Goal: Task Accomplishment & Management: Manage account settings

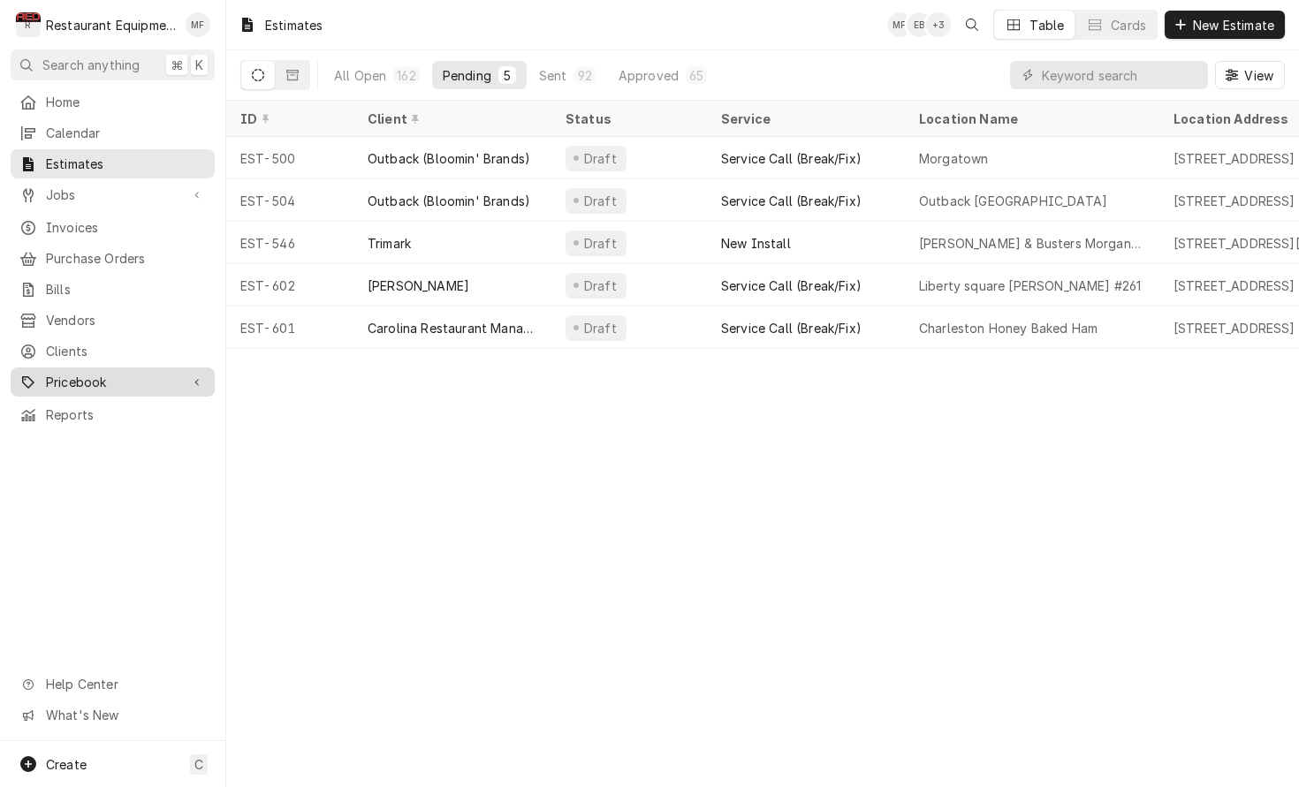
click at [183, 371] on div "Pricebook" at bounding box center [112, 382] width 197 height 22
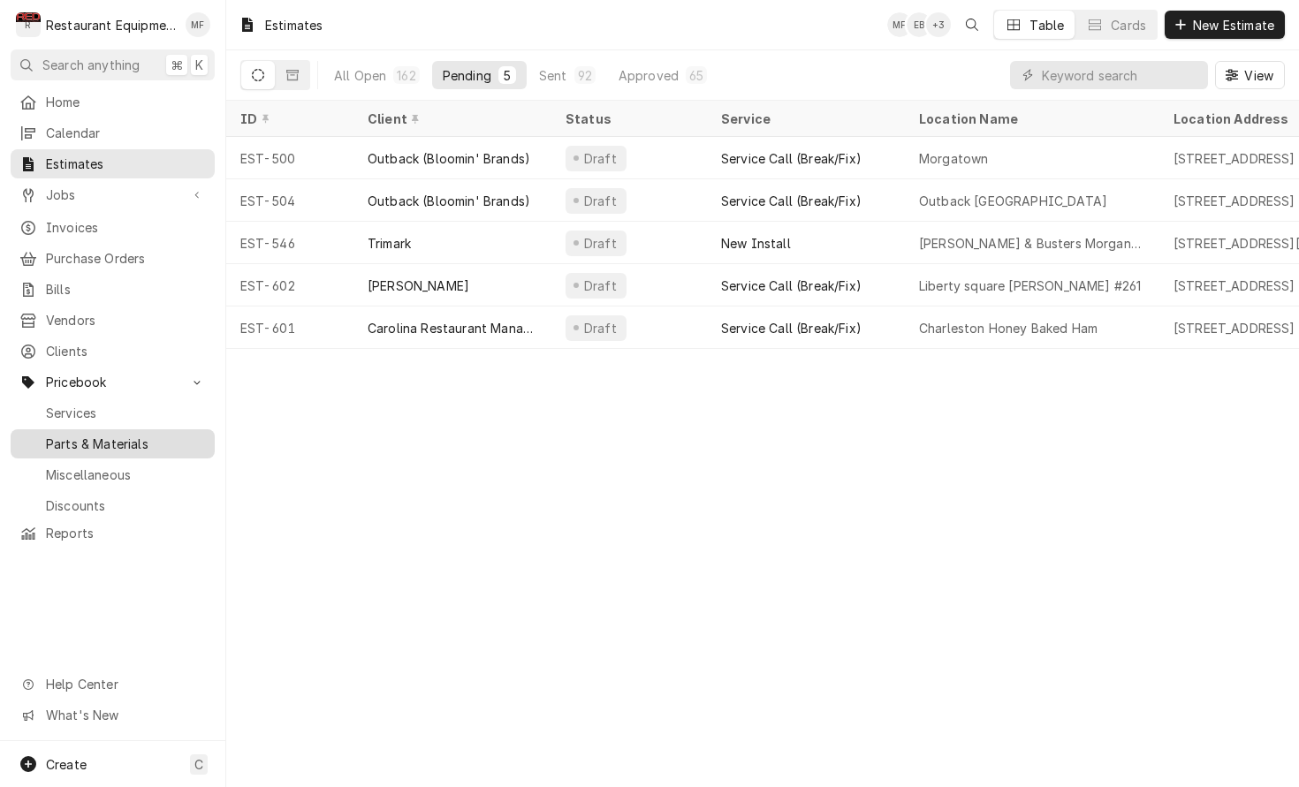
click at [185, 438] on span "Parts & Materials" at bounding box center [126, 444] width 160 height 19
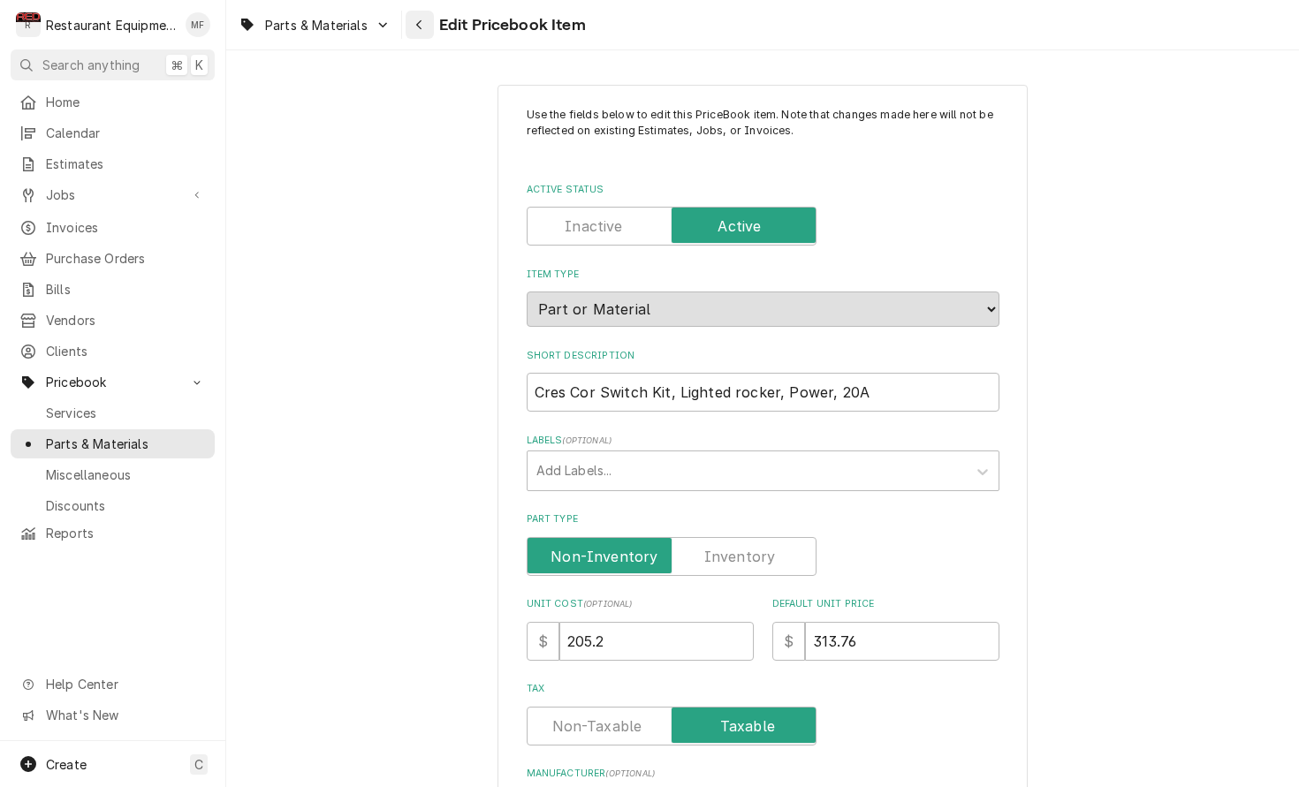
click at [424, 26] on div "Navigate back" at bounding box center [420, 25] width 18 height 18
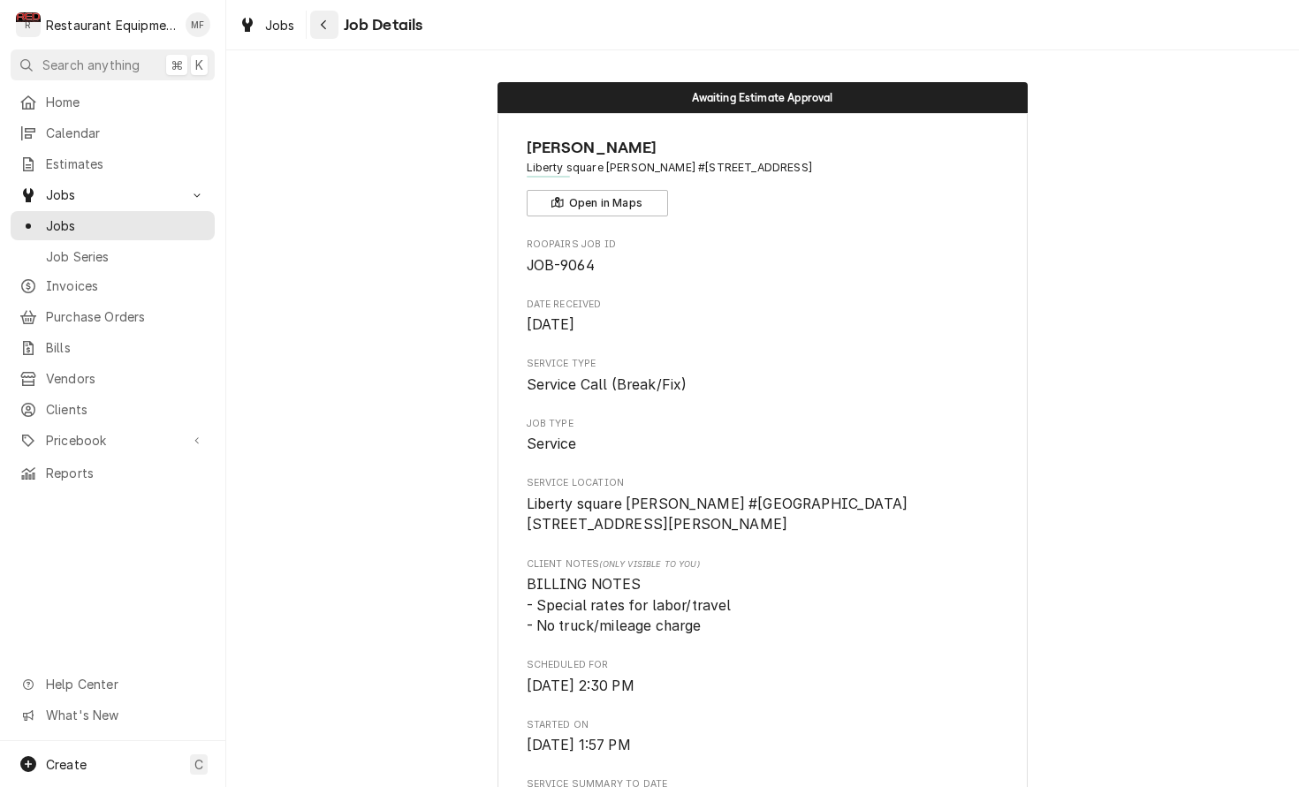
click at [330, 31] on div "Navigate back" at bounding box center [324, 25] width 18 height 18
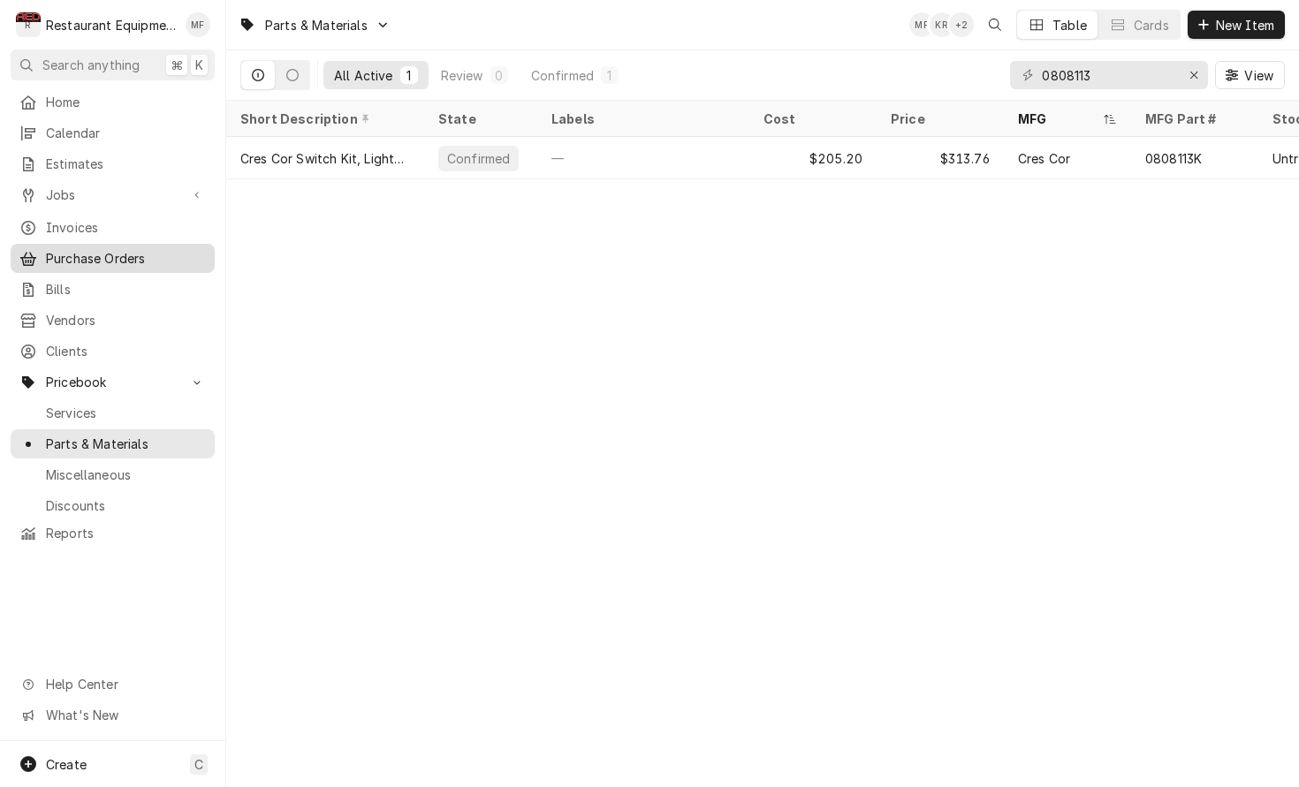
click at [127, 244] on link "Purchase Orders" at bounding box center [113, 258] width 204 height 29
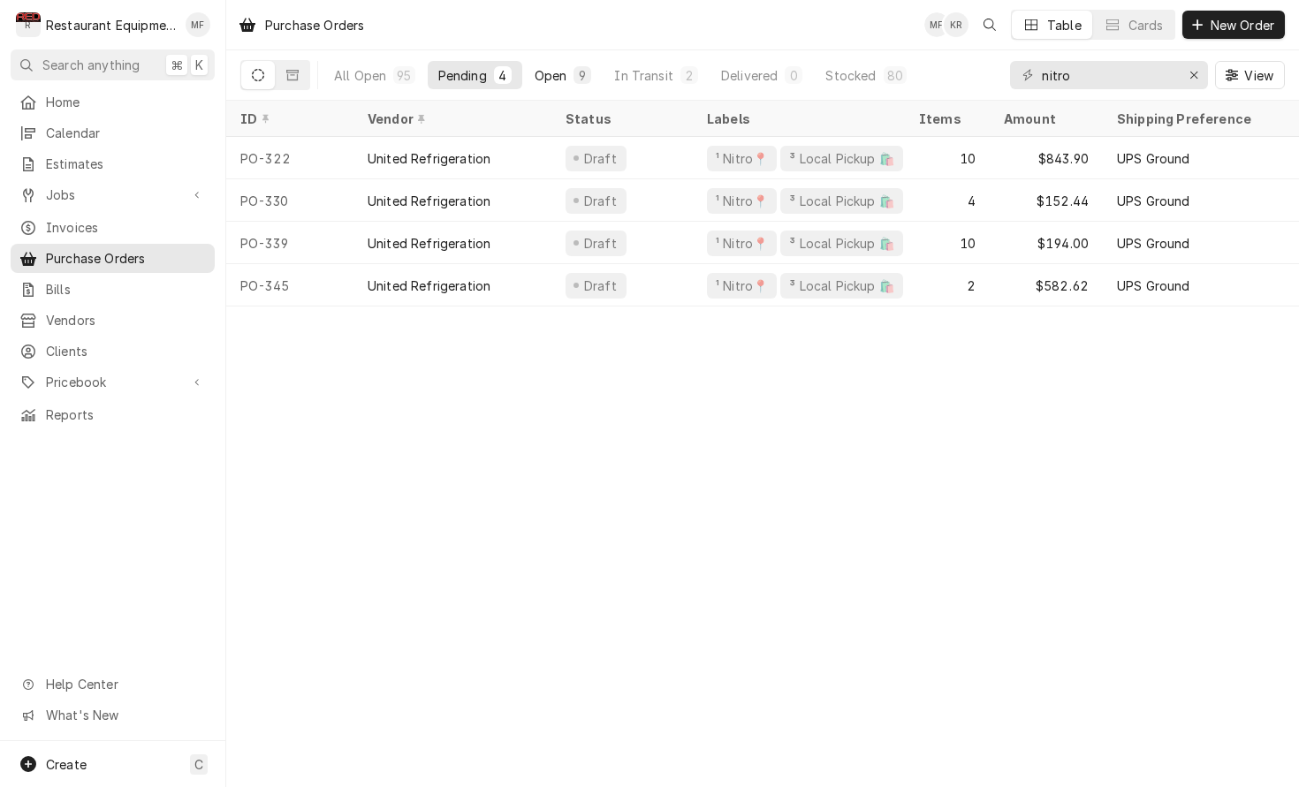
click at [557, 73] on div "Open" at bounding box center [551, 75] width 33 height 19
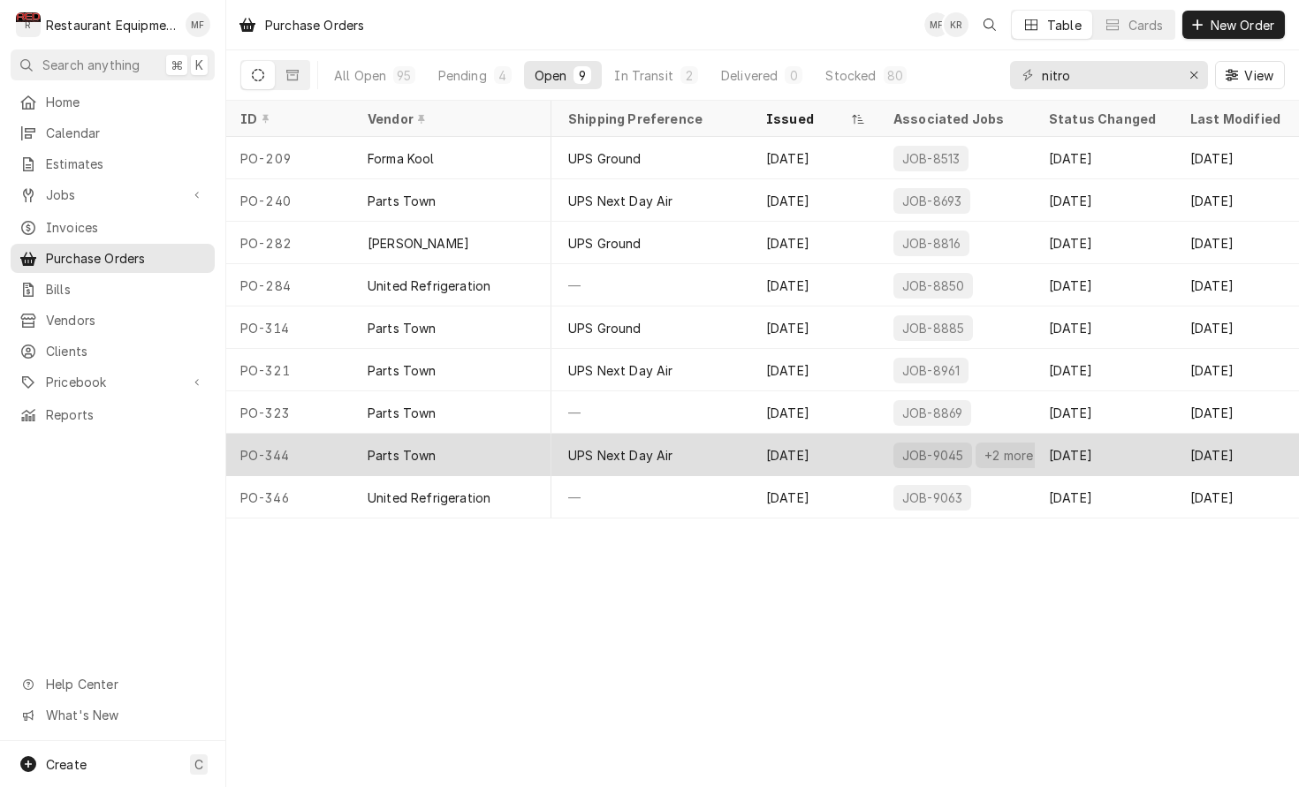
scroll to position [0, 563]
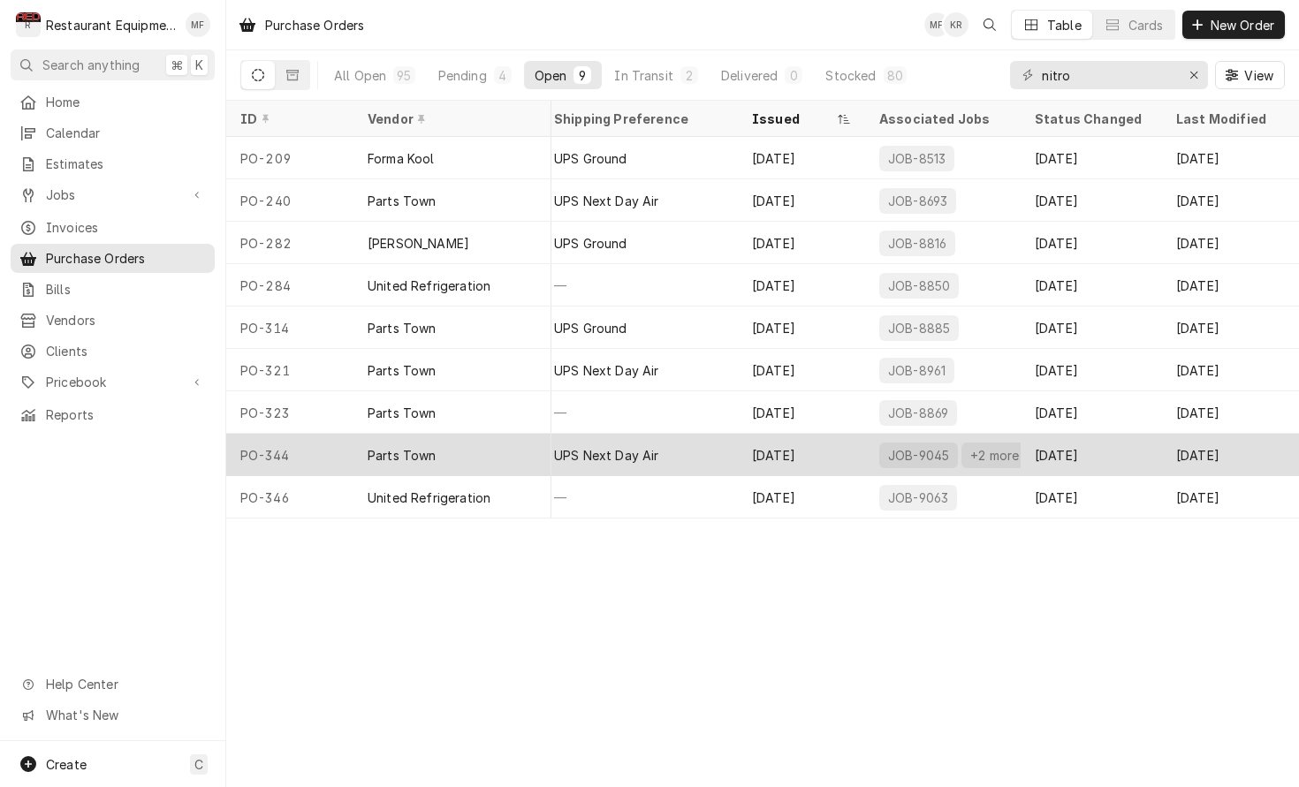
click at [683, 458] on div "UPS Next Day Air" at bounding box center [639, 455] width 198 height 42
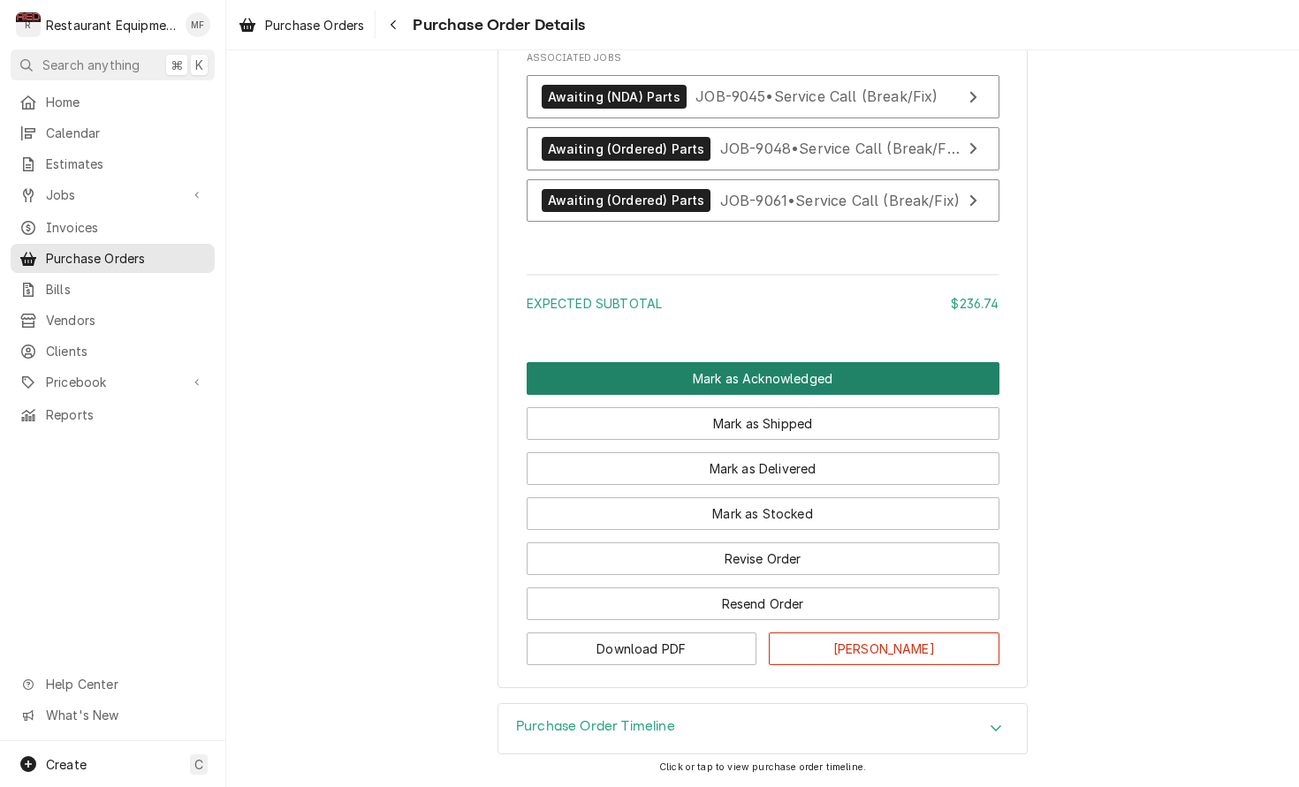
click at [710, 381] on button "Mark as Acknowledged" at bounding box center [763, 378] width 473 height 33
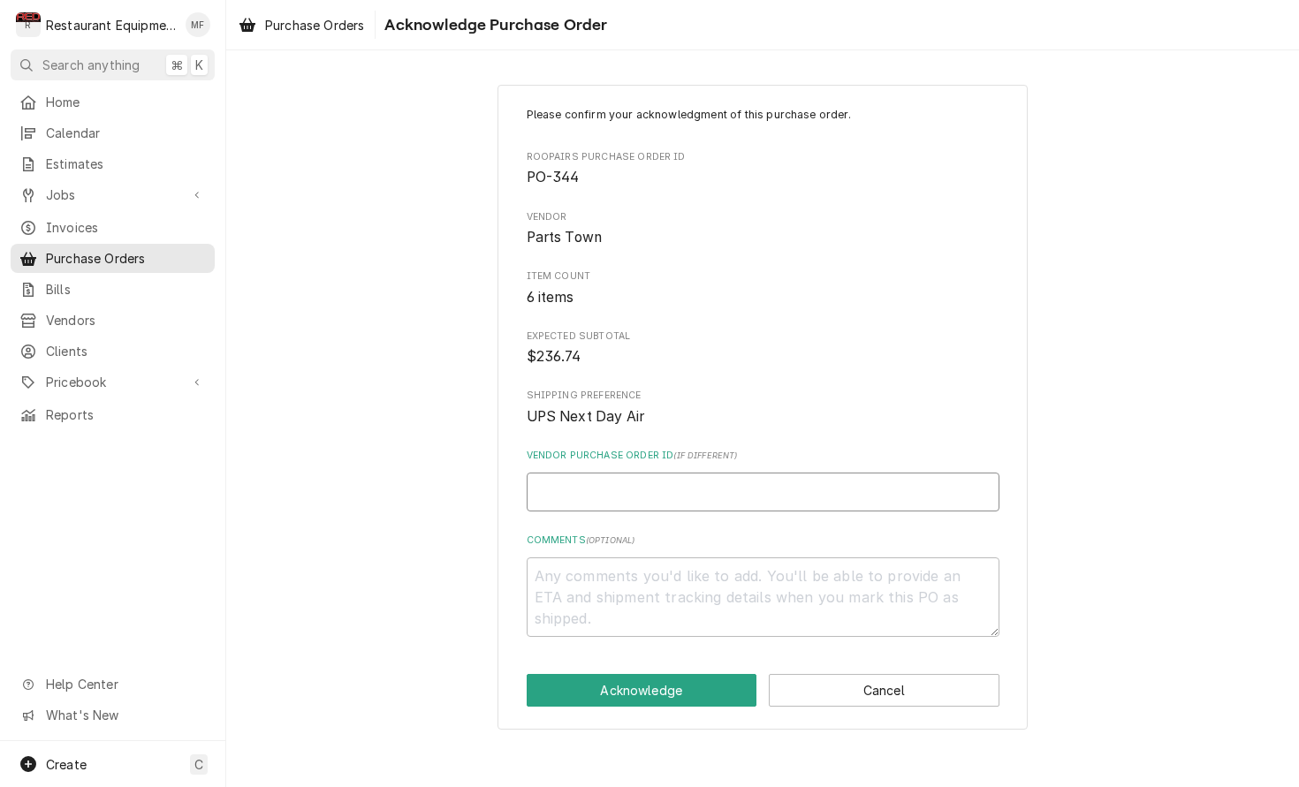
click at [717, 476] on input "Vendor Purchase Order ID ( if different )" at bounding box center [763, 492] width 473 height 39
type textarea "x"
type input "0"
type textarea "x"
type input "05"
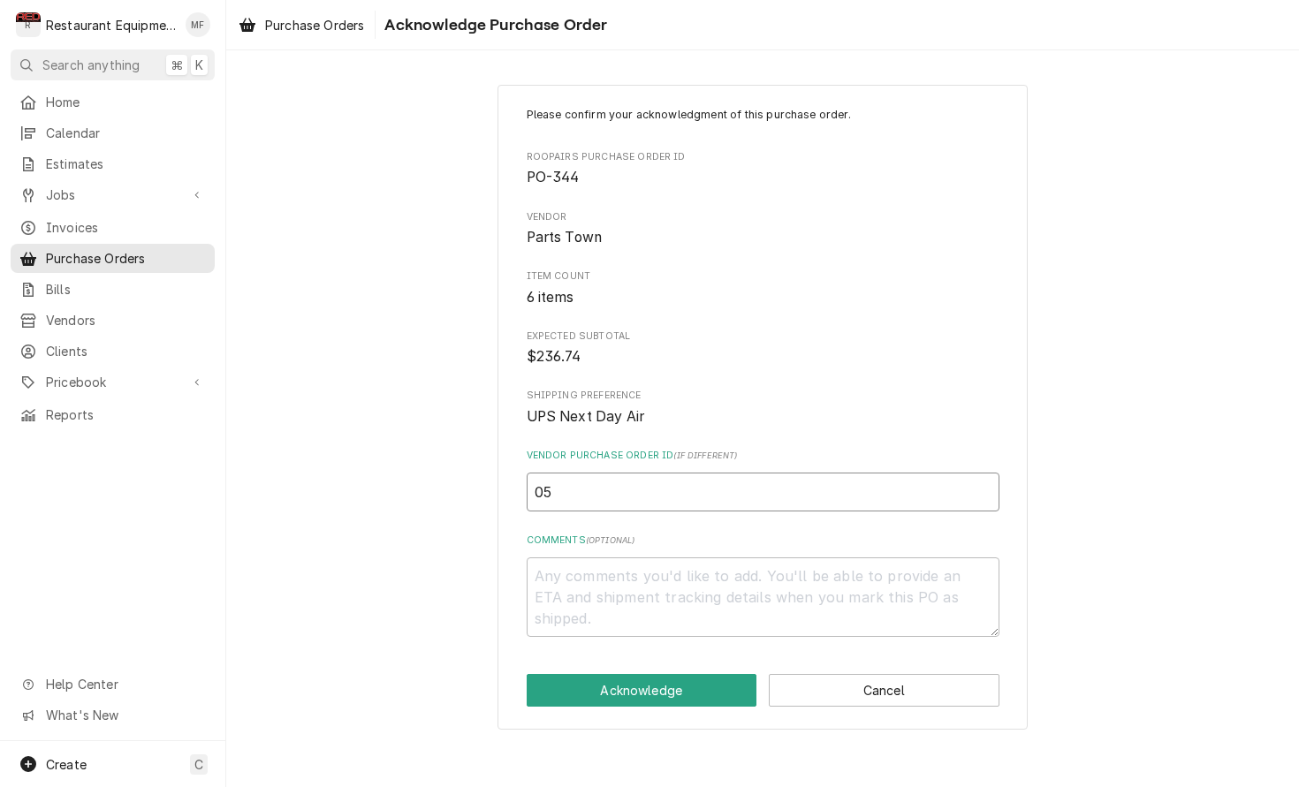
type textarea "x"
type input "050"
type textarea "x"
type input "0506"
type textarea "x"
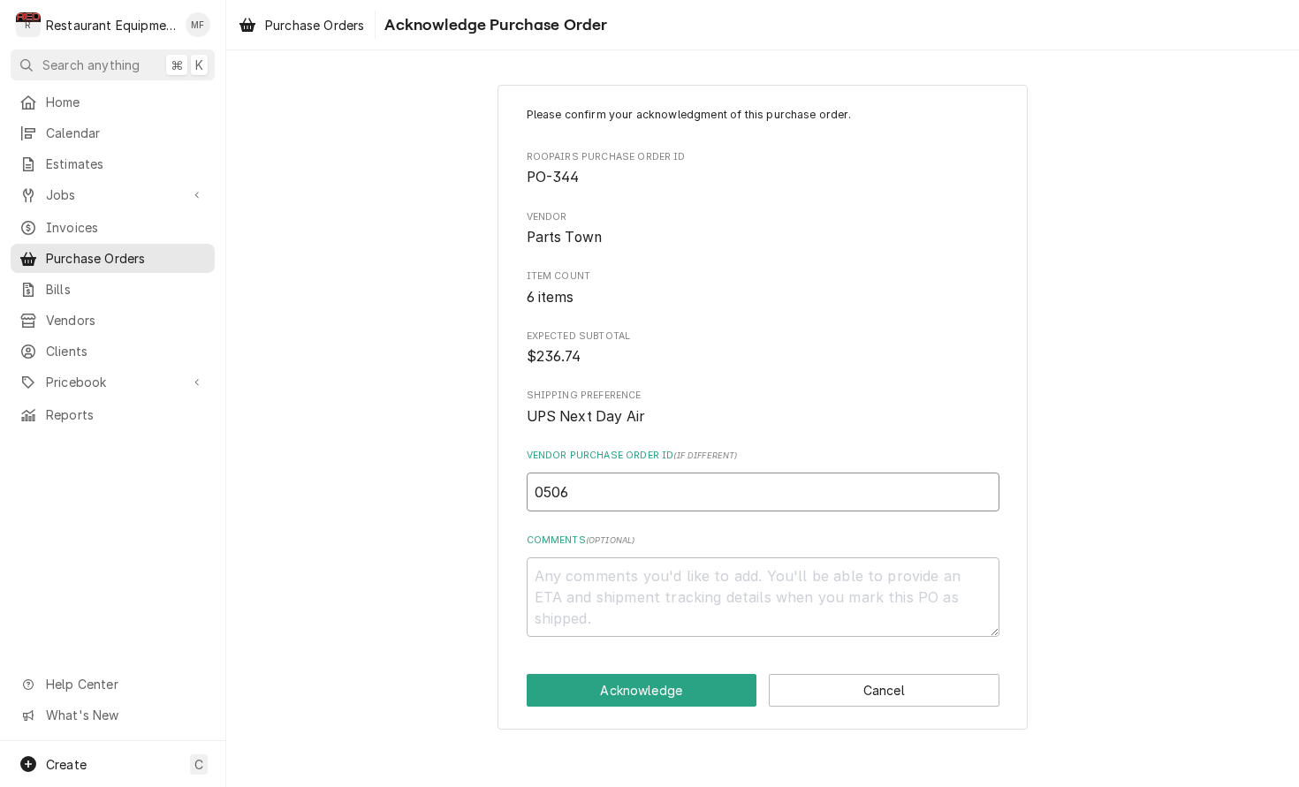
type input "05066"
type textarea "x"
type input "050669"
type textarea "x"
type input "0506699"
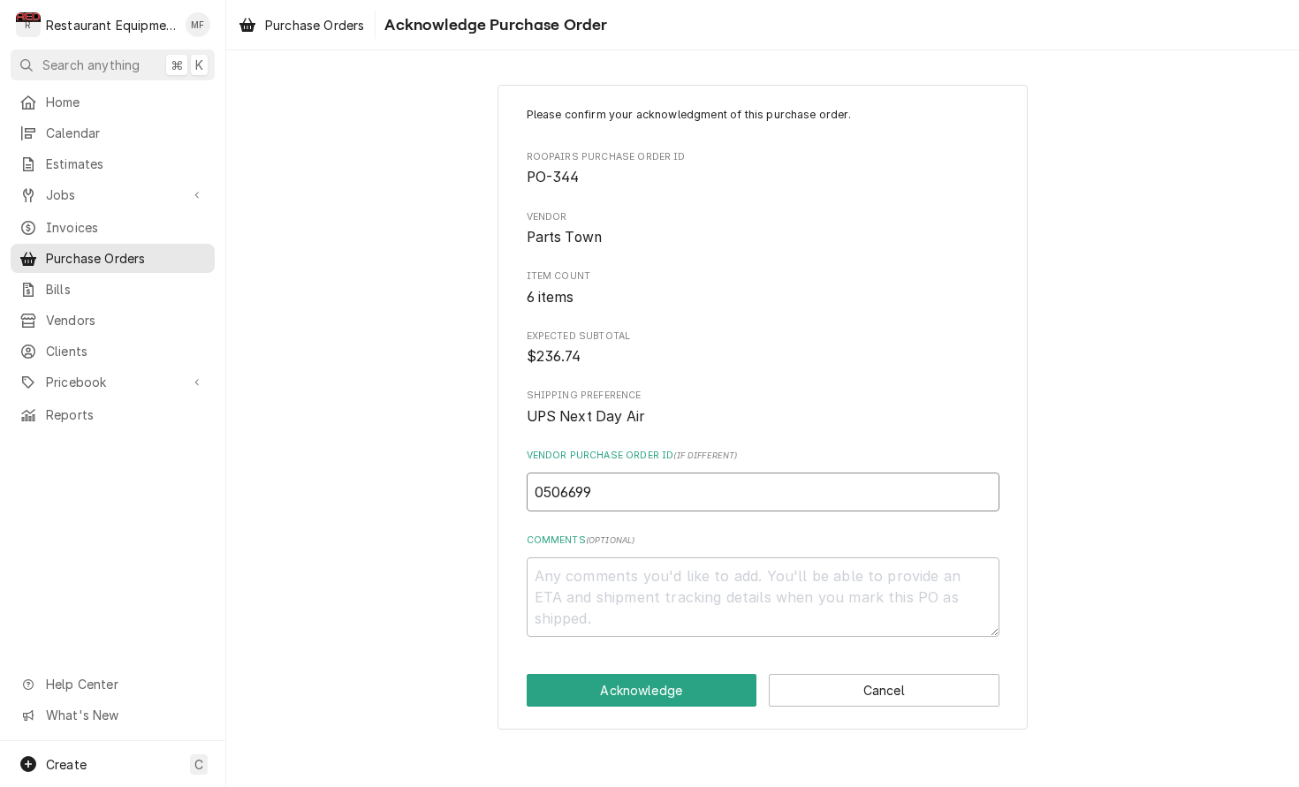
type textarea "x"
type input "05066998"
type textarea "x"
type input "050669984"
type textarea "x"
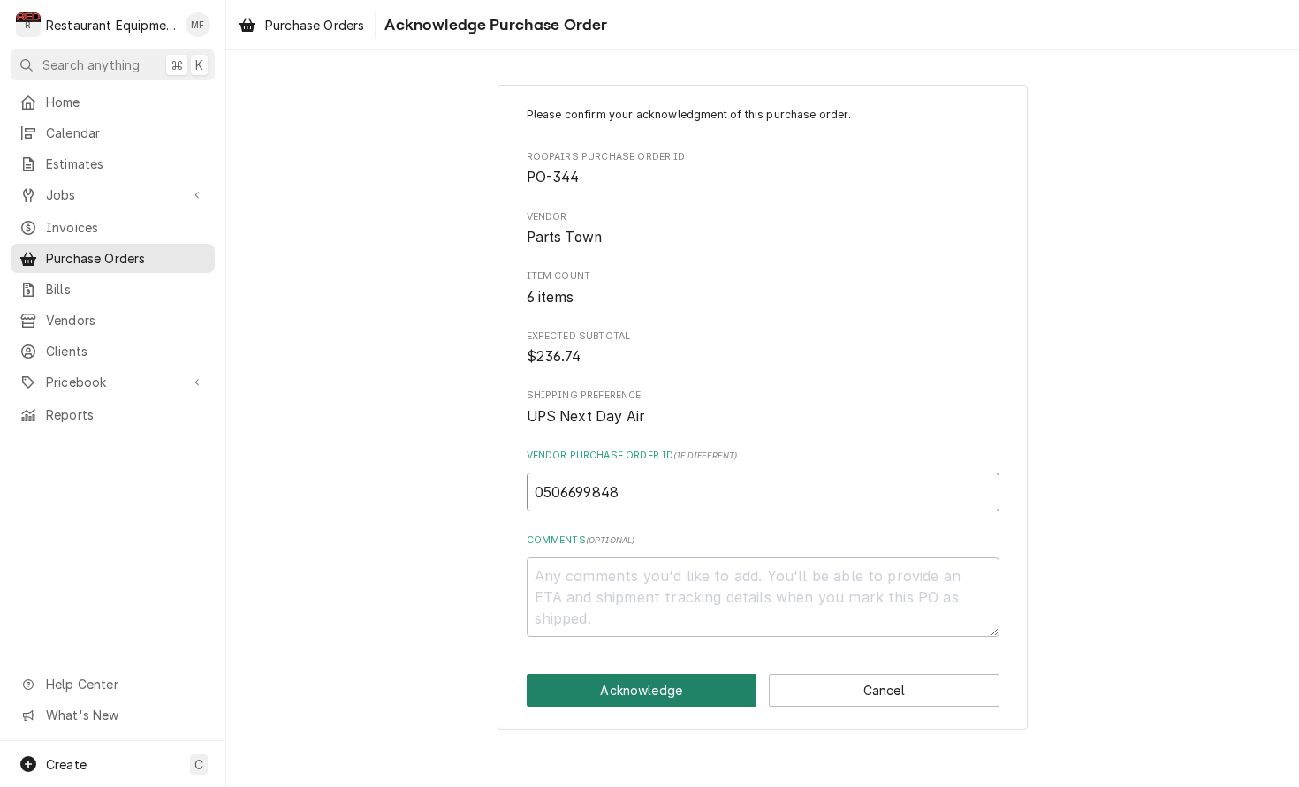
type input "0506699848"
click at [706, 676] on button "Acknowledge" at bounding box center [642, 690] width 231 height 33
type textarea "x"
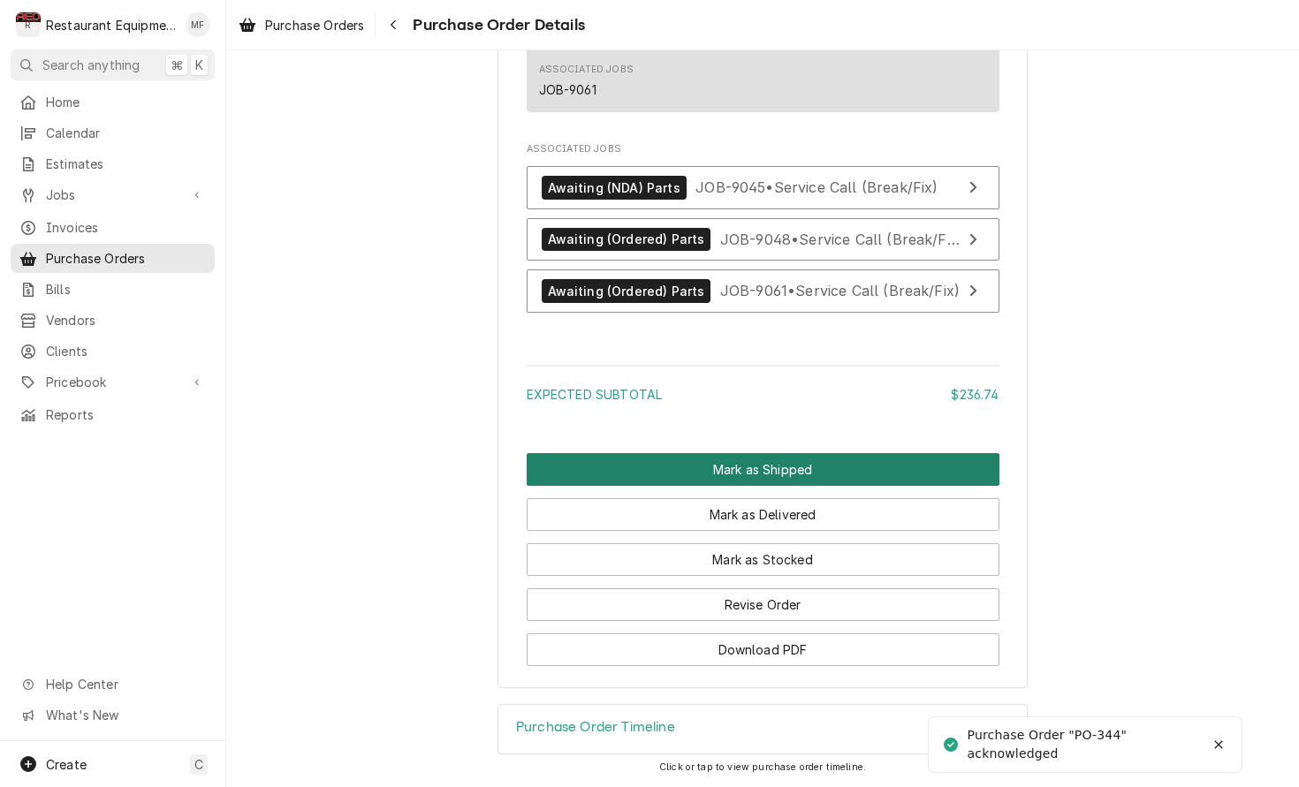
scroll to position [2695, 0]
click at [749, 467] on button "Mark as Shipped" at bounding box center [763, 469] width 473 height 33
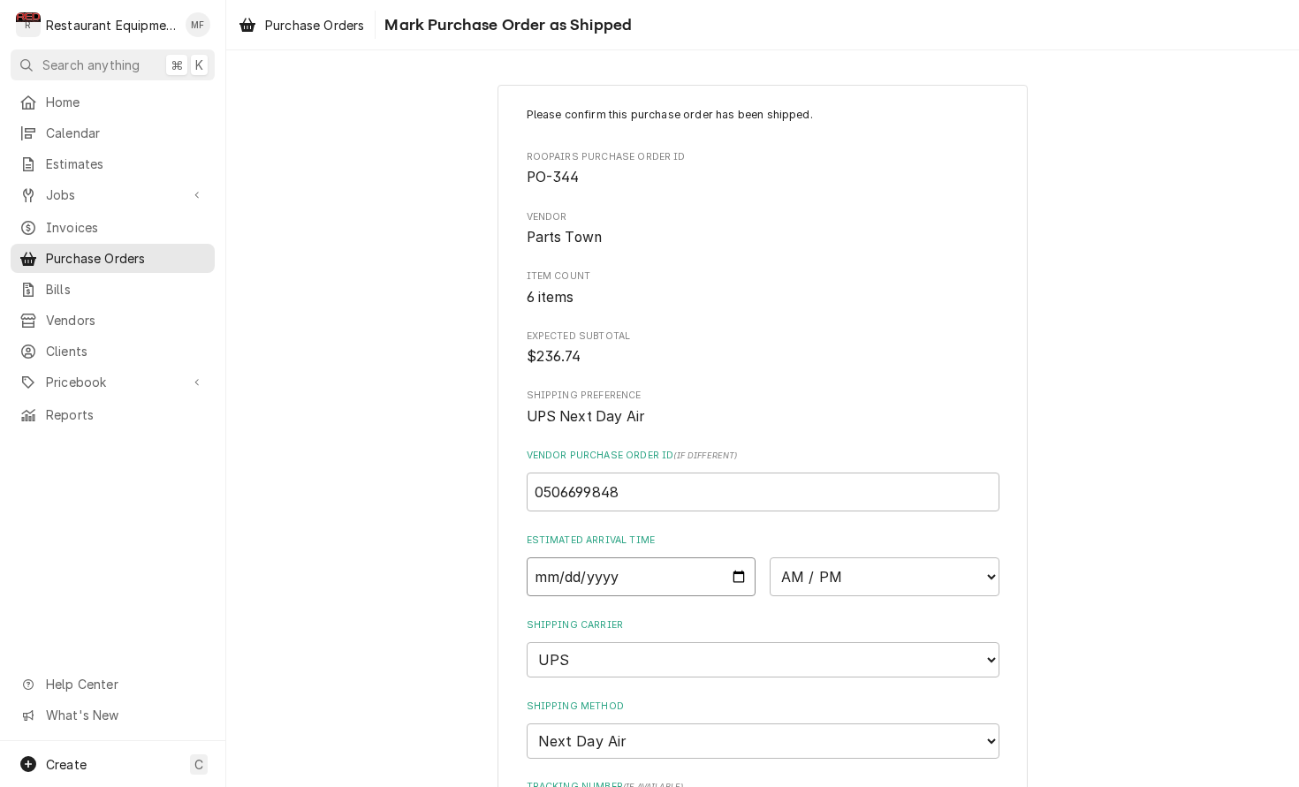
click at [701, 569] on input "Date" at bounding box center [642, 576] width 230 height 39
type input "[DATE]"
type textarea "x"
click at [840, 589] on div "Please confirm this purchase order has been shipped. Roopairs Purchase Order ID…" at bounding box center [763, 538] width 473 height 862
select select "10:30:00"
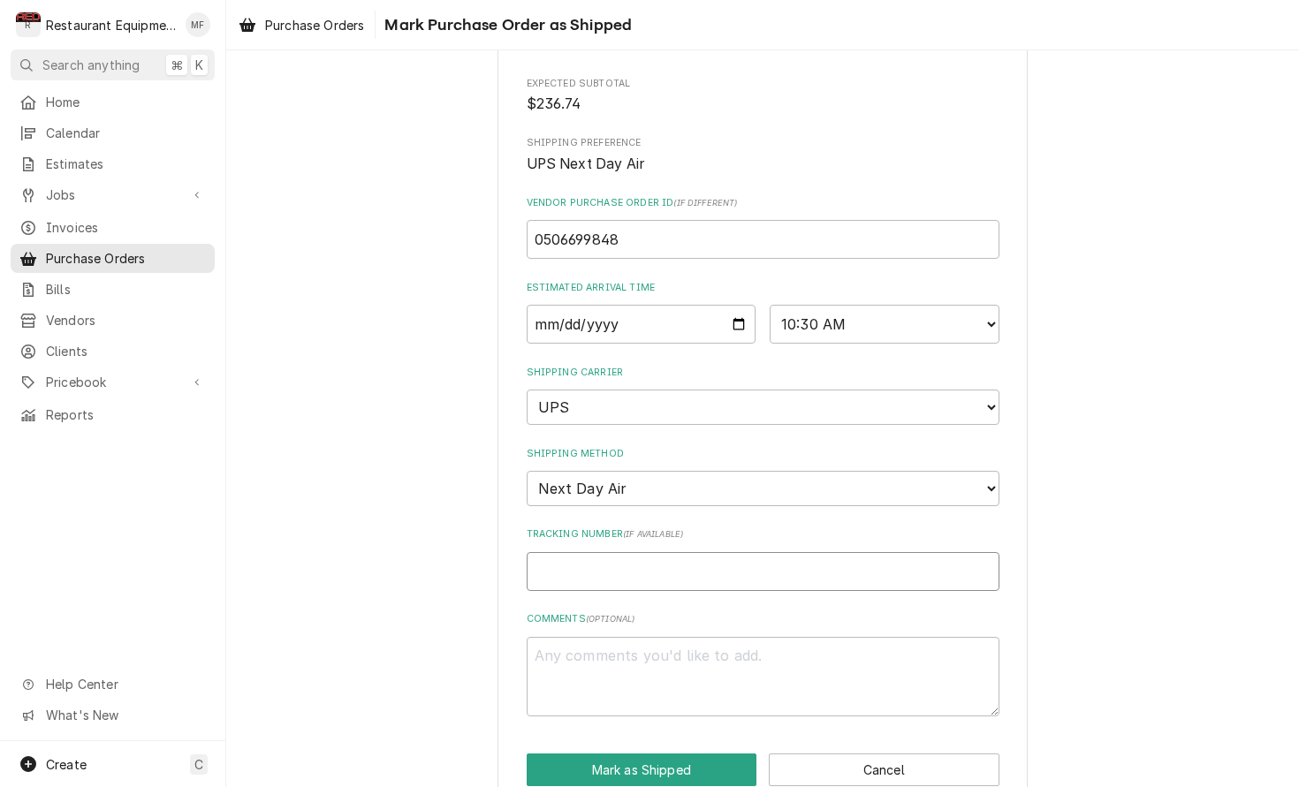
scroll to position [0, 1]
click at [759, 552] on input "Tracking Number ( if available )" at bounding box center [763, 571] width 473 height 39
type textarea "x"
type input "1"
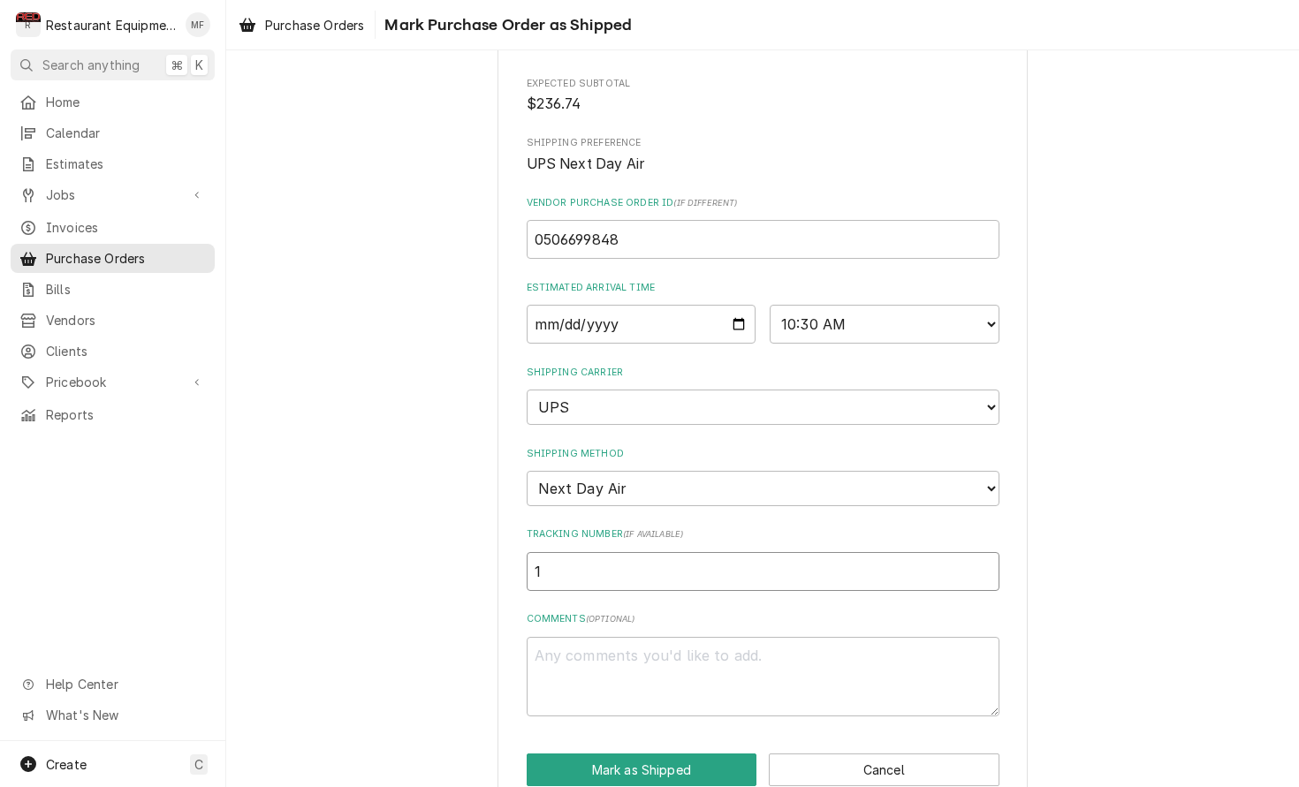
type textarea "x"
type input "1Z"
type textarea "x"
type input "1Z6"
type textarea "x"
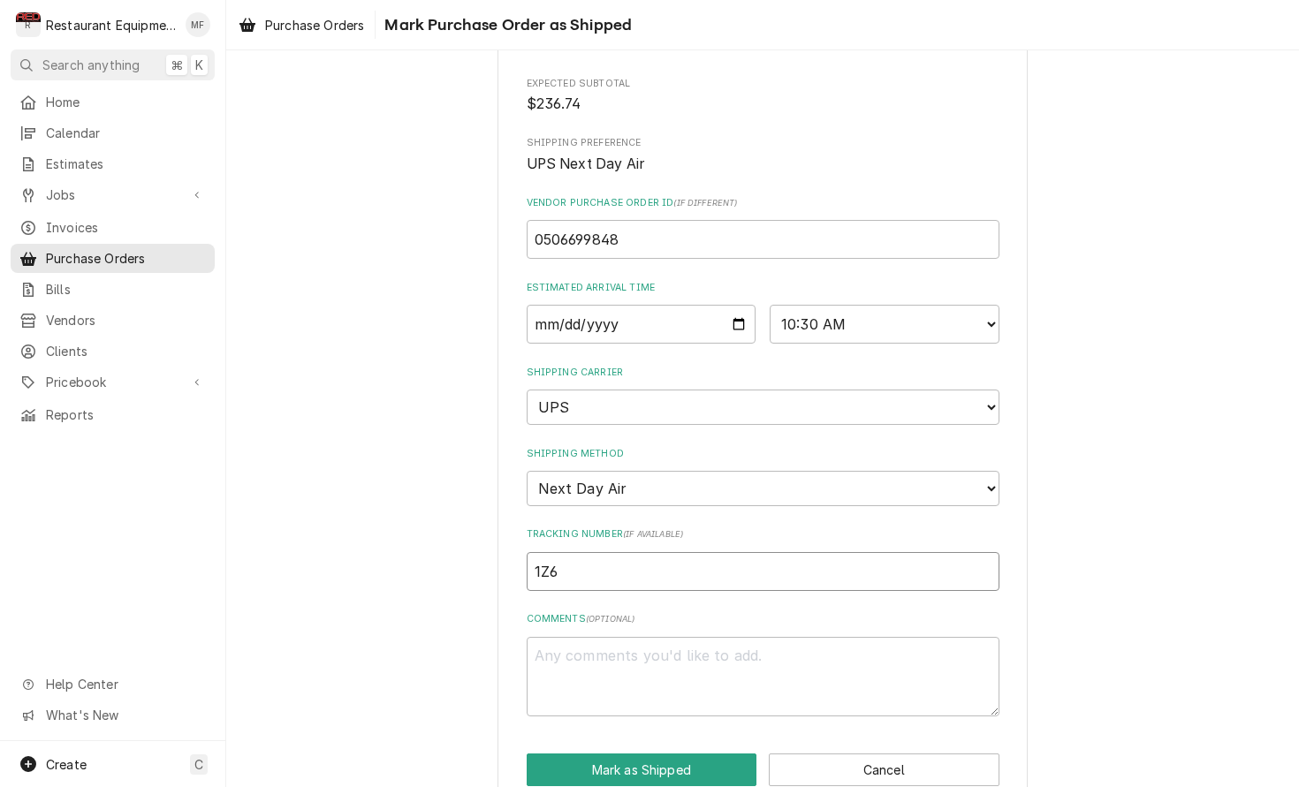
type input "1Z62"
type textarea "x"
type input "1Z625"
type textarea "x"
type input "1Z6254"
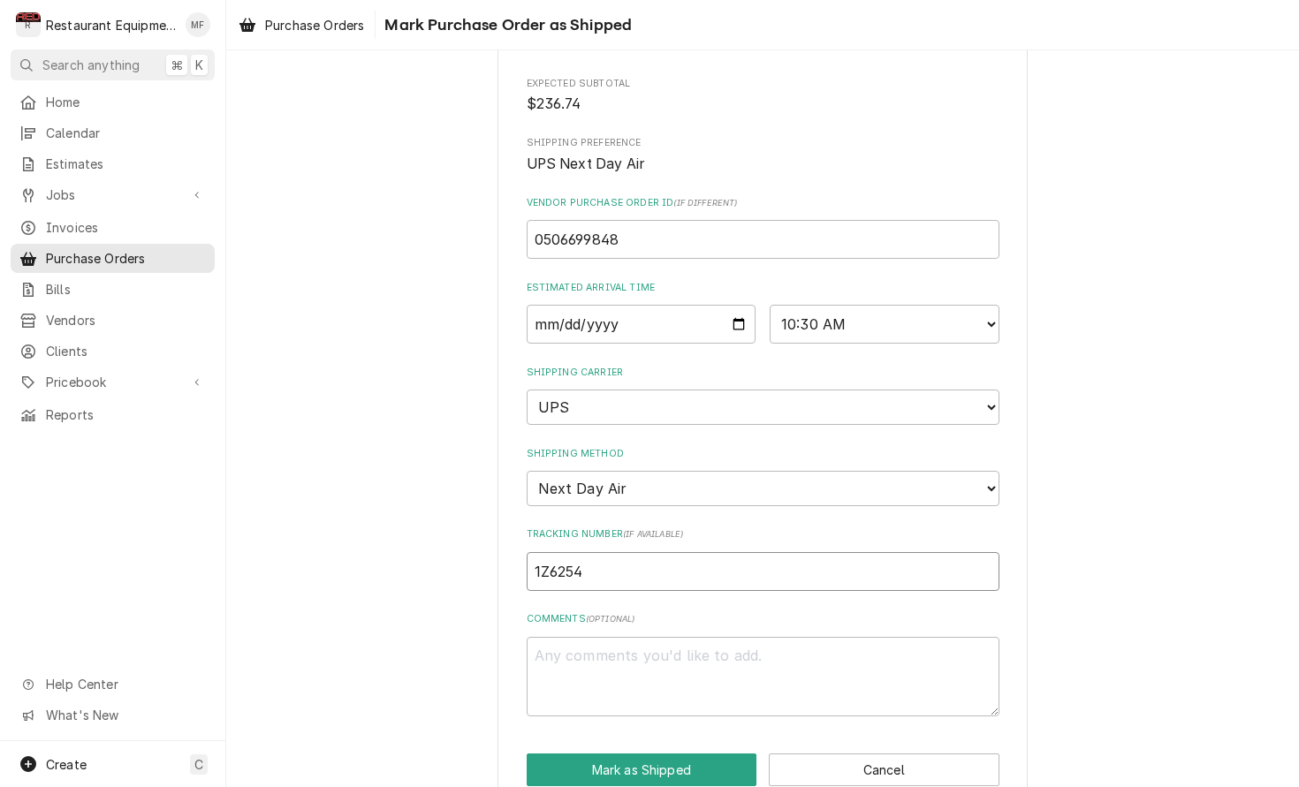
type textarea "x"
type input "1Z62545"
type textarea "x"
type input "1Z625455"
type textarea "x"
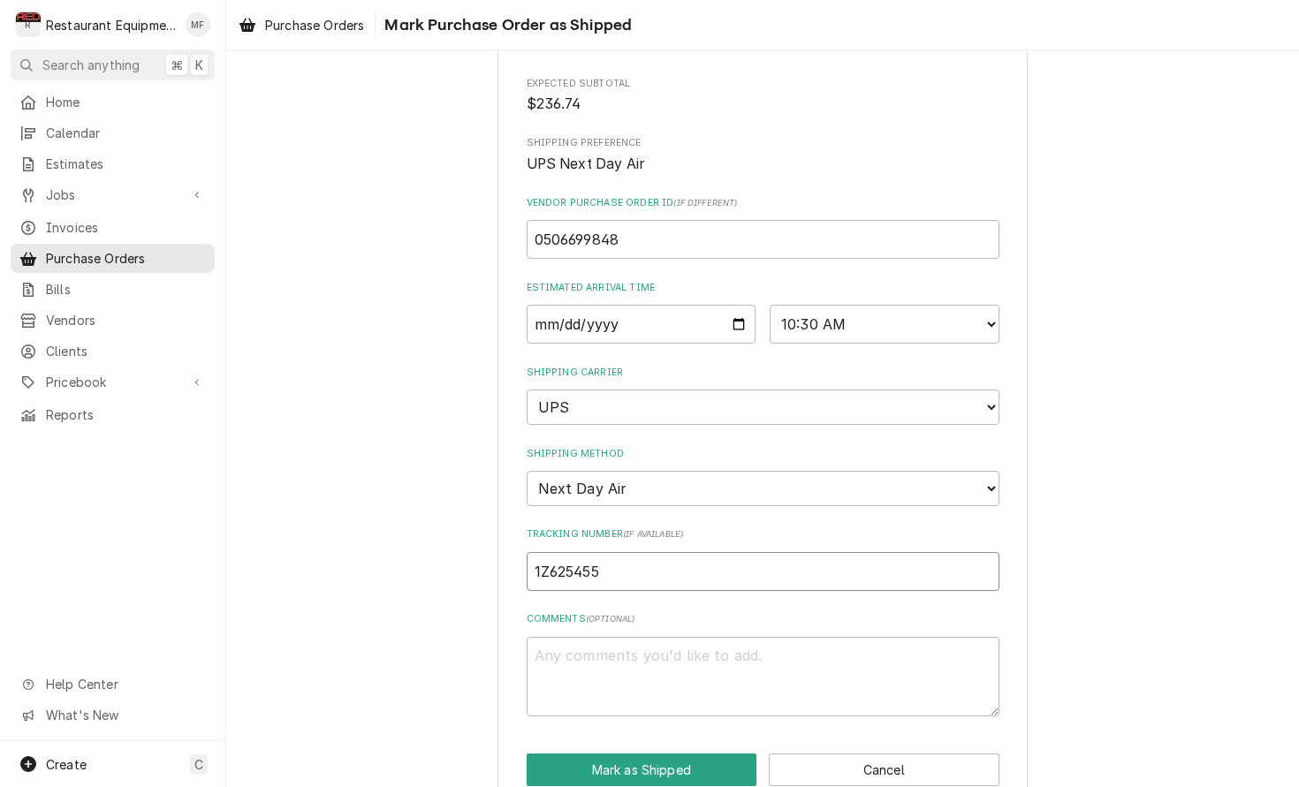
type input "1Z6254550"
type textarea "x"
type input "1Z62545501"
type textarea "x"
type input "1Z625455011"
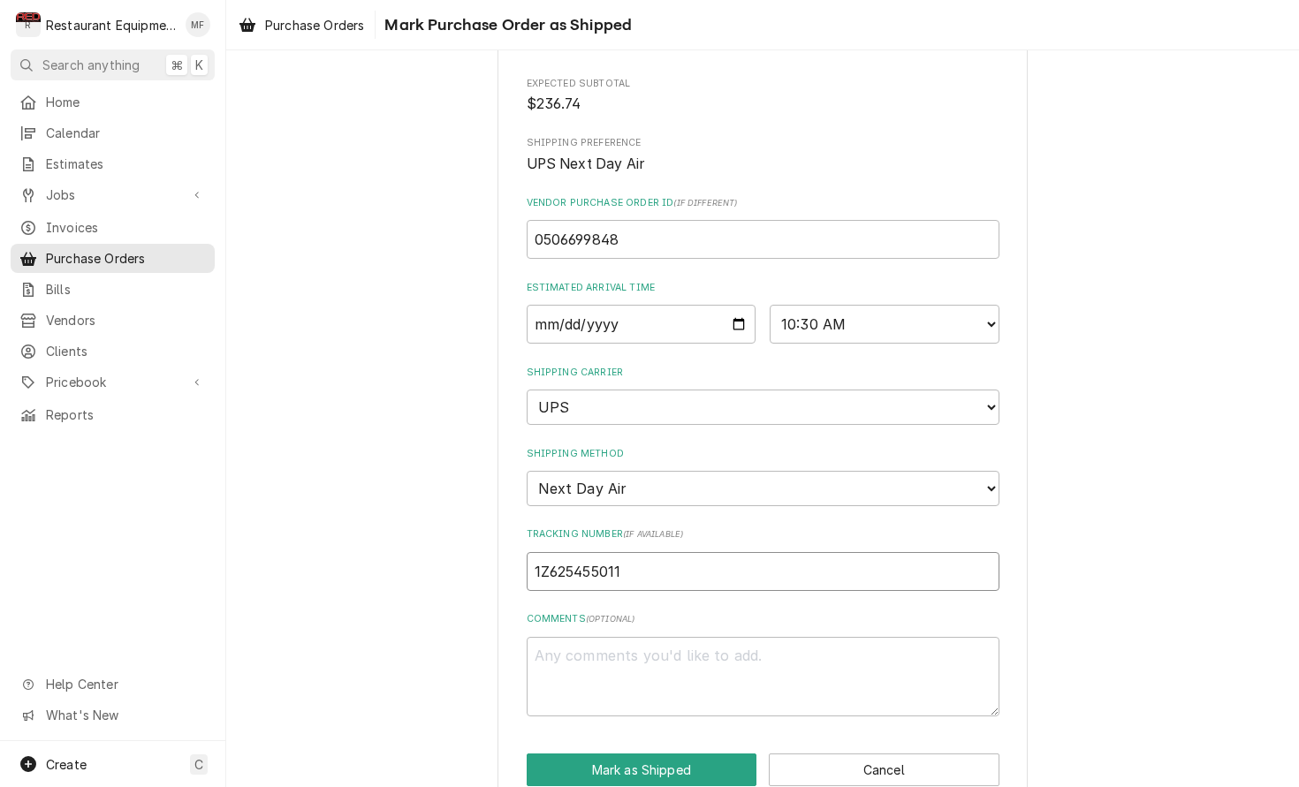
type textarea "x"
type input "1Z6254550110"
type textarea "x"
type input "1Z62545501106"
type textarea "x"
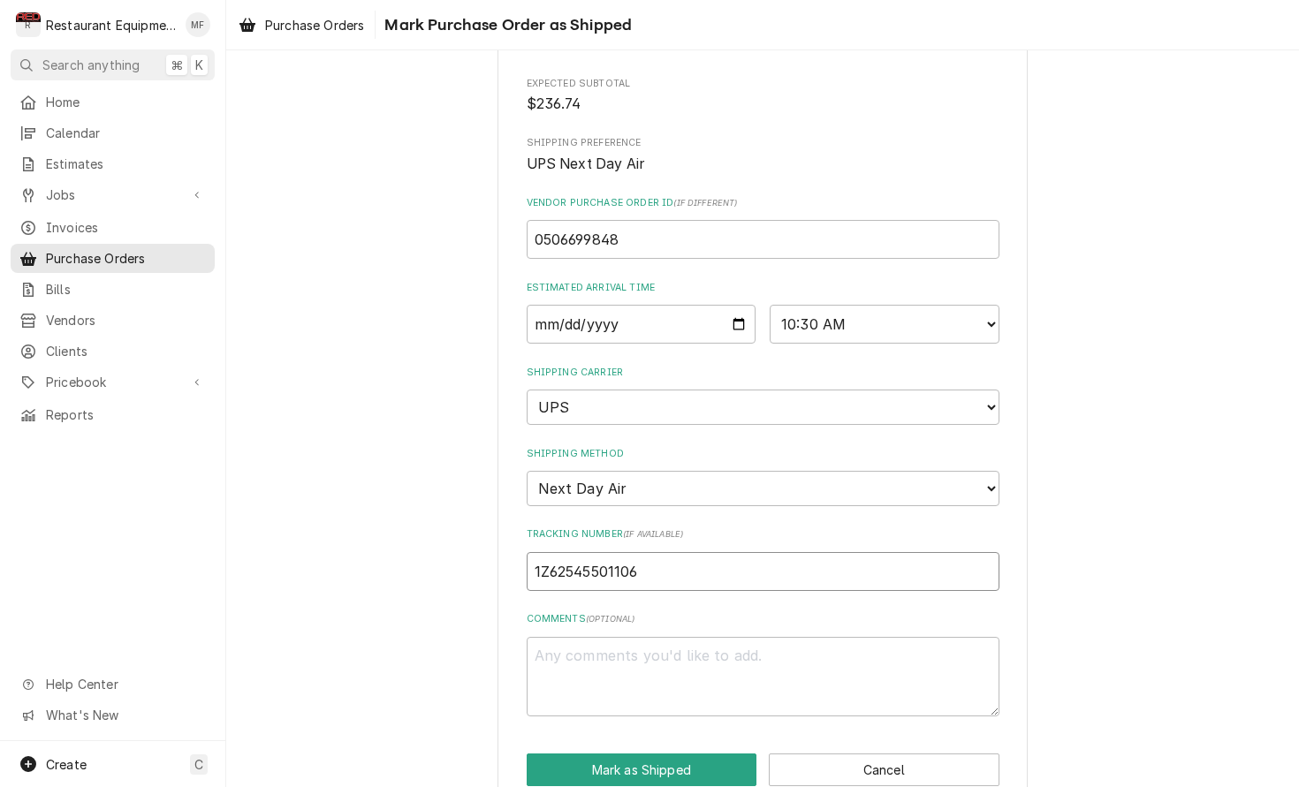
type input "1Z625455011066"
type textarea "x"
type input "1Z6254550110660"
type textarea "x"
type input "1Z62545501106601"
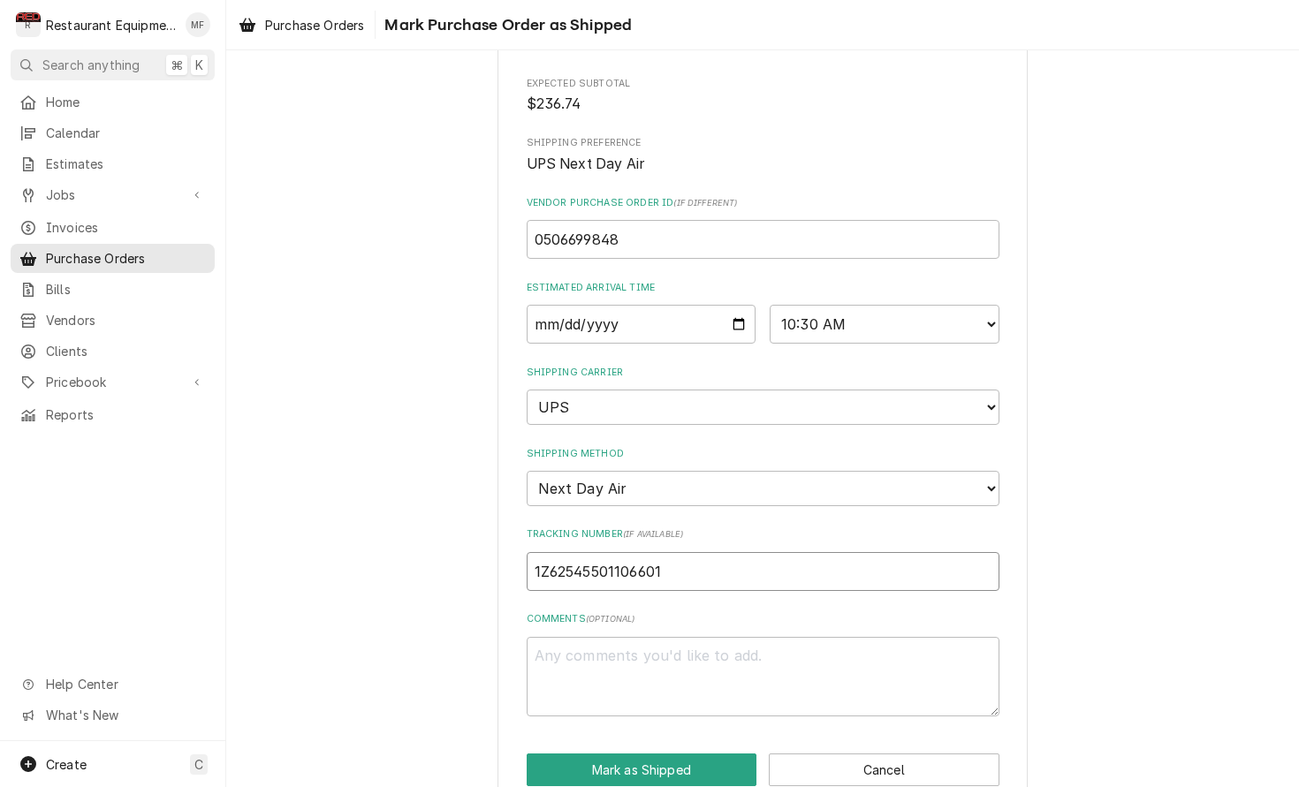
type textarea "x"
type input "1Z625455011066010"
click at [700, 754] on button "Mark as Shipped" at bounding box center [642, 770] width 231 height 33
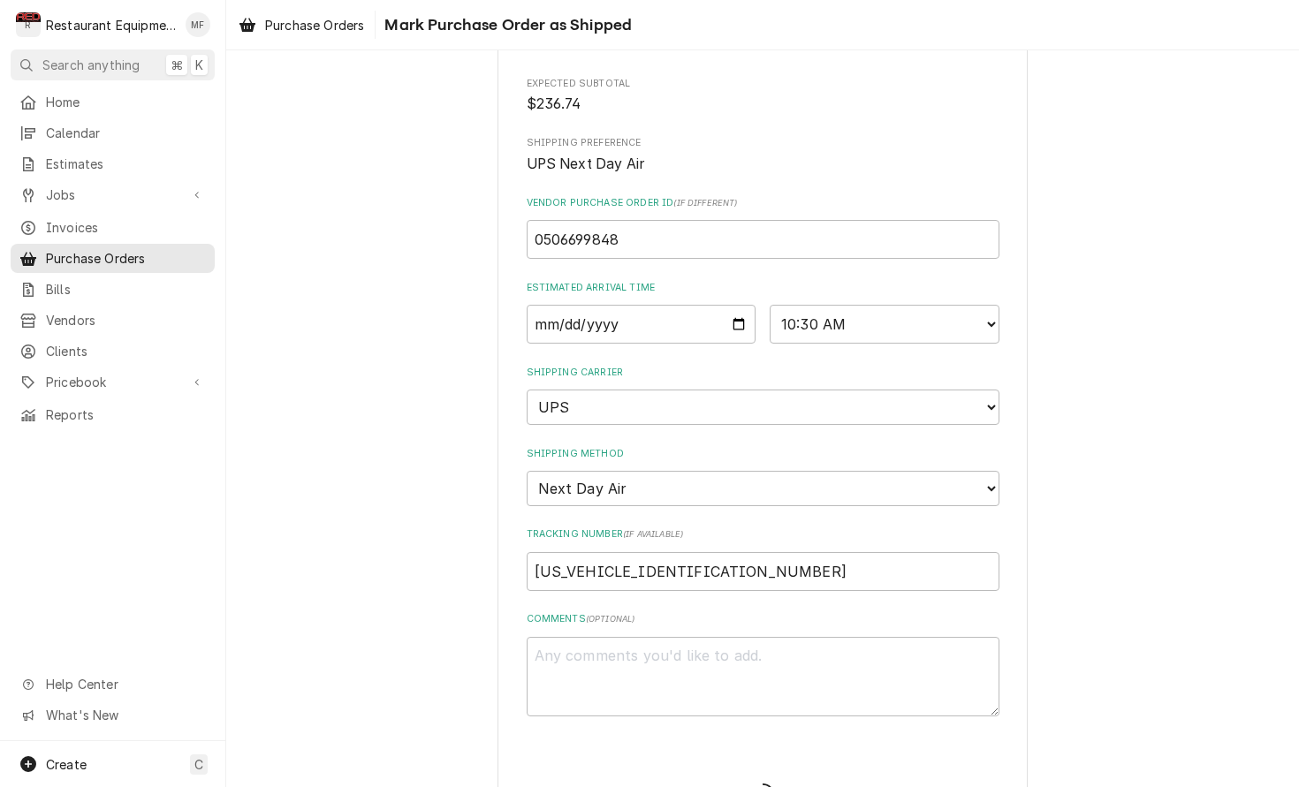
type textarea "x"
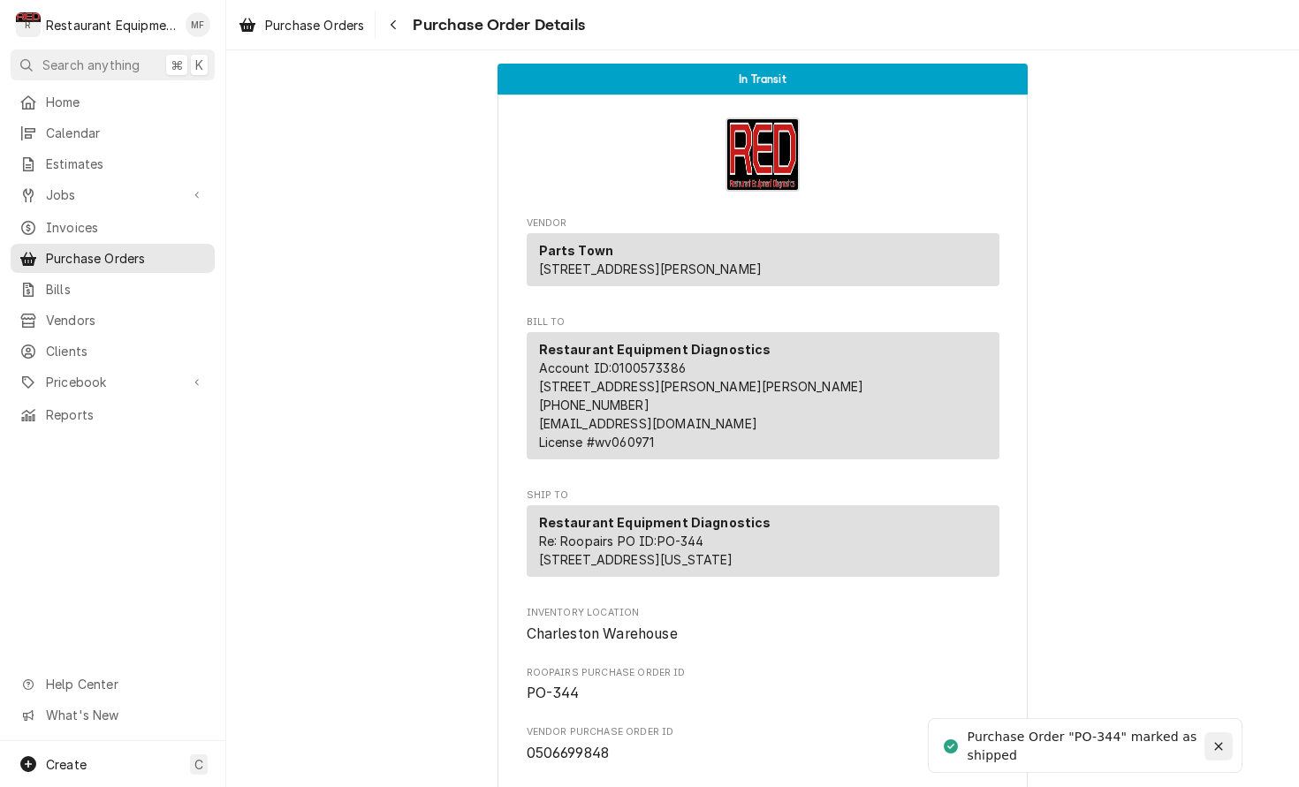
click at [1219, 750] on icon "Notifications alt+T" at bounding box center [1218, 746] width 12 height 12
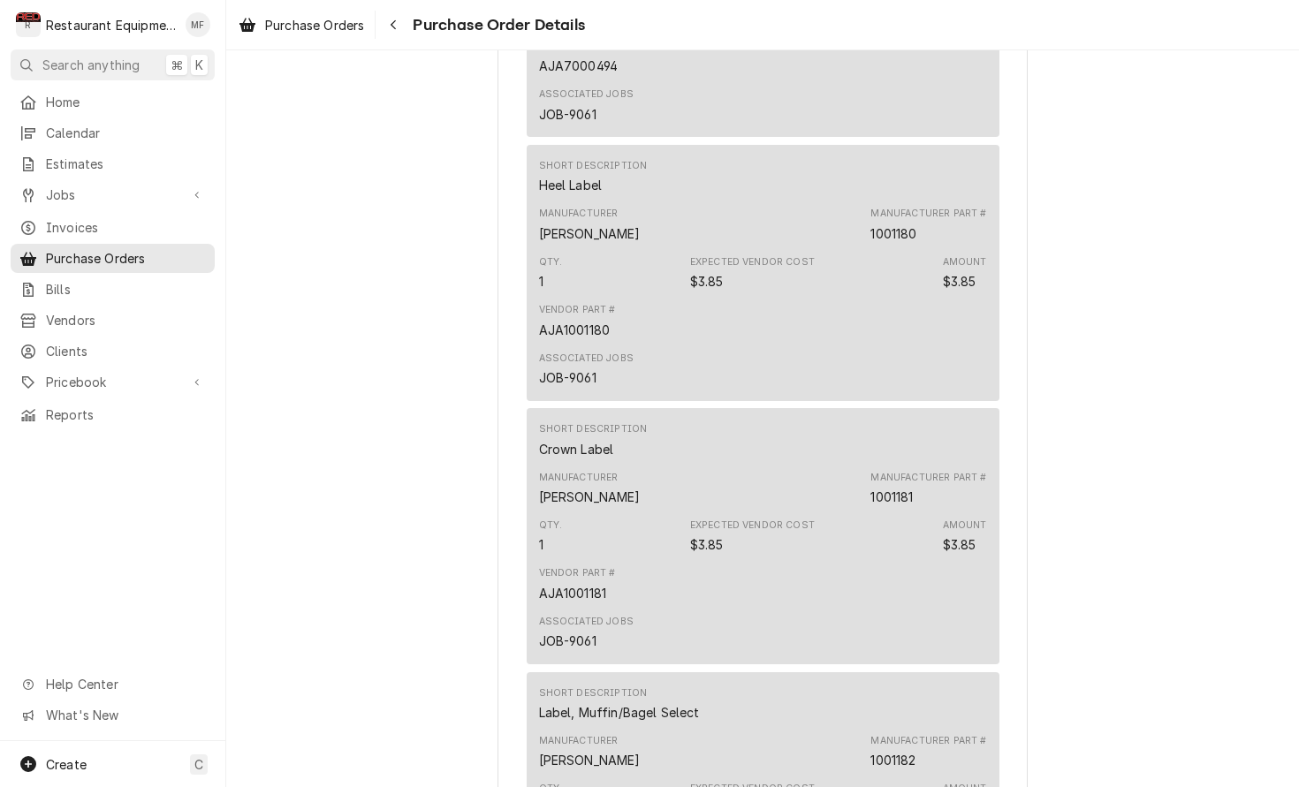
scroll to position [1980, 0]
click at [402, 26] on div "Navigate back" at bounding box center [393, 25] width 18 height 18
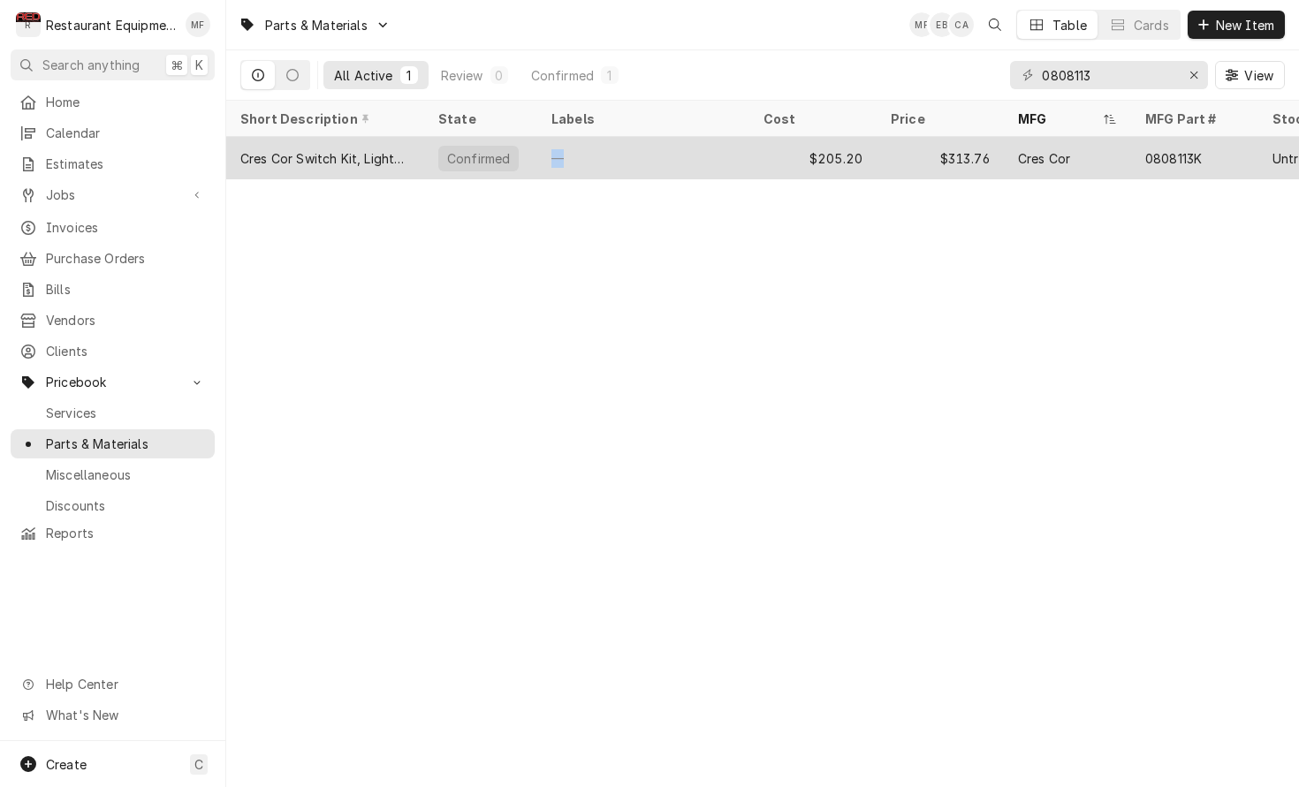
click at [676, 148] on div "—" at bounding box center [643, 158] width 212 height 42
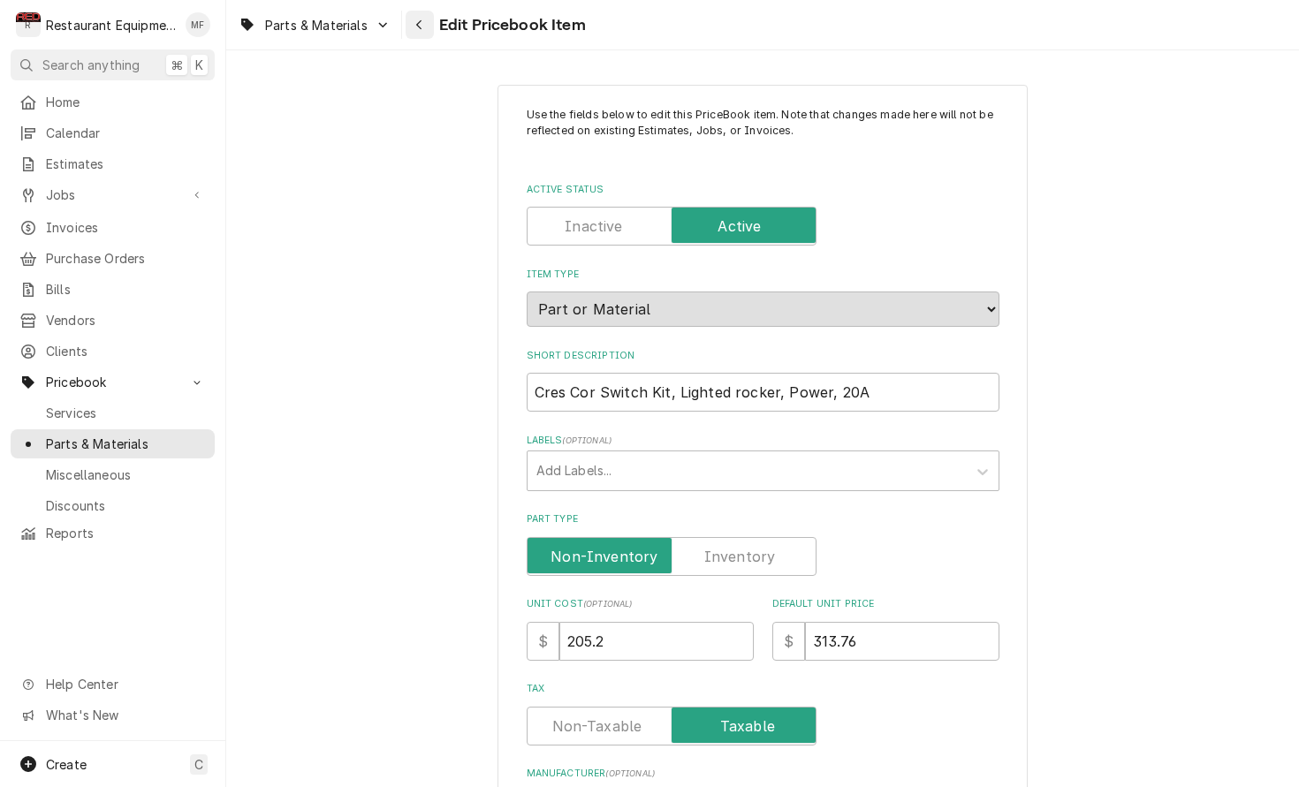
click at [428, 23] on div "Navigate back" at bounding box center [420, 25] width 18 height 18
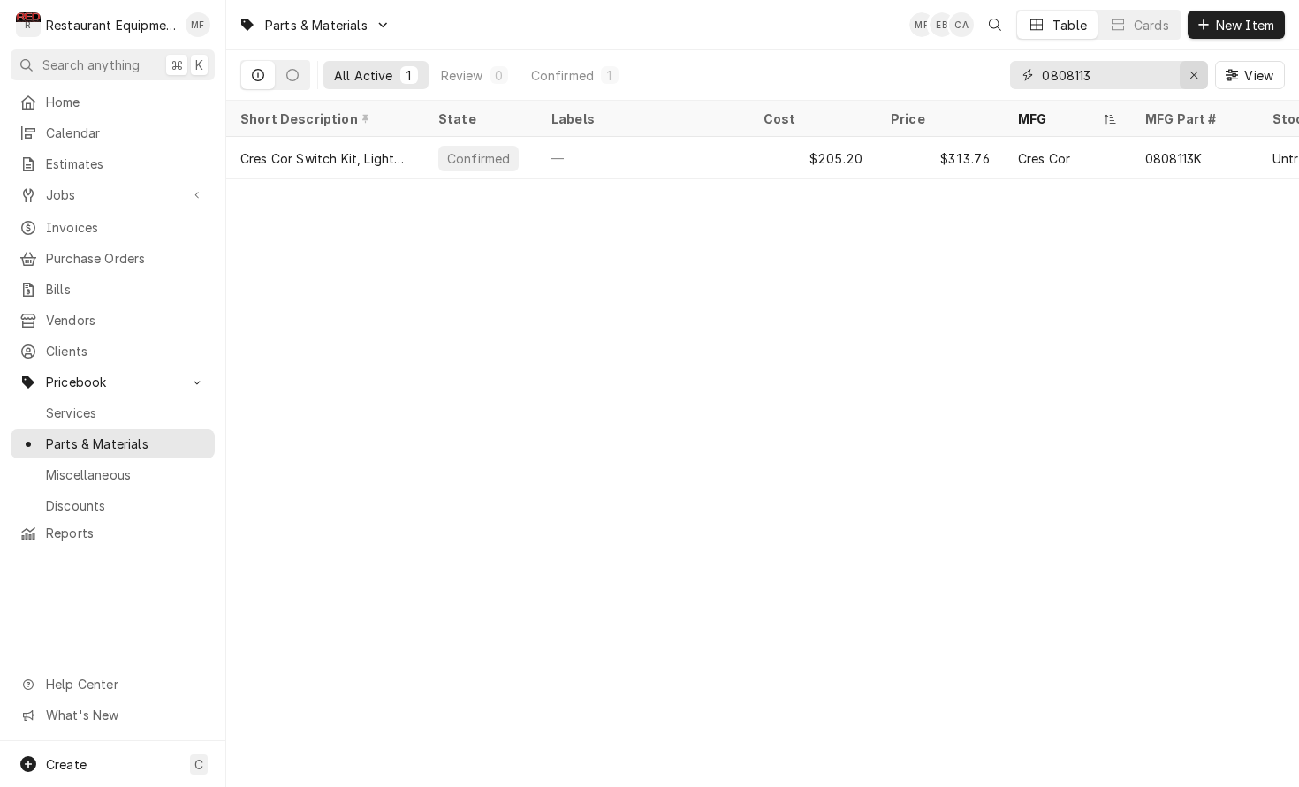
click at [1185, 80] on div "Erase input" at bounding box center [1194, 75] width 18 height 18
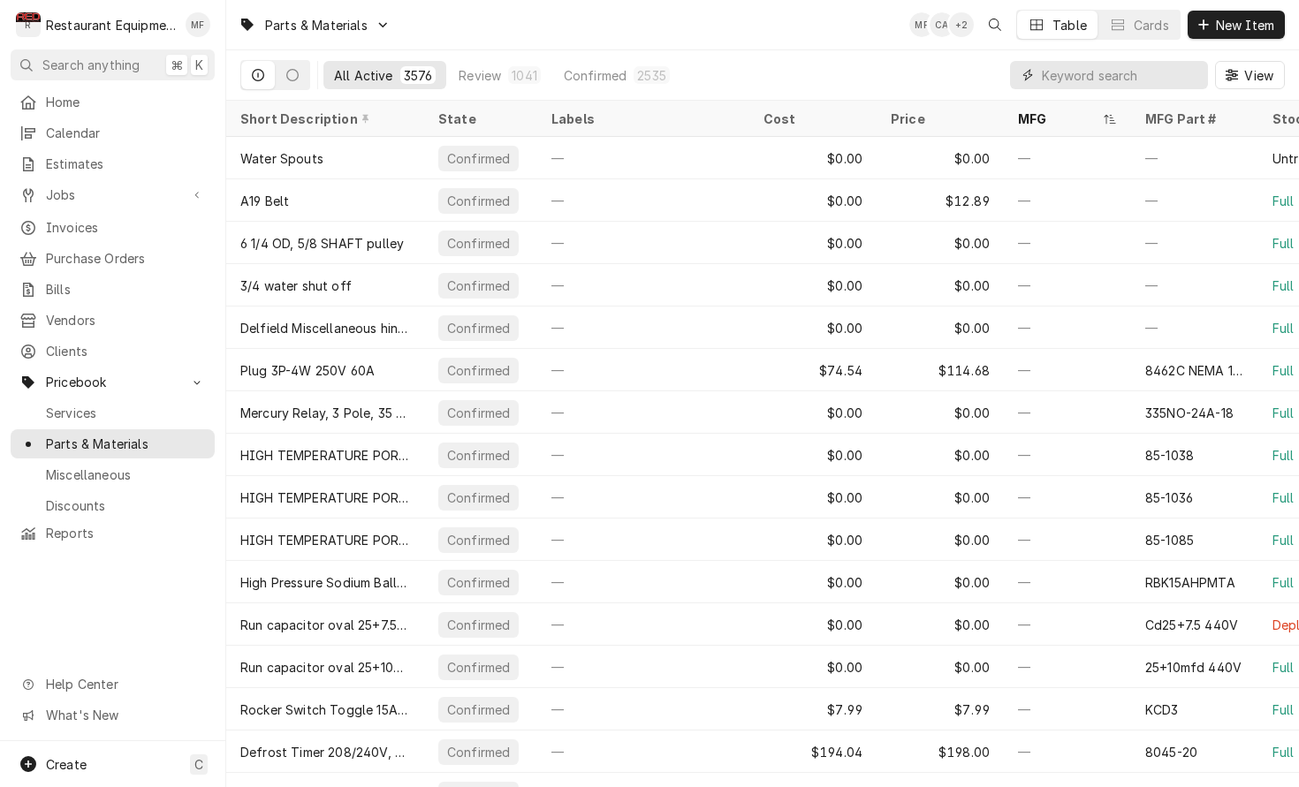
click at [1098, 81] on input "Dynamic Content Wrapper" at bounding box center [1120, 75] width 157 height 28
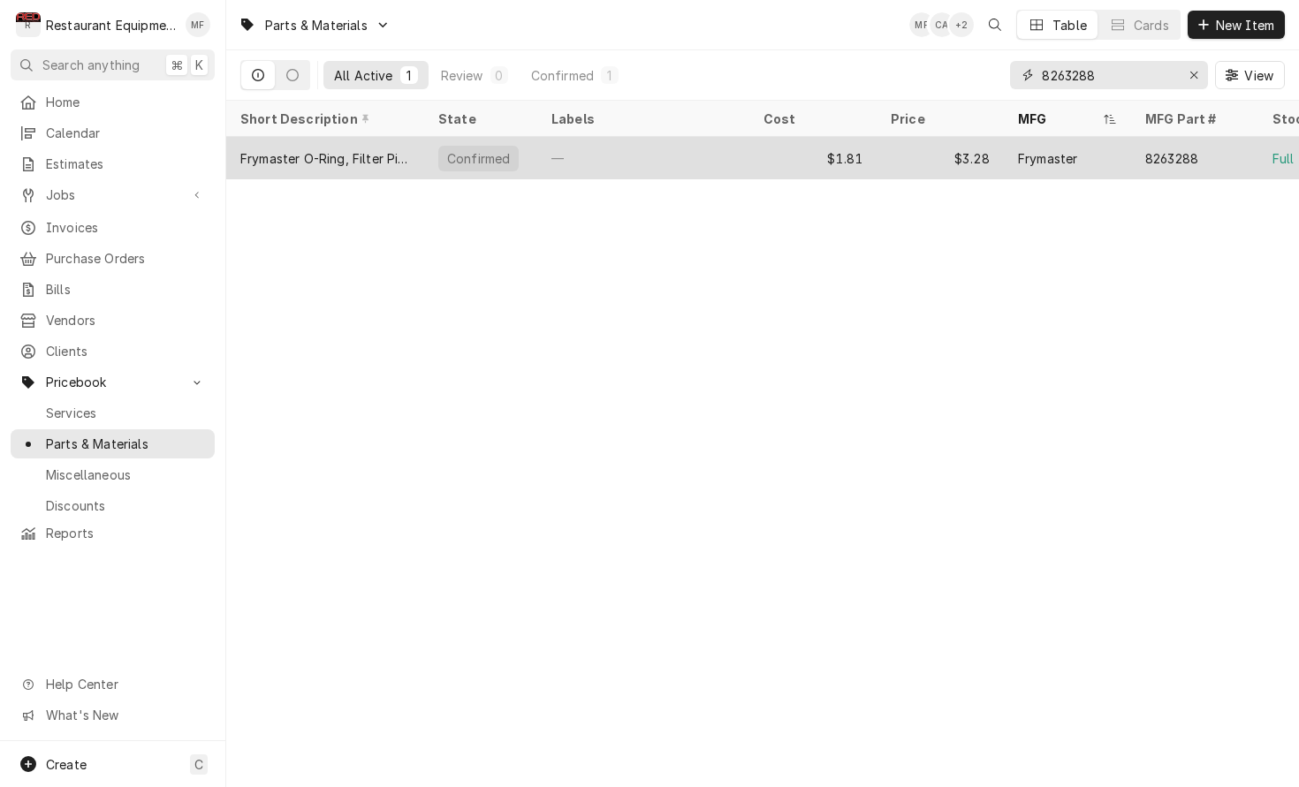
type input "8263288"
click at [1046, 139] on div "Frymaster" at bounding box center [1067, 158] width 127 height 42
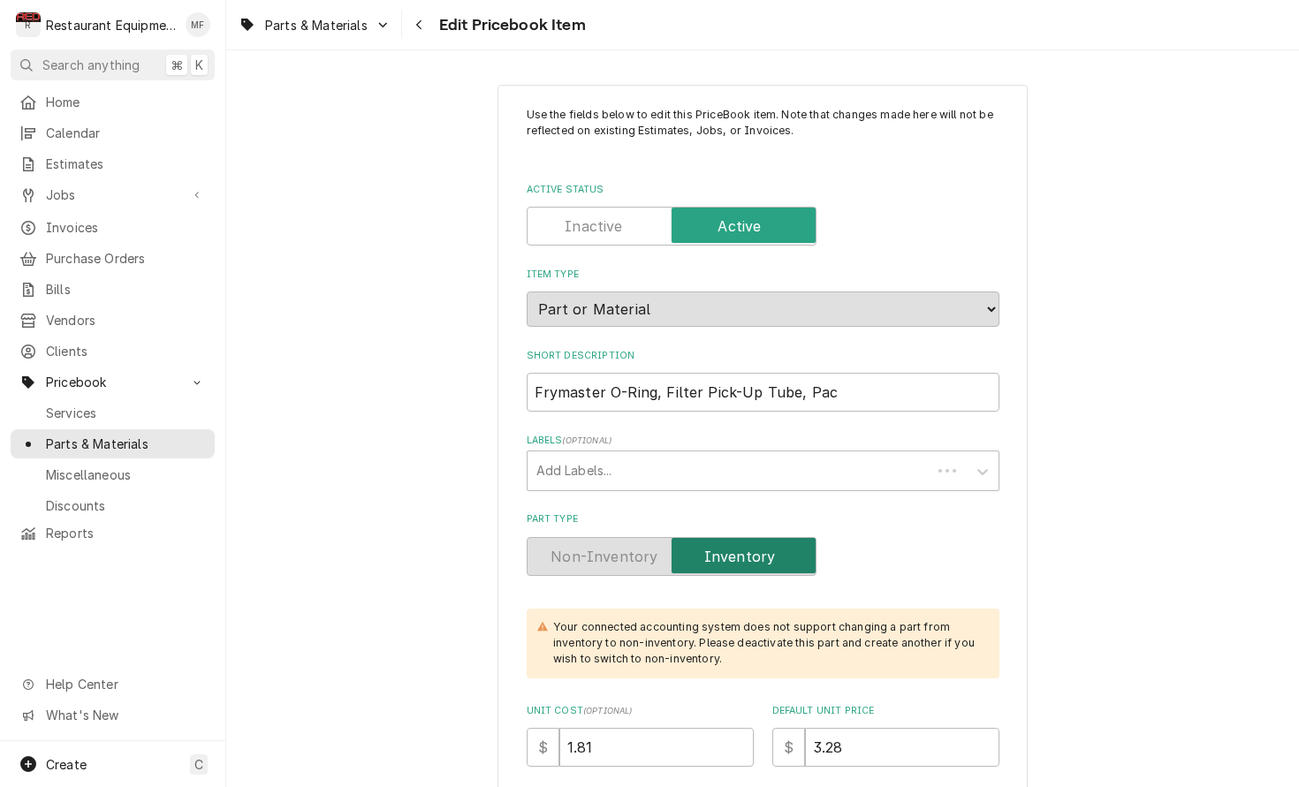
type textarea "x"
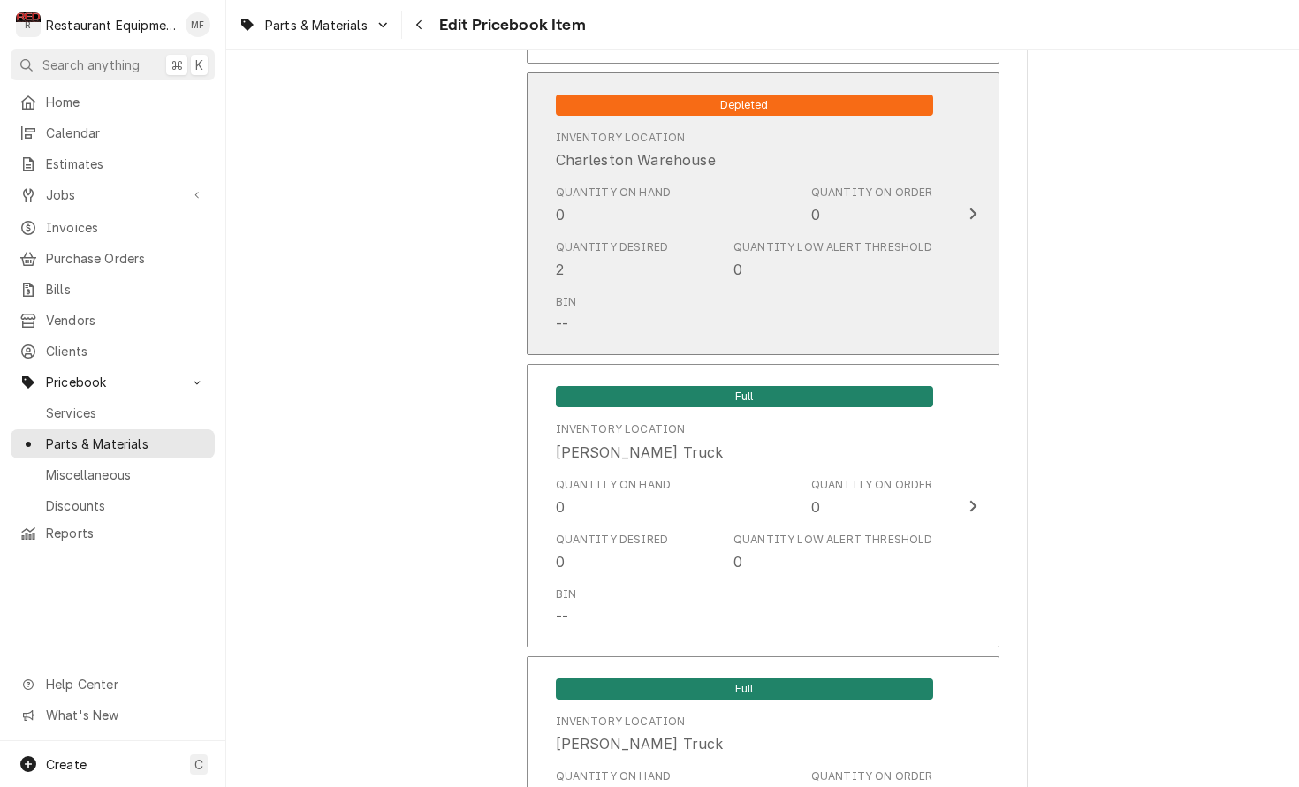
scroll to position [3962, 0]
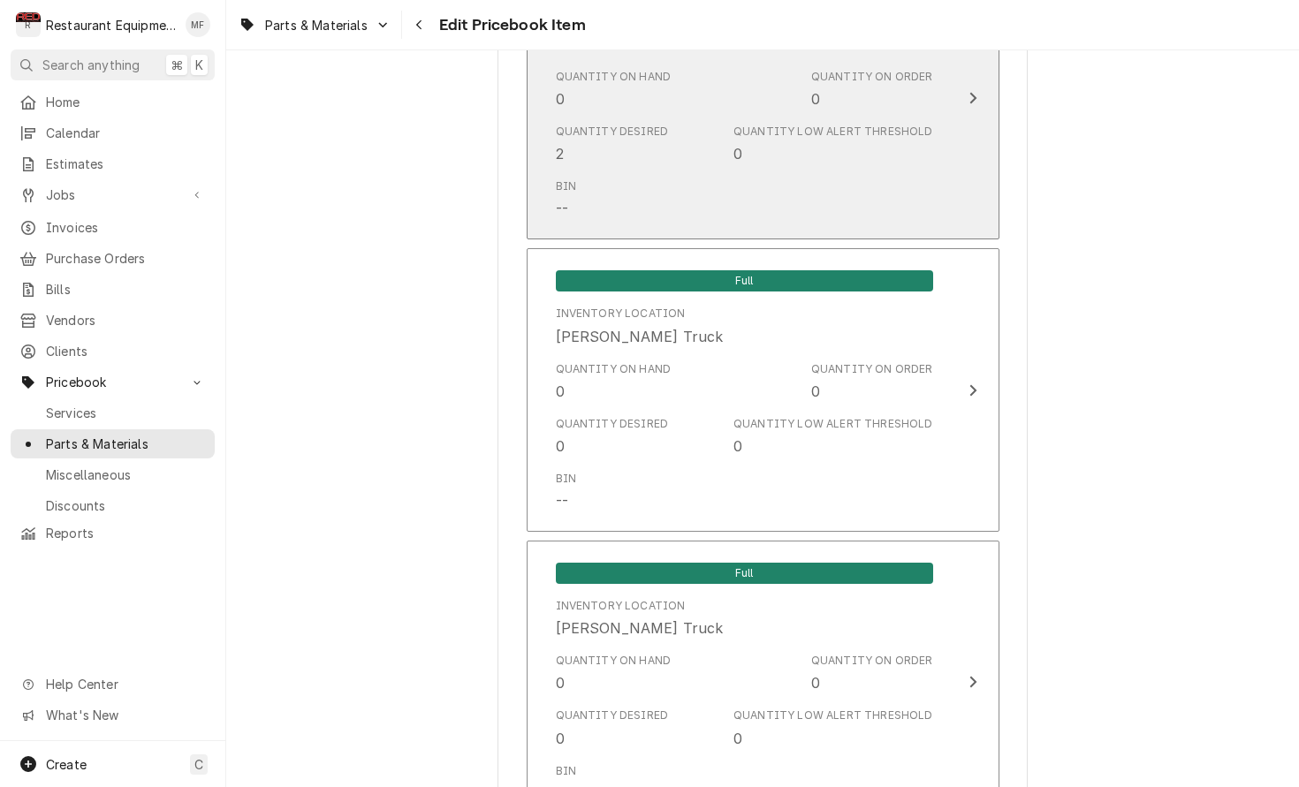
click at [941, 143] on div "Depleted Inventory Location Charleston Warehouse Quantity on Hand 0 Quantity on…" at bounding box center [745, 98] width 406 height 264
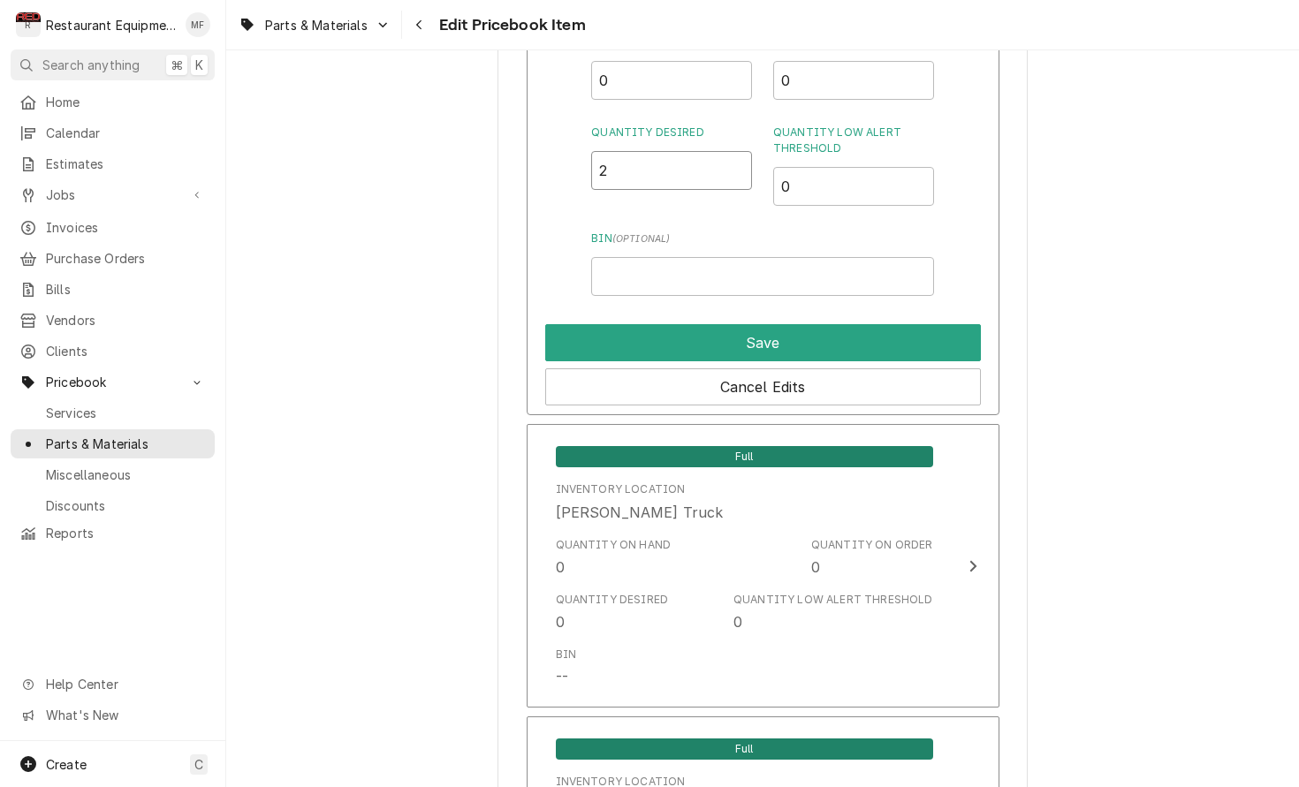
click at [705, 151] on input "2" at bounding box center [671, 170] width 161 height 39
click at [707, 151] on input "2" at bounding box center [671, 170] width 161 height 39
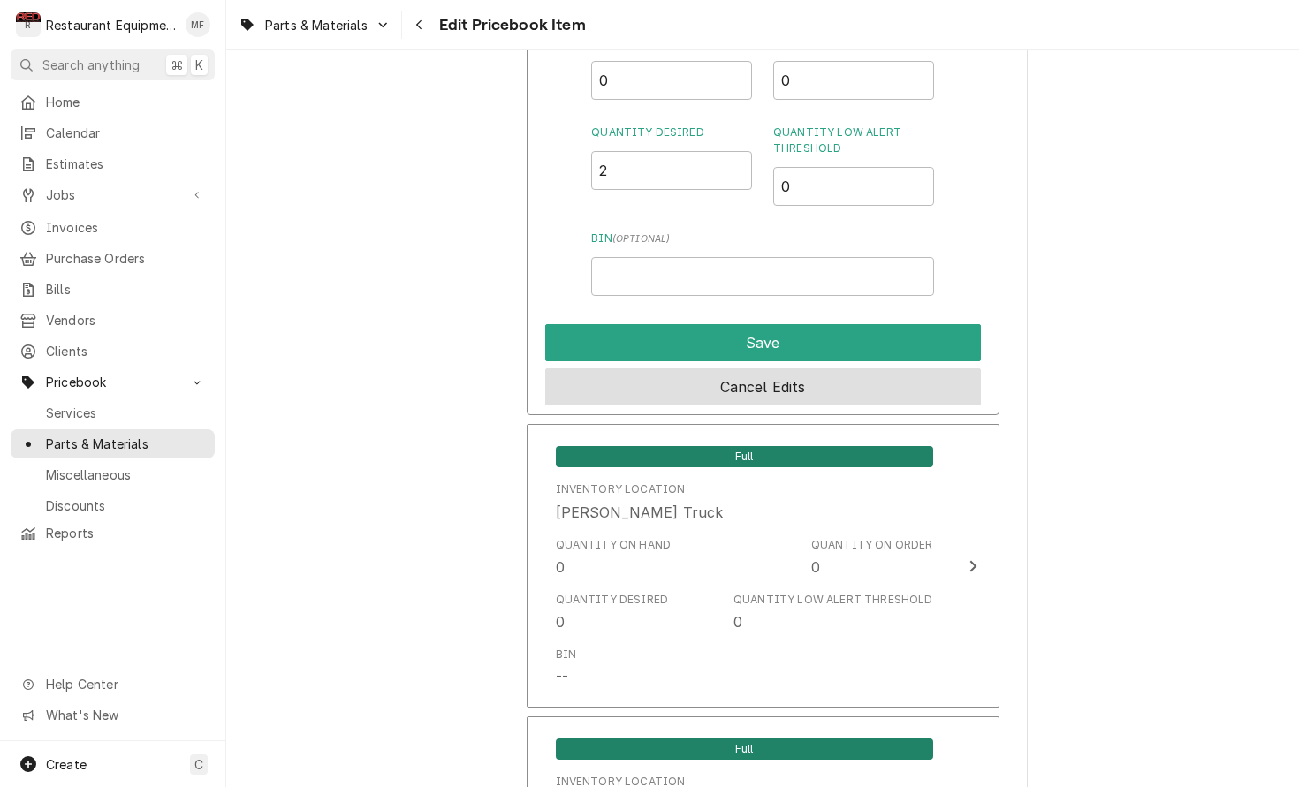
click at [936, 368] on button "Cancel Edits" at bounding box center [763, 386] width 436 height 37
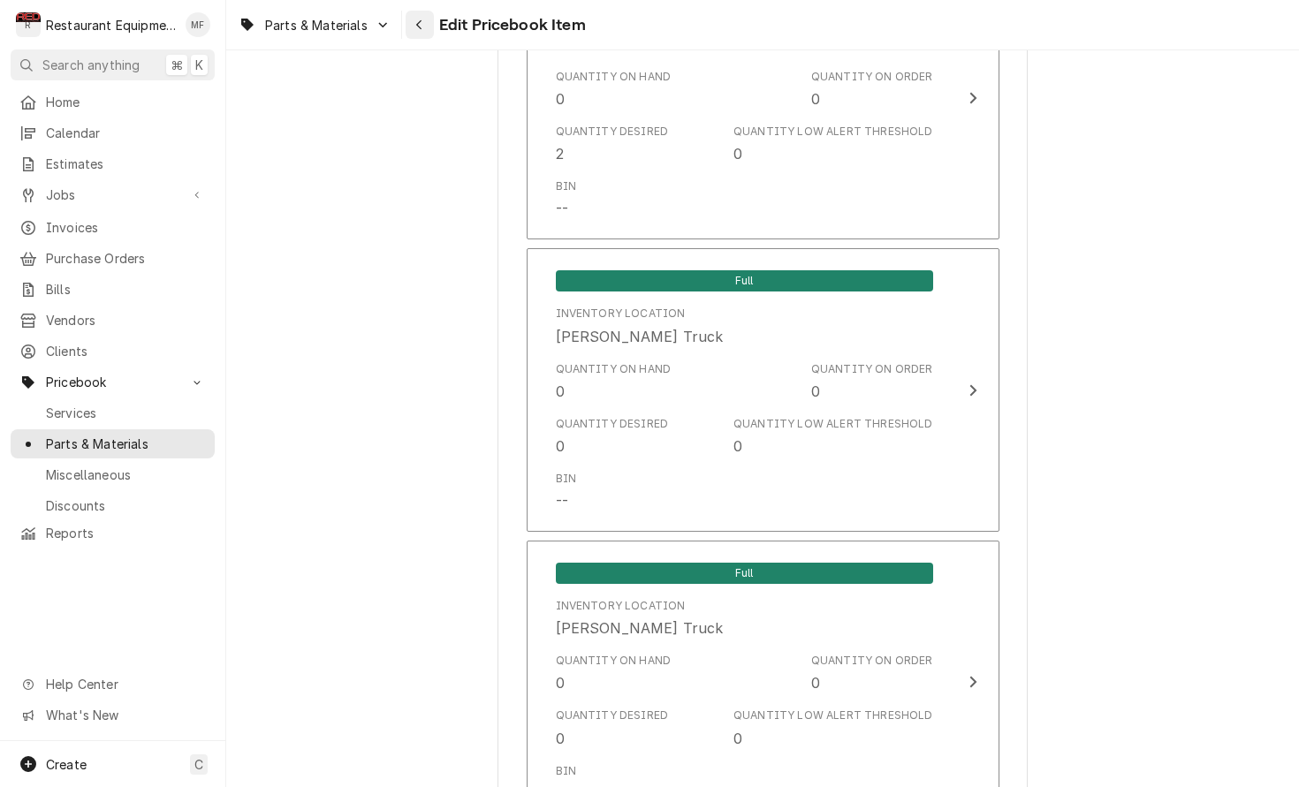
click at [428, 24] on div "Navigate back" at bounding box center [420, 25] width 18 height 18
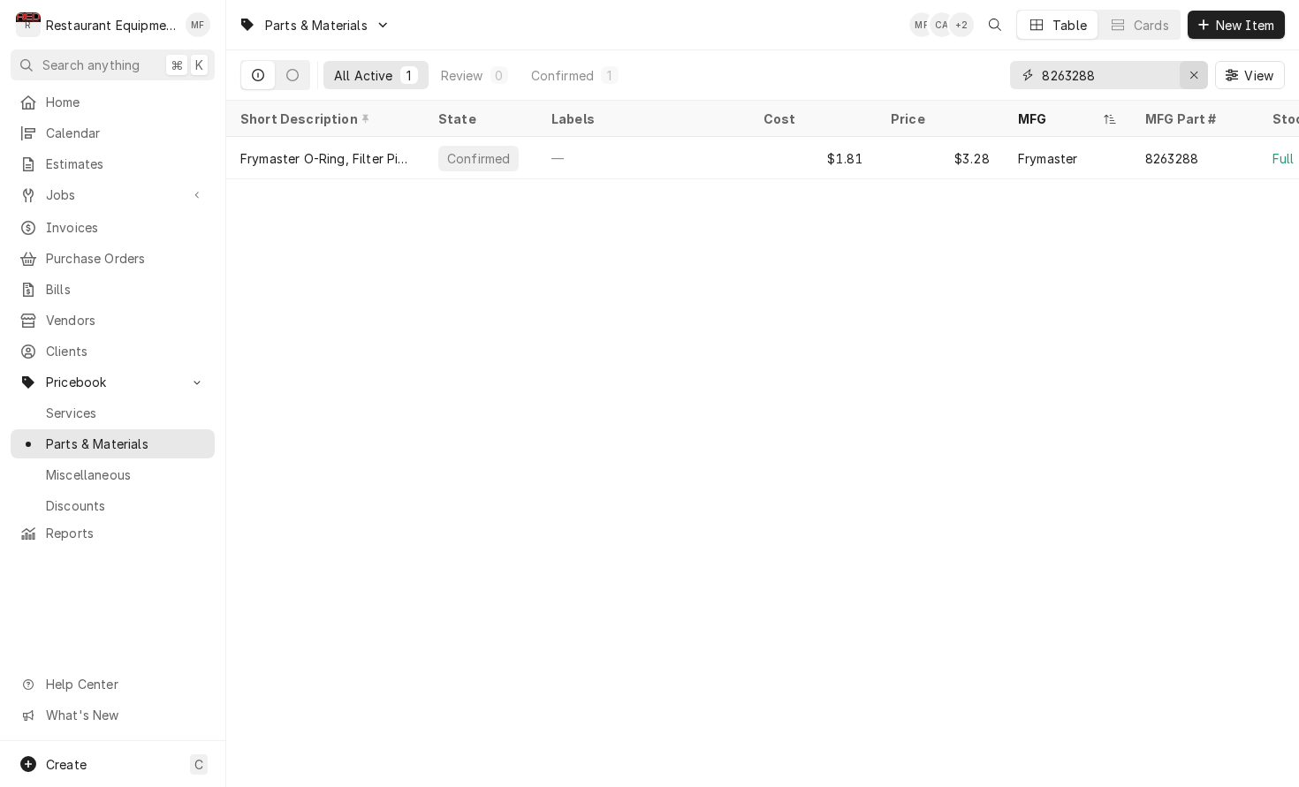
click at [1185, 77] on div "Erase input" at bounding box center [1194, 75] width 18 height 18
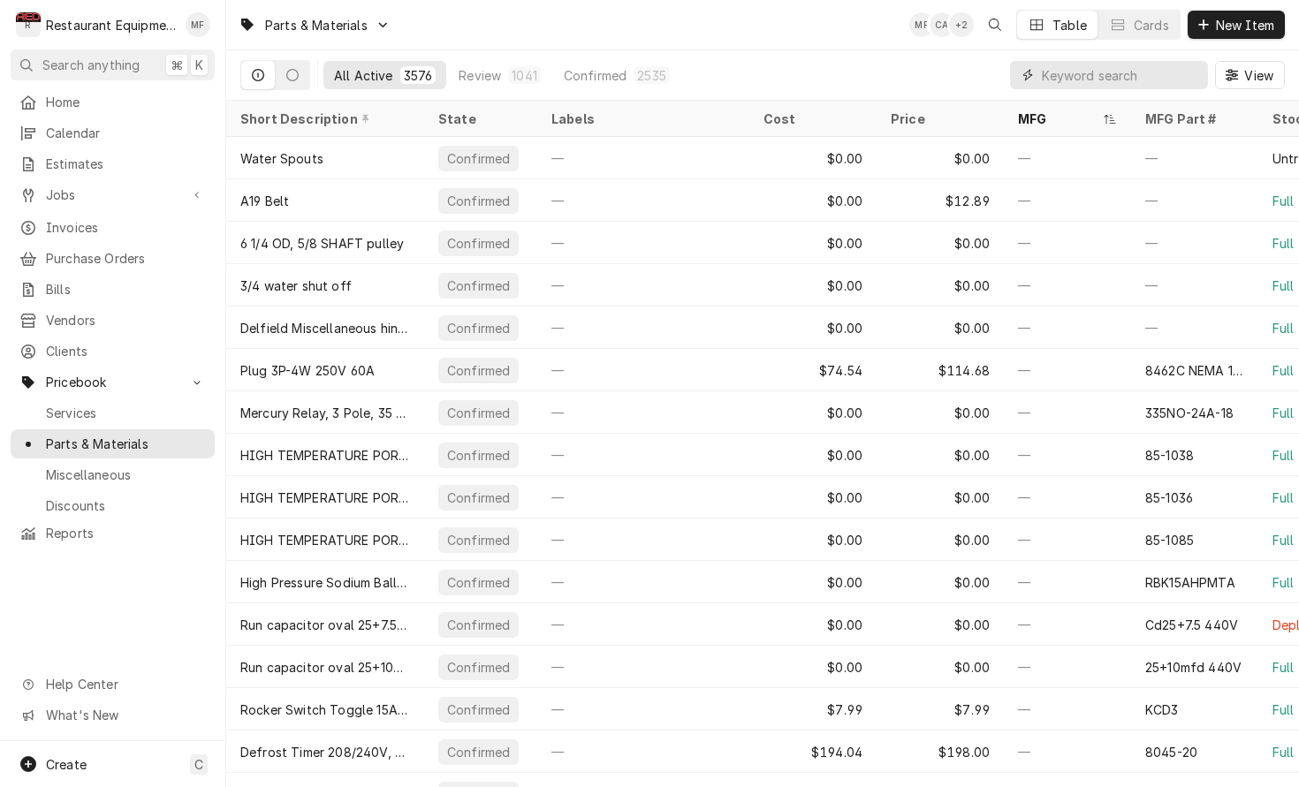
click at [1088, 84] on input "Dynamic Content Wrapper" at bounding box center [1120, 75] width 157 height 28
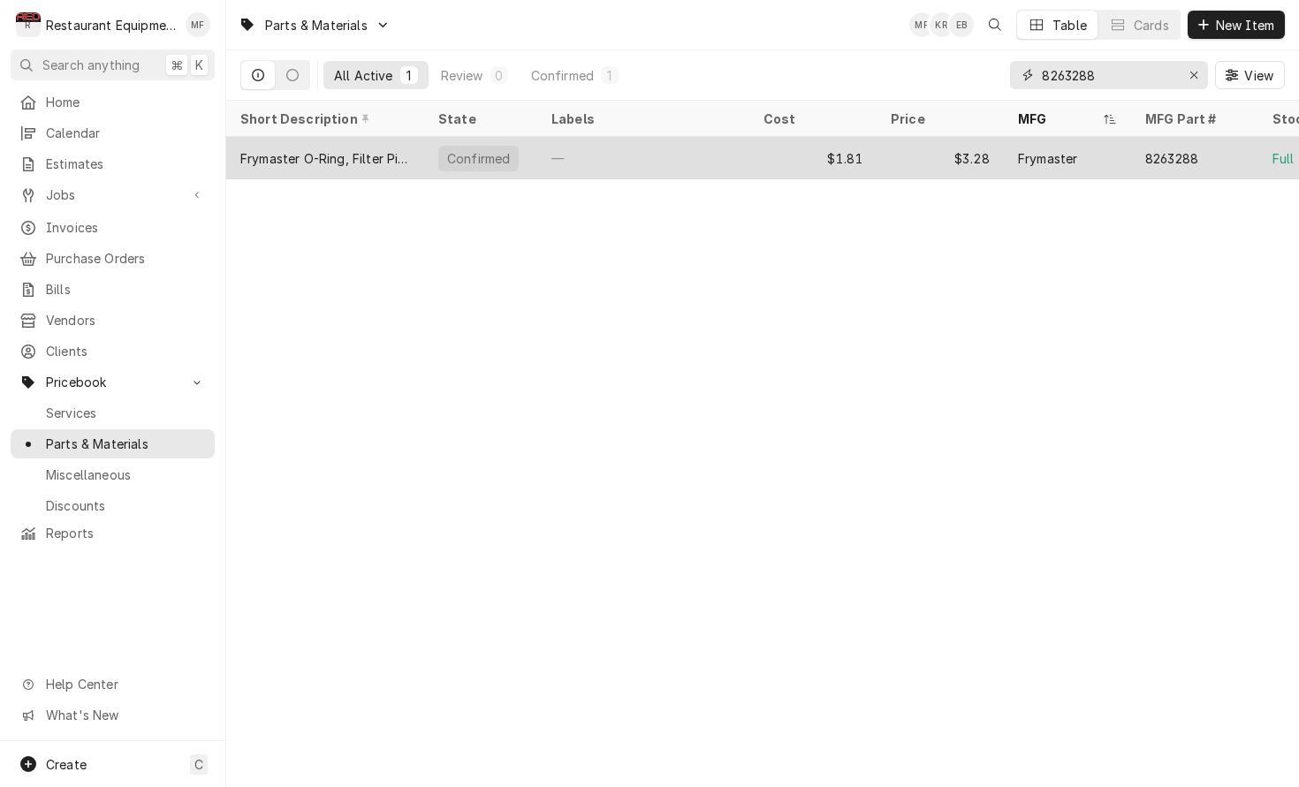
type input "8263288"
click at [911, 144] on div "$3.28" at bounding box center [939, 158] width 127 height 42
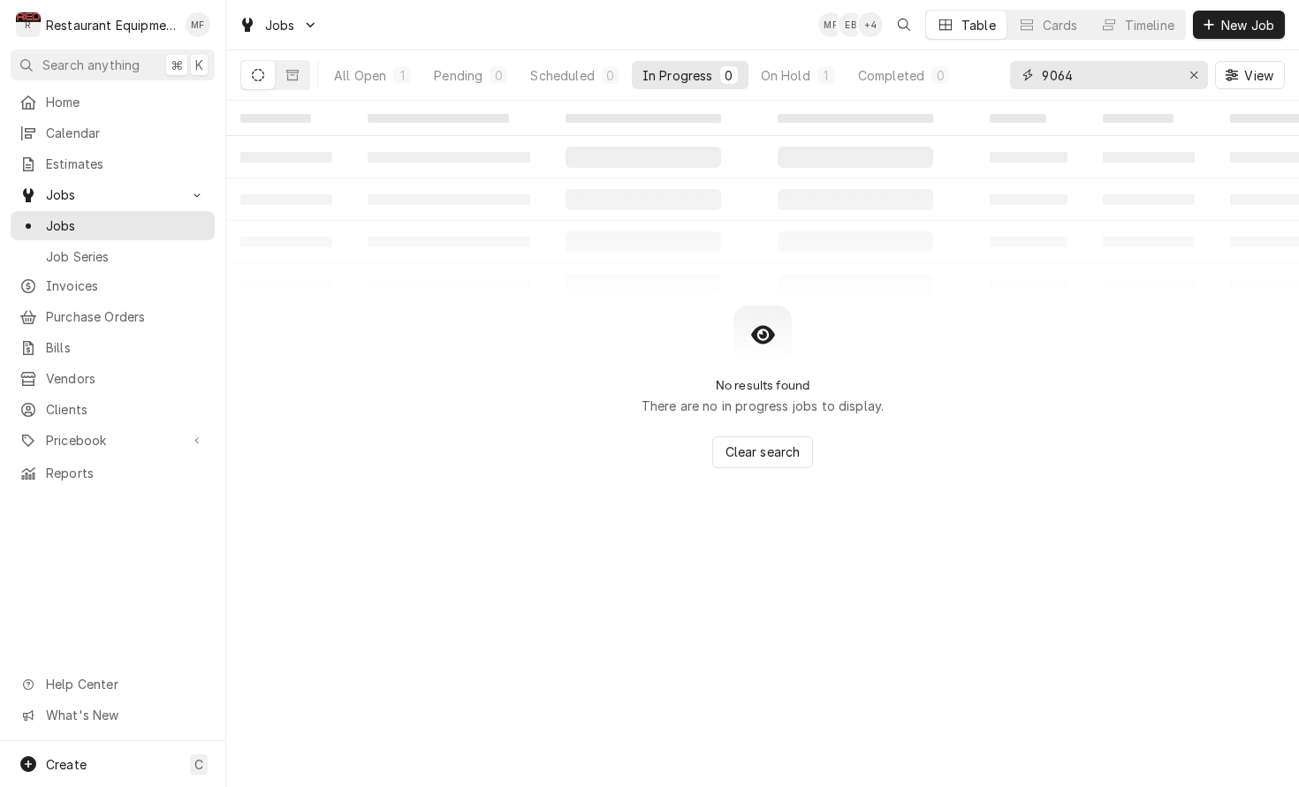
click at [1160, 74] on input "9064" at bounding box center [1108, 75] width 133 height 28
click at [1158, 75] on input "9064" at bounding box center [1108, 75] width 133 height 28
type input "nitro"
click at [484, 80] on div "Pending" at bounding box center [462, 75] width 49 height 19
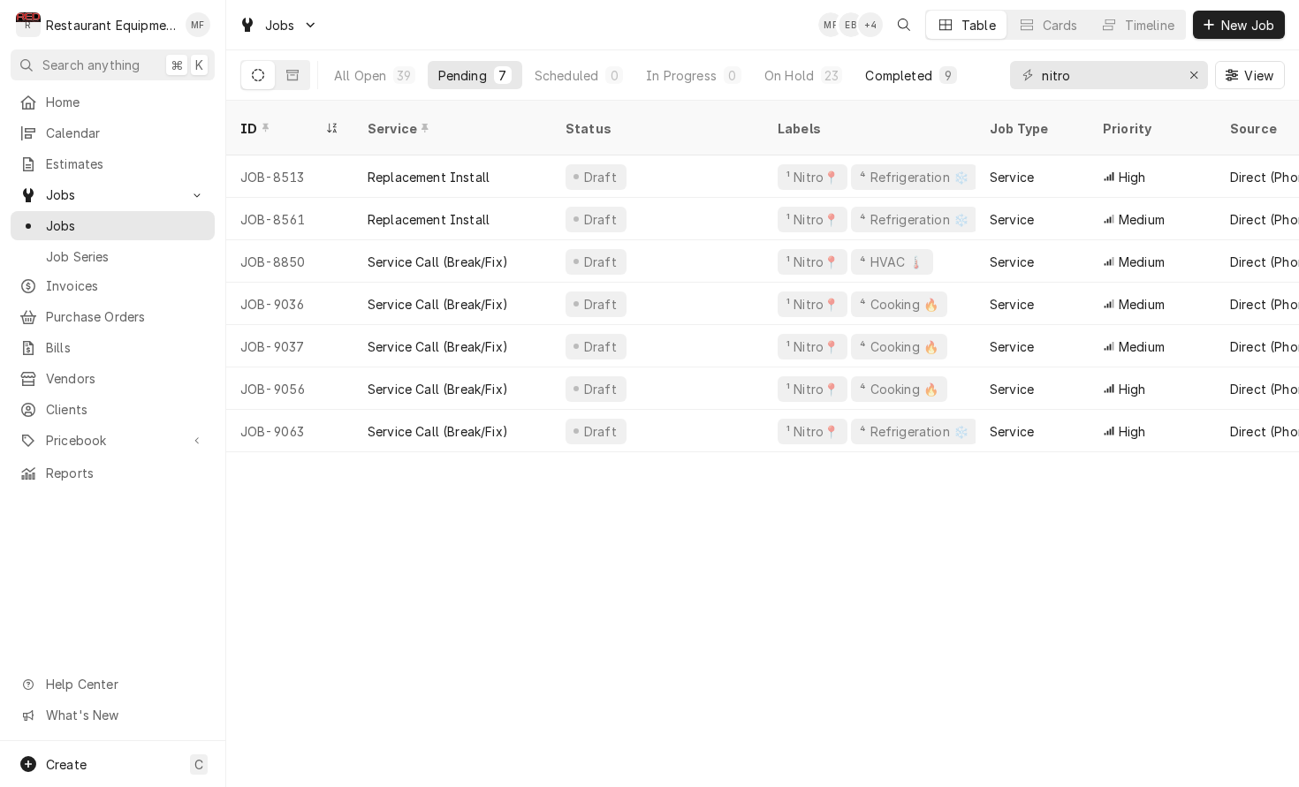
click at [911, 73] on div "Completed" at bounding box center [898, 75] width 66 height 19
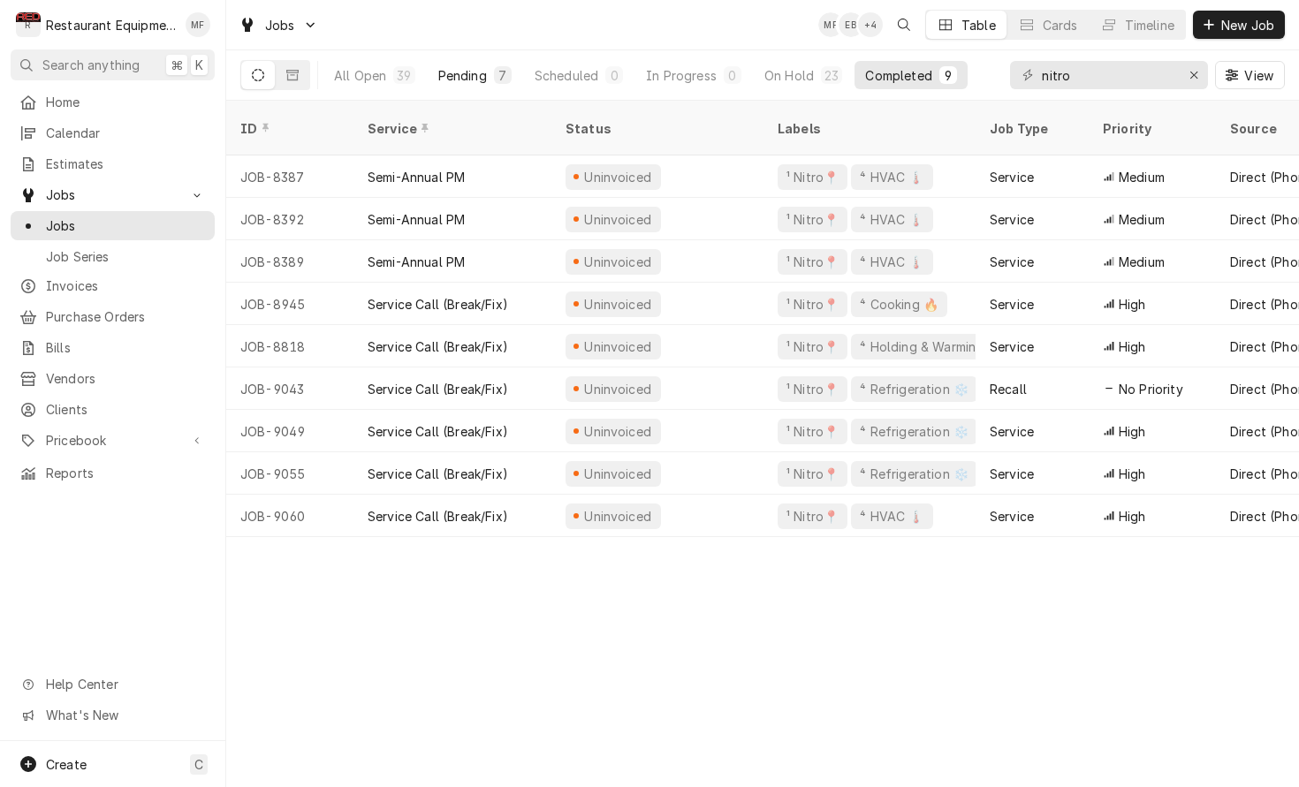
click at [498, 72] on div "7" at bounding box center [502, 75] width 11 height 19
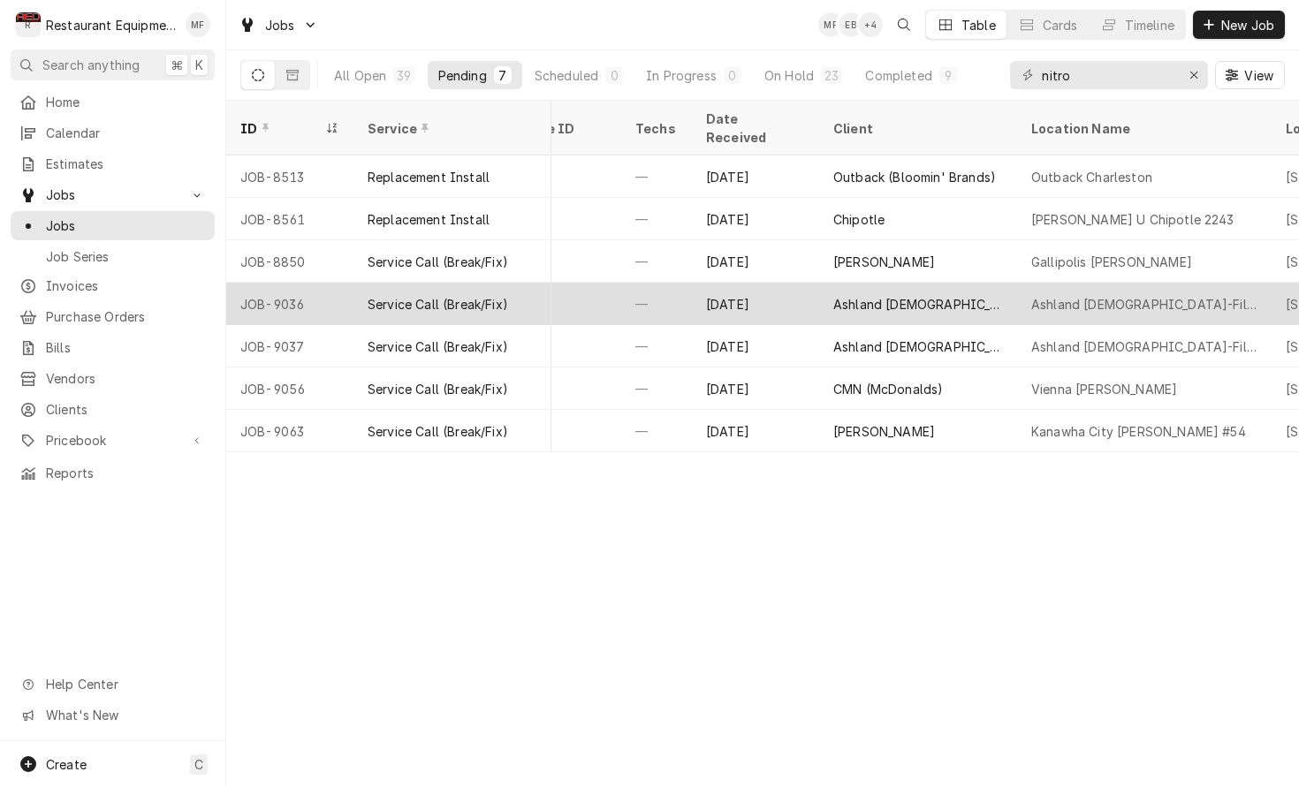
scroll to position [0, 887]
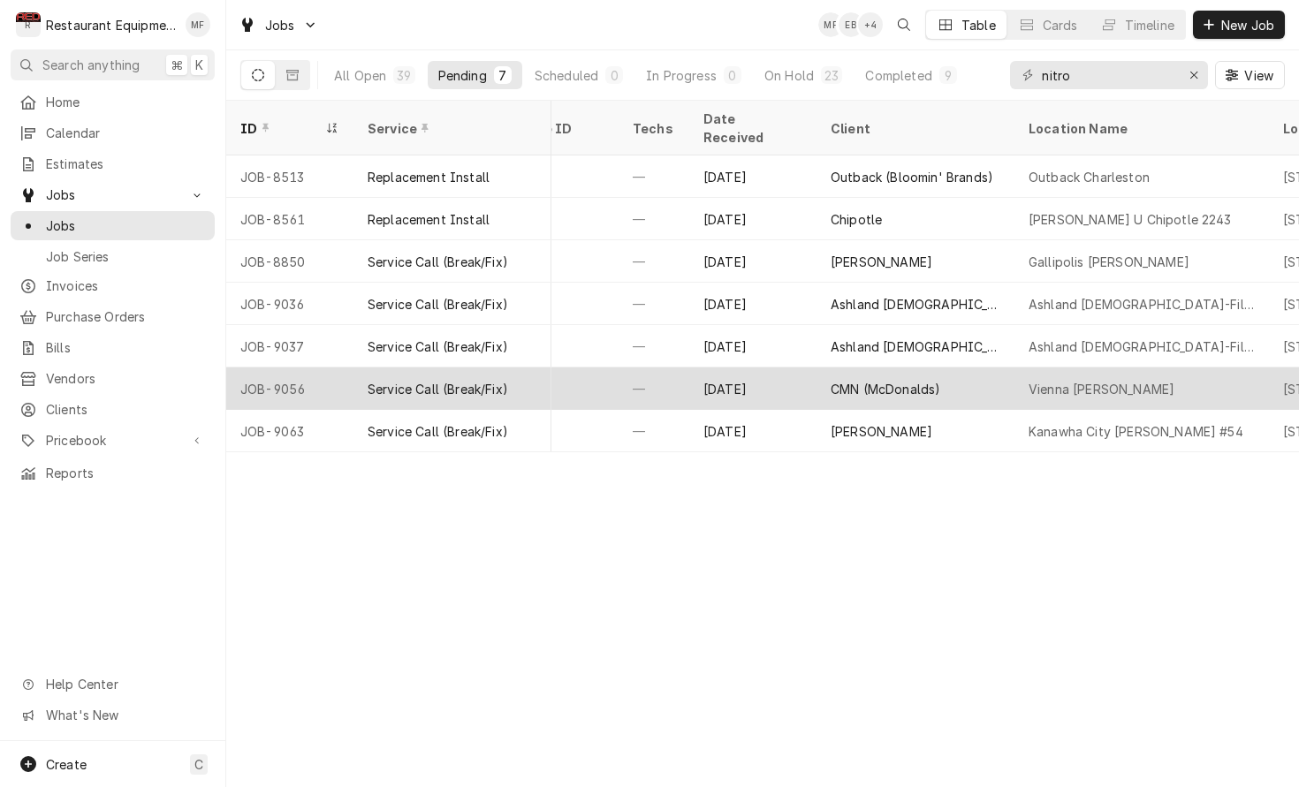
click at [990, 368] on div "CMN (McDonalds)" at bounding box center [915, 389] width 198 height 42
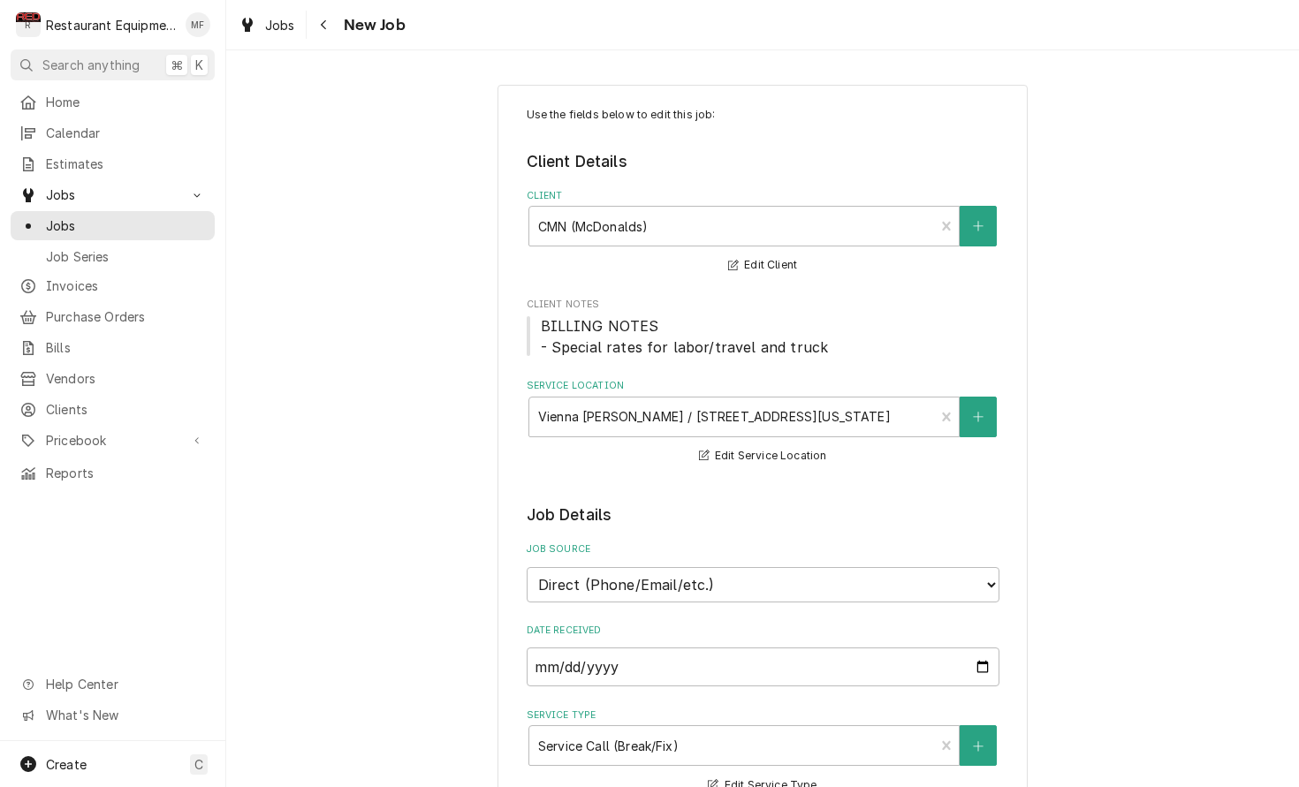
type textarea "x"
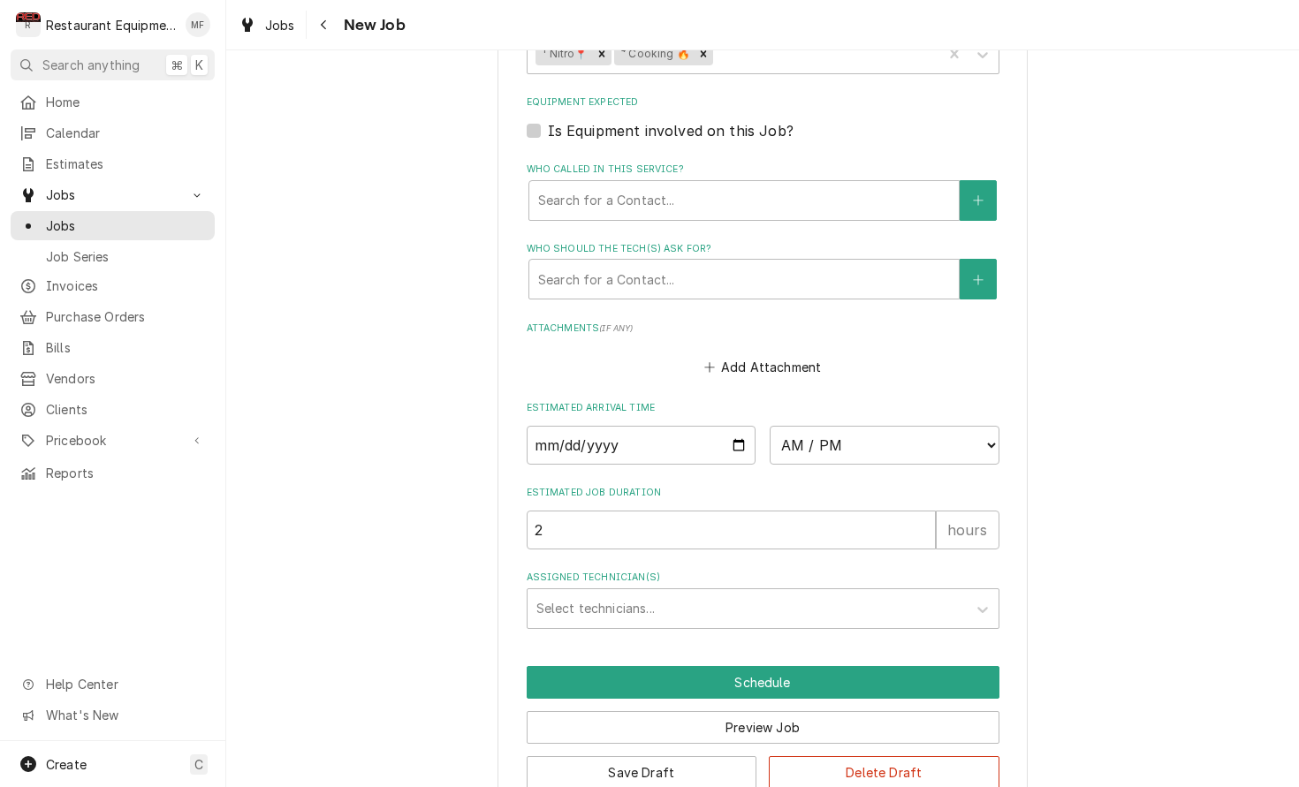
scroll to position [1217, 0]
drag, startPoint x: 715, startPoint y: 410, endPoint x: 733, endPoint y: 509, distance: 100.7
click at [715, 427] on input "Date" at bounding box center [642, 446] width 230 height 39
type input "[DATE]"
type textarea "x"
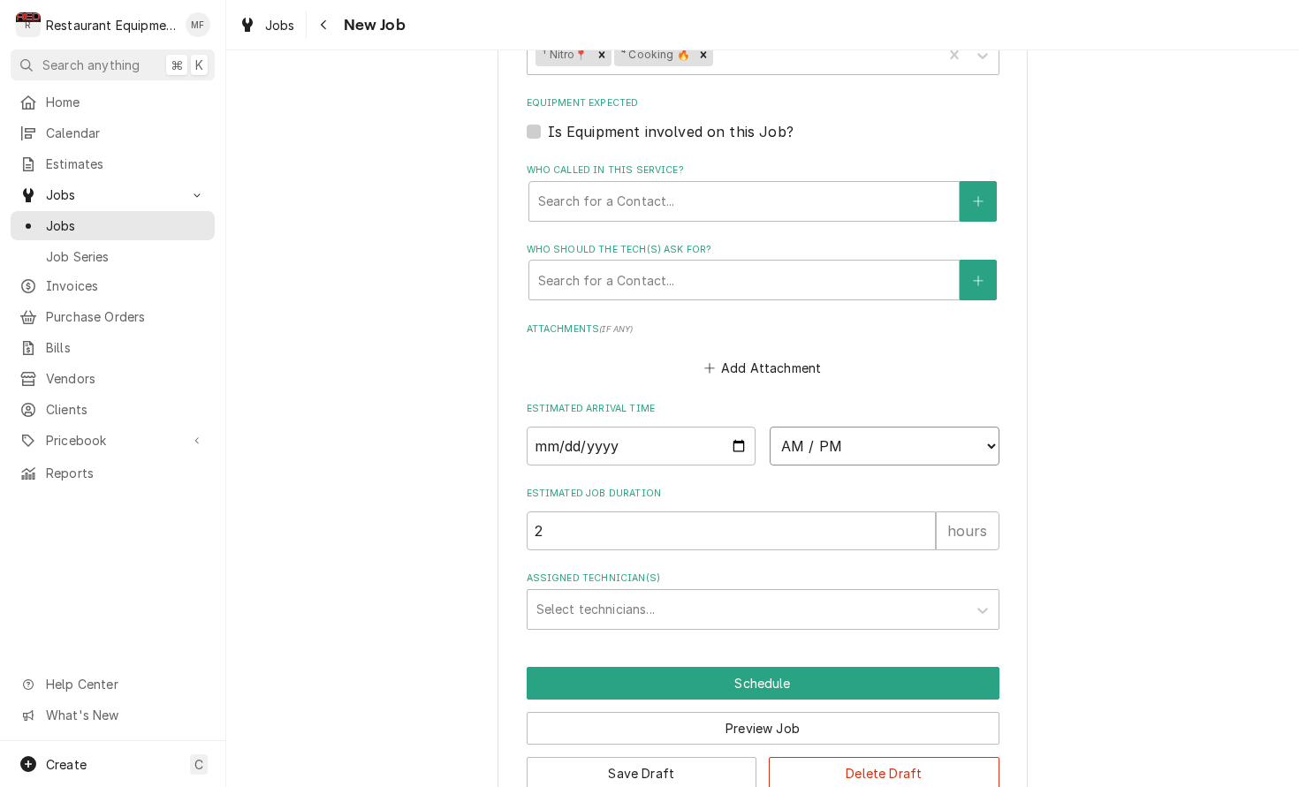
select select "08:30:00"
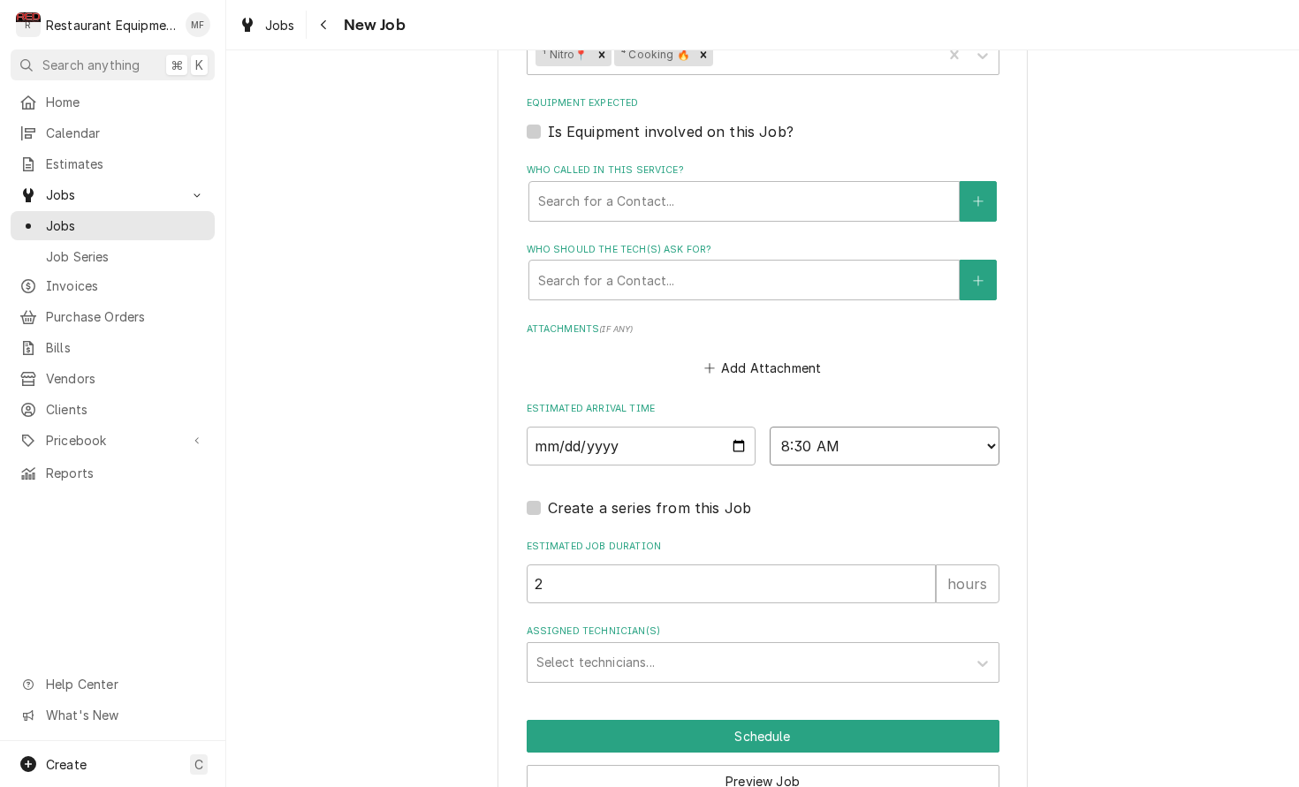
type textarea "x"
select select "08:45:00"
click at [772, 647] on div "Assigned Technician(s)" at bounding box center [746, 663] width 421 height 32
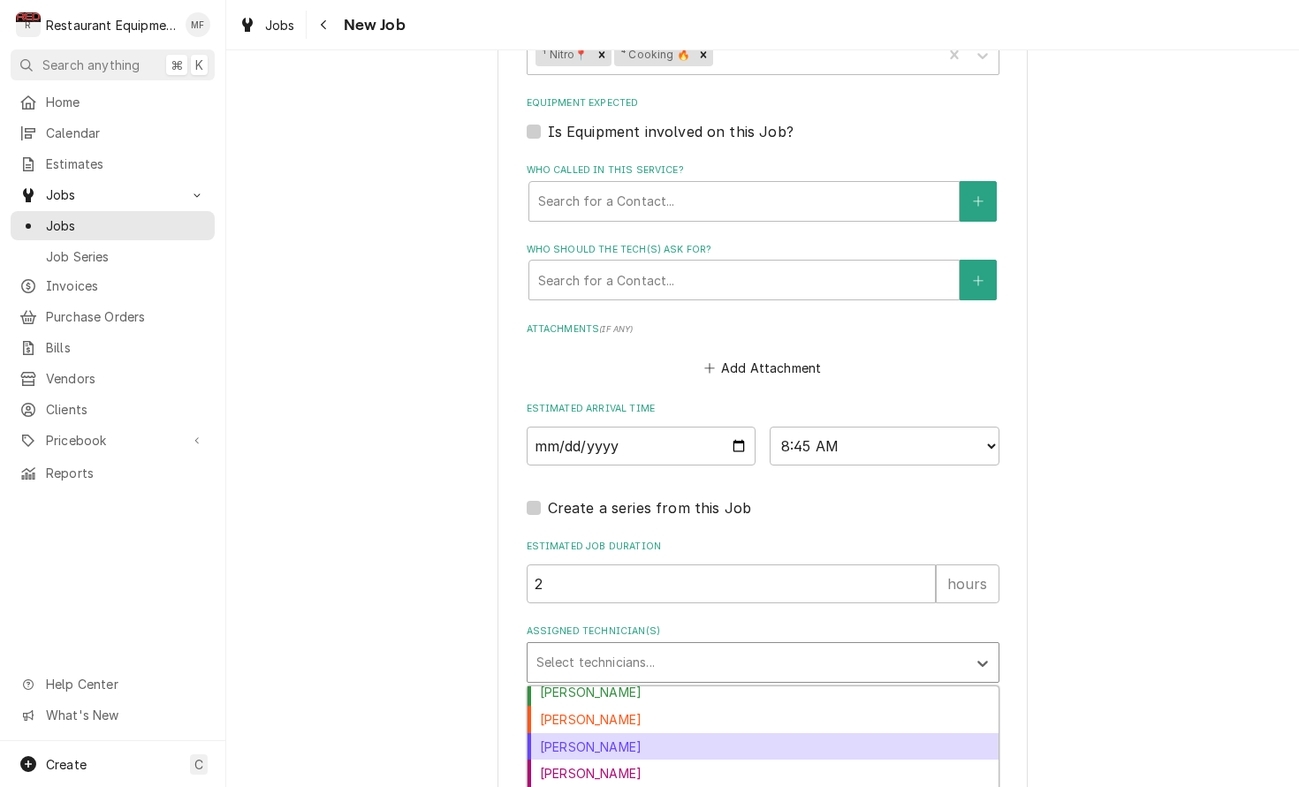
scroll to position [322, 0]
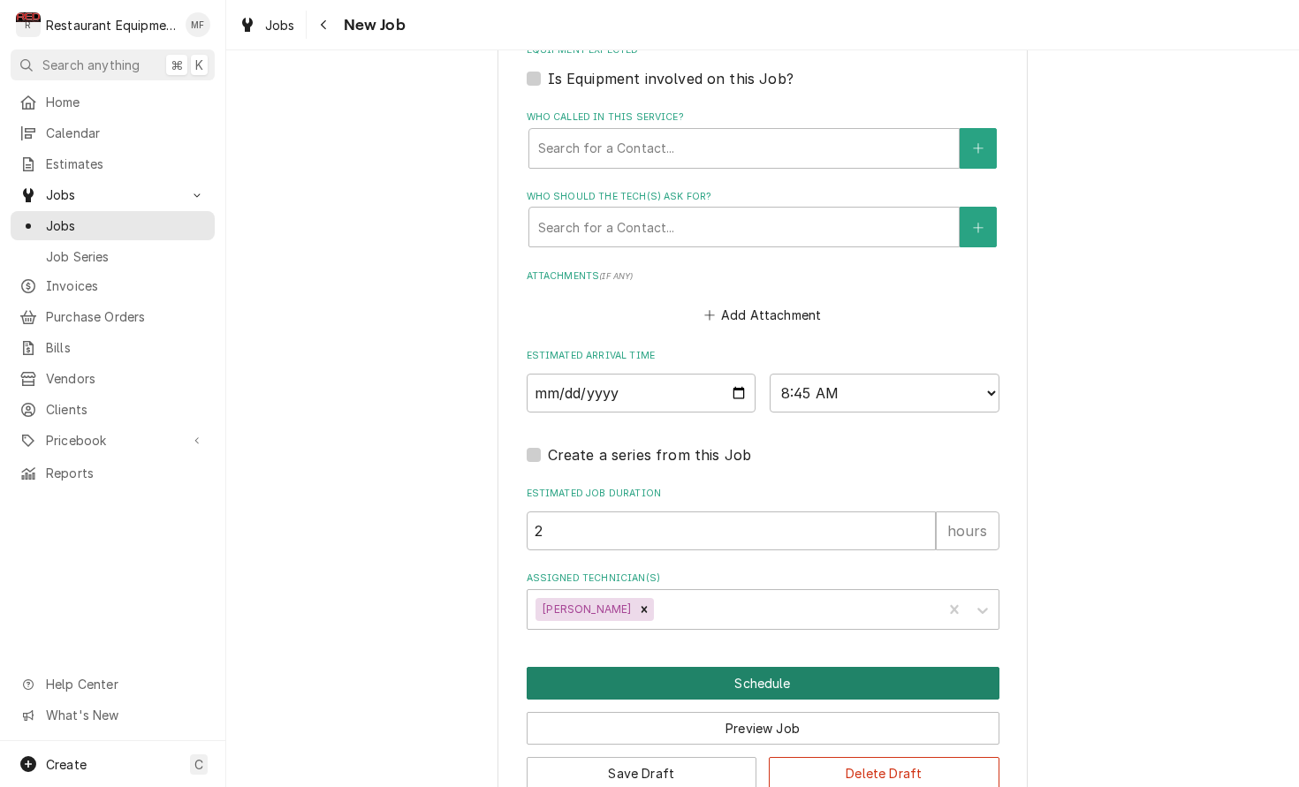
click at [754, 667] on button "Schedule" at bounding box center [763, 683] width 473 height 33
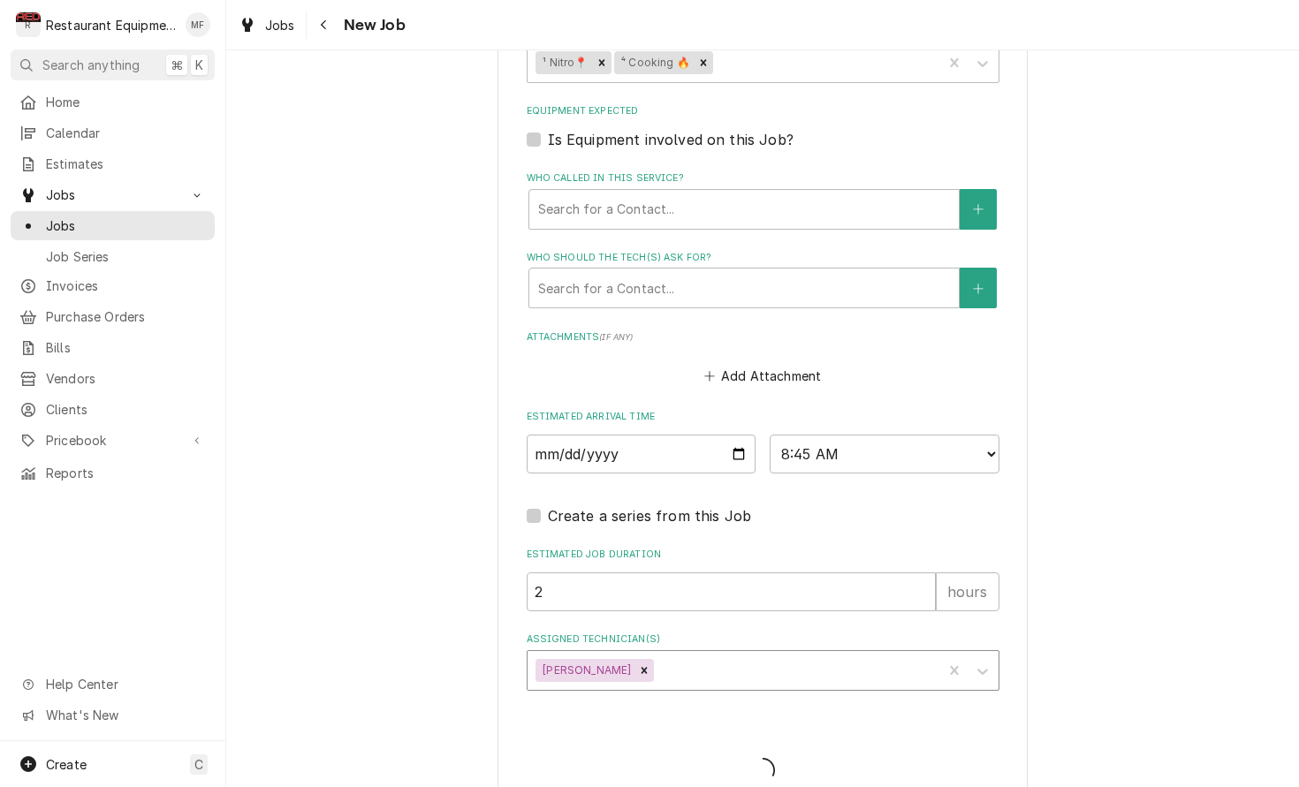
type textarea "x"
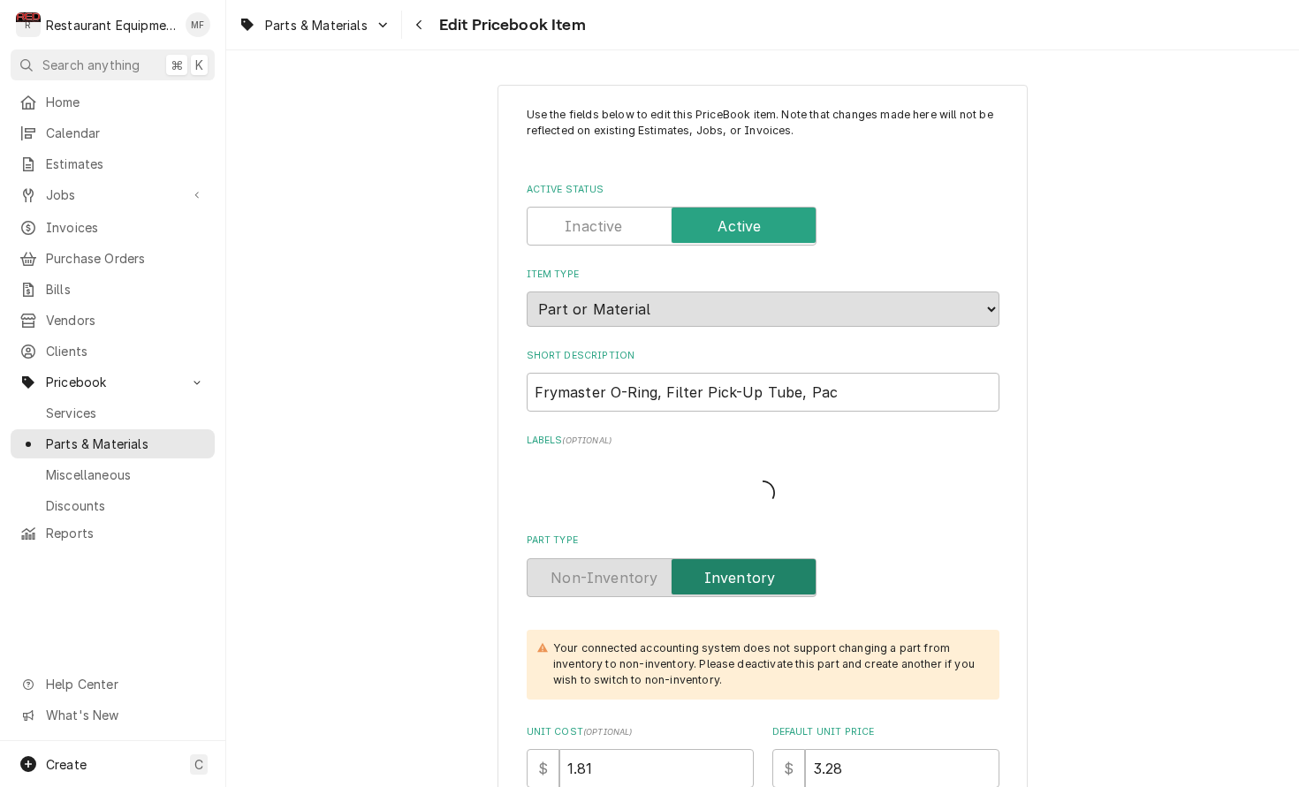
type textarea "x"
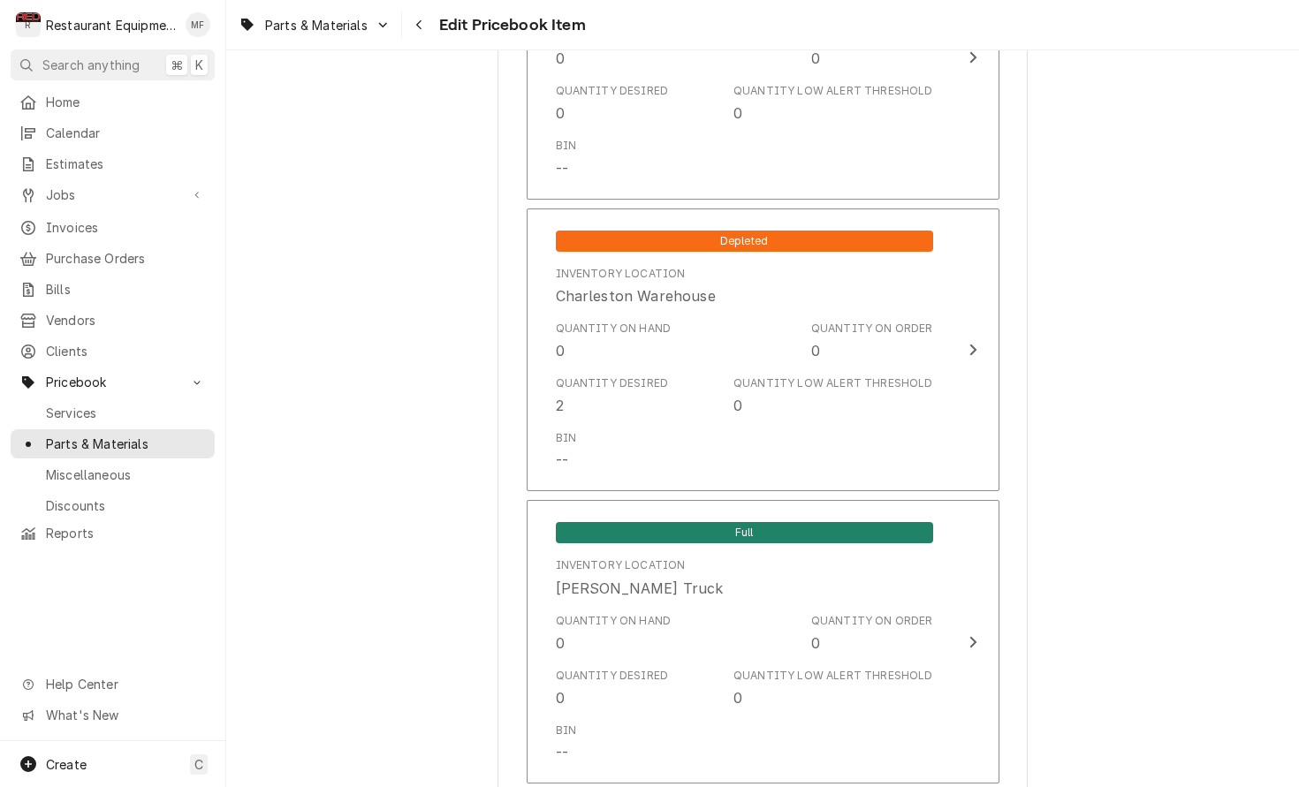
scroll to position [3714, 0]
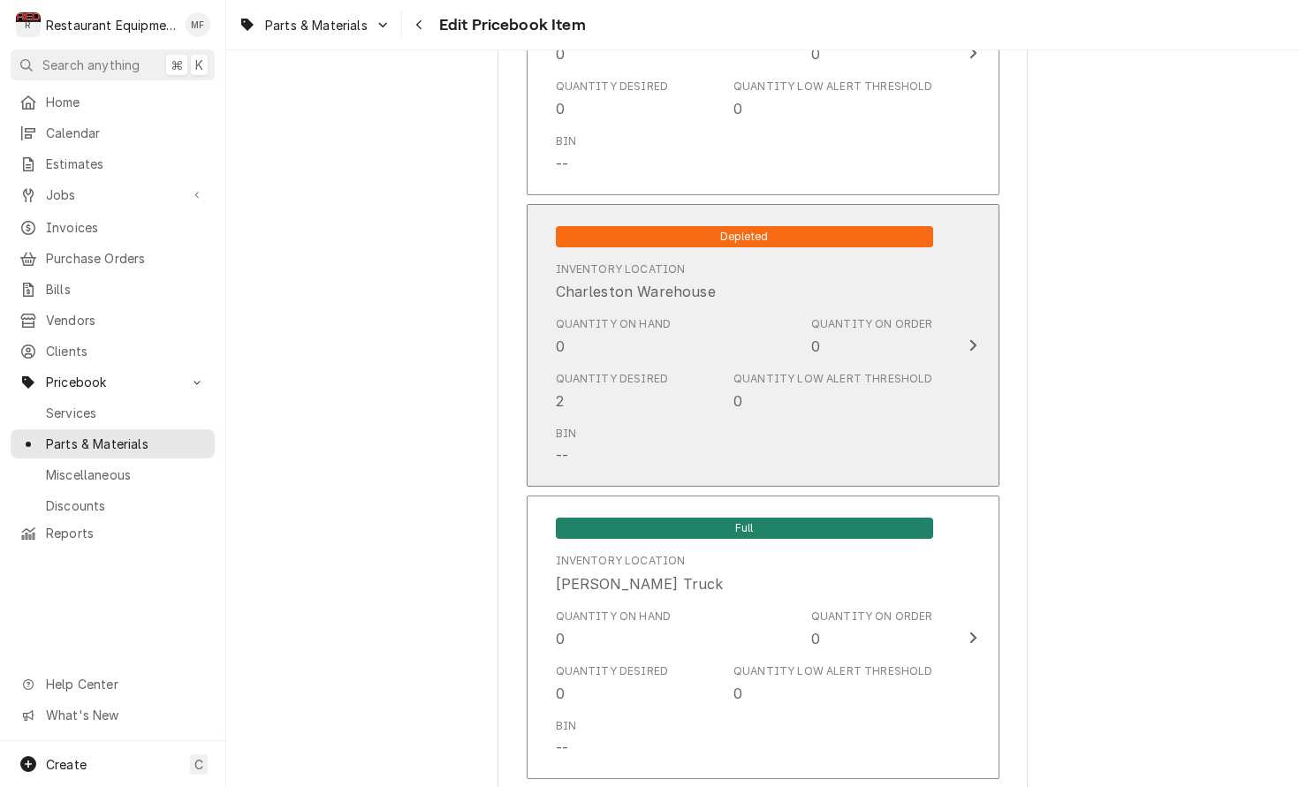
click at [726, 338] on div "Quantity on Hand 0 Quantity on Order 0" at bounding box center [744, 336] width 377 height 55
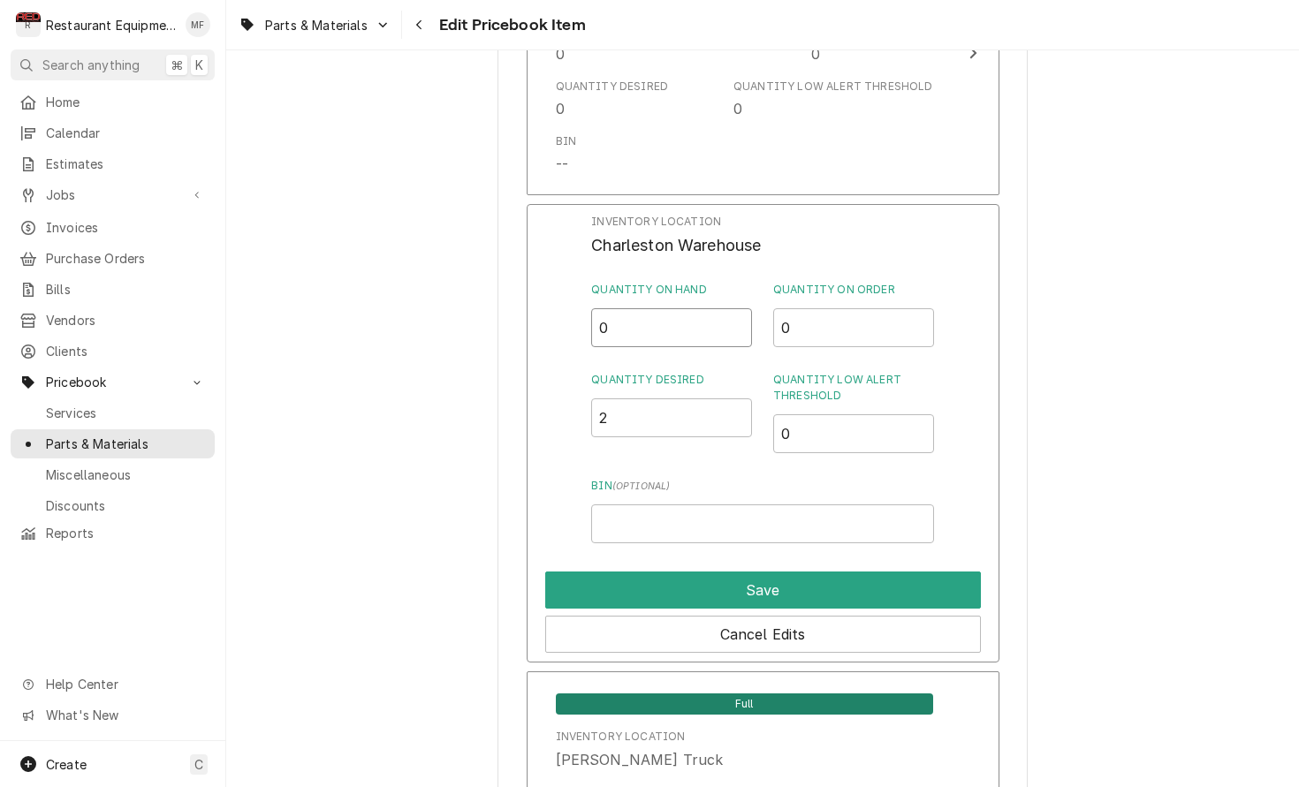
click at [681, 308] on input "0" at bounding box center [671, 327] width 161 height 39
click at [680, 308] on input "0" at bounding box center [671, 327] width 161 height 39
type input "14"
click at [796, 565] on div "Save" at bounding box center [763, 587] width 436 height 44
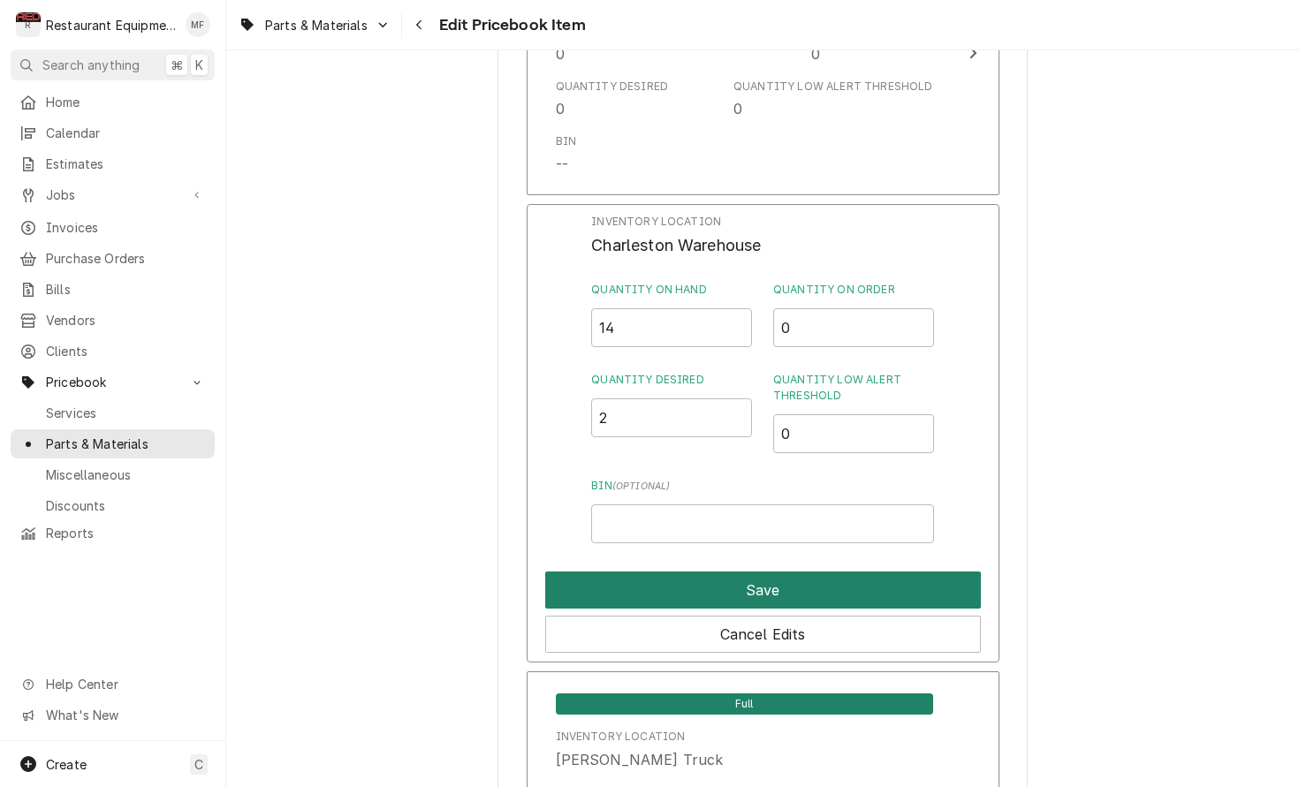
click at [796, 572] on button "Save" at bounding box center [763, 590] width 436 height 37
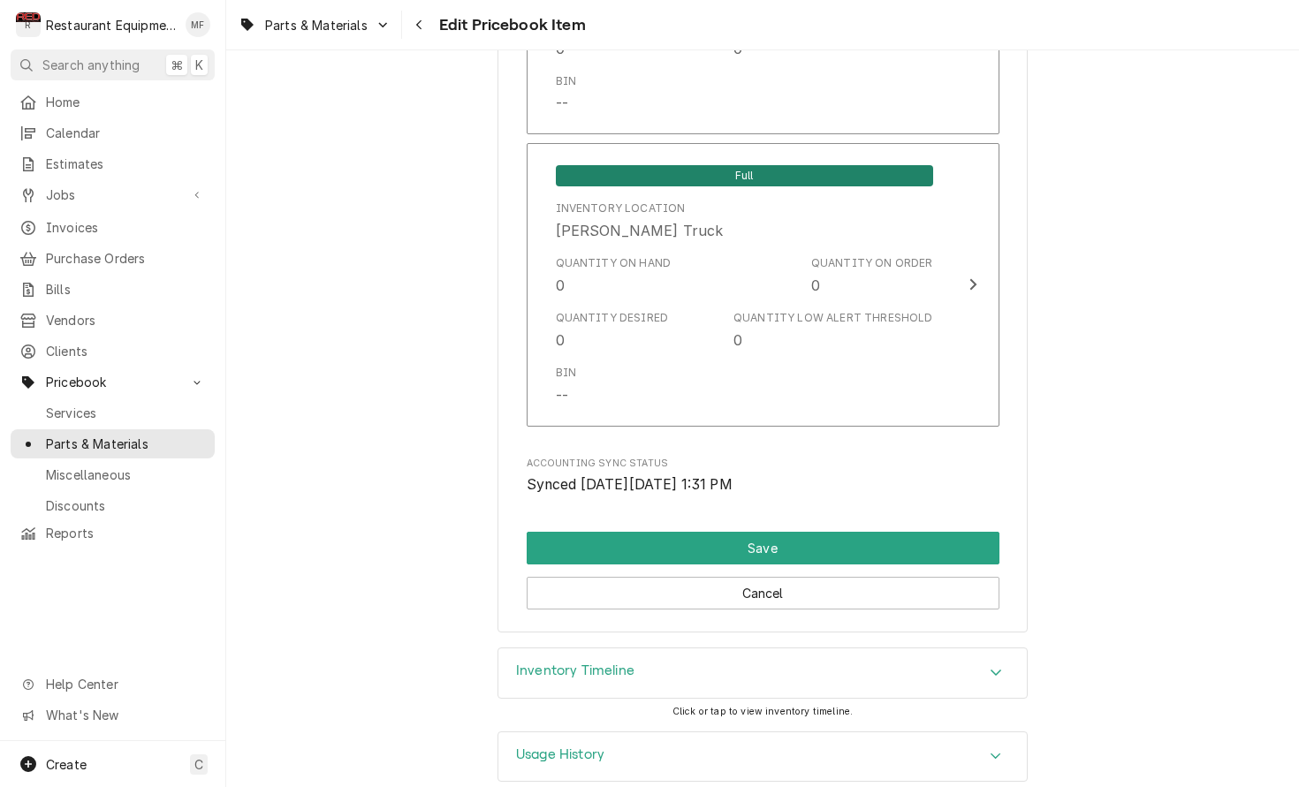
scroll to position [0, 0]
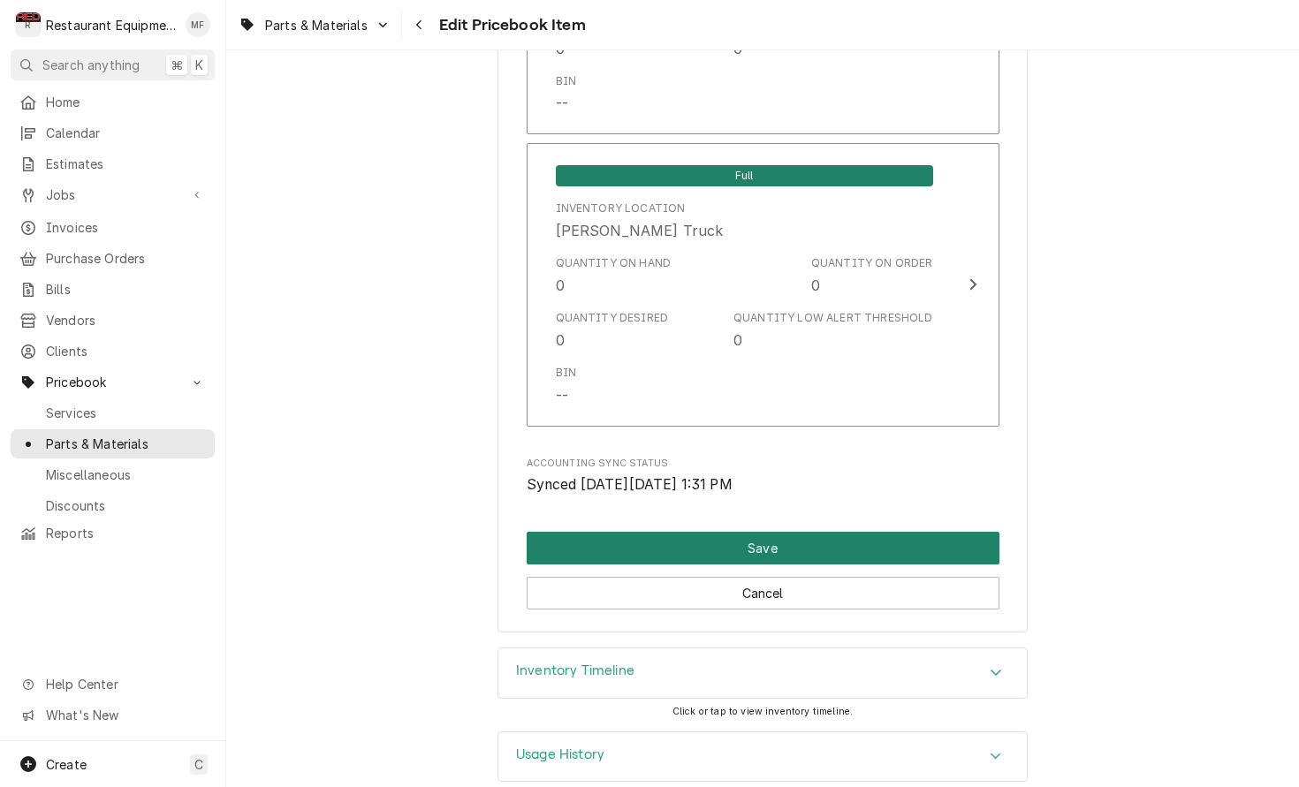
click at [782, 532] on button "Save" at bounding box center [763, 548] width 473 height 33
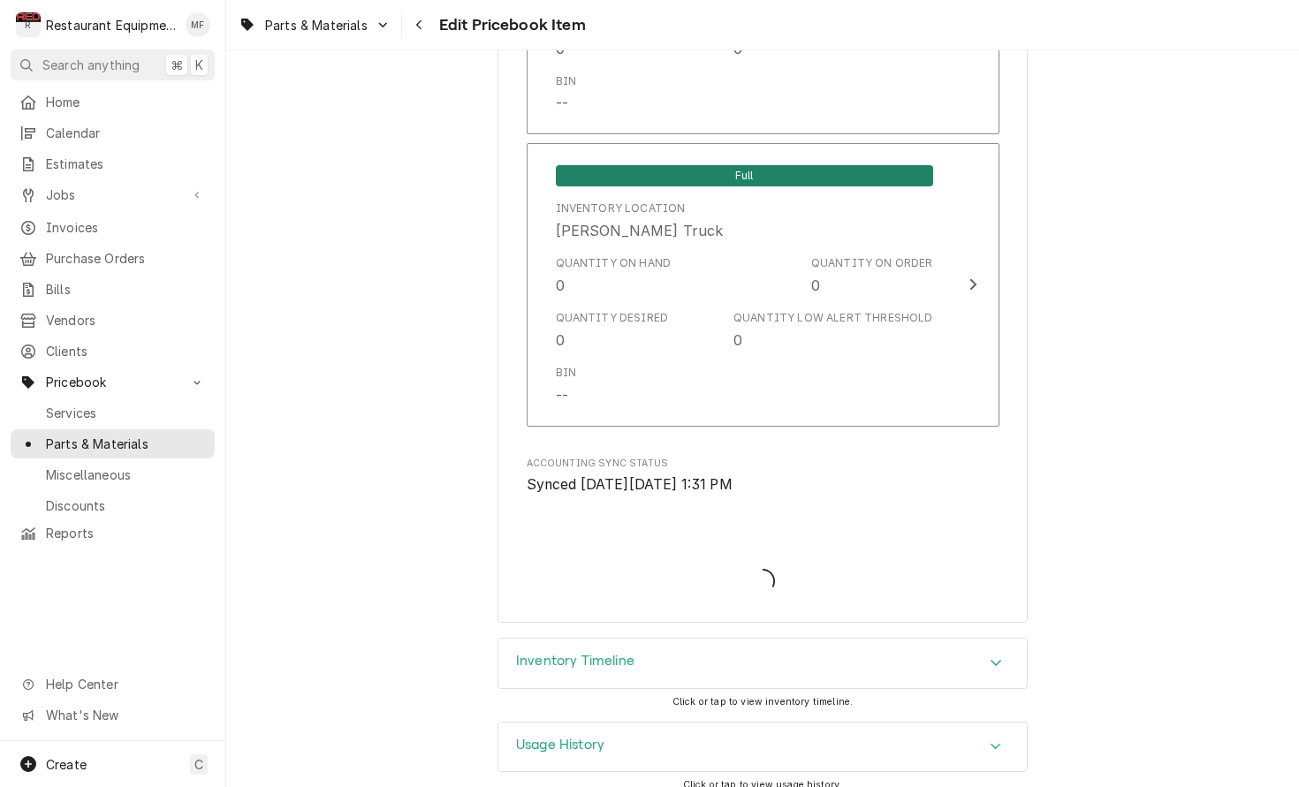
type textarea "x"
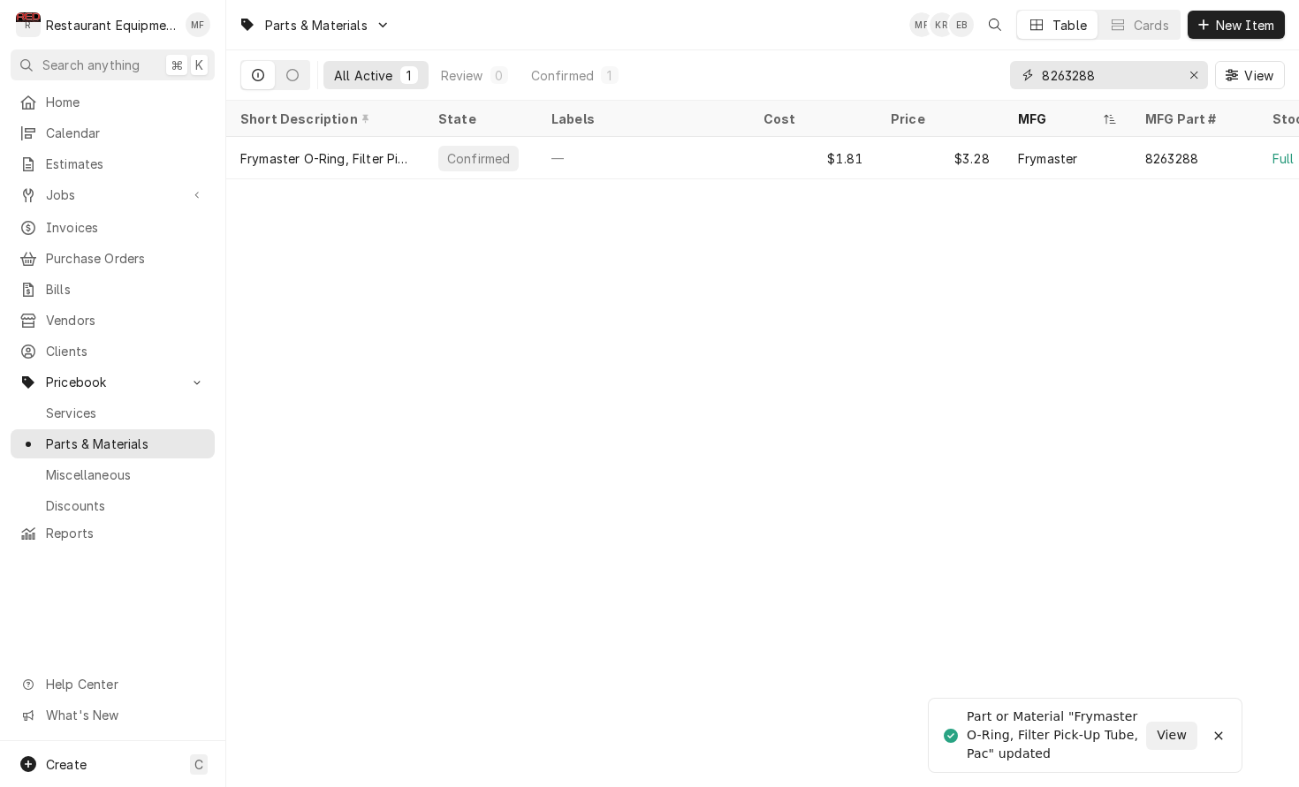
drag, startPoint x: 1128, startPoint y: 83, endPoint x: 1035, endPoint y: 83, distance: 92.8
click at [1035, 83] on div "8263288" at bounding box center [1109, 75] width 198 height 28
type input "8"
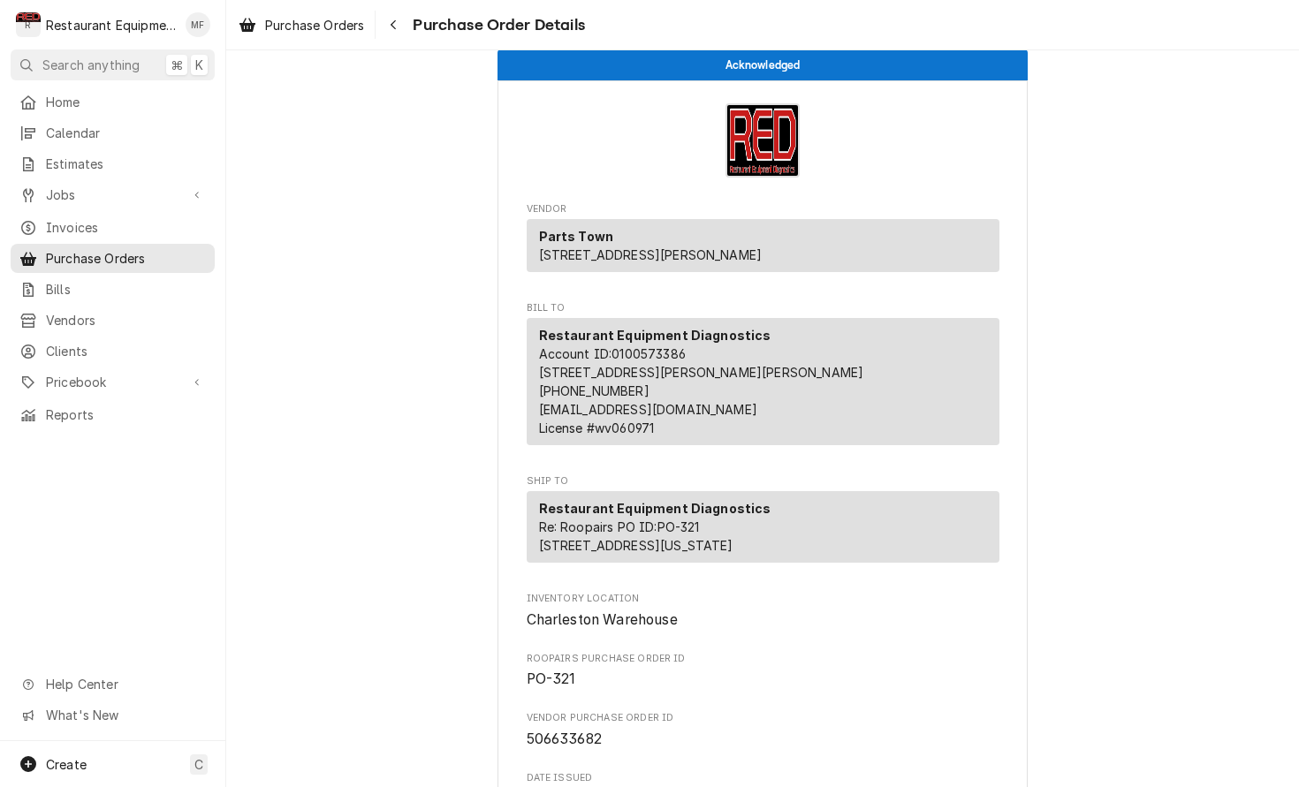
scroll to position [13, 0]
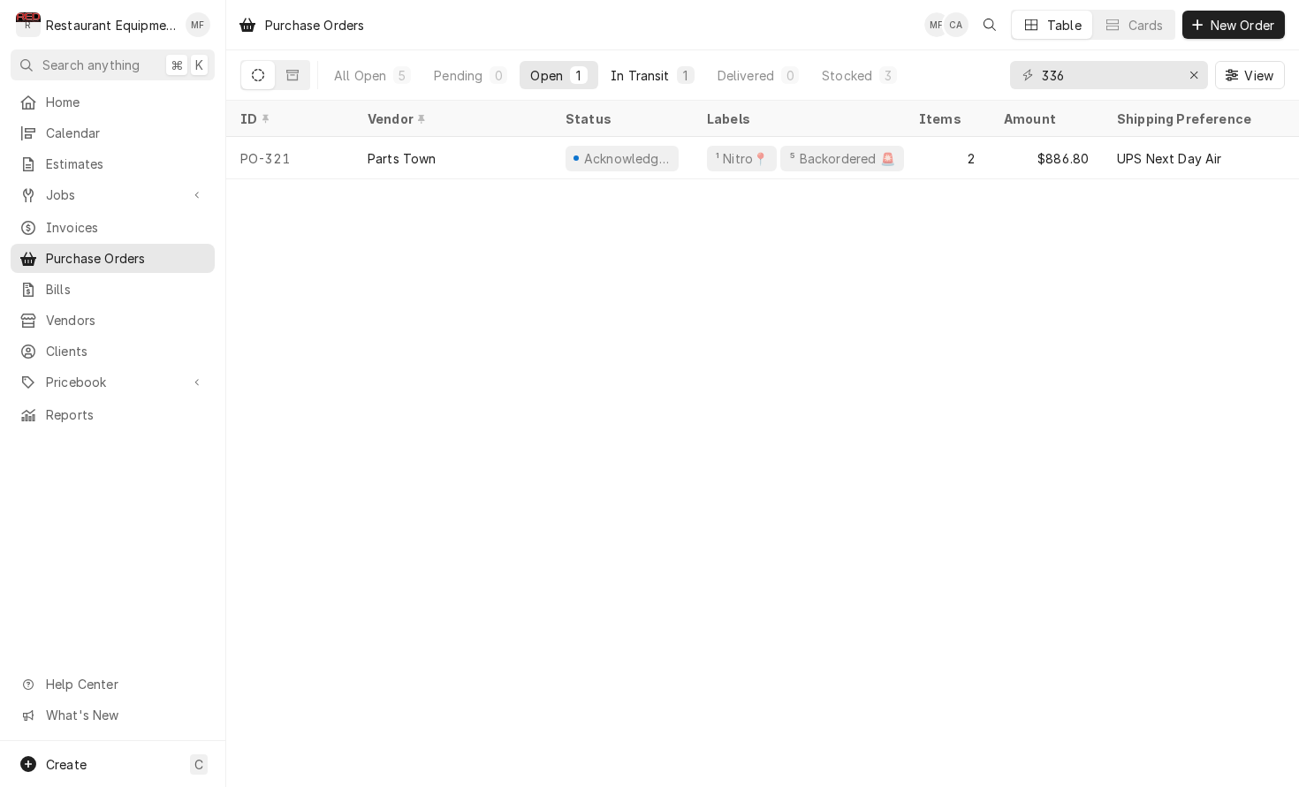
click at [648, 67] on div "In Transit" at bounding box center [639, 75] width 59 height 19
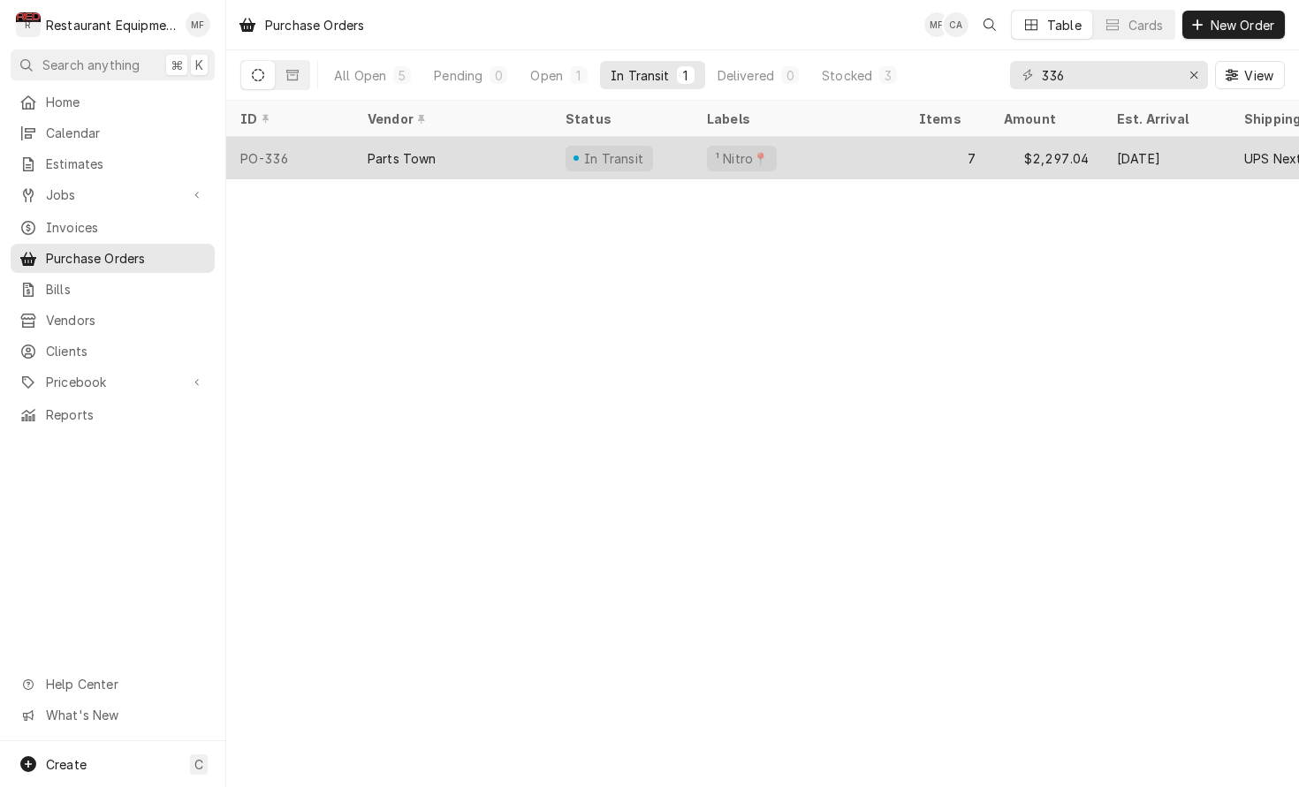
click at [906, 160] on div "7" at bounding box center [947, 158] width 85 height 42
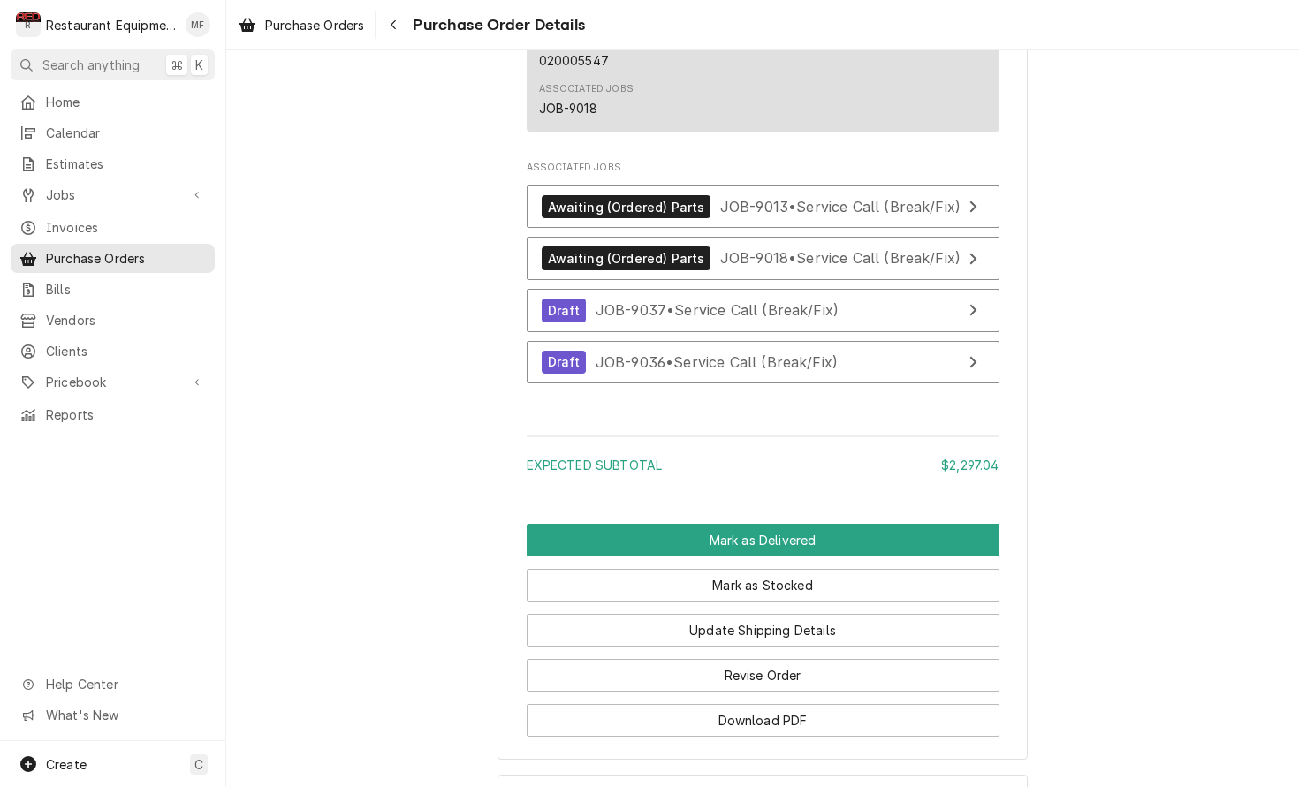
scroll to position [3088, 0]
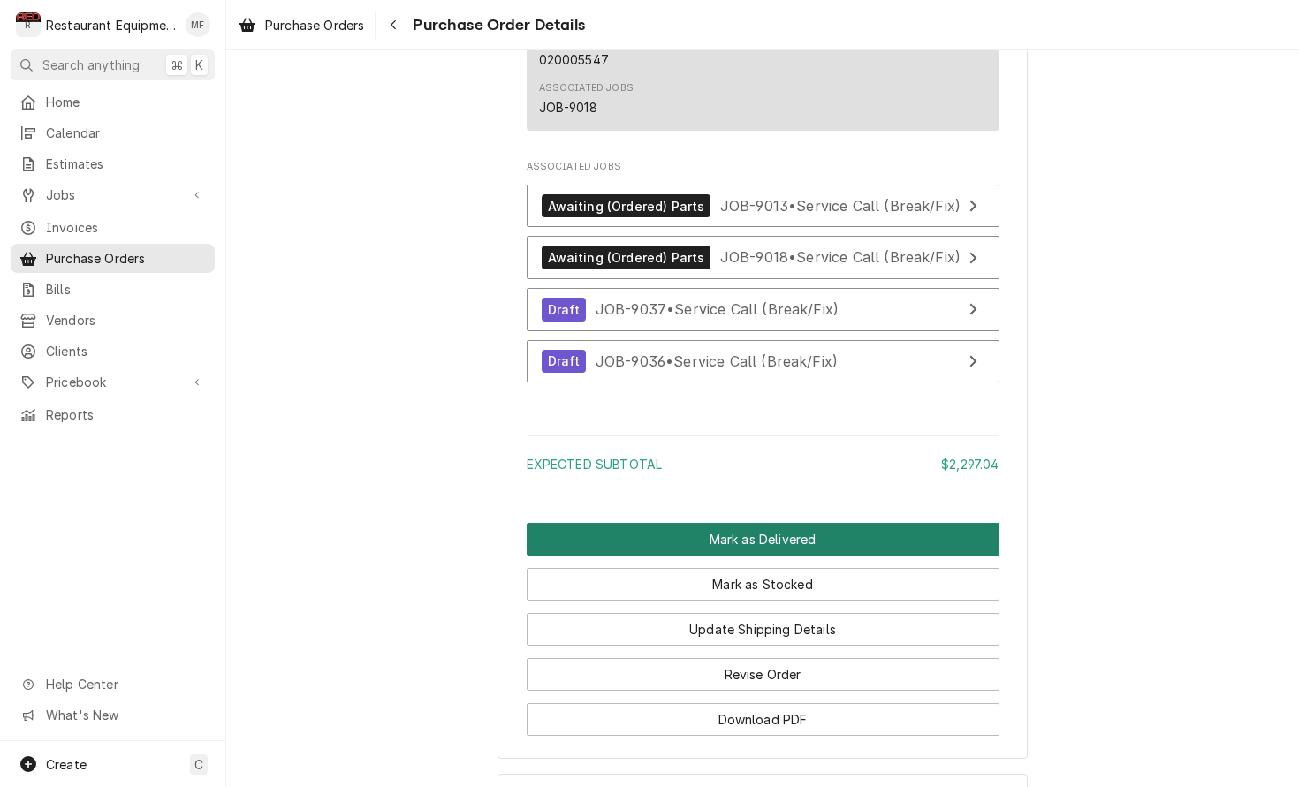
click at [888, 556] on button "Mark as Delivered" at bounding box center [763, 539] width 473 height 33
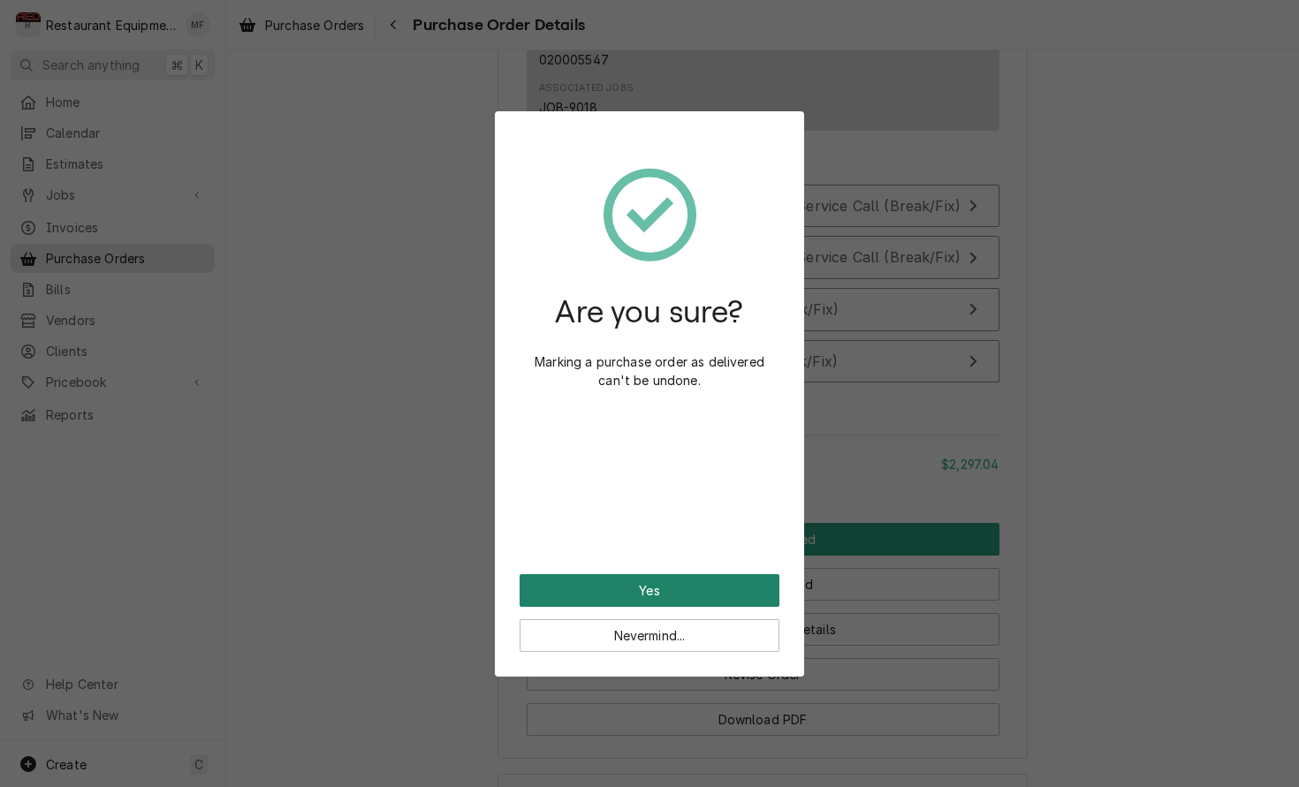
click at [725, 580] on button "Yes" at bounding box center [649, 590] width 260 height 33
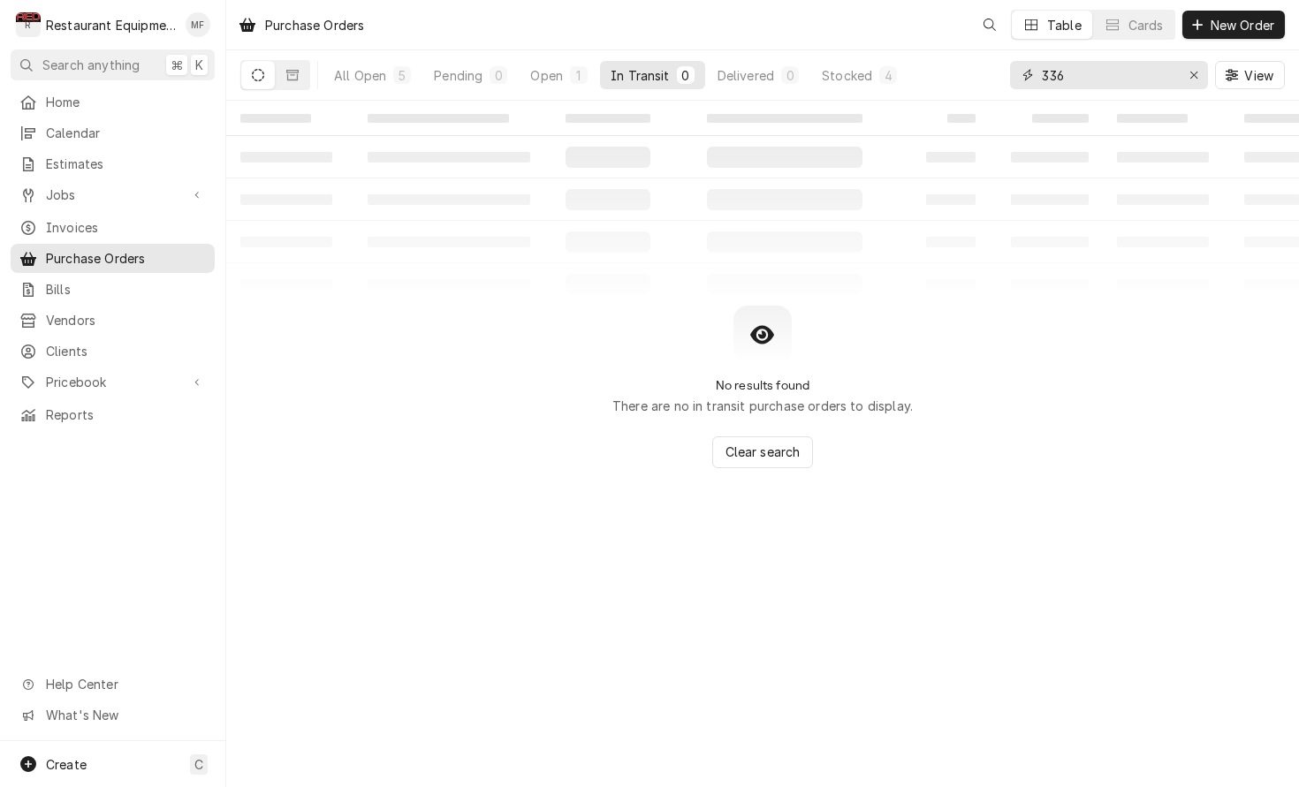
click at [1102, 88] on input "336" at bounding box center [1108, 75] width 133 height 28
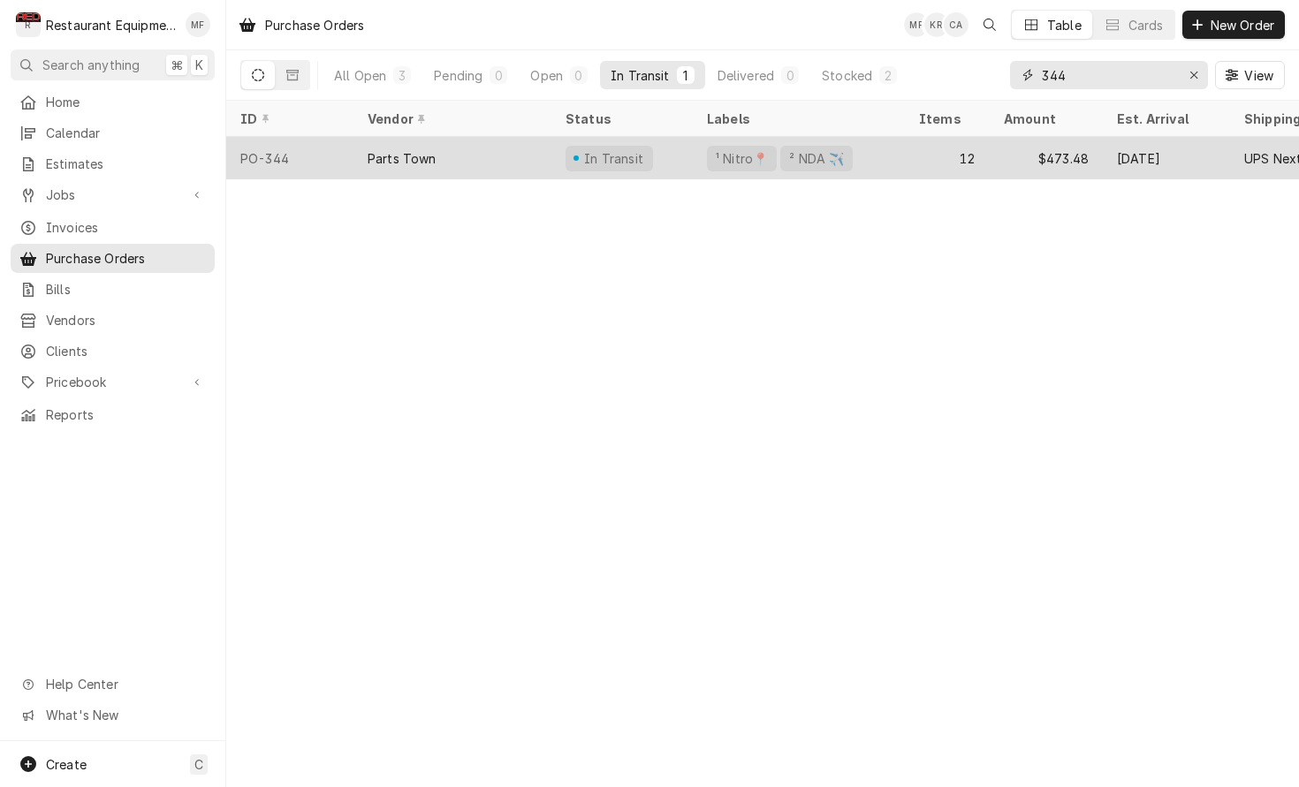
type input "344"
click at [904, 164] on div "¹ Nitro📍 ² NDA ✈️" at bounding box center [799, 158] width 212 height 42
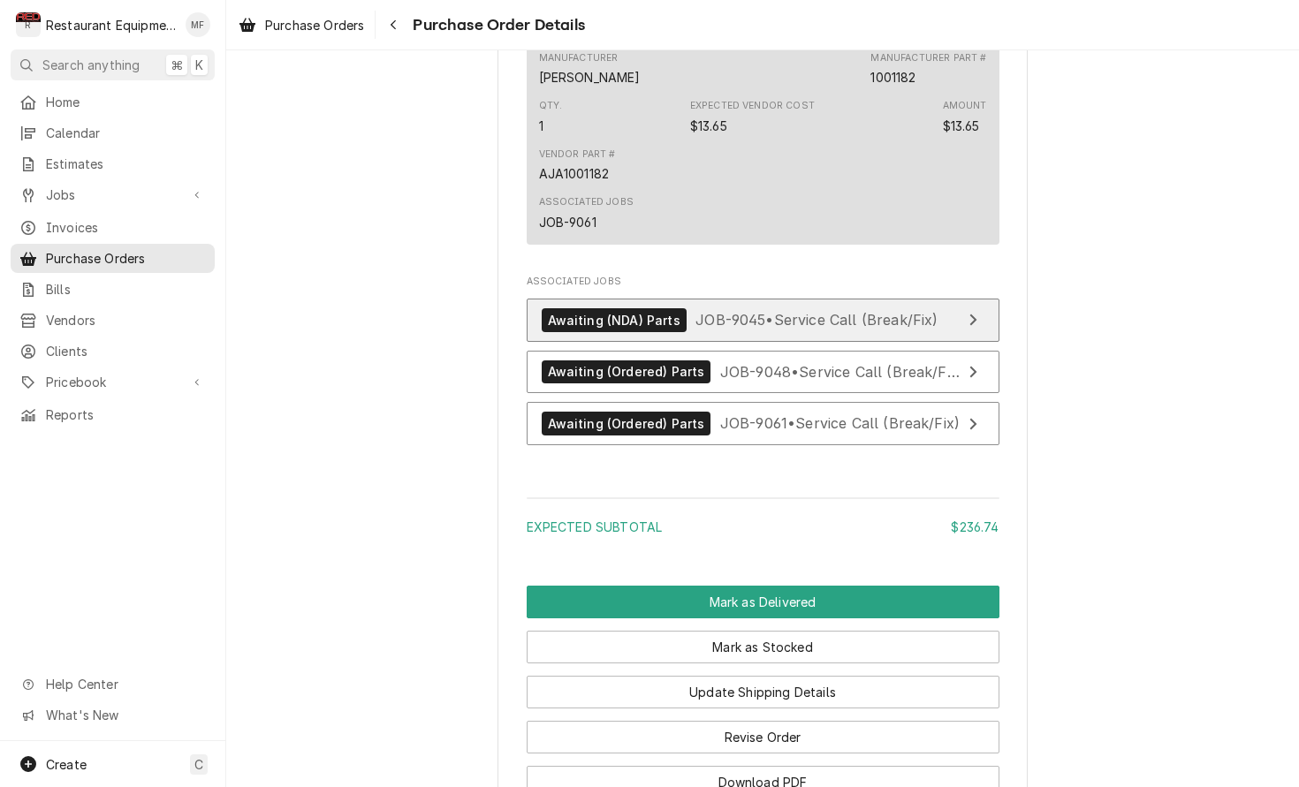
scroll to position [2663, 0]
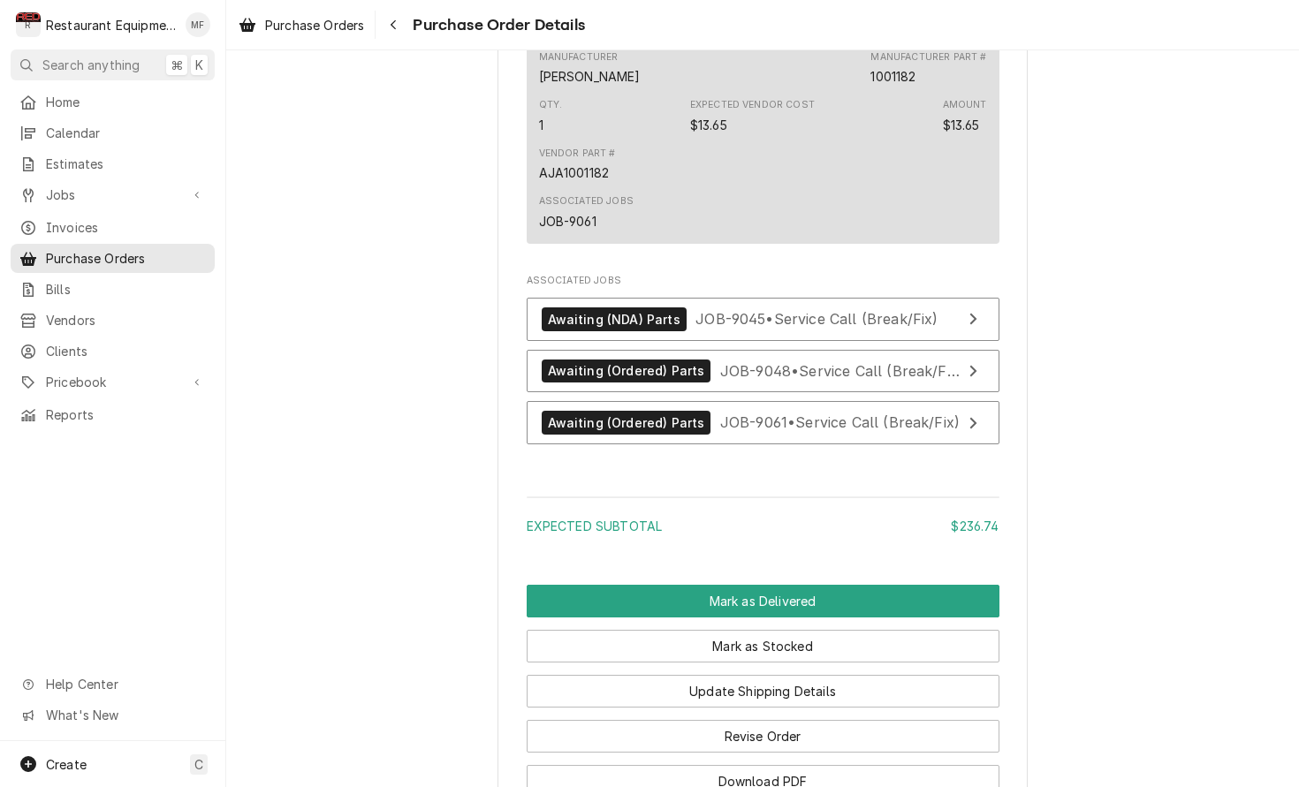
click at [861, 607] on button "Mark as Delivered" at bounding box center [763, 601] width 473 height 33
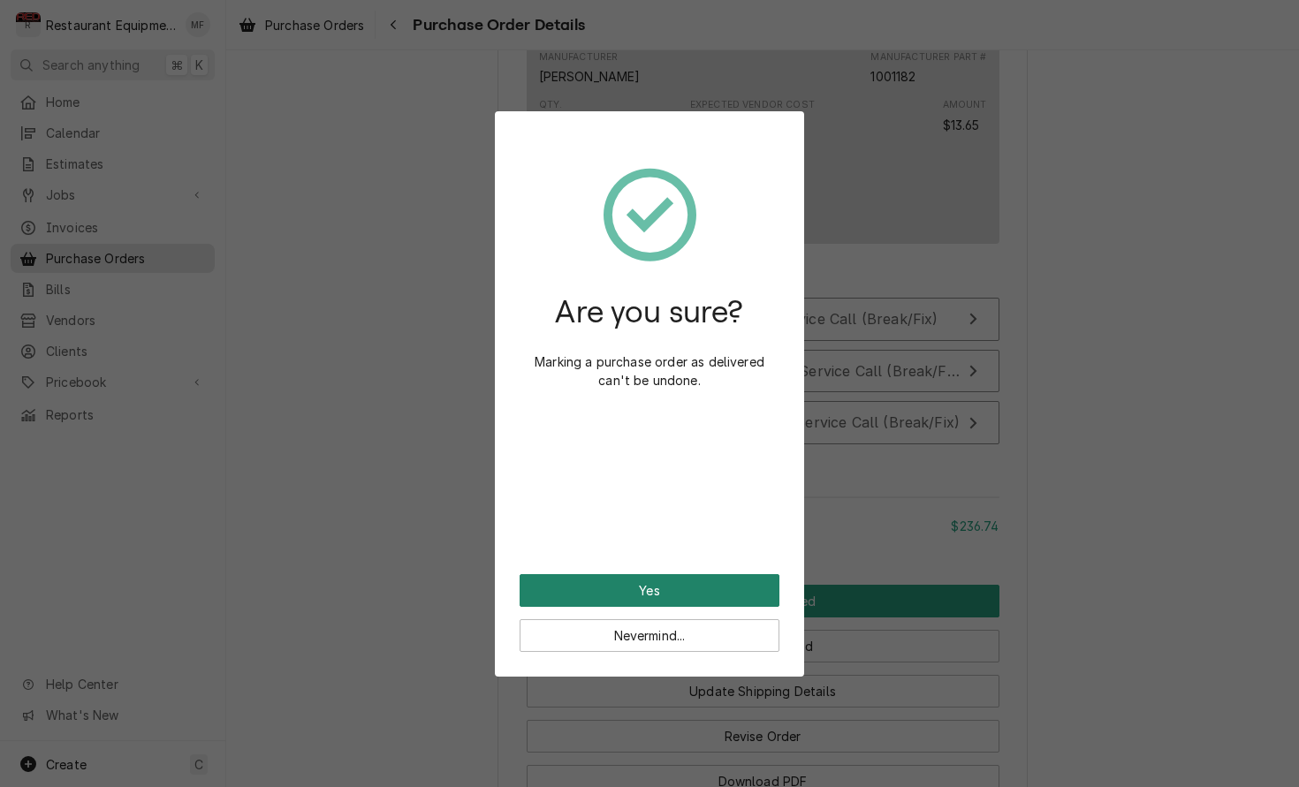
click at [765, 591] on button "Yes" at bounding box center [649, 590] width 260 height 33
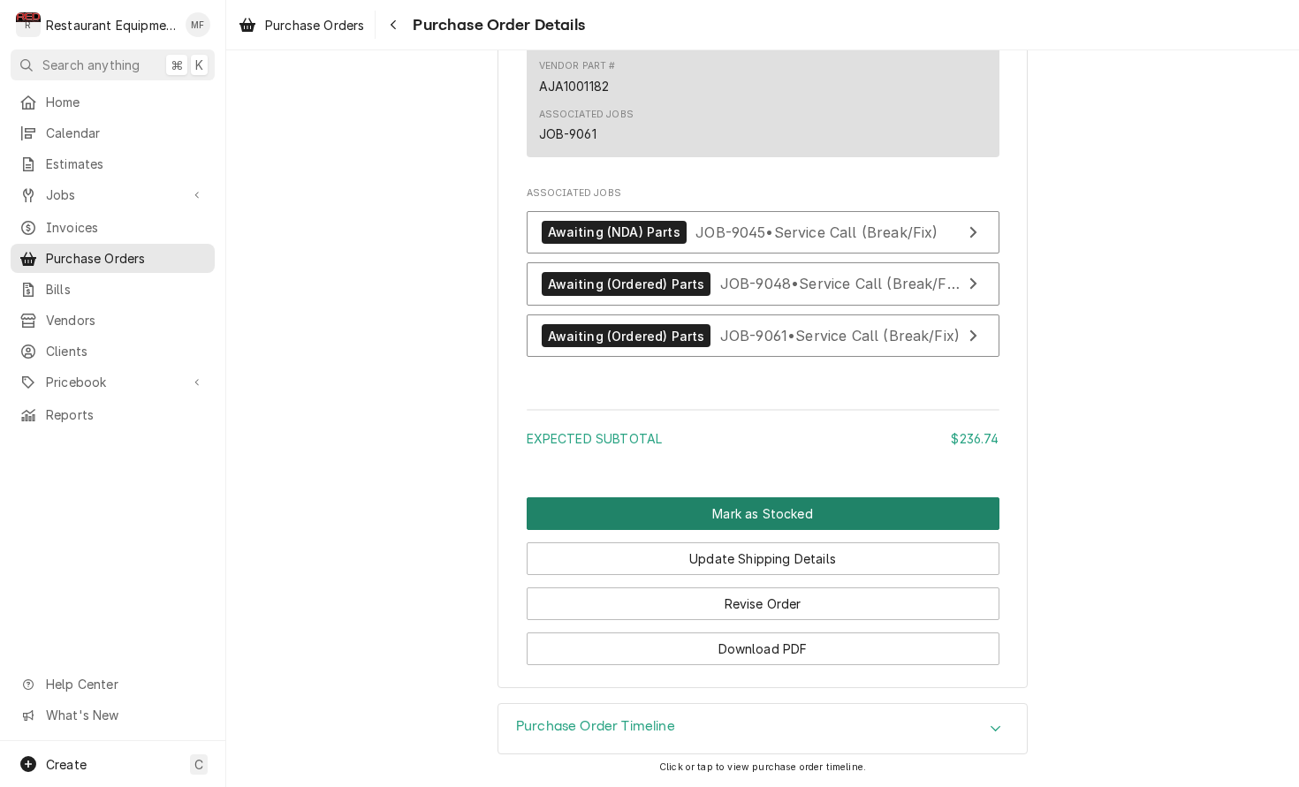
scroll to position [2708, 0]
click at [820, 520] on button "Mark as Stocked" at bounding box center [763, 513] width 473 height 33
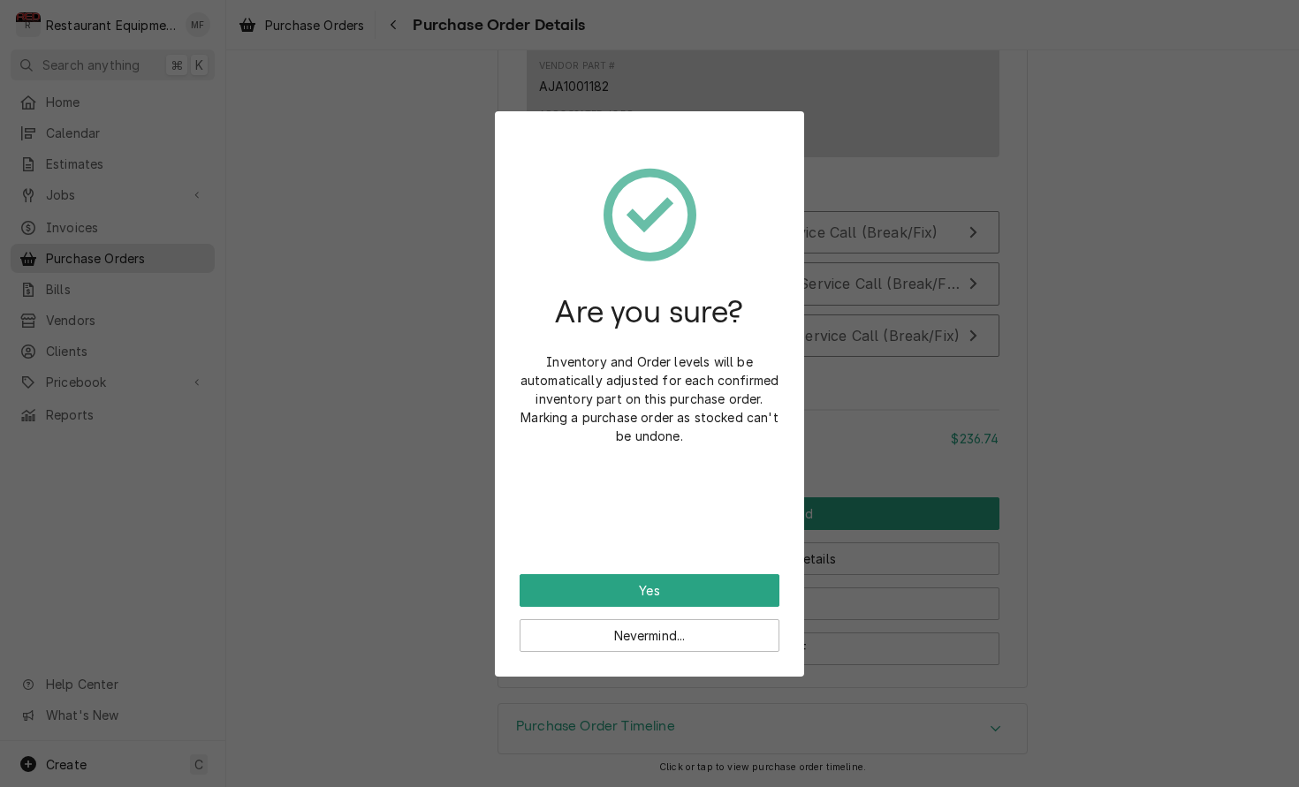
click at [720, 598] on button "Yes" at bounding box center [649, 590] width 260 height 33
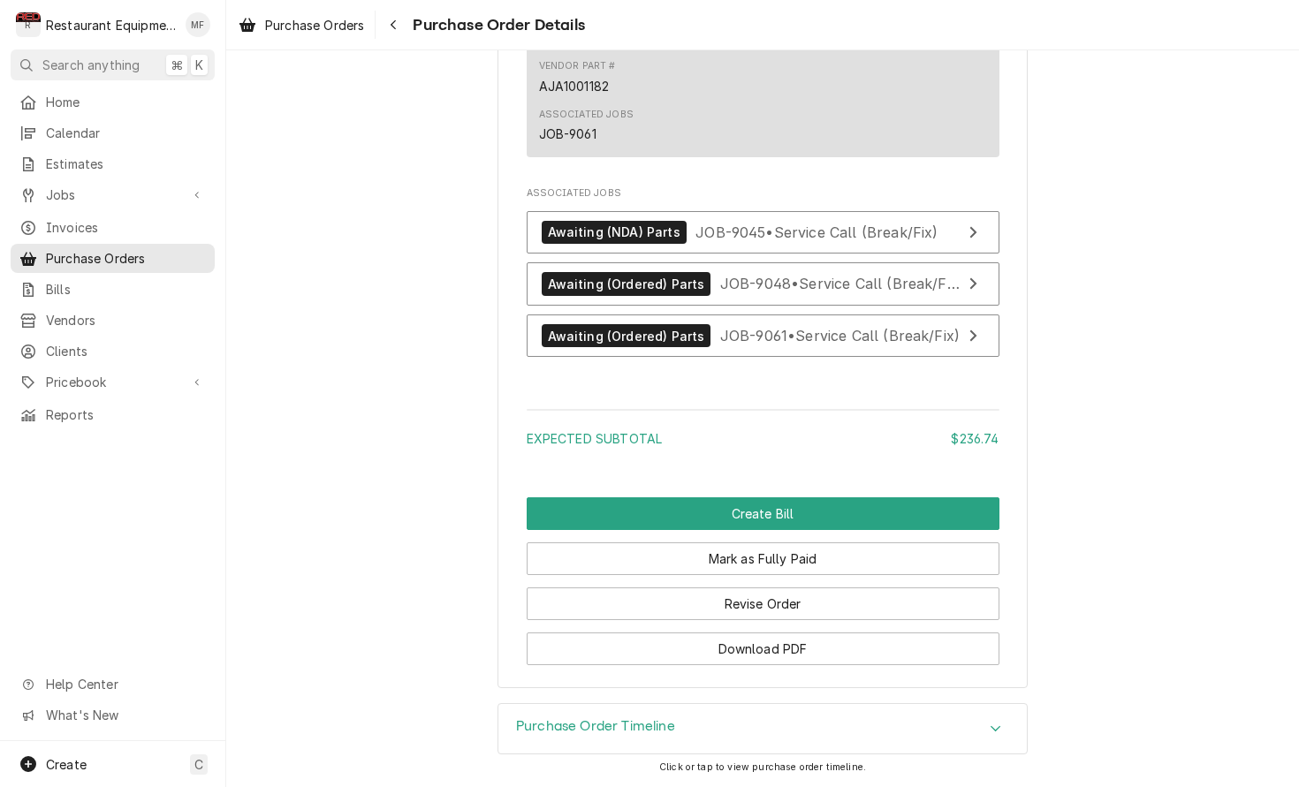
scroll to position [2708, 0]
click at [406, 29] on button "Navigate back" at bounding box center [393, 25] width 28 height 28
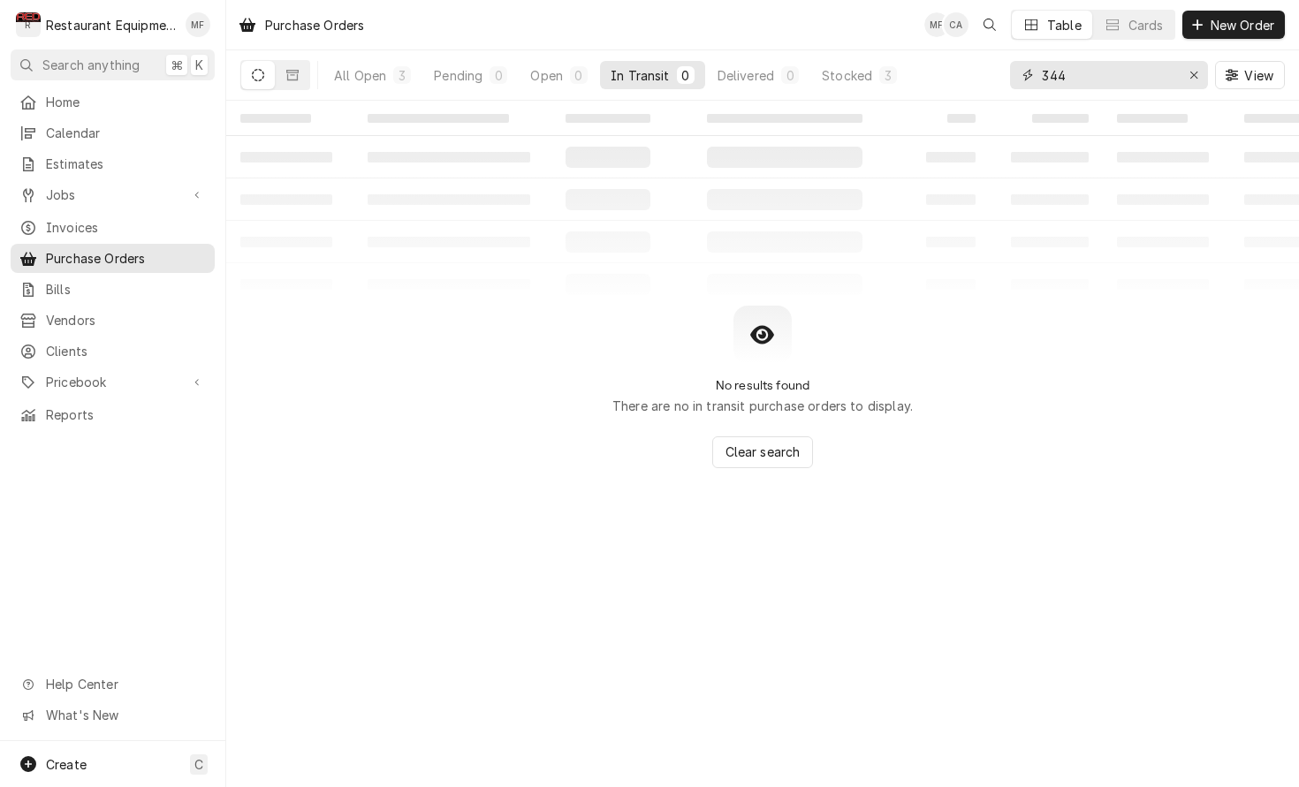
click at [1107, 83] on input "344" at bounding box center [1108, 75] width 133 height 28
type input "3"
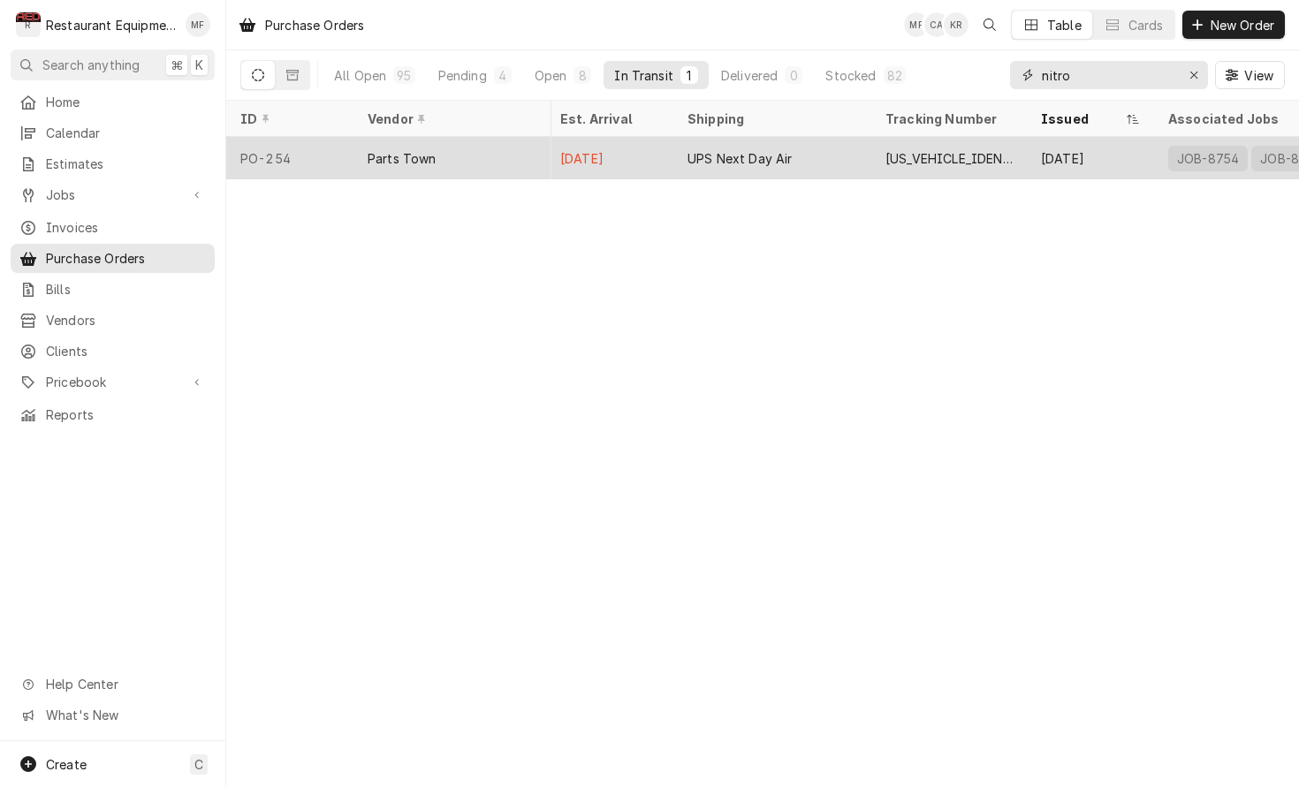
scroll to position [0, 562]
type input "nitro"
click at [863, 146] on div "UPS Next Day Air" at bounding box center [767, 158] width 198 height 42
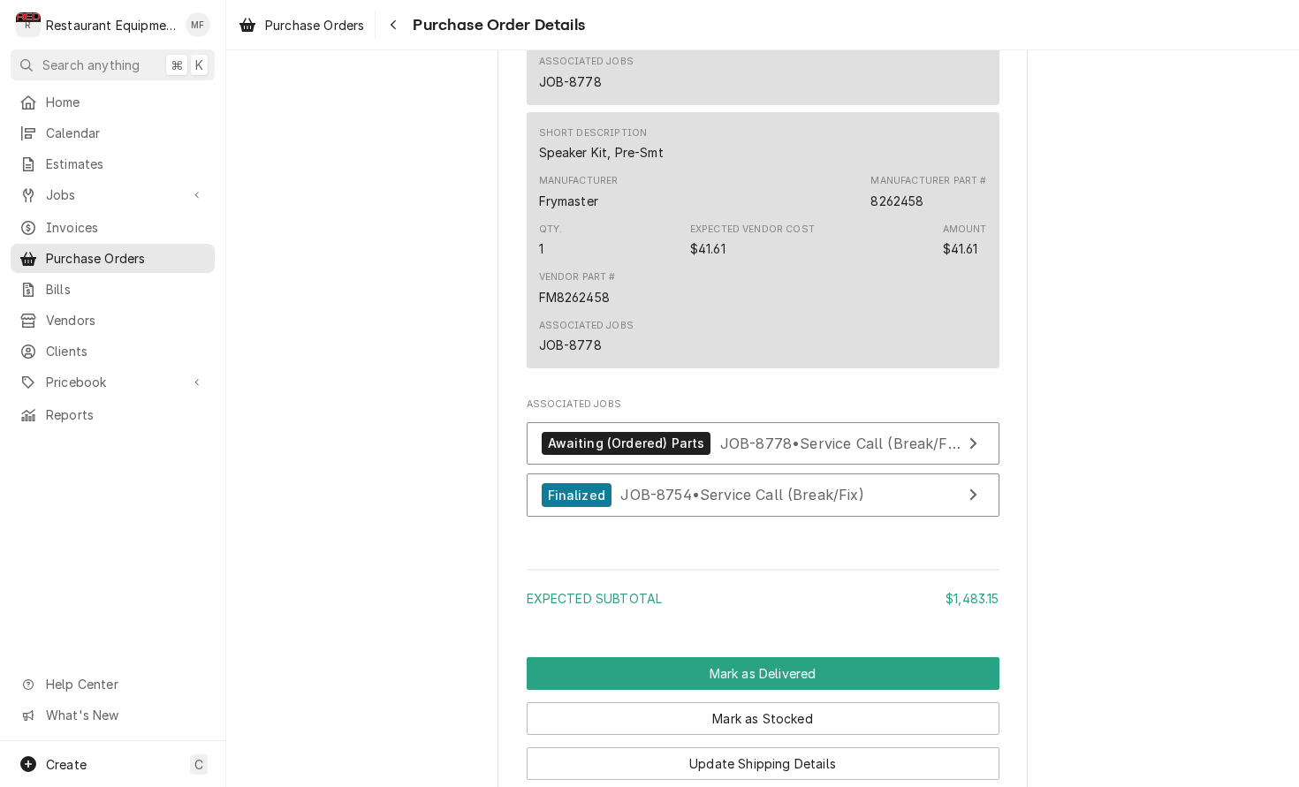
scroll to position [1718, 0]
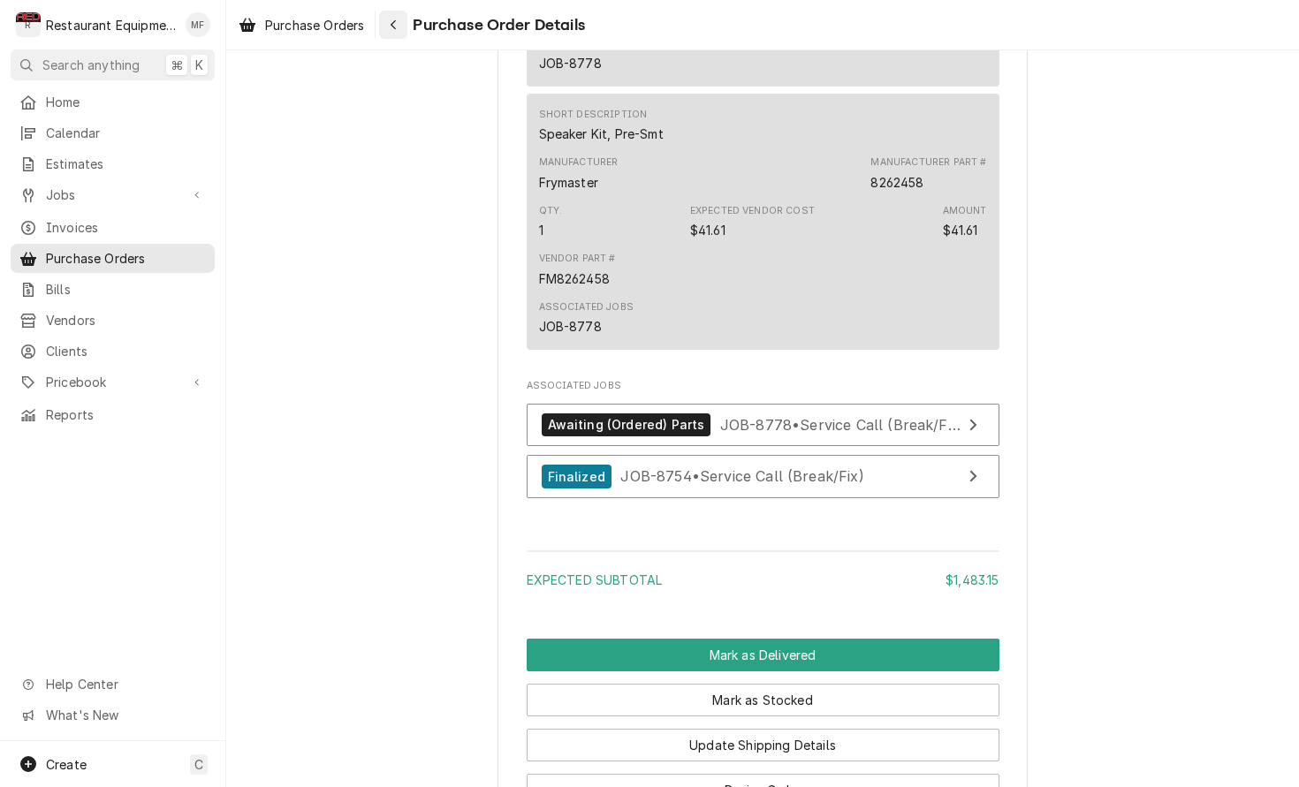
click at [405, 24] on button "Navigate back" at bounding box center [393, 25] width 28 height 28
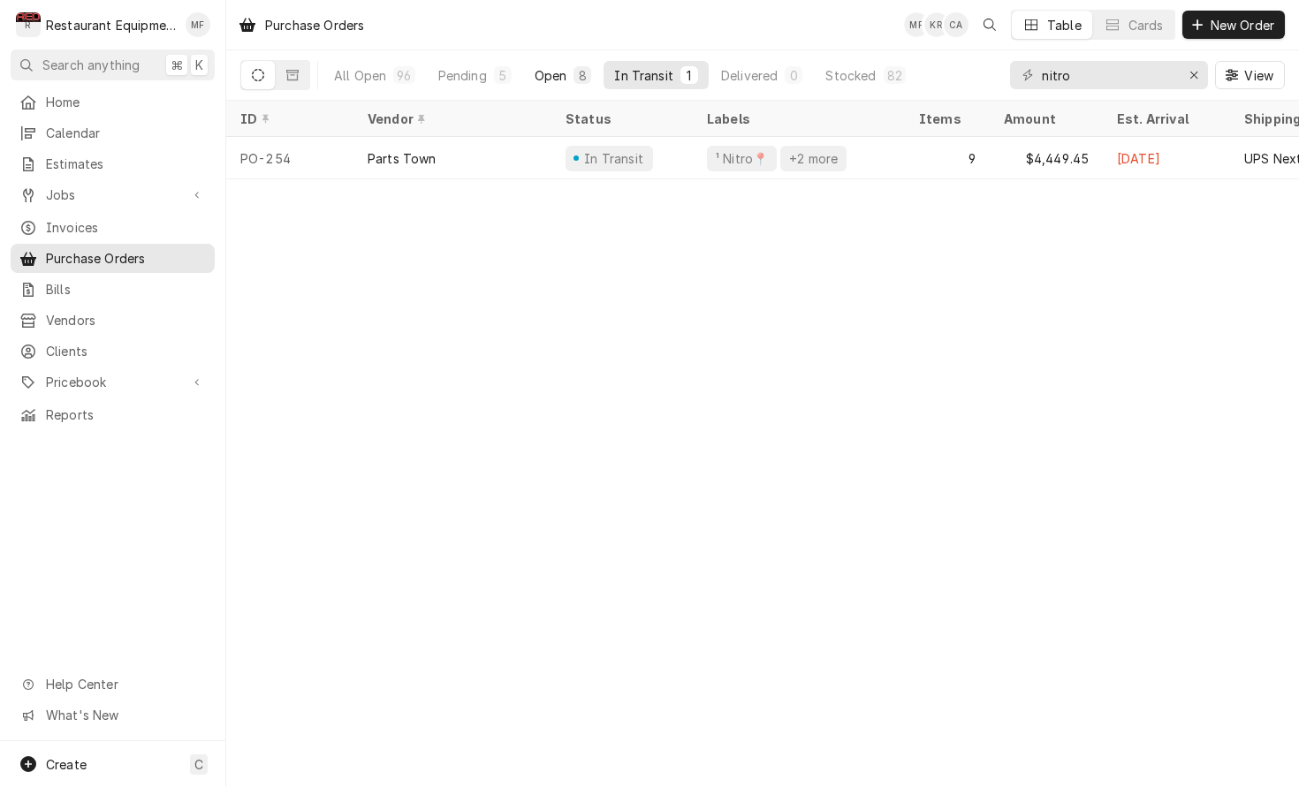
click at [557, 73] on div "Open" at bounding box center [551, 75] width 33 height 19
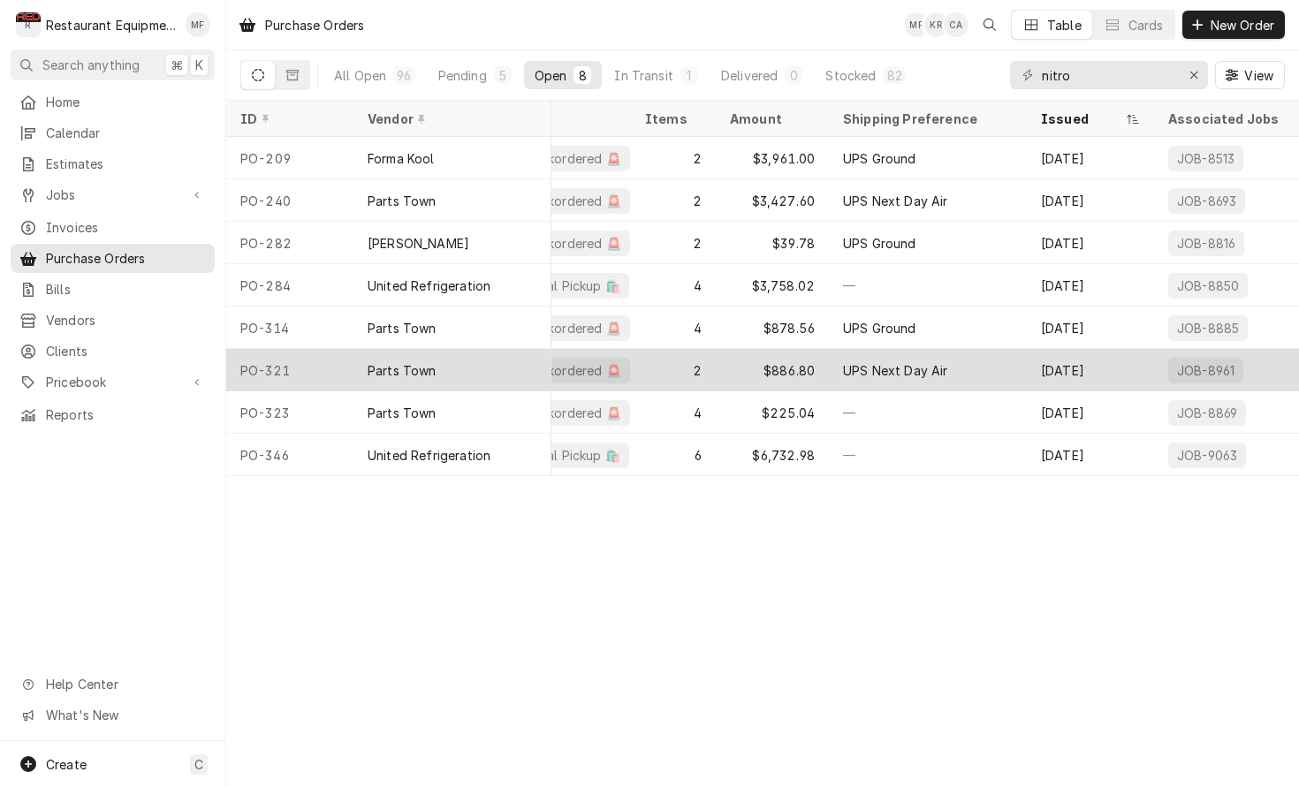
scroll to position [0, 275]
click at [1006, 362] on div "UPS Next Day Air" at bounding box center [927, 370] width 198 height 42
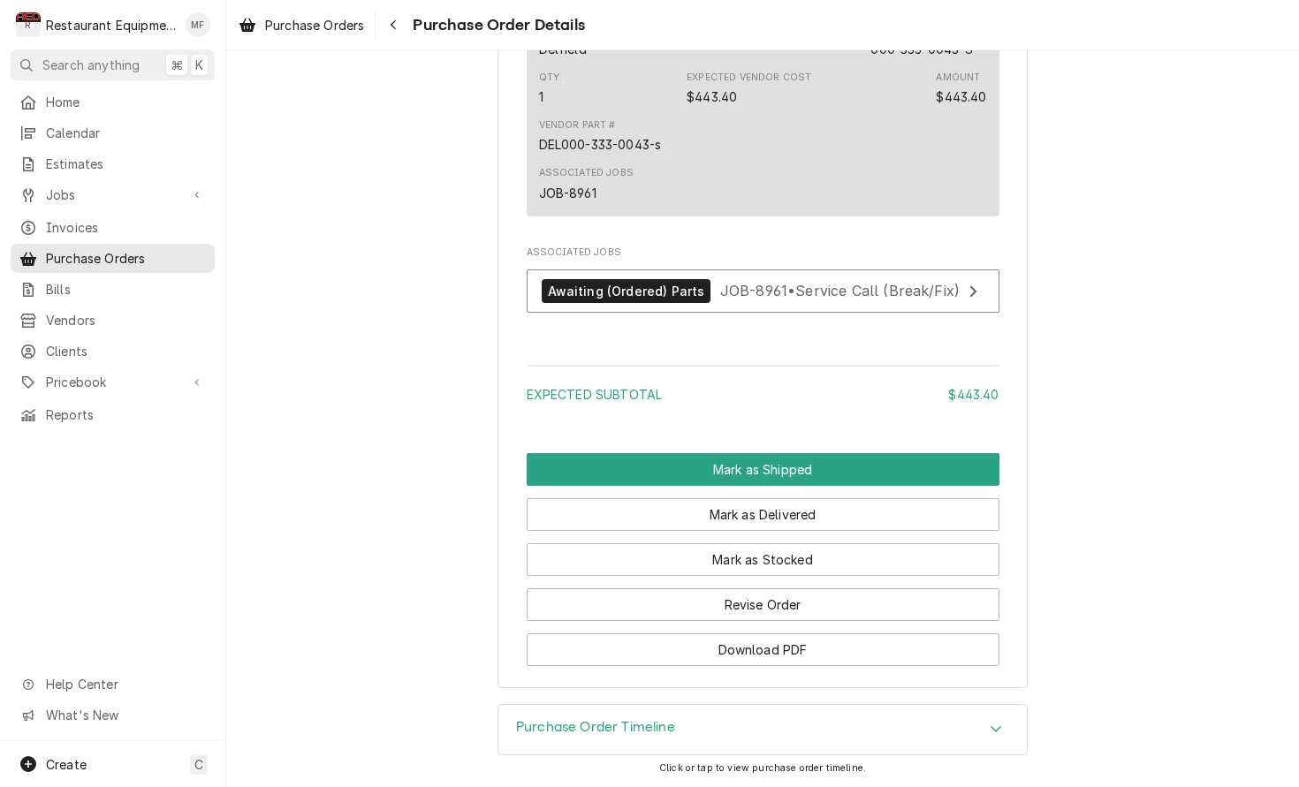
scroll to position [1276, 0]
click at [402, 28] on div "Navigate back" at bounding box center [393, 25] width 18 height 18
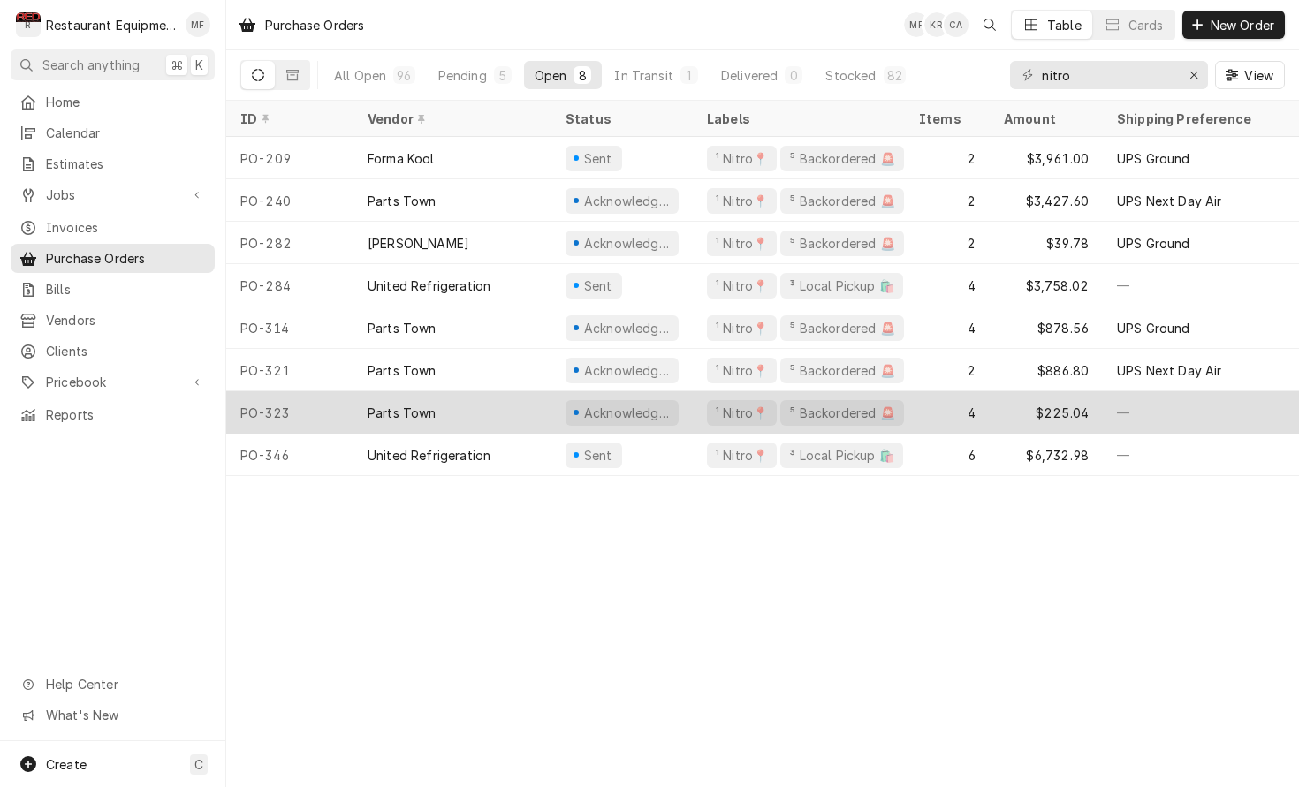
click at [934, 403] on div "4" at bounding box center [947, 412] width 85 height 42
click at [919, 412] on div "4" at bounding box center [947, 412] width 85 height 42
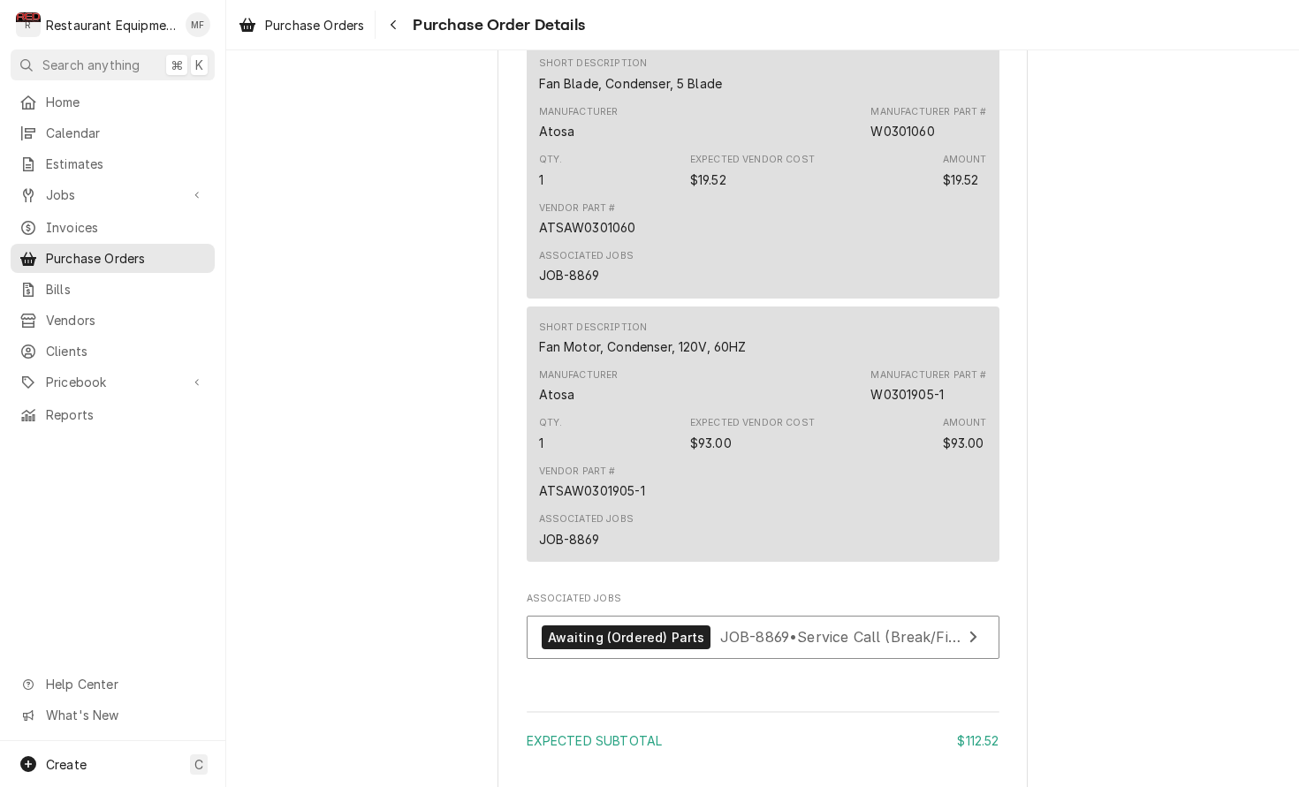
scroll to position [1127, 0]
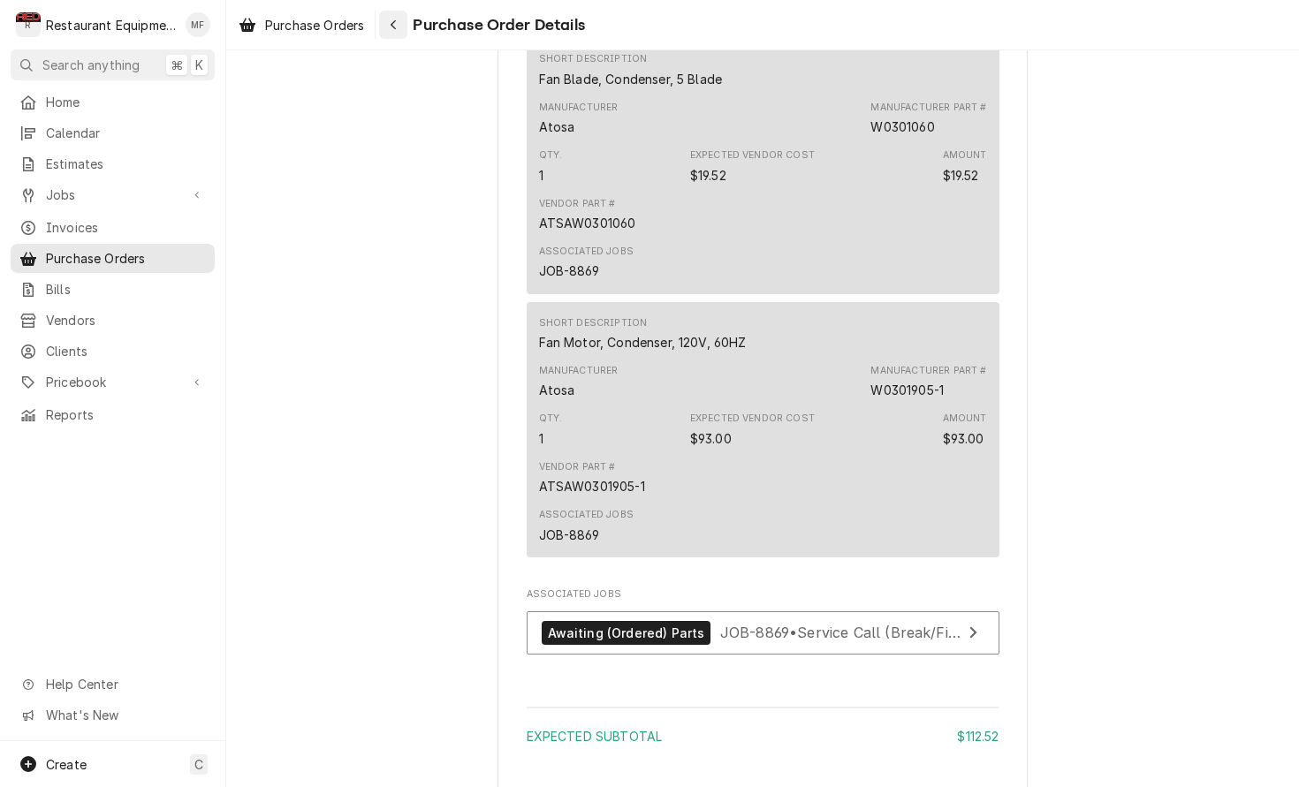
click at [402, 24] on div "Navigate back" at bounding box center [393, 25] width 18 height 18
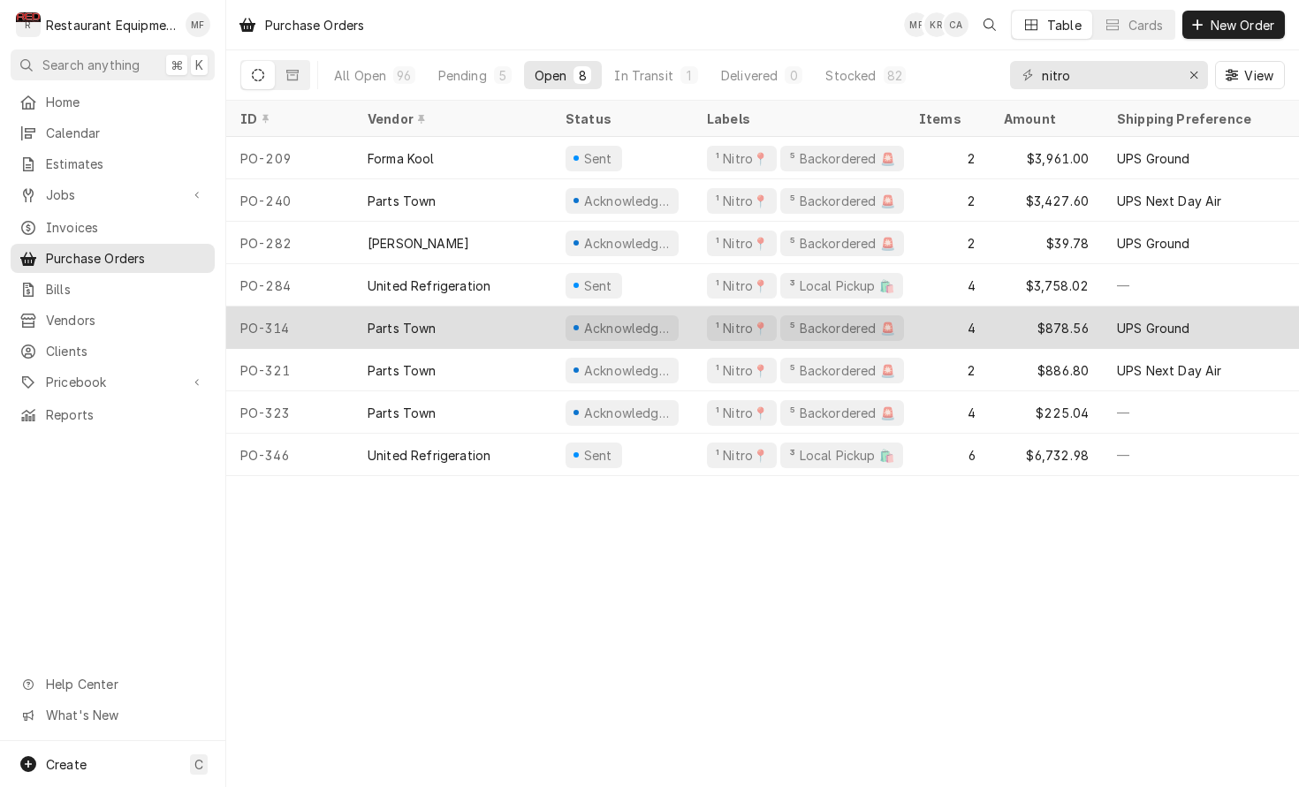
click at [943, 327] on div "4" at bounding box center [947, 328] width 85 height 42
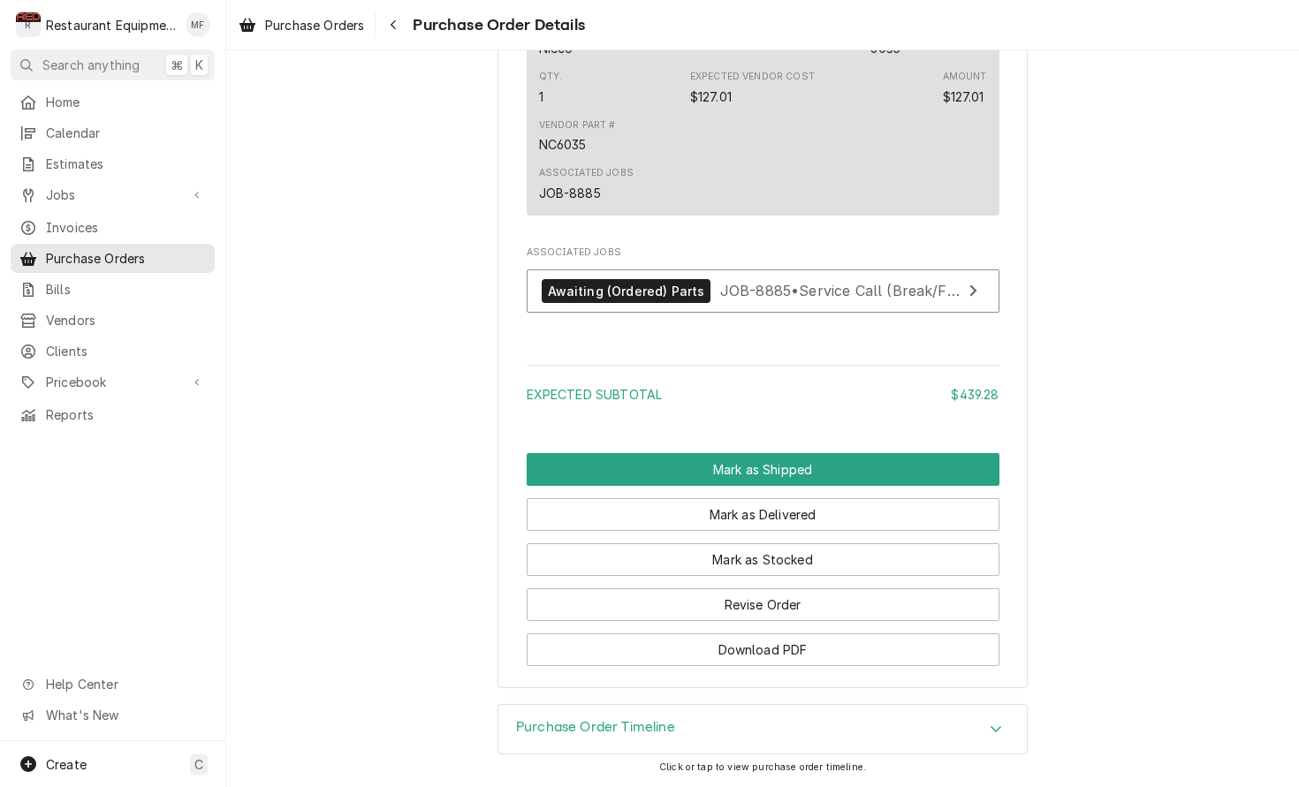
scroll to position [1503, 0]
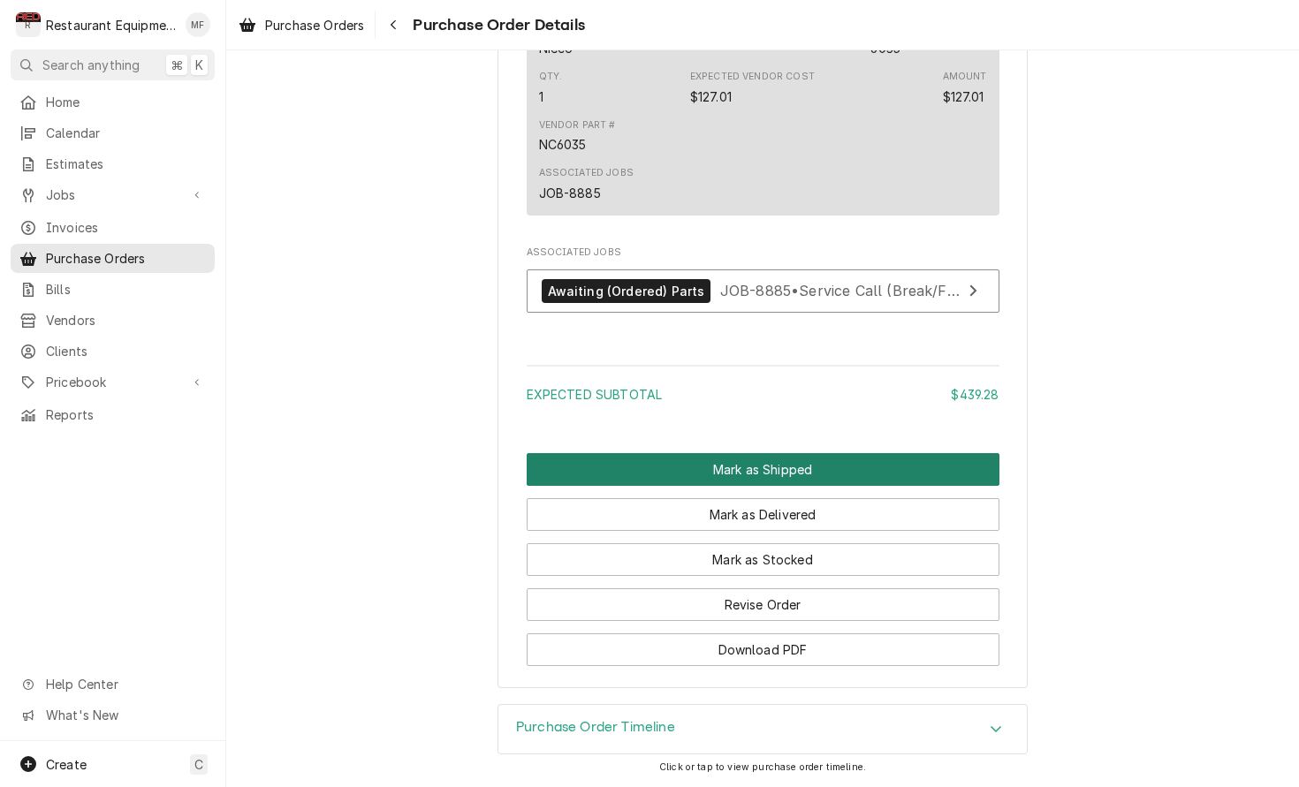
click at [850, 456] on button "Mark as Shipped" at bounding box center [763, 469] width 473 height 33
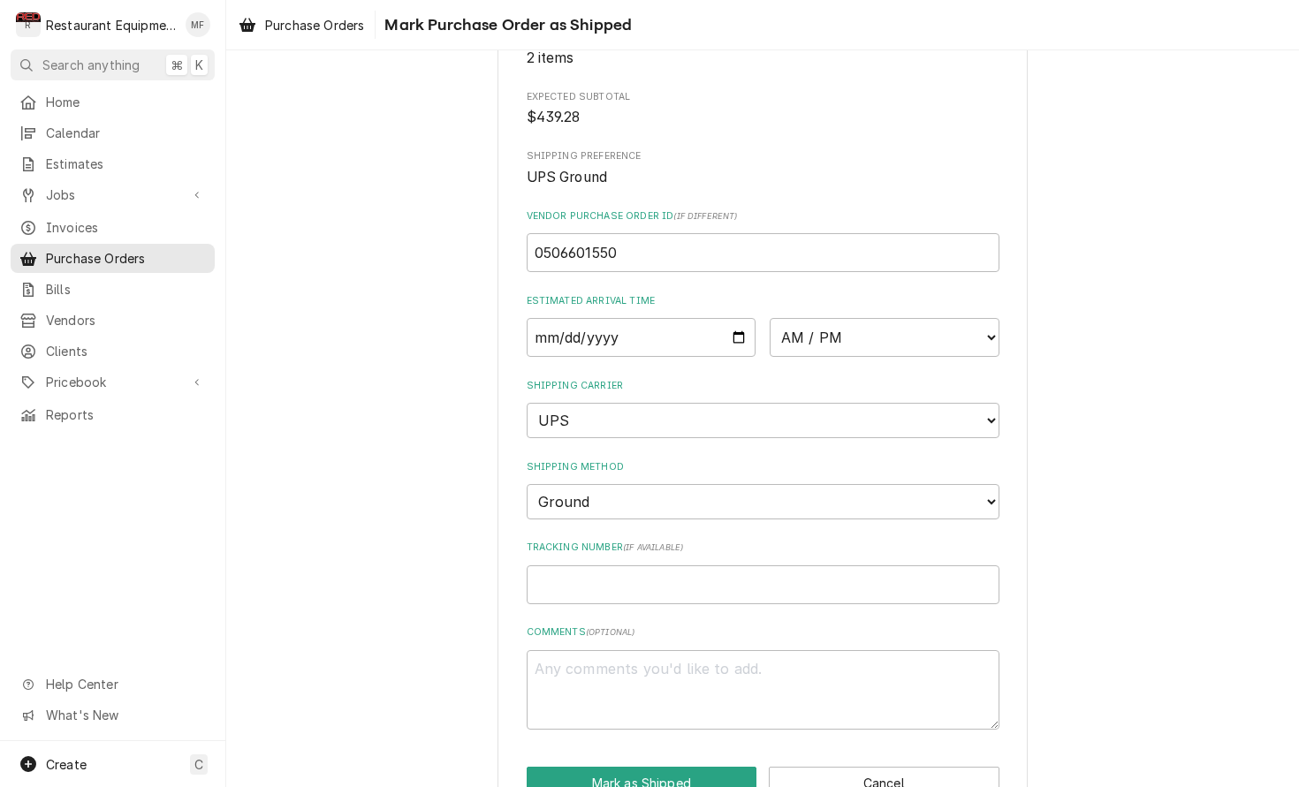
scroll to position [246, 0]
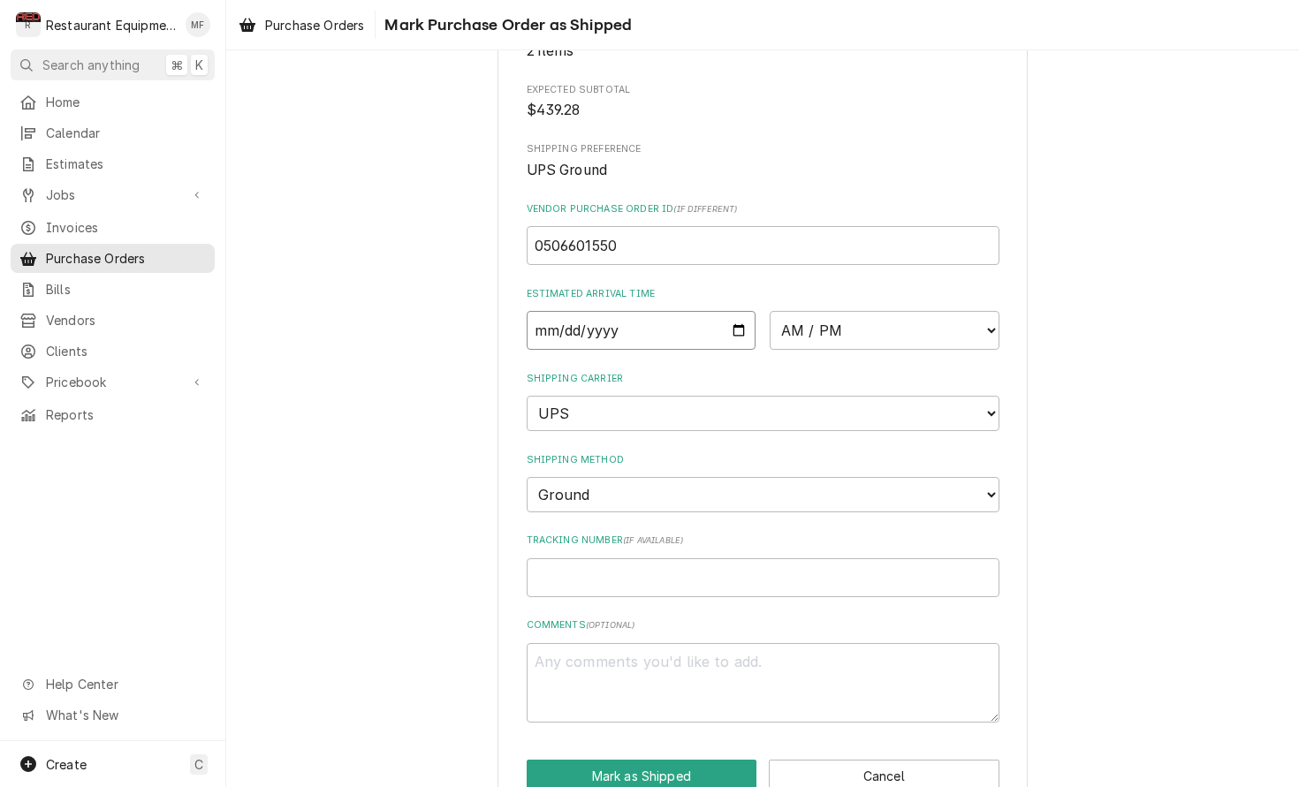
click at [642, 312] on input "Date" at bounding box center [642, 330] width 230 height 39
type input "2025-09-30"
type textarea "x"
select select "10:00:00"
click at [732, 760] on button "Mark as Shipped" at bounding box center [642, 776] width 231 height 33
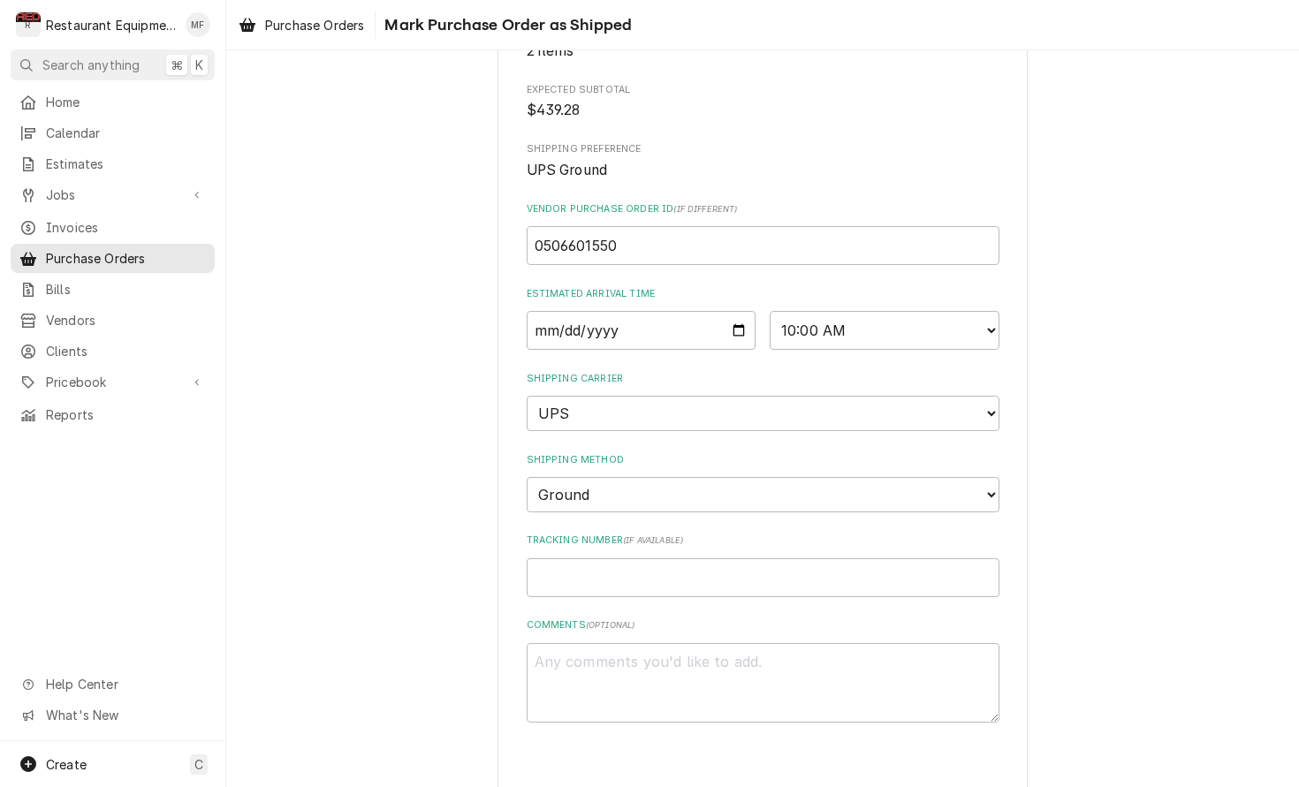
type textarea "x"
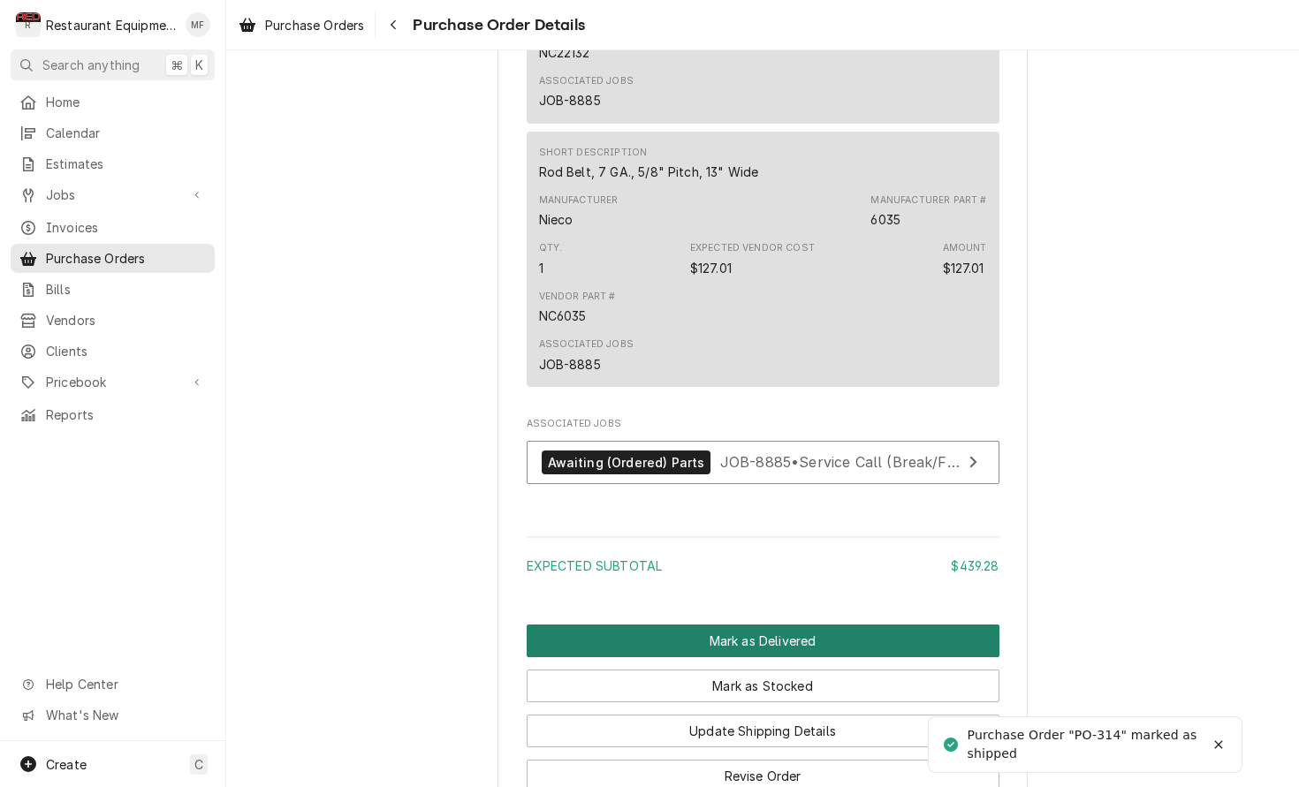
scroll to position [1502, 0]
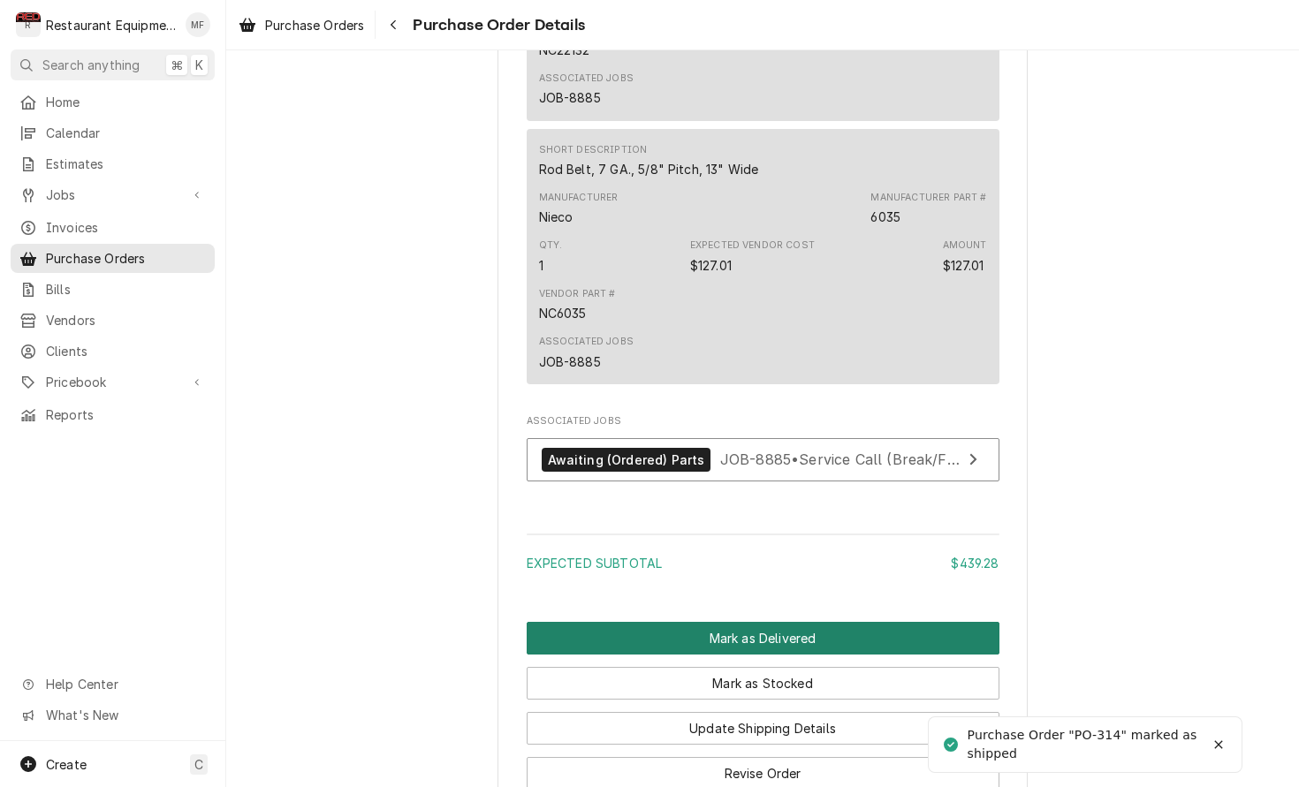
click at [804, 655] on button "Mark as Delivered" at bounding box center [763, 638] width 473 height 33
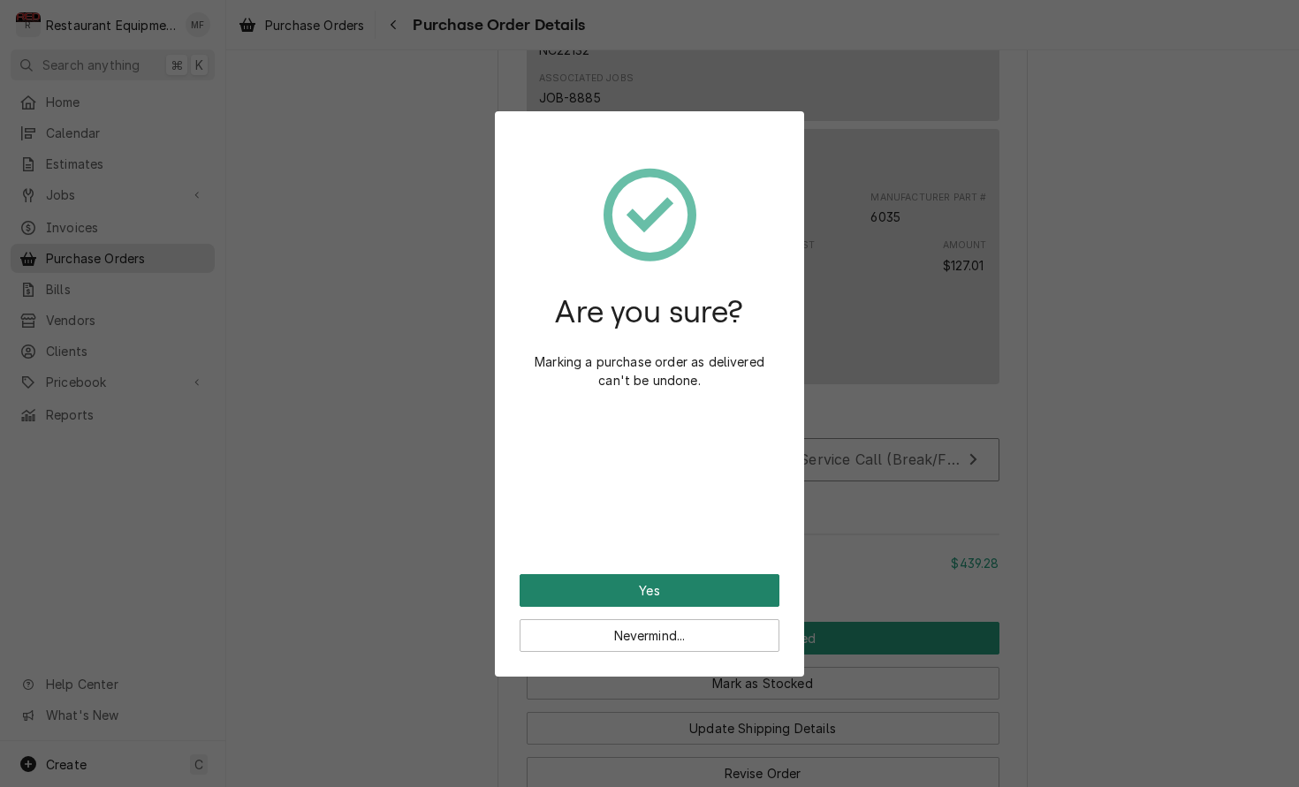
click at [731, 600] on button "Yes" at bounding box center [649, 590] width 260 height 33
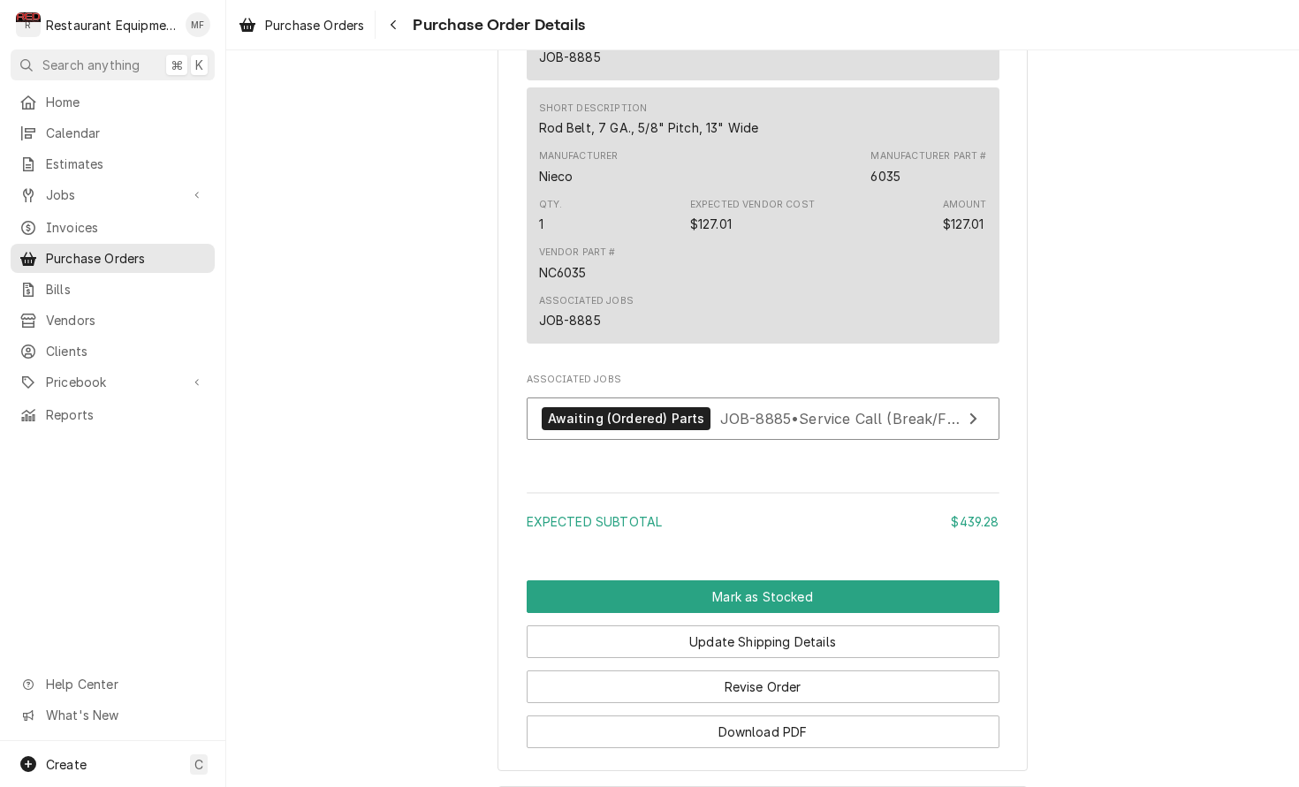
scroll to position [1503, 0]
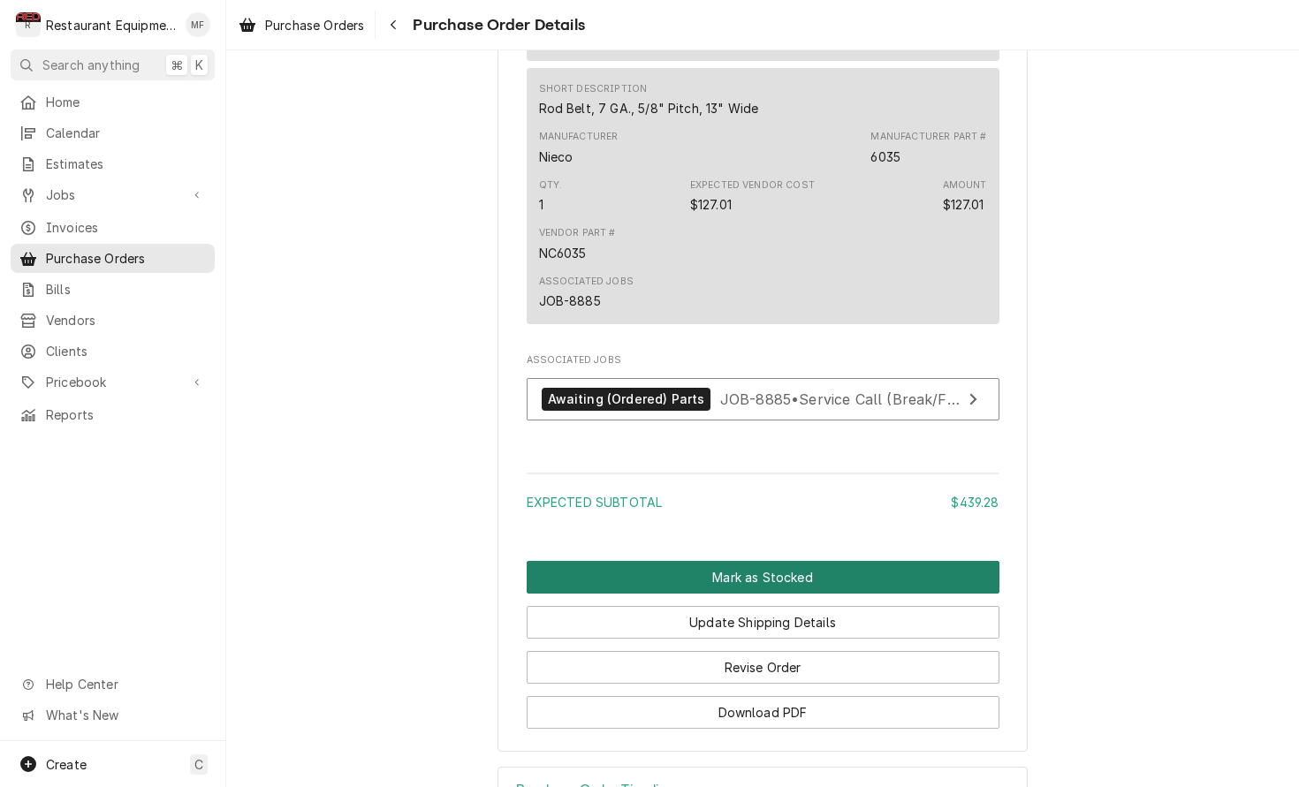
click at [789, 594] on button "Mark as Stocked" at bounding box center [763, 577] width 473 height 33
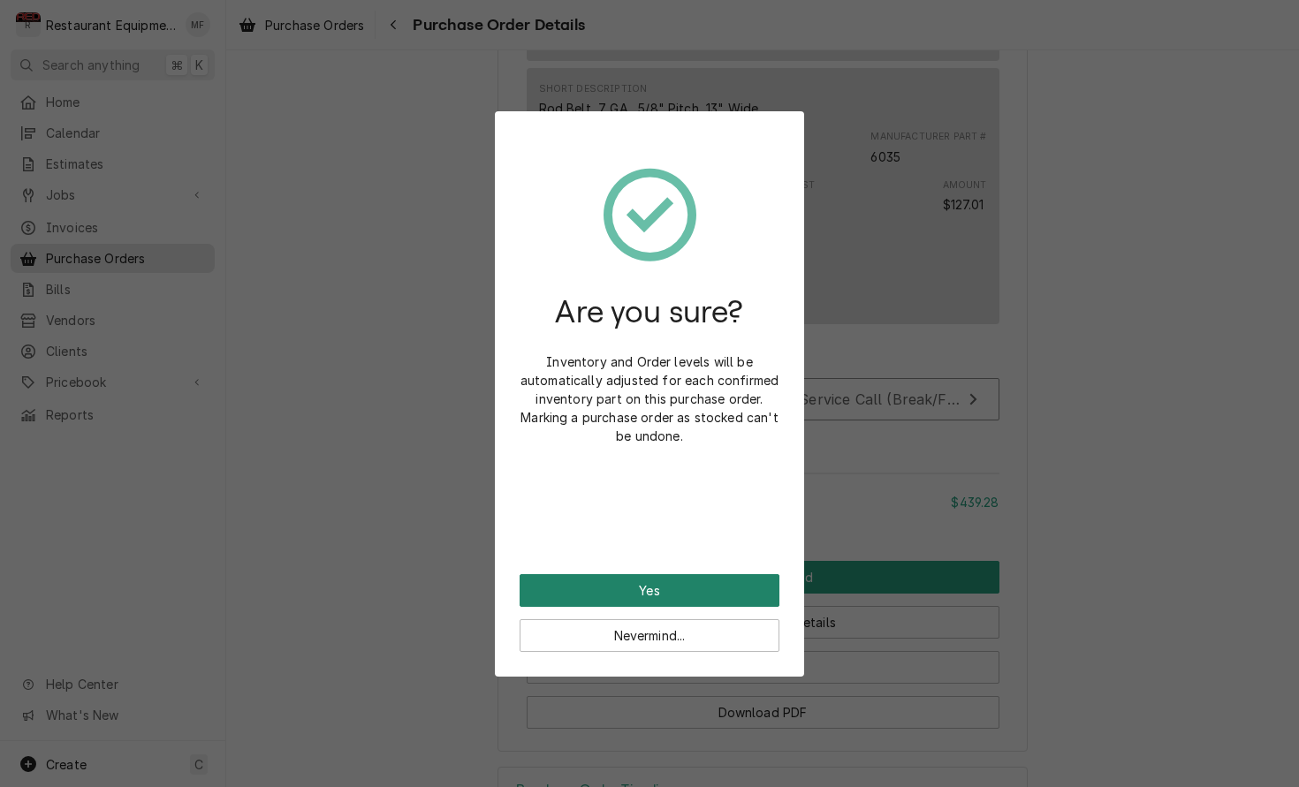
click at [721, 588] on button "Yes" at bounding box center [649, 590] width 260 height 33
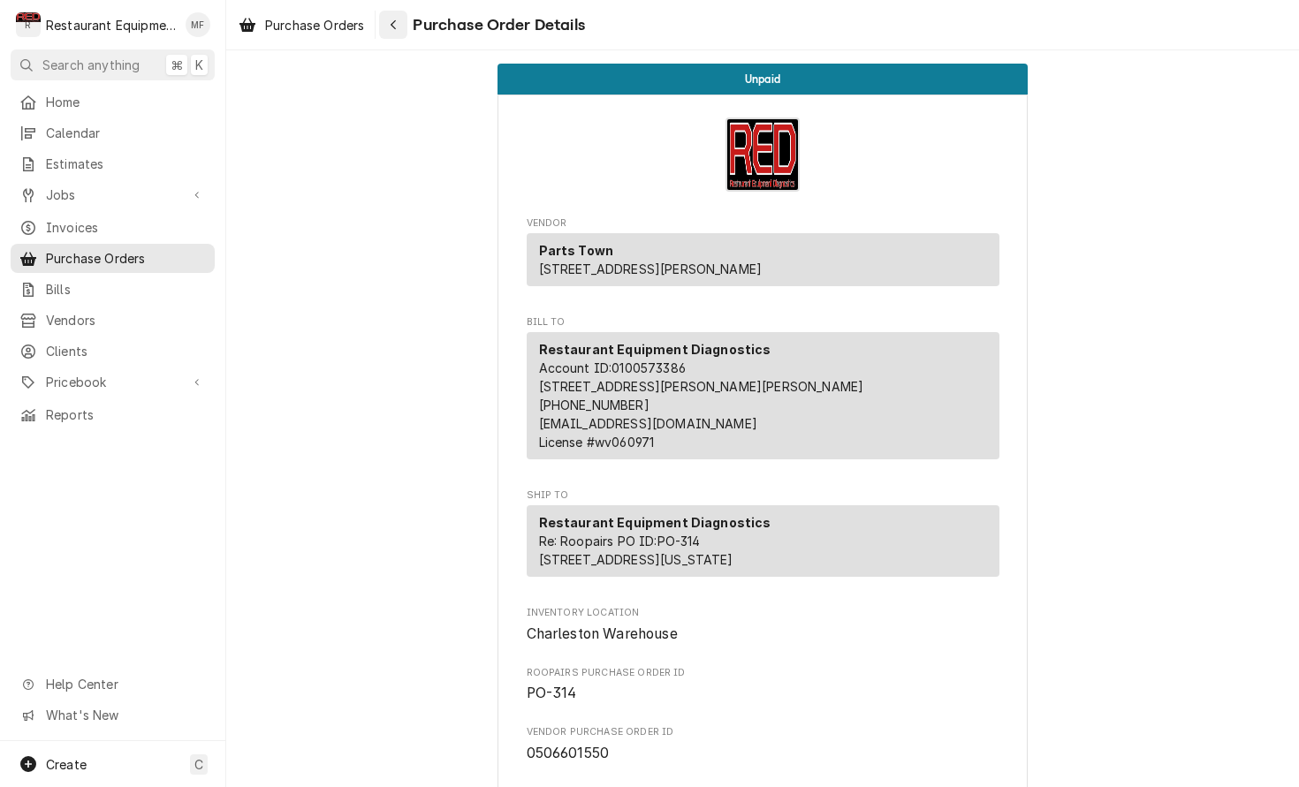
click at [390, 10] on div "Purchase Orders Purchase Order Details" at bounding box center [762, 24] width 1073 height 49
click at [391, 15] on button "Navigate back" at bounding box center [393, 25] width 28 height 28
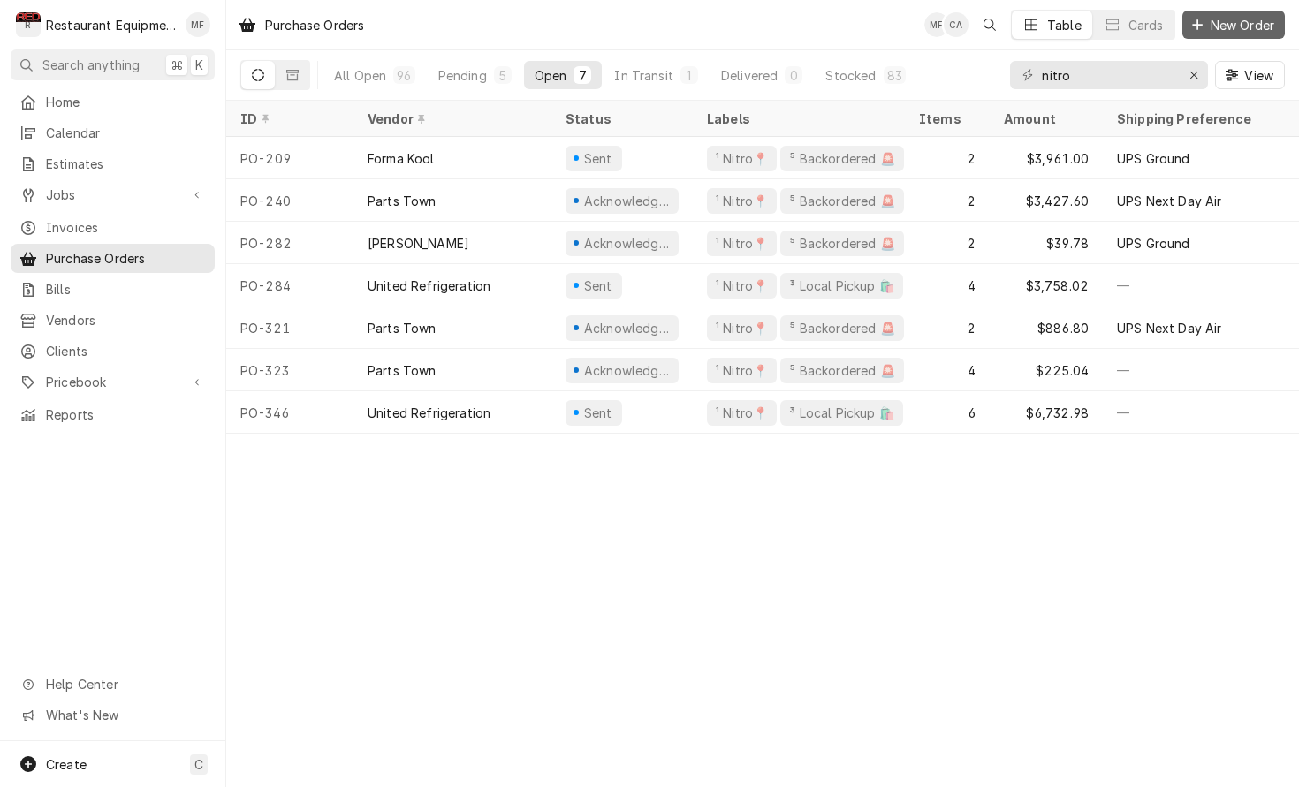
click at [1233, 11] on button "New Order" at bounding box center [1233, 25] width 102 height 28
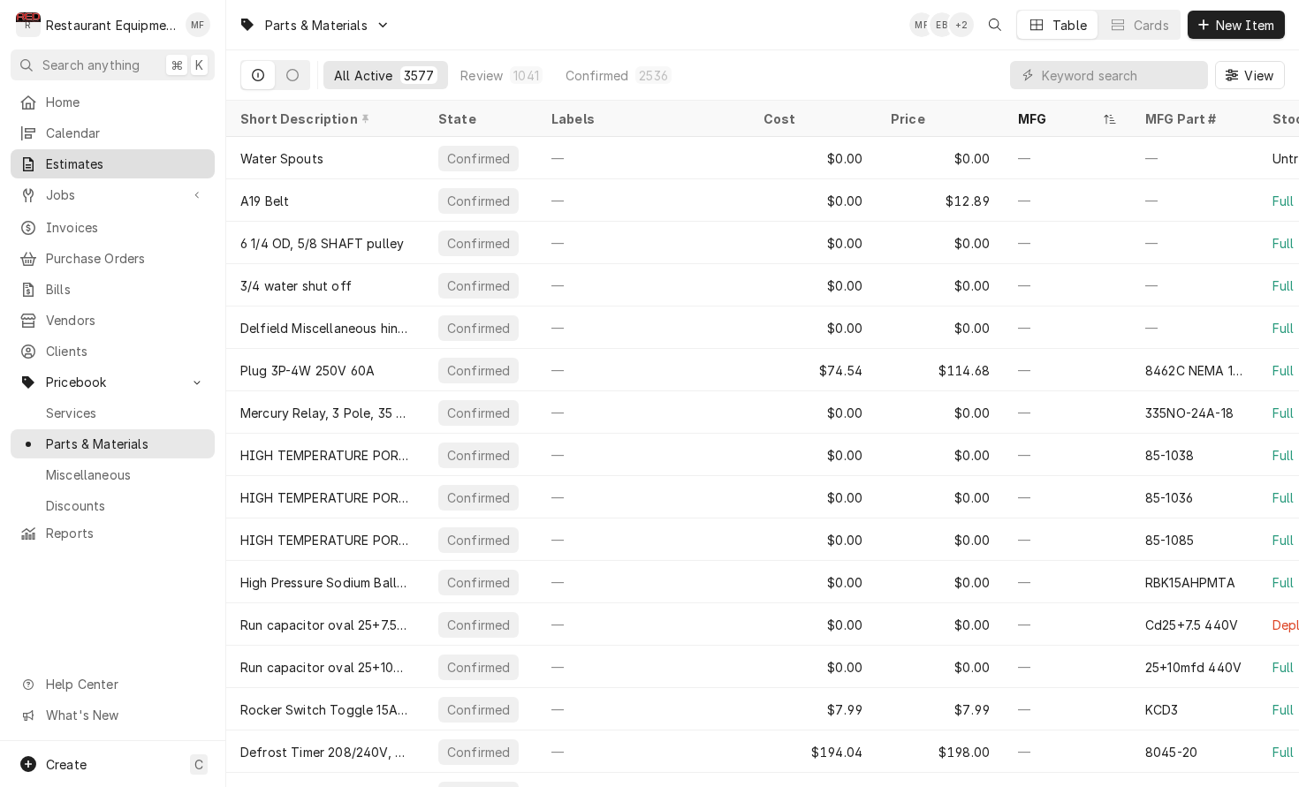
click at [163, 161] on span "Estimates" at bounding box center [126, 164] width 160 height 19
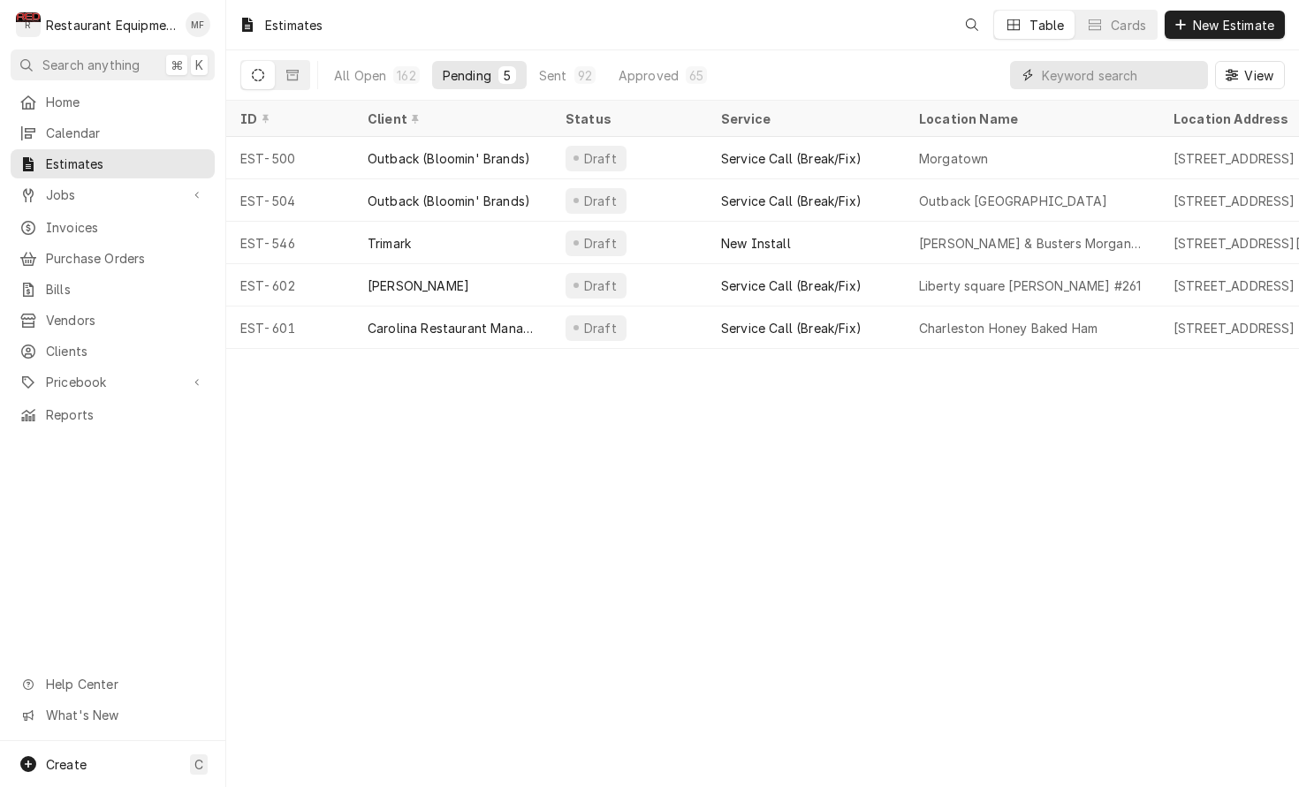
click at [1118, 73] on input "Dynamic Content Wrapper" at bounding box center [1120, 75] width 157 height 28
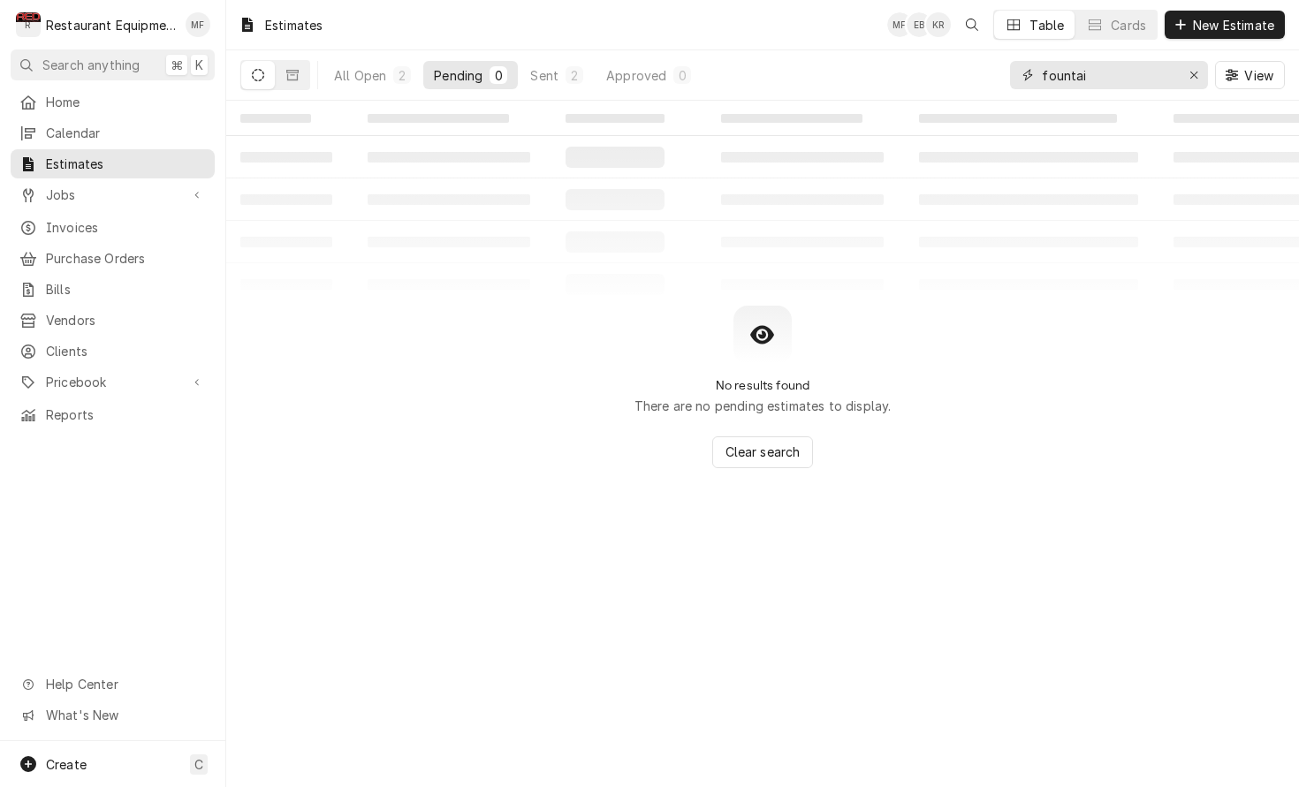
type input "fountain"
drag, startPoint x: 1118, startPoint y: 73, endPoint x: 548, endPoint y: 72, distance: 569.9
click at [548, 72] on div "Sent" at bounding box center [544, 75] width 28 height 19
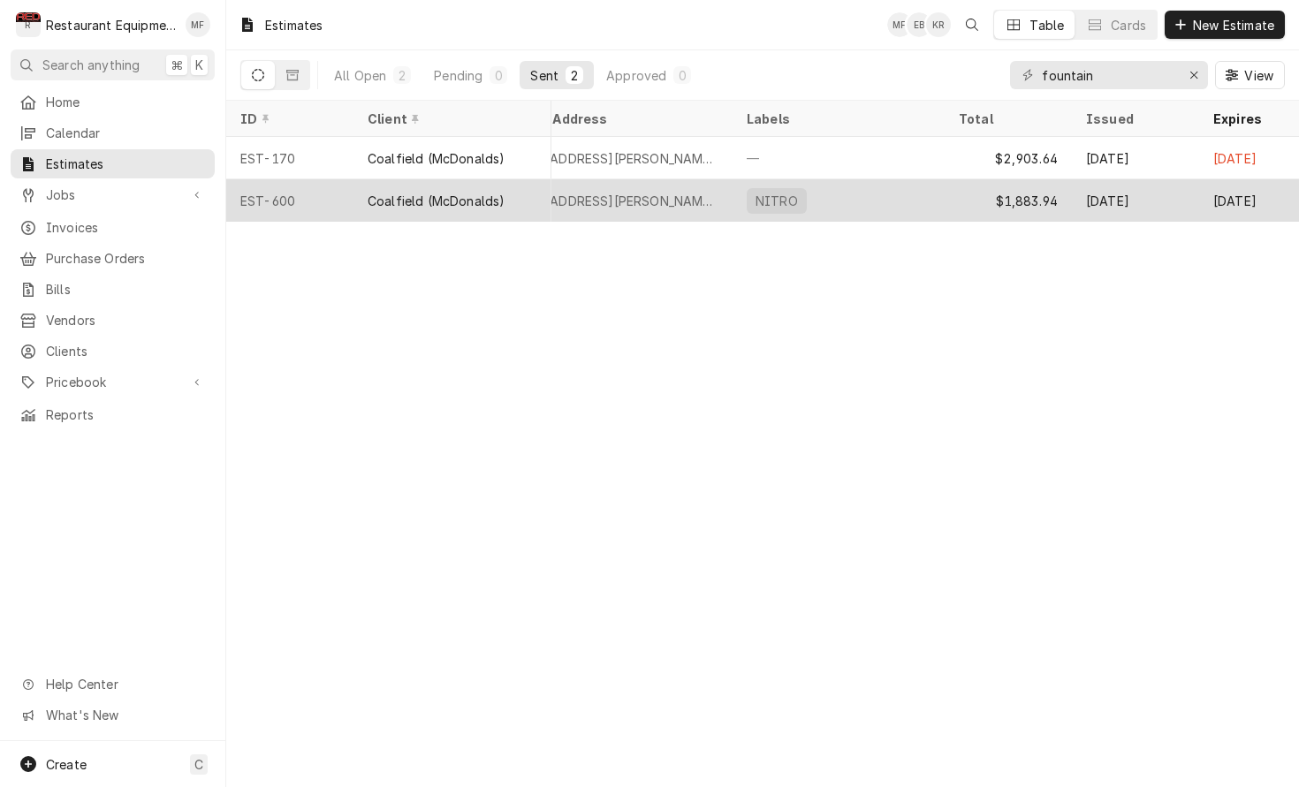
scroll to position [0, 692]
click at [948, 198] on div "$1,883.94" at bounding box center [997, 200] width 127 height 42
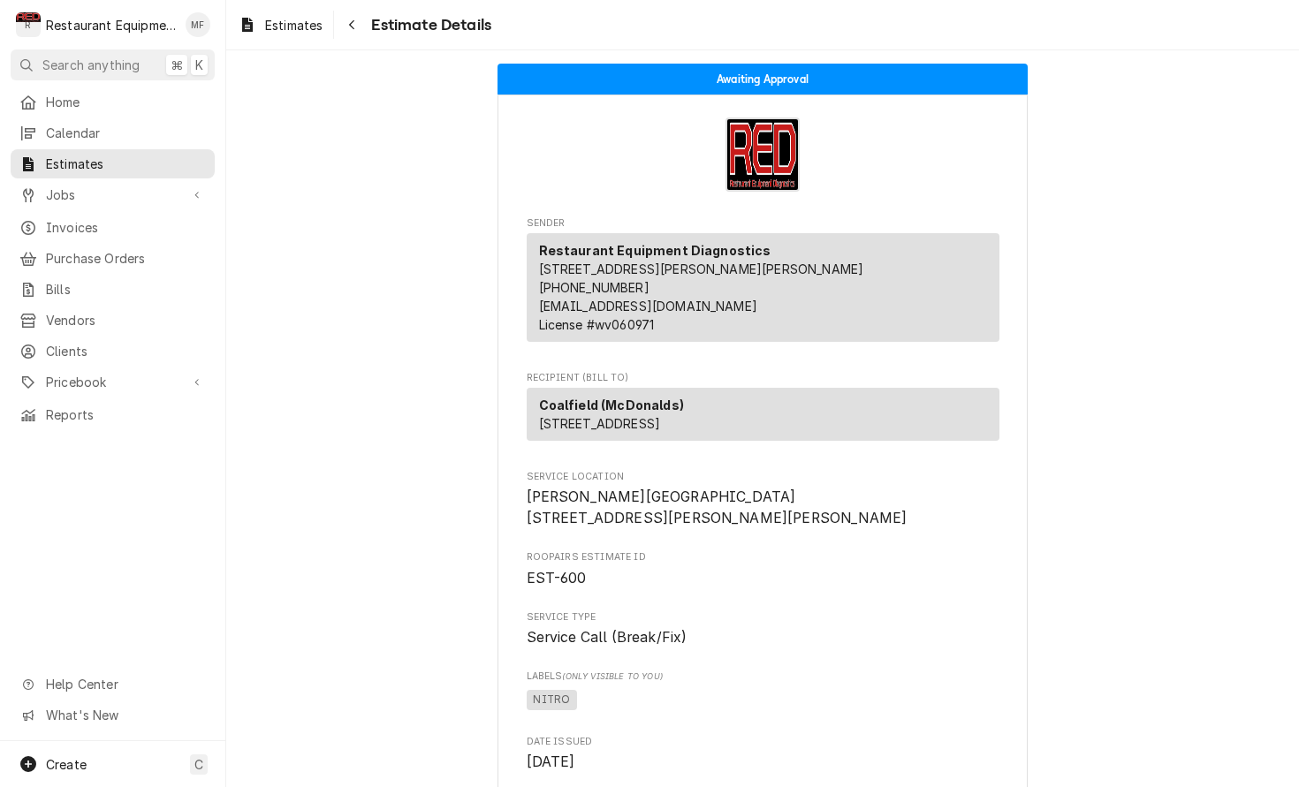
click at [337, 24] on div "Estimates Estimate Details" at bounding box center [361, 25] width 260 height 29
click at [351, 23] on icon "Navigate back" at bounding box center [352, 25] width 8 height 12
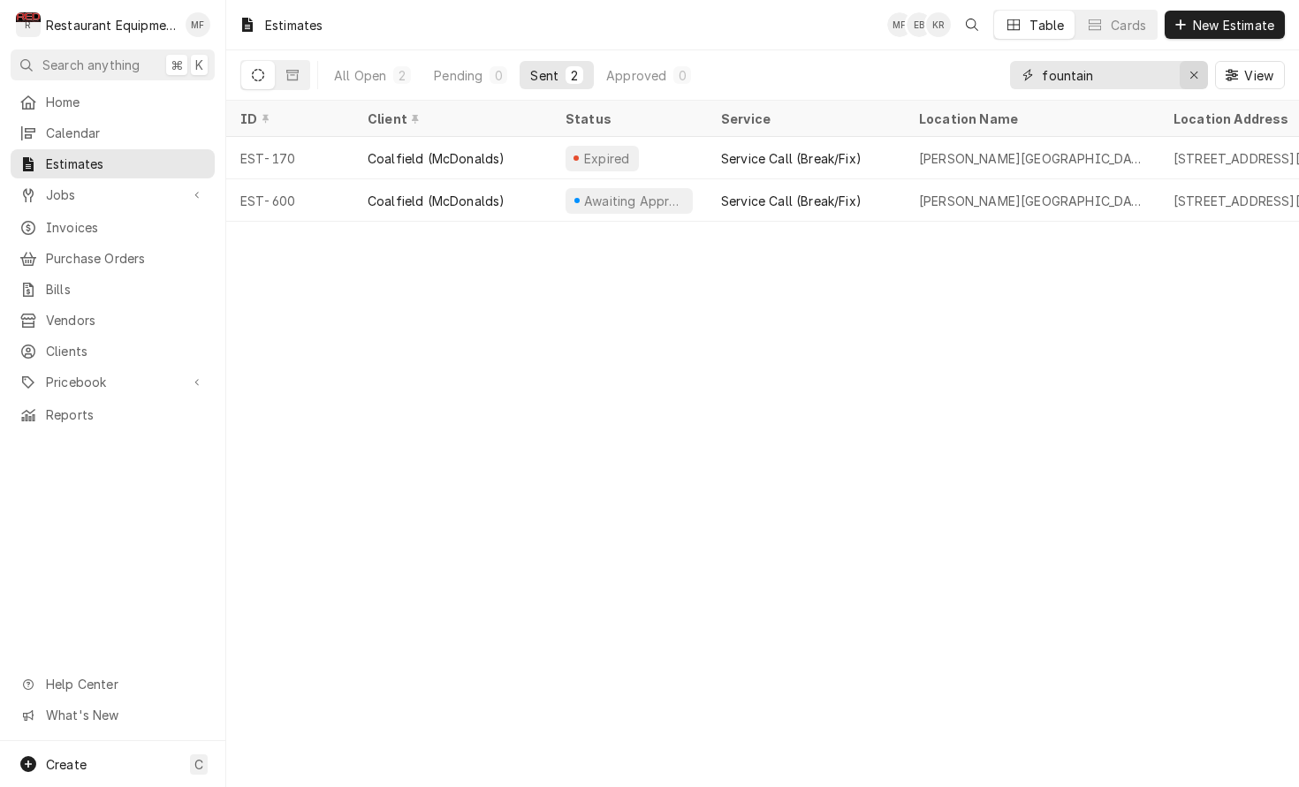
click at [1191, 76] on icon "Erase input" at bounding box center [1194, 75] width 10 height 12
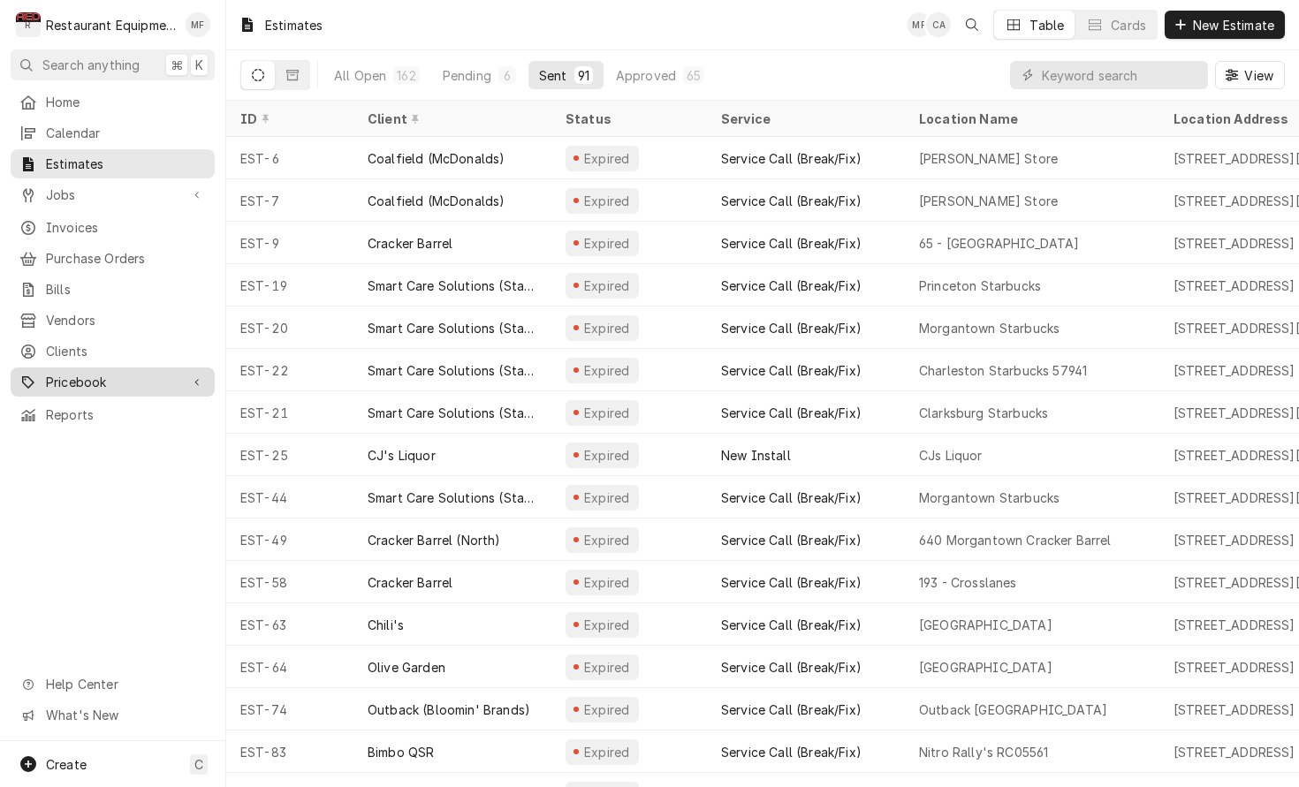
click at [171, 373] on span "Pricebook" at bounding box center [112, 382] width 133 height 19
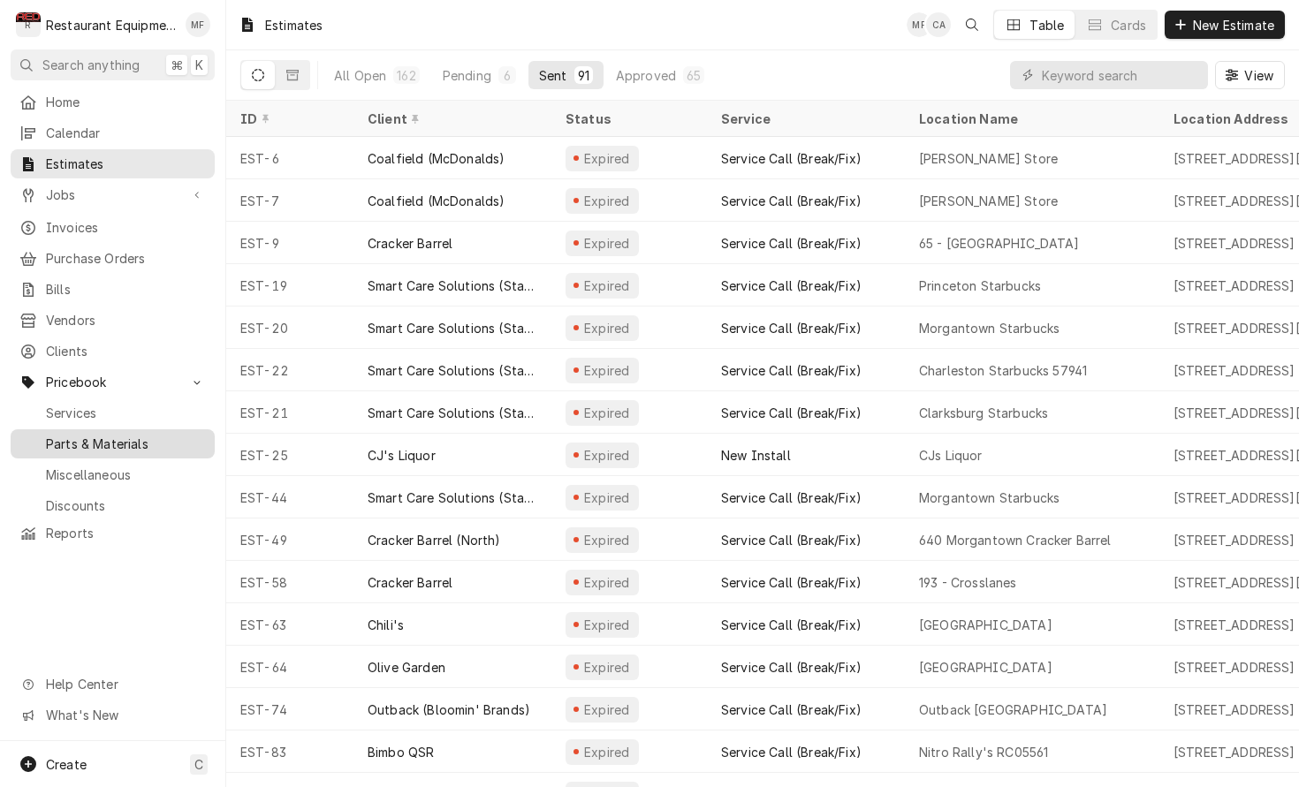
click at [197, 435] on span "Parts & Materials" at bounding box center [126, 444] width 160 height 19
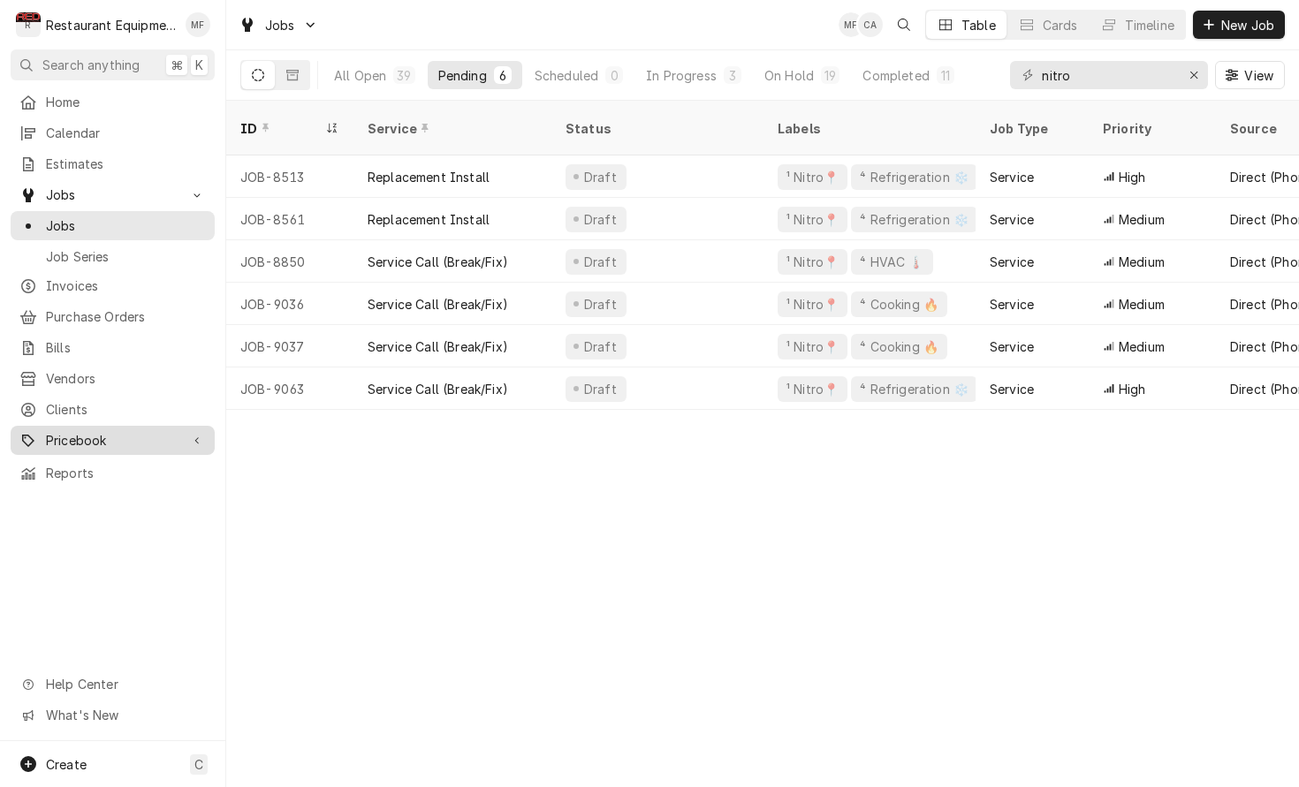
click at [155, 431] on span "Pricebook" at bounding box center [112, 440] width 133 height 19
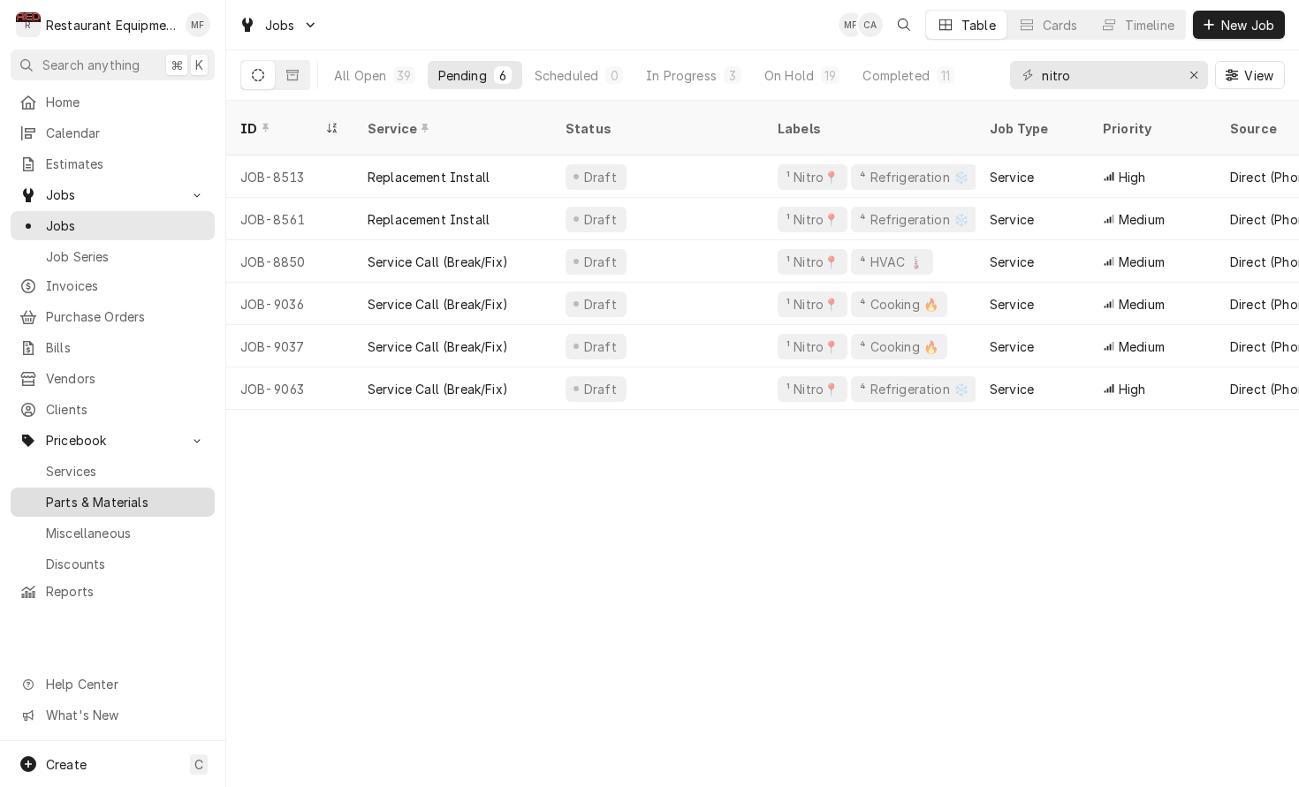
click at [155, 493] on span "Parts & Materials" at bounding box center [126, 502] width 160 height 19
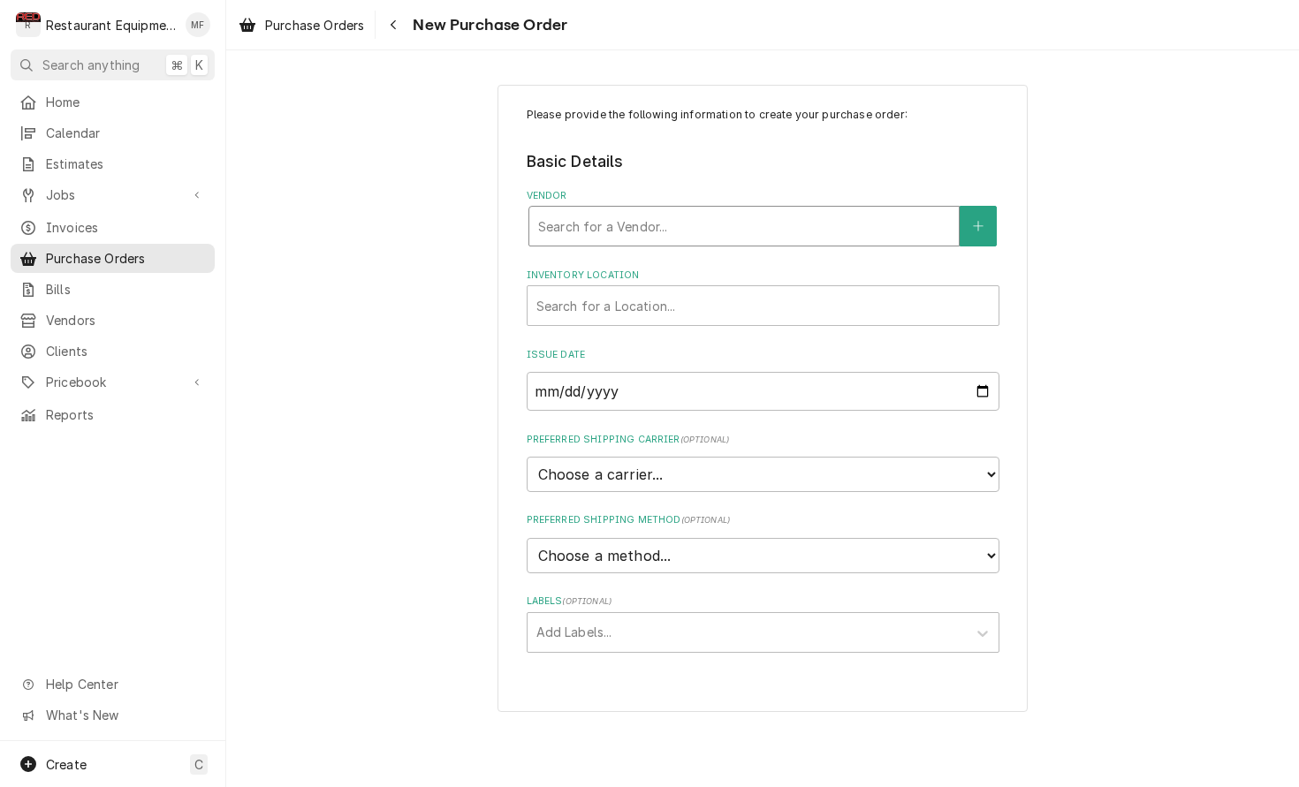
click at [786, 219] on div "Vendor" at bounding box center [744, 226] width 412 height 32
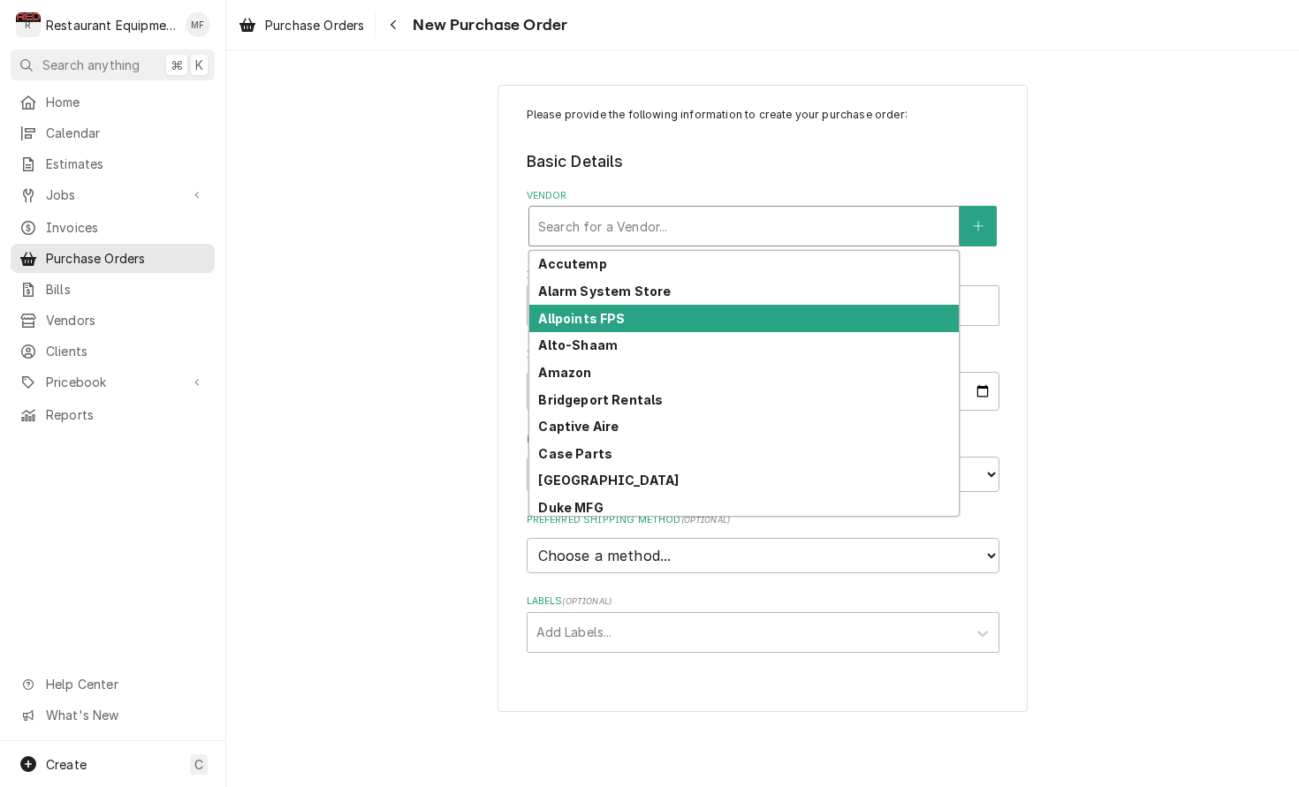
click at [781, 318] on div "Allpoints FPS" at bounding box center [743, 318] width 429 height 27
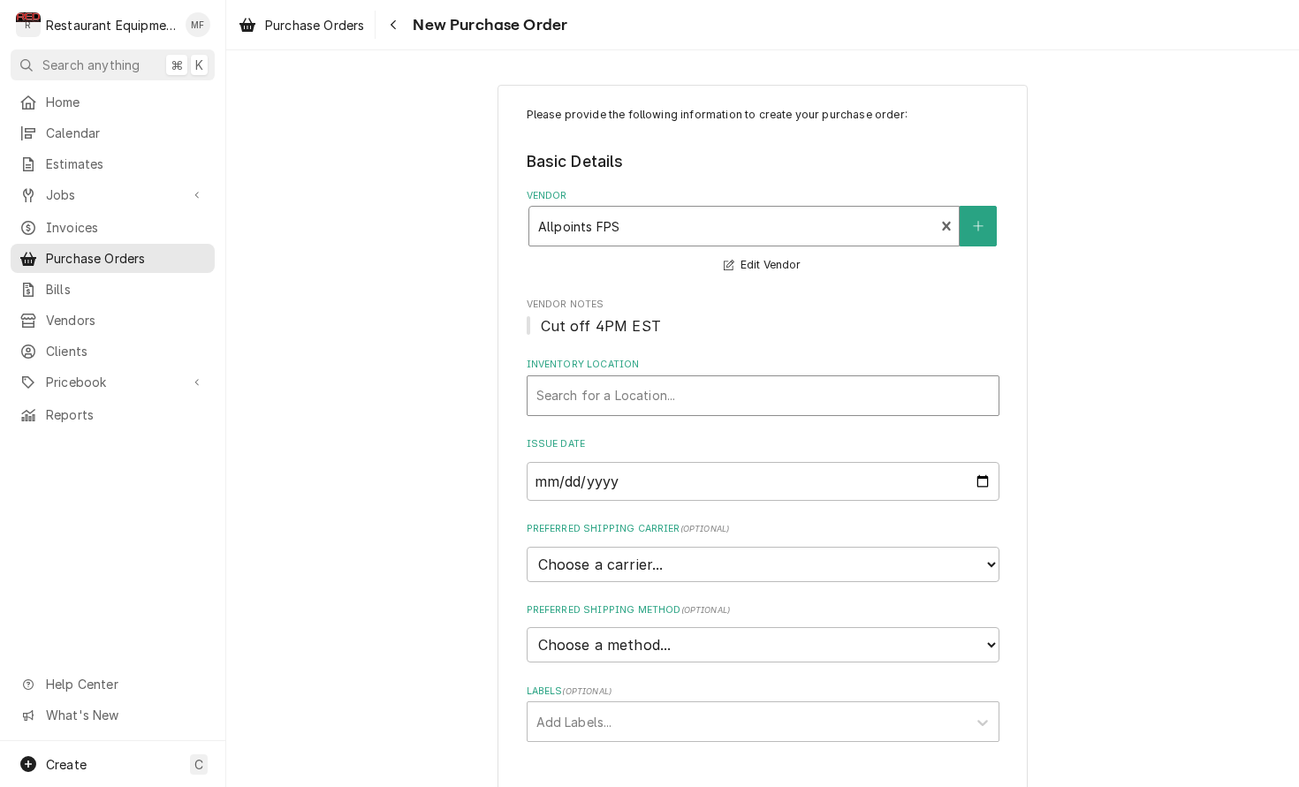
click at [786, 396] on div "Inventory Location" at bounding box center [762, 396] width 453 height 32
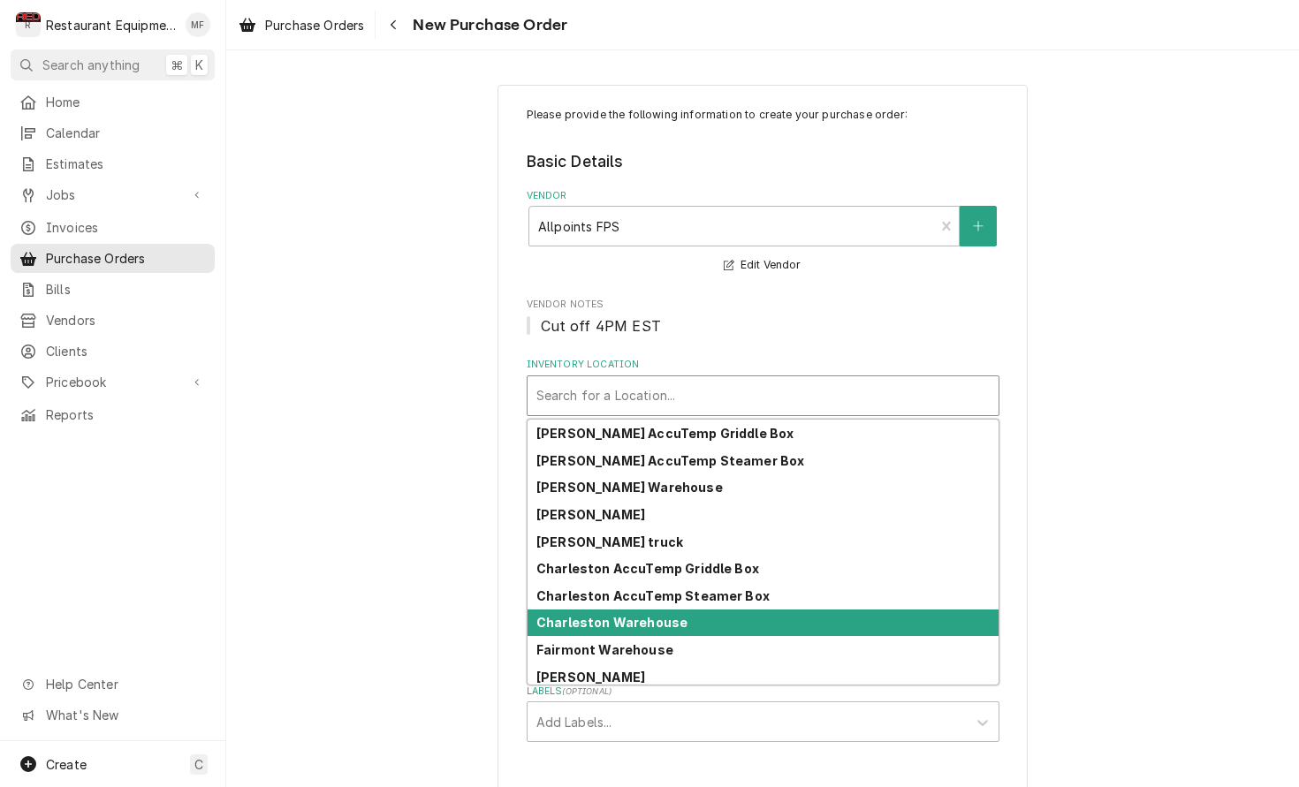
click at [859, 614] on div "Charleston Warehouse" at bounding box center [762, 623] width 471 height 27
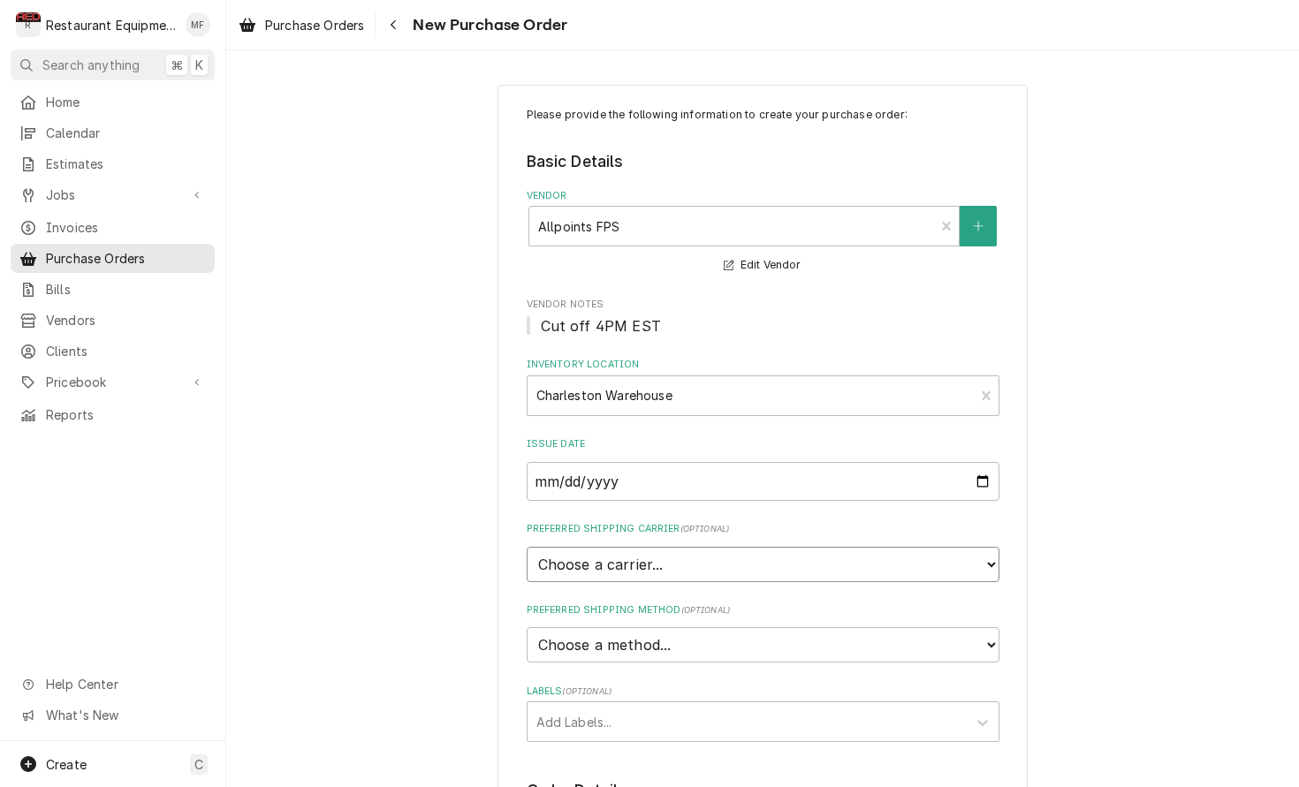
select select "4"
type textarea "x"
select select "3"
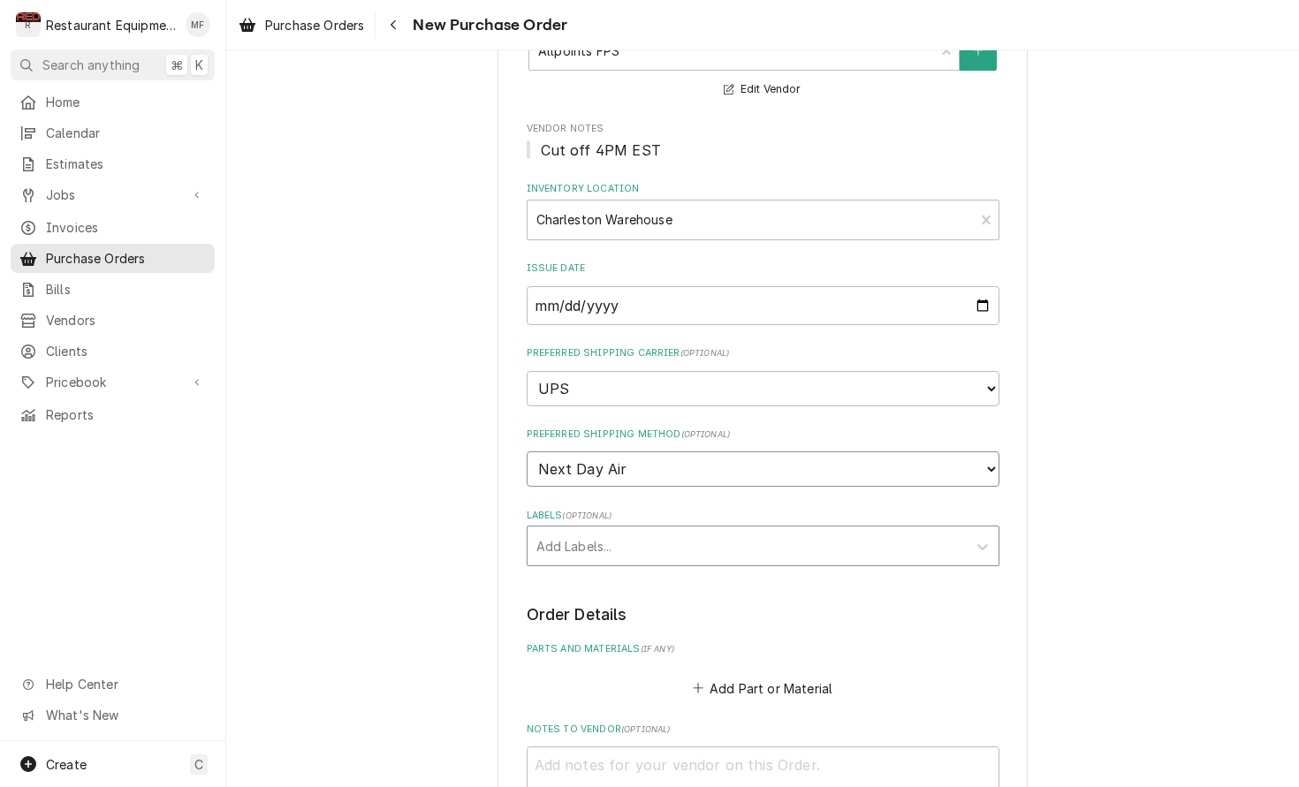
scroll to position [181, 0]
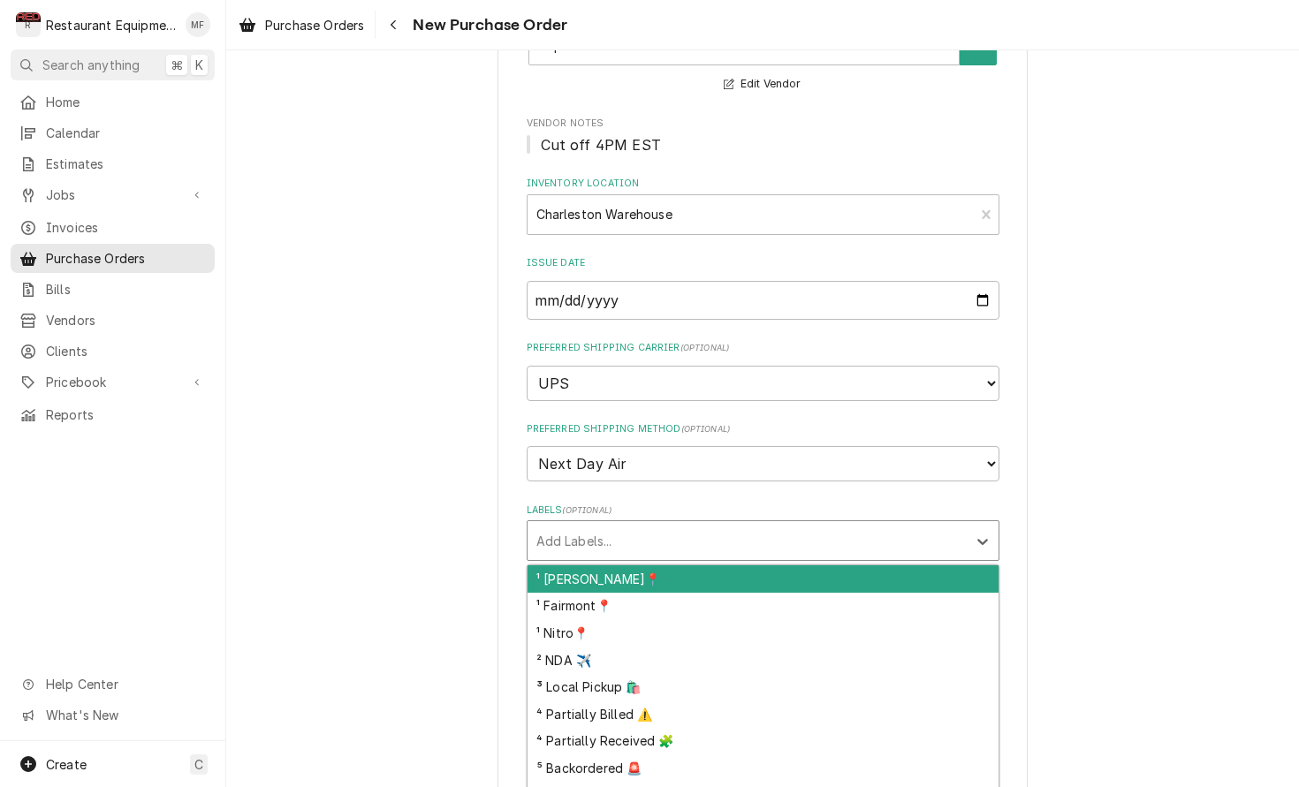
click at [774, 525] on div "Labels" at bounding box center [746, 541] width 421 height 32
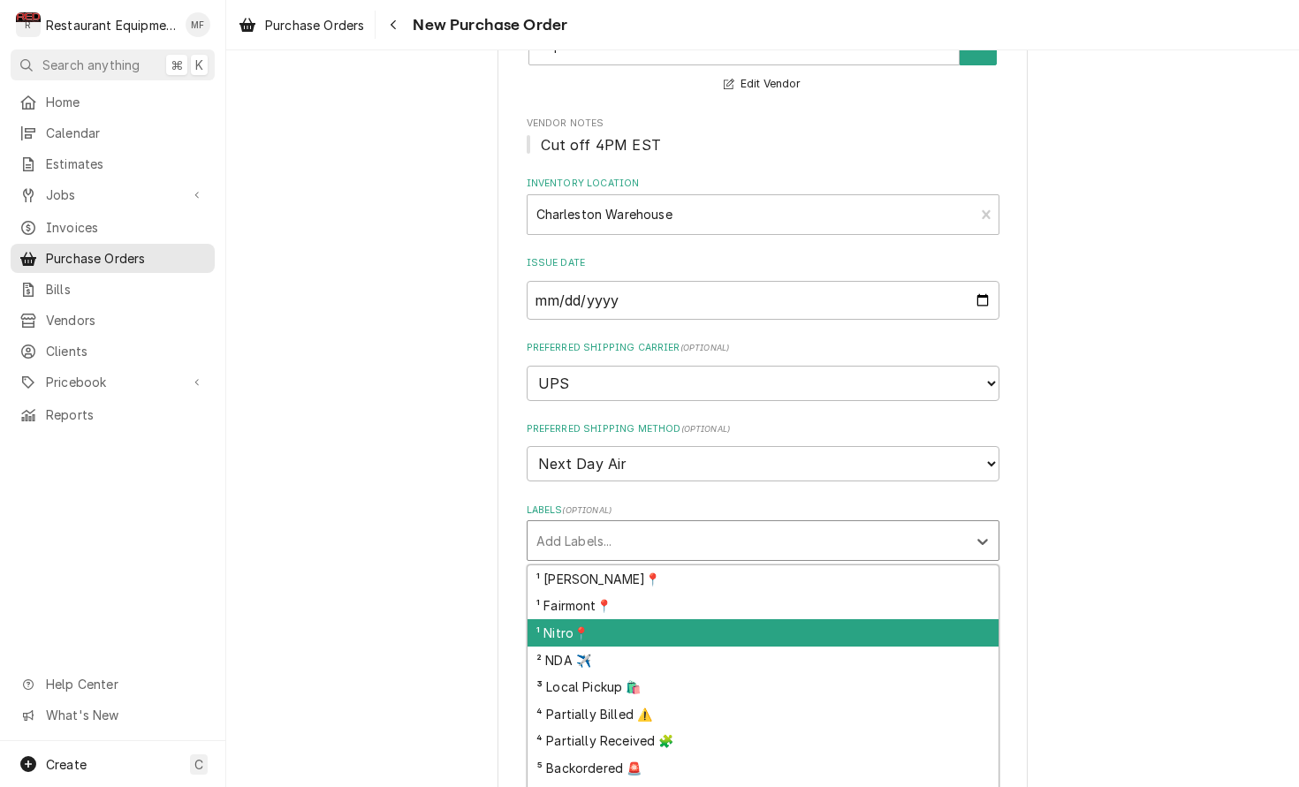
click at [767, 619] on div "¹ Nitro📍" at bounding box center [762, 632] width 471 height 27
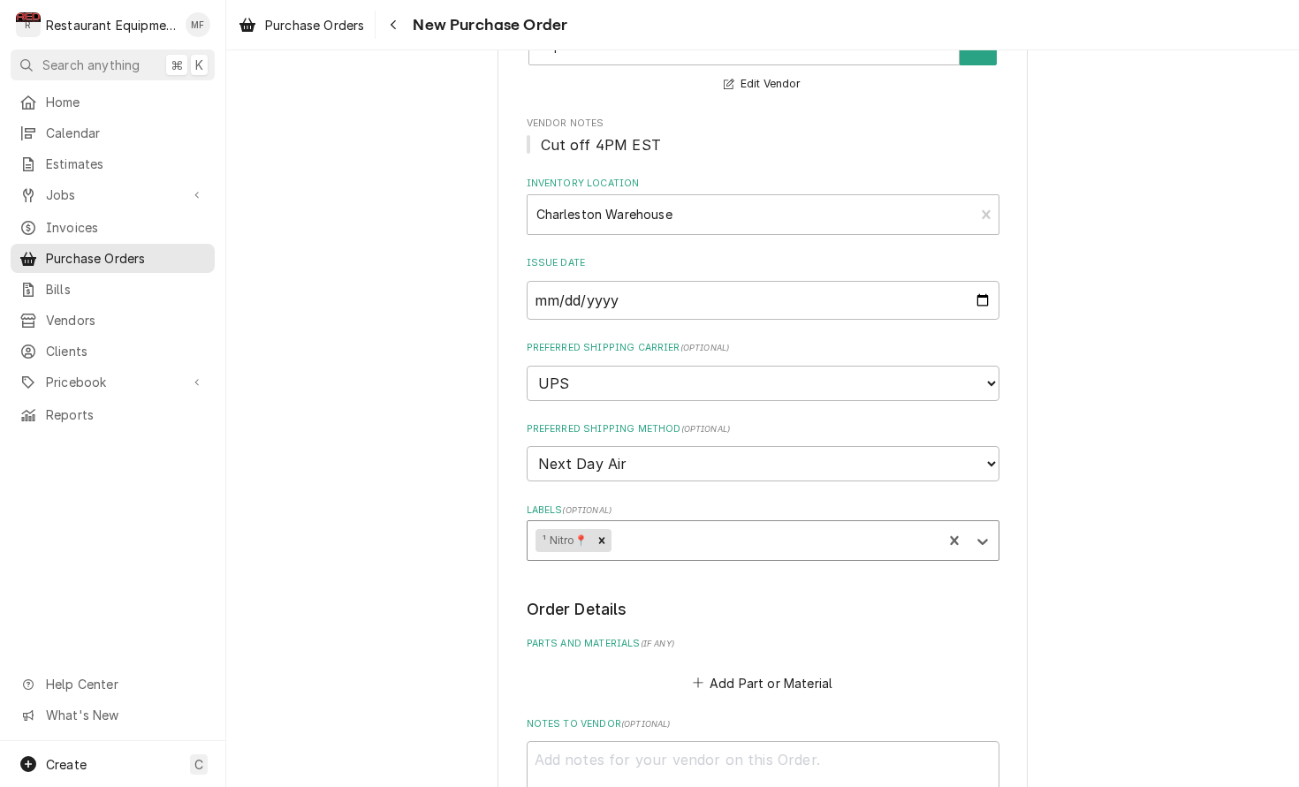
click at [778, 525] on div "Labels" at bounding box center [773, 541] width 319 height 32
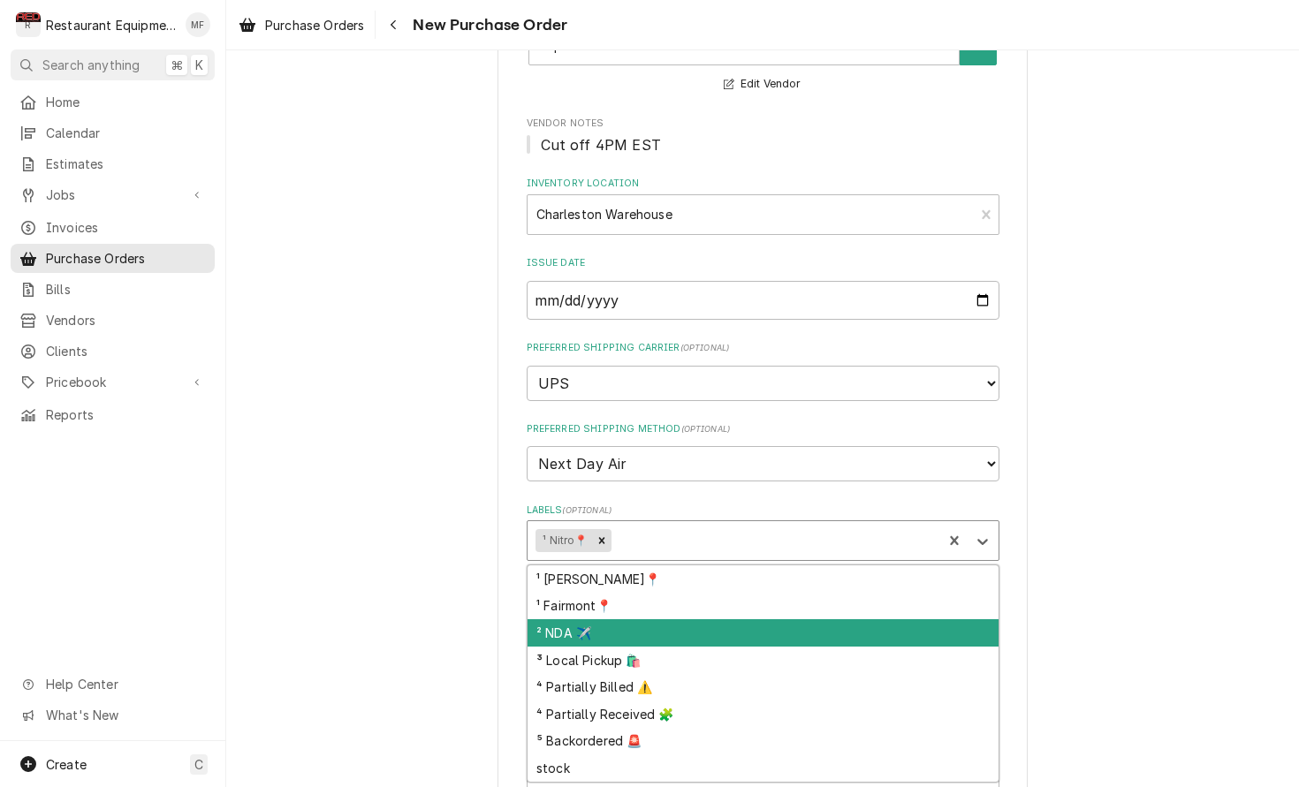
click at [792, 619] on div "² NDA ✈️" at bounding box center [762, 632] width 471 height 27
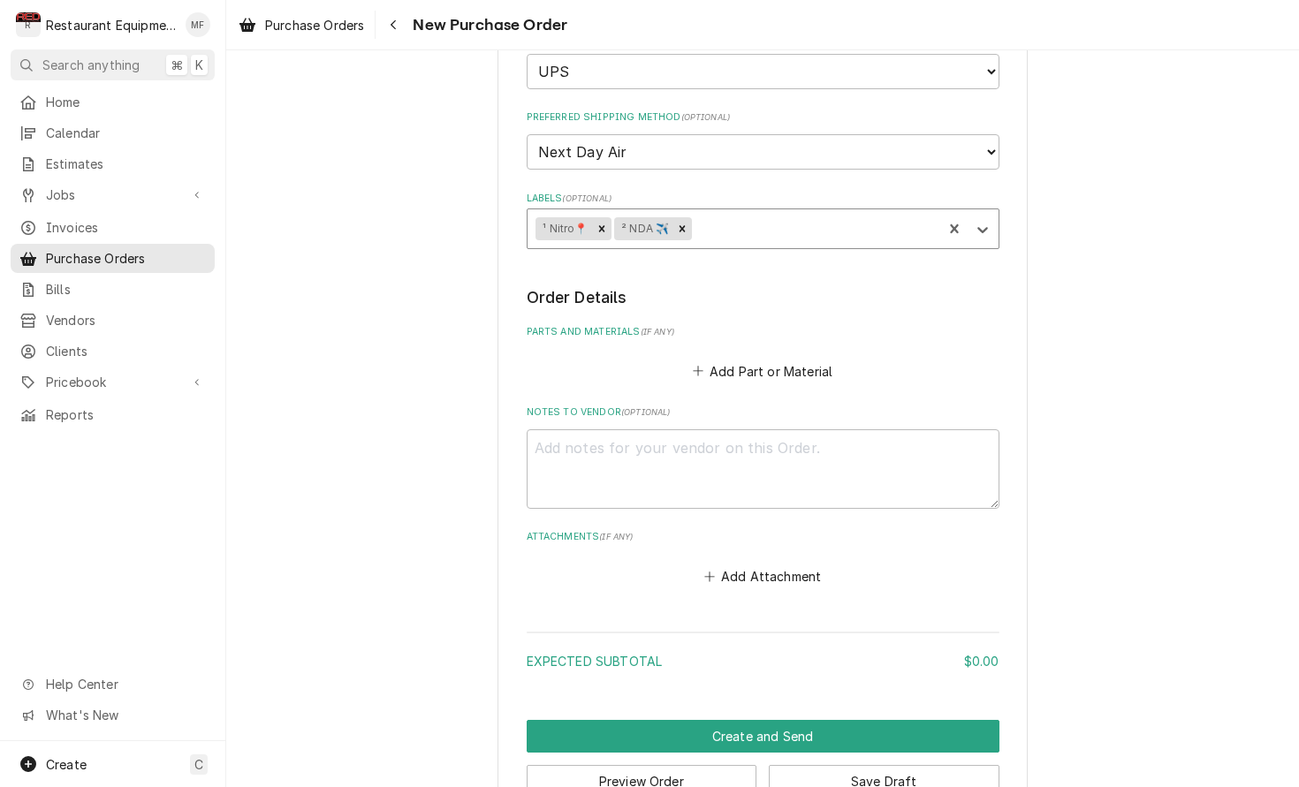
scroll to position [498, 0]
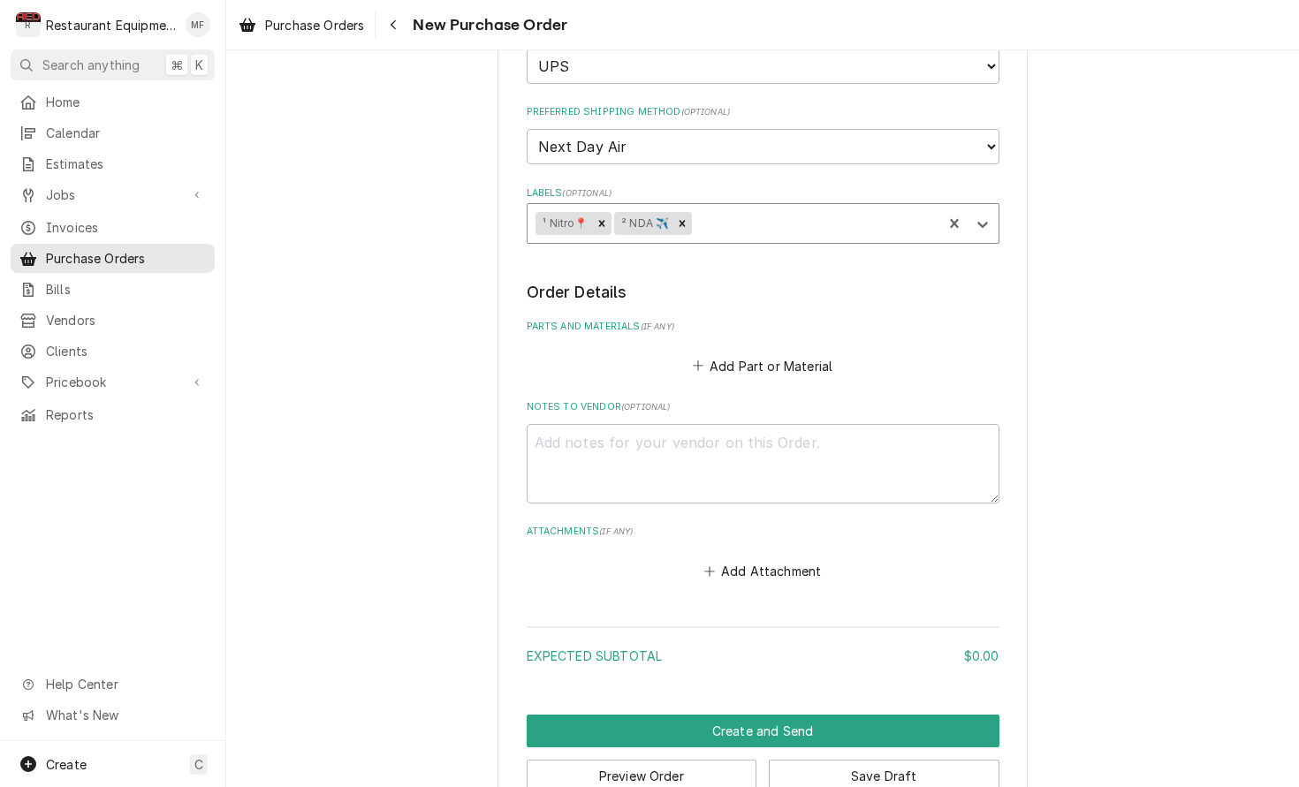
type textarea "x"
click at [779, 353] on button "Add Part or Material" at bounding box center [762, 365] width 146 height 25
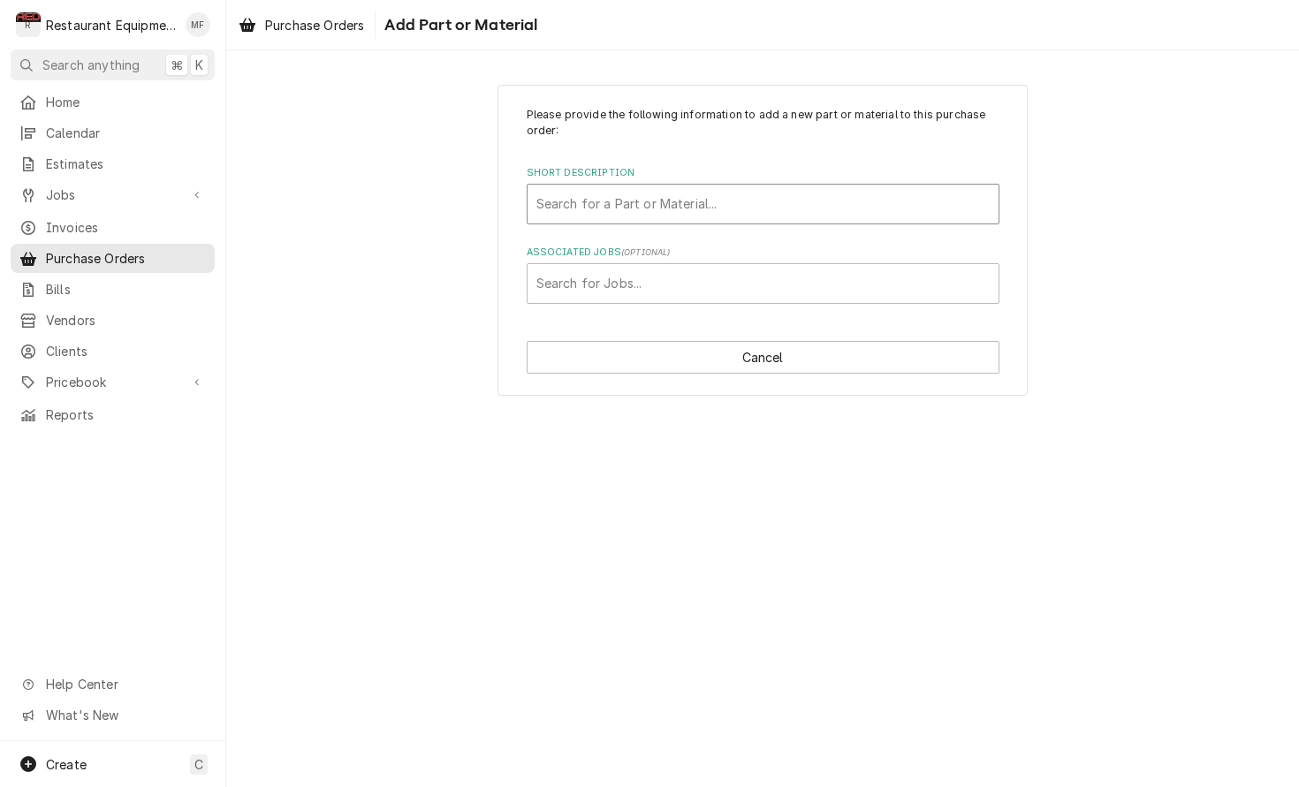
click at [695, 208] on div "Search for a Part or Material..." at bounding box center [762, 203] width 453 height 19
type input "1241560"
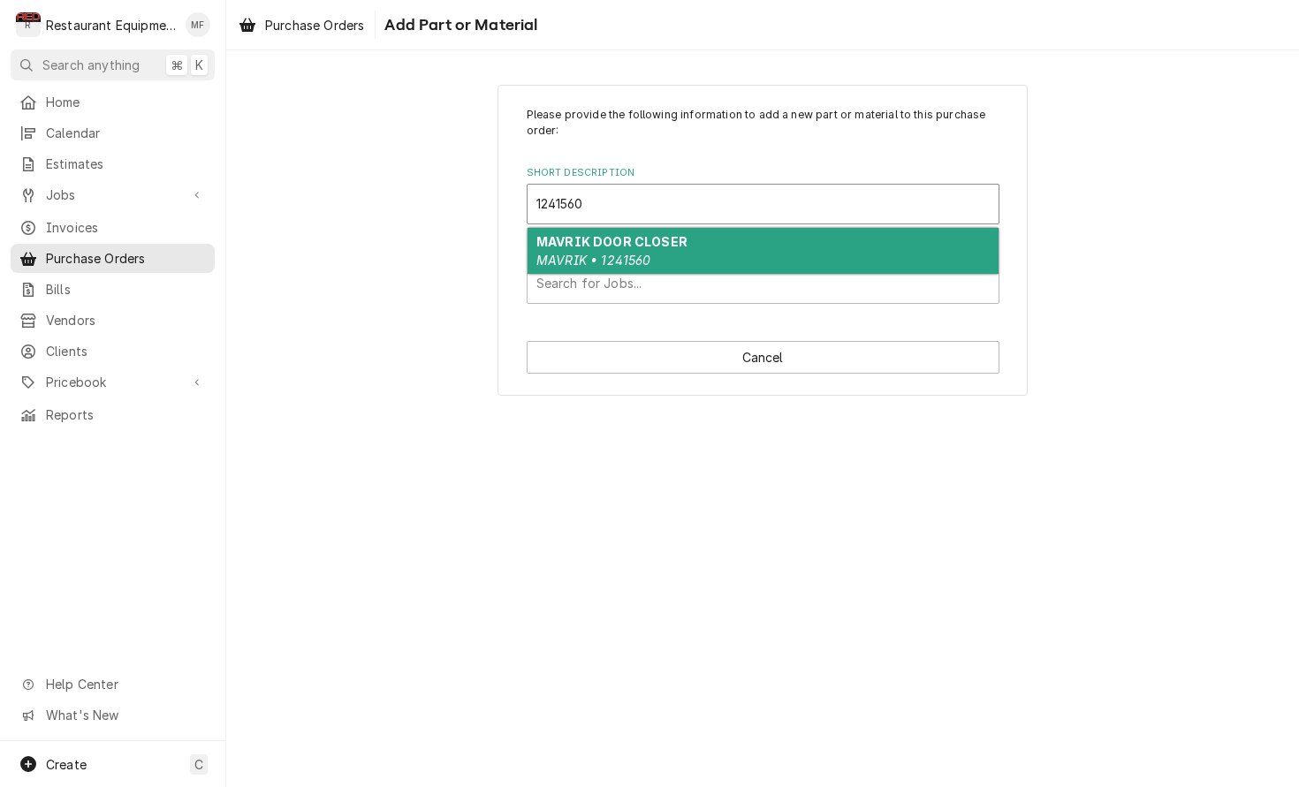
click at [732, 255] on div "MAVRIK DOOR CLOSER MAVRIK • 1241560" at bounding box center [762, 251] width 471 height 46
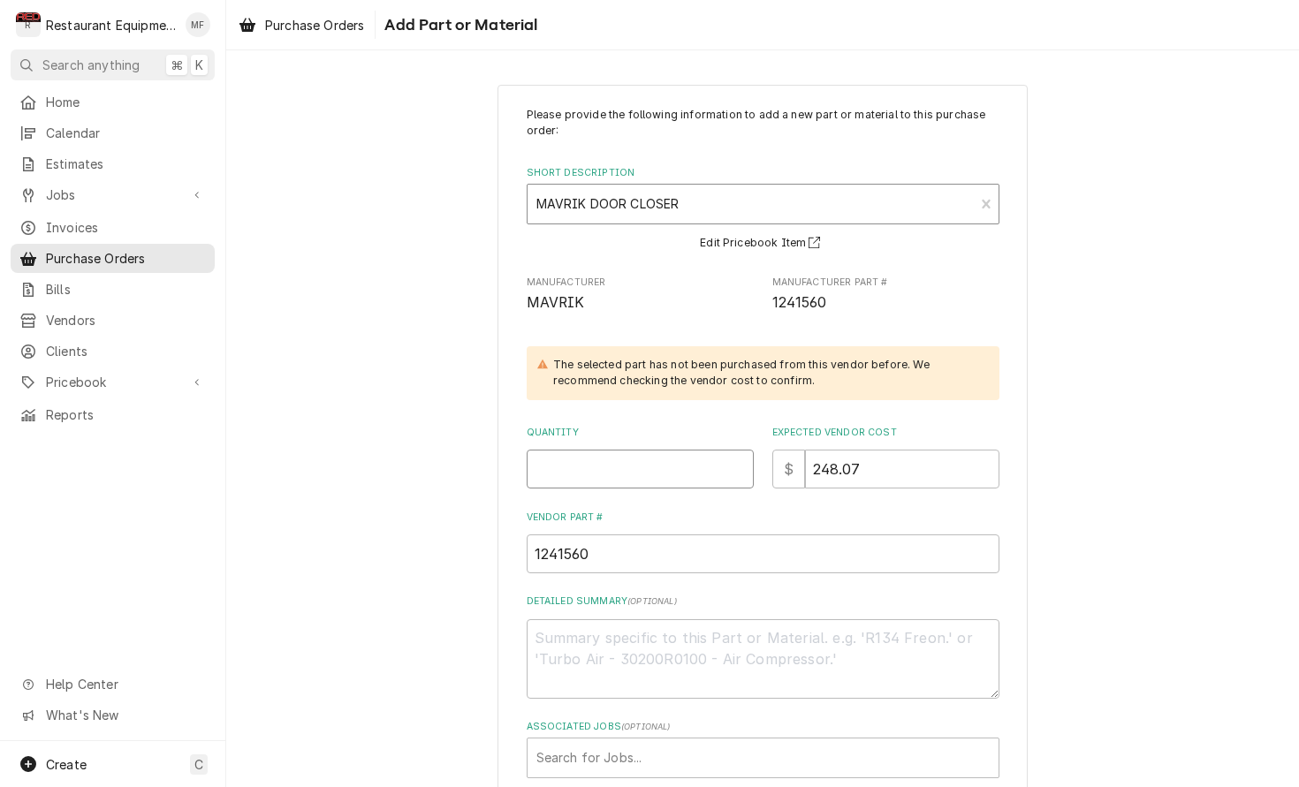
click at [672, 451] on input "Quantity" at bounding box center [640, 469] width 227 height 39
type textarea "x"
type input "1"
type textarea "x"
type input "1"
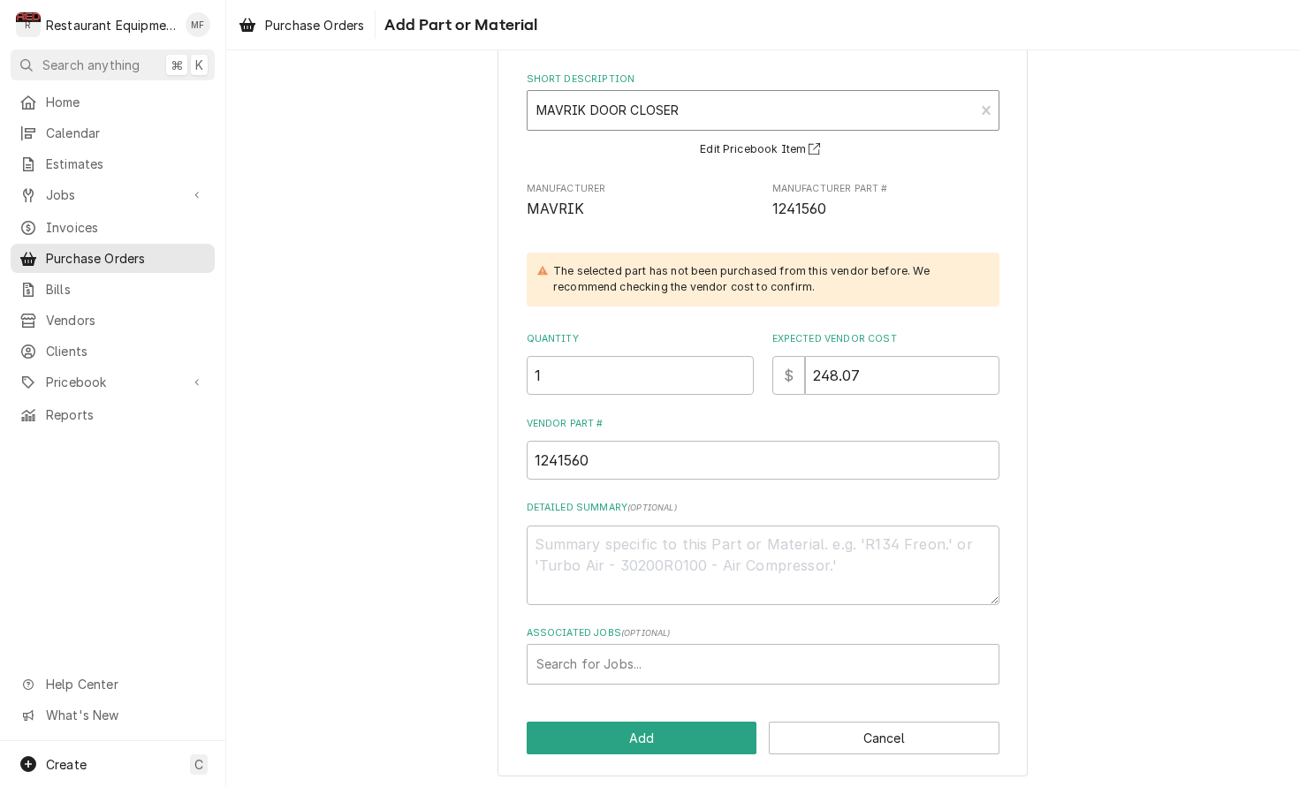
scroll to position [93, 0]
click at [800, 669] on div "Associated Jobs" at bounding box center [762, 665] width 453 height 32
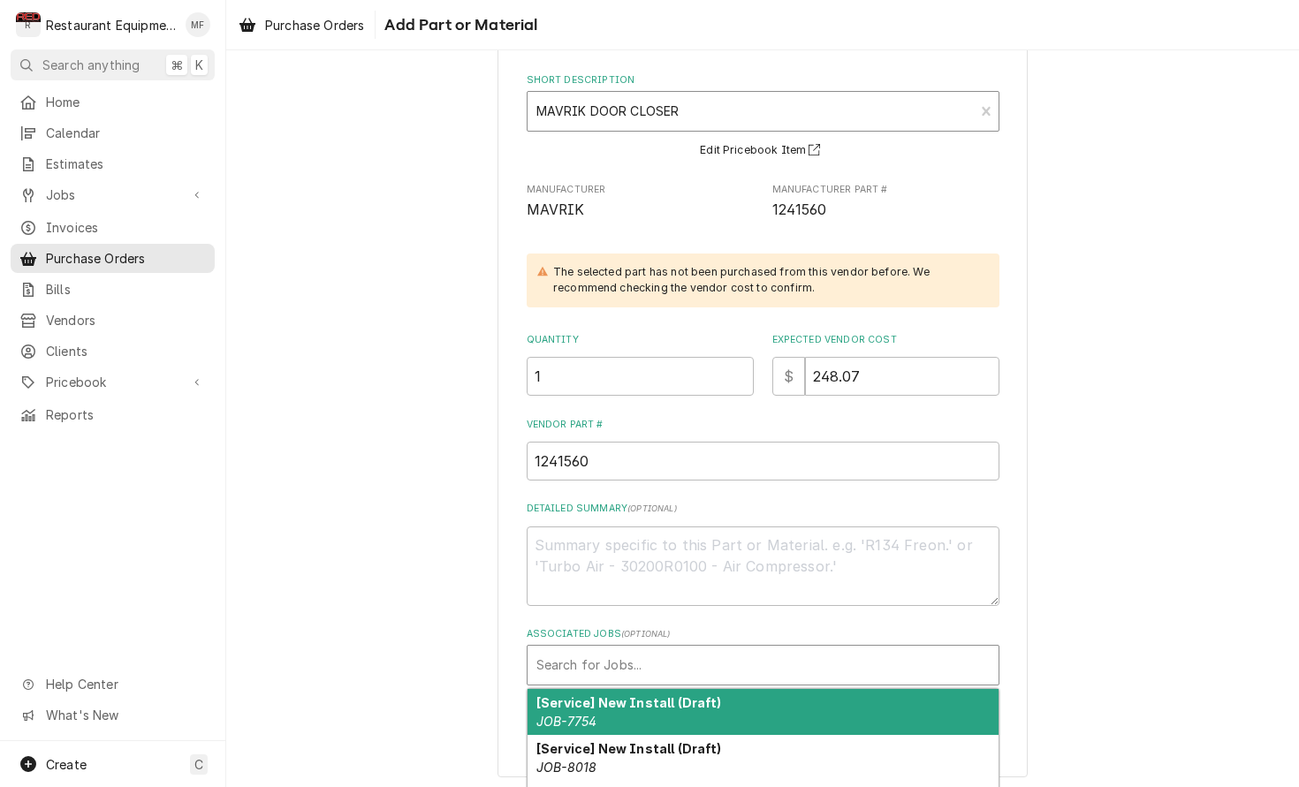
type input "/"
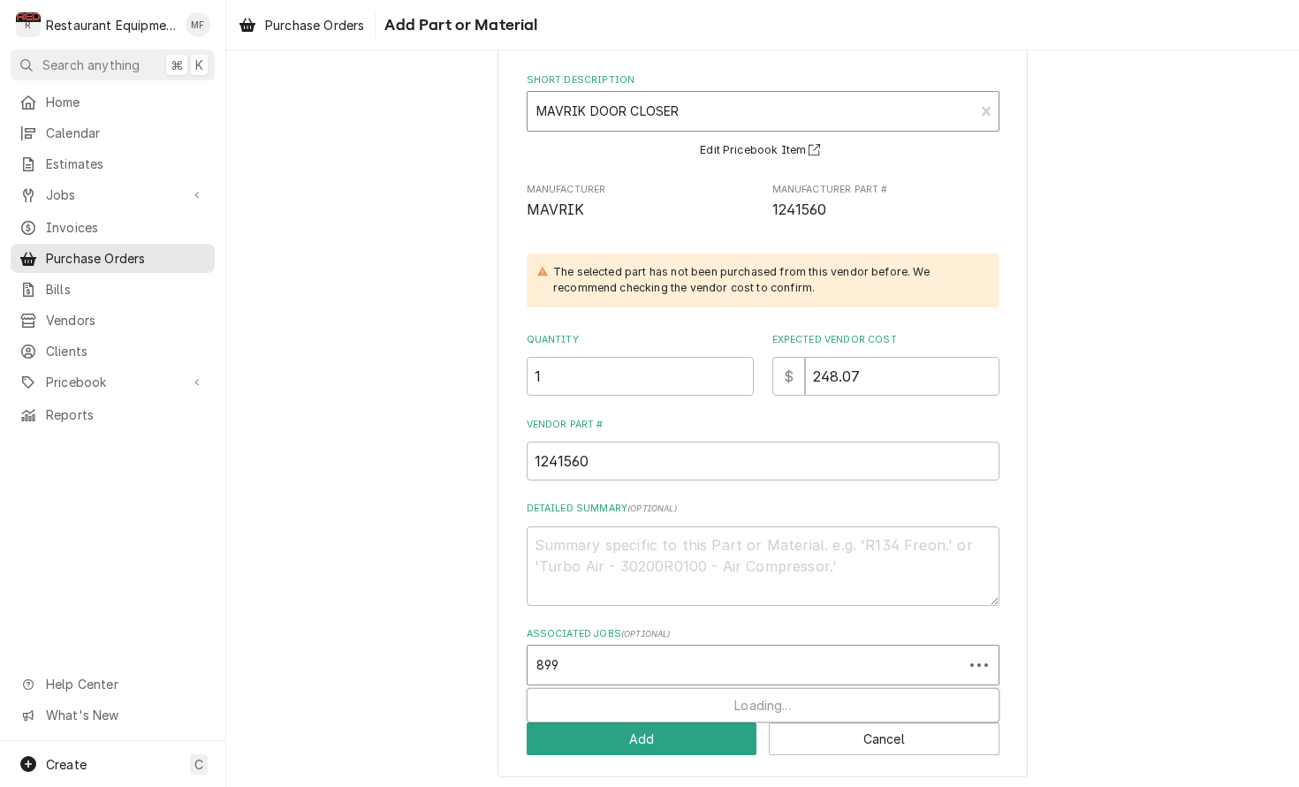
type input "8991"
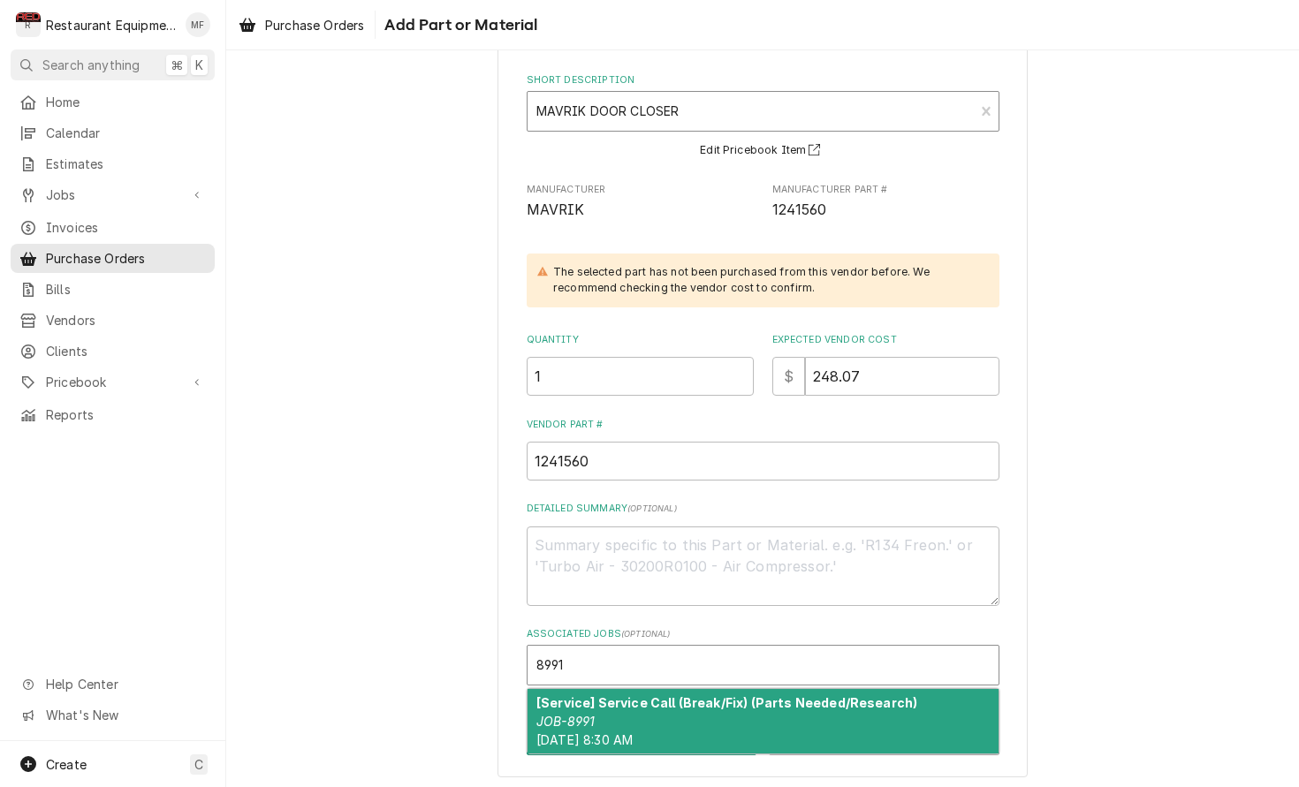
click at [833, 689] on div "[Service] Service Call (Break/Fix) (Parts Needed/Research) JOB-8991 Wed, Sep 24…" at bounding box center [762, 721] width 471 height 64
type textarea "x"
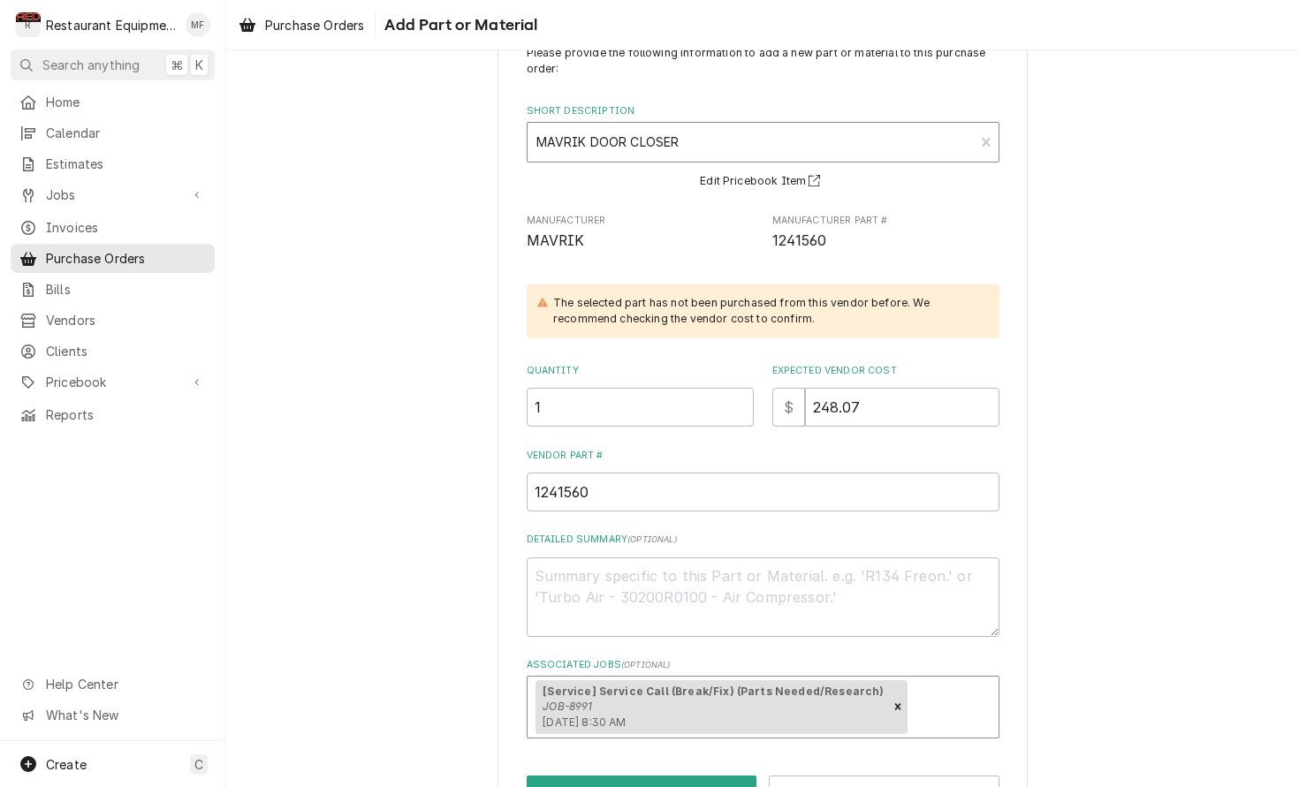
scroll to position [53, 0]
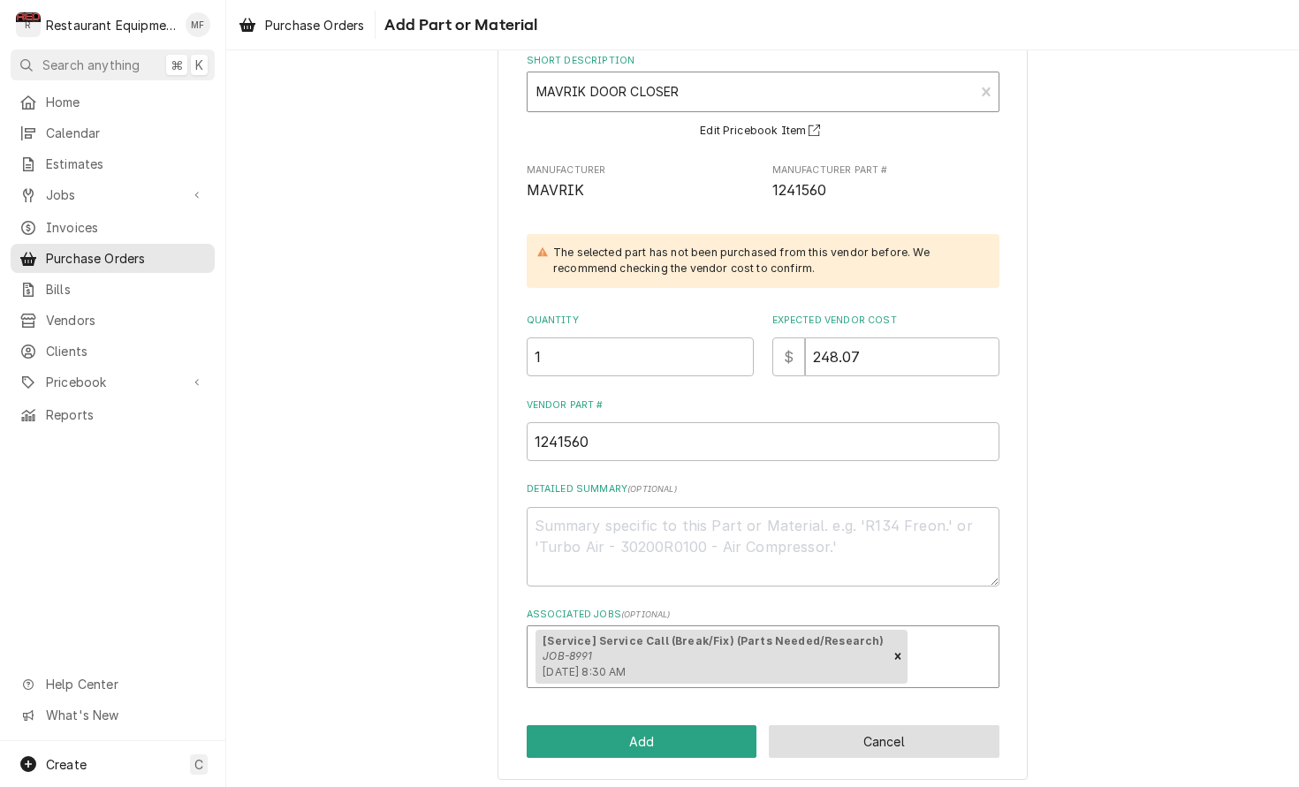
click at [896, 734] on button "Cancel" at bounding box center [884, 741] width 231 height 33
type textarea "x"
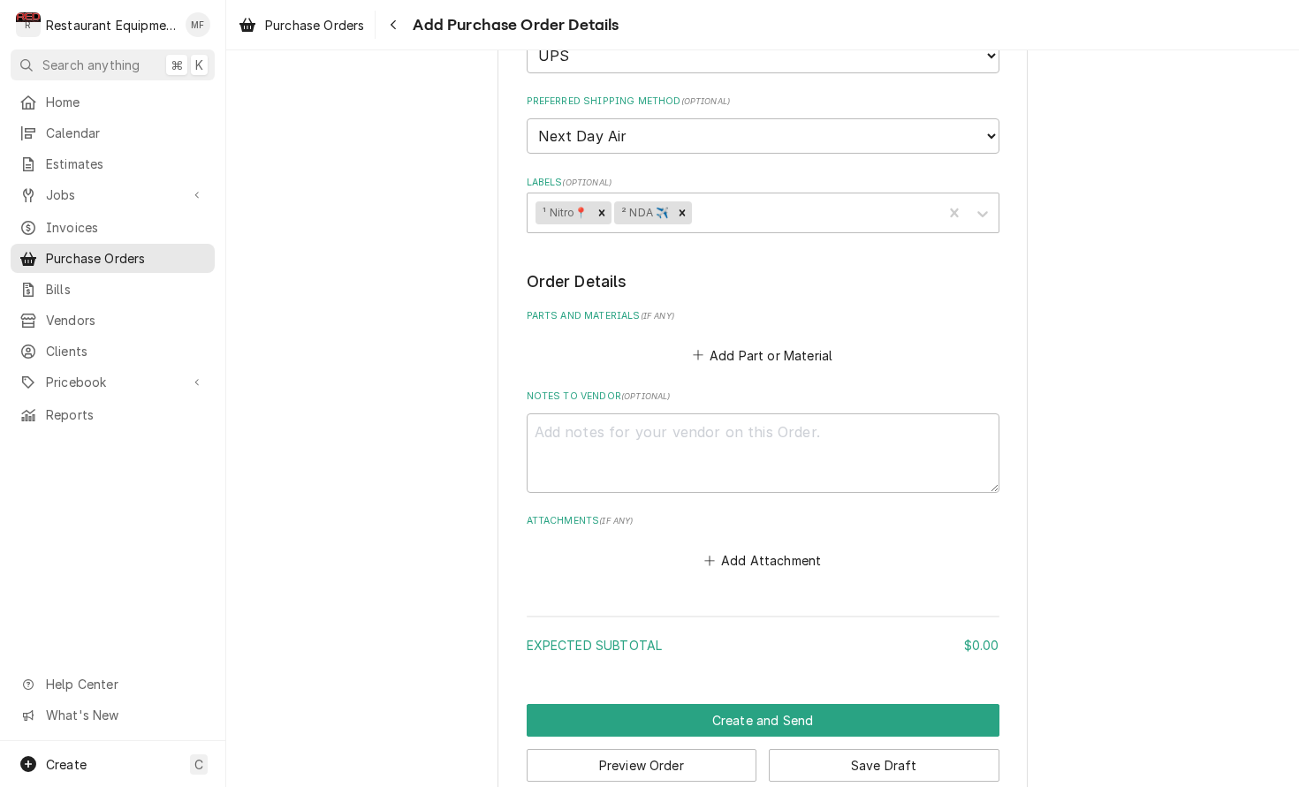
scroll to position [508, 0]
click at [391, 22] on div "Navigate back" at bounding box center [393, 25] width 18 height 18
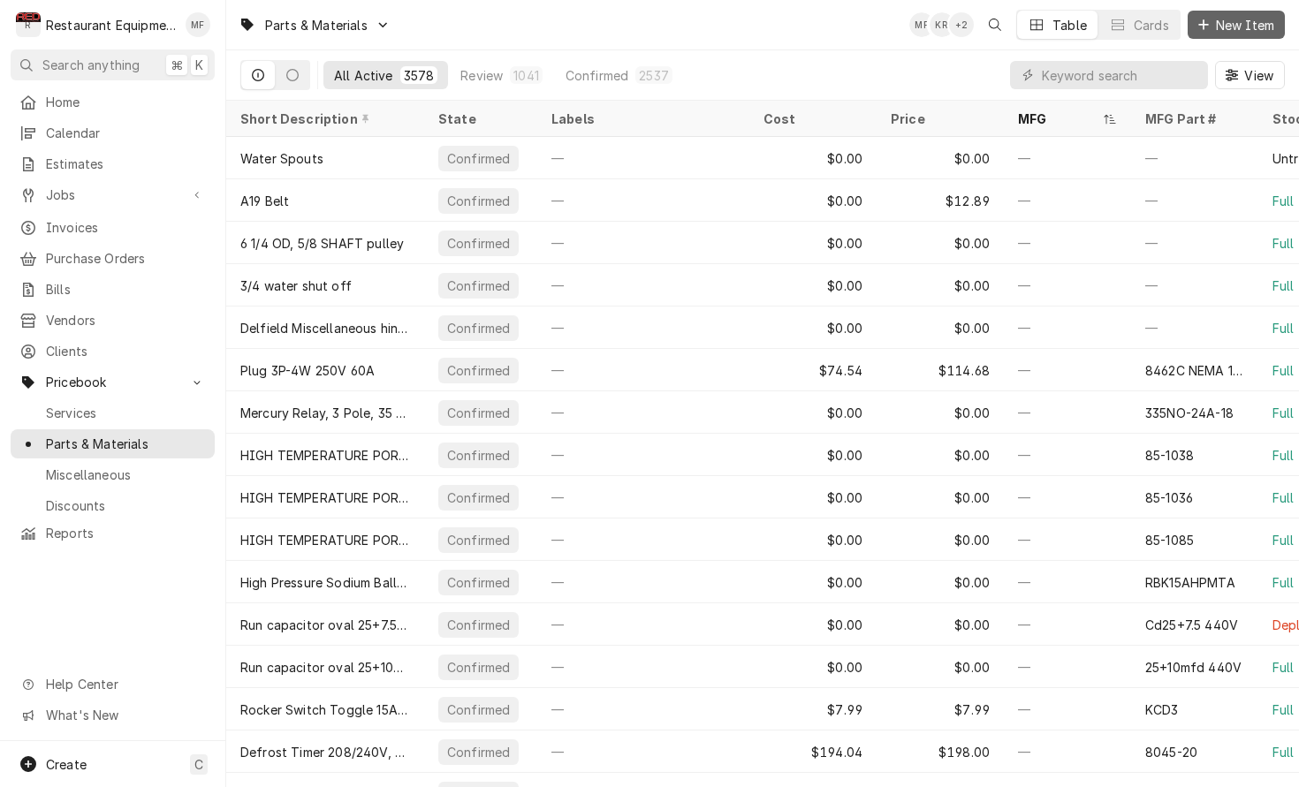
click at [1232, 25] on span "New Item" at bounding box center [1244, 25] width 65 height 19
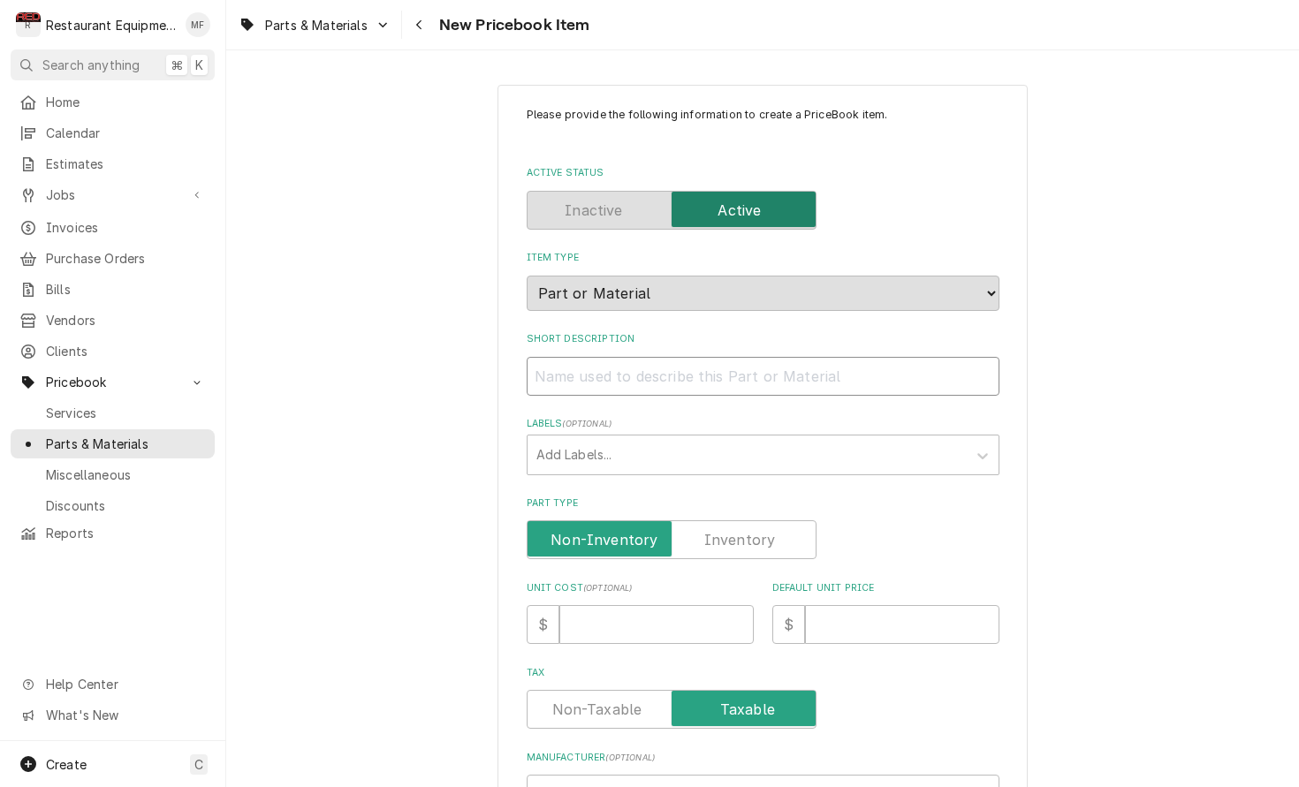
click at [629, 357] on input "Short Description" at bounding box center [763, 376] width 473 height 39
click at [760, 357] on input "Short Description" at bounding box center [763, 376] width 473 height 39
paste input "1241560 - MAVRIK - DOOR CLOSER"
type textarea "x"
type input "1241560 - MAVRIK - DOOR CLOSER"
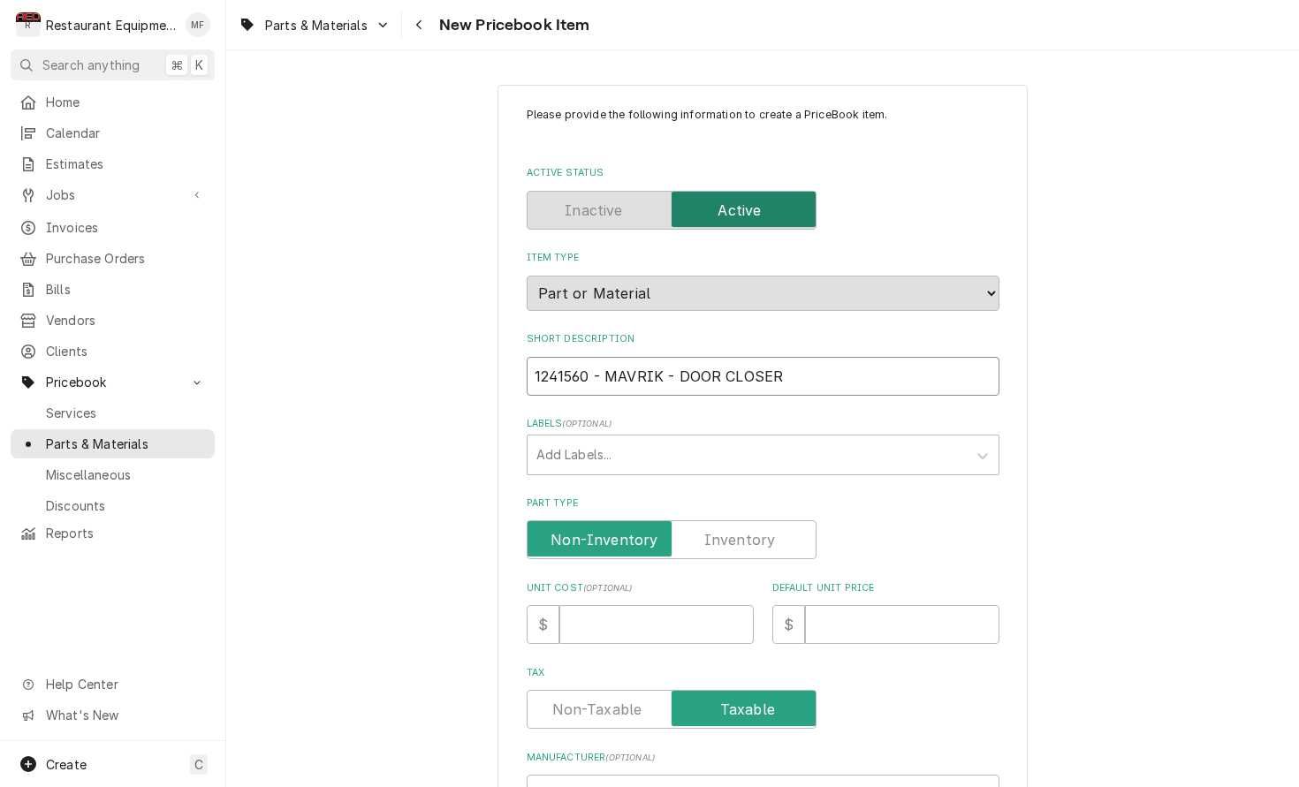
drag, startPoint x: 671, startPoint y: 358, endPoint x: 532, endPoint y: 366, distance: 139.8
click at [532, 366] on input "1241560 - MAVRIK - DOOR CLOSER" at bounding box center [763, 376] width 473 height 39
type textarea "x"
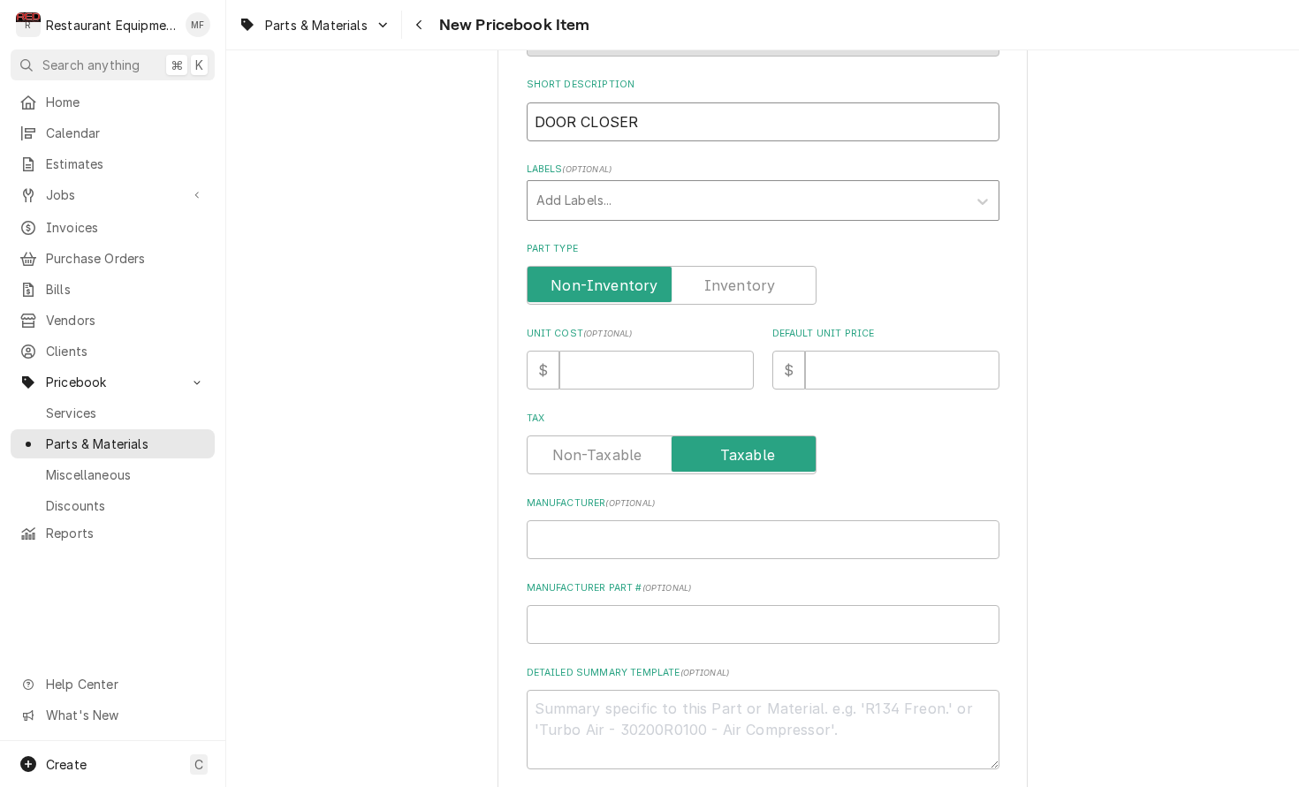
scroll to position [385, 0]
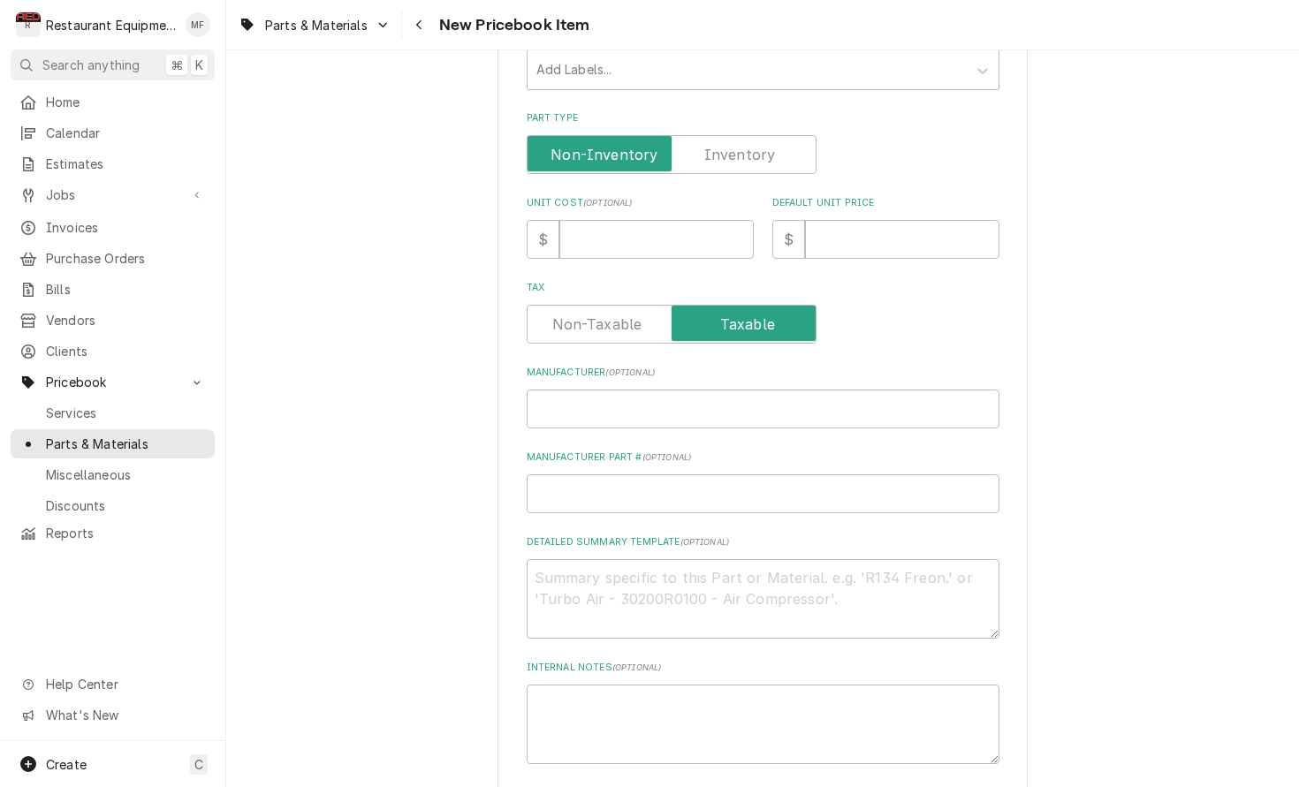
type input "DOOR CLOSER"
click at [625, 404] on input "Manufacturer ( optional )" at bounding box center [763, 409] width 473 height 39
paste input "1241560 - MAVRIK -"
type textarea "x"
type input "1241560 - MAVRIK -"
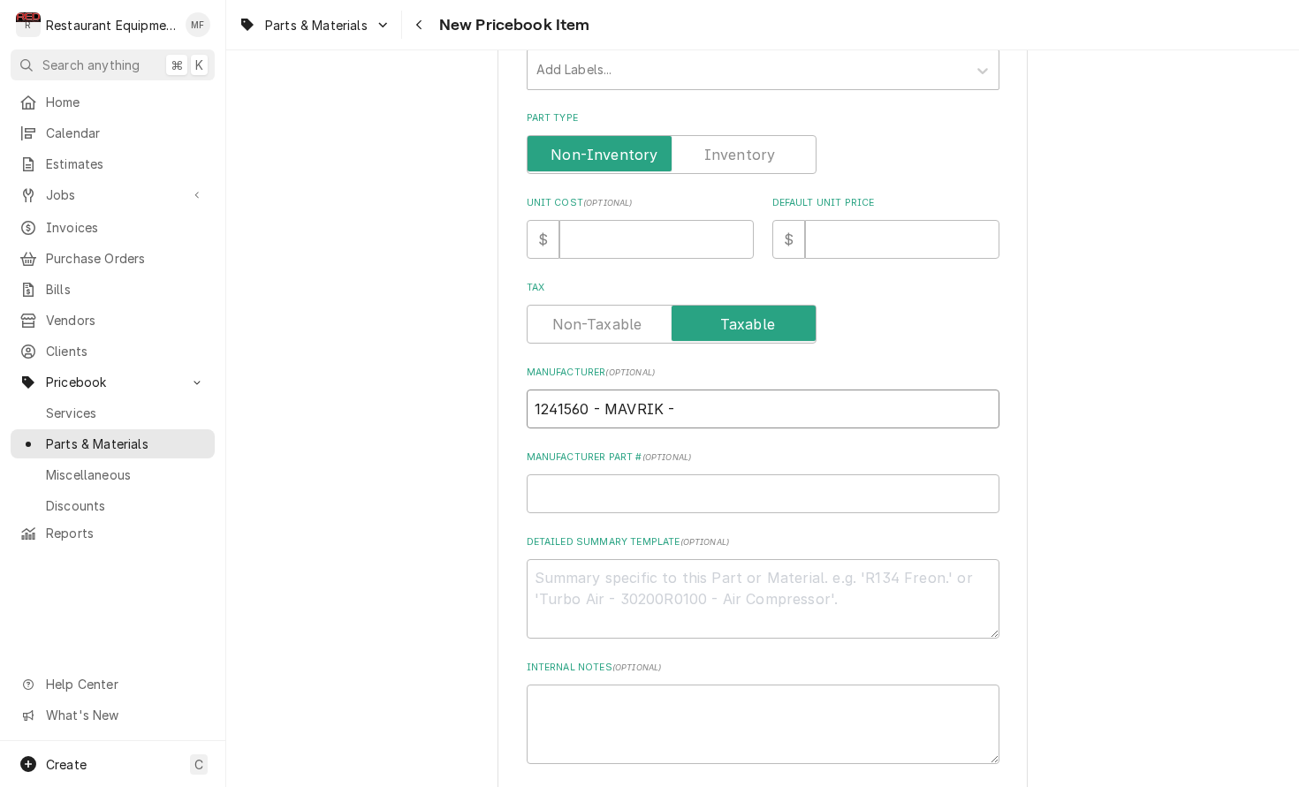
drag, startPoint x: 603, startPoint y: 388, endPoint x: 497, endPoint y: 391, distance: 106.1
click at [497, 391] on div "Please provide the following information to create a PriceBook item. Active Sta…" at bounding box center [762, 318] width 1073 height 1268
type textarea "x"
type input "MAVRIK -"
click at [619, 394] on input "MAVRIK -" at bounding box center [763, 409] width 473 height 39
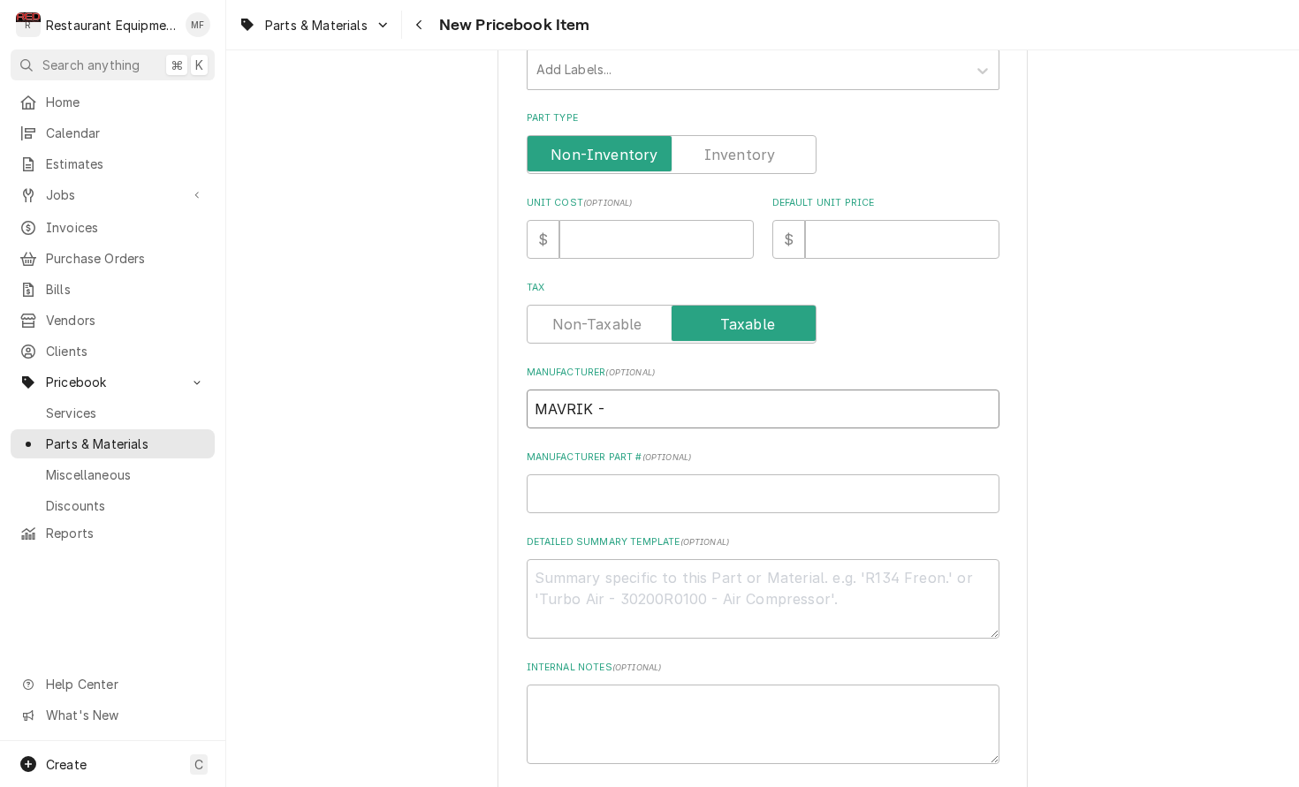
type textarea "x"
type input "MAVRIK"
type textarea "x"
type input "MAVRIK"
click at [641, 474] on input "Manufacturer Part # ( optional )" at bounding box center [763, 493] width 473 height 39
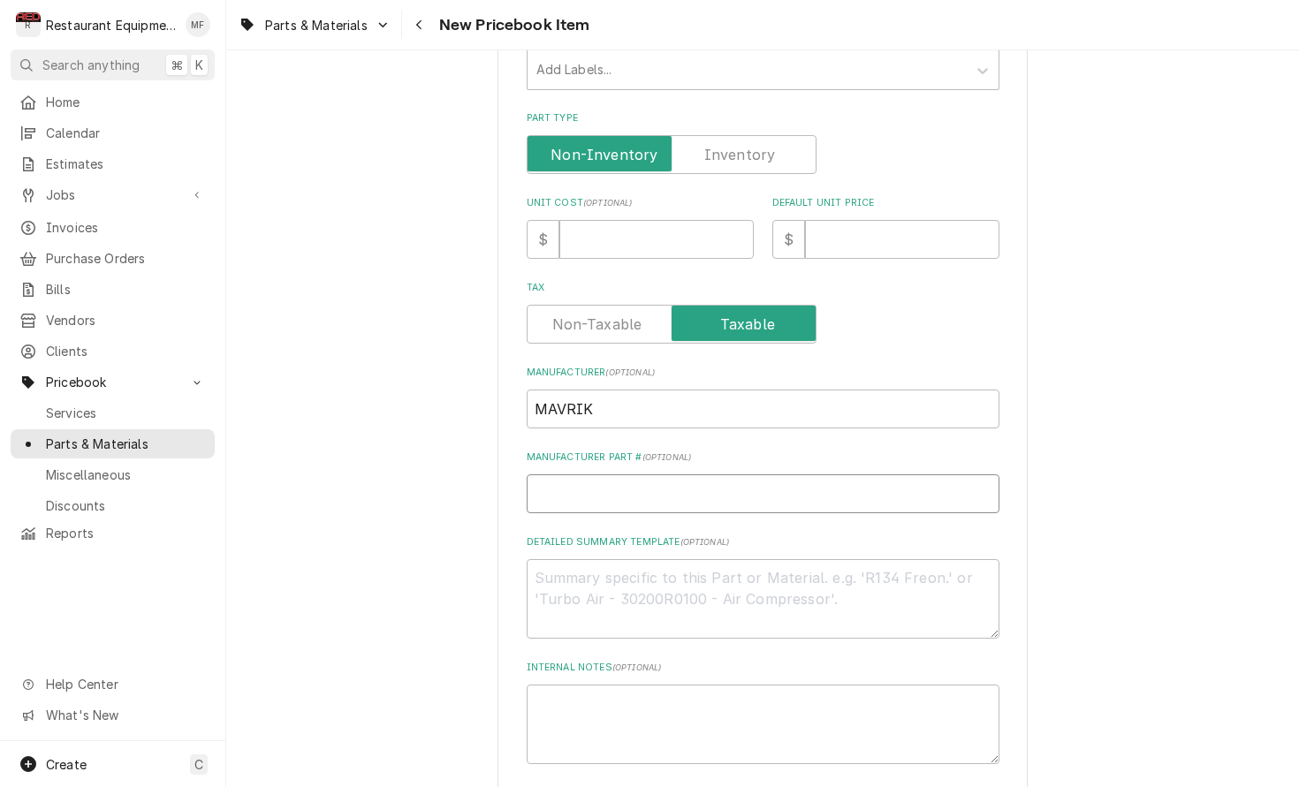
paste input "1241560 -"
type textarea "x"
type input "1241560 -"
type textarea "x"
type input "1241560 -"
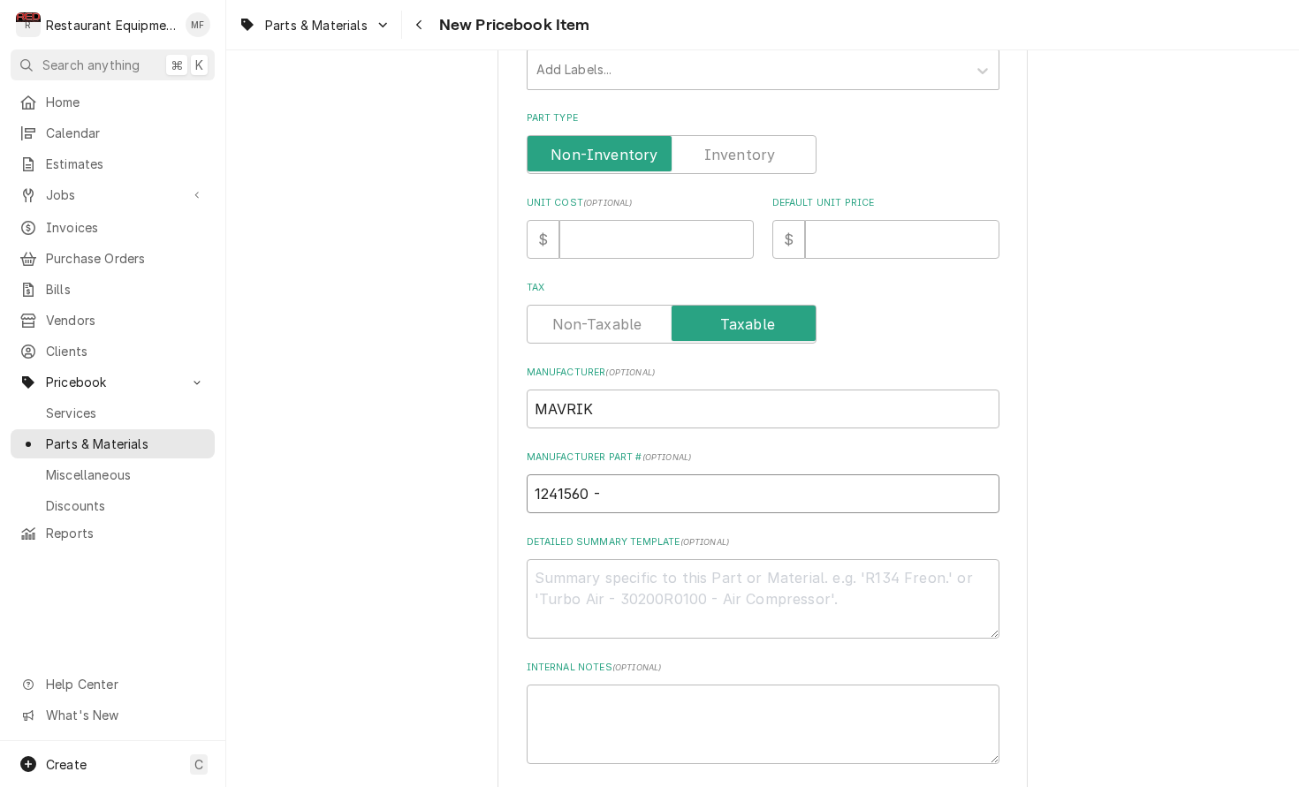
type textarea "x"
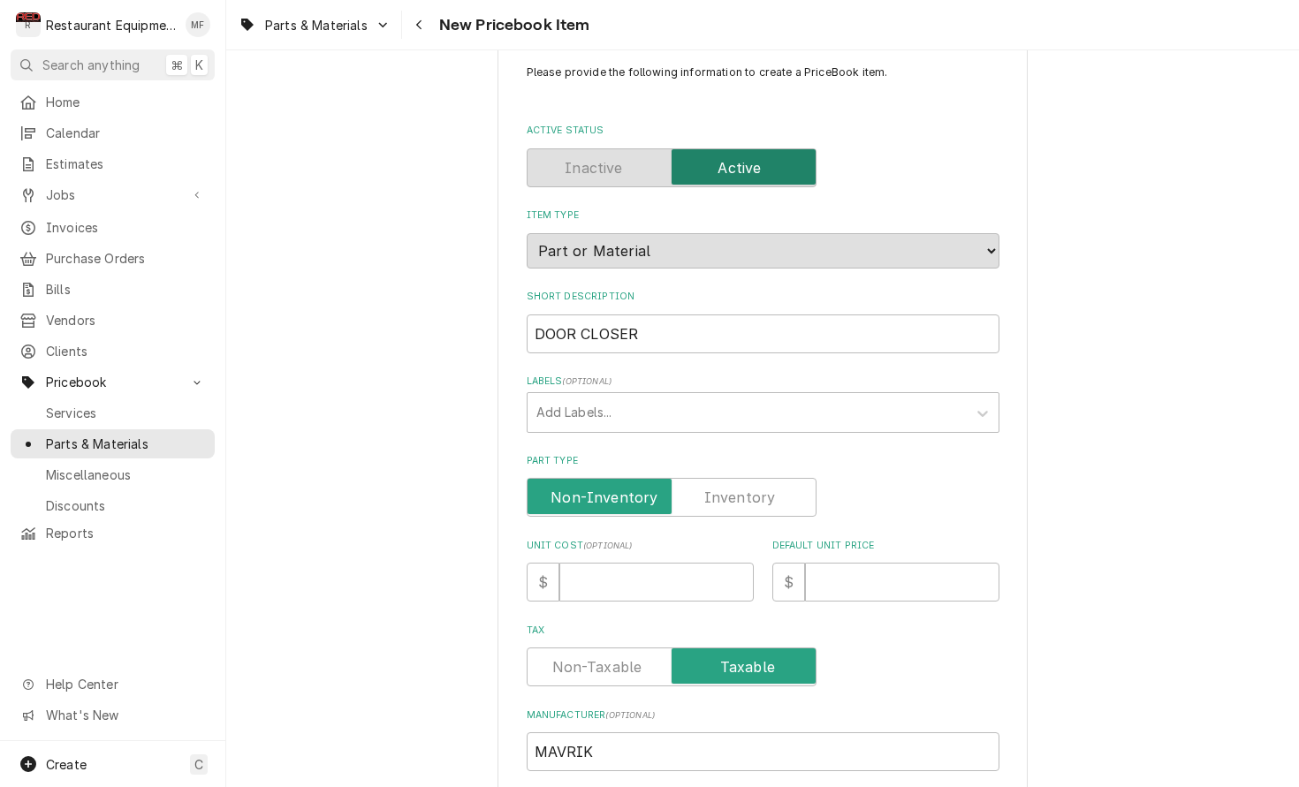
scroll to position [41, 0]
type input "1241560"
click at [633, 584] on input "Unit Cost ( optional )" at bounding box center [656, 584] width 194 height 39
type textarea "x"
type input "2"
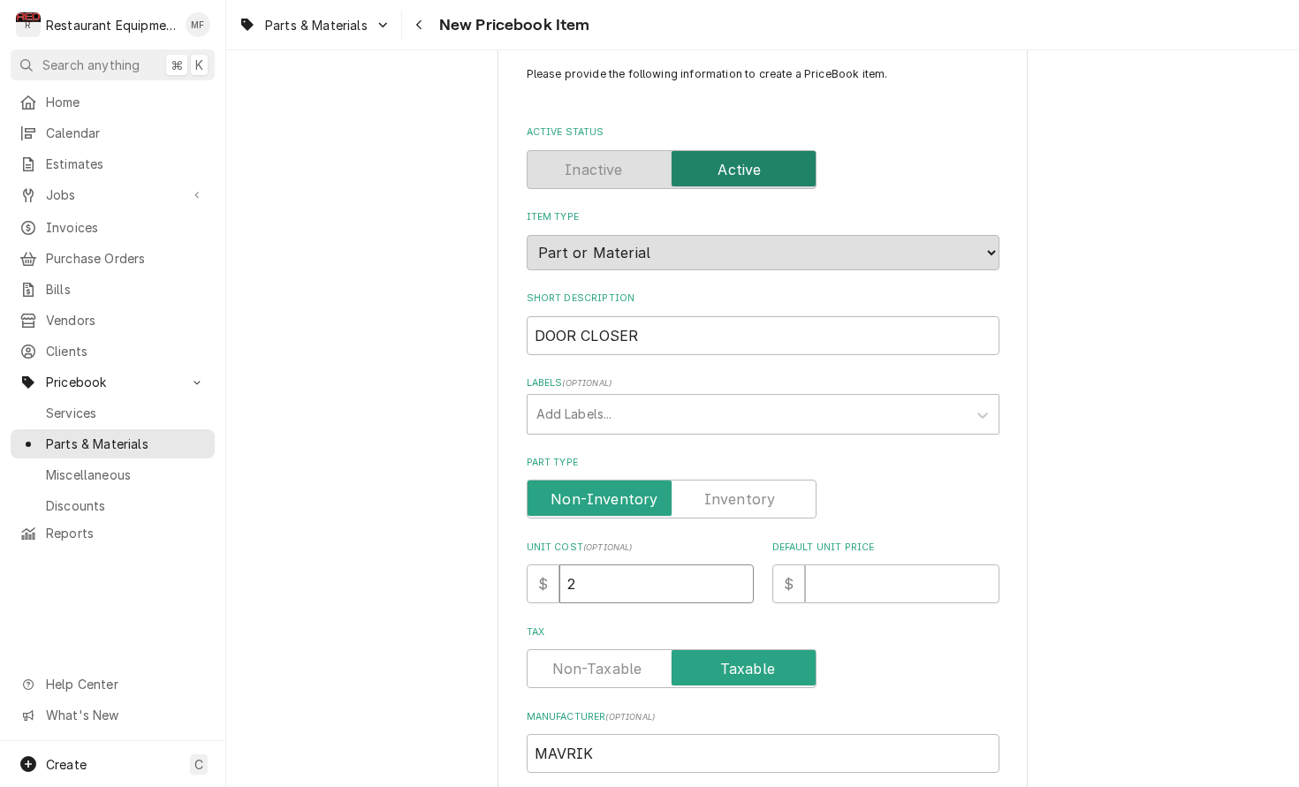
type textarea "x"
type input "24"
type textarea "x"
type input "248"
type textarea "x"
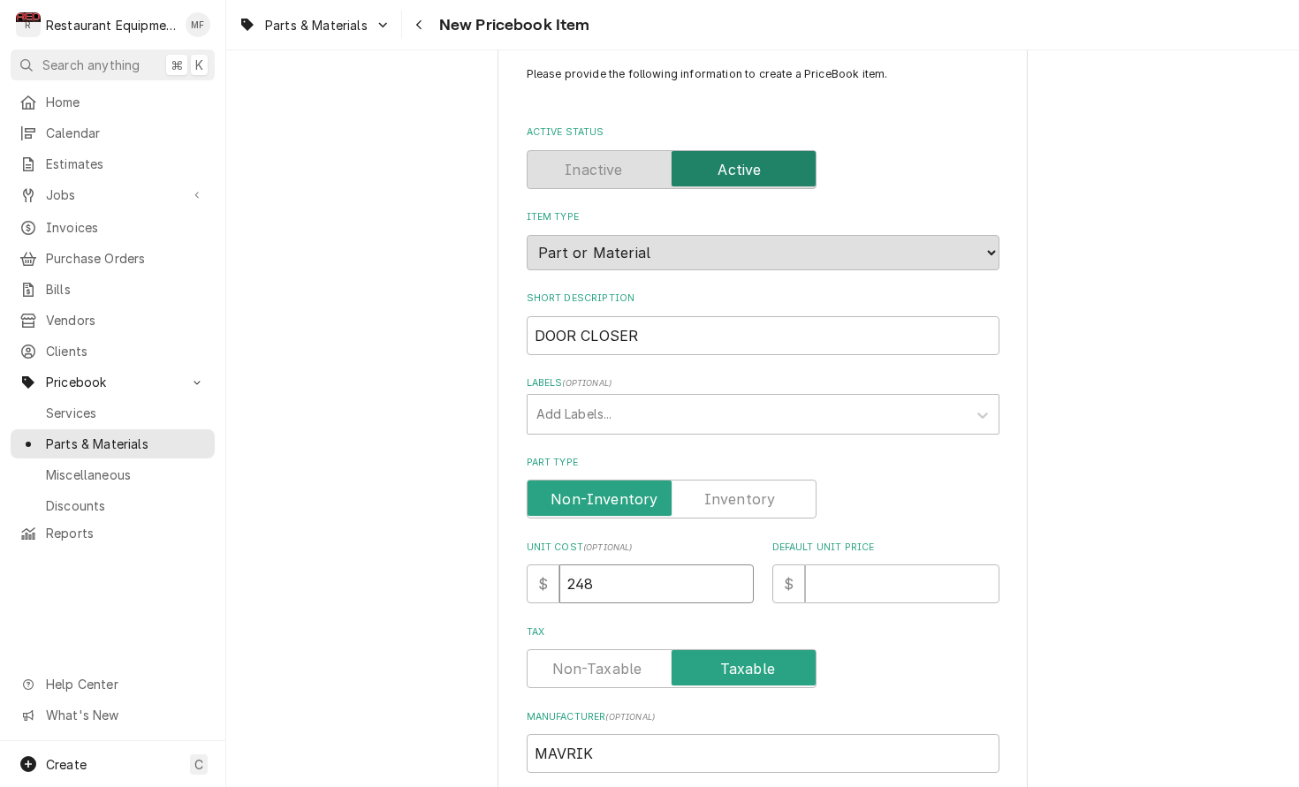
type input "248.0"
type textarea "x"
type input "248.07"
type textarea "x"
type input "4"
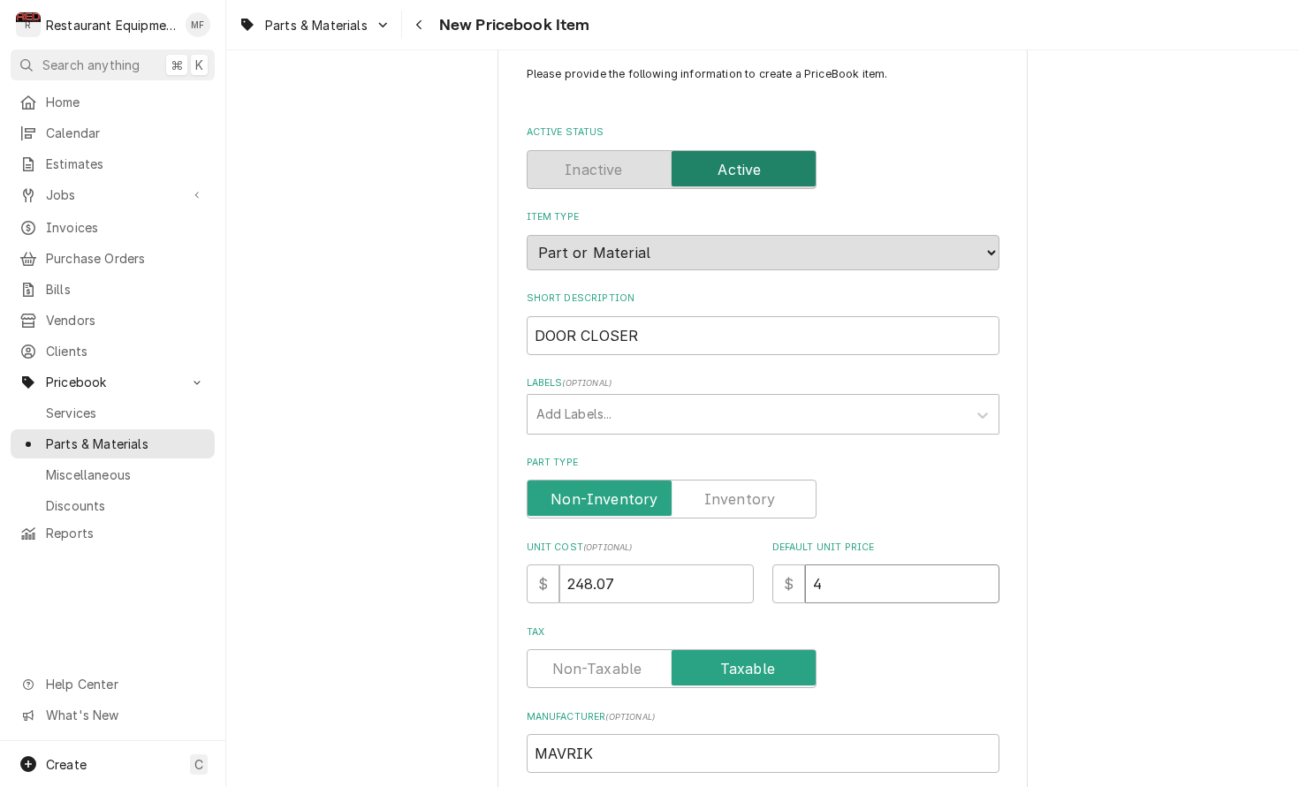
type textarea "x"
type input "45"
type textarea "x"
type input "456"
type textarea "x"
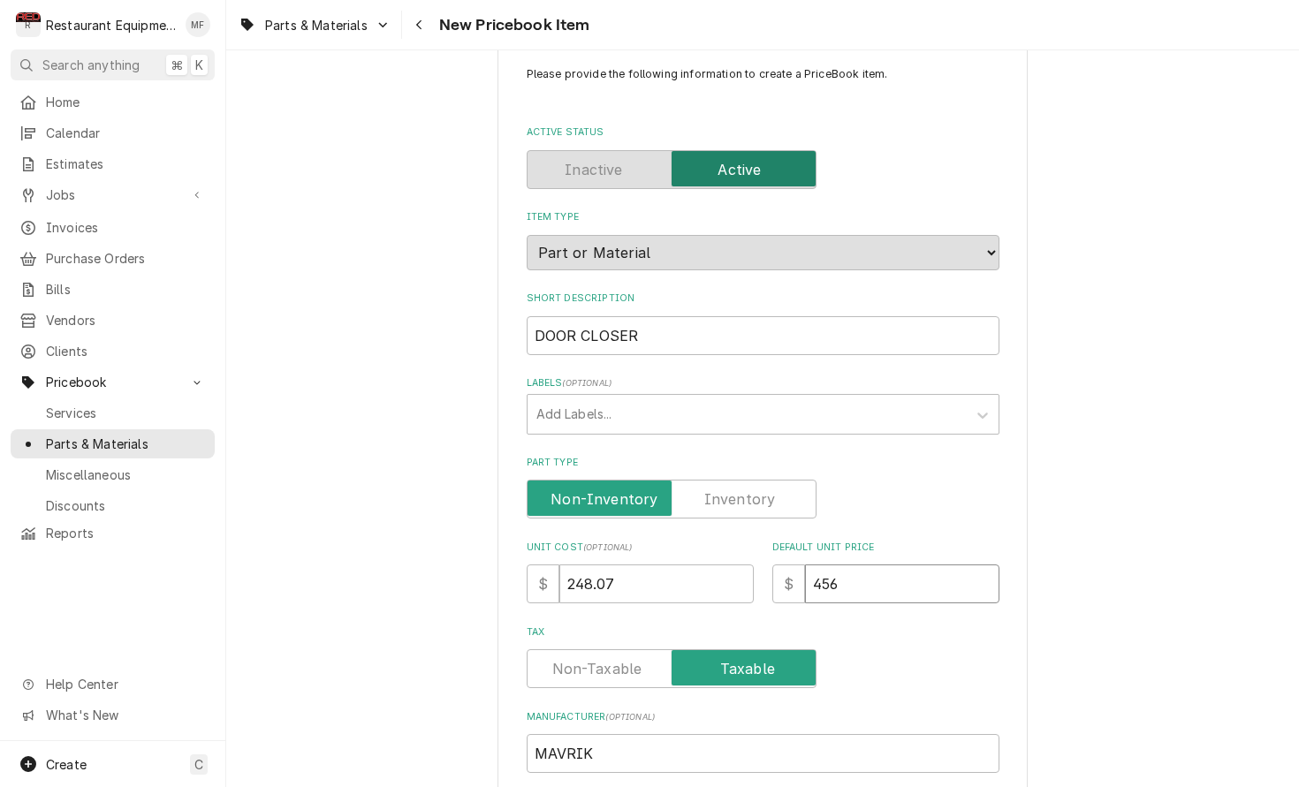
type input "456.1"
type textarea "x"
type input "456.17"
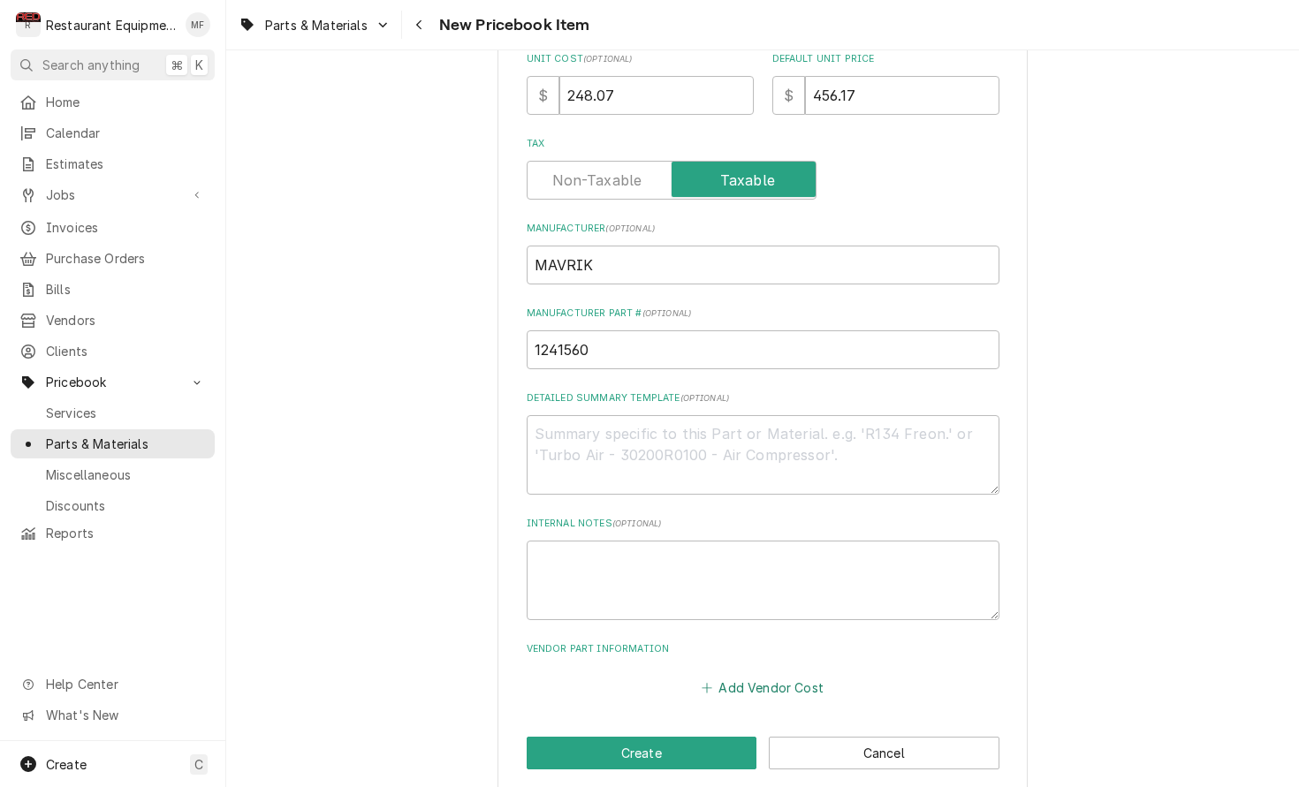
scroll to position [528, 0]
click at [801, 676] on button "Add Vendor Cost" at bounding box center [763, 688] width 128 height 25
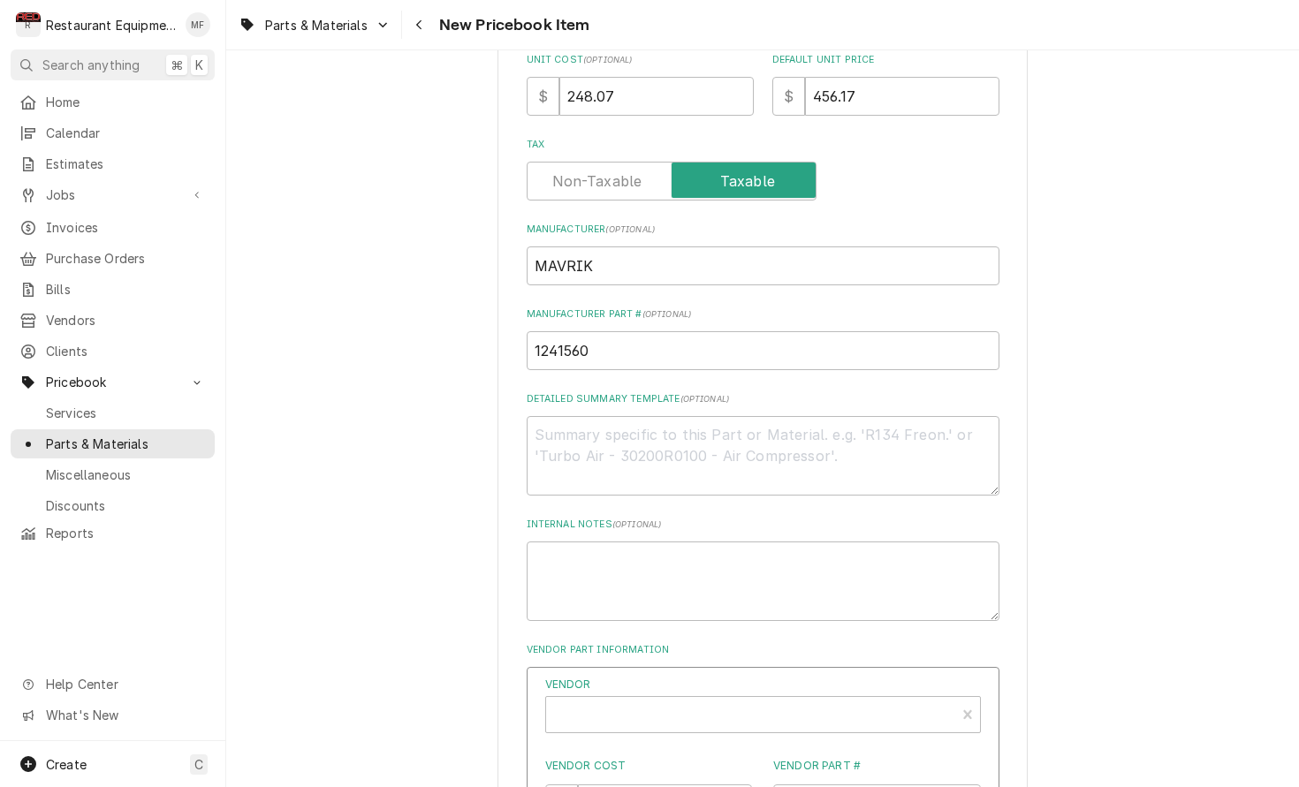
type textarea "x"
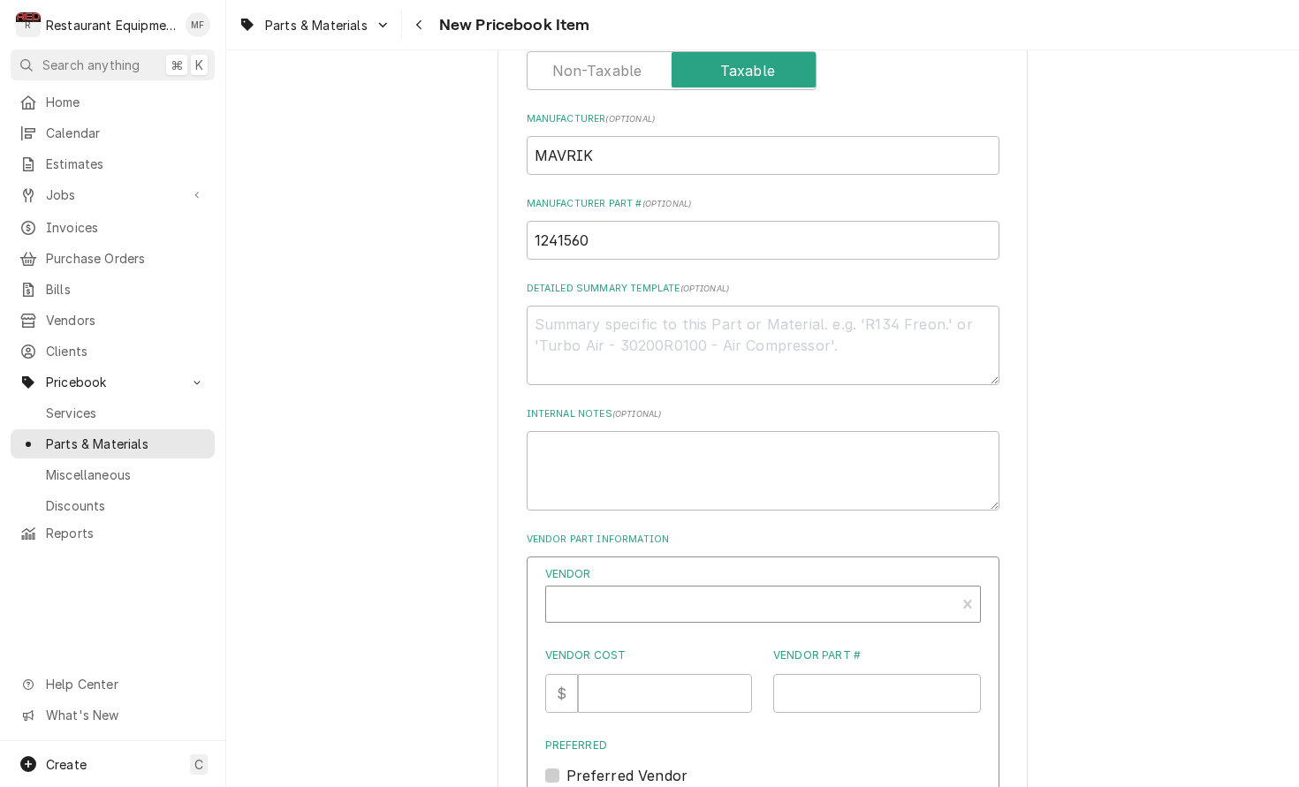
scroll to position [644, 0]
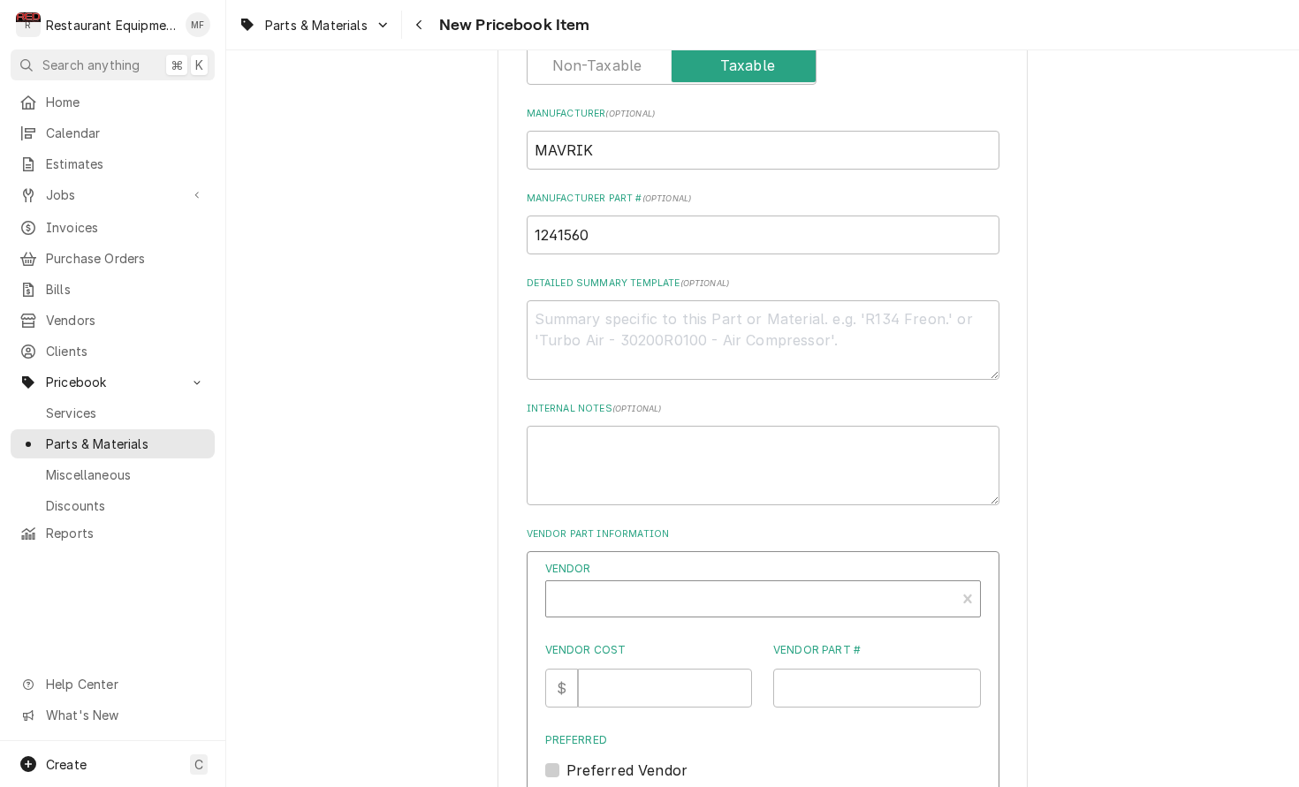
click at [786, 585] on div "Vendor" at bounding box center [750, 606] width 391 height 42
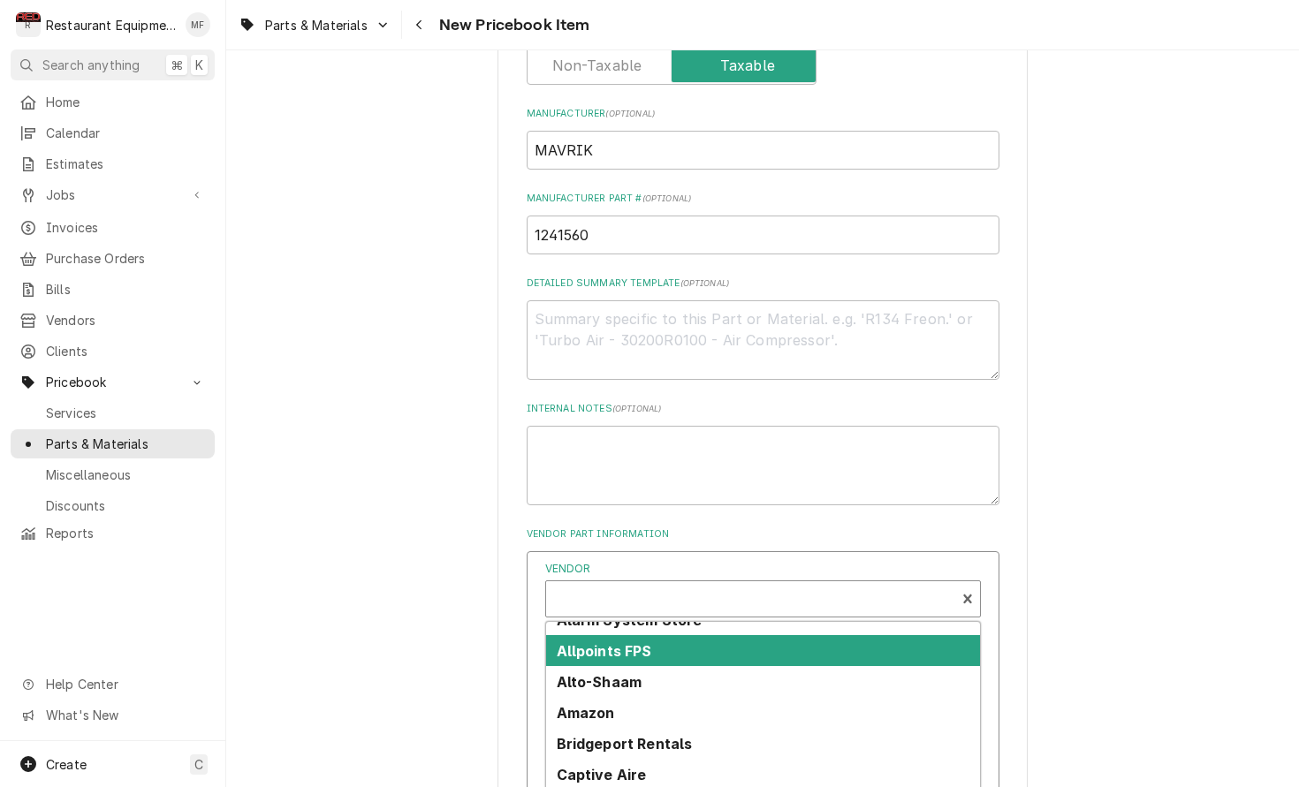
scroll to position [56, 0]
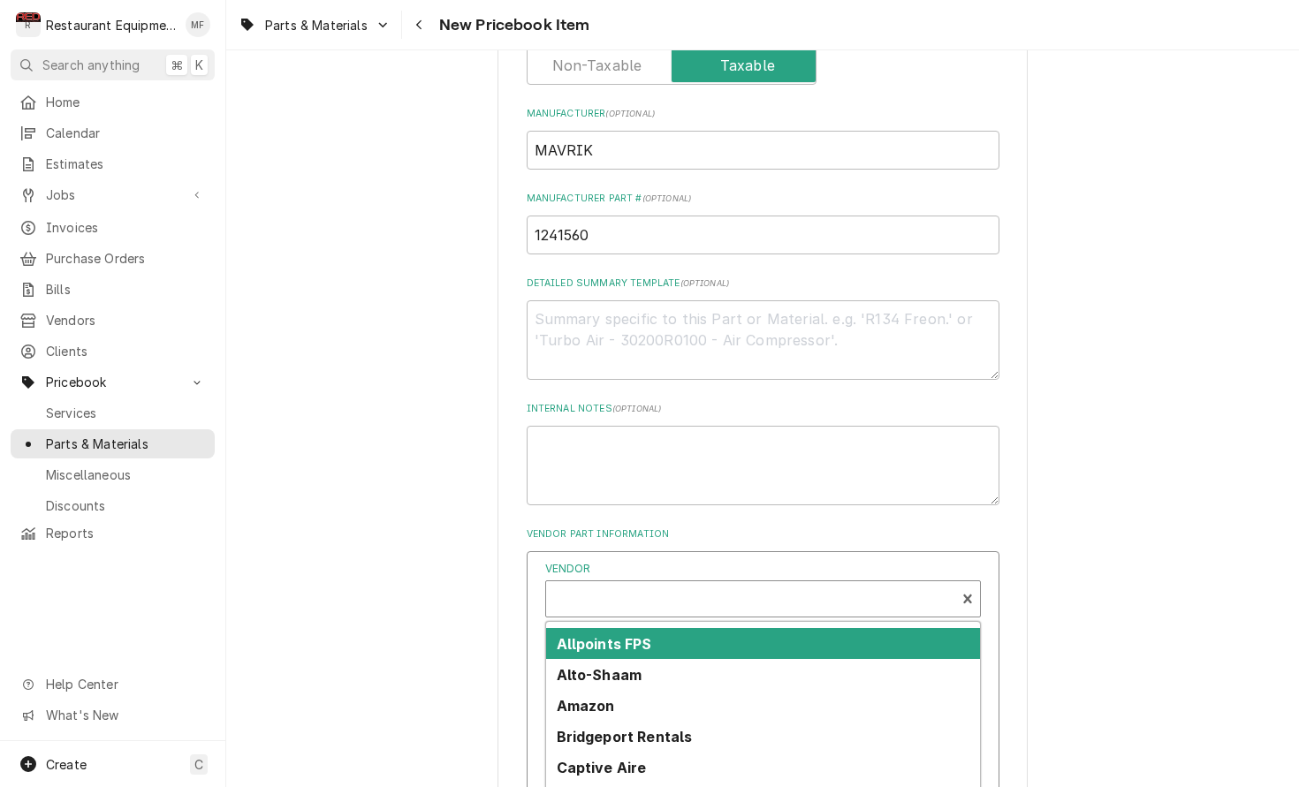
click at [755, 628] on div "Allpoints FPS" at bounding box center [763, 643] width 434 height 31
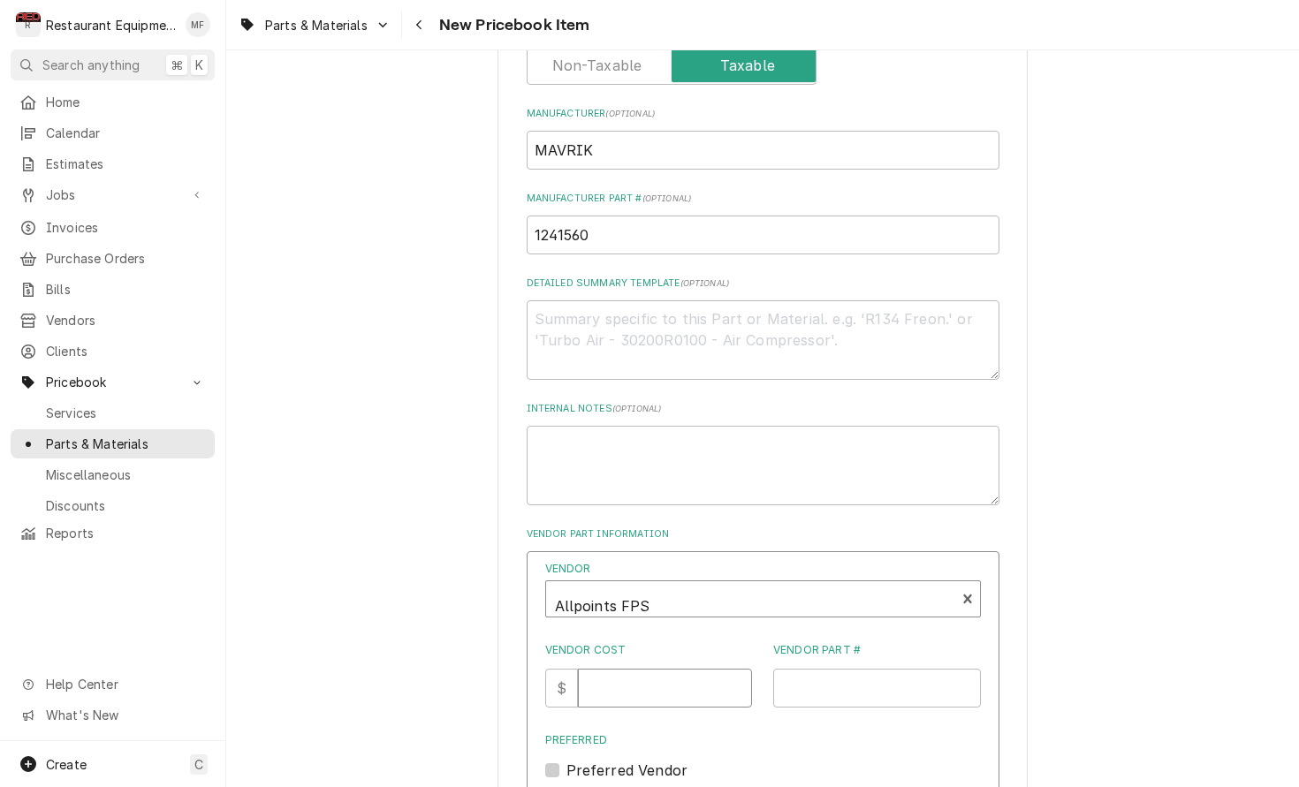
click at [681, 669] on input "Vendor Cost" at bounding box center [665, 688] width 174 height 39
type input "248.07"
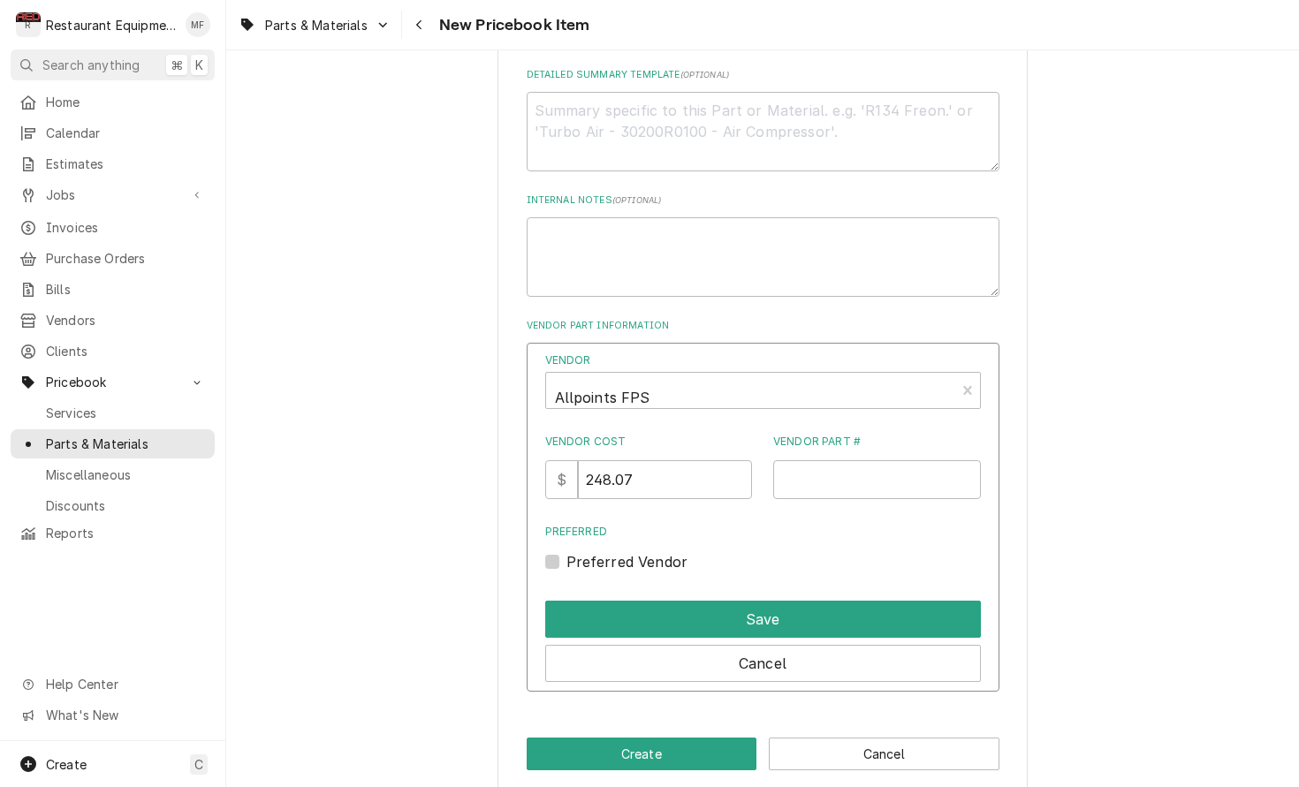
scroll to position [852, 0]
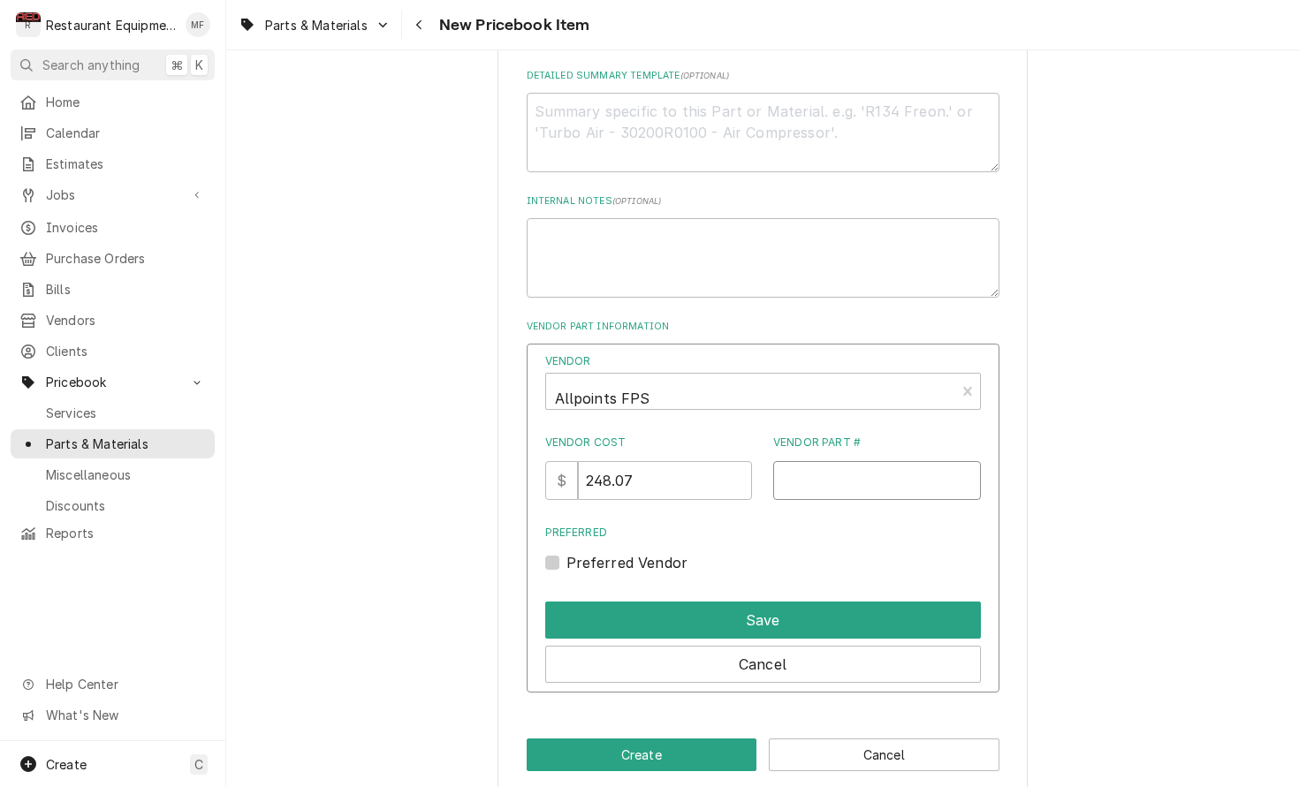
click at [856, 461] on input "Vendor Part #" at bounding box center [877, 480] width 208 height 39
click at [807, 466] on input "Vendor Part #" at bounding box center [877, 480] width 208 height 39
click at [928, 461] on input "Vendor Part #" at bounding box center [877, 480] width 208 height 39
paste input "1241560"
type input "1241560"
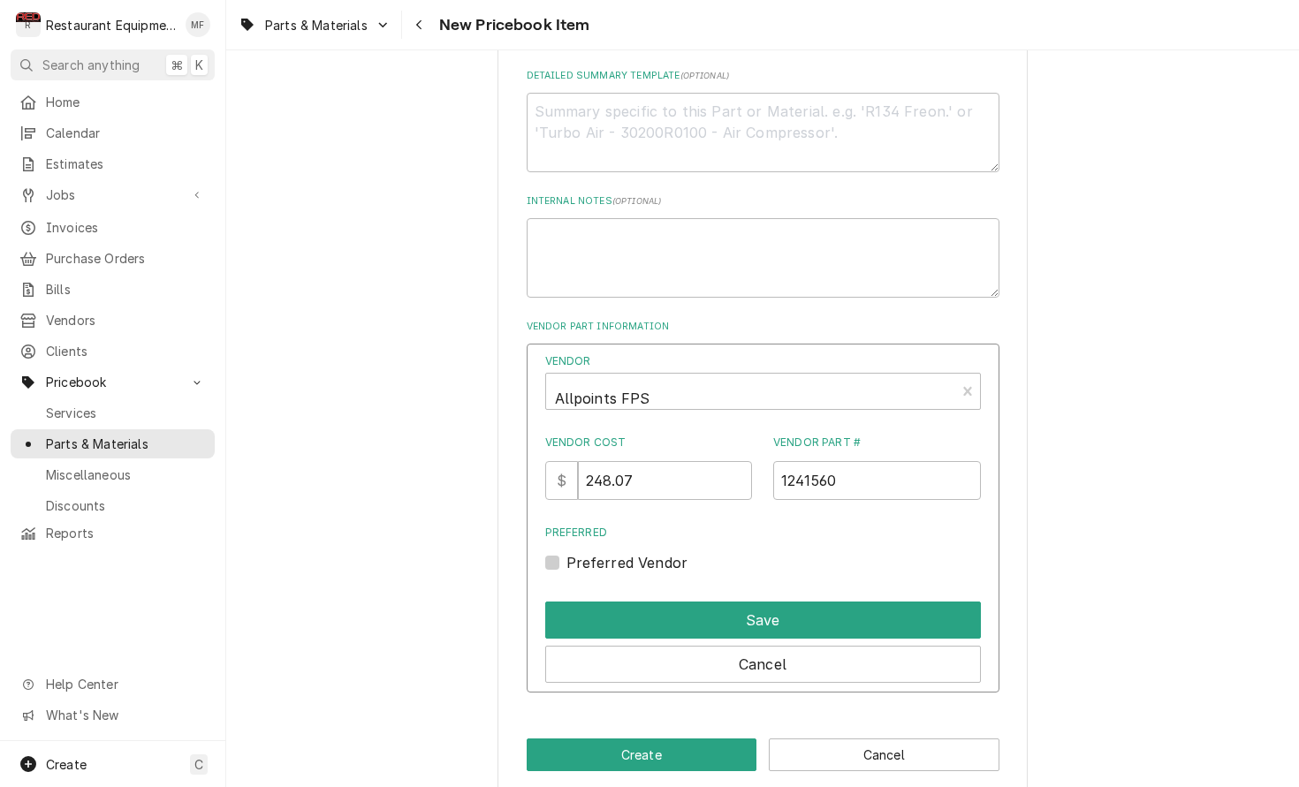
click at [566, 552] on label "Preferred Vendor" at bounding box center [627, 562] width 122 height 21
click at [566, 552] on input "Preferred" at bounding box center [784, 571] width 436 height 39
checkbox input "true"
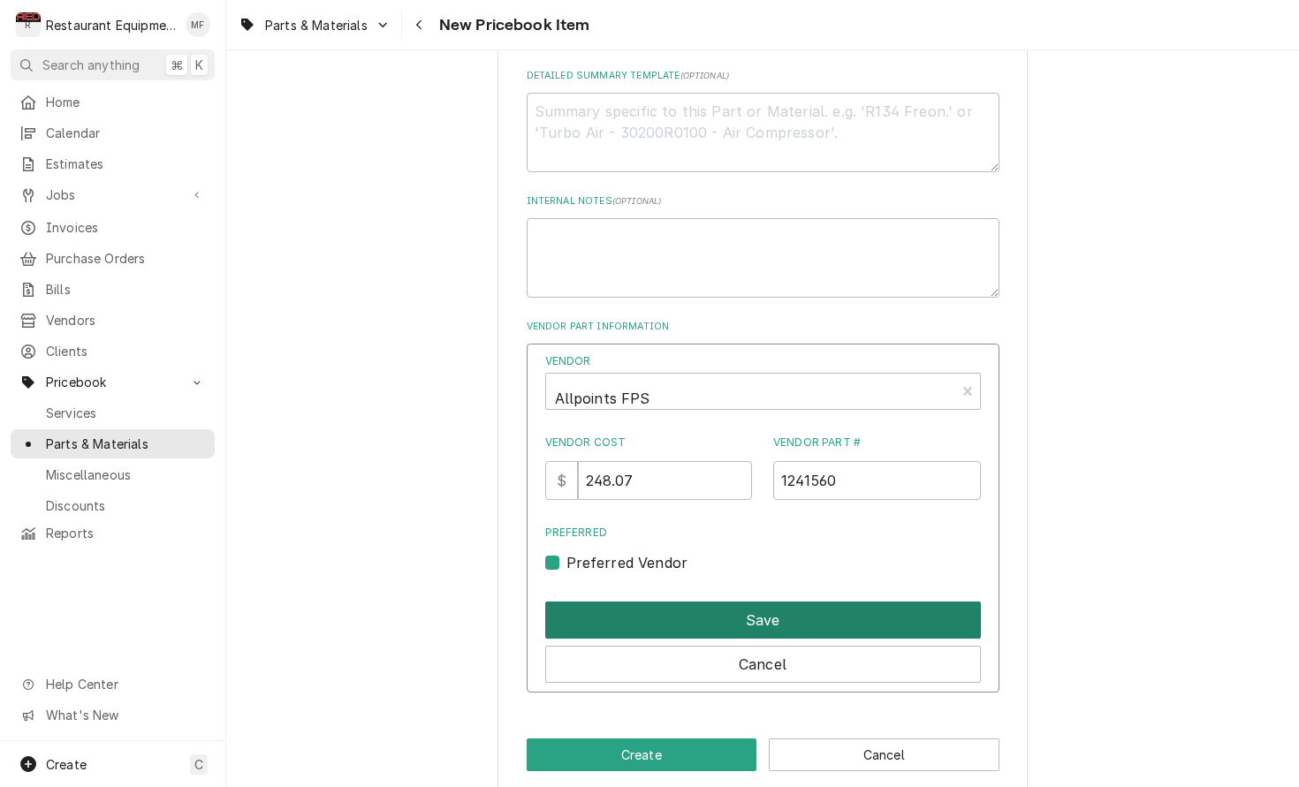
click at [649, 602] on button "Save" at bounding box center [763, 620] width 436 height 37
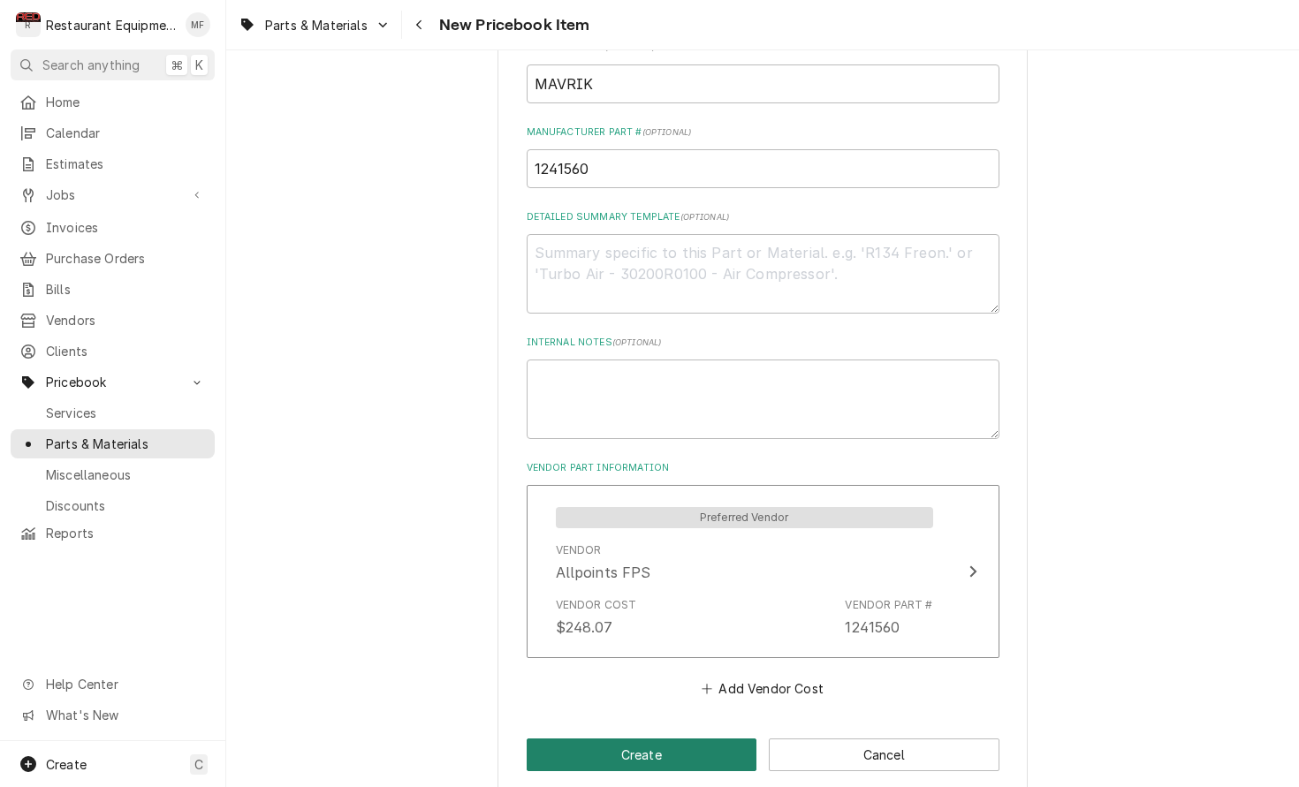
click at [695, 739] on button "Create" at bounding box center [642, 755] width 231 height 33
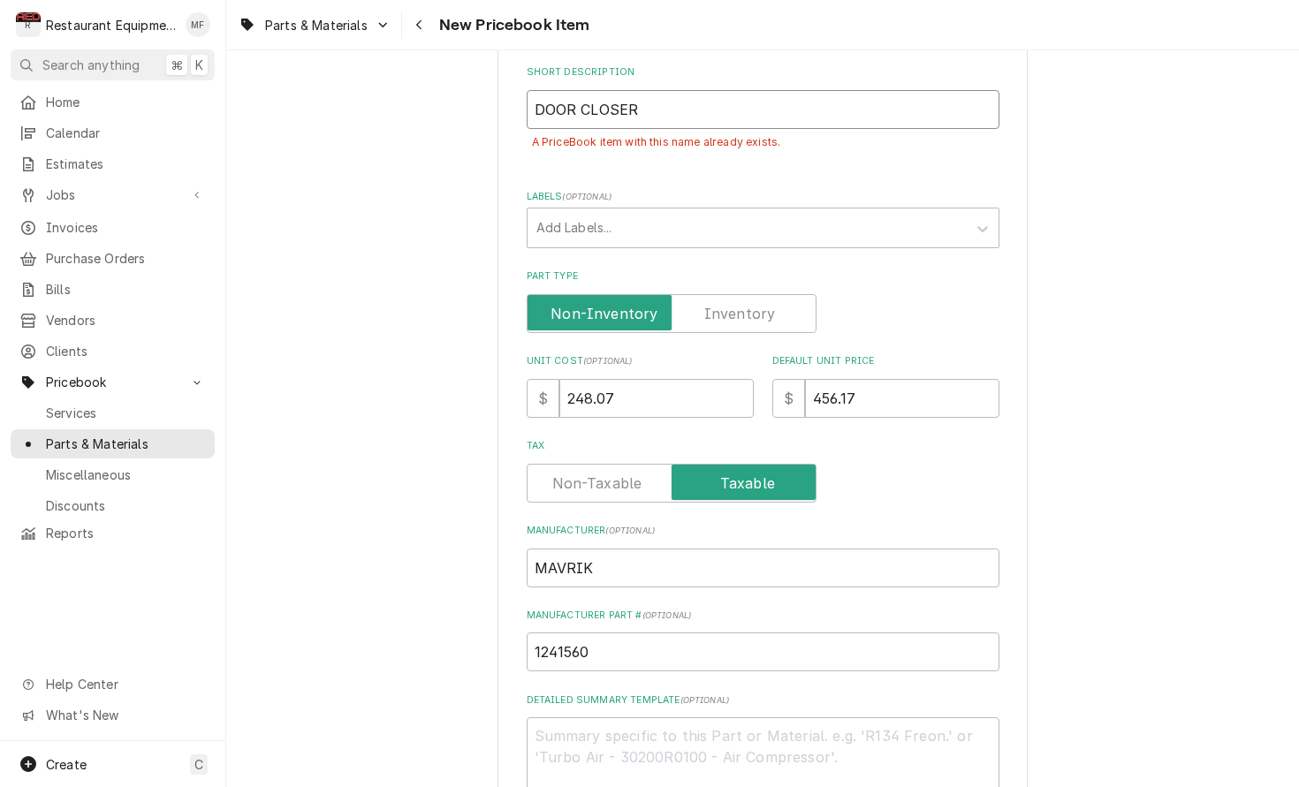
click at [659, 93] on input "DOOR CLOSER" at bounding box center [763, 109] width 473 height 39
click at [535, 90] on input "DOOR CLOSER" at bounding box center [763, 109] width 473 height 39
type textarea "x"
type input "M DOOR CLOSER"
type textarea "x"
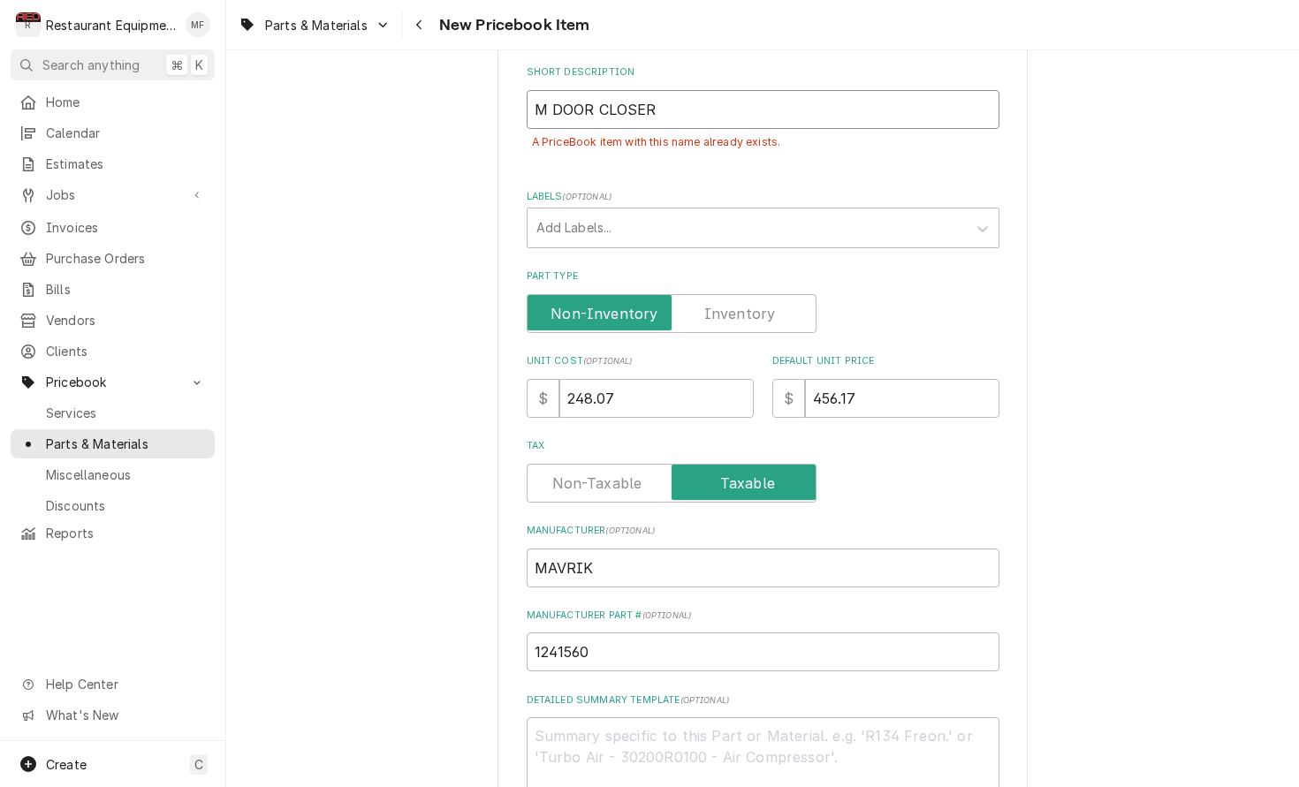
type input "Ma DOOR CLOSER"
type textarea "x"
type input "M DOOR CLOSER"
type textarea "x"
type input "MA DOOR CLOSER"
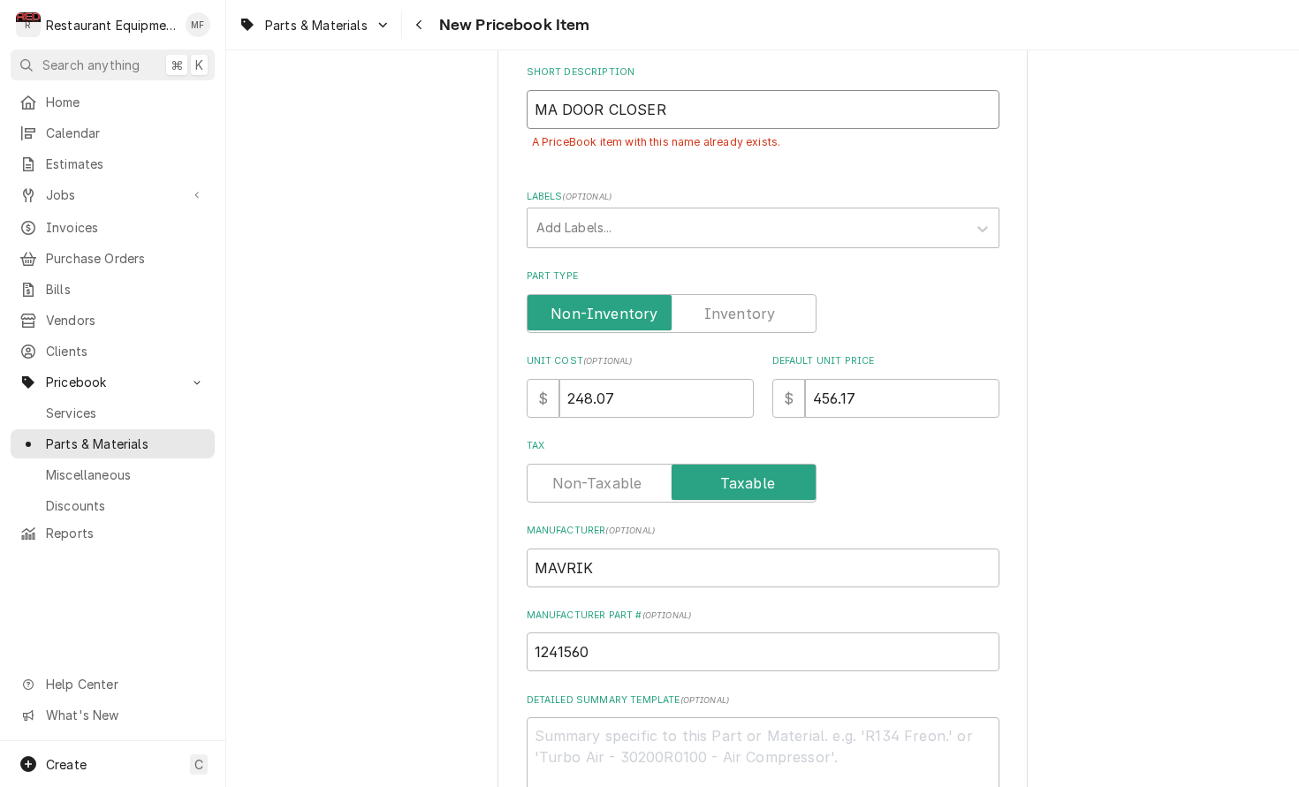
type textarea "x"
type input "MAV DOOR CLOSER"
type textarea "x"
type input "MAVR DOOR CLOSER"
type textarea "x"
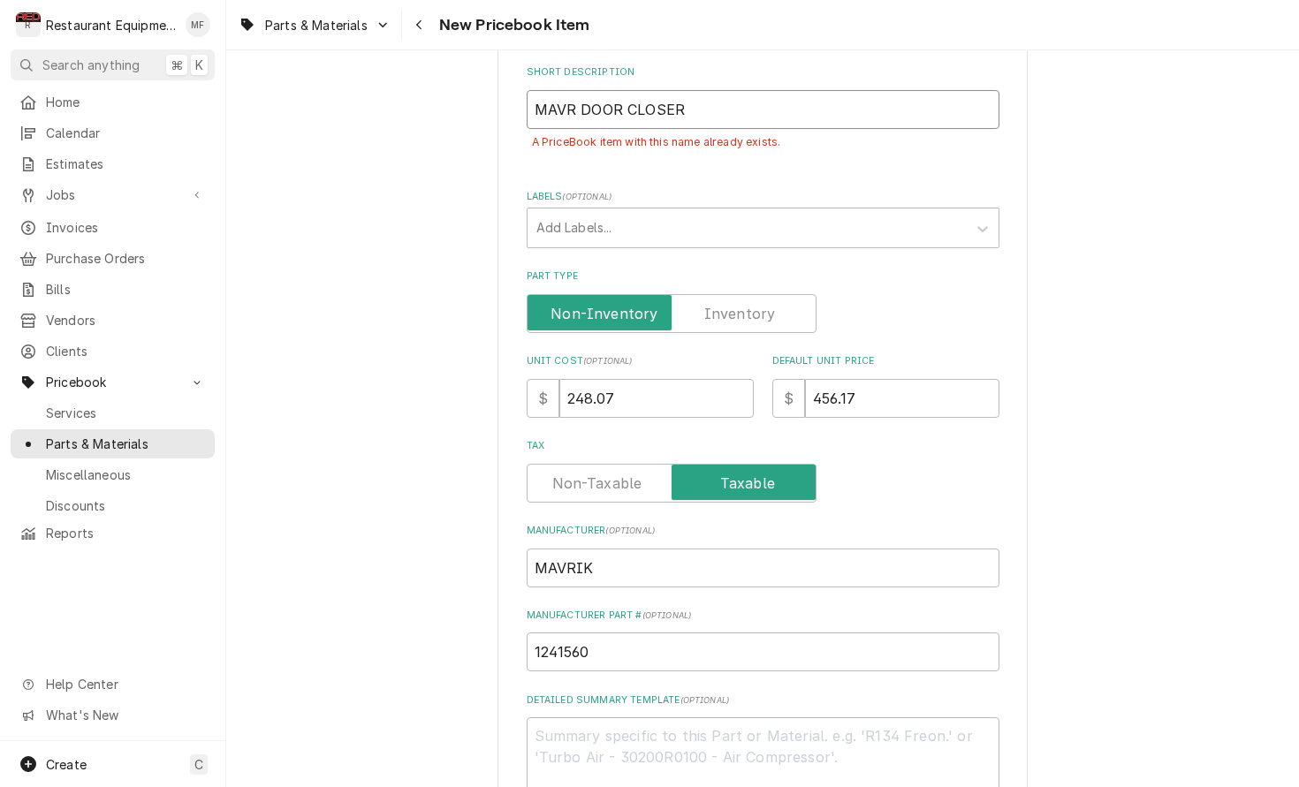
type input "MAVRI DOOR CLOSER"
type textarea "x"
type input "MAVRIK DOOR CLOSER"
click at [846, 144] on div "Short Description MAVRIK DOOR CLOSER A PriceBook item with this name already ex…" at bounding box center [763, 116] width 473 height 103
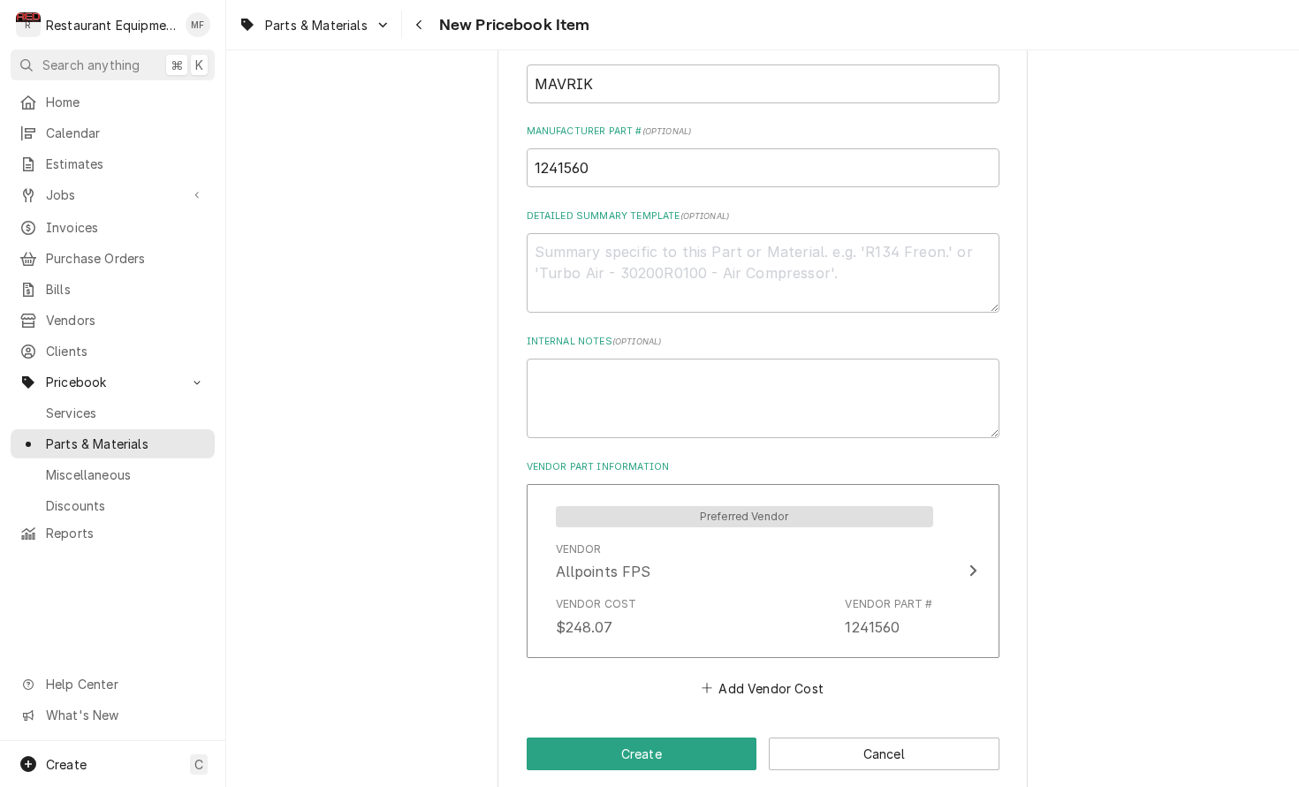
scroll to position [750, 0]
click at [679, 745] on button "Create" at bounding box center [642, 755] width 231 height 33
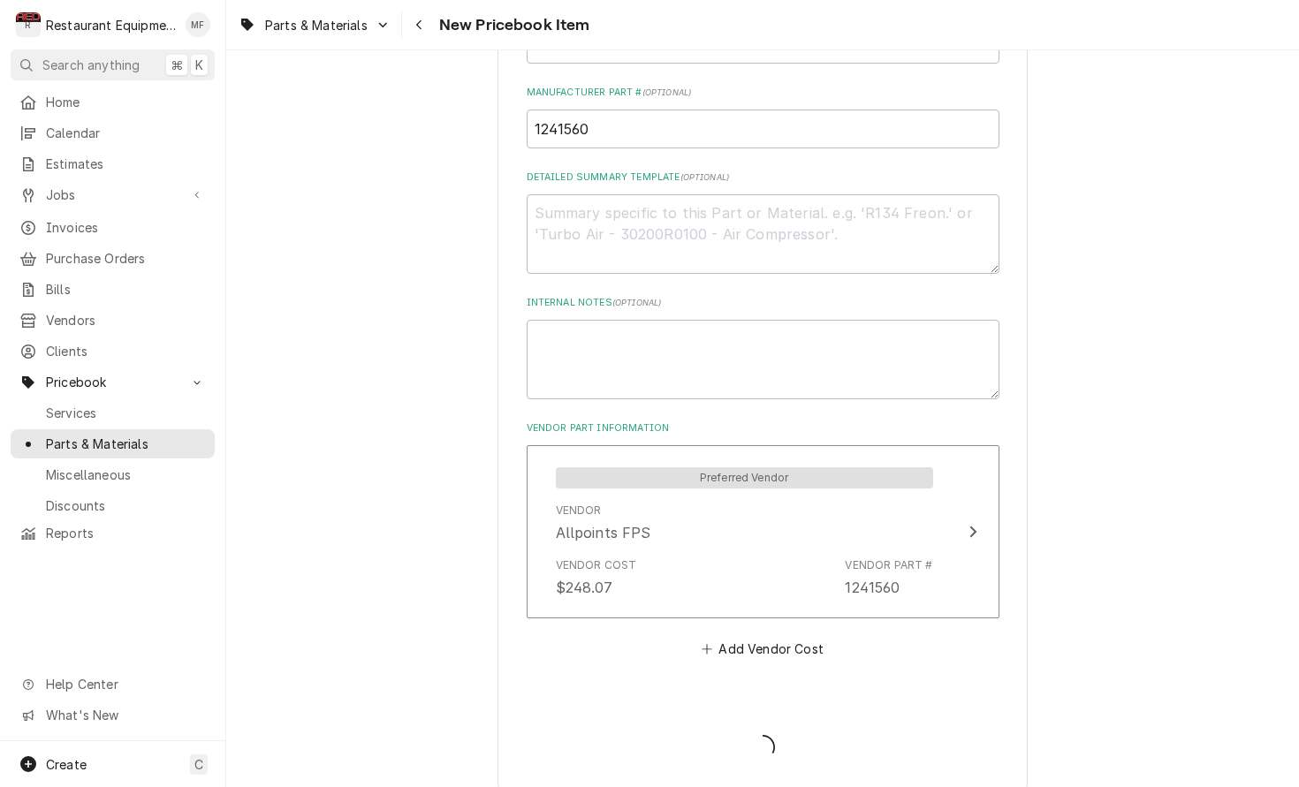
scroll to position [746, 0]
type textarea "x"
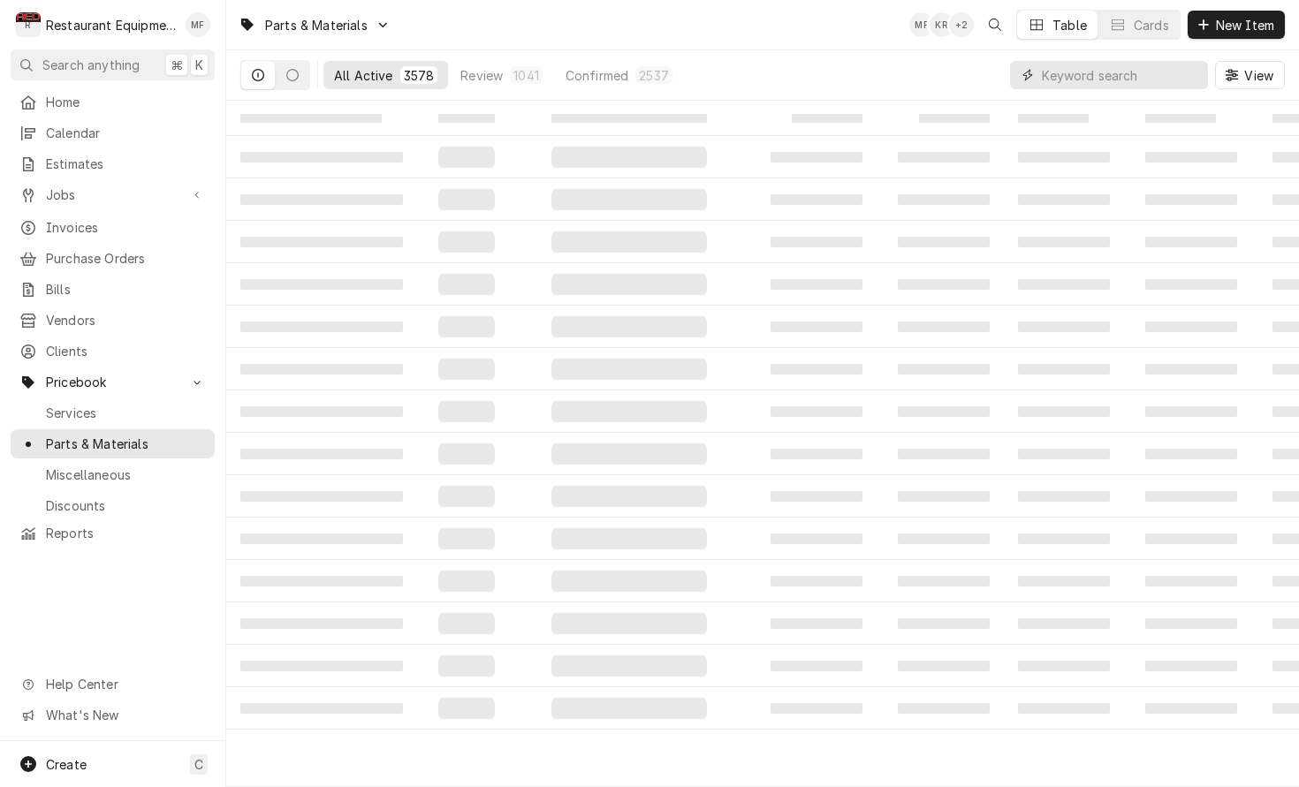
click at [1115, 88] on input "Dynamic Content Wrapper" at bounding box center [1120, 75] width 157 height 28
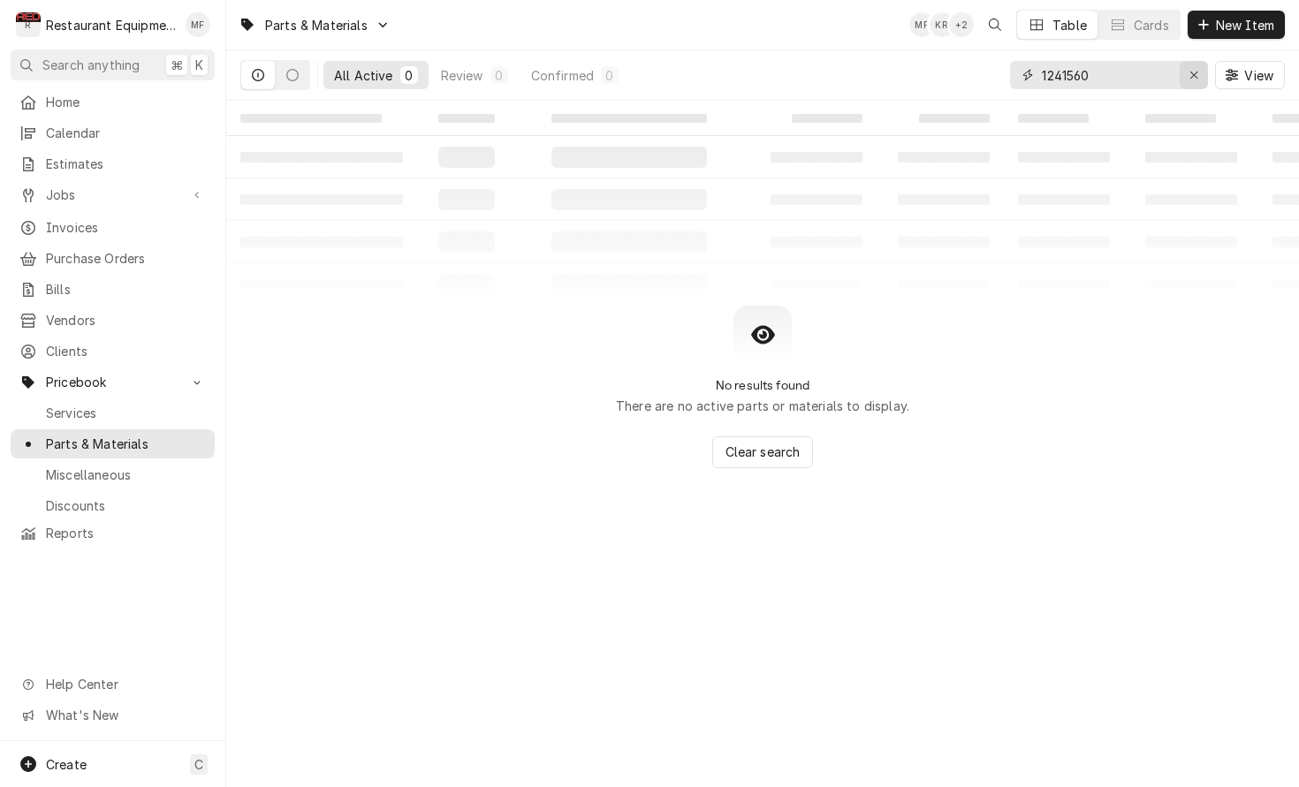
type input "1241560"
drag, startPoint x: 1196, startPoint y: 68, endPoint x: 1186, endPoint y: 69, distance: 10.6
click at [1196, 68] on div "Erase input" at bounding box center [1194, 75] width 18 height 18
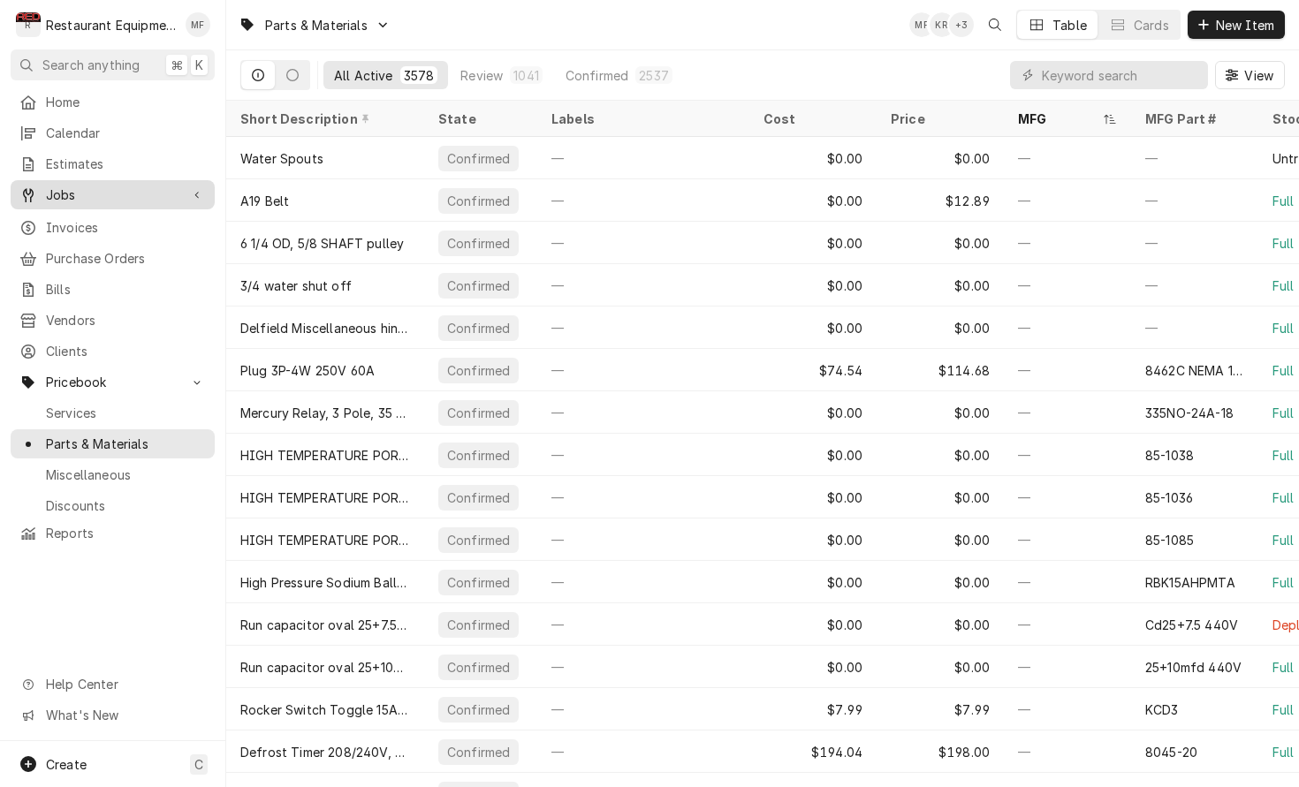
click at [113, 193] on span "Jobs" at bounding box center [112, 195] width 133 height 19
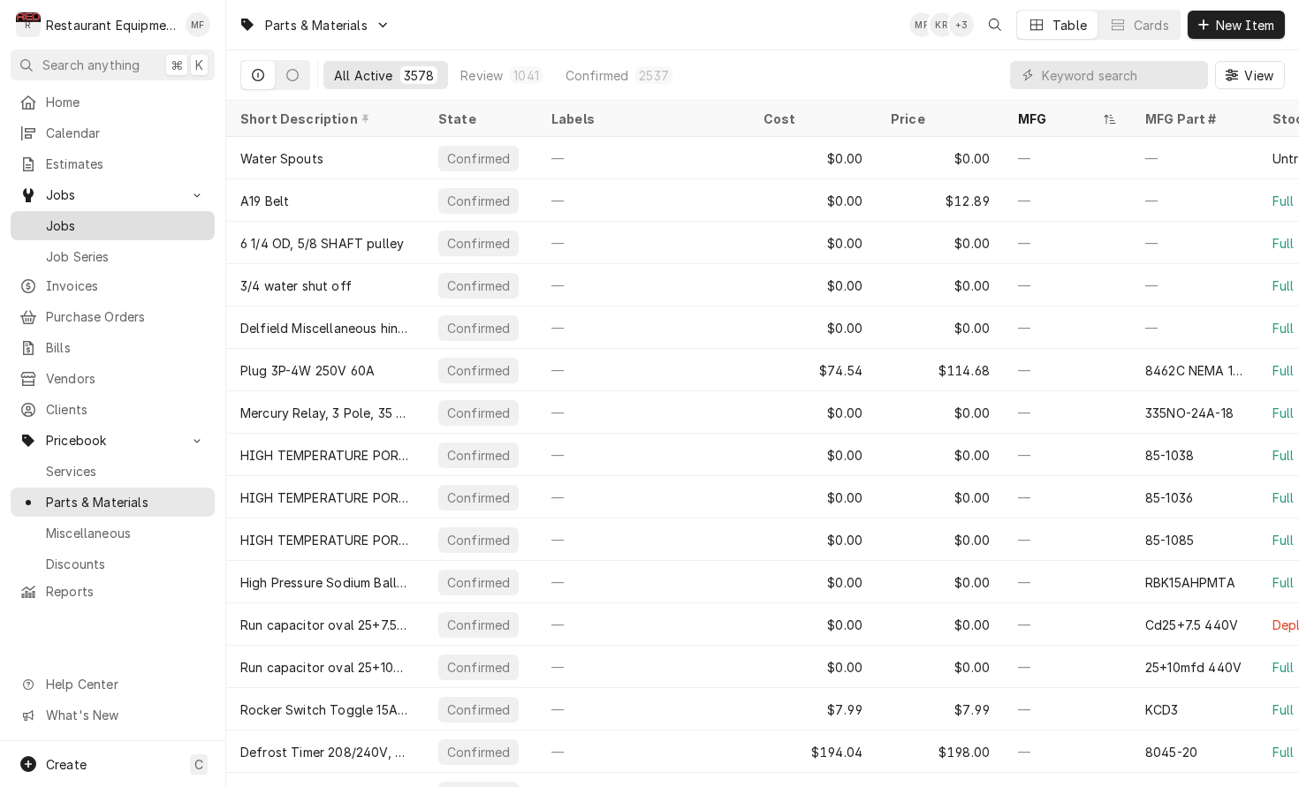
click at [140, 223] on span "Jobs" at bounding box center [126, 225] width 160 height 19
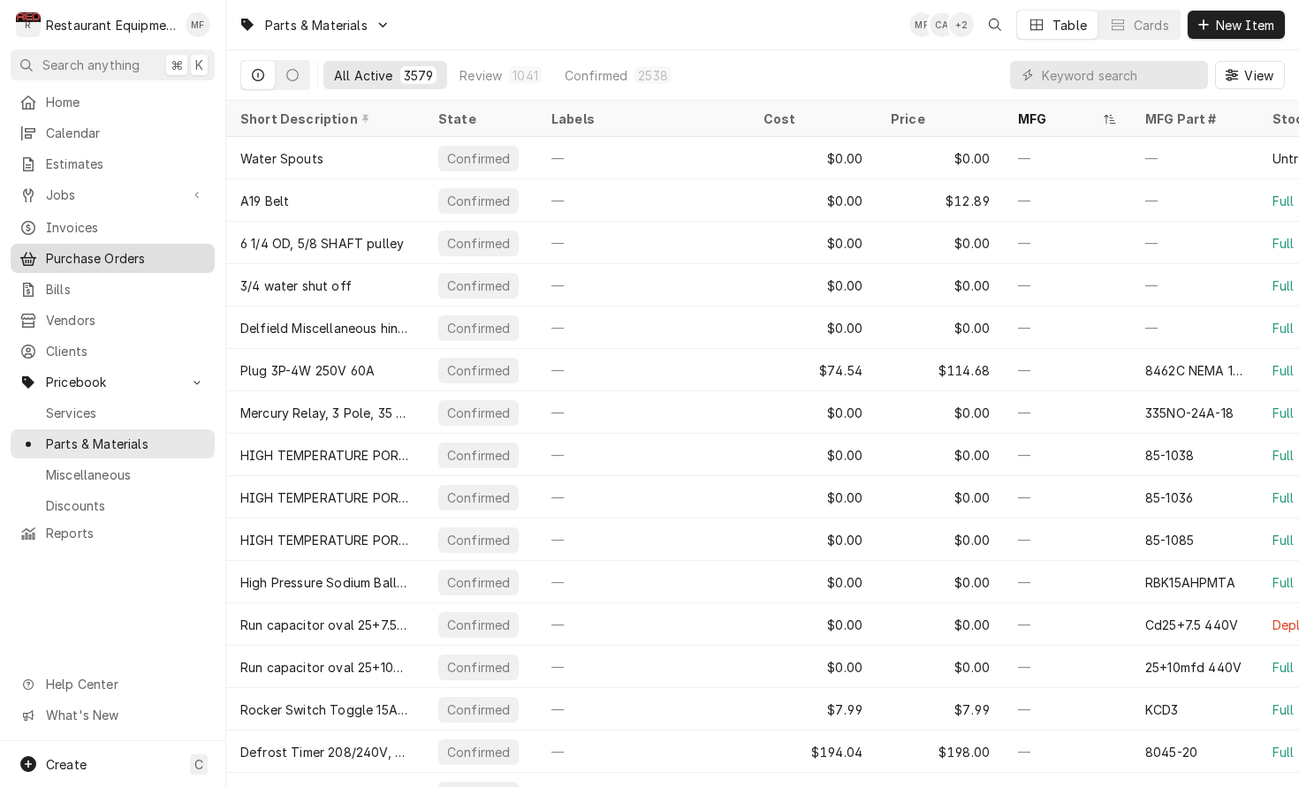
click at [126, 249] on span "Purchase Orders" at bounding box center [126, 258] width 160 height 19
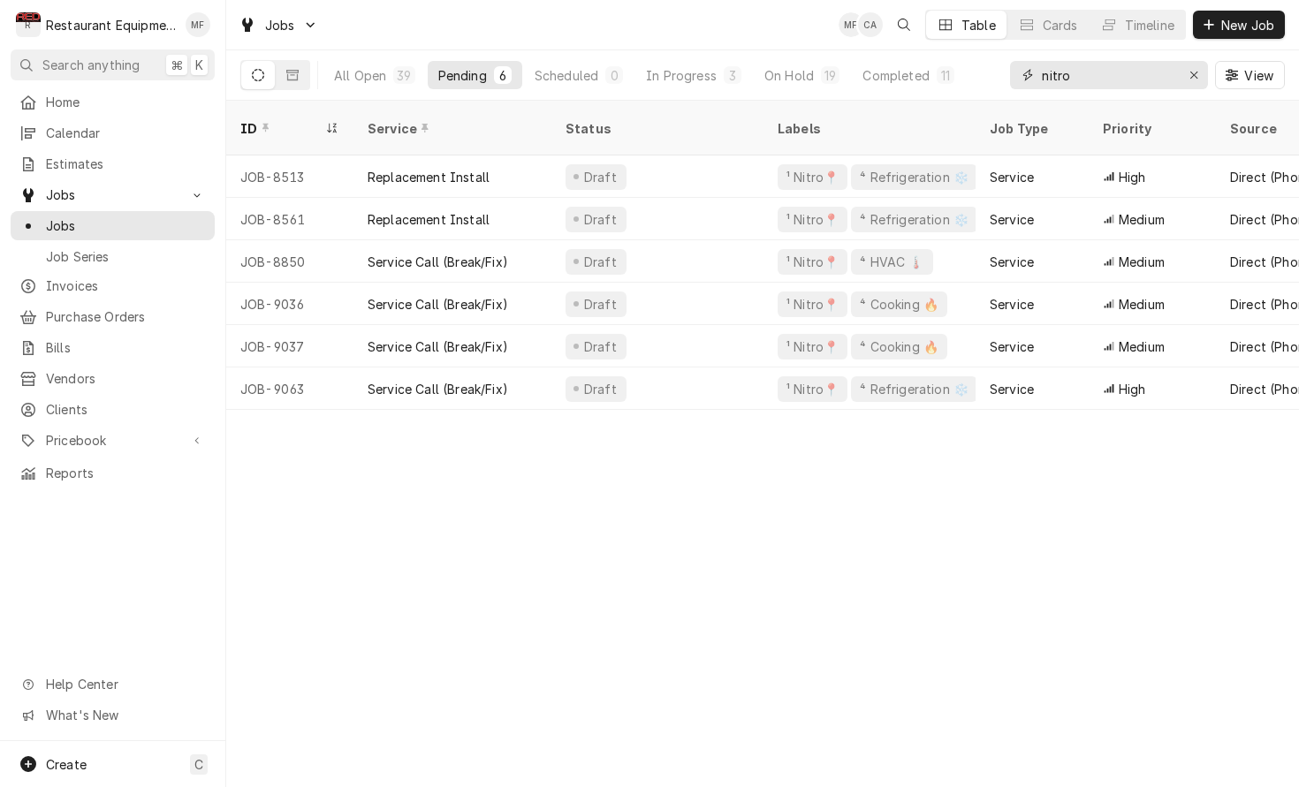
click at [1077, 74] on input "nitro" at bounding box center [1108, 75] width 133 height 28
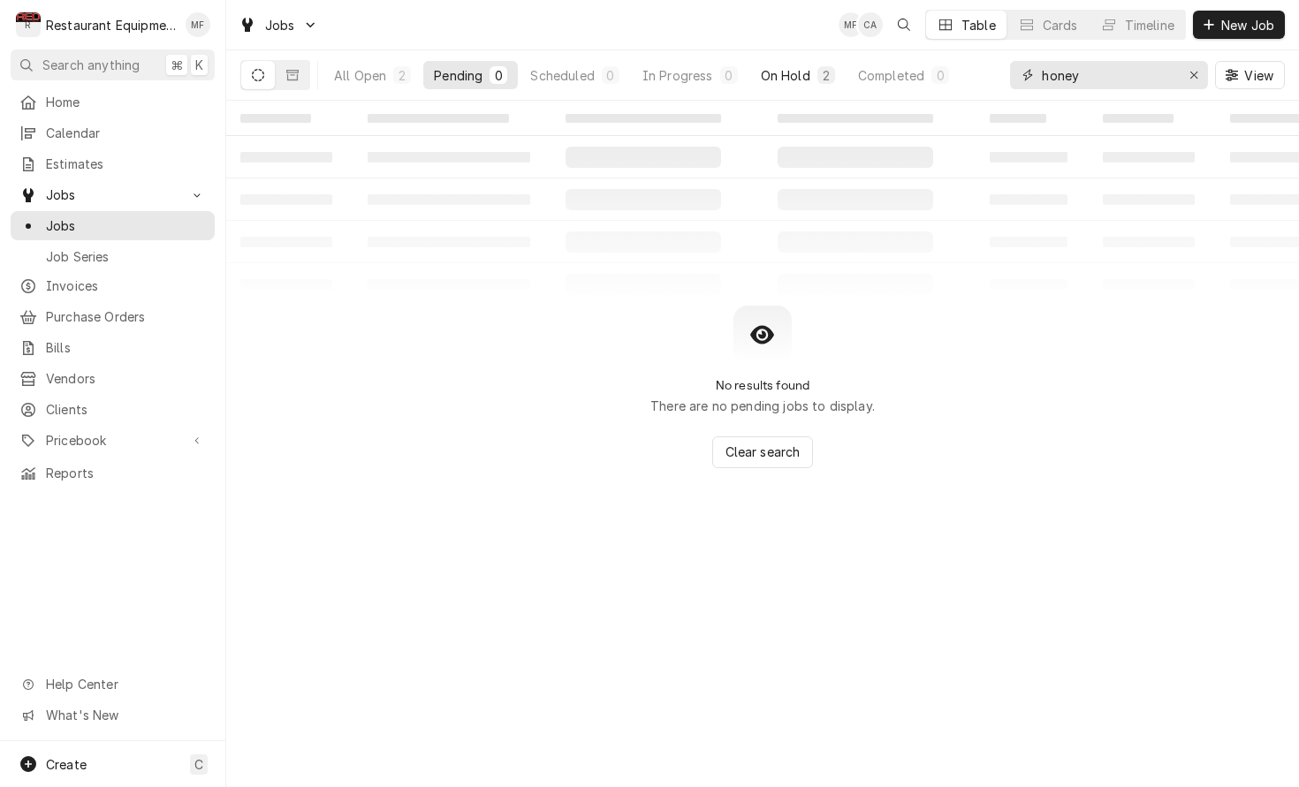
type input "honey"
click at [796, 77] on div "On Hold" at bounding box center [785, 75] width 49 height 19
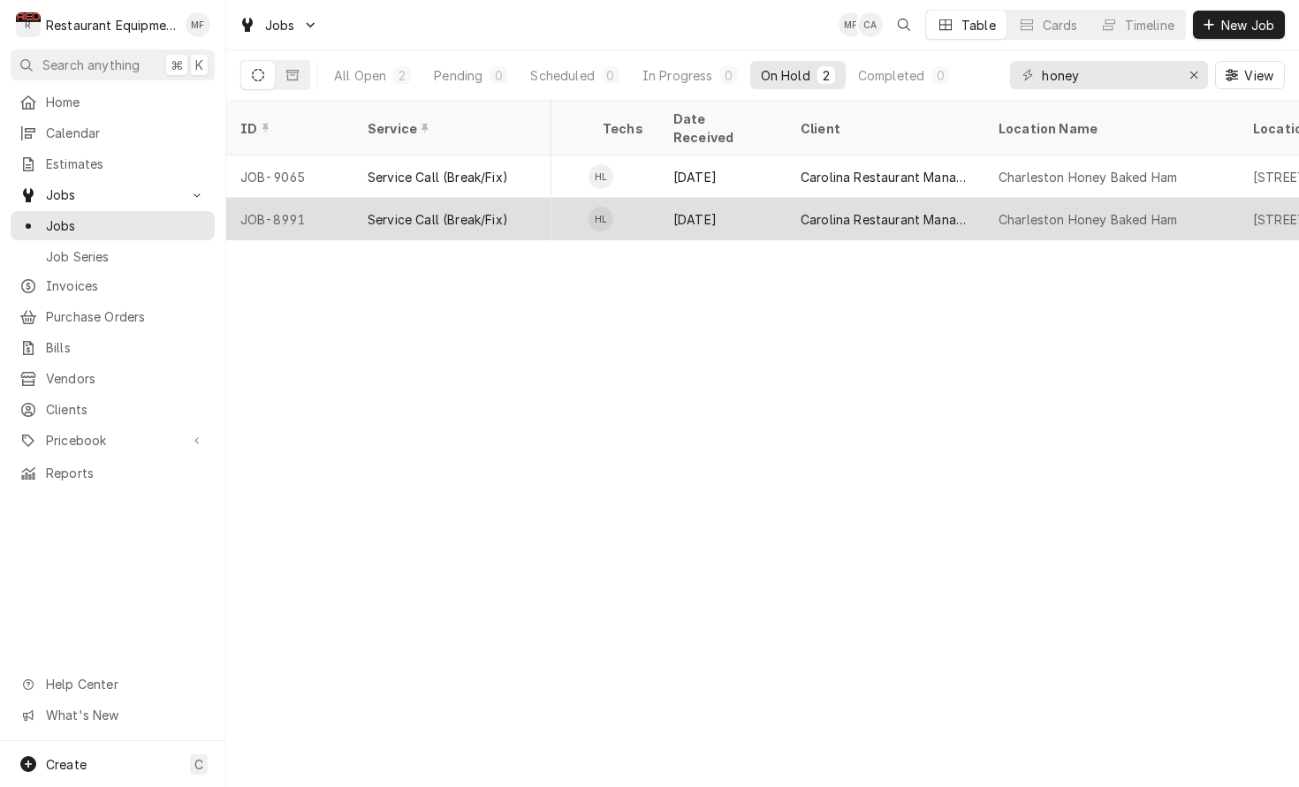
scroll to position [0, 919]
click at [943, 210] on div "Carolina Restaurant Management (Honey Baked Ham)" at bounding box center [884, 219] width 170 height 19
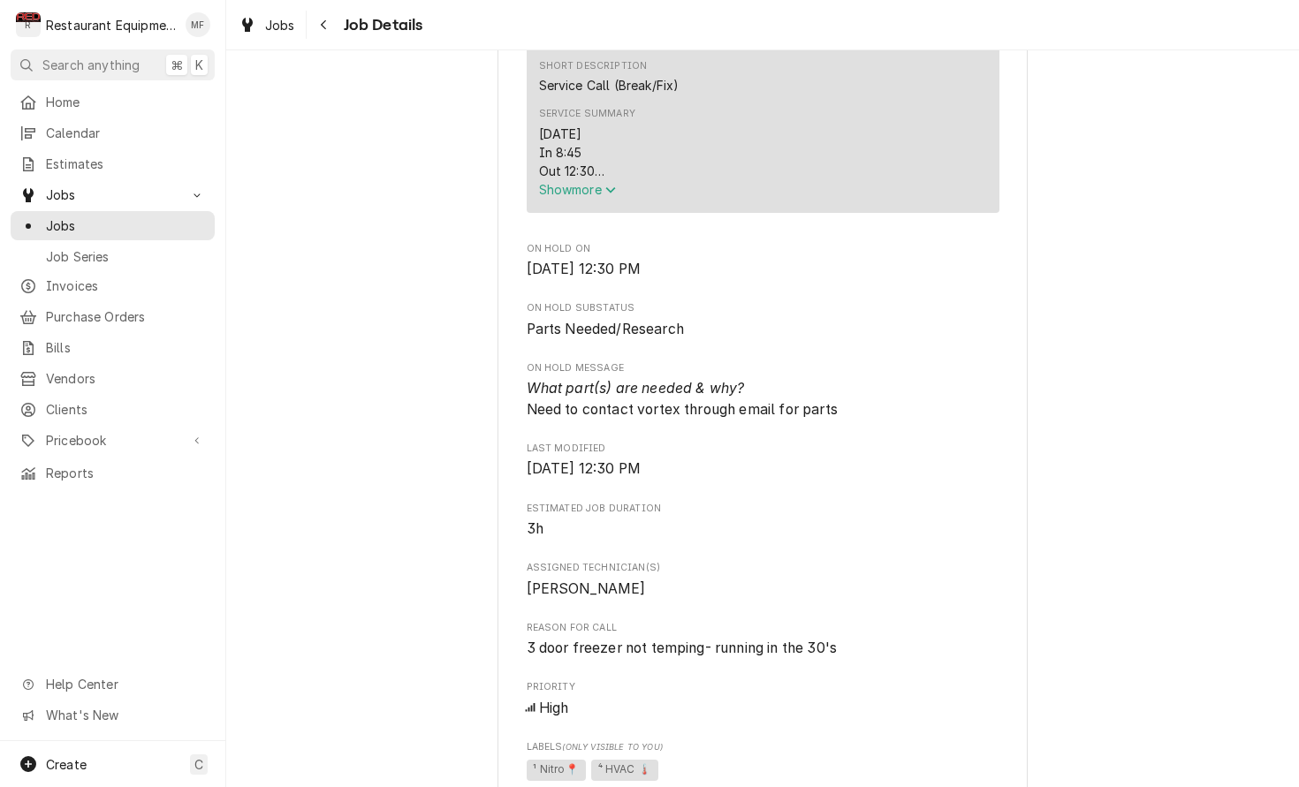
scroll to position [725, 0]
click at [608, 184] on div "[DATE] In 8:45 Out 12:30 Truck 204 I arrived on site and found the unit off and…" at bounding box center [763, 156] width 448 height 56
click at [608, 194] on span "Show more" at bounding box center [578, 193] width 78 height 15
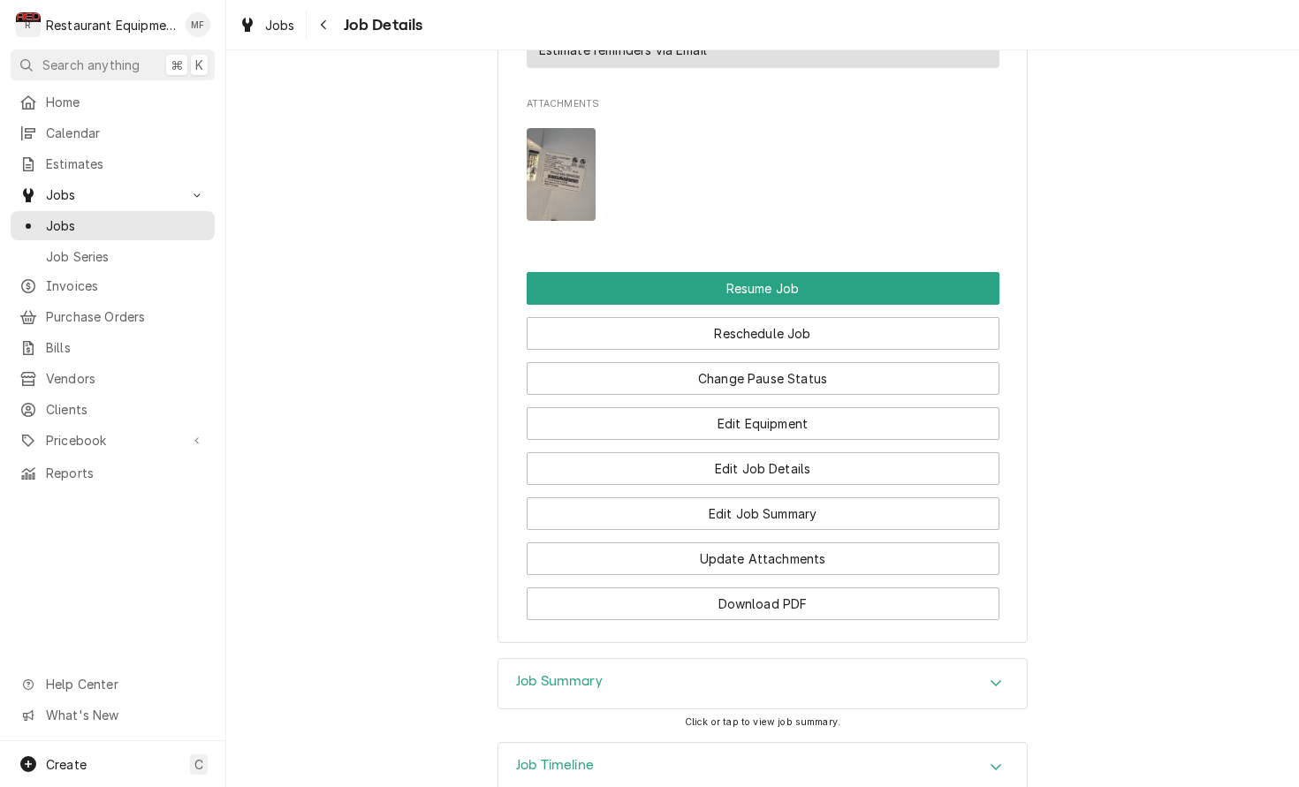
scroll to position [1939, 0]
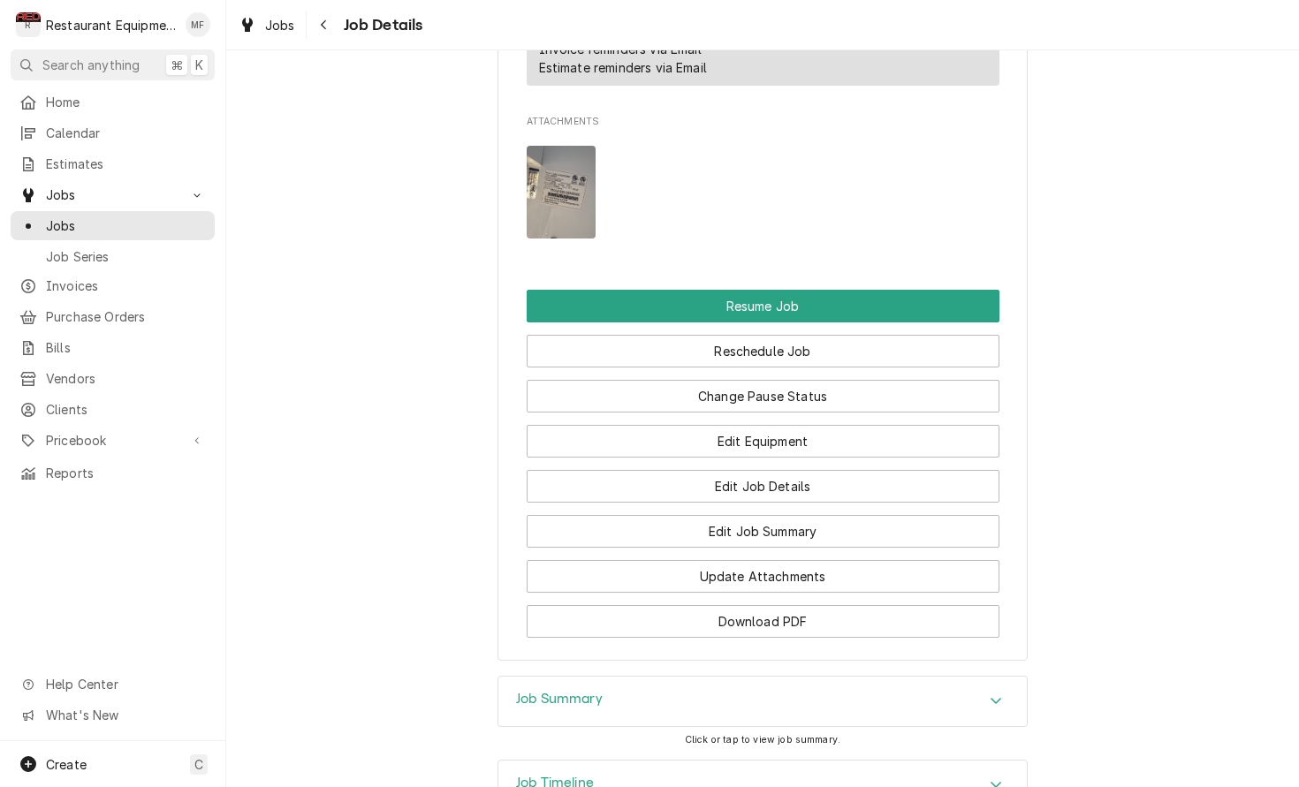
click at [554, 164] on img "Attachments" at bounding box center [562, 192] width 70 height 93
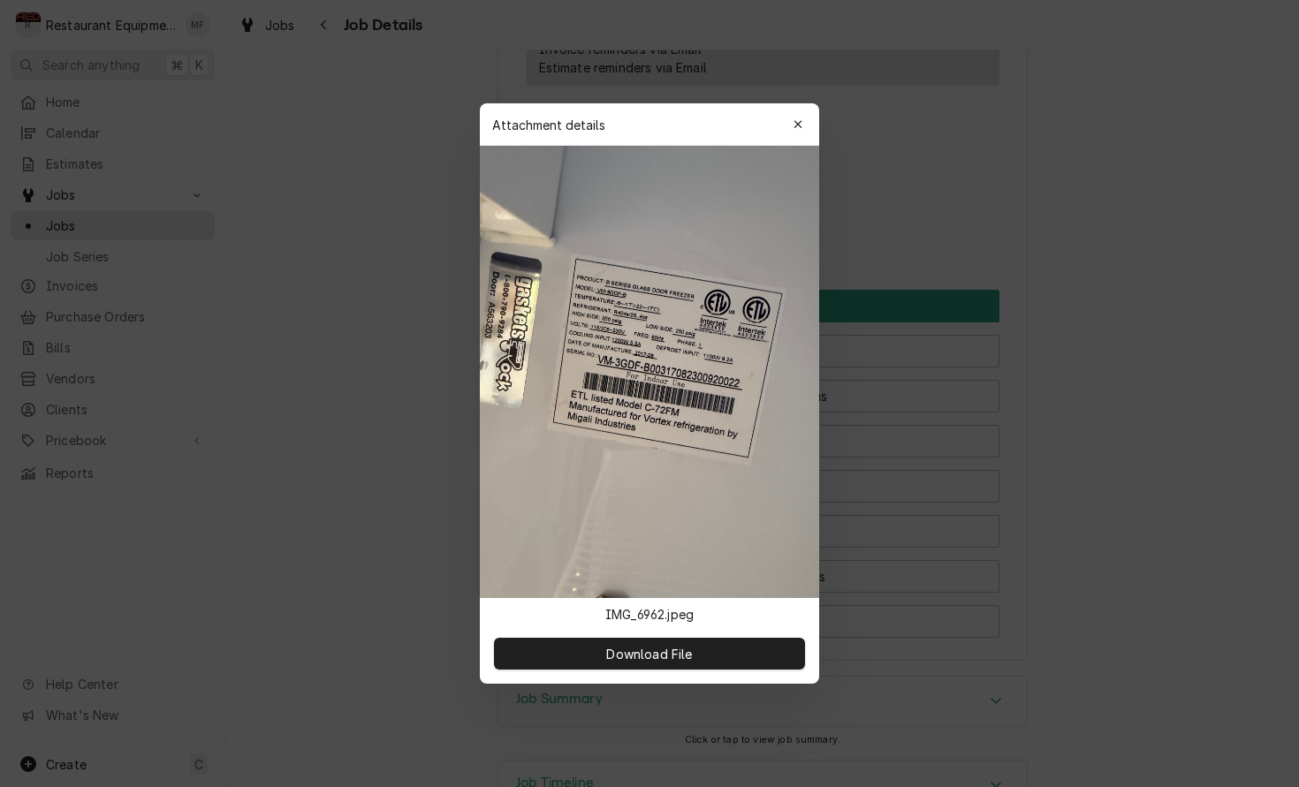
click at [793, 126] on icon "button" at bounding box center [798, 124] width 10 height 12
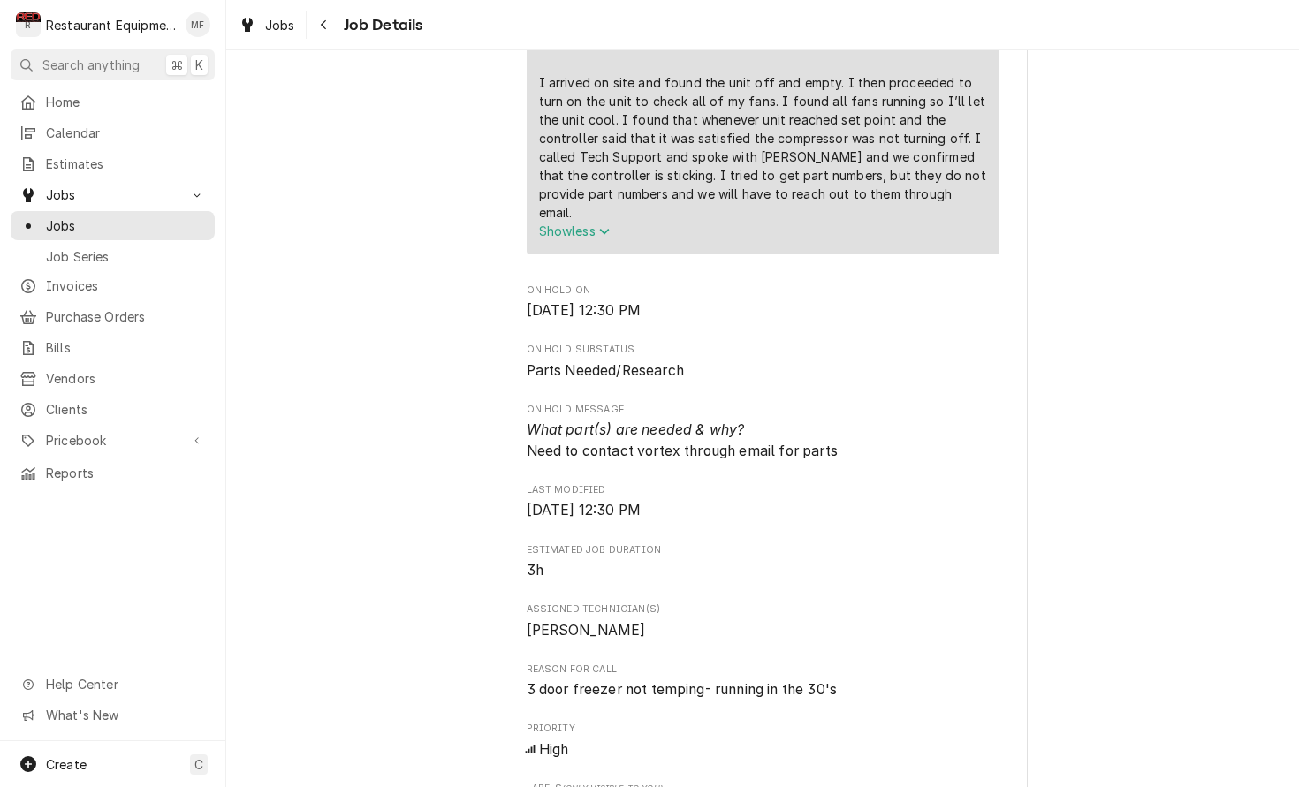
scroll to position [869, 0]
click at [326, 26] on icon "Navigate back" at bounding box center [324, 25] width 8 height 12
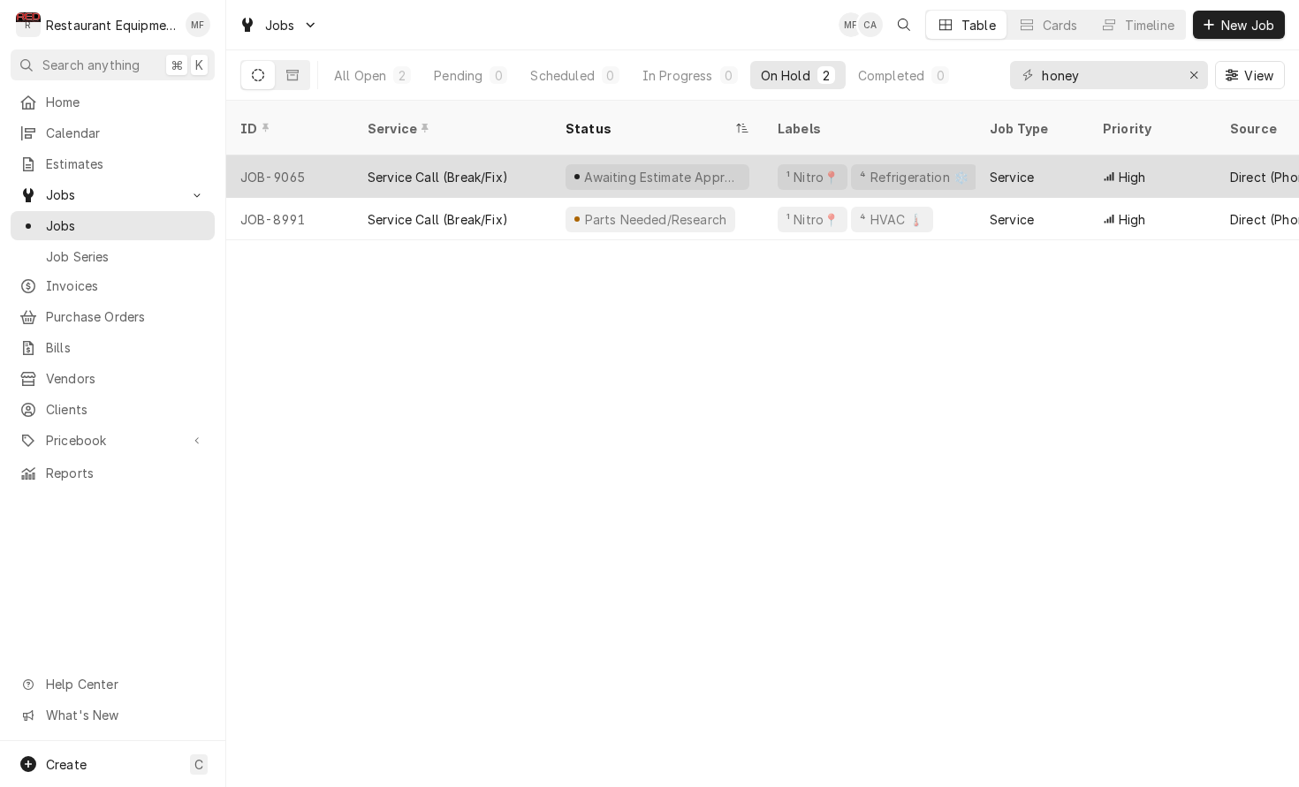
click at [727, 168] on div "Awaiting Estimate Approval" at bounding box center [662, 177] width 160 height 19
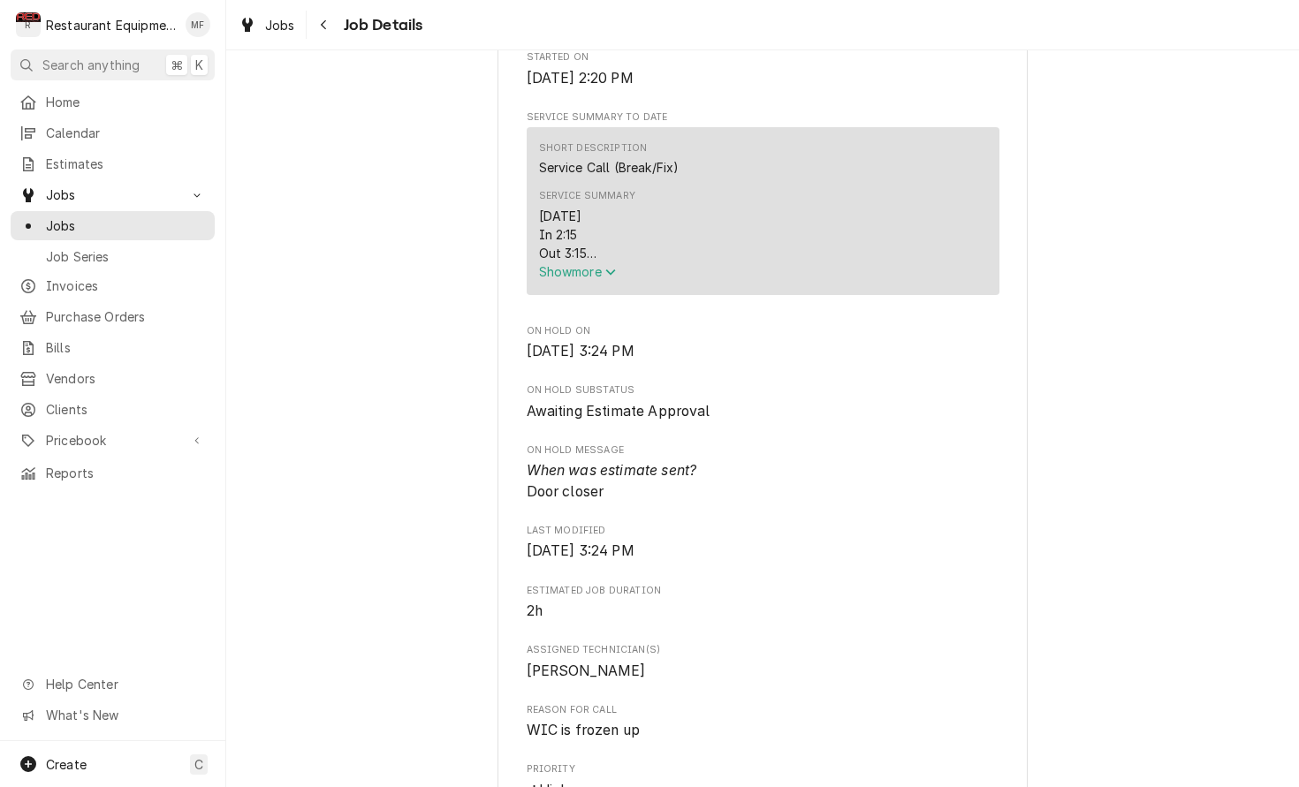
scroll to position [656, 0]
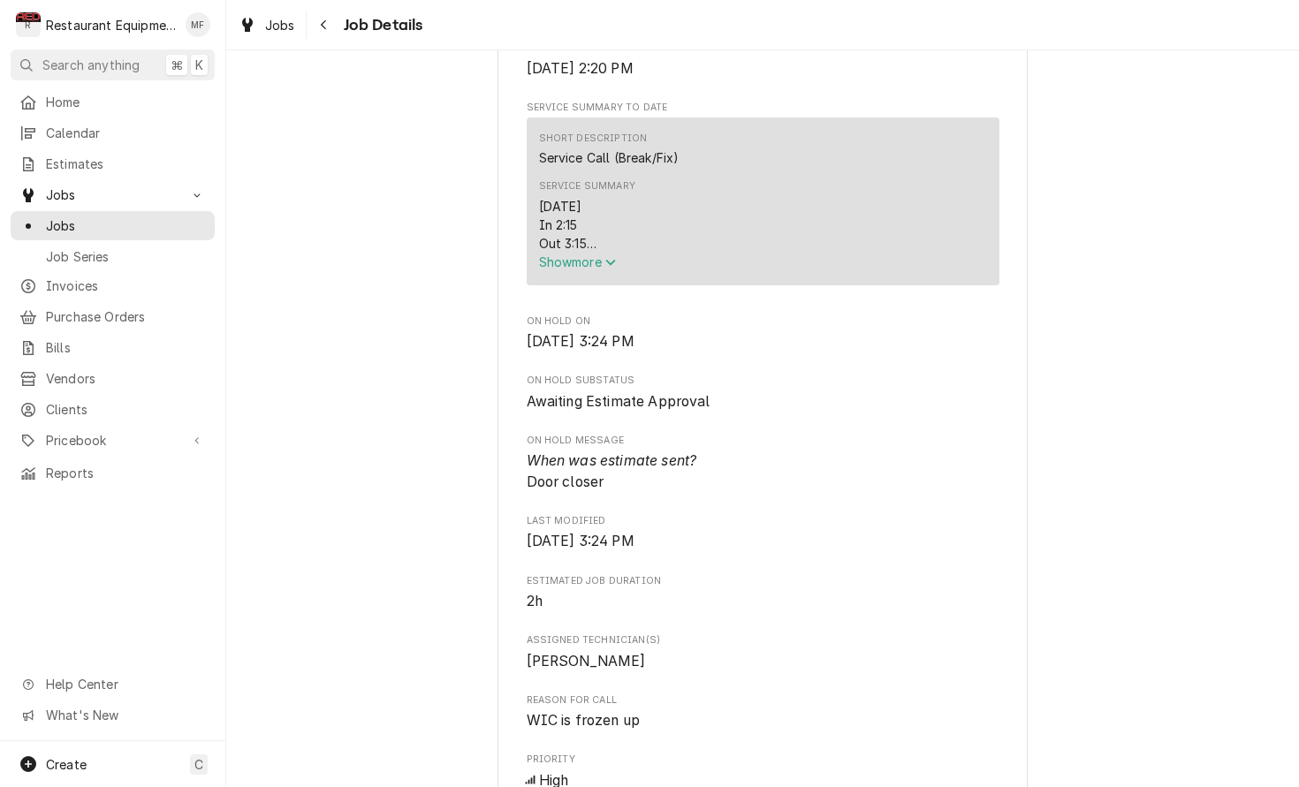
click at [602, 268] on span "Show more" at bounding box center [578, 261] width 78 height 15
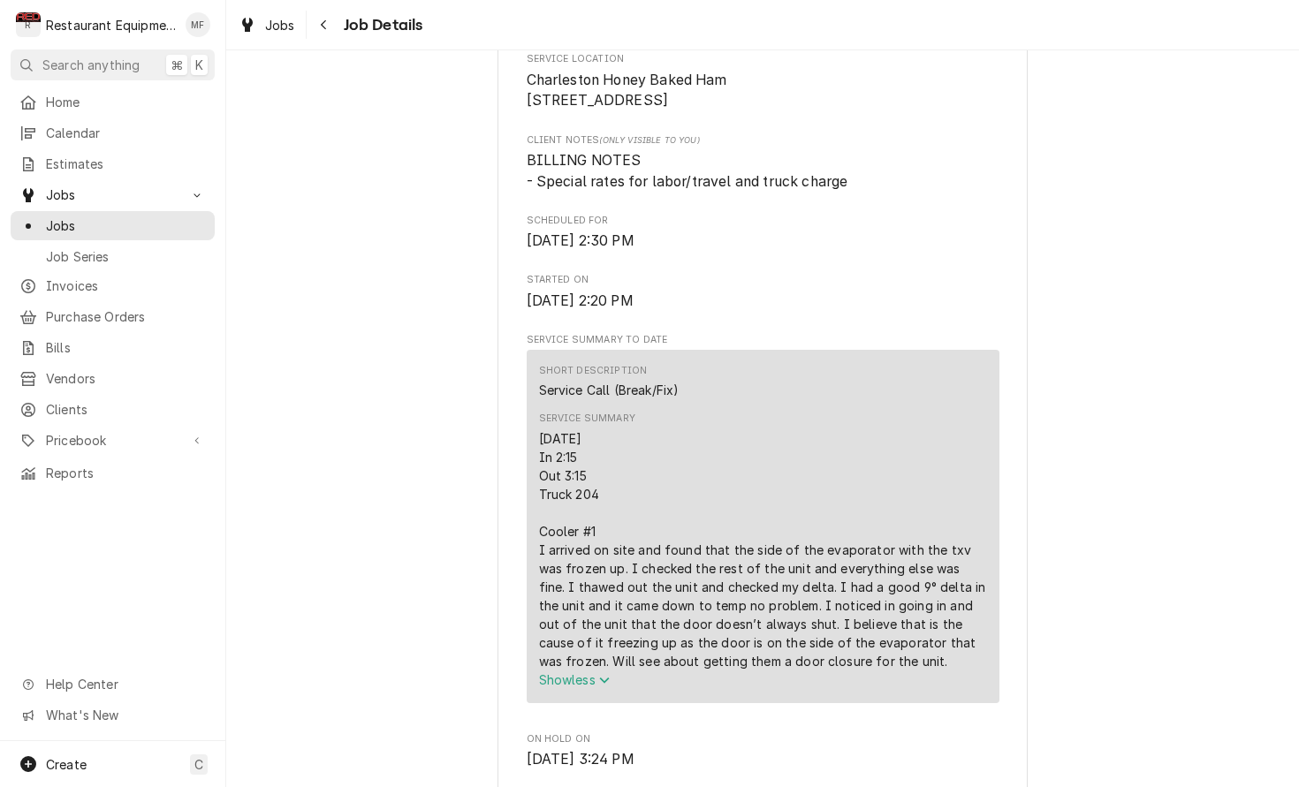
scroll to position [420, 0]
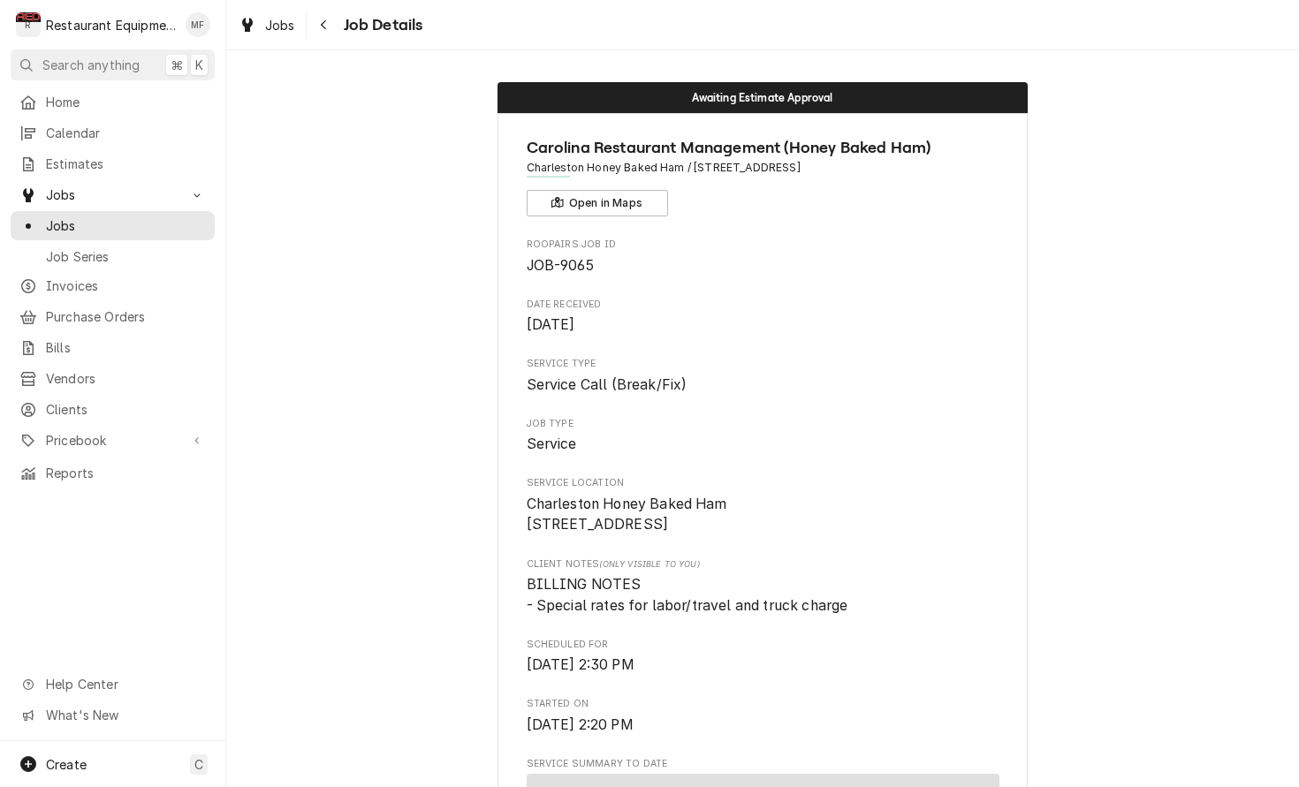
scroll to position [0, 0]
click at [313, 26] on button "Navigate back" at bounding box center [324, 25] width 28 height 28
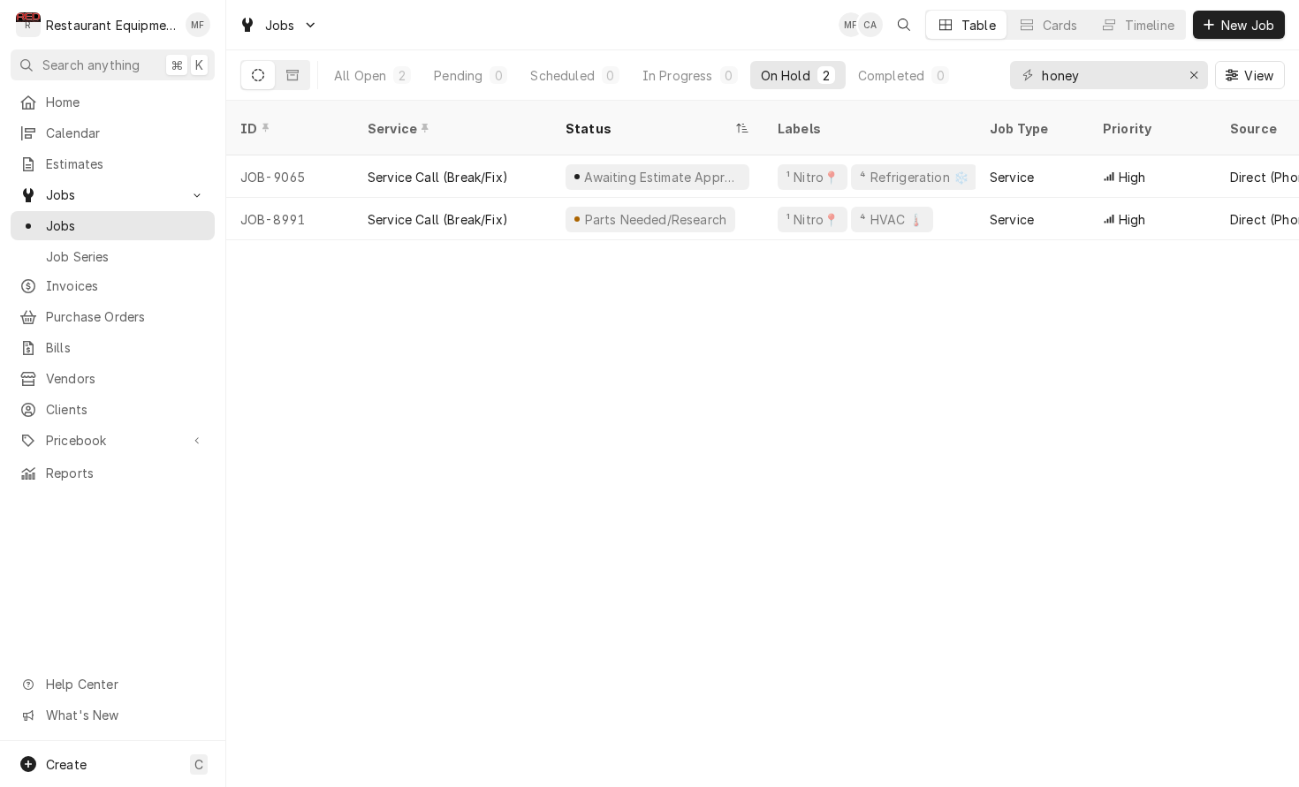
click at [1117, 91] on div "honey View" at bounding box center [1147, 74] width 275 height 49
click at [1117, 85] on input "honey" at bounding box center [1108, 75] width 133 height 28
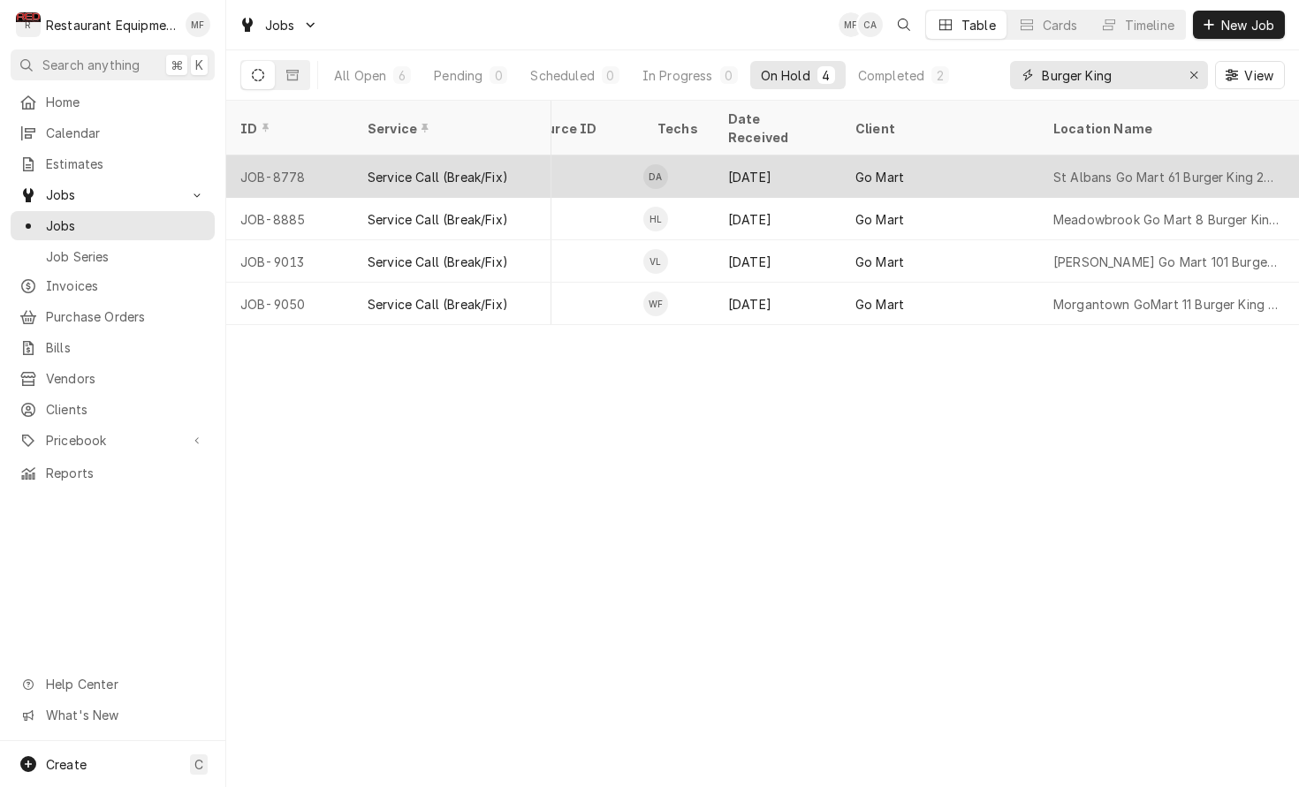
scroll to position [0, 865]
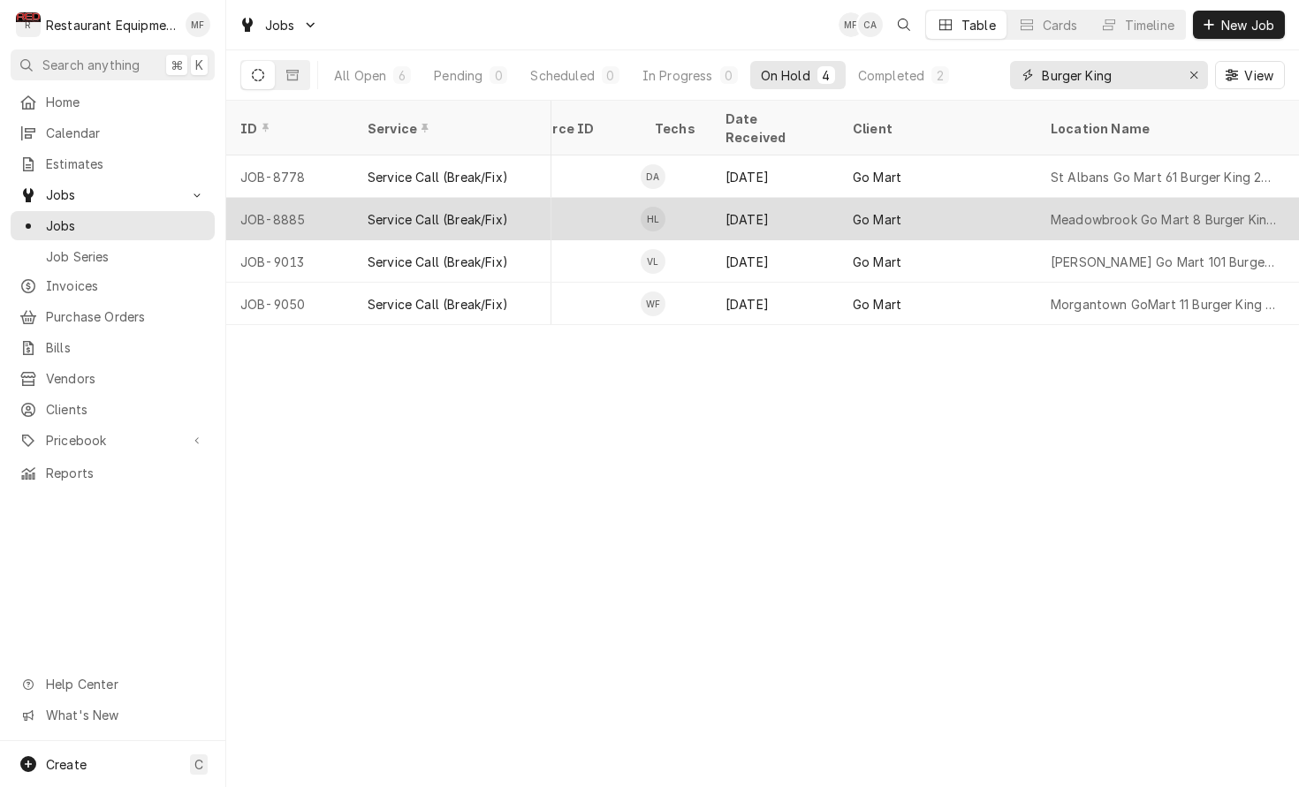
type input "Burger King"
click at [1001, 198] on div "Go Mart" at bounding box center [937, 219] width 198 height 42
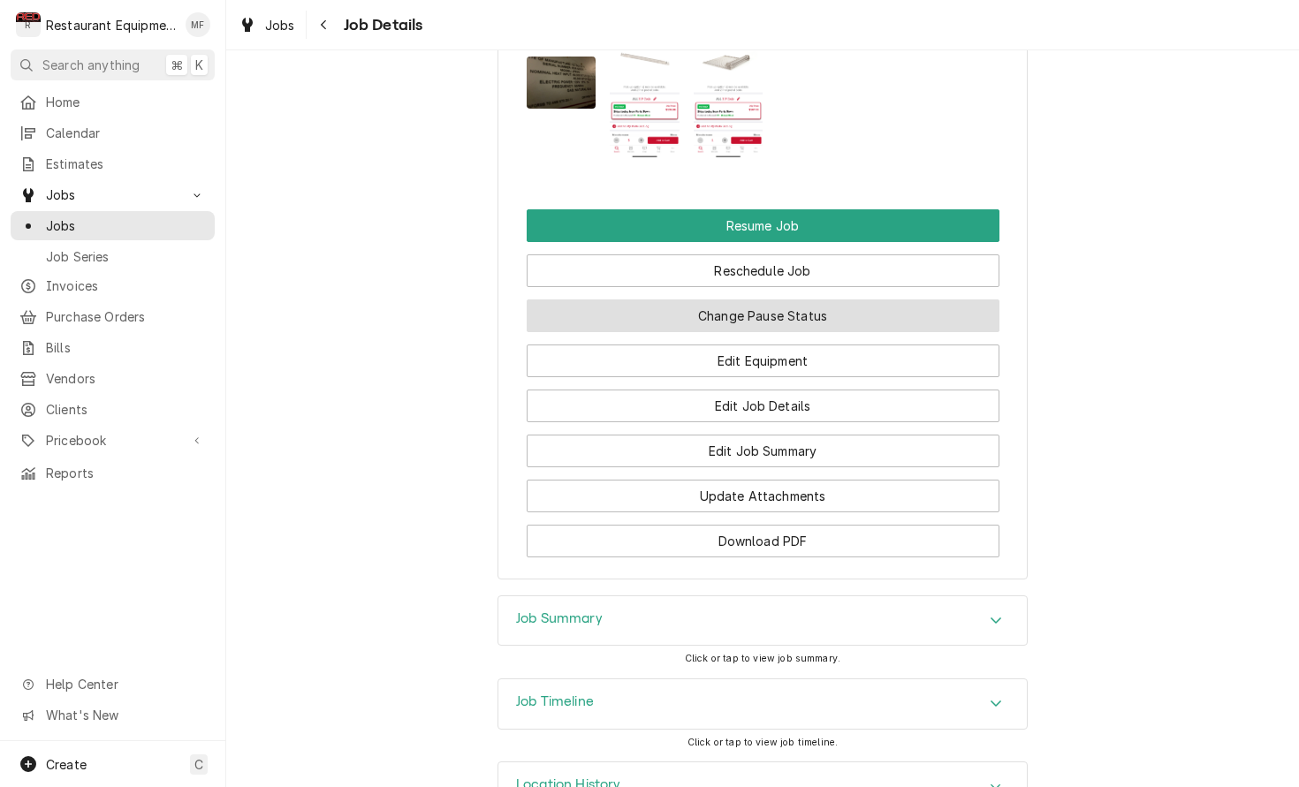
scroll to position [2215, 0]
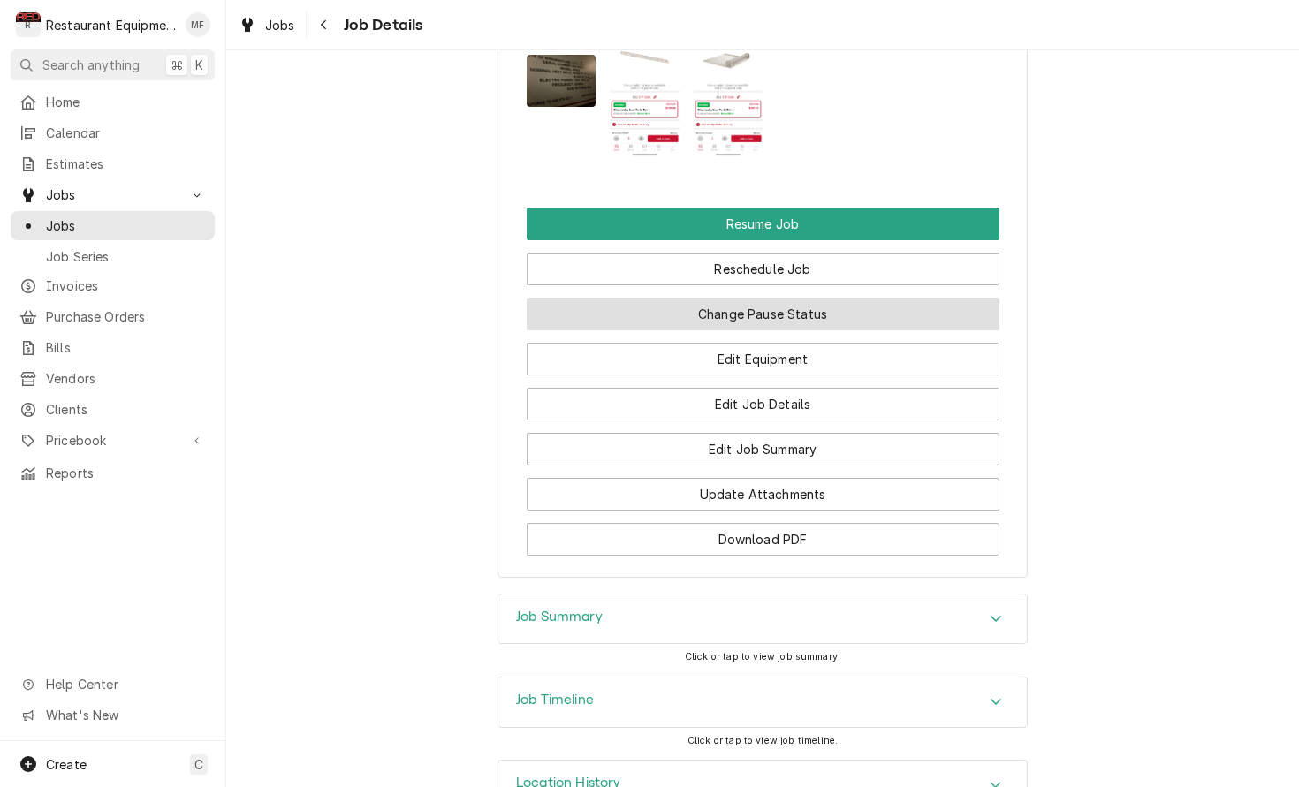
click at [937, 314] on button "Change Pause Status" at bounding box center [763, 314] width 473 height 33
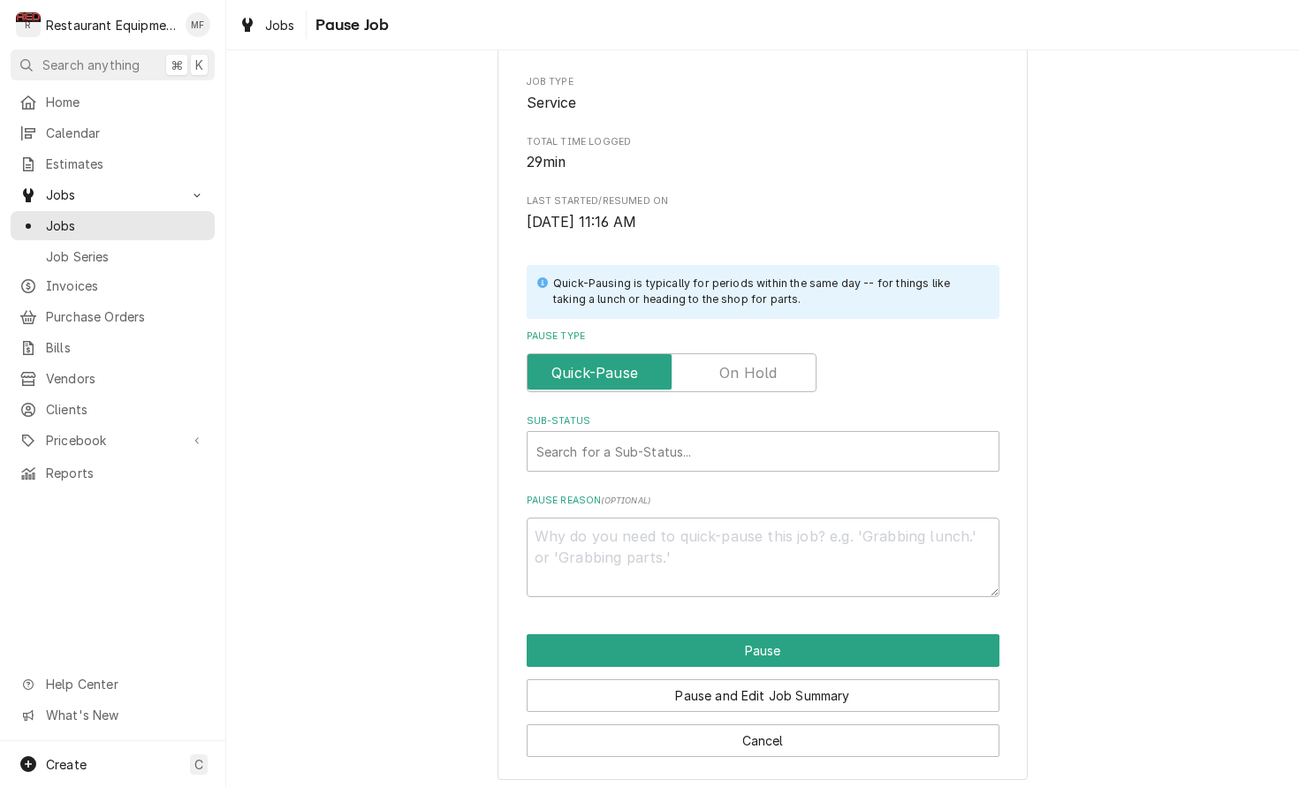
scroll to position [193, 0]
click at [825, 440] on div "Sub-Status" at bounding box center [762, 452] width 453 height 32
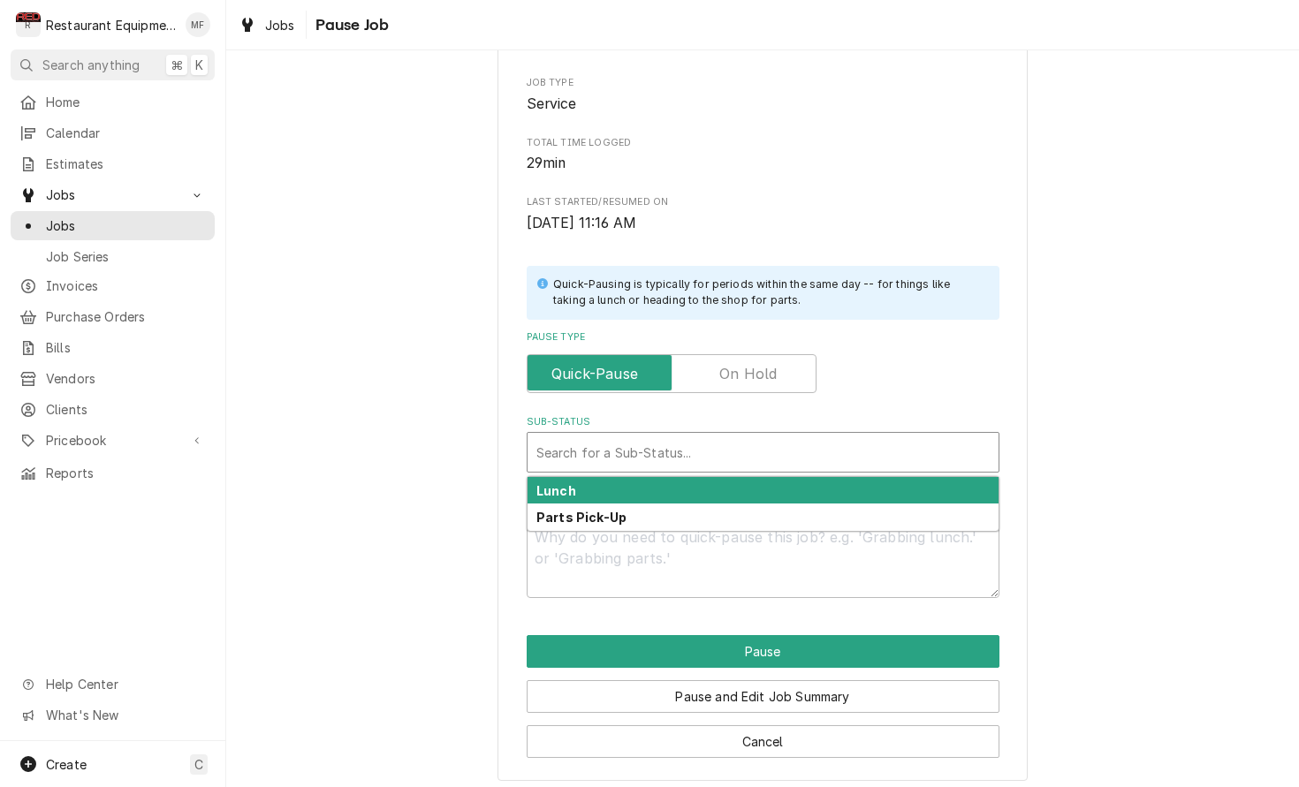
click at [925, 384] on div "Pause Type" at bounding box center [763, 373] width 473 height 39
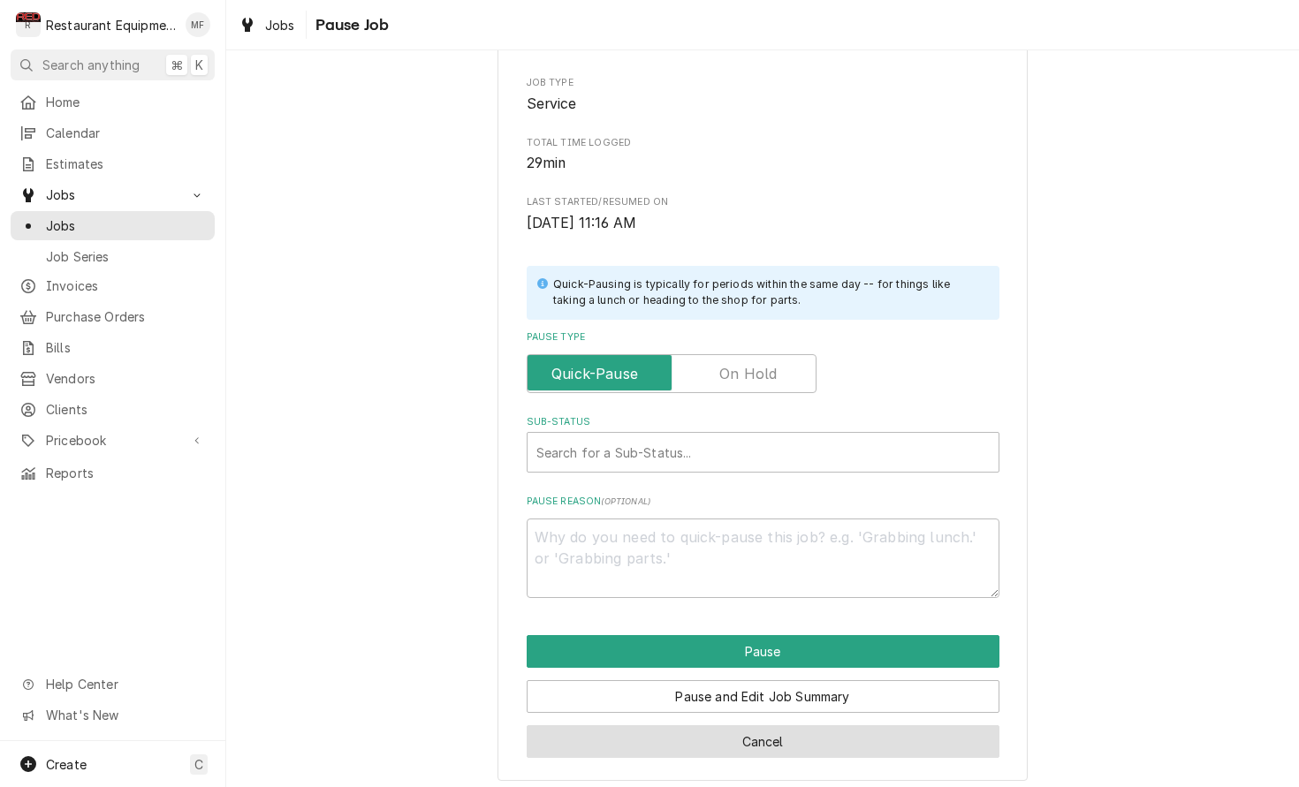
click at [842, 732] on button "Cancel" at bounding box center [763, 741] width 473 height 33
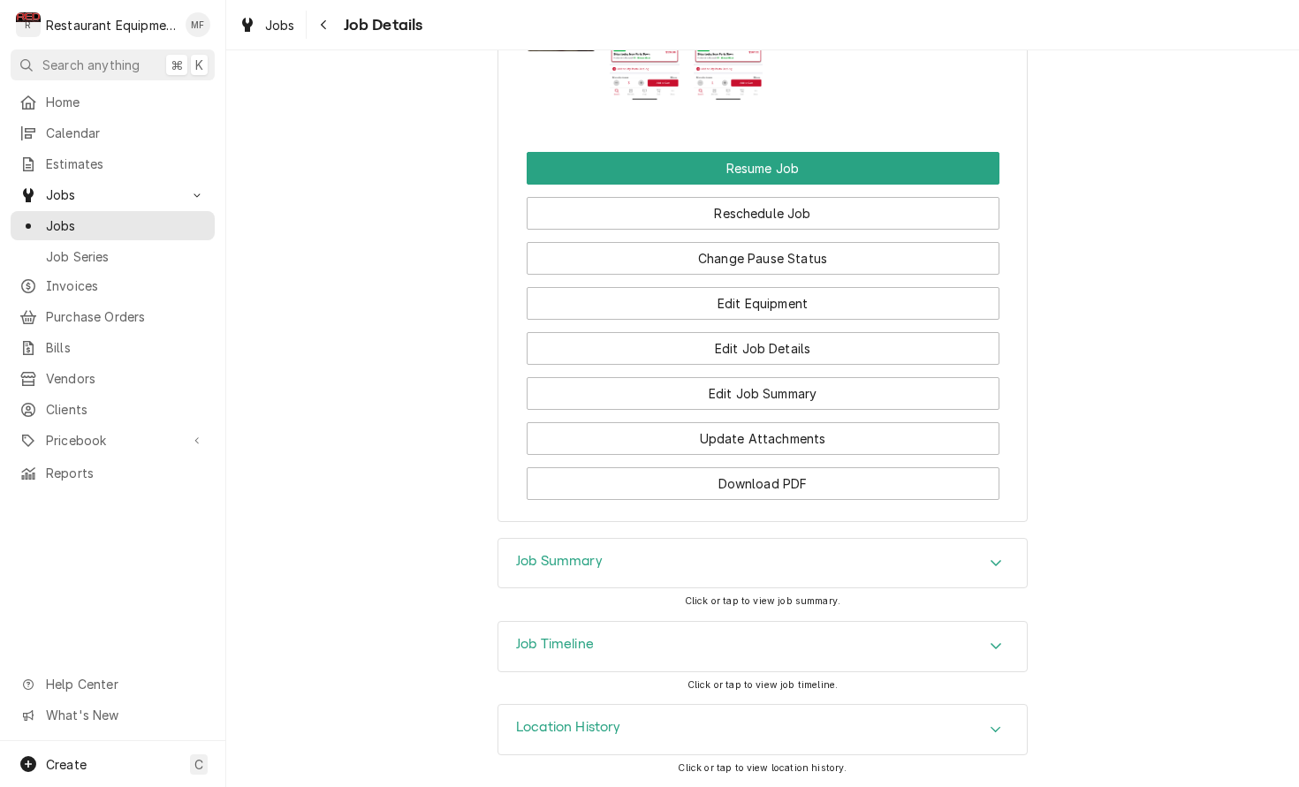
scroll to position [2270, 0]
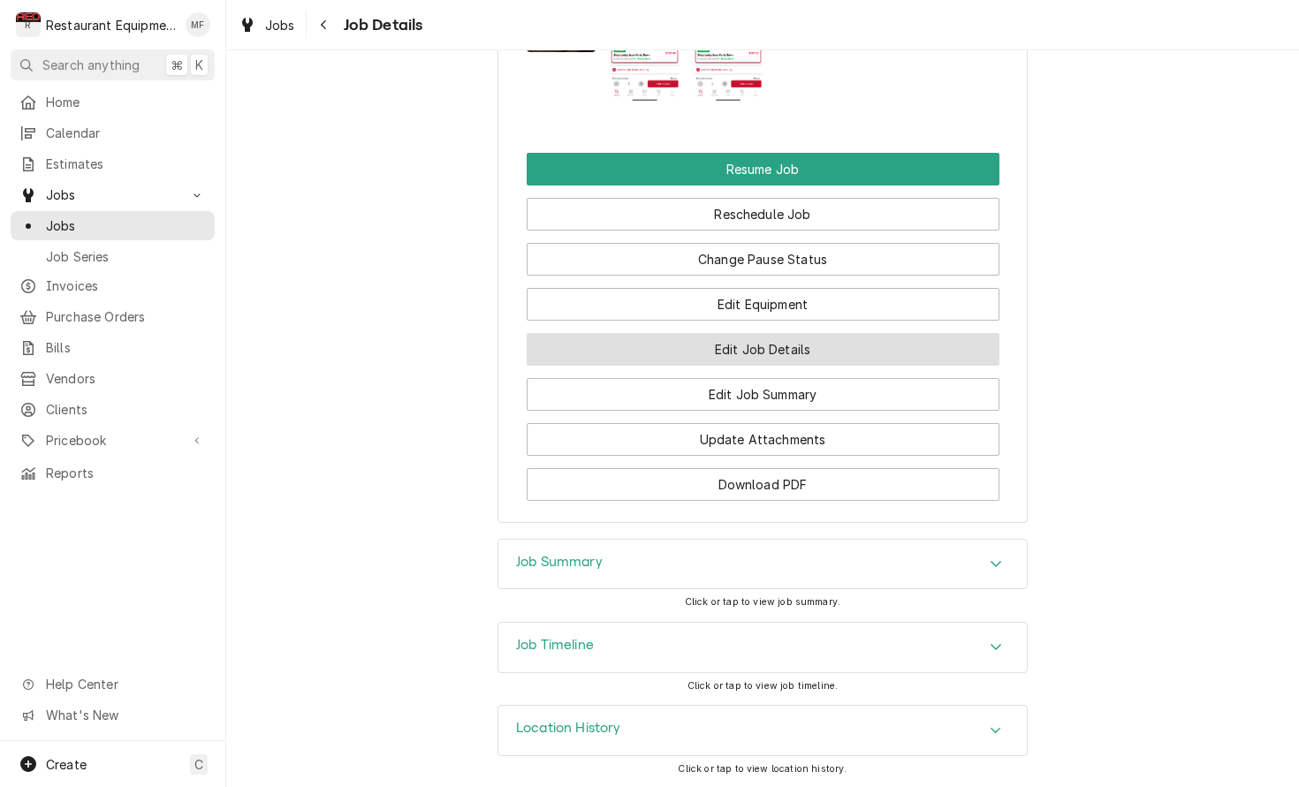
click at [816, 358] on button "Edit Job Details" at bounding box center [763, 349] width 473 height 33
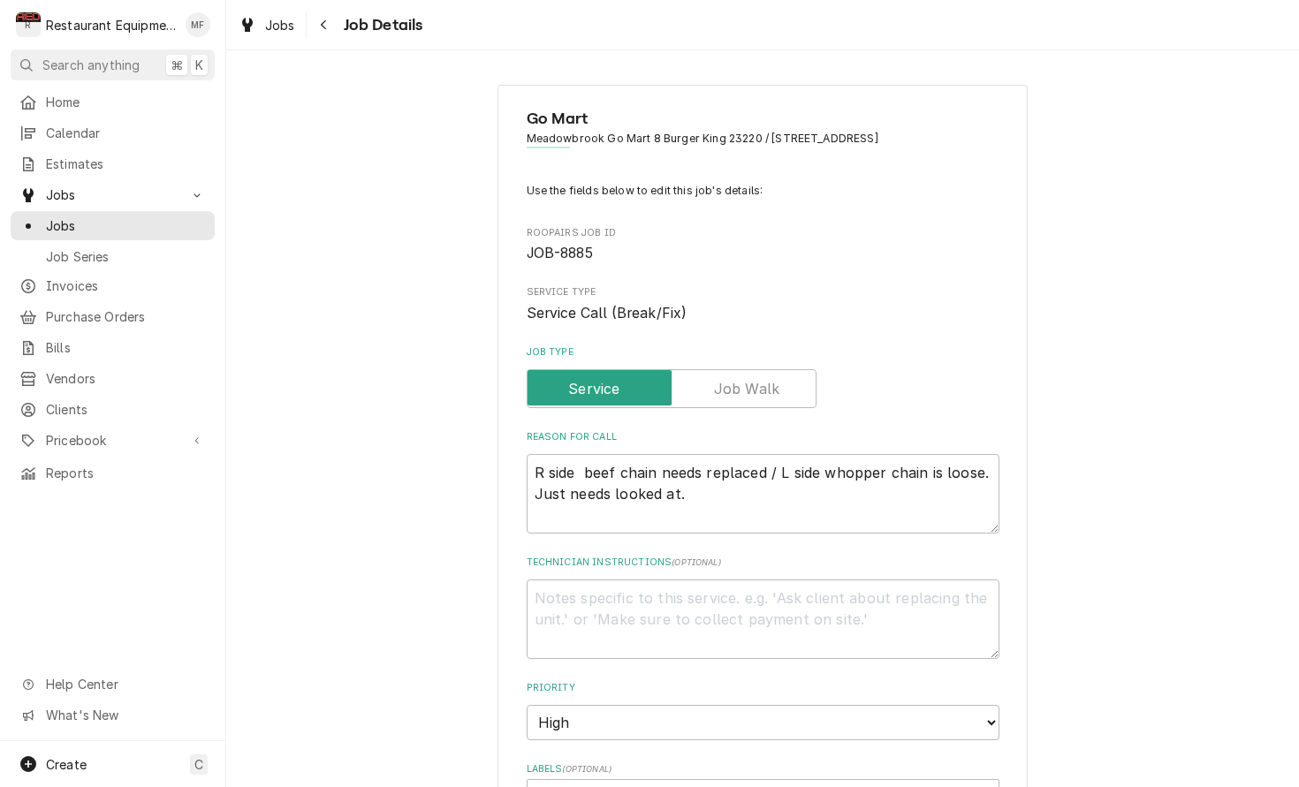
type textarea "x"
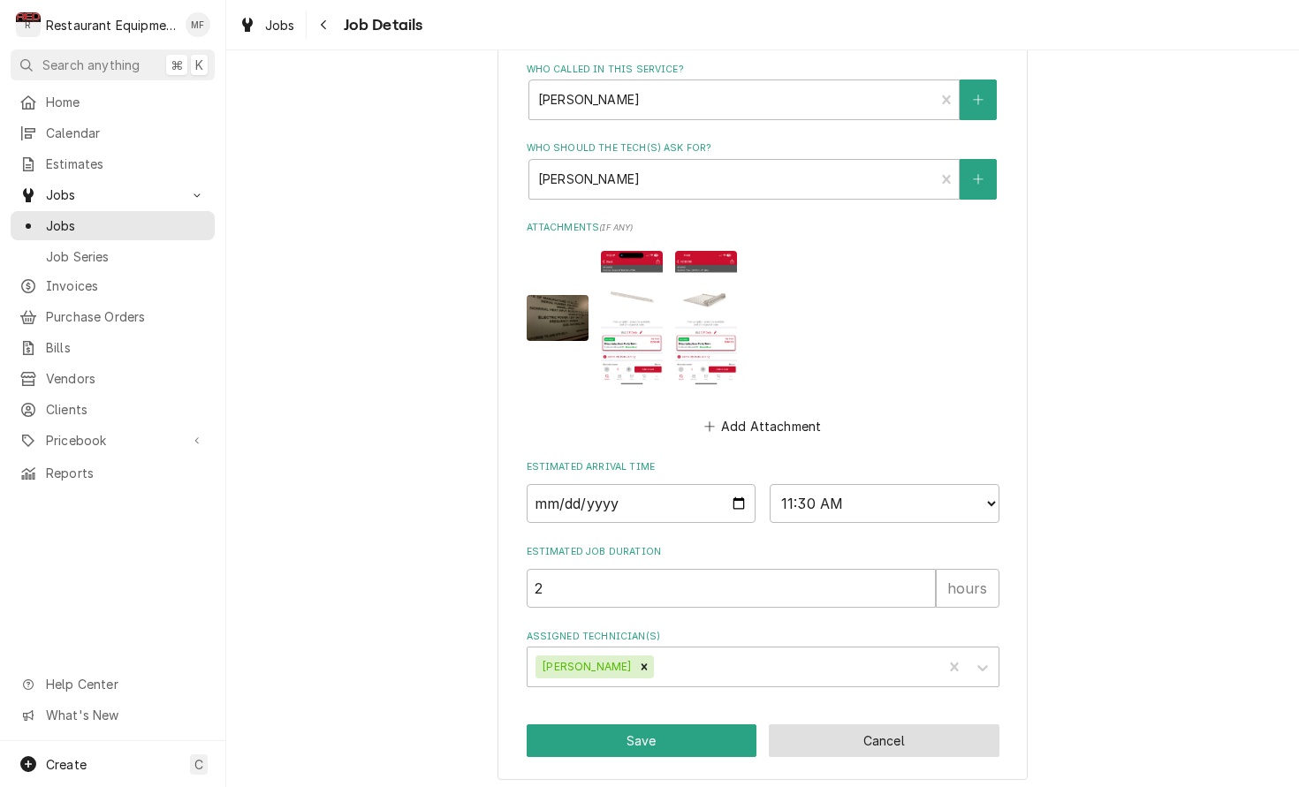
click at [902, 724] on button "Cancel" at bounding box center [884, 740] width 231 height 33
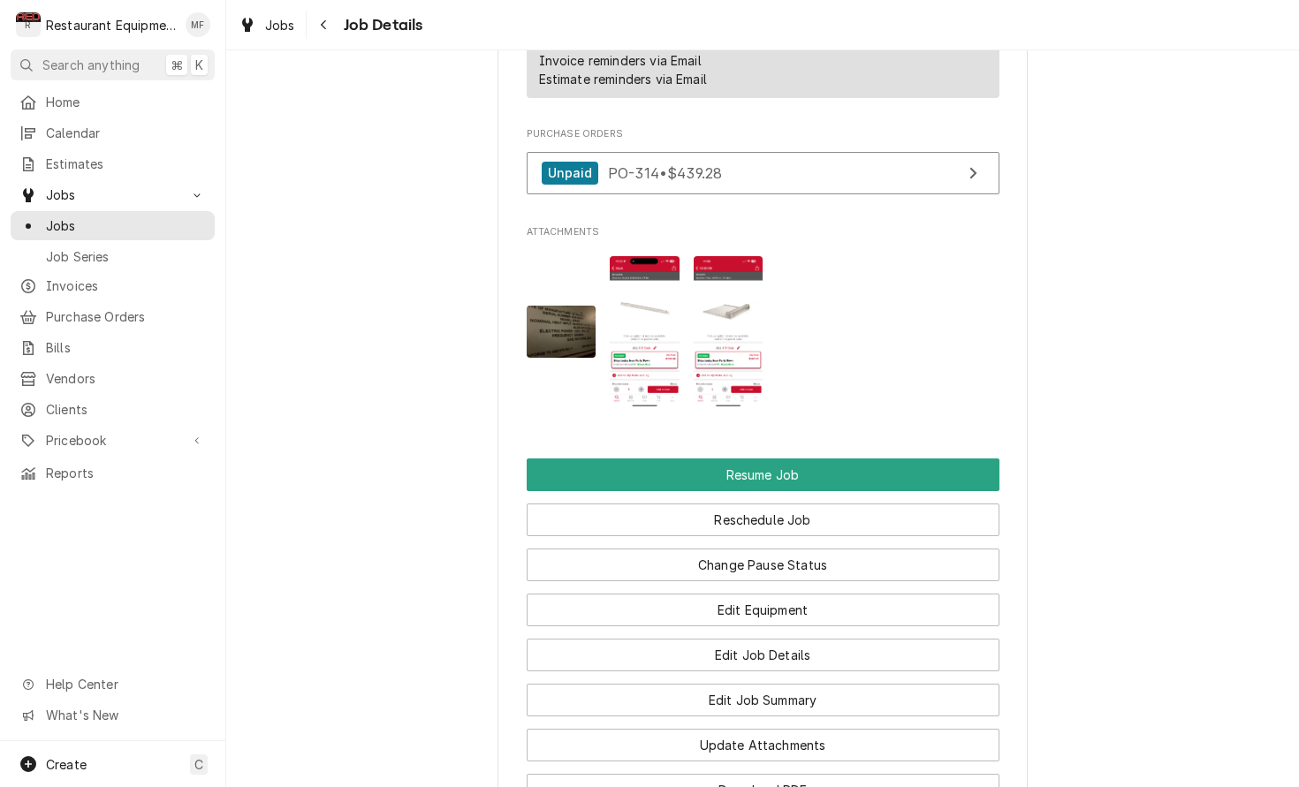
scroll to position [1966, 0]
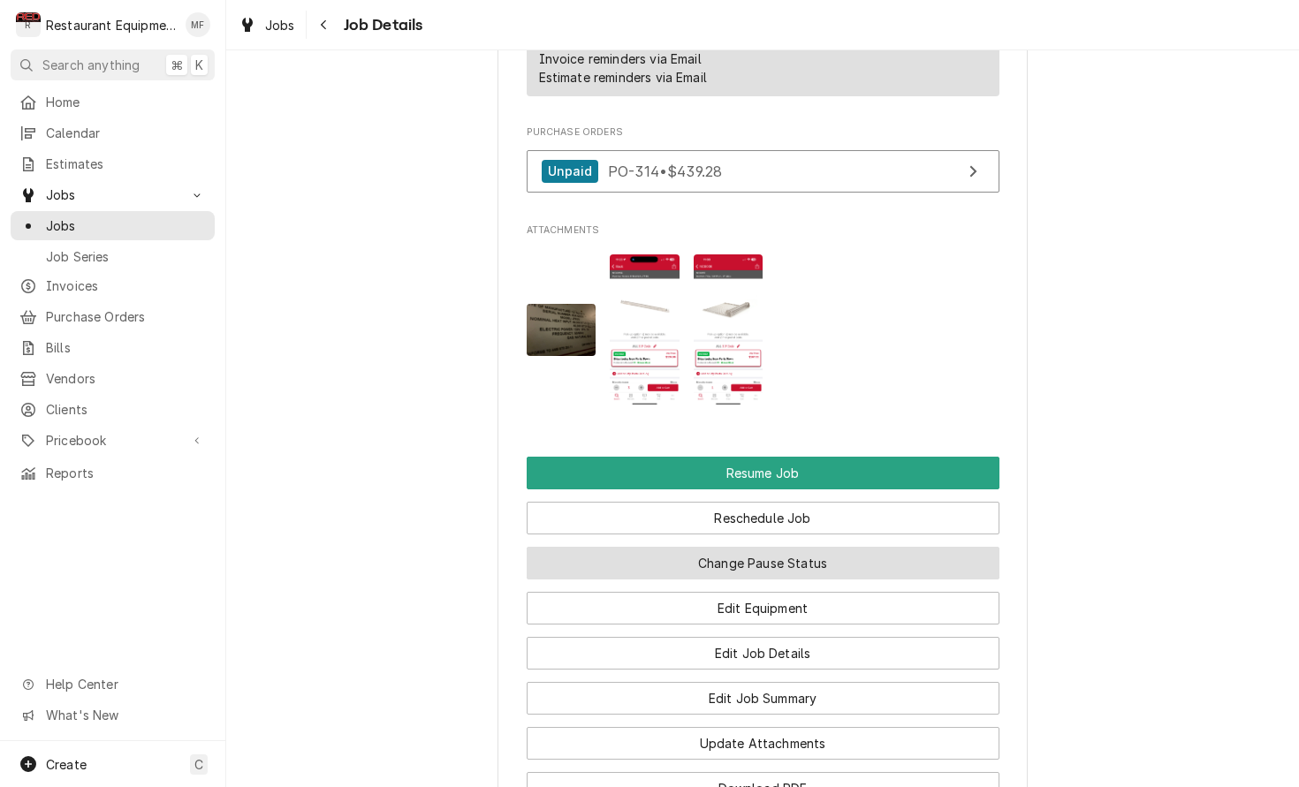
click at [805, 576] on button "Change Pause Status" at bounding box center [763, 563] width 473 height 33
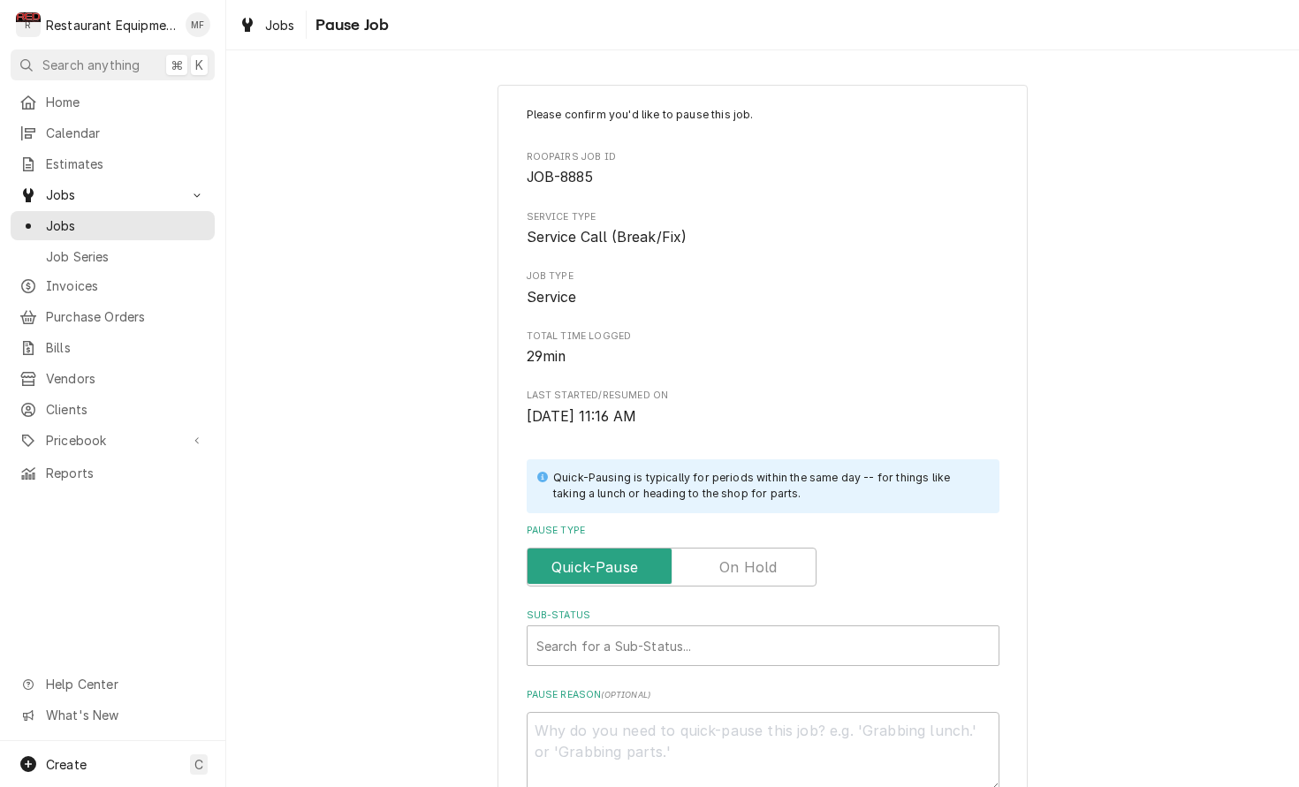
click at [740, 558] on label "Pause Type" at bounding box center [672, 567] width 290 height 39
click at [740, 558] on input "Pause Type" at bounding box center [672, 567] width 274 height 39
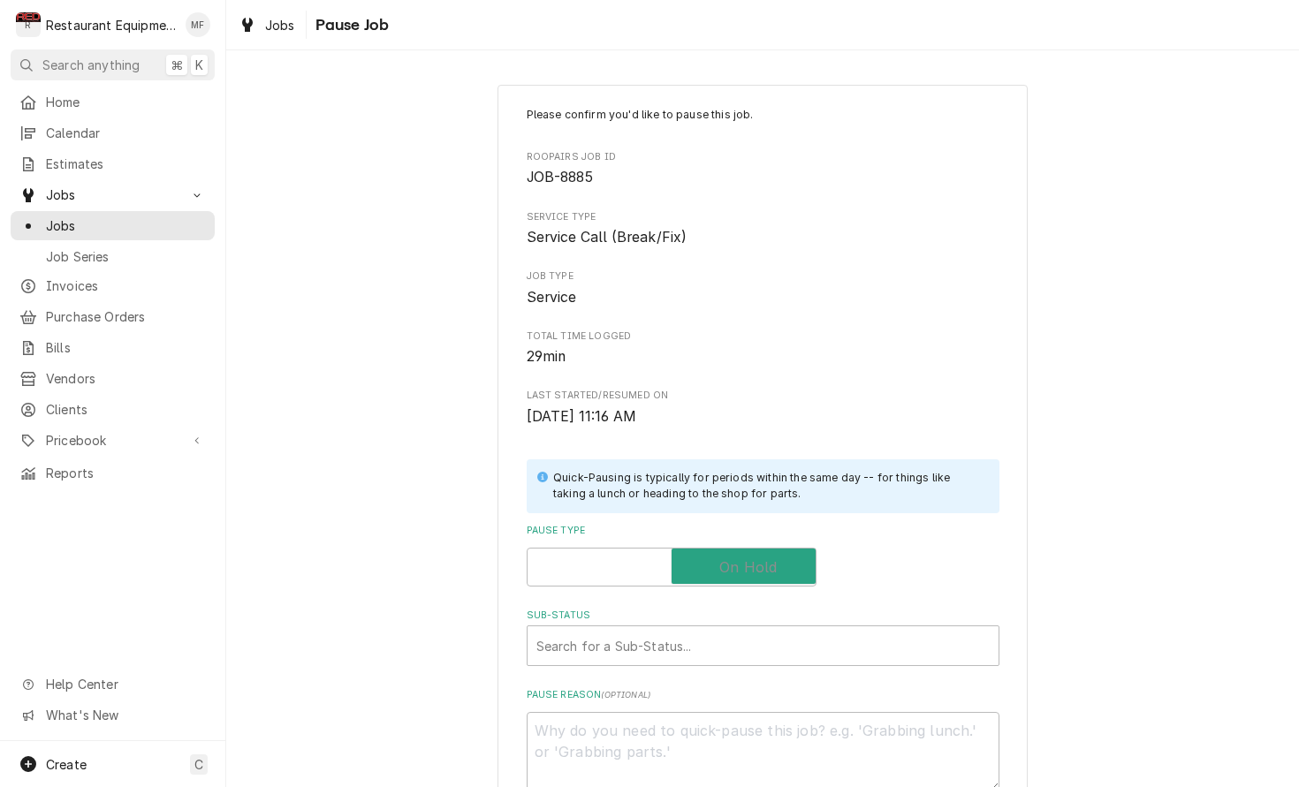
checkbox input "true"
click at [821, 630] on div "Sub-Status" at bounding box center [762, 646] width 453 height 32
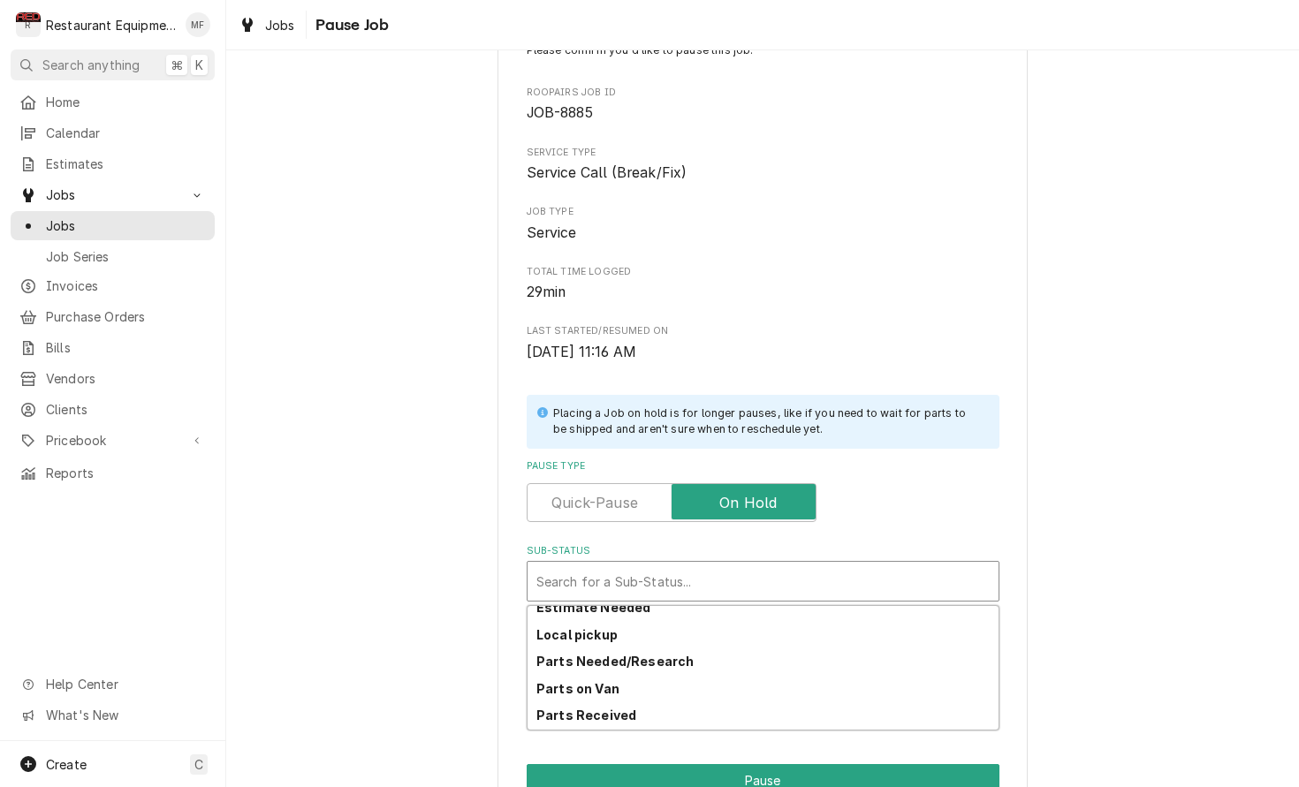
scroll to position [284, 0]
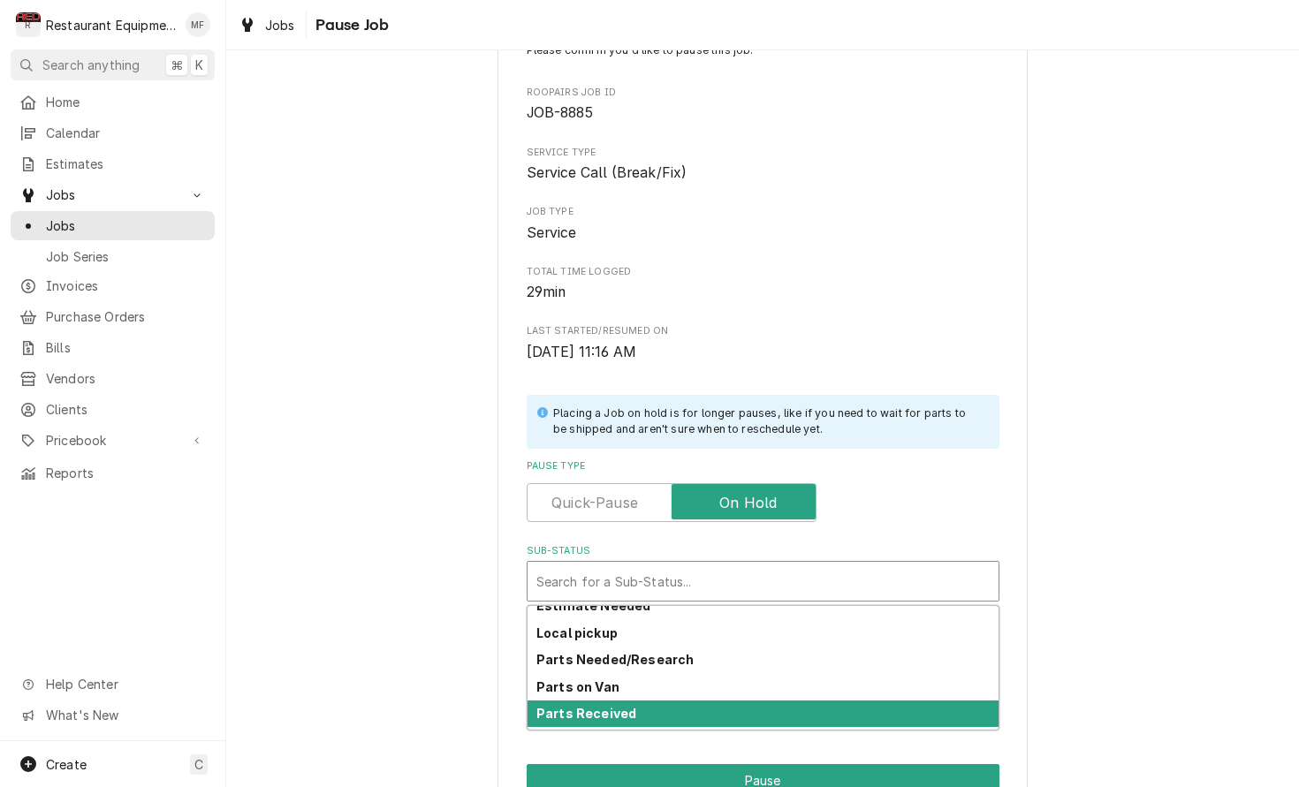
click at [843, 704] on div "Parts Received" at bounding box center [762, 714] width 471 height 27
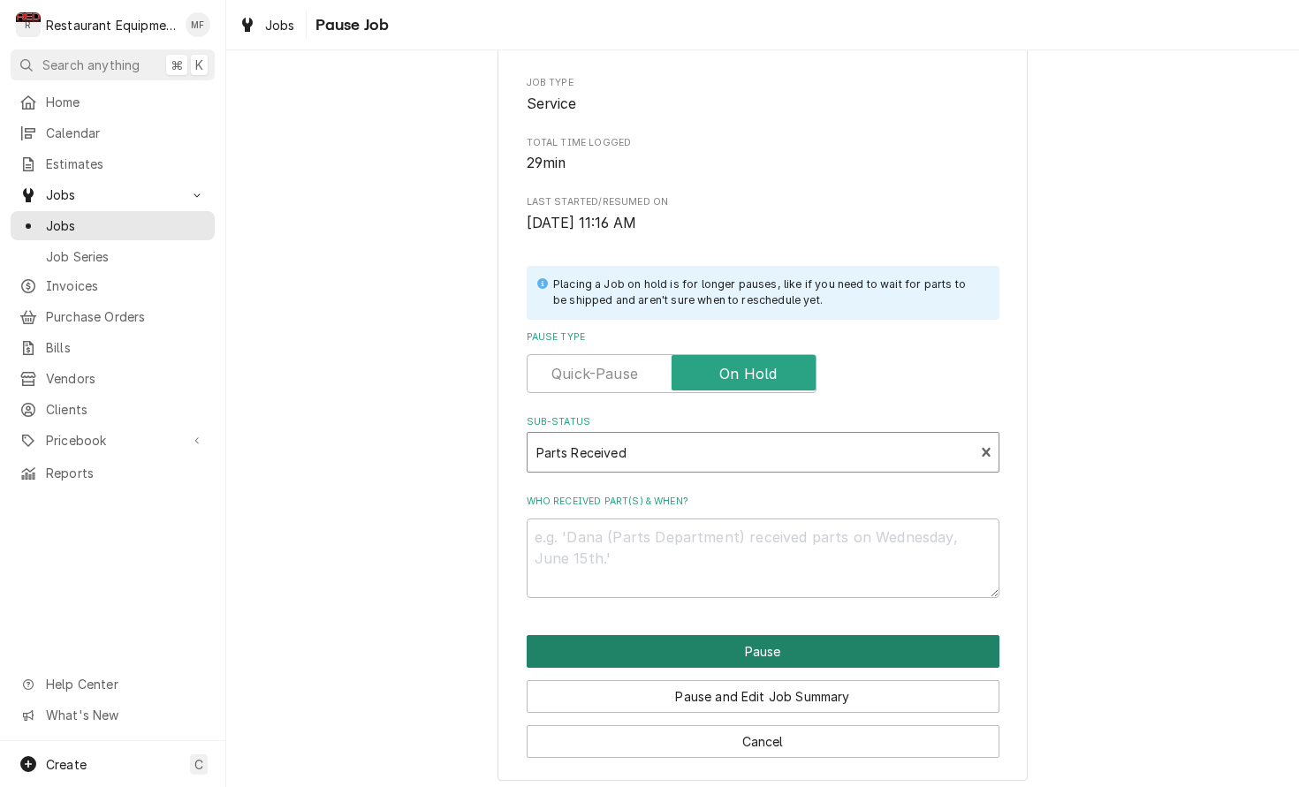
scroll to position [0, 1]
click at [803, 641] on button "Pause" at bounding box center [763, 651] width 473 height 33
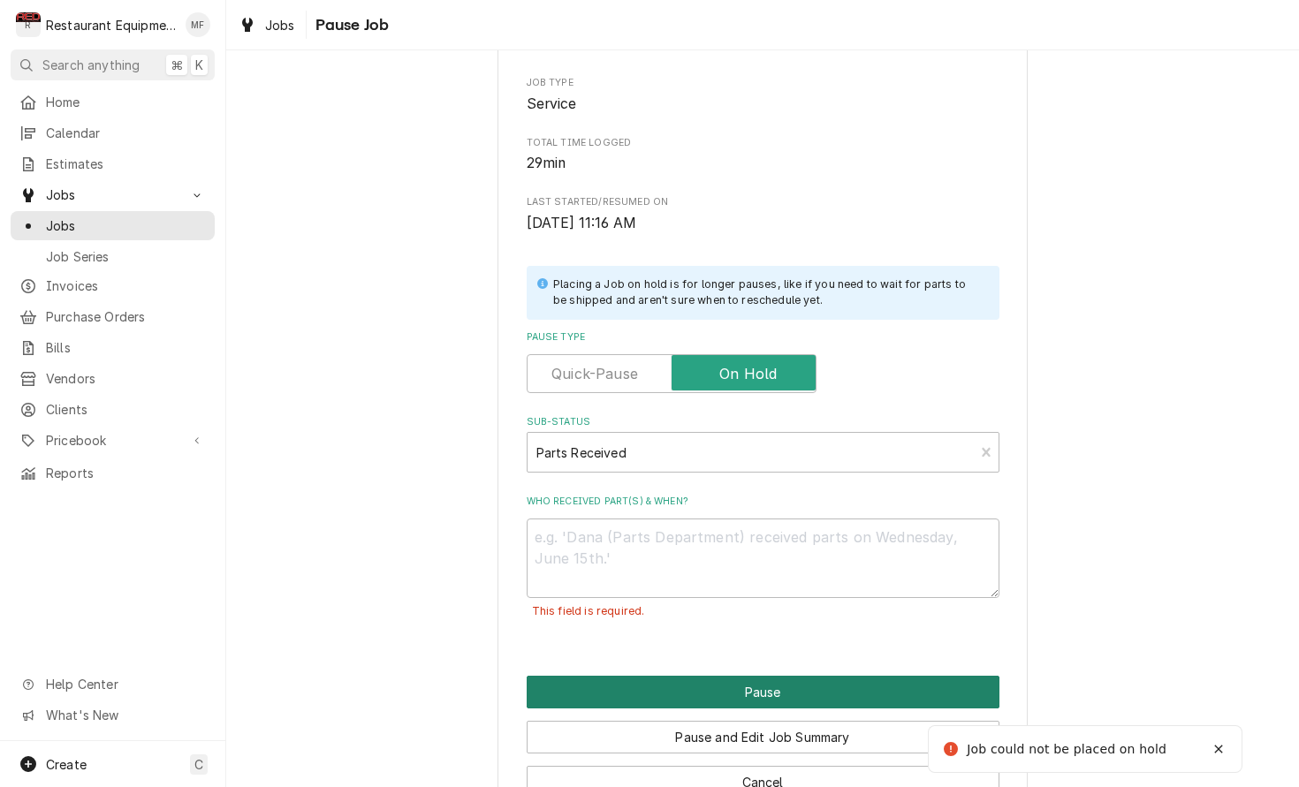
scroll to position [0, 0]
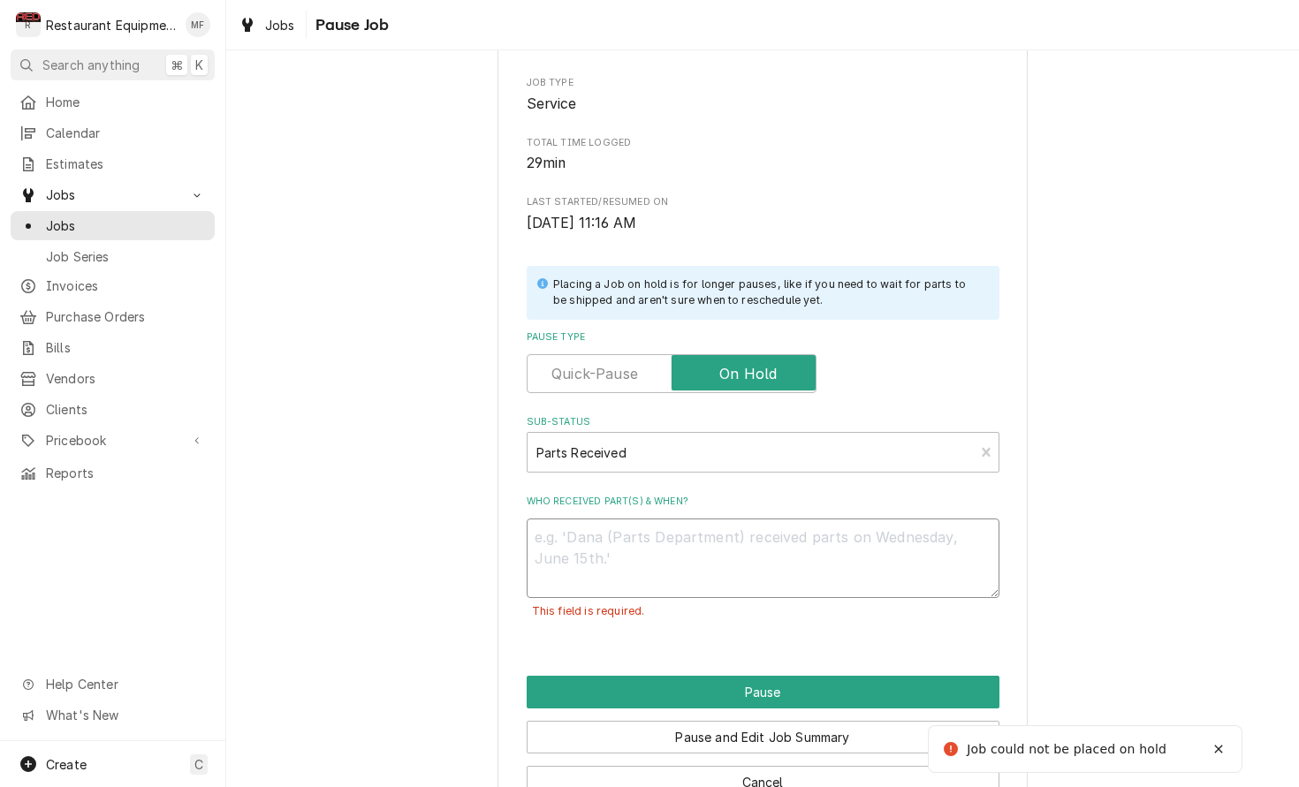
click at [728, 573] on textarea "Who received part(s) & when?" at bounding box center [763, 559] width 473 height 80
type textarea "x"
type textarea "9"
type textarea "x"
type textarea "9/"
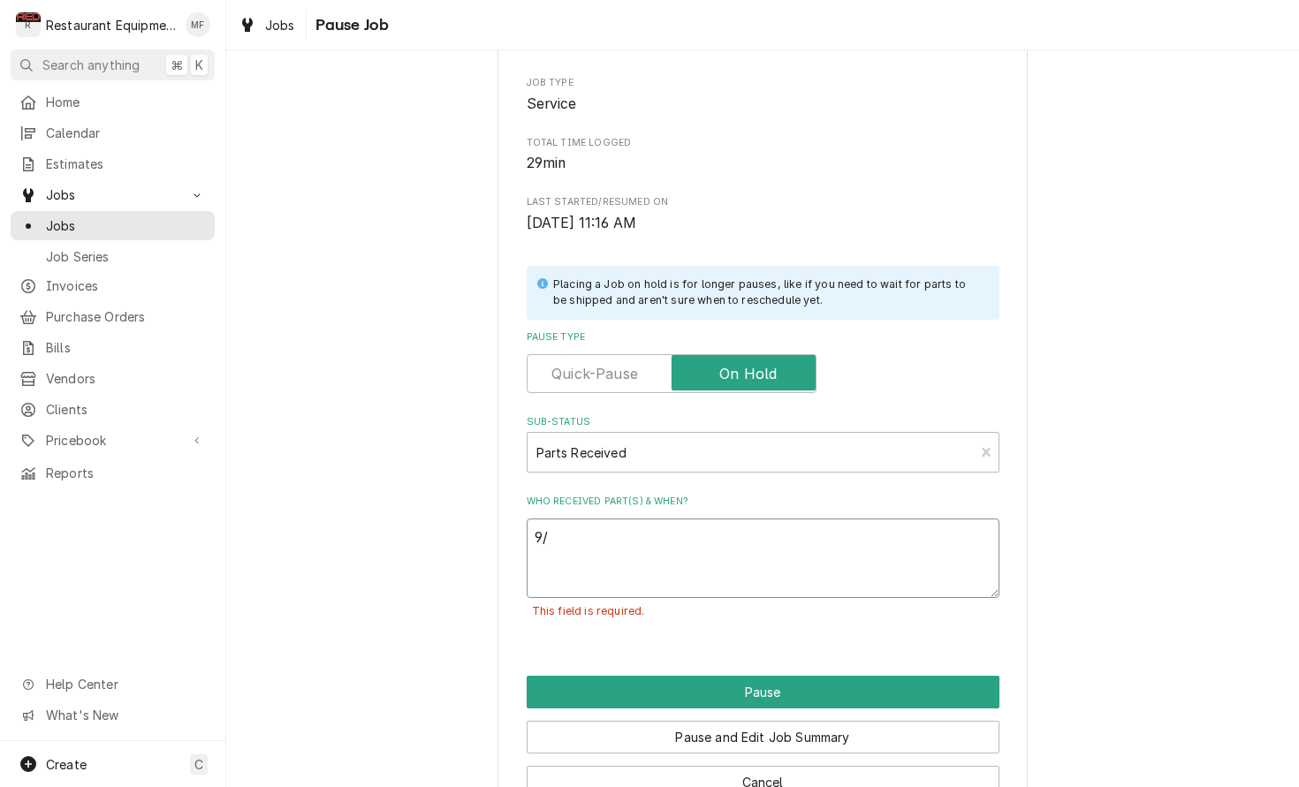
type textarea "x"
type textarea "9/3"
type textarea "x"
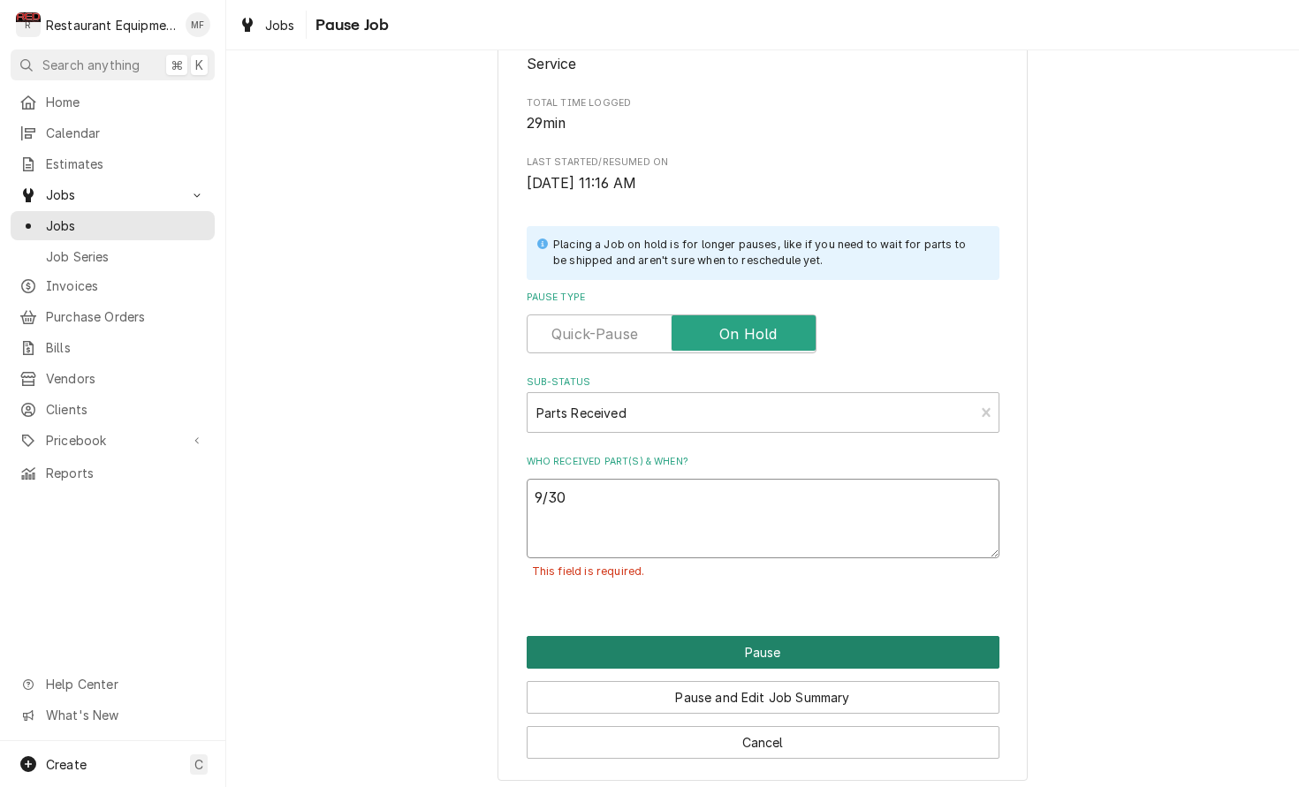
type textarea "9/30"
click at [766, 636] on button "Pause" at bounding box center [763, 652] width 473 height 33
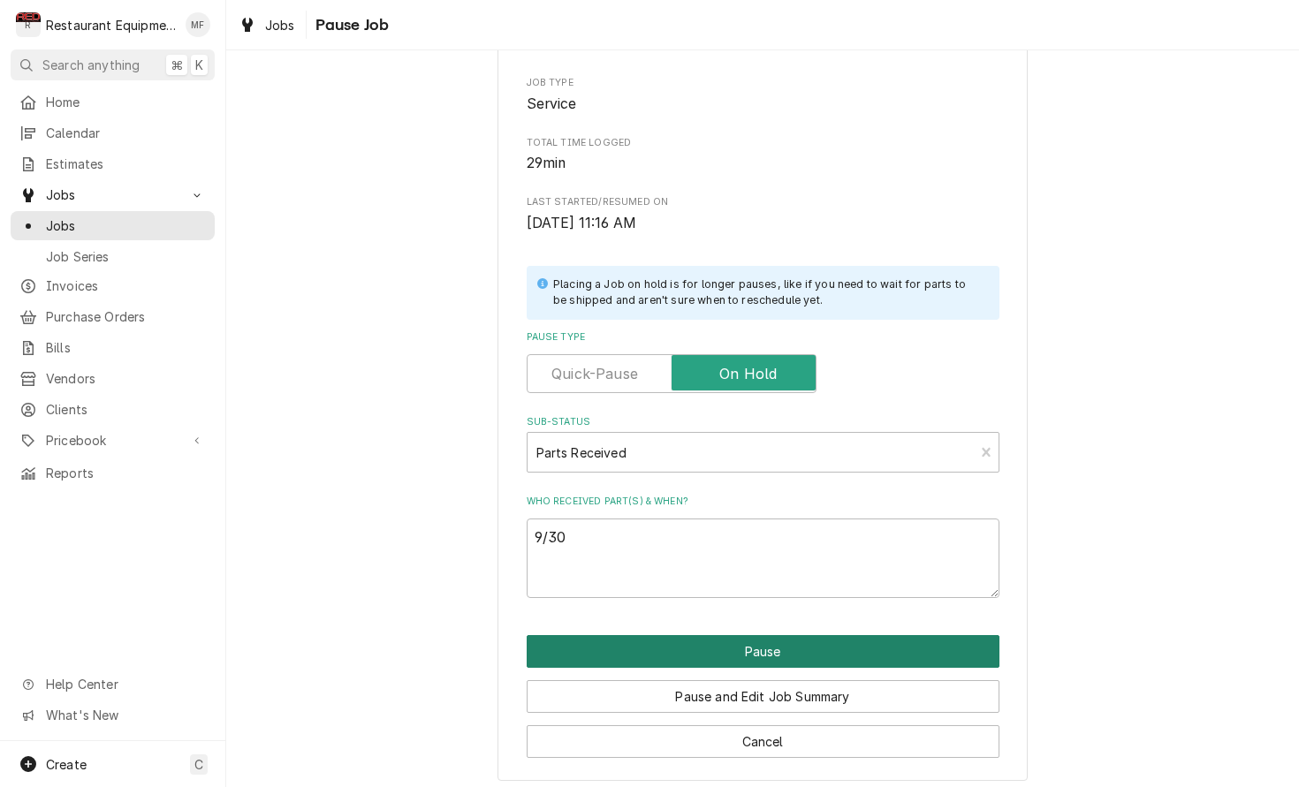
type textarea "x"
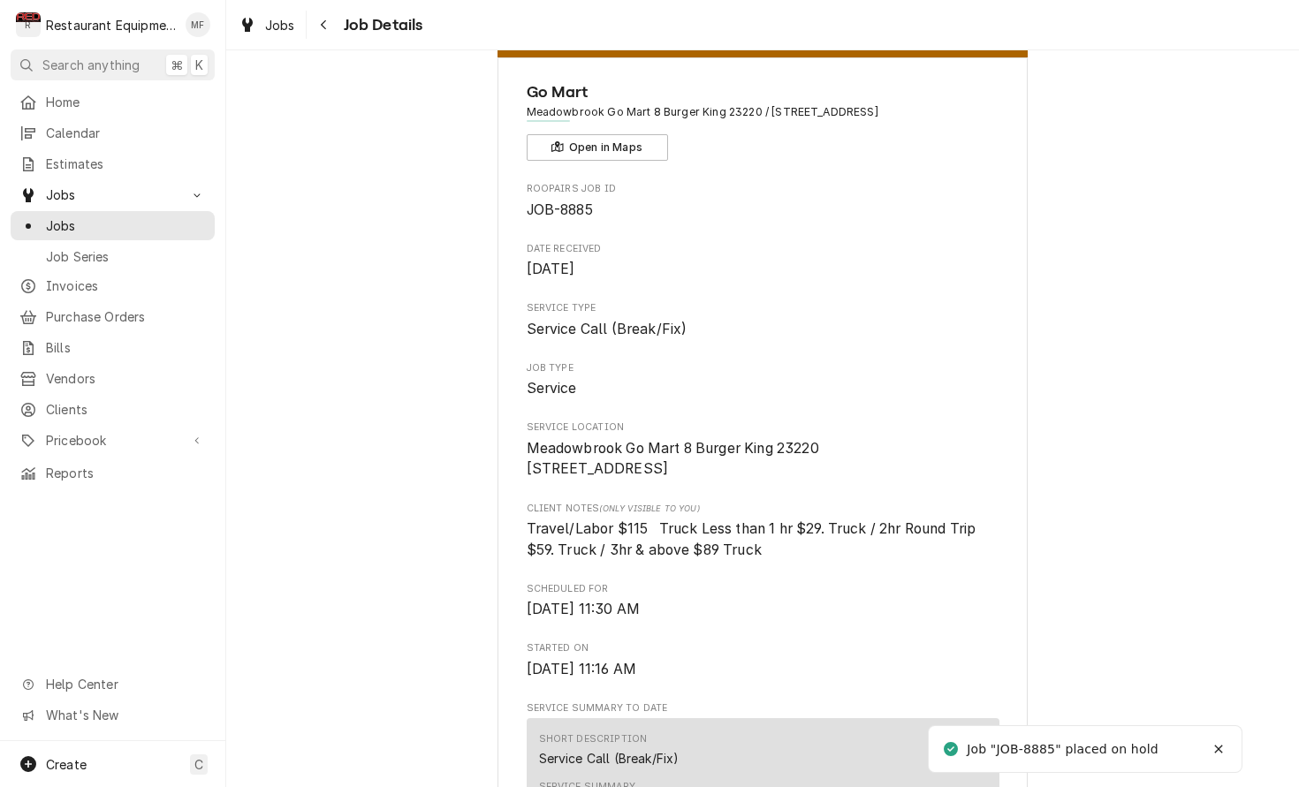
scroll to position [58, 0]
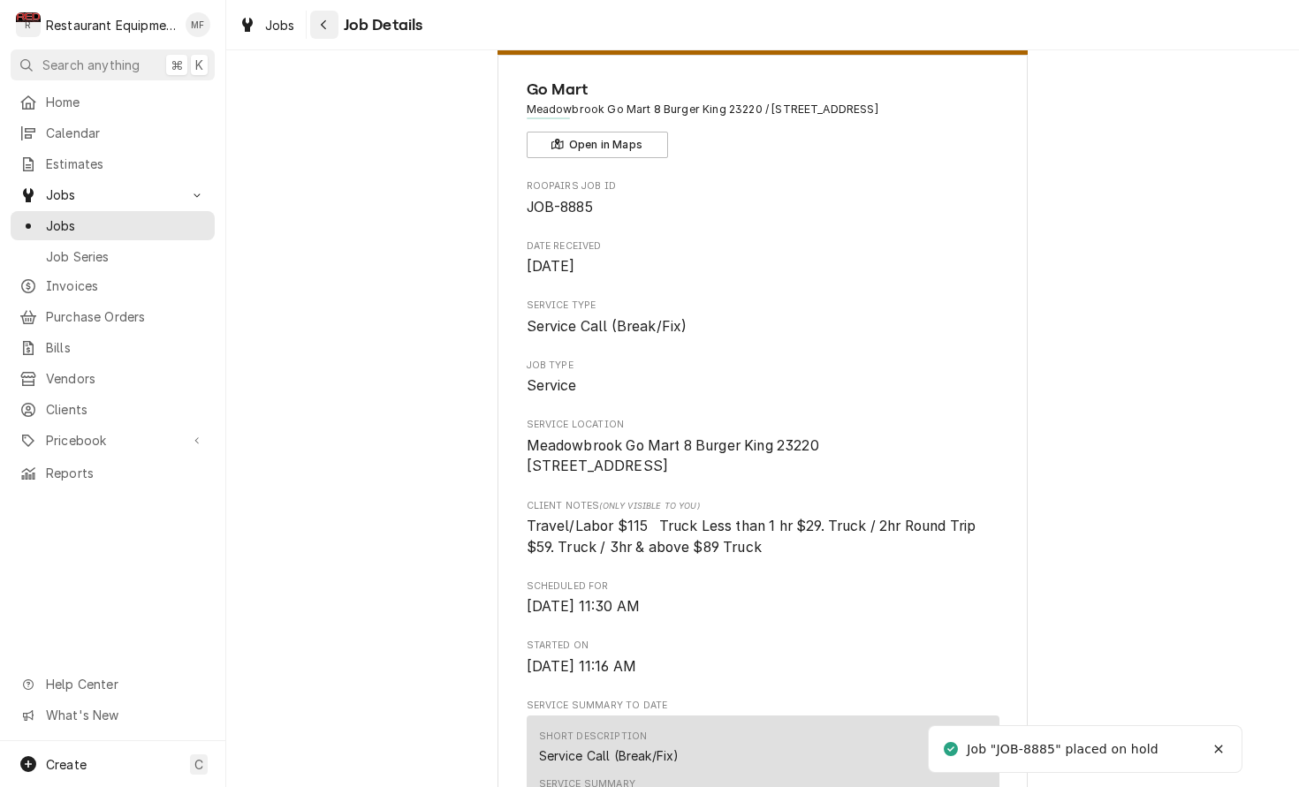
click at [323, 35] on button "Navigate back" at bounding box center [324, 25] width 28 height 28
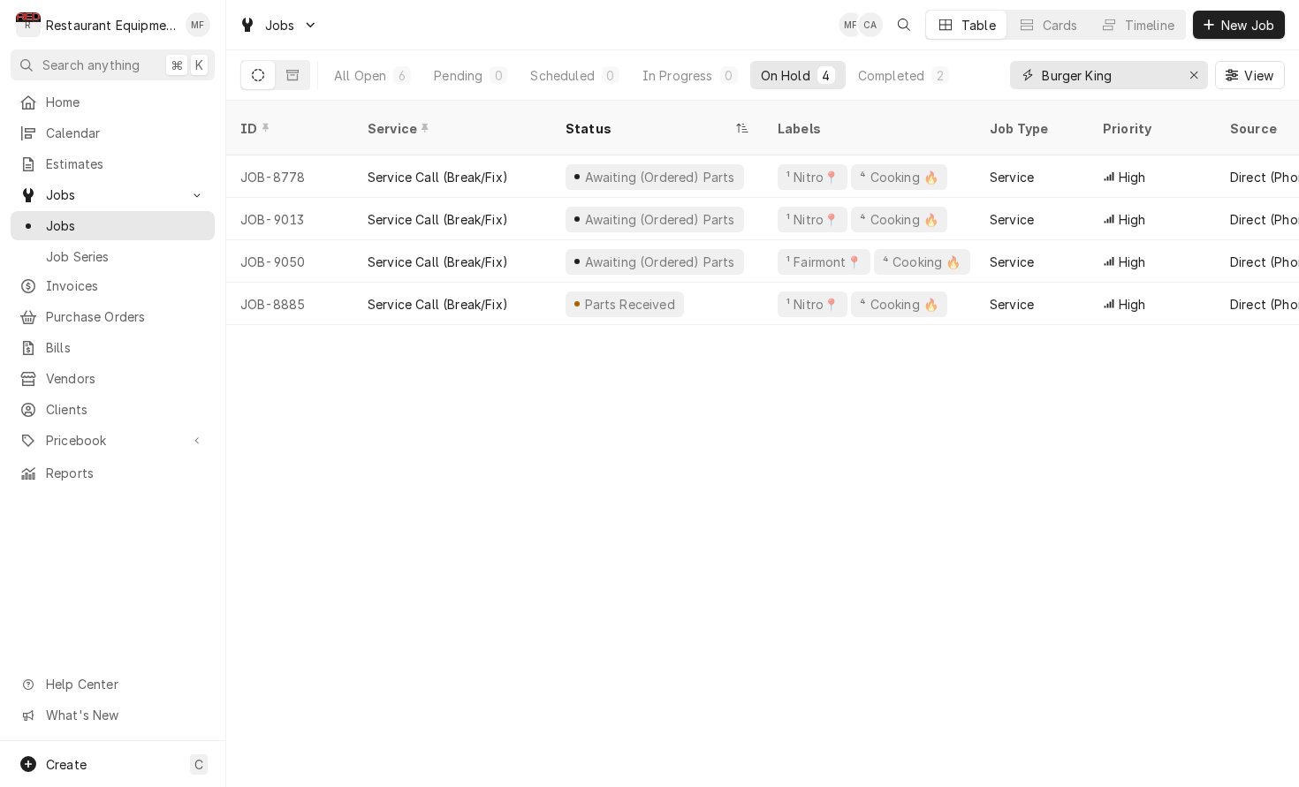
drag, startPoint x: 1119, startPoint y: 77, endPoint x: 995, endPoint y: 78, distance: 124.6
click at [995, 78] on div "All Open 6 Pending 0 Scheduled 0 In Progress 0 On Hold 4 Completed 2 Burger Kin…" at bounding box center [762, 74] width 1044 height 49
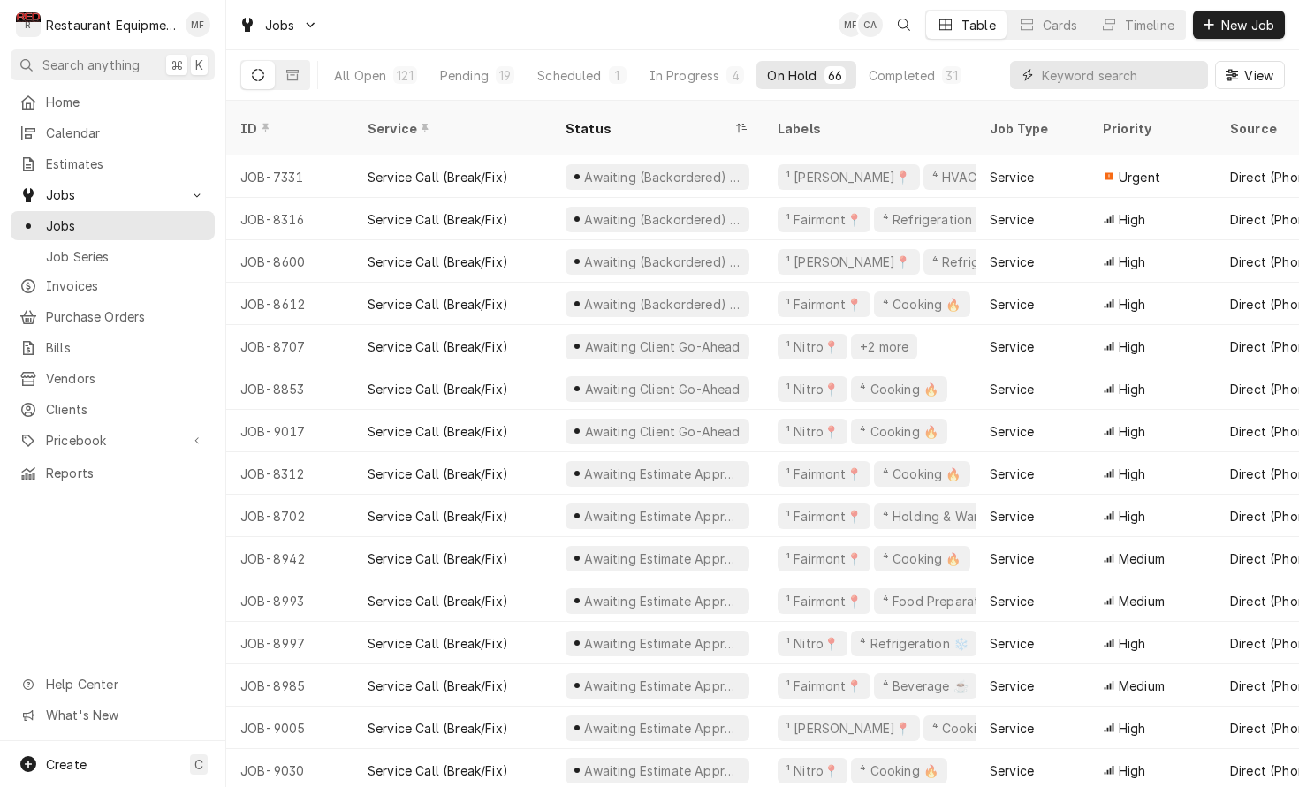
click at [1192, 78] on input "Dynamic Content Wrapper" at bounding box center [1120, 75] width 157 height 28
click at [1113, 72] on input "Dynamic Content Wrapper" at bounding box center [1120, 75] width 157 height 28
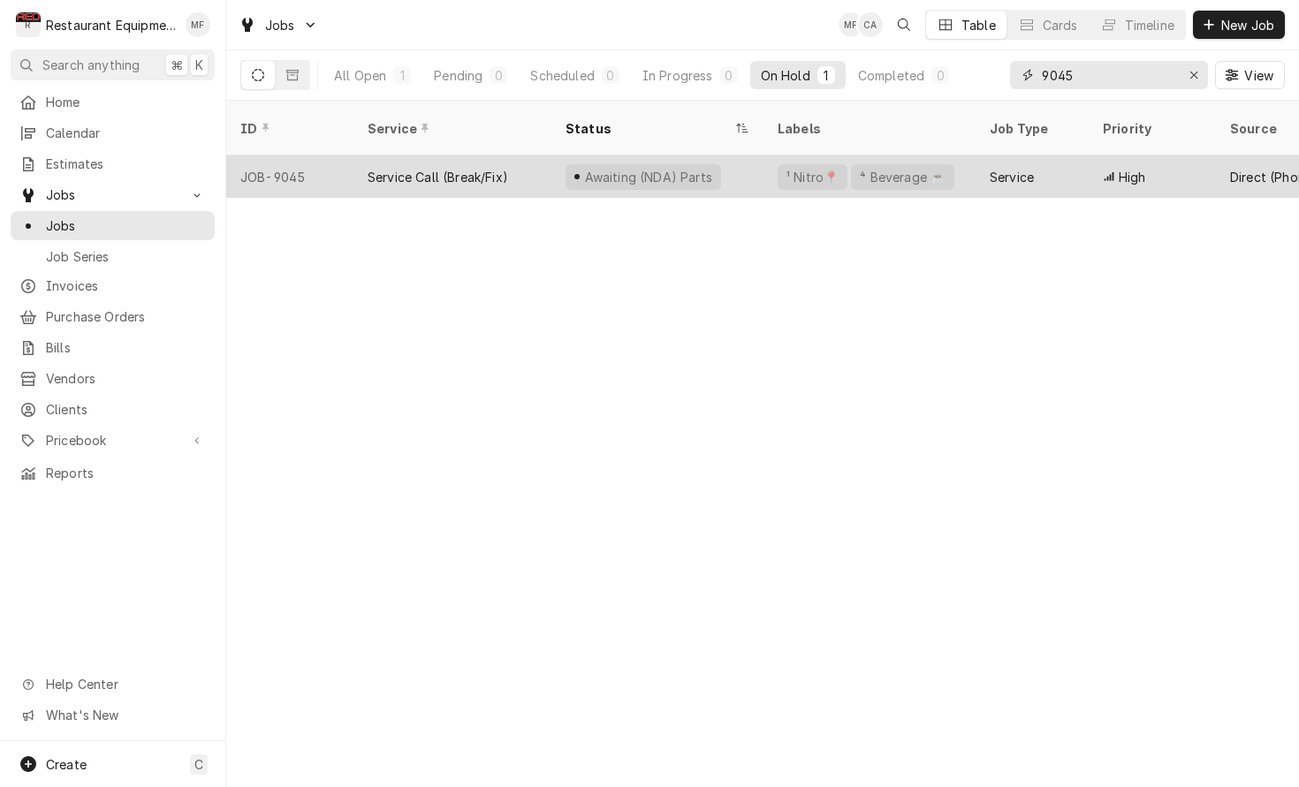
type input "9045"
click at [1003, 168] on div "Service" at bounding box center [1012, 177] width 44 height 19
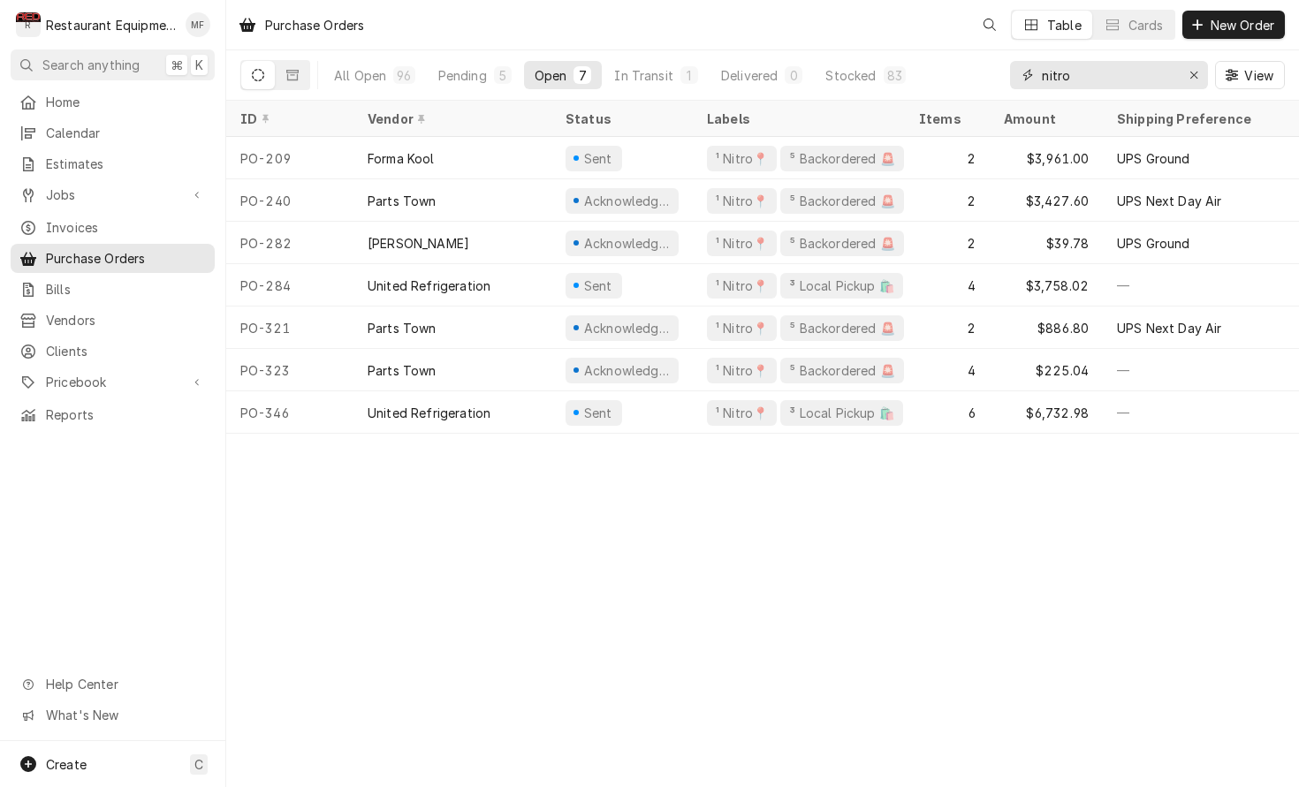
click at [1136, 68] on input "nitro" at bounding box center [1108, 75] width 133 height 28
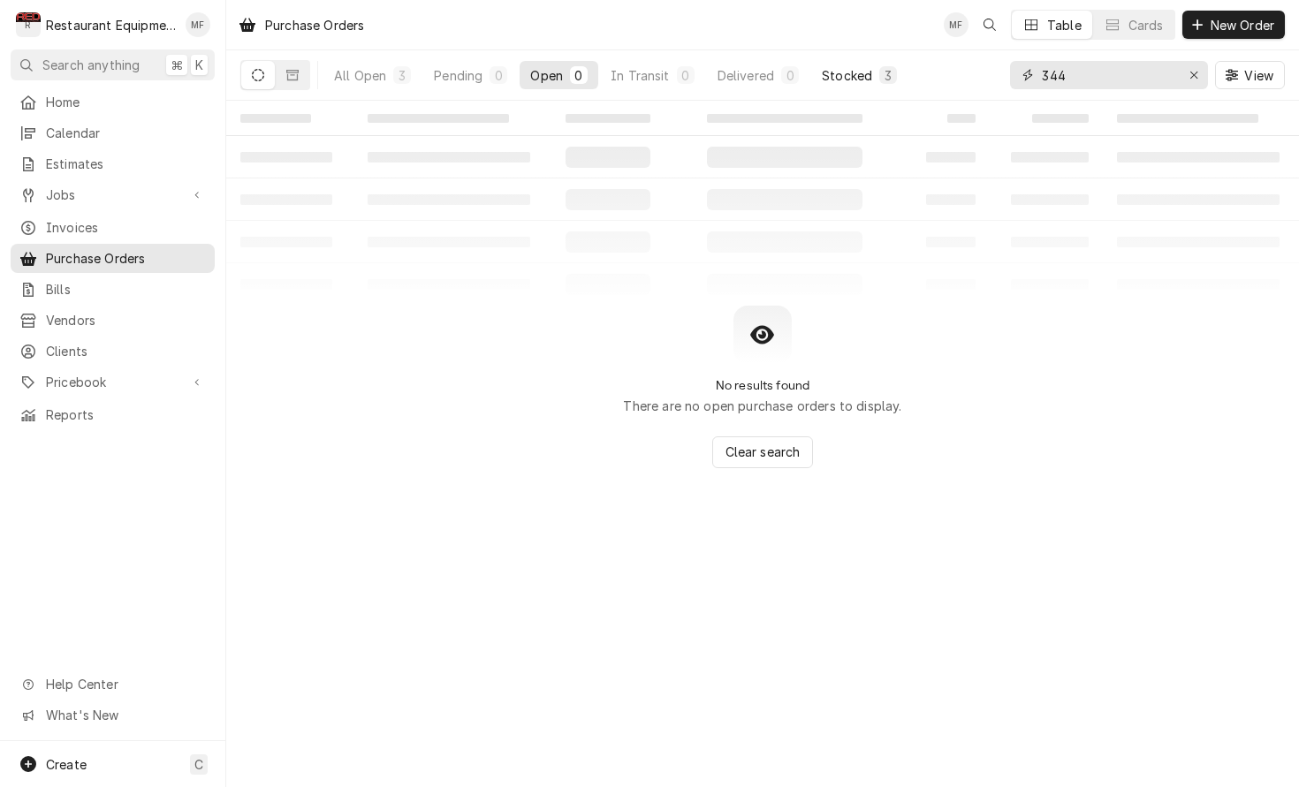
type input "344"
drag, startPoint x: 845, startPoint y: 81, endPoint x: 772, endPoint y: 100, distance: 74.8
click at [844, 81] on div "Stocked" at bounding box center [847, 75] width 50 height 19
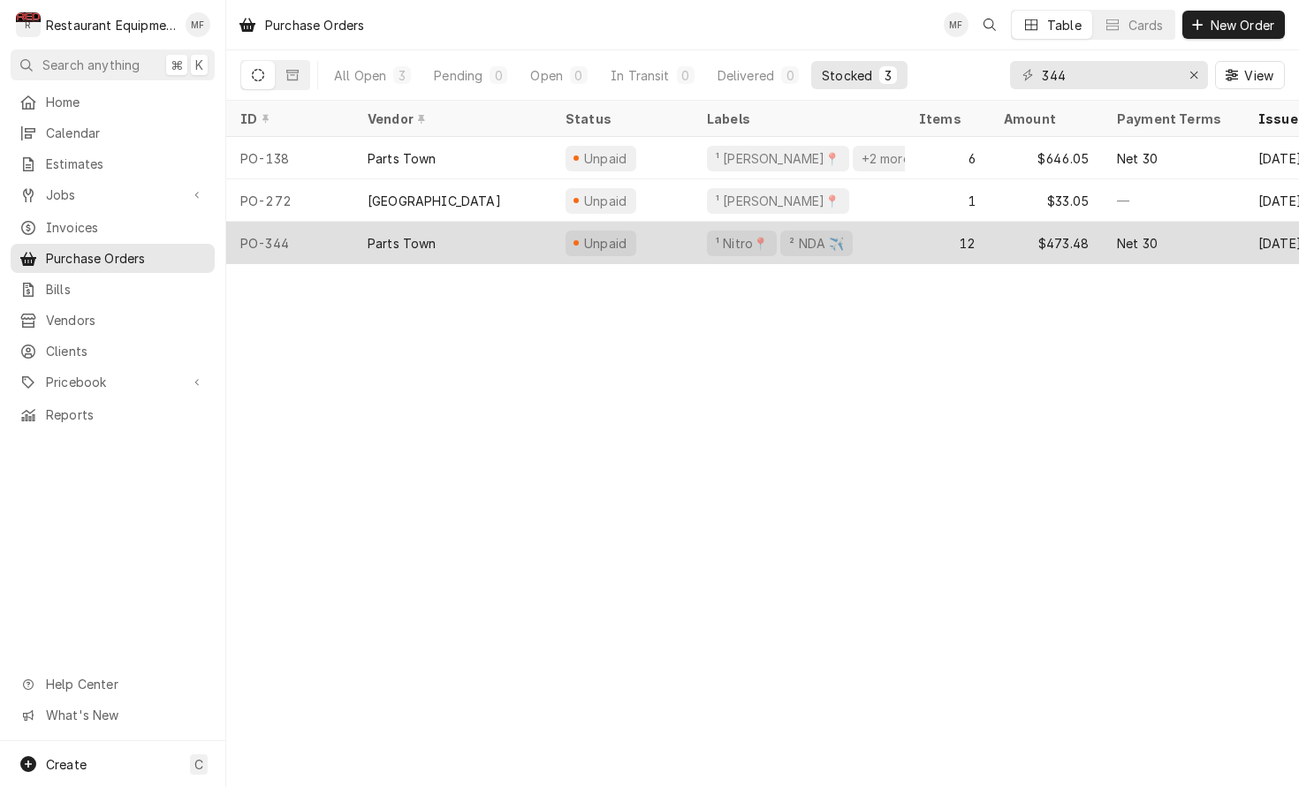
click at [910, 240] on div "12" at bounding box center [947, 243] width 85 height 42
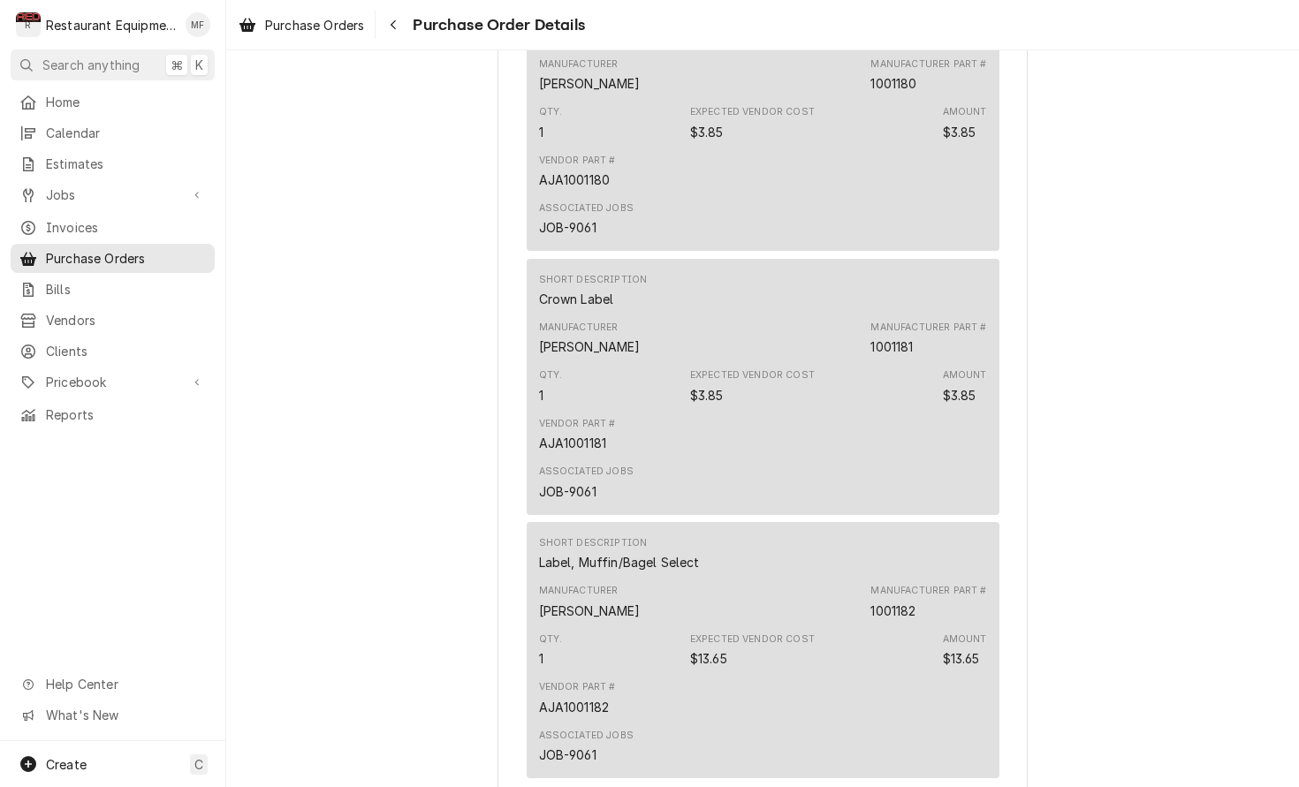
scroll to position [2072, 0]
click at [389, 27] on div "Navigate back" at bounding box center [393, 25] width 18 height 18
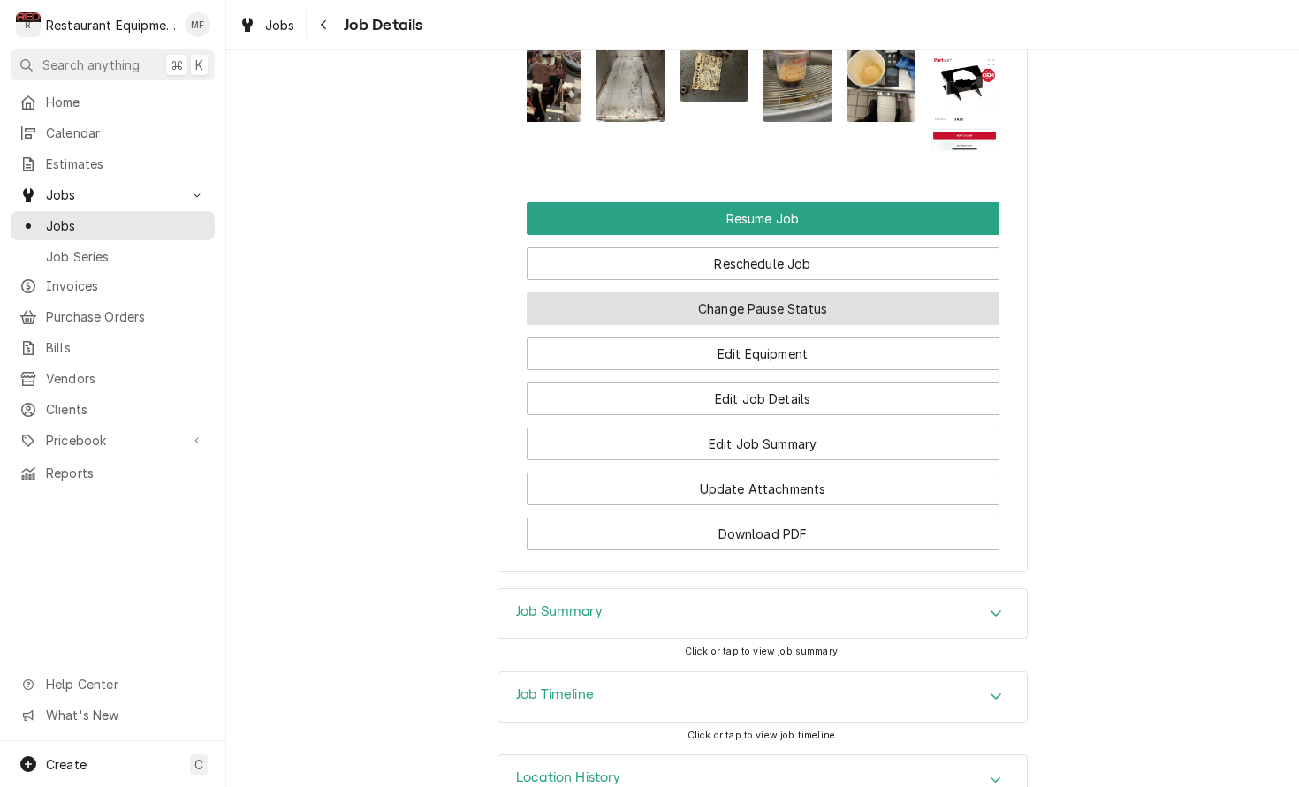
scroll to position [2103, 0]
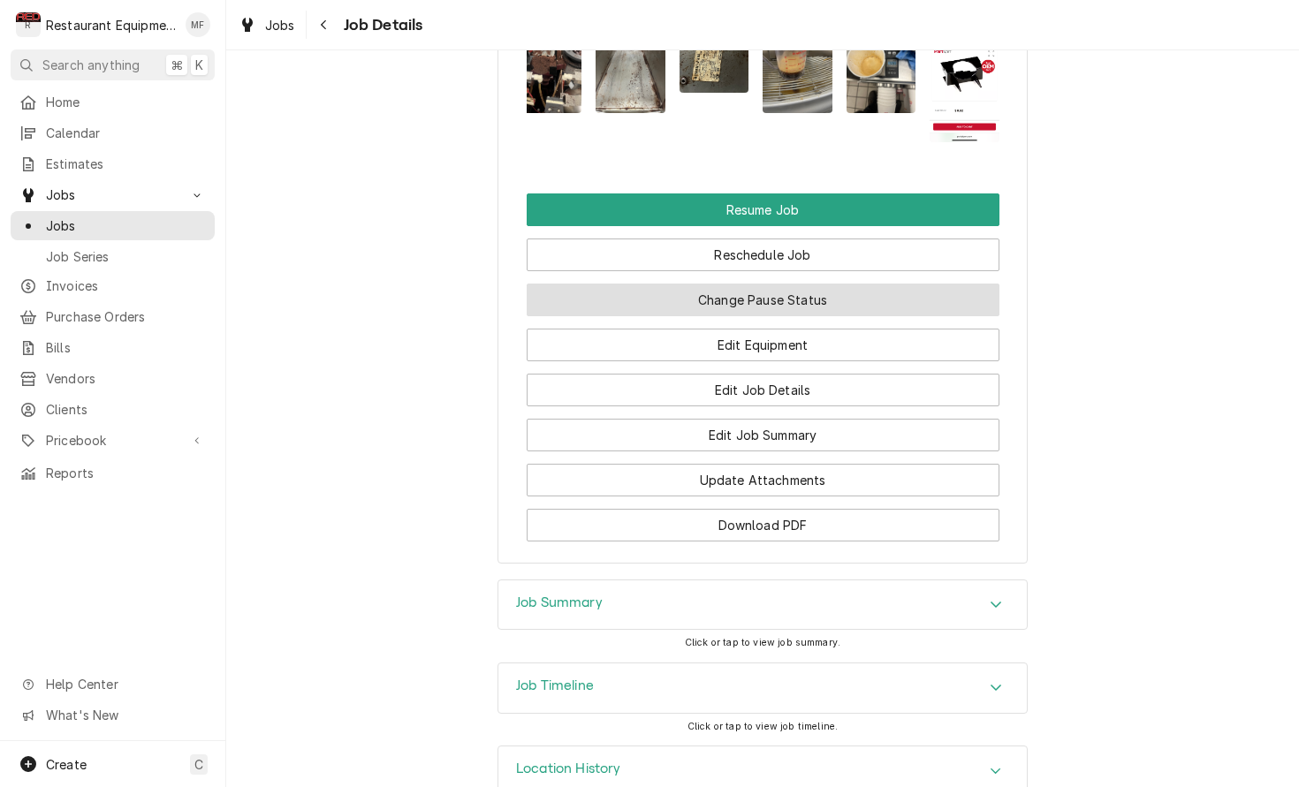
click at [875, 286] on button "Change Pause Status" at bounding box center [763, 300] width 473 height 33
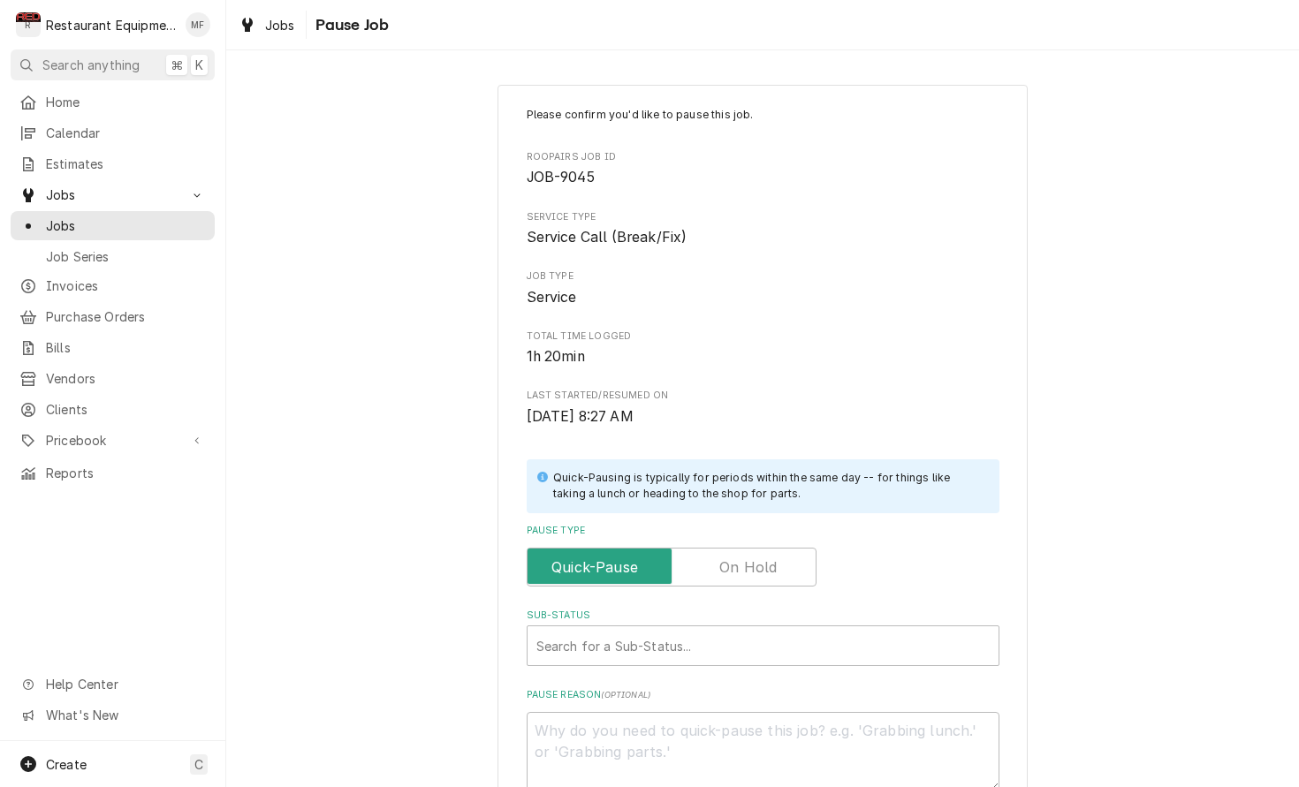
click at [781, 553] on input "Pause Type" at bounding box center [672, 567] width 274 height 39
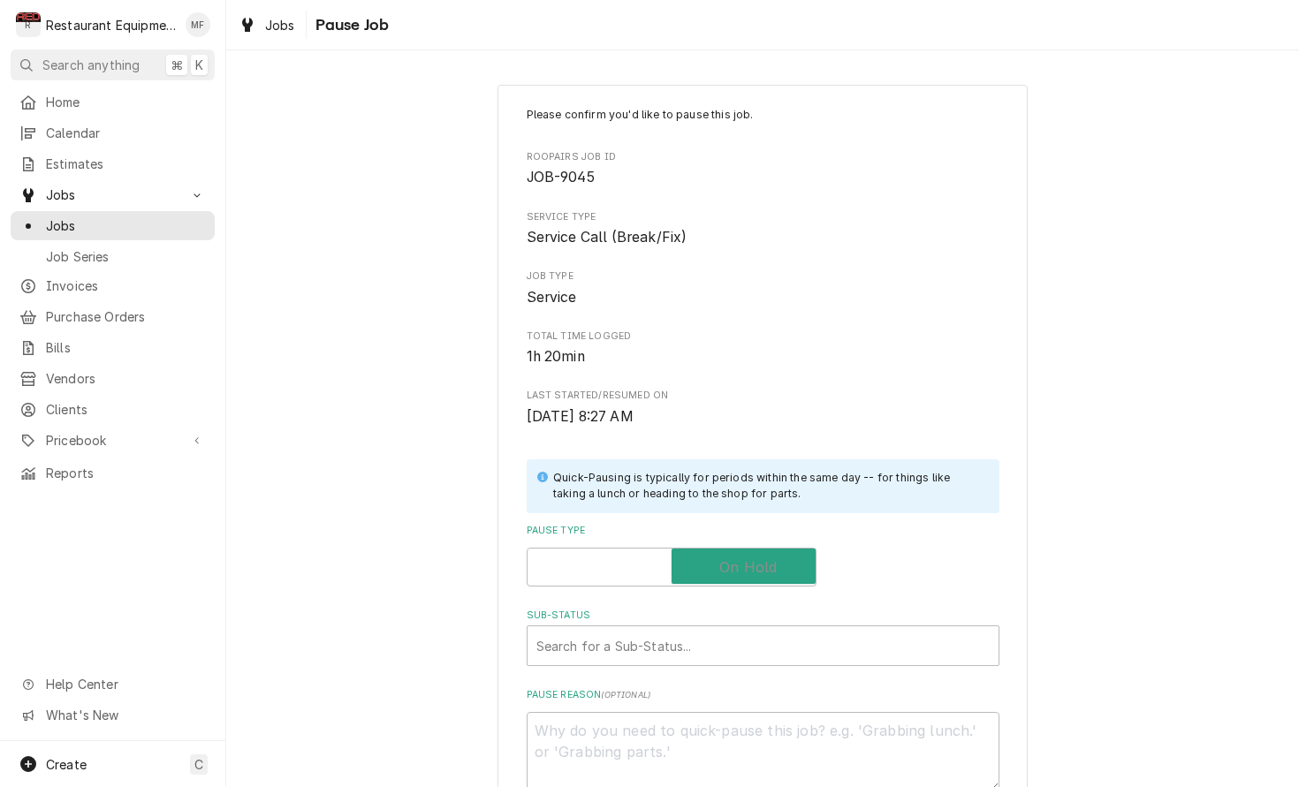
checkbox input "true"
type textarea "x"
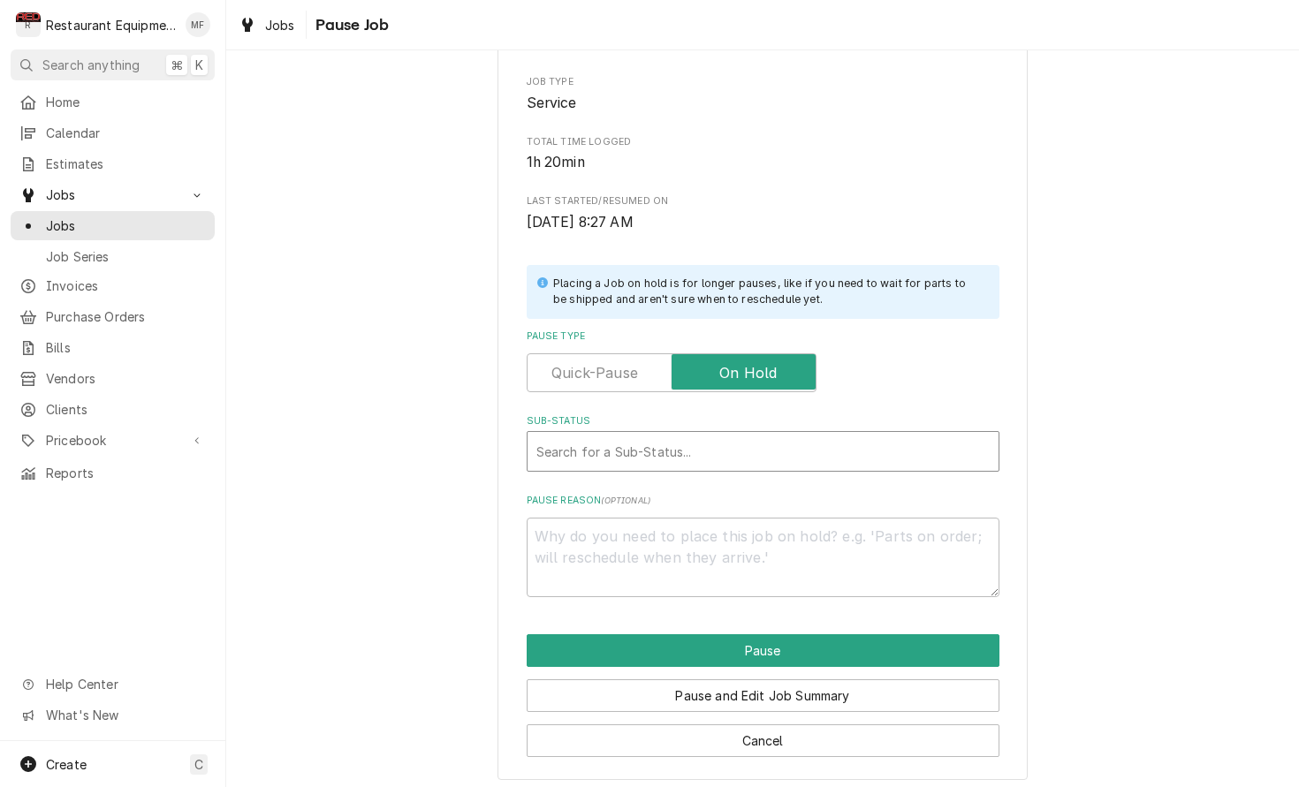
scroll to position [193, 0]
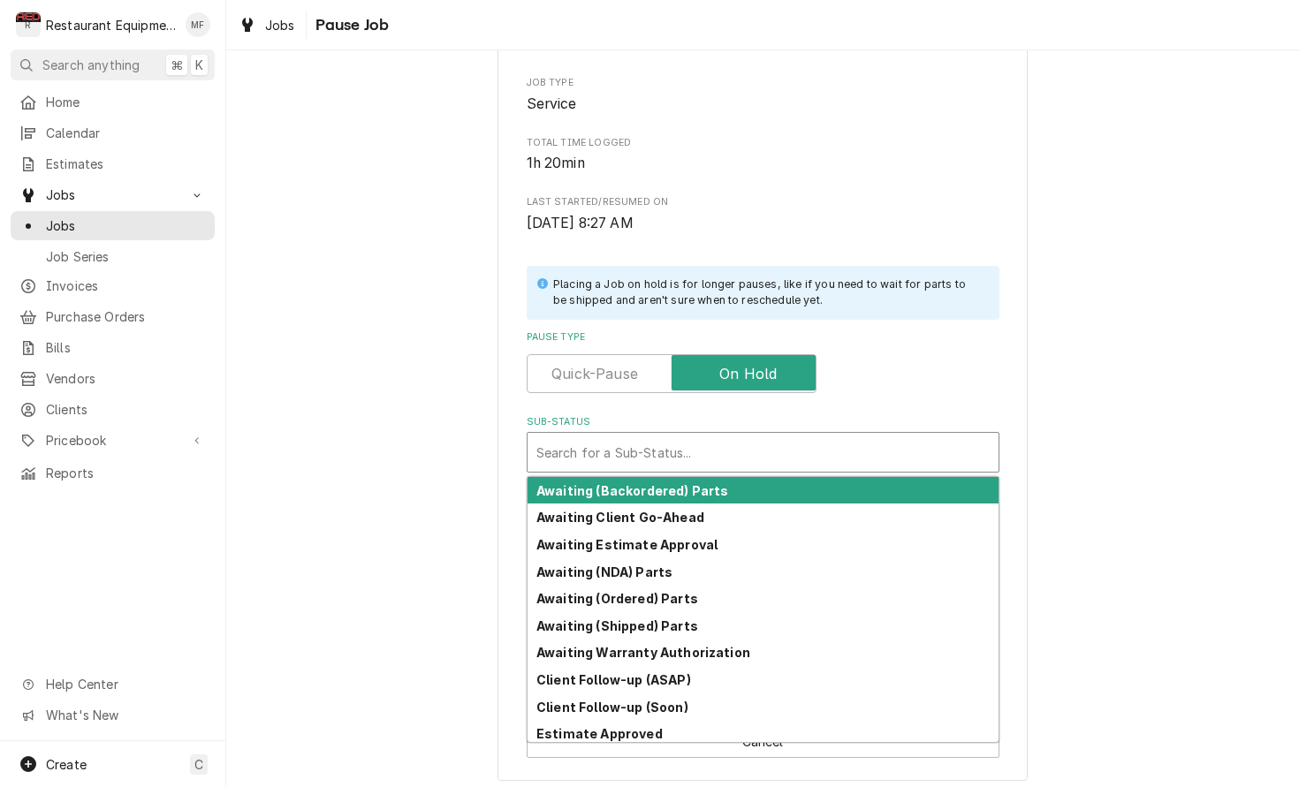
click at [782, 436] on div "Sub-Status" at bounding box center [762, 452] width 453 height 32
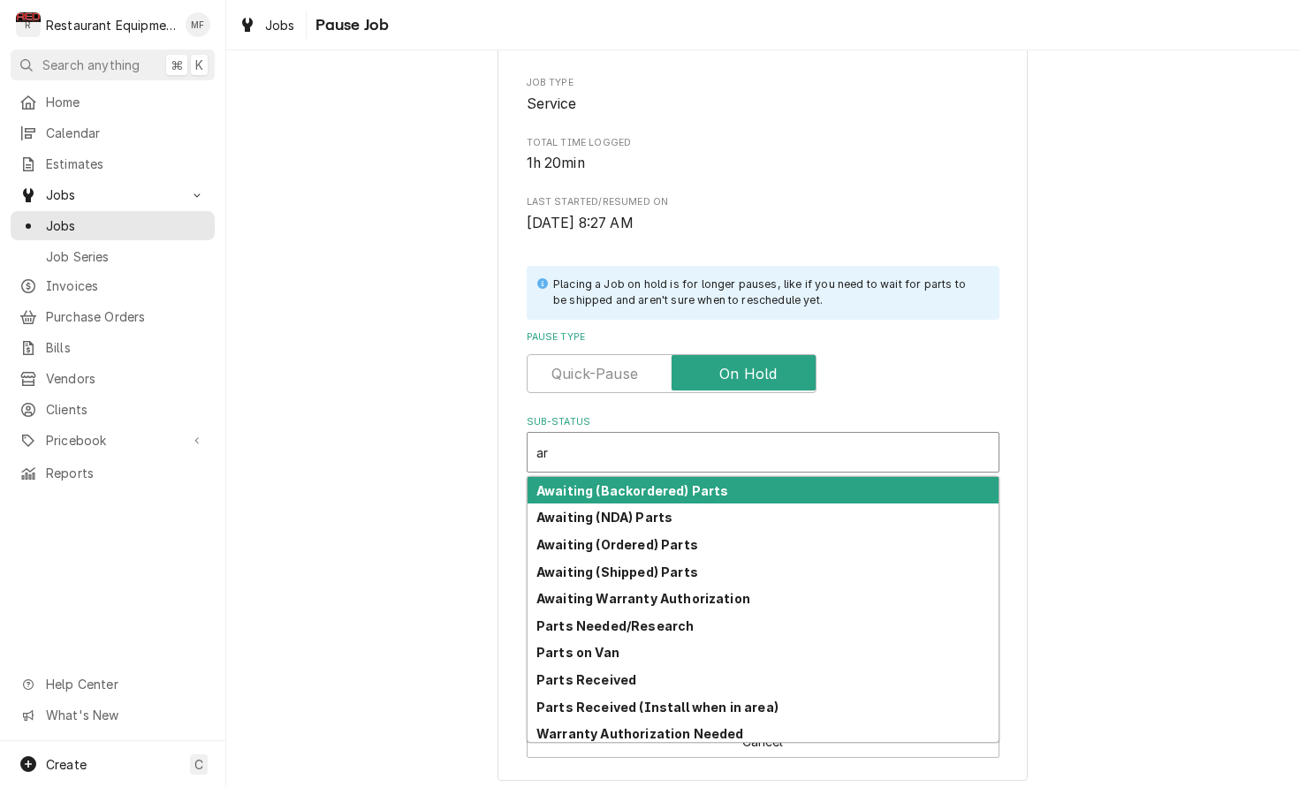
type input "a"
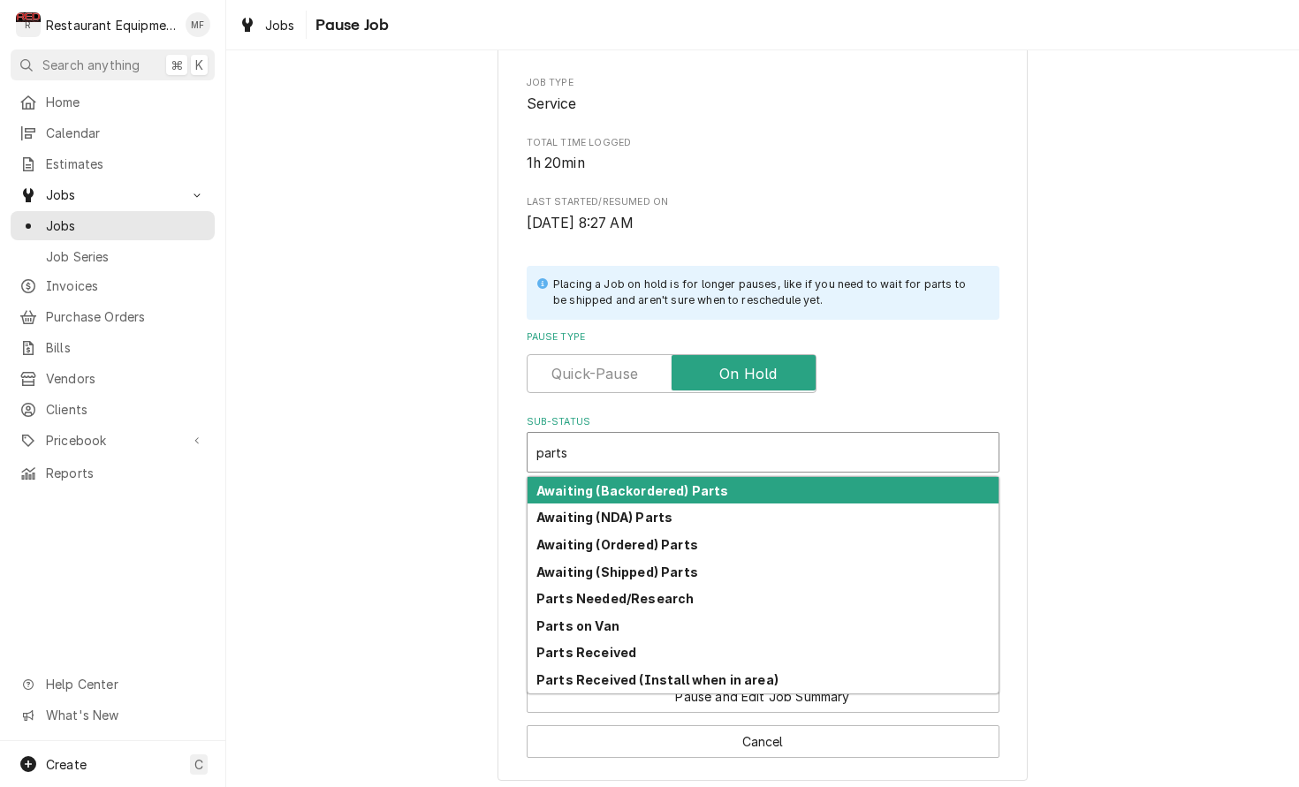
type input "parts r"
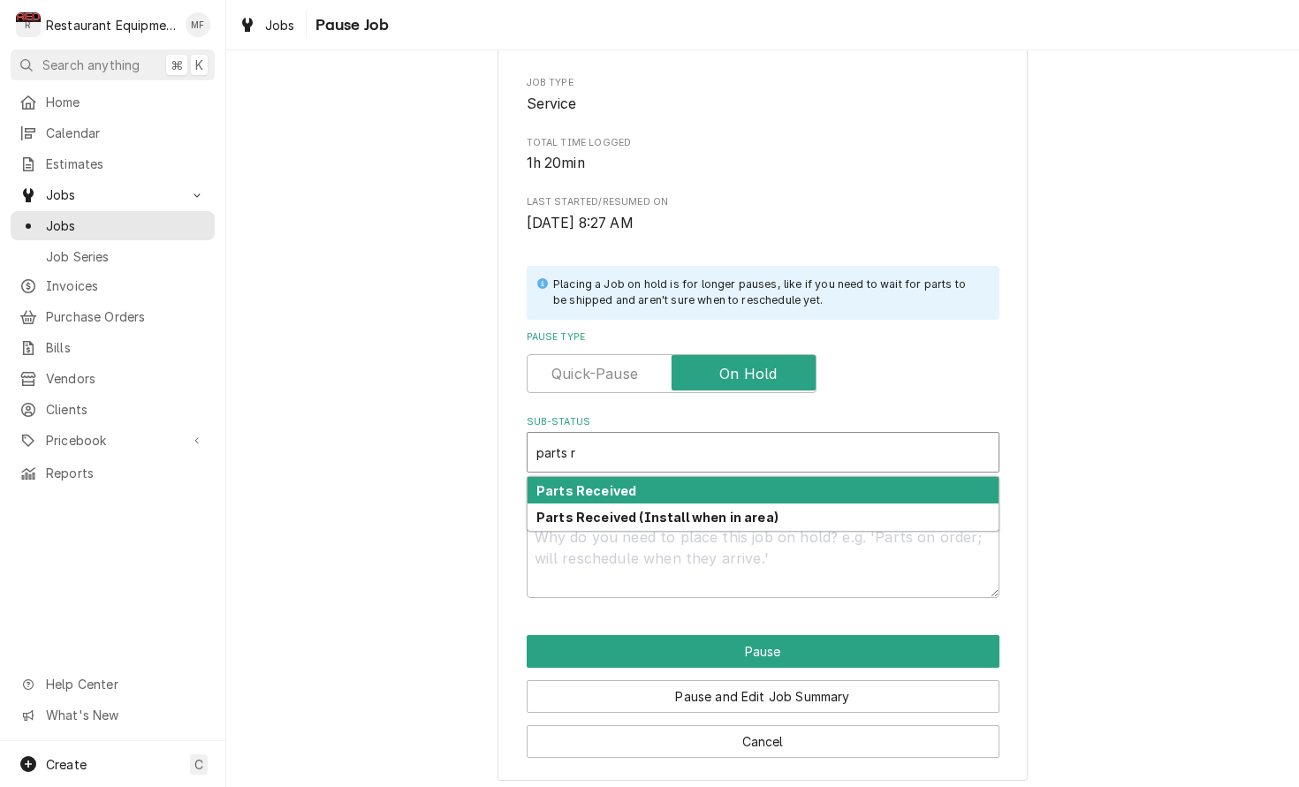
scroll to position [0, 0]
click at [775, 482] on div "Parts Received" at bounding box center [762, 490] width 471 height 27
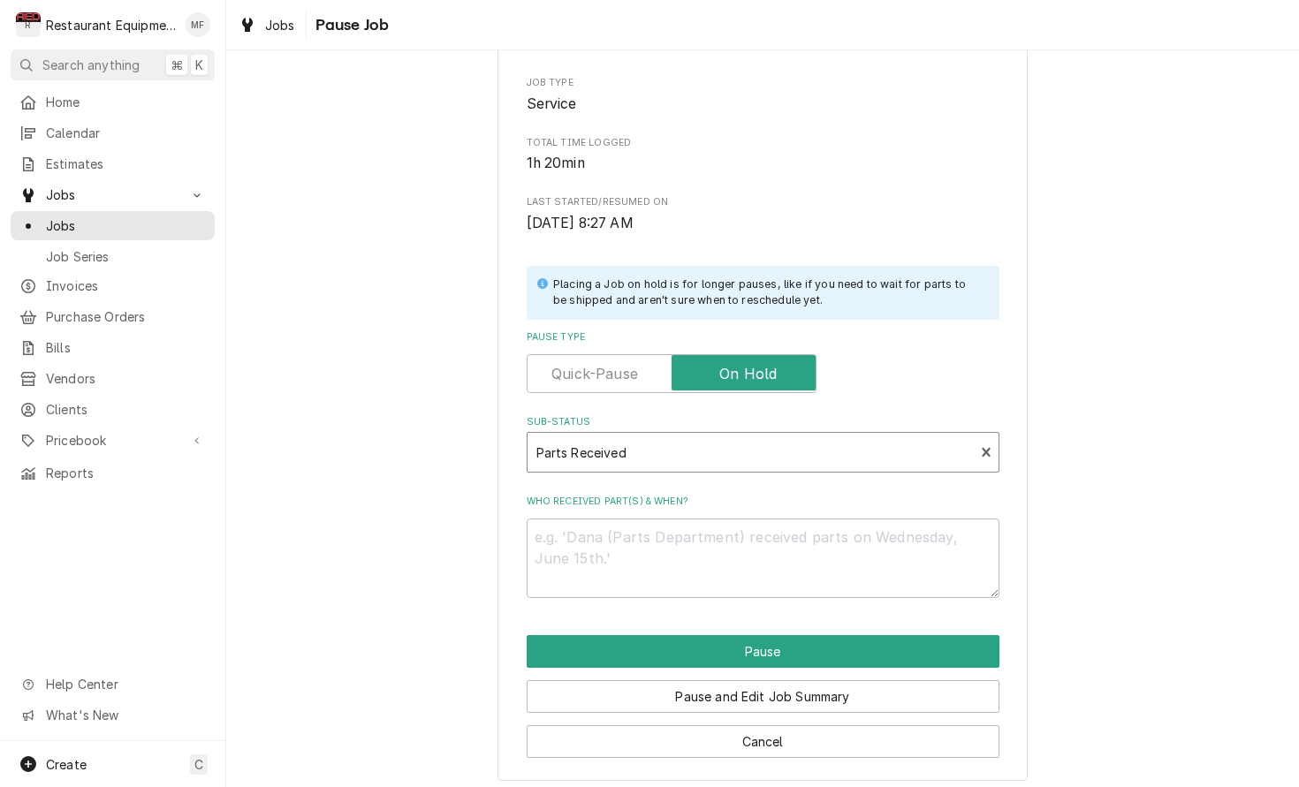
type textarea "x"
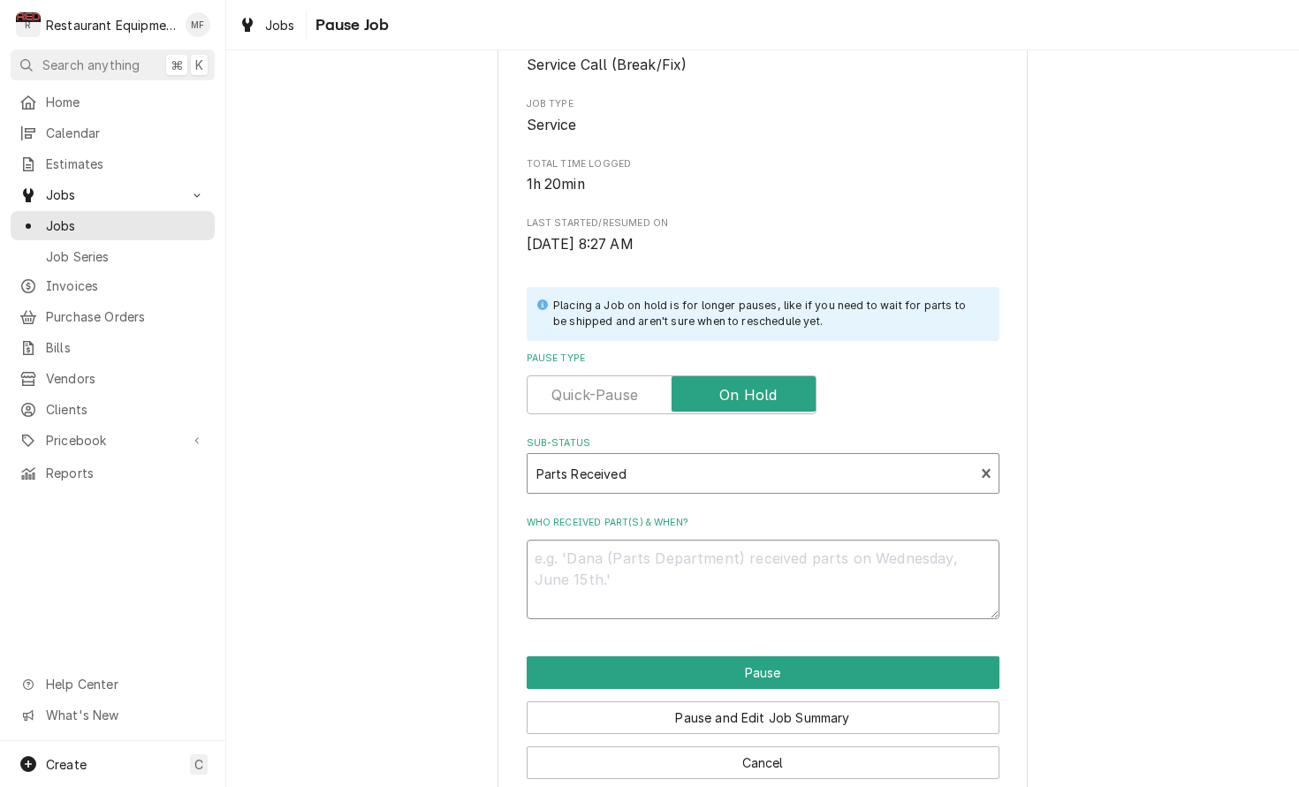
click at [839, 582] on textarea "Who received part(s) & when?" at bounding box center [763, 580] width 473 height 80
type textarea "x"
type textarea "9"
type textarea "x"
type textarea "9/"
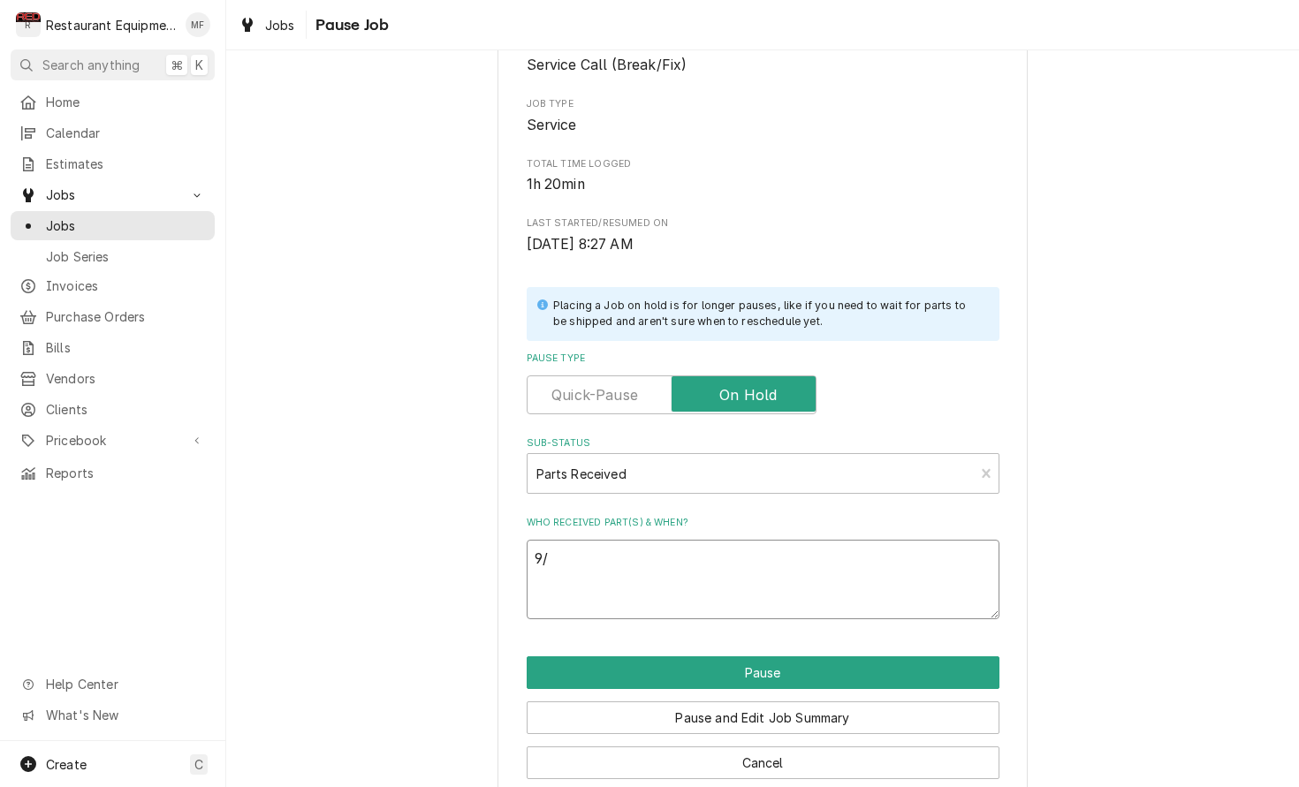
type textarea "x"
type textarea "9/3"
type textarea "x"
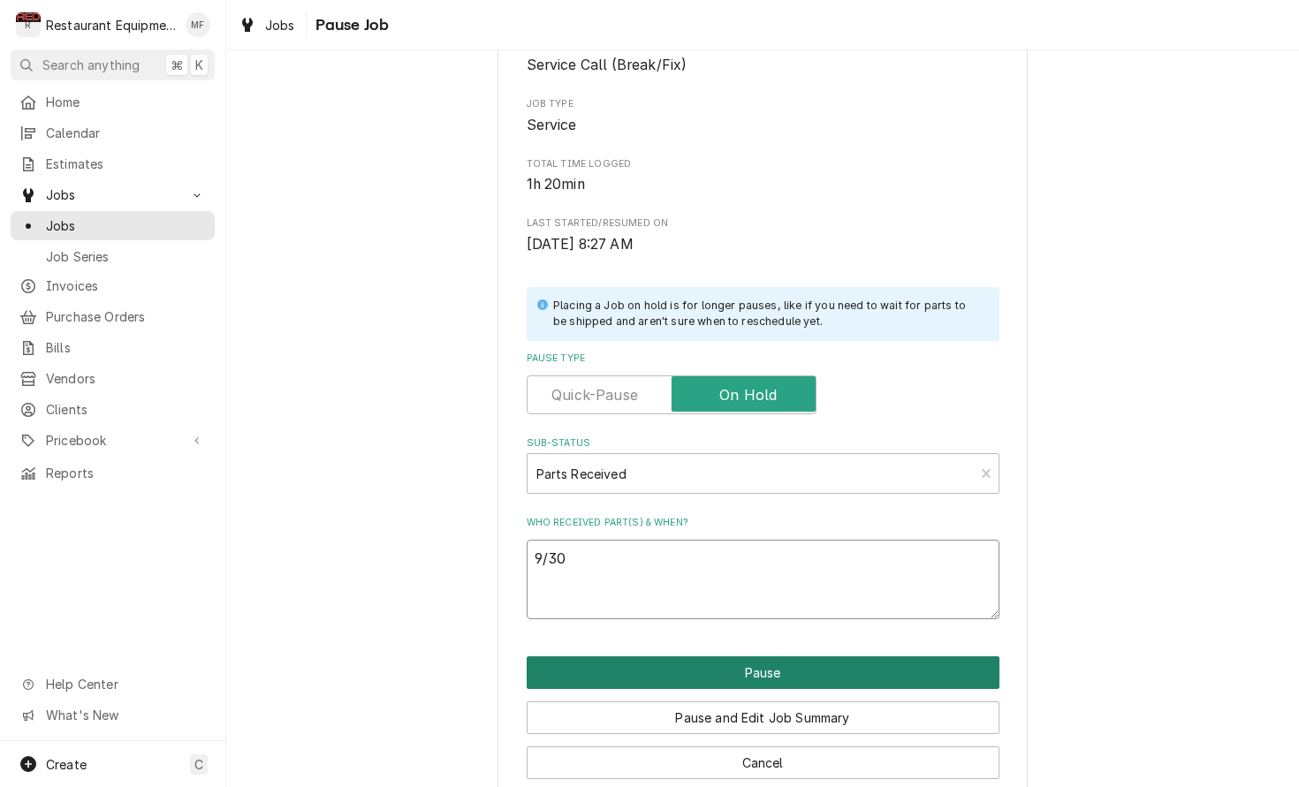
type textarea "9/30"
click at [913, 658] on button "Pause" at bounding box center [763, 672] width 473 height 33
type textarea "x"
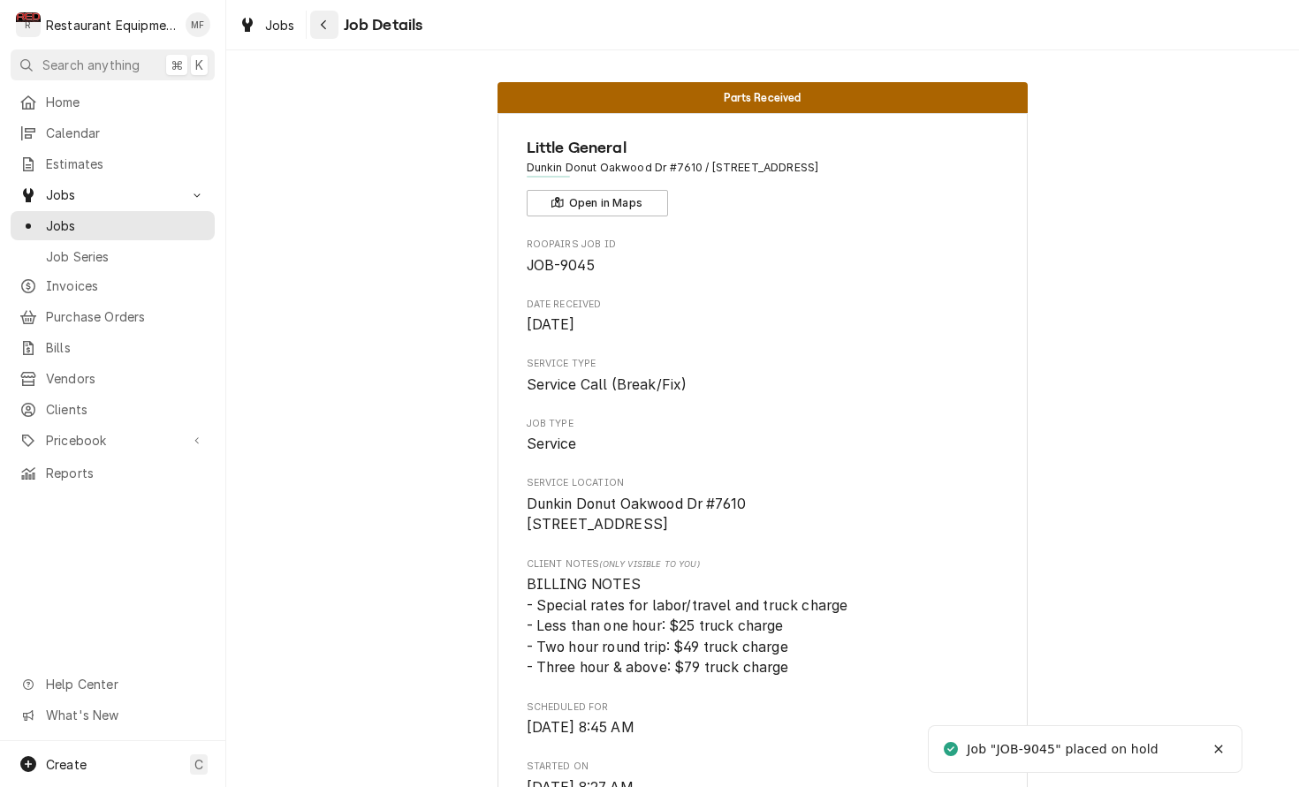
click at [322, 25] on icon "Navigate back" at bounding box center [323, 25] width 5 height 10
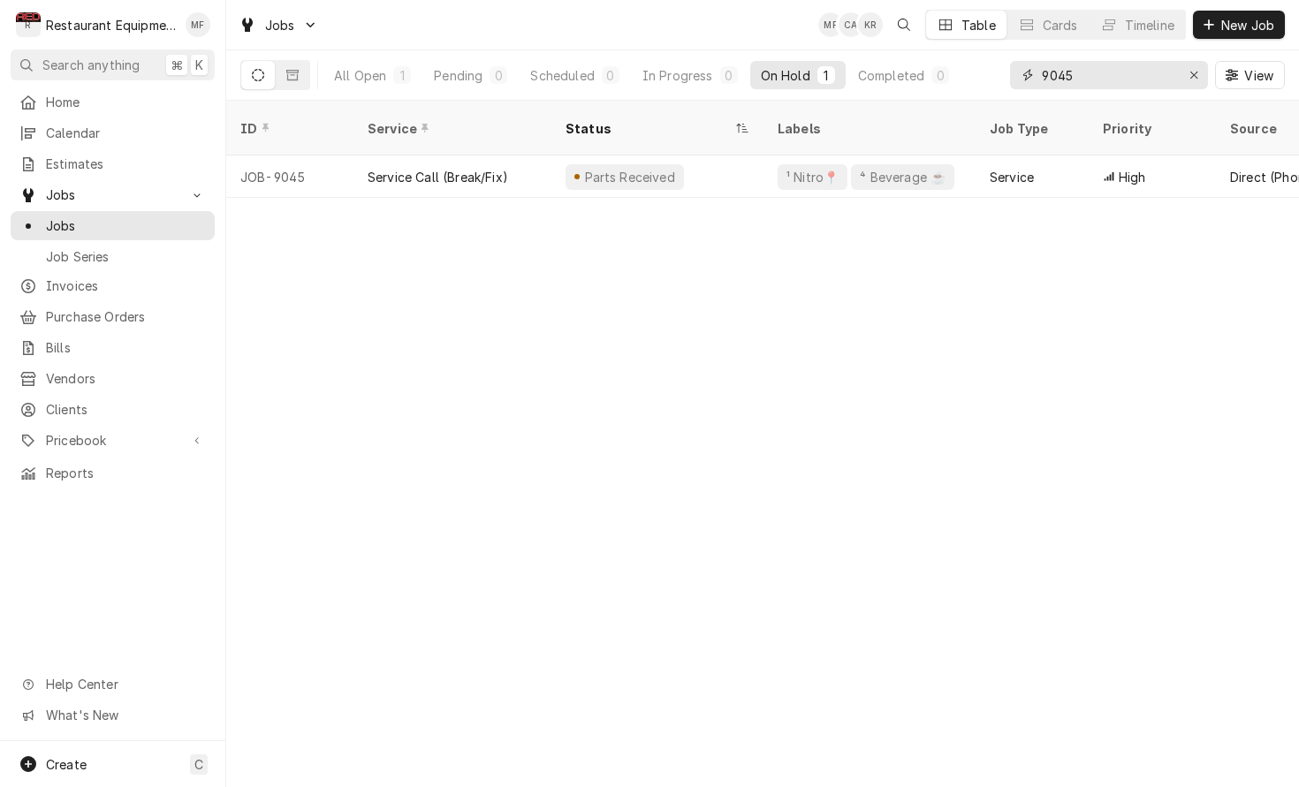
click at [1096, 63] on input "9045" at bounding box center [1108, 75] width 133 height 28
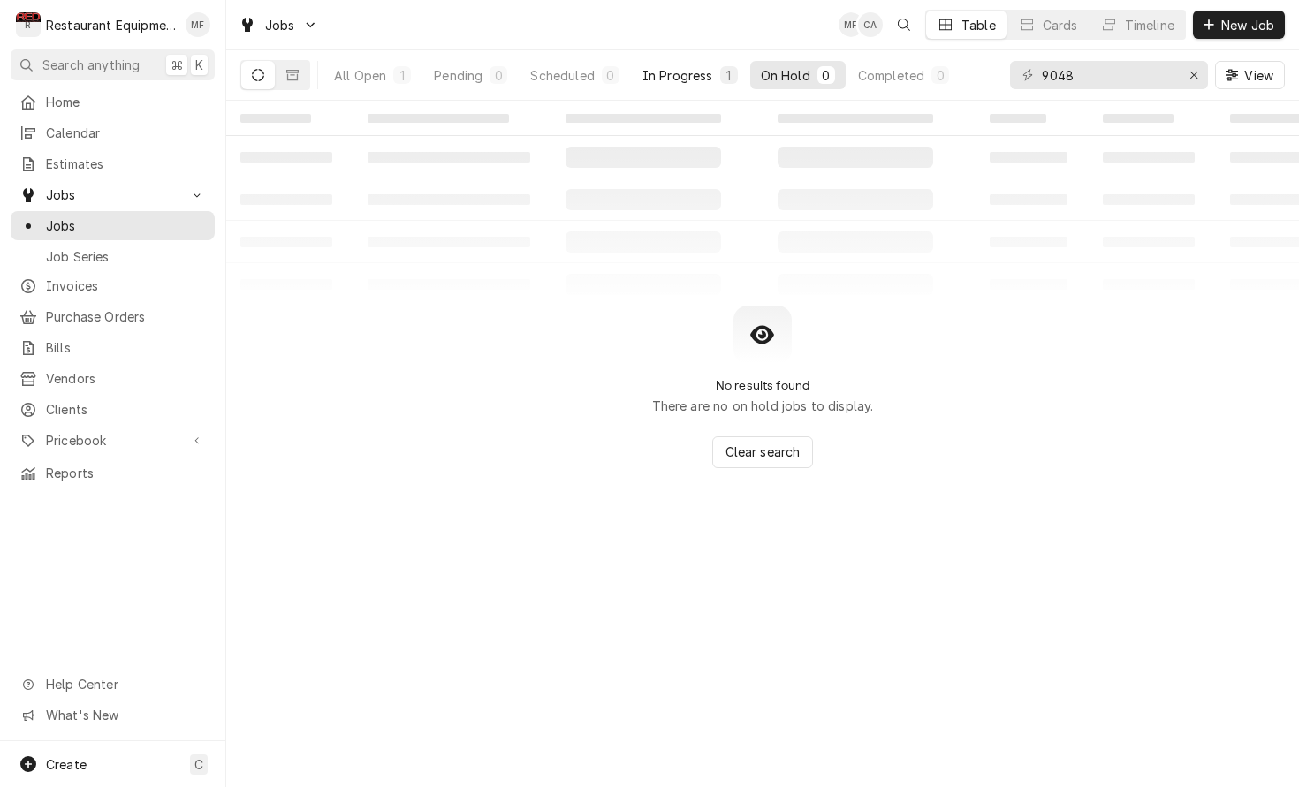
click at [670, 71] on div "In Progress" at bounding box center [677, 75] width 71 height 19
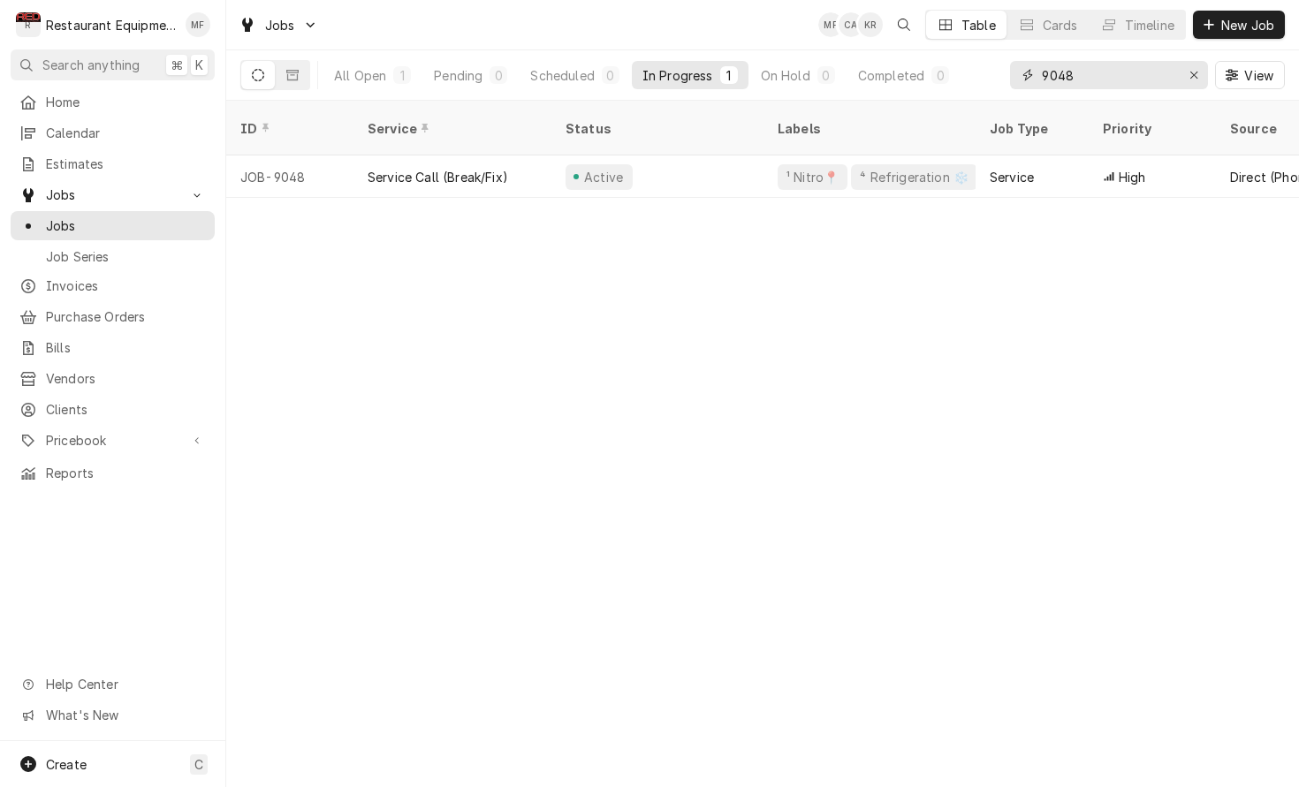
click at [1085, 82] on input "9048" at bounding box center [1108, 75] width 133 height 28
click at [1084, 82] on input "9048" at bounding box center [1108, 75] width 133 height 28
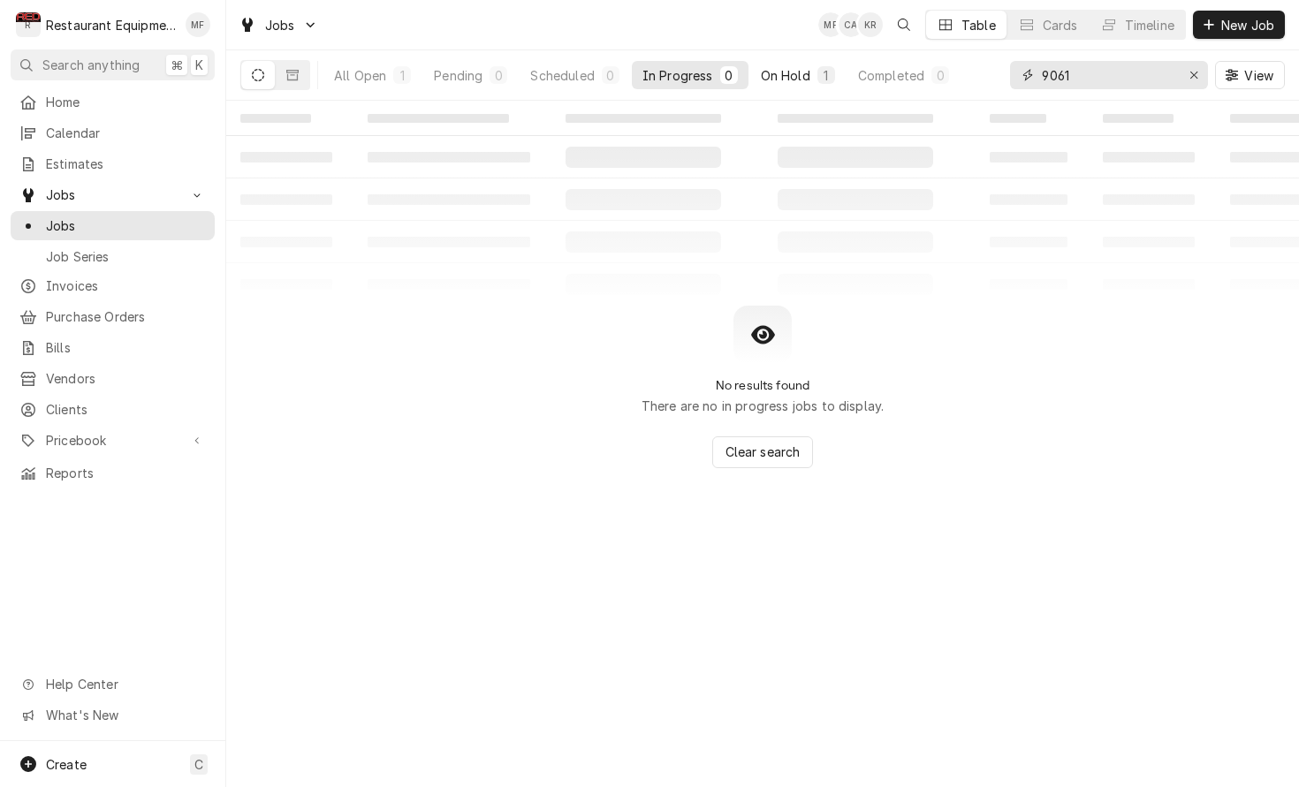
type input "9061"
click at [786, 61] on button "On Hold 1" at bounding box center [797, 75] width 95 height 28
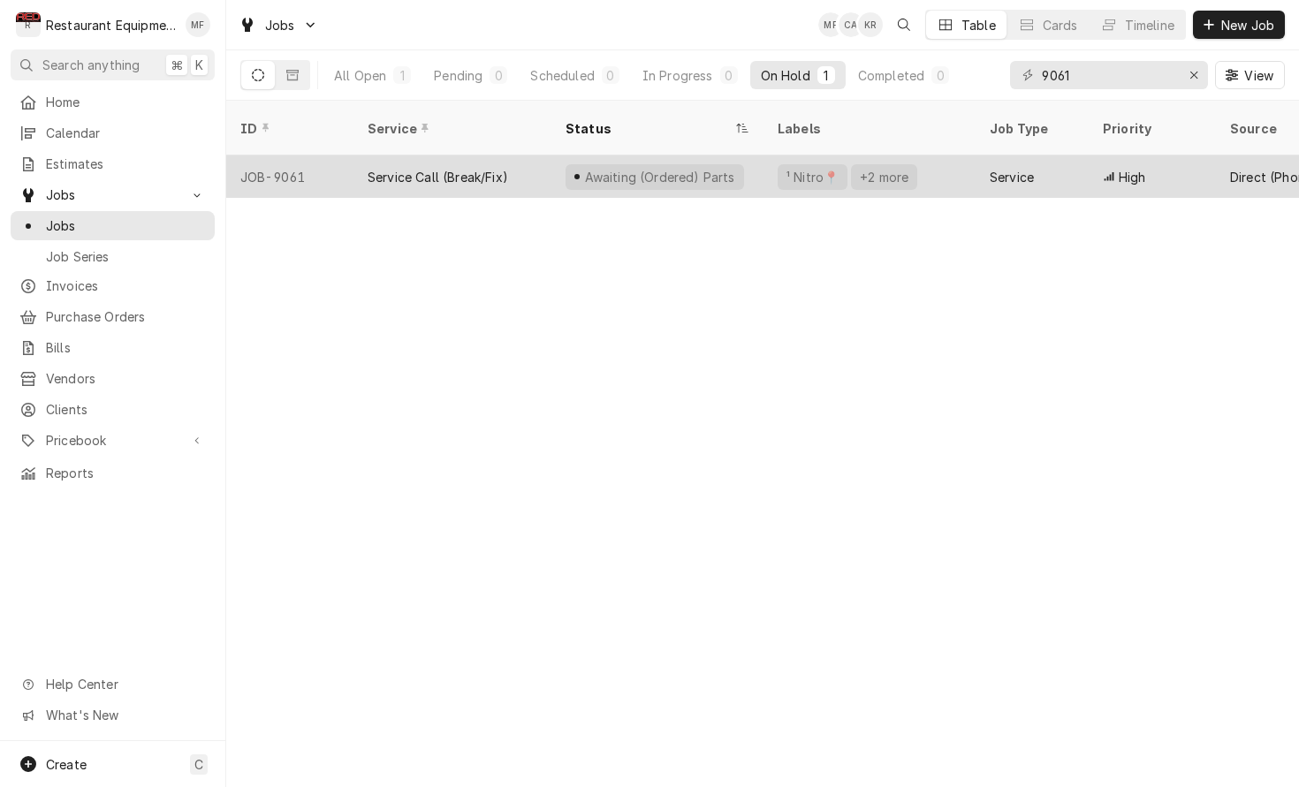
click at [1003, 166] on div "Service" at bounding box center [1031, 176] width 113 height 42
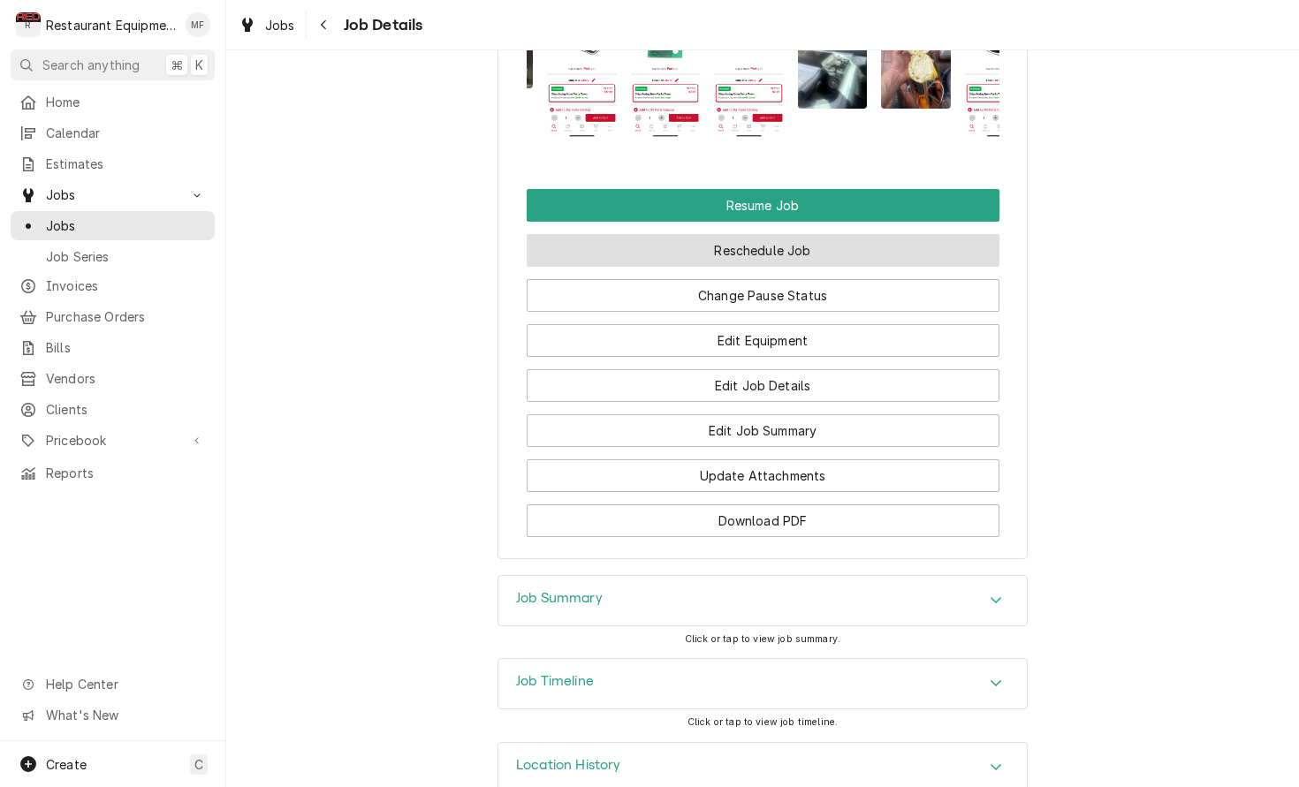
scroll to position [2457, 0]
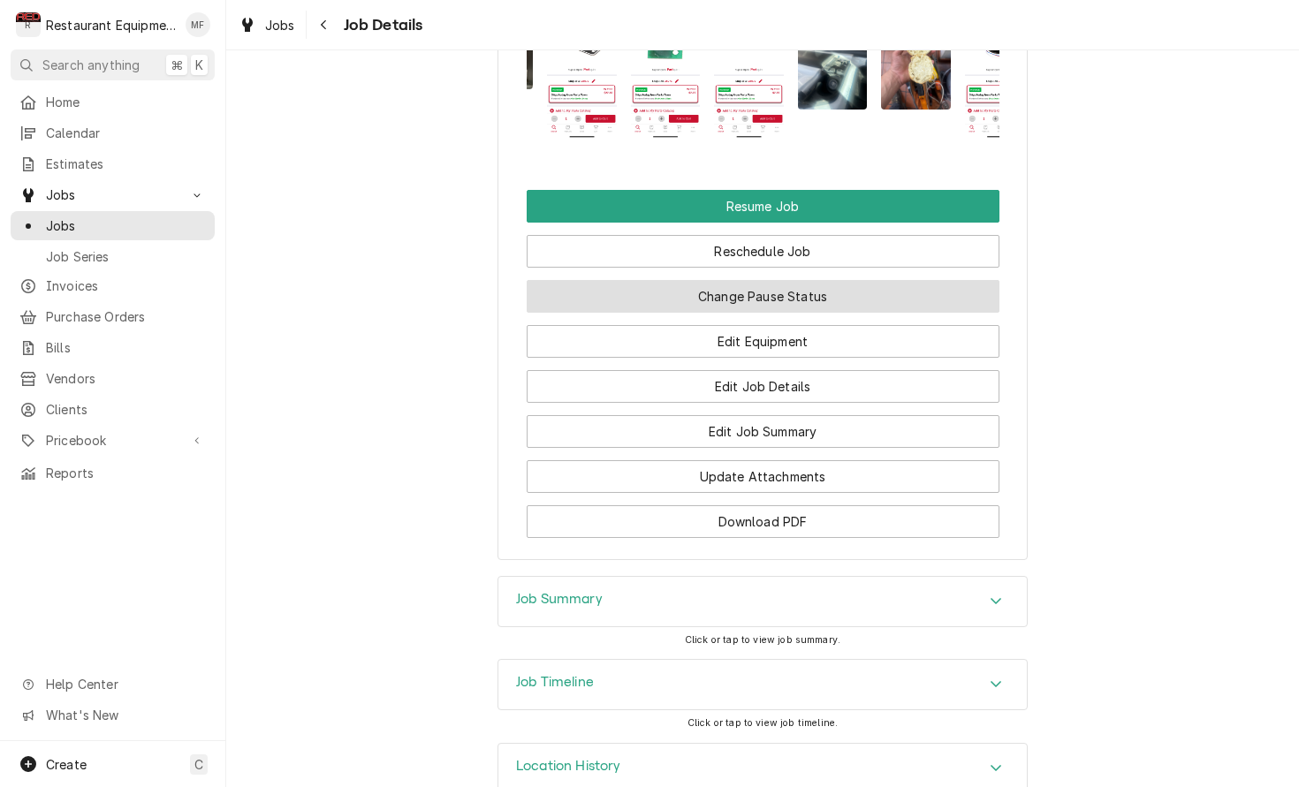
click at [781, 280] on button "Change Pause Status" at bounding box center [763, 296] width 473 height 33
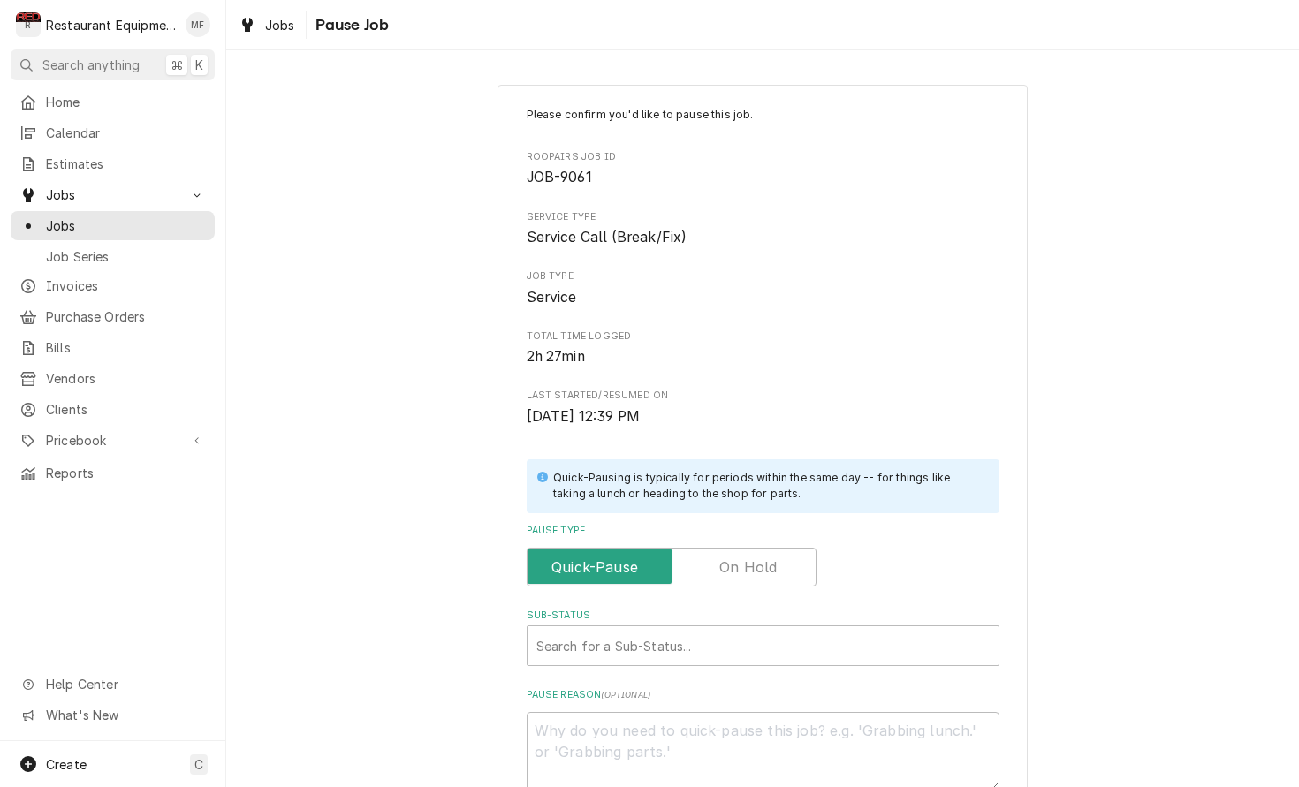
click at [788, 551] on input "Pause Type" at bounding box center [672, 567] width 274 height 39
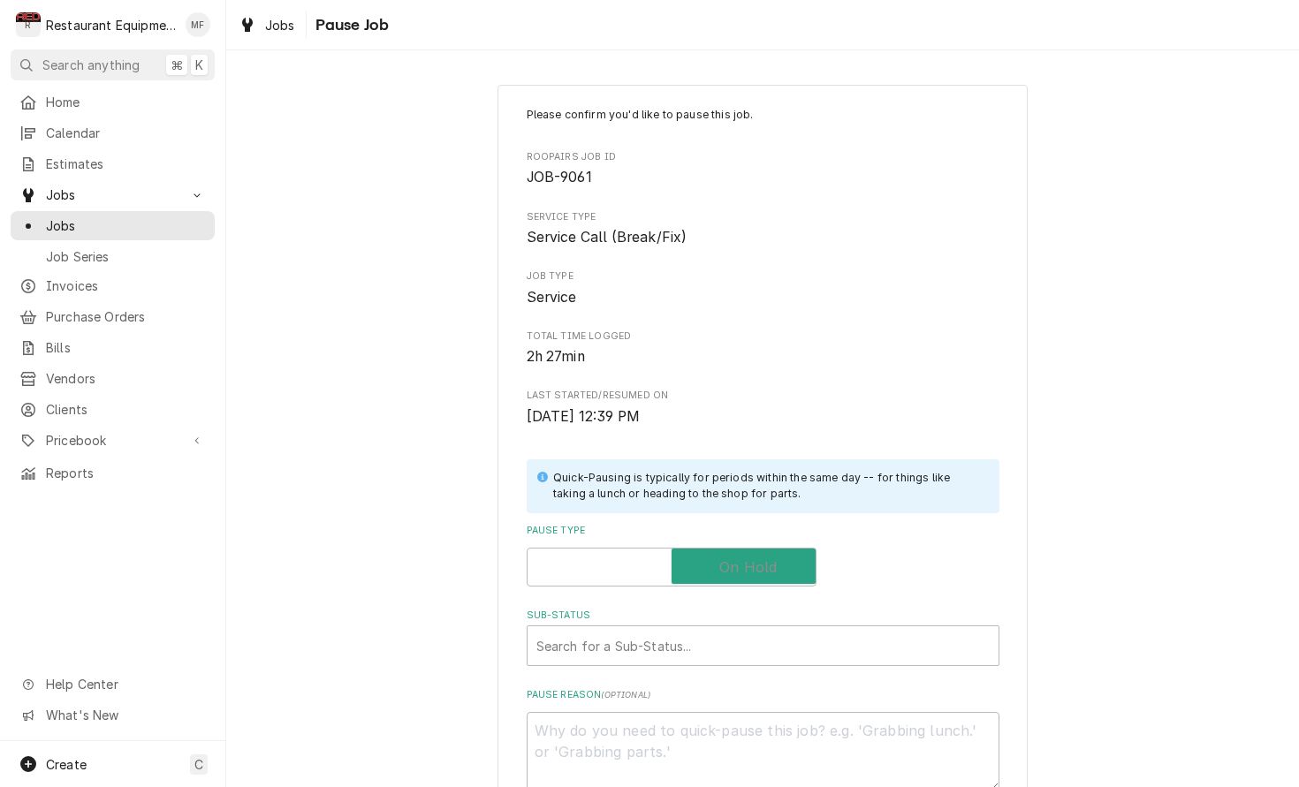
checkbox input "true"
type textarea "x"
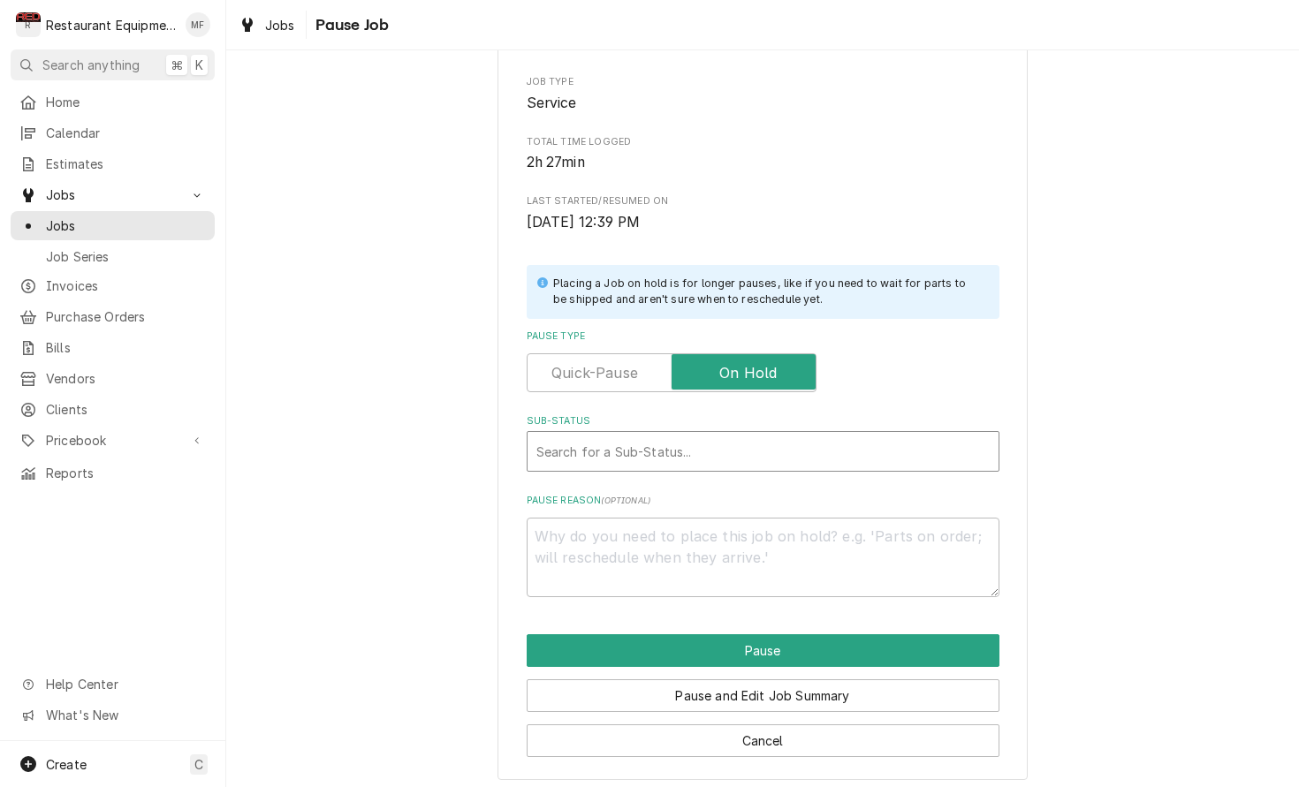
scroll to position [193, 0]
click at [791, 436] on div "Sub-Status" at bounding box center [762, 452] width 453 height 32
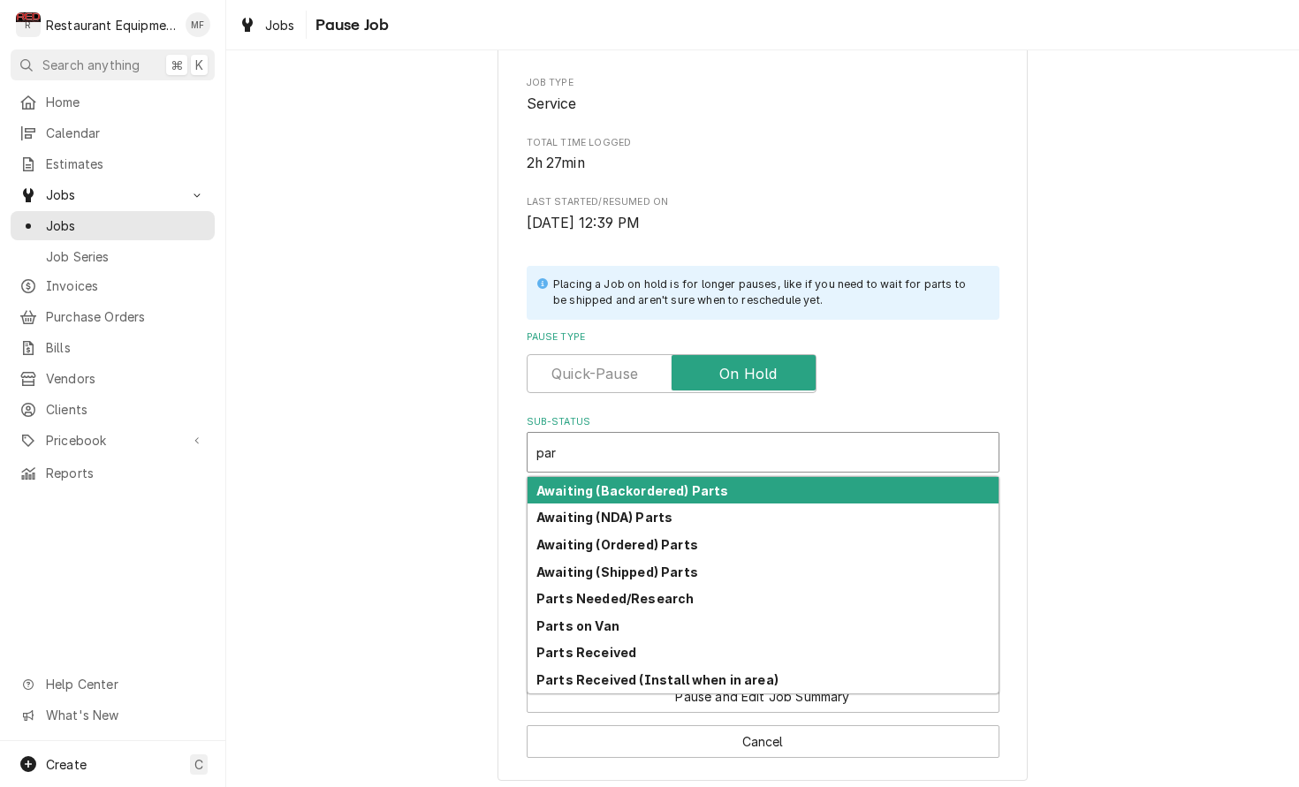
type input "part"
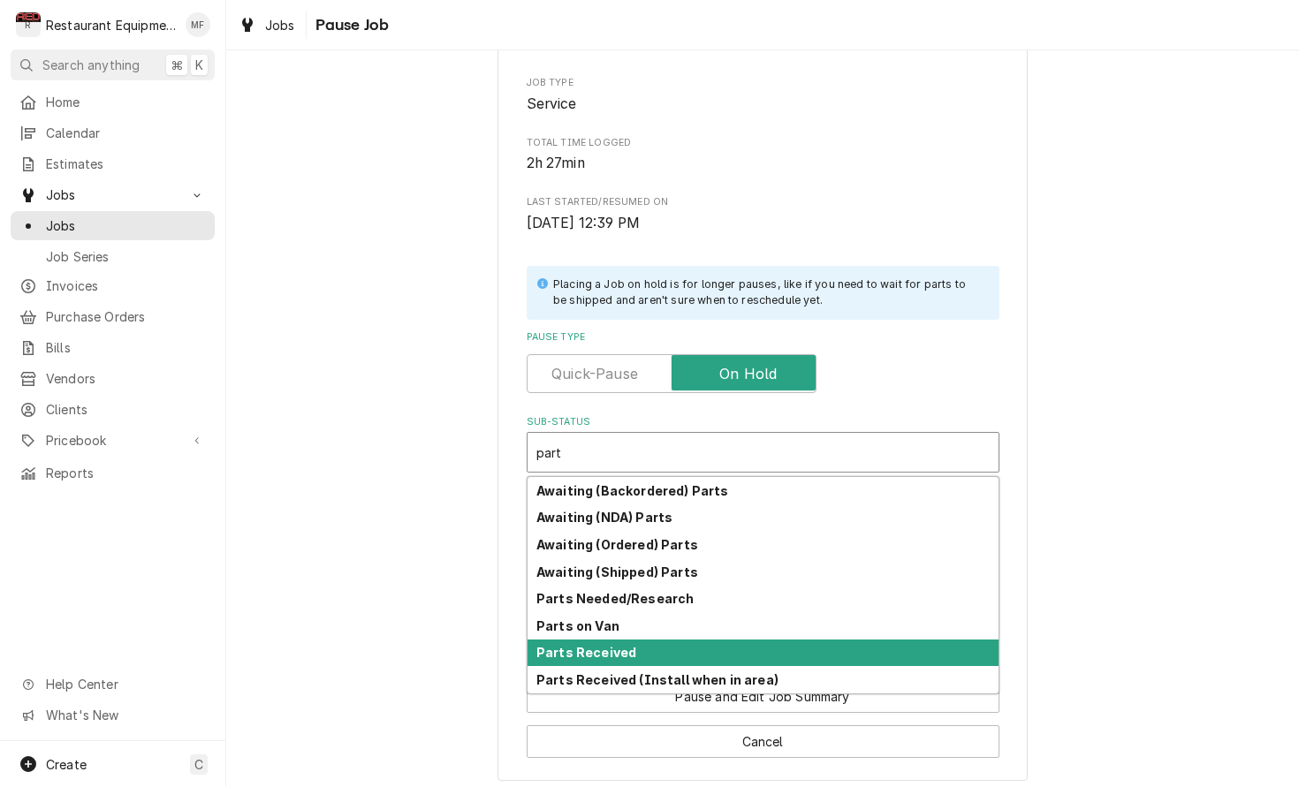
click at [794, 640] on div "Parts Received" at bounding box center [762, 653] width 471 height 27
type textarea "x"
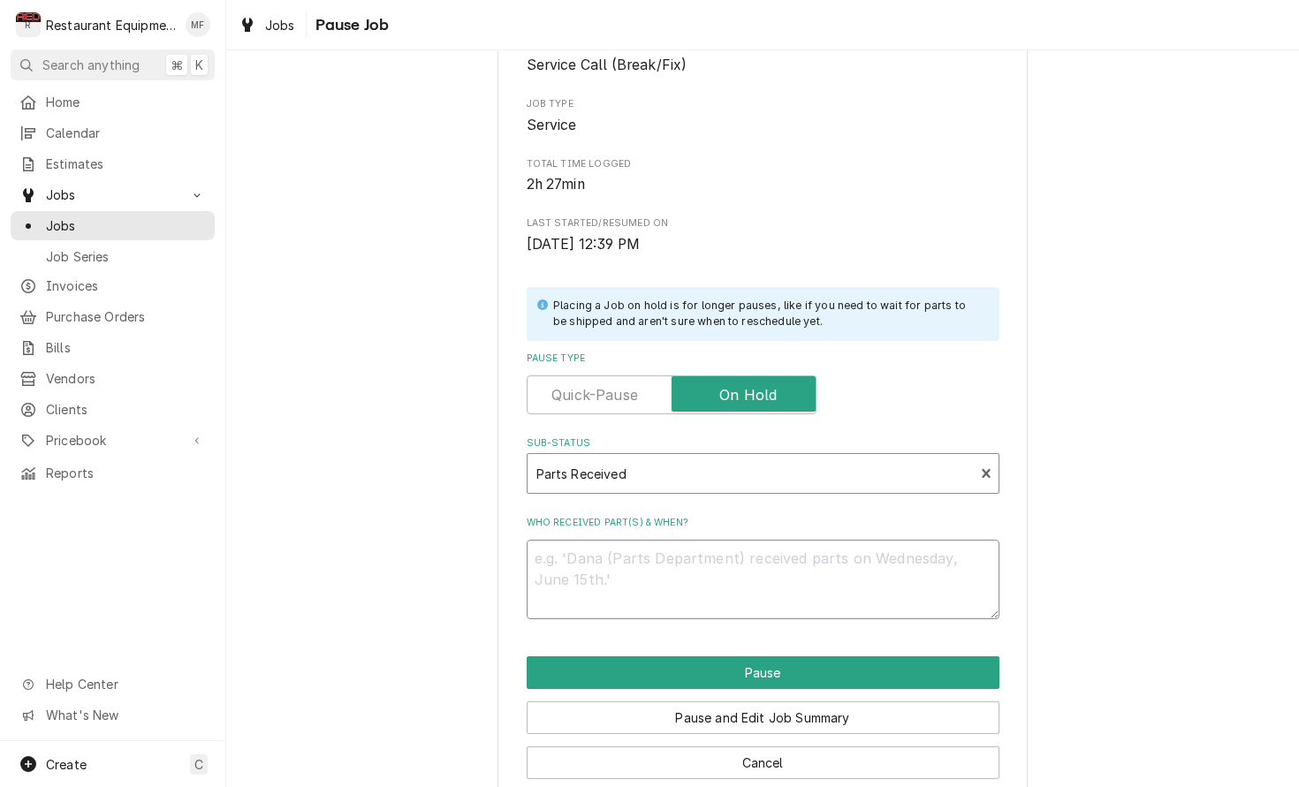
click at [753, 588] on textarea "Who received part(s) & when?" at bounding box center [763, 580] width 473 height 80
type textarea "x"
type textarea "9"
type textarea "x"
type textarea "9/"
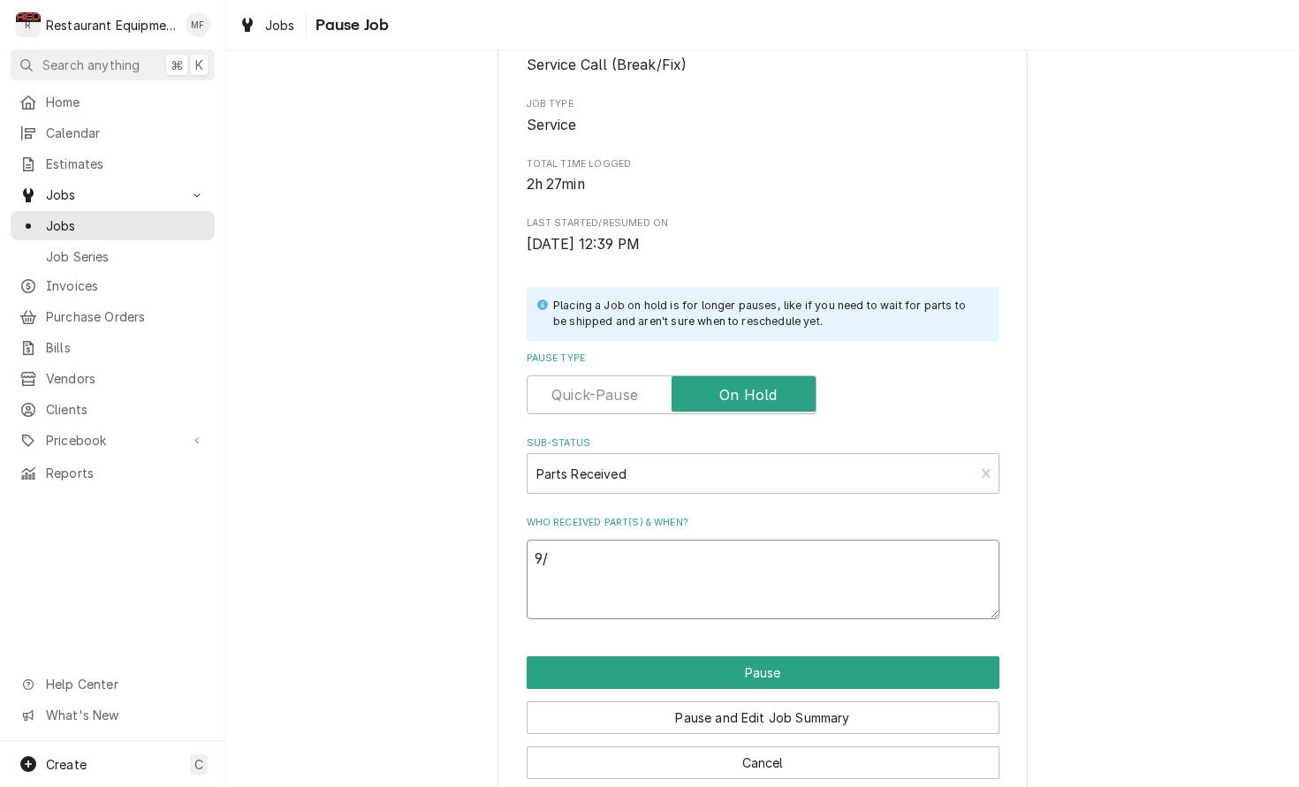
type textarea "x"
type textarea "9/3"
type textarea "x"
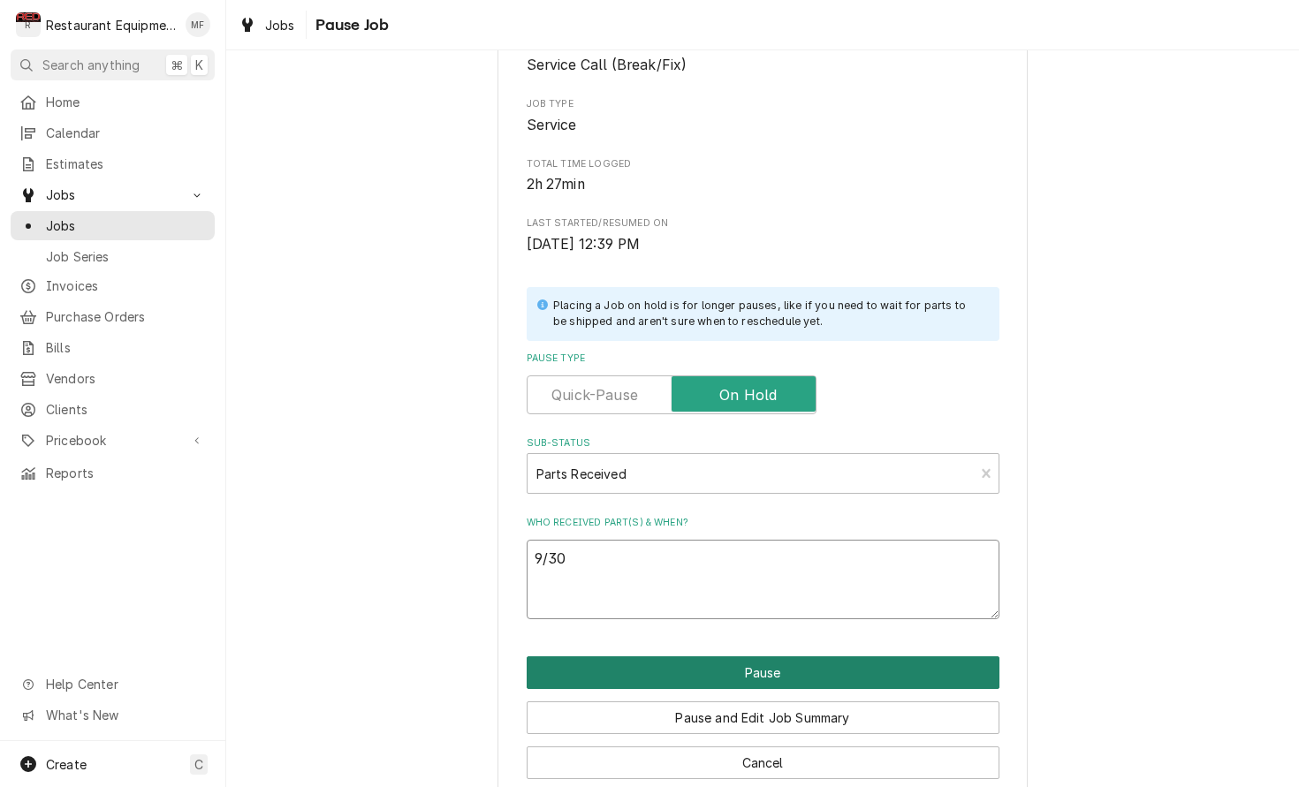
type textarea "9/30"
click at [778, 656] on button "Pause" at bounding box center [763, 672] width 473 height 33
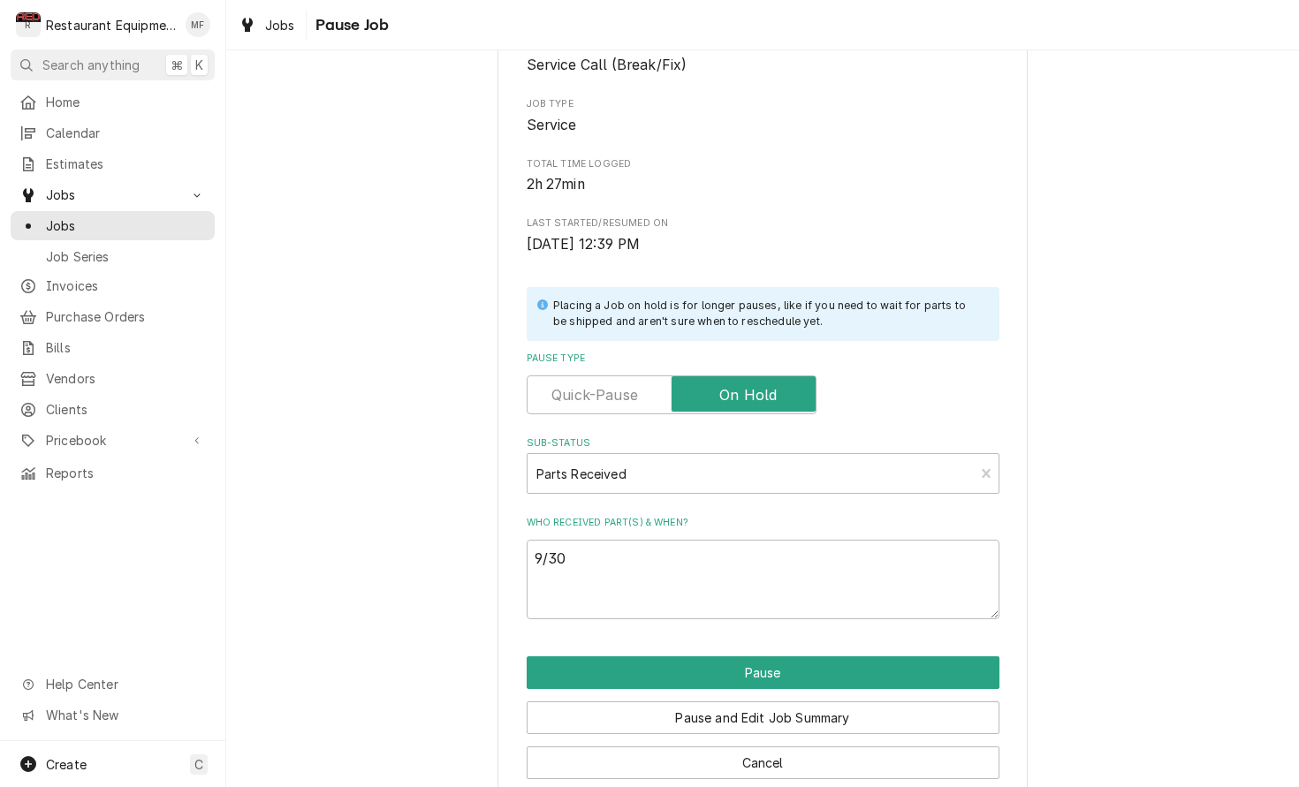
type textarea "x"
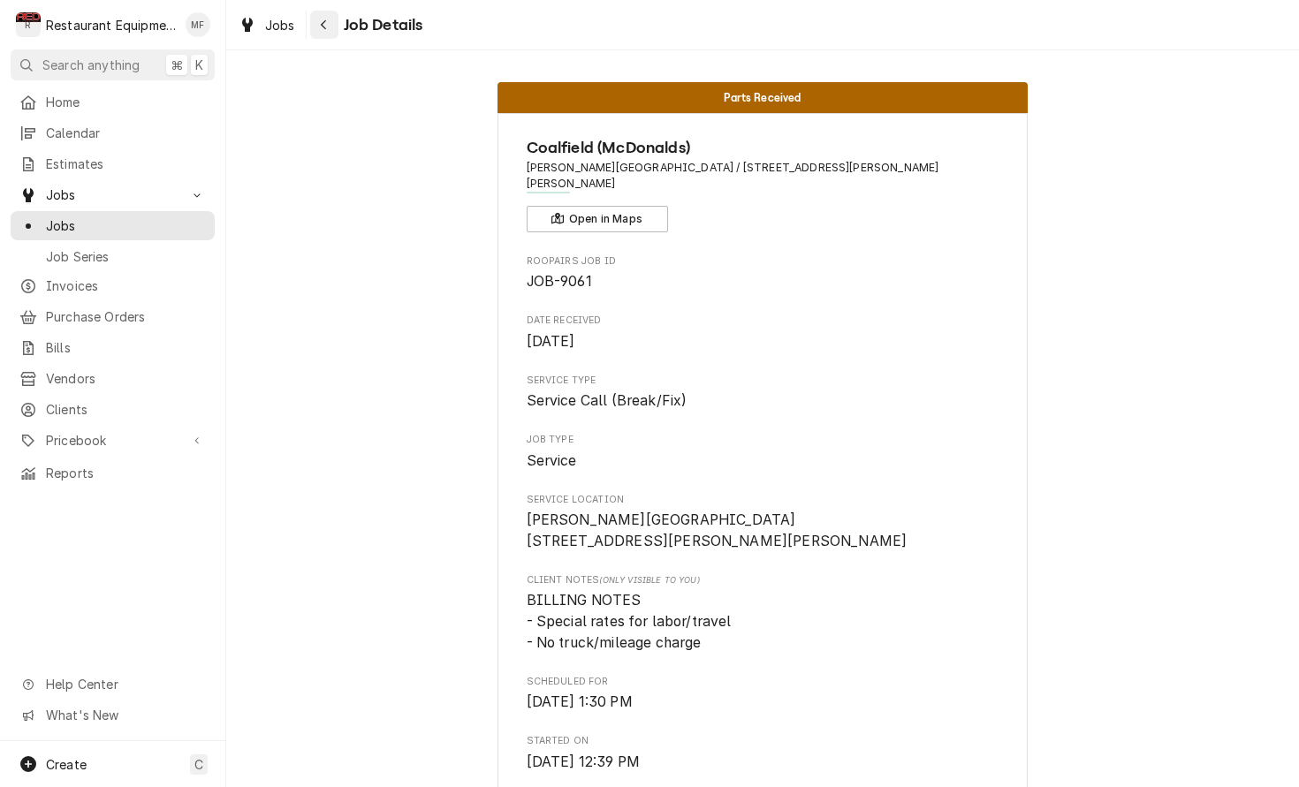
click at [330, 27] on div "Navigate back" at bounding box center [324, 25] width 18 height 18
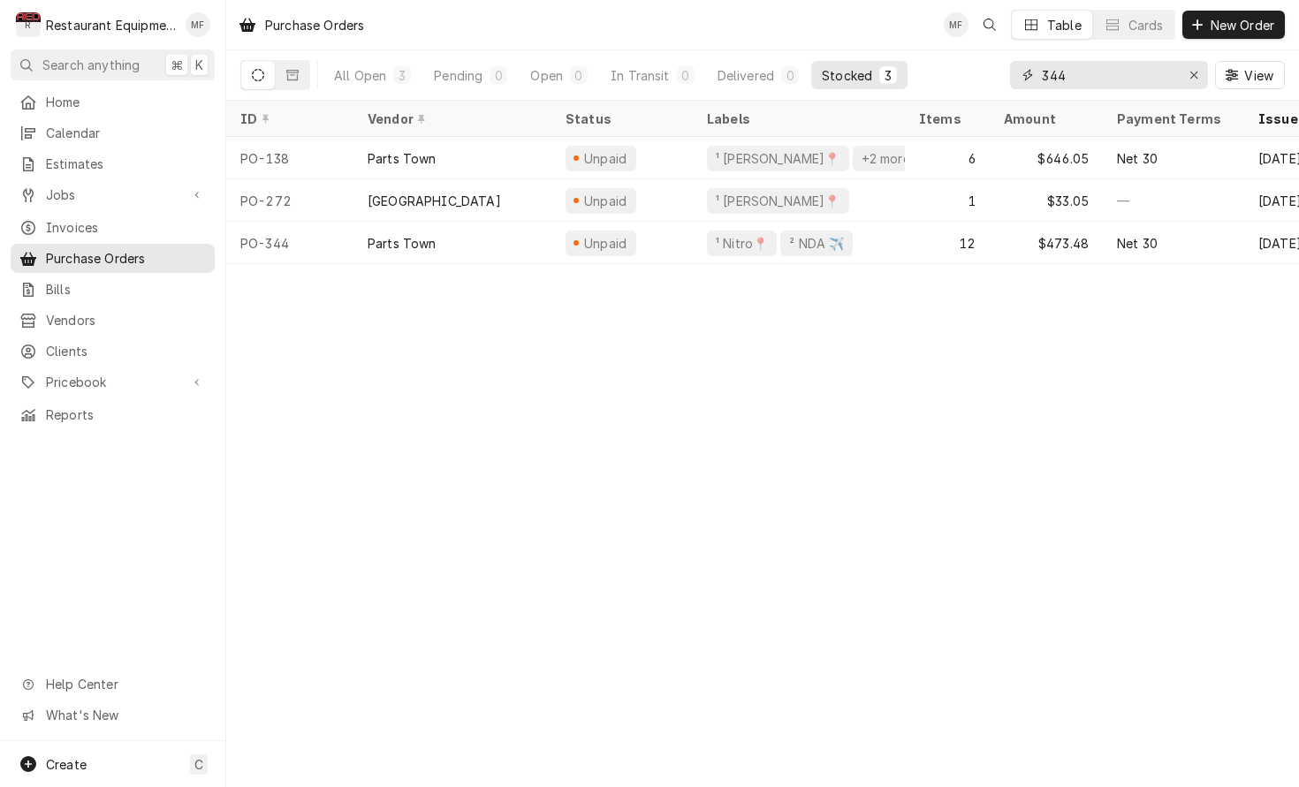
click at [1105, 81] on input "344" at bounding box center [1108, 75] width 133 height 28
click at [1104, 80] on input "344" at bounding box center [1108, 75] width 133 height 28
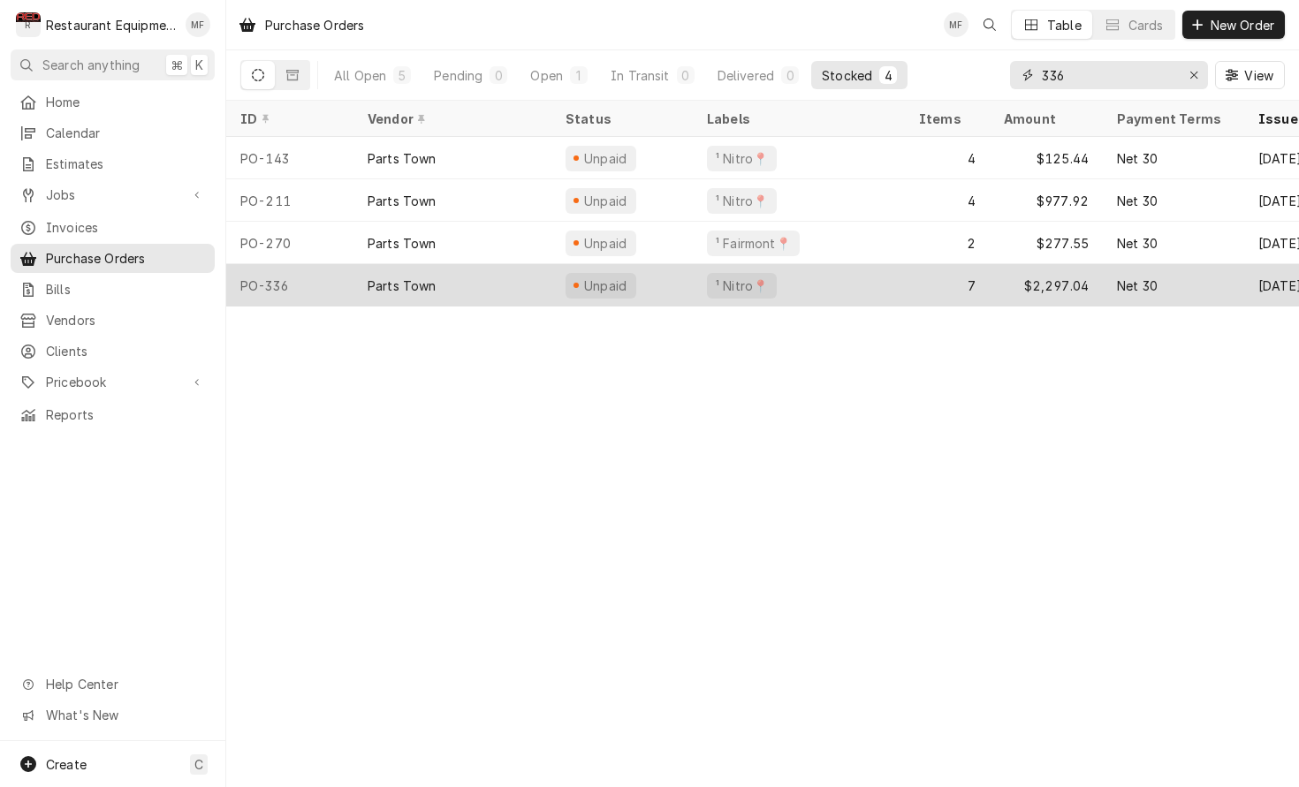
type input "336"
click at [797, 269] on div "¹ Nitro📍" at bounding box center [799, 285] width 212 height 42
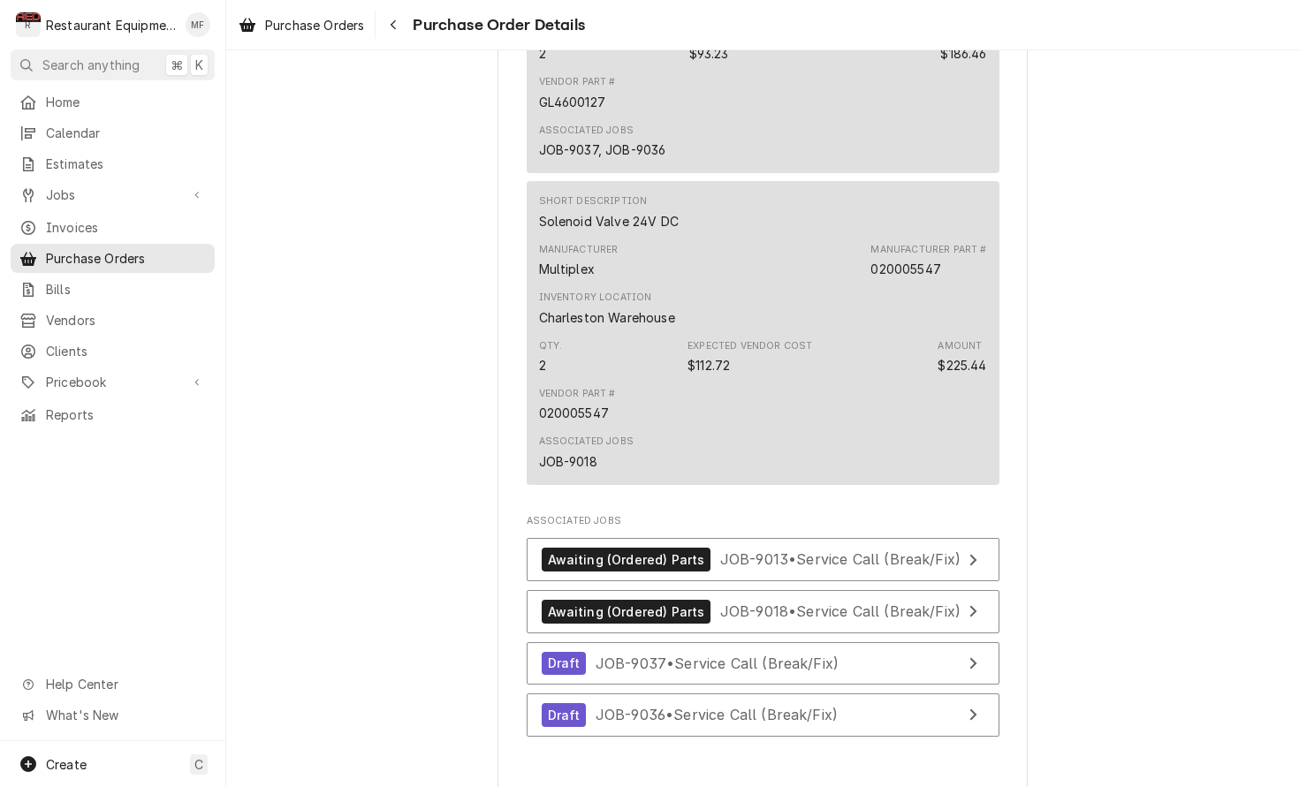
scroll to position [2684, 0]
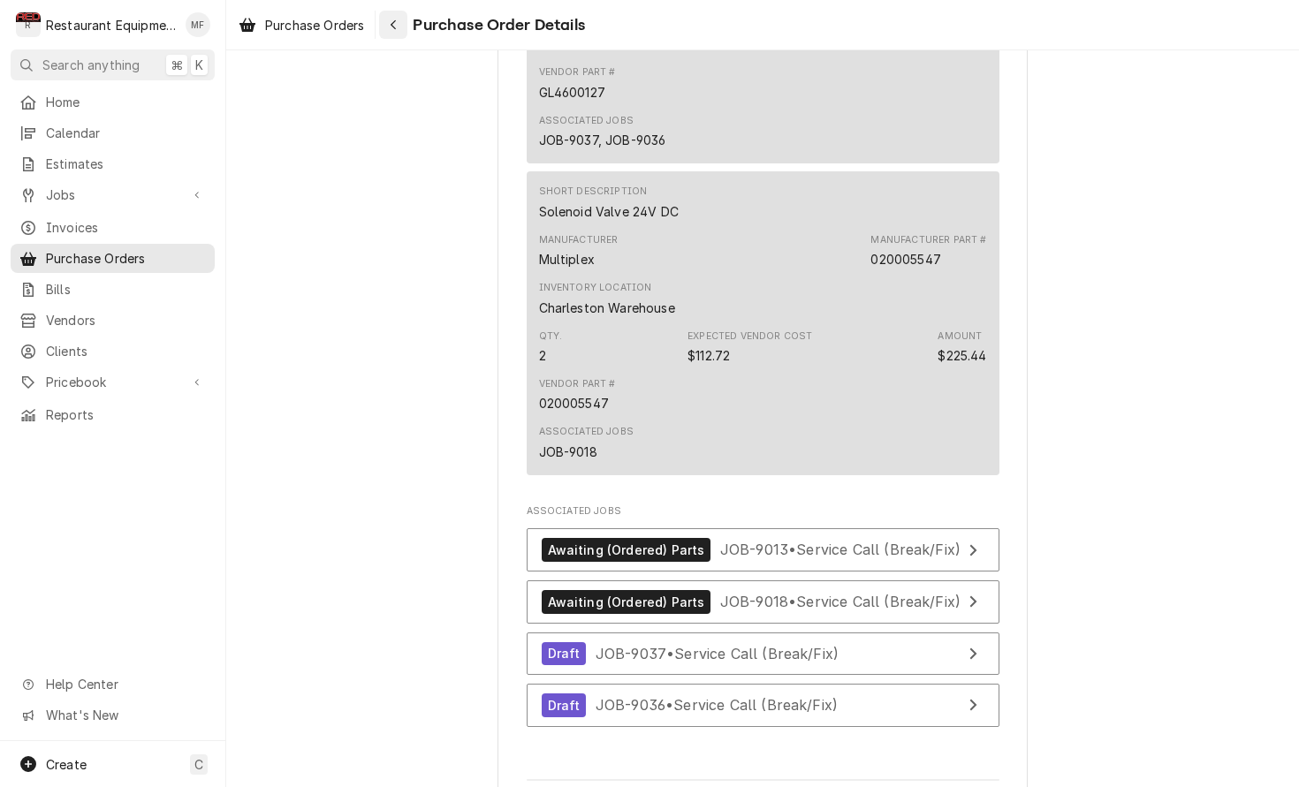
click at [396, 22] on icon "Navigate back" at bounding box center [393, 25] width 5 height 10
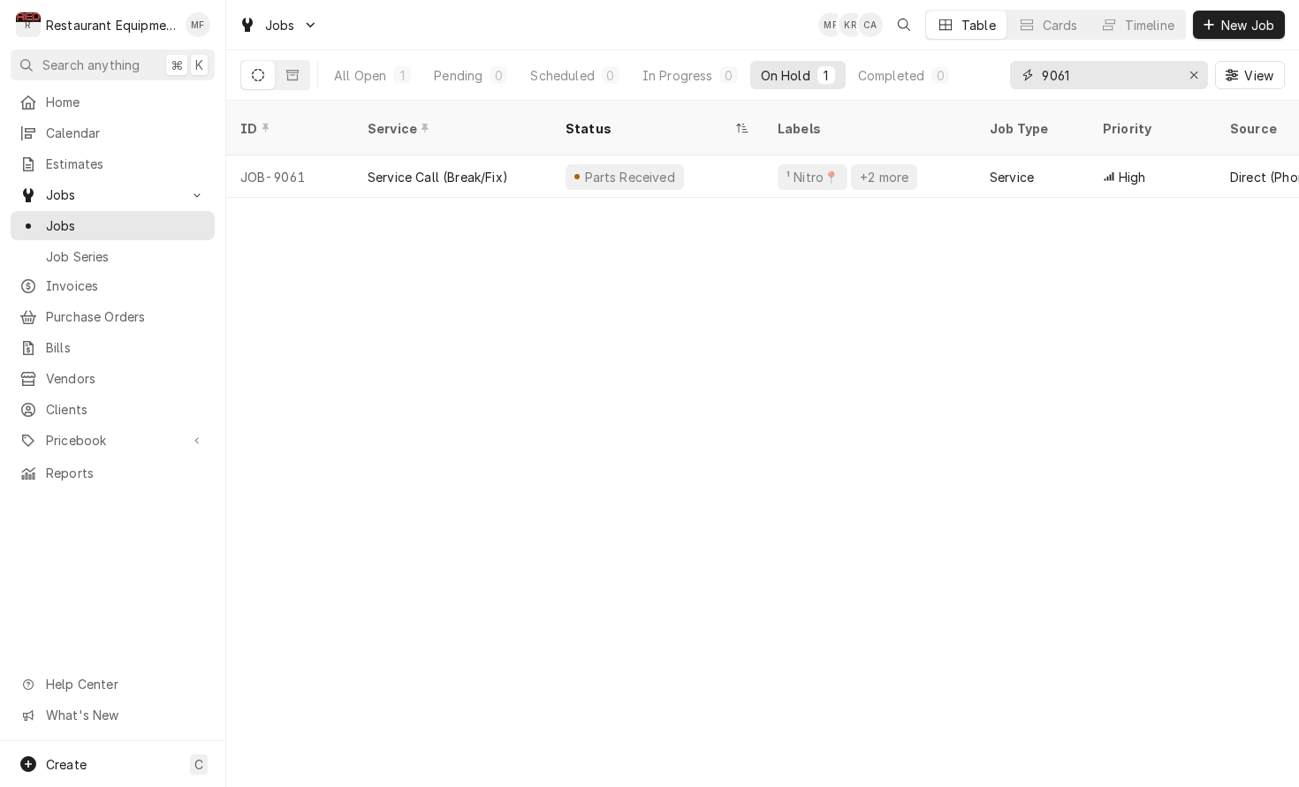
click at [1124, 82] on input "9061" at bounding box center [1108, 75] width 133 height 28
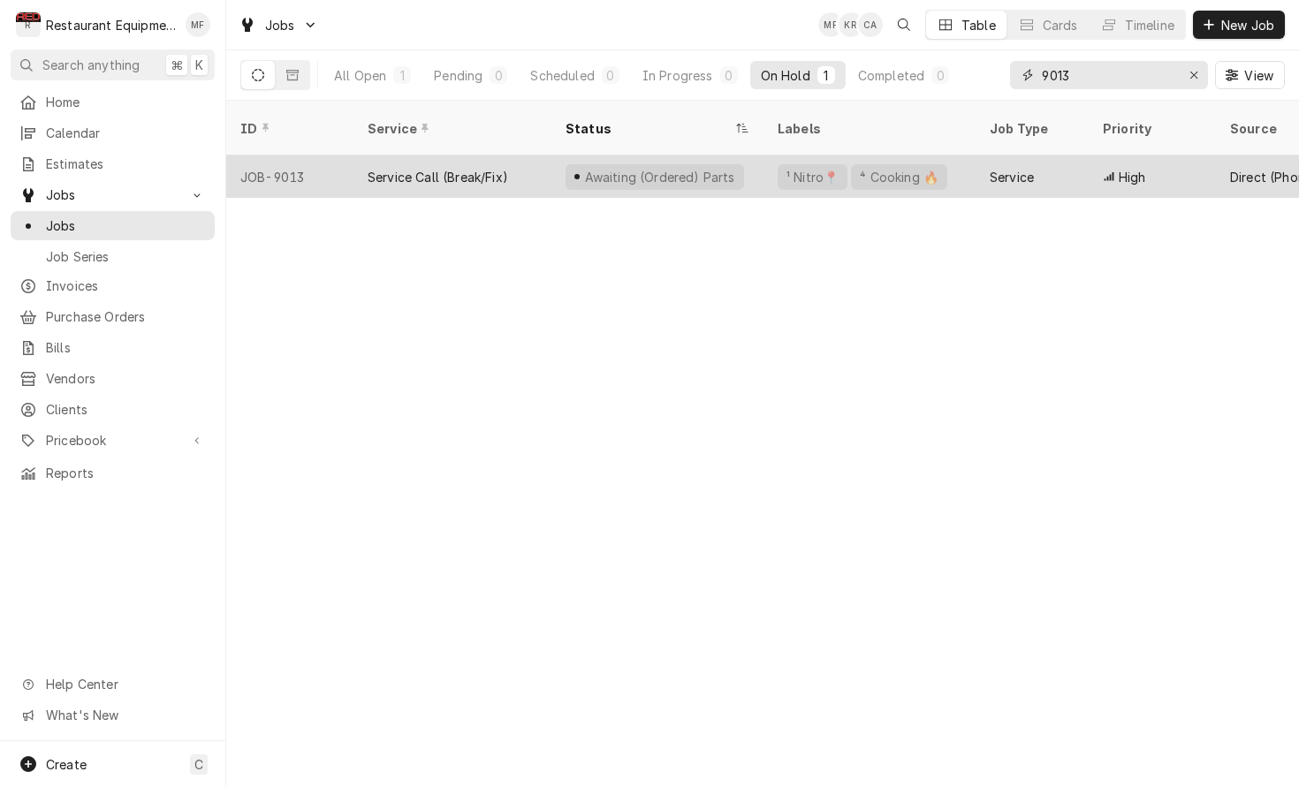
type input "9013"
click at [1028, 168] on div "Service" at bounding box center [1012, 177] width 44 height 19
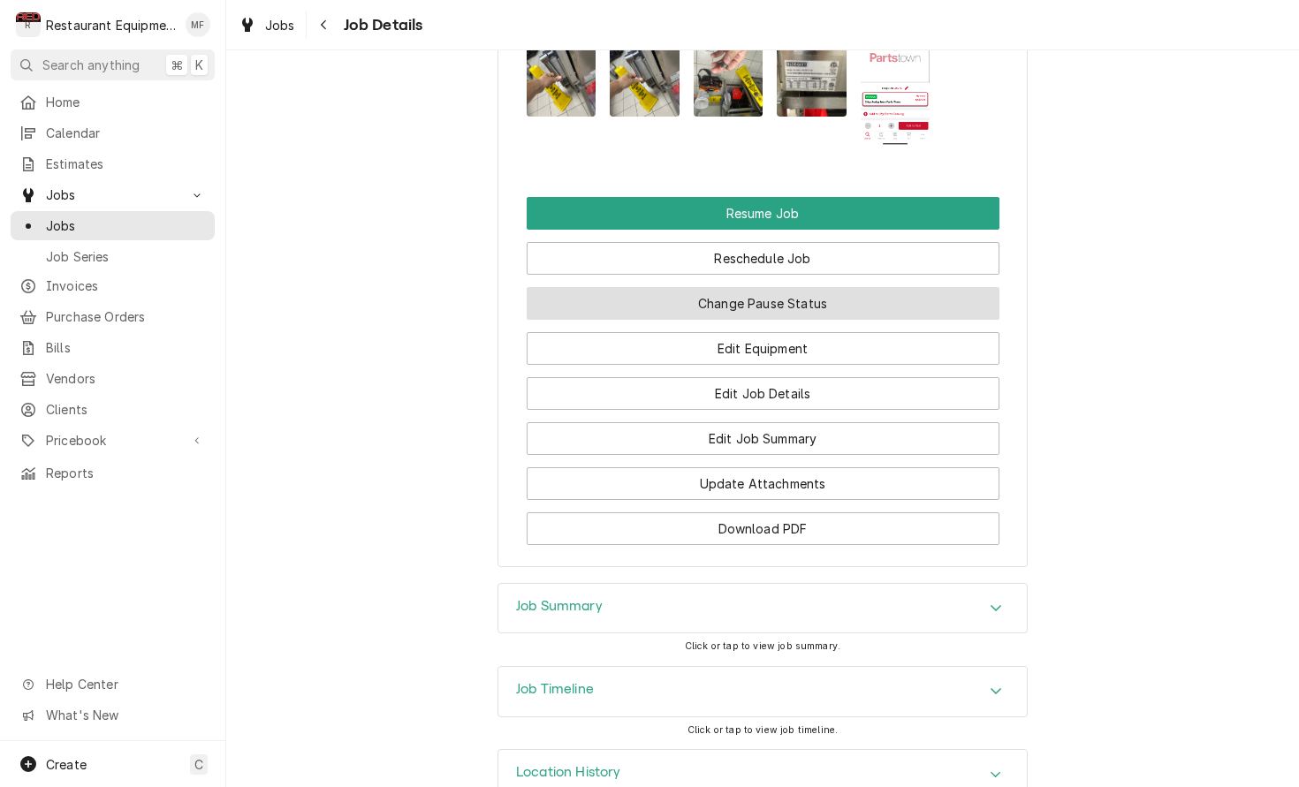
scroll to position [1899, 0]
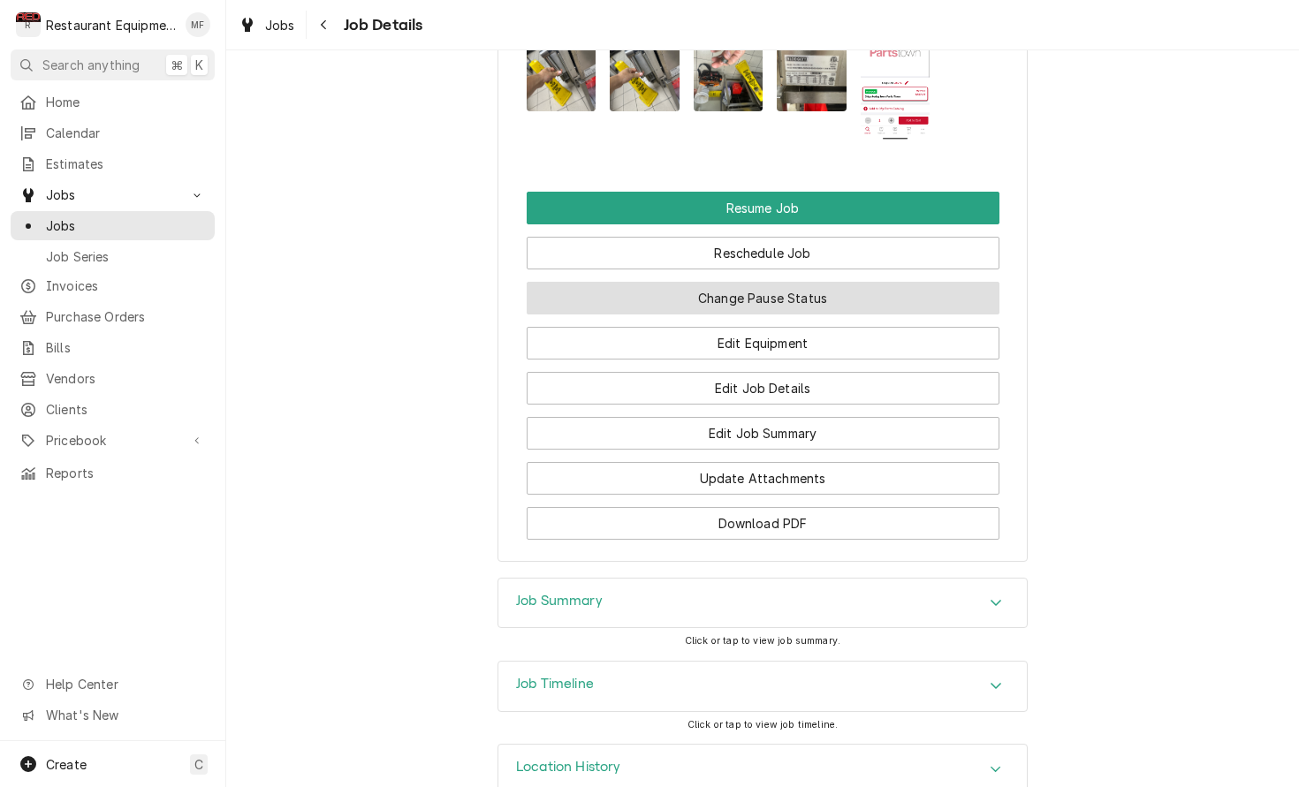
click at [878, 285] on button "Change Pause Status" at bounding box center [763, 298] width 473 height 33
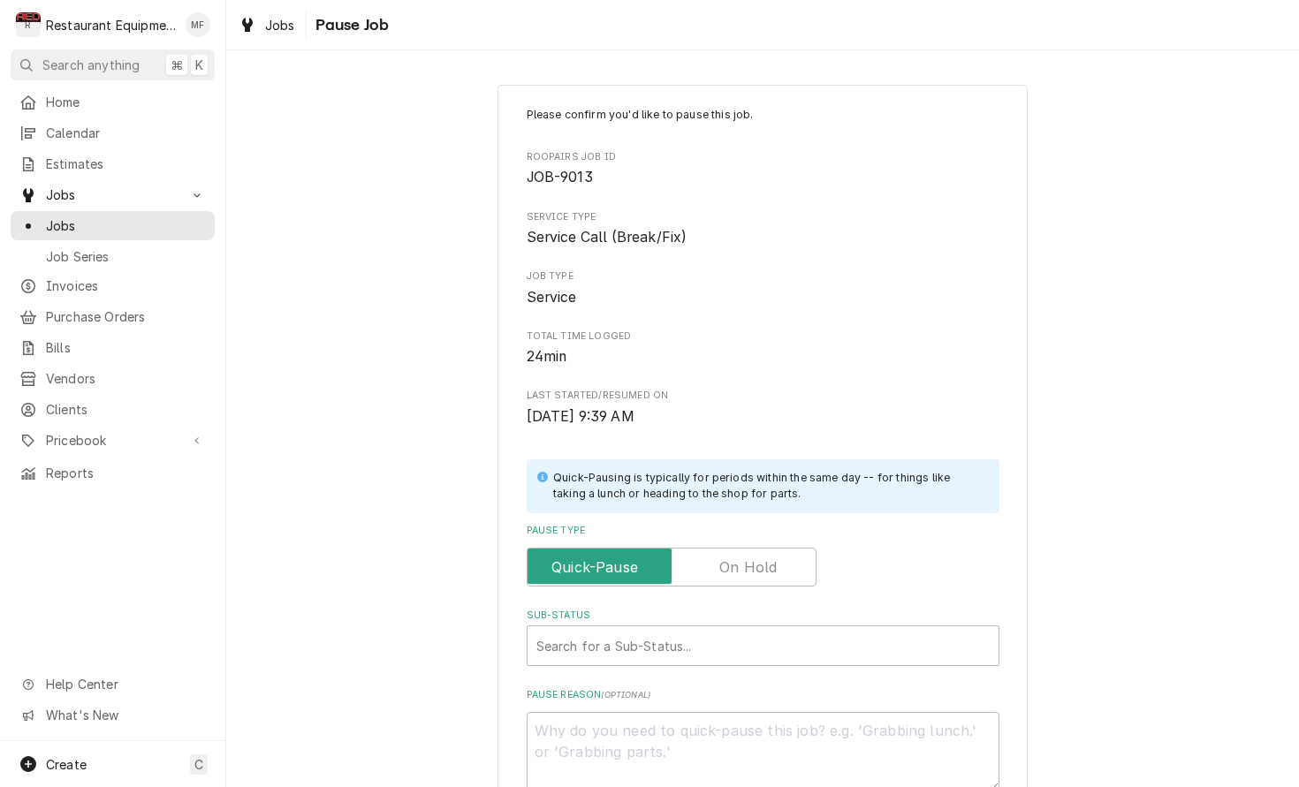
click at [787, 548] on input "Pause Type" at bounding box center [672, 567] width 274 height 39
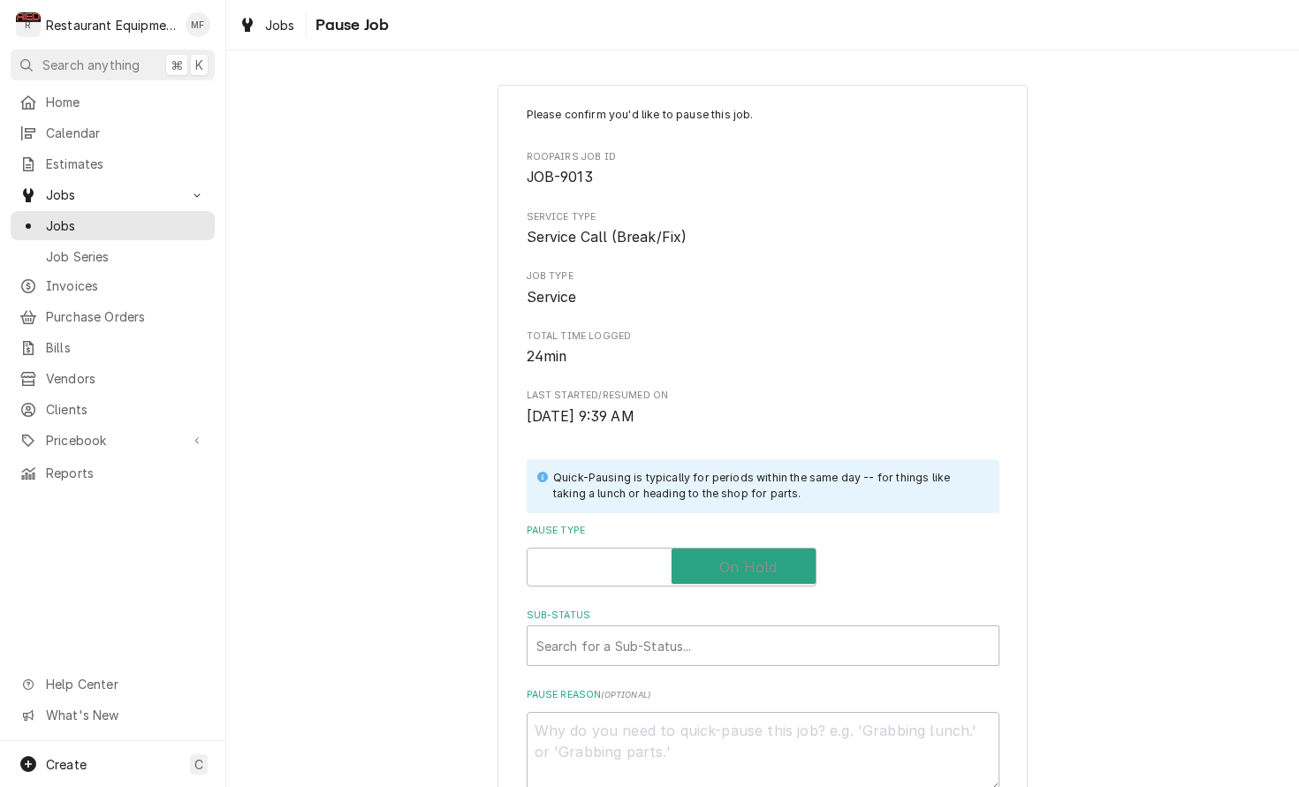
checkbox input "true"
type textarea "x"
click at [813, 632] on div "Sub-Status" at bounding box center [762, 646] width 453 height 32
type input "parts rec"
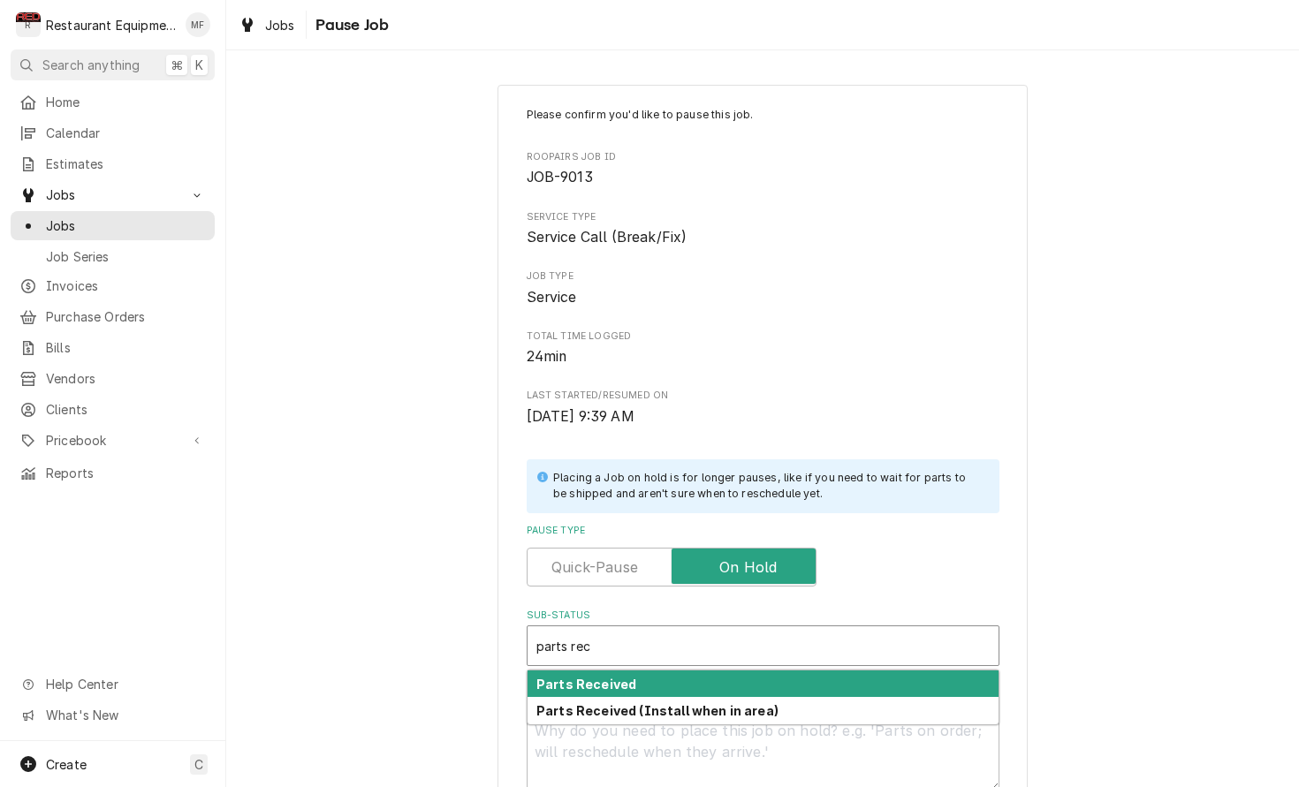
click at [903, 672] on div "Parts Received" at bounding box center [762, 684] width 471 height 27
type textarea "x"
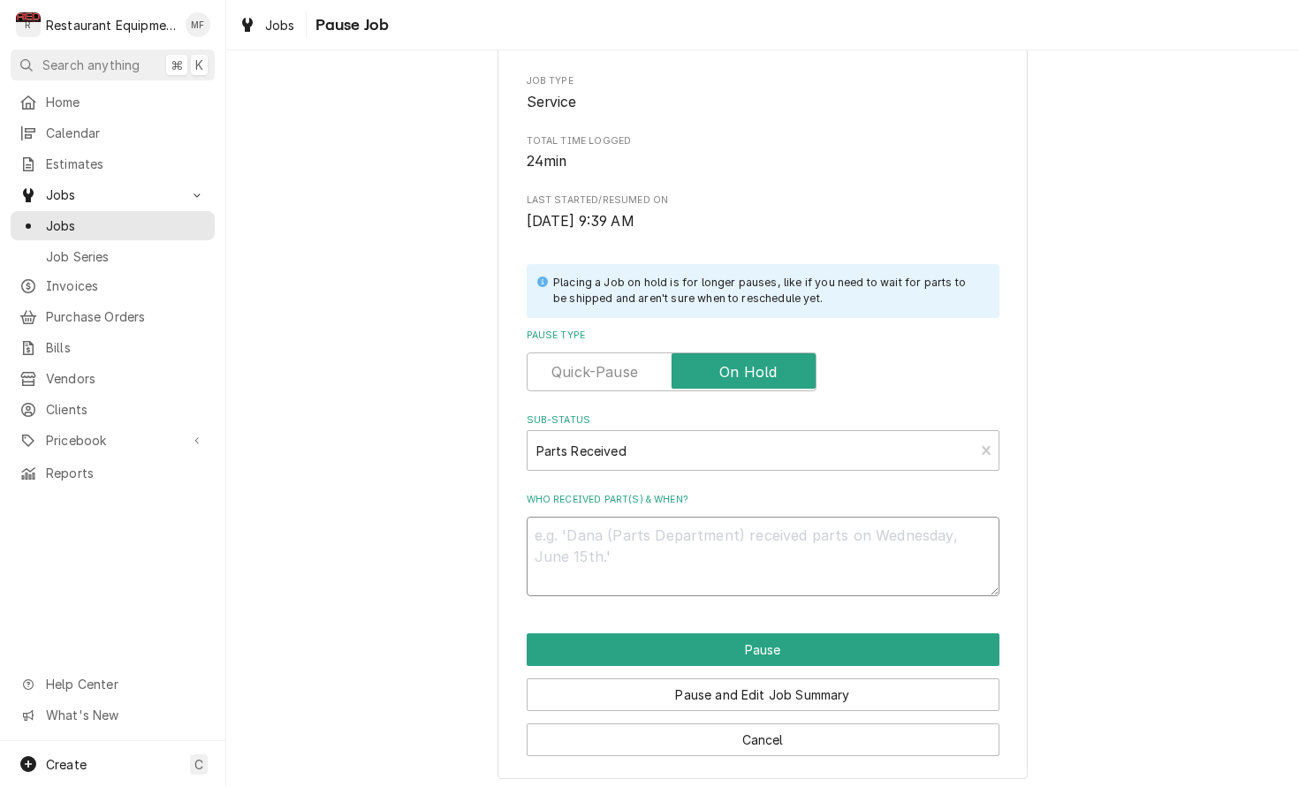
scroll to position [193, 0]
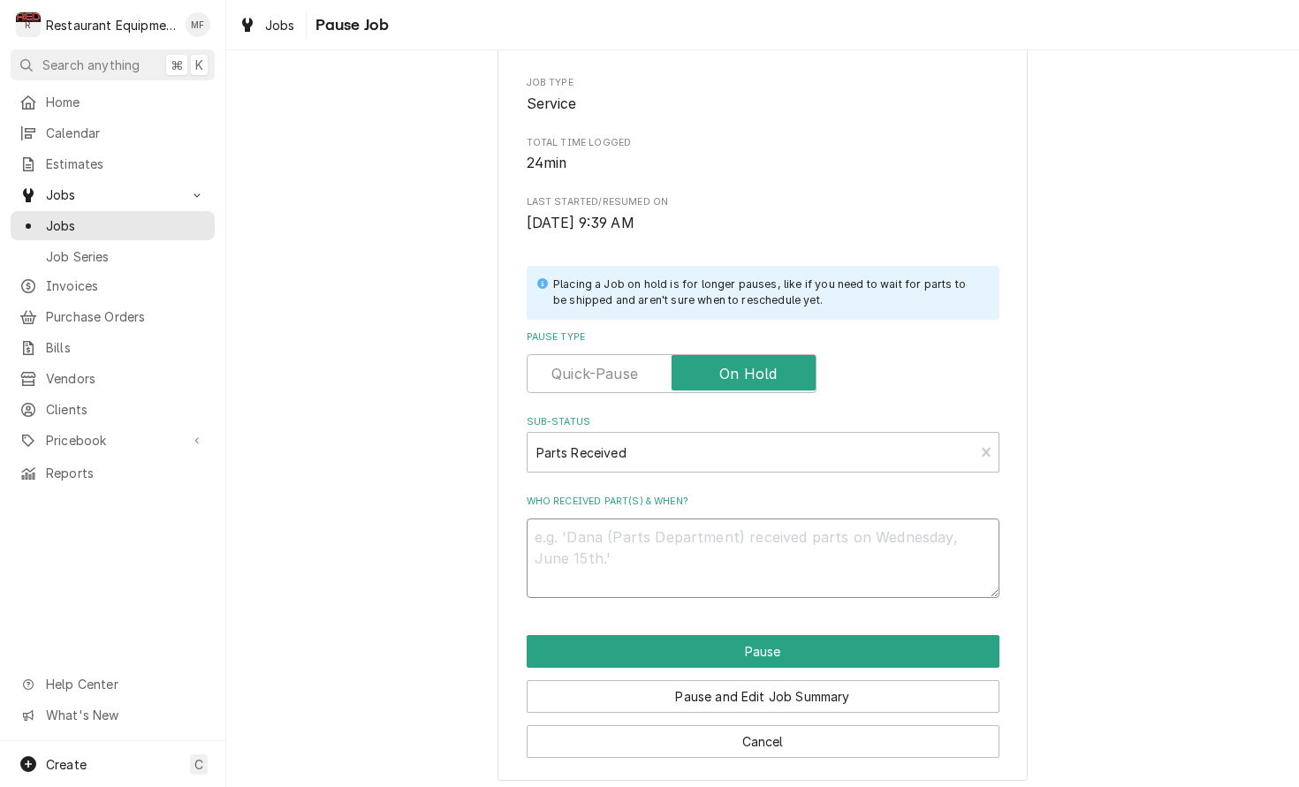
click at [864, 565] on textarea "Who received part(s) & when?" at bounding box center [763, 559] width 473 height 80
type textarea "x"
type textarea "9"
type textarea "x"
type textarea "9/"
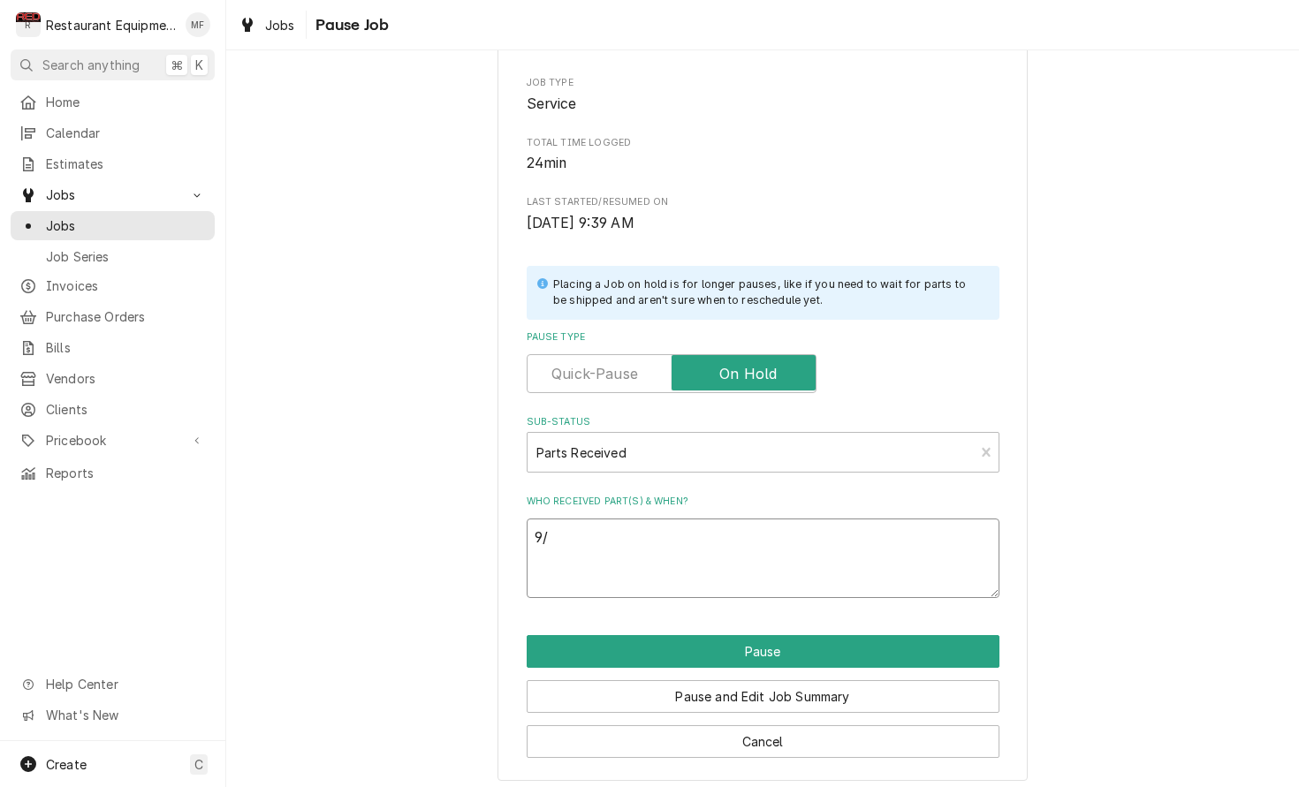
type textarea "x"
type textarea "9/3"
type textarea "x"
type textarea "9/30"
click at [921, 641] on button "Pause" at bounding box center [763, 651] width 473 height 33
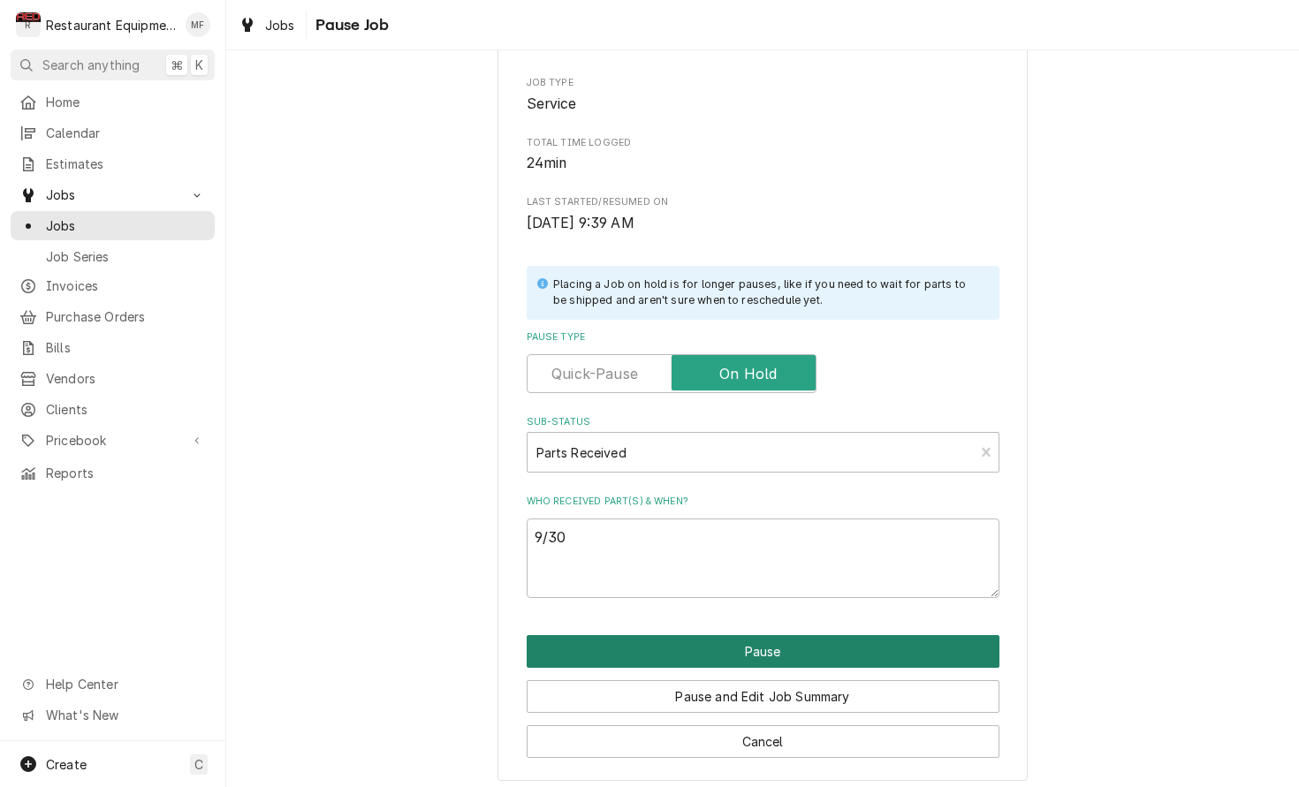
type textarea "x"
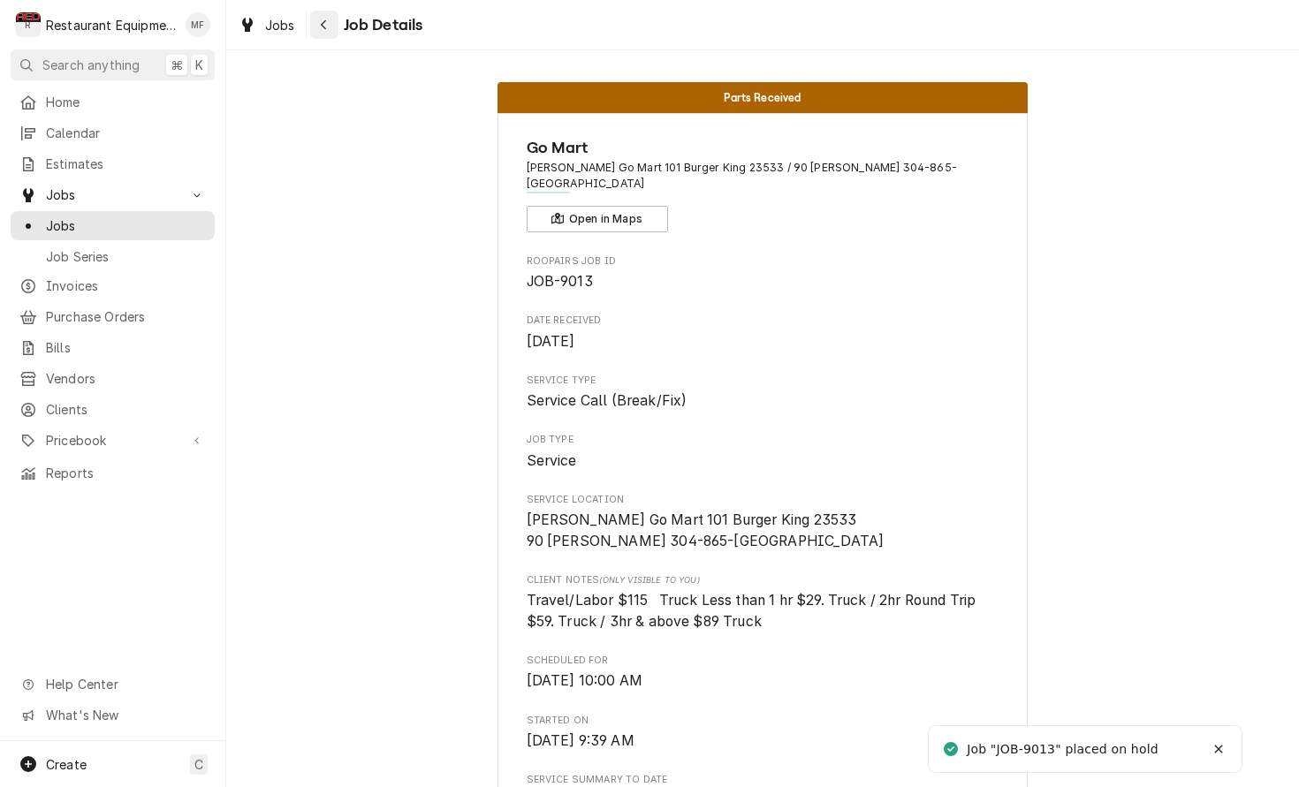
click at [322, 24] on icon "Navigate back" at bounding box center [324, 25] width 8 height 12
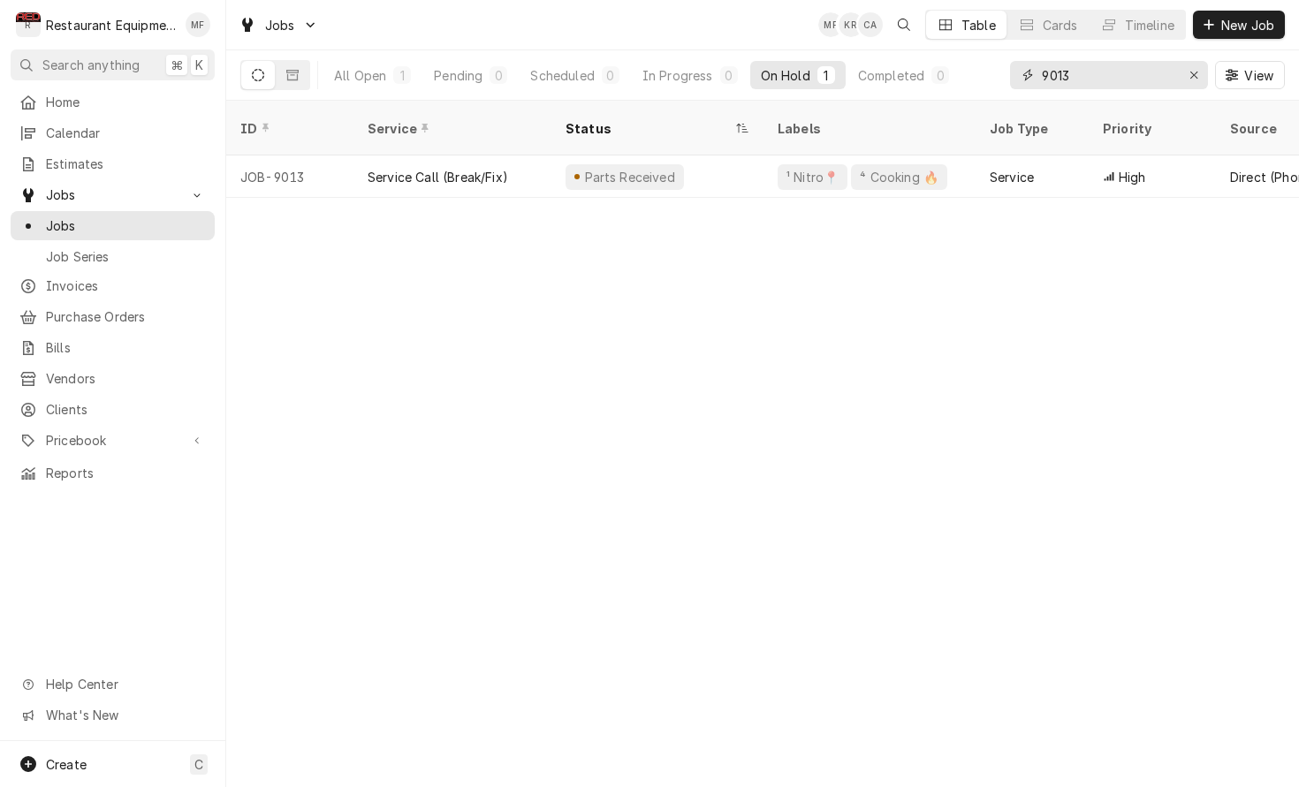
click at [1106, 72] on input "9013" at bounding box center [1108, 75] width 133 height 28
click at [1104, 72] on input "9013" at bounding box center [1108, 75] width 133 height 28
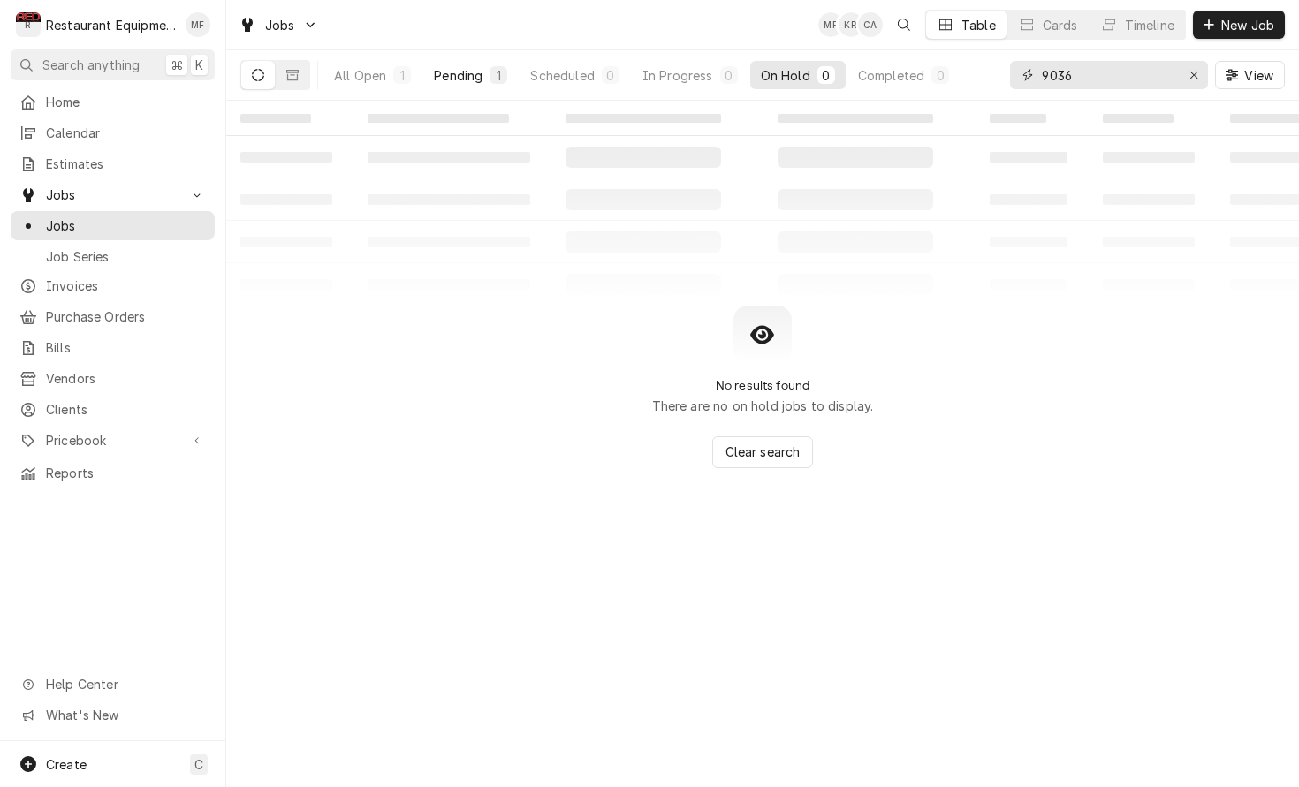
type input "9036"
click at [484, 73] on button "Pending 1" at bounding box center [470, 75] width 95 height 28
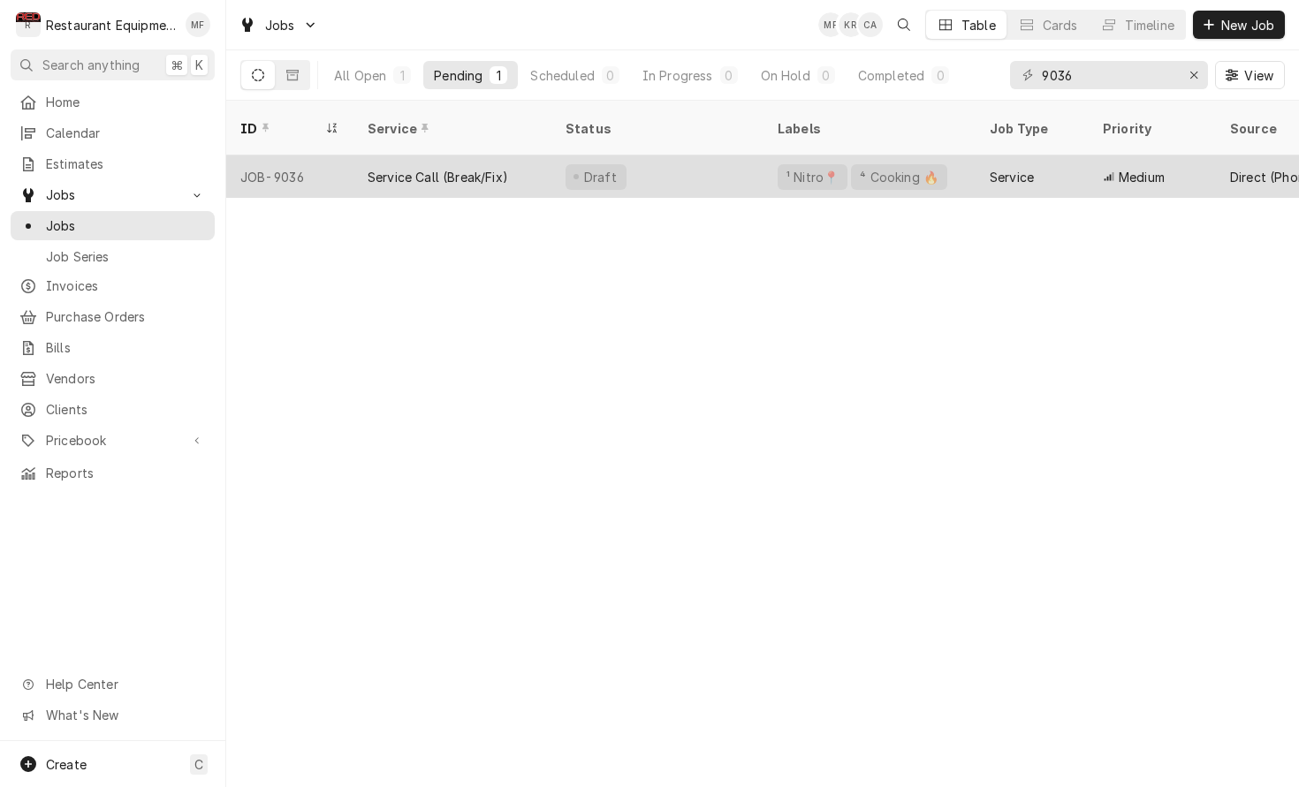
click at [672, 163] on div "Draft" at bounding box center [657, 176] width 212 height 42
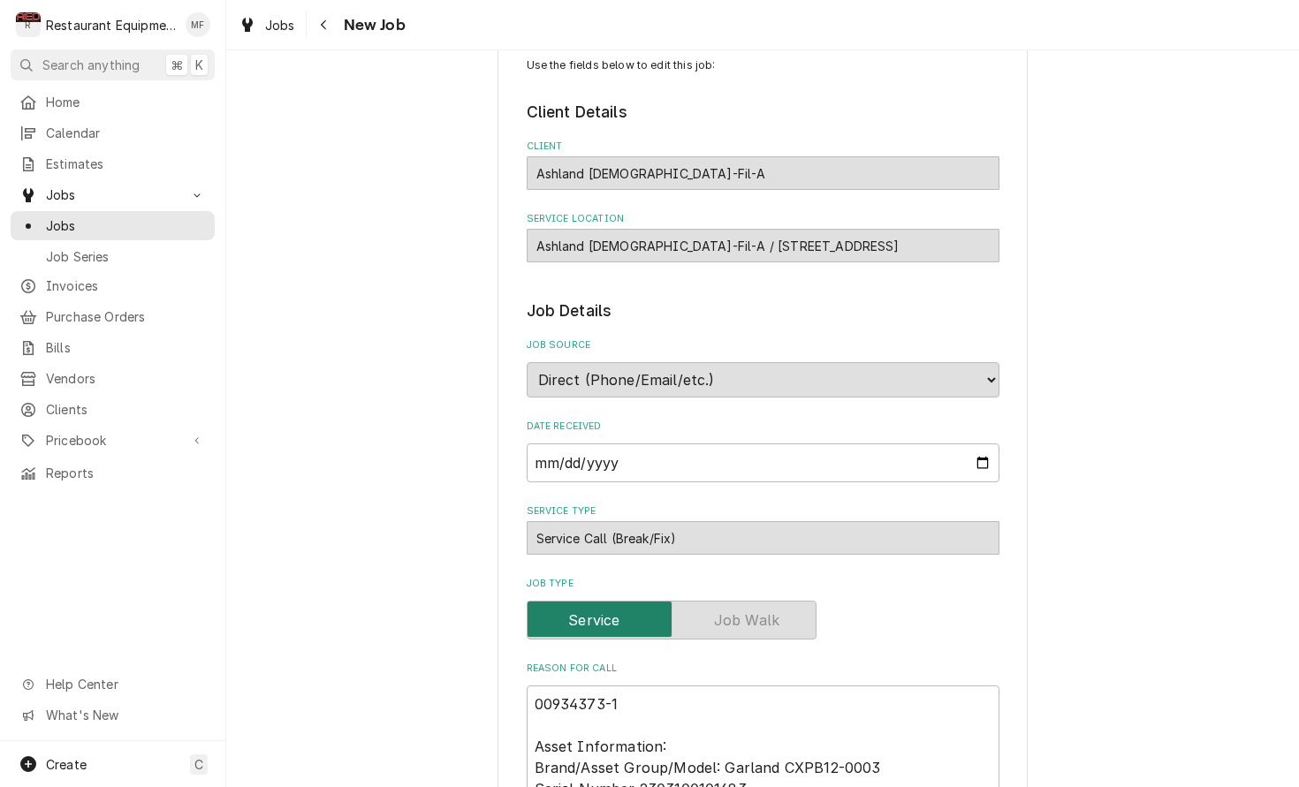
type textarea "x"
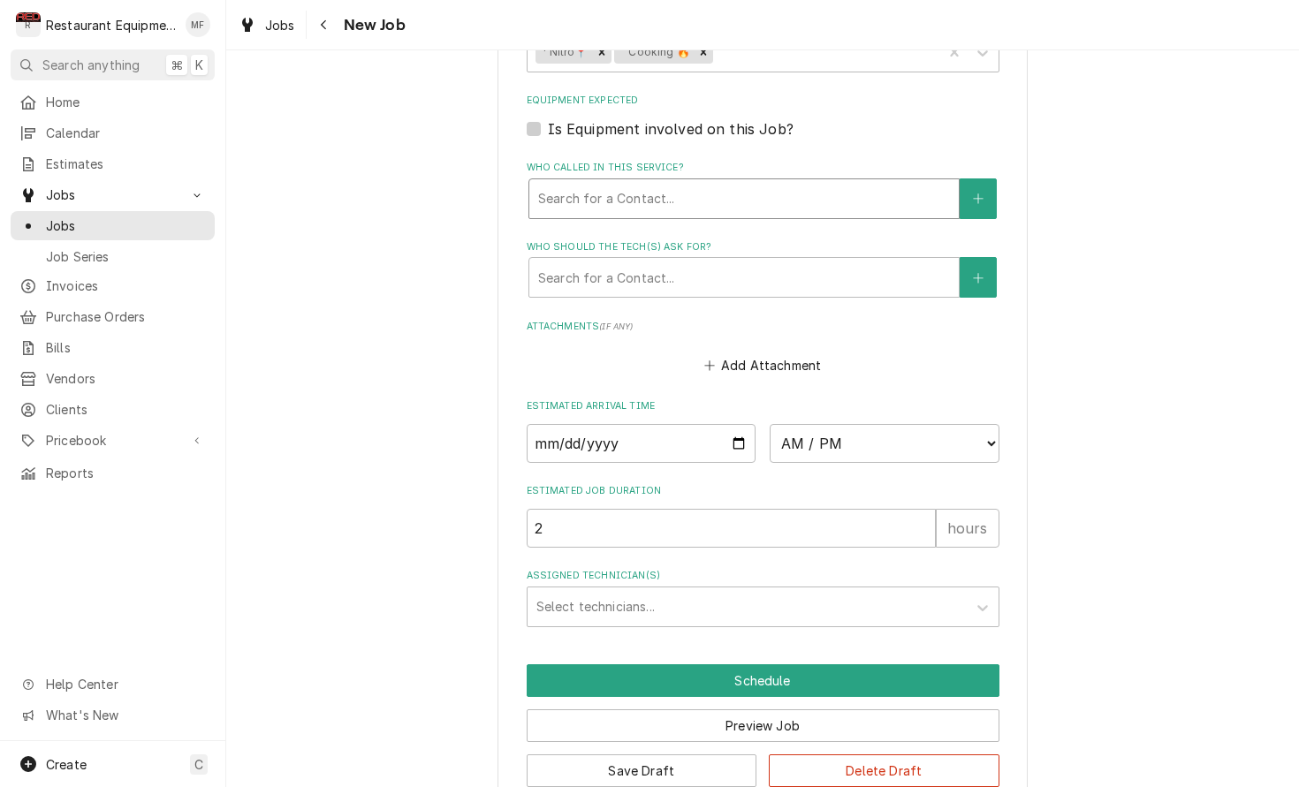
scroll to position [1303, 0]
click at [322, 26] on icon "Navigate back" at bounding box center [323, 25] width 5 height 10
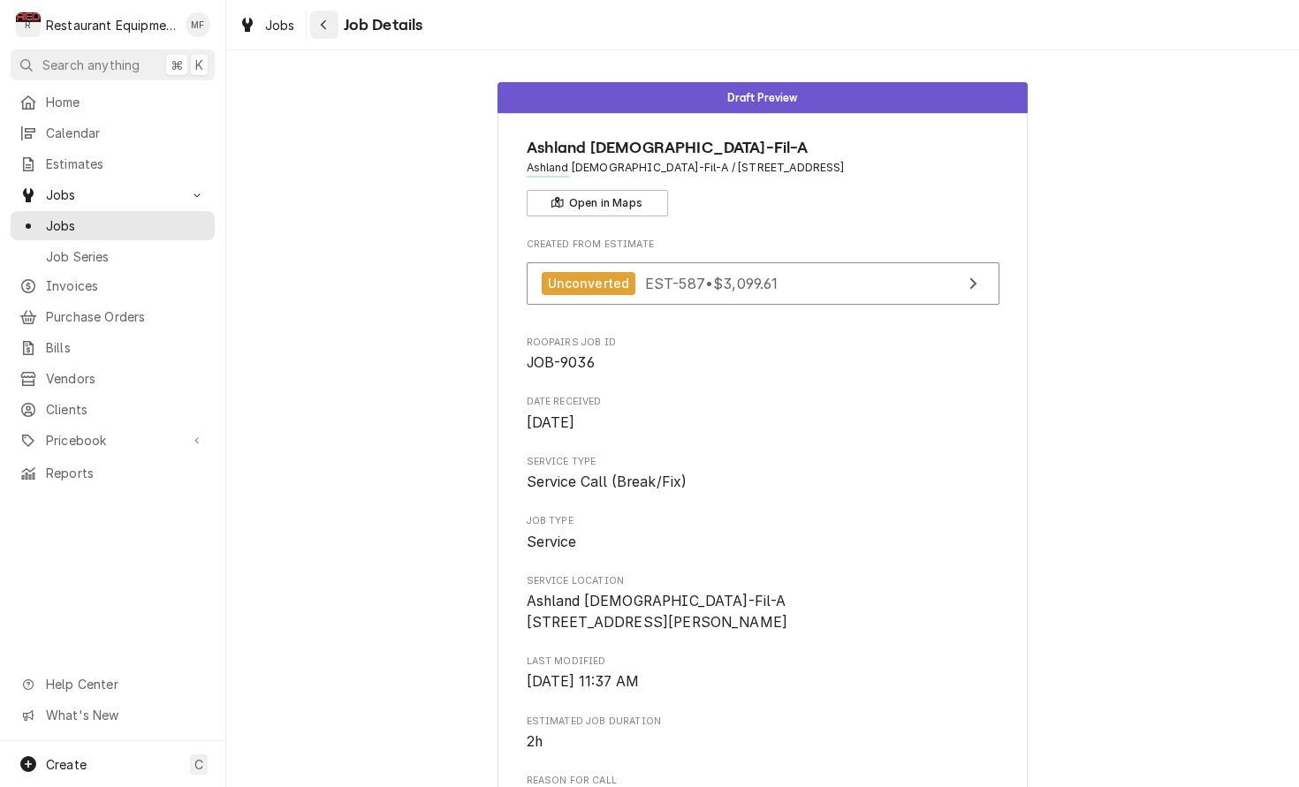
click at [322, 26] on icon "Navigate back" at bounding box center [324, 25] width 8 height 12
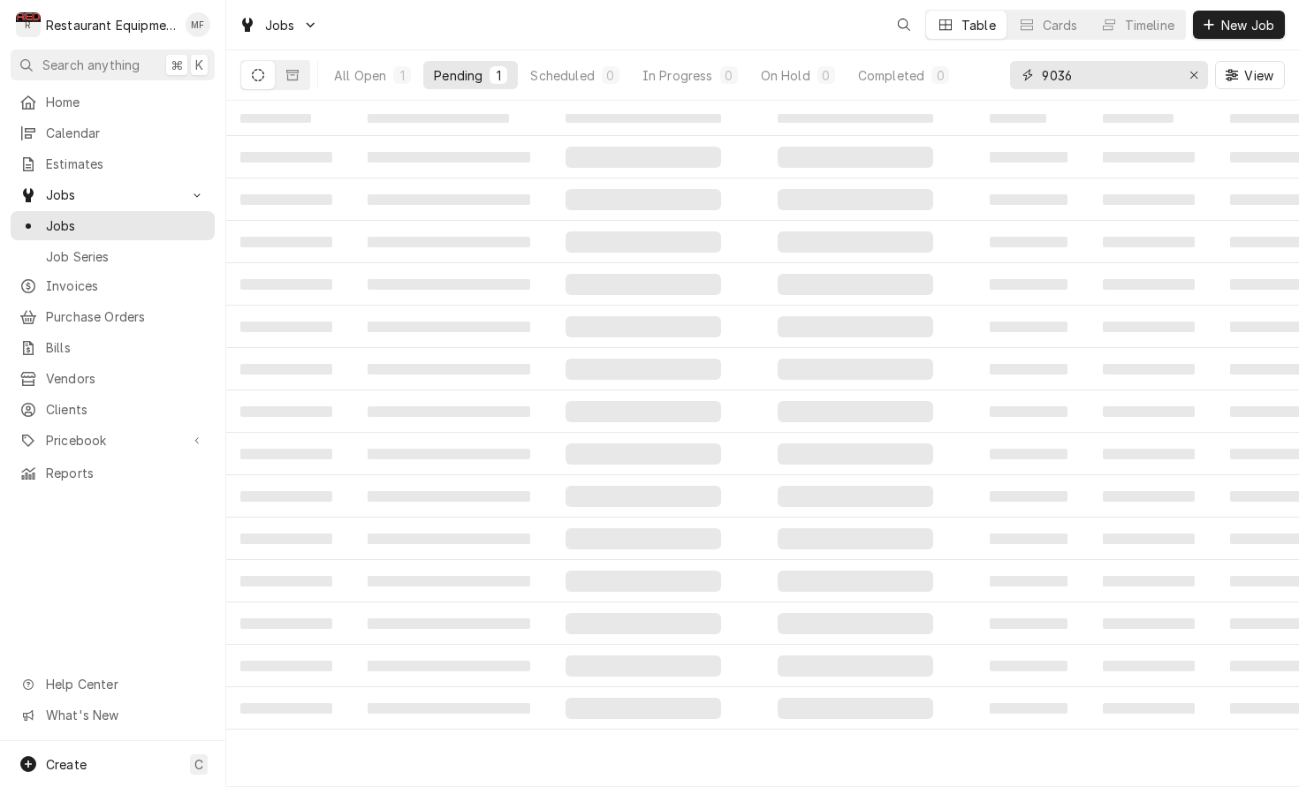
click at [1143, 63] on input "9036" at bounding box center [1108, 75] width 133 height 28
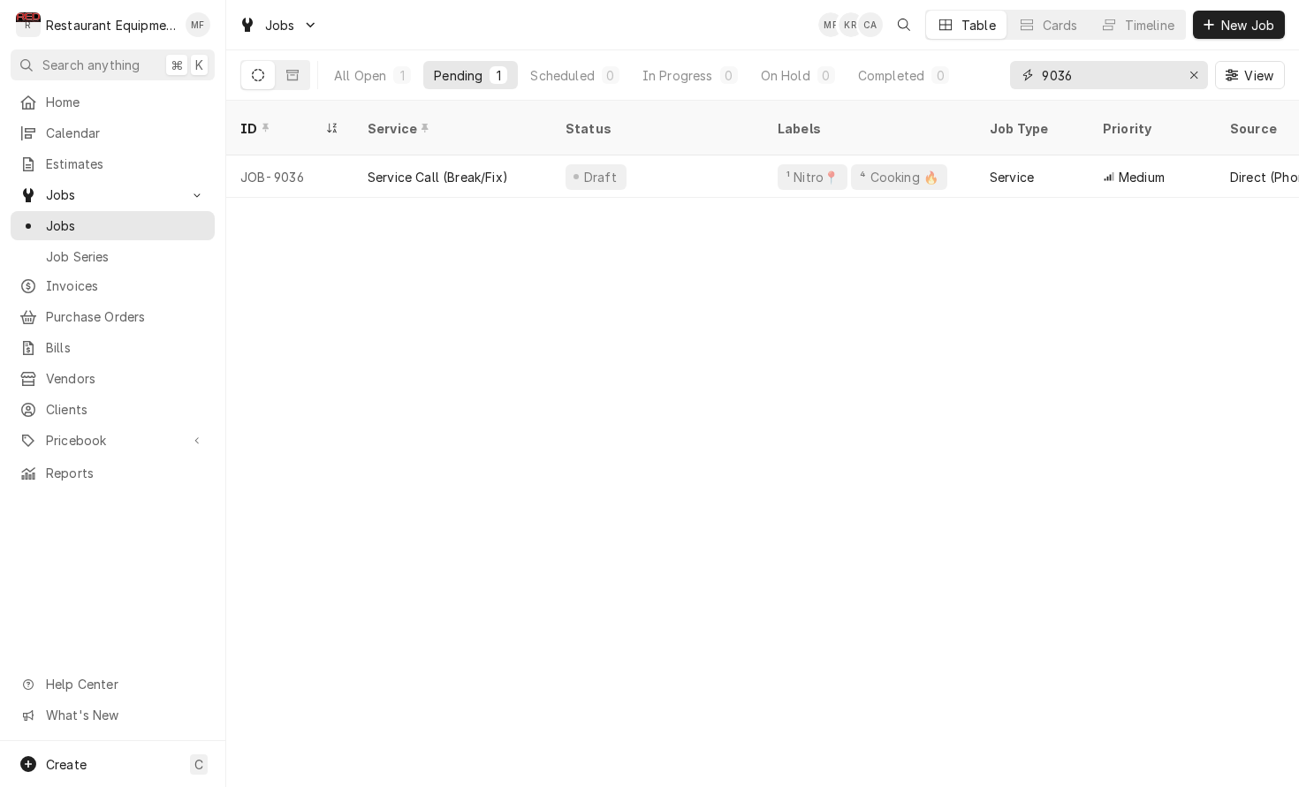
click at [1143, 63] on input "9036" at bounding box center [1108, 75] width 133 height 28
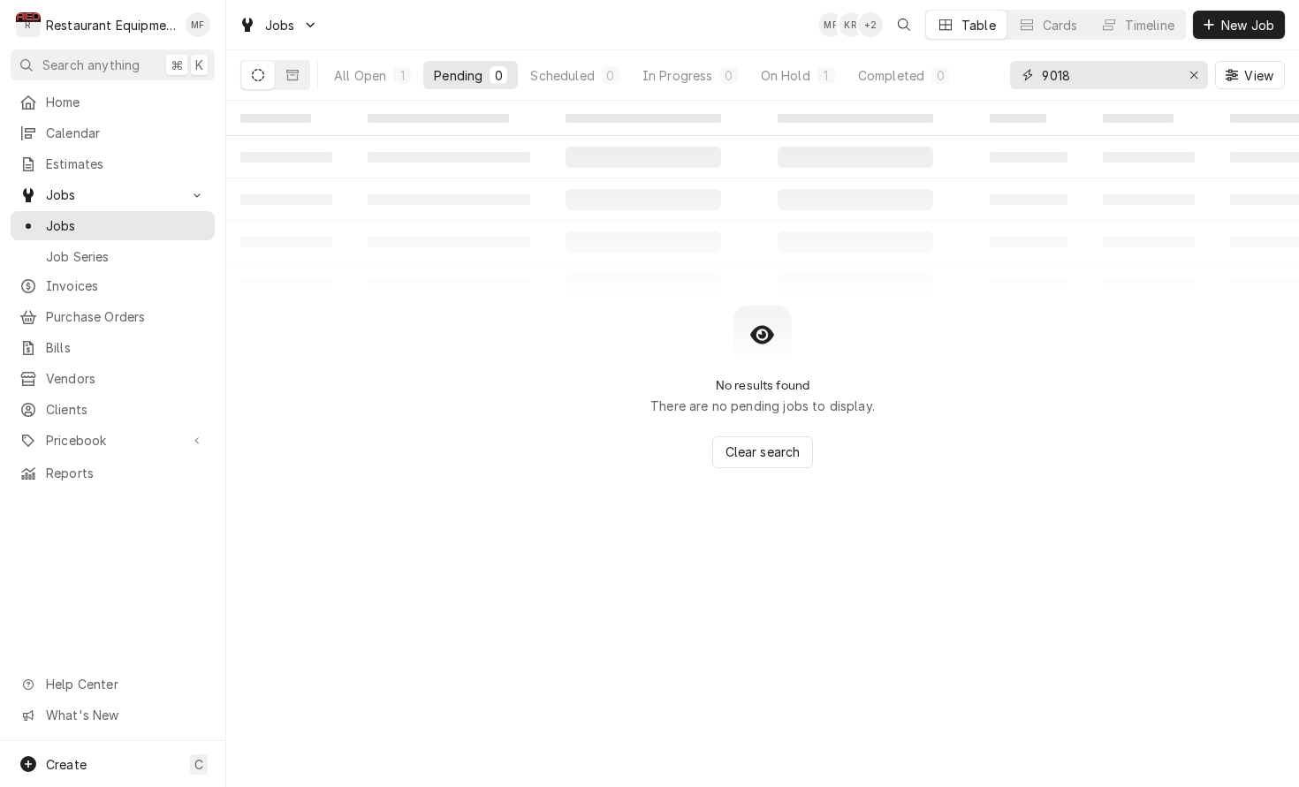
type input "9018"
click at [776, 58] on div "All Open 1 Pending 0 Scheduled 0 In Progress 0 On Hold 1 Completed 0" at bounding box center [641, 74] width 636 height 49
click at [786, 87] on button "On Hold 1" at bounding box center [797, 75] width 95 height 28
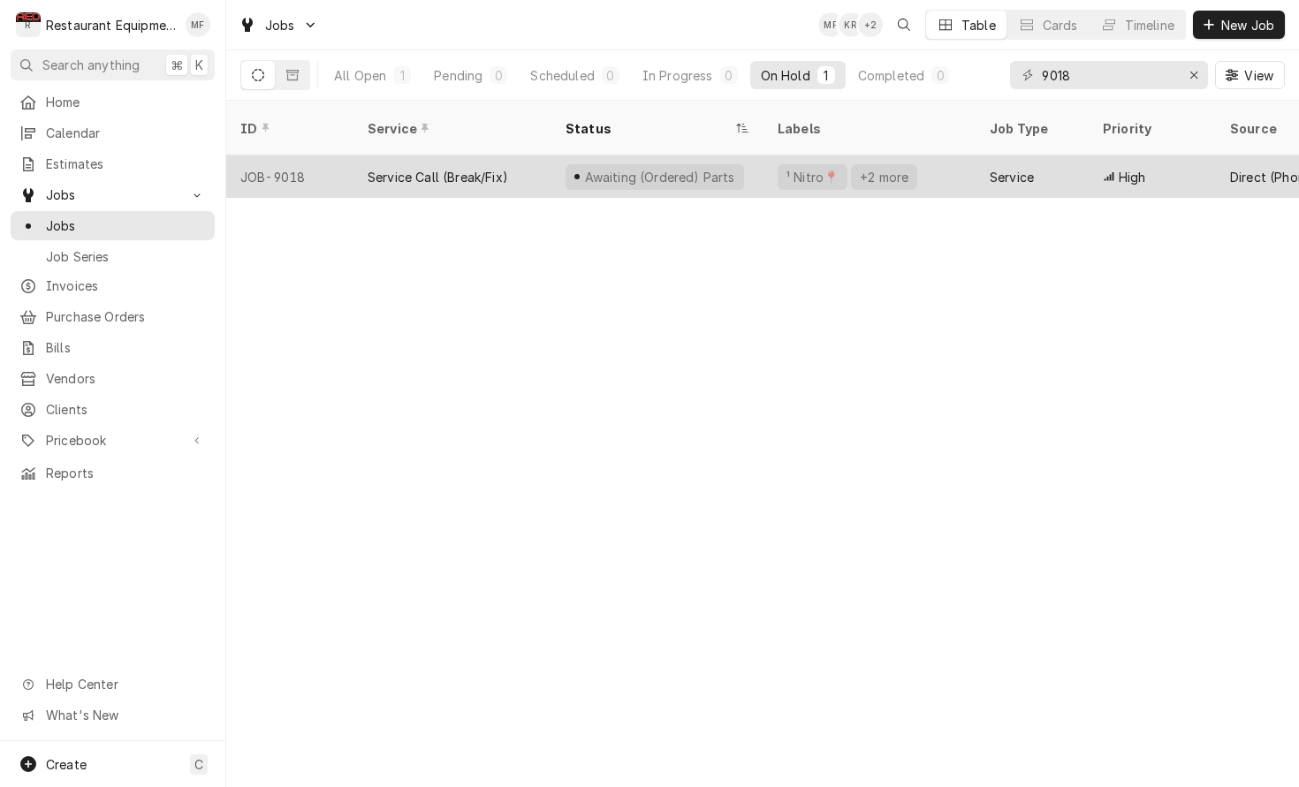
click at [951, 162] on div "¹ Nitro📍 +2 more" at bounding box center [869, 176] width 212 height 42
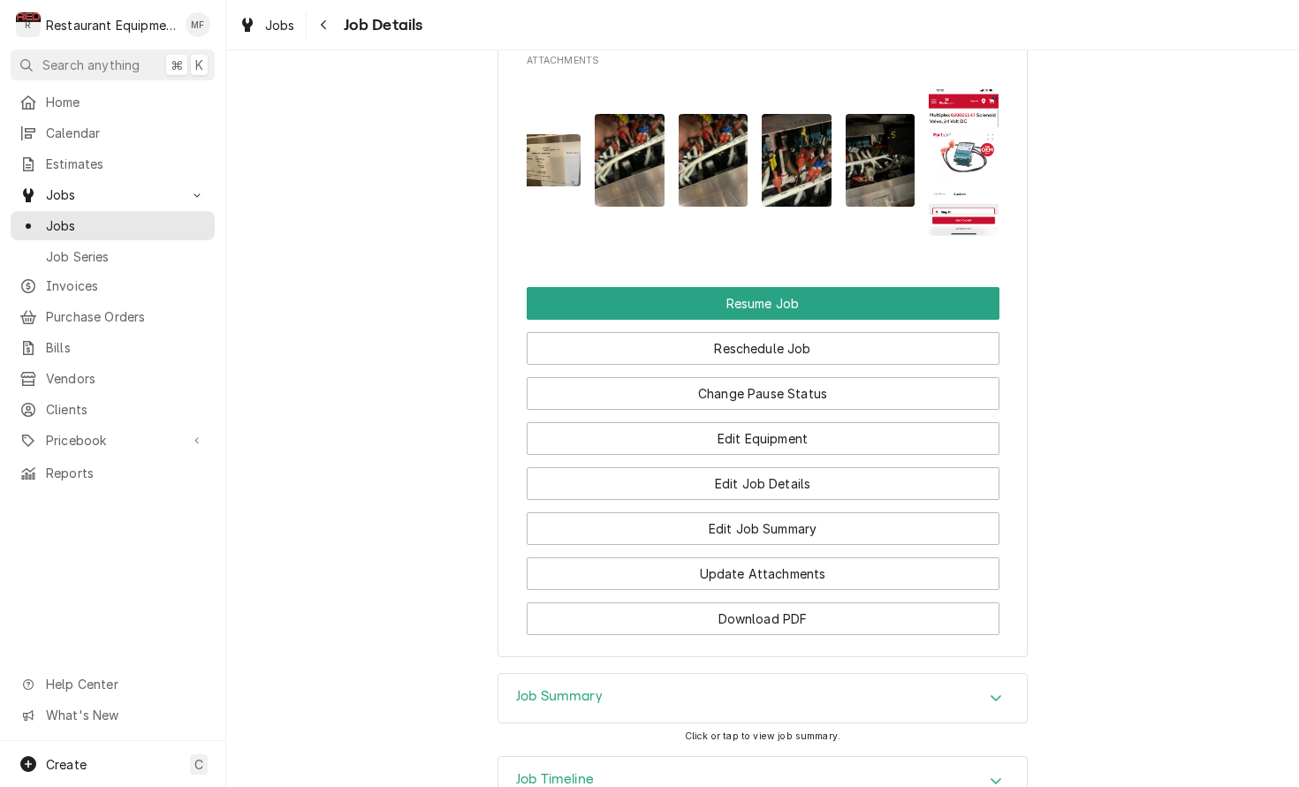
scroll to position [0, 515]
click at [952, 151] on img "Attachments" at bounding box center [964, 161] width 70 height 150
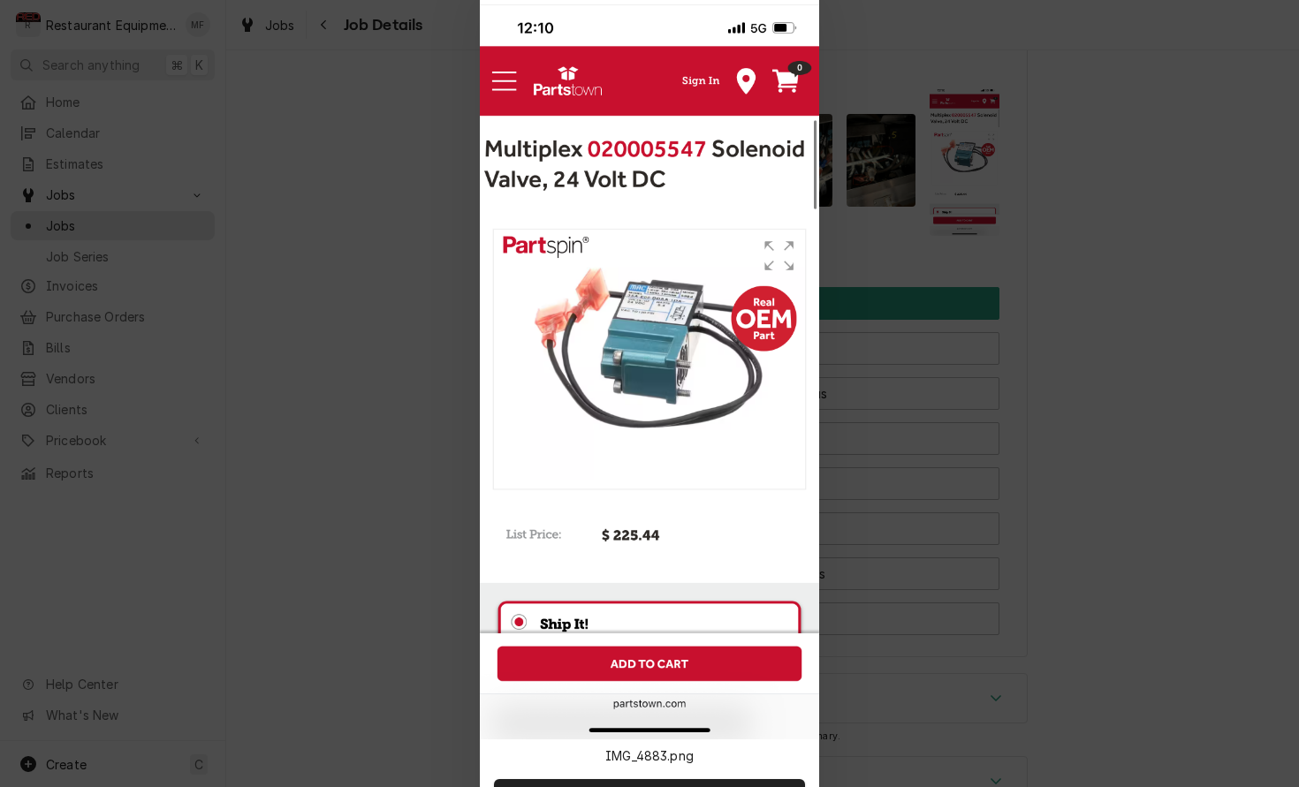
click at [1053, 145] on div at bounding box center [649, 393] width 1299 height 787
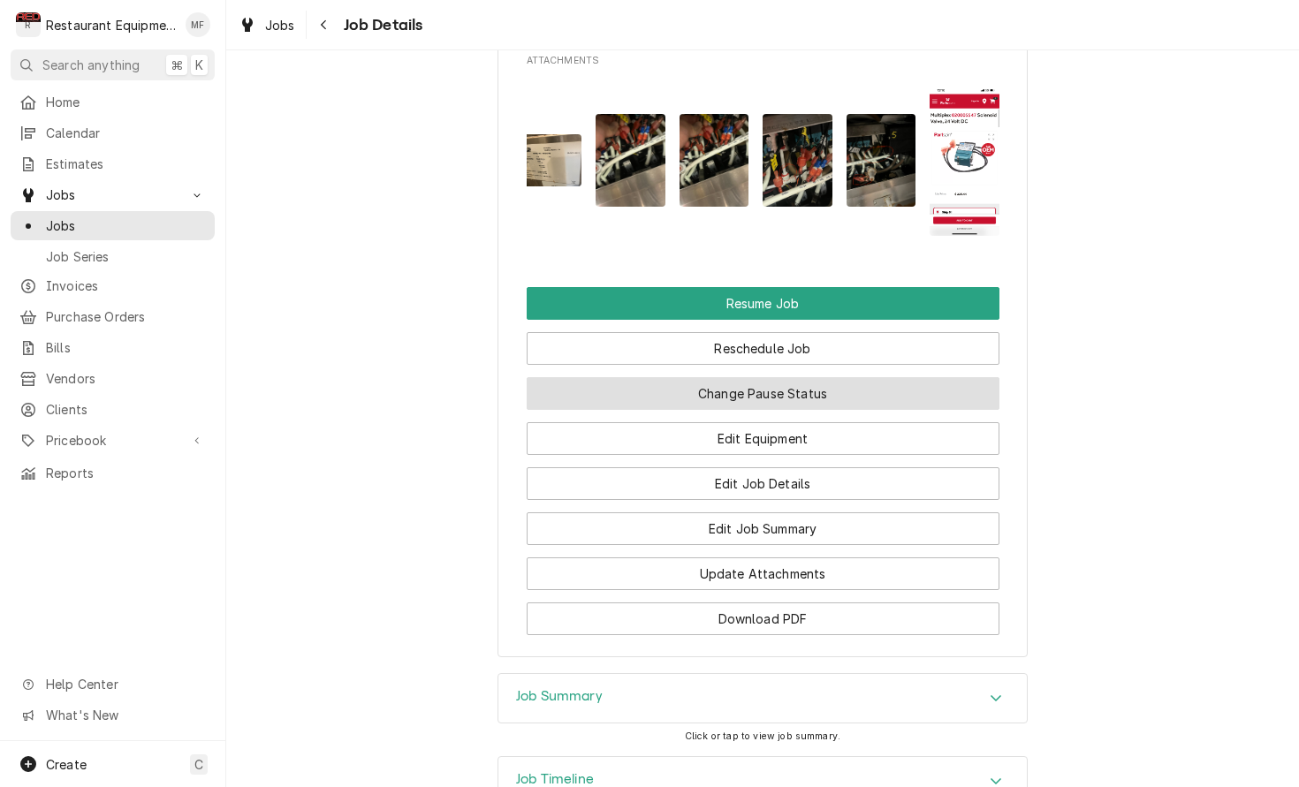
click at [961, 377] on button "Change Pause Status" at bounding box center [763, 393] width 473 height 33
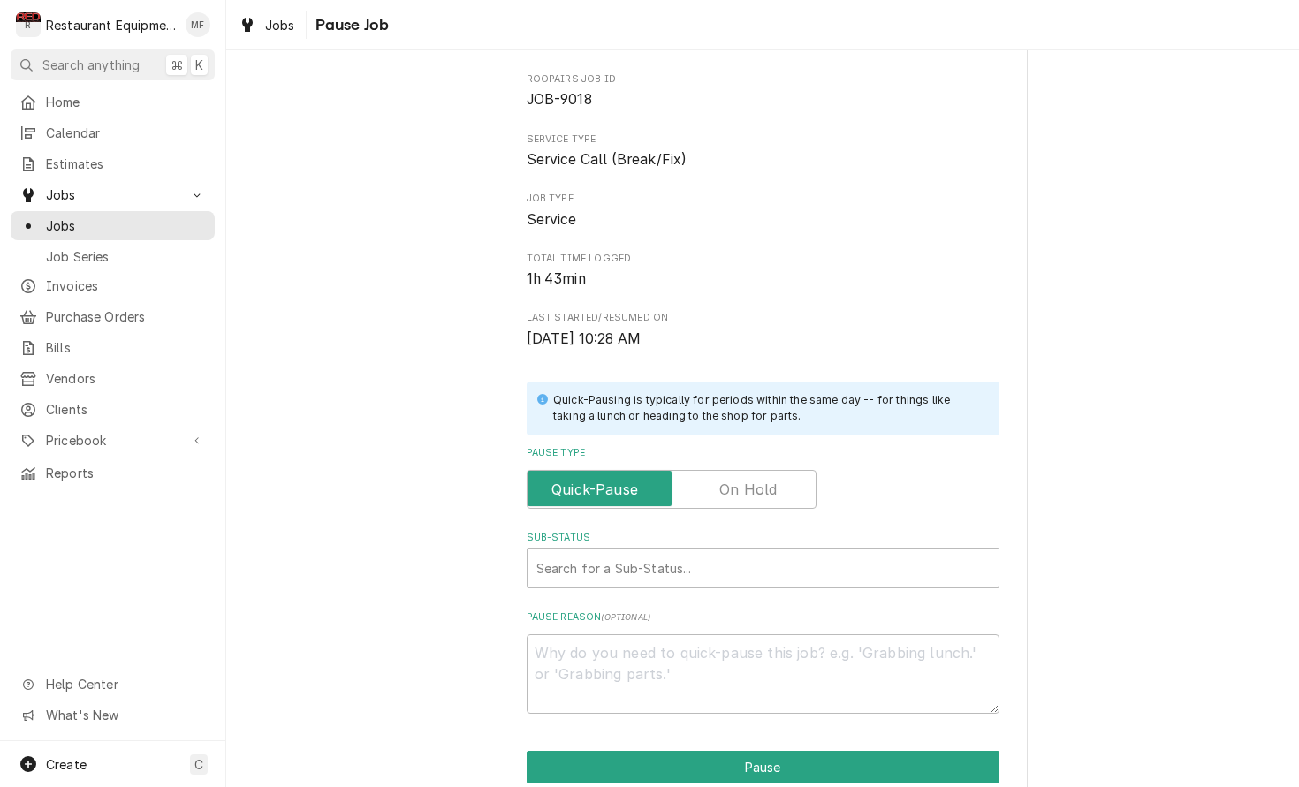
click at [781, 470] on input "Pause Type" at bounding box center [672, 489] width 274 height 39
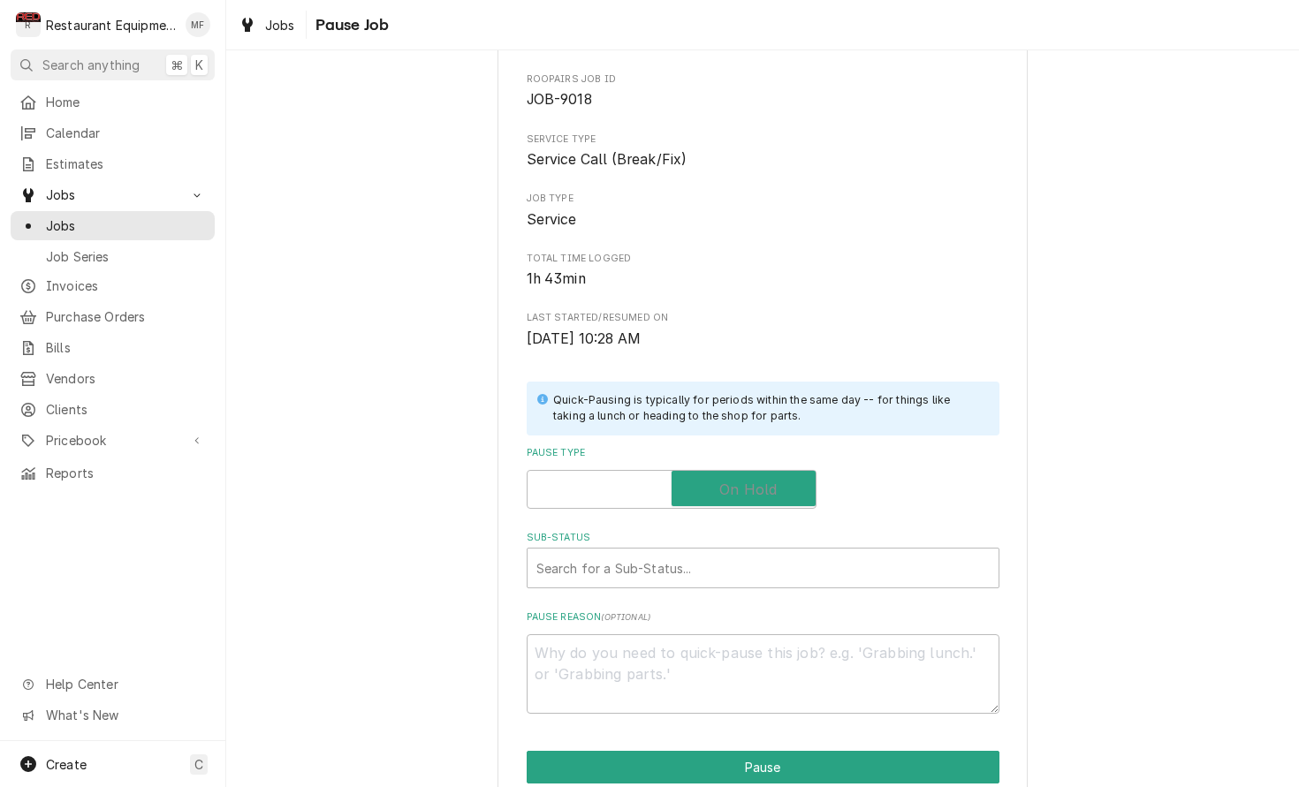
checkbox input "true"
type textarea "x"
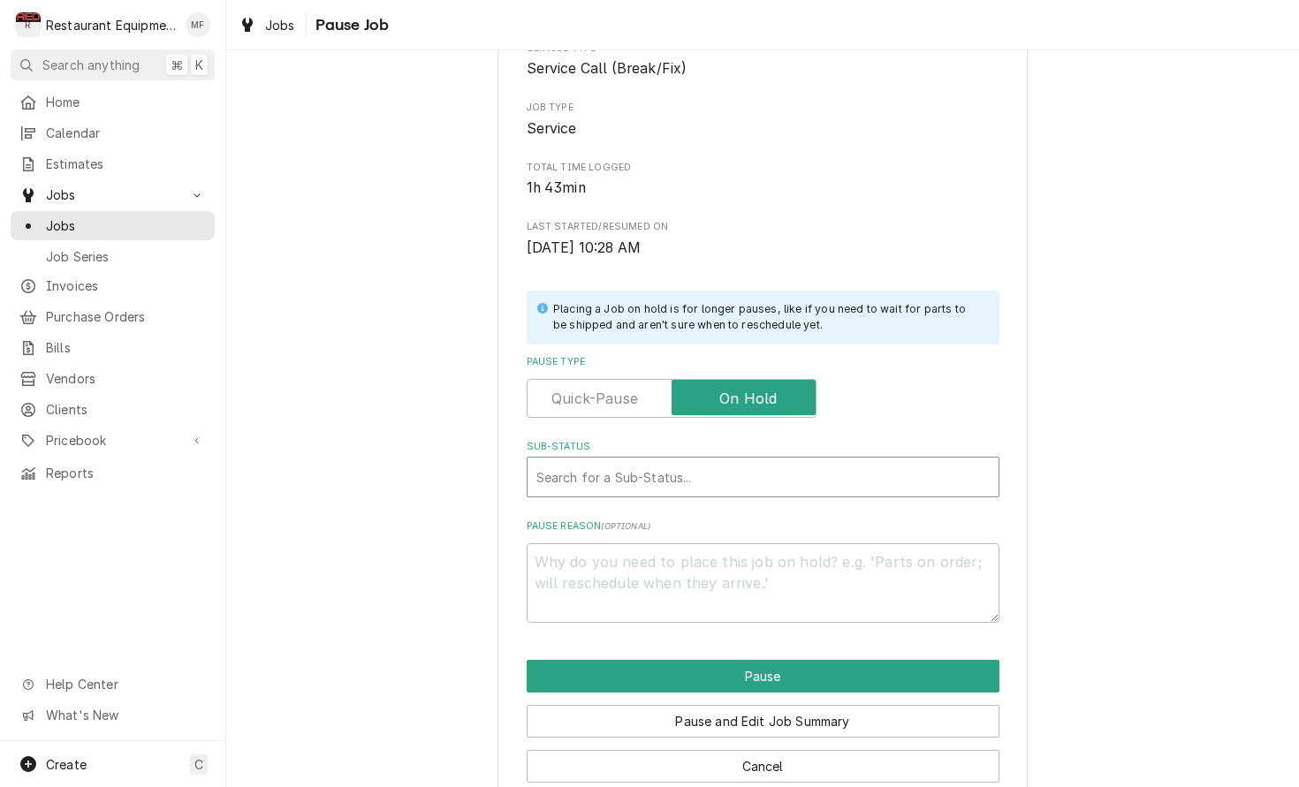
scroll to position [170, 0]
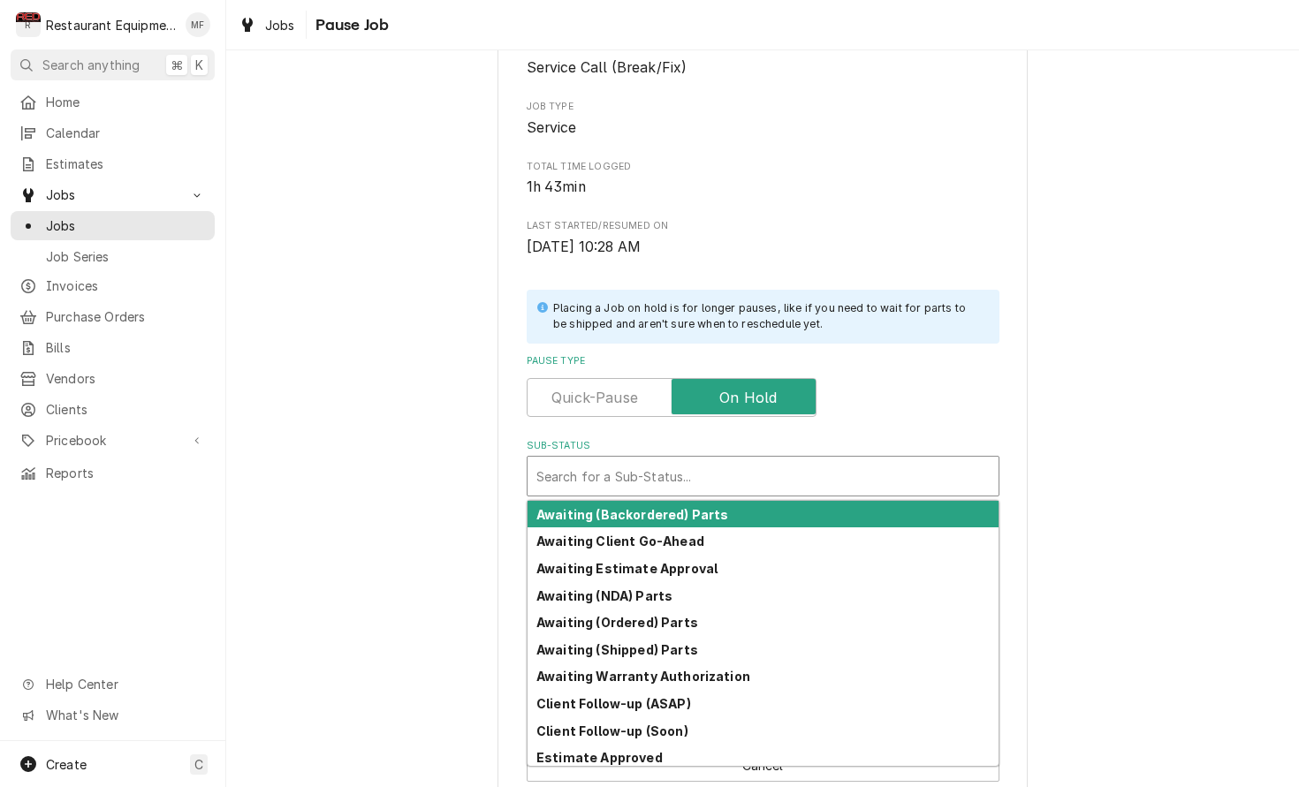
click at [830, 460] on div "Sub-Status" at bounding box center [762, 476] width 453 height 32
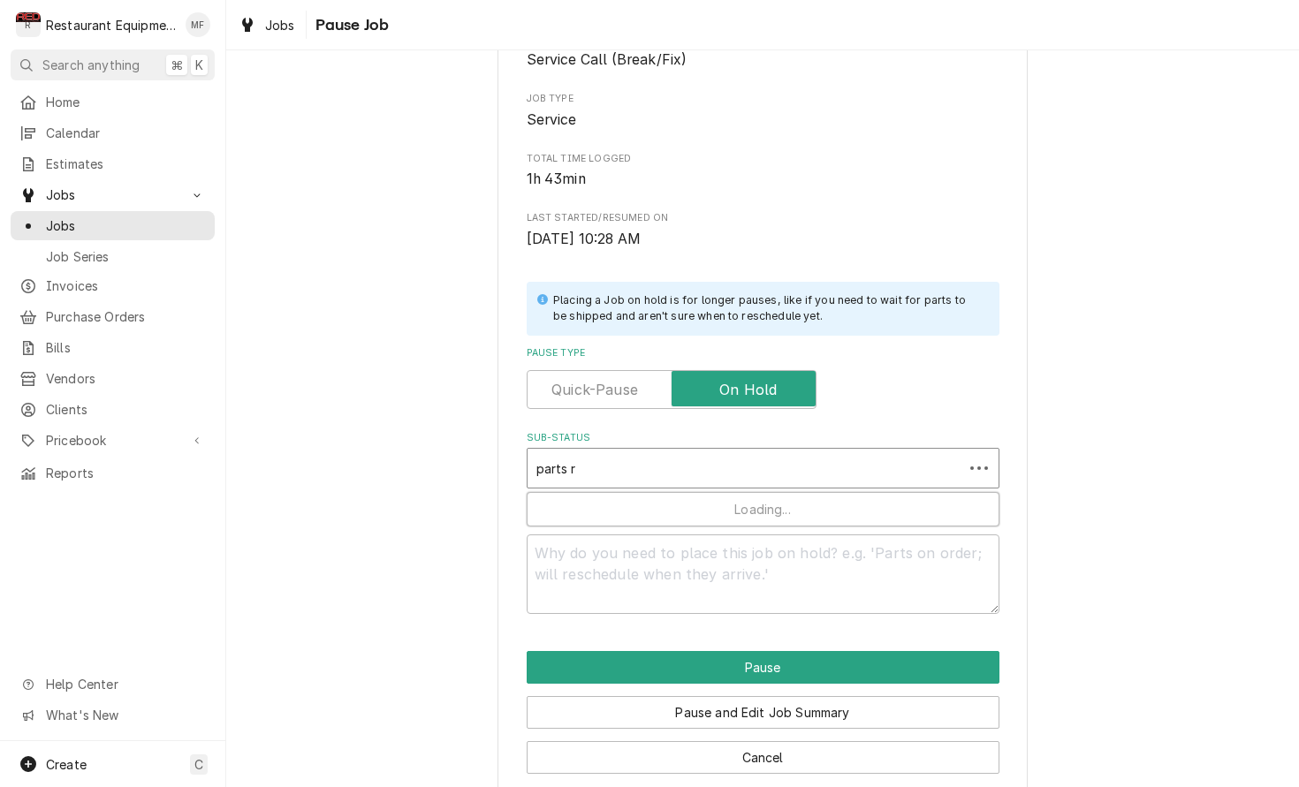
type input "parts re"
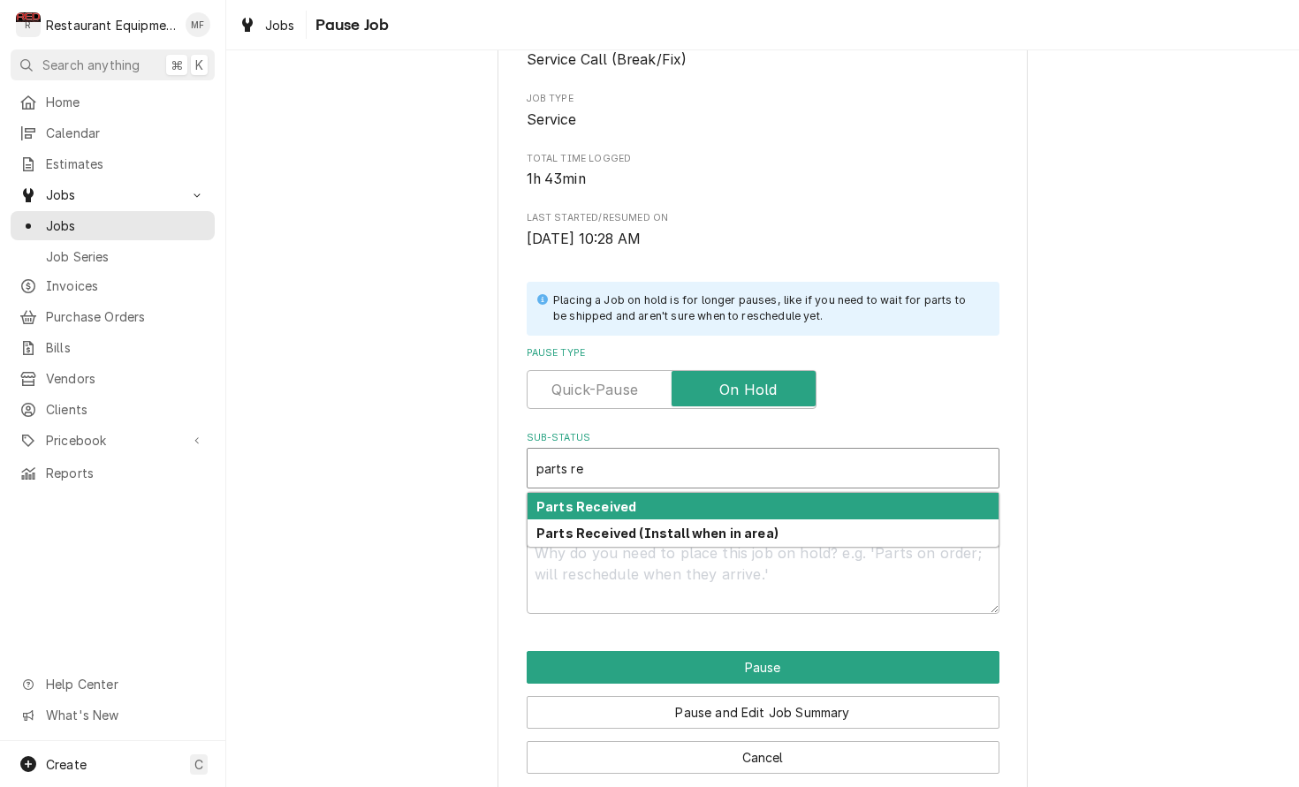
click at [859, 494] on div "Parts Received" at bounding box center [762, 506] width 471 height 27
type textarea "x"
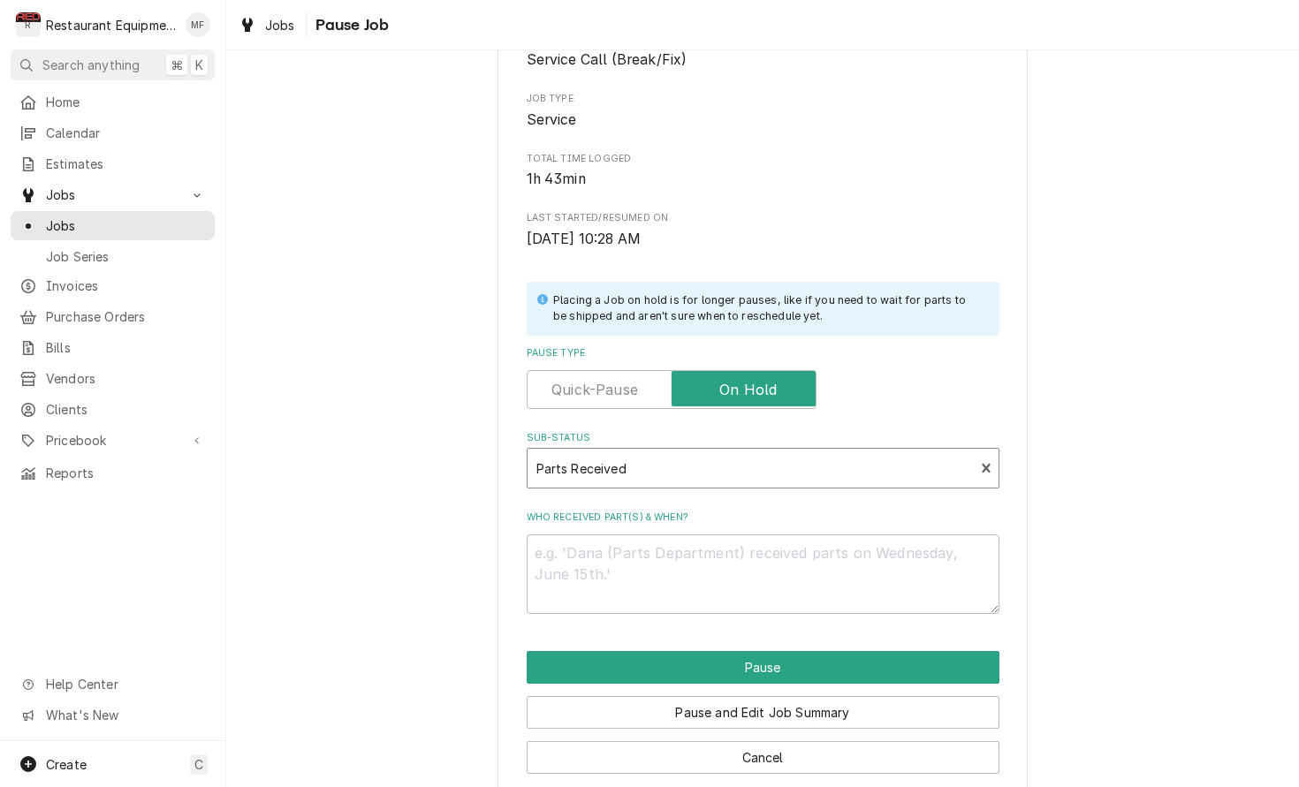
scroll to position [172, 0]
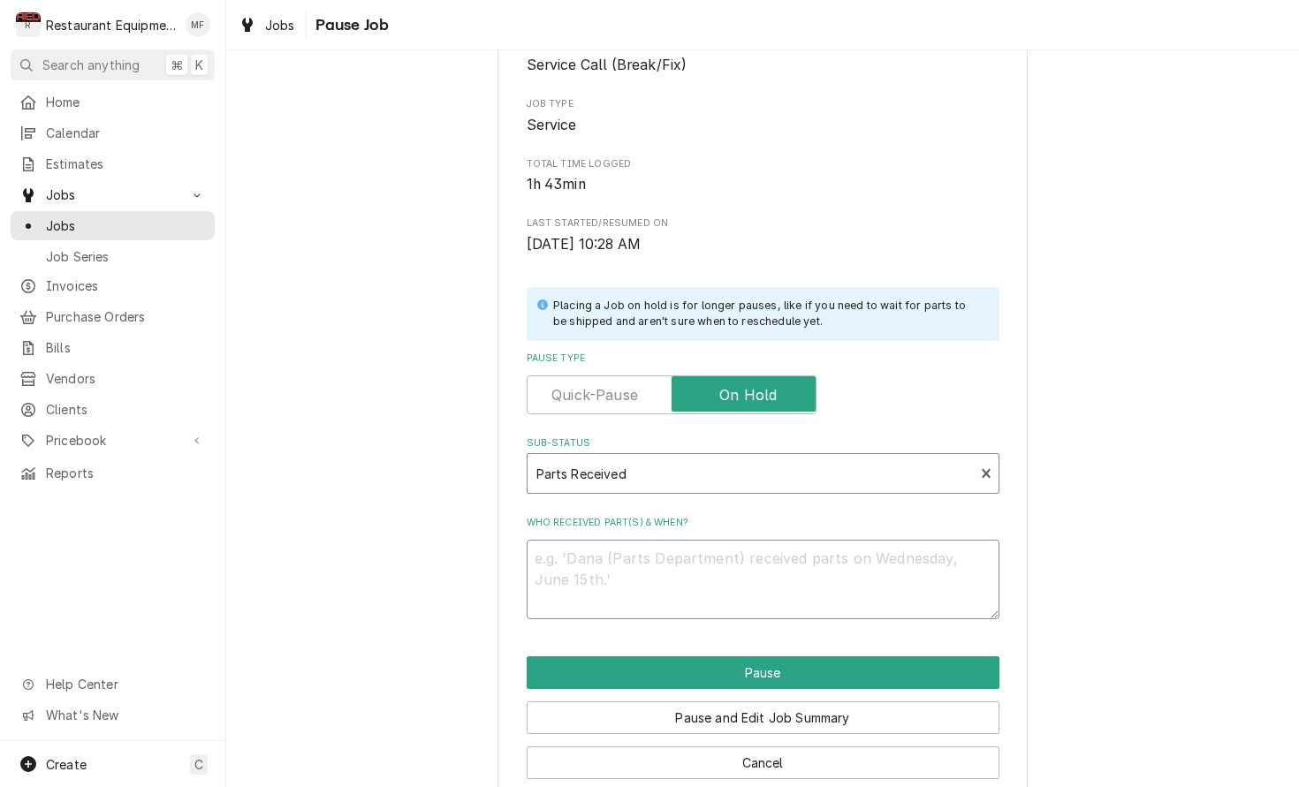
click at [836, 547] on textarea "Who received part(s) & when?" at bounding box center [763, 580] width 473 height 80
type textarea "x"
type textarea "9"
type textarea "x"
type textarea "9/"
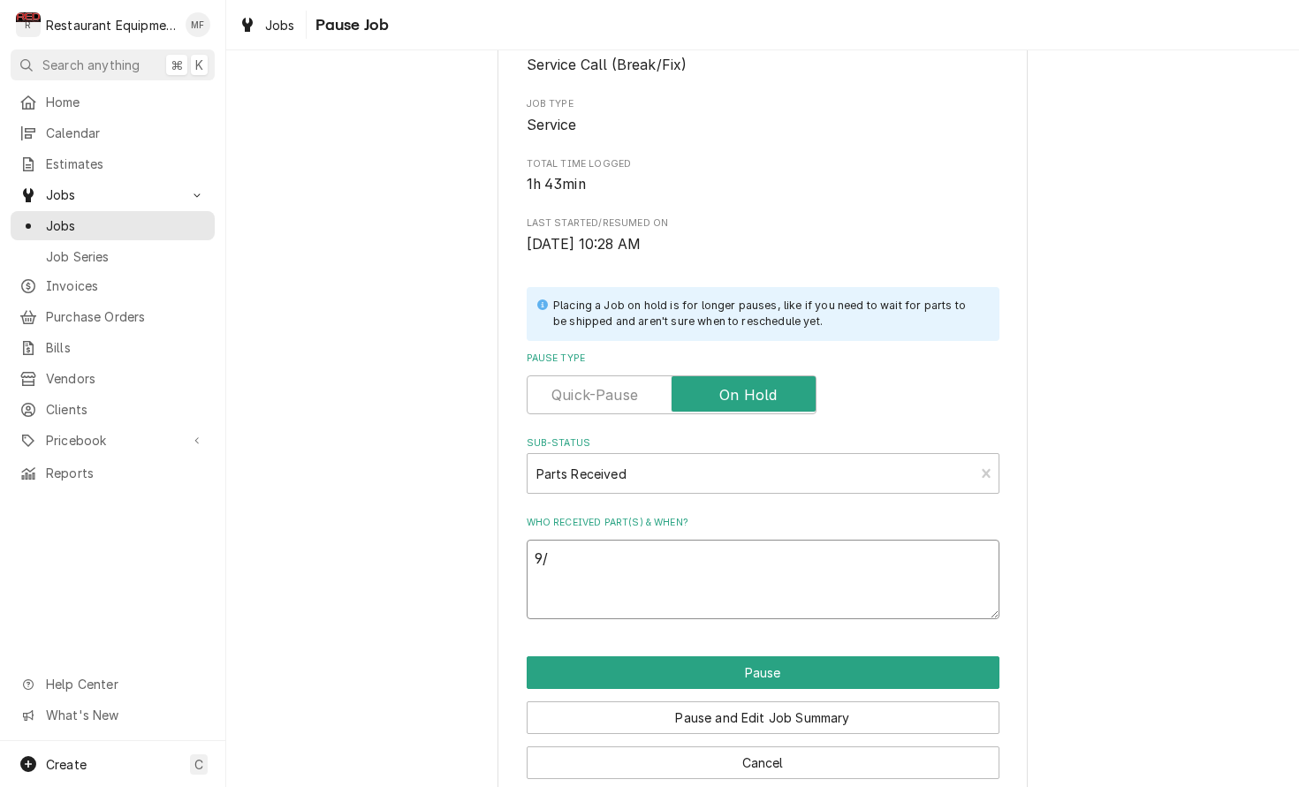
type textarea "x"
type textarea "9/3"
type textarea "x"
type textarea "9/30"
type textarea "x"
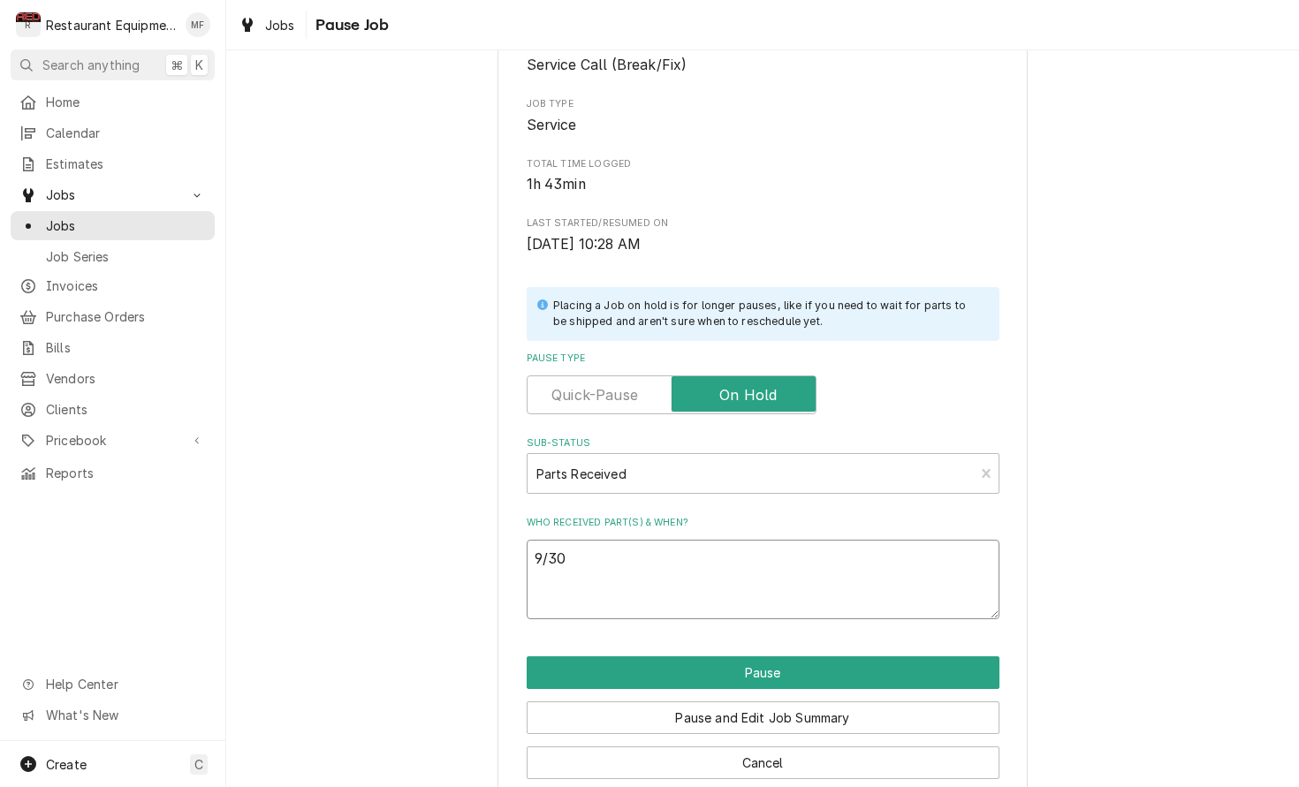
type textarea "9/30"
type textarea "x"
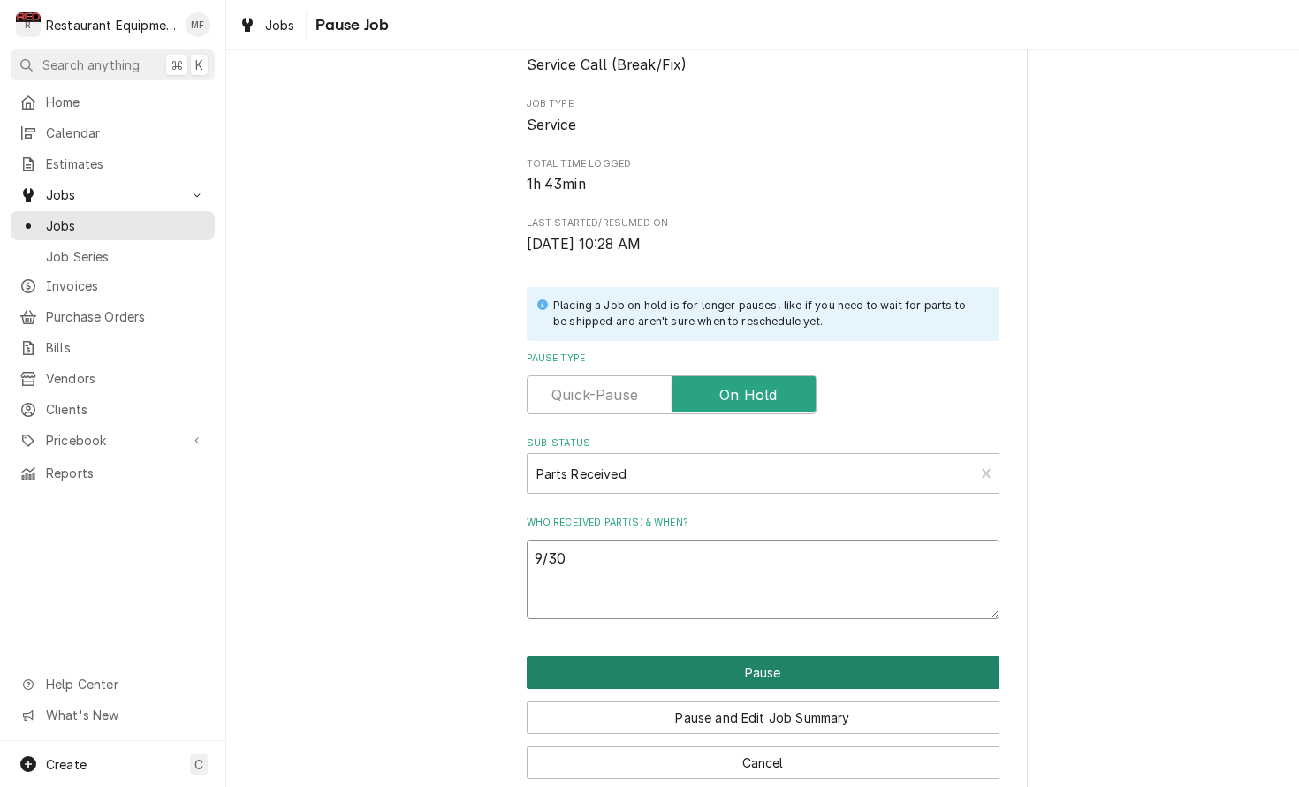
type textarea "9/30"
click at [830, 656] on button "Pause" at bounding box center [763, 672] width 473 height 33
type textarea "x"
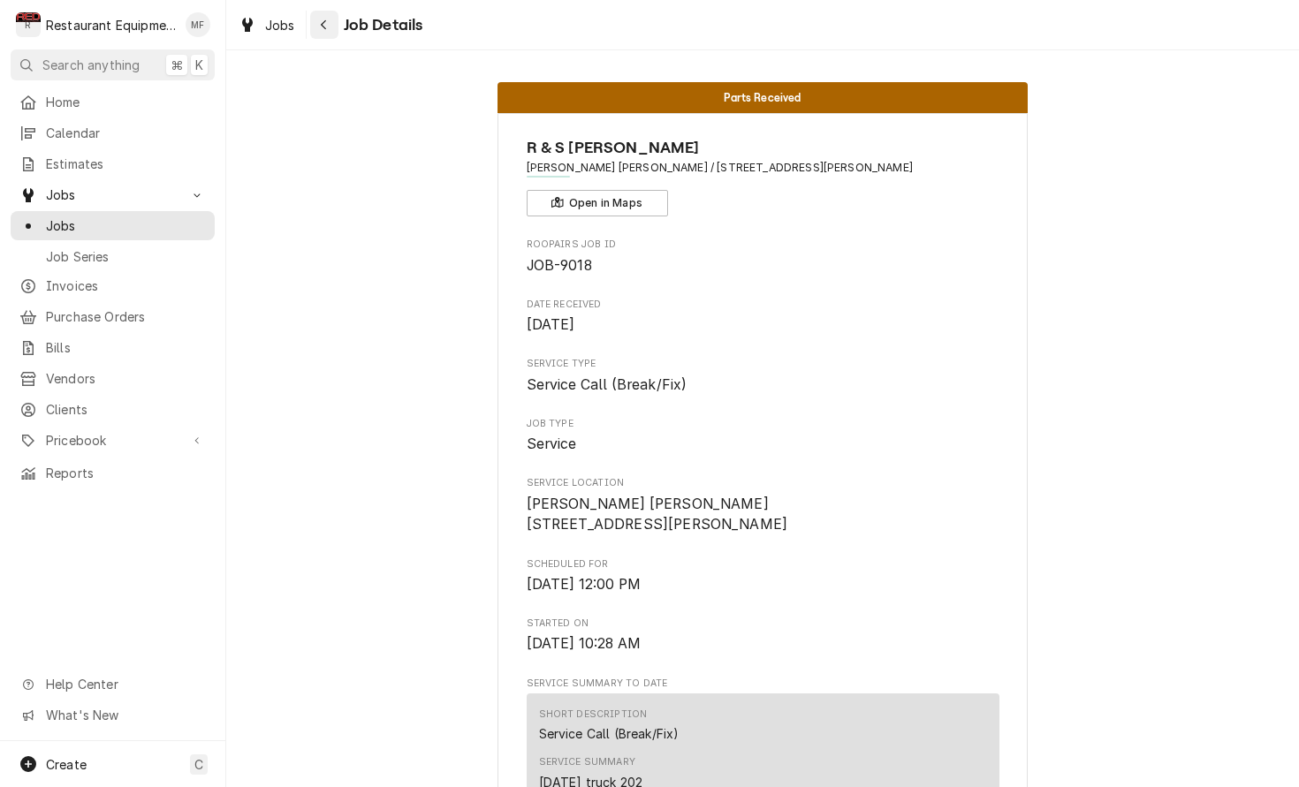
click at [328, 31] on div "Navigate back" at bounding box center [324, 25] width 18 height 18
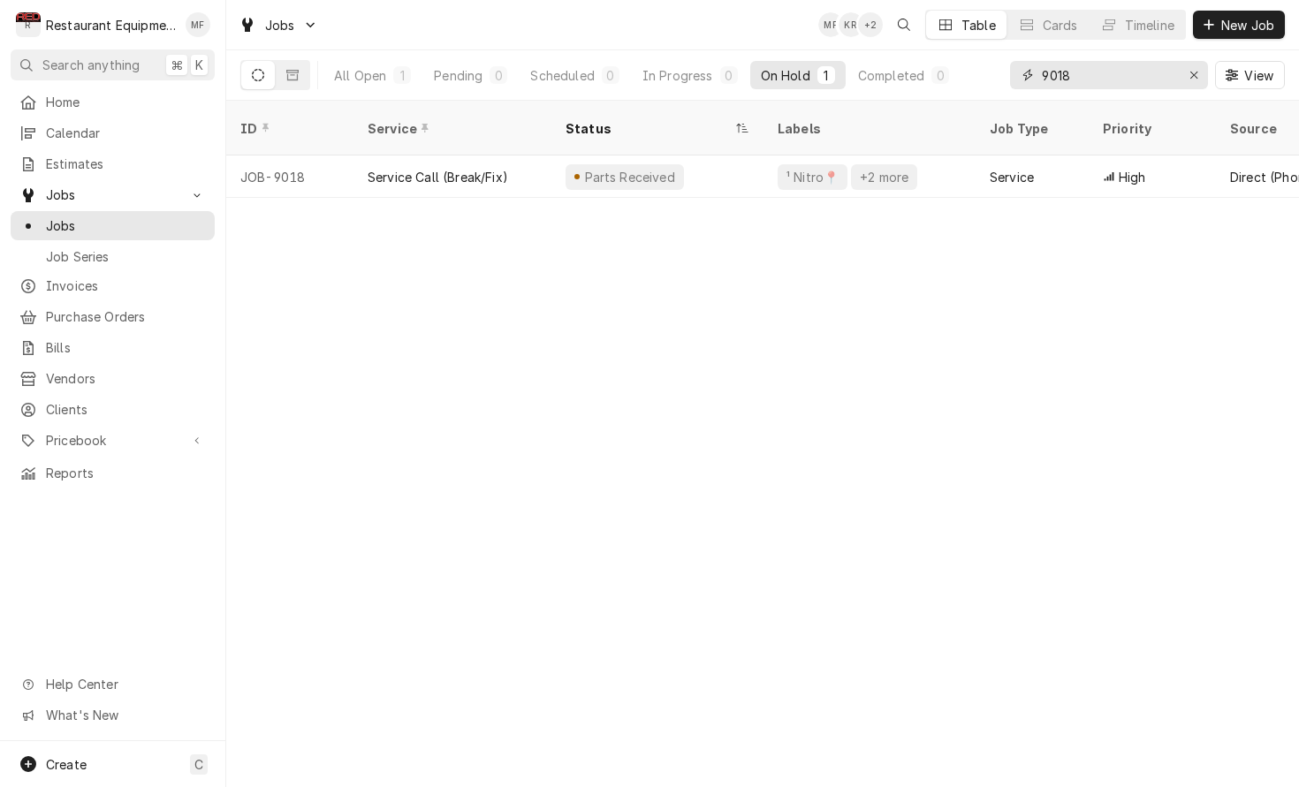
click at [1081, 75] on input "9018" at bounding box center [1108, 75] width 133 height 28
click at [1088, 72] on input "9018" at bounding box center [1108, 75] width 133 height 28
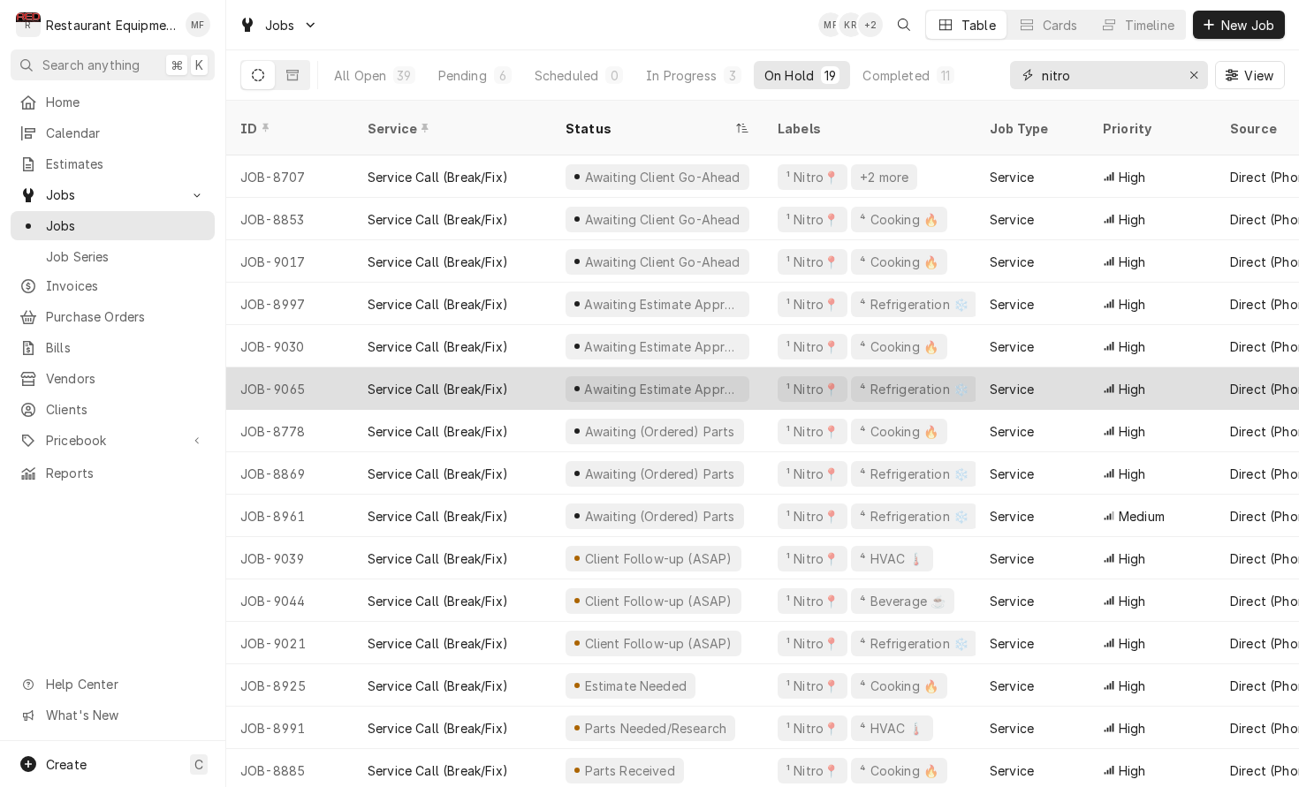
scroll to position [42, 0]
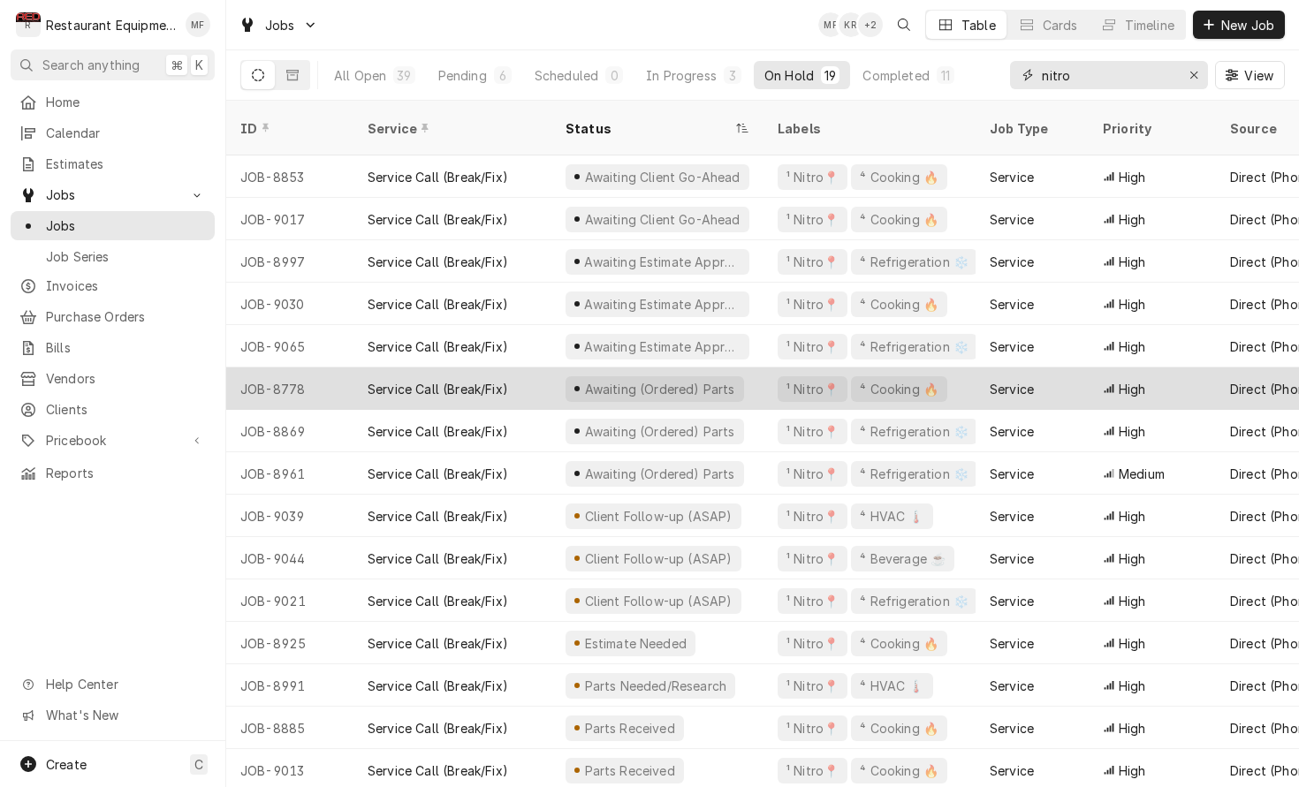
type input "nitro"
click at [734, 368] on div "Awaiting (Ordered) Parts" at bounding box center [657, 389] width 212 height 42
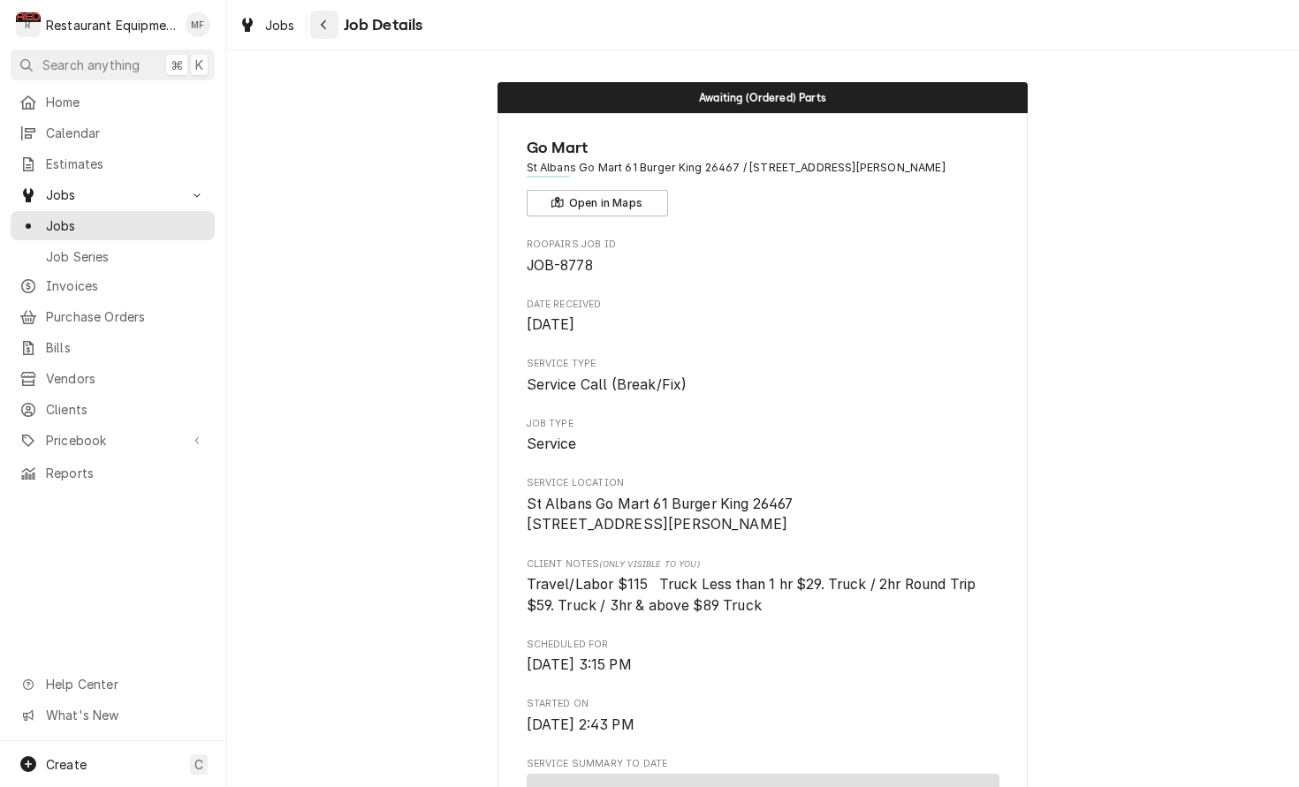
click at [334, 26] on button "Navigate back" at bounding box center [324, 25] width 28 height 28
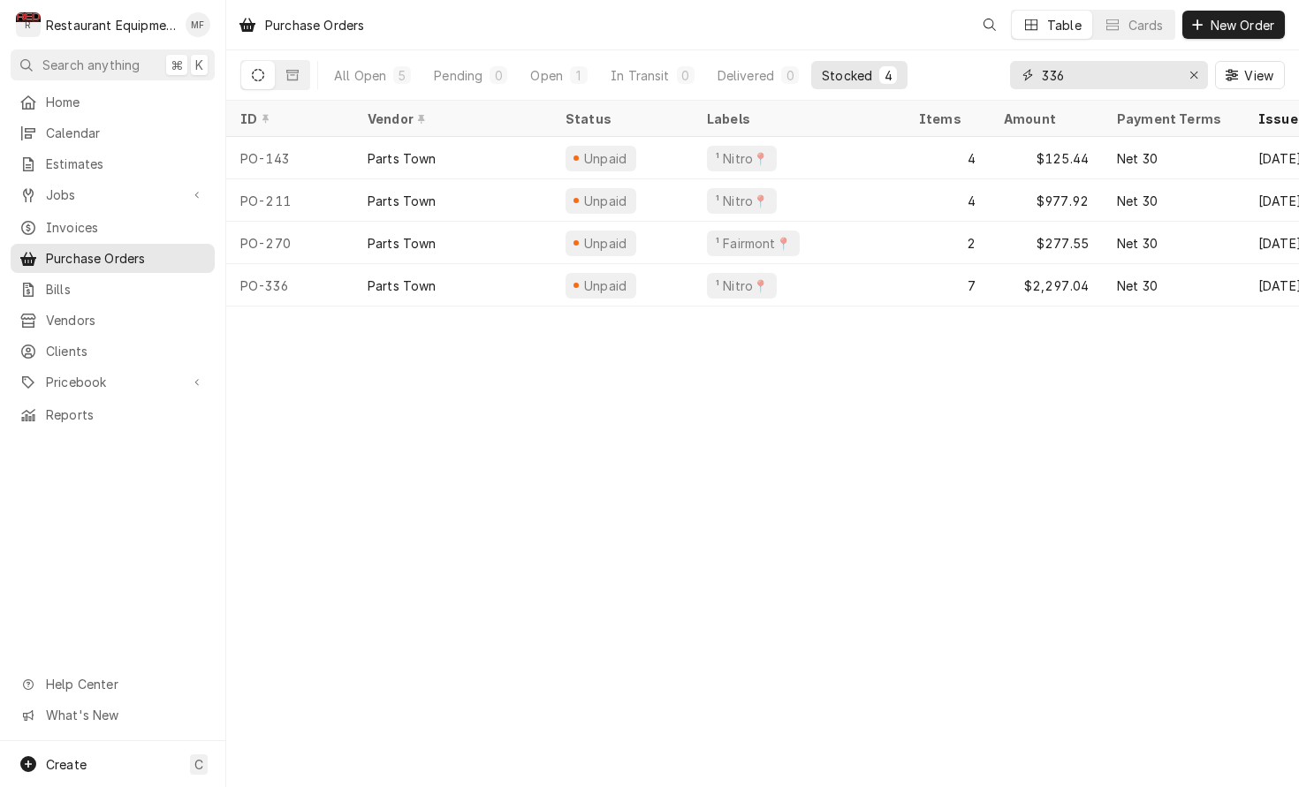
click at [1101, 86] on input "336" at bounding box center [1108, 75] width 133 height 28
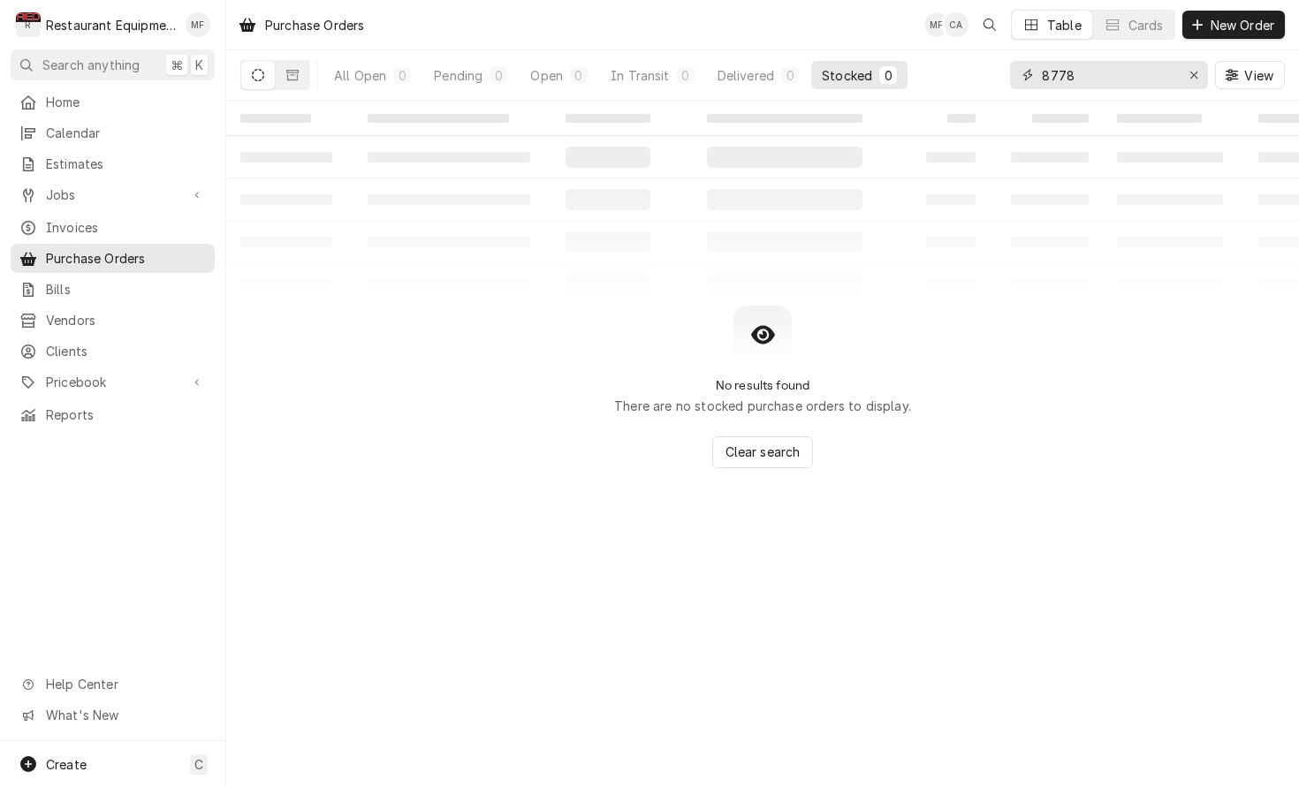
drag, startPoint x: 1028, startPoint y: 87, endPoint x: 957, endPoint y: 85, distance: 71.6
click at [957, 85] on div "All Open 0 Pending 0 Open 0 In Transit 0 Delivered 0 Stocked 0 8778 View" at bounding box center [762, 74] width 1044 height 49
type input "8778"
click at [291, 68] on button "Dynamic Content Wrapper" at bounding box center [293, 75] width 34 height 28
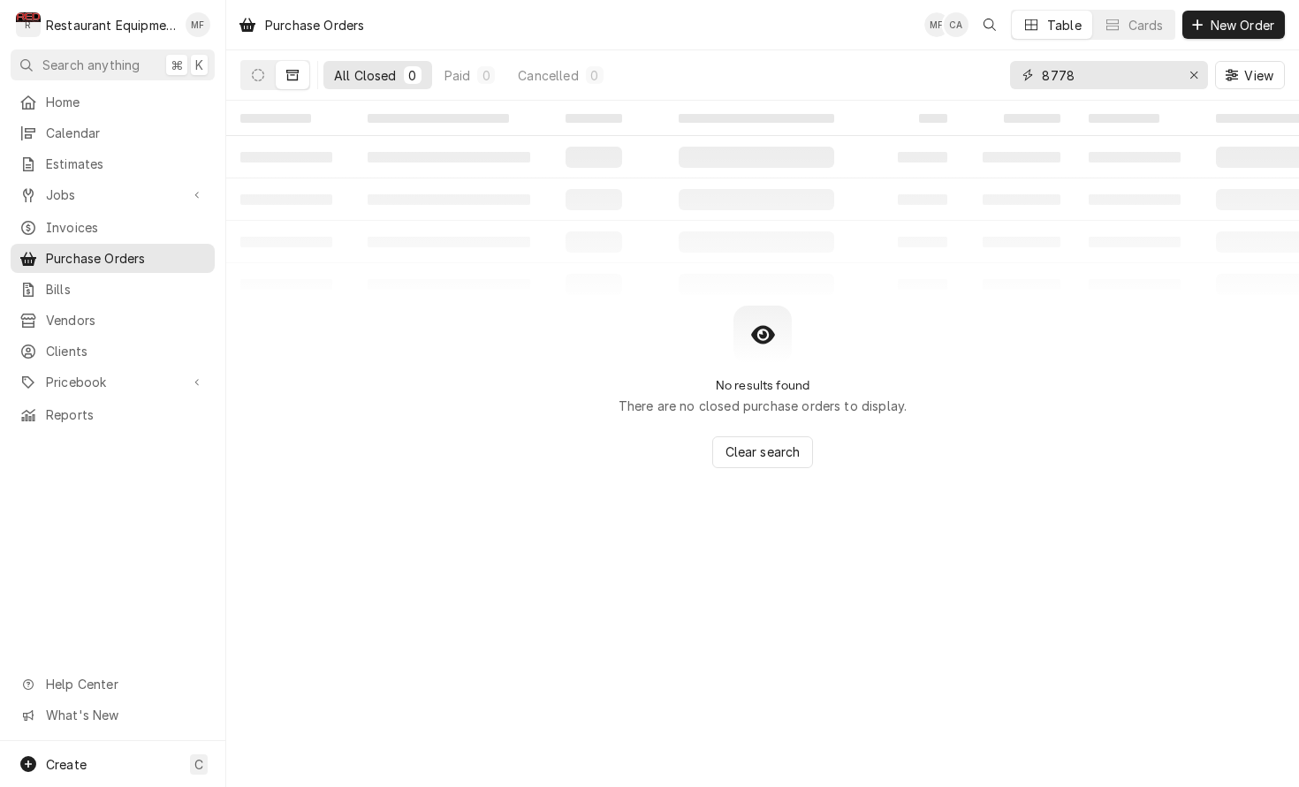
drag, startPoint x: 1136, startPoint y: 84, endPoint x: 1017, endPoint y: 80, distance: 119.3
click at [1017, 80] on div "8778" at bounding box center [1109, 75] width 198 height 28
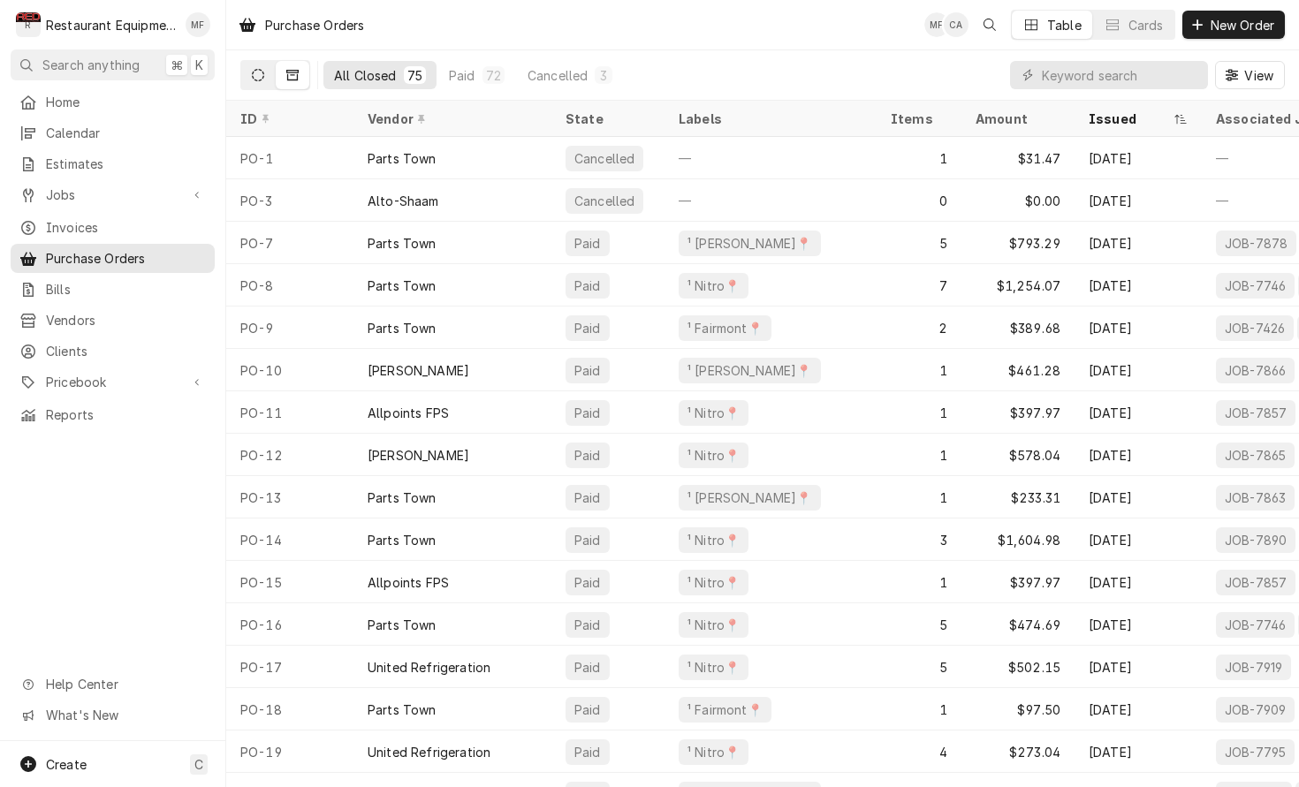
click at [257, 70] on icon "Dynamic Content Wrapper" at bounding box center [258, 75] width 12 height 12
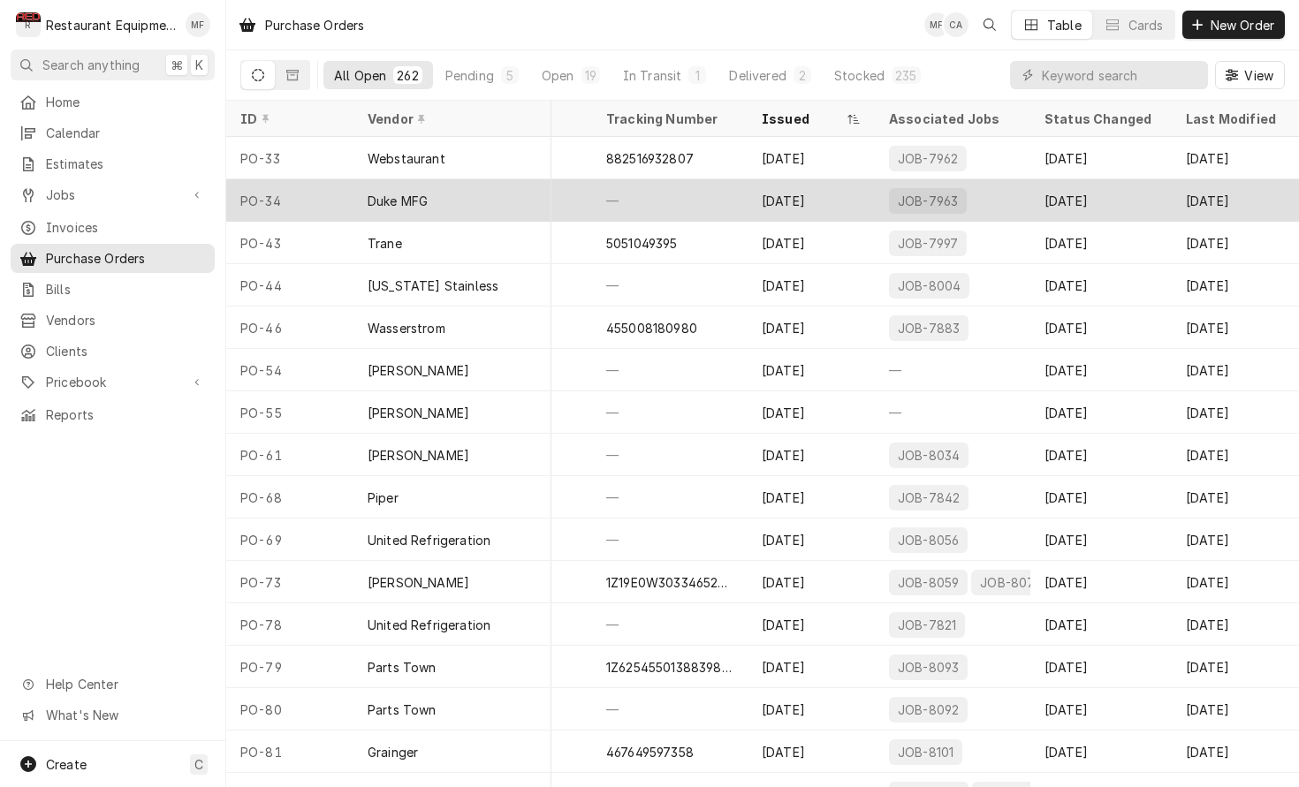
scroll to position [0, 822]
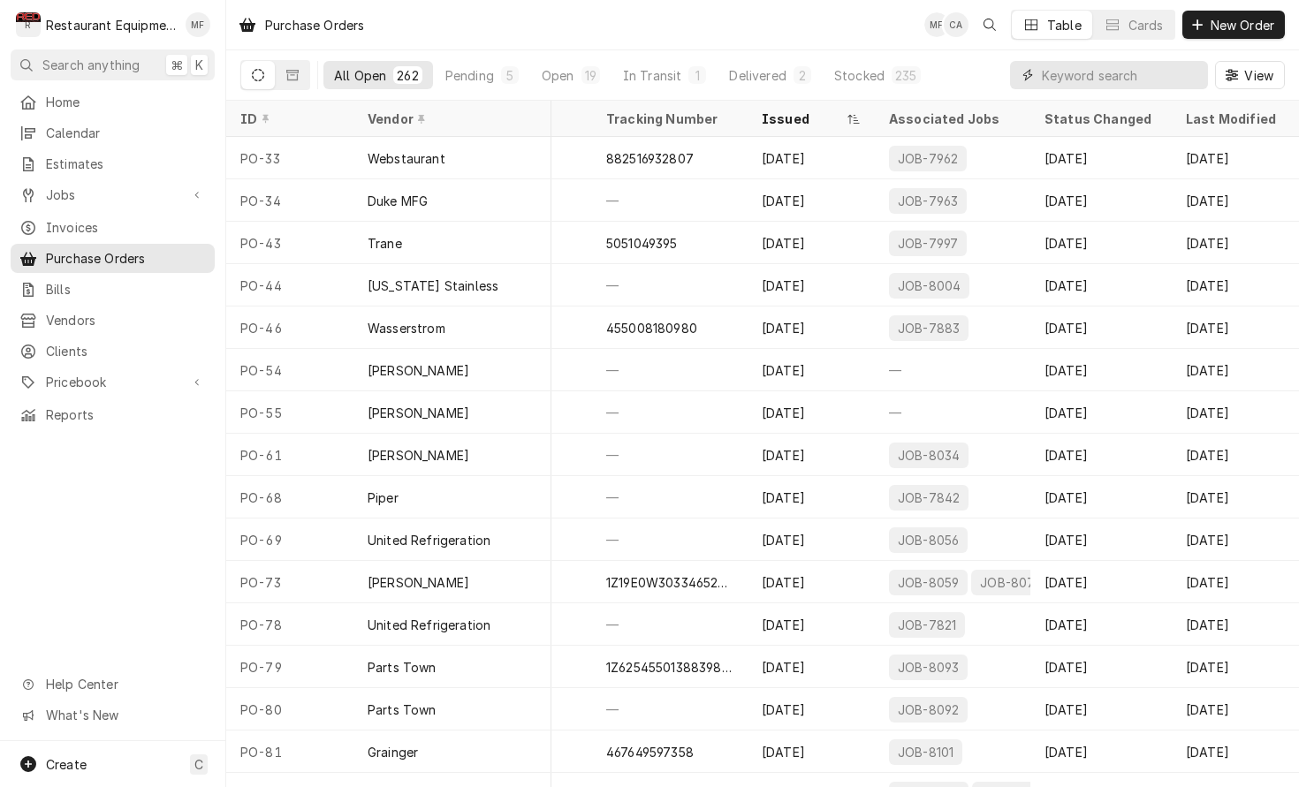
click at [1101, 85] on input "Dynamic Content Wrapper" at bounding box center [1120, 75] width 157 height 28
type input "8778"
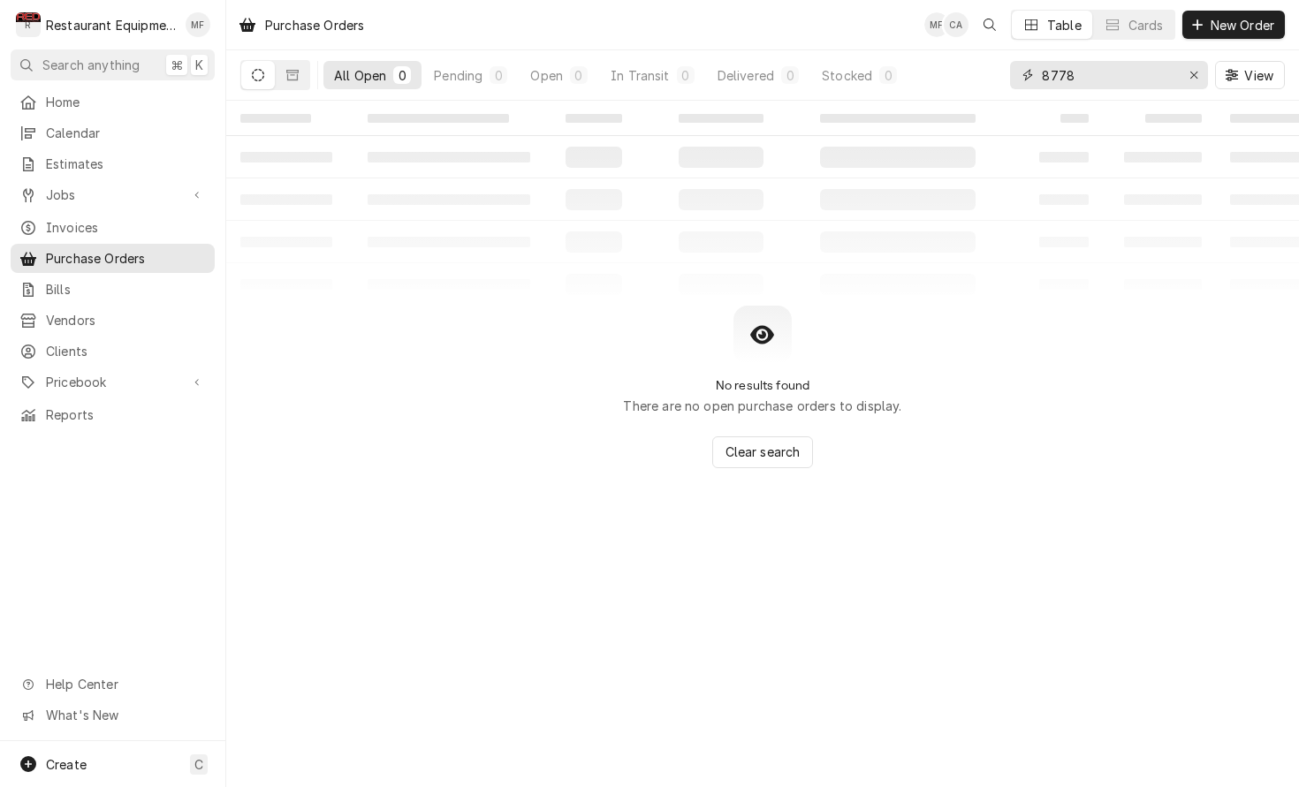
drag, startPoint x: 1095, startPoint y: 78, endPoint x: 1016, endPoint y: 75, distance: 78.7
click at [1016, 75] on div "8778" at bounding box center [1109, 75] width 198 height 28
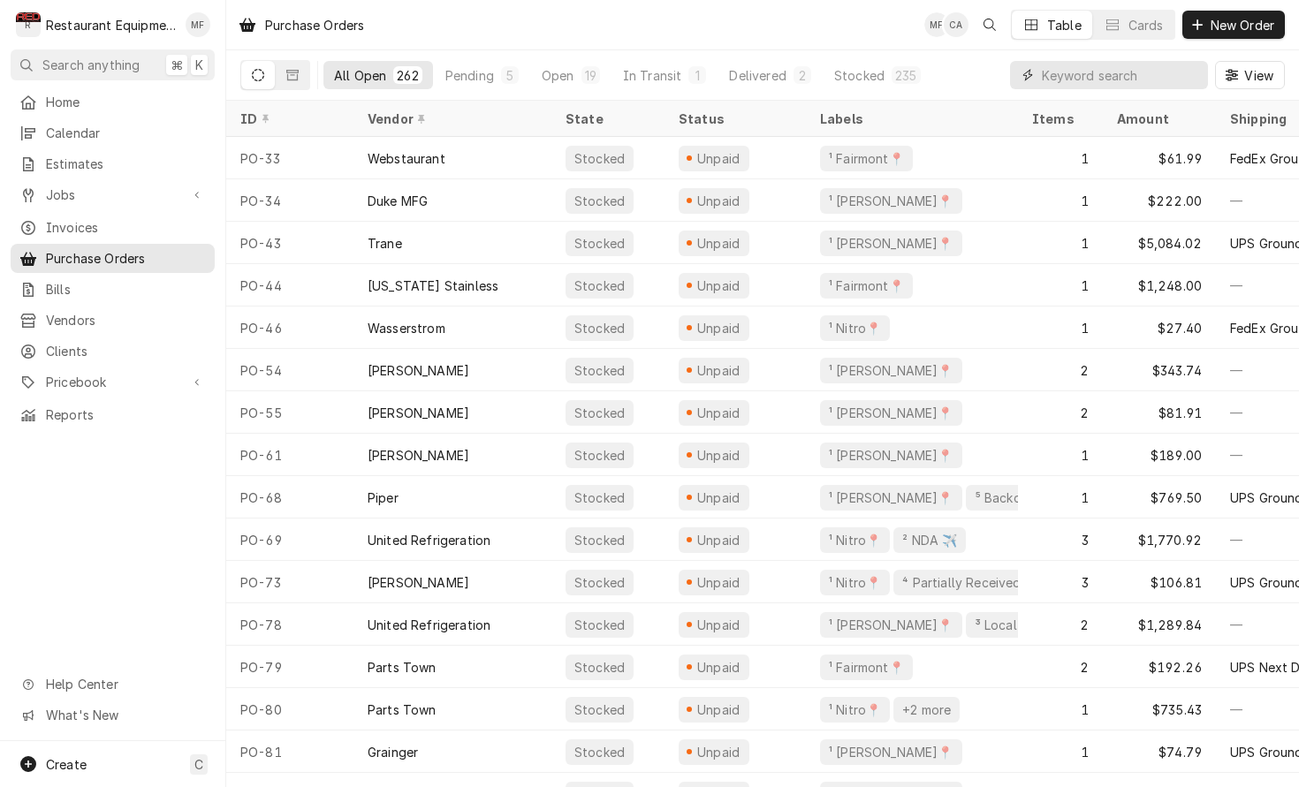
click at [1074, 72] on input "Dynamic Content Wrapper" at bounding box center [1120, 75] width 157 height 28
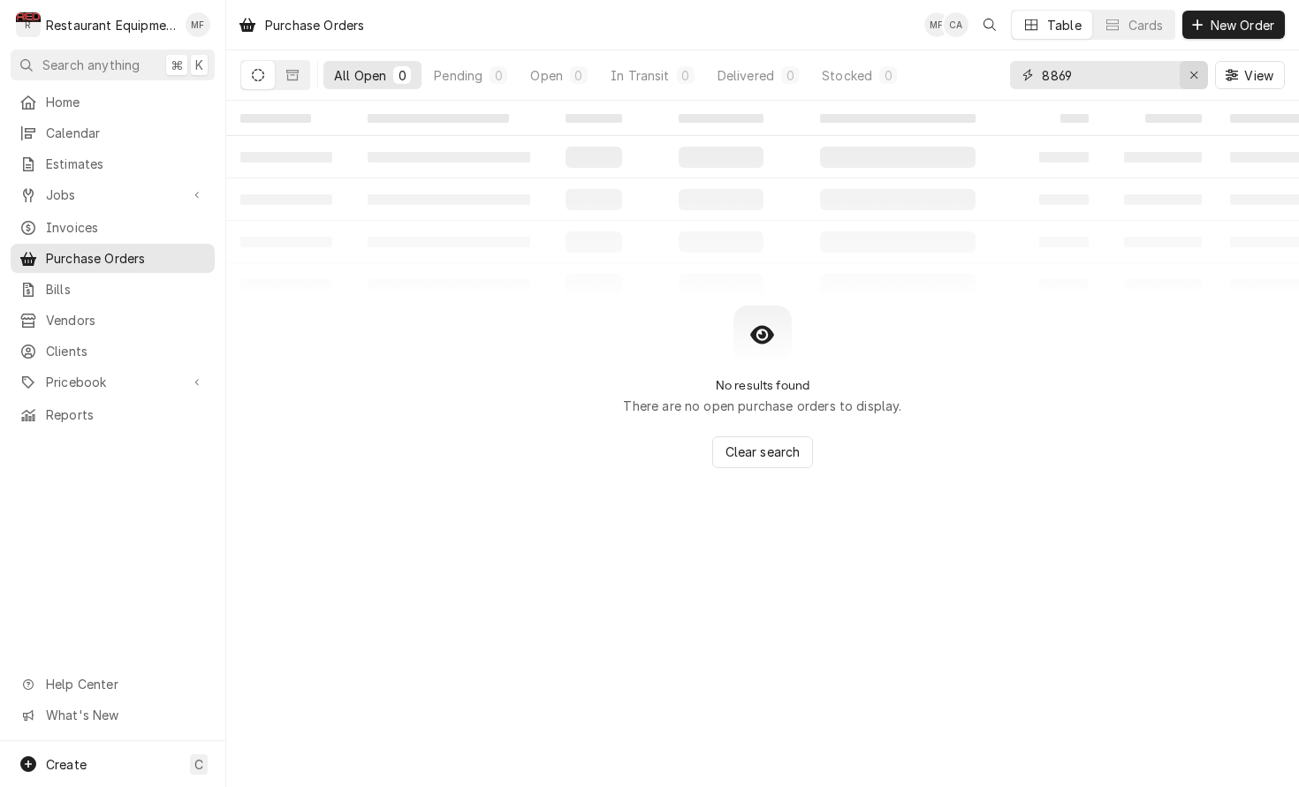
type input "8869"
click at [1189, 78] on icon "Erase input" at bounding box center [1194, 75] width 10 height 12
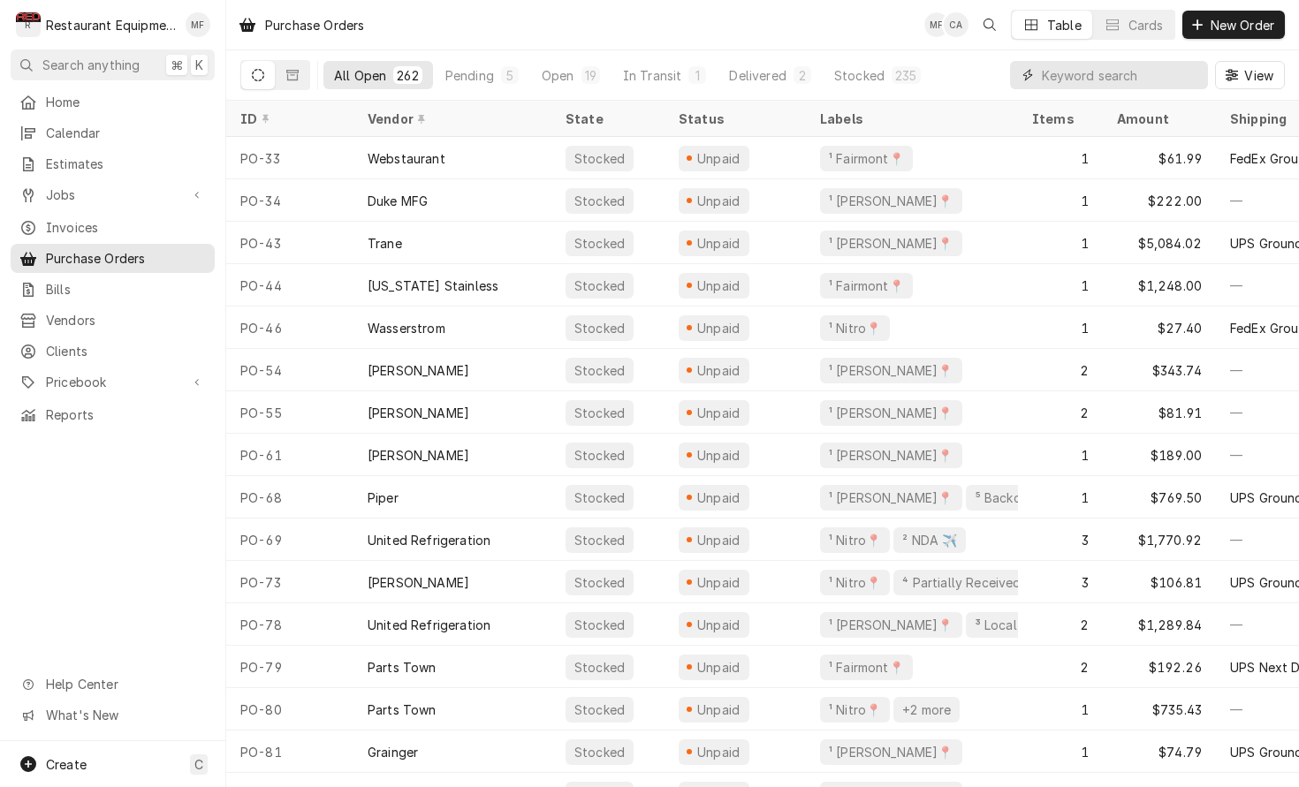
click at [1091, 82] on input "Dynamic Content Wrapper" at bounding box center [1120, 75] width 157 height 28
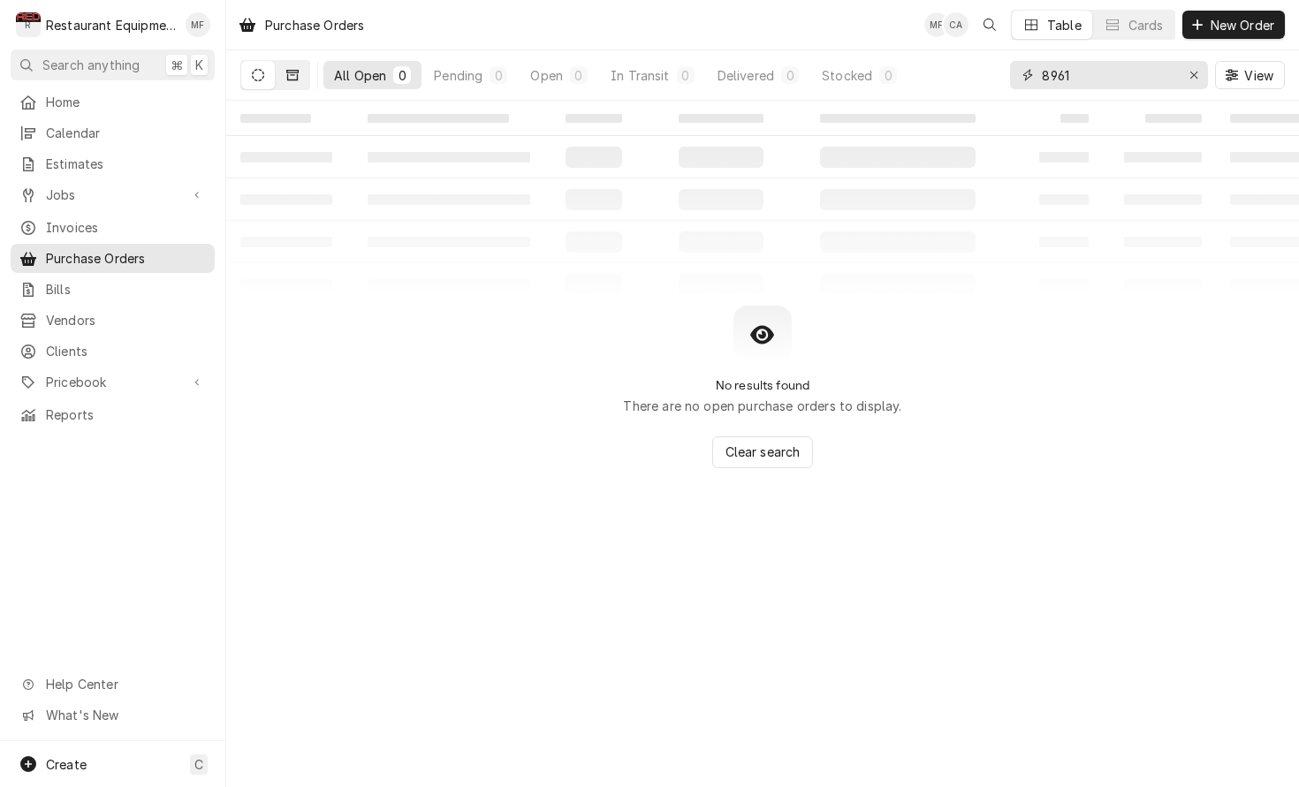
type input "8961"
click at [295, 72] on icon "Dynamic Content Wrapper" at bounding box center [292, 75] width 12 height 12
click at [265, 72] on button "Dynamic Content Wrapper" at bounding box center [258, 75] width 34 height 28
click at [1202, 80] on button "Erase input" at bounding box center [1193, 75] width 28 height 28
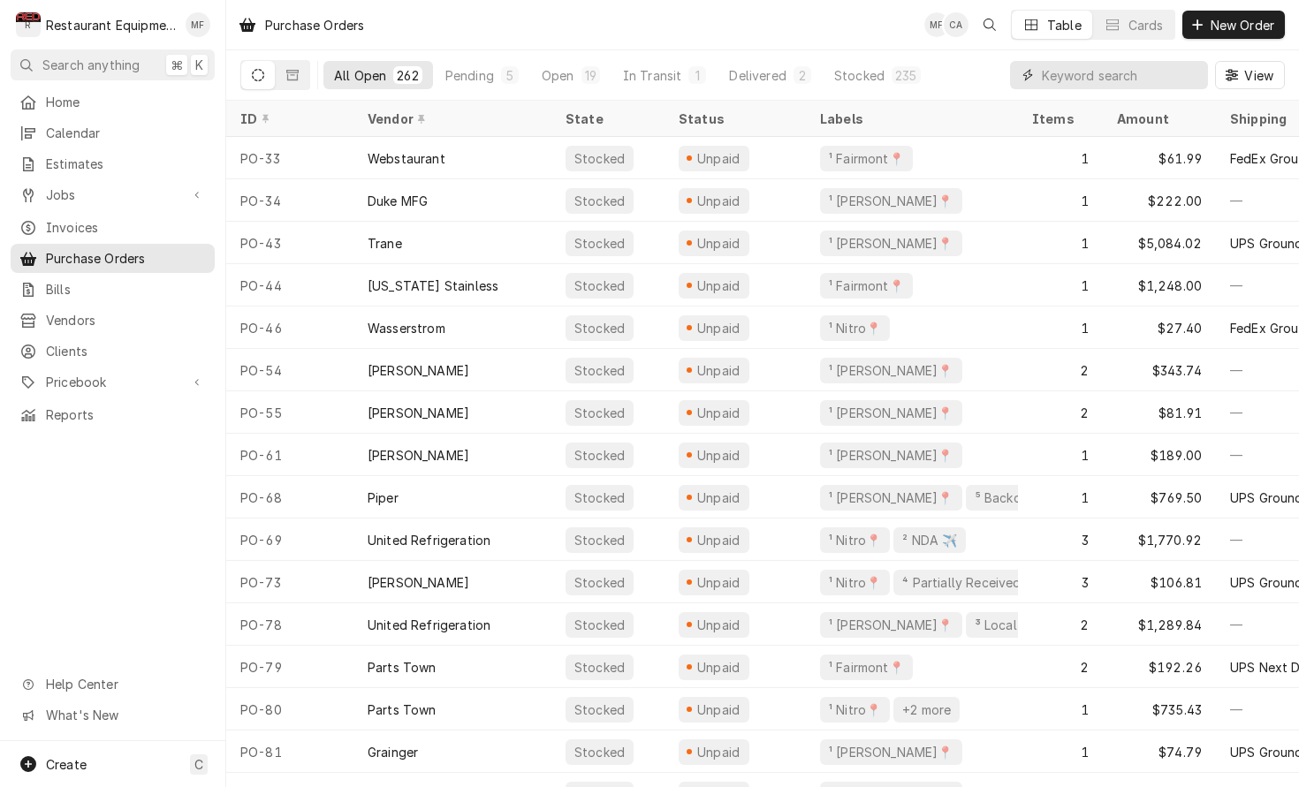
click at [1093, 71] on input "Dynamic Content Wrapper" at bounding box center [1120, 75] width 157 height 28
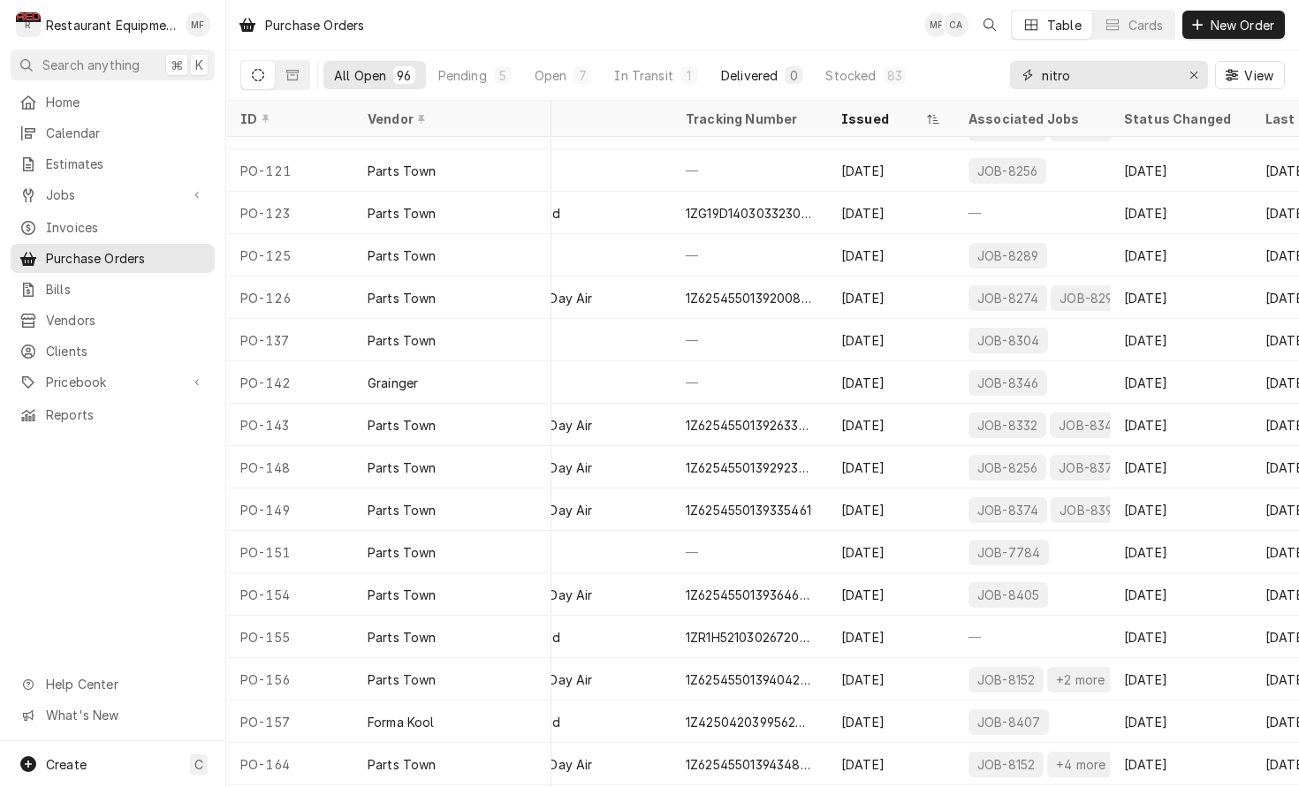
scroll to position [800, 742]
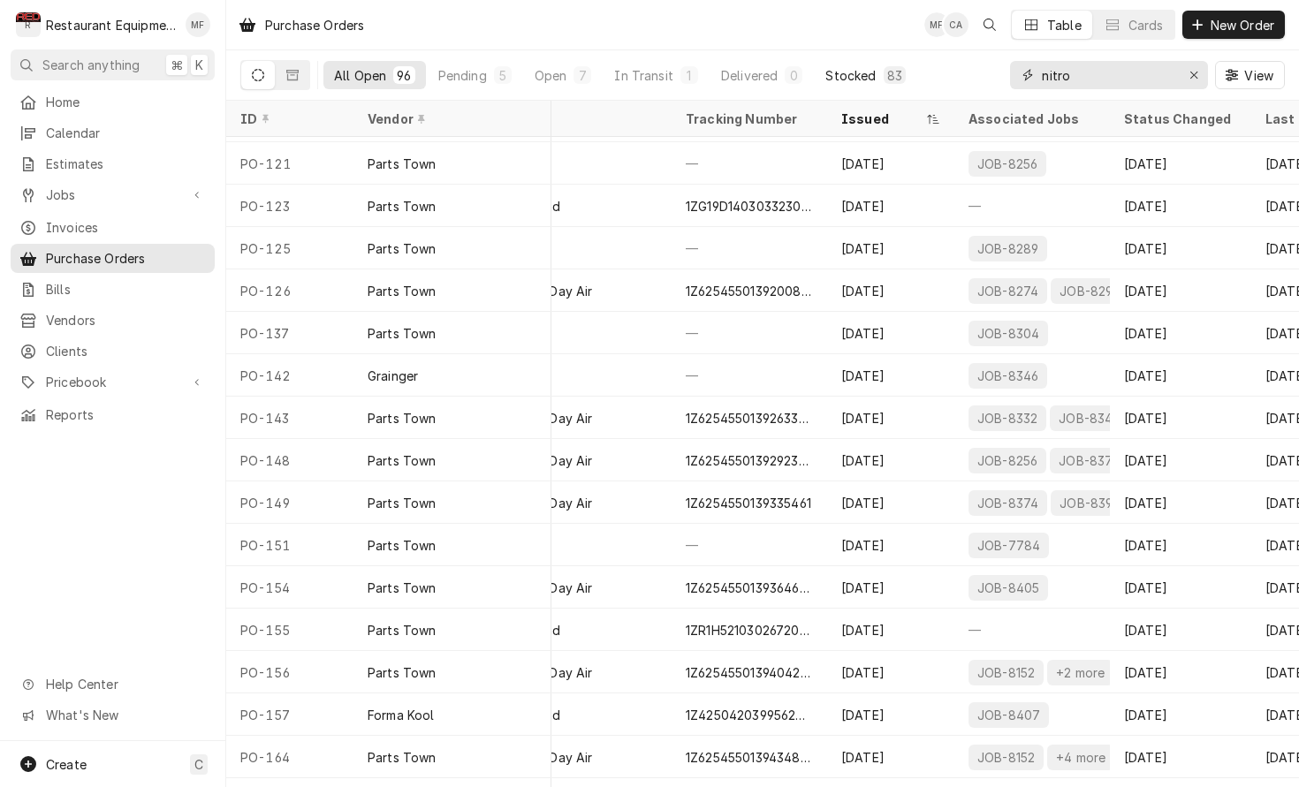
type input "nitro"
click at [864, 83] on div "Stocked" at bounding box center [850, 75] width 50 height 19
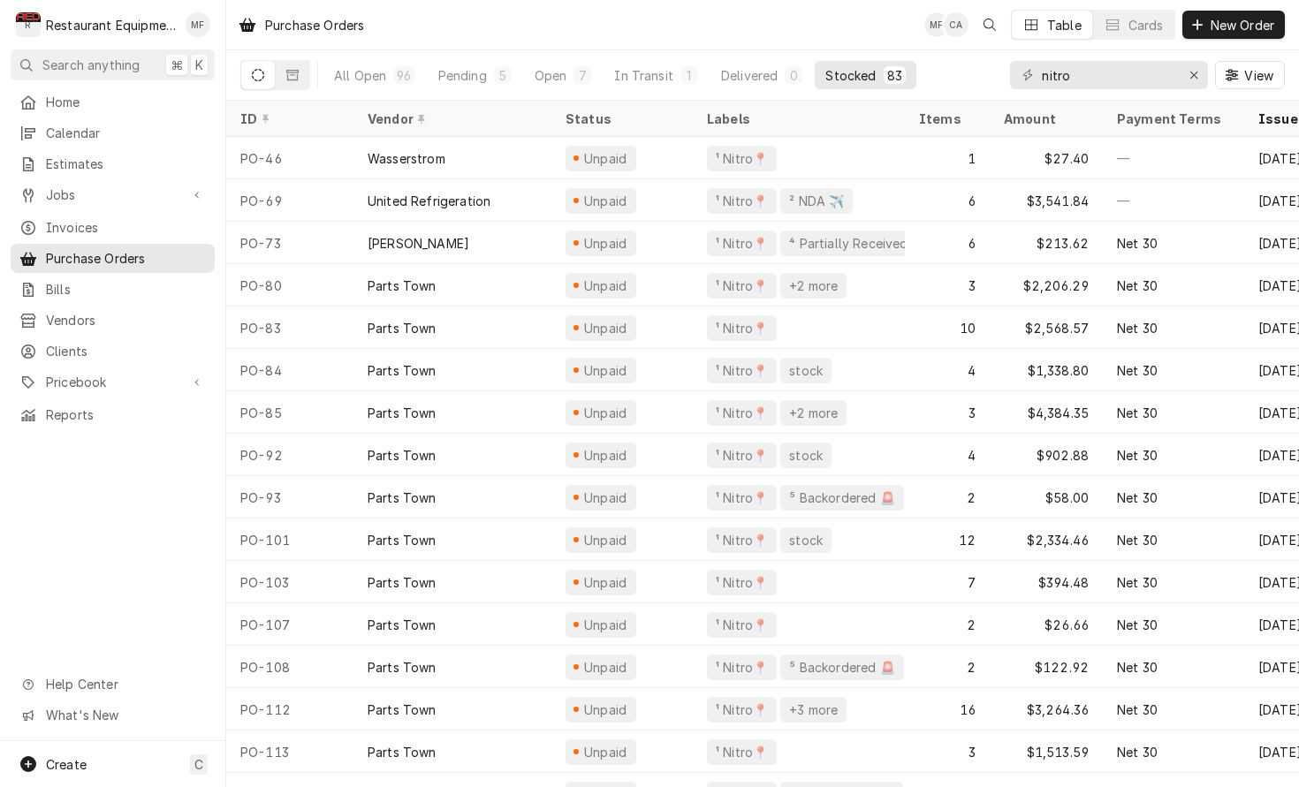
scroll to position [0, 0]
click at [643, 71] on div "In Transit" at bounding box center [643, 75] width 59 height 19
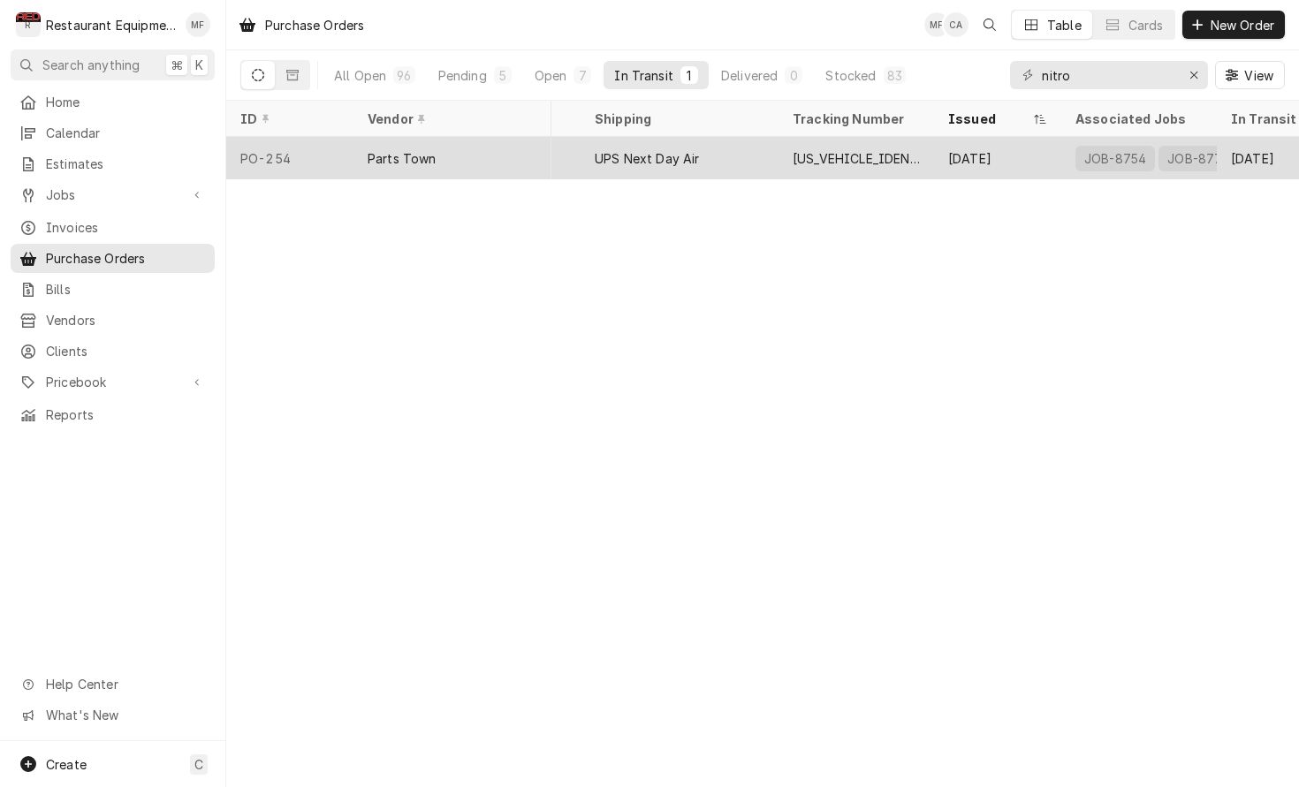
scroll to position [0, 653]
click at [944, 145] on div "Sep 2" at bounding box center [993, 158] width 127 height 42
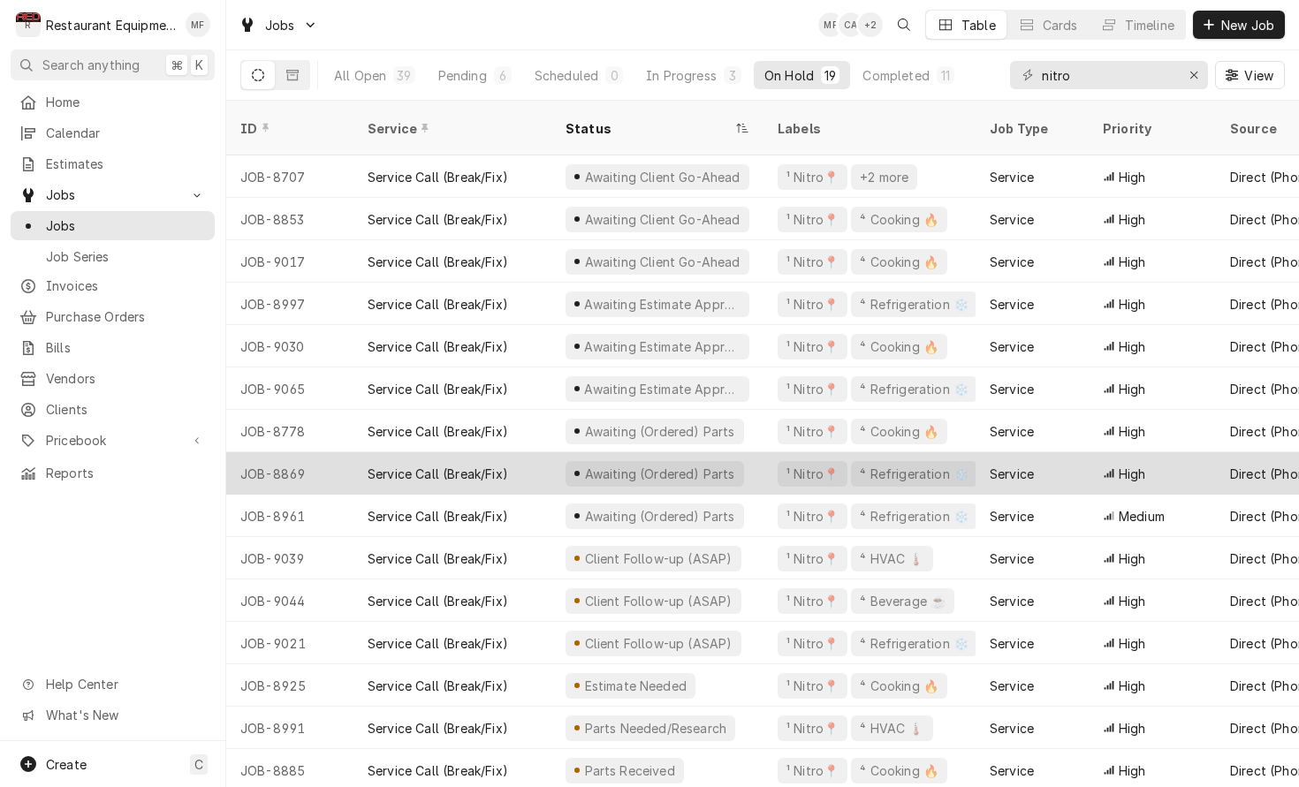
click at [777, 461] on div "¹ Nitro📍" at bounding box center [812, 474] width 70 height 26
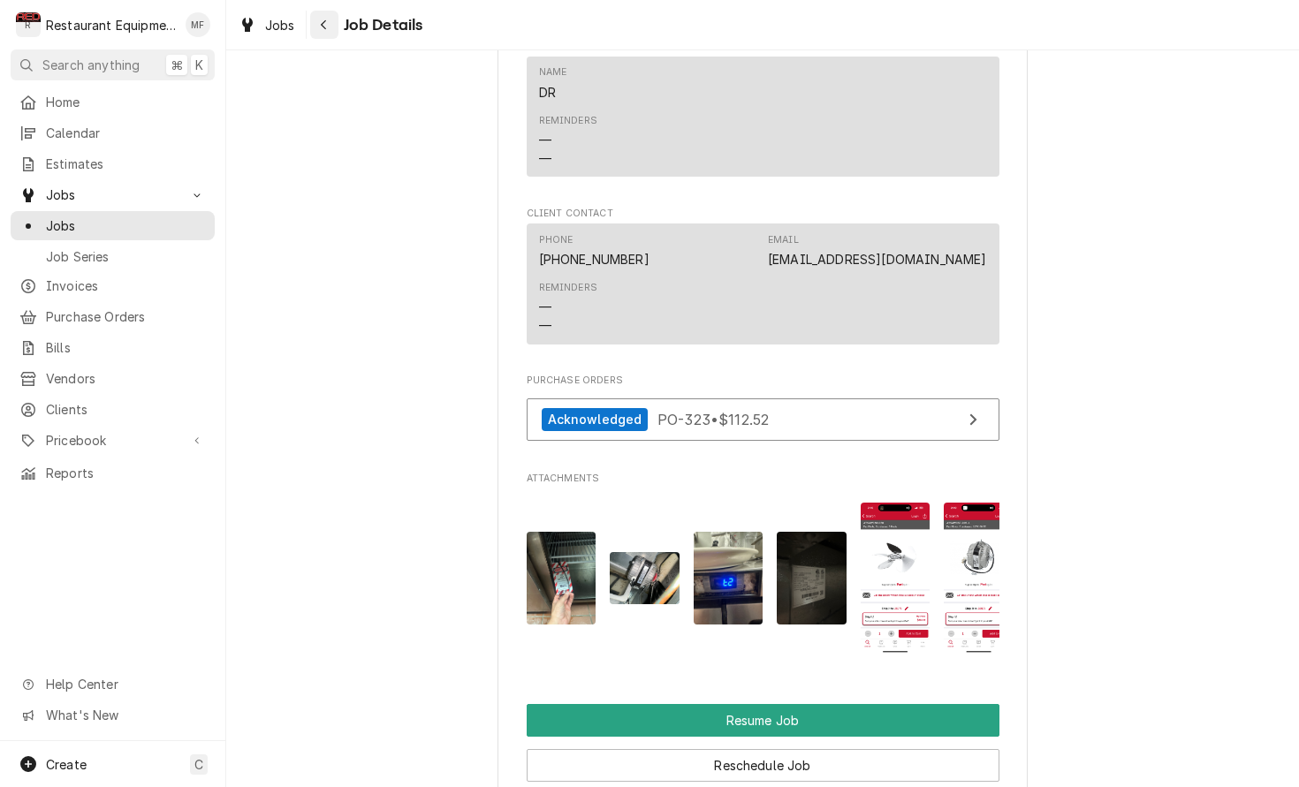
click at [323, 19] on icon "Navigate back" at bounding box center [324, 25] width 8 height 12
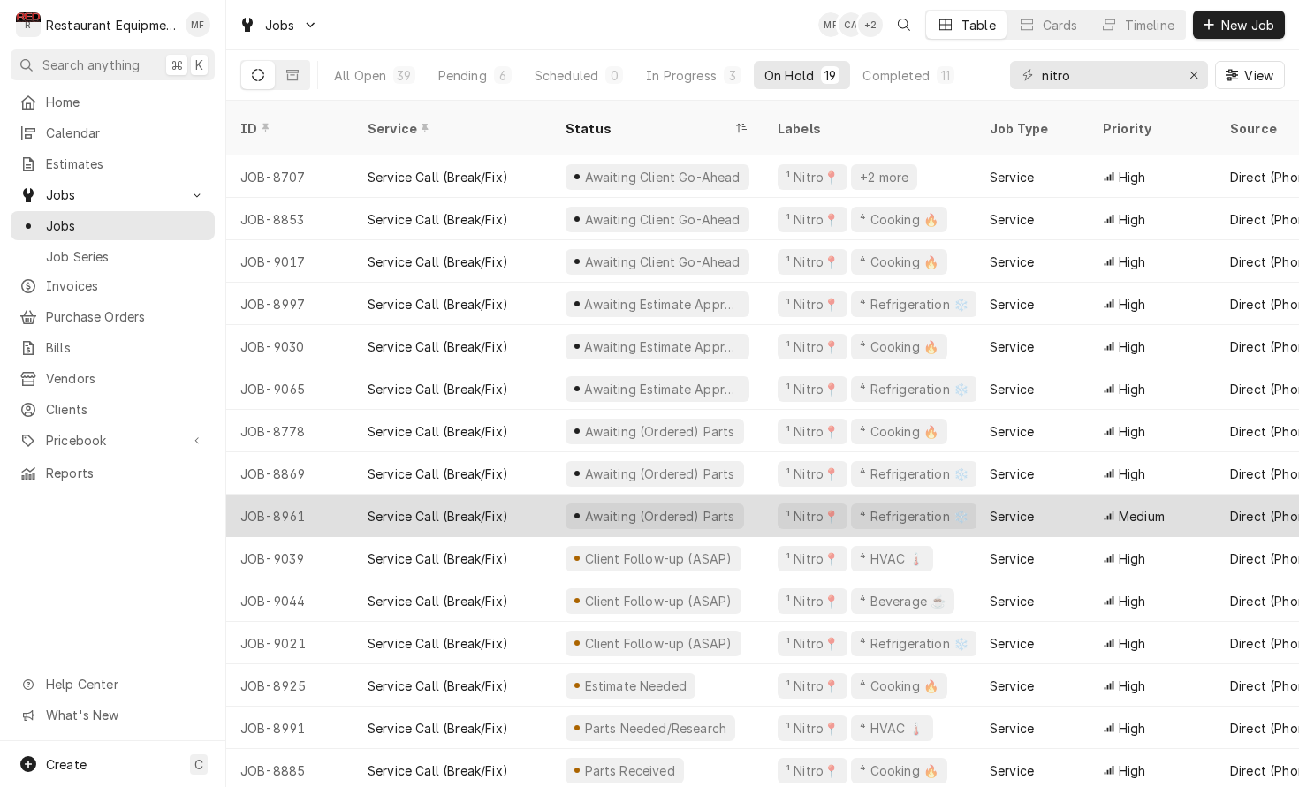
click at [742, 495] on div "Awaiting (Ordered) Parts" at bounding box center [657, 516] width 212 height 42
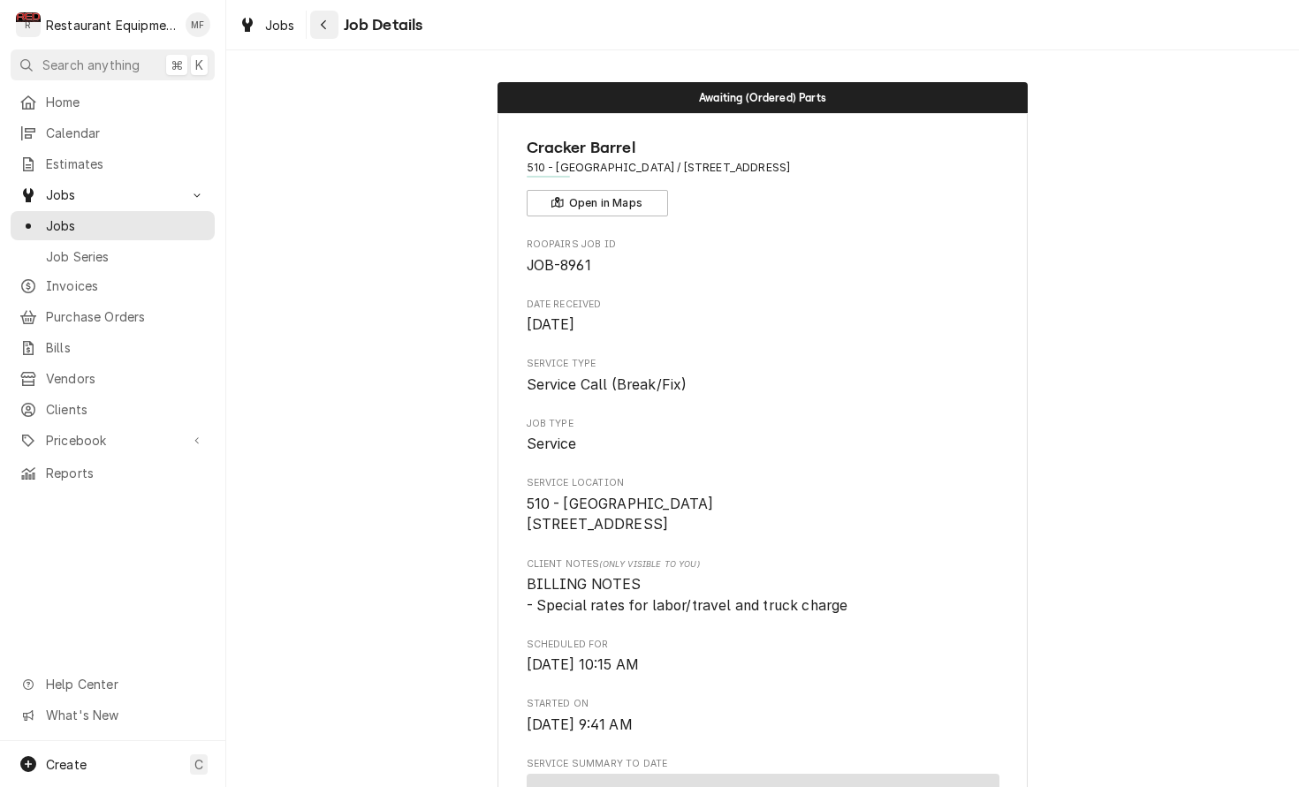
click at [331, 33] on div "Navigate back" at bounding box center [324, 25] width 18 height 18
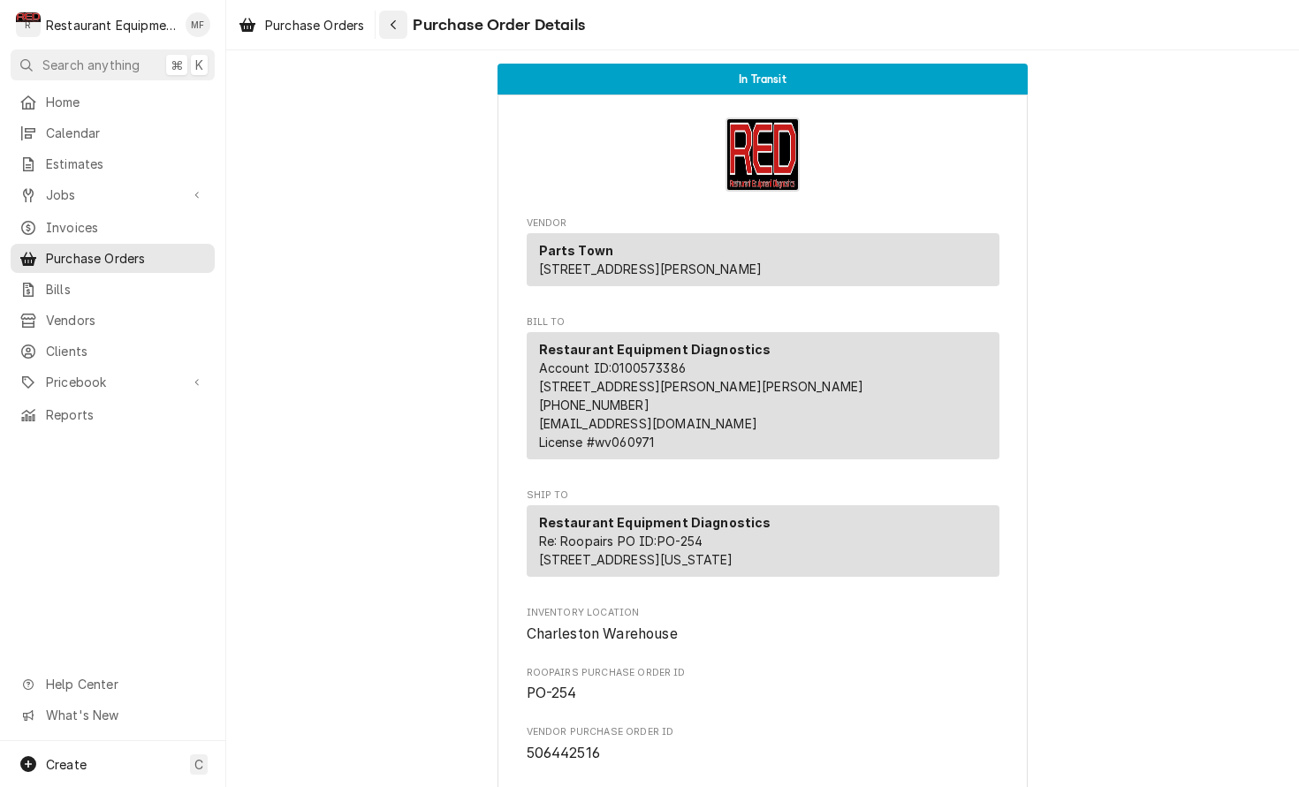
click at [388, 29] on div "Navigate back" at bounding box center [393, 25] width 18 height 18
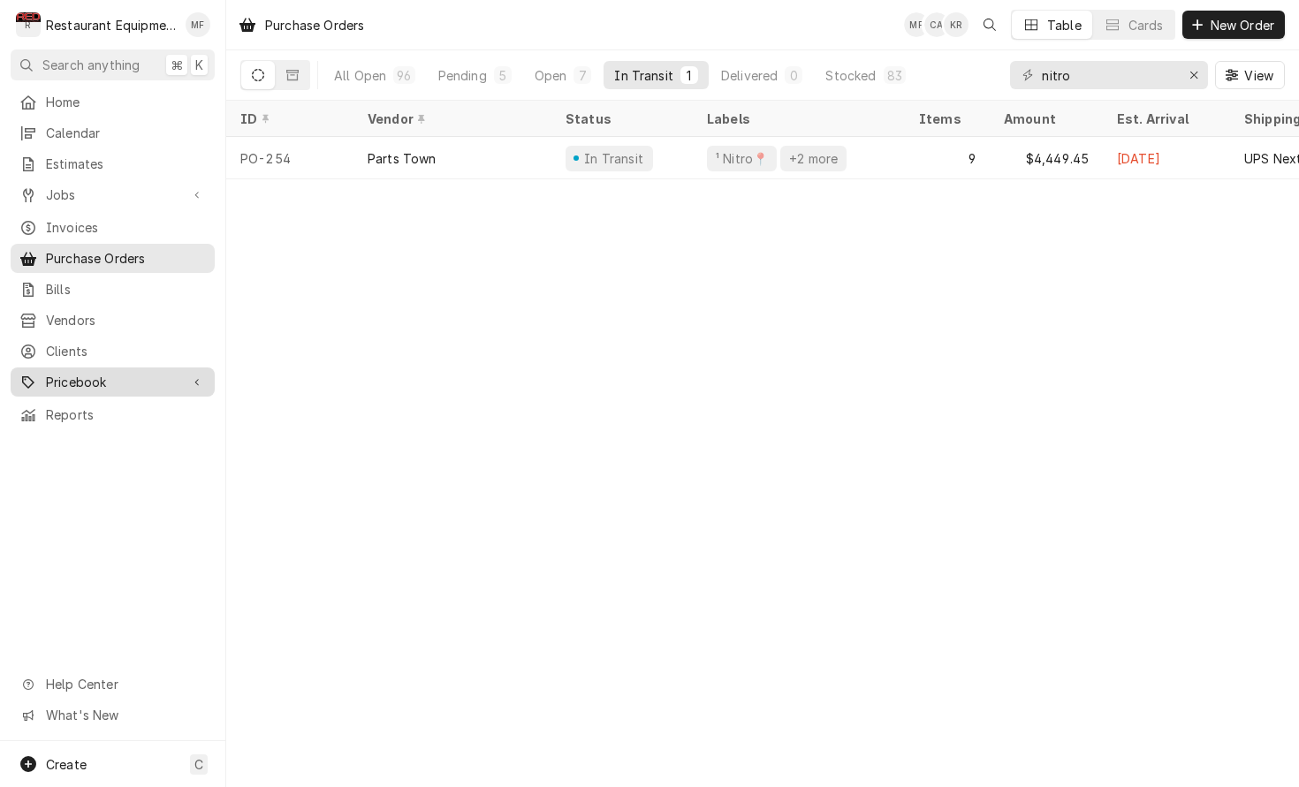
click at [133, 373] on span "Pricebook" at bounding box center [112, 382] width 133 height 19
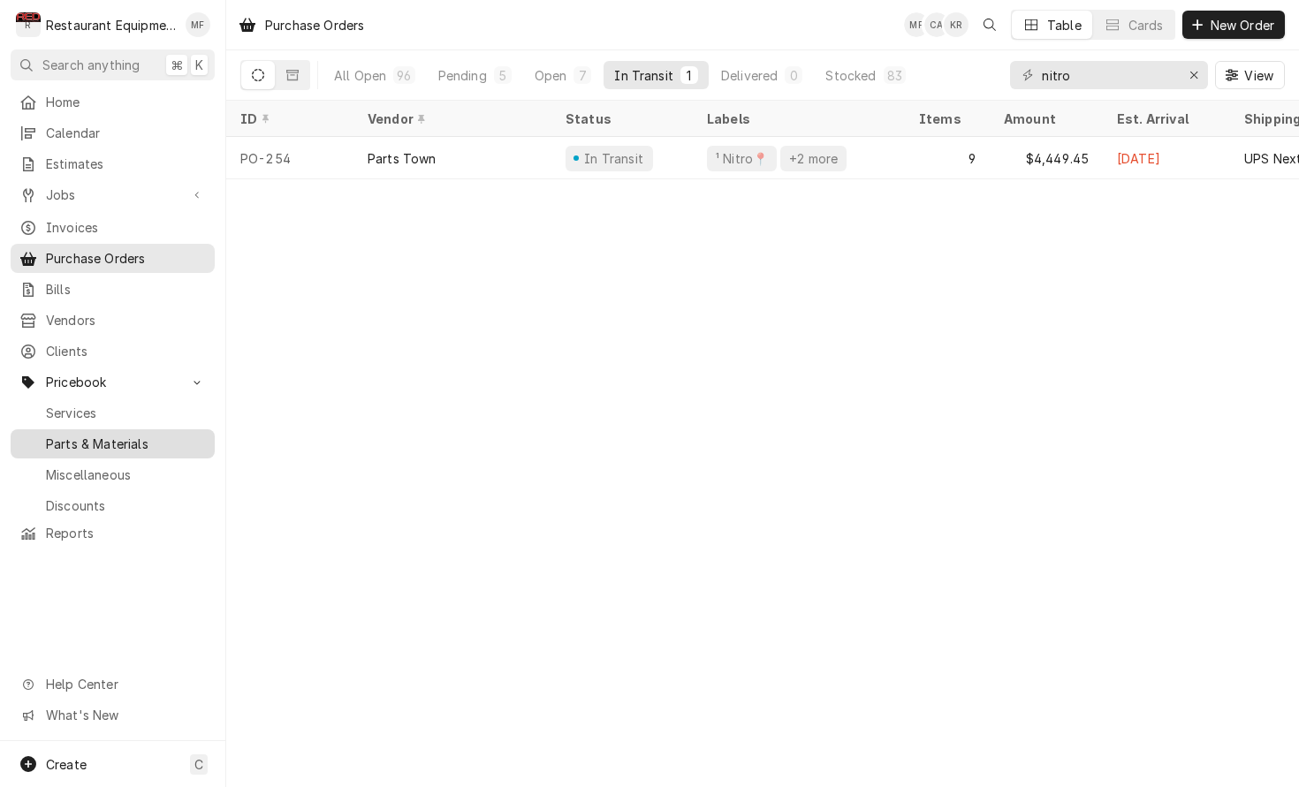
click at [149, 435] on span "Parts & Materials" at bounding box center [126, 444] width 160 height 19
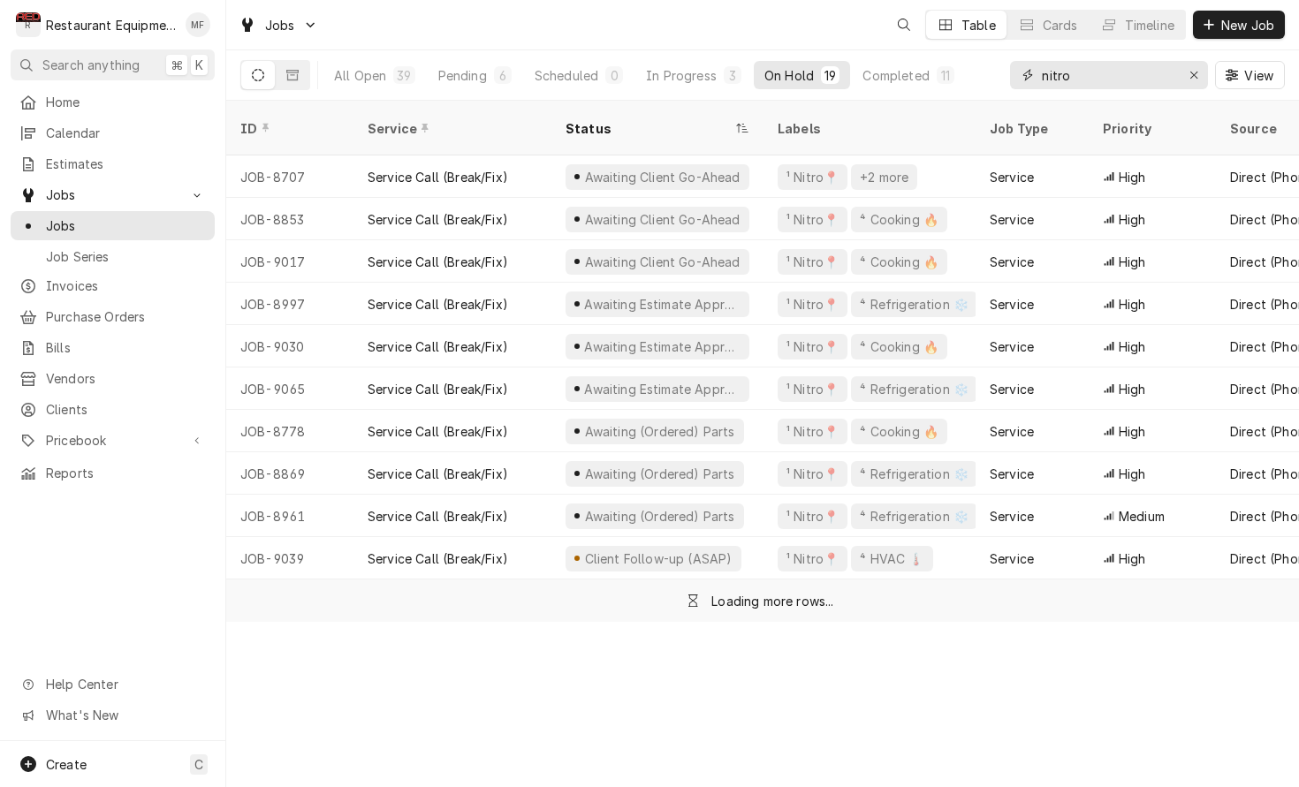
click at [1153, 72] on input "nitro" at bounding box center [1108, 75] width 133 height 28
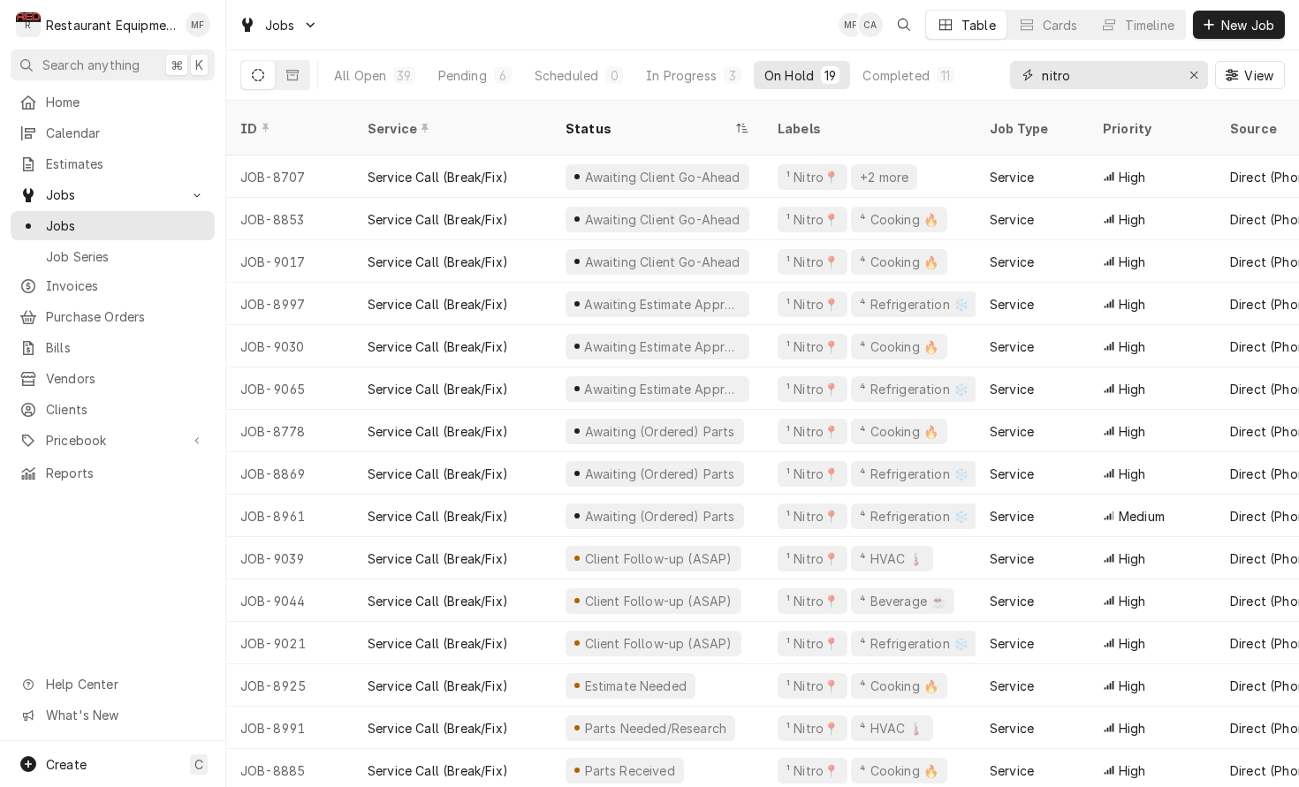
click at [1152, 72] on input "nitro" at bounding box center [1108, 75] width 133 height 28
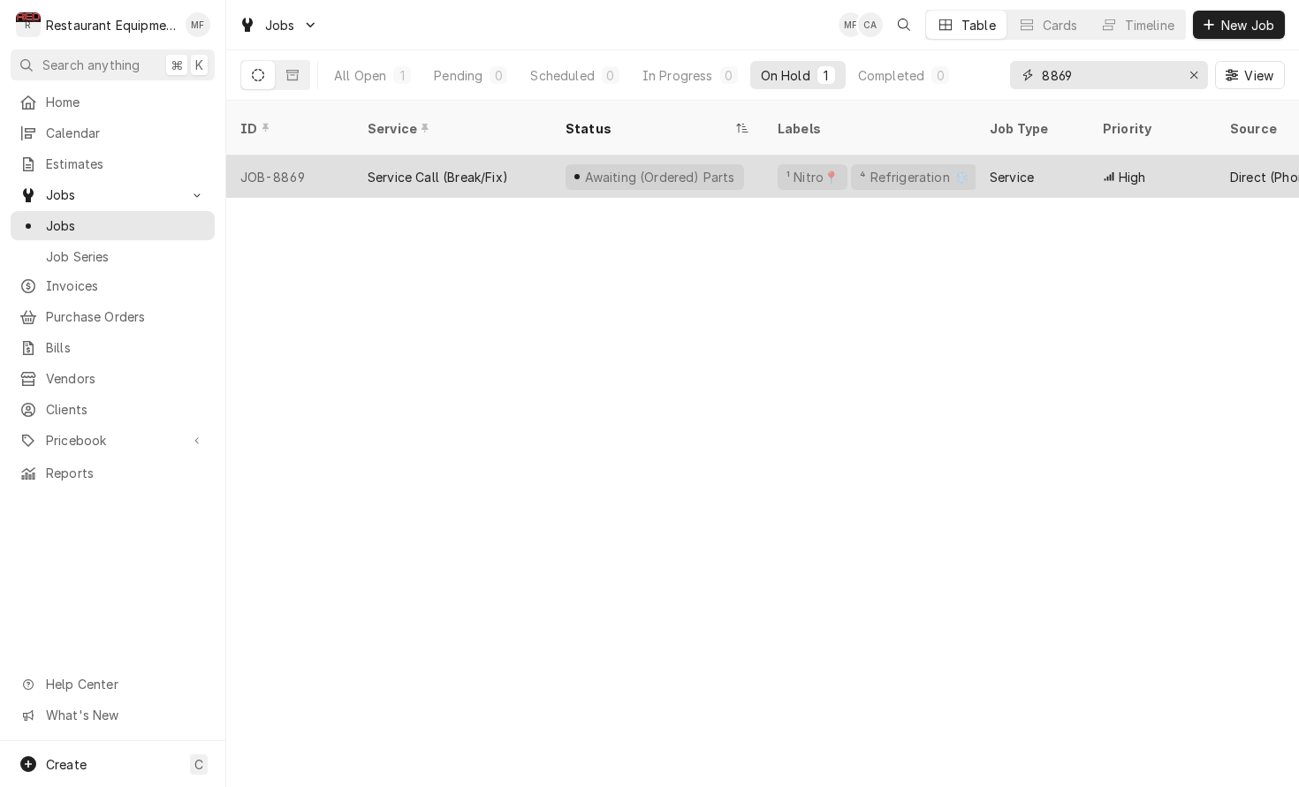
type input "8869"
click at [974, 155] on div "¹ Nitro📍 ⁴ Refrigeration ❄️" at bounding box center [869, 176] width 212 height 42
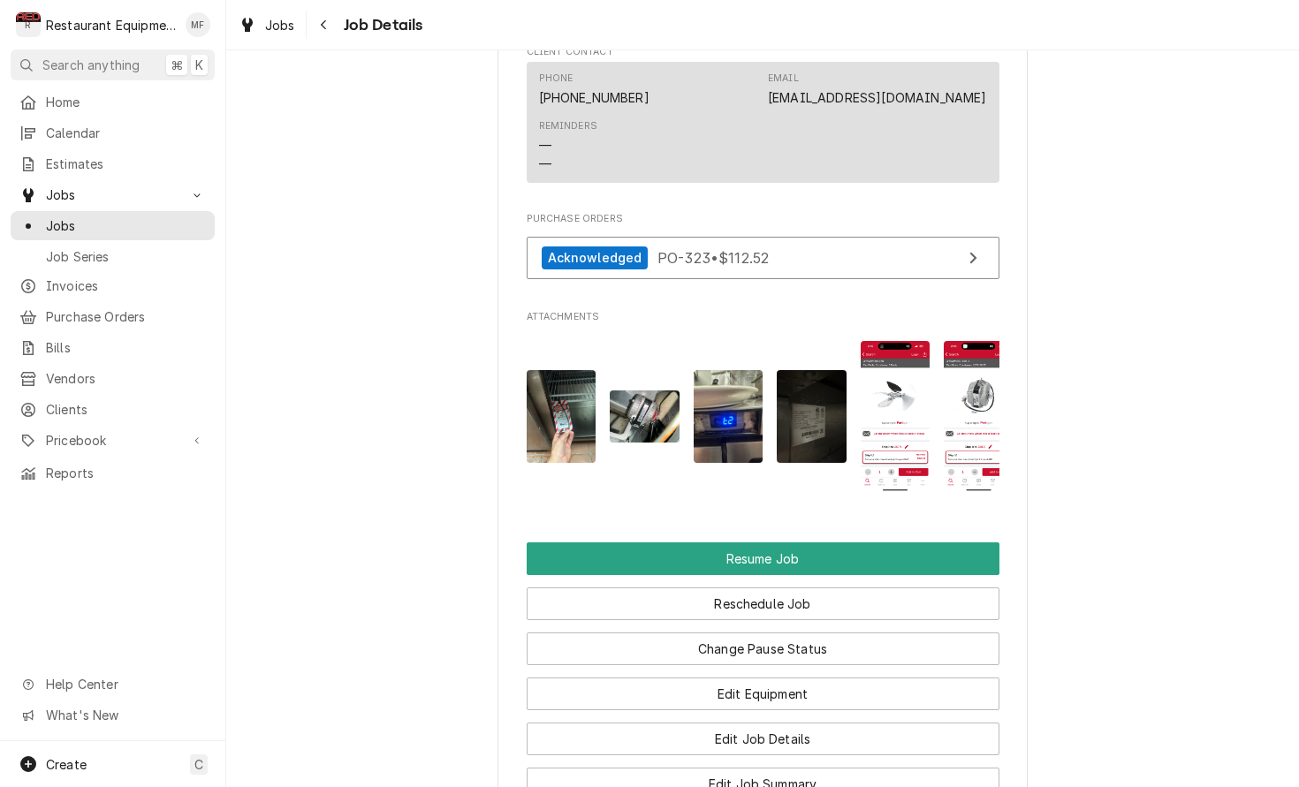
scroll to position [1986, 0]
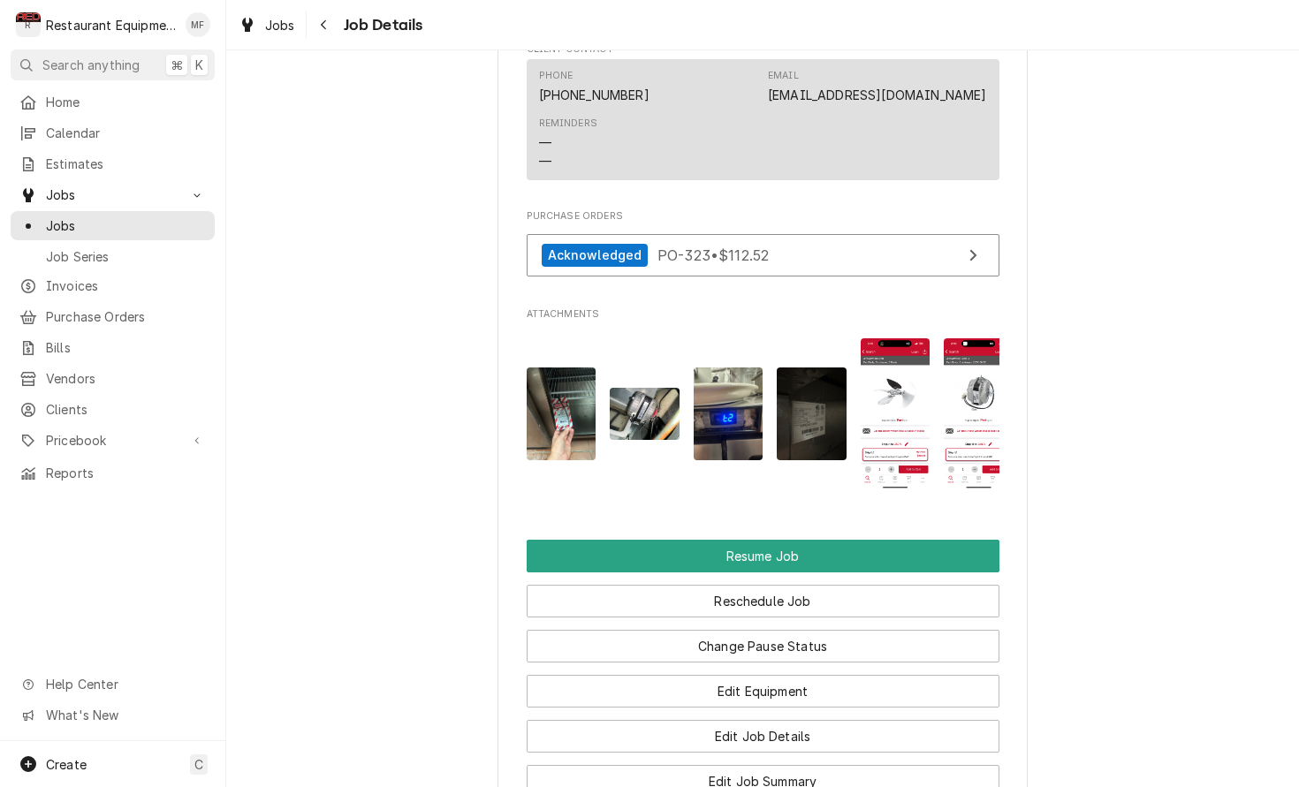
click at [881, 391] on img "Attachments" at bounding box center [896, 413] width 70 height 151
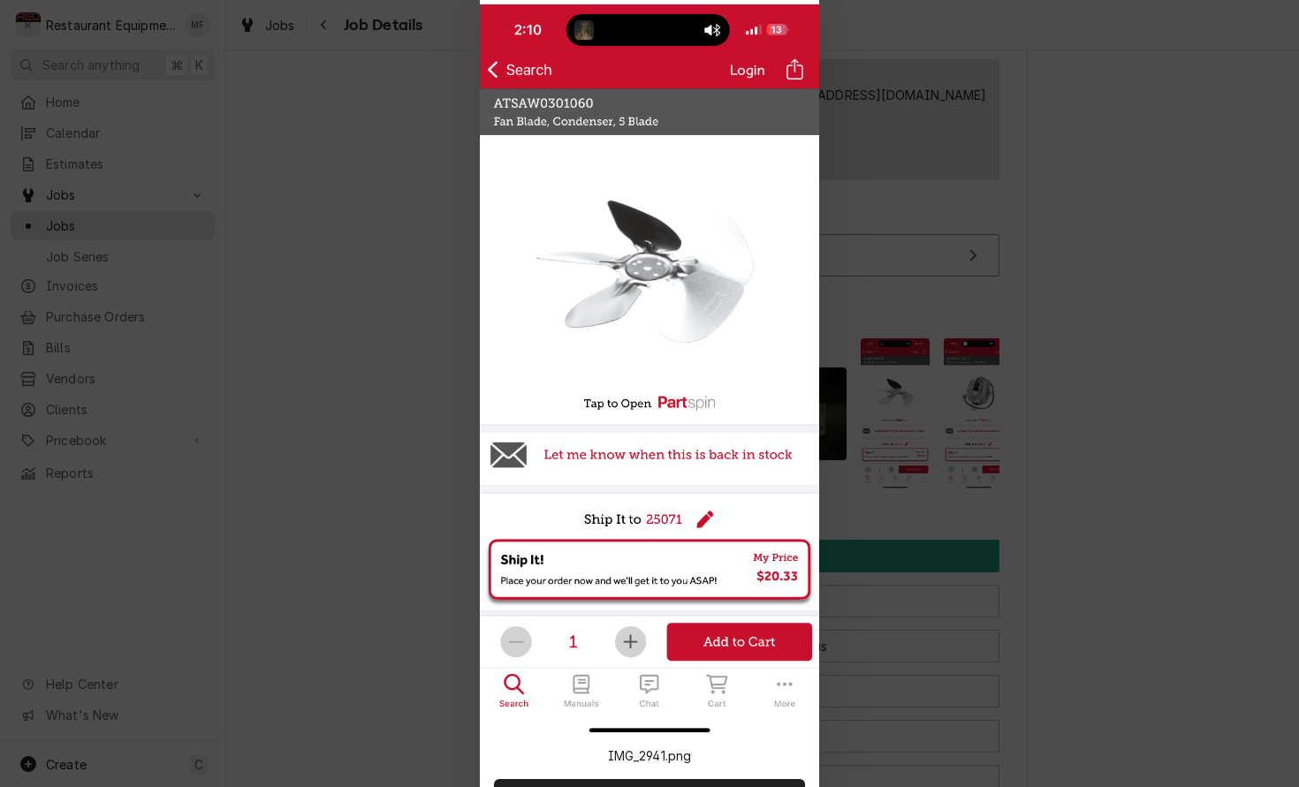
click at [944, 388] on div at bounding box center [649, 393] width 1299 height 787
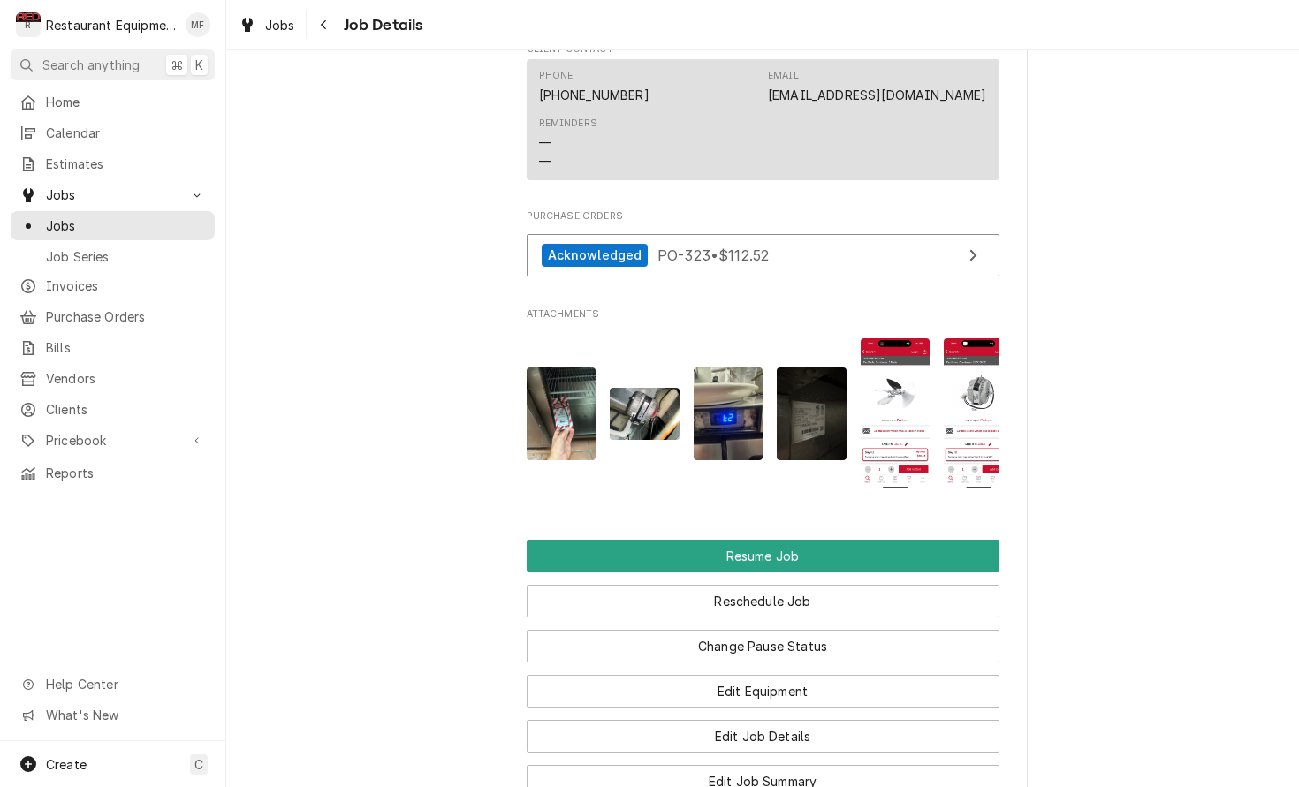
click at [959, 388] on img "Attachments" at bounding box center [979, 413] width 70 height 151
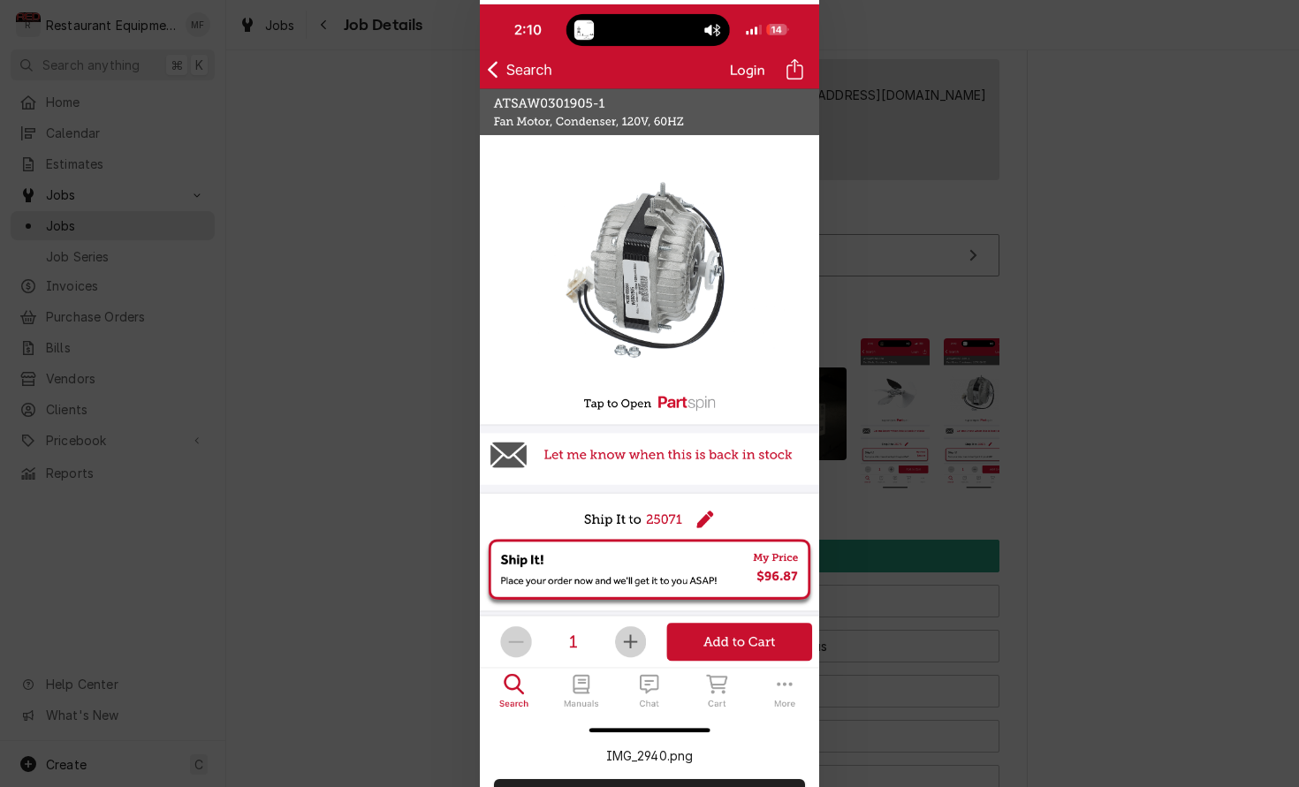
click at [959, 388] on div at bounding box center [649, 393] width 1299 height 787
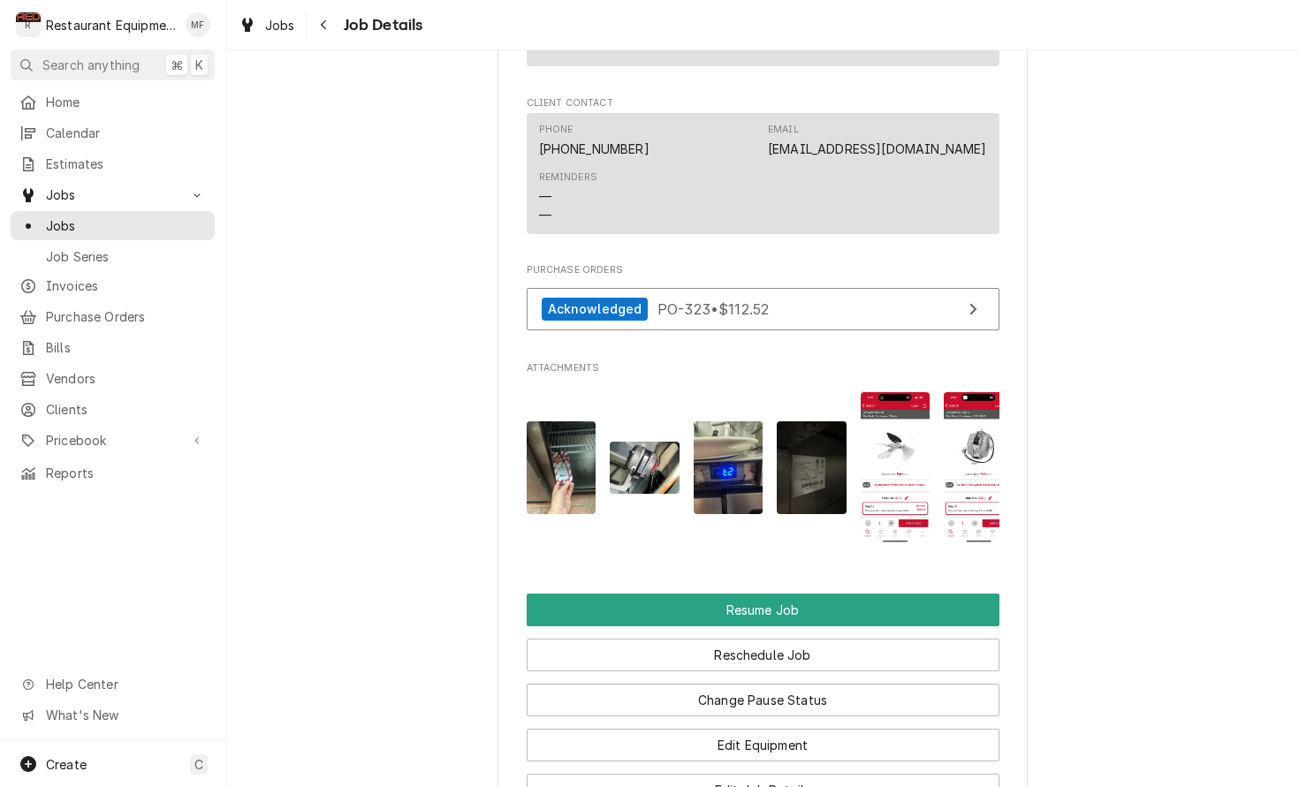
scroll to position [1942, 0]
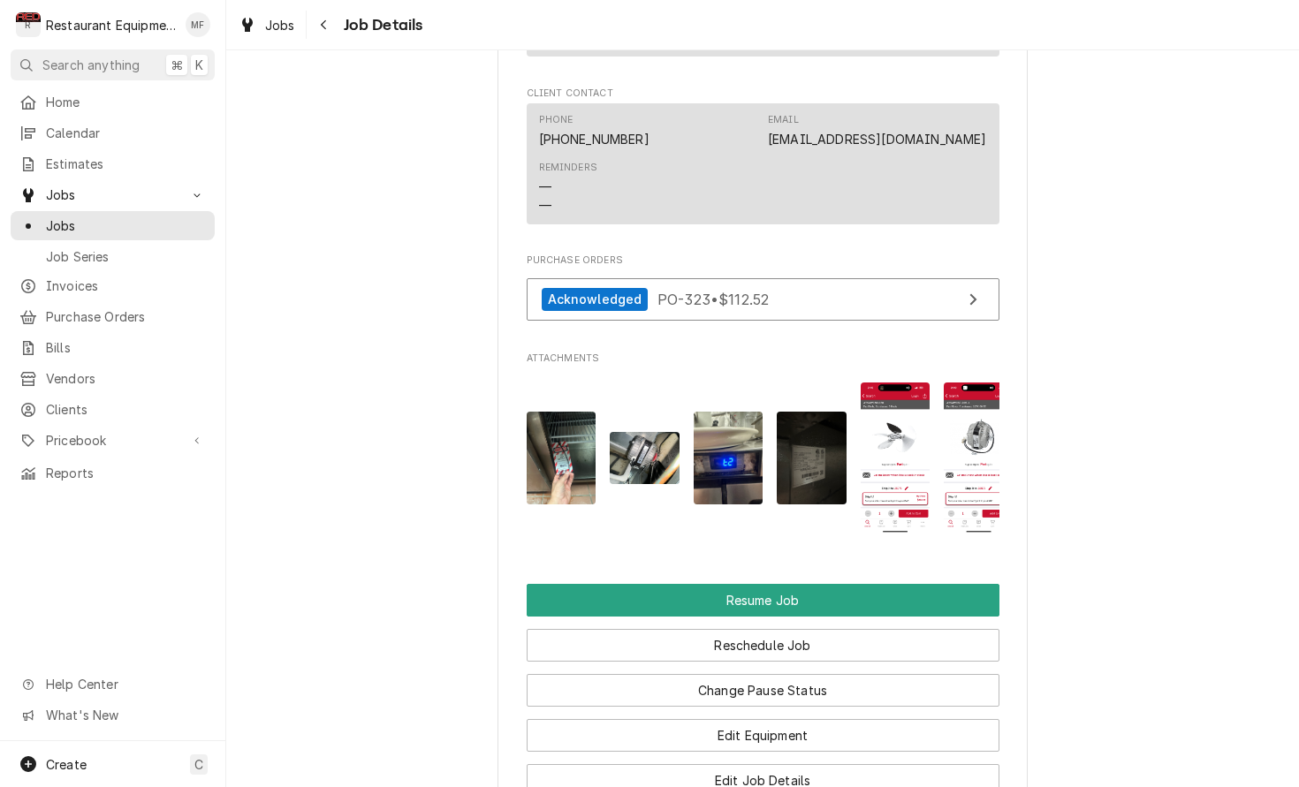
click at [924, 465] on img "Attachments" at bounding box center [896, 458] width 70 height 151
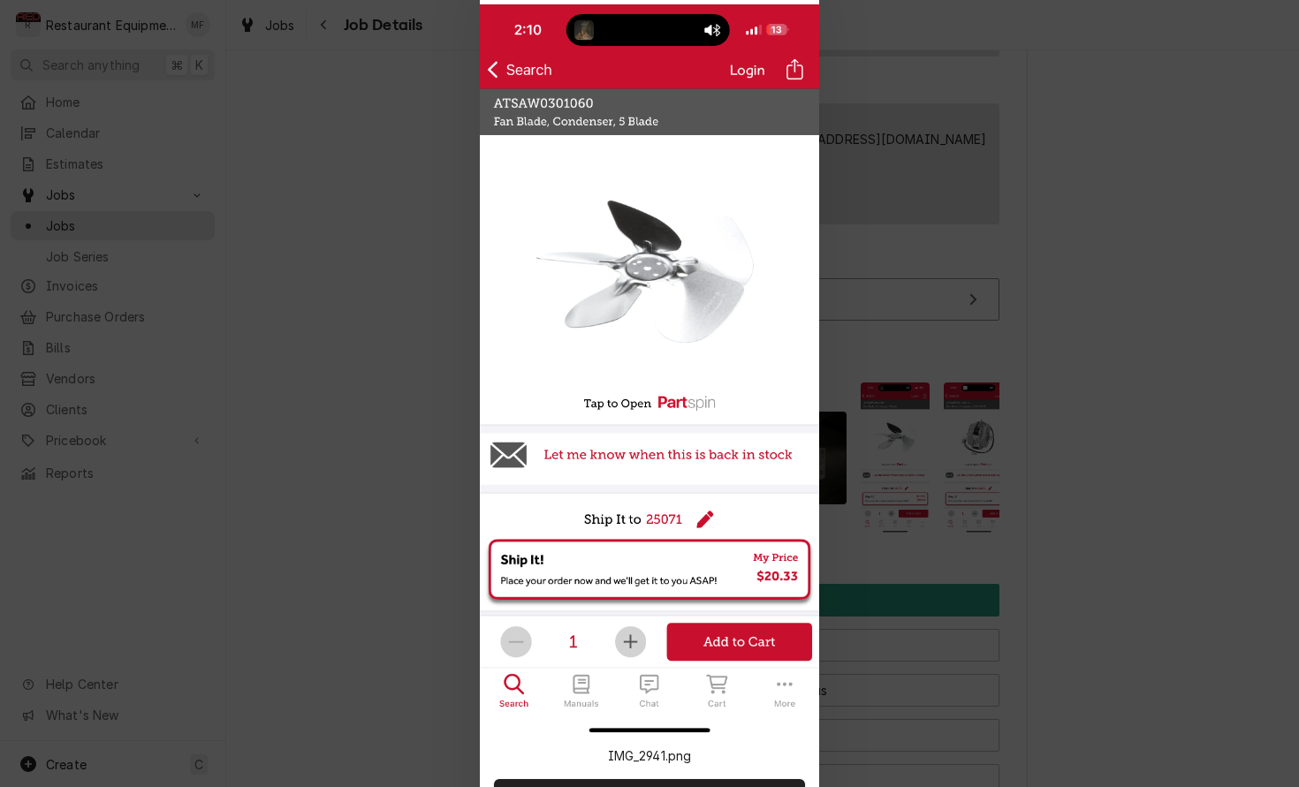
click at [956, 444] on div at bounding box center [649, 393] width 1299 height 787
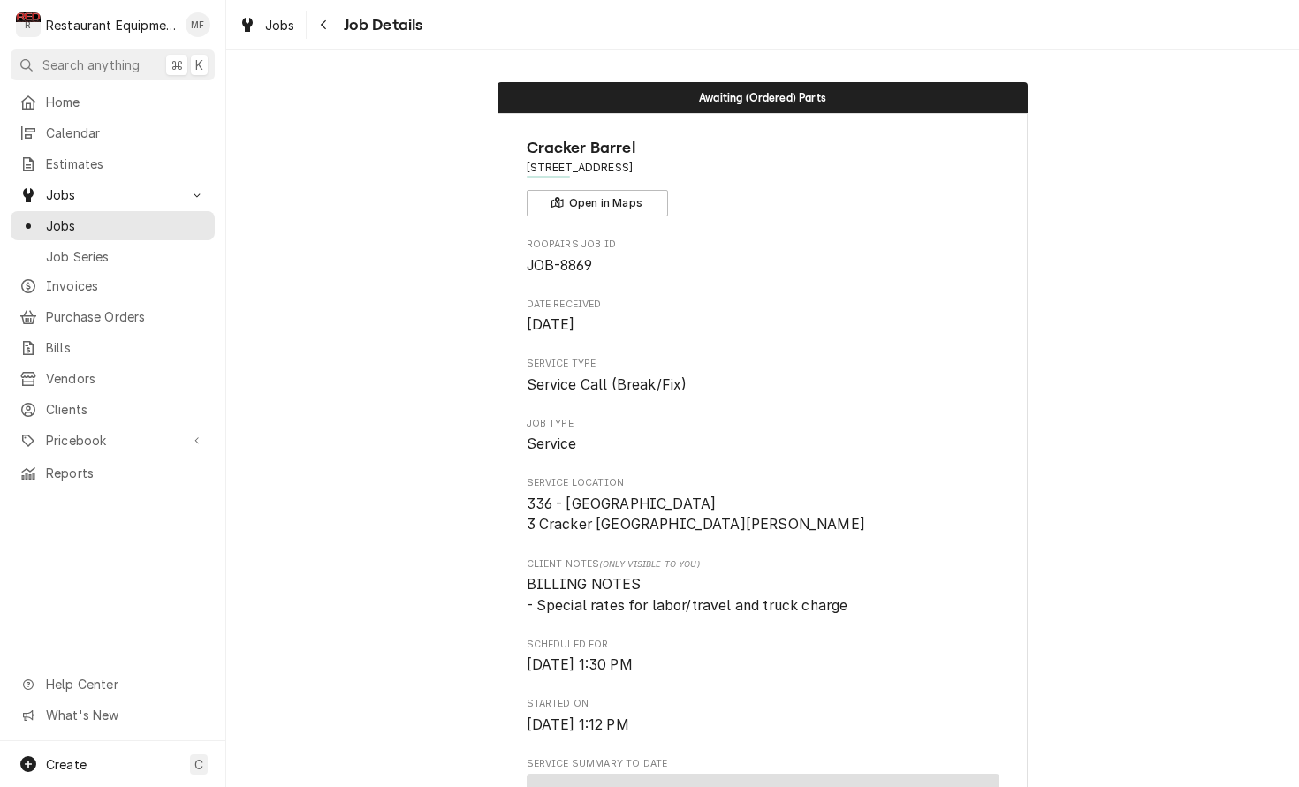
scroll to position [0, 0]
click at [320, 30] on icon "Navigate back" at bounding box center [324, 25] width 8 height 12
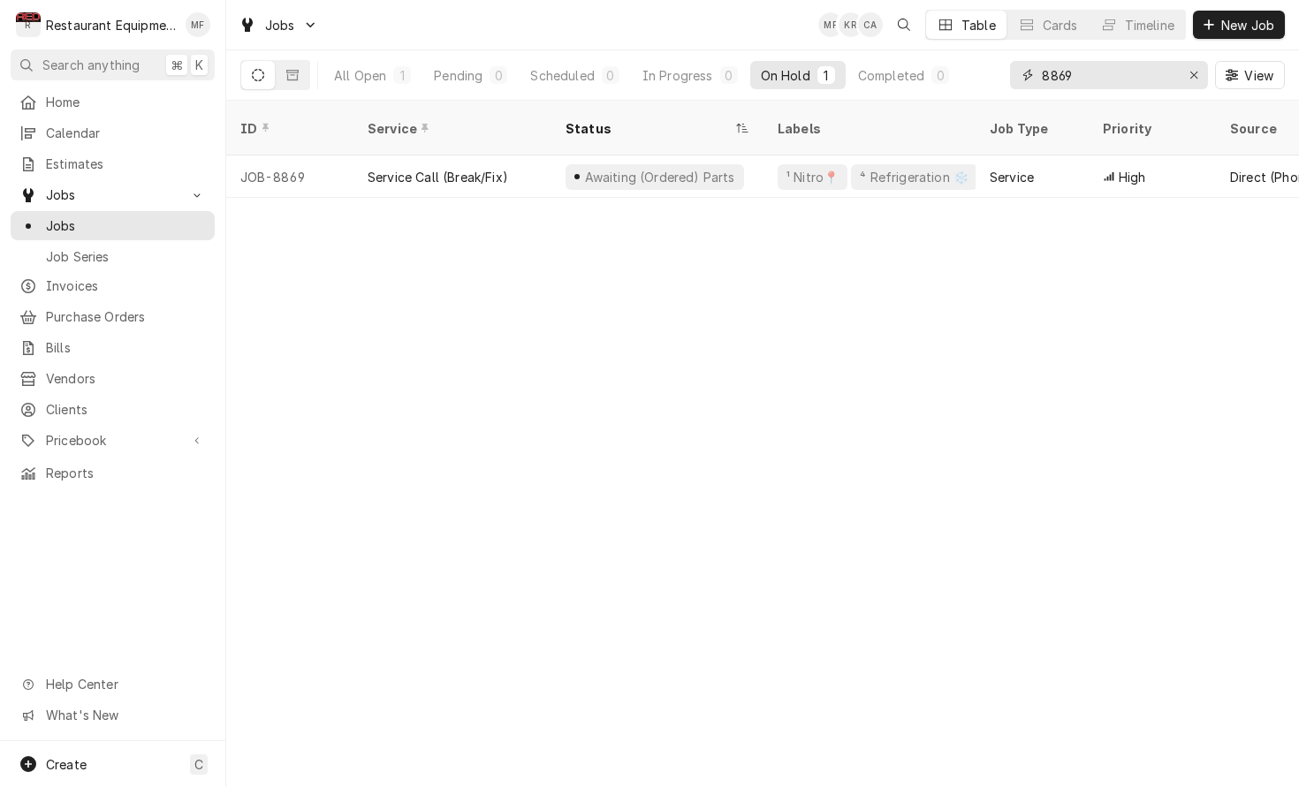
click at [1194, 74] on icon "Erase input" at bounding box center [1193, 75] width 7 height 7
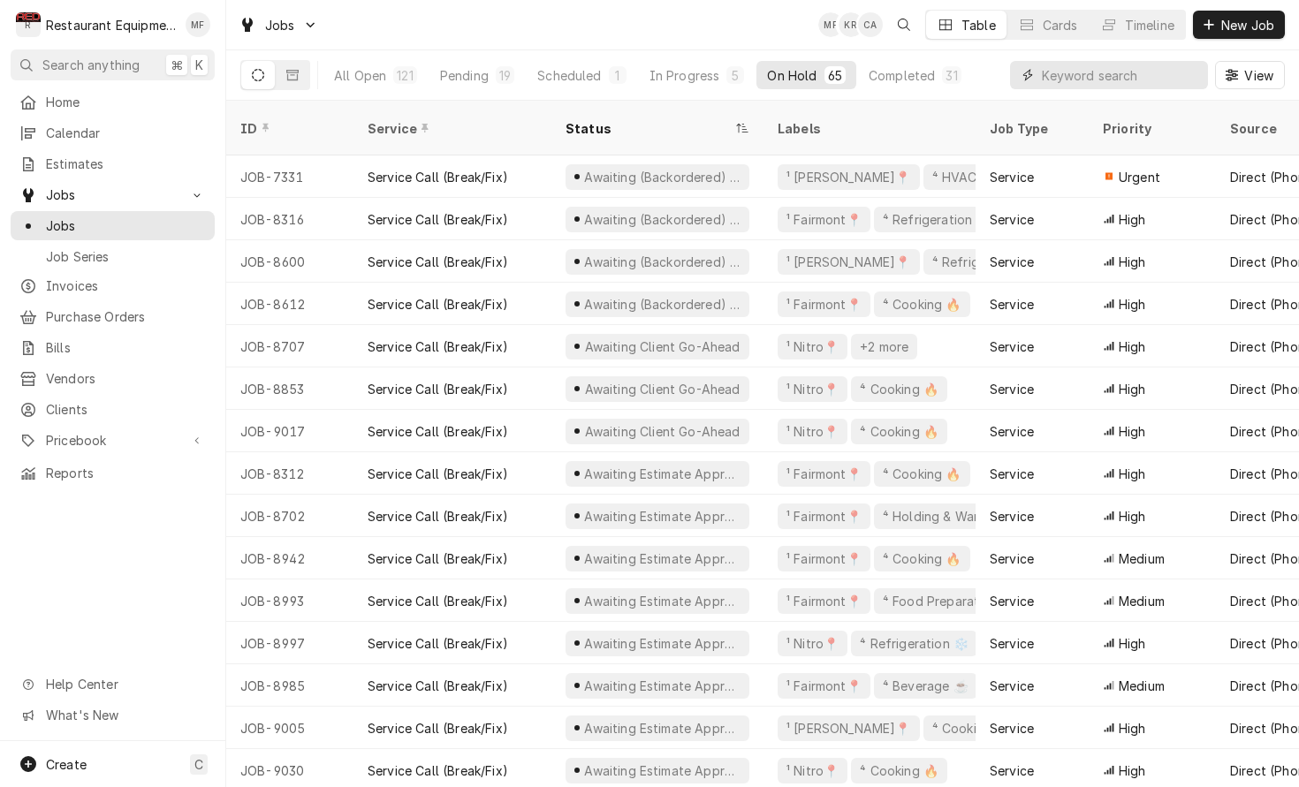
click at [1150, 72] on input "Dynamic Content Wrapper" at bounding box center [1120, 75] width 157 height 28
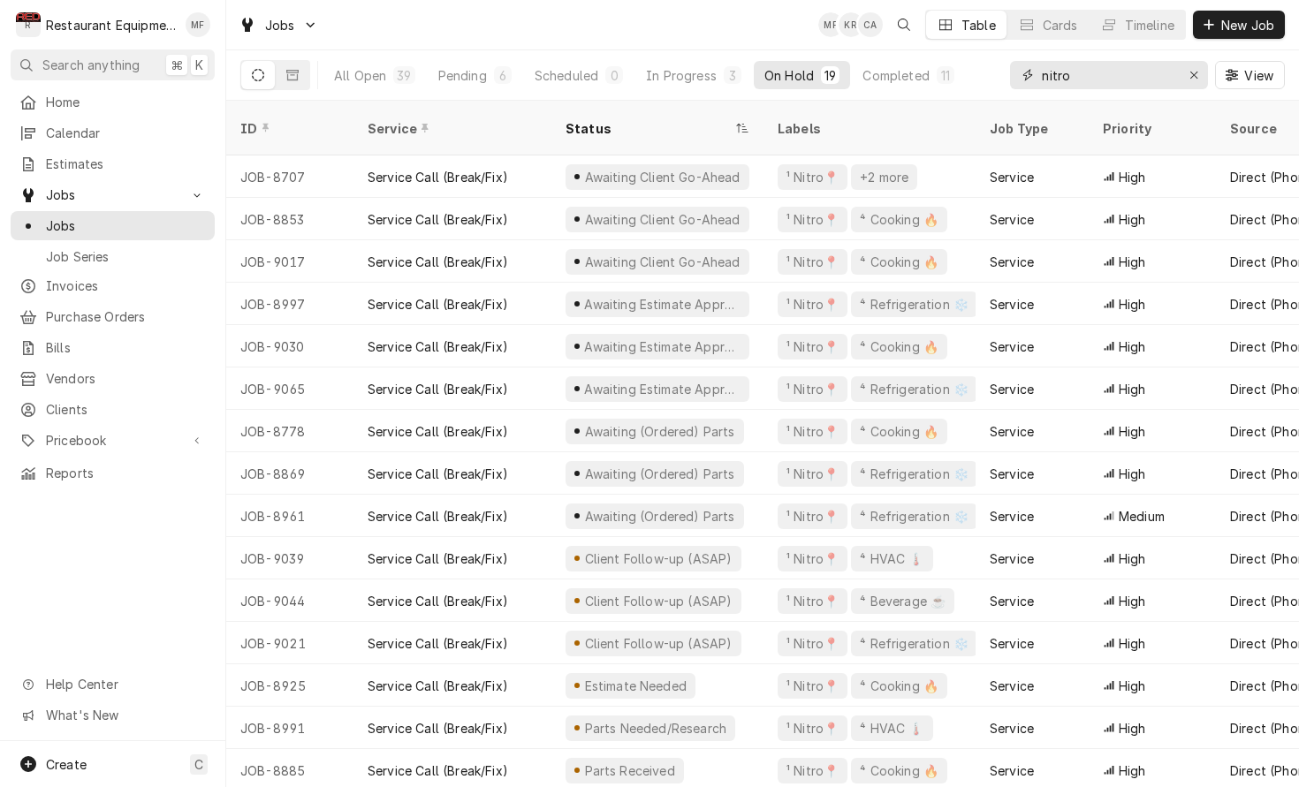
drag, startPoint x: 1005, startPoint y: 83, endPoint x: 992, endPoint y: 82, distance: 13.3
click at [992, 83] on div "All Open 39 Pending 6 Scheduled 0 In Progress 3 On Hold 19 Completed 11 nitro V…" at bounding box center [762, 74] width 1044 height 49
type input "n"
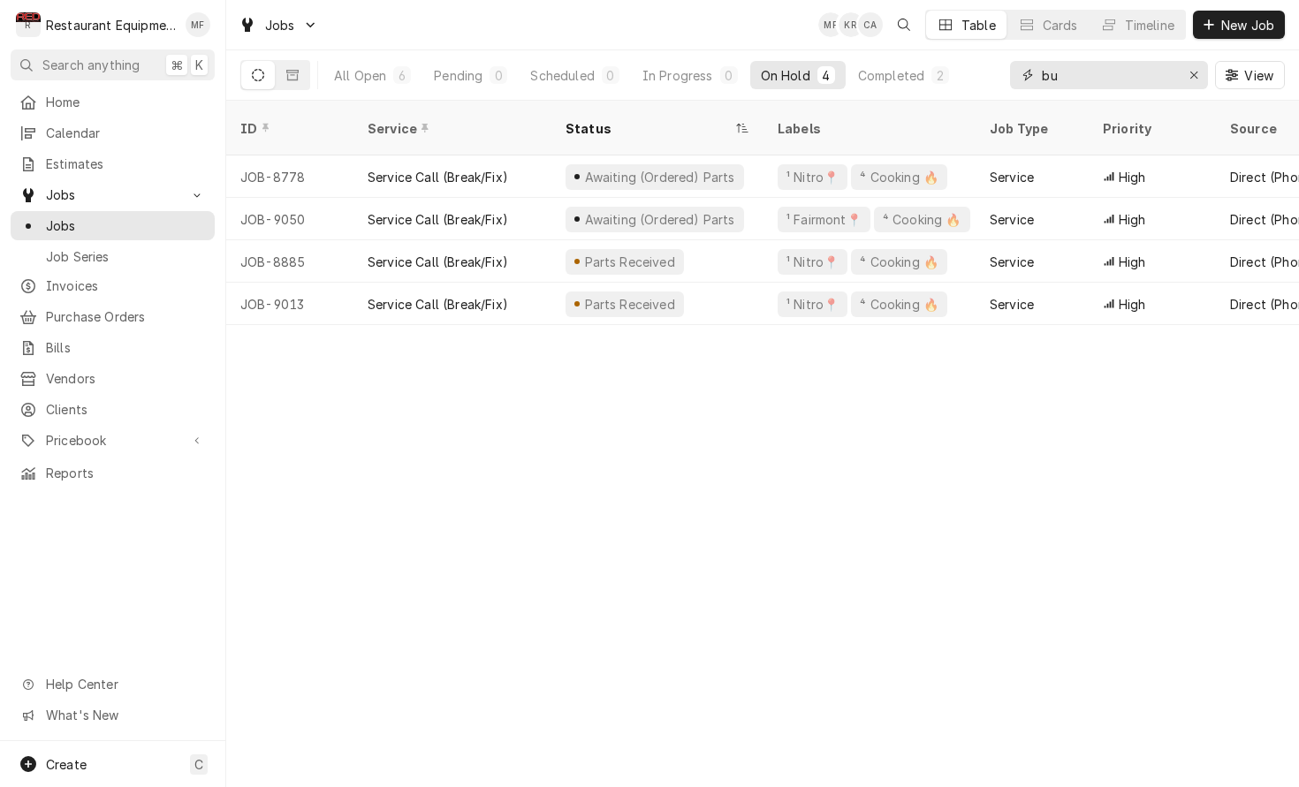
type input "b"
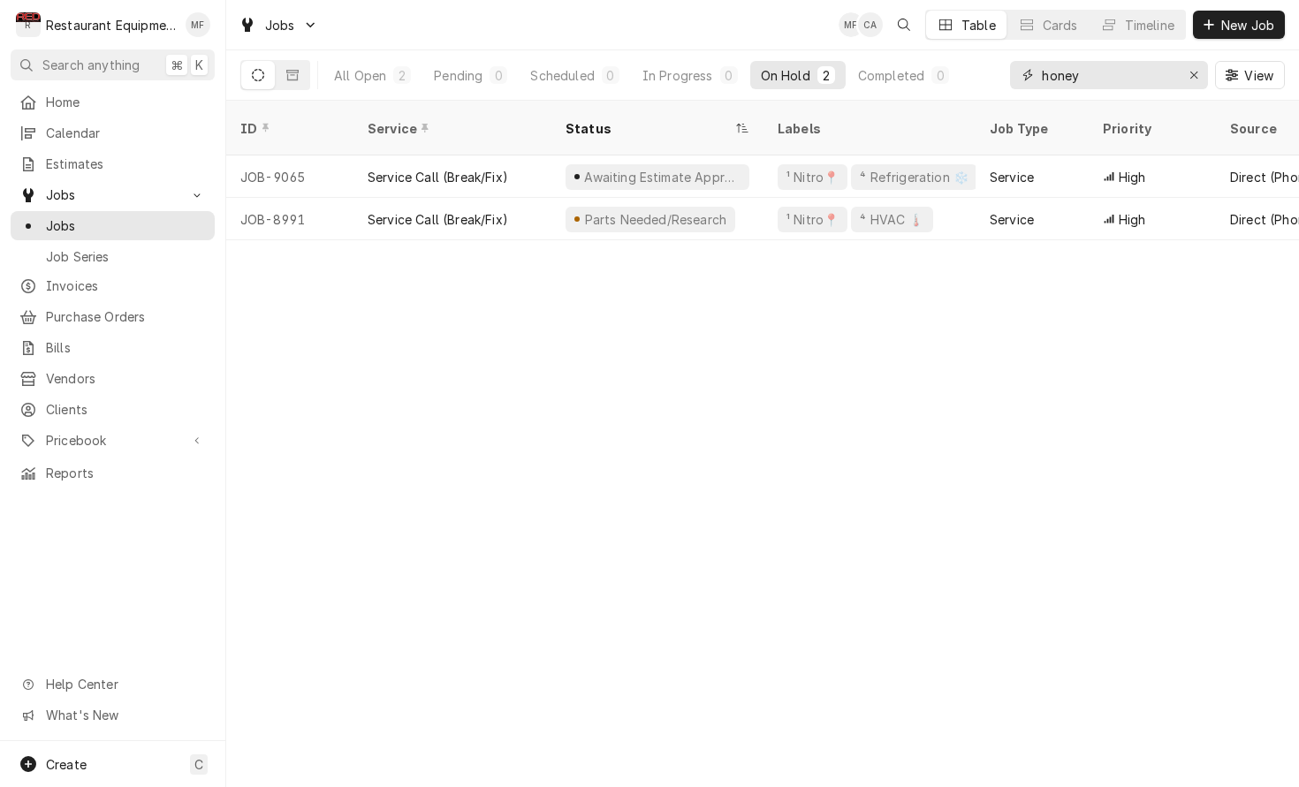
drag, startPoint x: 1115, startPoint y: 76, endPoint x: 1028, endPoint y: 79, distance: 87.5
click at [1028, 79] on div "honey" at bounding box center [1109, 75] width 198 height 28
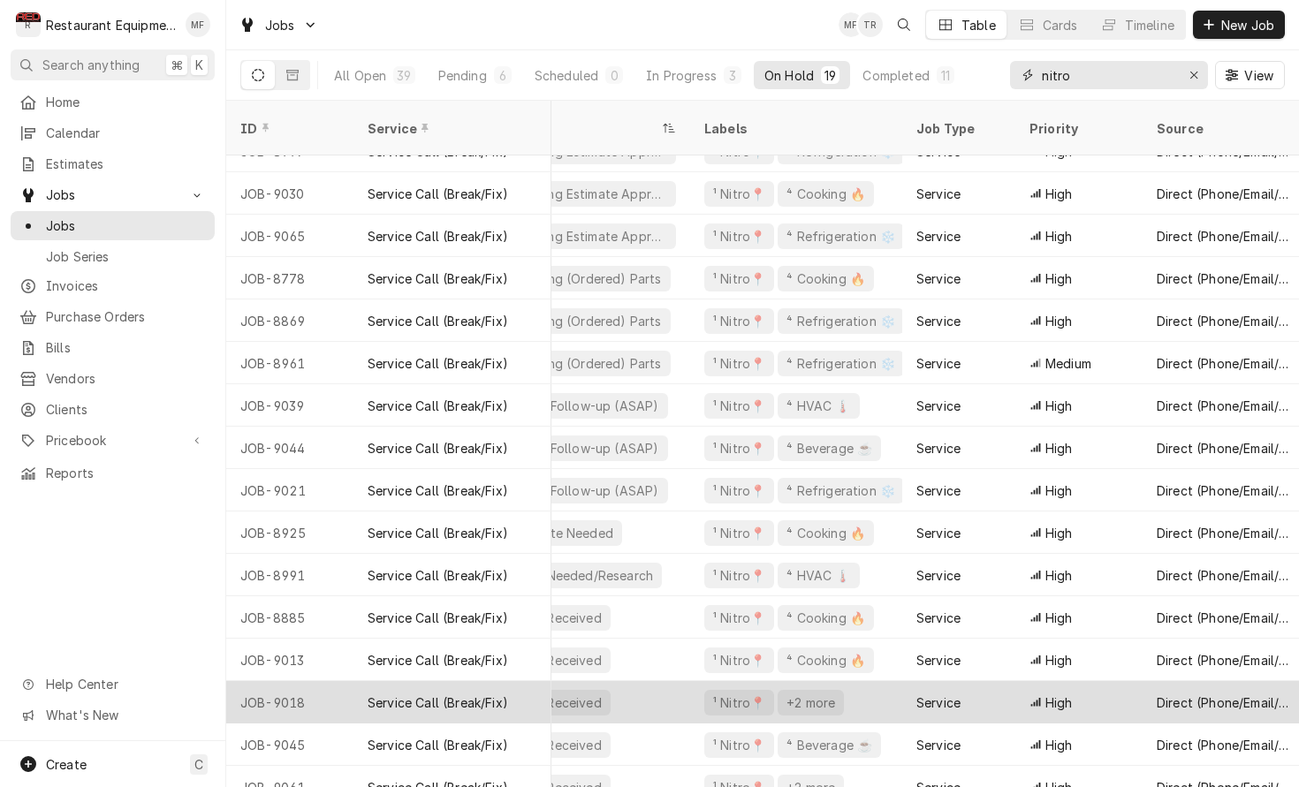
scroll to position [153, 77]
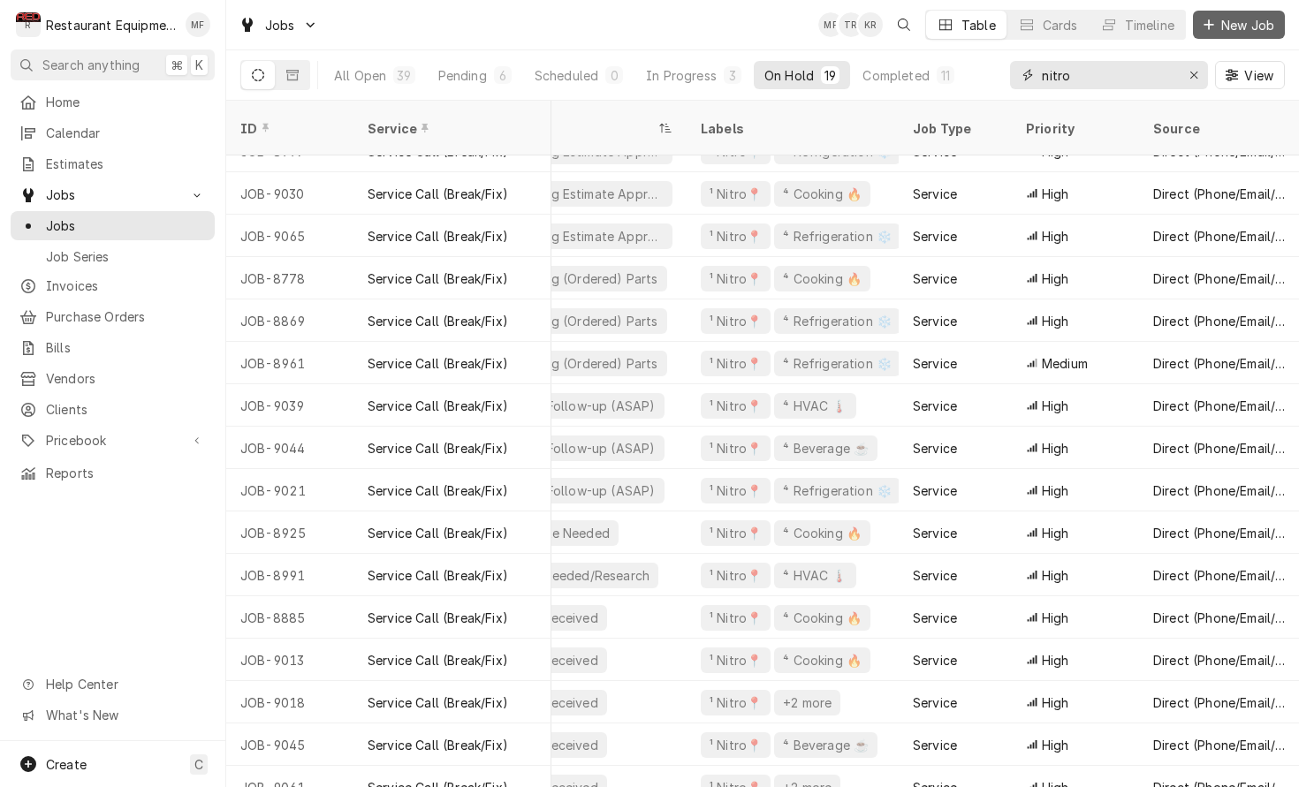
type input "nitro"
click at [1261, 27] on span "New Job" at bounding box center [1247, 25] width 60 height 19
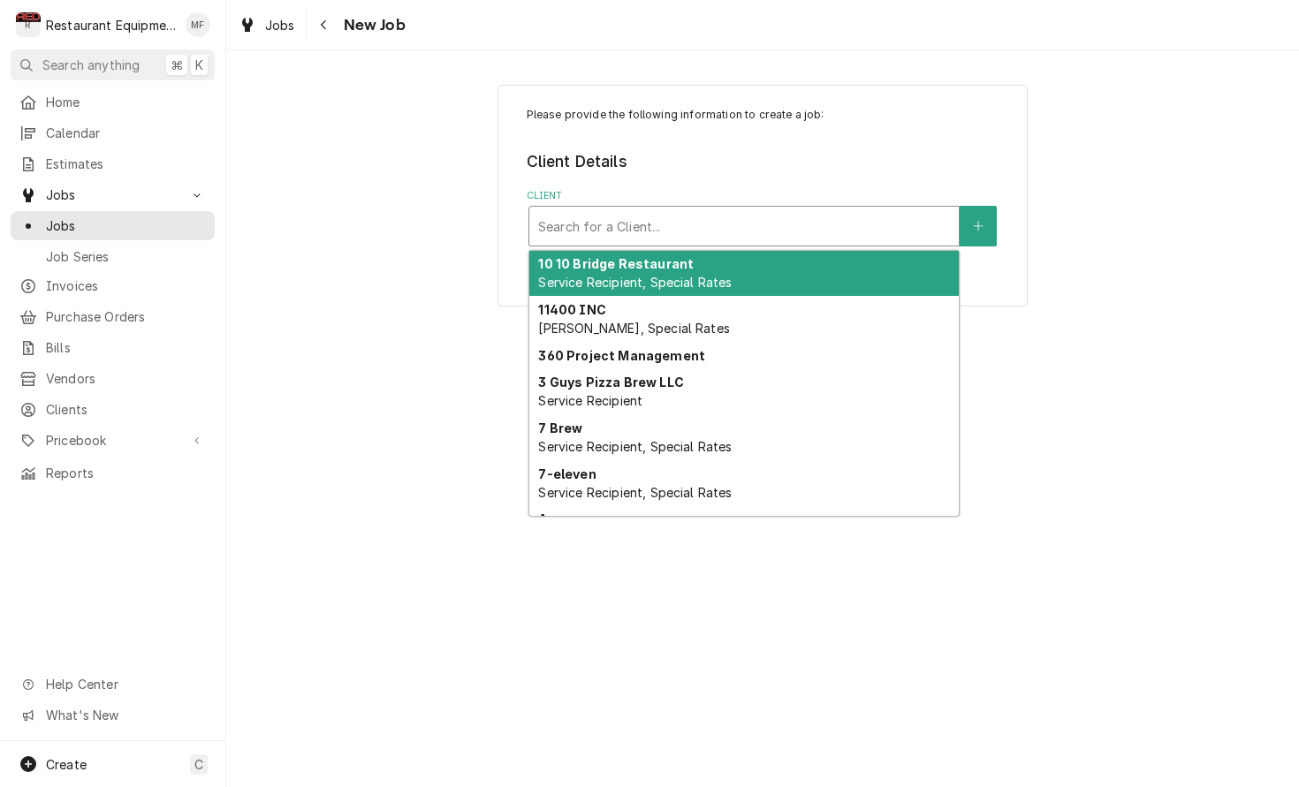
click at [805, 224] on div "Client" at bounding box center [744, 226] width 412 height 32
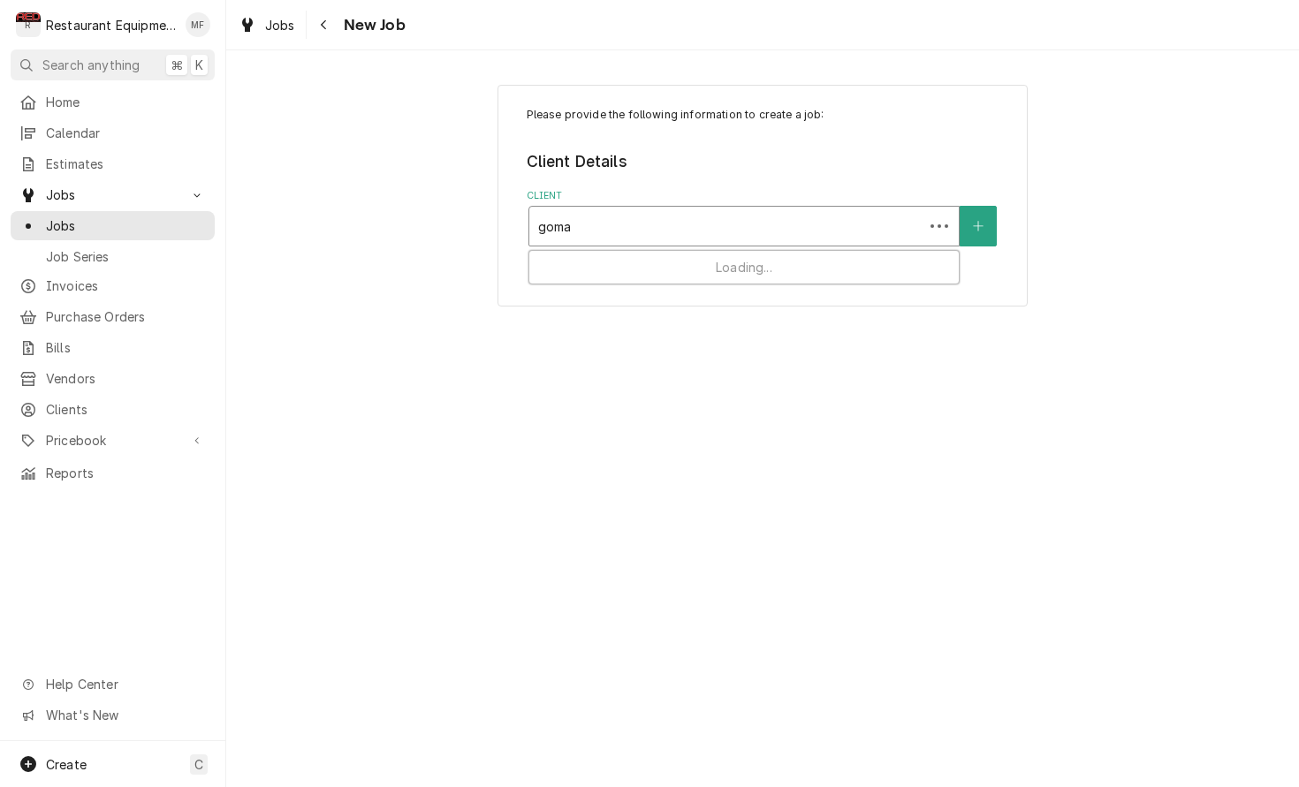
type input "gomar"
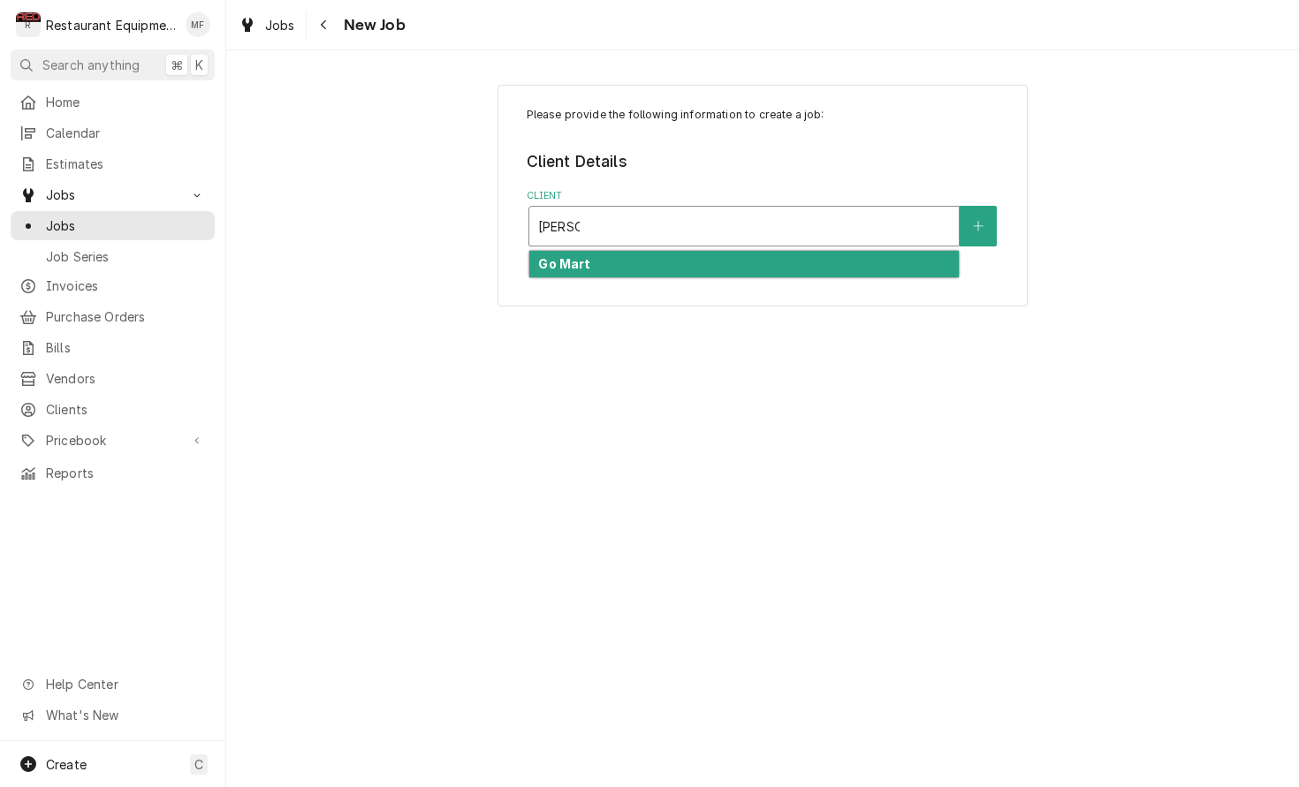
click at [820, 252] on div "Go Mart" at bounding box center [743, 264] width 429 height 27
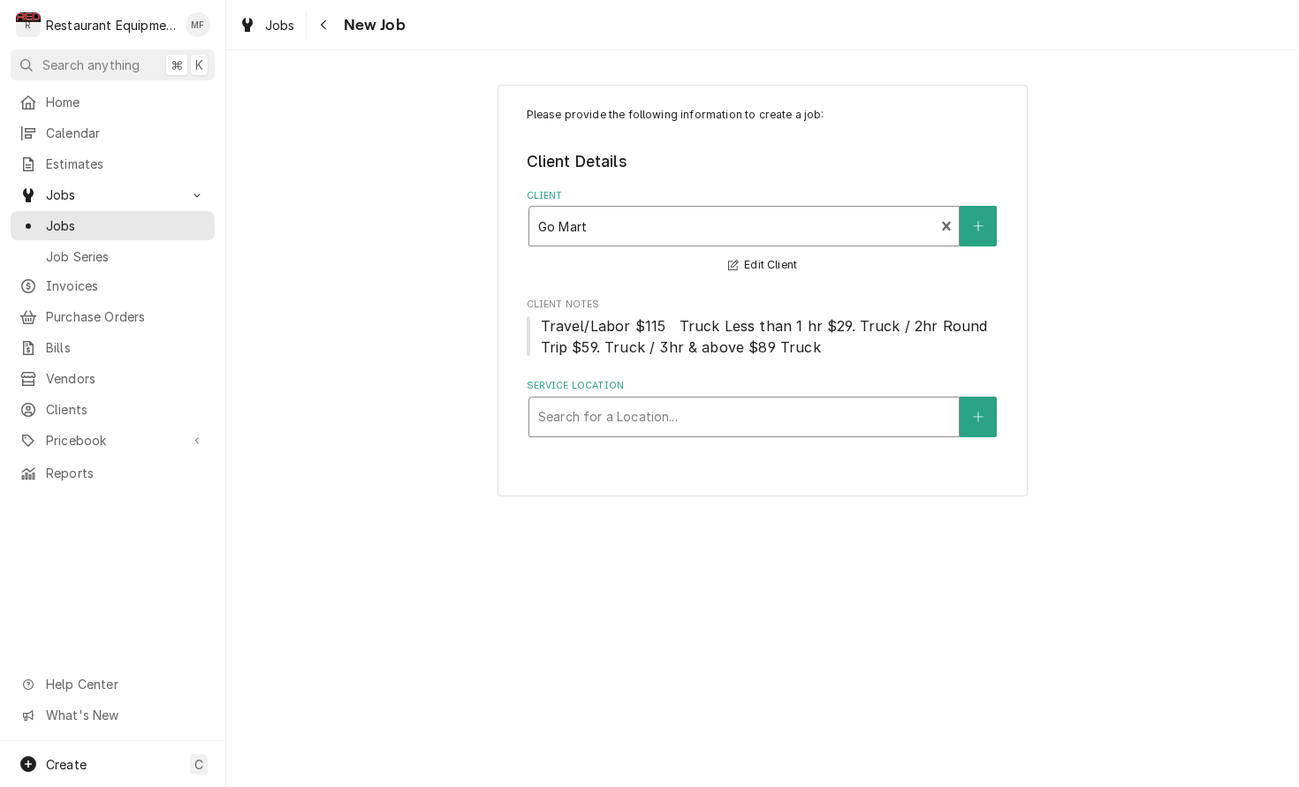
click at [838, 424] on div "Service Location" at bounding box center [744, 417] width 412 height 32
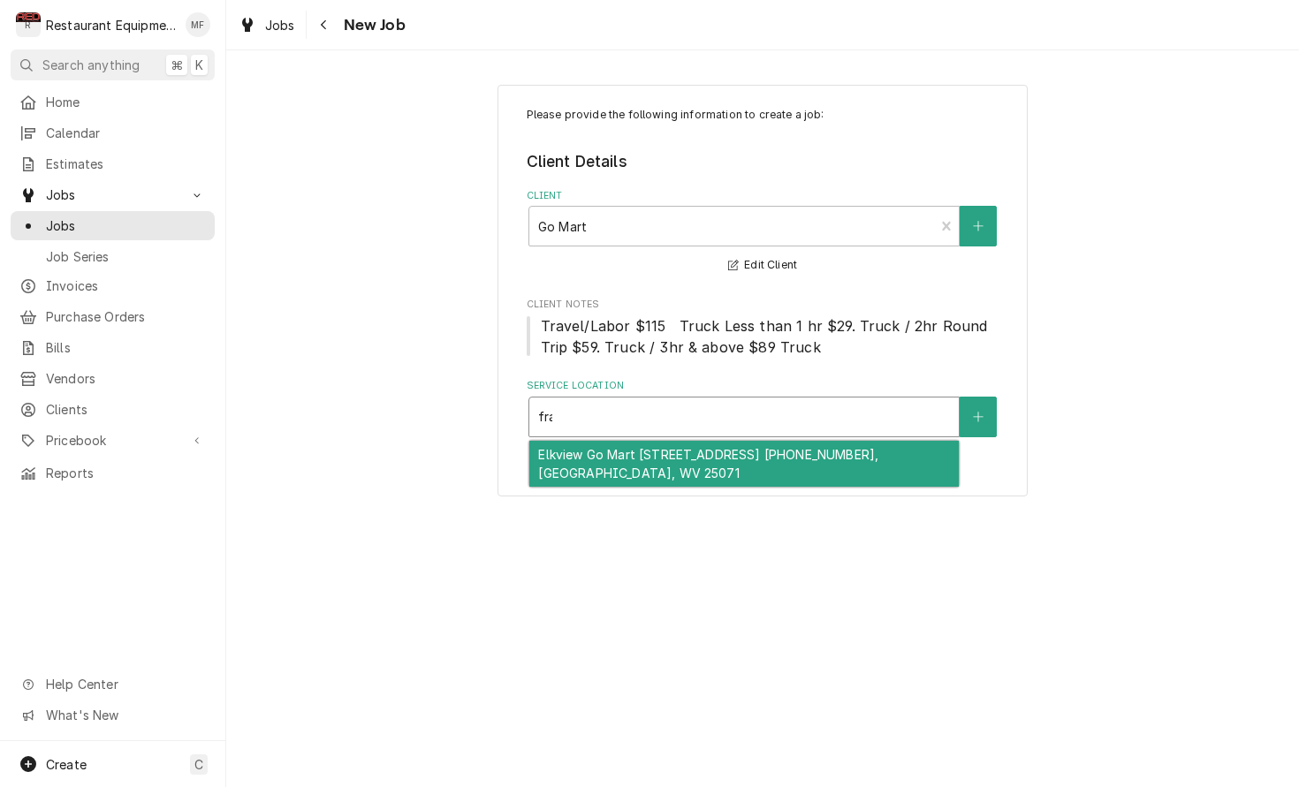
type input "fram"
click at [847, 462] on div "Elkview Go Mart 100 / 2177 Frame Rd 304-935-1064, Elkview, WV 25071" at bounding box center [743, 464] width 429 height 46
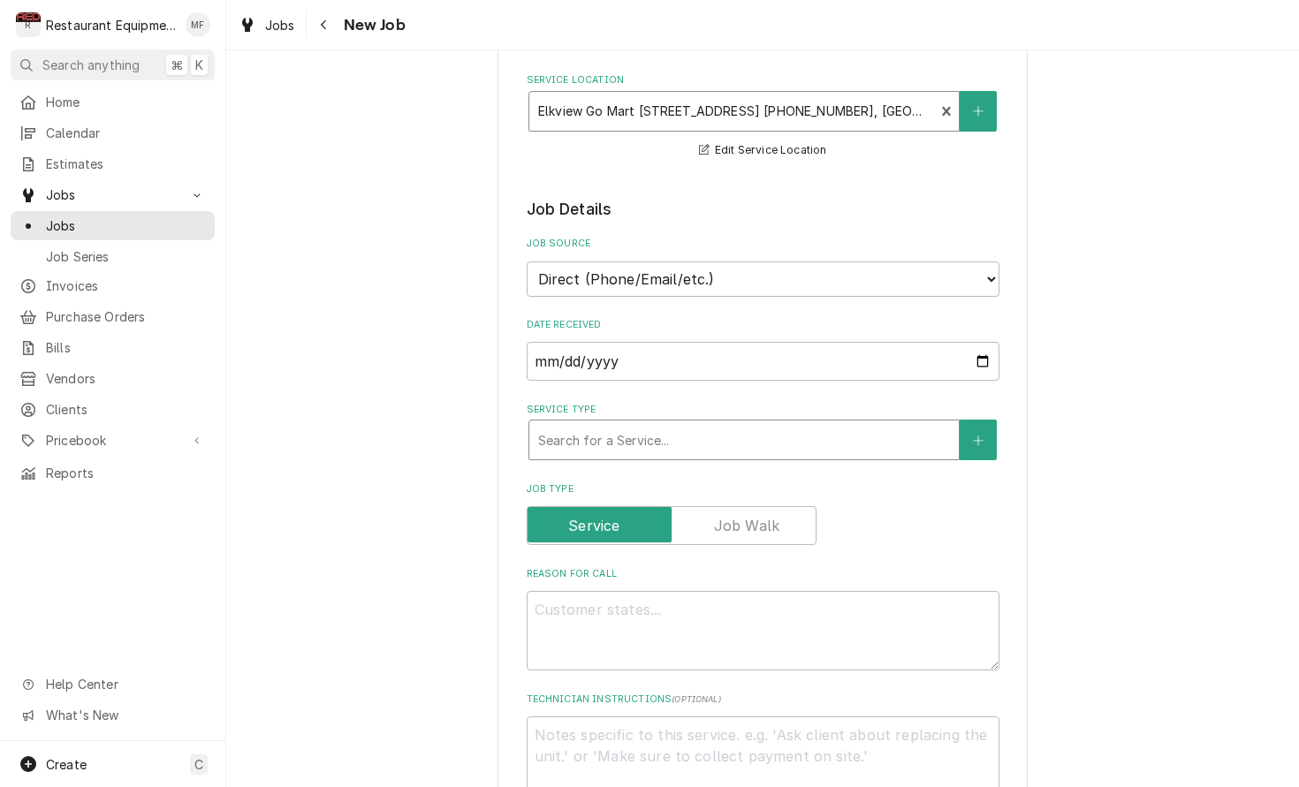
scroll to position [329, 0]
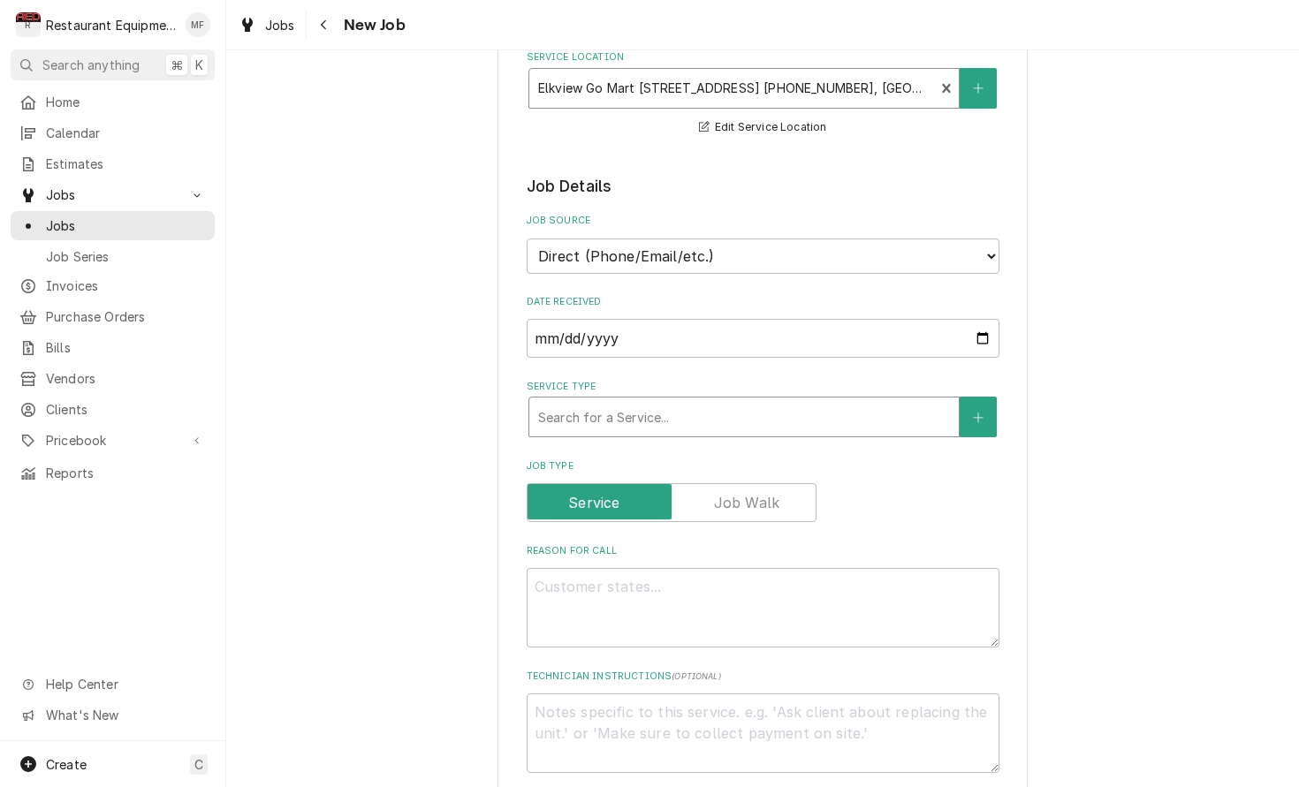
click at [807, 405] on div "Service Type" at bounding box center [744, 417] width 412 height 32
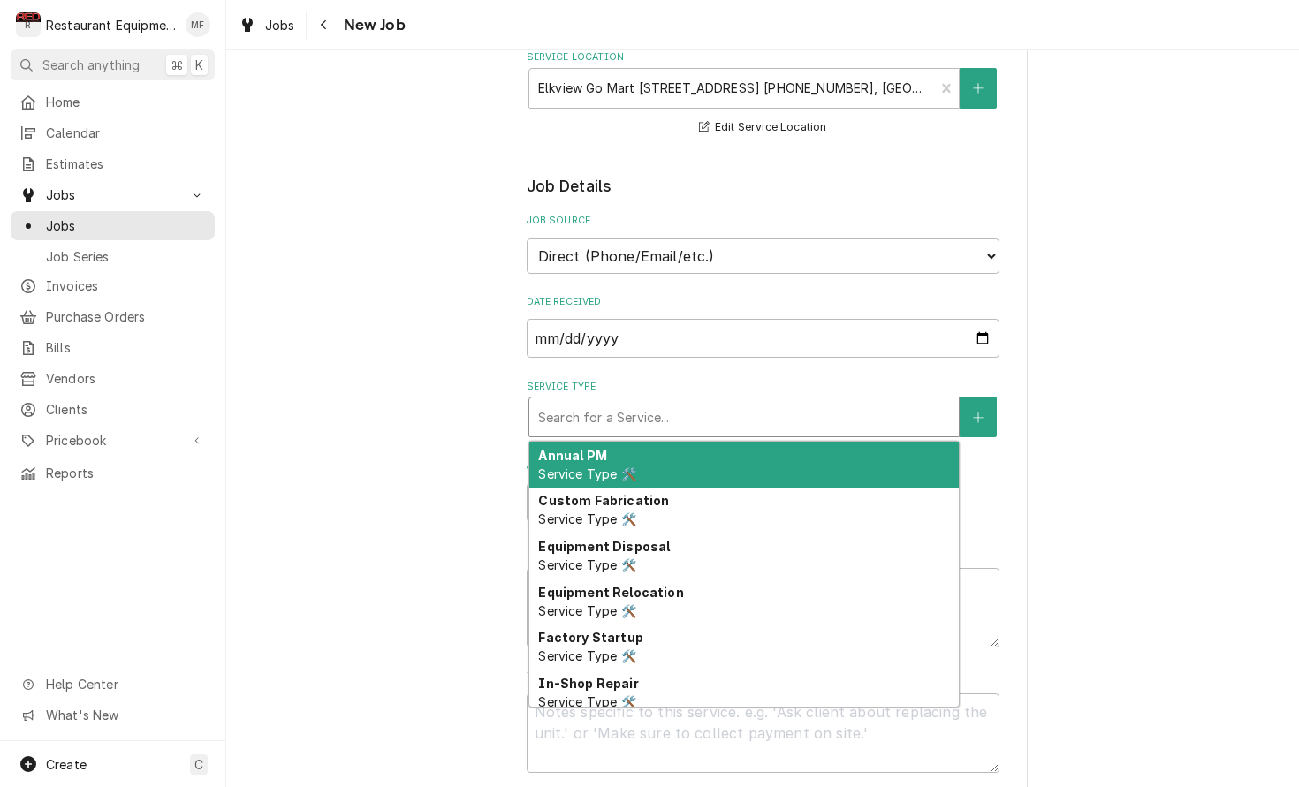
type textarea "x"
type input "b"
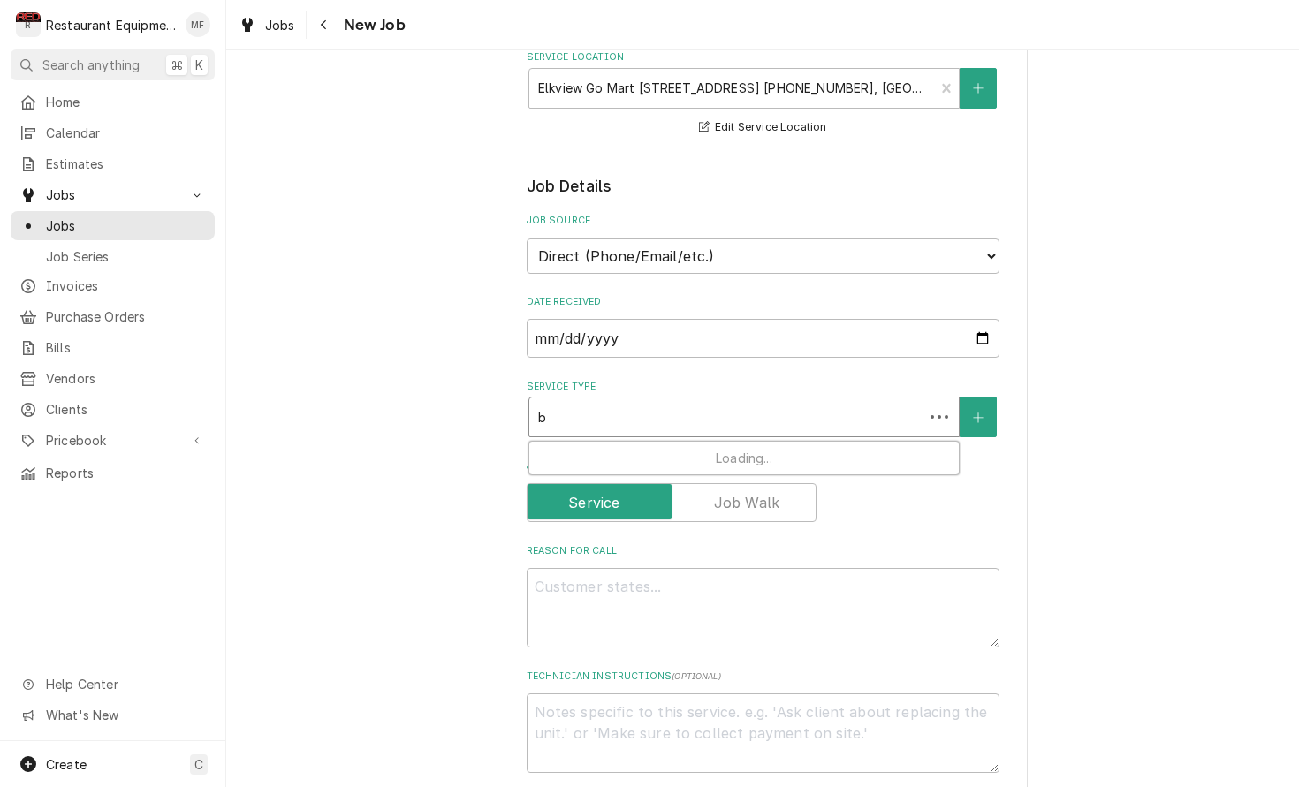
type textarea "x"
type input "br"
type textarea "x"
type input "bre"
type textarea "x"
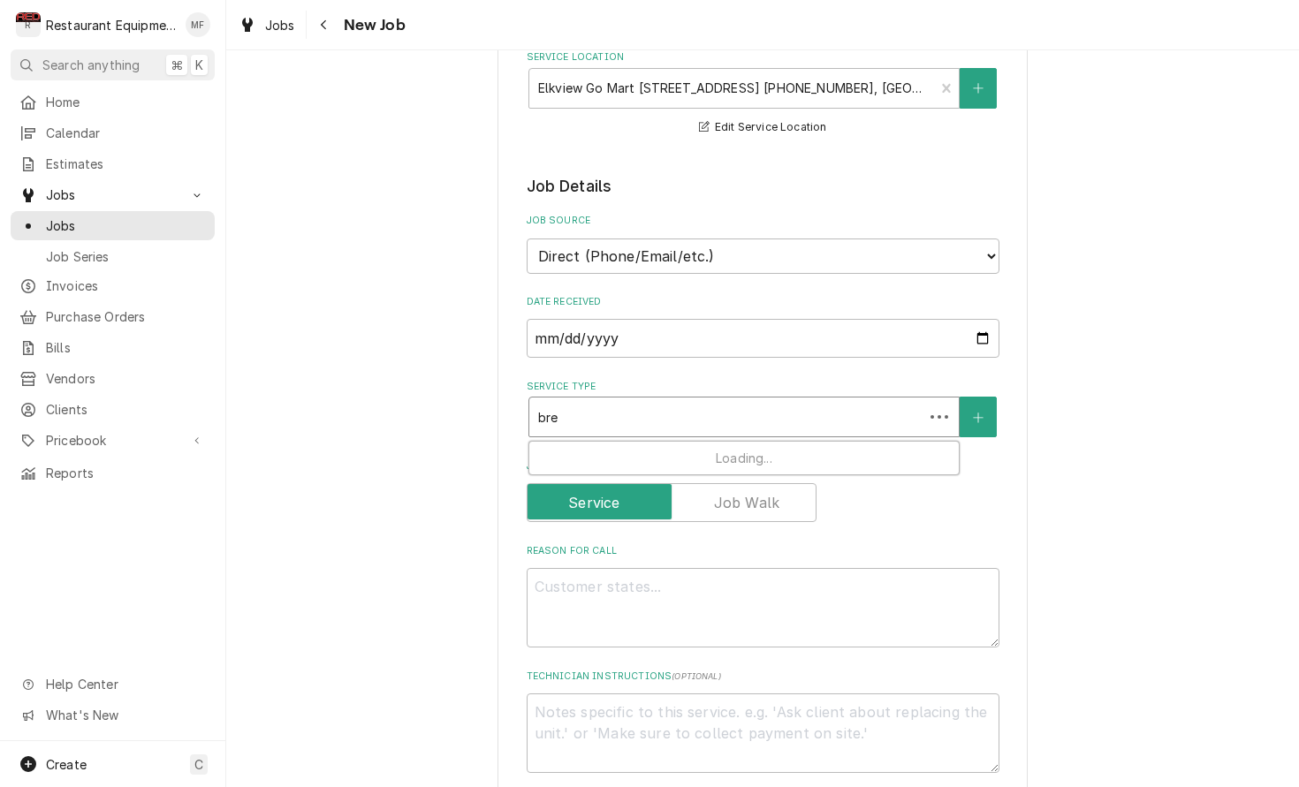
type input "brea"
type textarea "x"
type input "break"
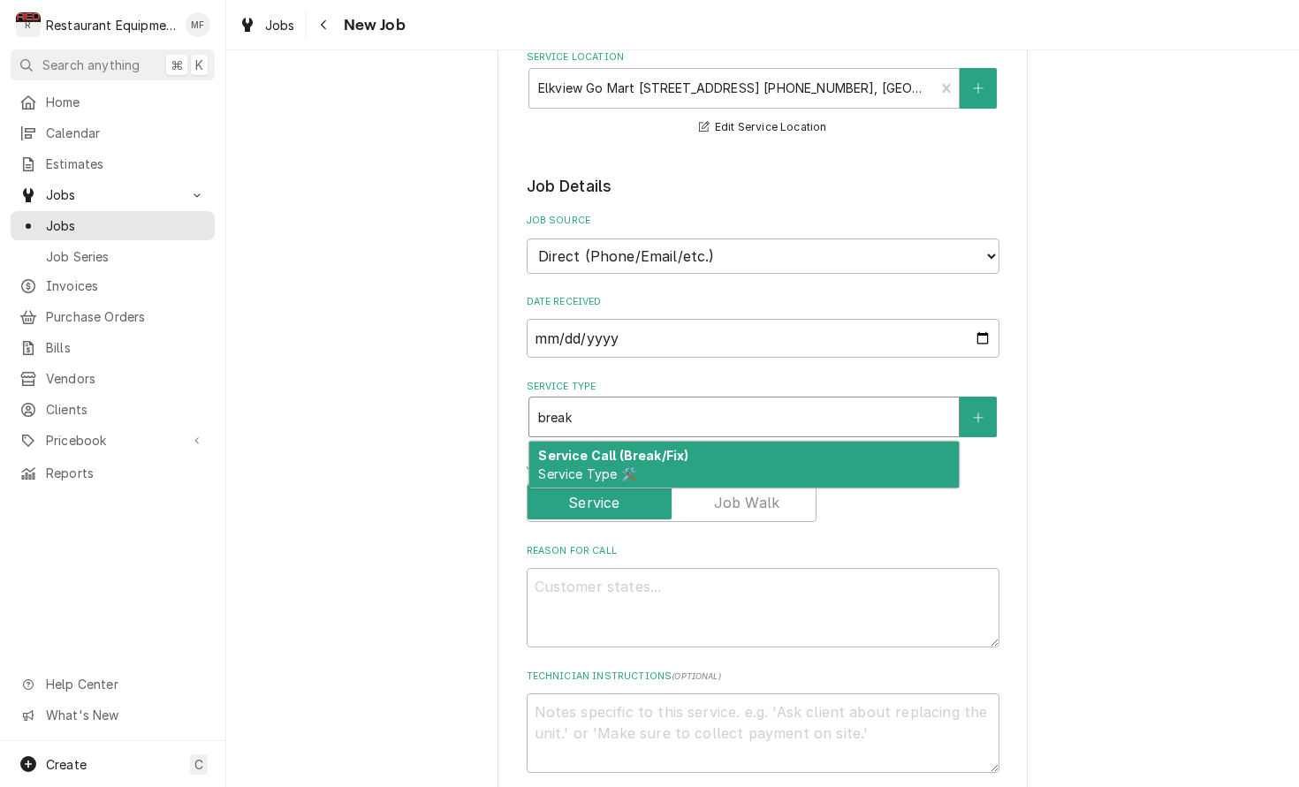
click at [821, 442] on div "Service Call (Break/Fix) Service Type 🛠️" at bounding box center [743, 465] width 429 height 46
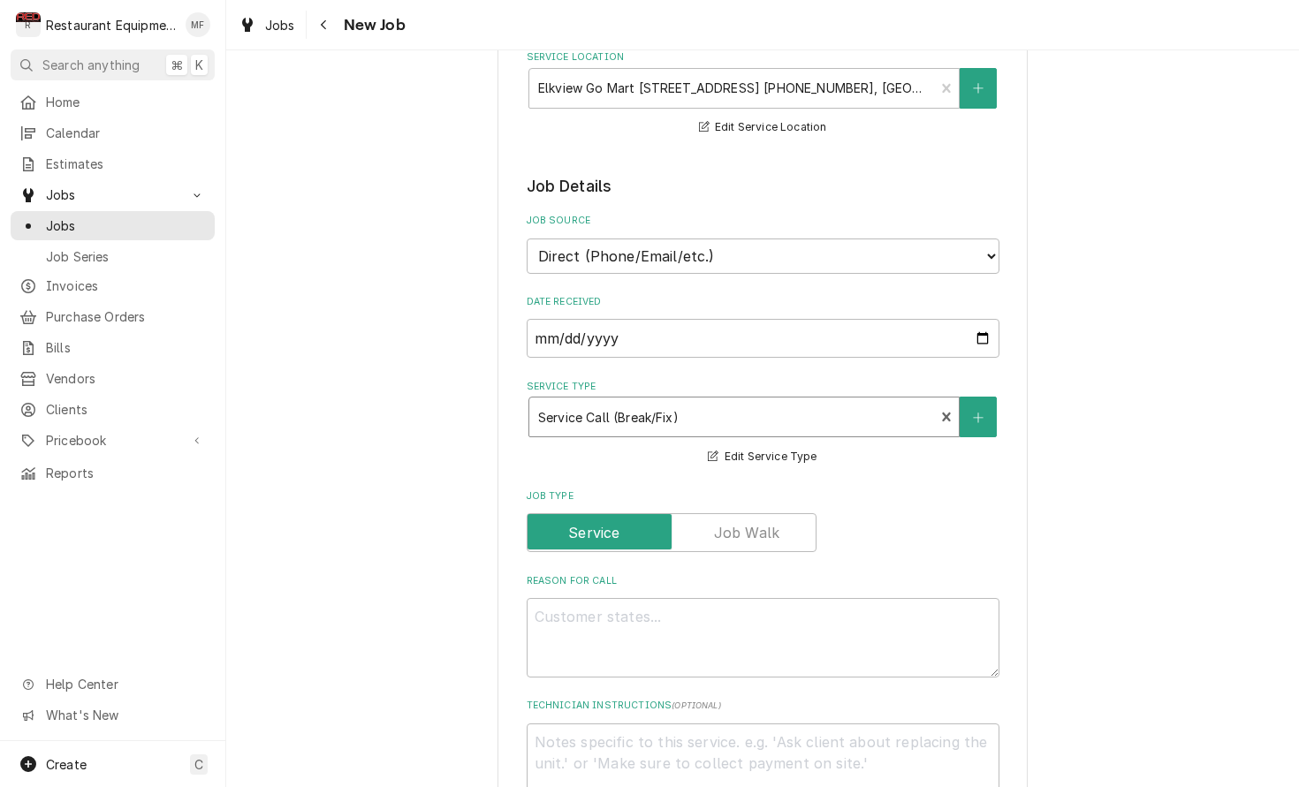
type textarea "x"
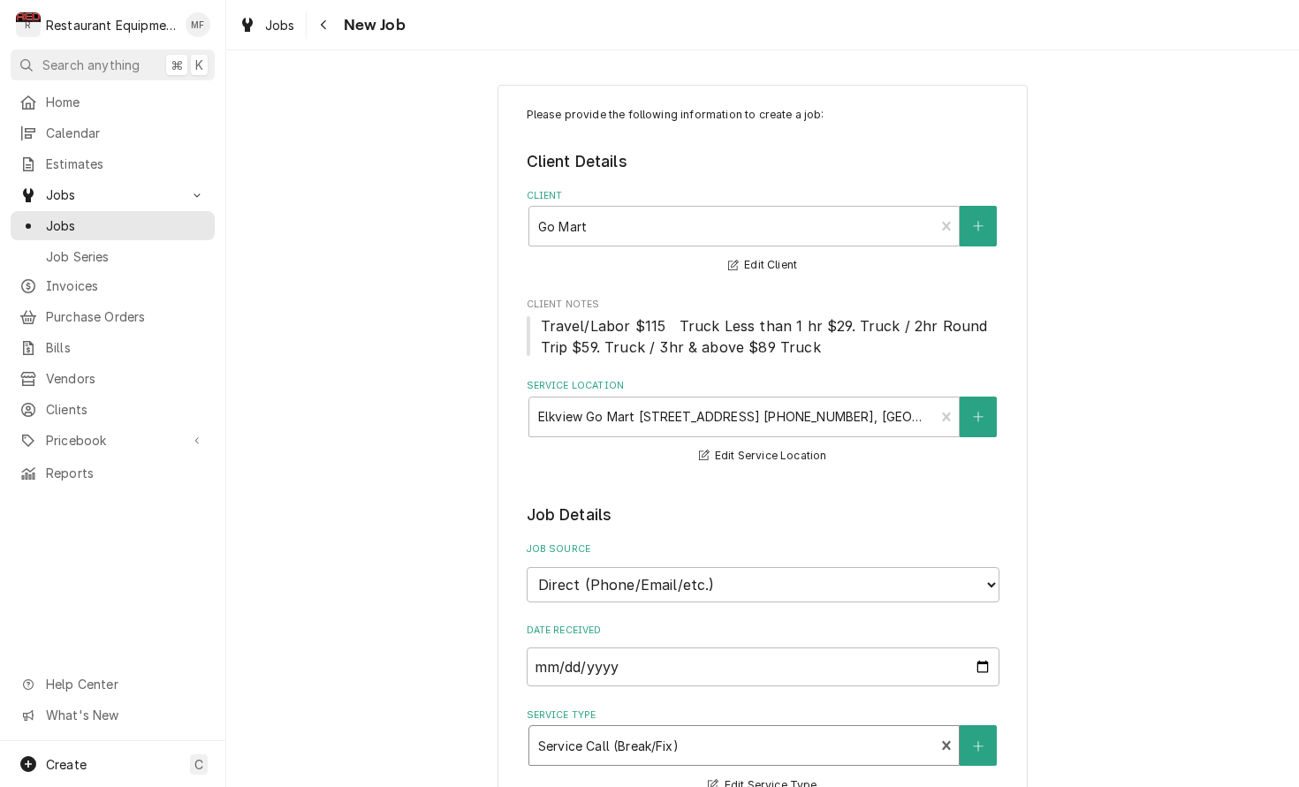
scroll to position [0, 0]
click at [327, 27] on icon "Navigate back" at bounding box center [324, 25] width 8 height 12
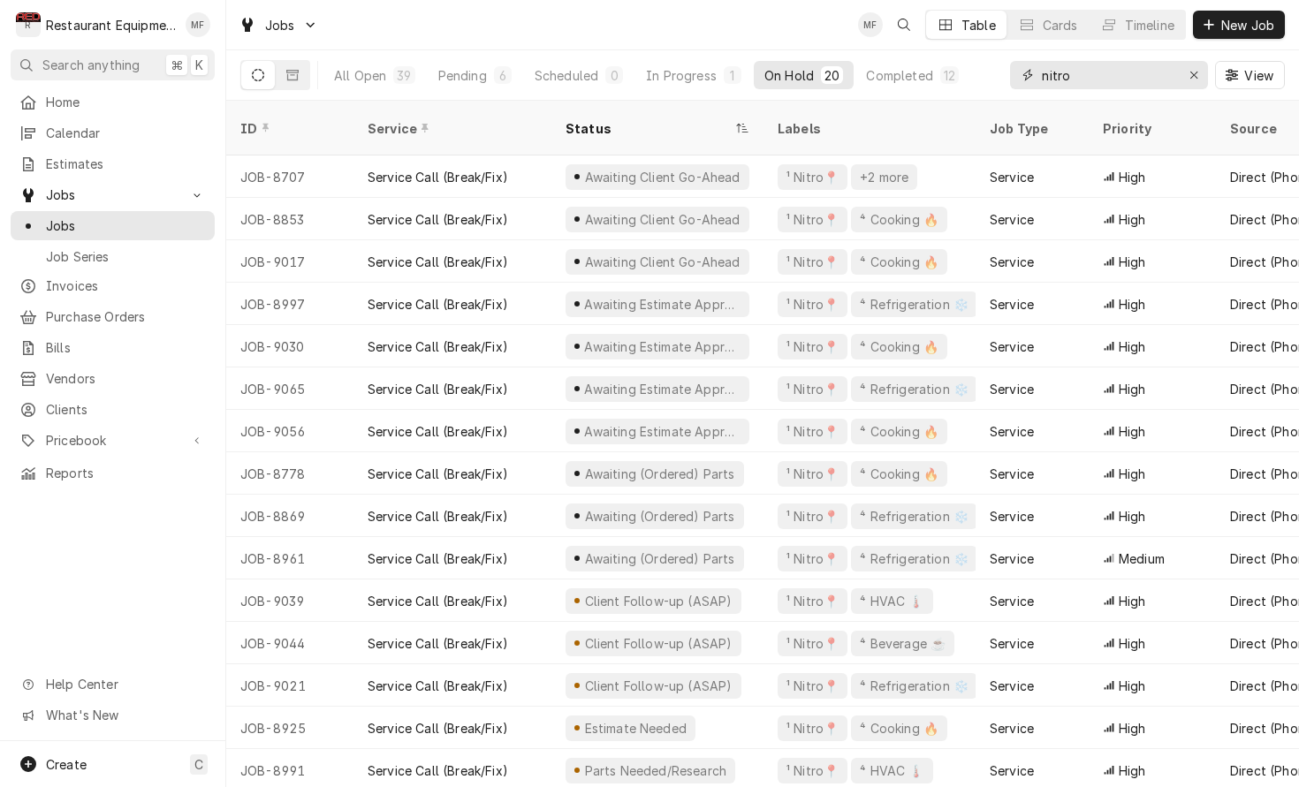
click at [1130, 71] on input "nitro" at bounding box center [1108, 75] width 133 height 28
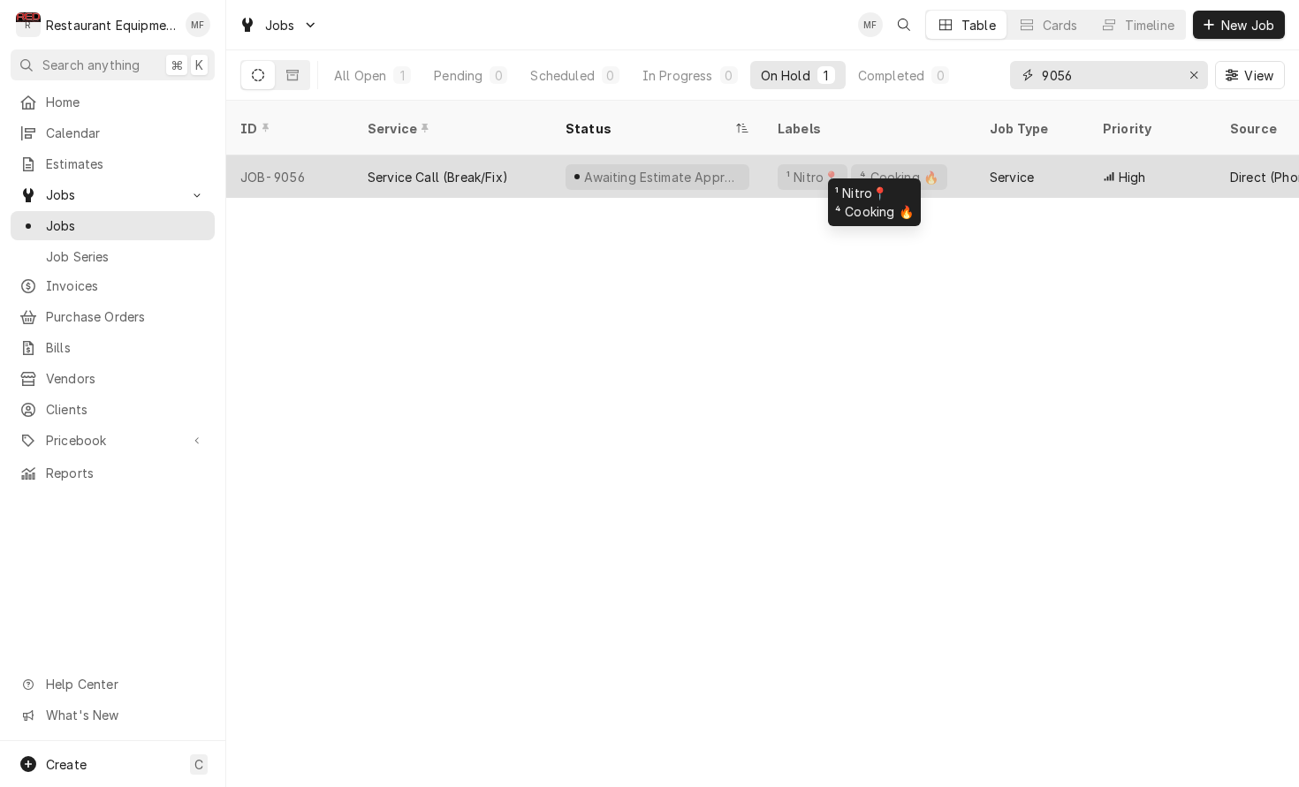
type input "9056"
click at [972, 155] on div "¹ Nitro📍 ⁴ Cooking 🔥" at bounding box center [869, 176] width 212 height 42
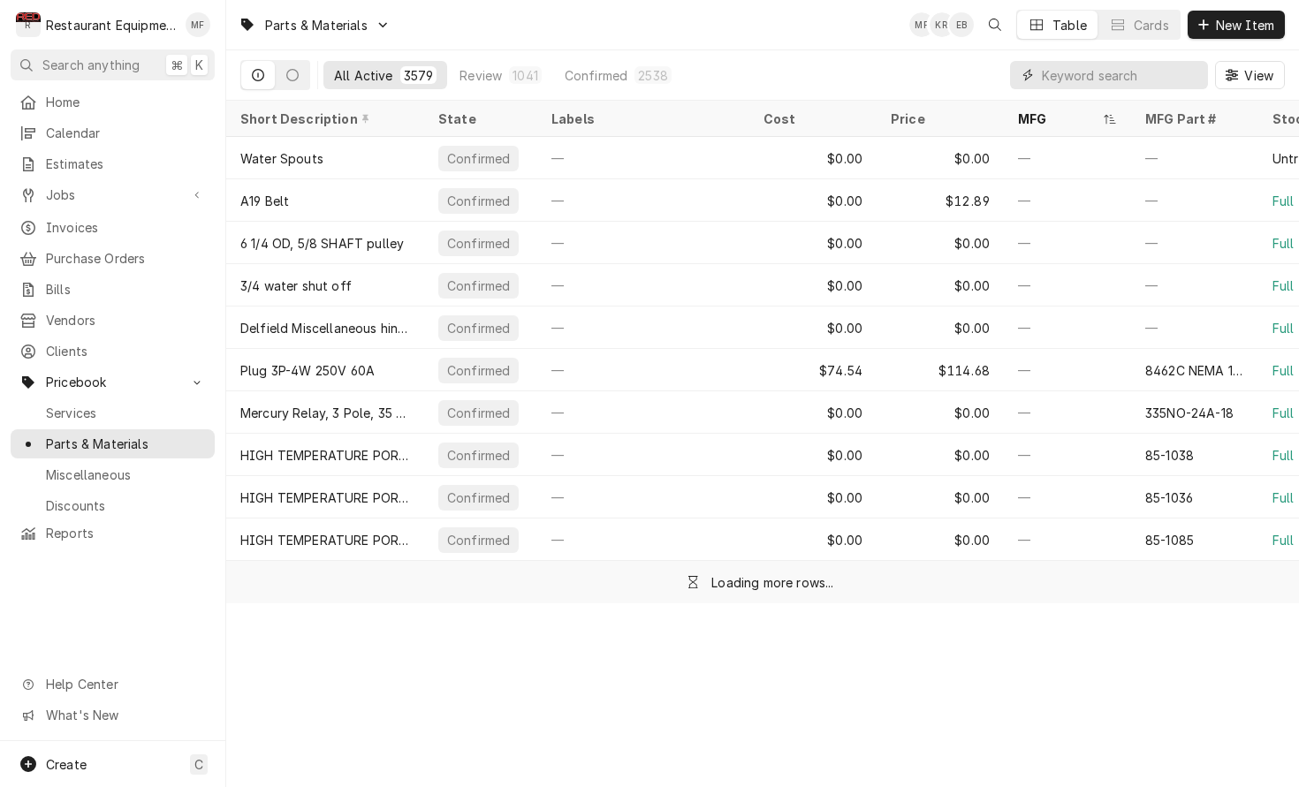
click at [1106, 72] on input "Dynamic Content Wrapper" at bounding box center [1120, 75] width 157 height 28
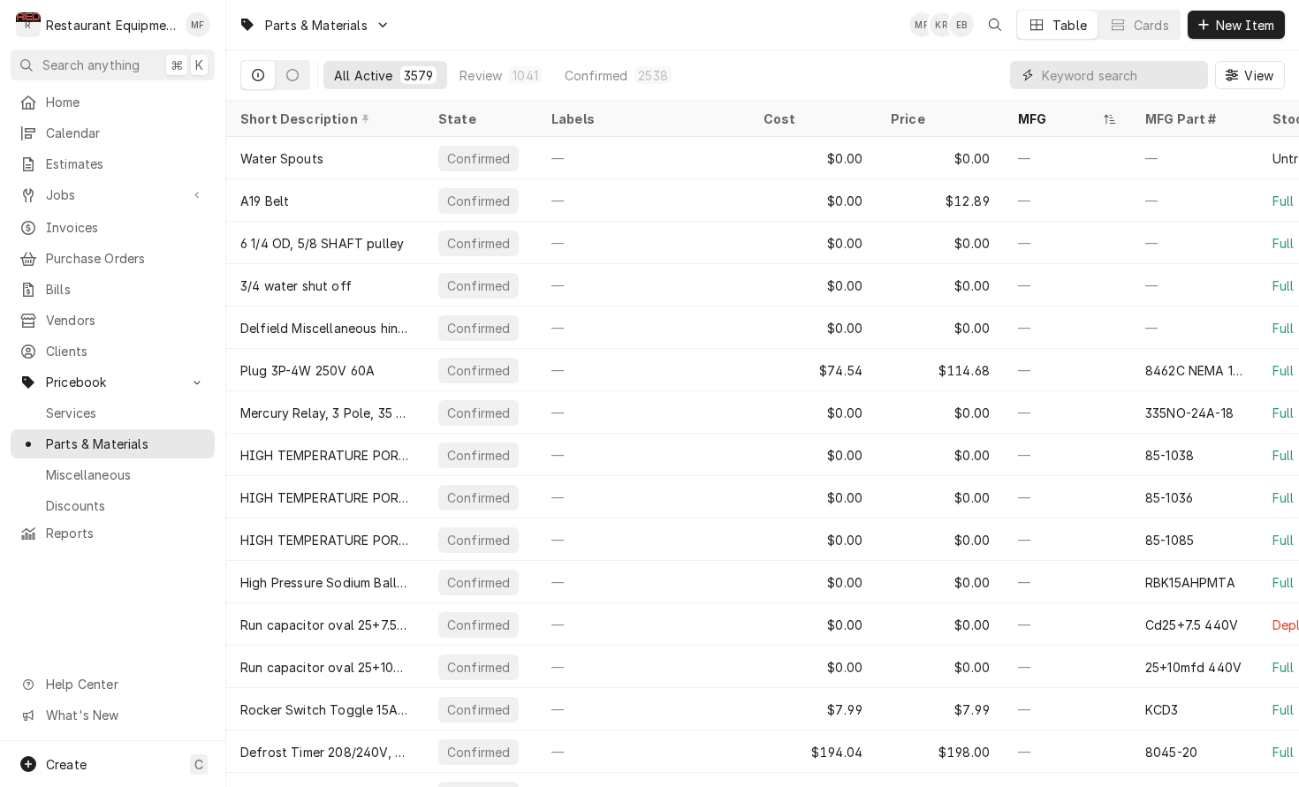
click at [1079, 78] on input "Dynamic Content Wrapper" at bounding box center [1120, 75] width 157 height 28
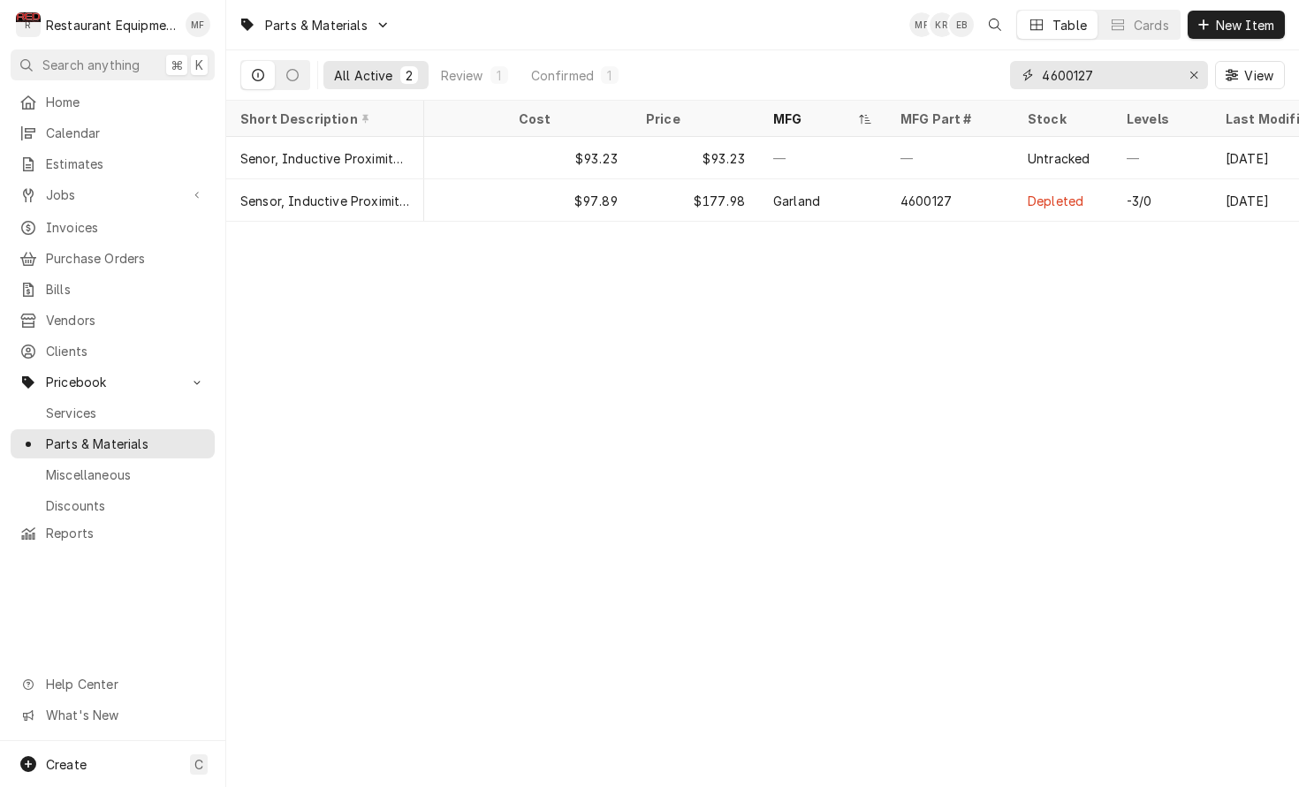
scroll to position [0, 248]
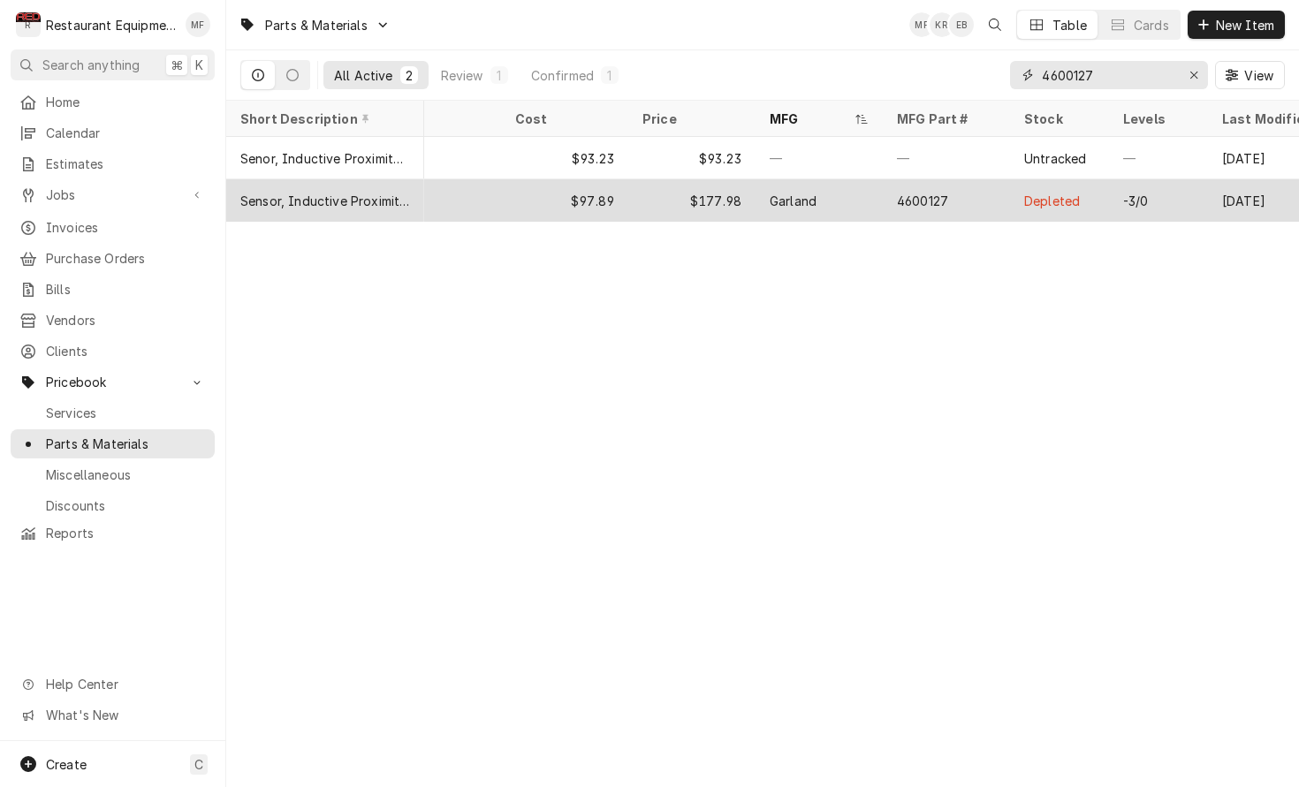
type input "4600127"
click at [1172, 195] on div "-3/0" at bounding box center [1158, 200] width 99 height 42
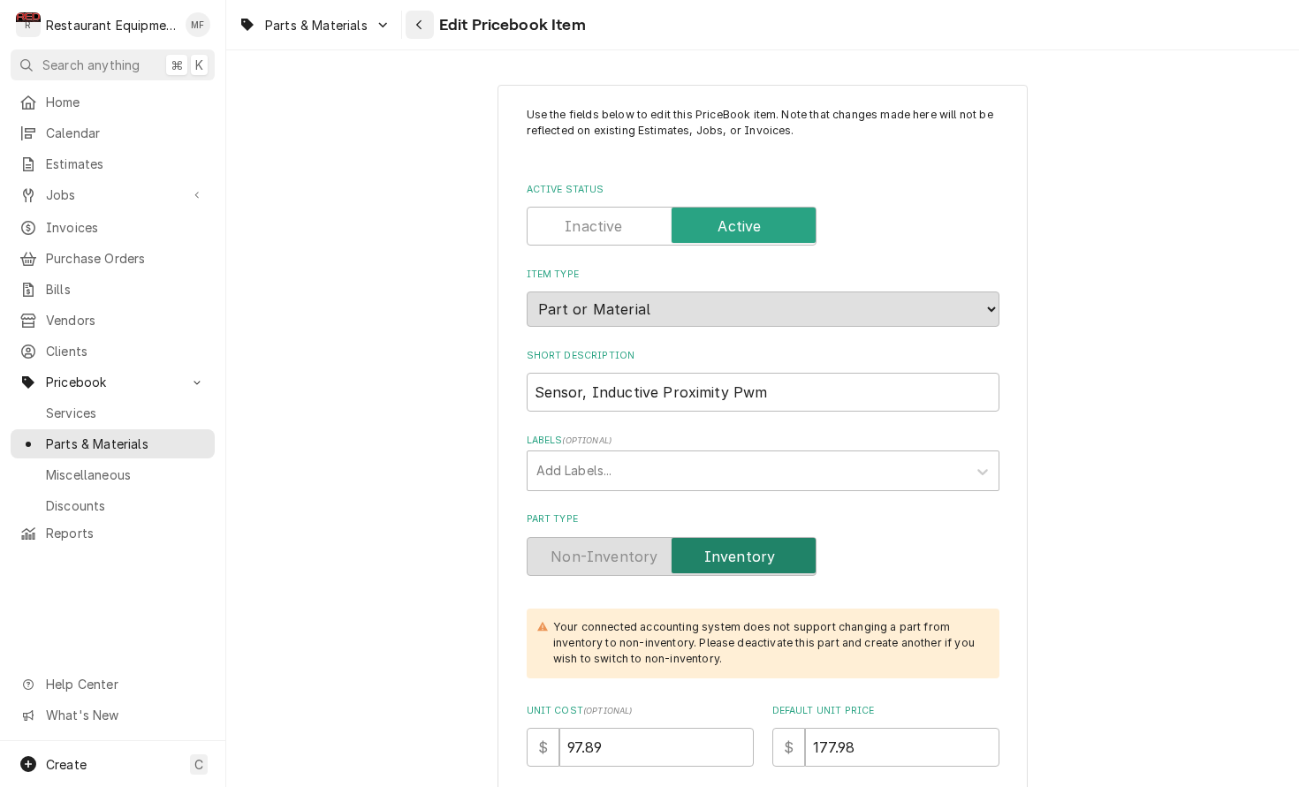
click at [424, 28] on div "Navigate back" at bounding box center [420, 25] width 18 height 18
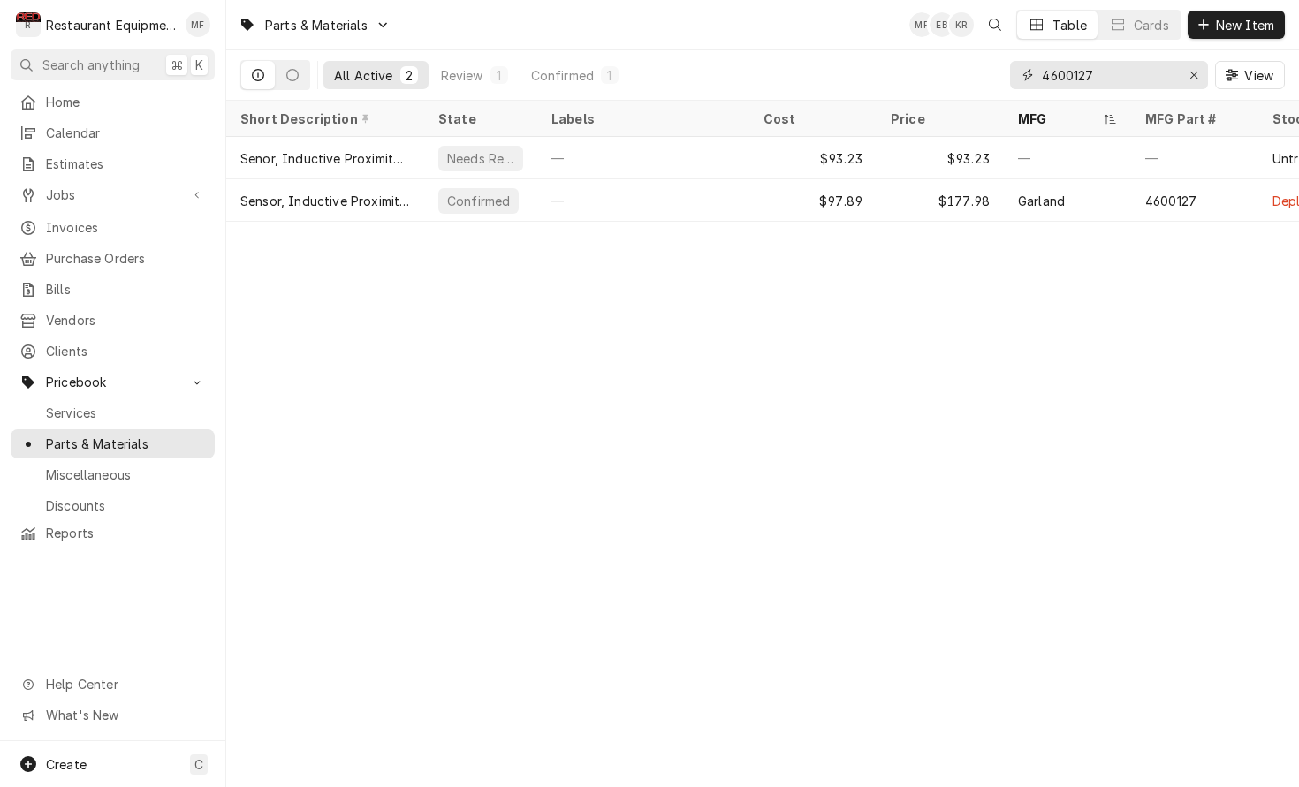
click at [1116, 74] on input "4600127" at bounding box center [1108, 75] width 133 height 28
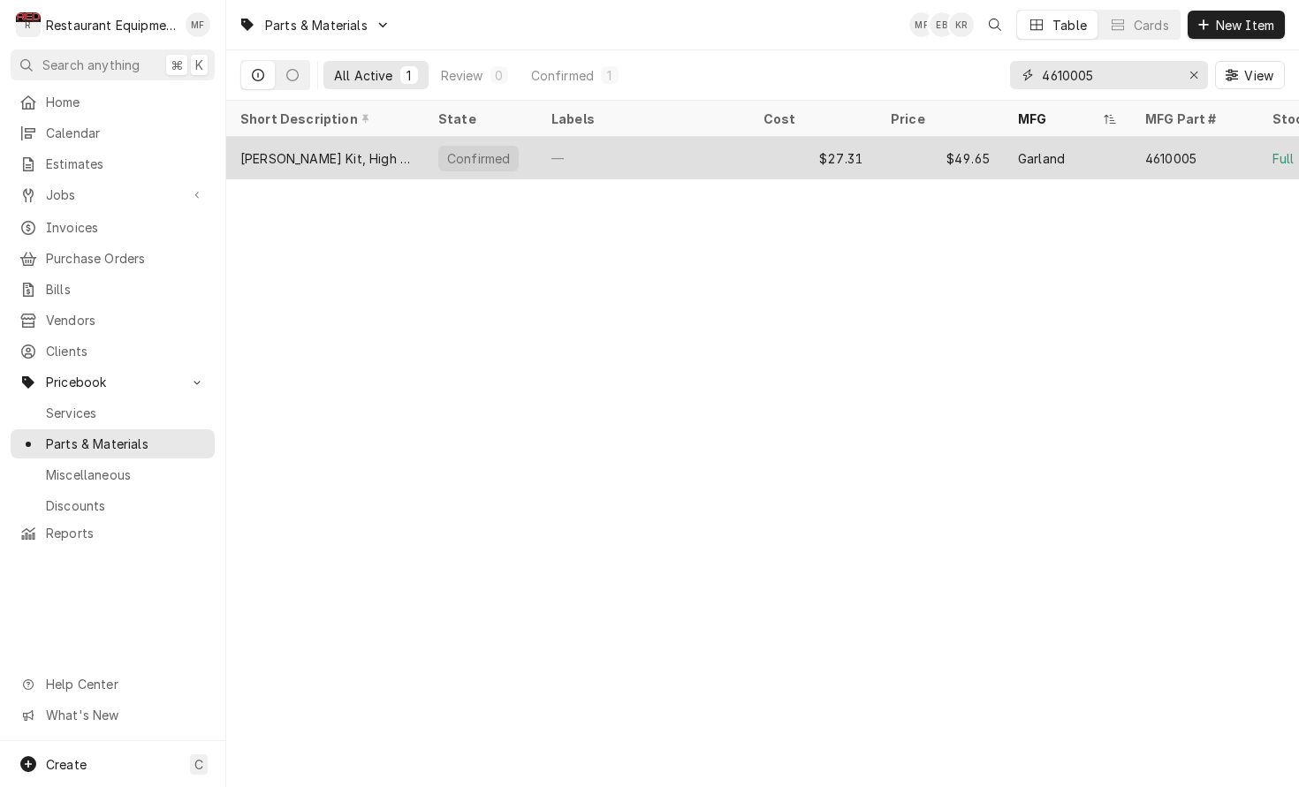
type input "4610005"
click at [1095, 144] on div "Garland" at bounding box center [1067, 158] width 127 height 42
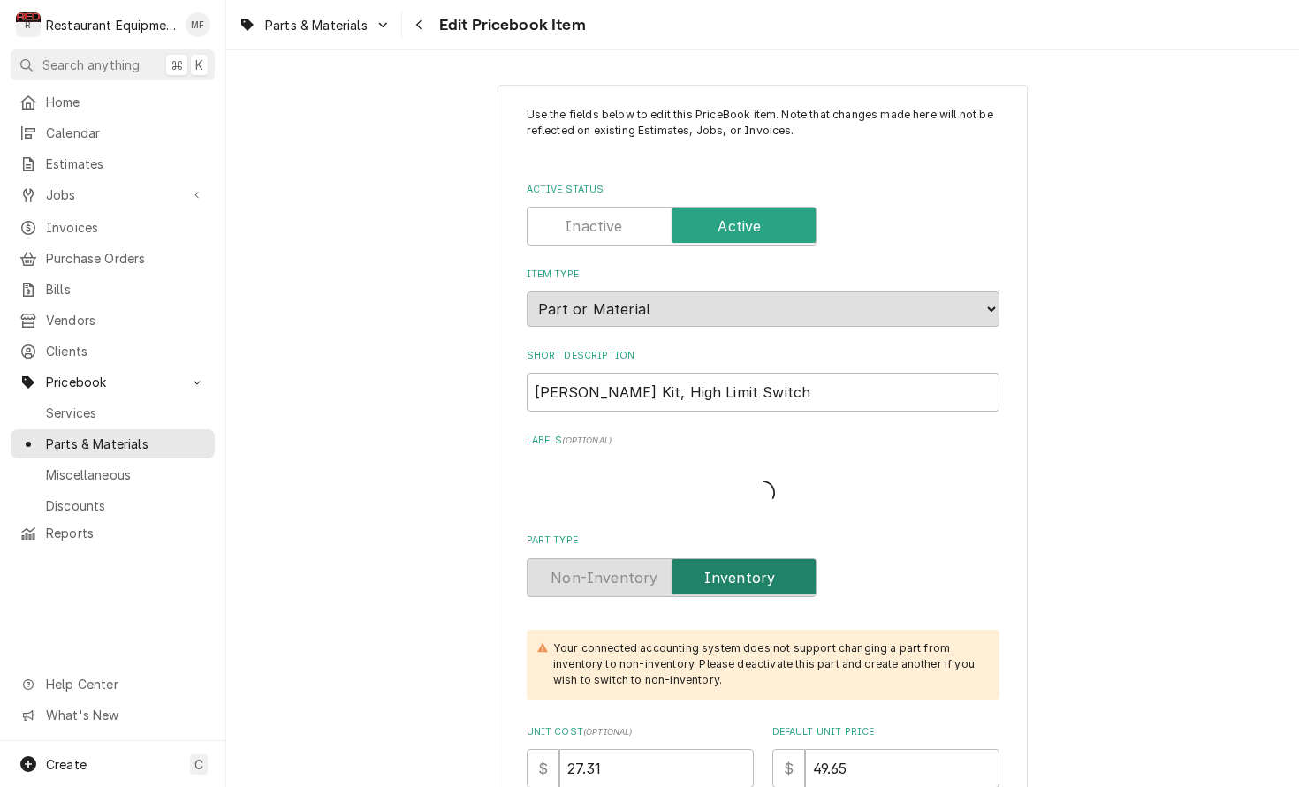
type textarea "x"
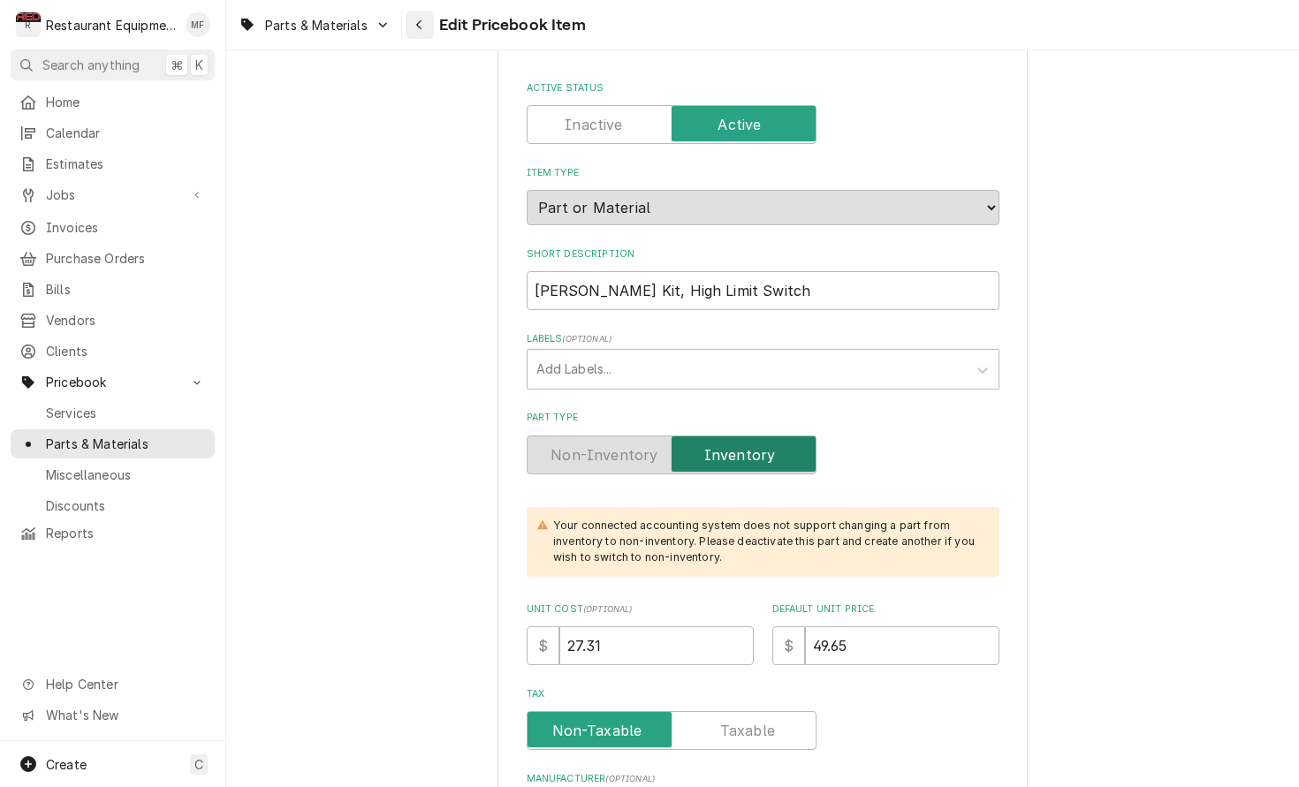
scroll to position [101, 0]
click at [429, 27] on button "Navigate back" at bounding box center [420, 25] width 28 height 28
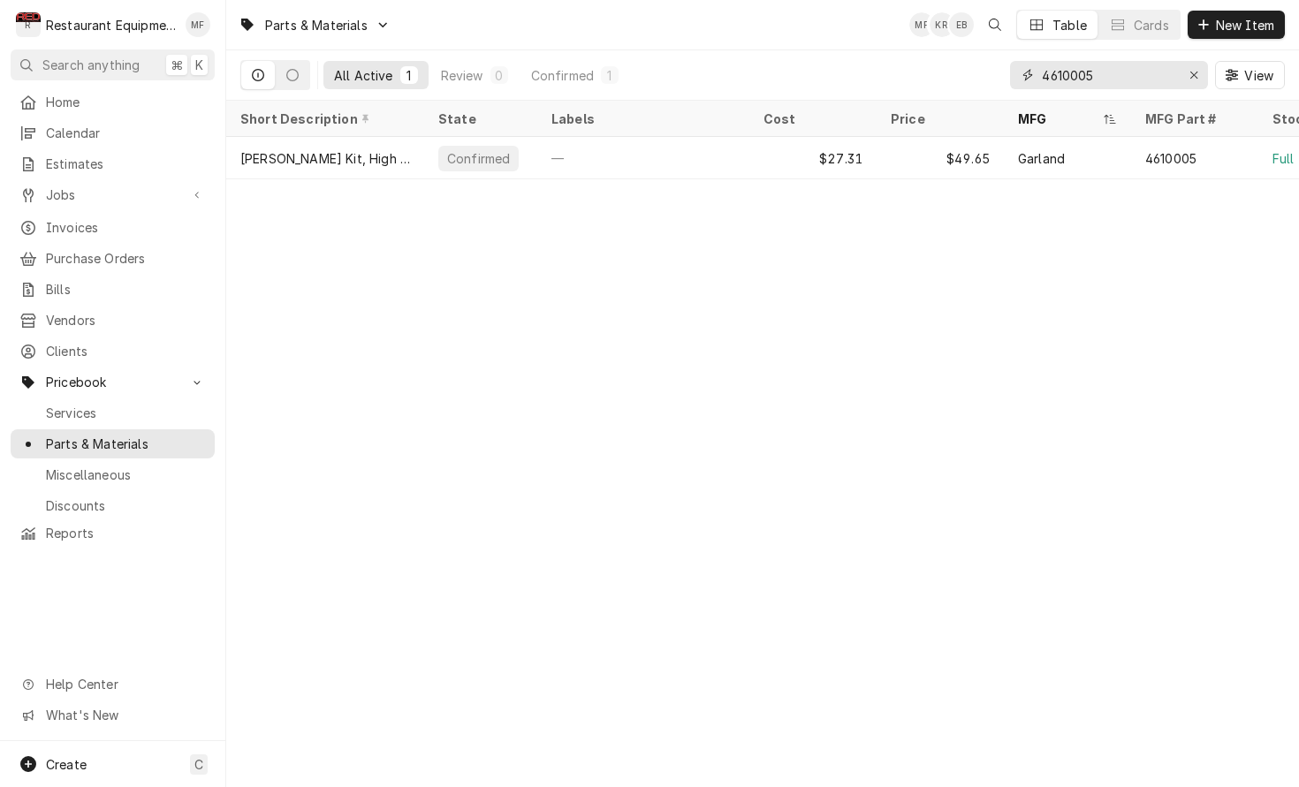
click at [1145, 62] on input "4610005" at bounding box center [1108, 75] width 133 height 28
click at [1145, 67] on input "4610005" at bounding box center [1108, 75] width 133 height 28
click at [1103, 72] on input "4610005" at bounding box center [1108, 75] width 133 height 28
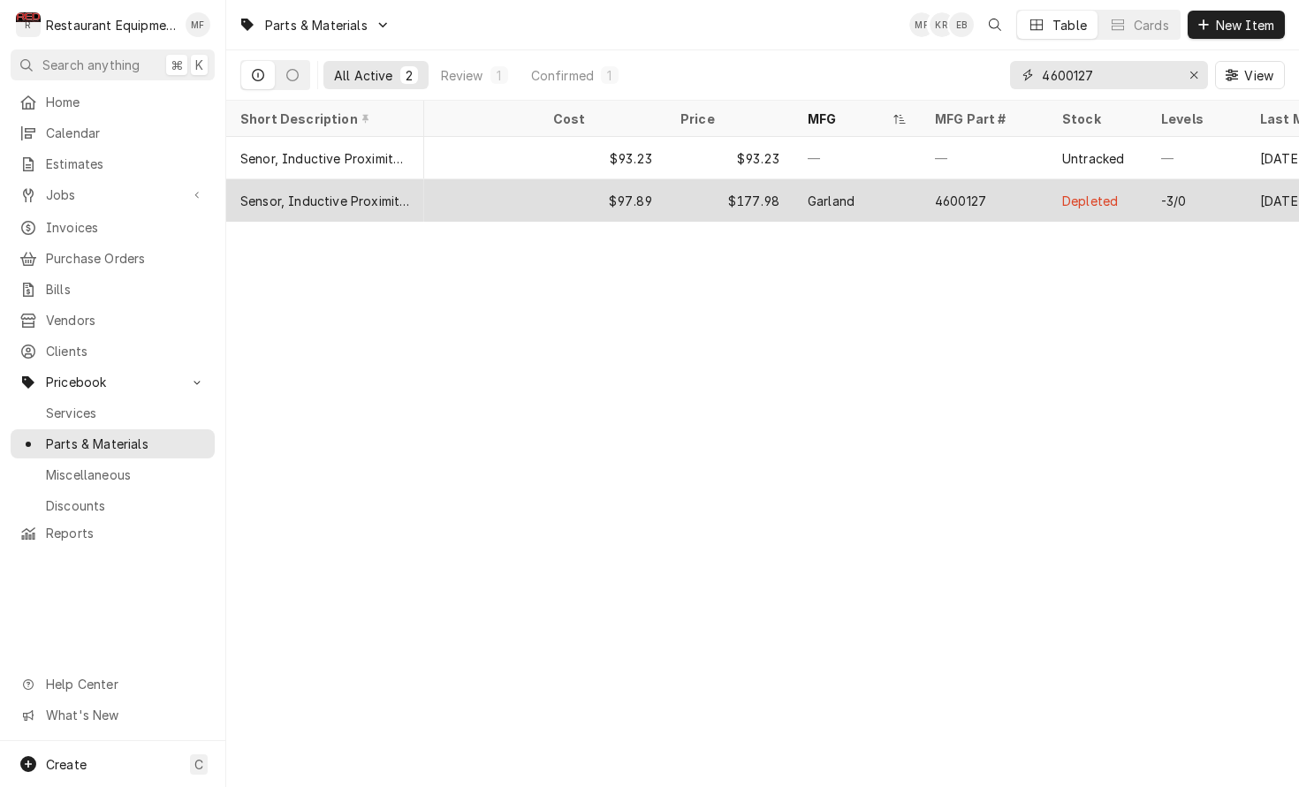
scroll to position [0, 215]
type input "4600127"
click at [1172, 200] on div "-3/0" at bounding box center [1169, 201] width 26 height 19
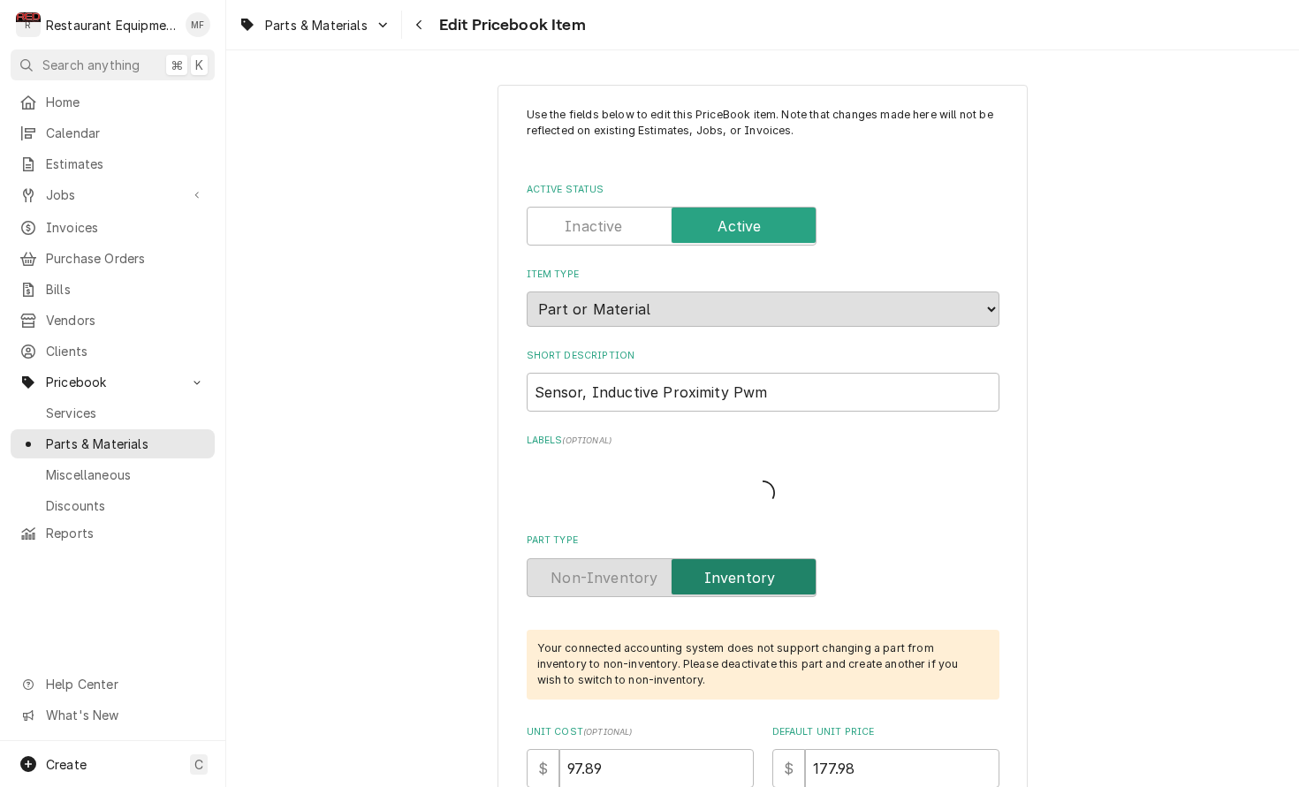
type textarea "x"
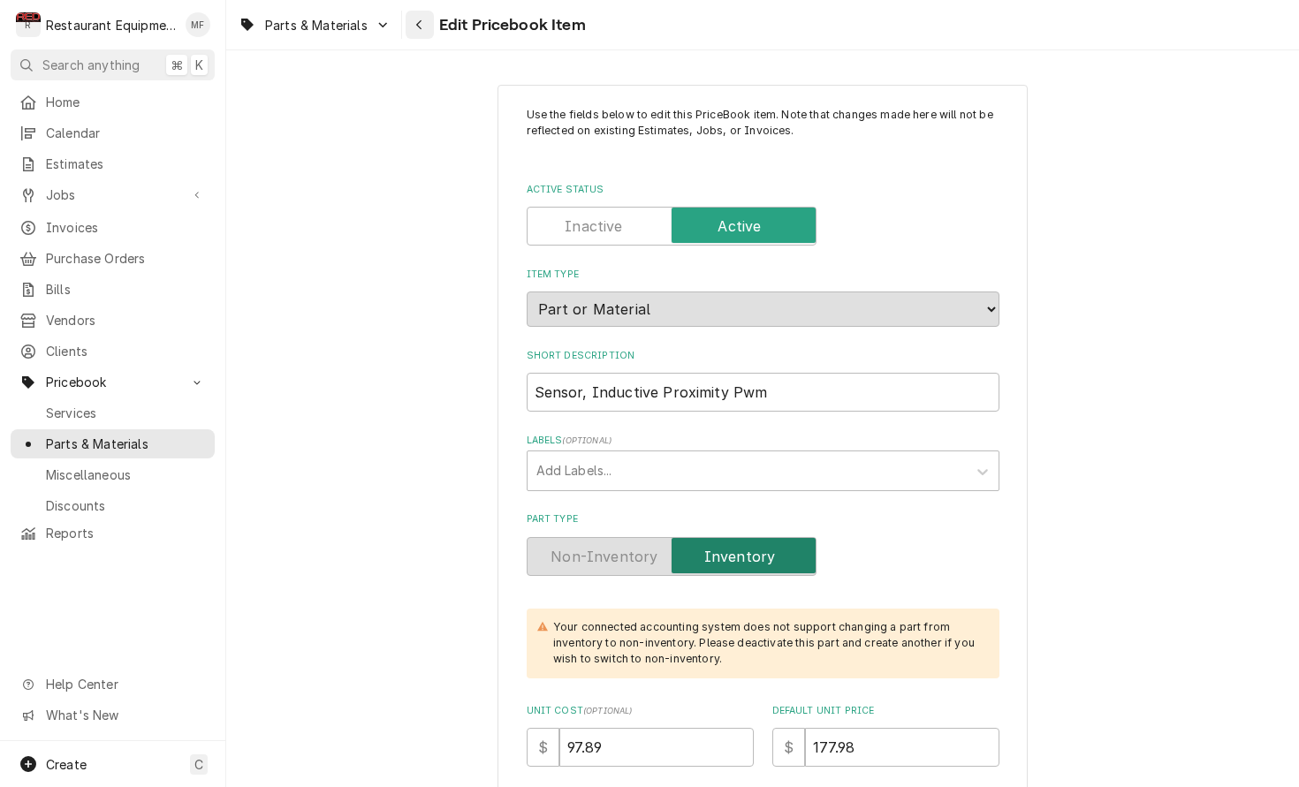
click at [428, 30] on div "Navigate back" at bounding box center [420, 25] width 18 height 18
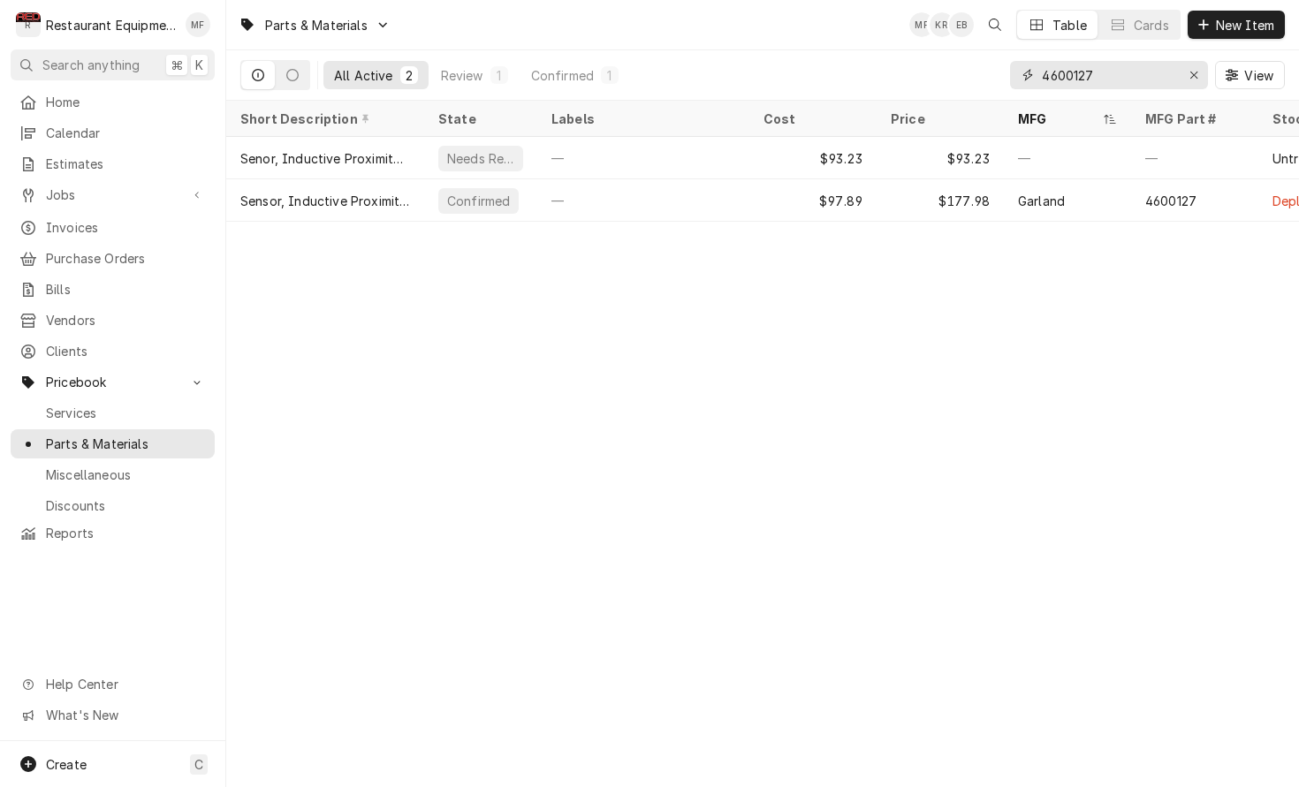
click at [1110, 77] on input "4600127" at bounding box center [1108, 75] width 133 height 28
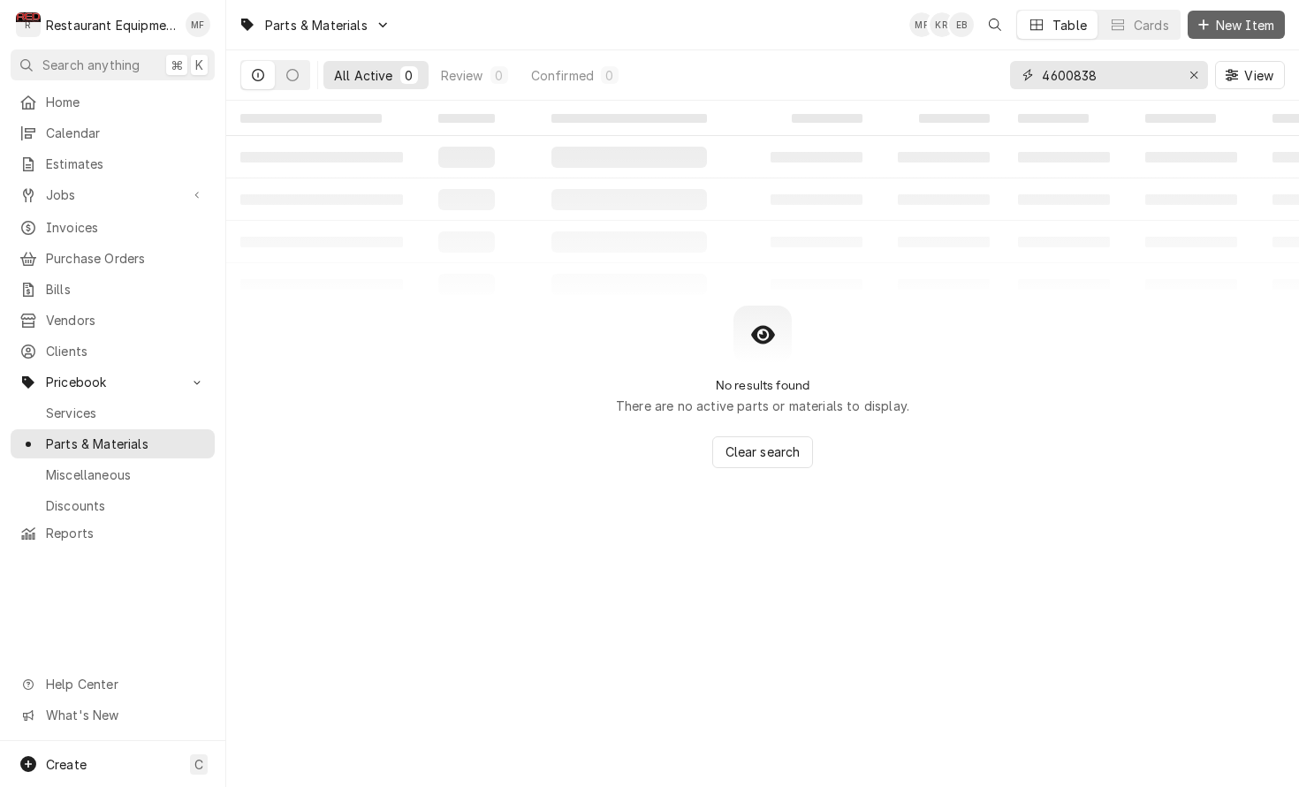
type input "4600838"
click at [1219, 33] on span "New Item" at bounding box center [1244, 25] width 65 height 19
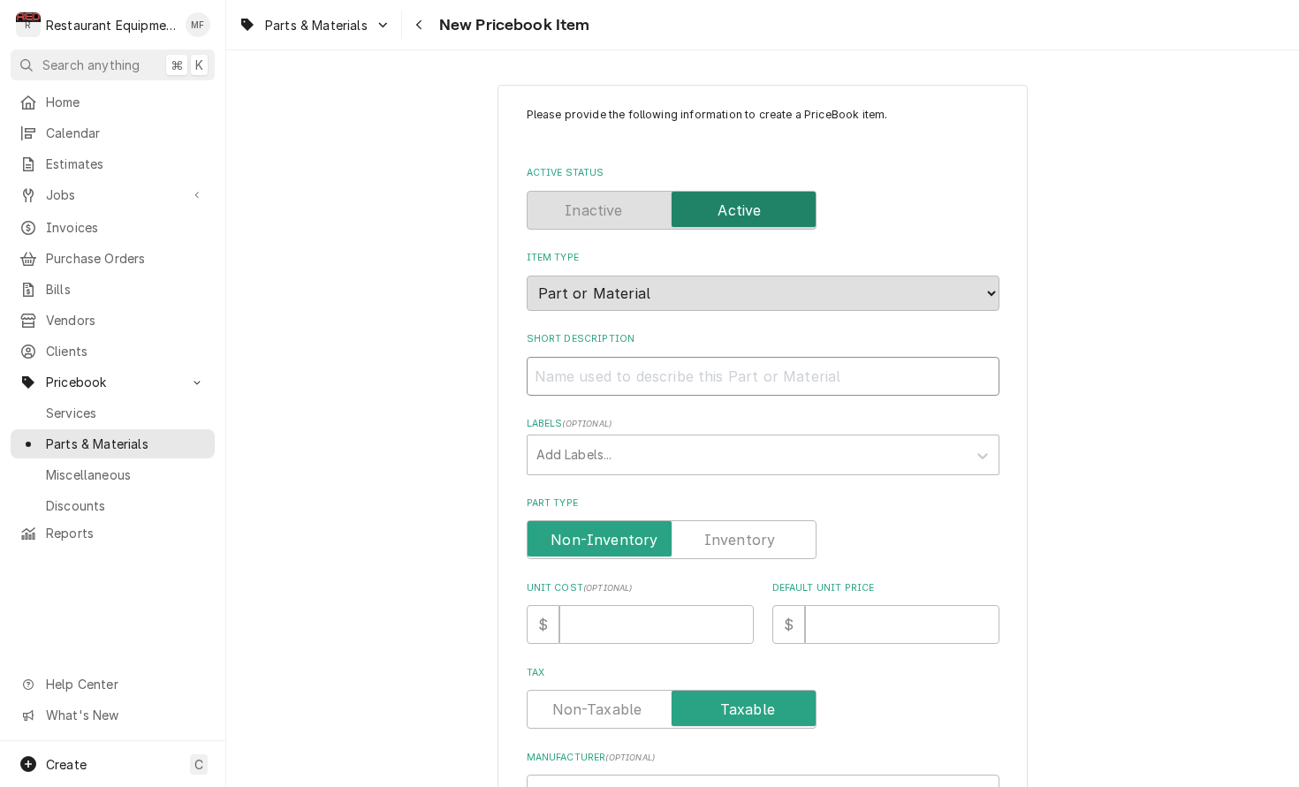
click at [773, 357] on input "Short Description" at bounding box center [763, 376] width 473 height 39
paste input "Garland 4600838 Power Supply Board, 24V, Omron"
type textarea "x"
type input "Garland 4600838 Power Supply Board, 24V, Omron"
drag, startPoint x: 650, startPoint y: 355, endPoint x: 550, endPoint y: 366, distance: 100.4
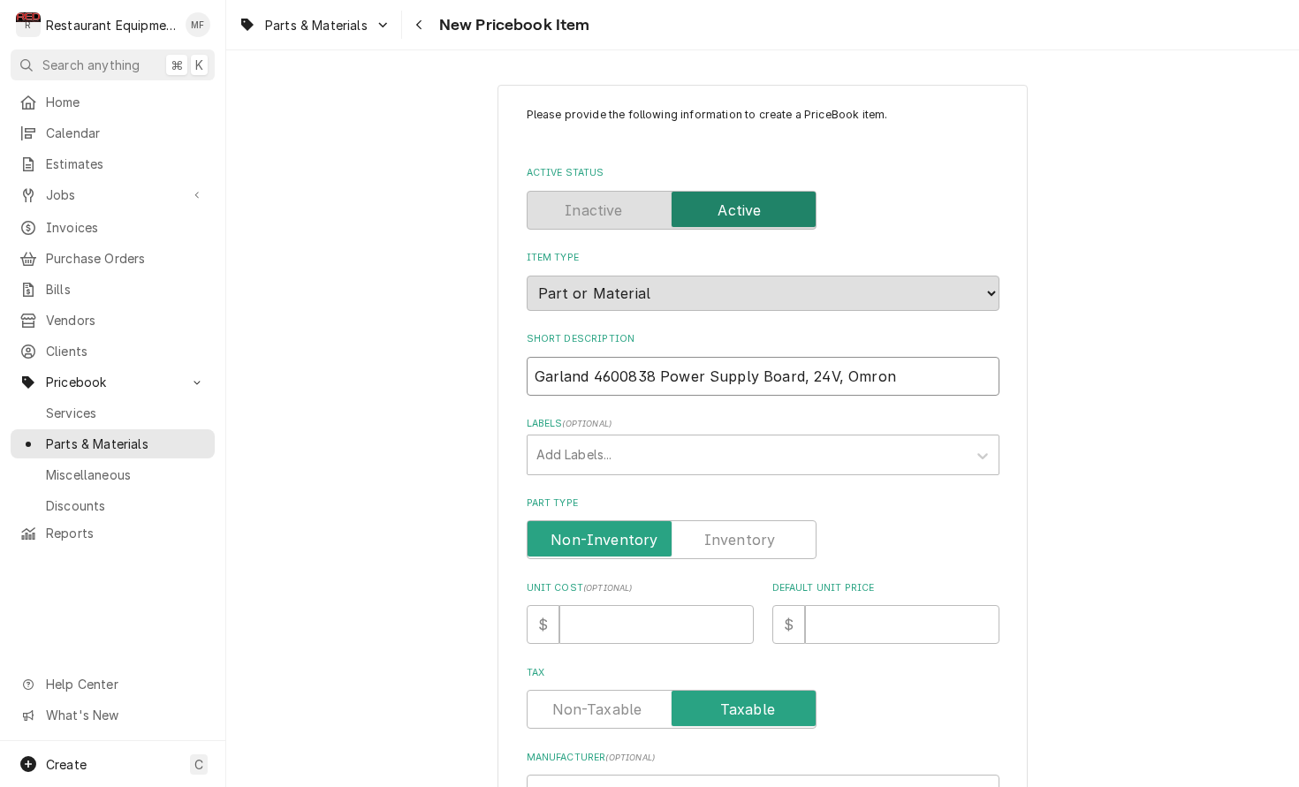
click at [532, 368] on input "Garland 4600838 Power Supply Board, 24V, Omron" at bounding box center [763, 376] width 473 height 39
type textarea "x"
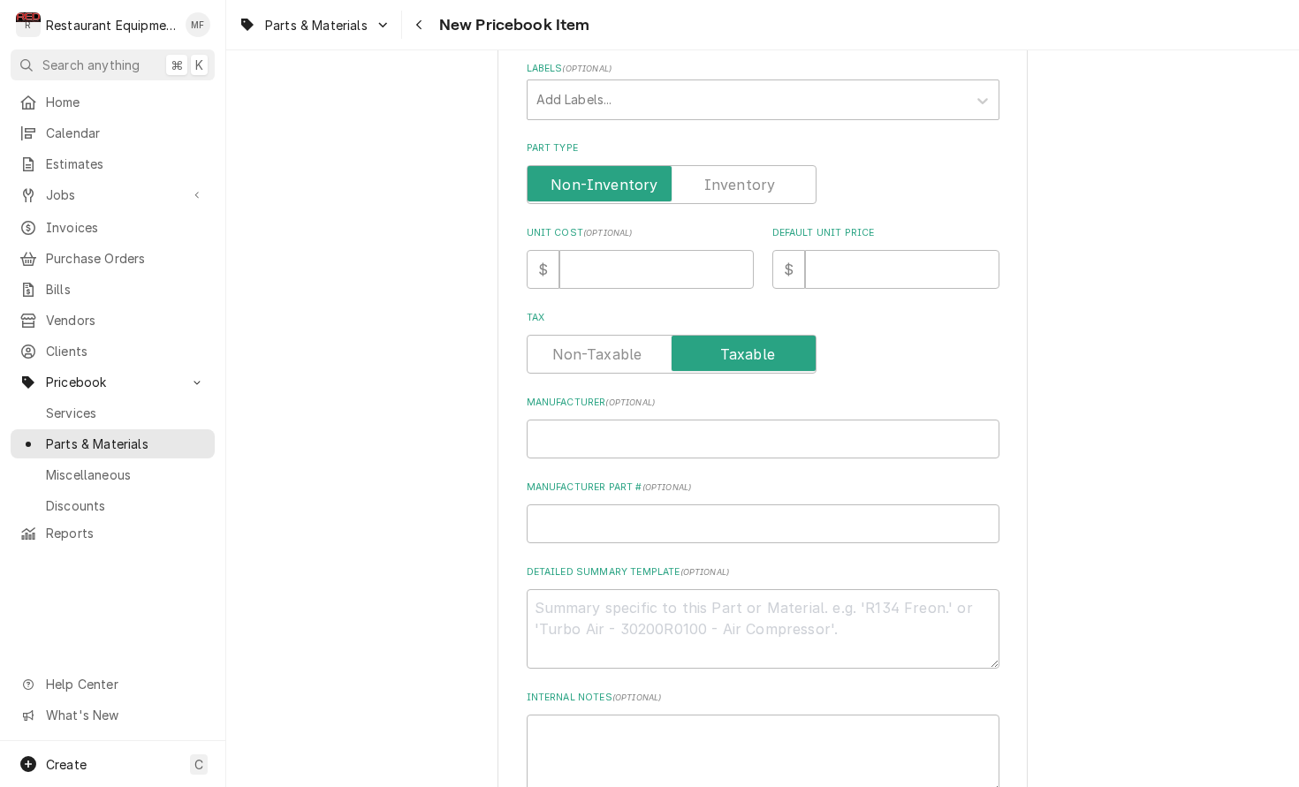
scroll to position [357, 0]
type input "Power Supply Board, 24V, Omron"
click at [675, 419] on input "Manufacturer ( optional )" at bounding box center [763, 437] width 473 height 39
paste input "Garland 4600838"
type textarea "x"
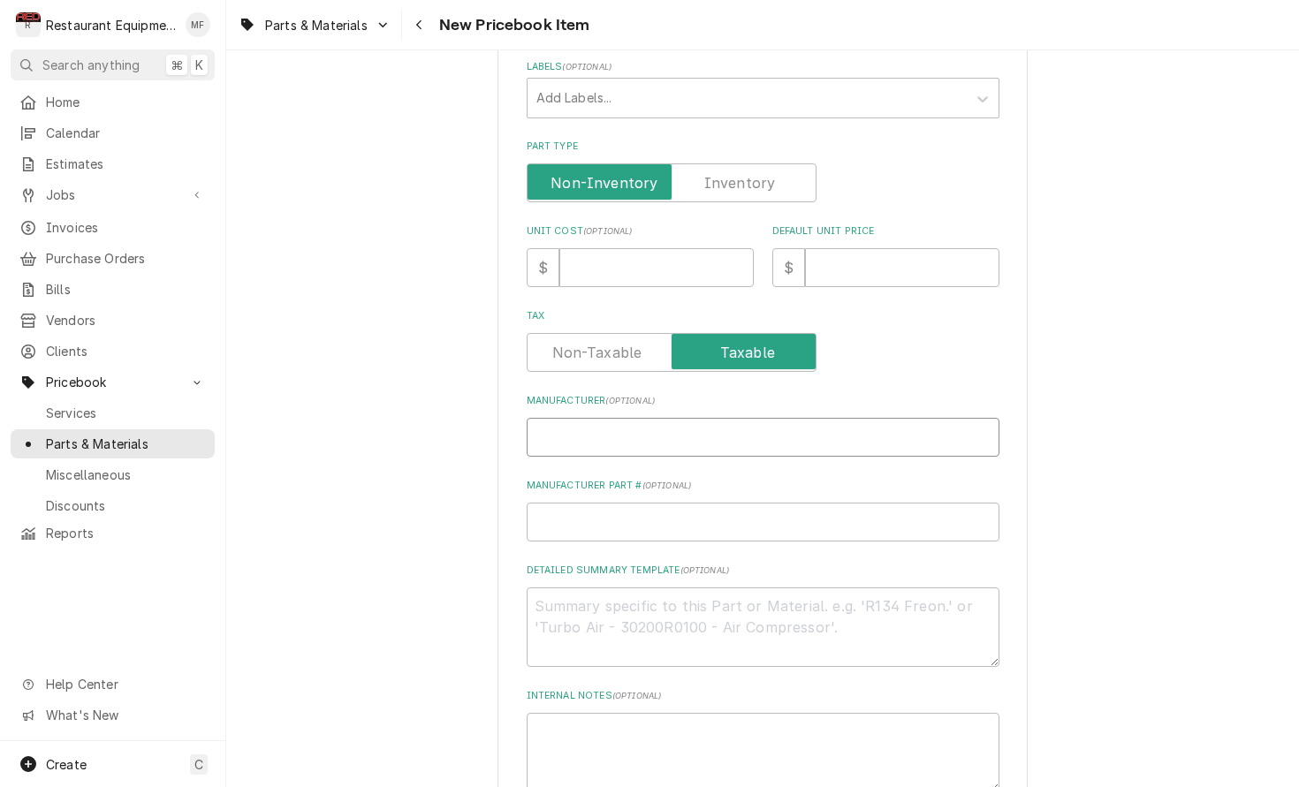
type input "Garland 4600838"
drag, startPoint x: 654, startPoint y: 424, endPoint x: 588, endPoint y: 415, distance: 66.0
click at [588, 418] on input "Garland 4600838" at bounding box center [763, 437] width 473 height 39
type textarea "x"
type input "Garland"
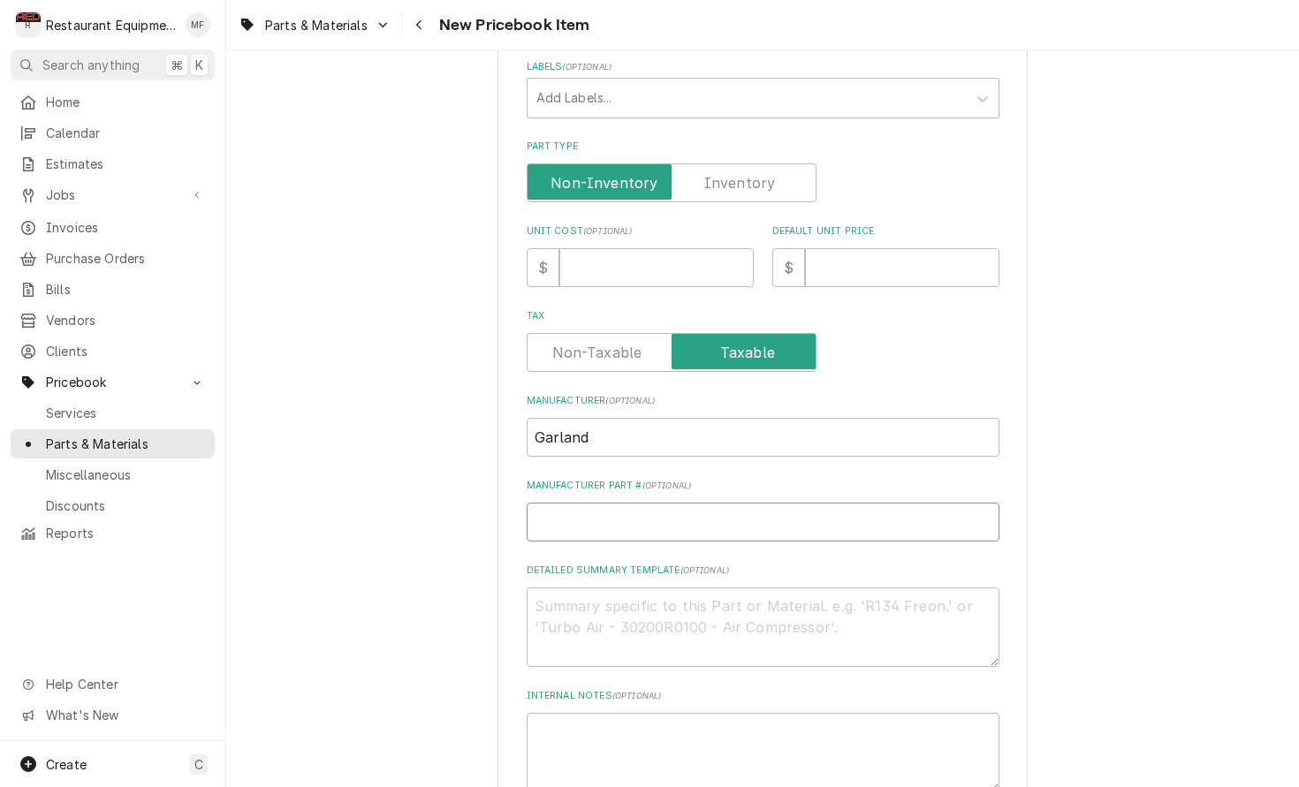
click at [675, 503] on input "Manufacturer Part # ( optional )" at bounding box center [763, 522] width 473 height 39
paste input "4600838"
type textarea "x"
type input "4600838"
click at [598, 255] on input "Unit Cost ( optional )" at bounding box center [656, 267] width 194 height 39
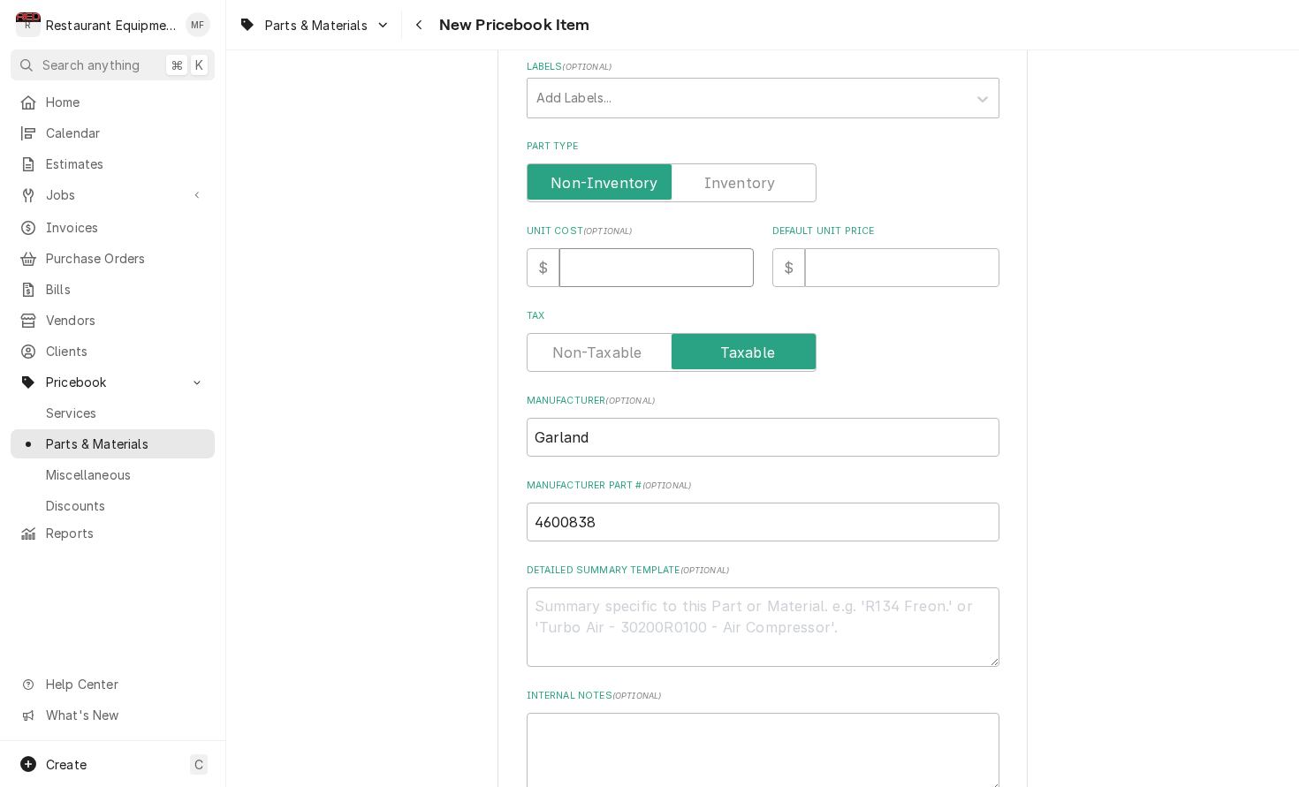
type textarea "x"
type input "2"
type textarea "x"
type input "21"
type textarea "x"
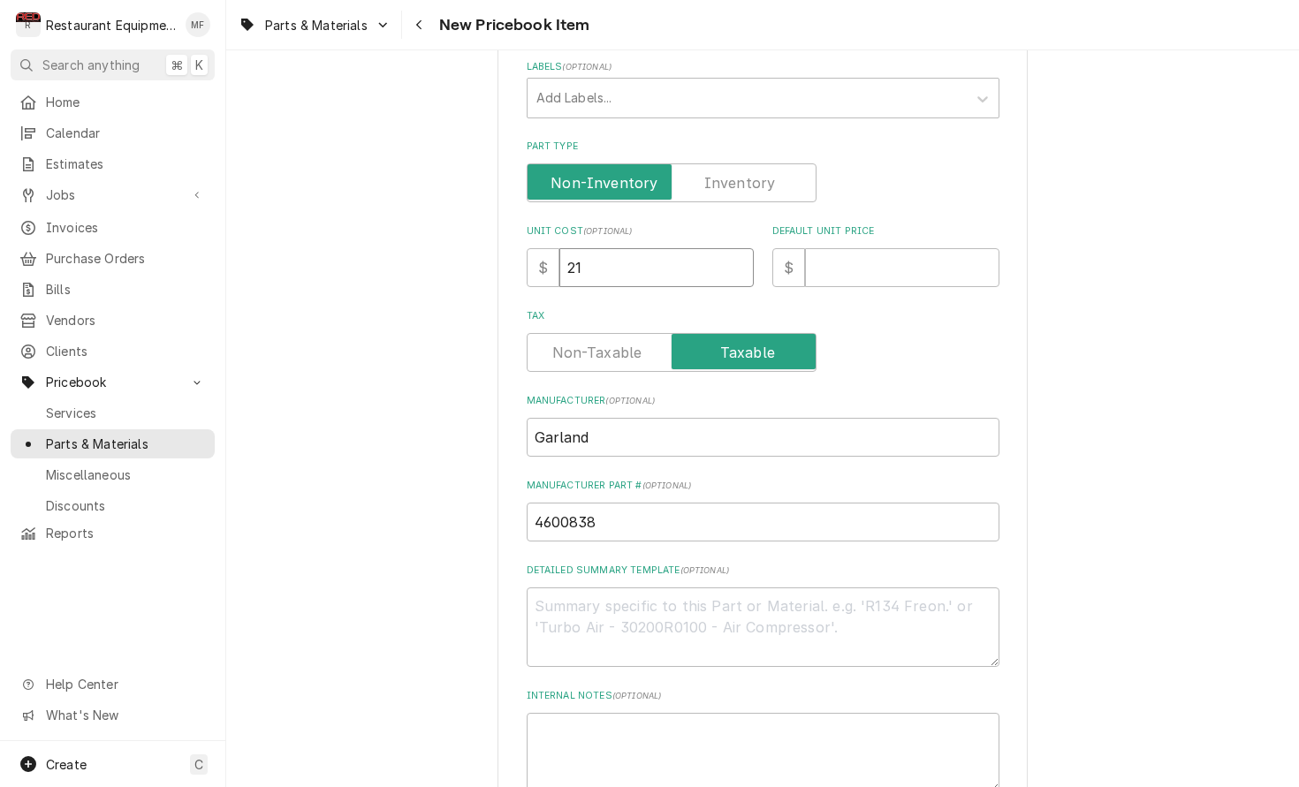
type input "216"
type textarea "x"
type input "216.5"
type textarea "x"
type input "216.57"
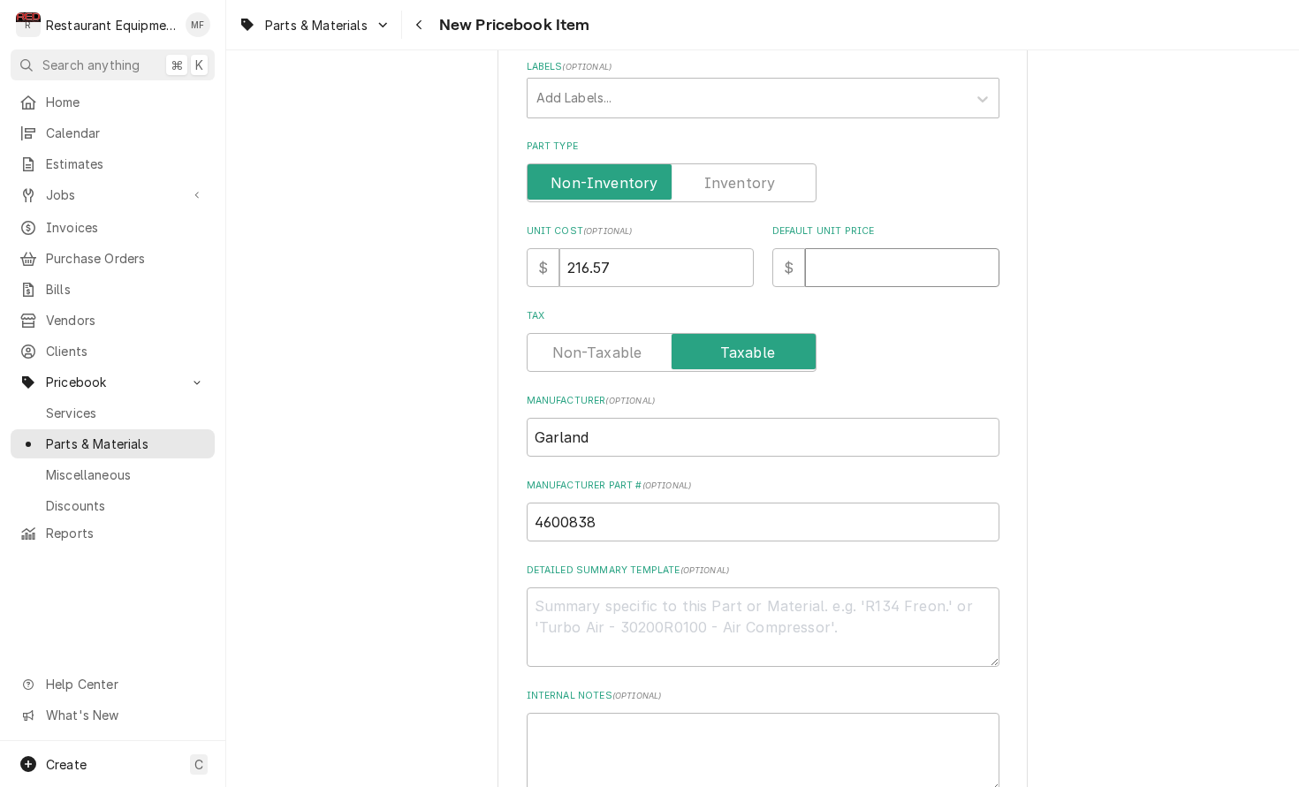
click at [881, 248] on input "Default Unit Price" at bounding box center [902, 267] width 194 height 39
click at [846, 248] on input "Default Unit Price" at bounding box center [902, 267] width 194 height 39
type textarea "x"
type input "3"
type textarea "x"
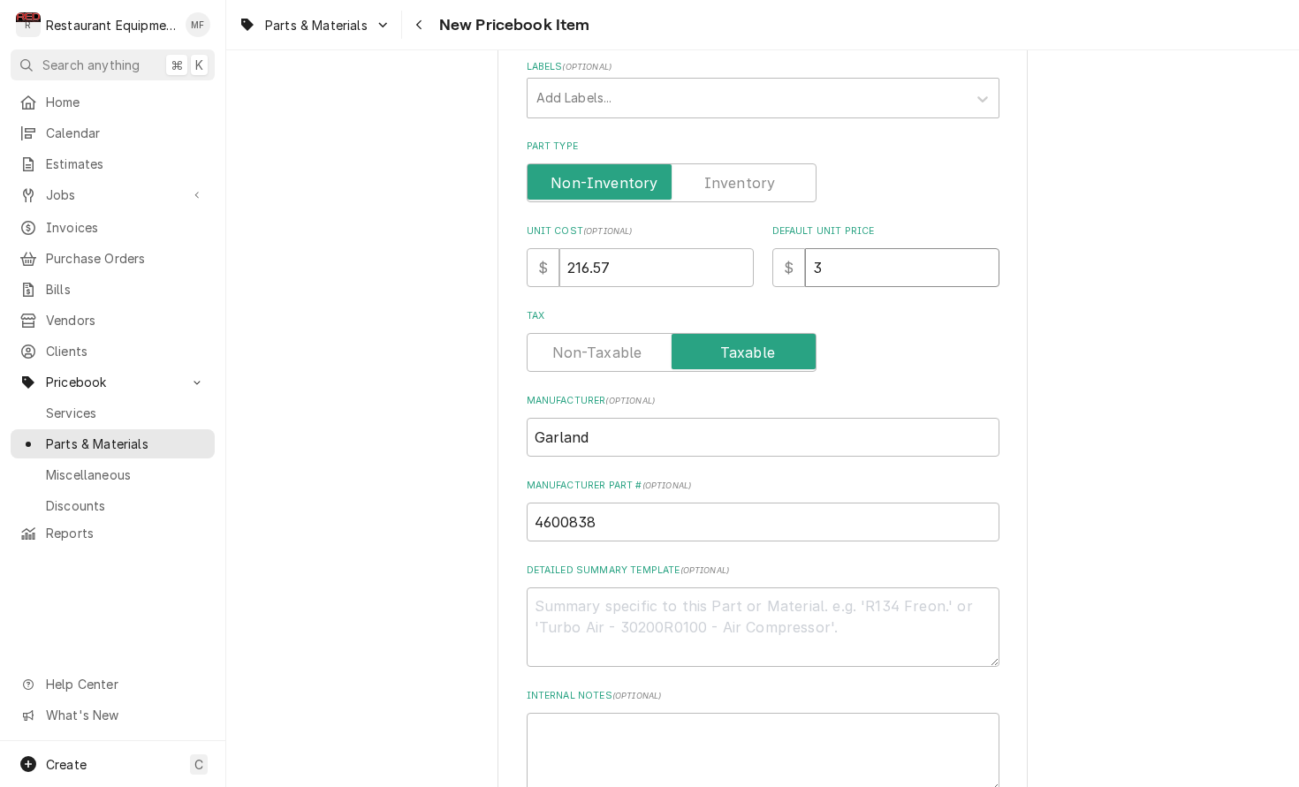
type input "39"
type textarea "x"
type input "393"
type textarea "x"
type input "393.7"
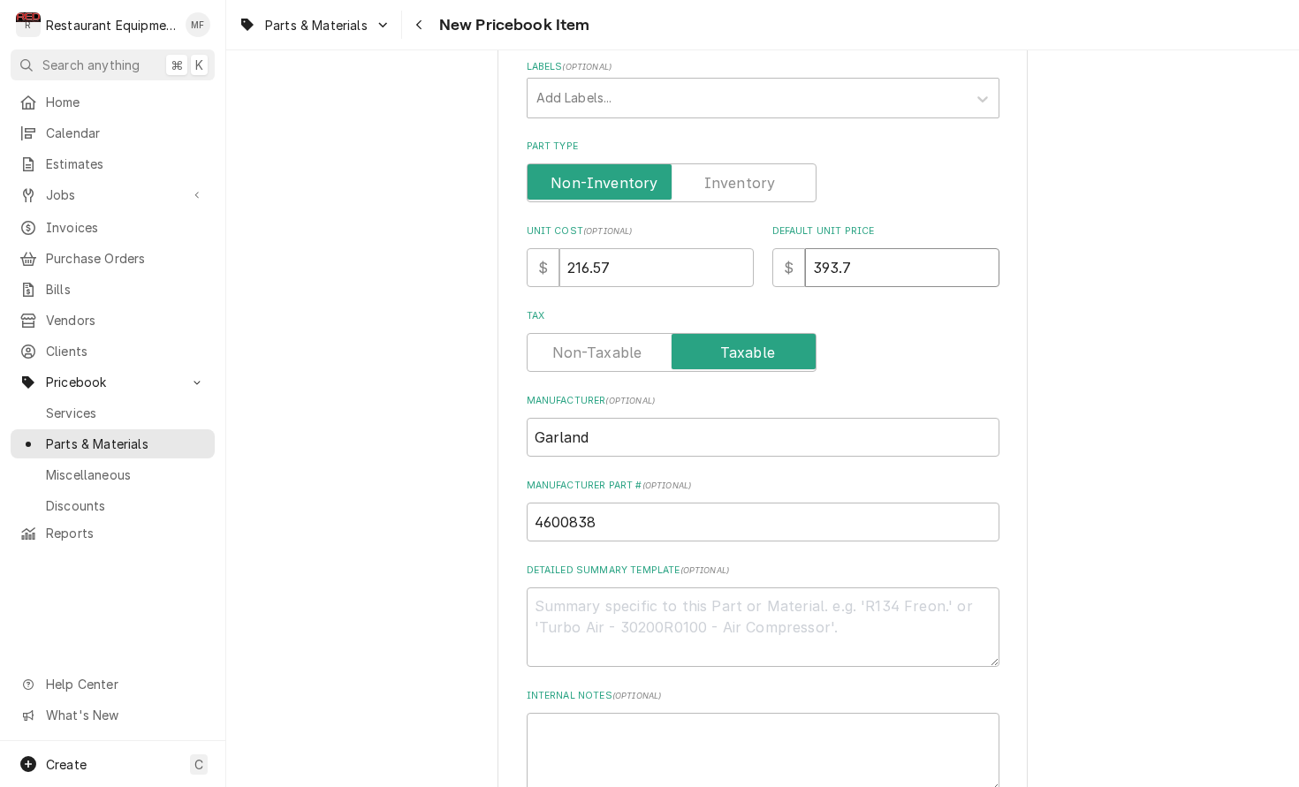
type textarea "x"
type input "393.75"
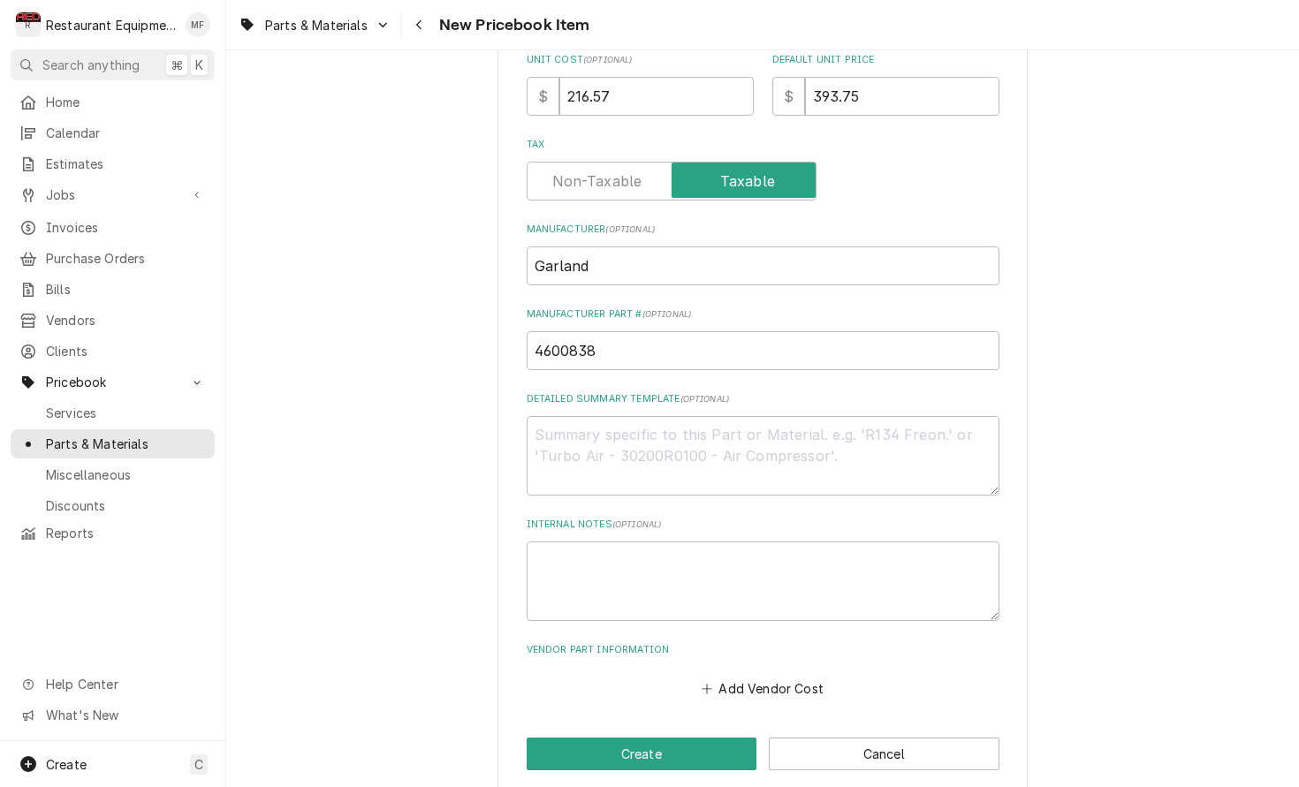
scroll to position [0, 0]
click at [788, 676] on button "Add Vendor Cost" at bounding box center [763, 688] width 128 height 25
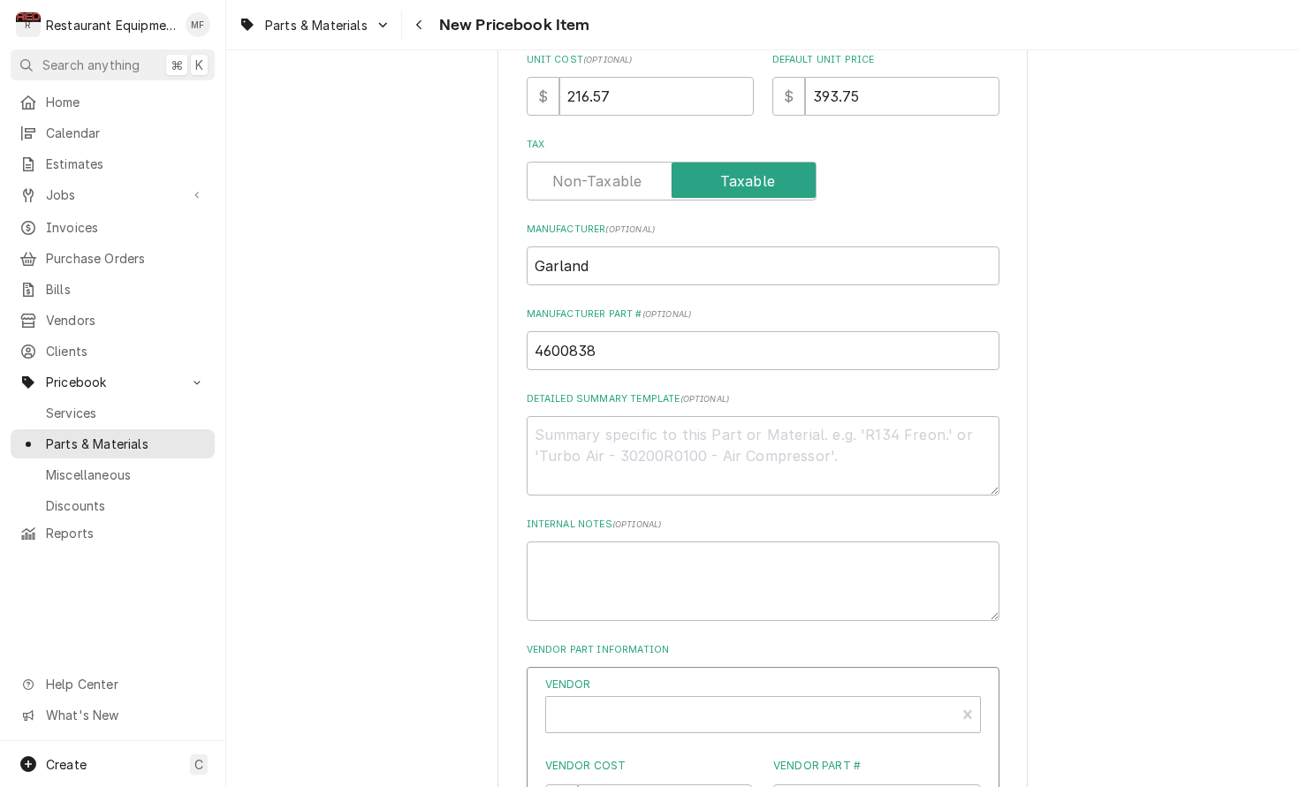
type textarea "x"
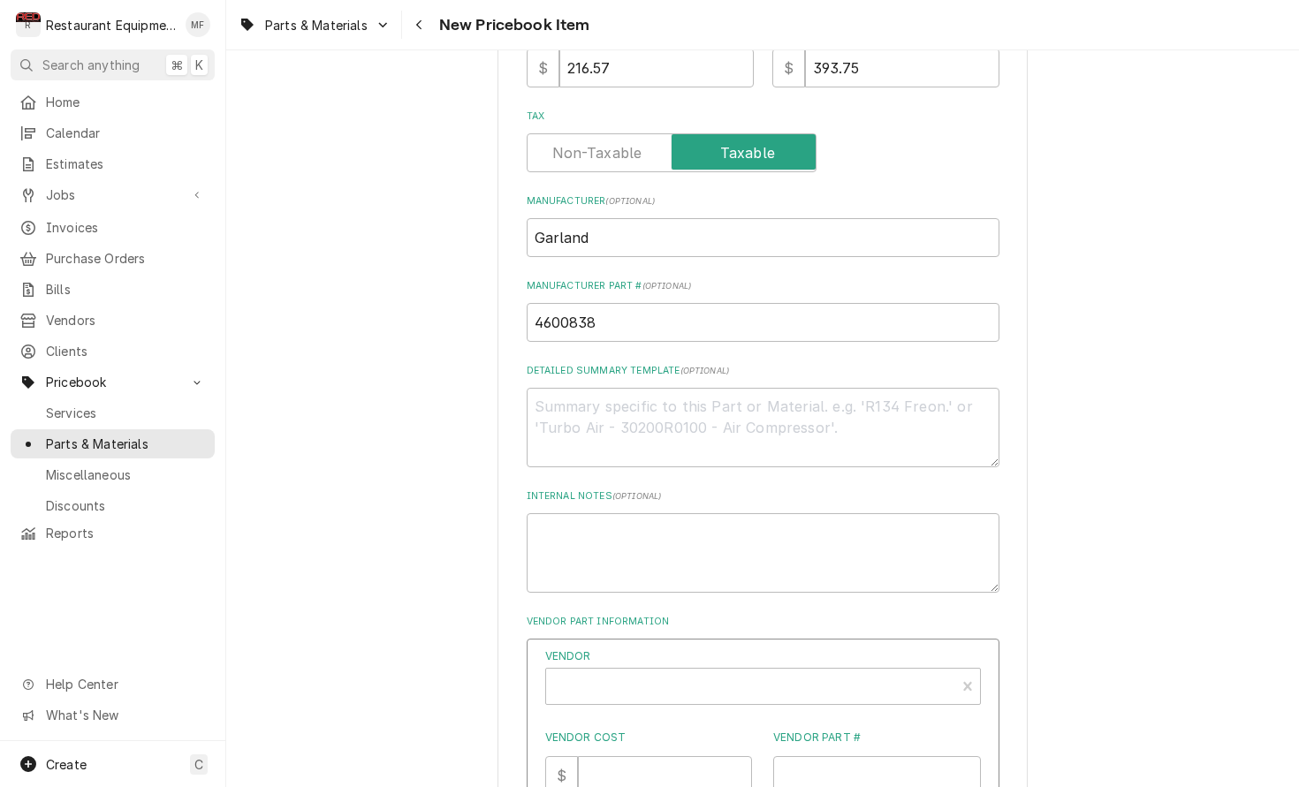
scroll to position [590, 0]
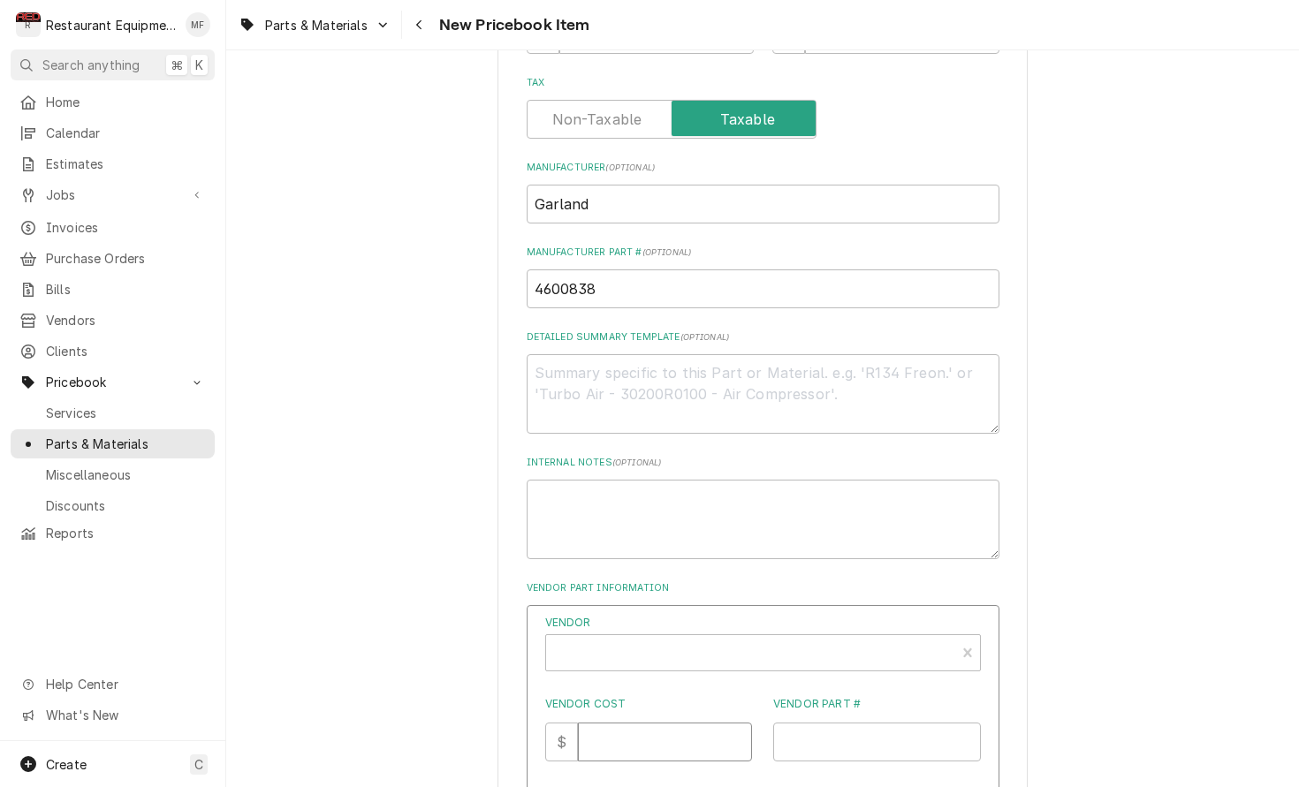
click at [656, 724] on input "Vendor Cost" at bounding box center [665, 742] width 174 height 39
type input "216.57"
click at [801, 641] on div "Vendor" at bounding box center [750, 660] width 391 height 42
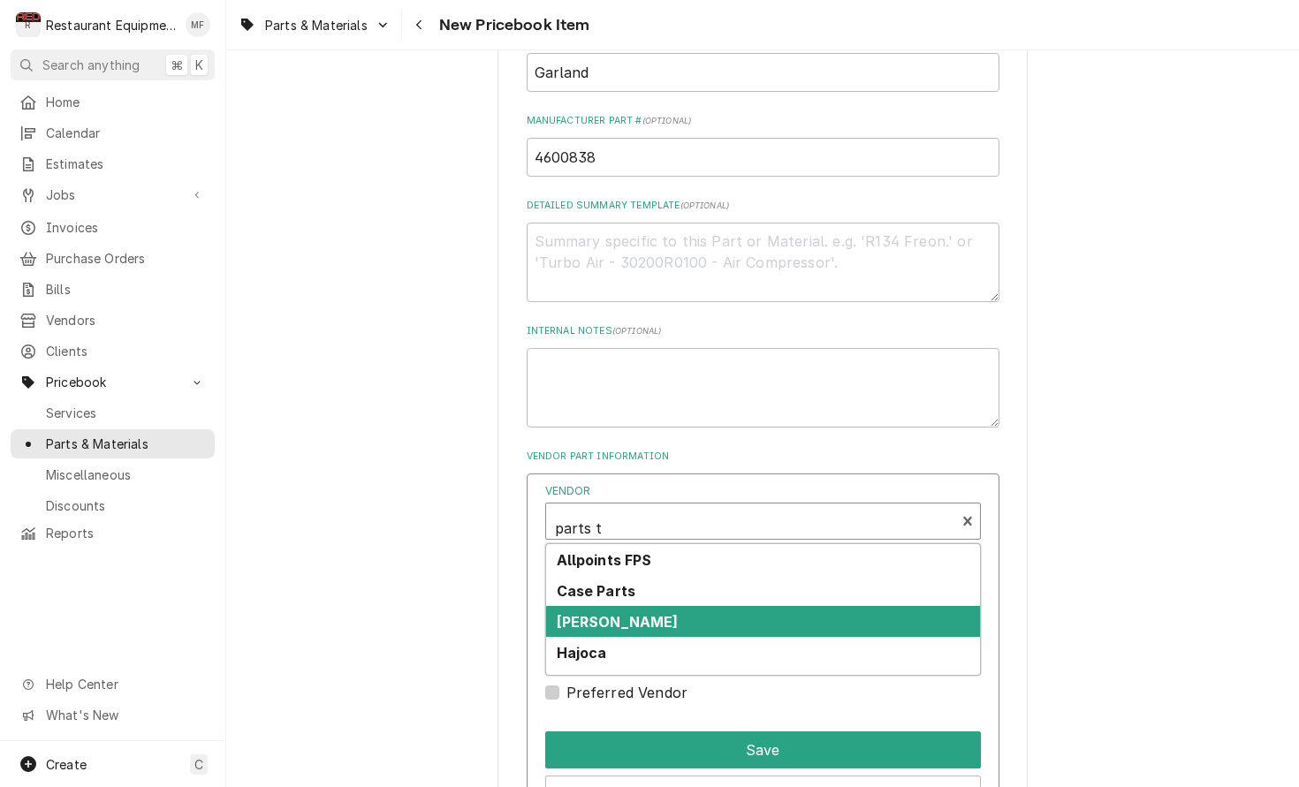
scroll to position [723, 0]
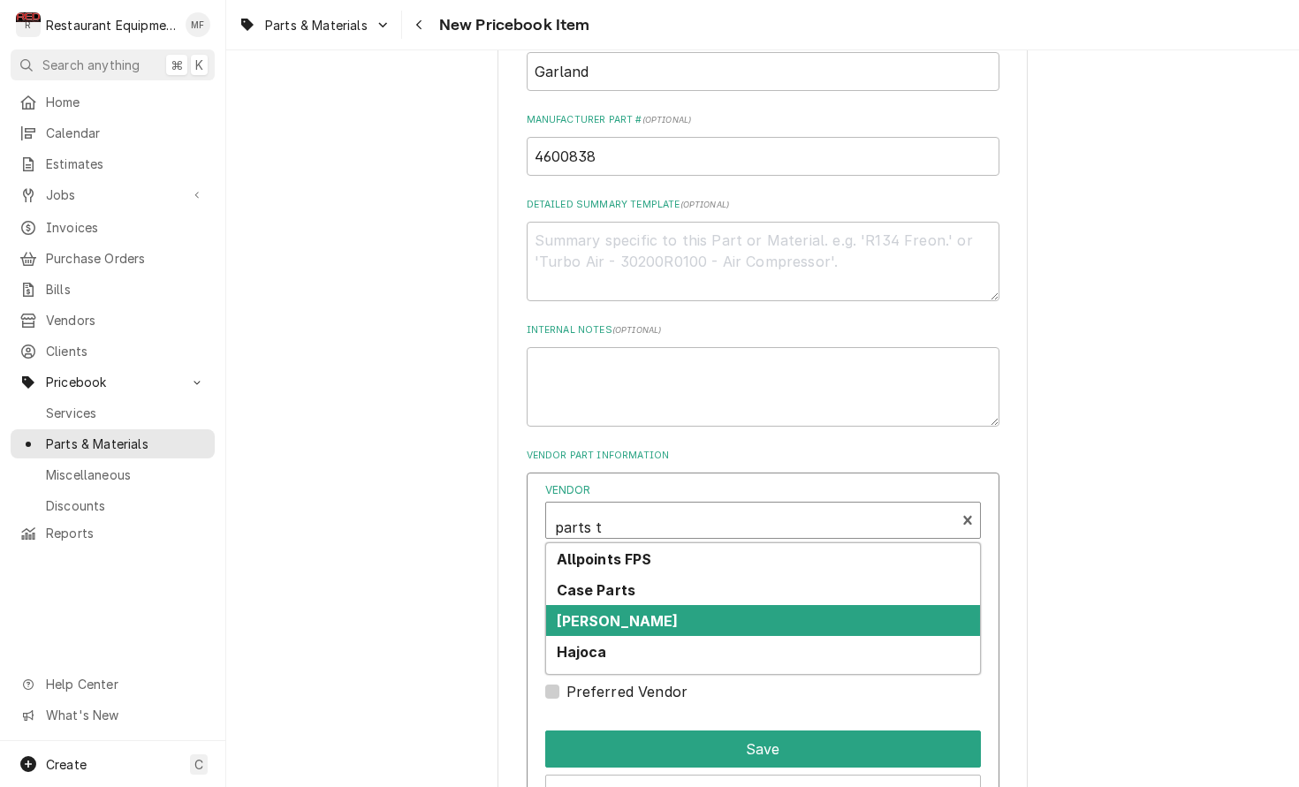
type input "parts to"
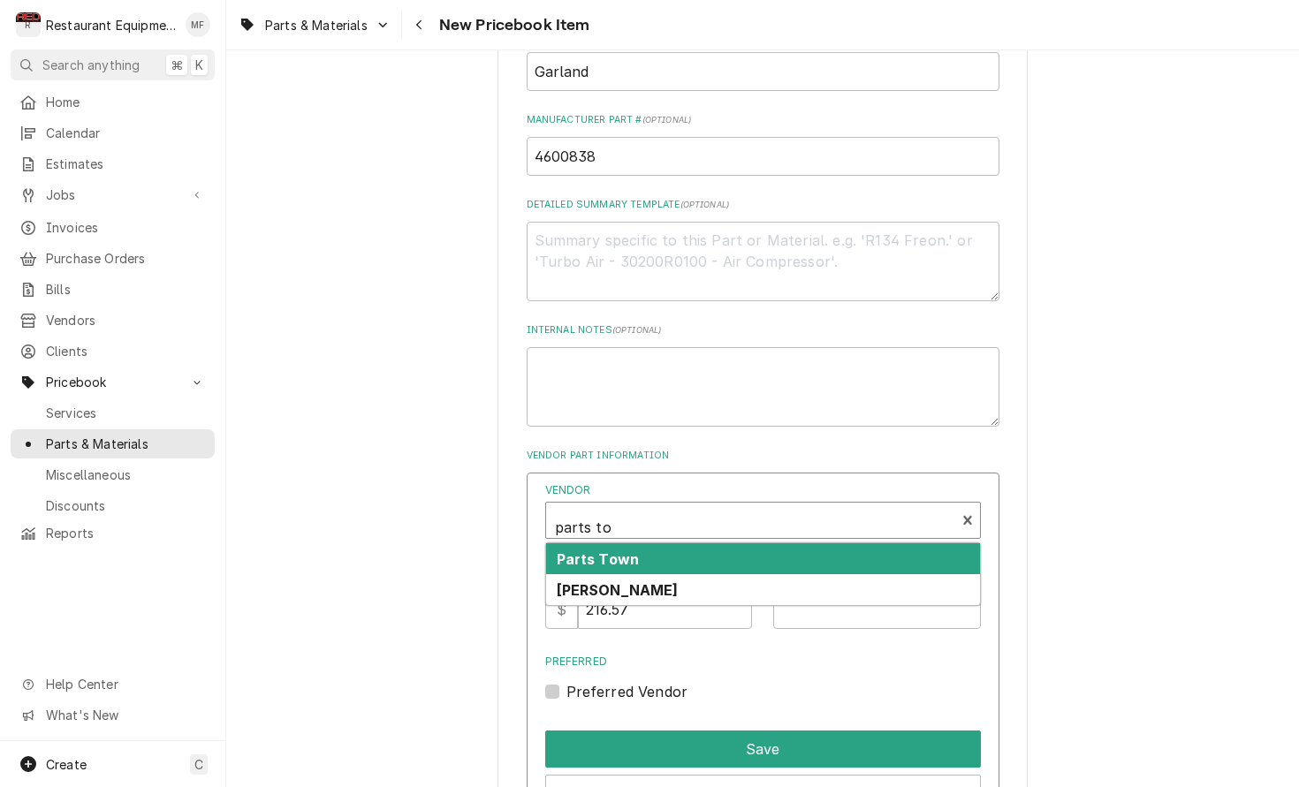
click at [745, 543] on div "Parts Town" at bounding box center [763, 558] width 434 height 31
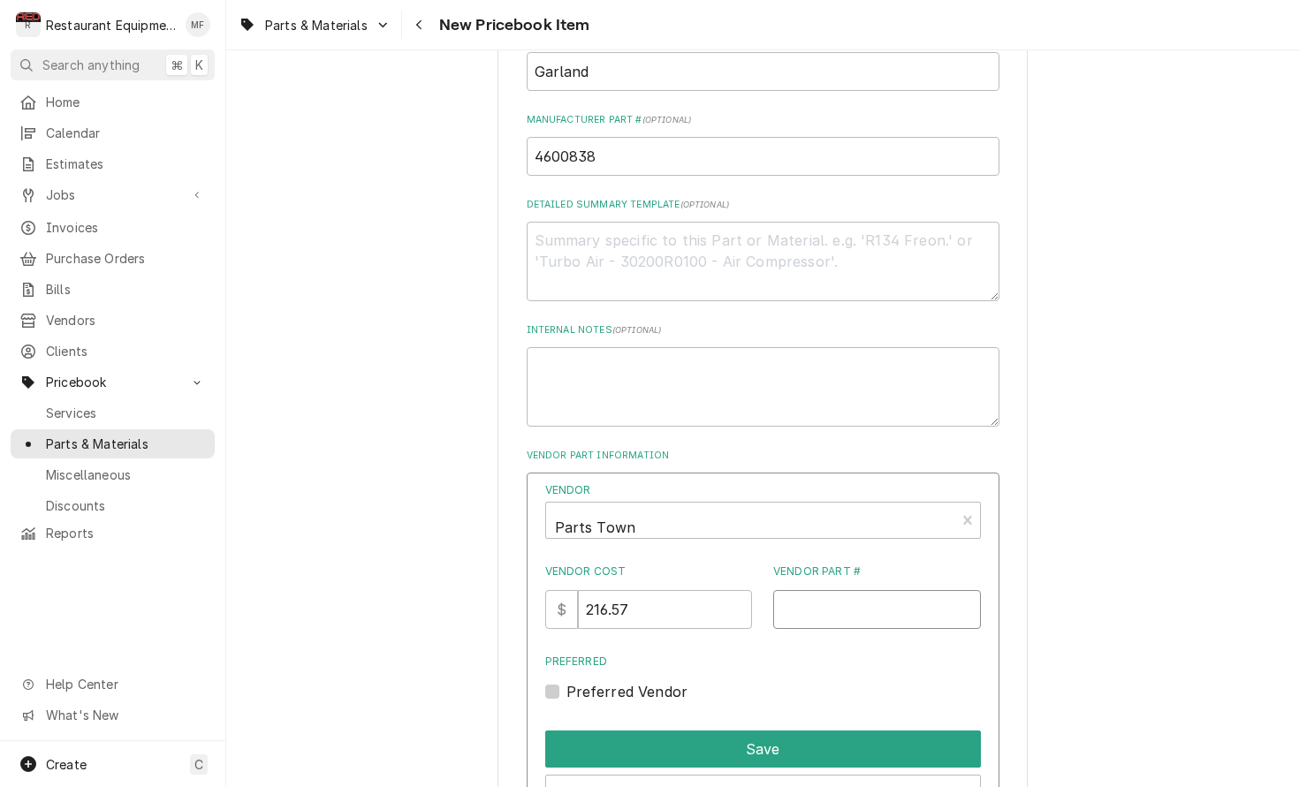
click at [976, 594] on input "Vendor Part #" at bounding box center [877, 609] width 208 height 39
paste input "GL4600838"
type input "GL4600838"
click at [560, 681] on div "Preferred Vendor" at bounding box center [763, 691] width 436 height 21
click at [566, 681] on label "Preferred Vendor" at bounding box center [627, 691] width 122 height 21
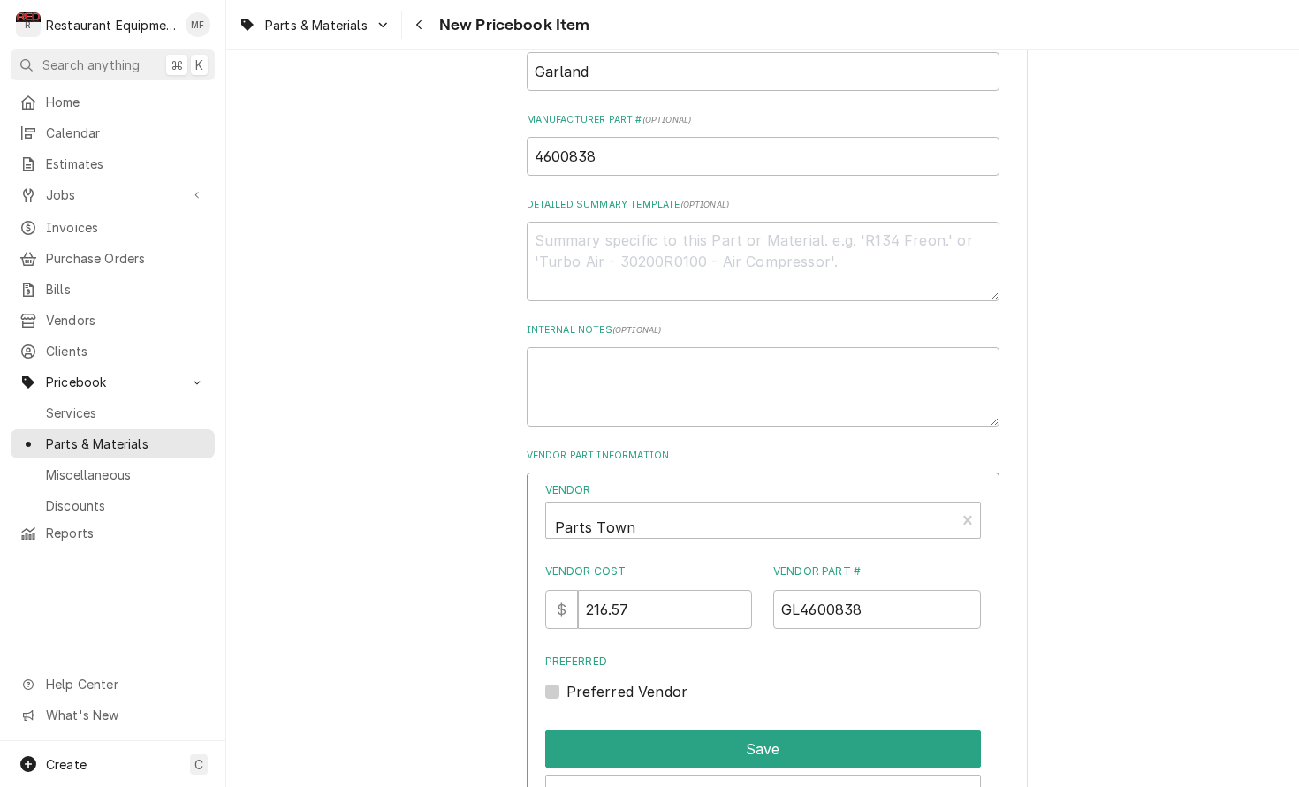
click at [566, 681] on input "Preferred" at bounding box center [784, 700] width 436 height 39
checkbox input "true"
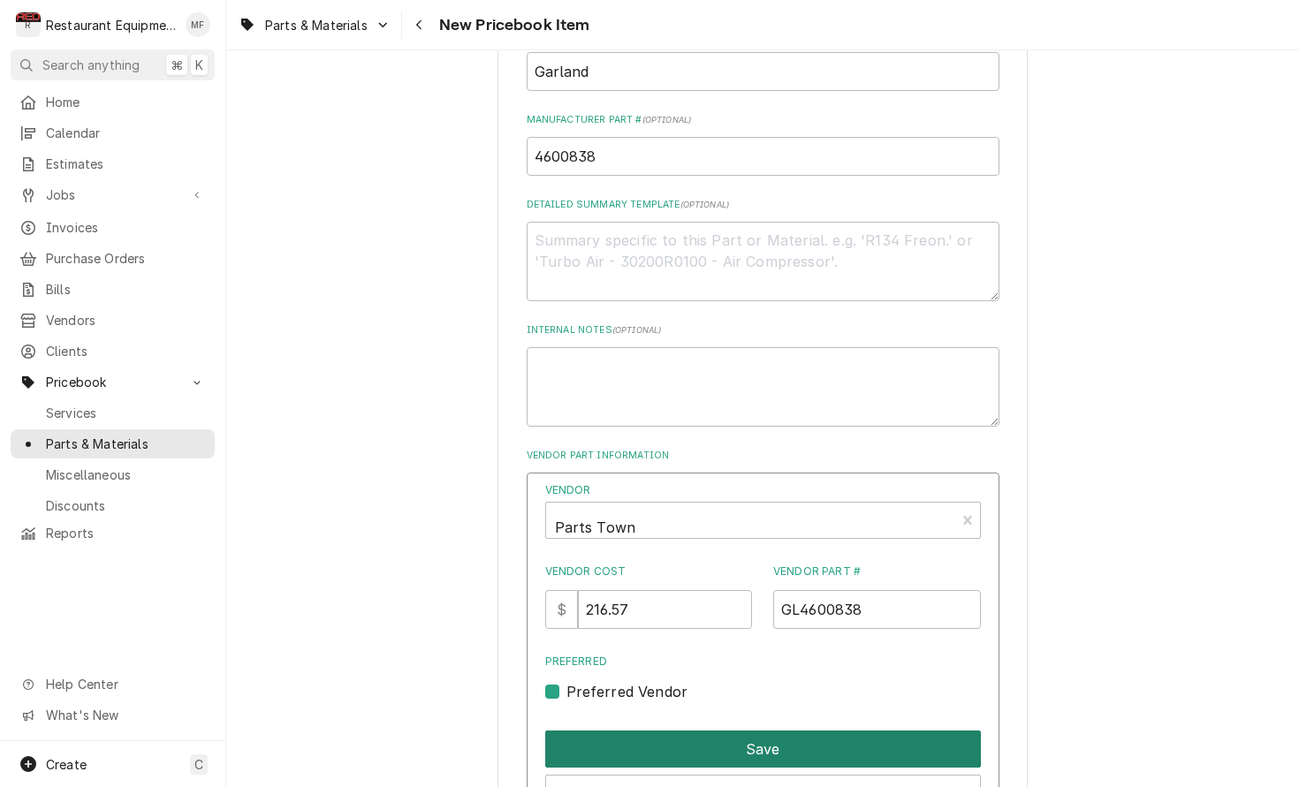
click at [782, 731] on button "Save" at bounding box center [763, 749] width 436 height 37
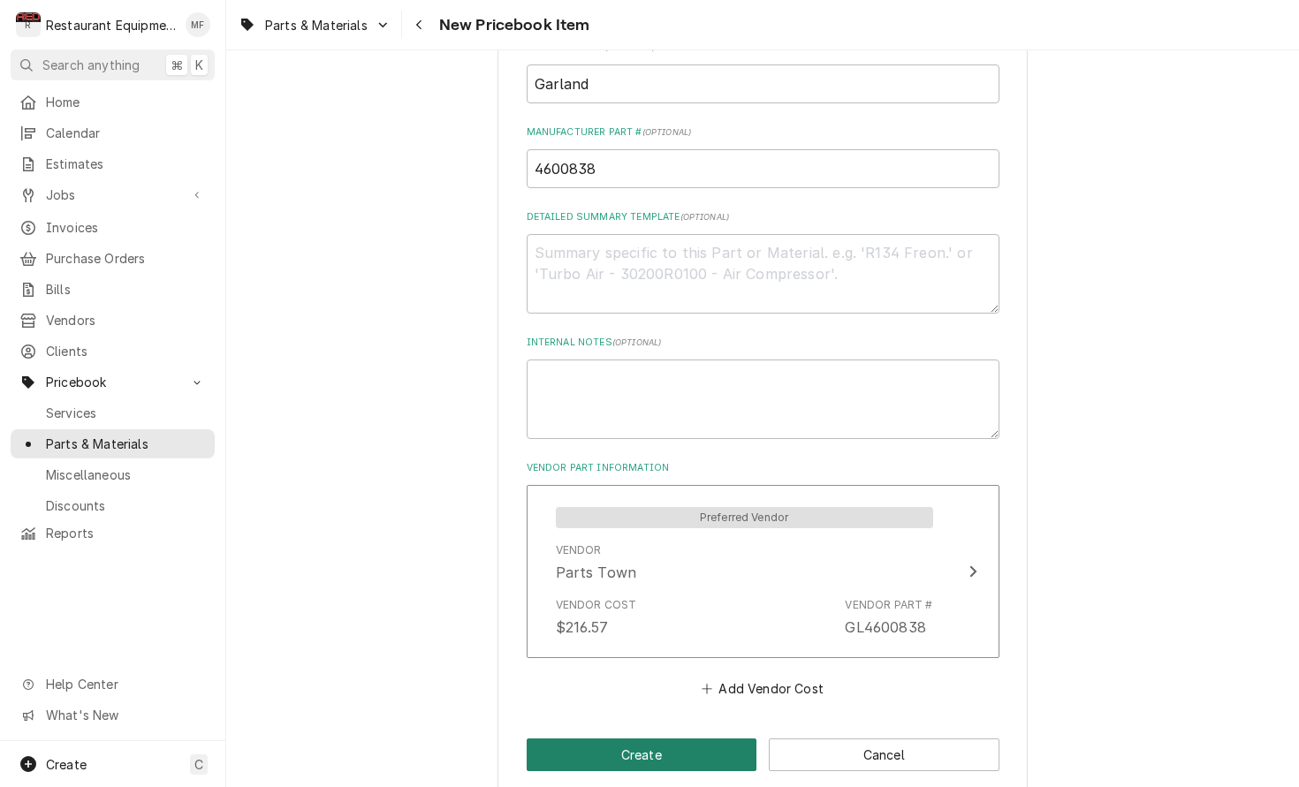
click at [673, 743] on button "Create" at bounding box center [642, 755] width 231 height 33
type textarea "x"
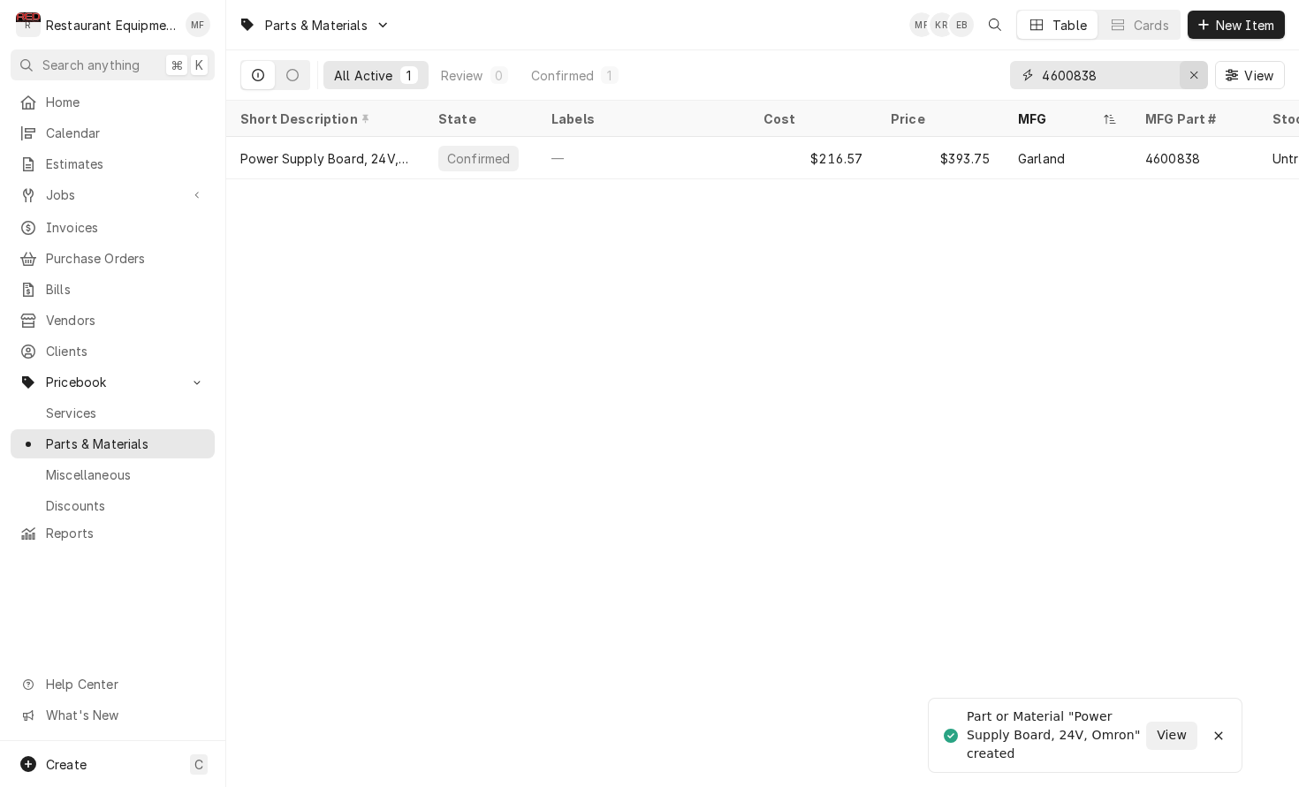
click at [1183, 76] on button "Erase input" at bounding box center [1193, 75] width 28 height 28
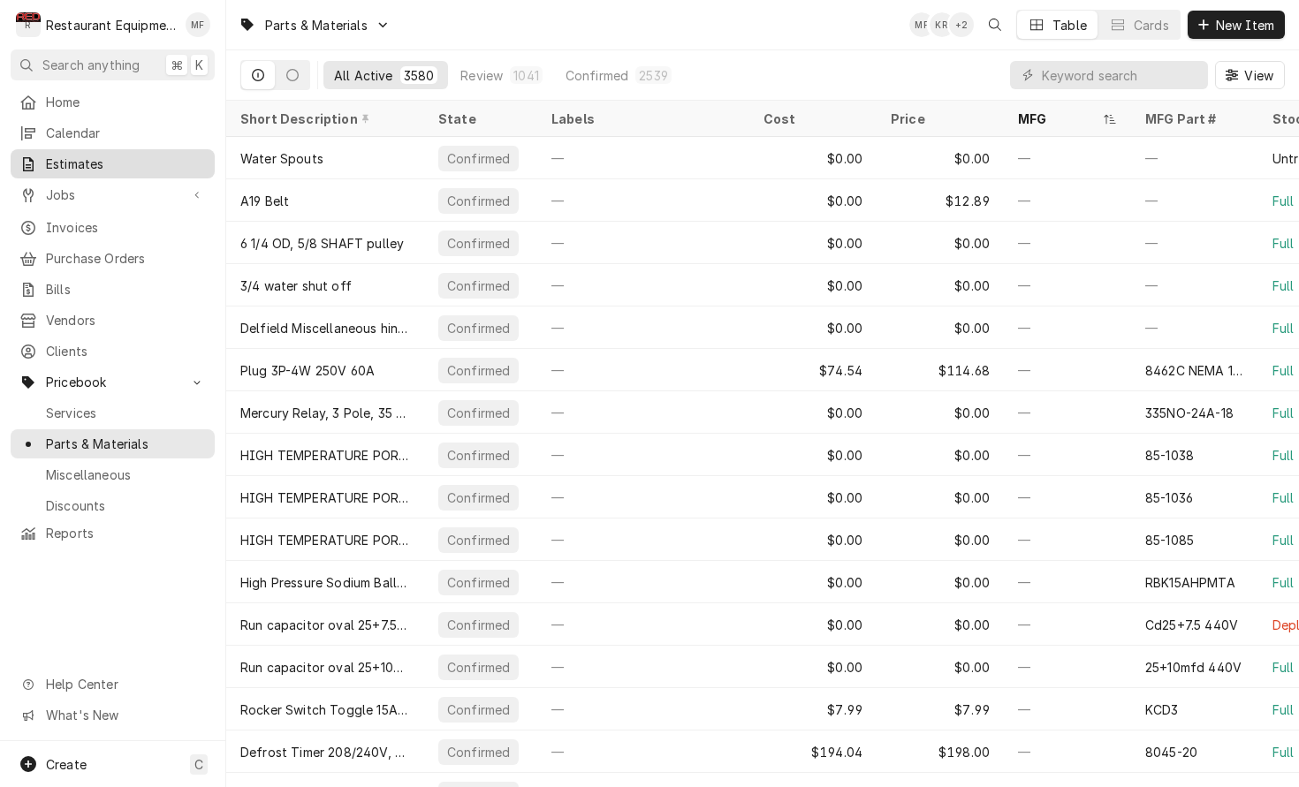
click at [142, 155] on span "Estimates" at bounding box center [126, 164] width 160 height 19
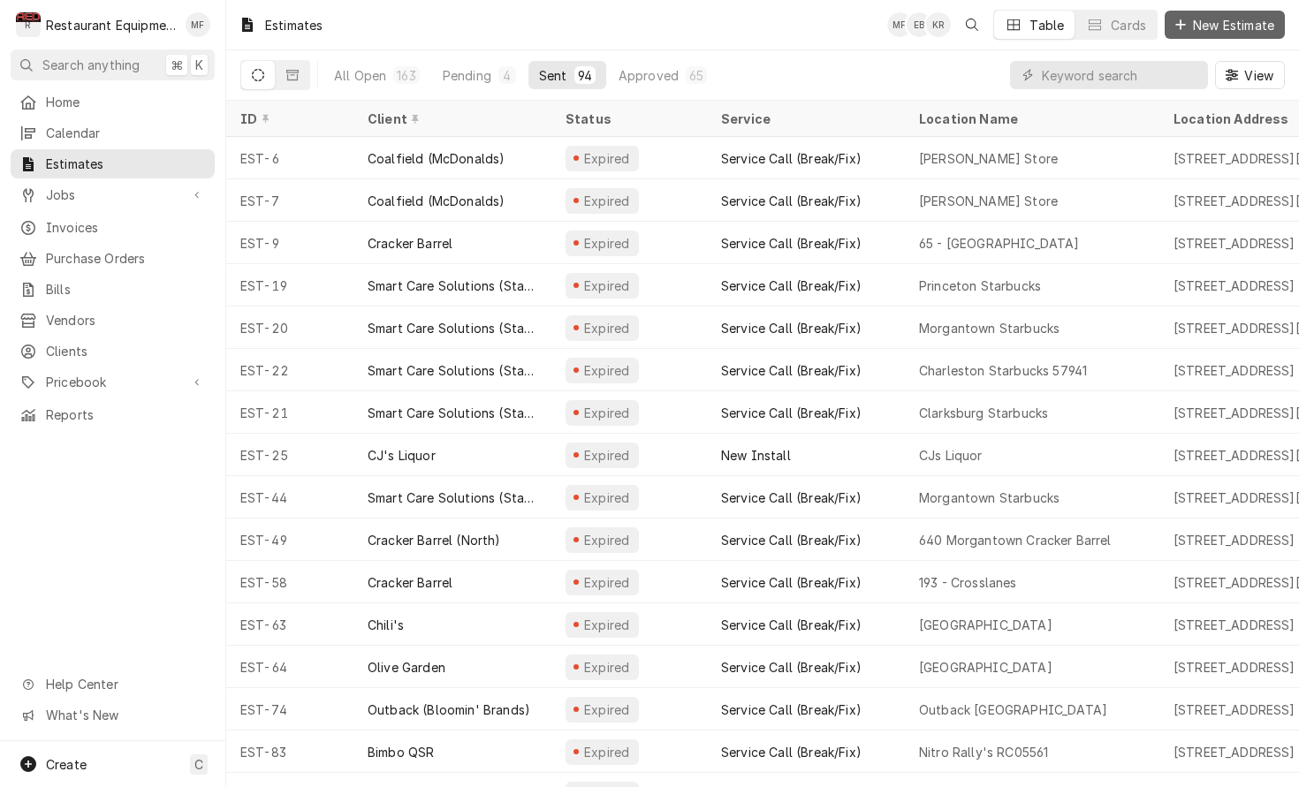
click at [1199, 23] on span "New Estimate" at bounding box center [1233, 25] width 88 height 19
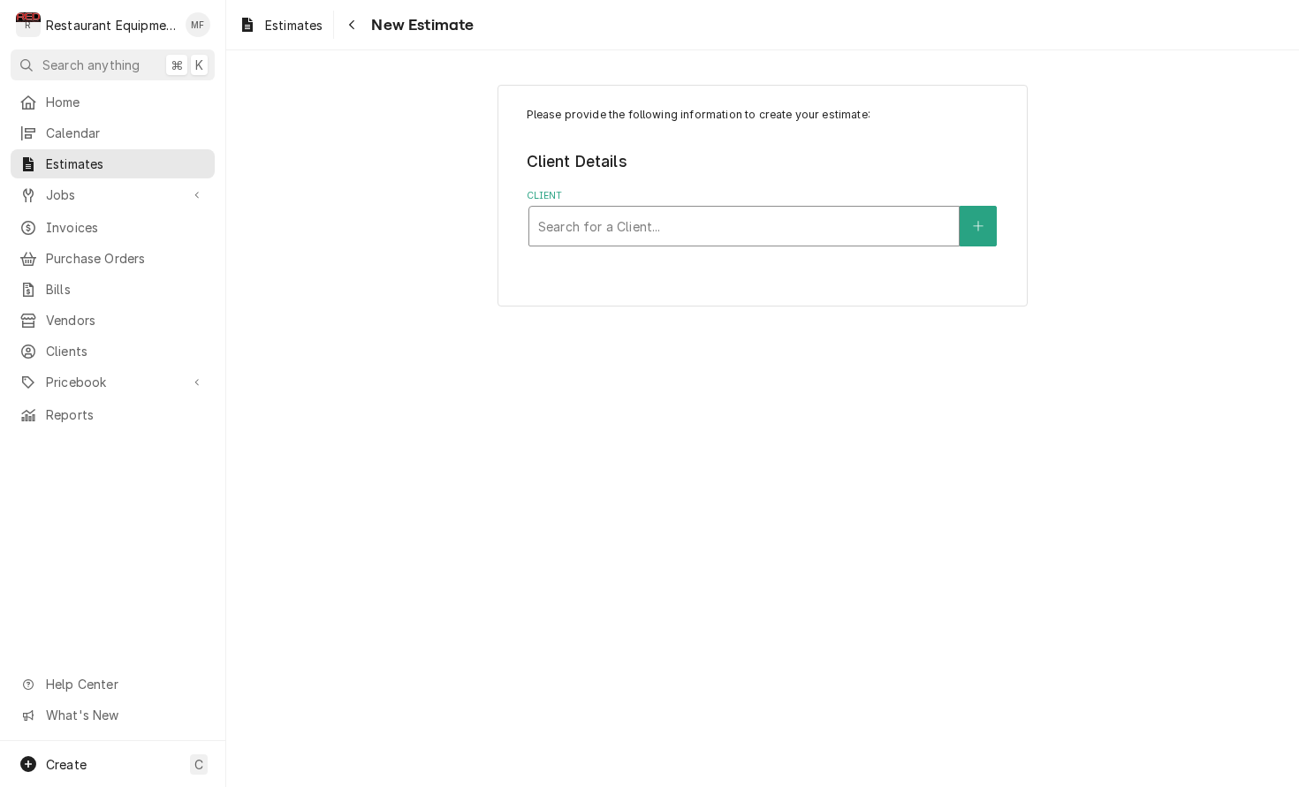
click at [719, 215] on div "Client" at bounding box center [744, 226] width 412 height 32
type input "mcdonald"
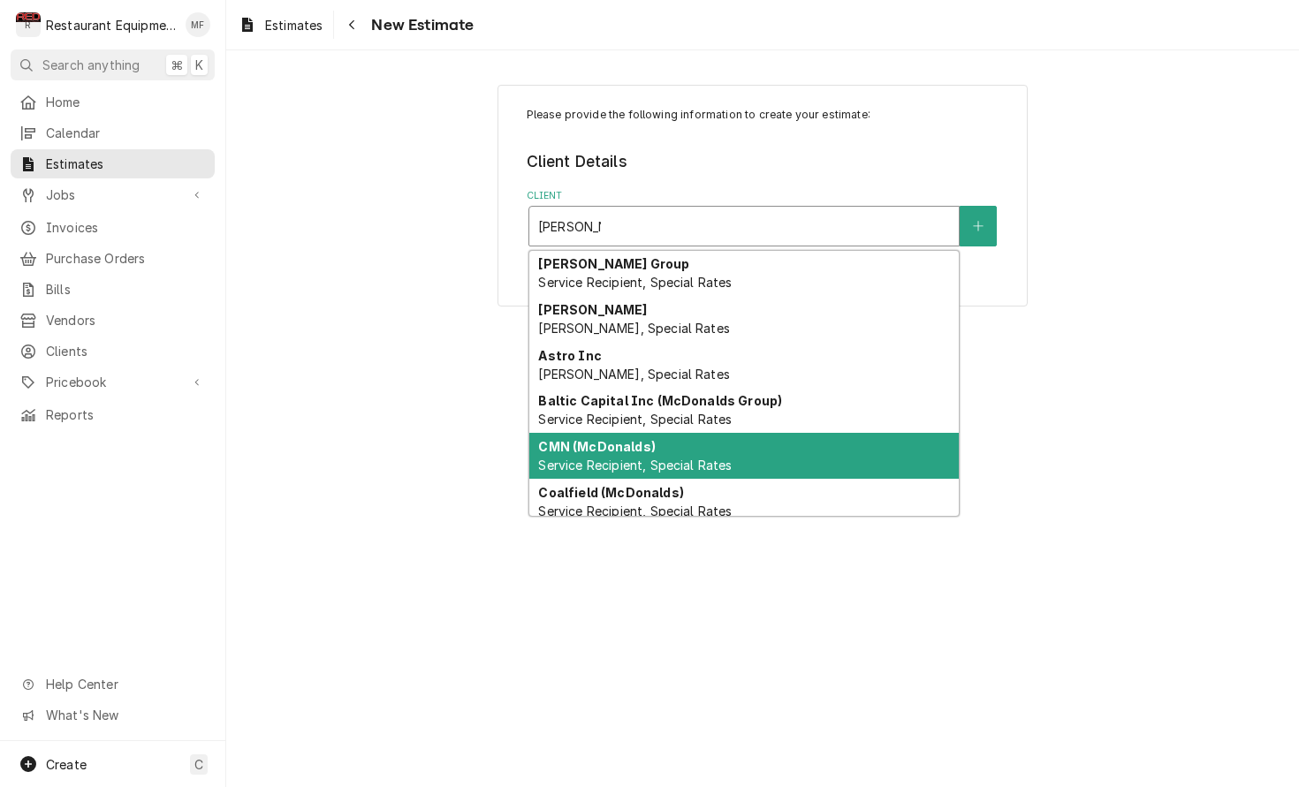
click at [746, 460] on div "CMN (McDonalds) Service Recipient, Special Rates" at bounding box center [743, 456] width 429 height 46
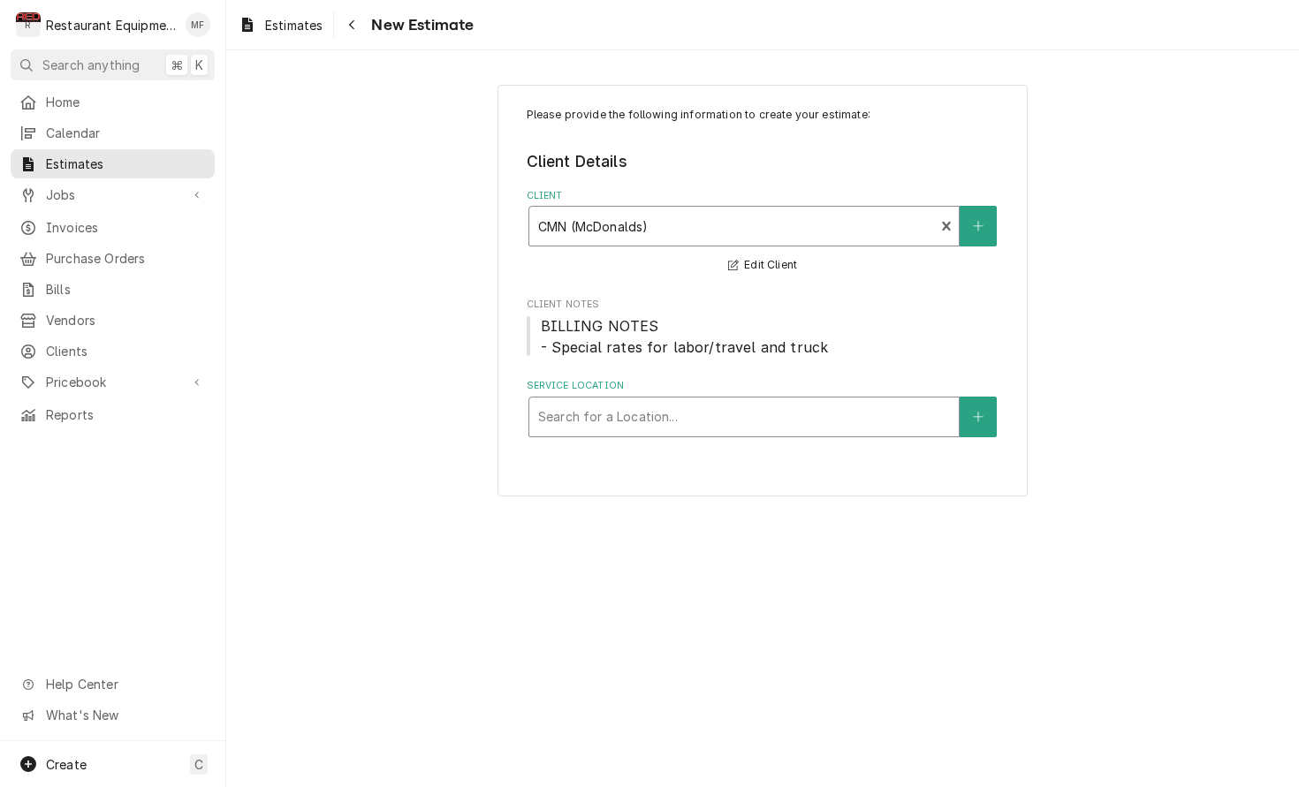
click at [729, 415] on div "Service Location" at bounding box center [744, 417] width 412 height 32
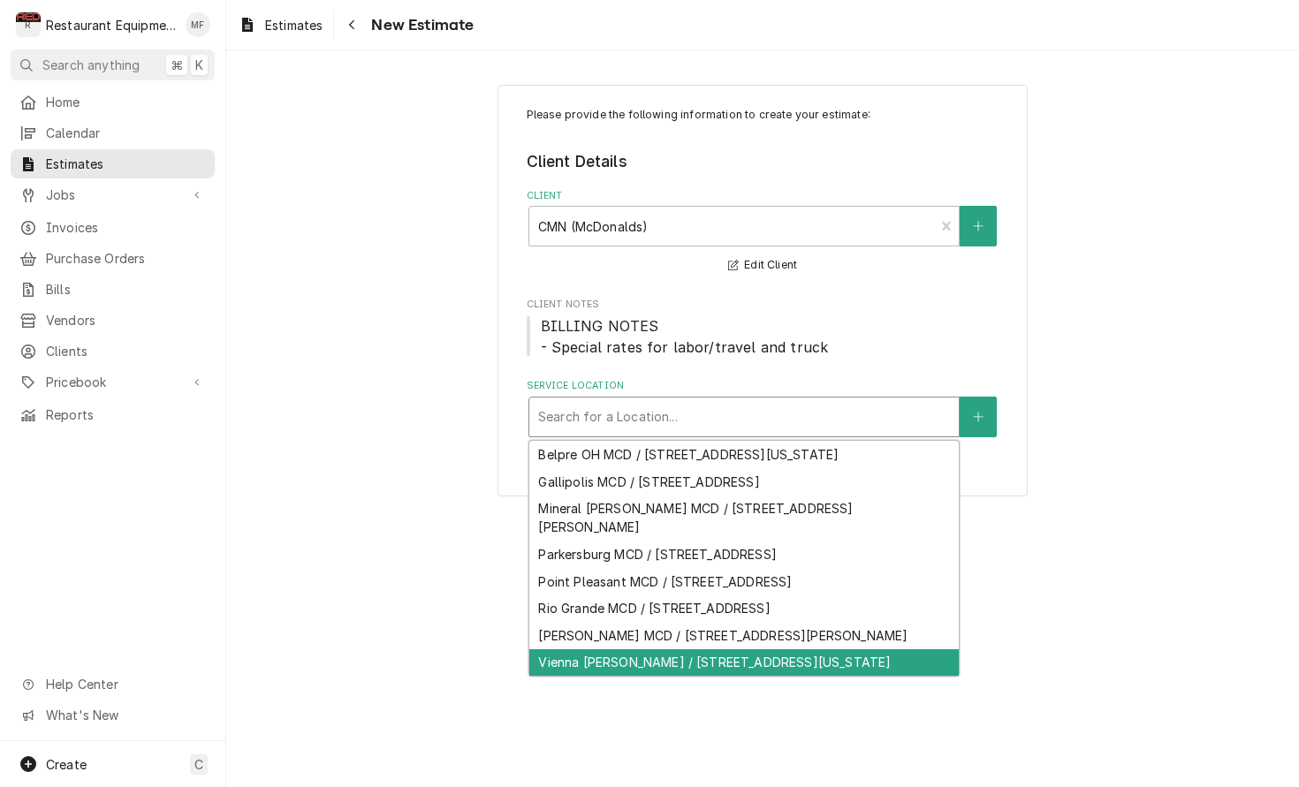
click at [787, 649] on div "Vienna [PERSON_NAME] / [STREET_ADDRESS][US_STATE]" at bounding box center [743, 662] width 429 height 27
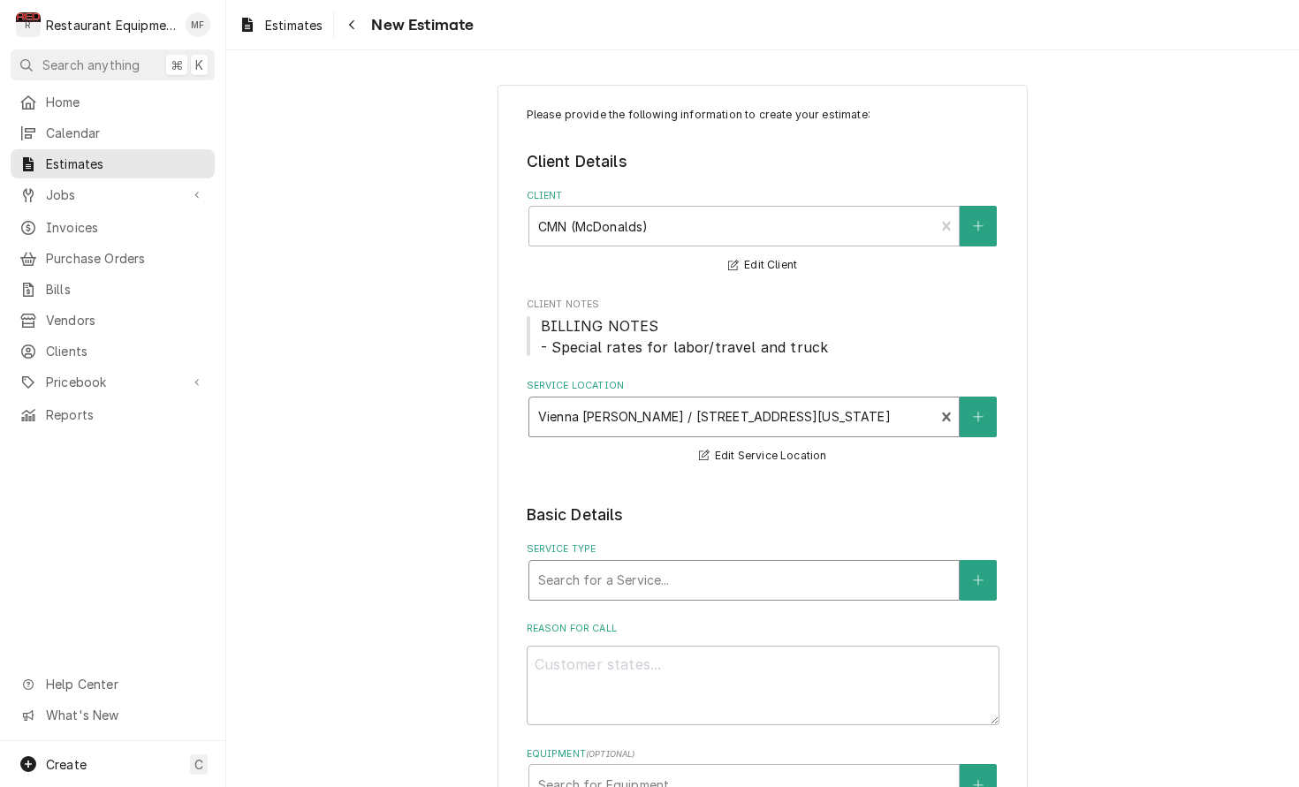
click at [751, 569] on div "Service Type" at bounding box center [744, 581] width 412 height 32
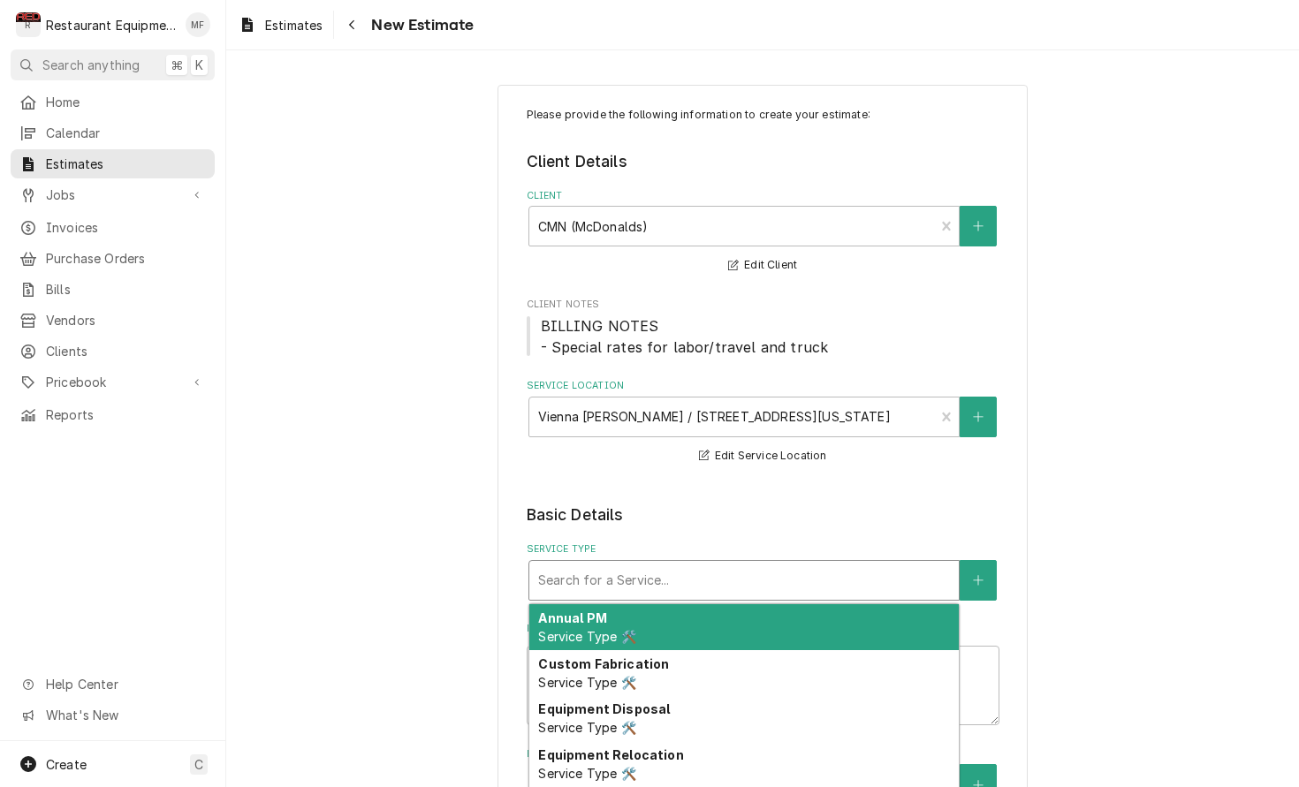
type textarea "x"
type input "b"
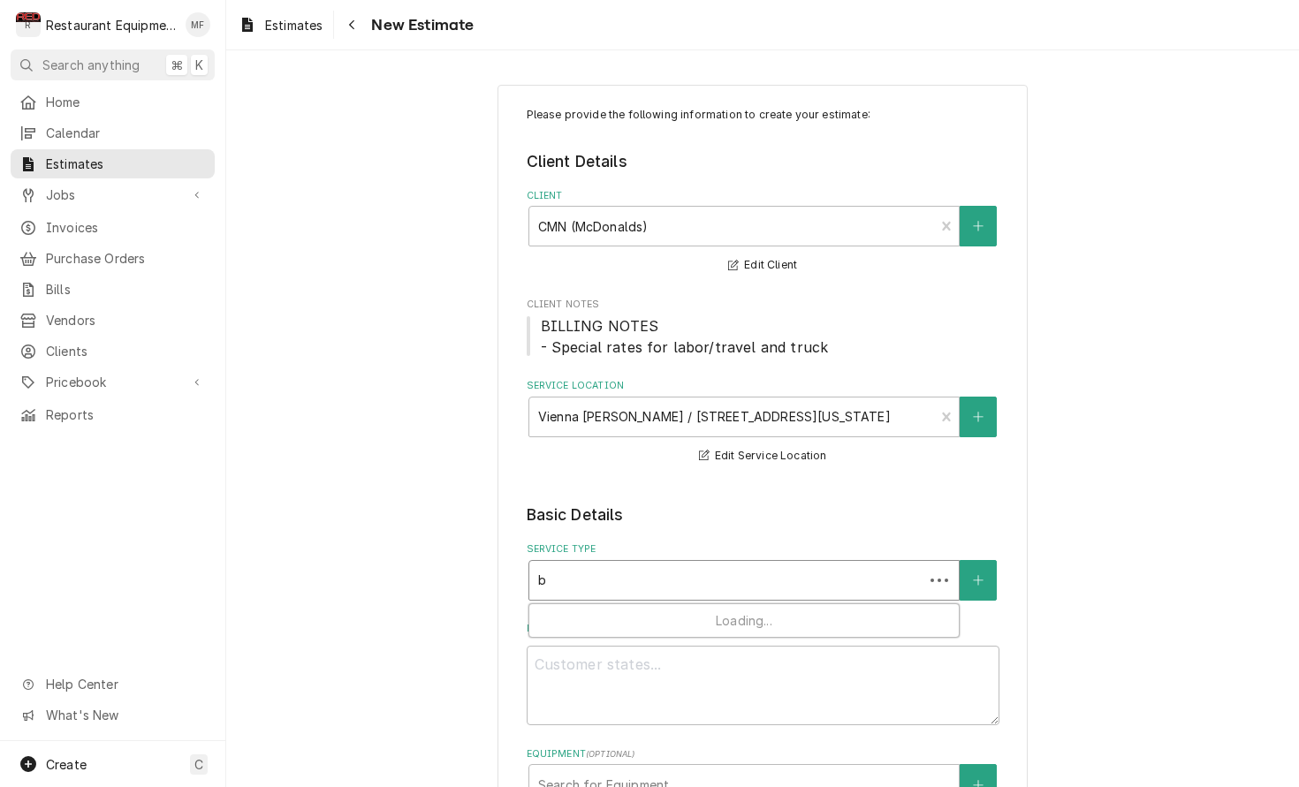
type textarea "x"
type input "br"
type textarea "x"
type input "bre"
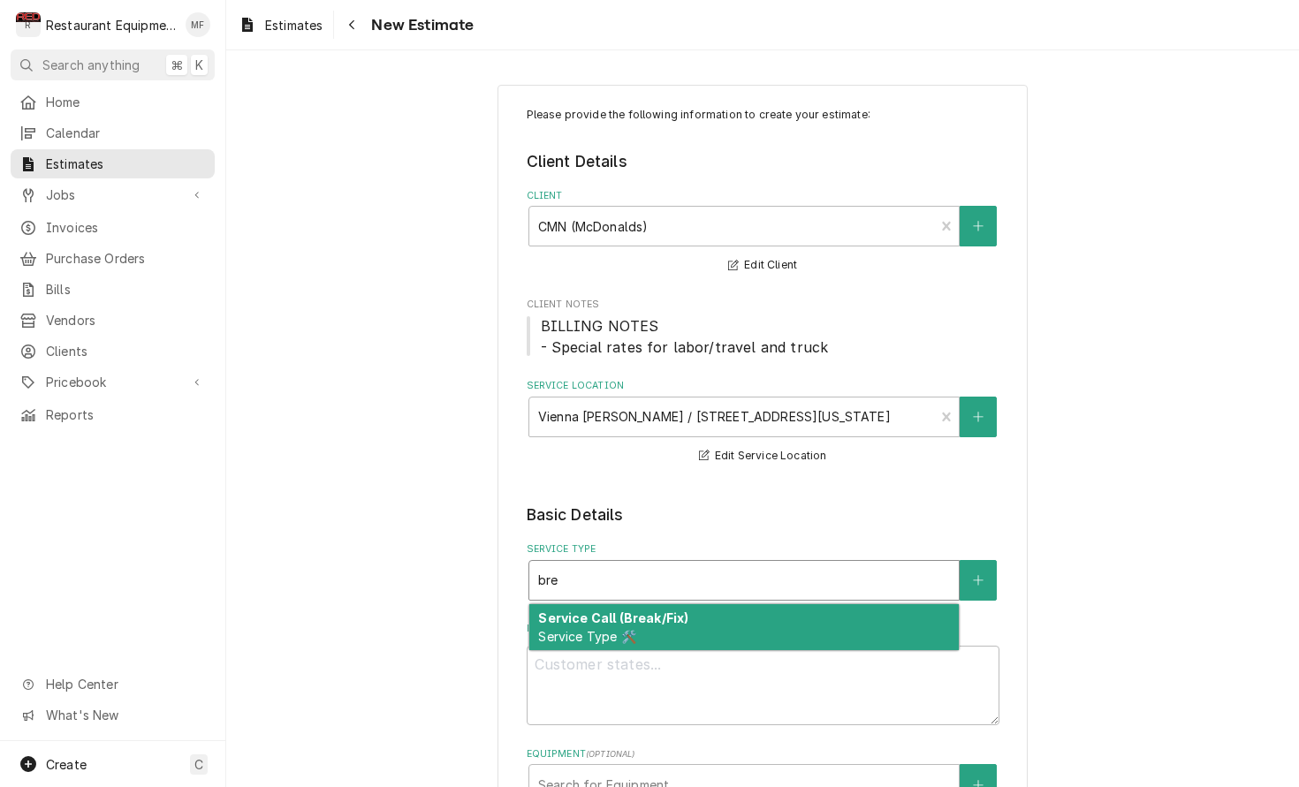
click at [761, 627] on div "Service Call (Break/Fix) Service Type 🛠️" at bounding box center [743, 627] width 429 height 46
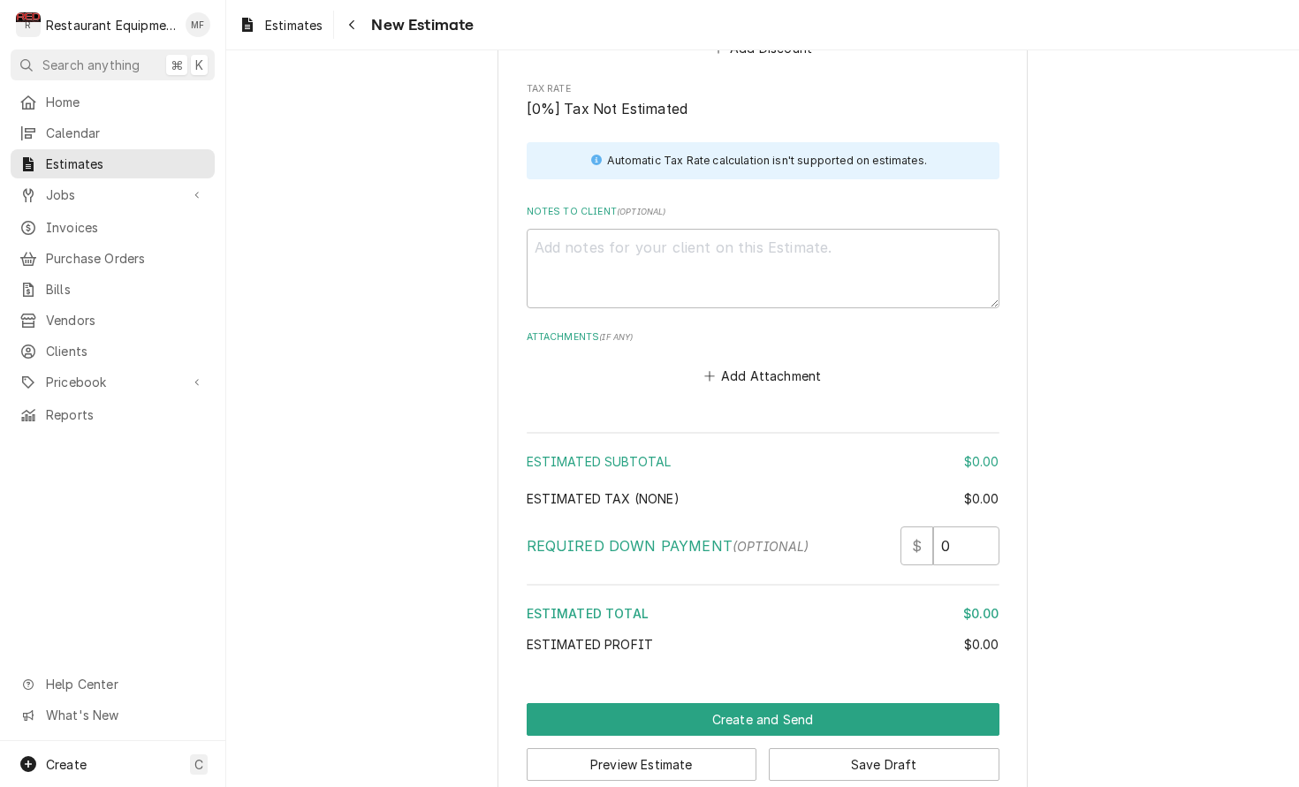
scroll to position [2050, 0]
click at [878, 253] on textarea "Notes to Client ( optional )" at bounding box center [763, 270] width 473 height 80
paste textarea "09/30/2025 Truck 207 In@8:30 Out@10:30 Garland ME-2P 1802100190187 Upon arrival…"
type textarea "x"
type textarea "09/30/2025 Truck 207 In@8:30 Out@10:30 Garland ME-2P 1802100190187 Upon arrival…"
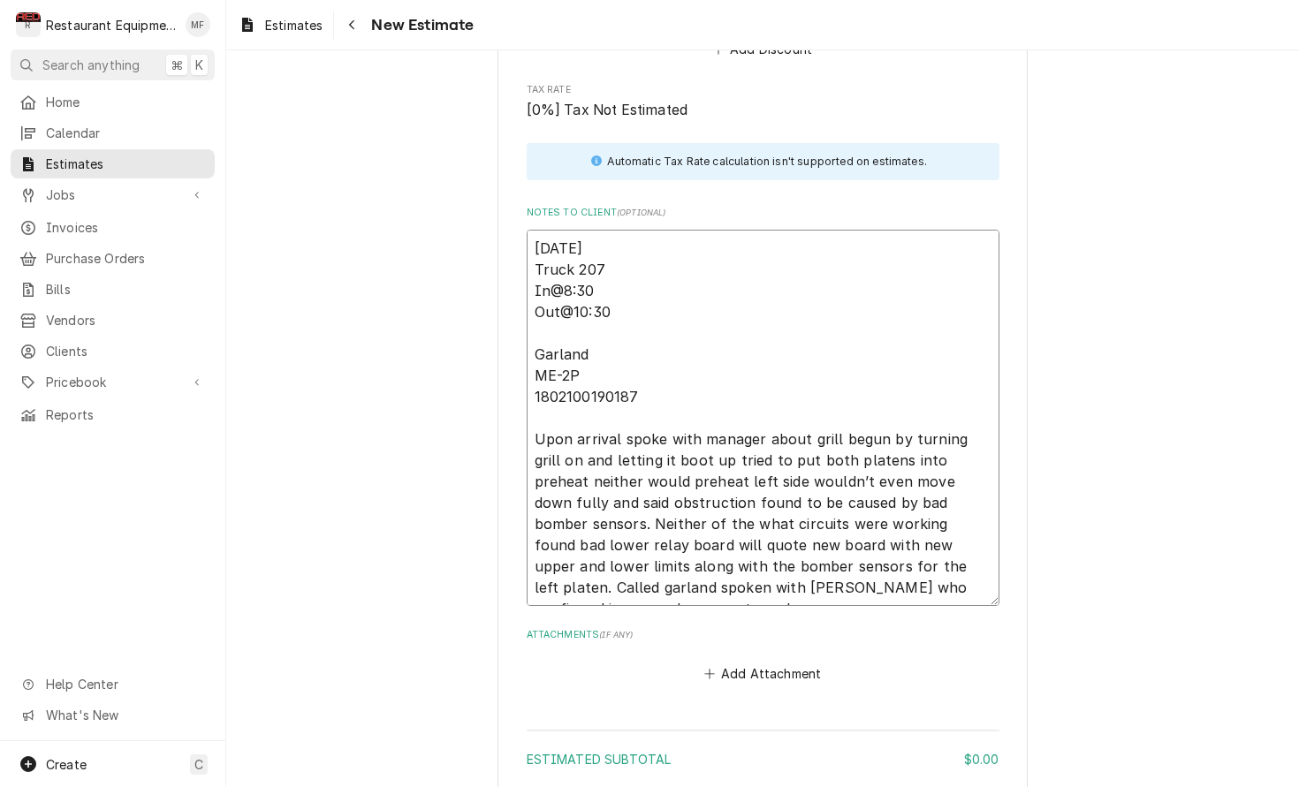
type textarea "x"
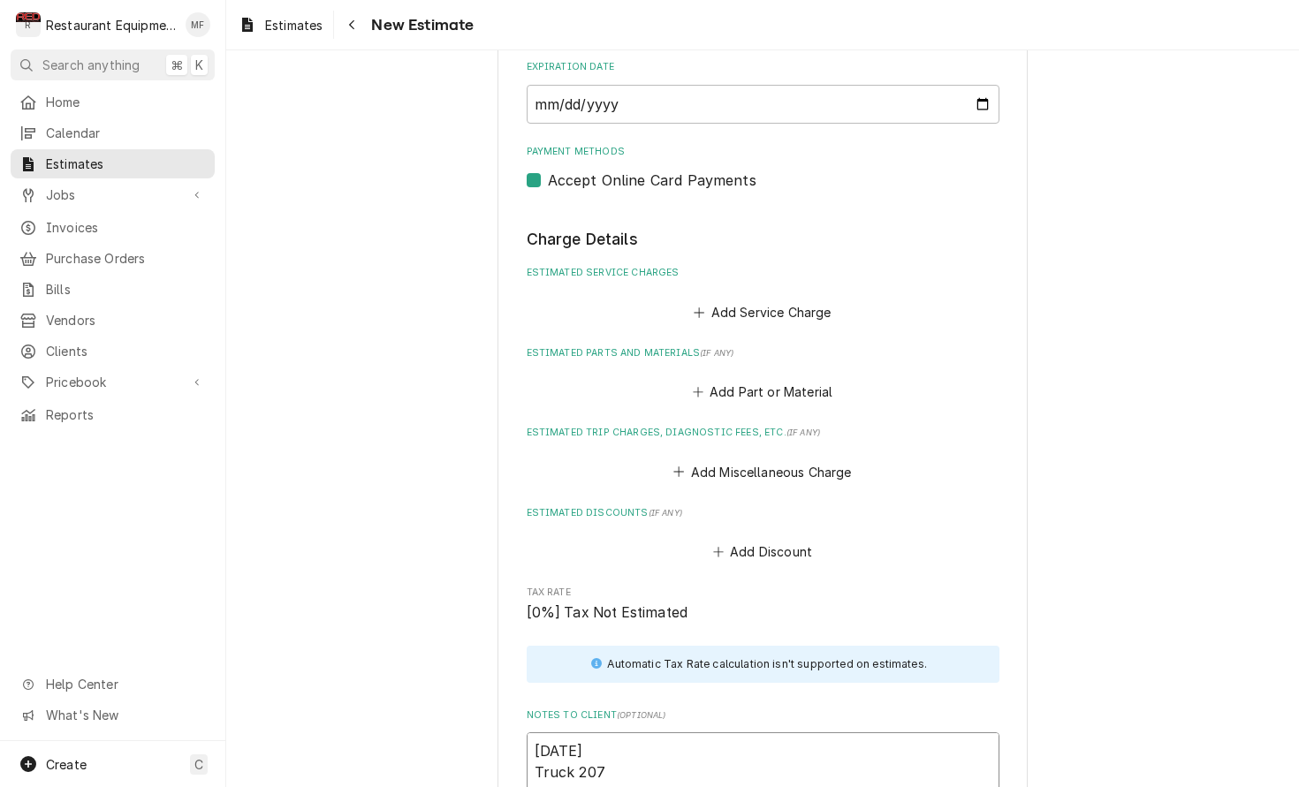
scroll to position [1554, 0]
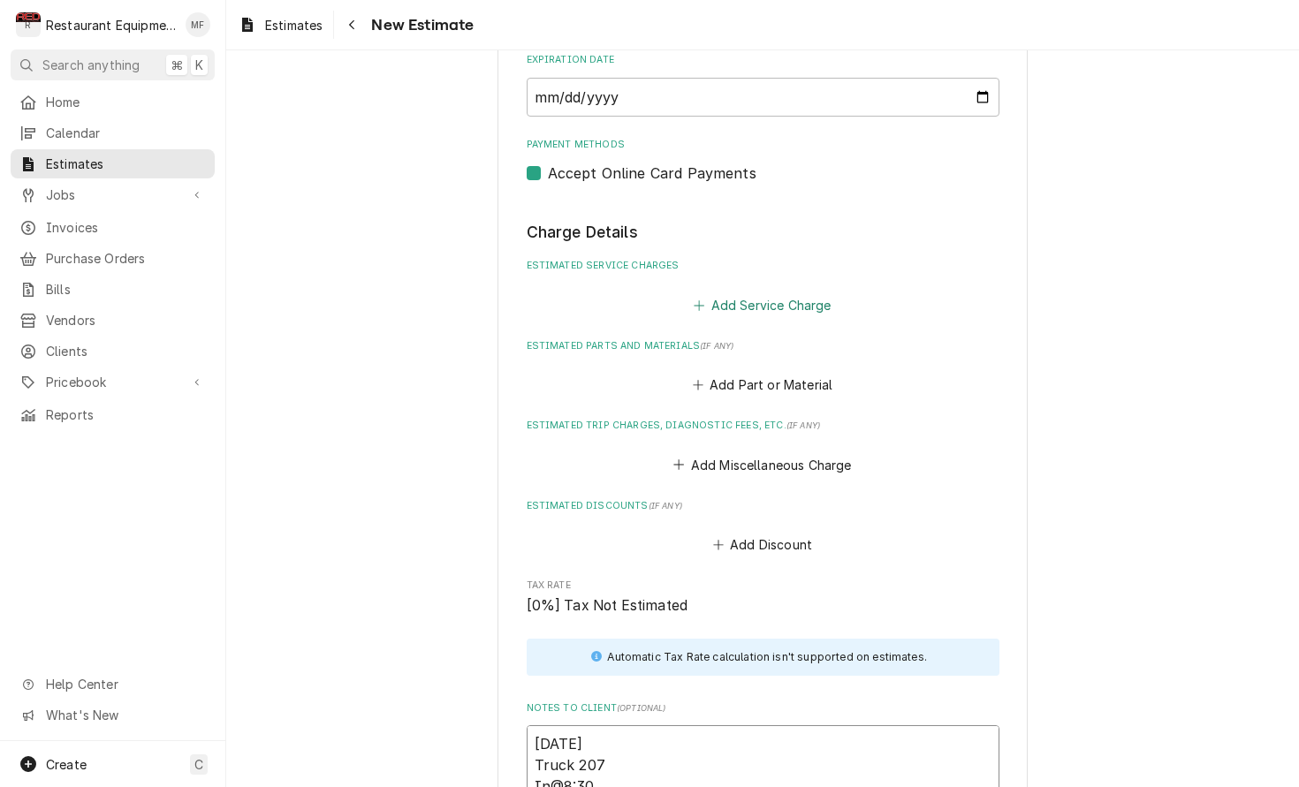
type textarea "09/30/2025 Truck 207 In@8:30 Out@10:30 Garland ME-2P 1802100190187 Upon arrival…"
click at [746, 292] on button "Add Service Charge" at bounding box center [762, 304] width 143 height 25
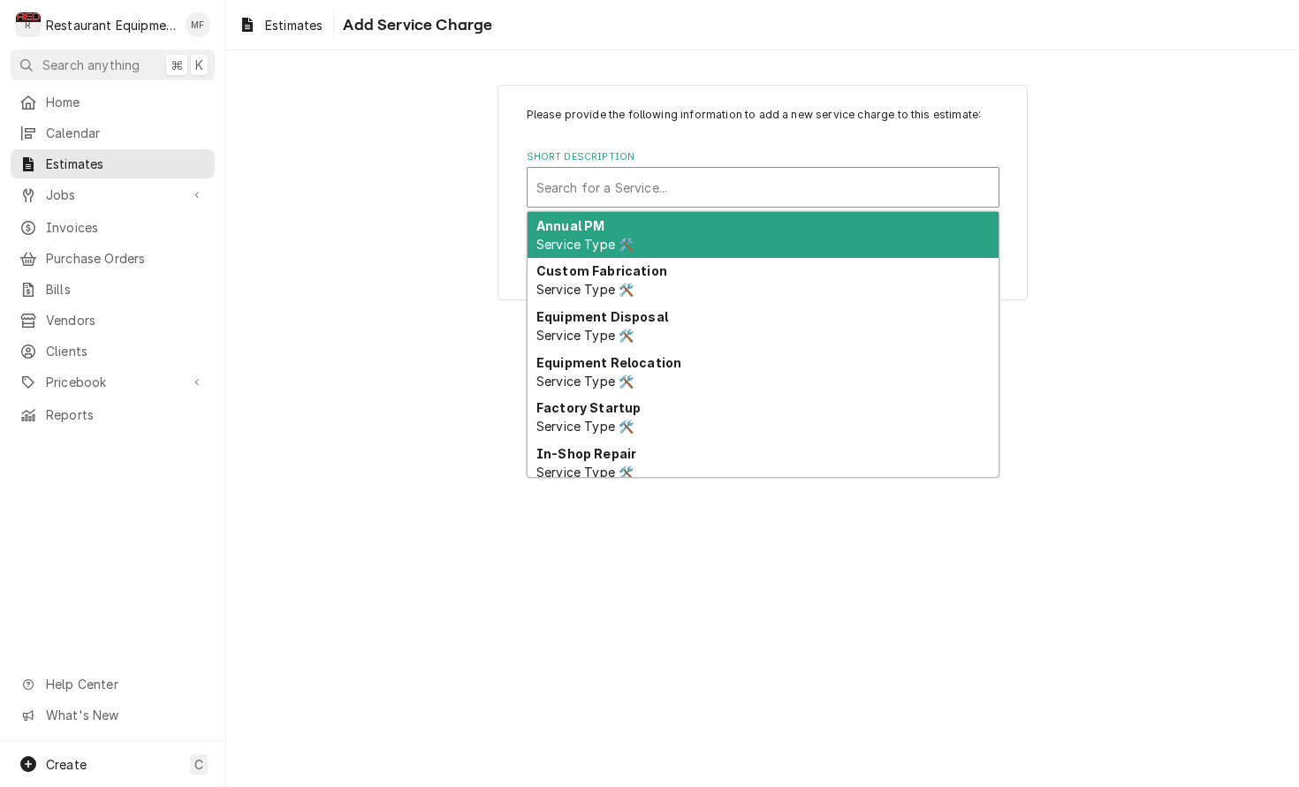
click at [669, 191] on div "Short Description" at bounding box center [762, 187] width 453 height 32
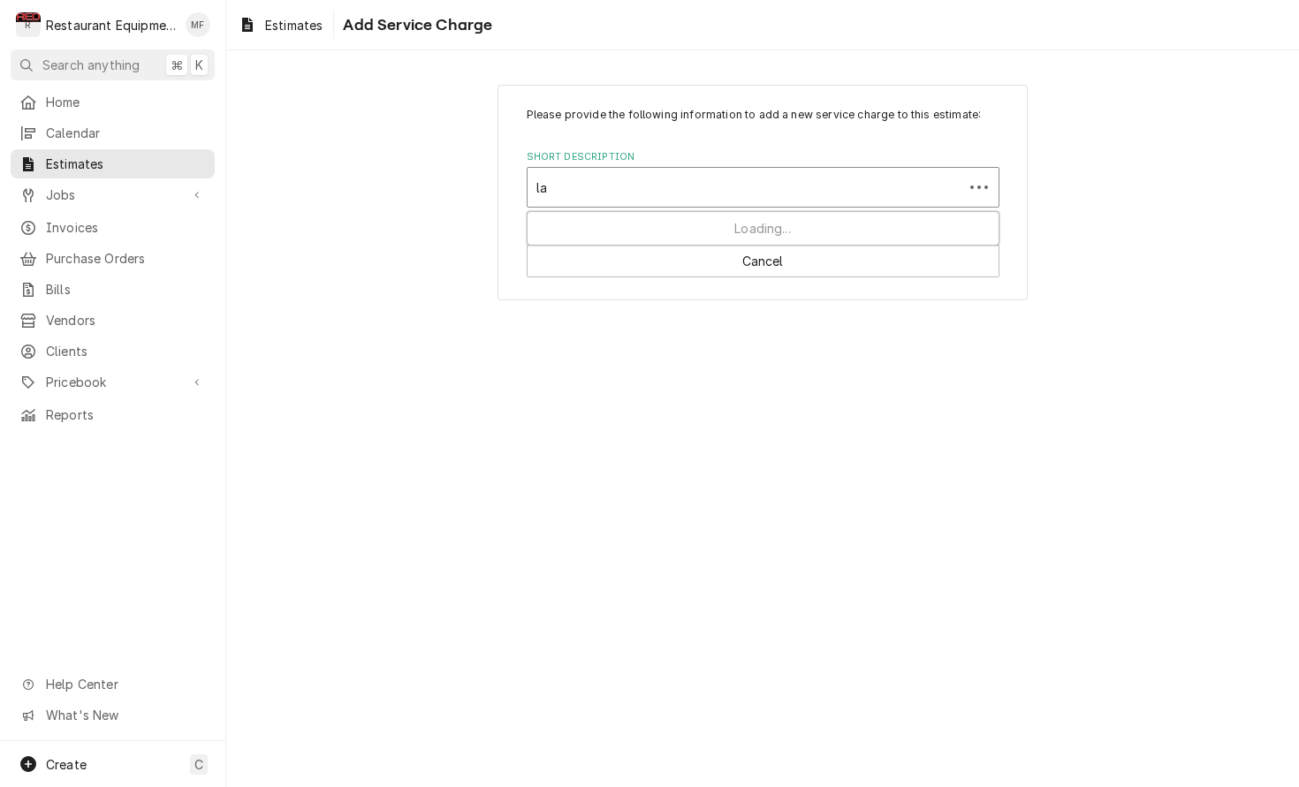
type input "l"
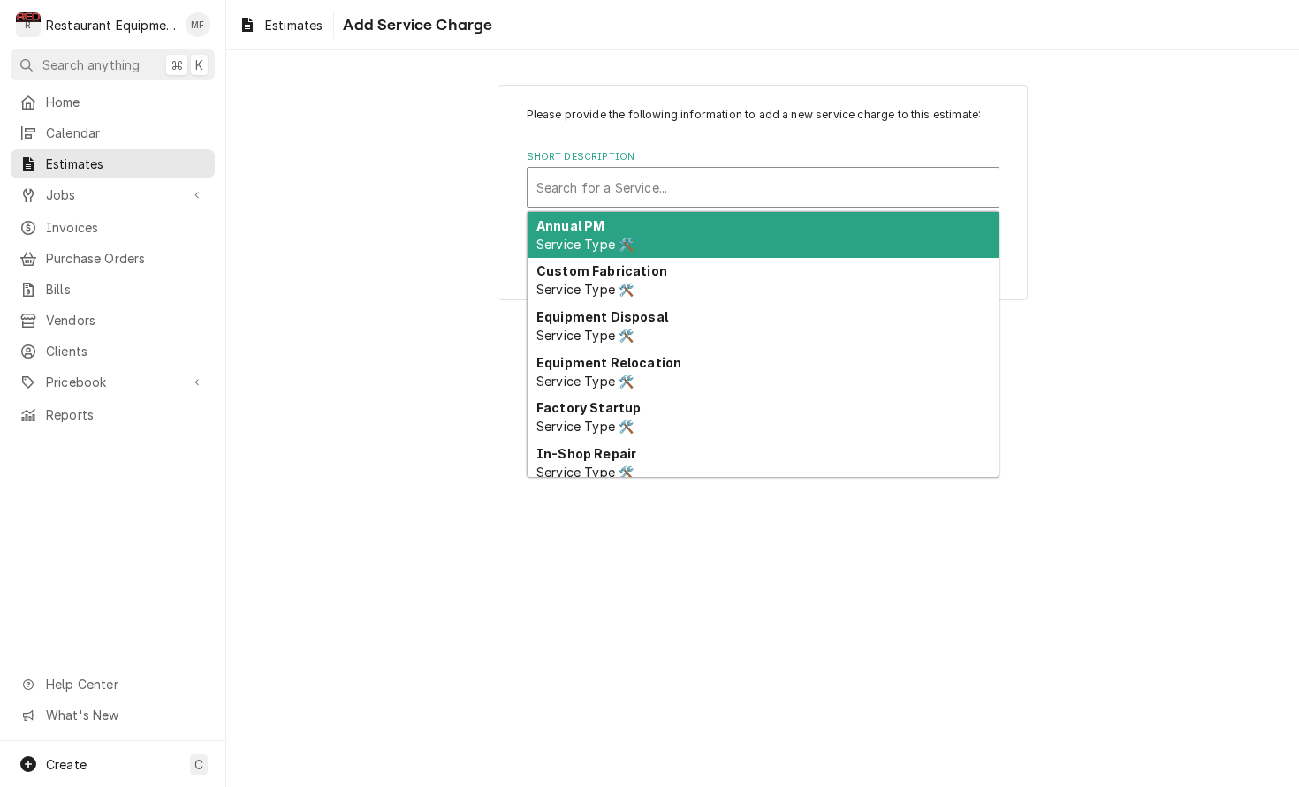
type input "r"
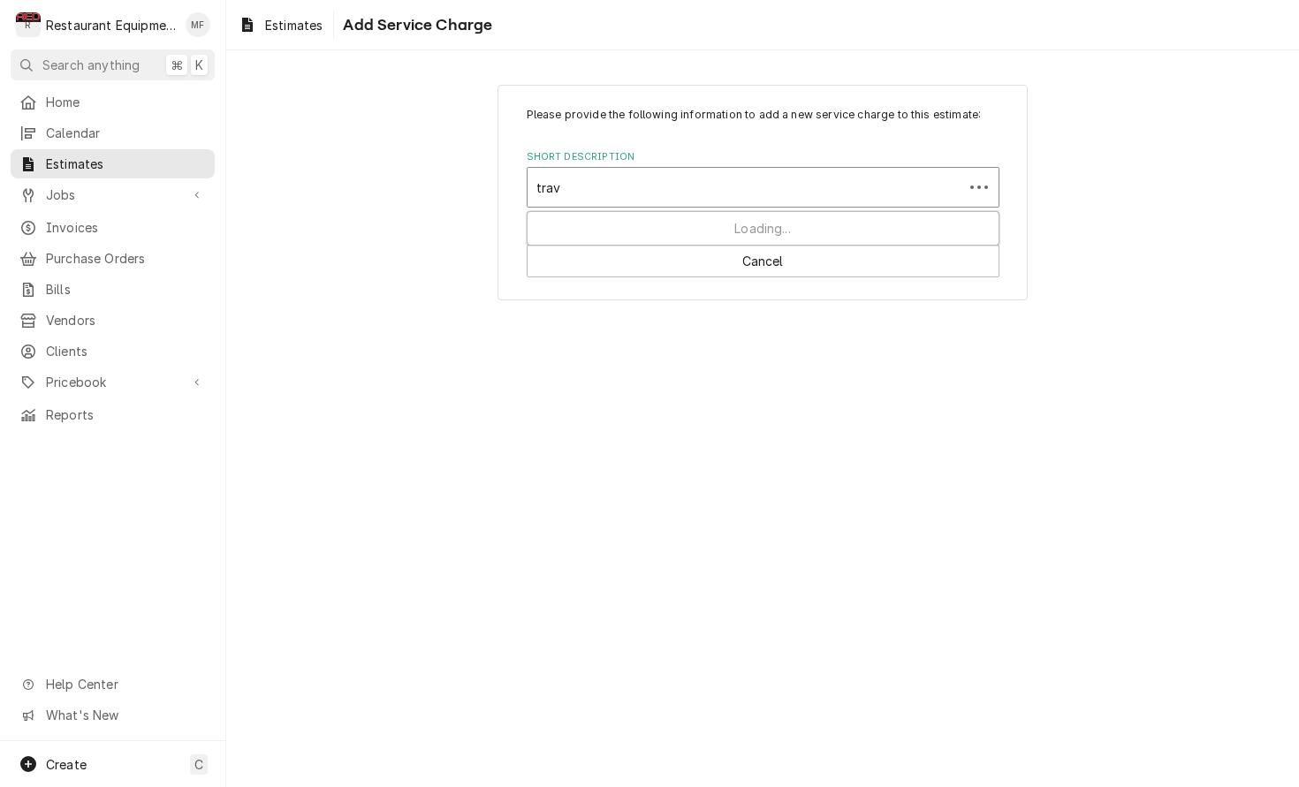
type input "trave"
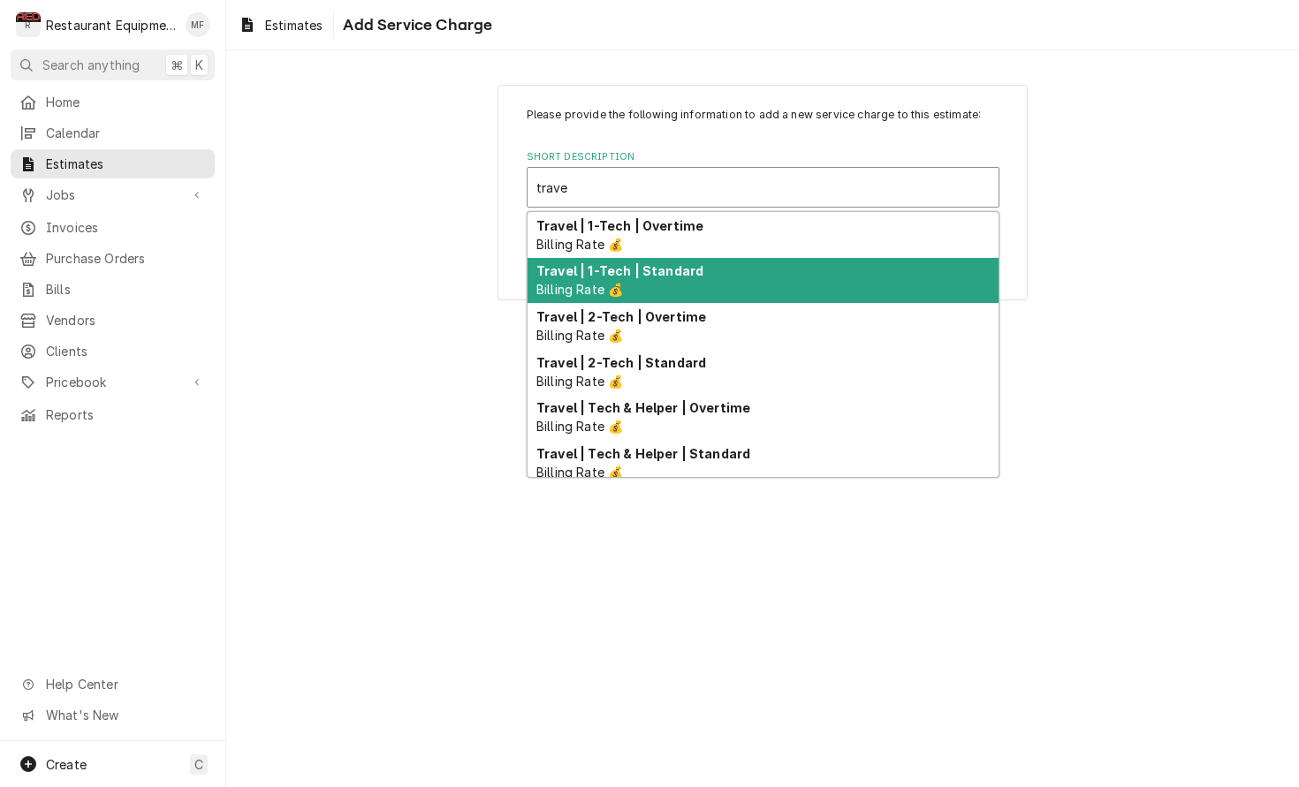
click at [644, 269] on strong "Travel | 1-Tech | Standard" at bounding box center [619, 270] width 167 height 15
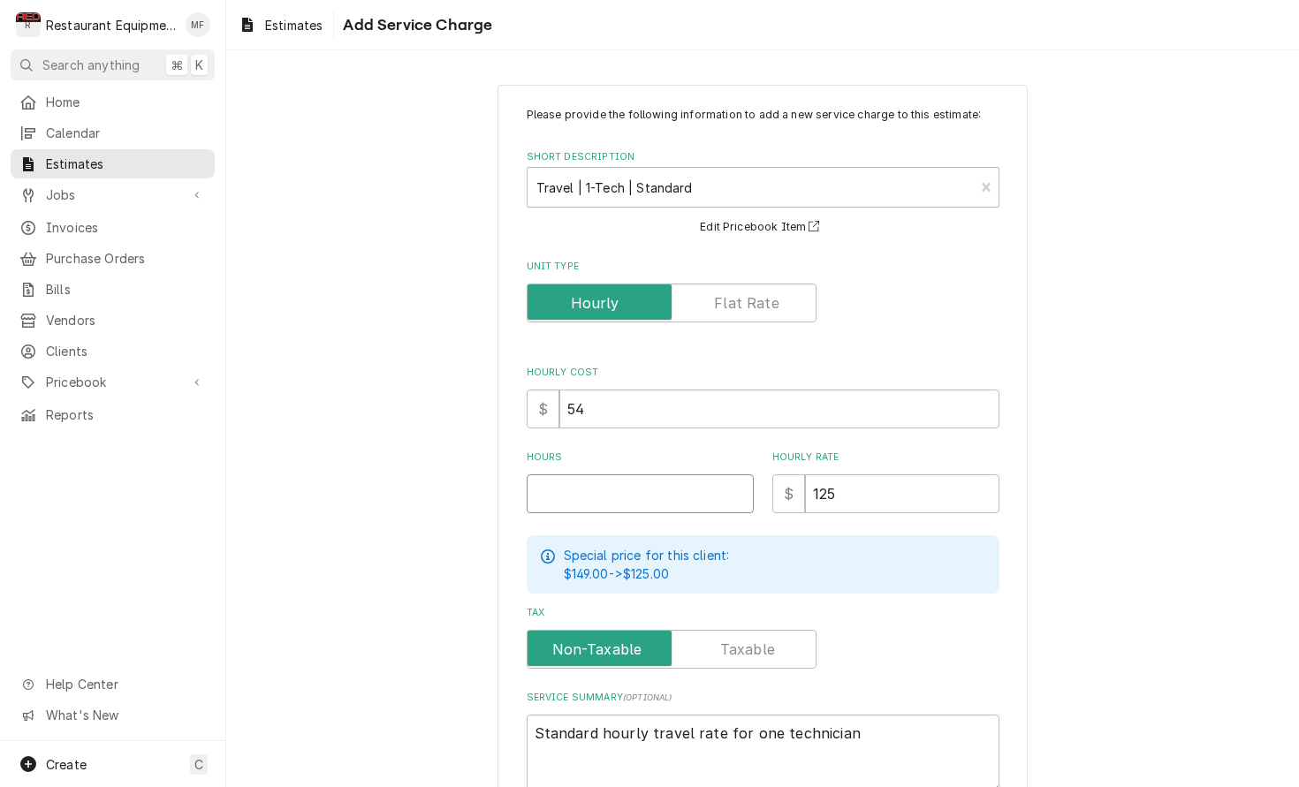
click at [656, 488] on input "Hours" at bounding box center [640, 493] width 227 height 39
type textarea "x"
type input "6"
type textarea "x"
type input "6"
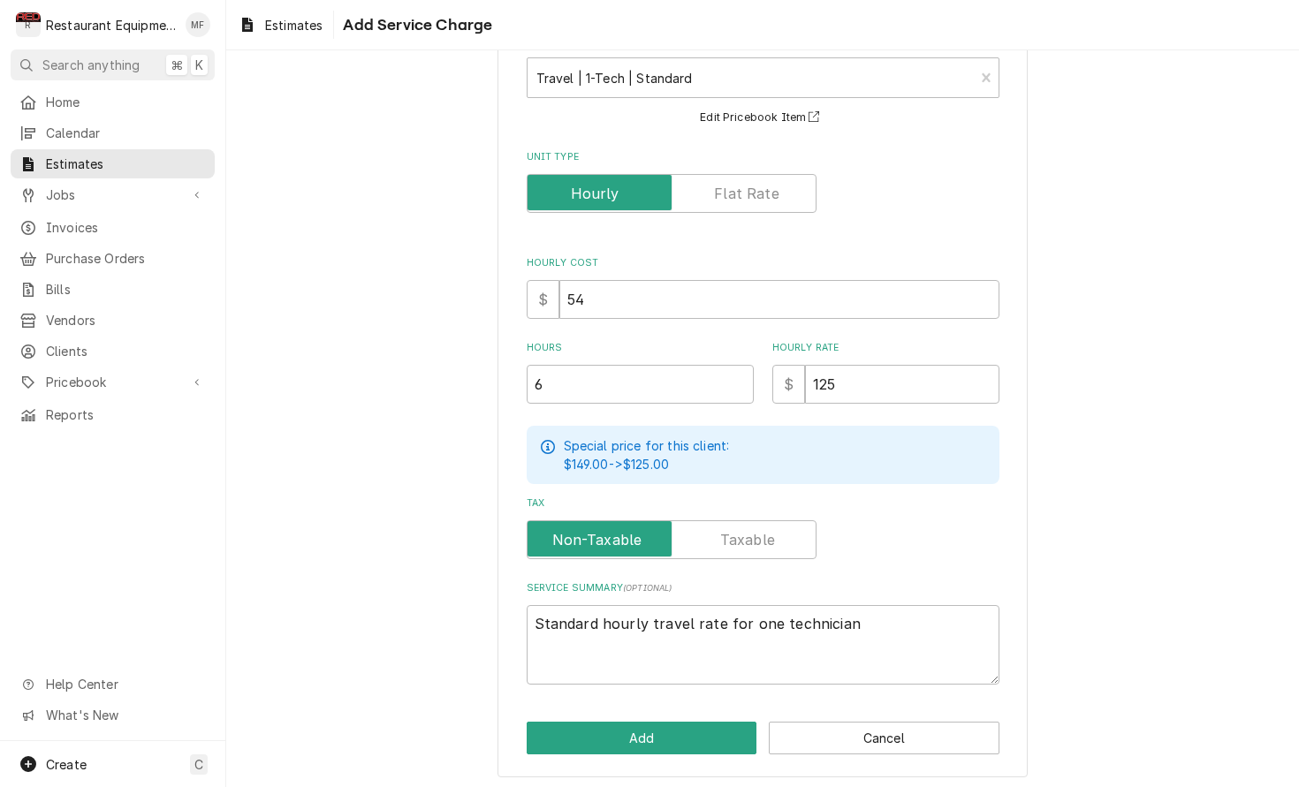
scroll to position [109, 0]
click at [656, 739] on button "Add" at bounding box center [642, 739] width 231 height 33
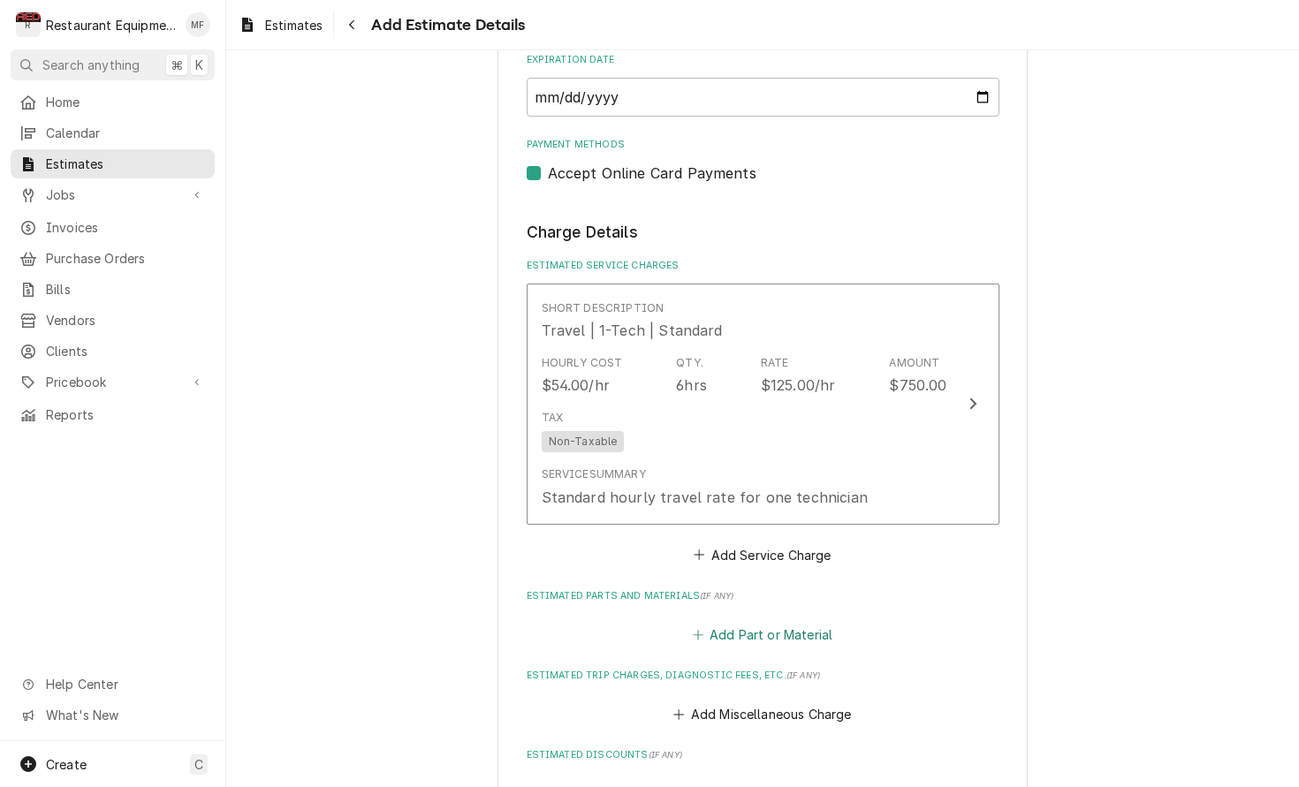
type textarea "x"
click at [796, 542] on button "Add Service Charge" at bounding box center [762, 554] width 143 height 25
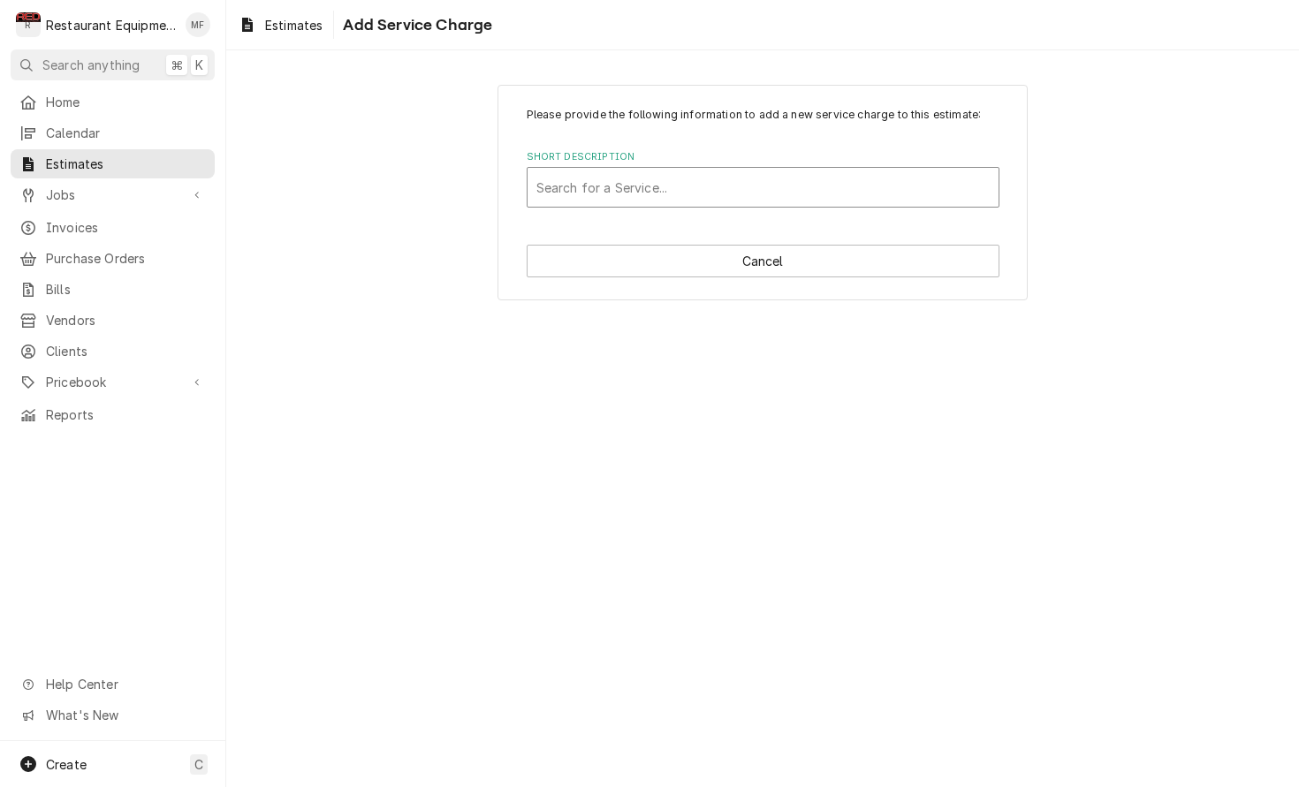
click at [666, 196] on div "Short Description" at bounding box center [762, 187] width 453 height 32
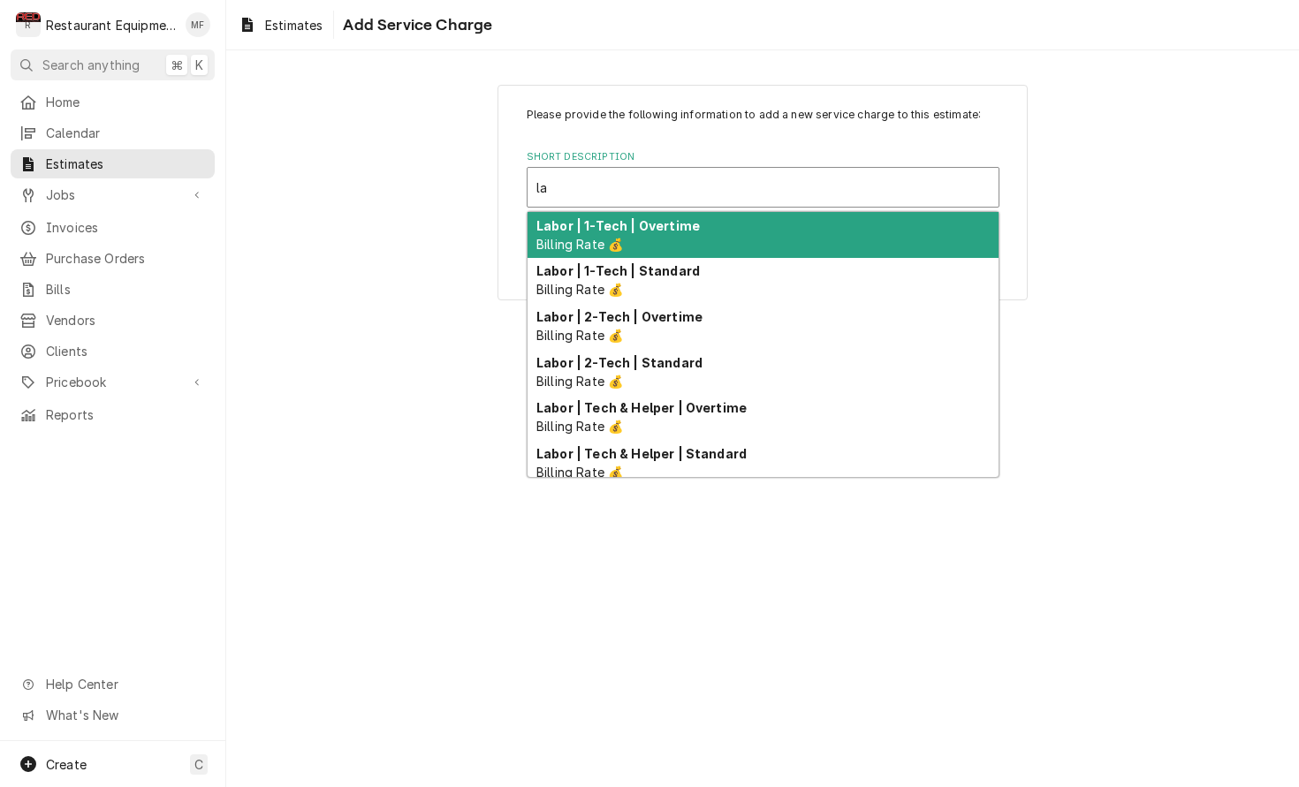
type input "lab"
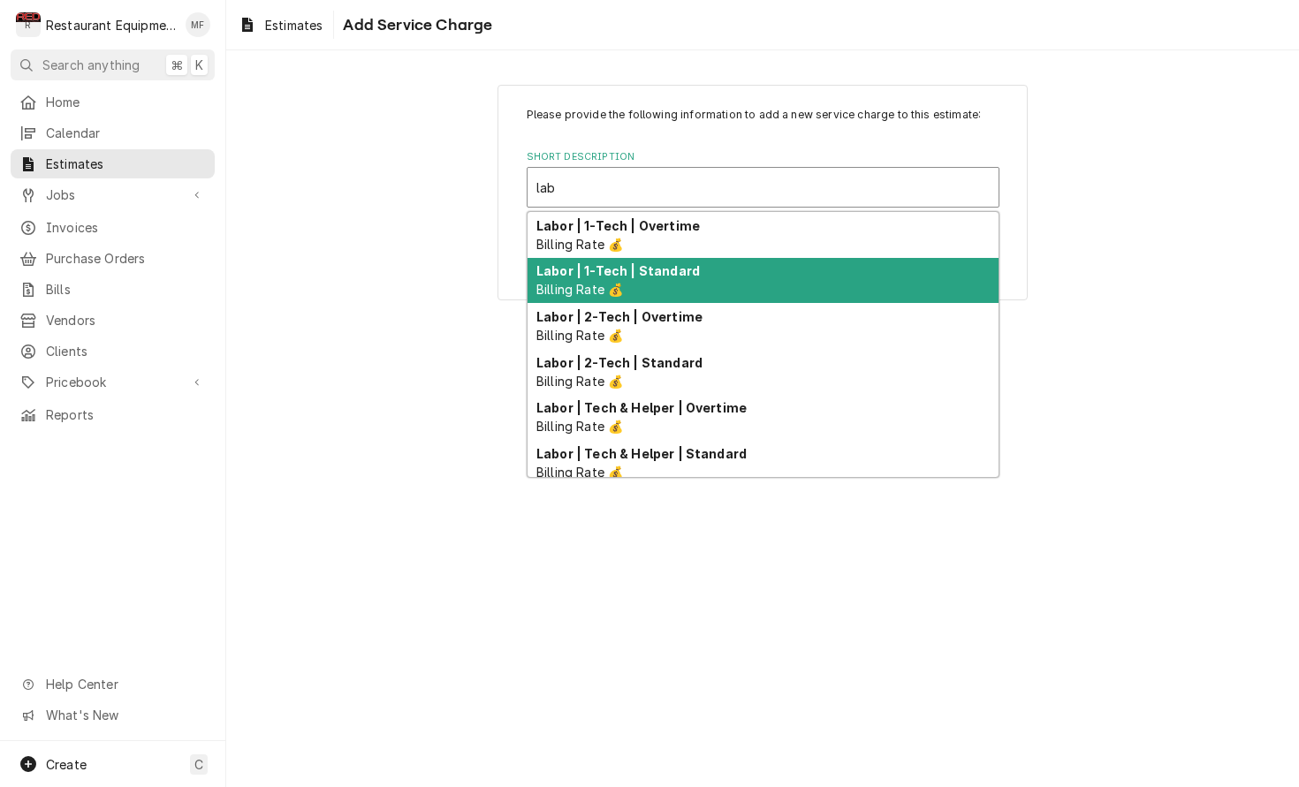
click at [739, 269] on div "Labor | 1-Tech | Standard Billing Rate 💰" at bounding box center [762, 281] width 471 height 46
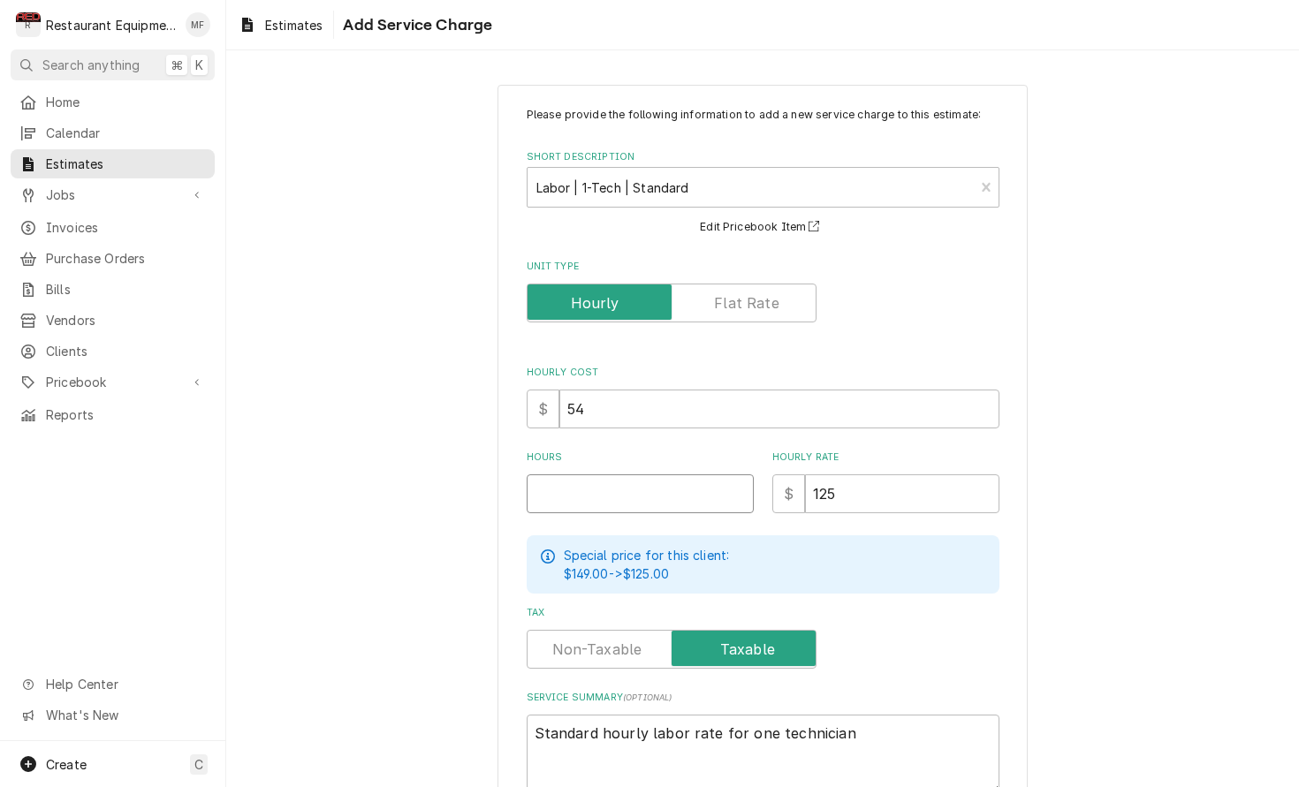
click at [679, 483] on input "Hours" at bounding box center [640, 493] width 227 height 39
type textarea "x"
type input "8"
type textarea "x"
type input "8"
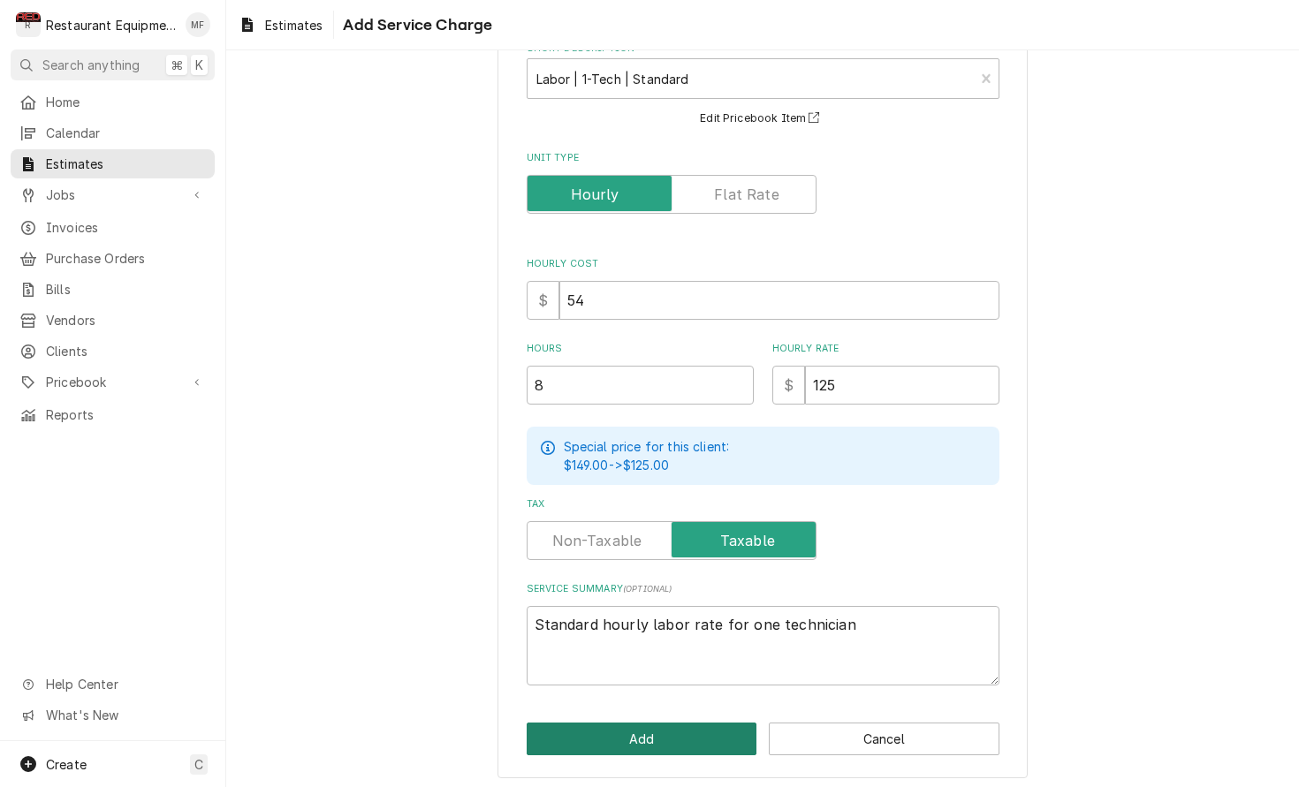
click at [714, 736] on button "Add" at bounding box center [642, 739] width 231 height 33
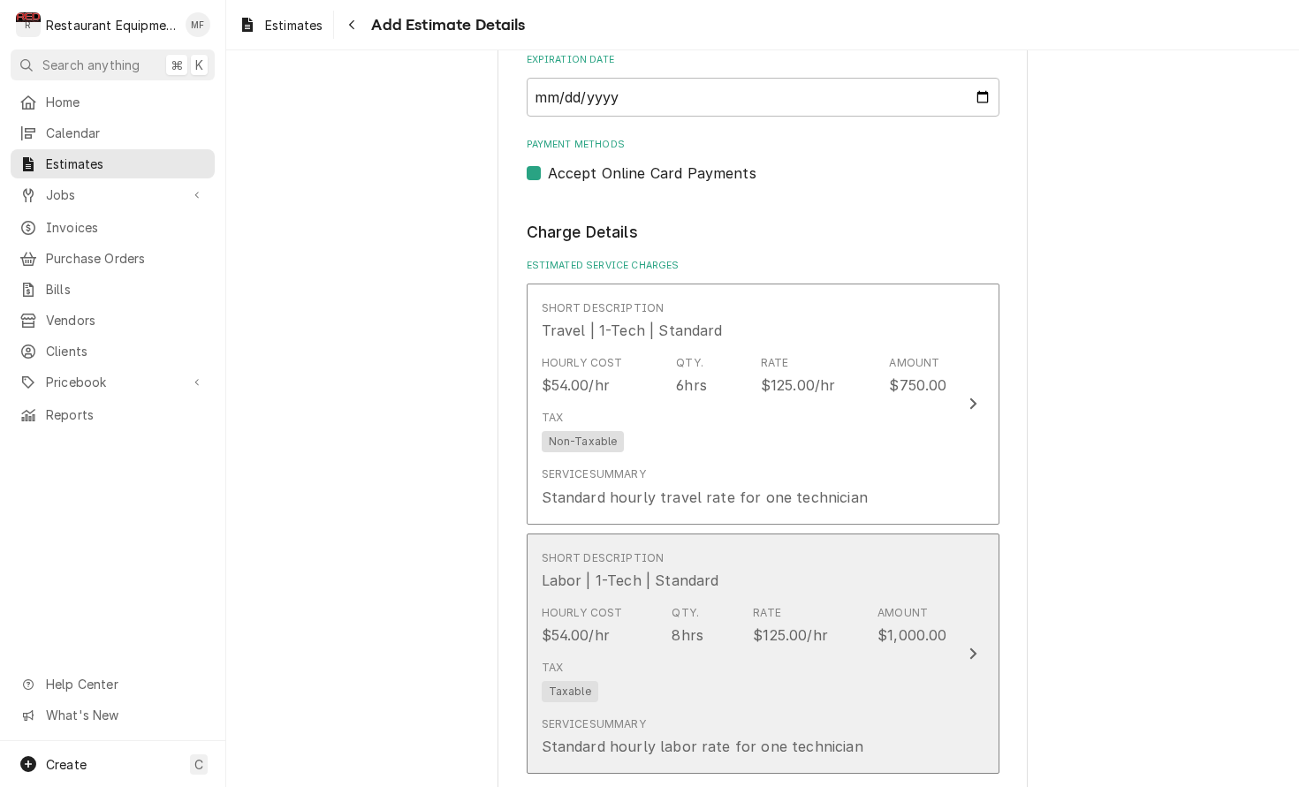
type textarea "x"
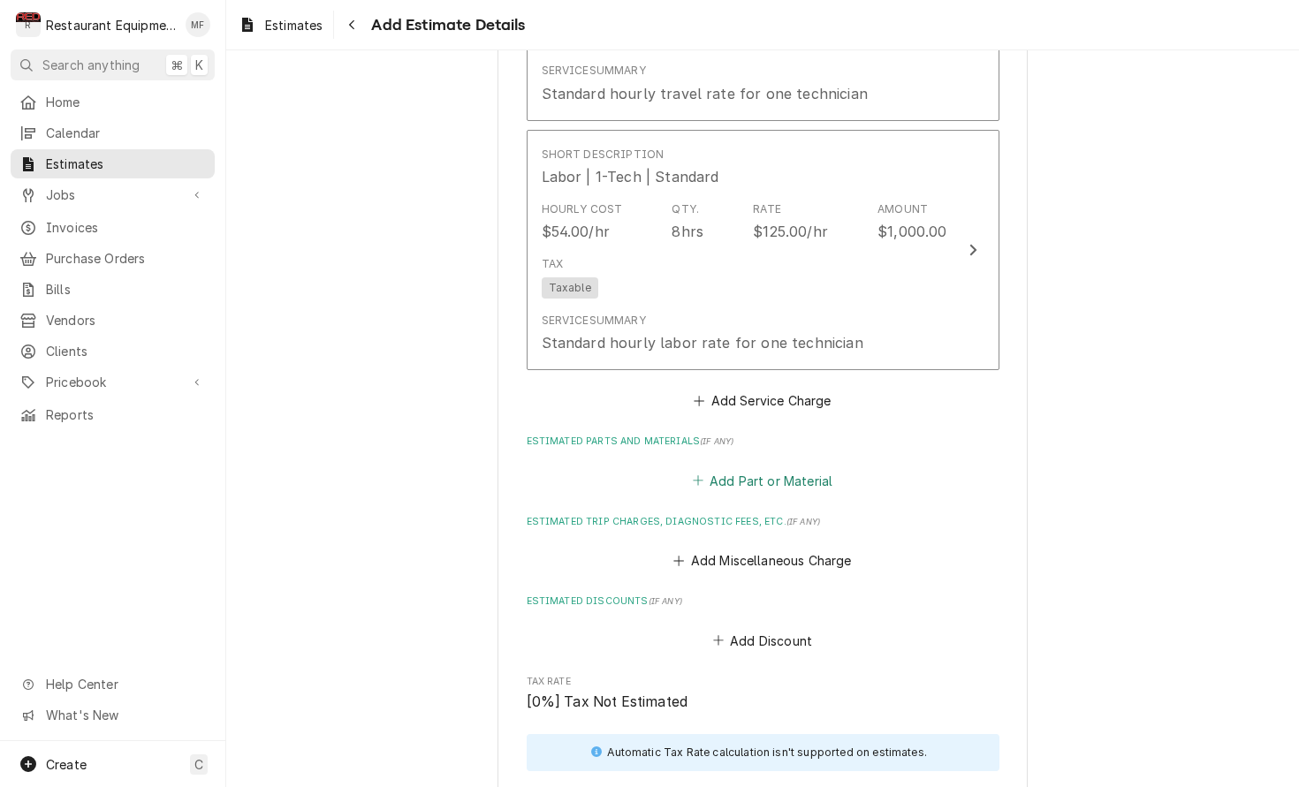
scroll to position [1960, 0]
click at [800, 466] on button "Add Part or Material" at bounding box center [762, 478] width 146 height 25
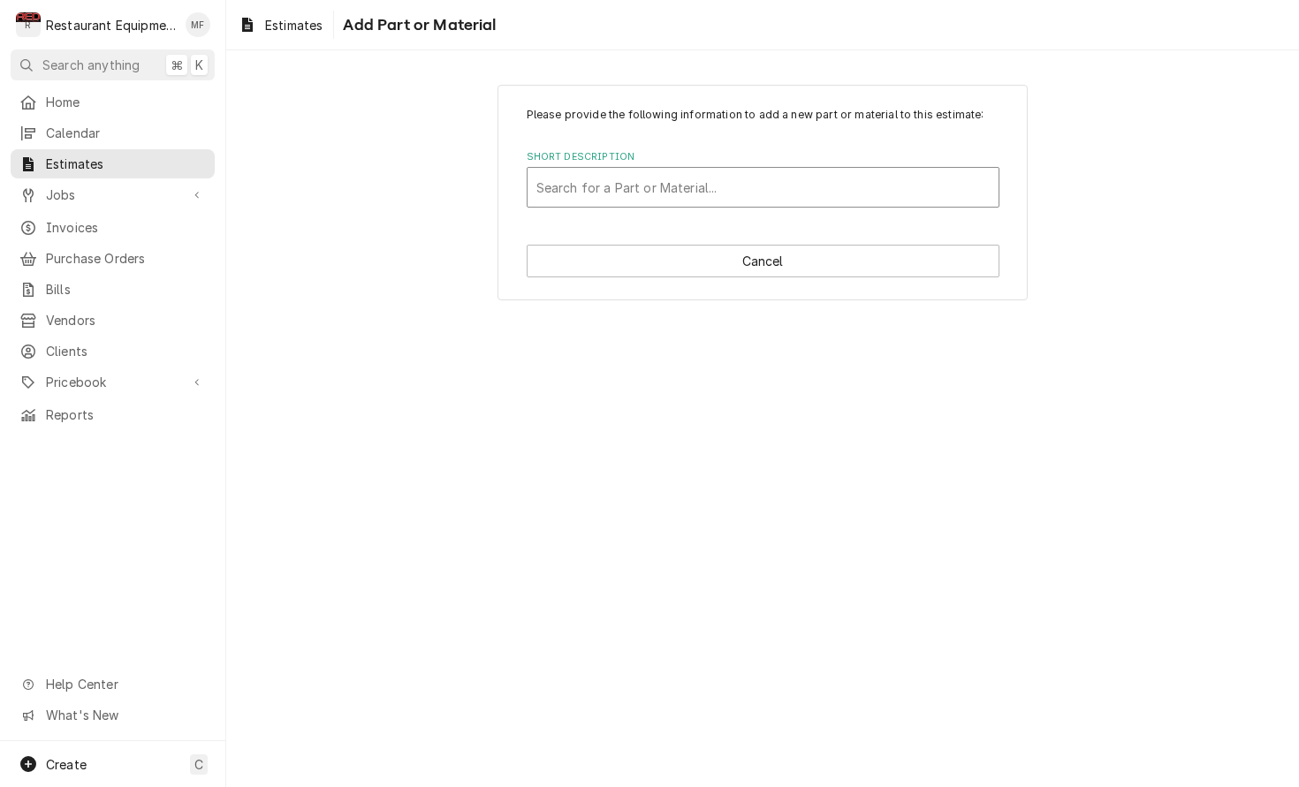
click at [770, 203] on div "Search for a Part or Material..." at bounding box center [762, 187] width 471 height 39
type input "460083"
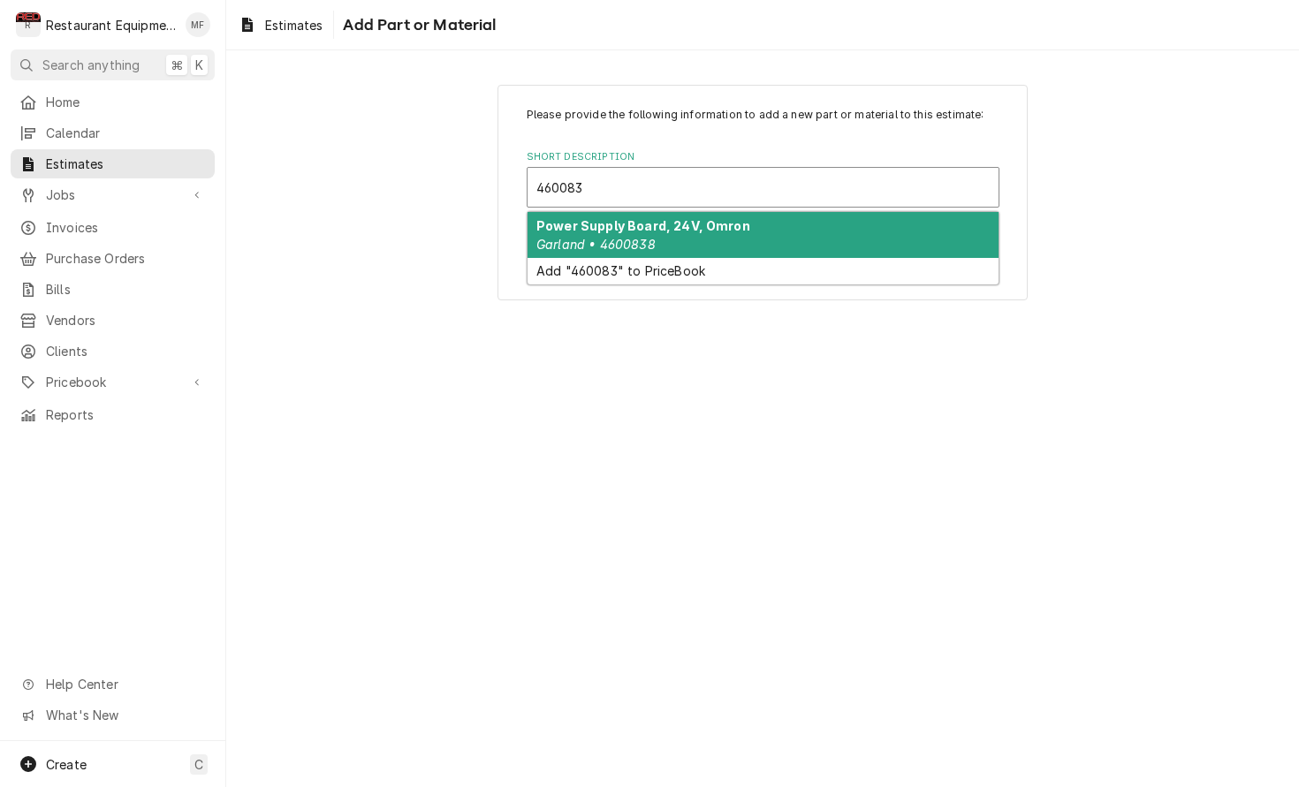
click at [783, 223] on div "Power Supply Board, 24V, Omron Garland • 4600838" at bounding box center [762, 235] width 471 height 46
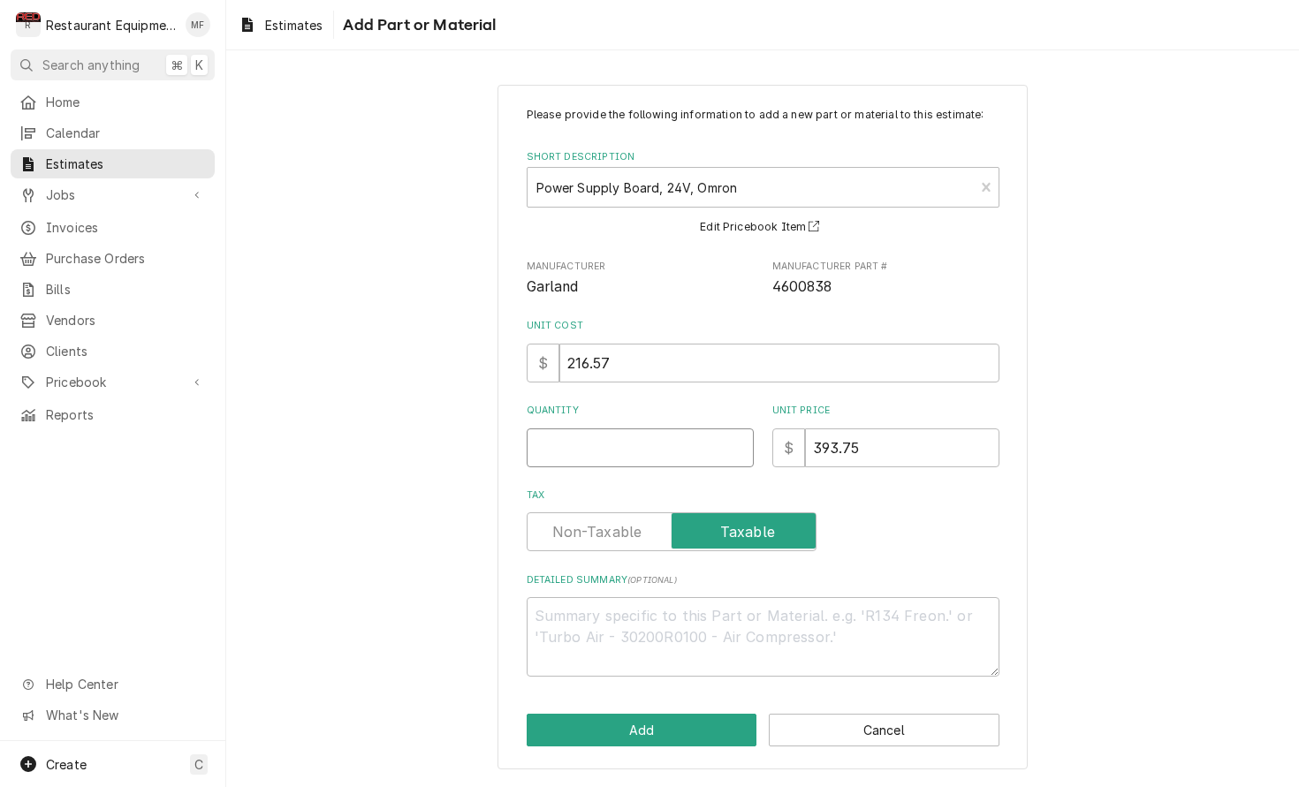
click at [664, 451] on input "Quantity" at bounding box center [640, 447] width 227 height 39
type textarea "x"
type input "1"
type textarea "x"
type input "1"
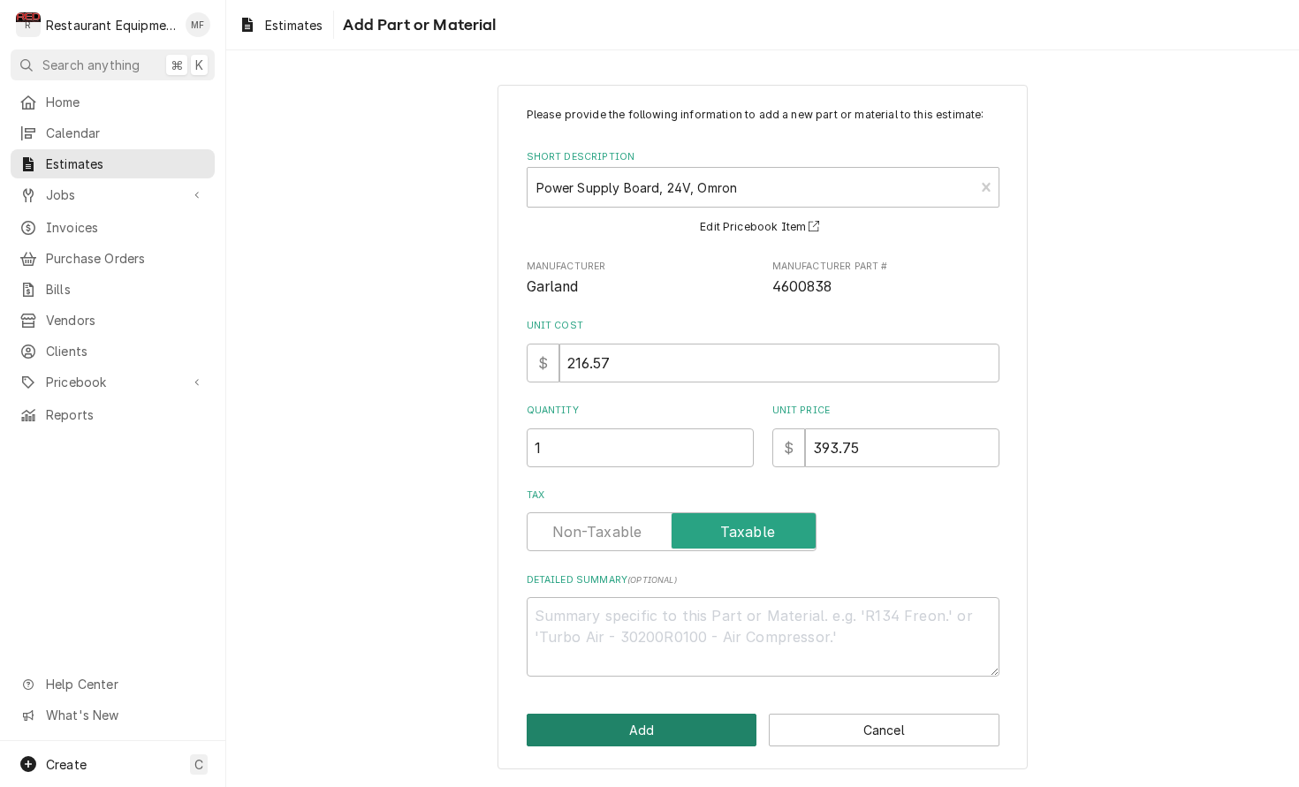
click at [701, 717] on button "Add" at bounding box center [642, 730] width 231 height 33
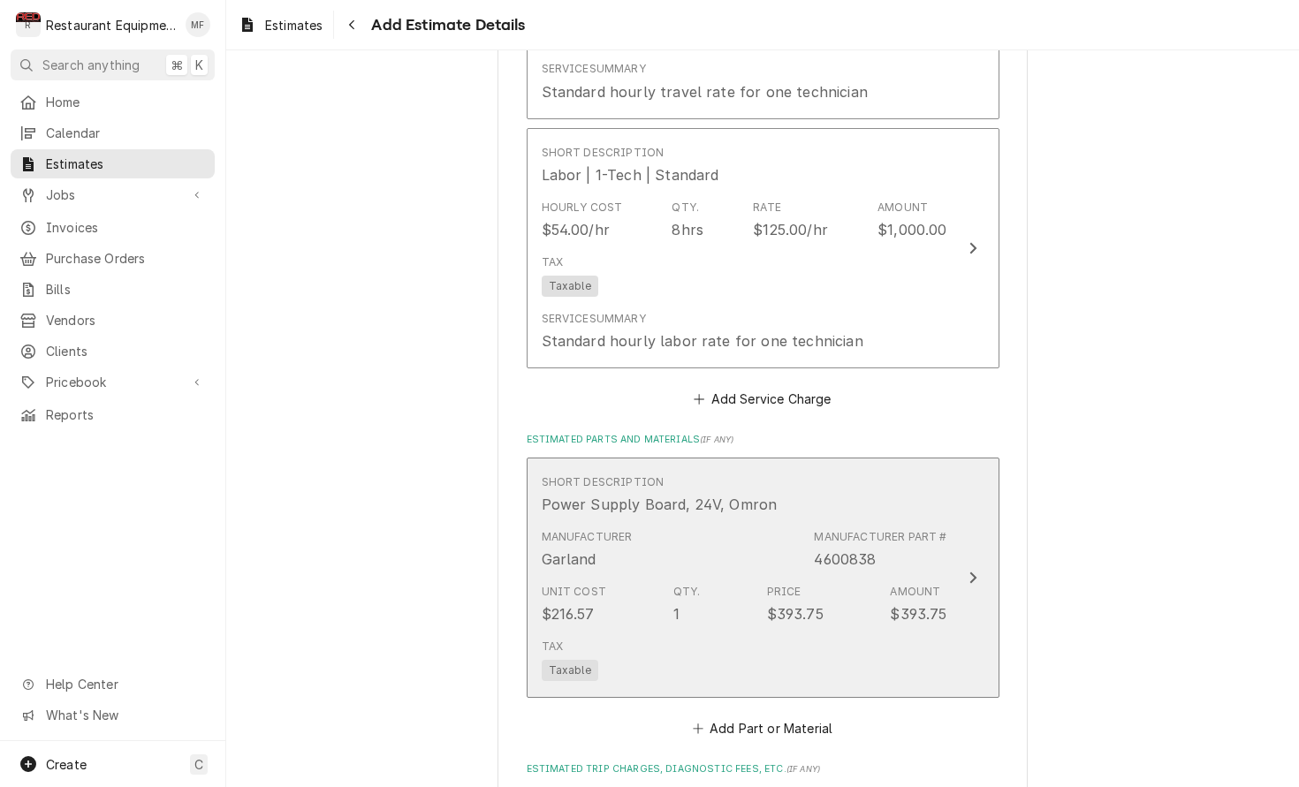
type textarea "x"
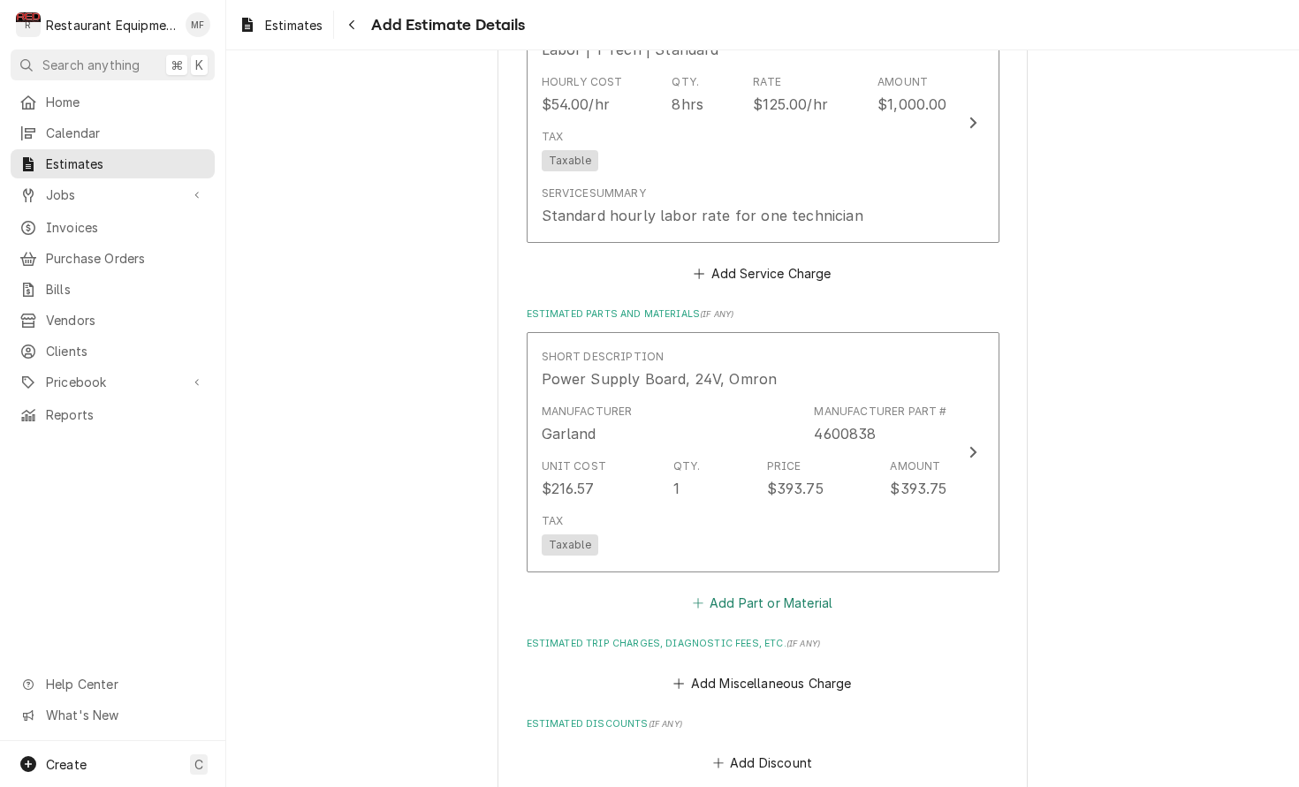
scroll to position [2086, 0]
click at [747, 590] on button "Add Part or Material" at bounding box center [762, 602] width 146 height 25
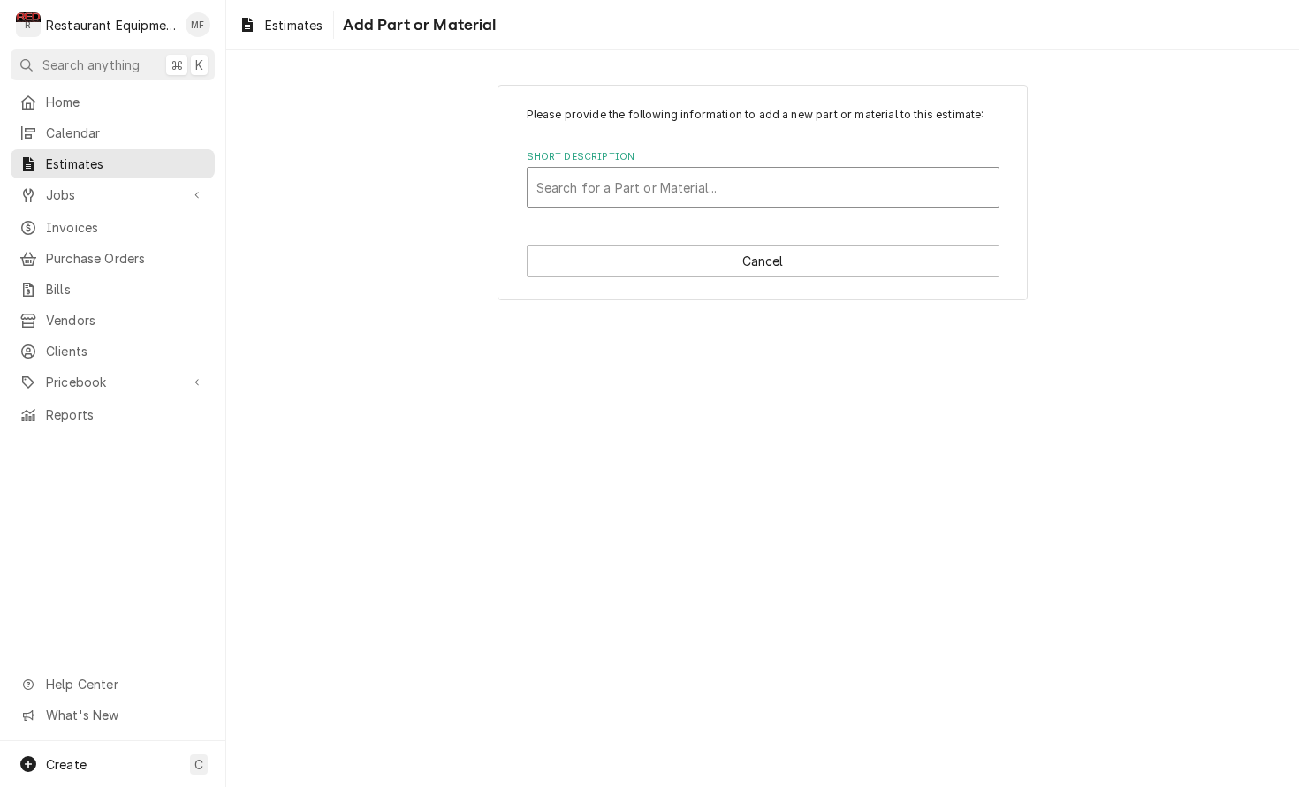
click at [910, 193] on div "Short Description" at bounding box center [762, 187] width 453 height 32
type input "4610005"
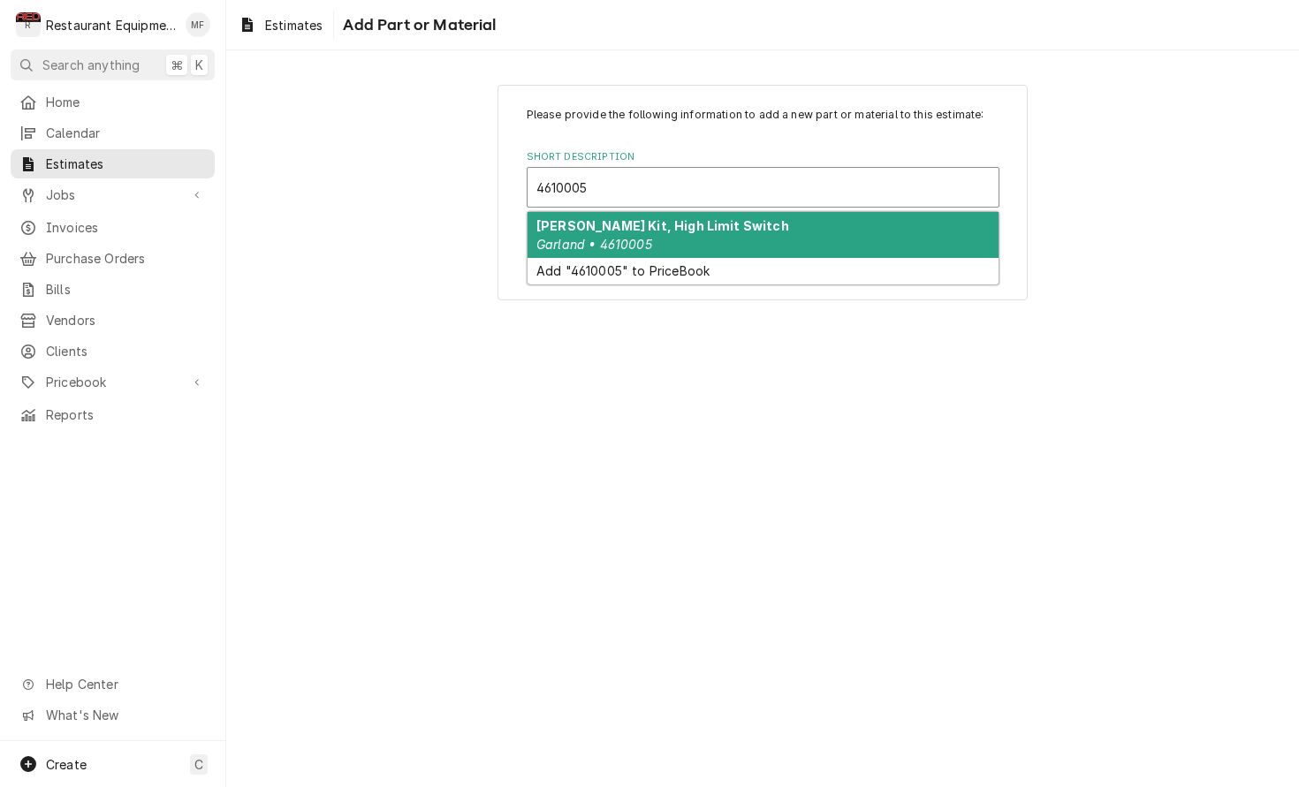
click at [913, 215] on div "Garland Serice Kit, High Limit Switch Garland • 4610005" at bounding box center [762, 235] width 471 height 46
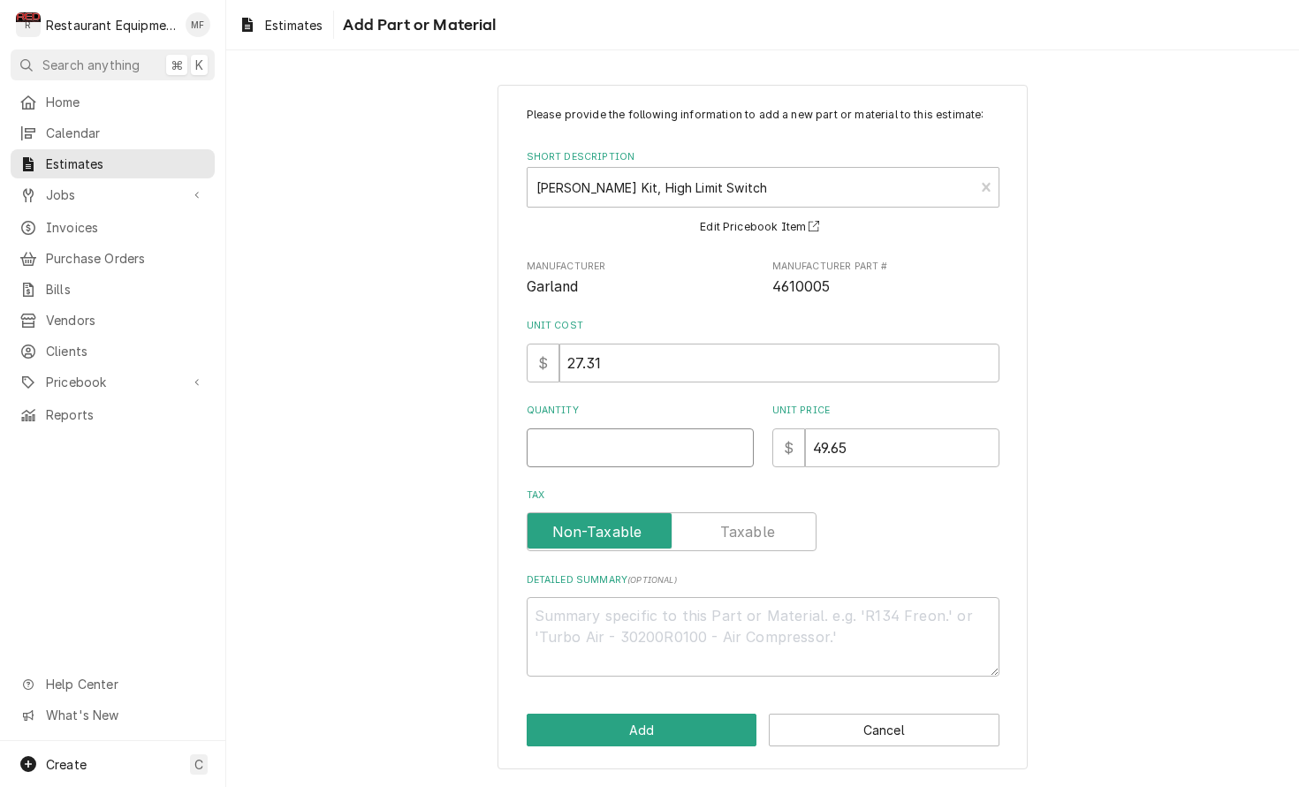
click at [656, 447] on input "Quantity" at bounding box center [640, 447] width 227 height 39
type textarea "x"
type input "2"
type textarea "x"
type input "2"
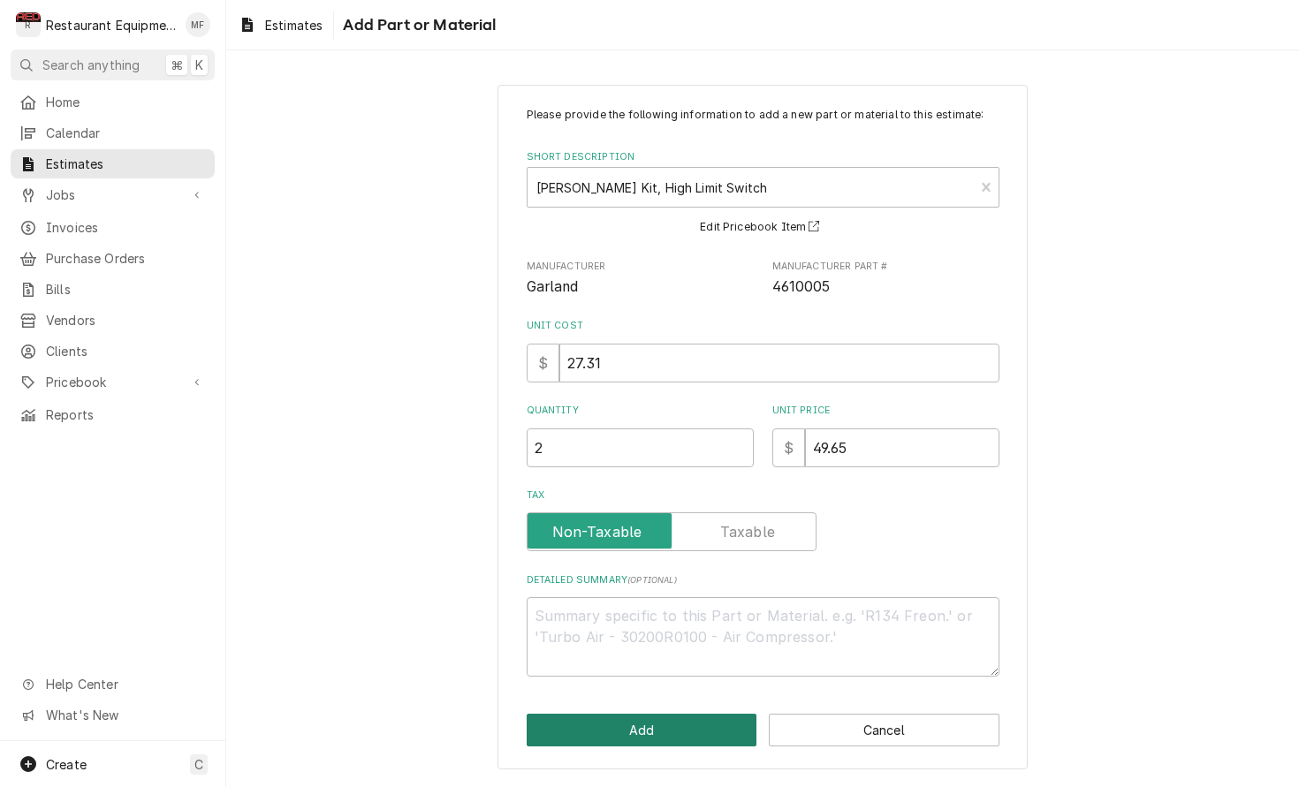
click at [648, 732] on button "Add" at bounding box center [642, 730] width 231 height 33
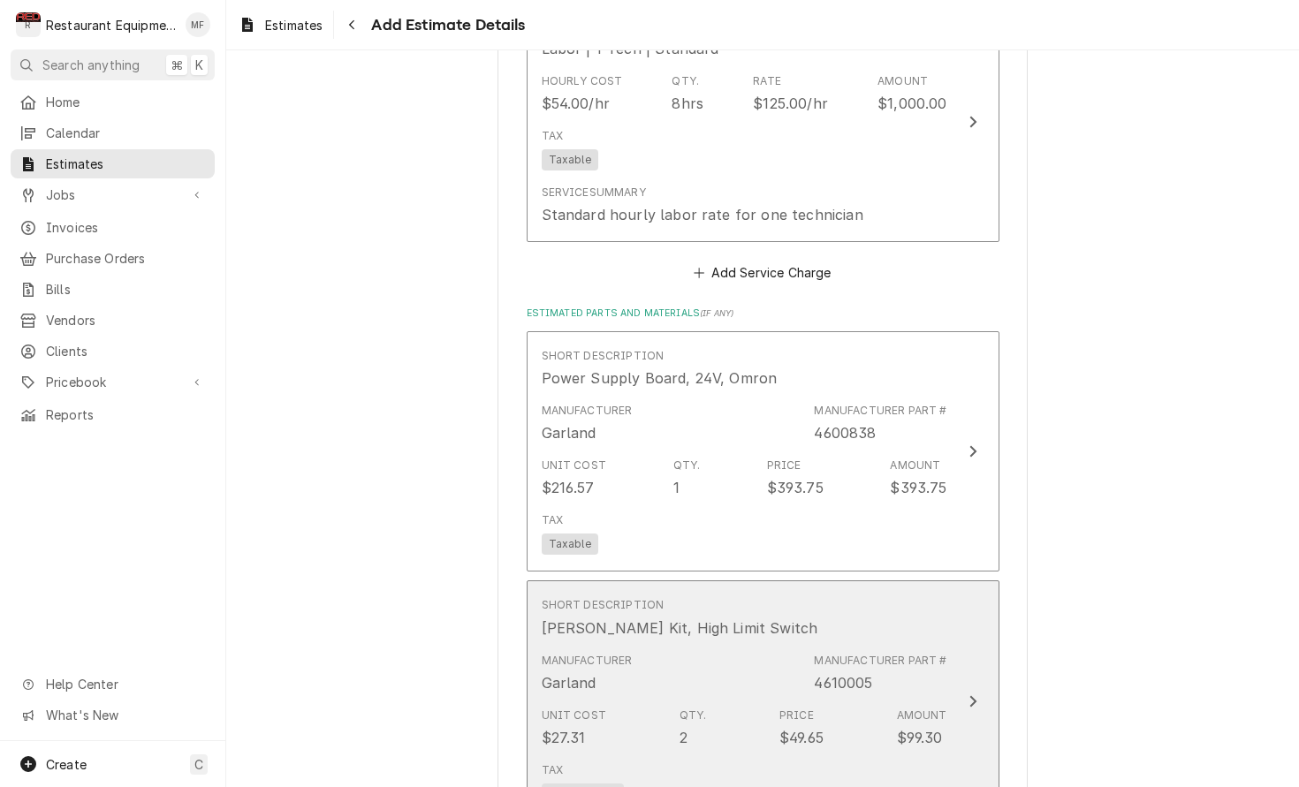
type textarea "x"
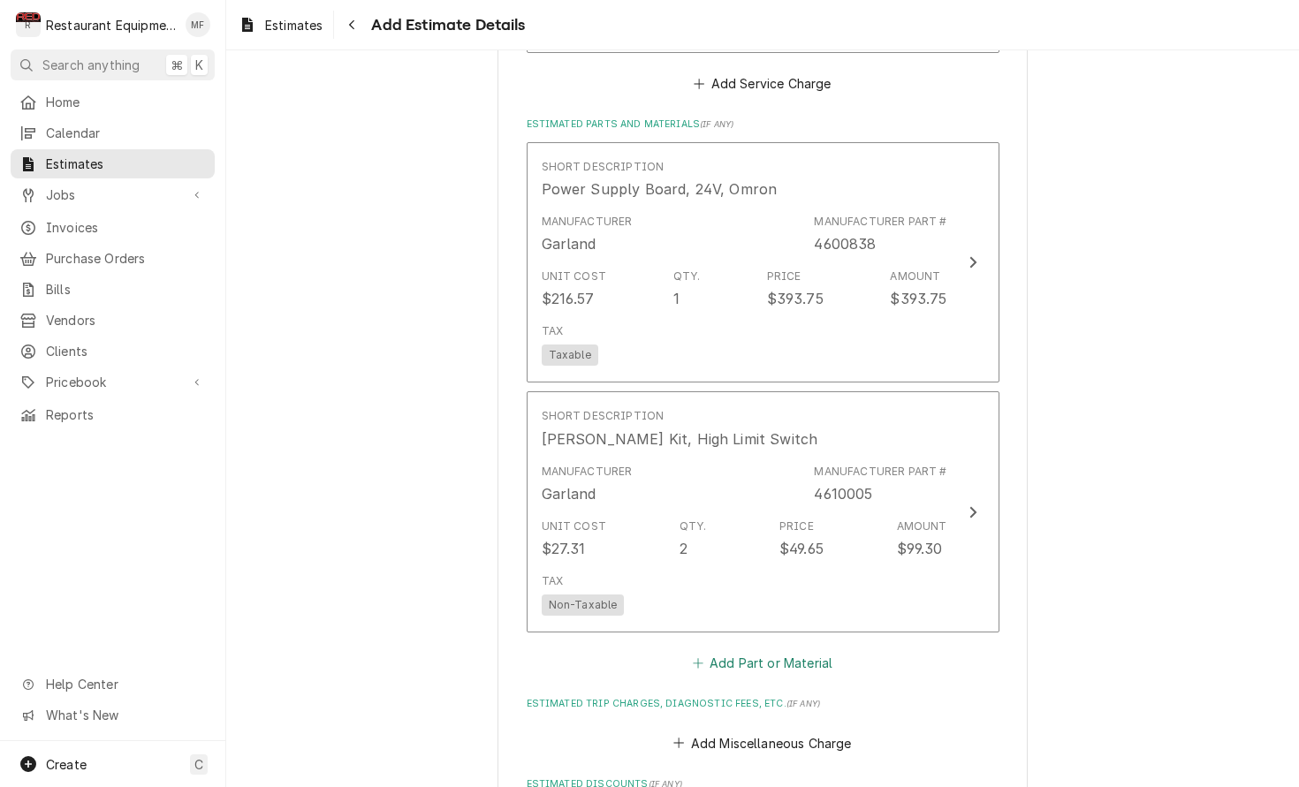
scroll to position [2276, 0]
click at [798, 650] on button "Add Part or Material" at bounding box center [762, 662] width 146 height 25
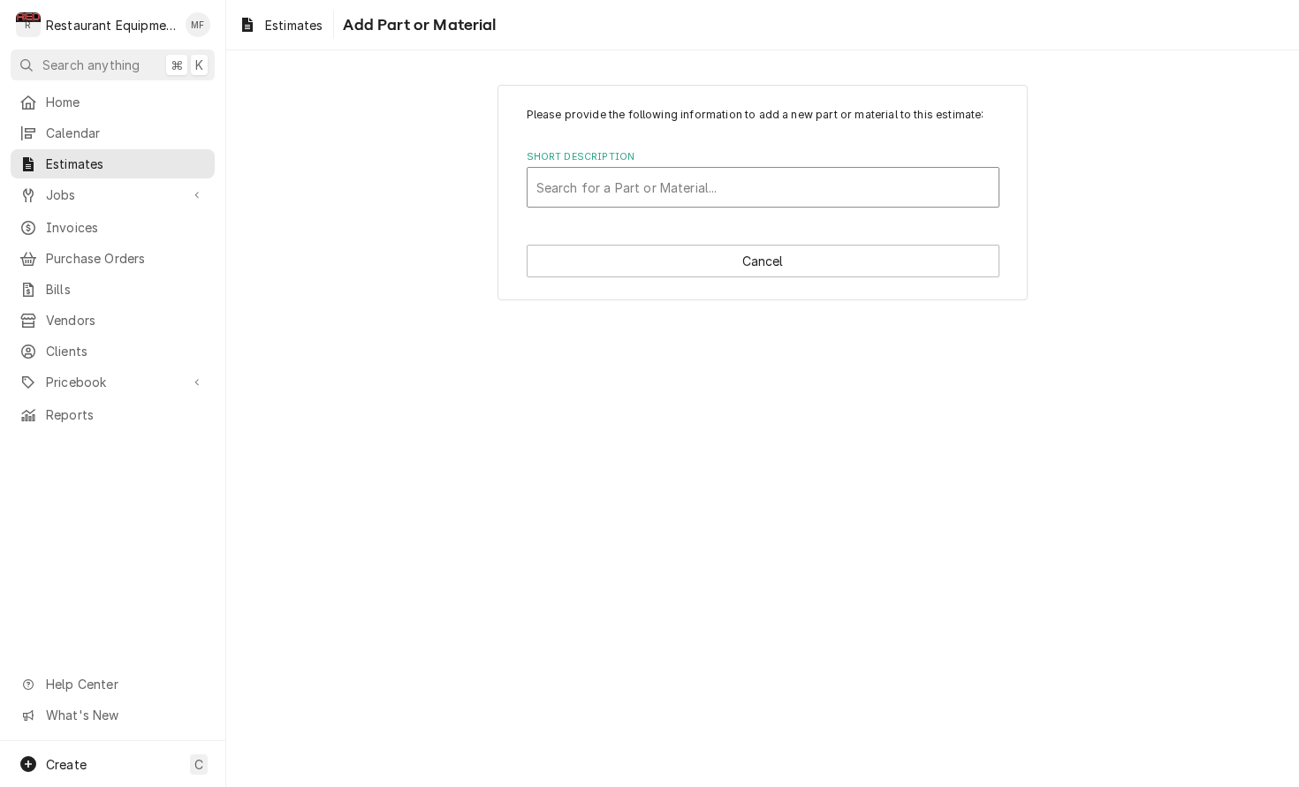
click at [892, 185] on div "Short Description" at bounding box center [762, 187] width 453 height 32
type input "4600127"
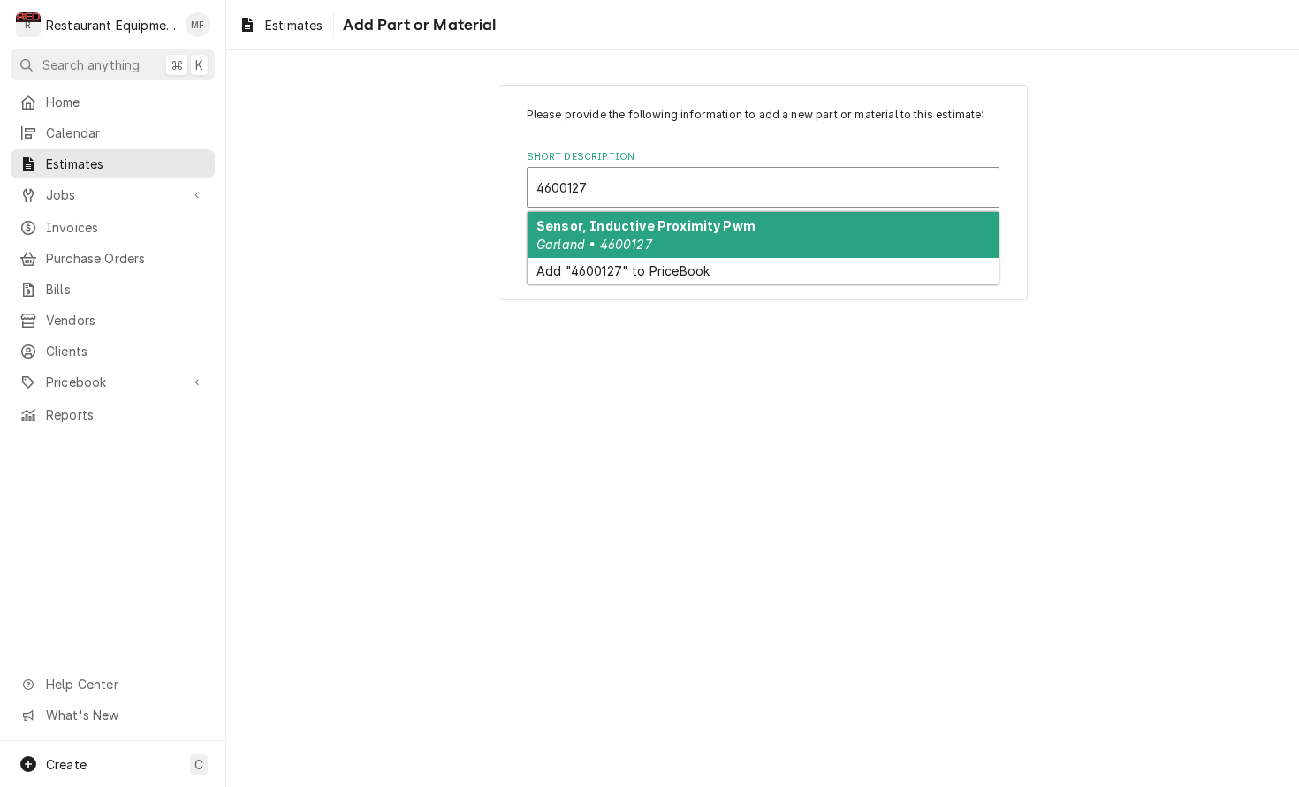
click at [961, 230] on div "Sensor, Inductive Proximity Pwm Garland • 4600127" at bounding box center [762, 235] width 471 height 46
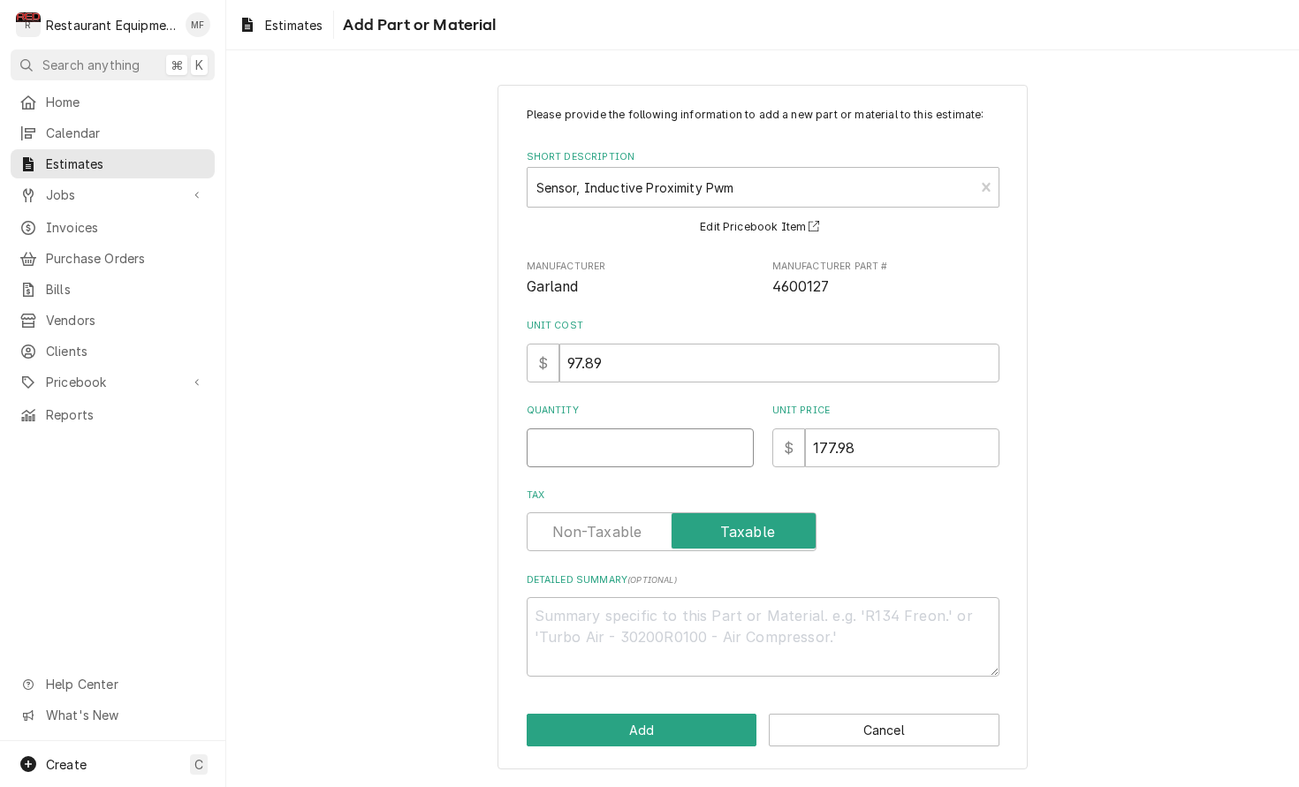
click at [686, 436] on input "Quantity" at bounding box center [640, 447] width 227 height 39
type textarea "x"
type input "2"
type textarea "x"
type input "2"
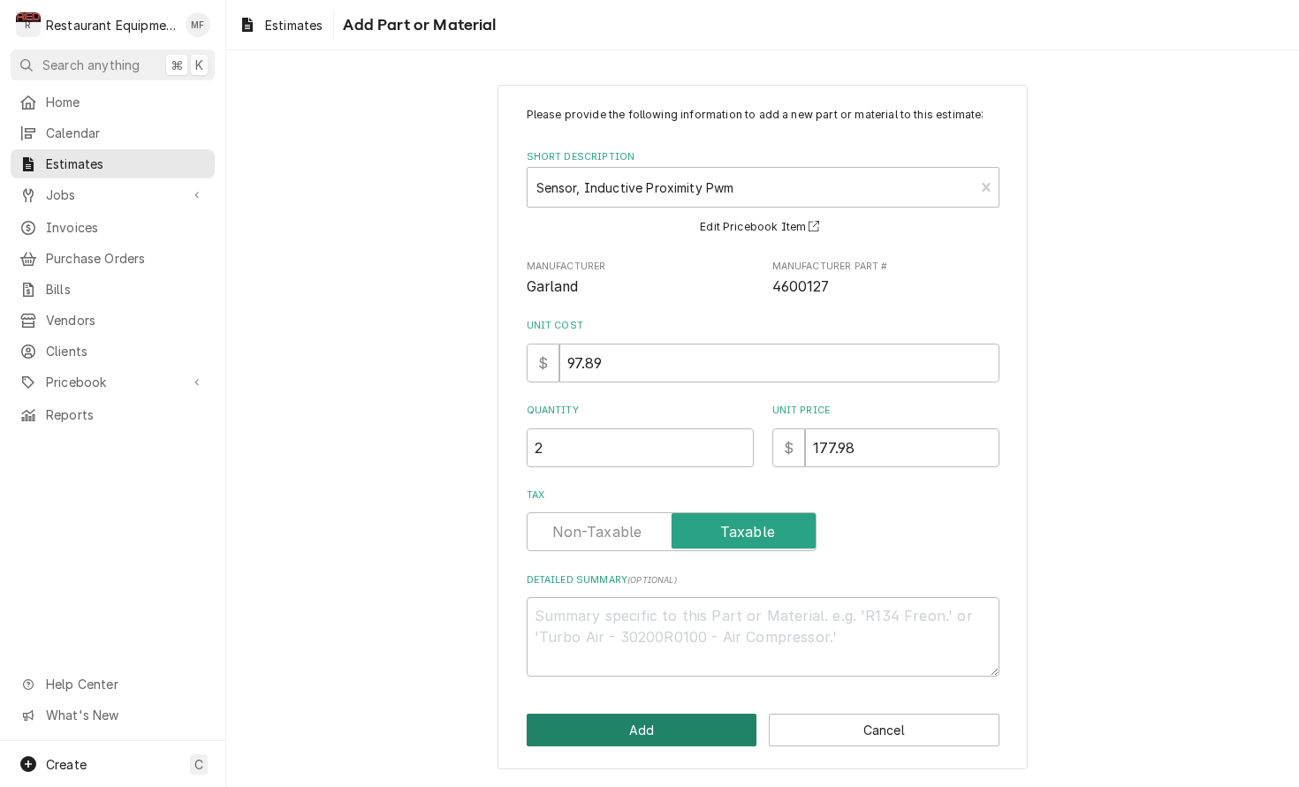
click at [658, 727] on button "Add" at bounding box center [642, 730] width 231 height 33
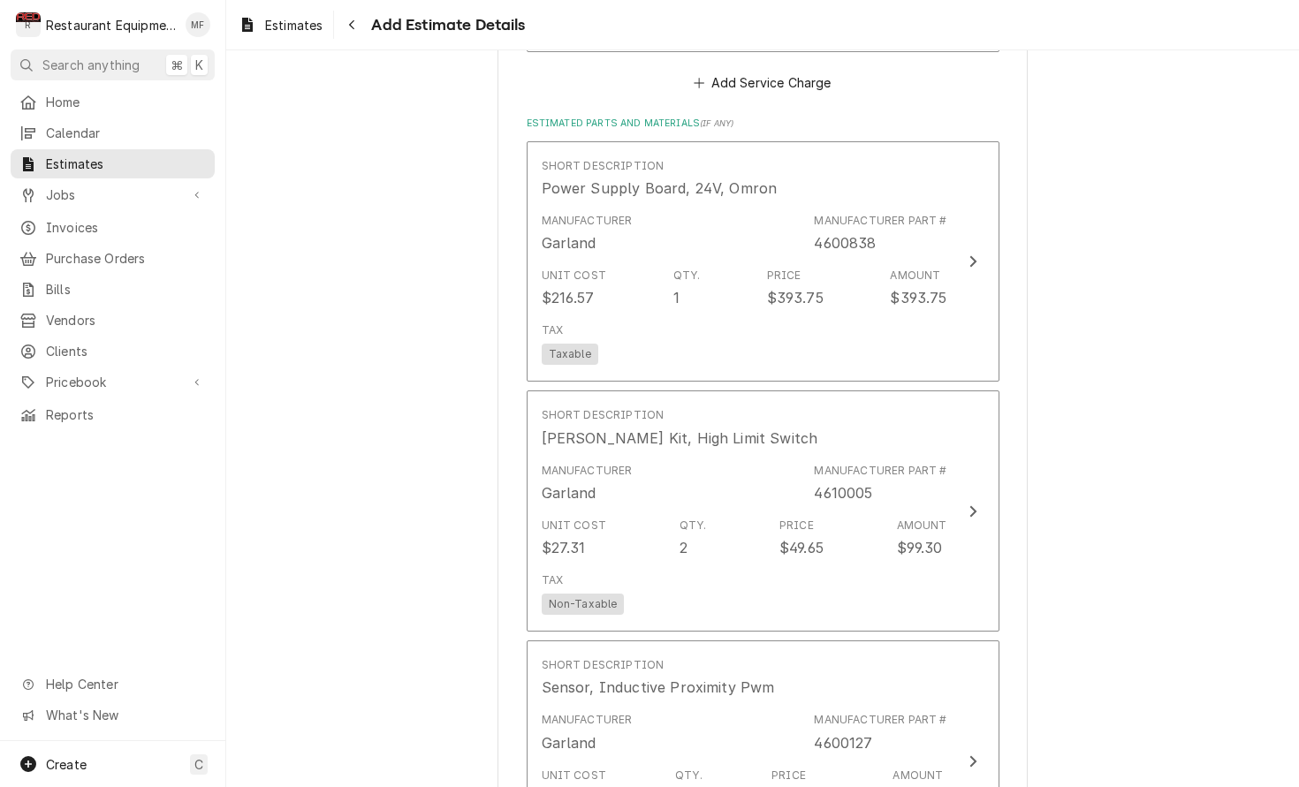
type textarea "x"
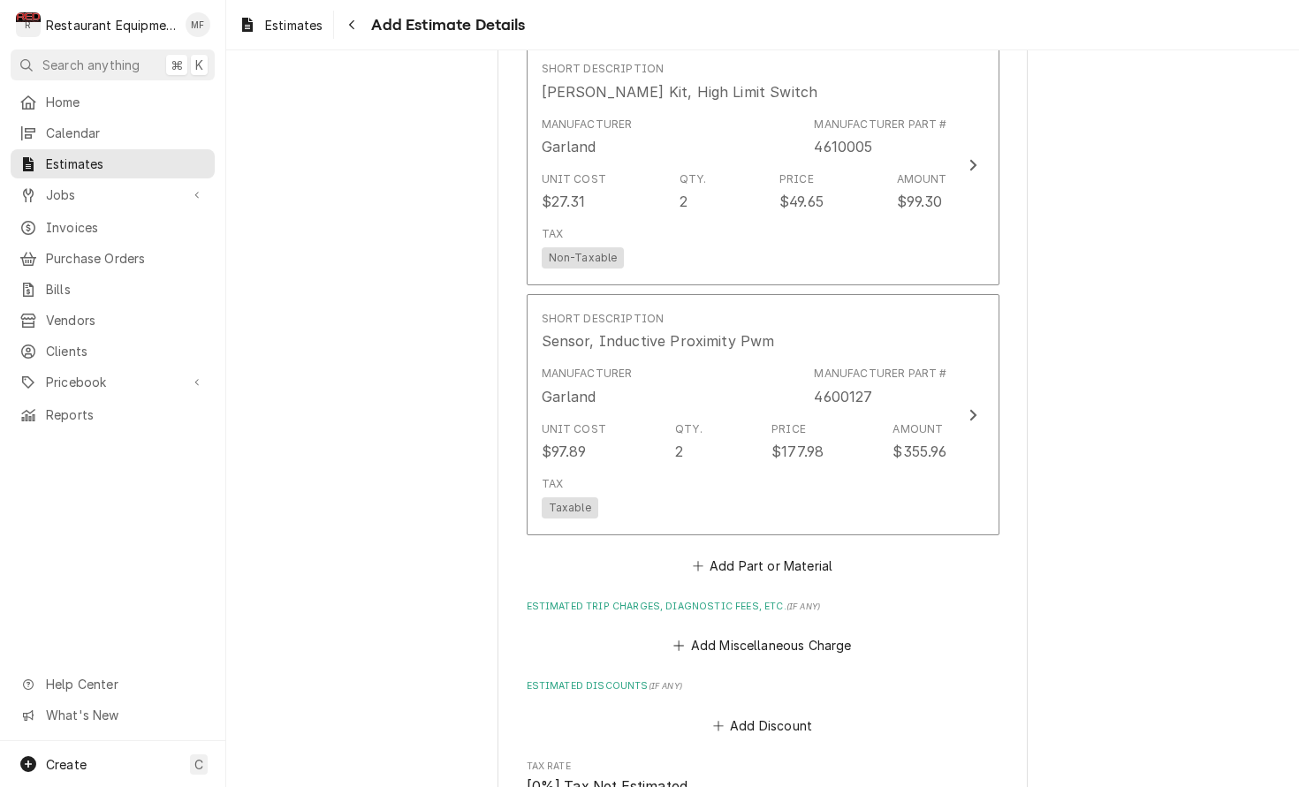
scroll to position [2632, 0]
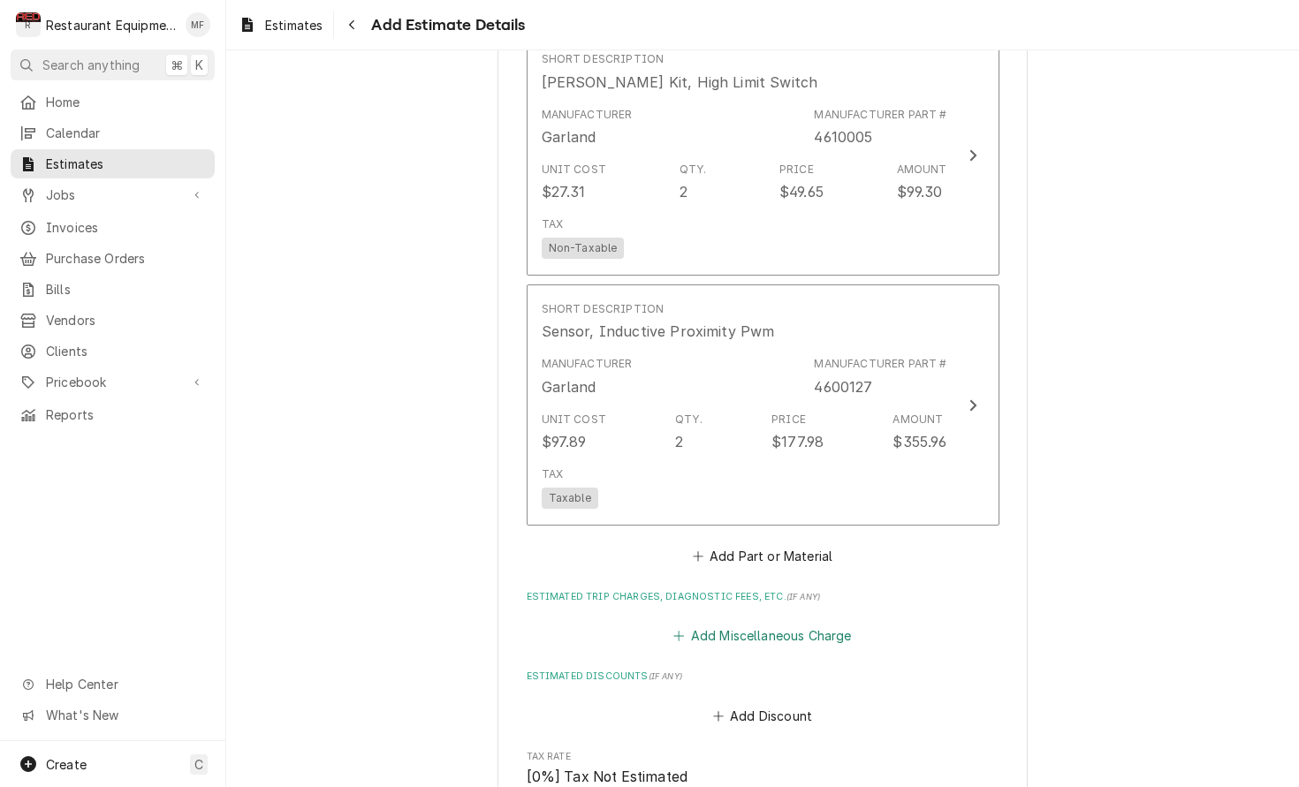
click at [797, 624] on button "Add Miscellaneous Charge" at bounding box center [763, 636] width 184 height 25
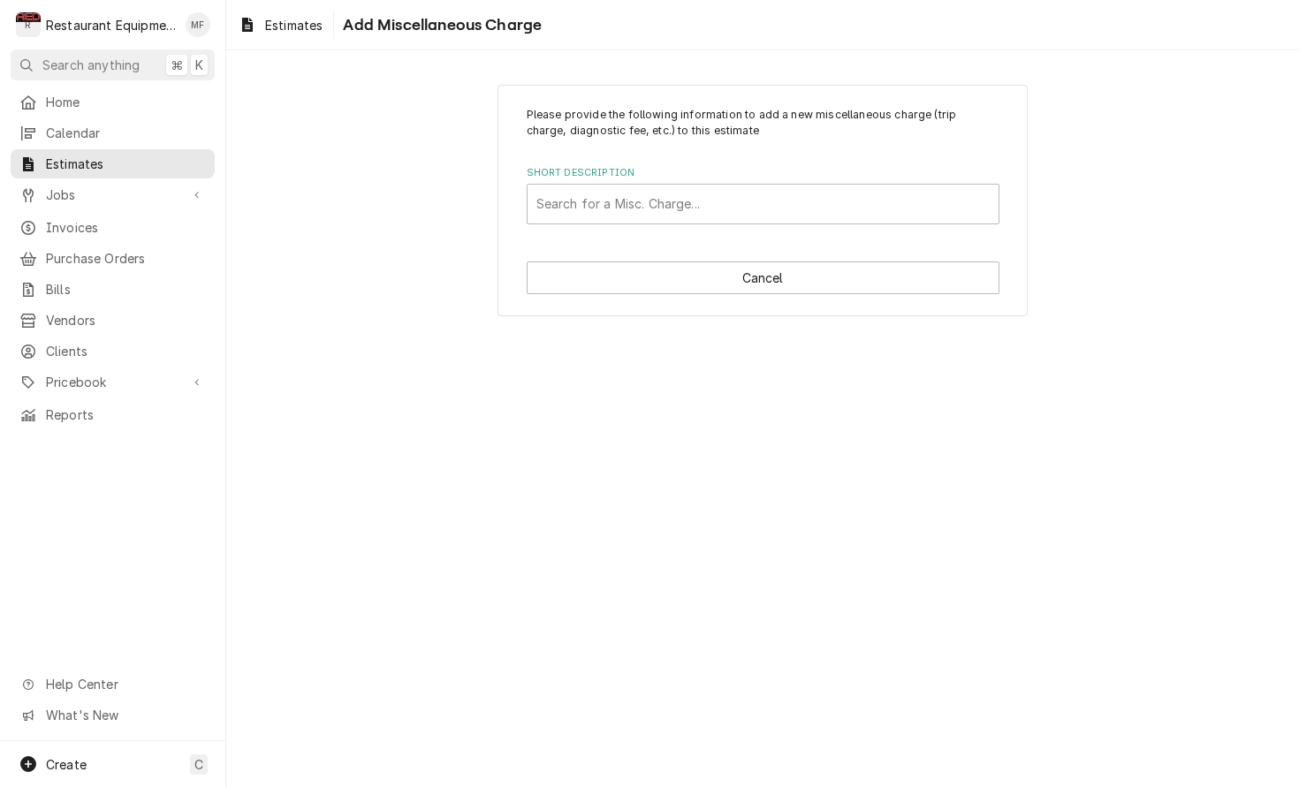
click at [705, 181] on div "Short Description Search for a Misc. Charge..." at bounding box center [763, 194] width 473 height 57
click at [703, 195] on div "Short Description" at bounding box center [762, 204] width 453 height 32
type input "truck"
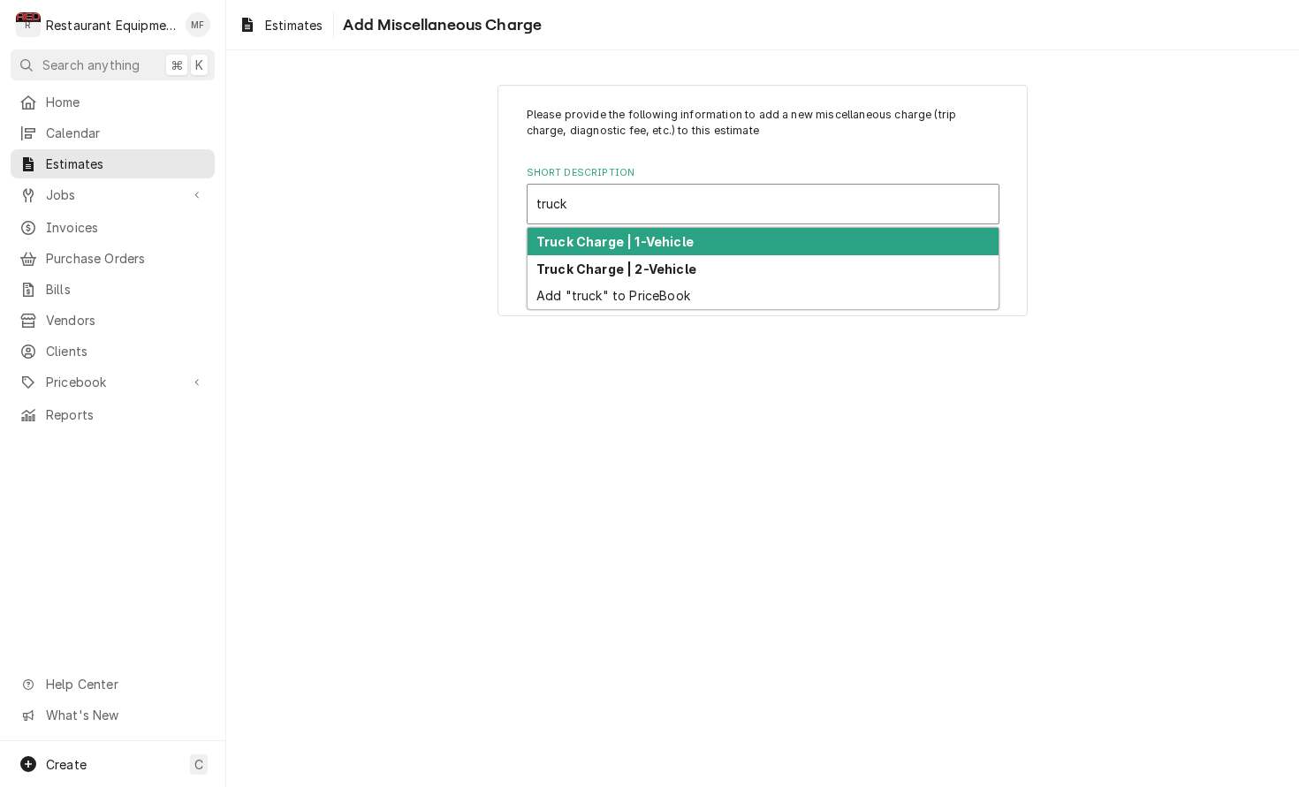
click at [717, 241] on div "Truck Charge | 1-Vehicle" at bounding box center [762, 241] width 471 height 27
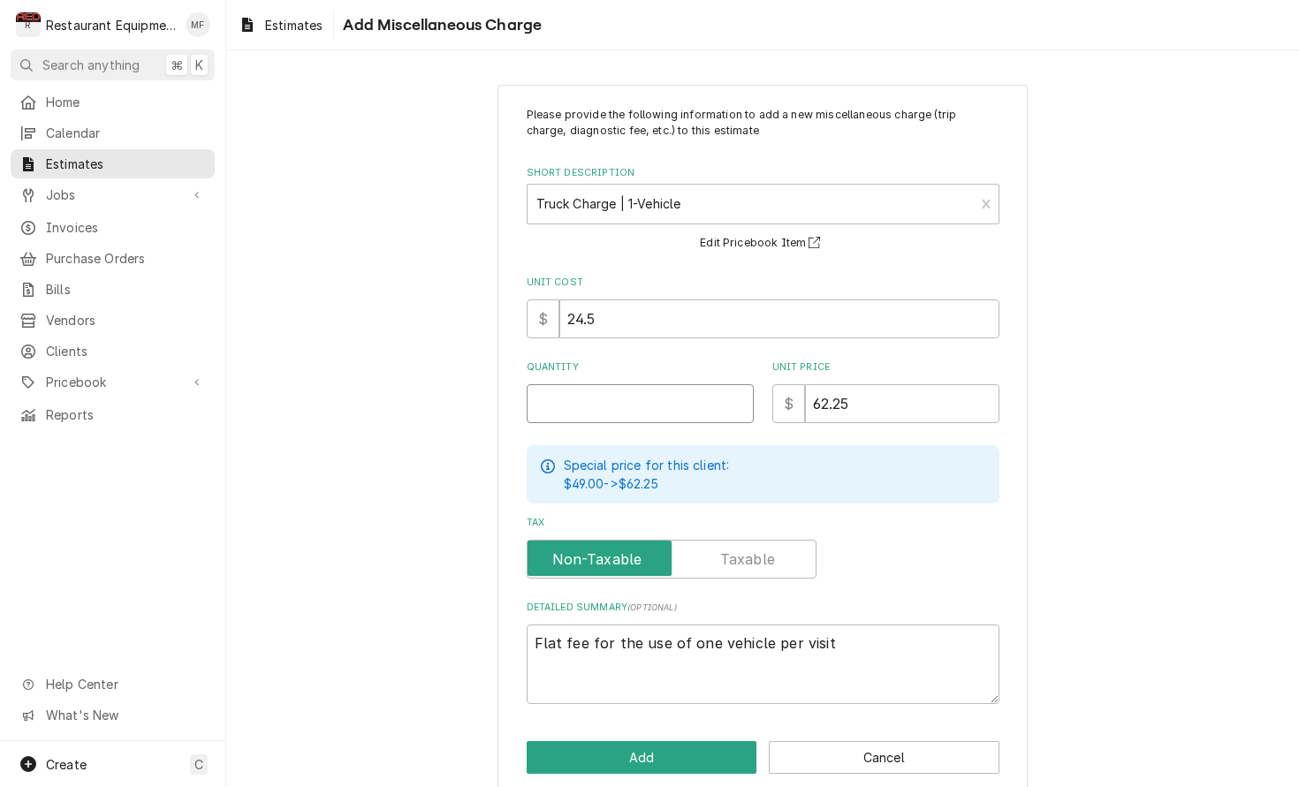
click at [622, 396] on input "Quantity" at bounding box center [640, 403] width 227 height 39
type textarea "x"
type input "2"
type textarea "x"
type input "2"
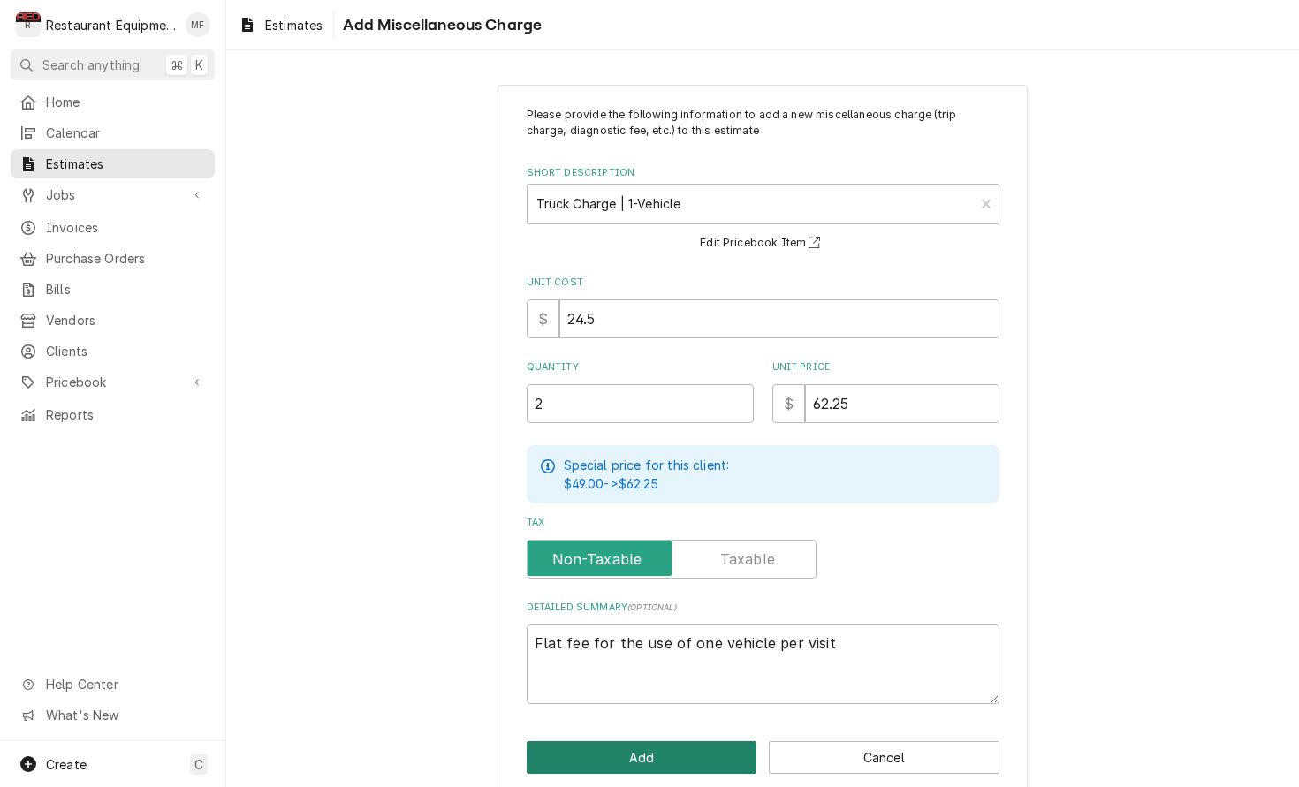
click at [624, 763] on button "Add" at bounding box center [642, 757] width 231 height 33
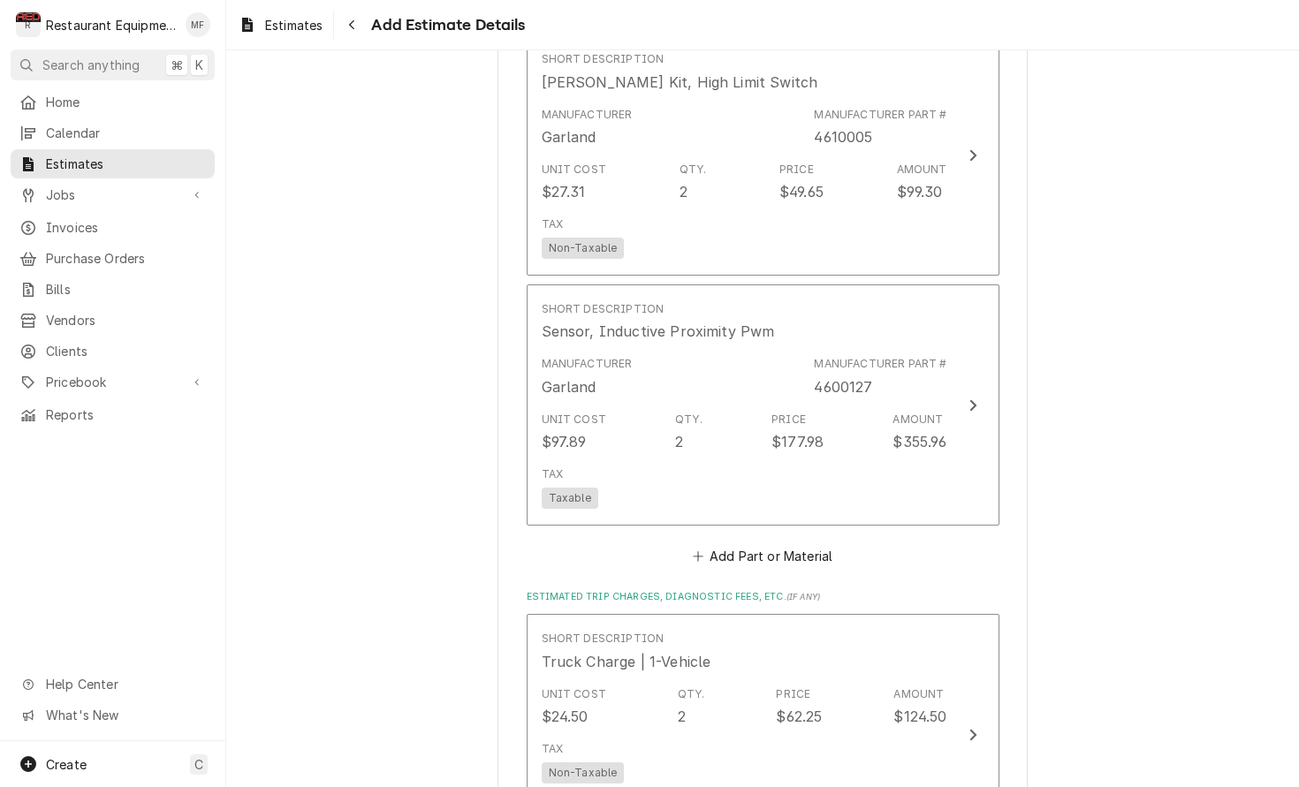
type textarea "x"
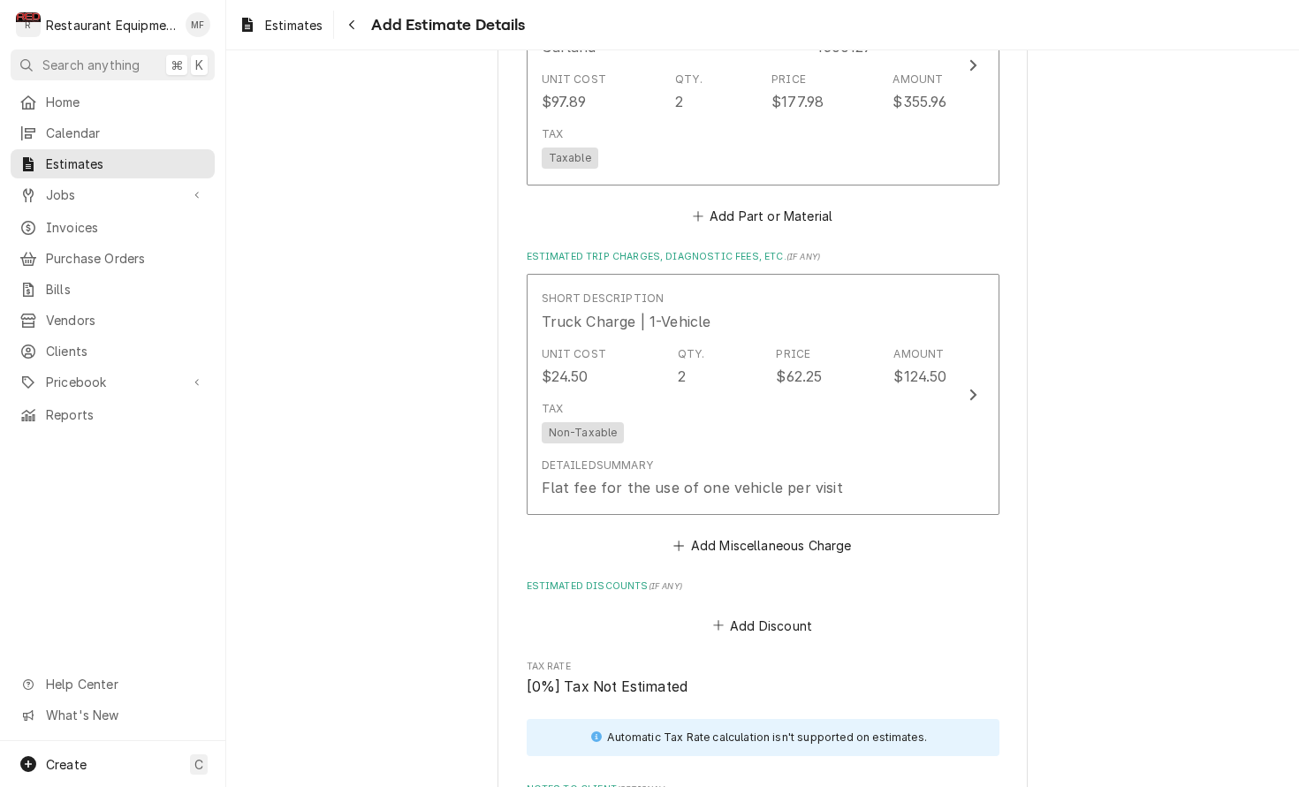
scroll to position [2981, 0]
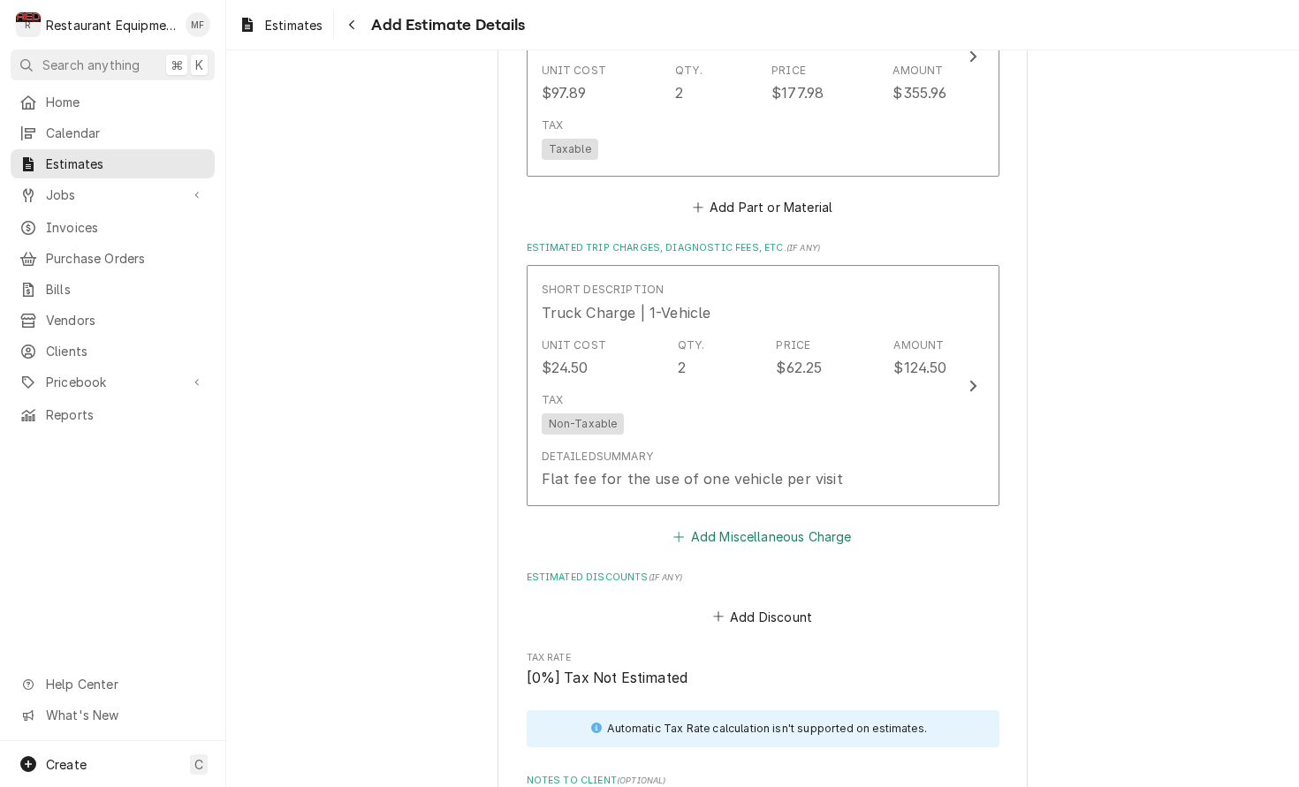
click at [786, 521] on fieldset "Charge Details Estimated Service Charges Short Description Travel | 1-Tech | St…" at bounding box center [763, 24] width 473 height 2461
click at [783, 525] on button "Add Miscellaneous Charge" at bounding box center [763, 537] width 184 height 25
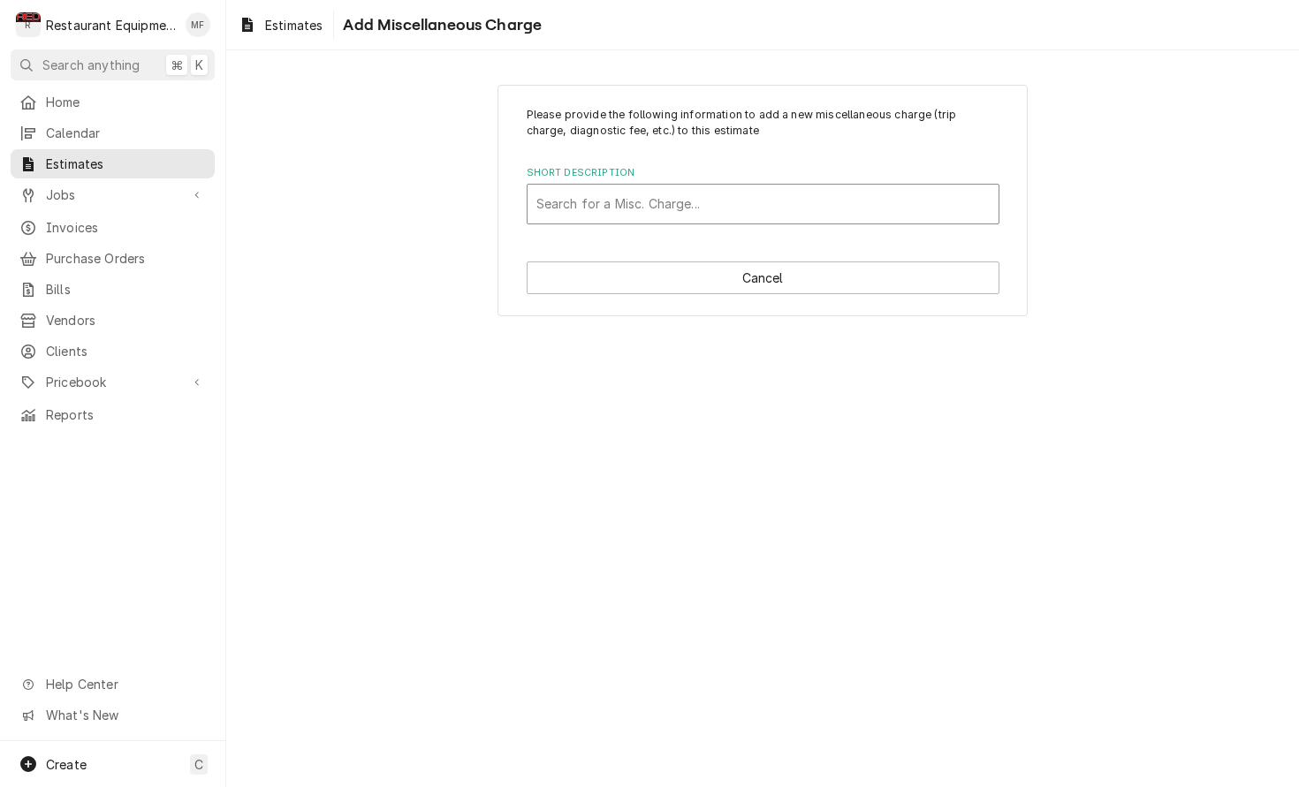
click at [715, 196] on div "Short Description" at bounding box center [762, 204] width 453 height 32
type input "shipp"
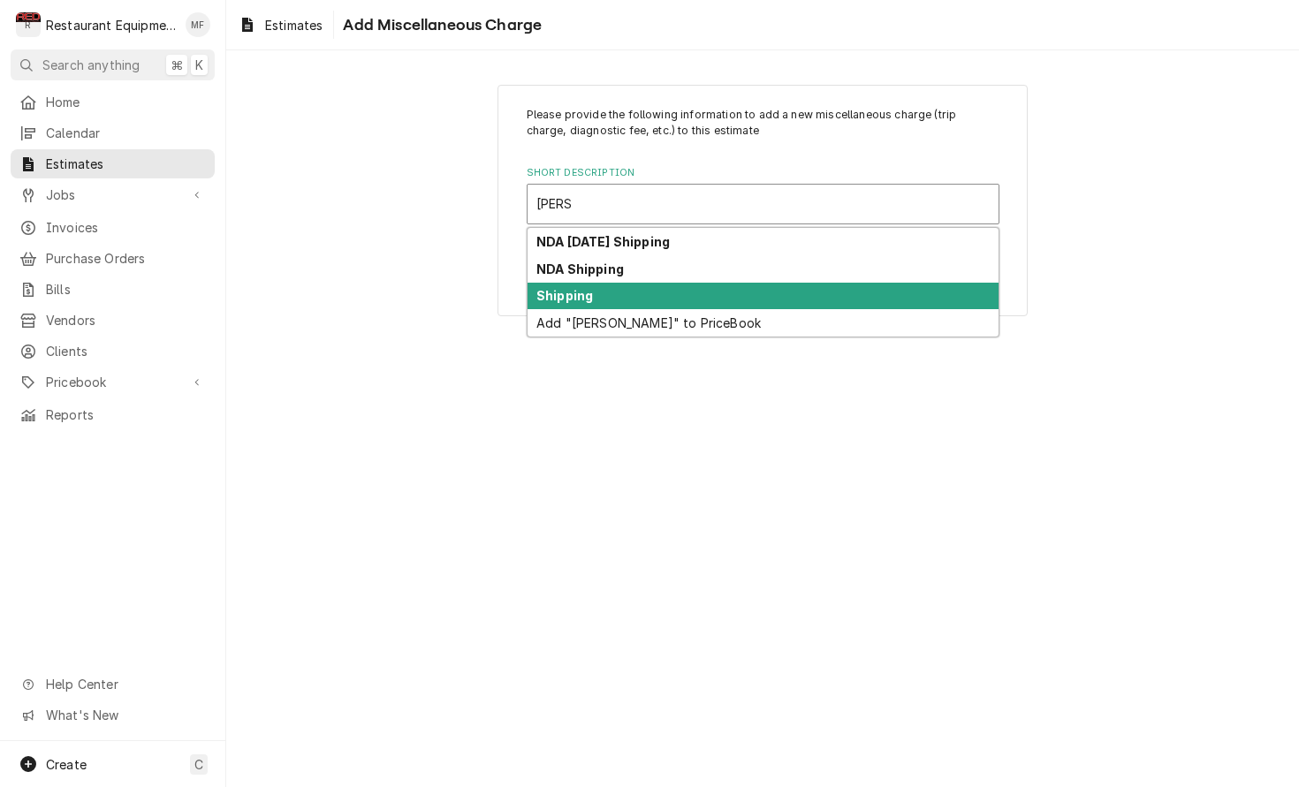
click at [675, 284] on div "Shipping" at bounding box center [762, 296] width 471 height 27
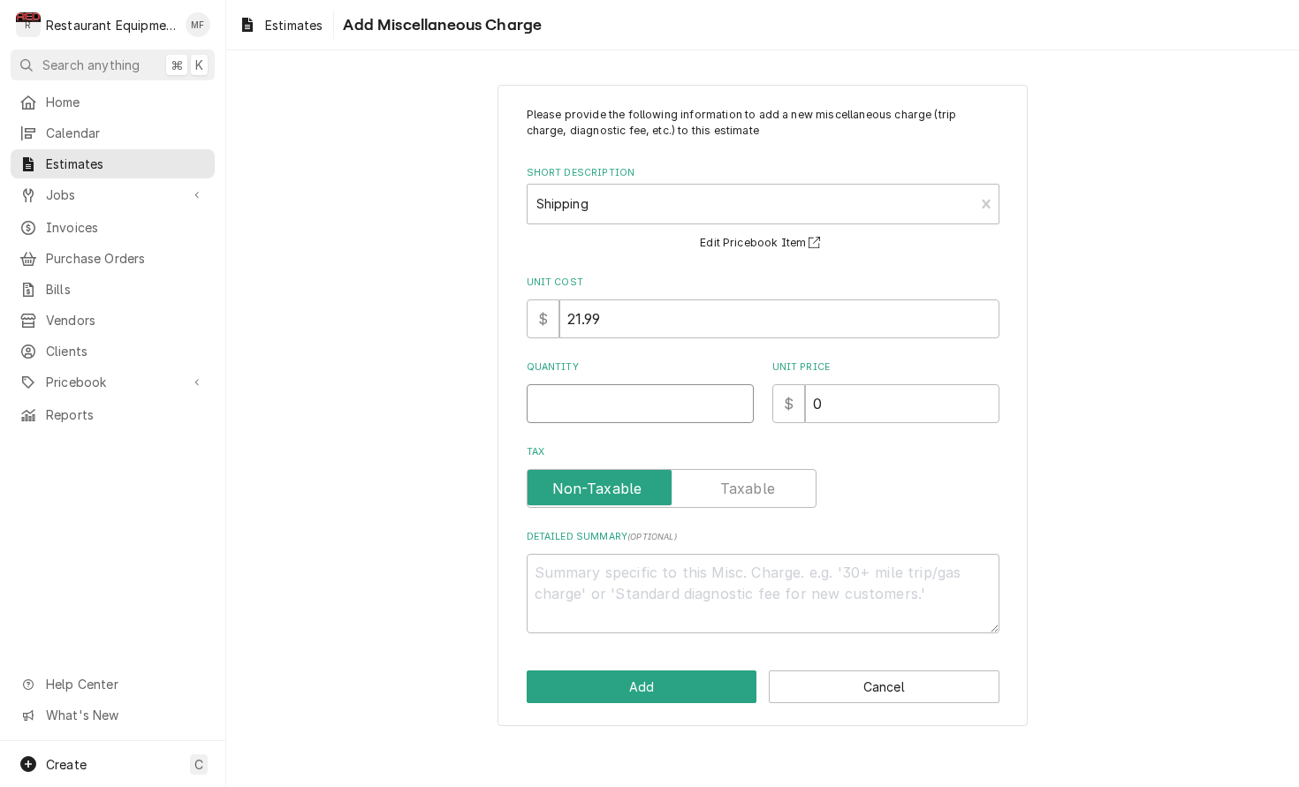
click at [618, 408] on input "Quantity" at bounding box center [640, 403] width 227 height 39
type textarea "x"
type input "1"
type textarea "x"
type input "1"
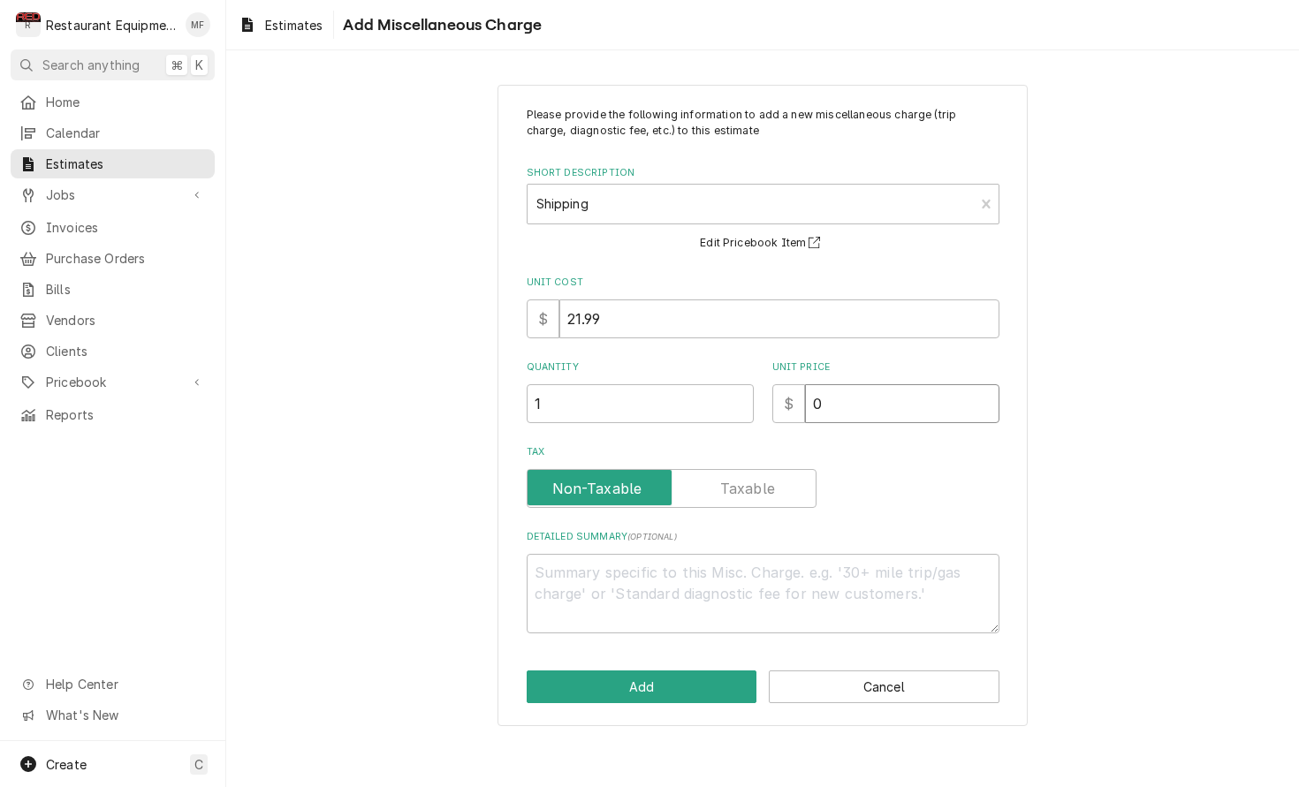
type textarea "x"
type input "7"
type textarea "x"
type input "78"
type textarea "x"
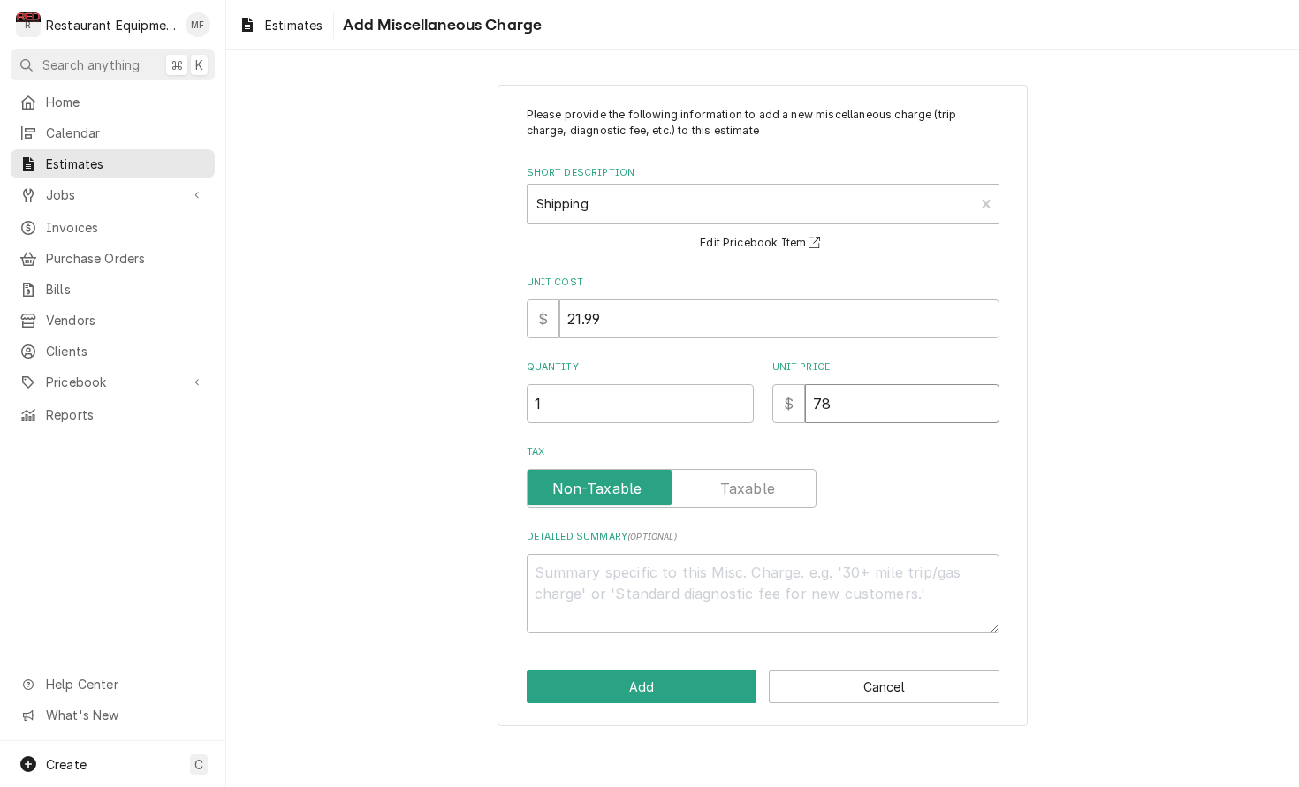
type input "78.4"
type textarea "x"
type input "78.43"
type textarea "x"
type input "78.43"
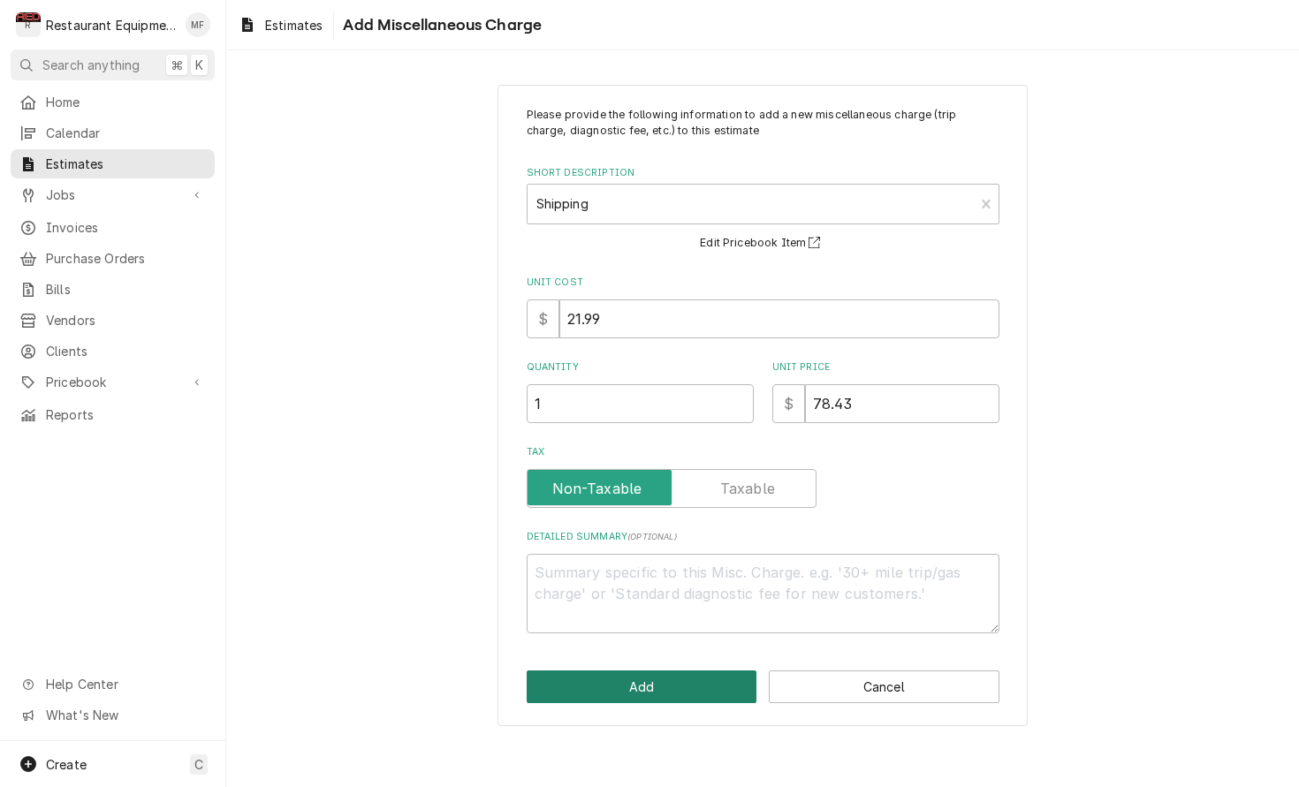
click at [693, 677] on button "Add" at bounding box center [642, 687] width 231 height 33
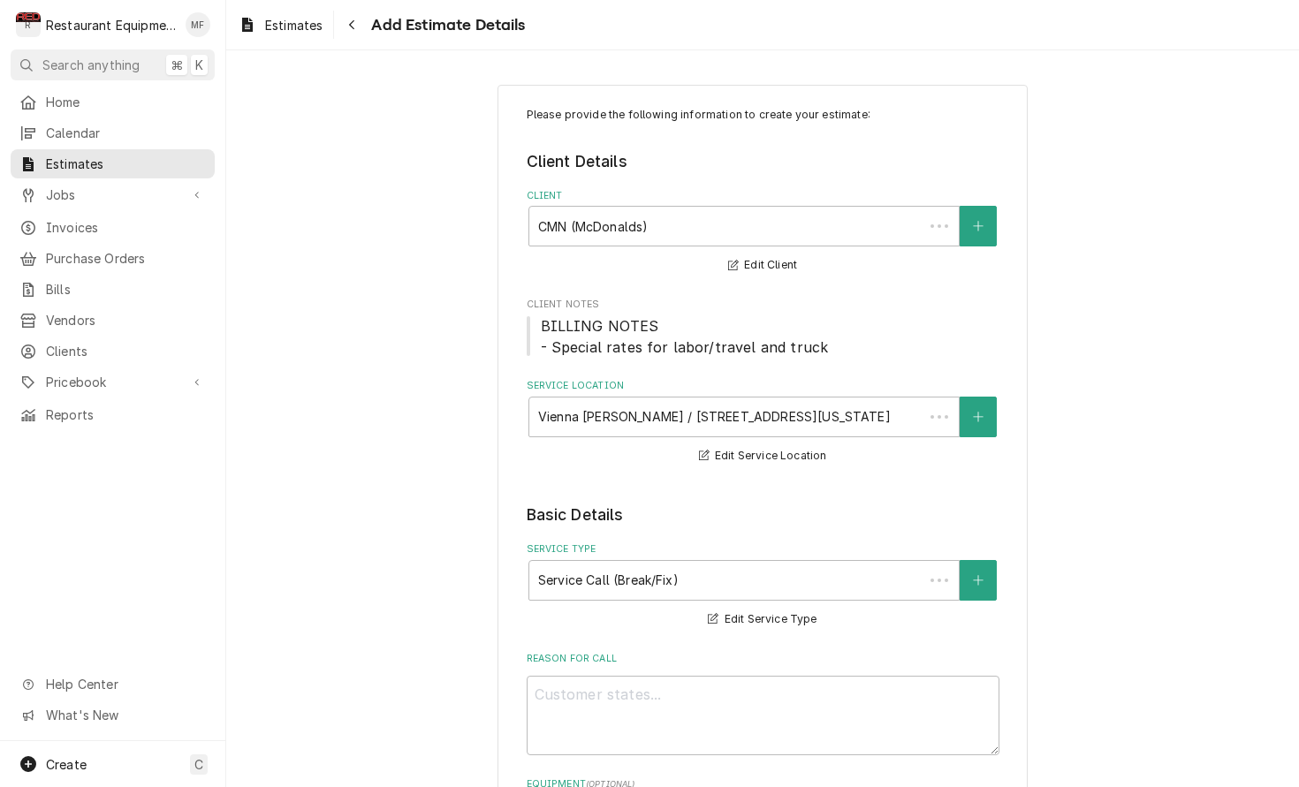
scroll to position [2981, 0]
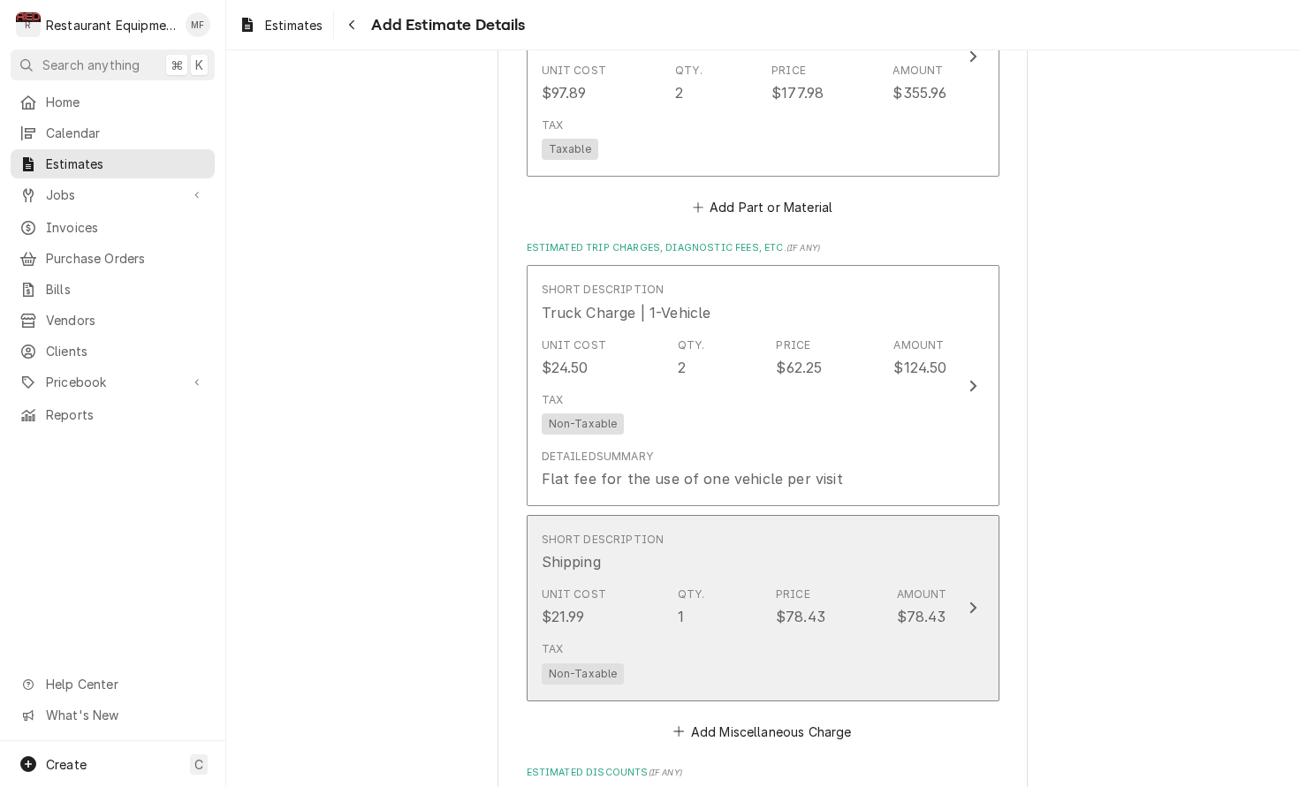
type textarea "x"
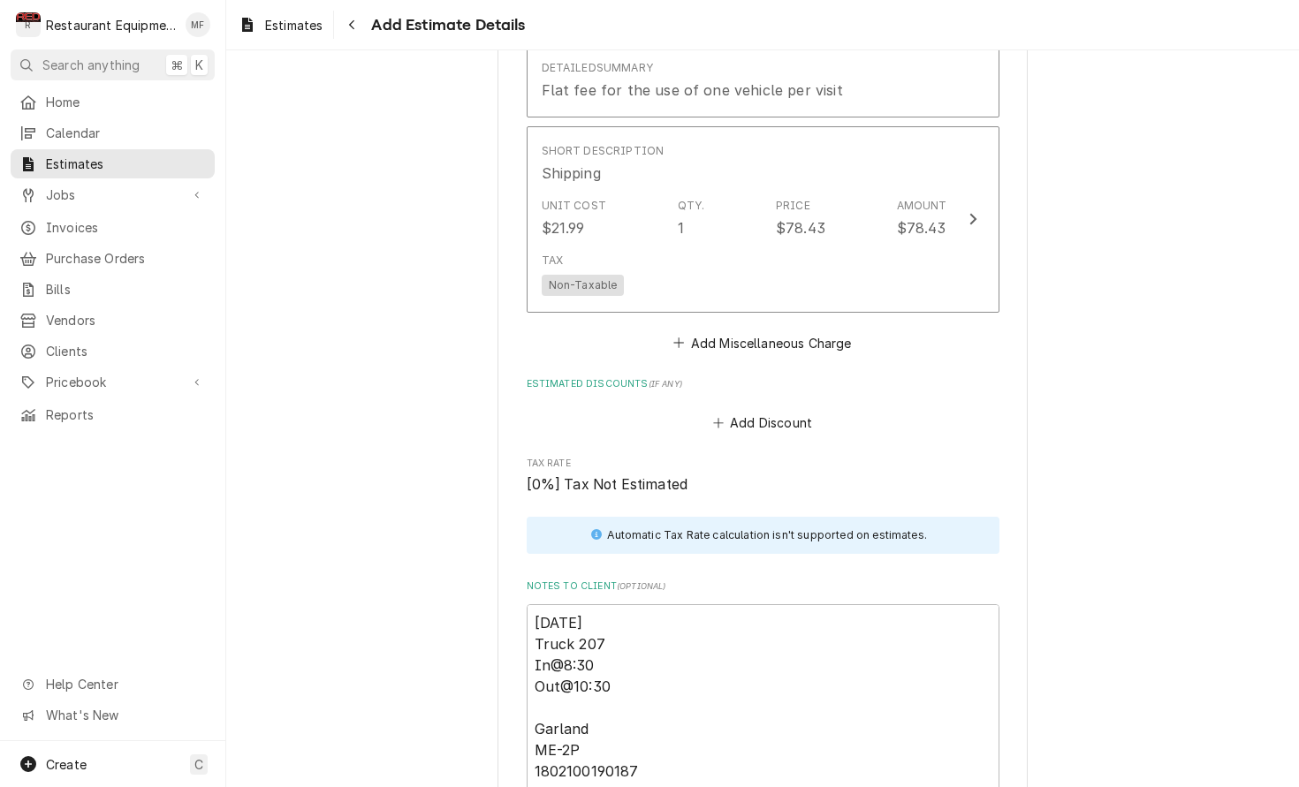
scroll to position [3371, 0]
click at [769, 329] on button "Add Miscellaneous Charge" at bounding box center [763, 341] width 184 height 25
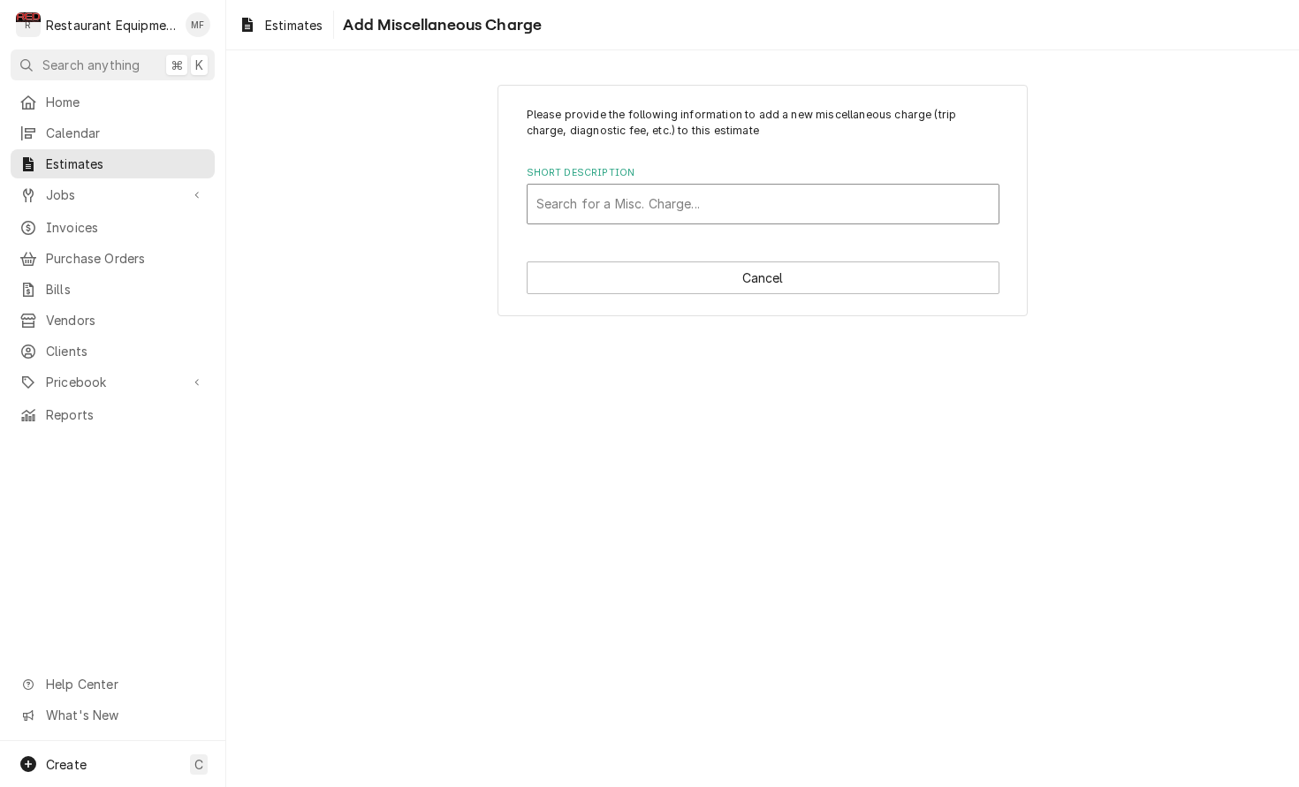
click at [794, 200] on div "Short Description" at bounding box center [762, 204] width 453 height 32
type input "tax"
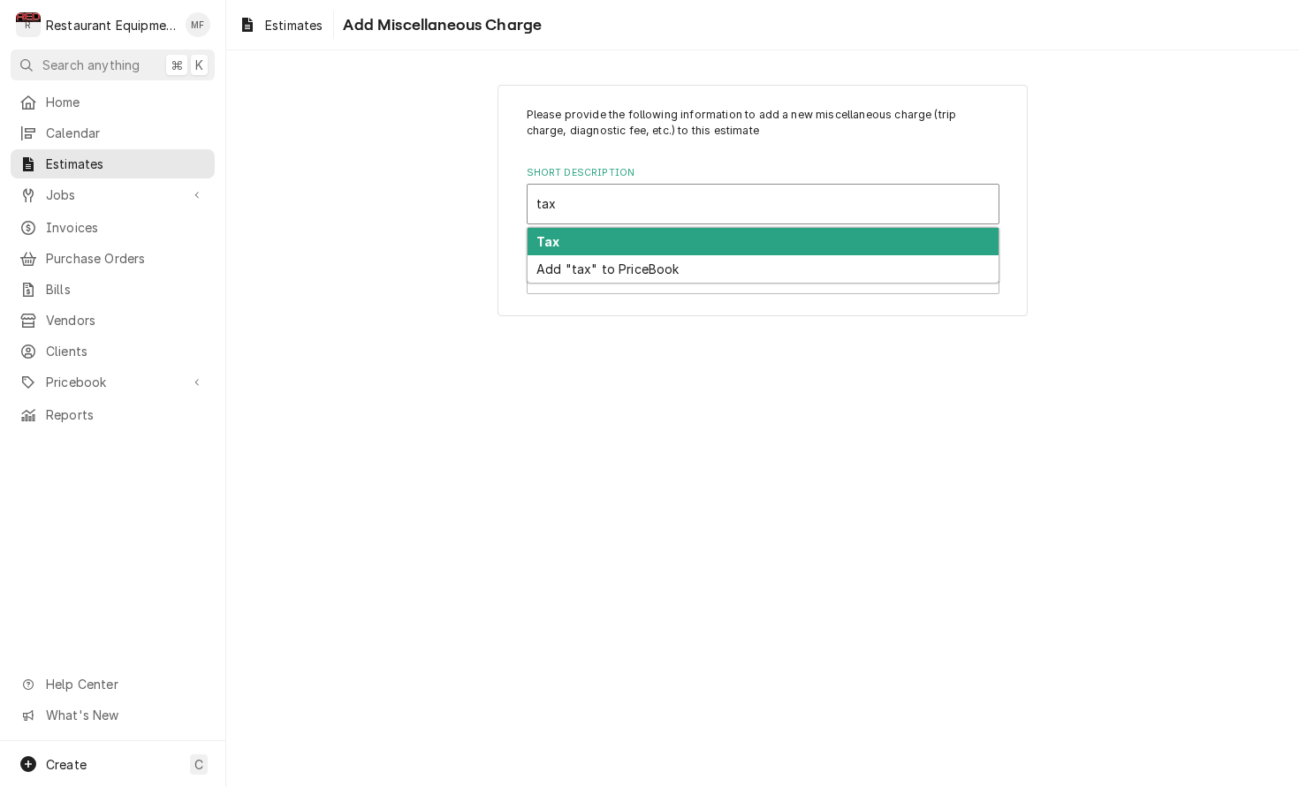
click at [791, 238] on div "Tax" at bounding box center [762, 241] width 471 height 27
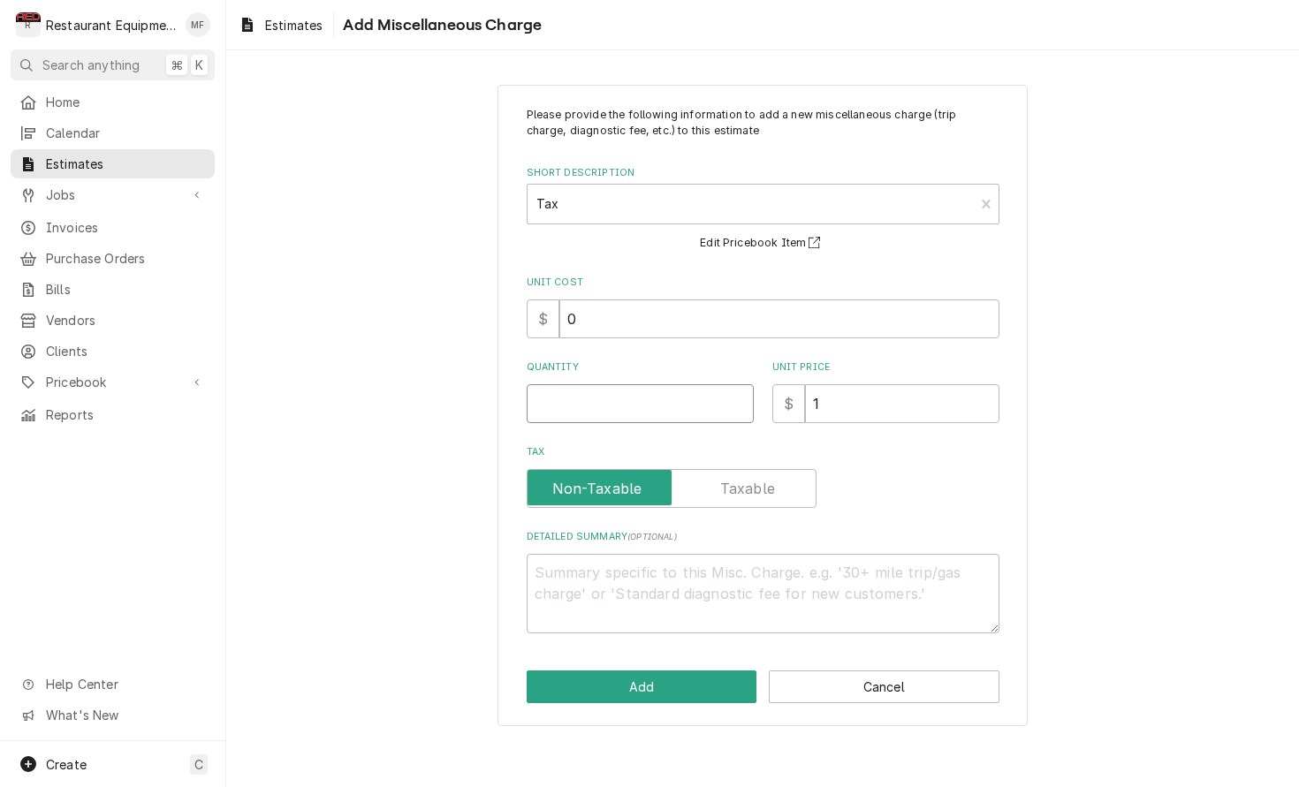
click at [664, 396] on input "Quantity" at bounding box center [640, 403] width 227 height 39
type textarea "x"
type input "1"
type textarea "x"
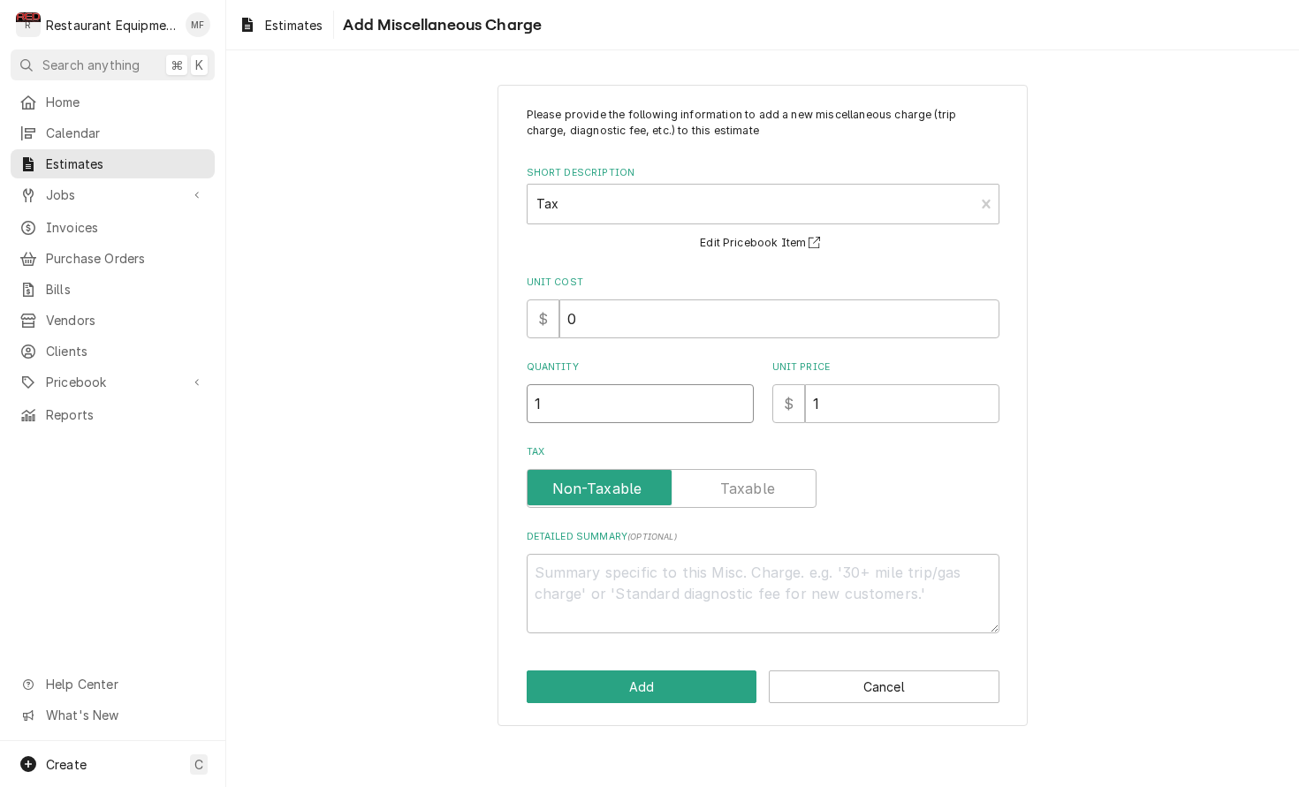
type input "1"
type textarea "x"
type input "12"
type textarea "x"
type input "129"
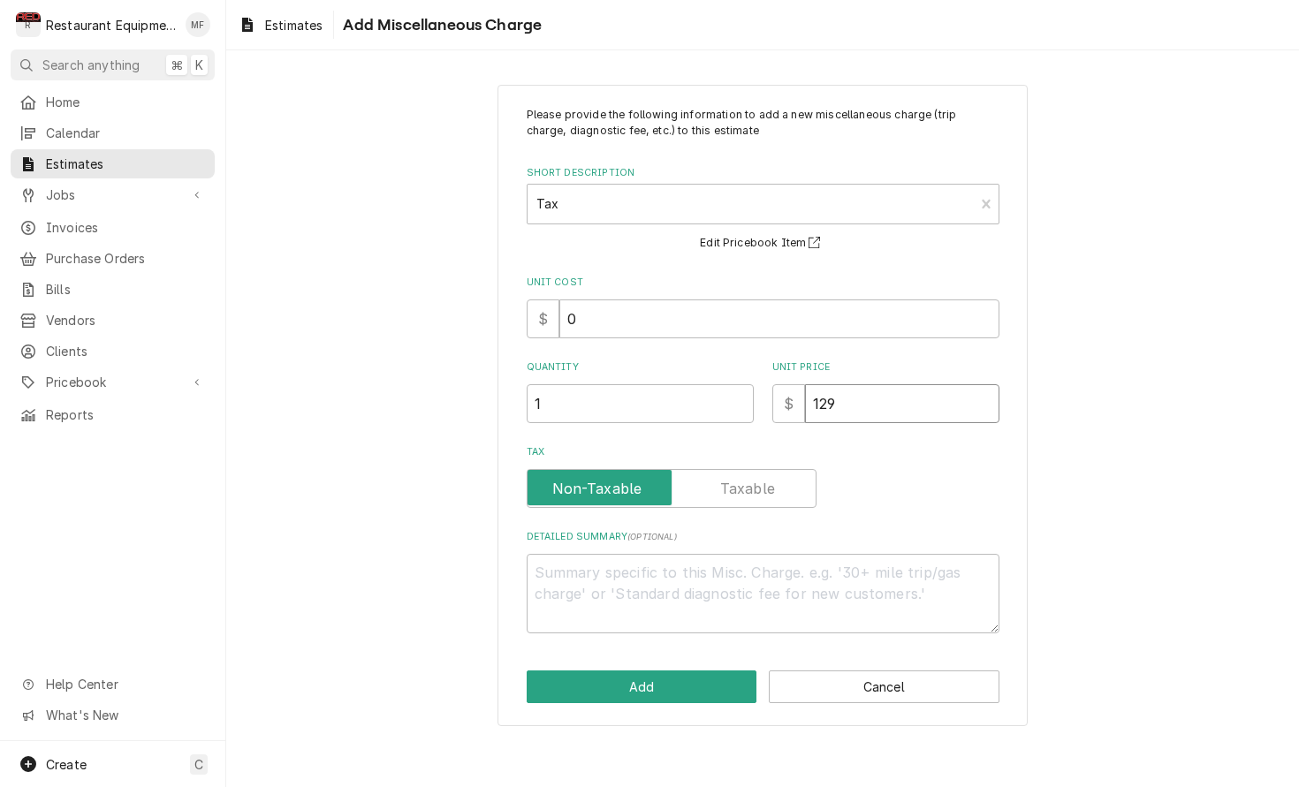
type textarea "x"
type input "129.4"
type textarea "x"
type input "129.43"
type textarea "x"
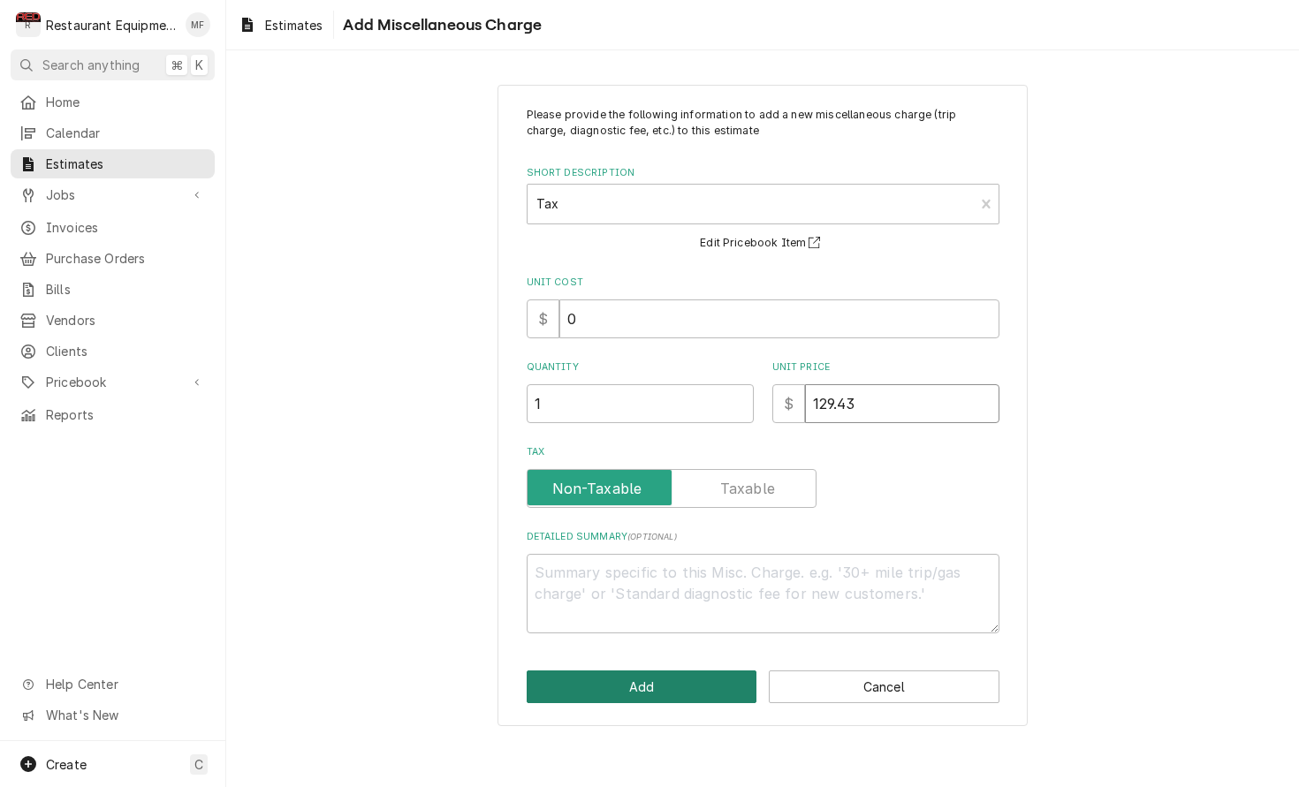
type input "129.43"
click at [606, 682] on button "Add" at bounding box center [642, 687] width 231 height 33
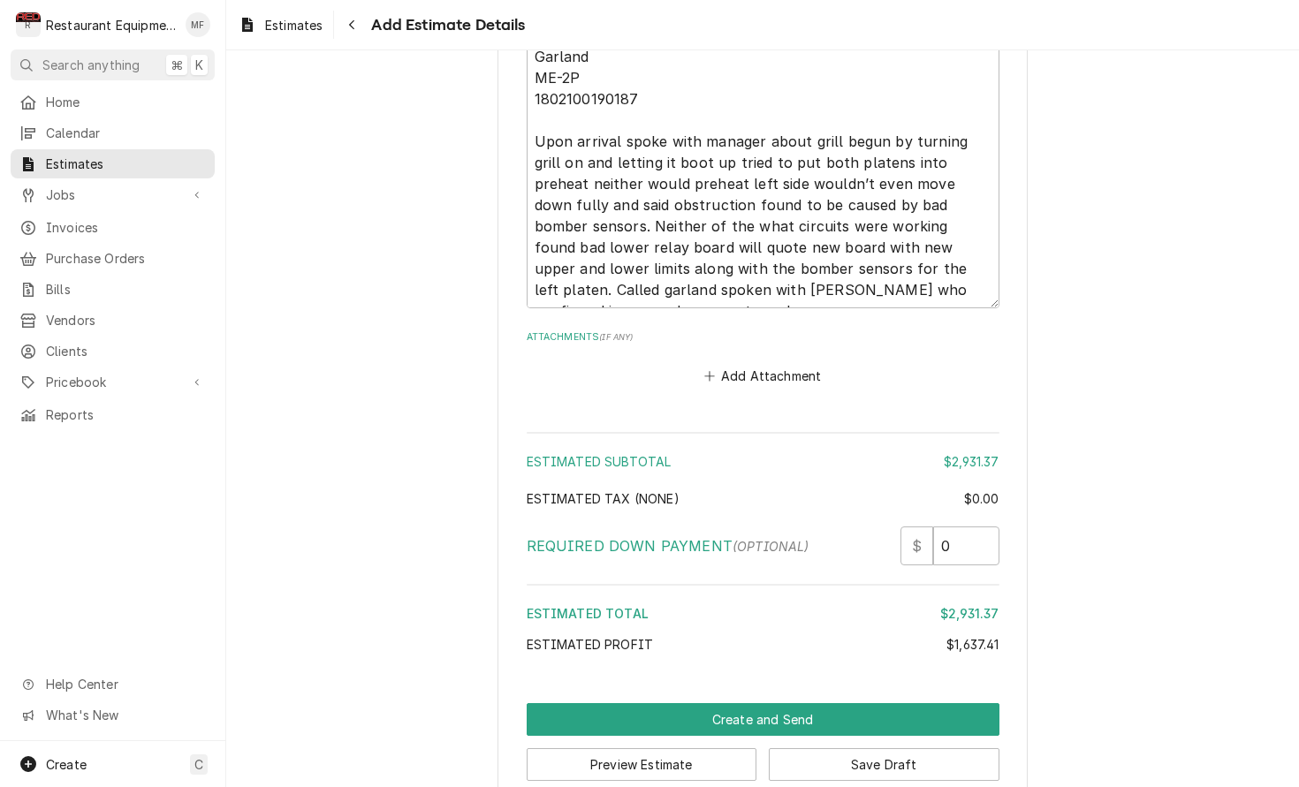
scroll to position [4235, 0]
click at [925, 258] on textarea "09/30/2025 Truck 207 In@8:30 Out@10:30 Garland ME-2P 1802100190187 Upon arrival…" at bounding box center [763, 121] width 473 height 376
type textarea "x"
type textarea "09/30/2025 Truck 207 In@8:30 Out@10:30 Garland ME-2P 1802100190187 Upon arrival…"
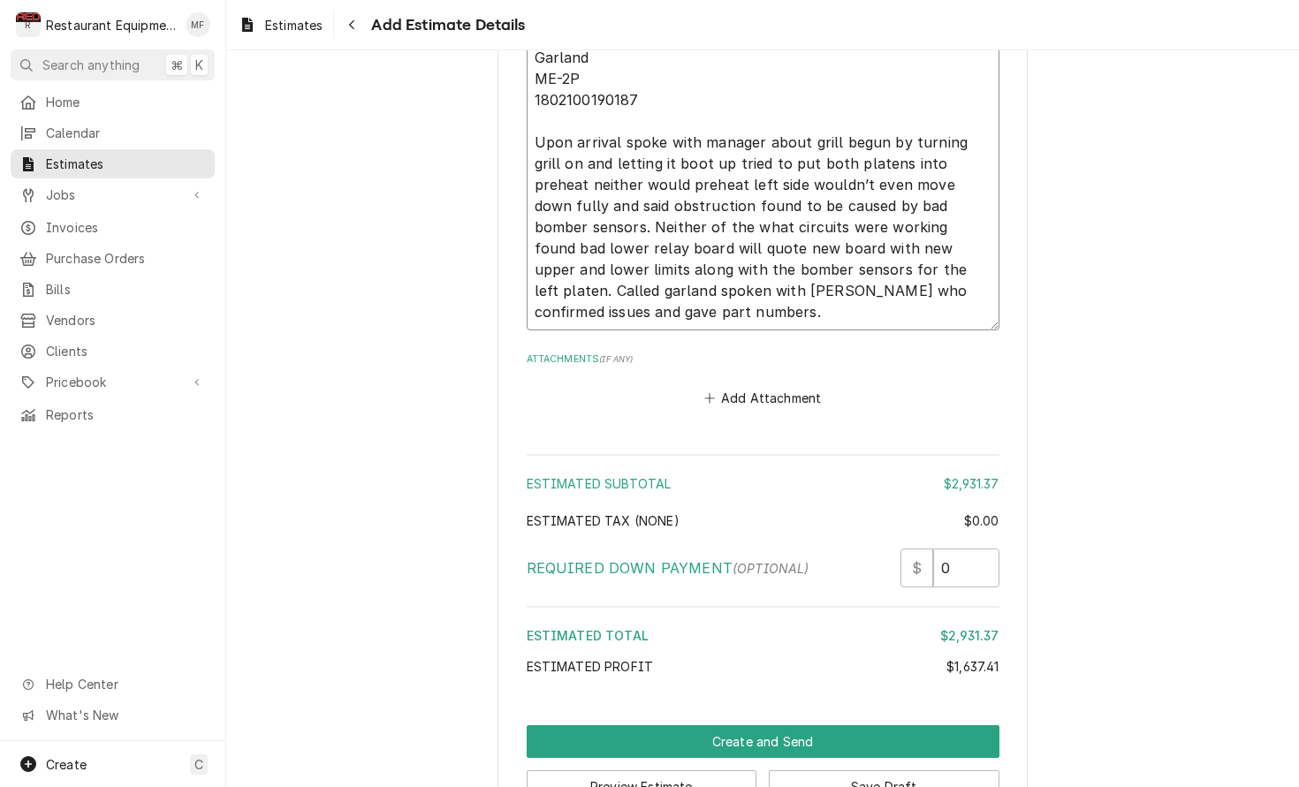
type textarea "x"
type textarea "09/30/2025 Truck 207 In@8:30 Out@10:30 Garland ME-2P 1802100190187 Upon arrival…"
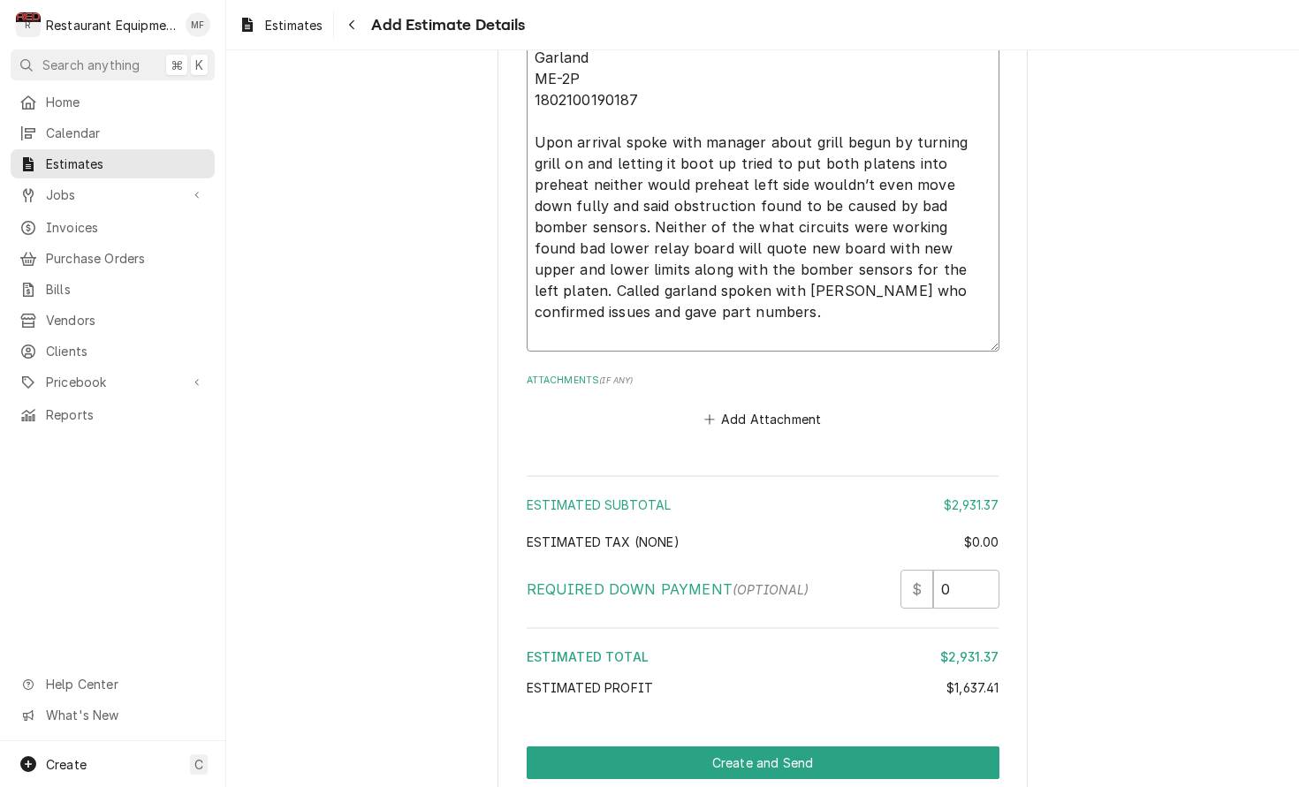
type textarea "x"
type textarea "09/30/2025 Truck 207 In@8:30 Out@10:30 Garland ME-2P 1802100190187 Upon arrival…"
type textarea "x"
type textarea "09/30/2025 Truck 207 In@8:30 Out@10:30 Garland ME-2P 1802100190187 Upon arrival…"
type textarea "x"
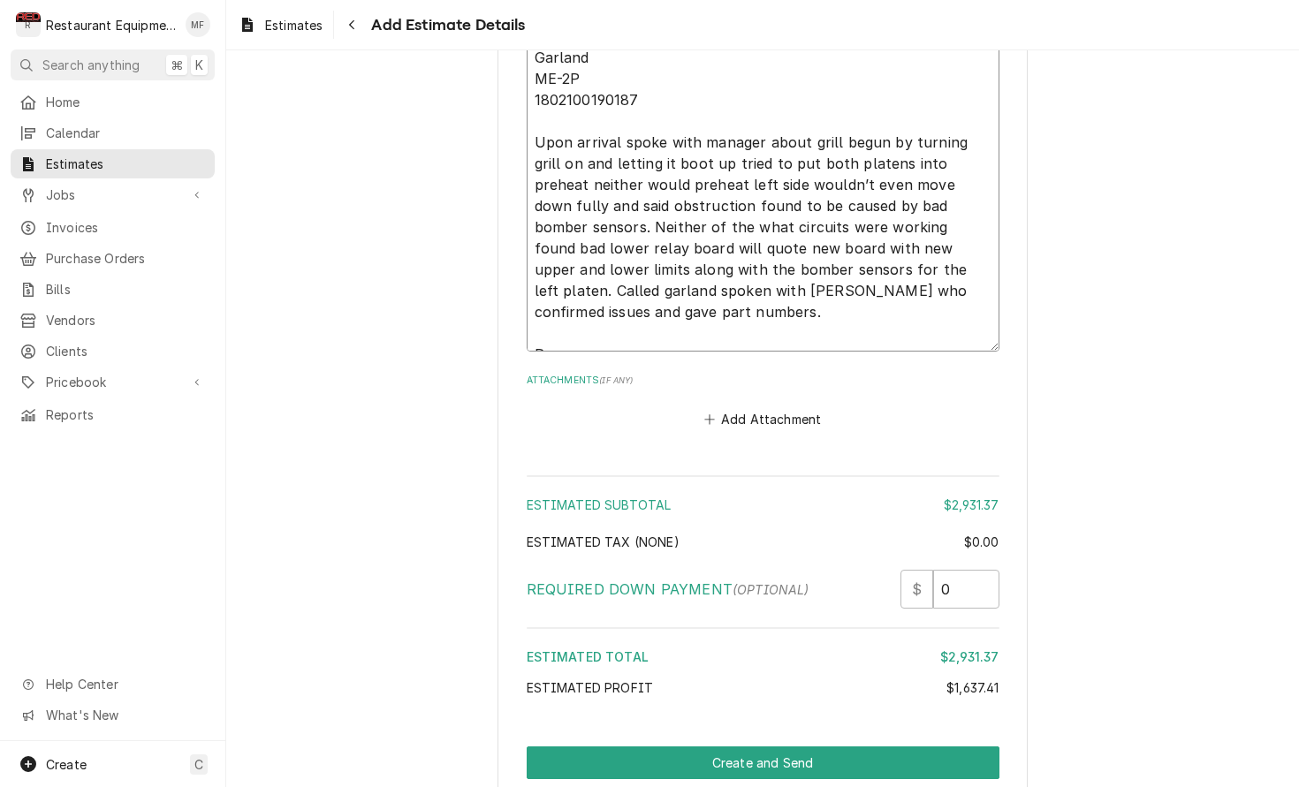
type textarea "09/30/2025 Truck 207 In@8:30 Out@10:30 Garland ME-2P 1802100190187 Upon arrival…"
type textarea "x"
type textarea "09/30/2025 Truck 207 In@8:30 Out@10:30 Garland ME-2P 1802100190187 Upon arrival…"
type textarea "x"
type textarea "09/30/2025 Truck 207 In@8:30 Out@10:30 Garland ME-2P 1802100190187 Upon arrival…"
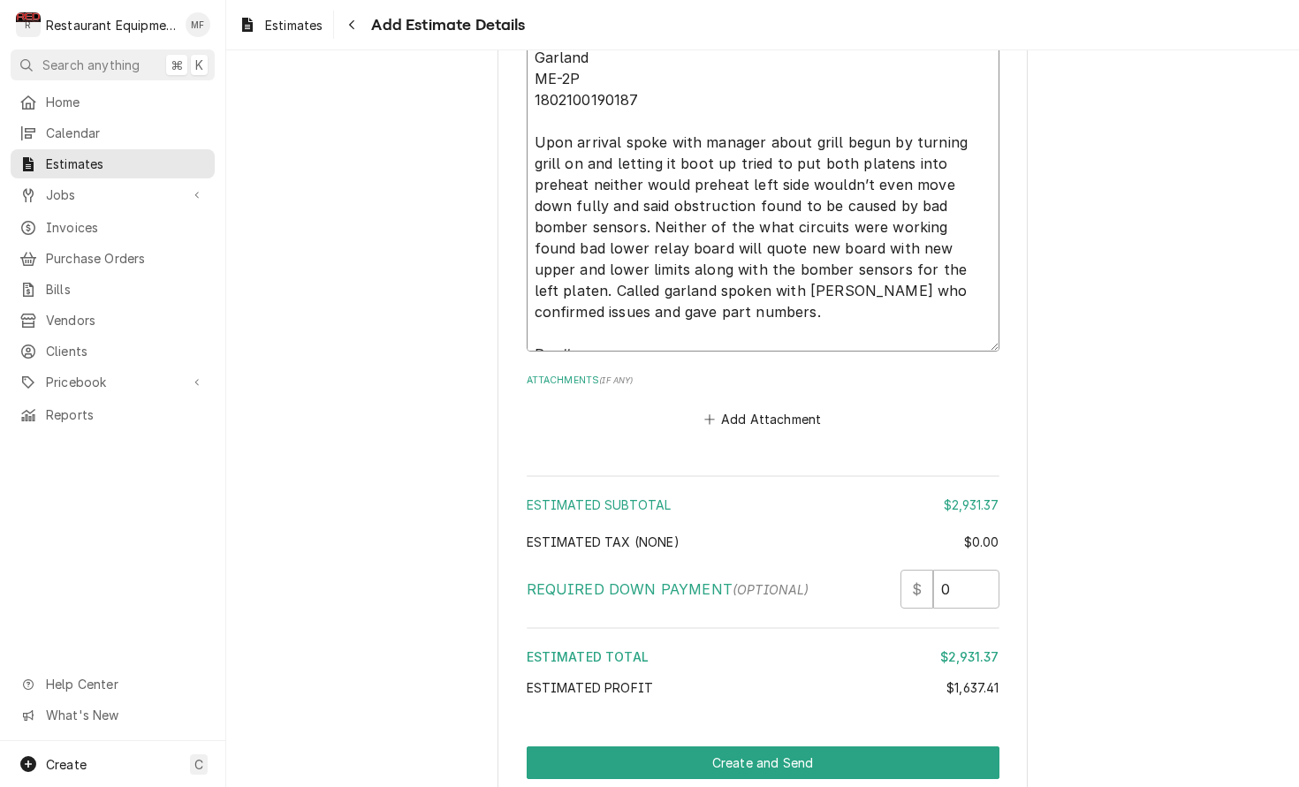
type textarea "x"
type textarea "09/30/2025 Truck 207 In@8:30 Out@10:30 Garland ME-2P 1802100190187 Upon arrival…"
type textarea "x"
type textarea "09/30/2025 Truck 207 In@8:30 Out@10:30 Garland ME-2P 1802100190187 Upon arrival…"
type textarea "x"
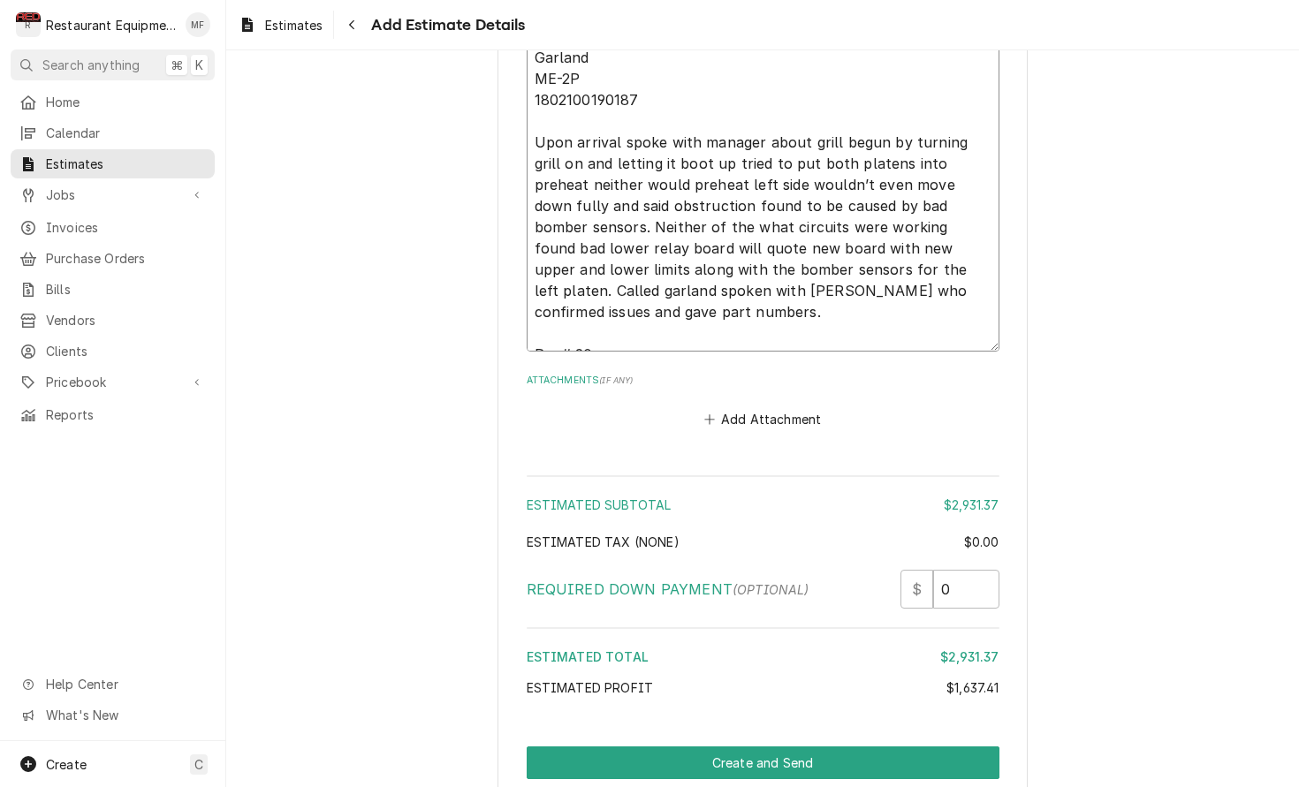
type textarea "09/30/2025 Truck 207 In@8:30 Out@10:30 Garland ME-2P 1802100190187 Upon arrival…"
type textarea "x"
type textarea "09/30/2025 Truck 207 In@8:30 Out@10:30 Garland ME-2P 1802100190187 Upon arrival…"
type textarea "x"
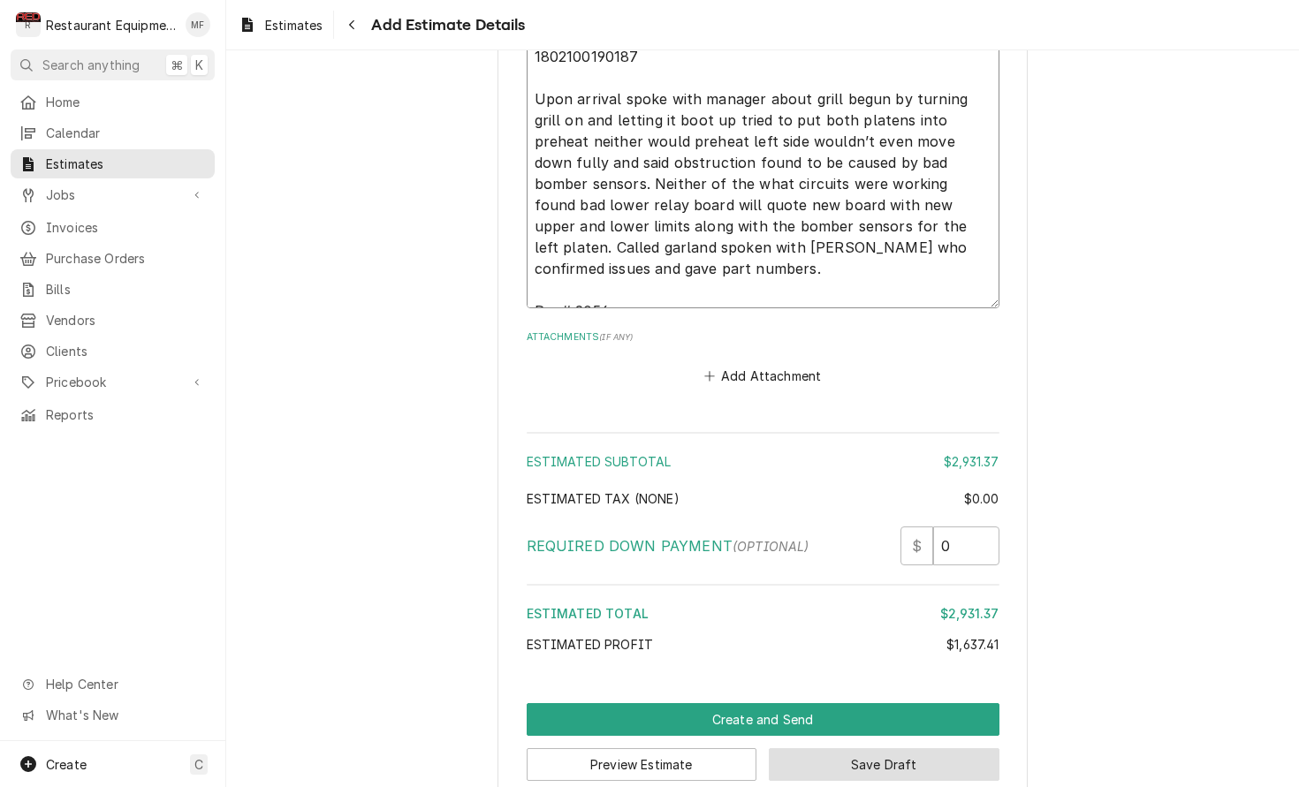
scroll to position [4278, 0]
type textarea "09/30/2025 Truck 207 In@8:30 Out@10:30 Garland ME-2P 1802100190187 Upon arrival…"
click at [958, 749] on button "Save Draft" at bounding box center [884, 765] width 231 height 33
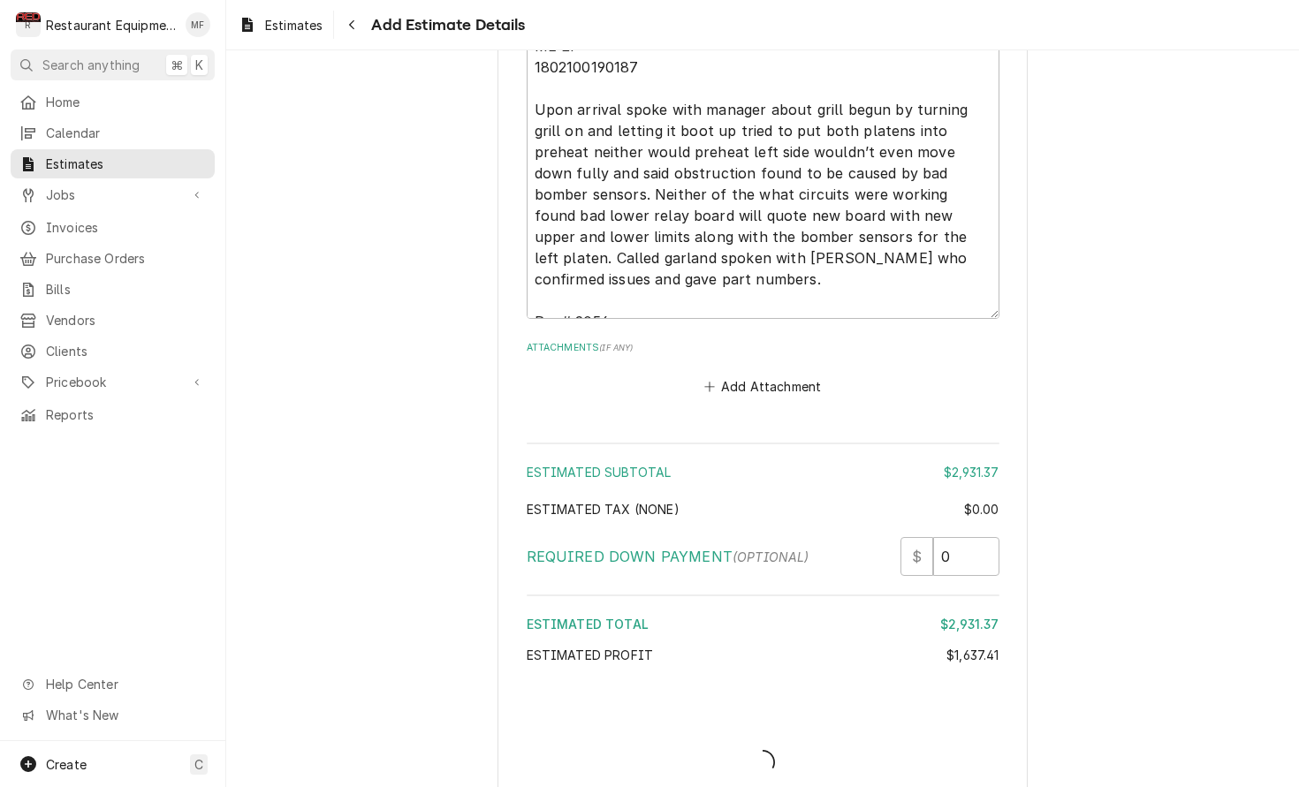
type textarea "x"
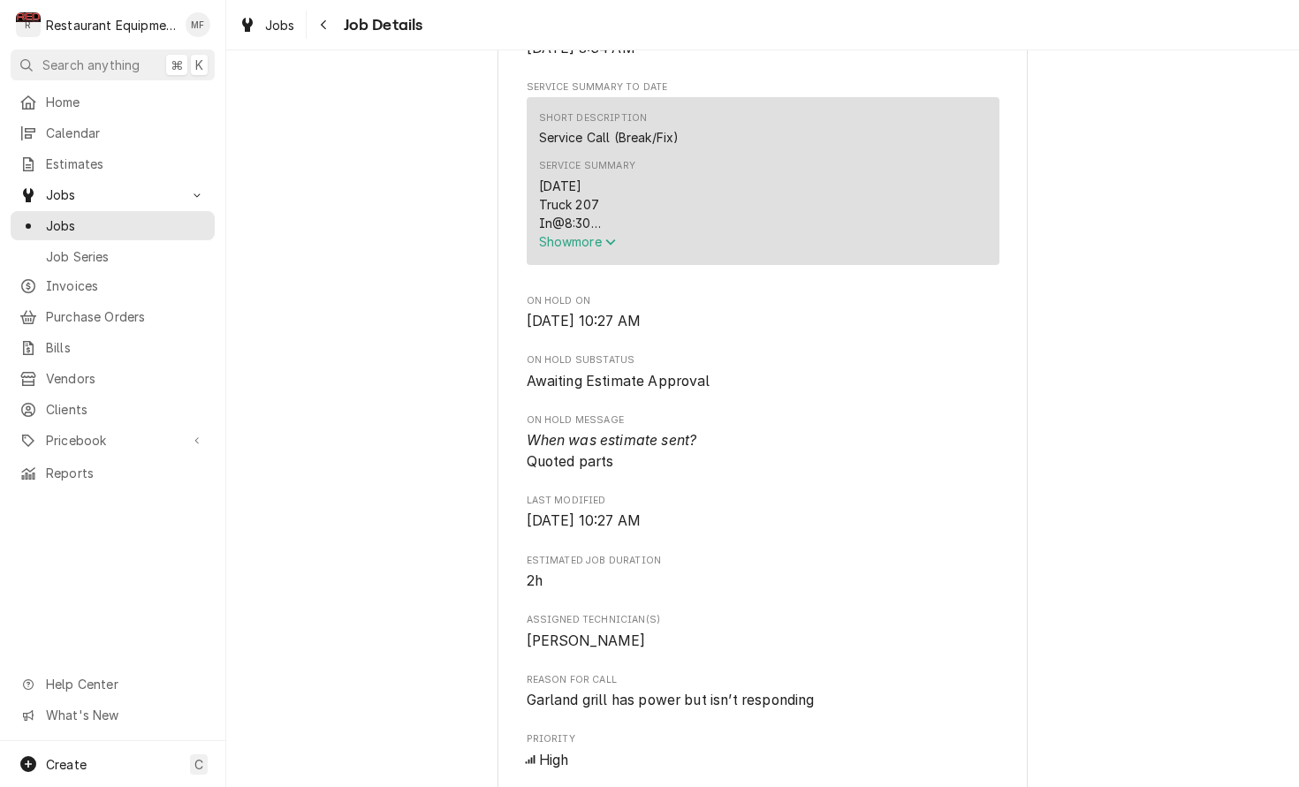
scroll to position [680, 0]
drag, startPoint x: 611, startPoint y: 241, endPoint x: 624, endPoint y: 241, distance: 12.4
click at [611, 241] on icon "Service Summary" at bounding box center [610, 238] width 11 height 12
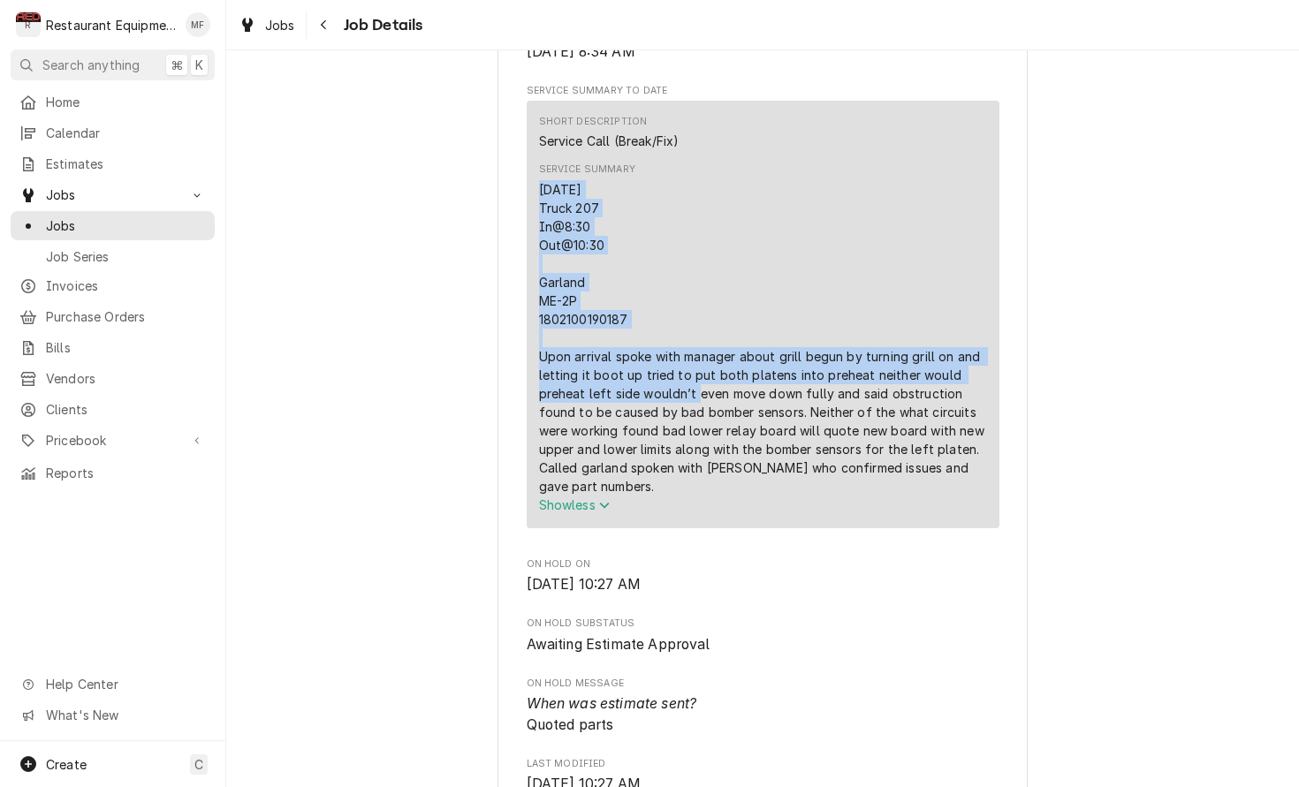
scroll to position [671, 0]
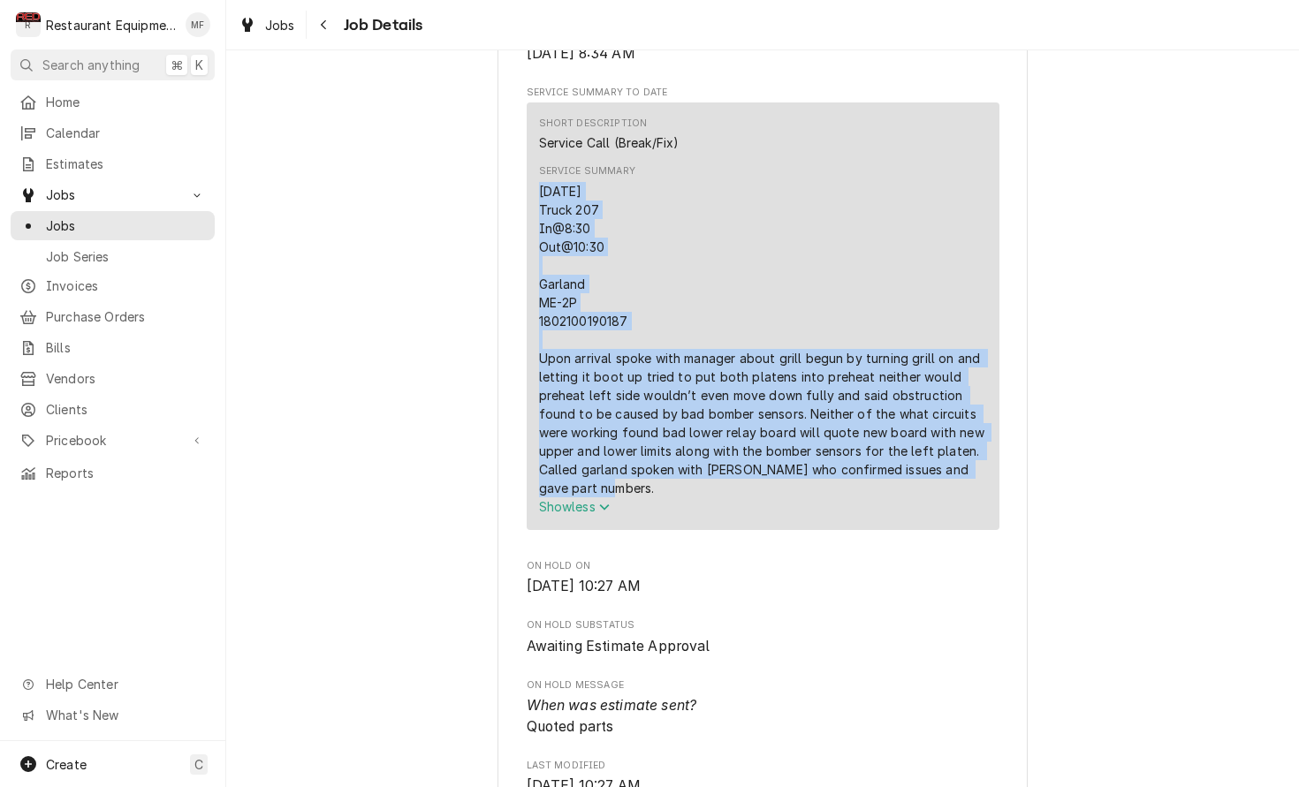
drag, startPoint x: 540, startPoint y: 187, endPoint x: 683, endPoint y: 486, distance: 331.1
click at [683, 487] on div "[DATE] Truck 207 In@8:30 Out@10:30 Garland ME-2P 1802100190187 Upon arrival spo…" at bounding box center [763, 339] width 448 height 315
copy div "09/30/2025 Truck 207 In@8:30 Out@10:30 Garland ME-2P 1802100190187 Upon arrival…"
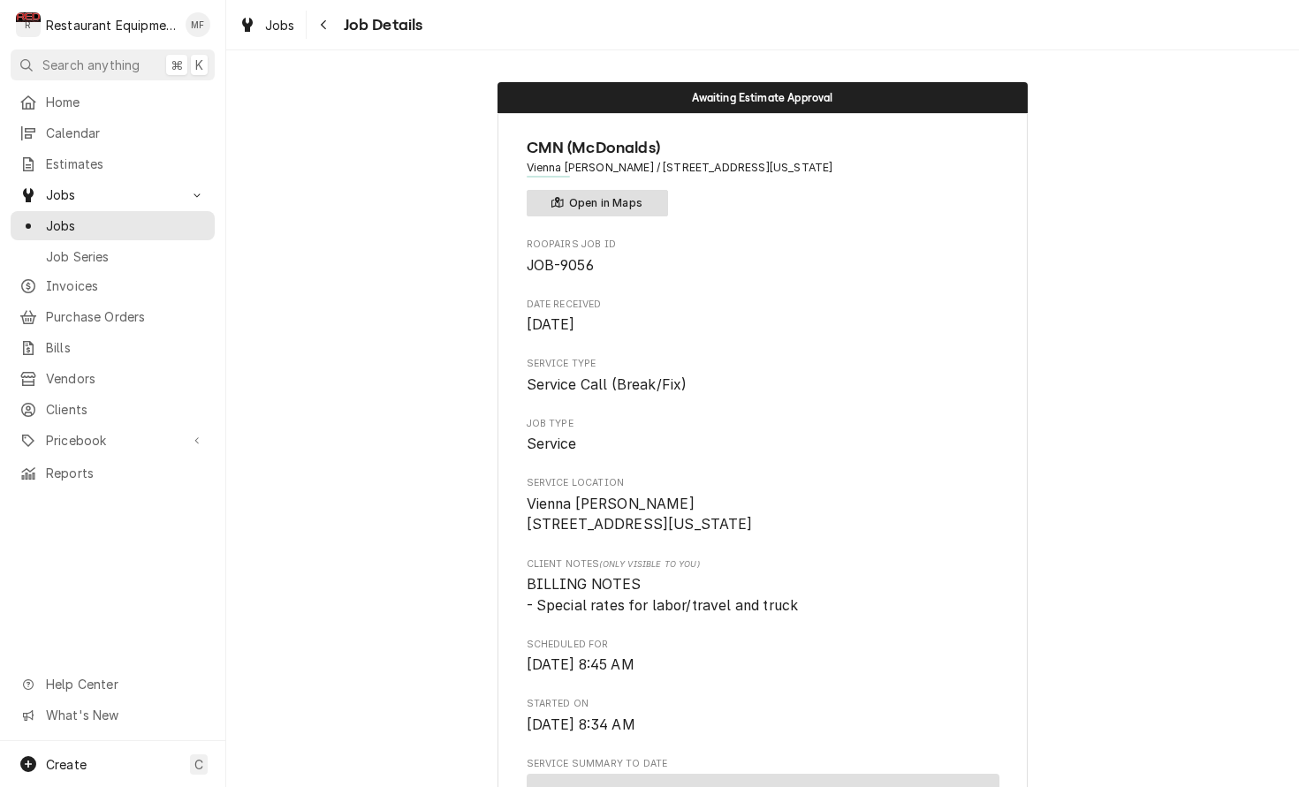
scroll to position [0, 0]
click at [593, 198] on button "Open in Maps" at bounding box center [597, 203] width 141 height 27
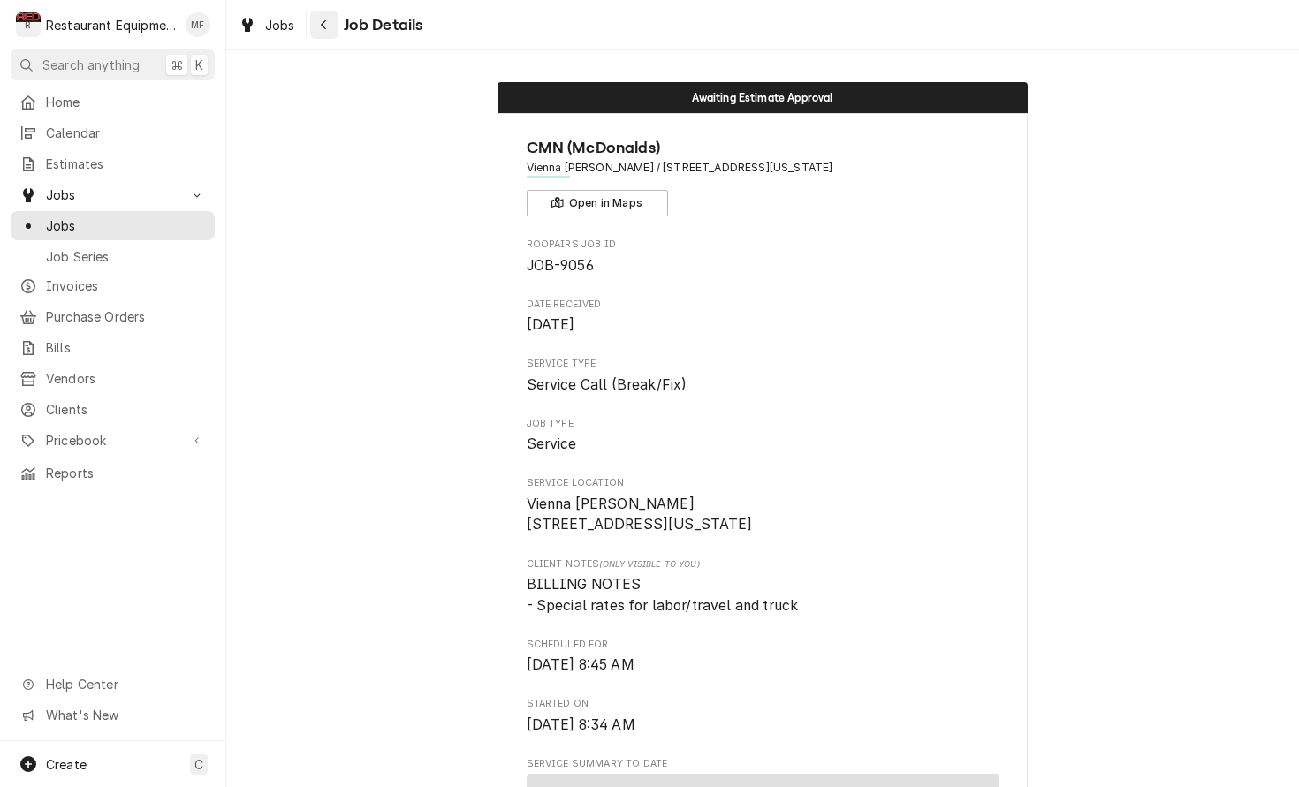
click at [328, 19] on div "Navigate back" at bounding box center [324, 25] width 18 height 18
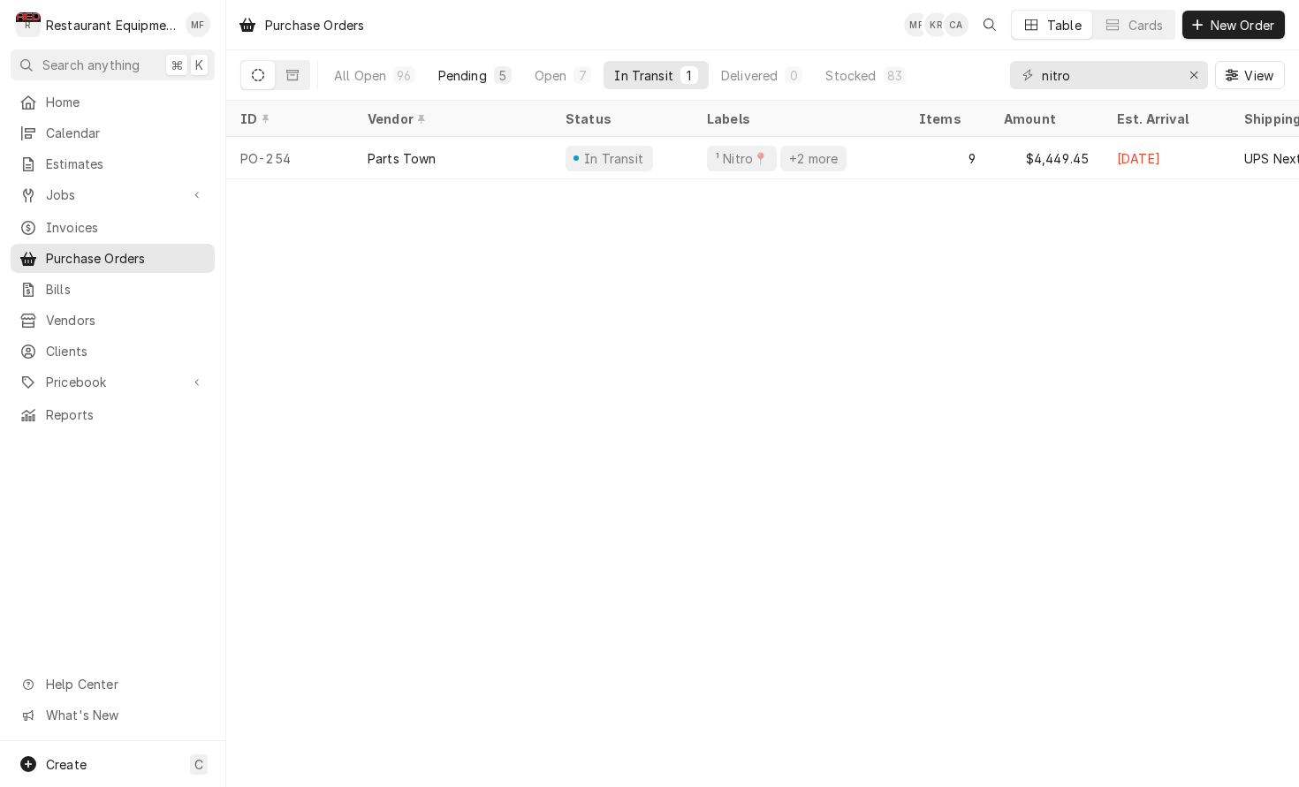
click at [483, 77] on div "Pending" at bounding box center [462, 75] width 49 height 19
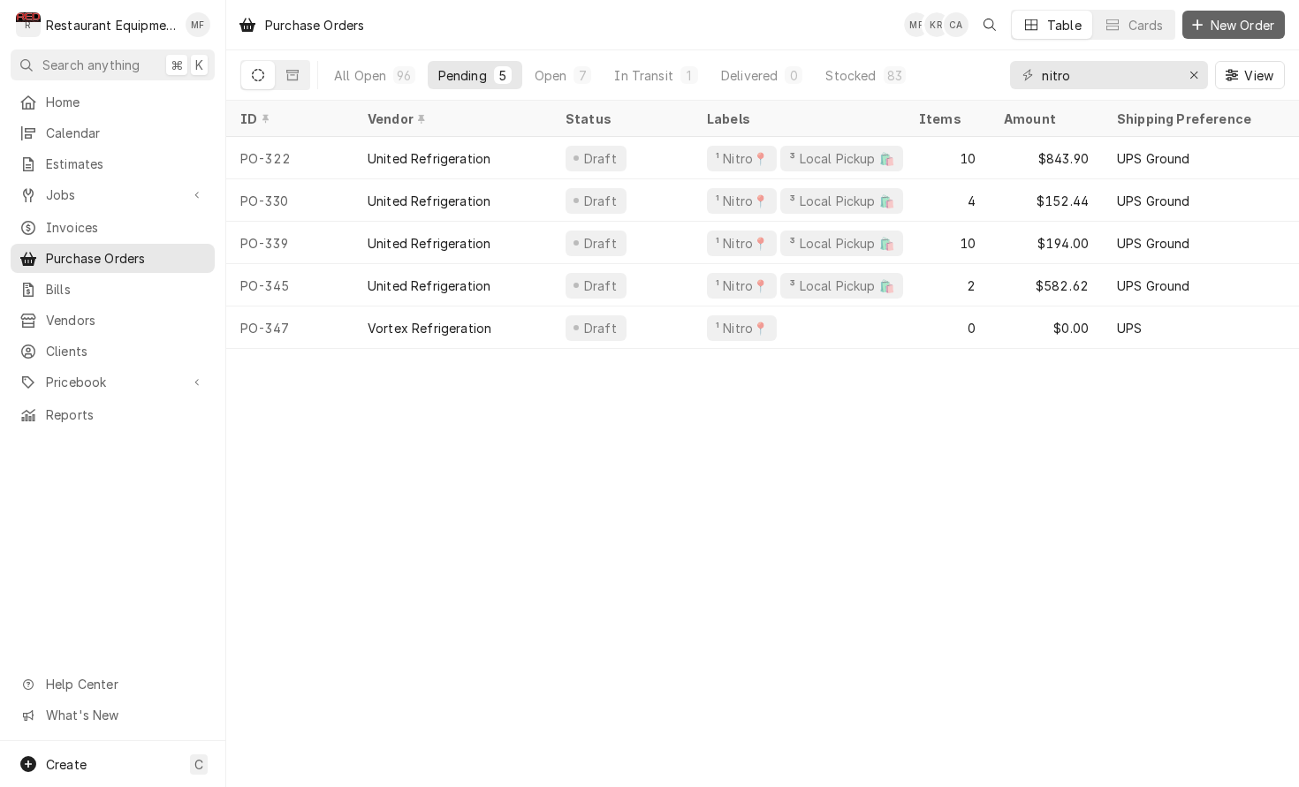
click at [1225, 26] on span "New Order" at bounding box center [1242, 25] width 71 height 19
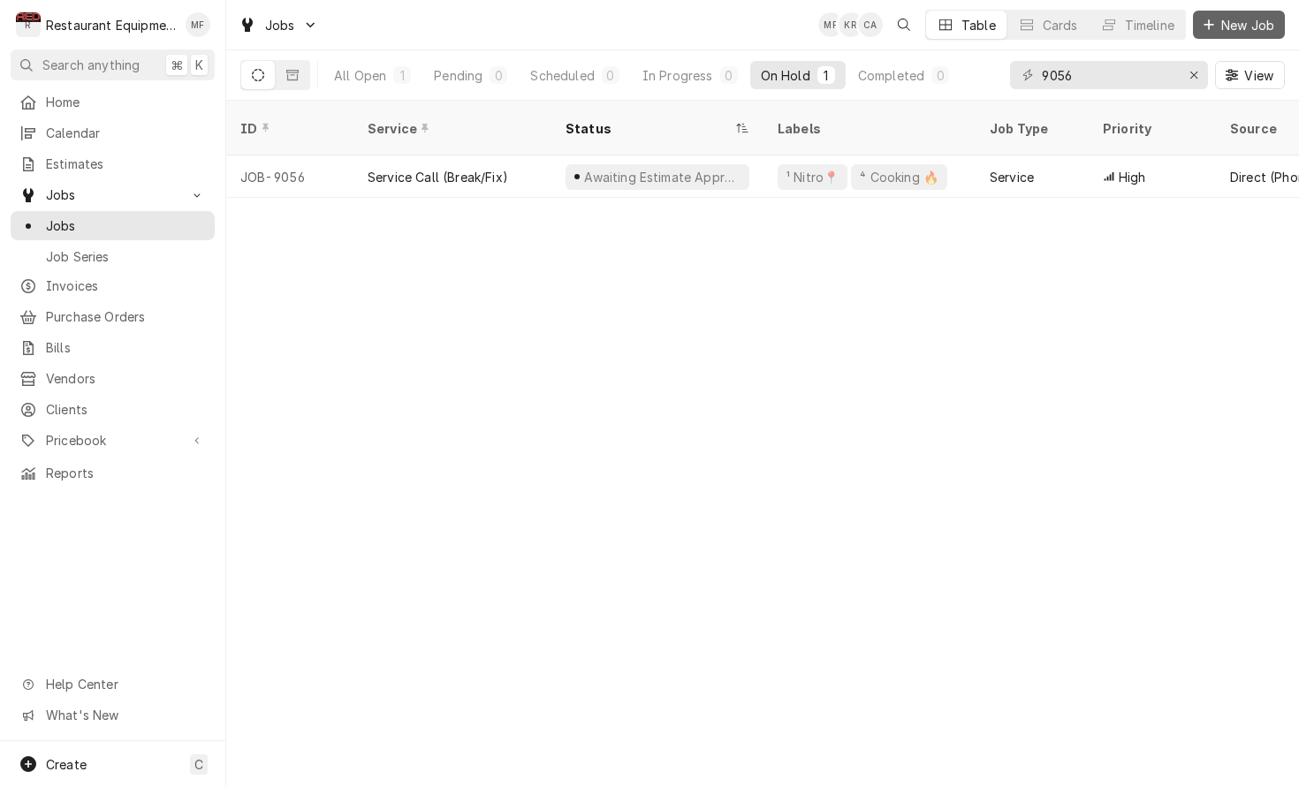
click at [1233, 30] on span "New Job" at bounding box center [1247, 25] width 60 height 19
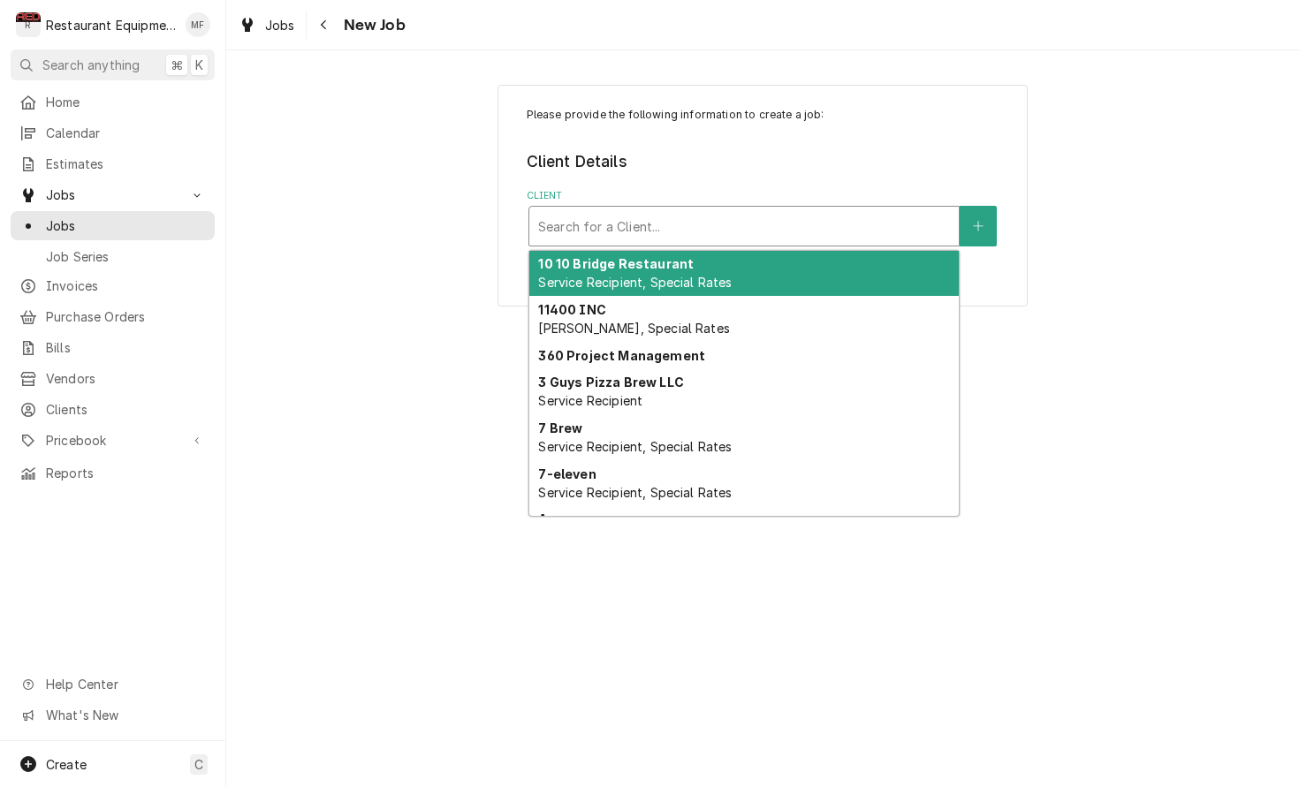
click at [876, 216] on div "Client" at bounding box center [744, 226] width 412 height 32
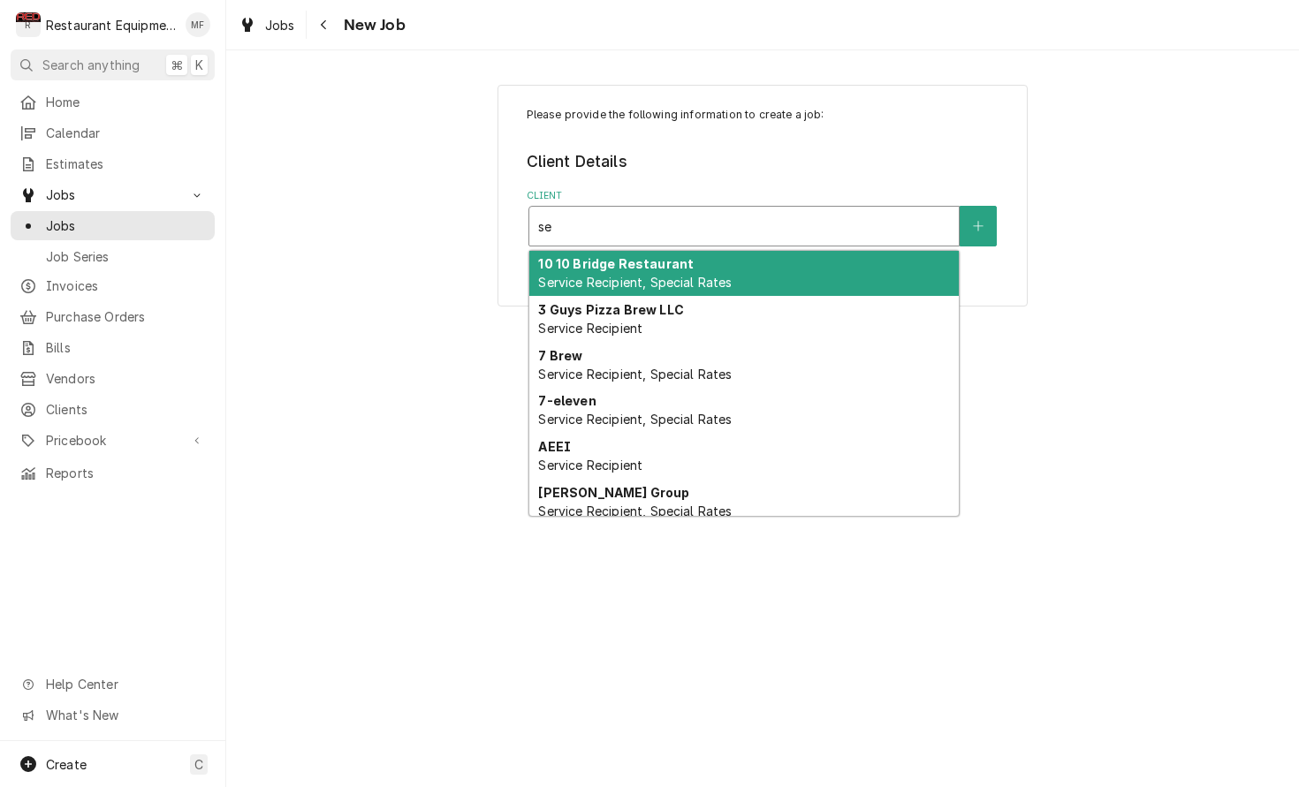
type input "s"
type input "SEB"
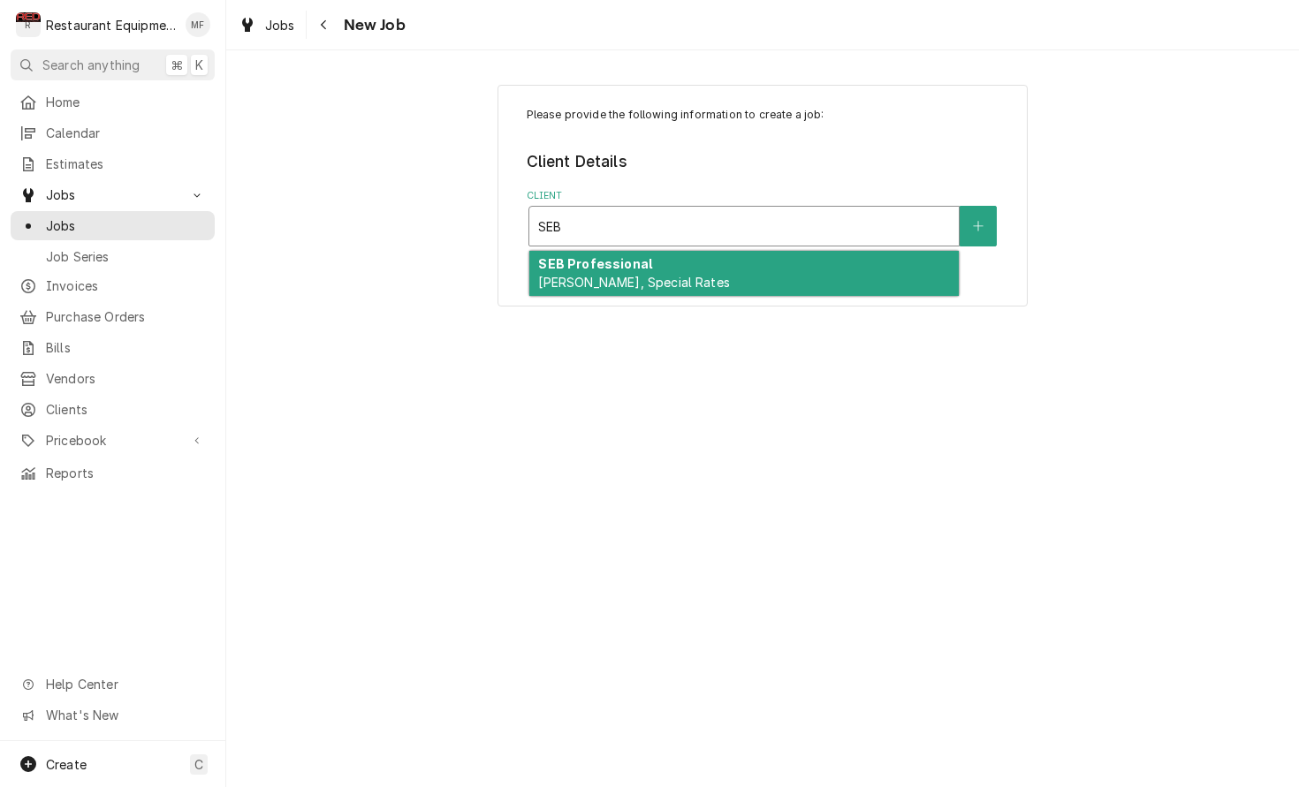
click at [862, 269] on div "SEB Professional [PERSON_NAME], Special Rates" at bounding box center [743, 274] width 429 height 46
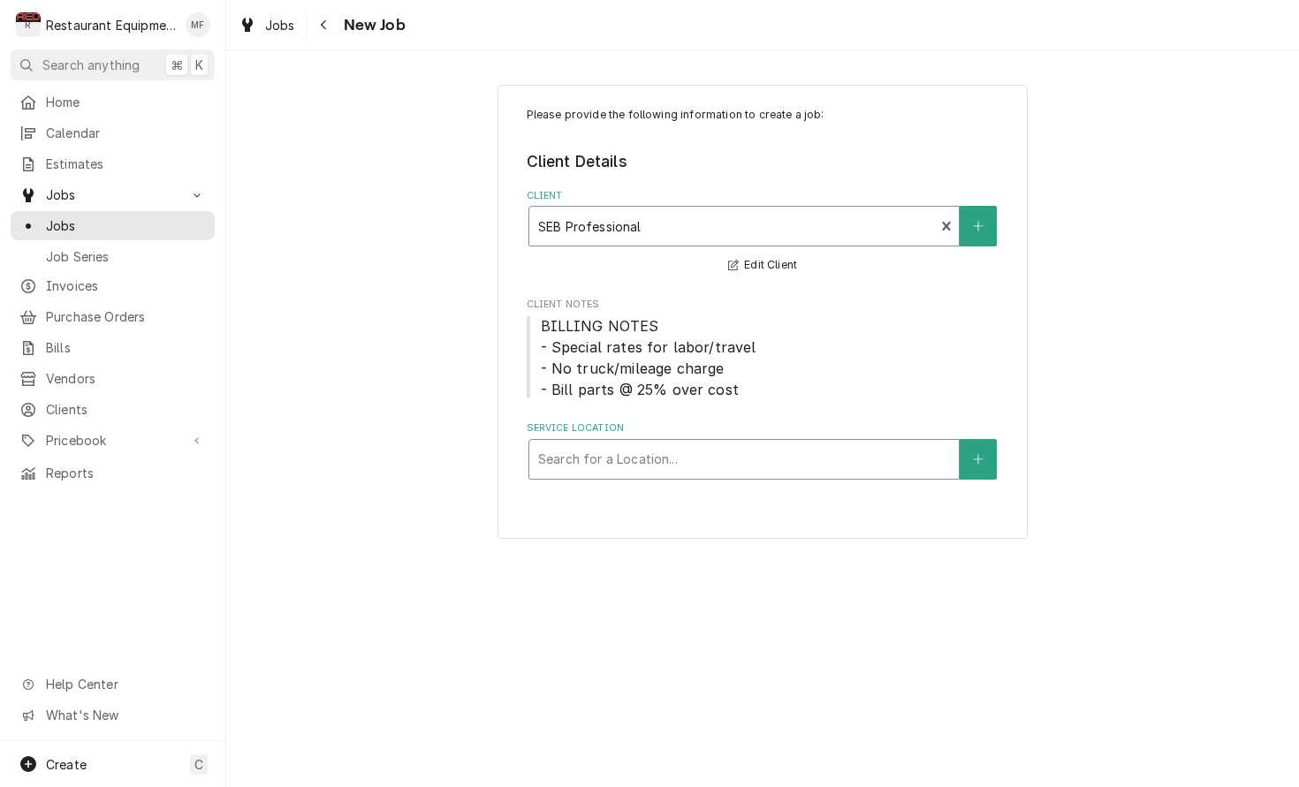
click at [861, 473] on div "Search for a Location..." at bounding box center [743, 459] width 429 height 39
type input "Fra"
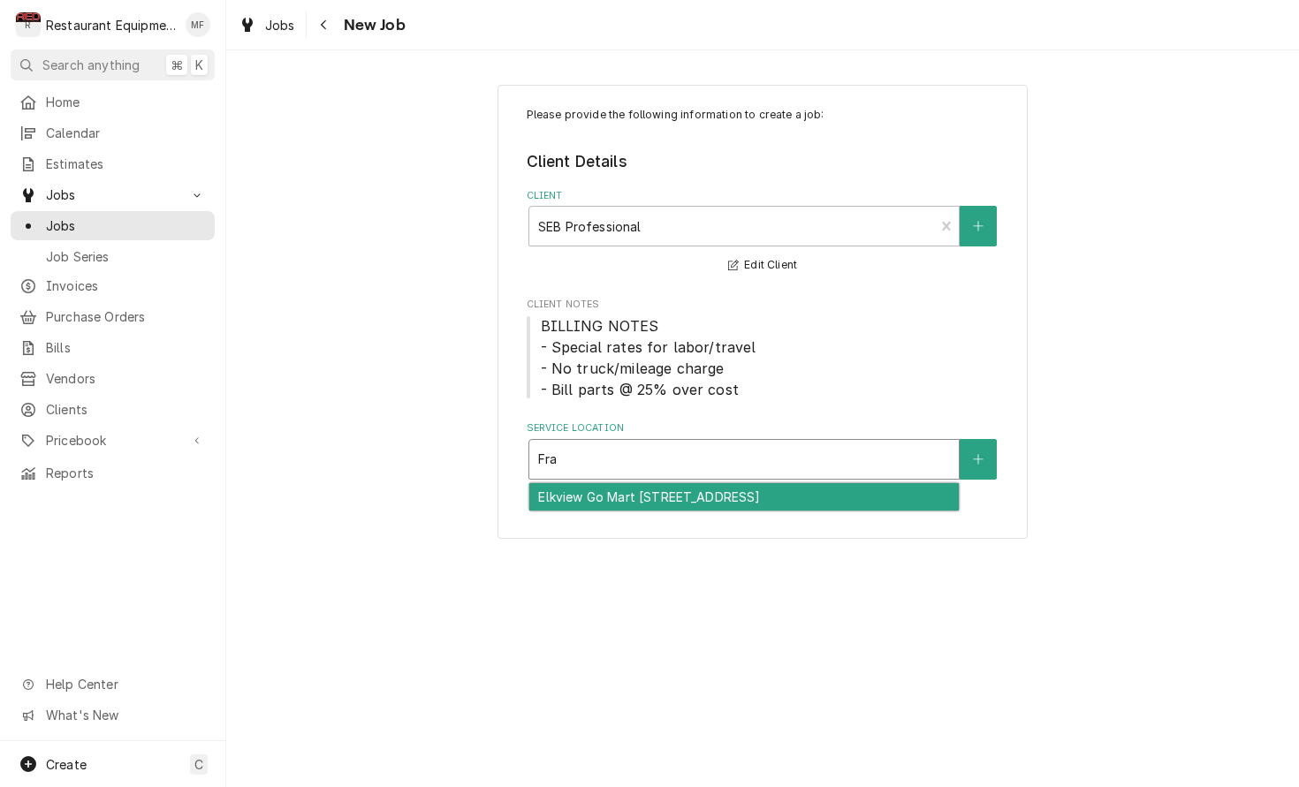
click at [837, 492] on div "Elkview Go Mart [STREET_ADDRESS]" at bounding box center [743, 496] width 429 height 27
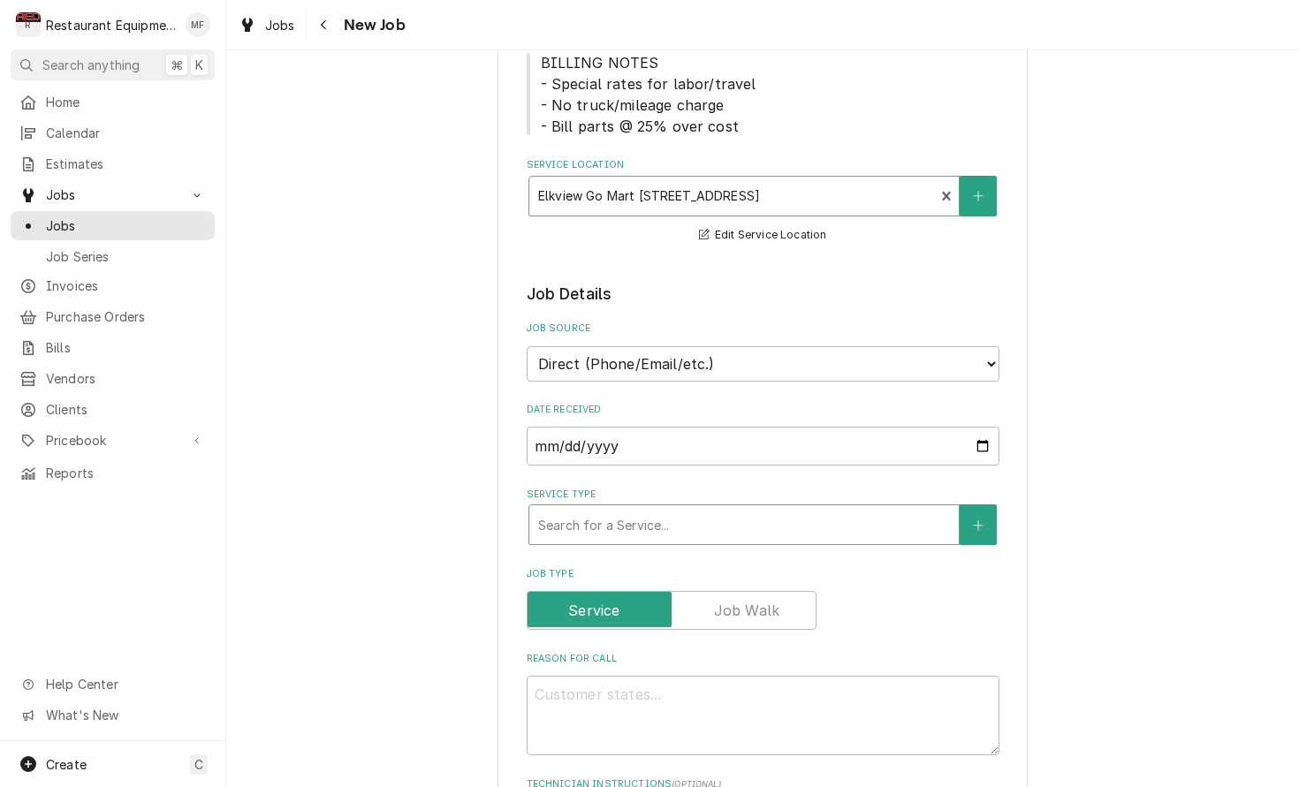
scroll to position [275, 0]
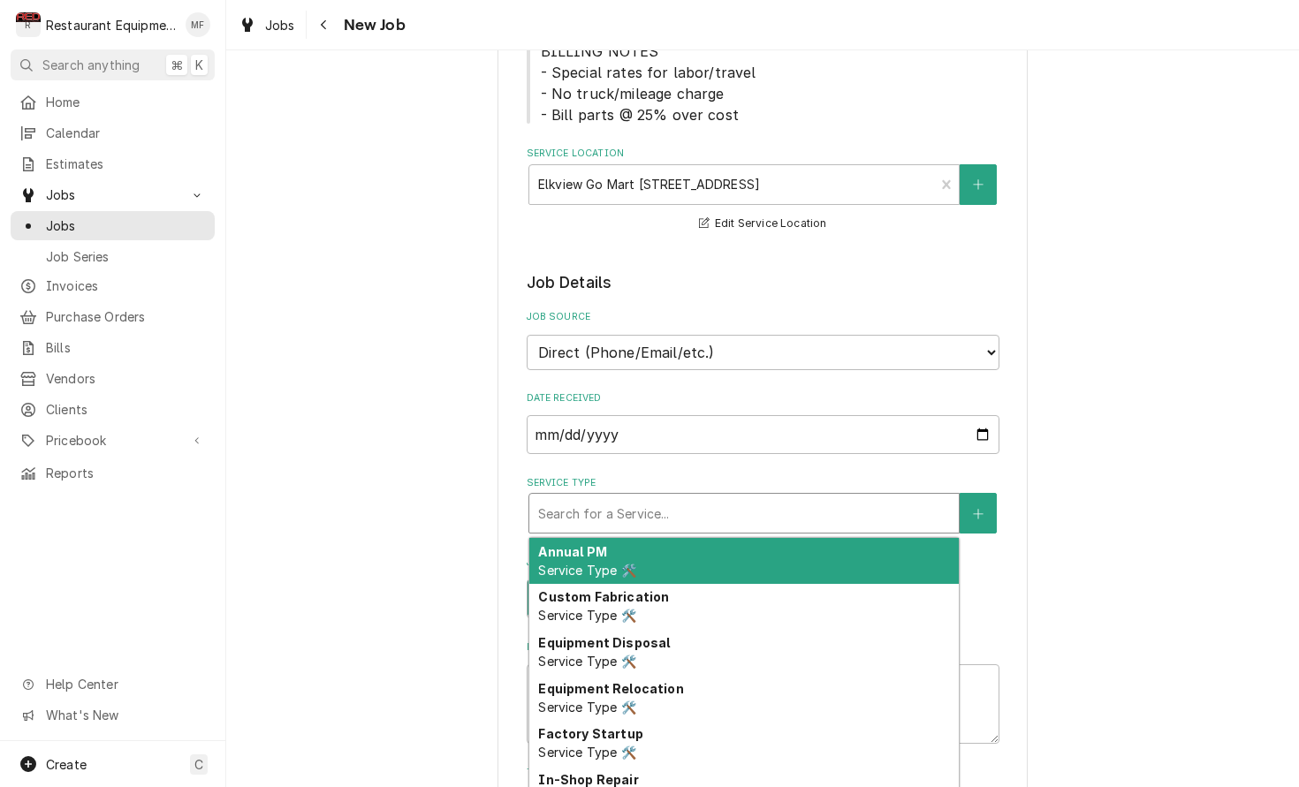
click at [833, 497] on div "Service Type" at bounding box center [744, 513] width 412 height 32
type textarea "x"
type input "b"
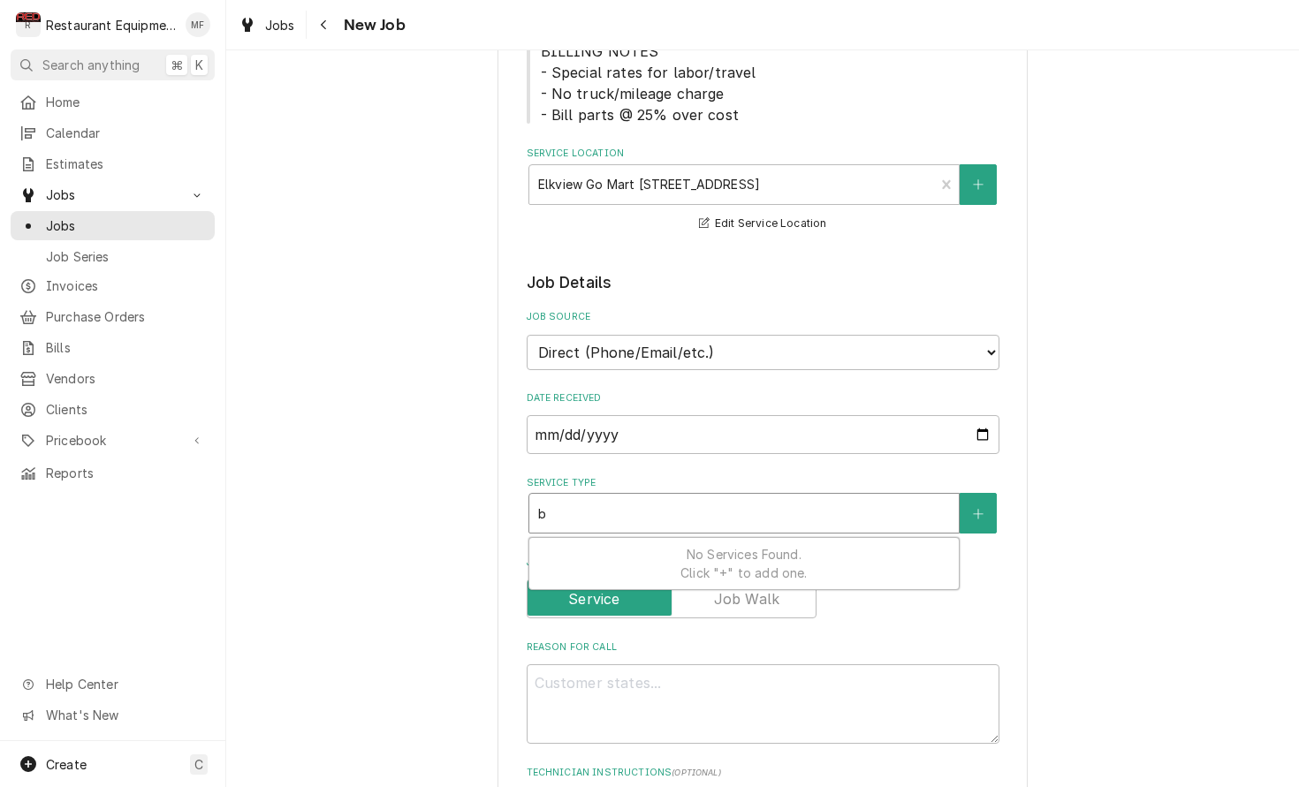
type textarea "x"
type input "br"
type textarea "x"
type input "bre"
type textarea "x"
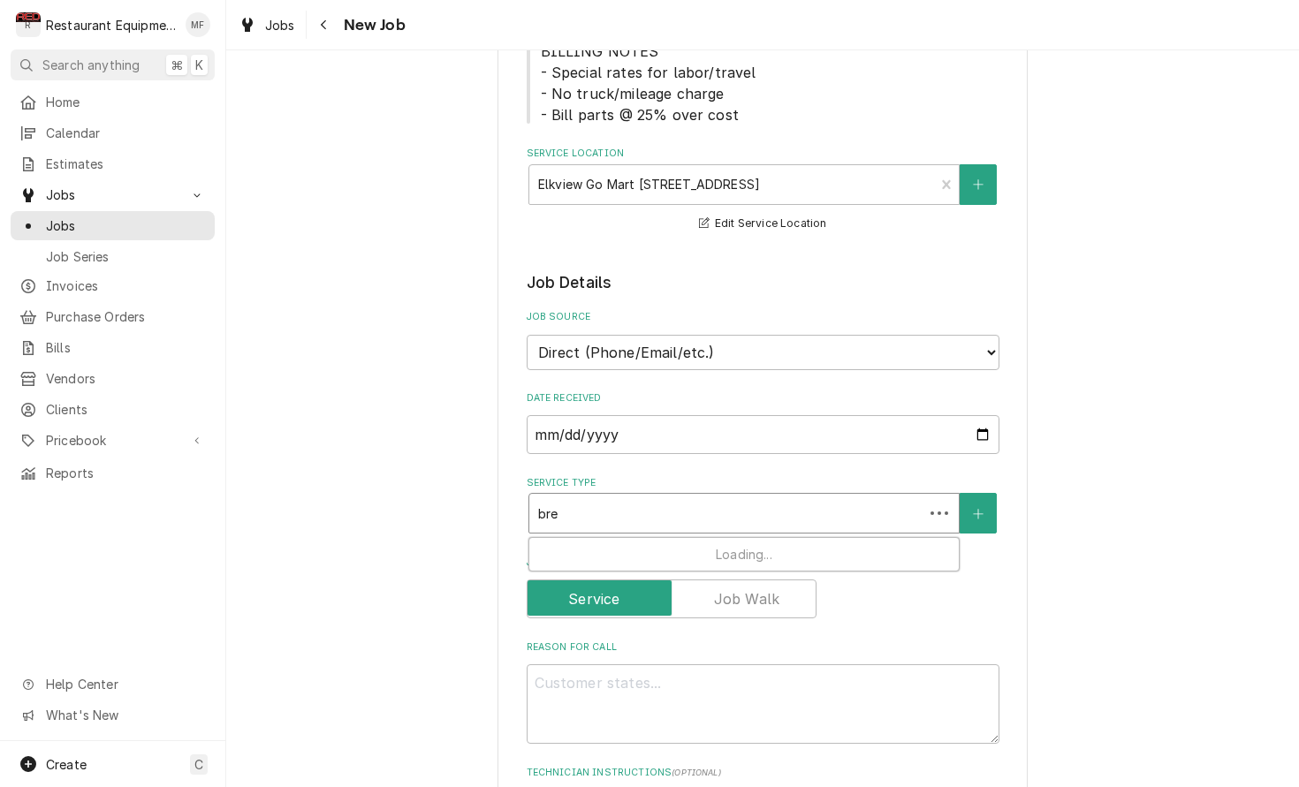
type input "brea"
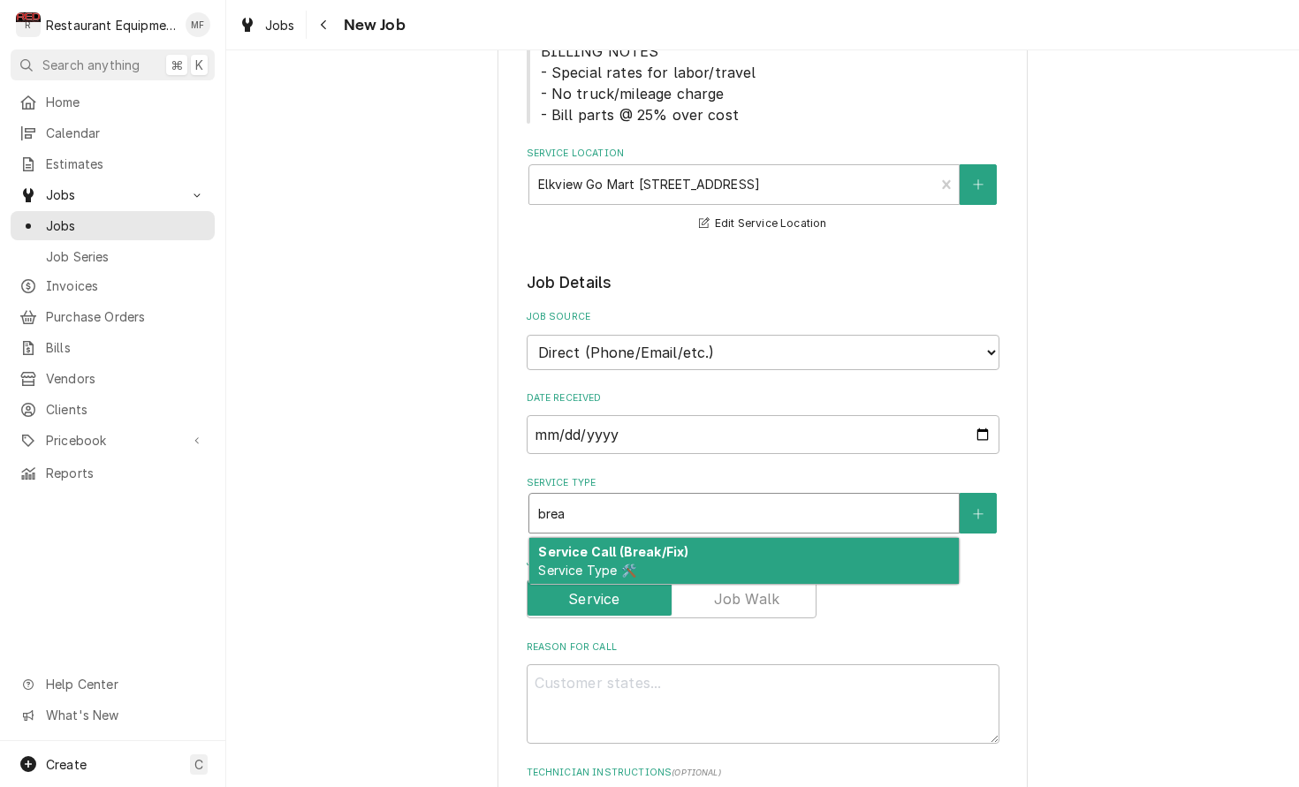
click at [742, 538] on div "Service Call (Break/Fix) Service Type 🛠️" at bounding box center [743, 561] width 429 height 46
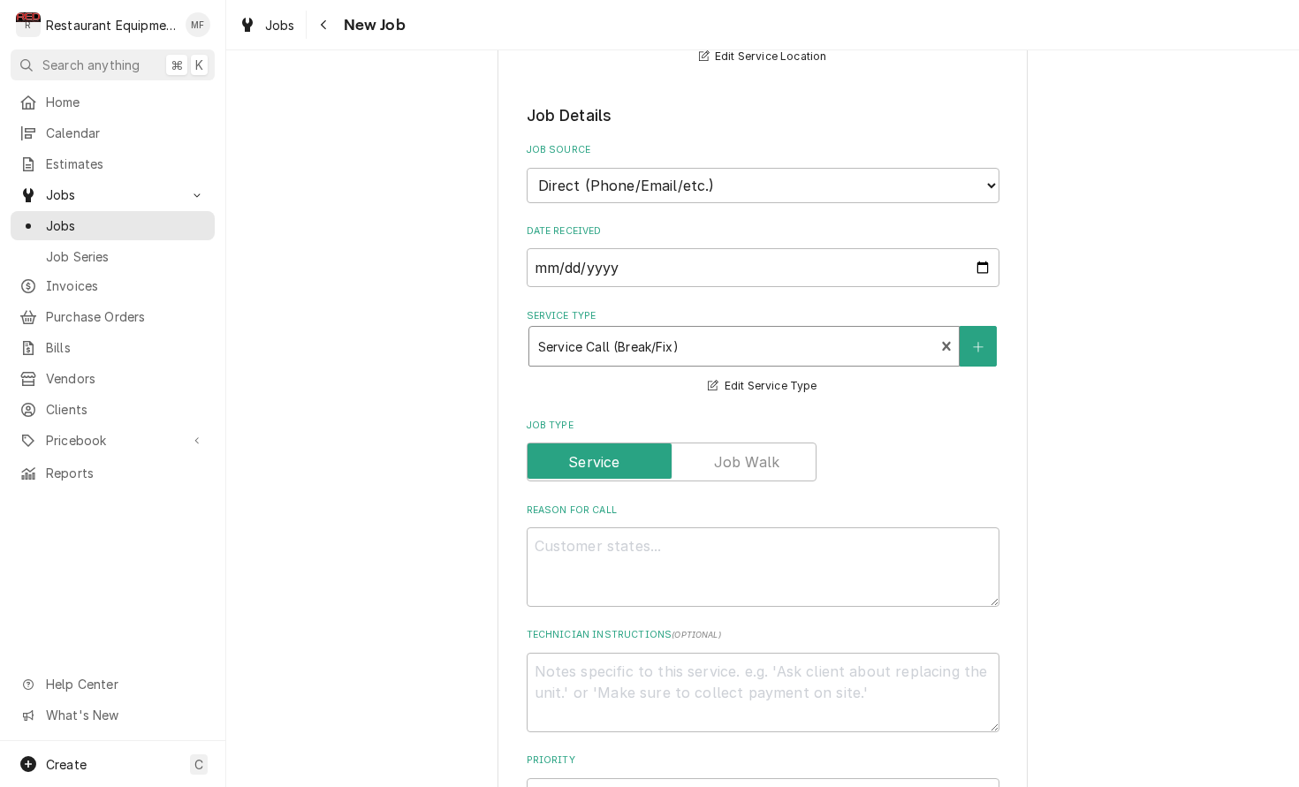
scroll to position [444, 0]
click at [802, 536] on textarea "Reason For Call" at bounding box center [763, 566] width 473 height 80
paste textarea "Priority: High • Case: # 01850699 • SEB Work Order: #02989869 • Customer proble…"
type textarea "x"
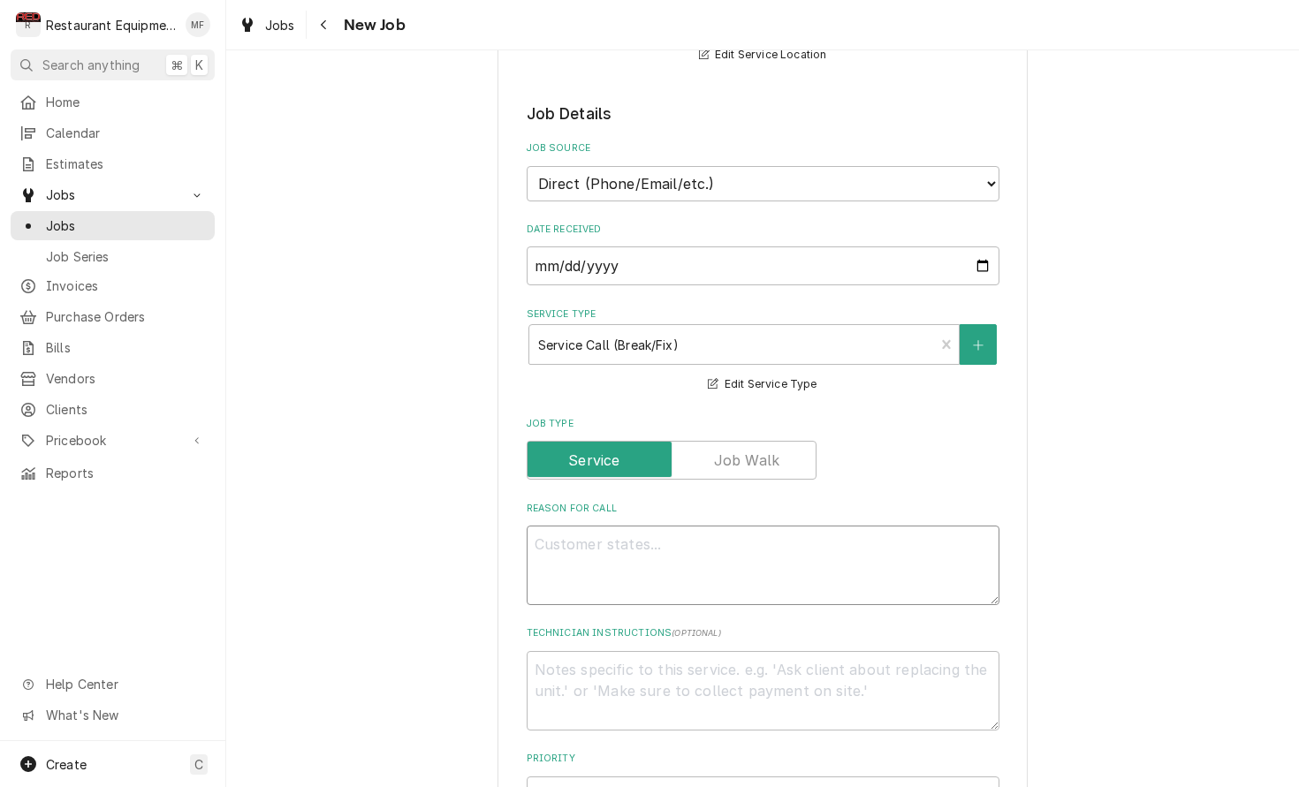
type textarea "Priority: High • Case: # 01850699 • SEB Work Order: #02989869 • Customer proble…"
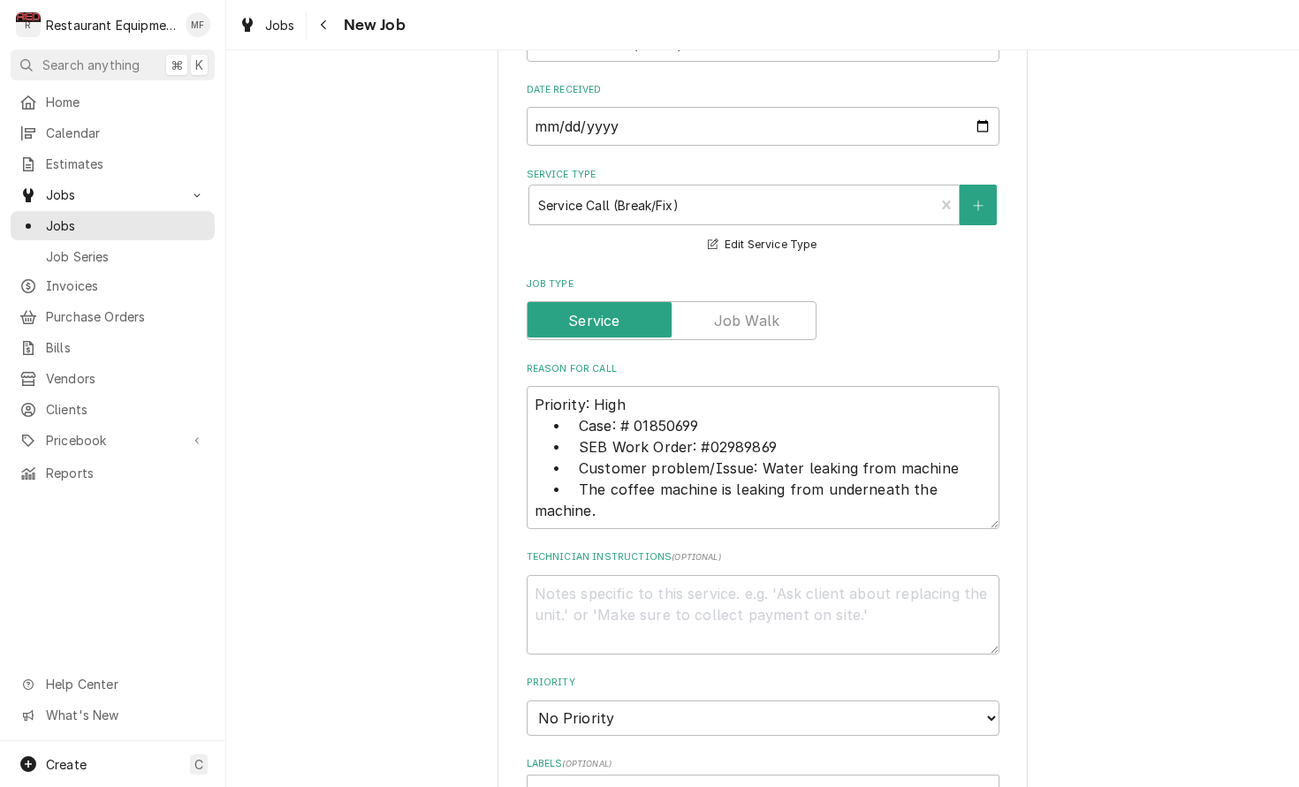
scroll to position [584, 0]
click at [944, 493] on textarea "Priority: High • Case: # 01850699 • SEB Work Order: #02989869 • Customer proble…" at bounding box center [763, 456] width 473 height 143
paste textarea "Machine # 4010003258 • Model: SCA 1 CT1-3M/KE/H&C SUSA"
type textarea "x"
type textarea "Priority: High • Case: # 01850699 • SEB Work Order: #02989869 • Customer proble…"
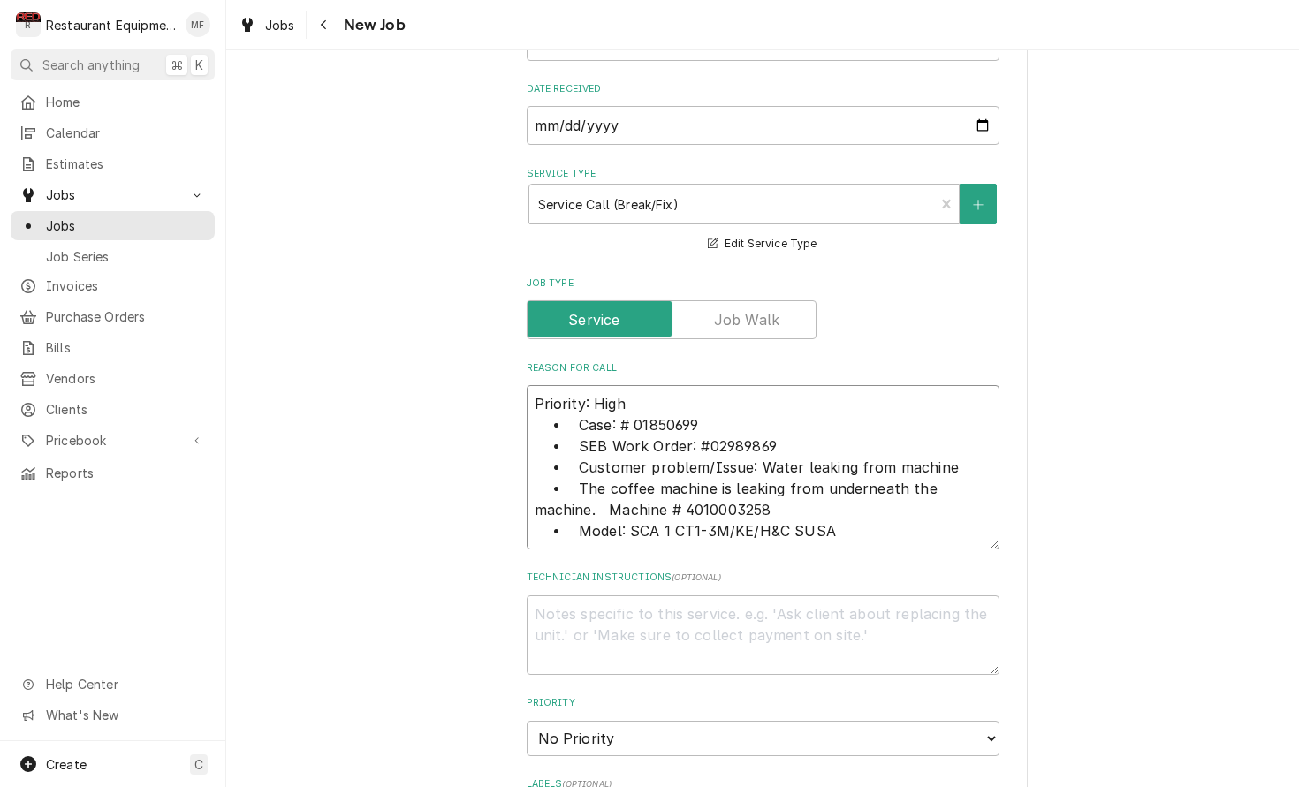
click at [573, 512] on textarea "Priority: High • Case: # 01850699 • SEB Work Order: #02989869 • Customer proble…" at bounding box center [763, 467] width 473 height 164
type textarea "x"
type textarea "Priority: High • Case: # 01850699 • SEB Work Order: #02989869 • Customer proble…"
type textarea "x"
type textarea "Priority: High • Case: # 01850699 • SEB Work Order: #02989869 • Customer proble…"
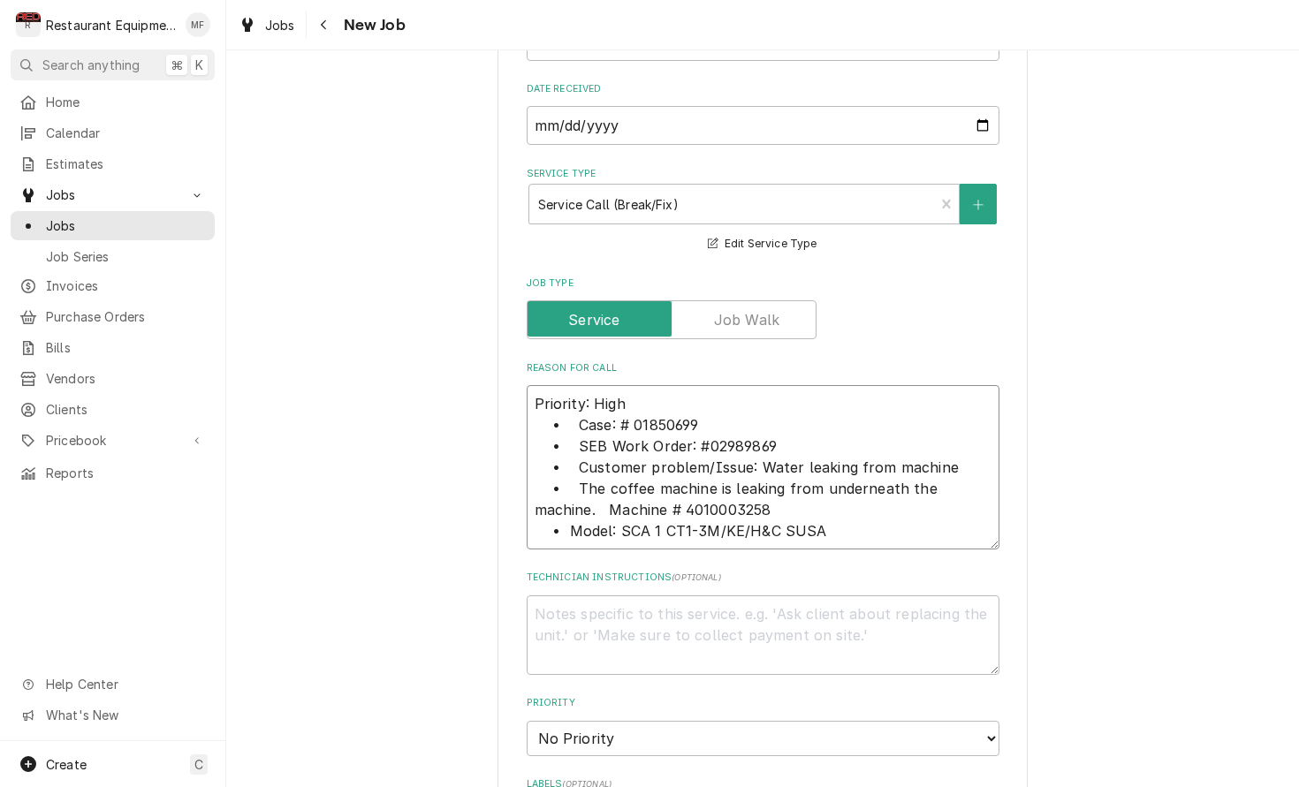
type textarea "x"
type textarea "Priority: High • Case: # 01850699 • SEB Work Order: #02989869 • Customer proble…"
type textarea "x"
type textarea "Priority: High • Case: # 01850699 • SEB Work Order: #02989869 • Customer proble…"
type textarea "x"
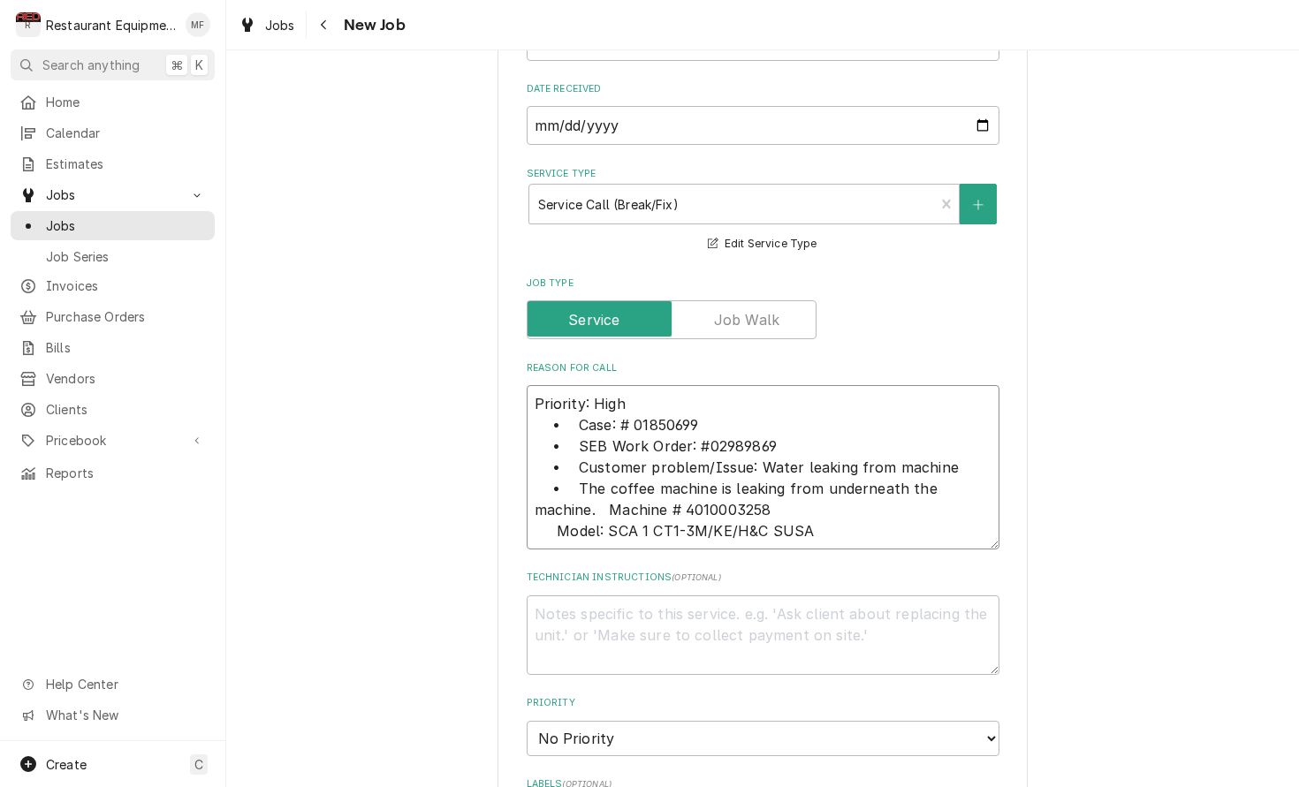
type textarea "Priority: High • Case: # 01850699 • SEB Work Order: #02989869 • Customer proble…"
type textarea "x"
type textarea "Priority: High • Case: # 01850699 • SEB Work Order: #02989869 • Customer proble…"
type textarea "x"
type textarea "Priority: High • Case: # 01850699 • SEB Work Order: #02989869 • Customer proble…"
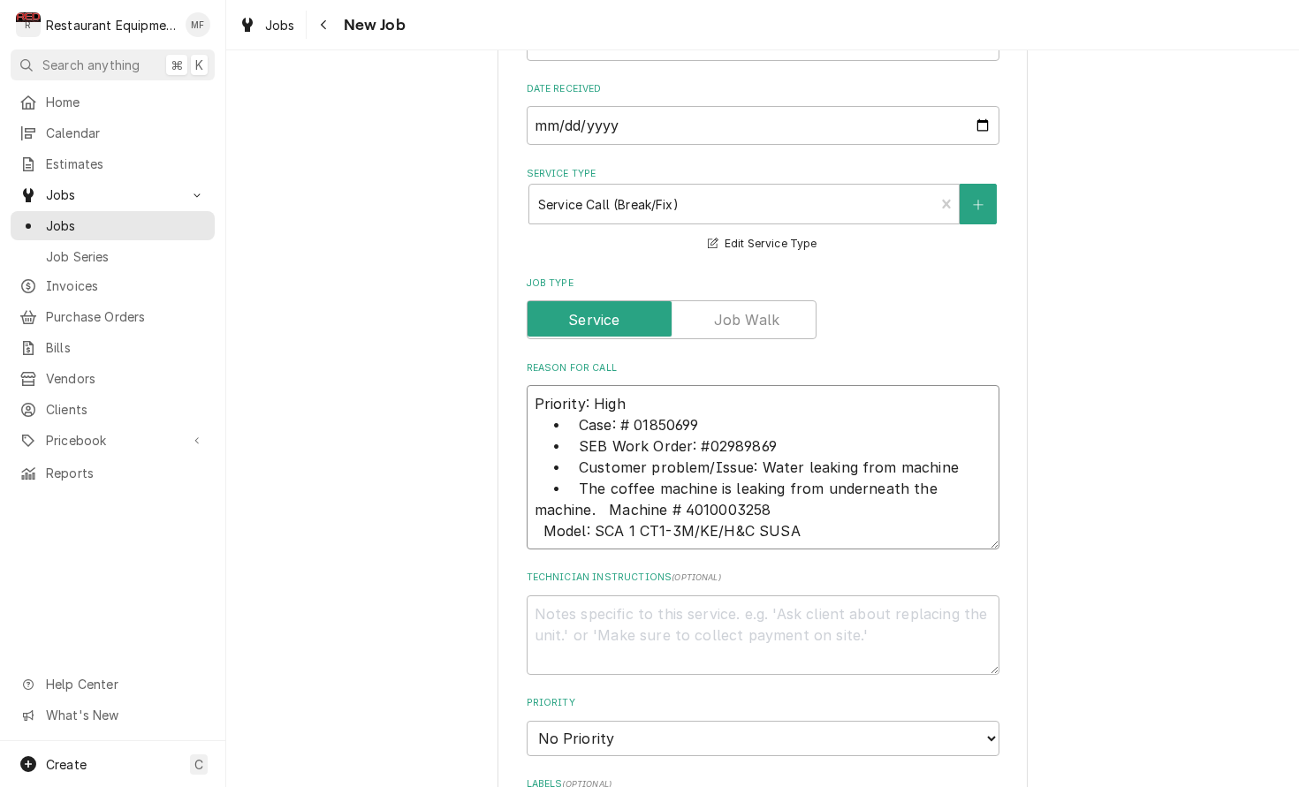
type textarea "x"
type textarea "Priority: High • Case: # 01850699 • SEB Work Order: #02989869 • Customer proble…"
type textarea "x"
type textarea "Priority: High • Case: # 01850699 • SEB Work Order: #02989869 • Customer proble…"
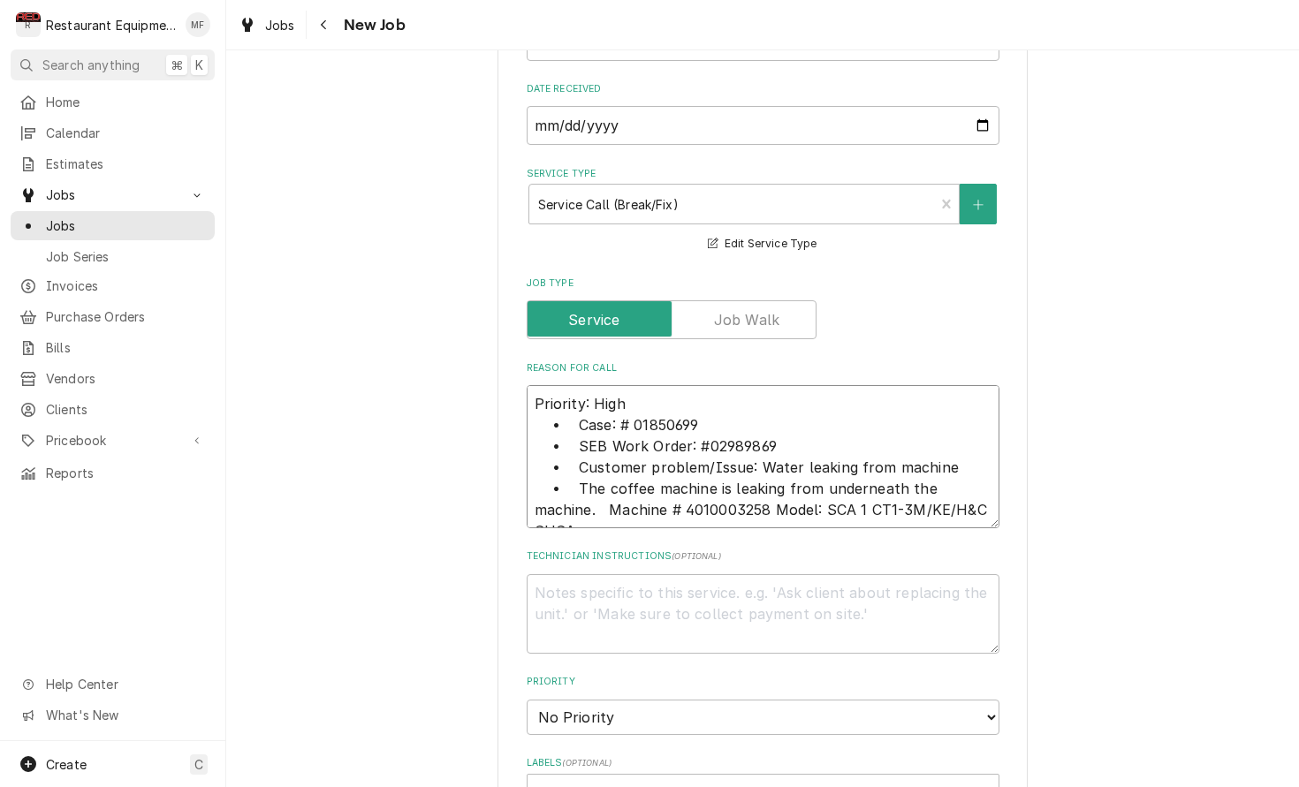
type textarea "x"
type textarea "Priority: High • Case: # 01850699 • SEB Work Order: #02989869 • Customer proble…"
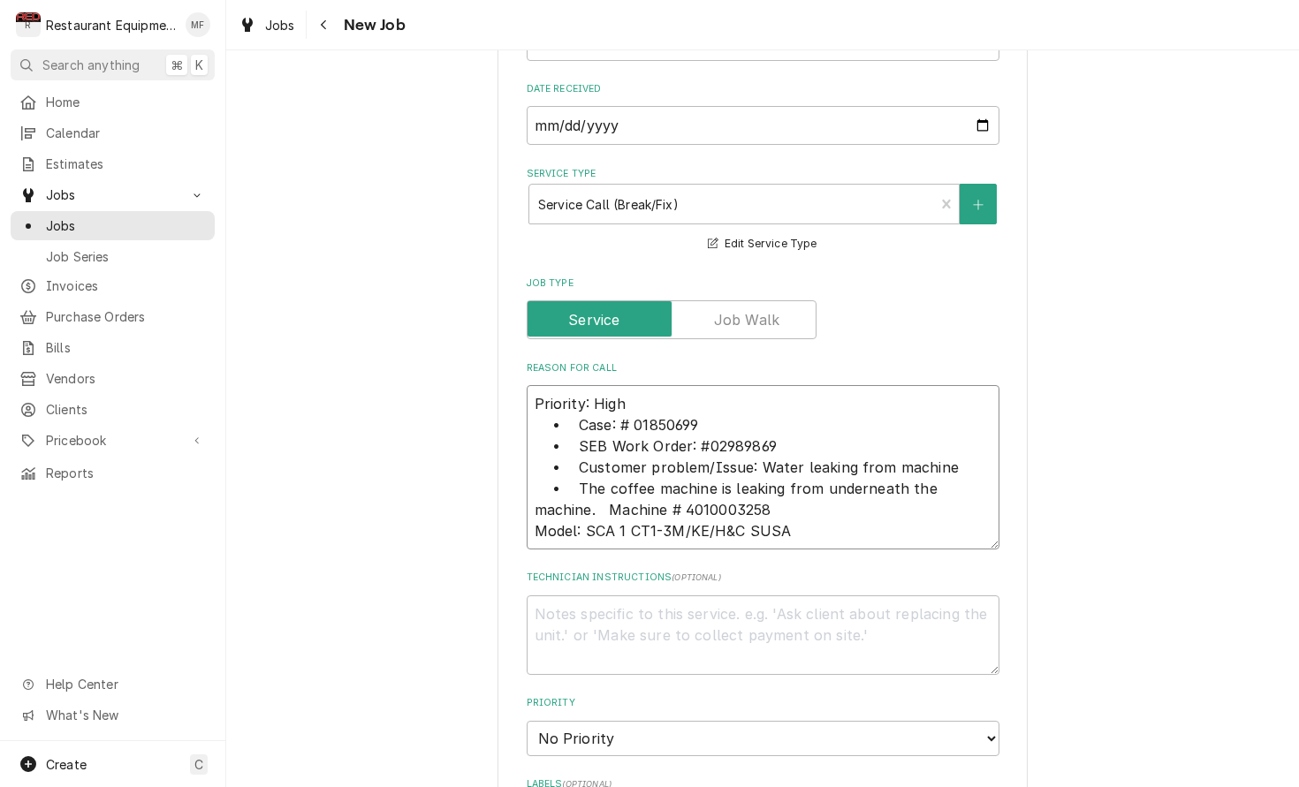
click at [545, 494] on textarea "Priority: High • Case: # 01850699 • SEB Work Order: #02989869 • Customer proble…" at bounding box center [763, 467] width 473 height 164
type textarea "x"
type textarea "Priority: High • Case: # 01850699 • SEB Work Order: #02989869 • Customer proble…"
type textarea "x"
type textarea "Priority: High • Case: # 01850699 • SEB Work Order: #02989869 • Customer proble…"
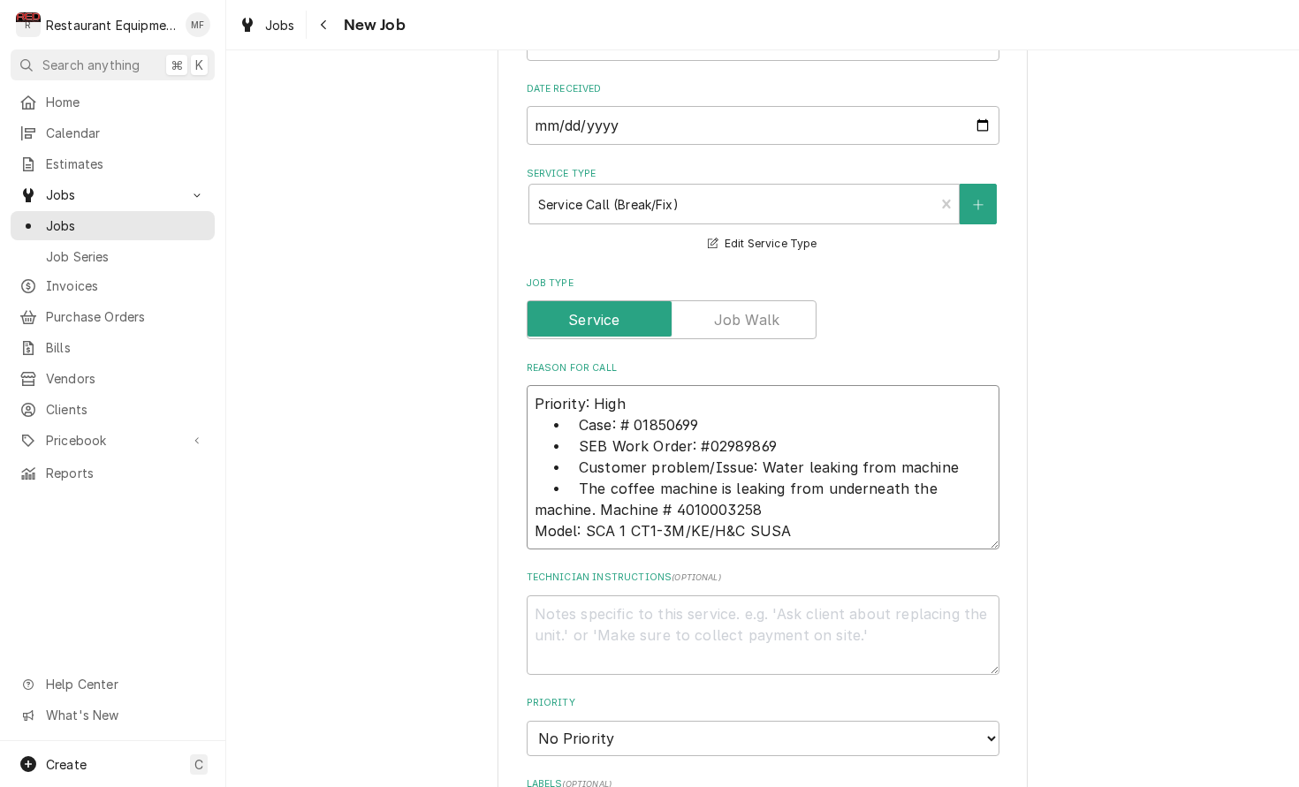
drag, startPoint x: 578, startPoint y: 464, endPoint x: 673, endPoint y: 504, distance: 103.7
click at [578, 465] on textarea "Priority: High • Case: # 01850699 • SEB Work Order: #02989869 • Customer proble…" at bounding box center [763, 467] width 473 height 164
type textarea "x"
type textarea "Priority: High • Case: # 01850699 • SEB Work Order: #02989869 • Customer proble…"
type textarea "x"
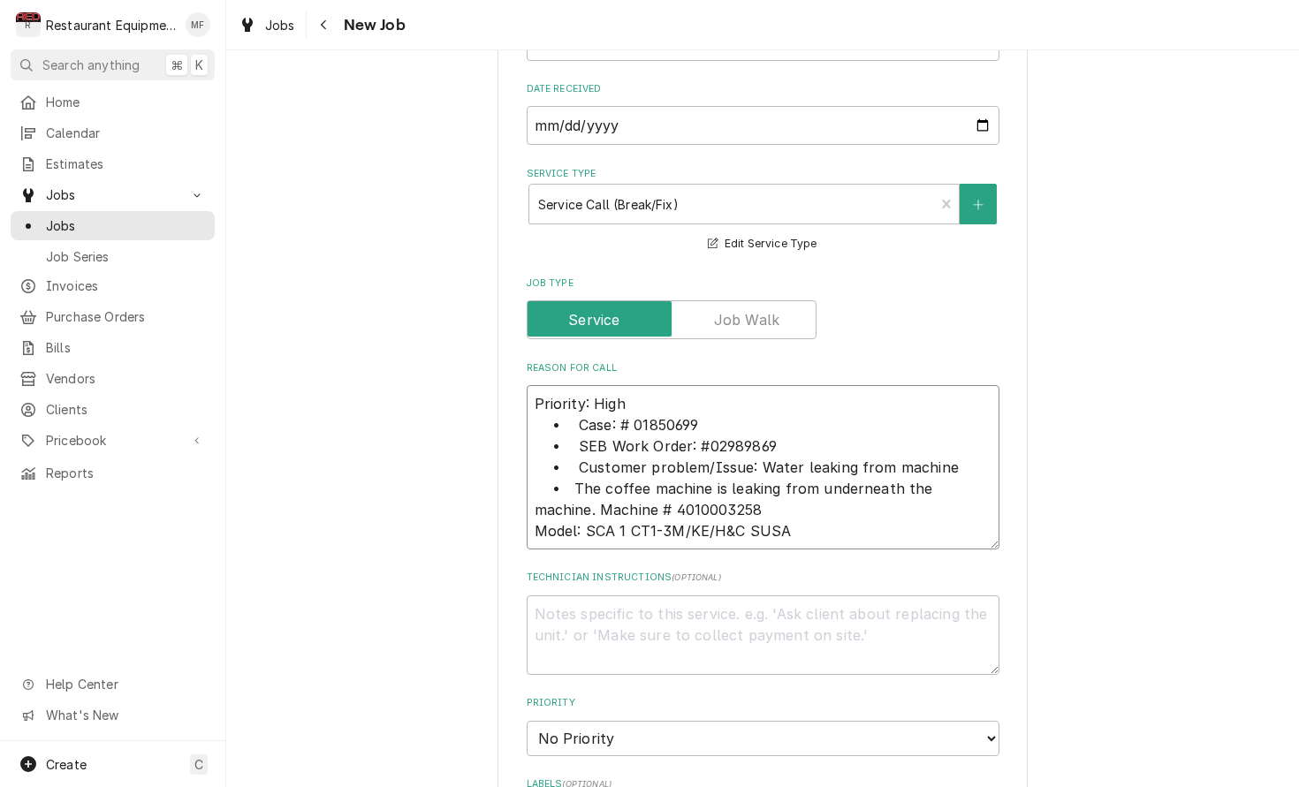
type textarea "Priority: High • Case: # 01850699 • SEB Work Order: #02989869 • Customer proble…"
type textarea "x"
type textarea "Priority: High • Case: # 01850699 • SEB Work Order: #02989869 • Customer proble…"
type textarea "x"
type textarea "Priority: High • Case: # 01850699 • SEB Work Order: #02989869 • Customer proble…"
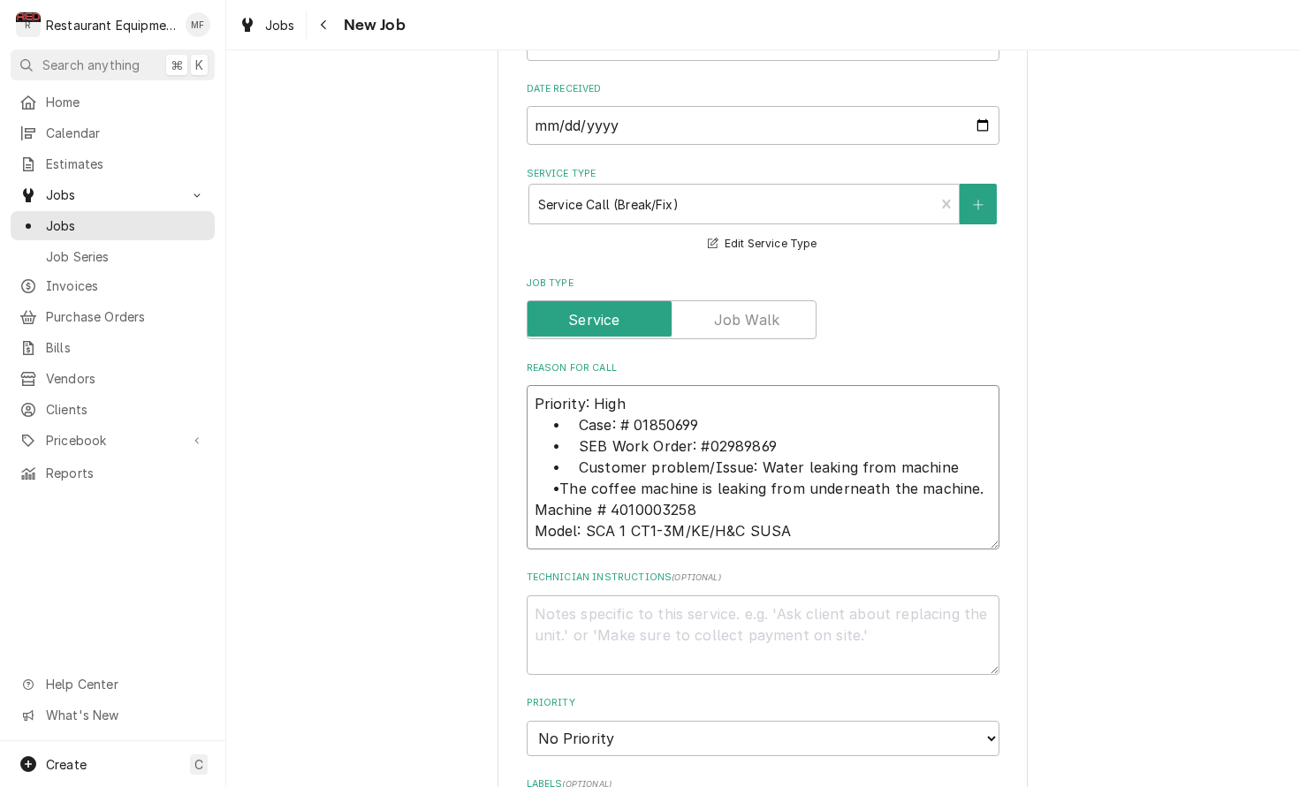
type textarea "x"
type textarea "Priority: High • Case: # 01850699 • SEB Work Order: #02989869 • Customer proble…"
type textarea "x"
type textarea "Priority: High • Case: # 01850699 • SEB Work Order: #02989869 • Customer proble…"
type textarea "x"
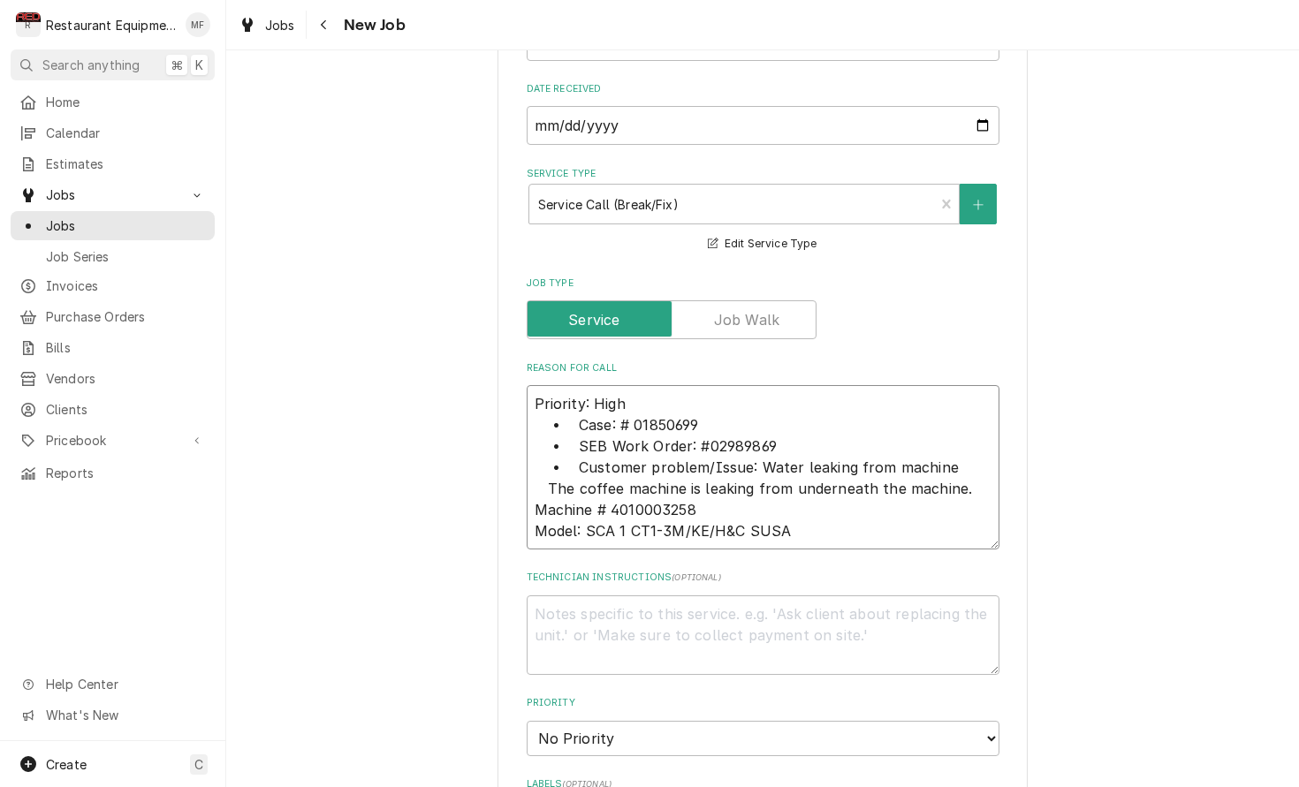
type textarea "Priority: High • Case: # 01850699 • SEB Work Order: #02989869 • Customer proble…"
type textarea "x"
type textarea "Priority: High • Case: # 01850699 • SEB Work Order: #02989869 • Customer proble…"
type textarea "x"
type textarea "Priority: High • Case: # 01850699 • SEB Work Order: #02989869 • Customer proble…"
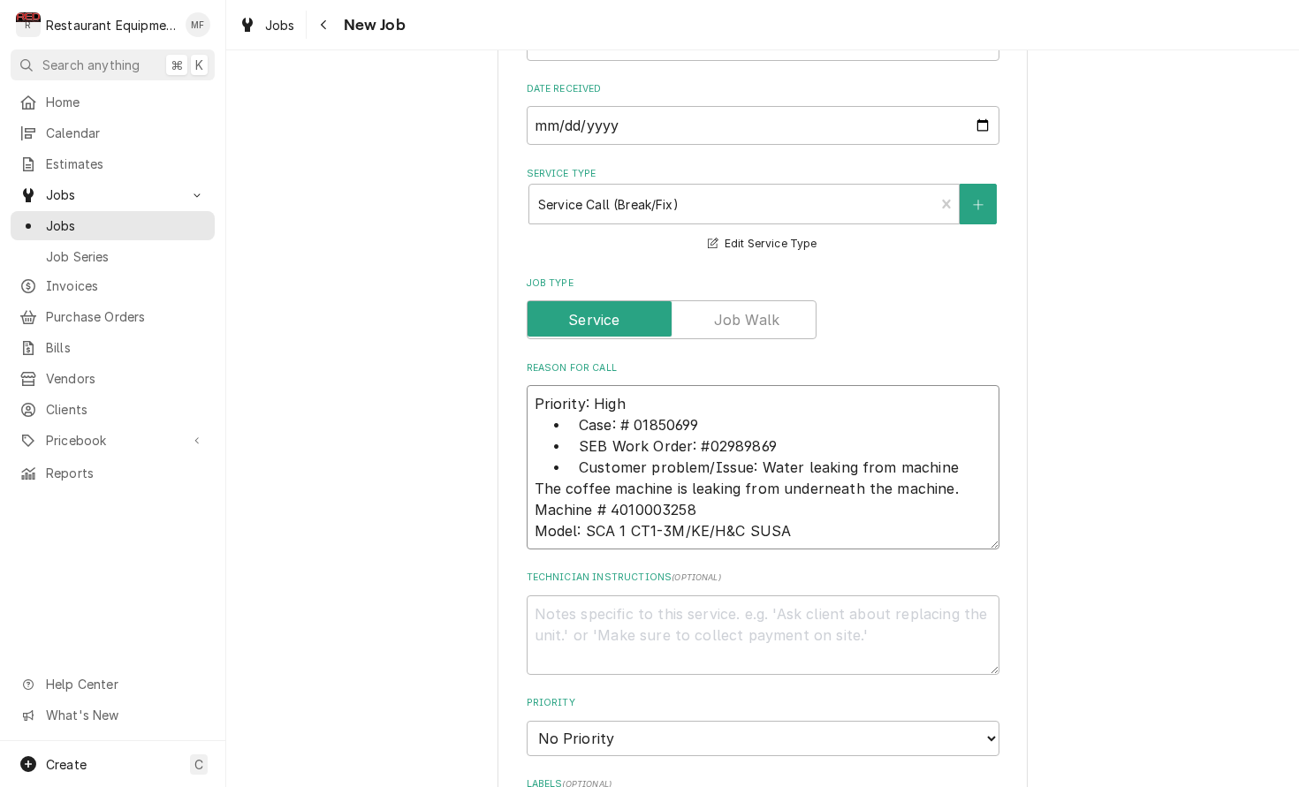
type textarea "x"
type textarea "Priority: High • Case: # 01850699 • SEB Work Order: #02989869 • Customer proble…"
type textarea "x"
type textarea "Priority: High • Case: # 01850699 • SEB Work Order: #02989869 • Customer proble…"
type textarea "x"
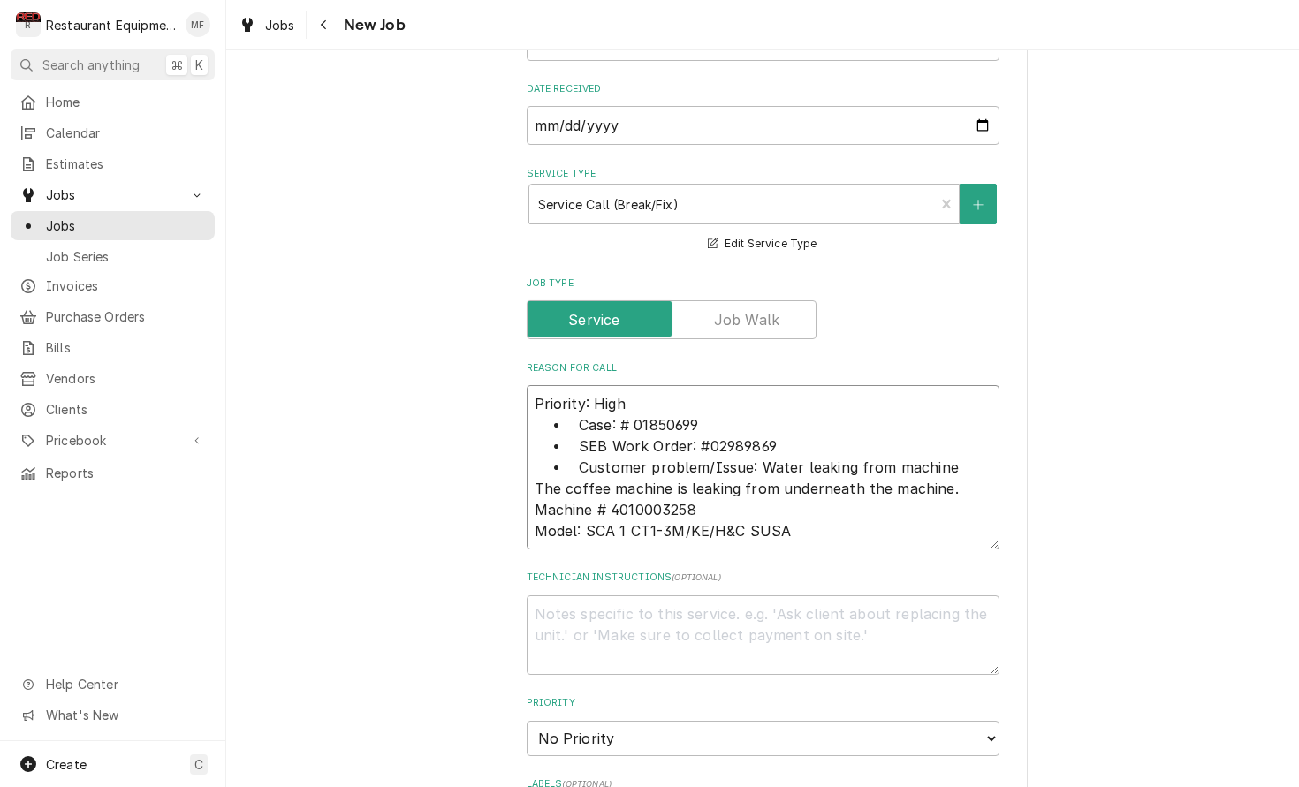
type textarea "Priority: High • Case: # 01850699 • SEB Work Order: #02989869 • Customer proble…"
type textarea "x"
type textarea "Priority: High • Case: # 01850699 • SEB Work Order: #02989869 • Customer proble…"
type textarea "x"
type textarea "Priority: High • Case: # 01850699 • SEB Work Order: #02989869 • Customer proble…"
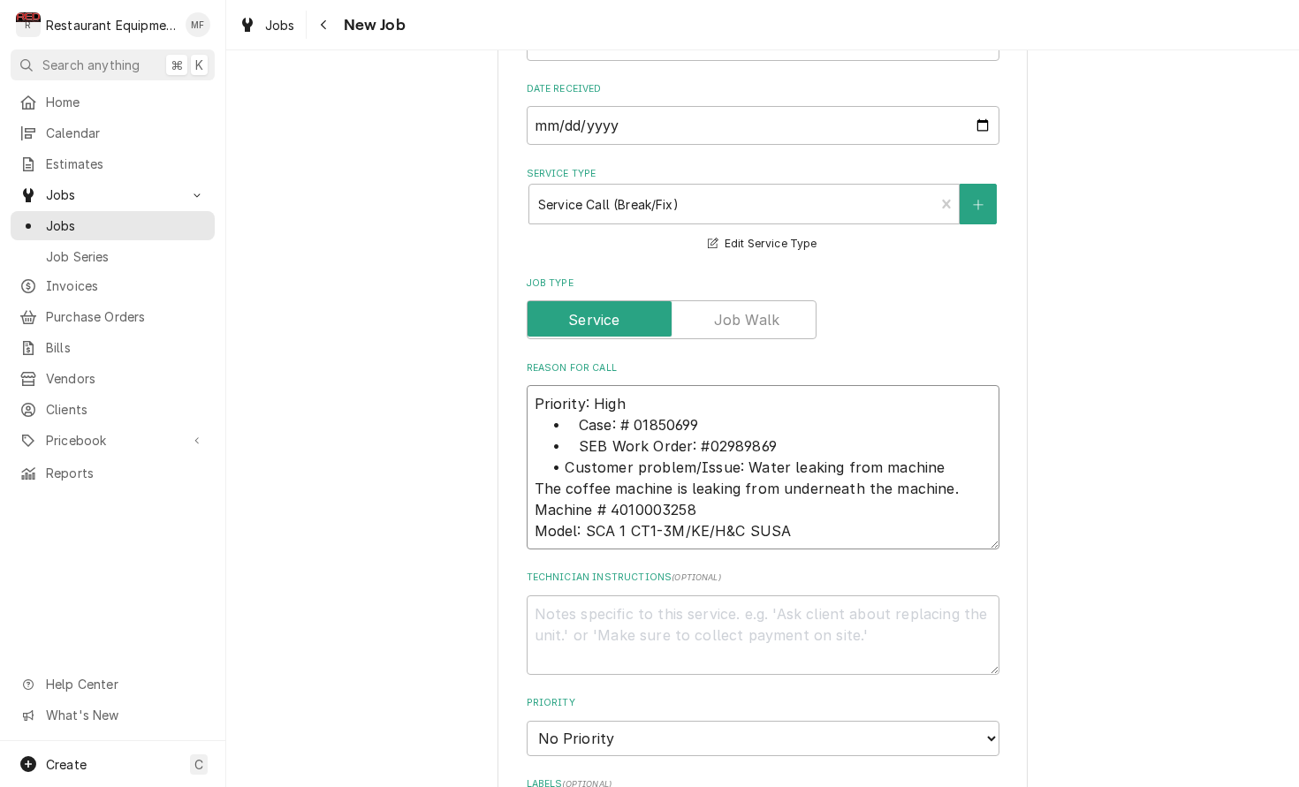
type textarea "x"
type textarea "Priority: High • Case: # 01850699 • SEB Work Order: #02989869 •Customer problem…"
type textarea "x"
type textarea "Priority: High • Case: # 01850699 • SEB Work Order: #02989869 Customer problem/…"
type textarea "x"
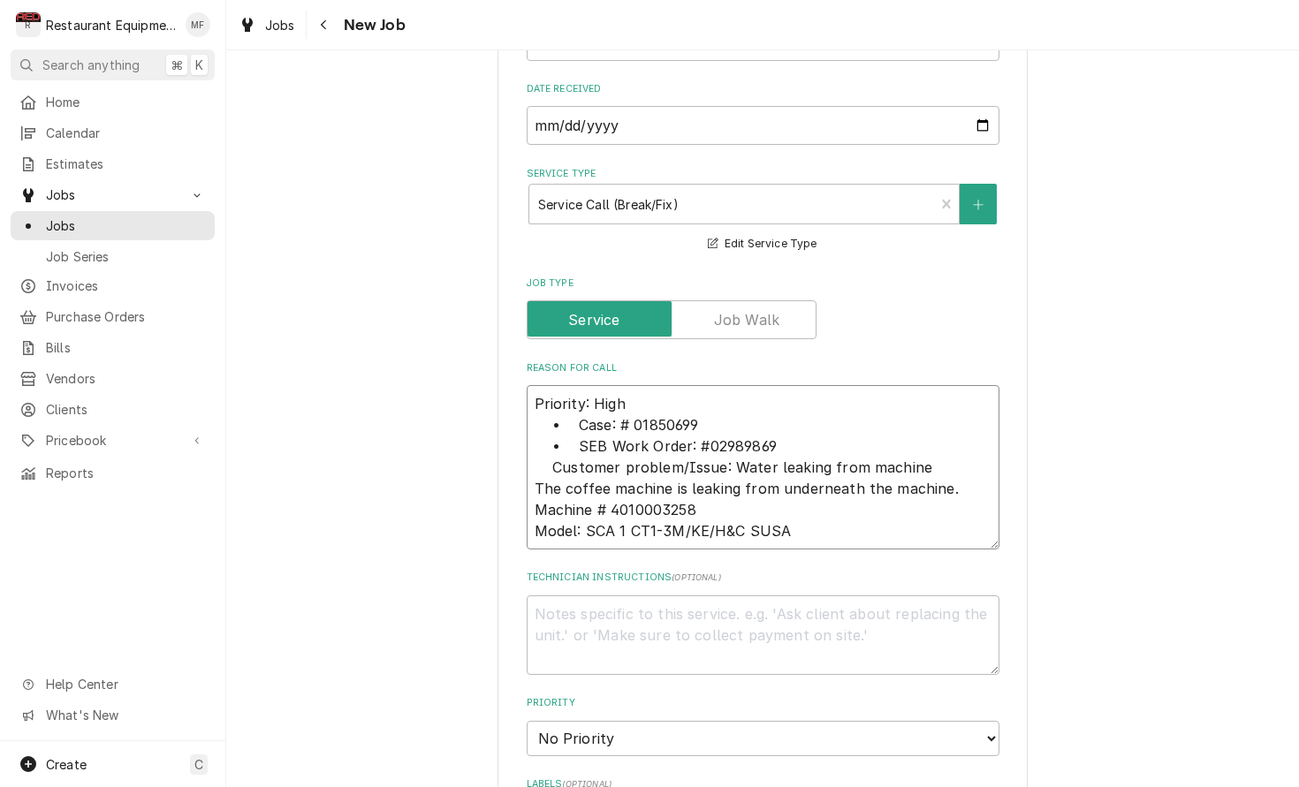
type textarea "Priority: High • Case: # 01850699 • SEB Work Order: #02989869 Customer problem/…"
type textarea "x"
type textarea "Priority: High • Case: # 01850699 • SEB Work Order: #02989869 Customer problem/…"
type textarea "x"
type textarea "Priority: High • Case: # 01850699 • SEB Work Order: #02989869 Customer problem/…"
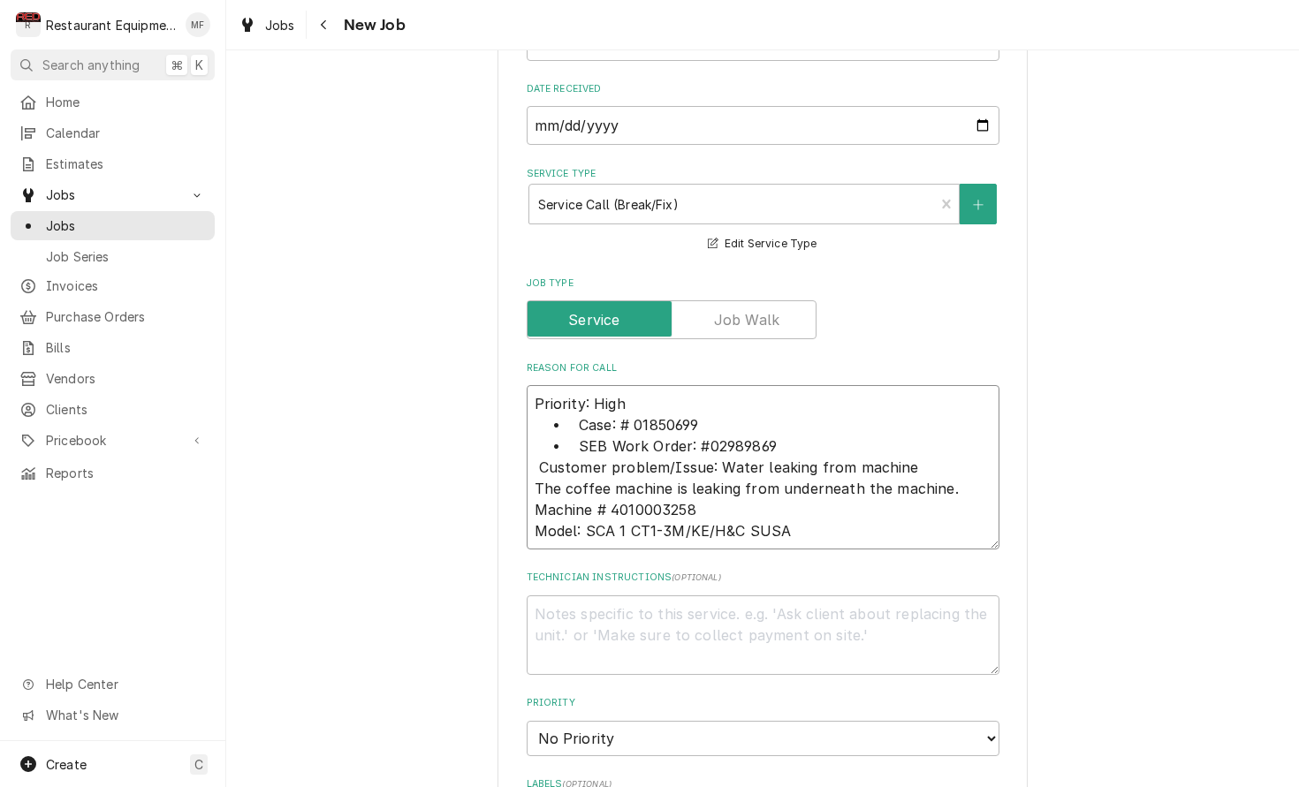
type textarea "x"
type textarea "Priority: High • Case: # 01850699 • SEB Work Order: #02989869 Customer problem/…"
type textarea "x"
type textarea "Priority: High • Case: # 01850699 • SEB Work Order: #02989869 Customer problem/…"
type textarea "x"
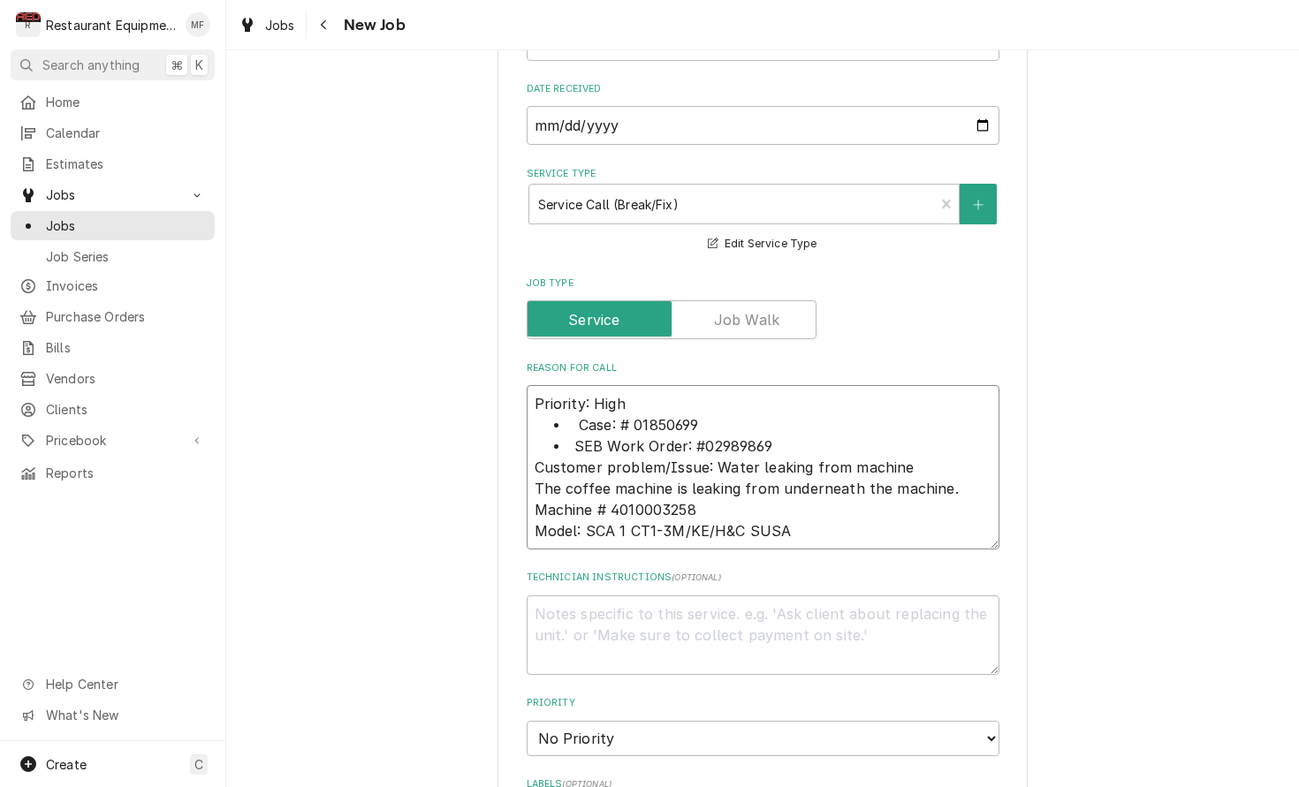
type textarea "Priority: High • Case: # 01850699 • SEB Work Order: #02989869 Customer problem/…"
type textarea "x"
type textarea "Priority: High • Case: # 01850699 • SEB Work Order: #02989869 Customer problem/…"
type textarea "x"
type textarea "Priority: High • Case: # 01850699 •SEB Work Order: #02989869 Customer problem/I…"
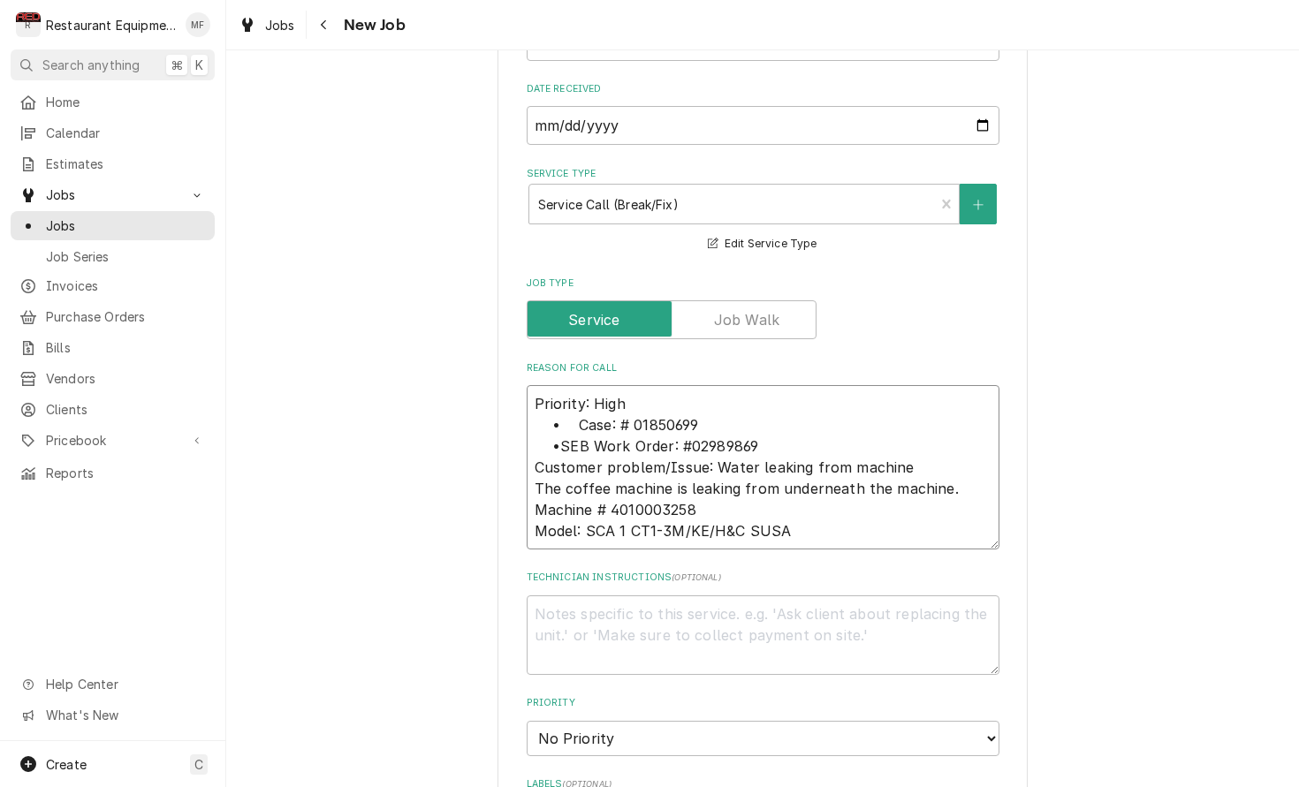
type textarea "x"
type textarea "Priority: High • Case: # 01850699 SEB Work Order: #02989869 Customer problem/Is…"
type textarea "x"
type textarea "Priority: High • Case: # 01850699 SEB Work Order: #02989869 Customer problem/Is…"
type textarea "x"
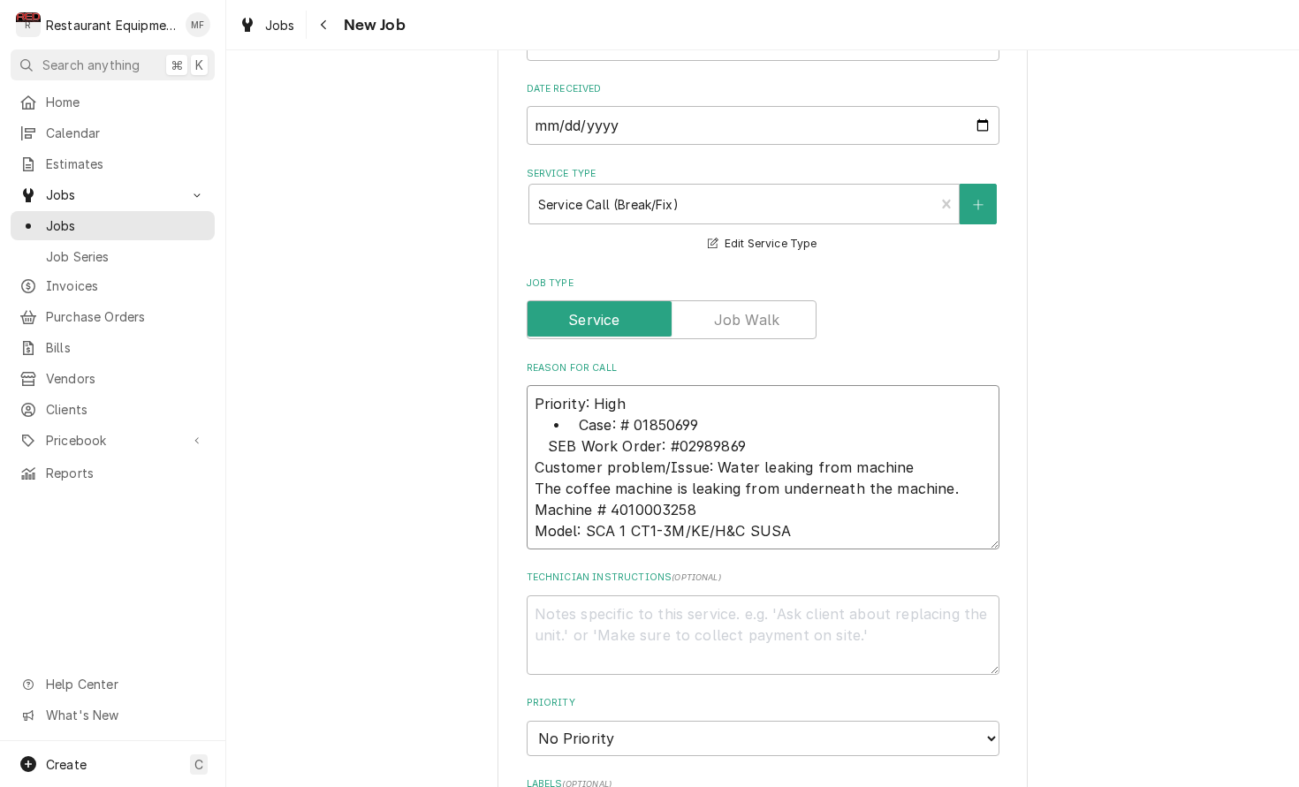
type textarea "Priority: High • Case: # 01850699 SEB Work Order: #02989869 Customer problem/Is…"
type textarea "x"
type textarea "Priority: High • Case: # 01850699 SEB Work Order: #02989869 Customer problem/Is…"
type textarea "x"
type textarea "Priority: High • Case: # 01850699 SEB Work Order: #02989869 Customer problem/Is…"
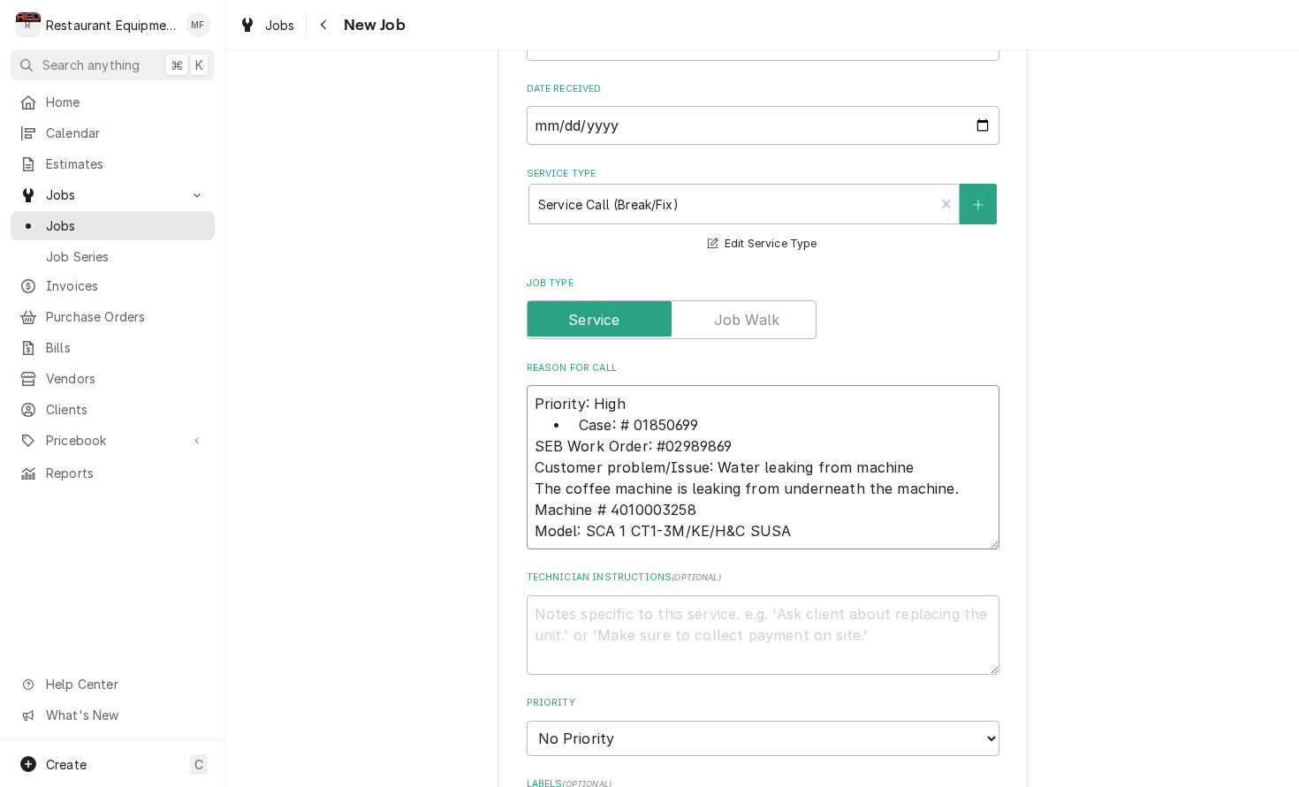
type textarea "x"
type textarea "Priority: High • Case: # 01850699 SEB Work Order: #02989869 Customer problem/Is…"
type textarea "x"
type textarea "Priority: High • Case: # 01850699 SEB Work Order: #02989869 Customer problem/Is…"
type textarea "x"
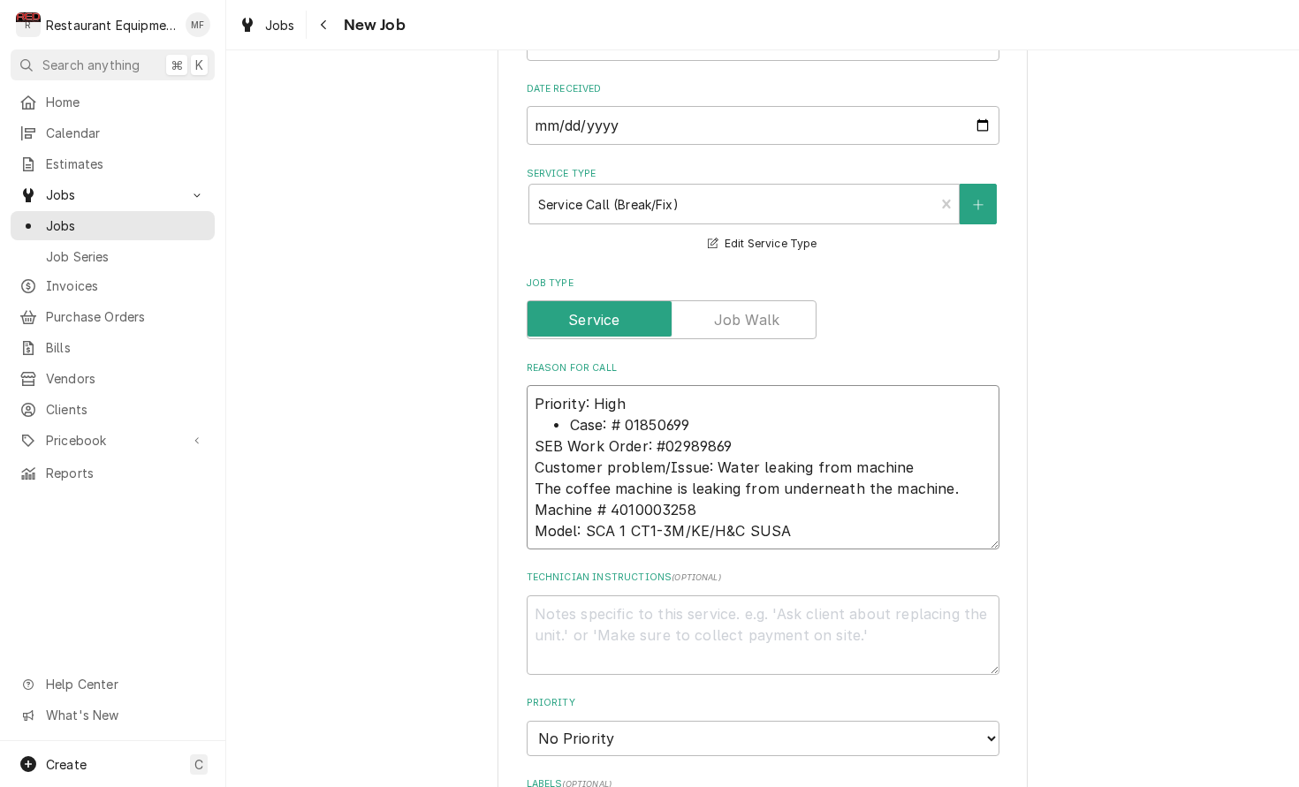
type textarea "Priority: High • Case: # 01850699 SEB Work Order: #02989869 Customer problem/Is…"
type textarea "x"
type textarea "Priority: High •Case: # 01850699 SEB Work Order: #02989869 Customer problem/Iss…"
type textarea "x"
type textarea "Priority: High Case: # 01850699 SEB Work Order: #02989869 Customer problem/Issu…"
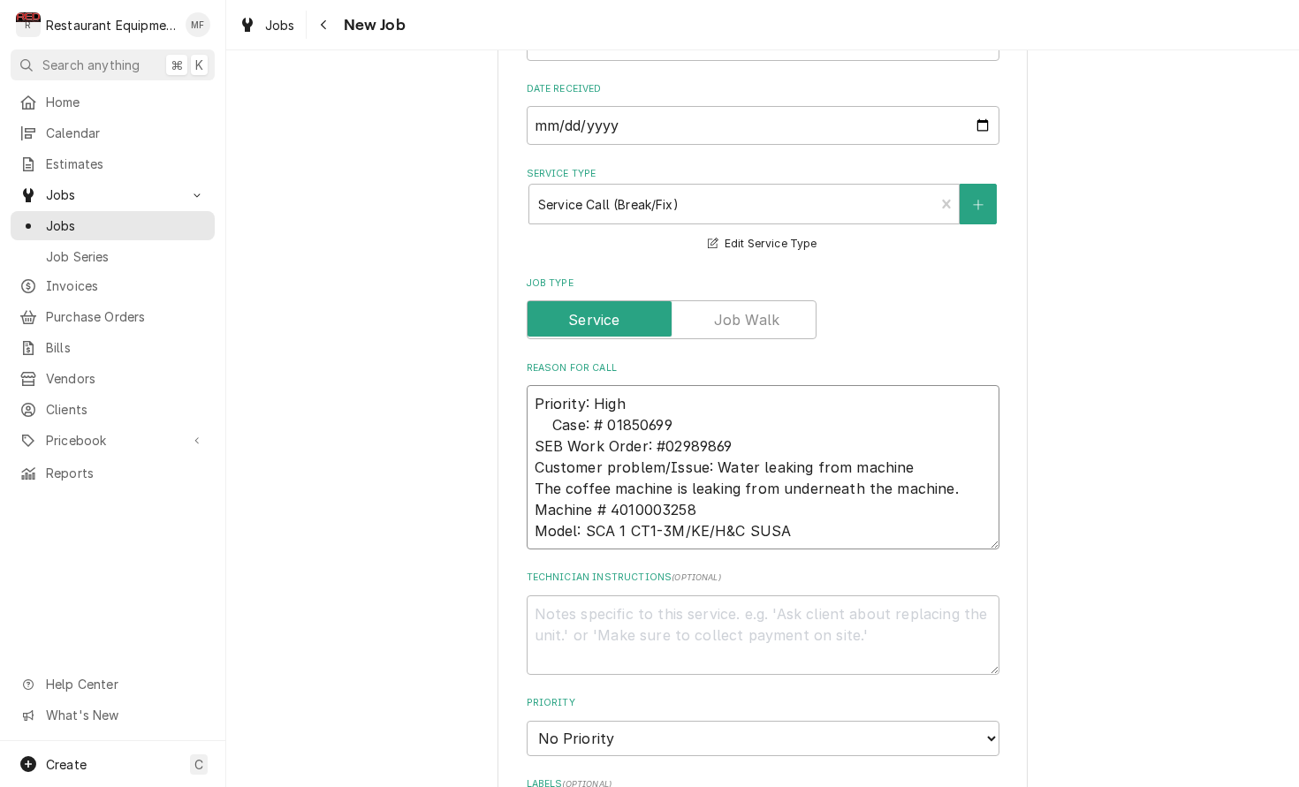
type textarea "x"
type textarea "Priority: High Case: # 01850699 SEB Work Order: #02989869 Customer problem/Issu…"
type textarea "x"
type textarea "Priority: High Case: # 01850699 SEB Work Order: #02989869 Customer problem/Issu…"
type textarea "x"
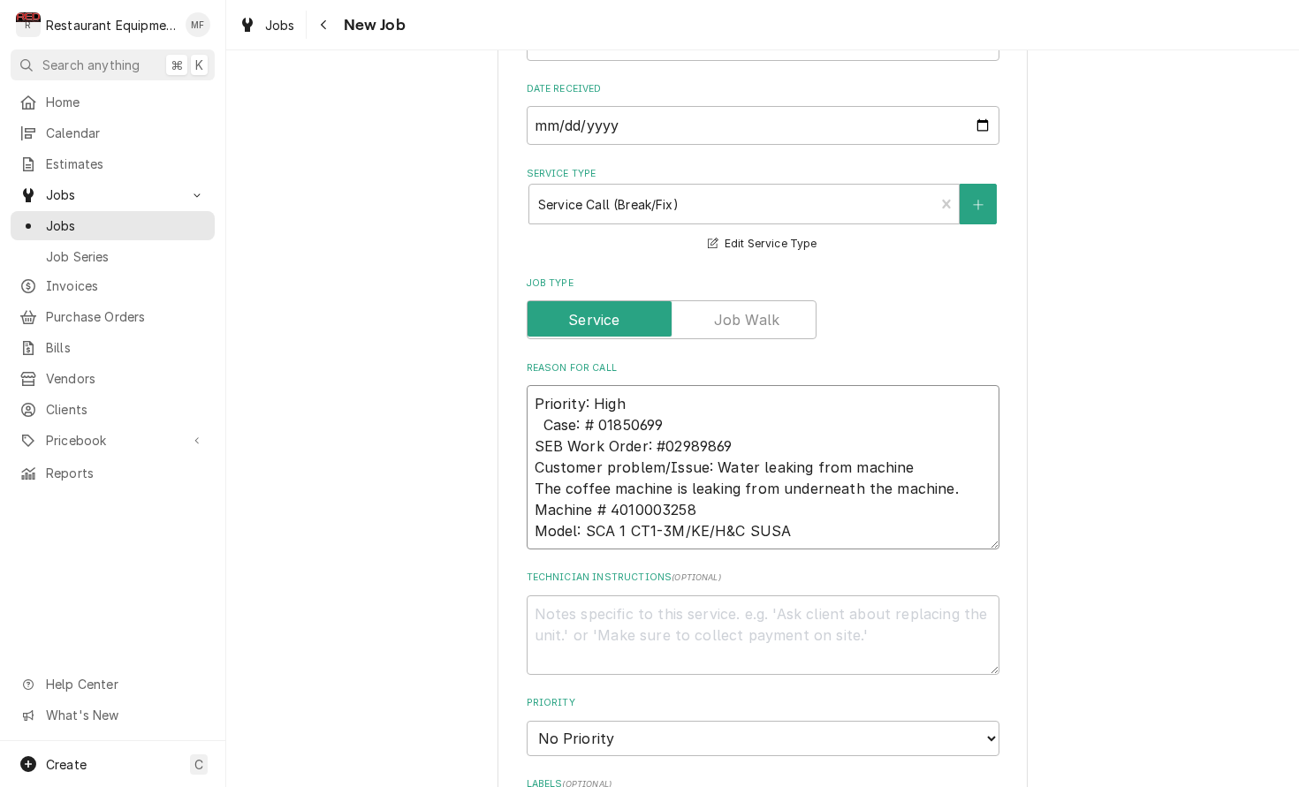
type textarea "Priority: High Case: # 01850699 SEB Work Order: #02989869 Customer problem/Issu…"
type textarea "x"
type textarea "Priority: High Case: # 01850699 SEB Work Order: #02989869 Customer problem/Issu…"
type textarea "x"
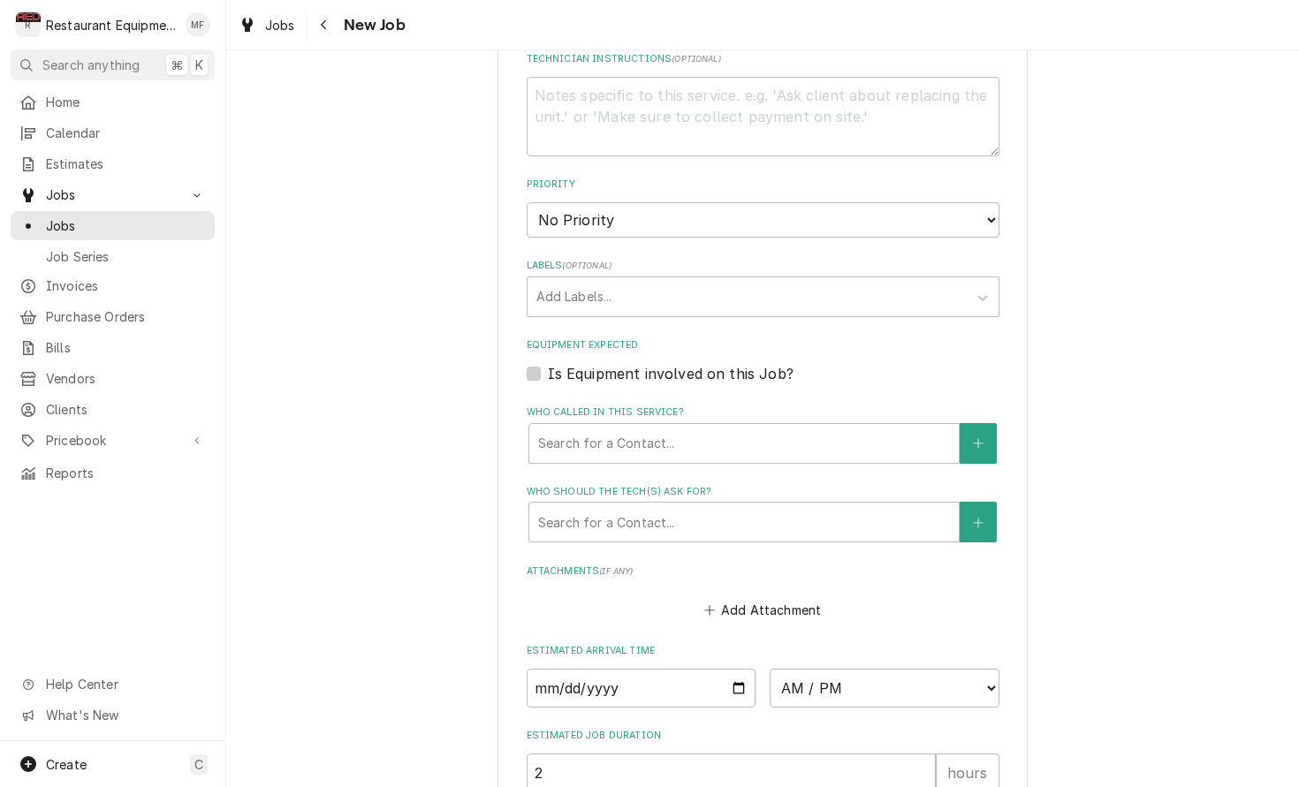
scroll to position [1104, 0]
type textarea "Priority: High Case: # 01850699 SEB Work Order: #02989869 Customer problem/Issu…"
select select "2"
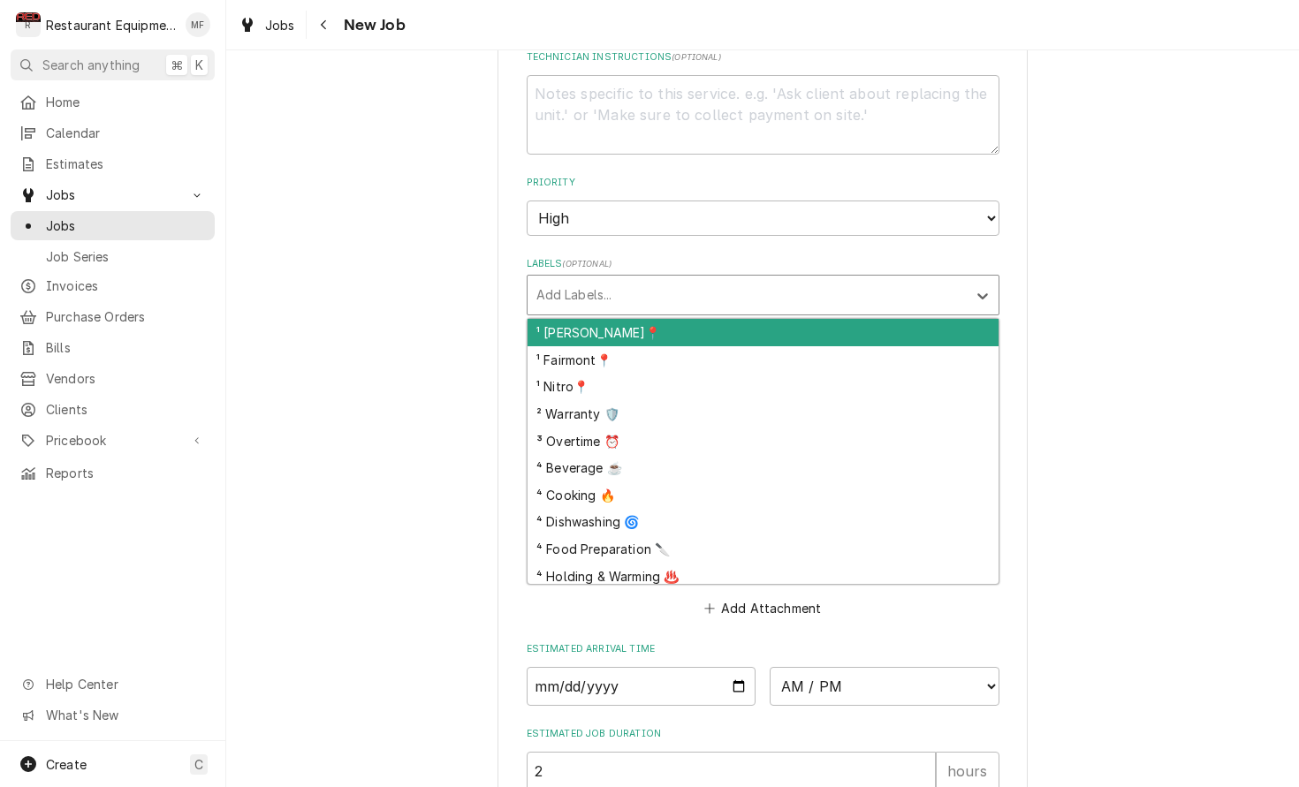
drag, startPoint x: 767, startPoint y: 255, endPoint x: 763, endPoint y: 277, distance: 22.4
click at [767, 279] on div "Labels" at bounding box center [746, 295] width 421 height 32
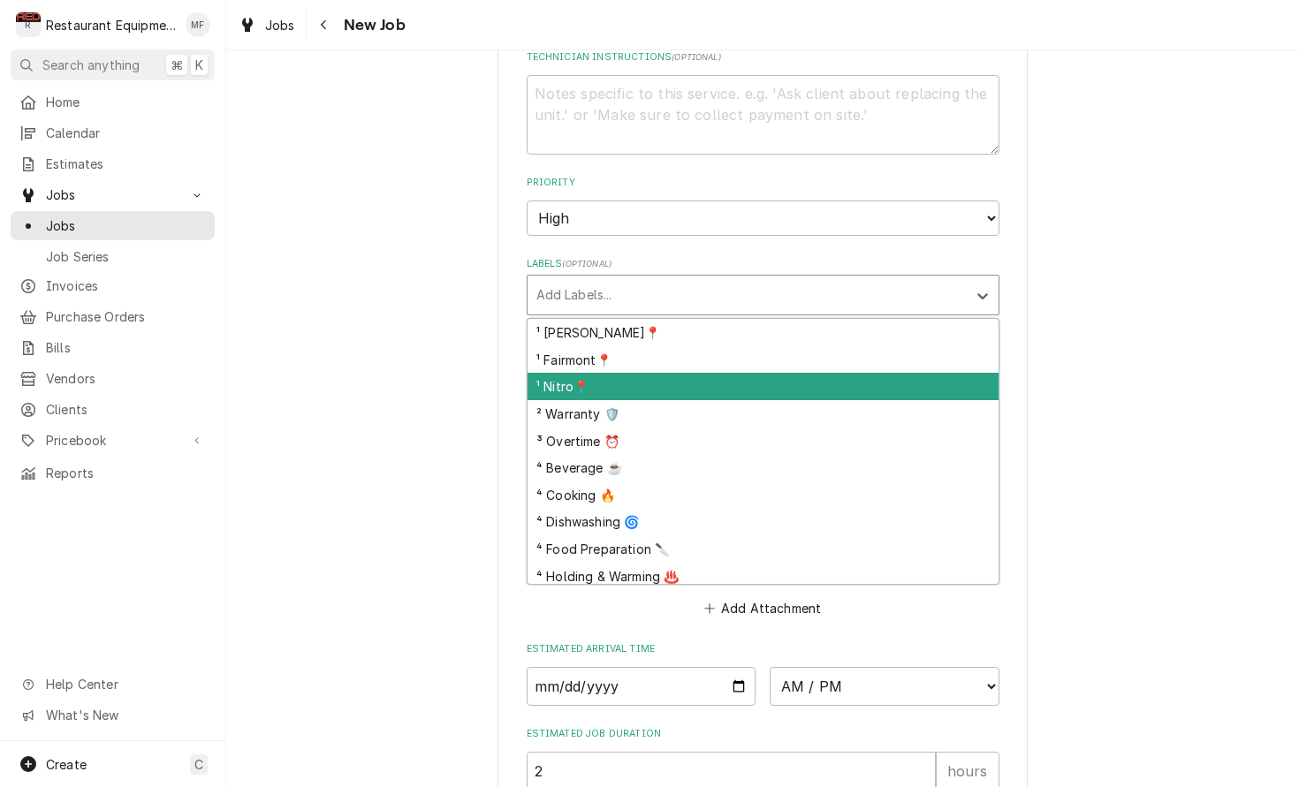
click at [764, 373] on div "¹ Nitro📍" at bounding box center [762, 386] width 471 height 27
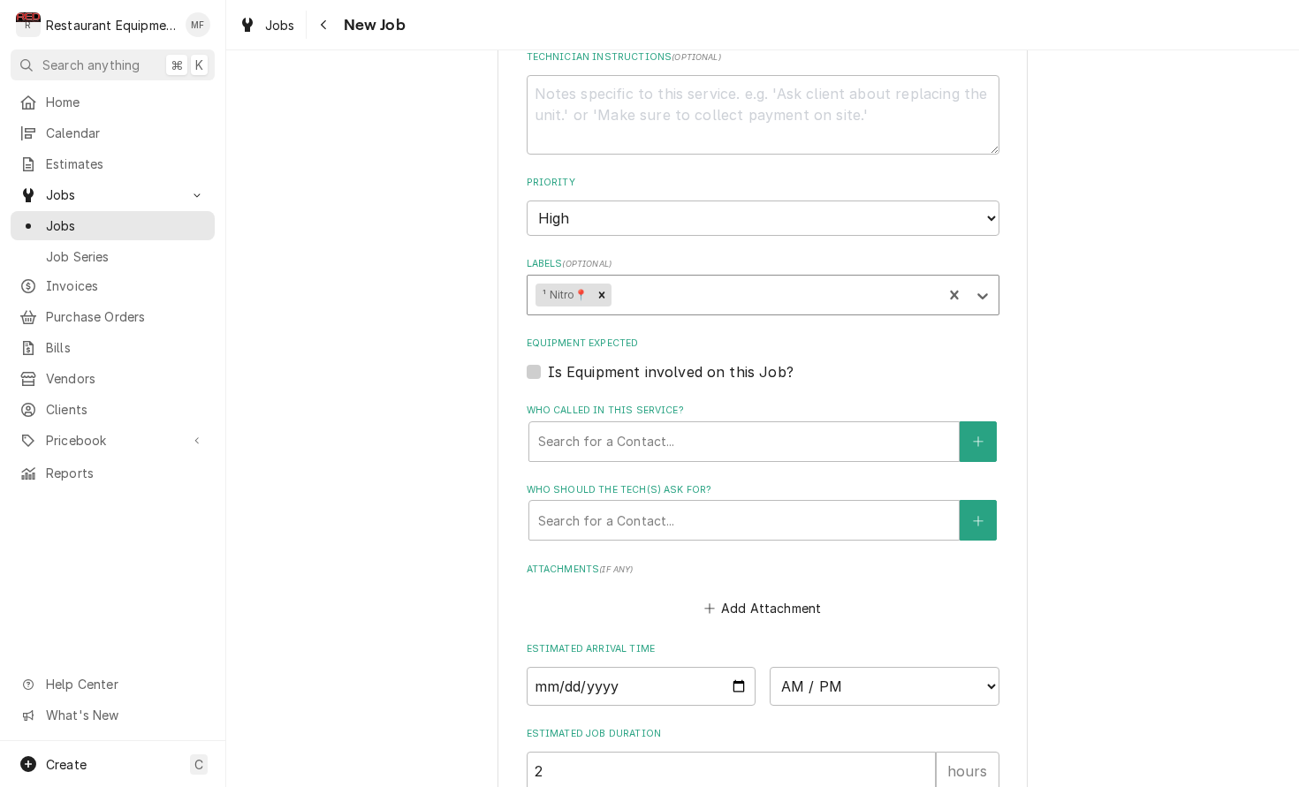
click at [693, 279] on div "Labels" at bounding box center [773, 295] width 319 height 32
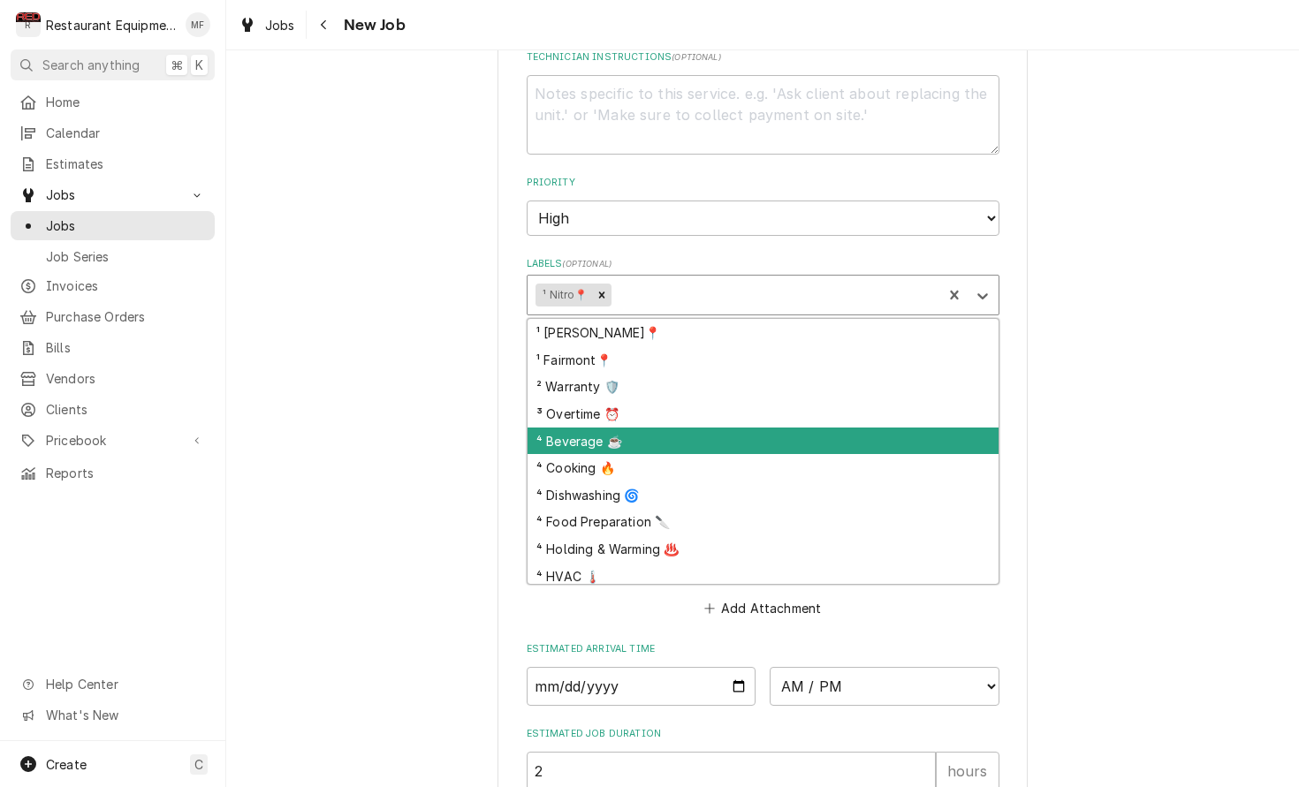
click at [710, 428] on div "⁴ Beverage ☕" at bounding box center [762, 441] width 471 height 27
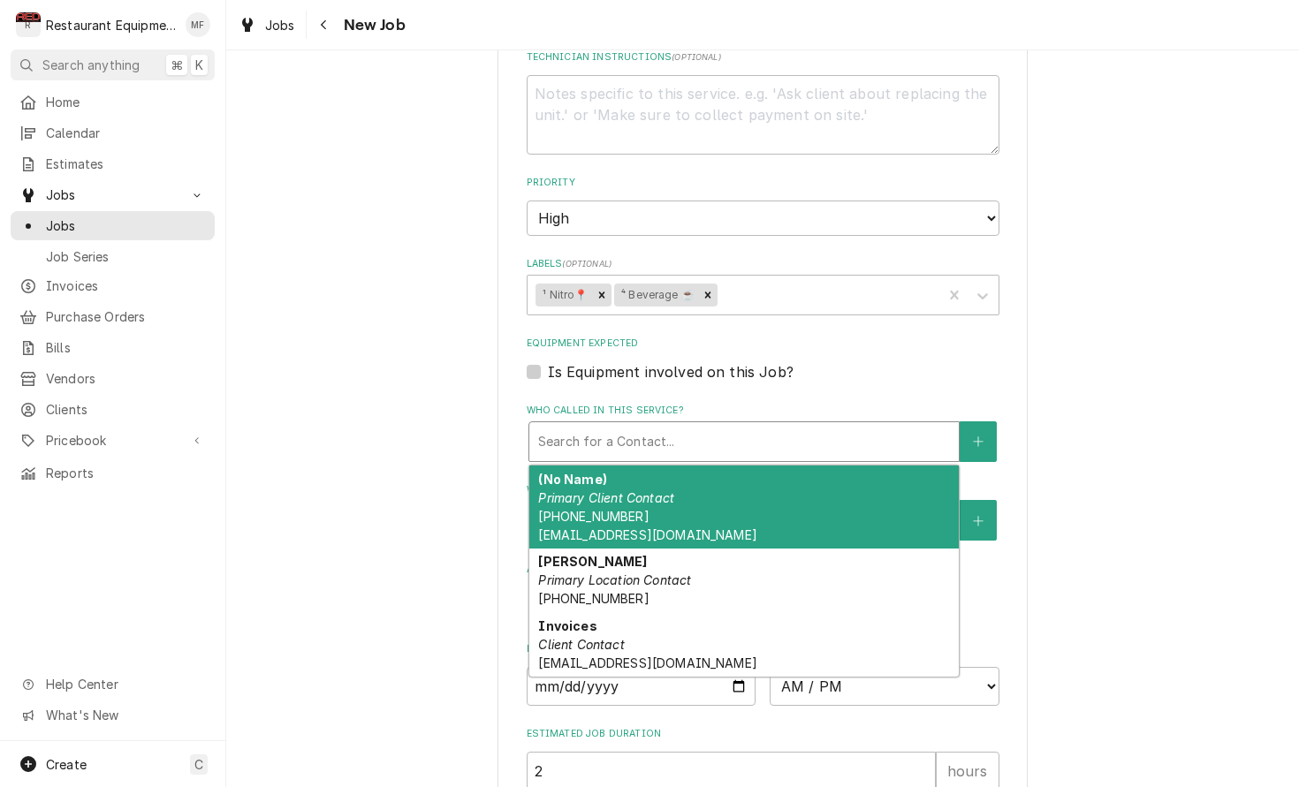
click at [683, 426] on div "Who called in this service?" at bounding box center [744, 442] width 412 height 32
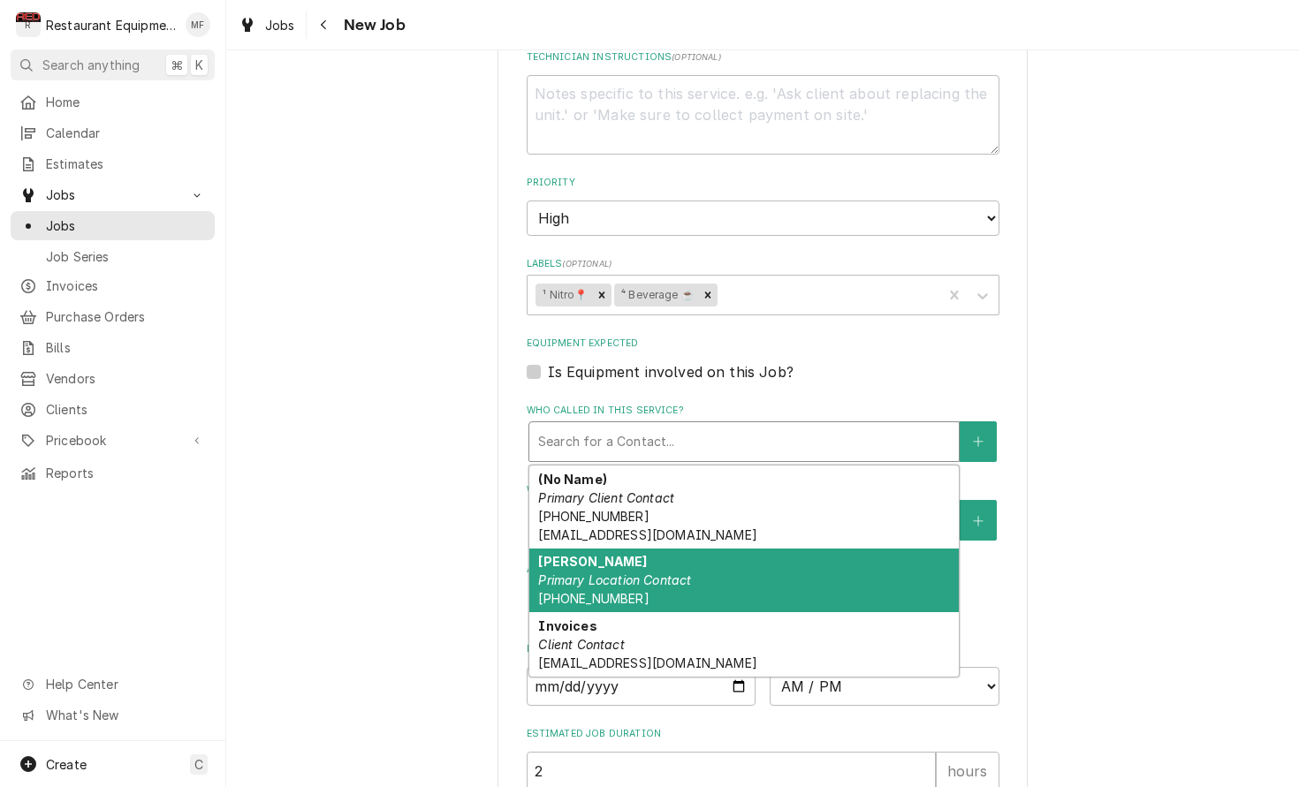
click at [740, 549] on div "April Brown Primary Location Contact (304) 935-1064" at bounding box center [743, 581] width 429 height 64
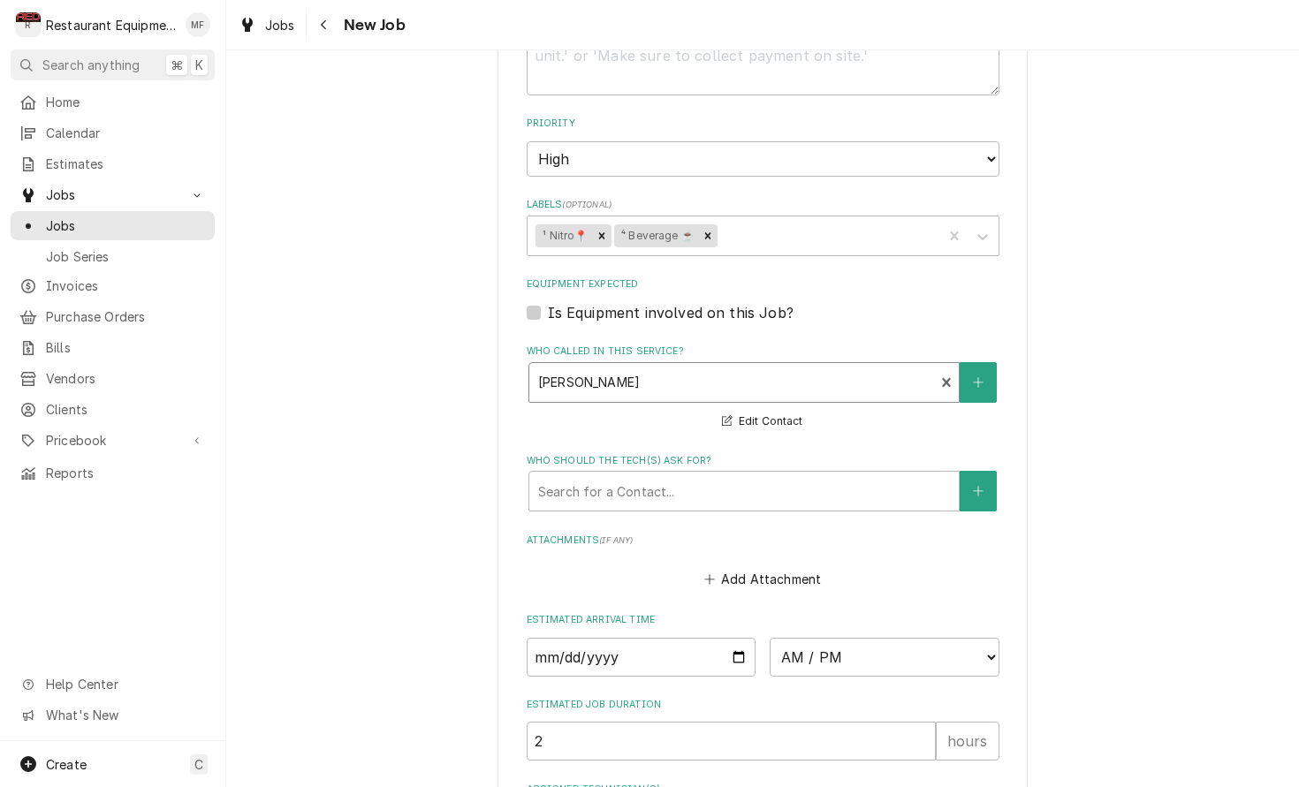
scroll to position [1187, 0]
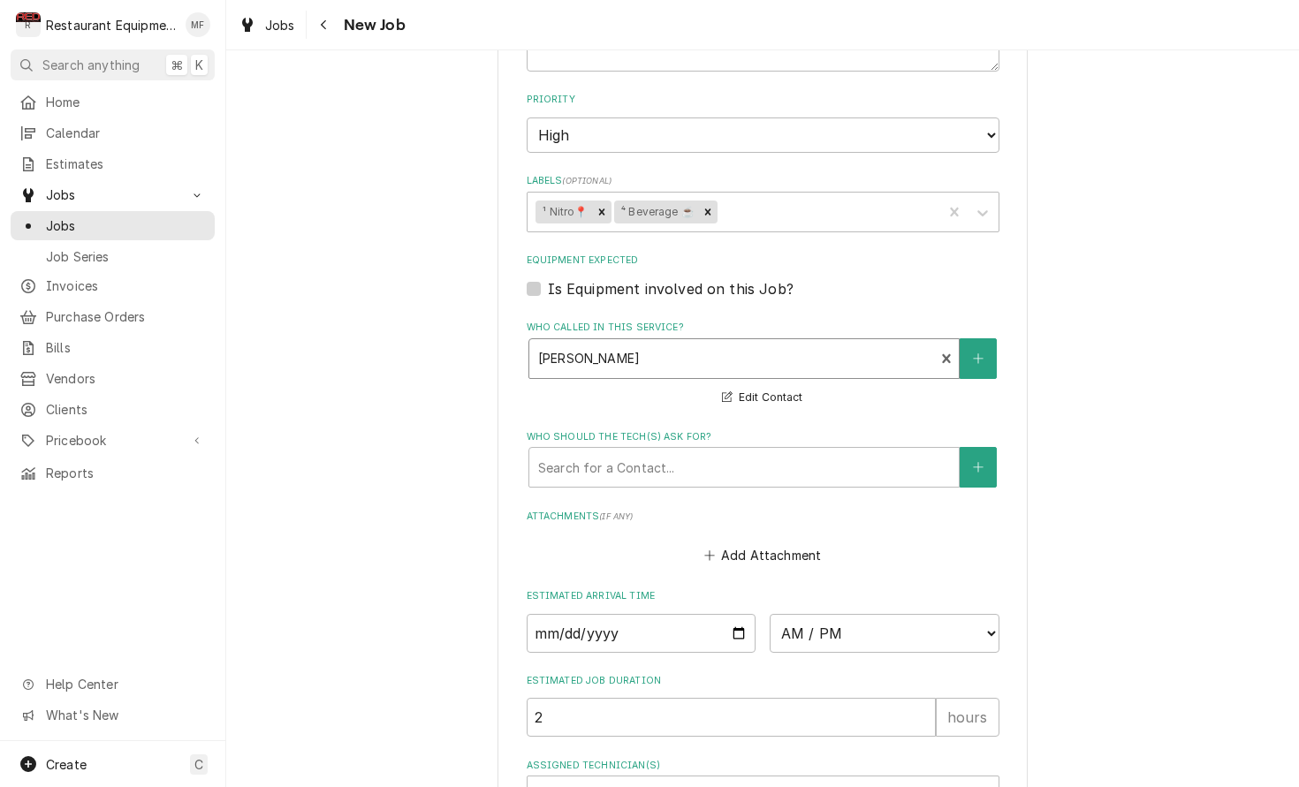
click at [723, 430] on div "Who should the tech(s) ask for? Search for a Contact..." at bounding box center [763, 458] width 473 height 57
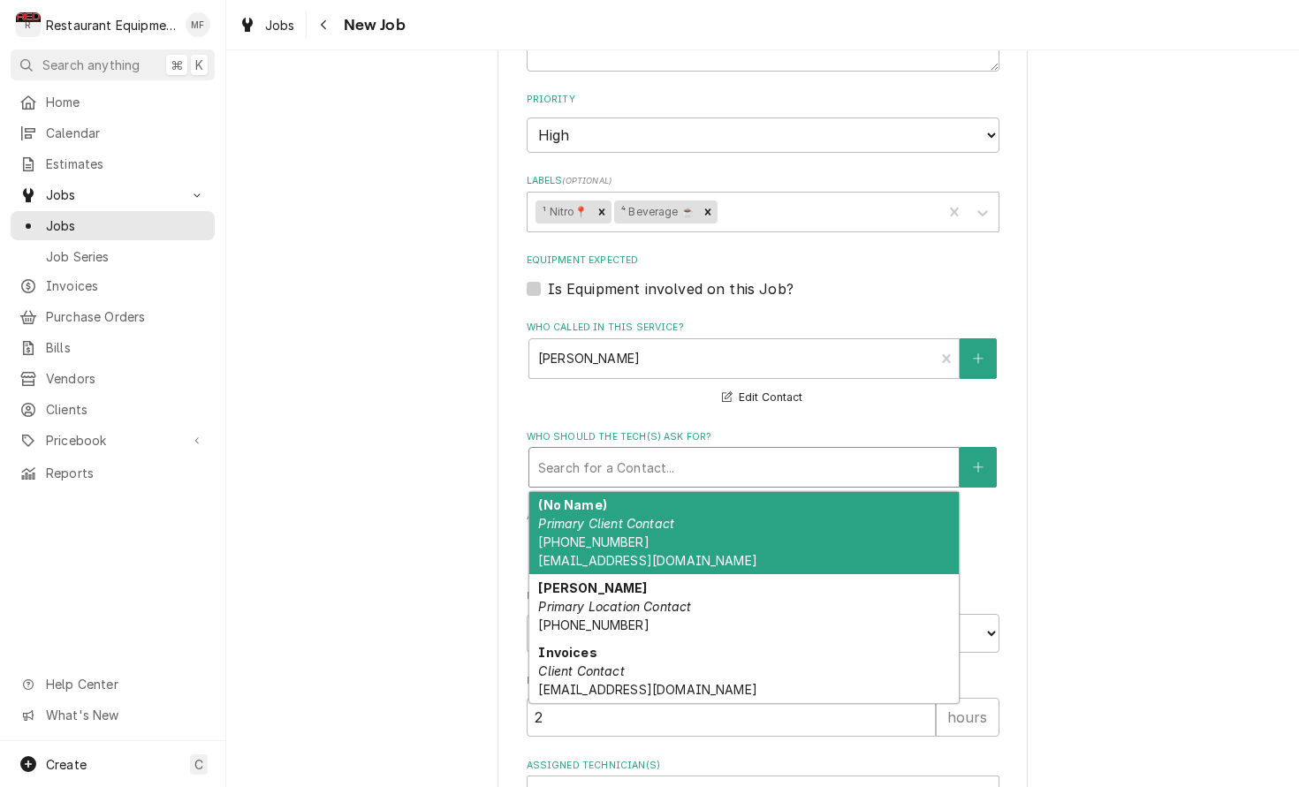
drag, startPoint x: 719, startPoint y: 434, endPoint x: 718, endPoint y: 483, distance: 49.5
click at [719, 451] on div "Who should the tech(s) ask for?" at bounding box center [744, 467] width 412 height 32
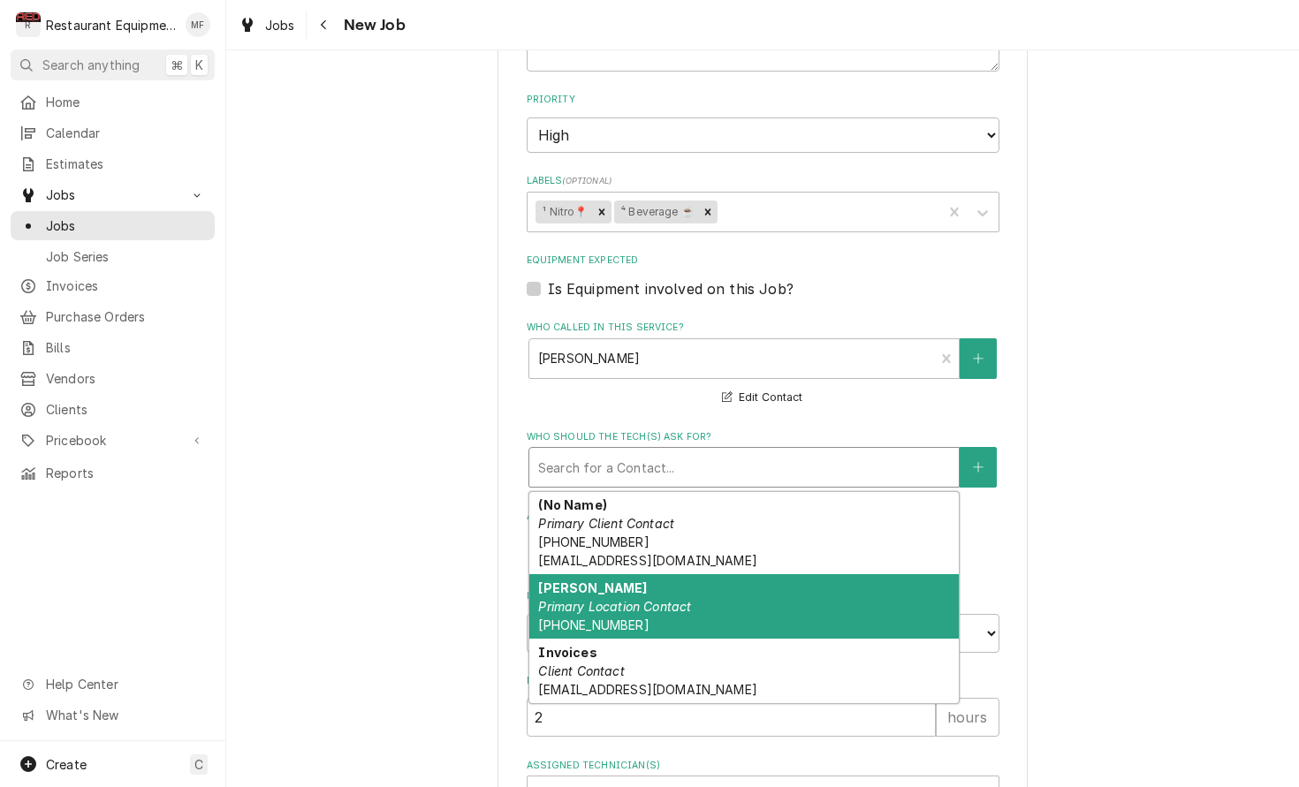
click at [767, 574] on div "April Brown Primary Location Contact (304) 935-1064" at bounding box center [743, 606] width 429 height 64
type textarea "x"
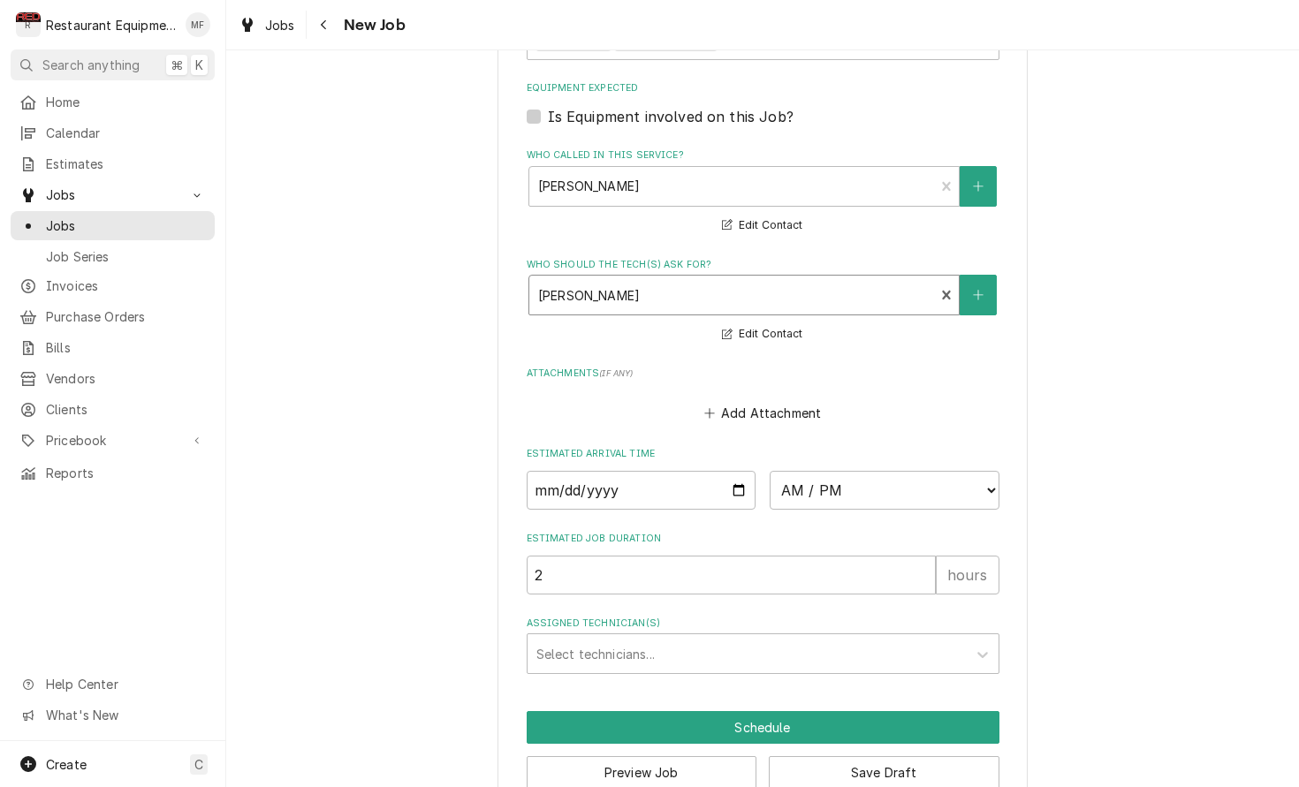
scroll to position [1359, 0]
click at [717, 472] on input "Date" at bounding box center [642, 491] width 230 height 39
click at [692, 472] on input "Date" at bounding box center [642, 491] width 230 height 39
type input "[DATE]"
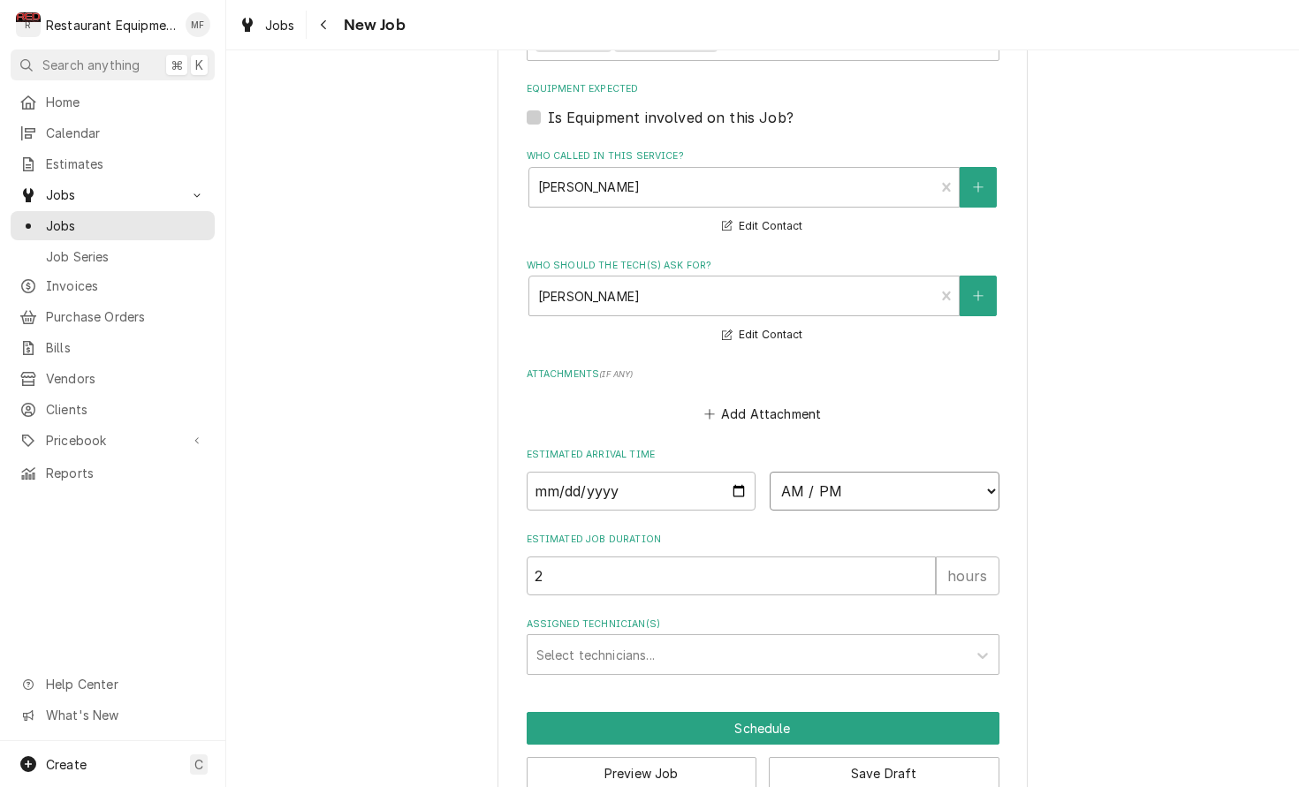
type textarea "x"
select select "11:45:00"
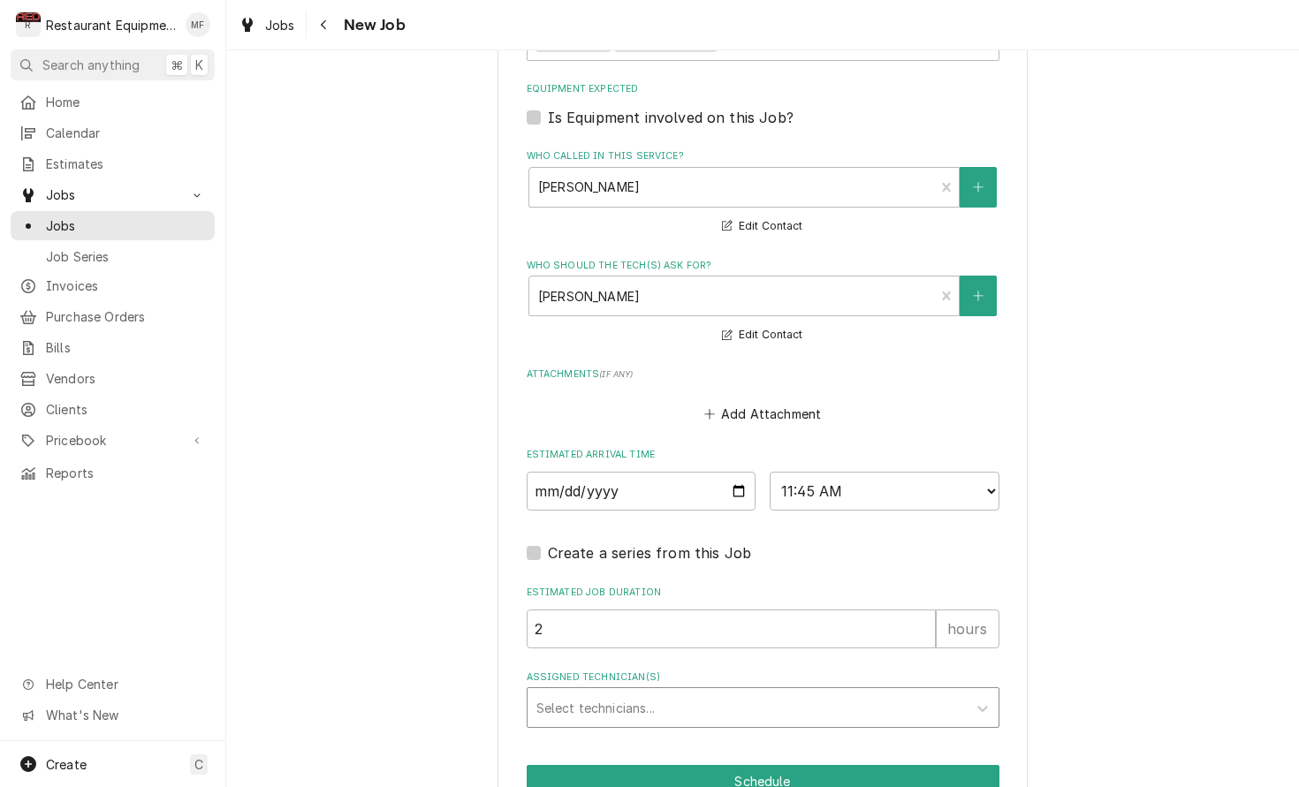
click at [821, 692] on div "Assigned Technician(s)" at bounding box center [746, 708] width 421 height 32
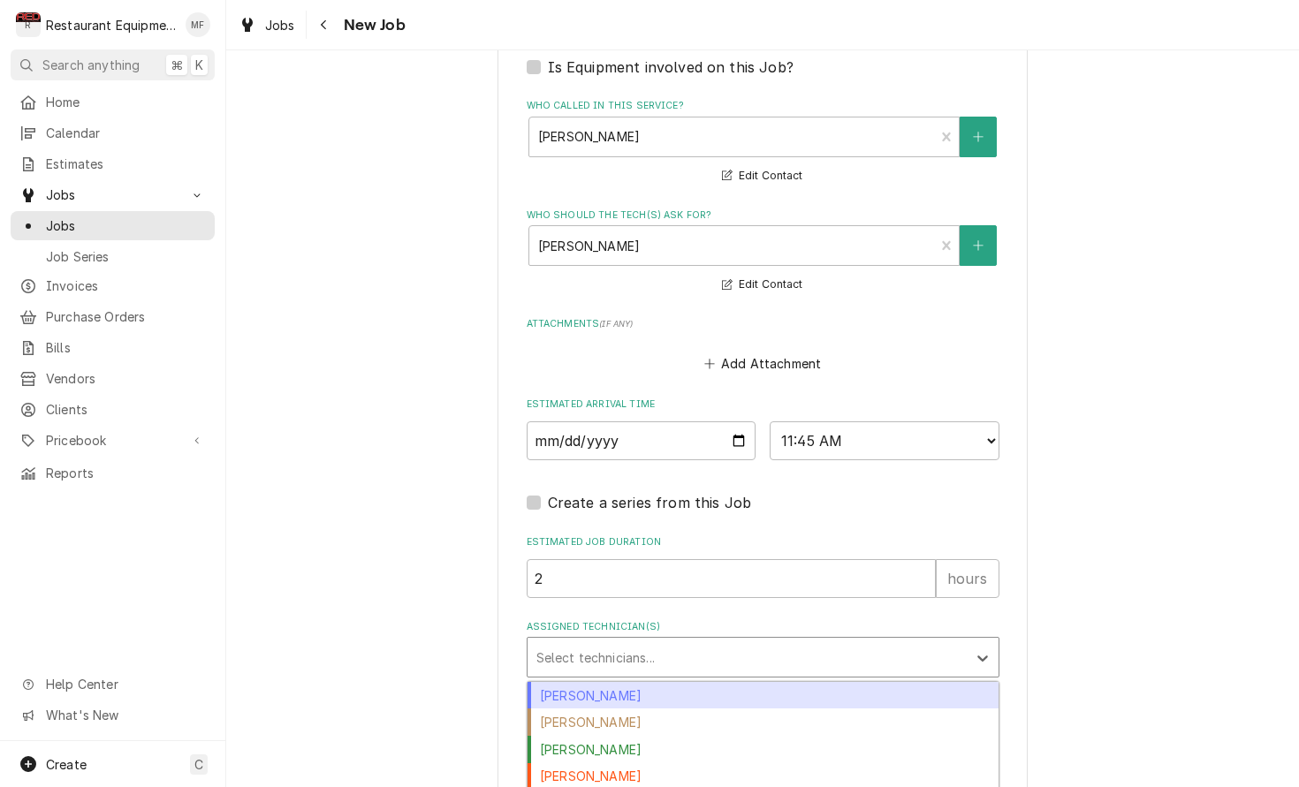
scroll to position [1442, 0]
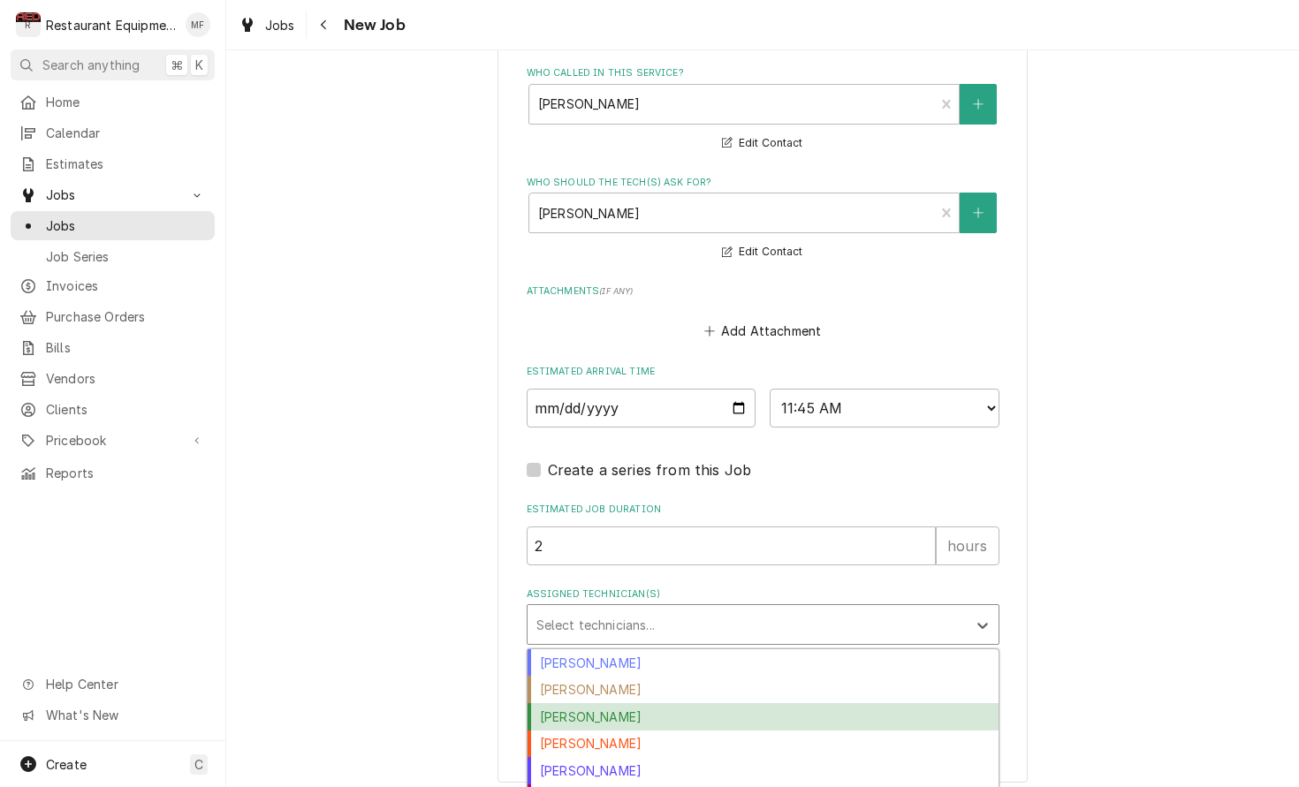
click at [805, 703] on div "Cole Livingston" at bounding box center [762, 716] width 471 height 27
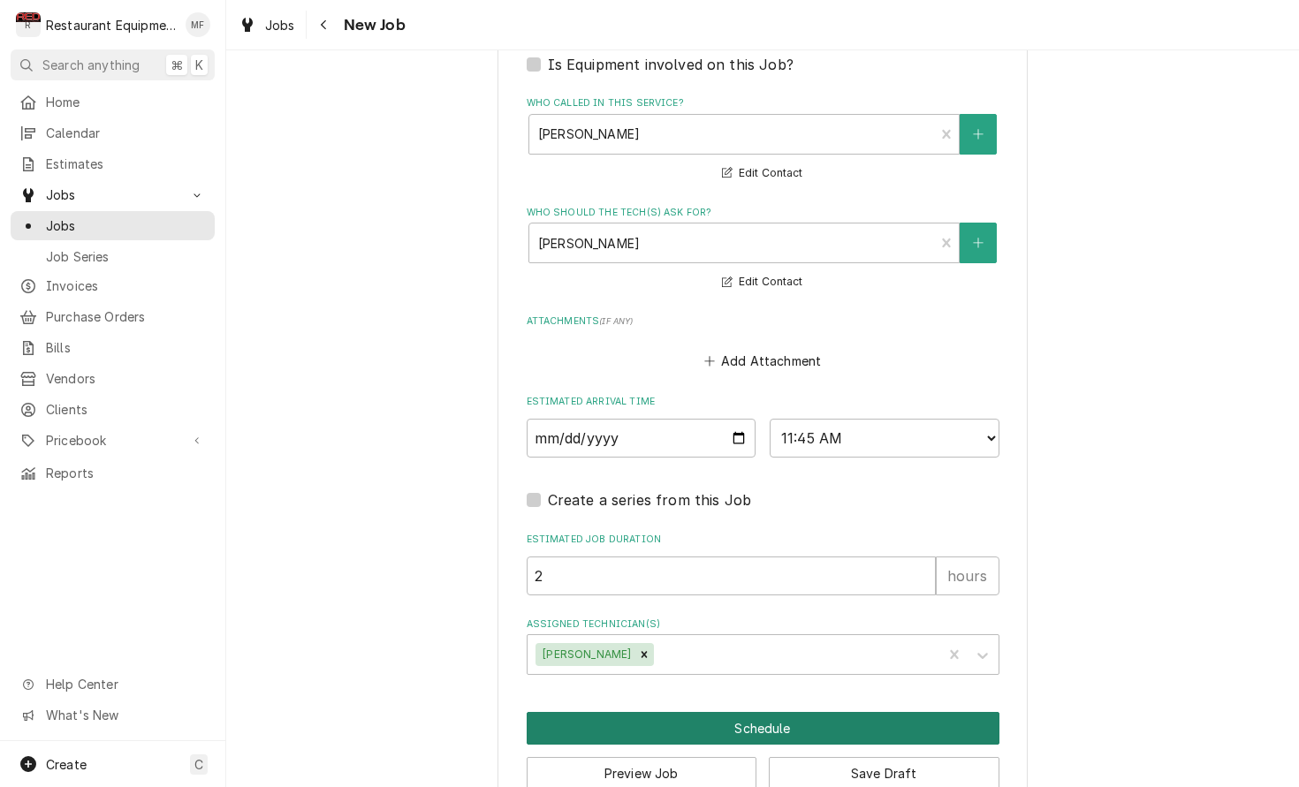
click at [797, 712] on button "Schedule" at bounding box center [763, 728] width 473 height 33
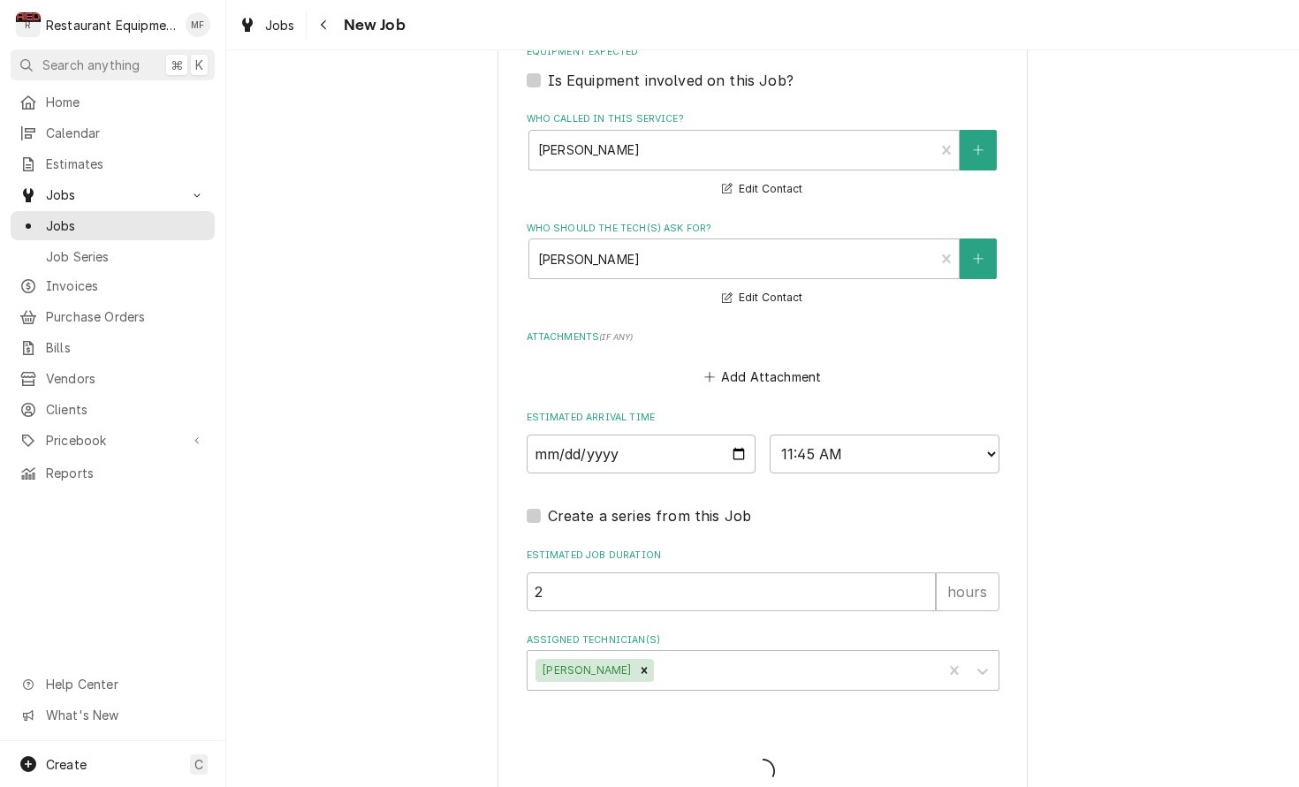
type textarea "x"
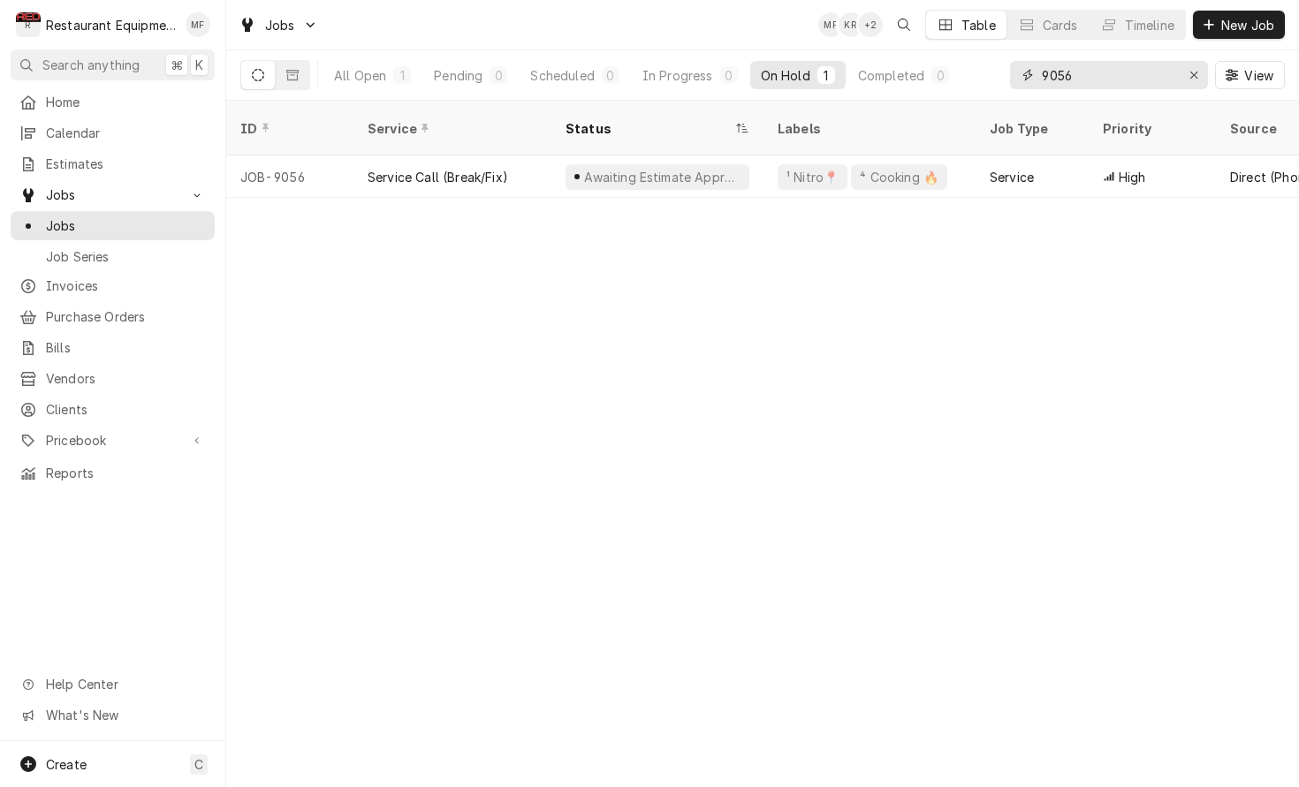
click at [1125, 80] on input "9056" at bounding box center [1108, 75] width 133 height 28
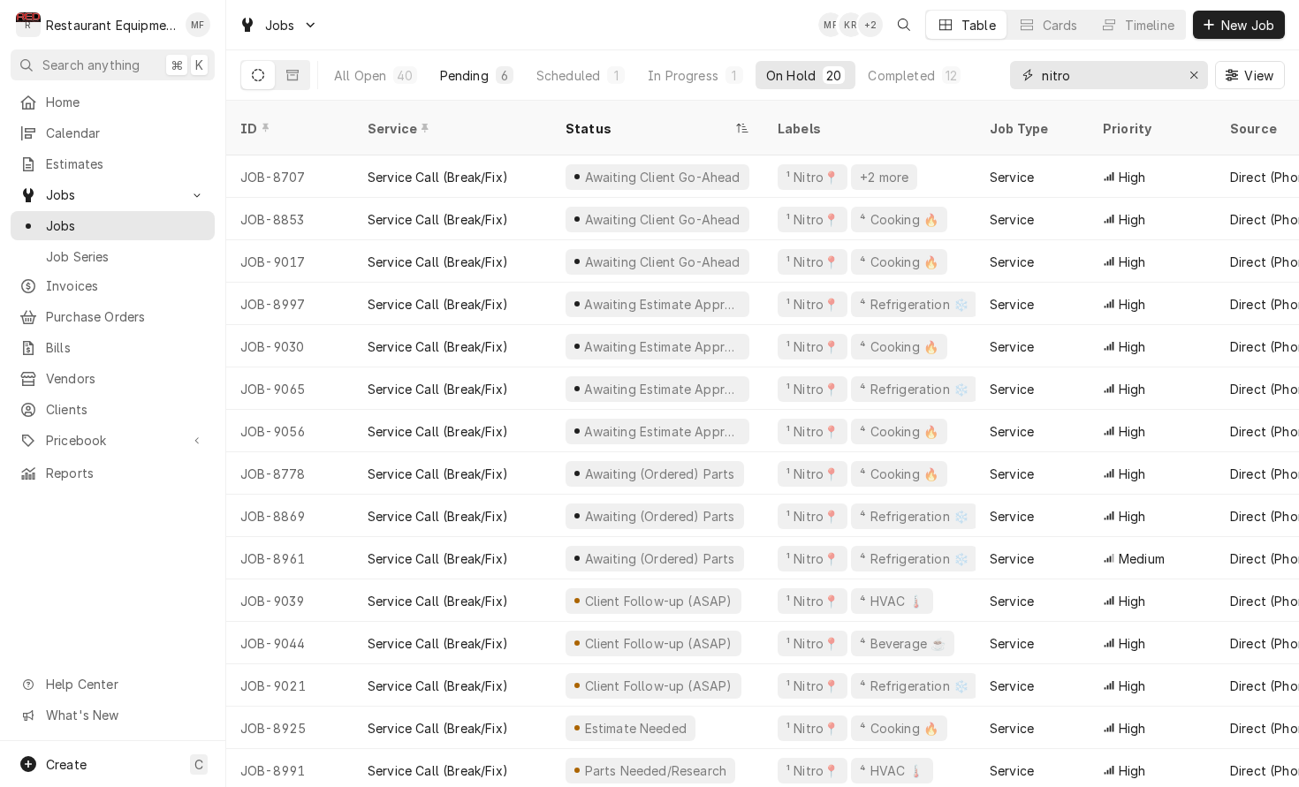
type input "nitro"
click at [459, 70] on div "Pending" at bounding box center [464, 75] width 49 height 19
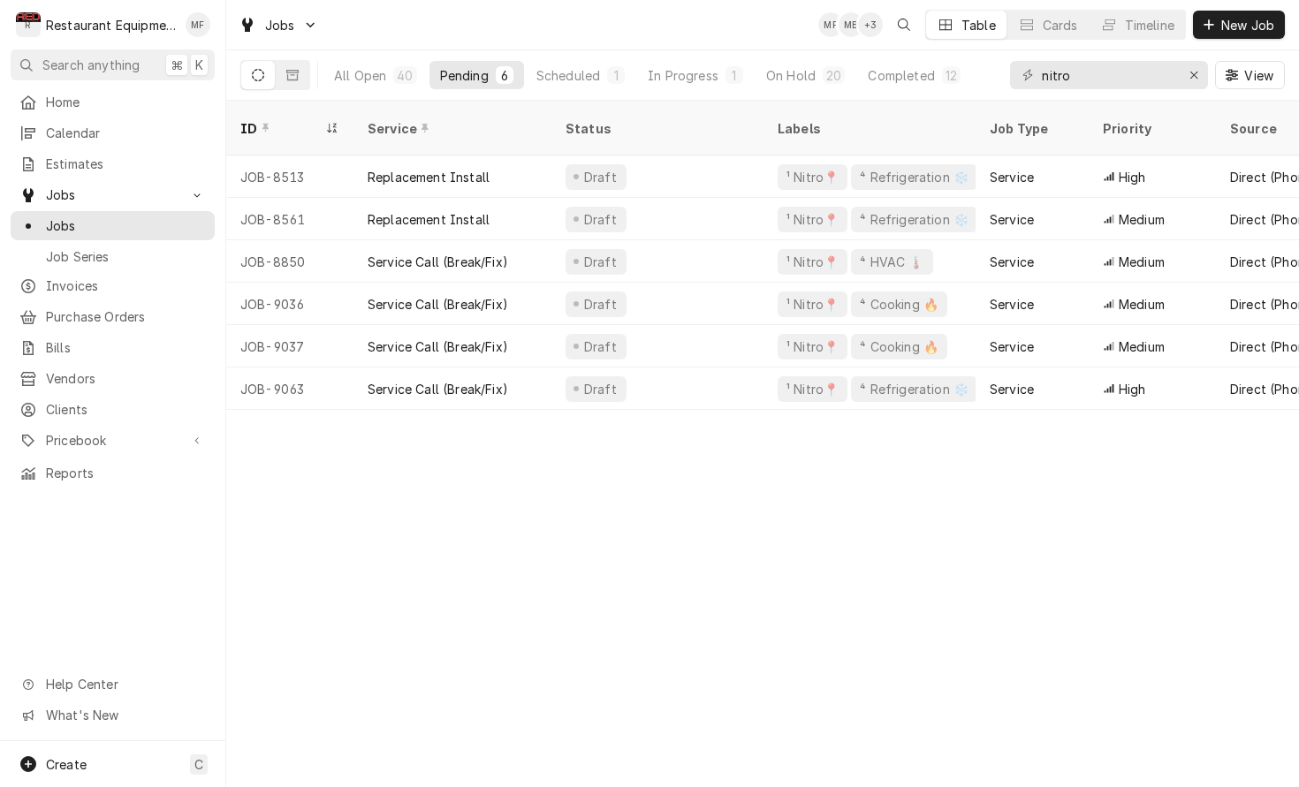
click at [1189, 421] on div "ID Service Status Labels Job Type Priority Source Source ID Techs Date Received…" at bounding box center [762, 444] width 1073 height 686
click at [598, 27] on div "Jobs MF MB + 3 Table Cards Timeline New Job" at bounding box center [762, 24] width 1073 height 49
click at [803, 82] on div "On Hold" at bounding box center [790, 75] width 49 height 19
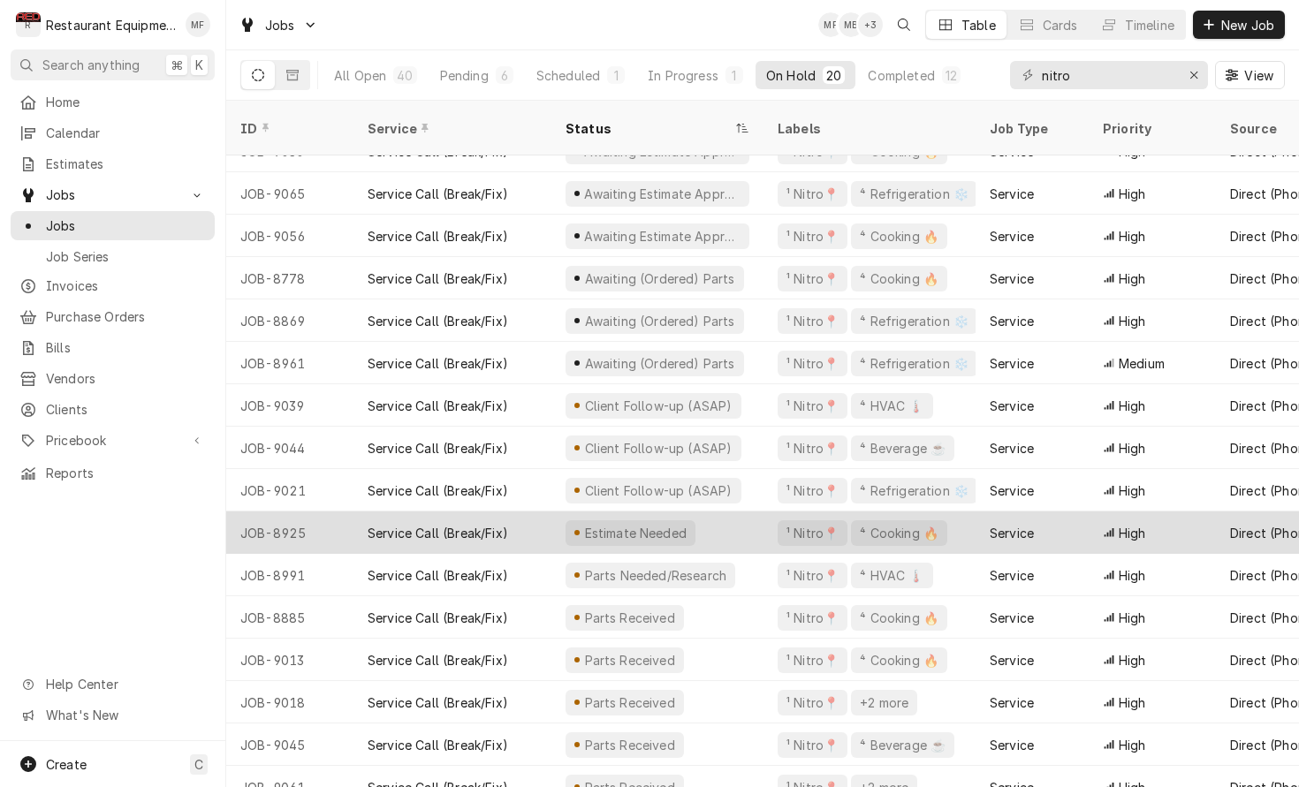
scroll to position [195, 0]
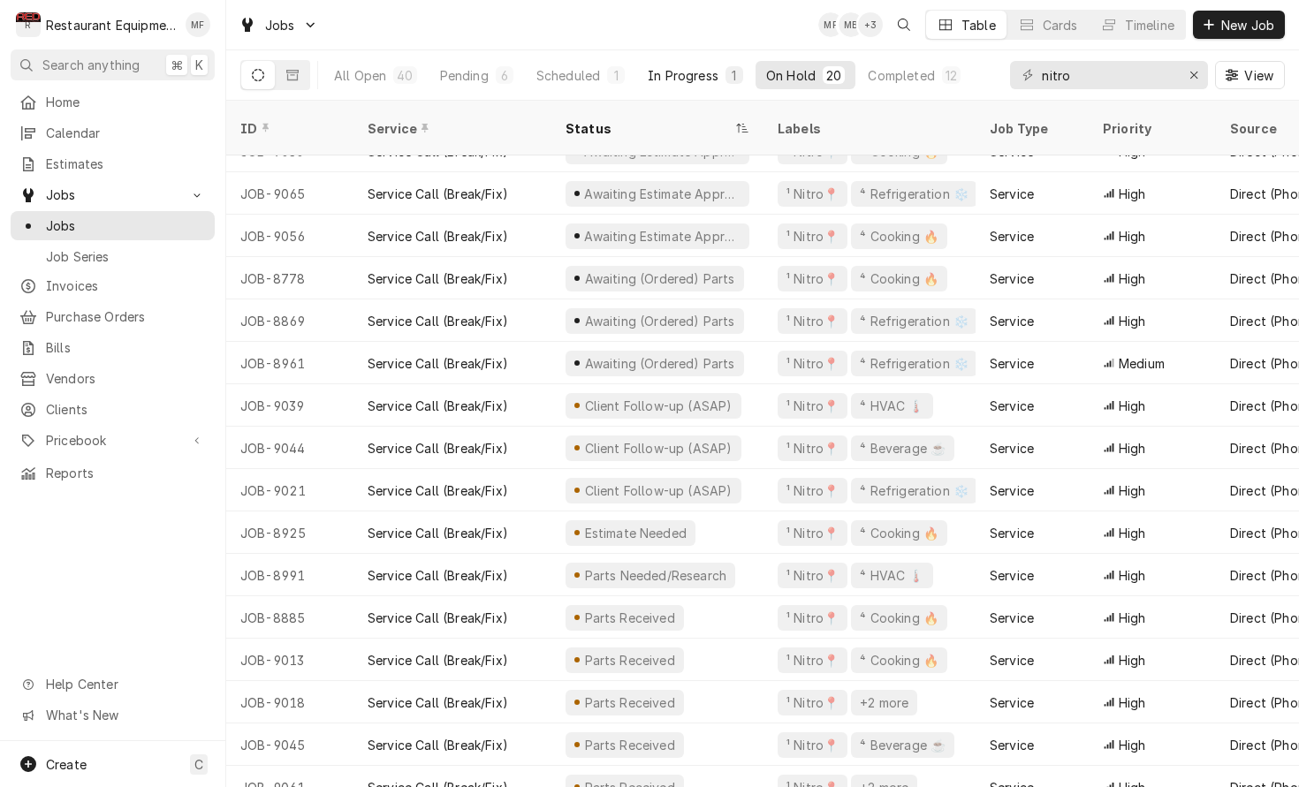
click at [670, 87] on button "In Progress 1" at bounding box center [695, 75] width 117 height 28
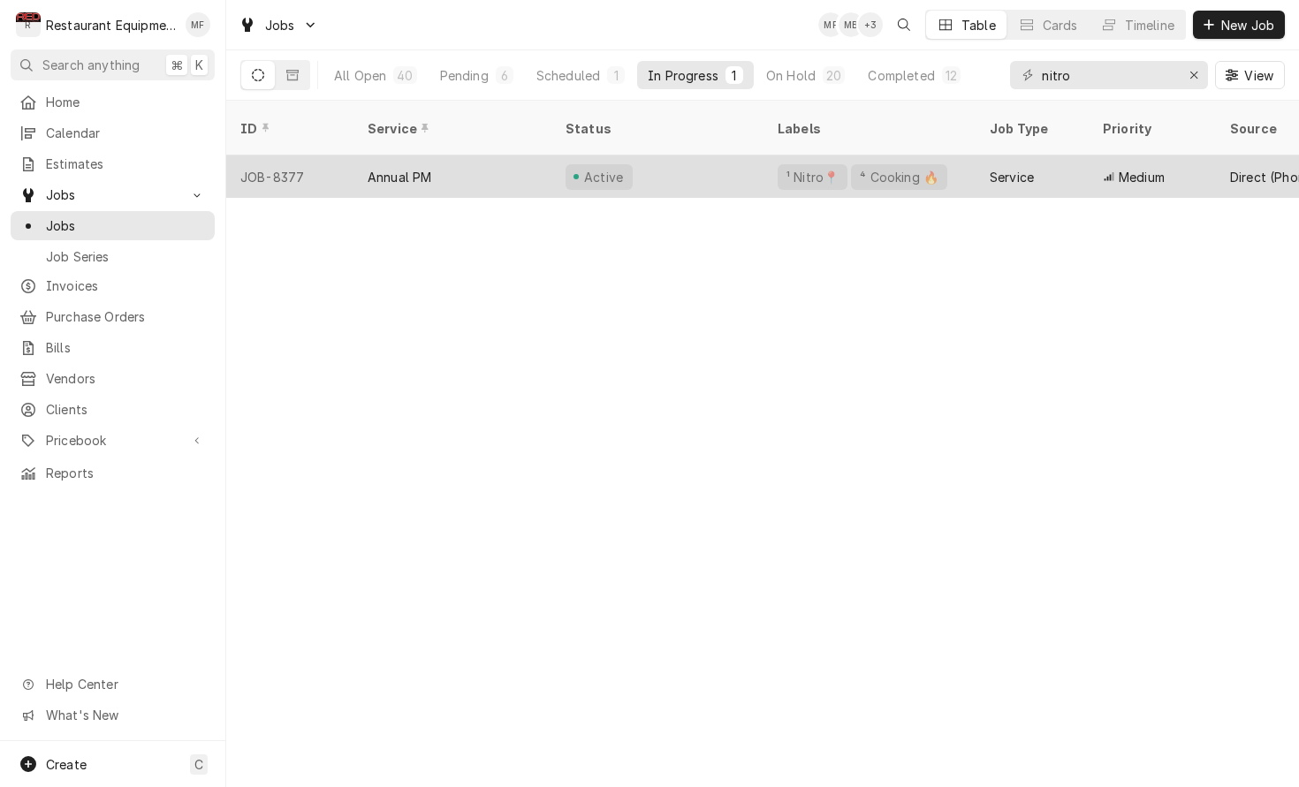
scroll to position [0, 0]
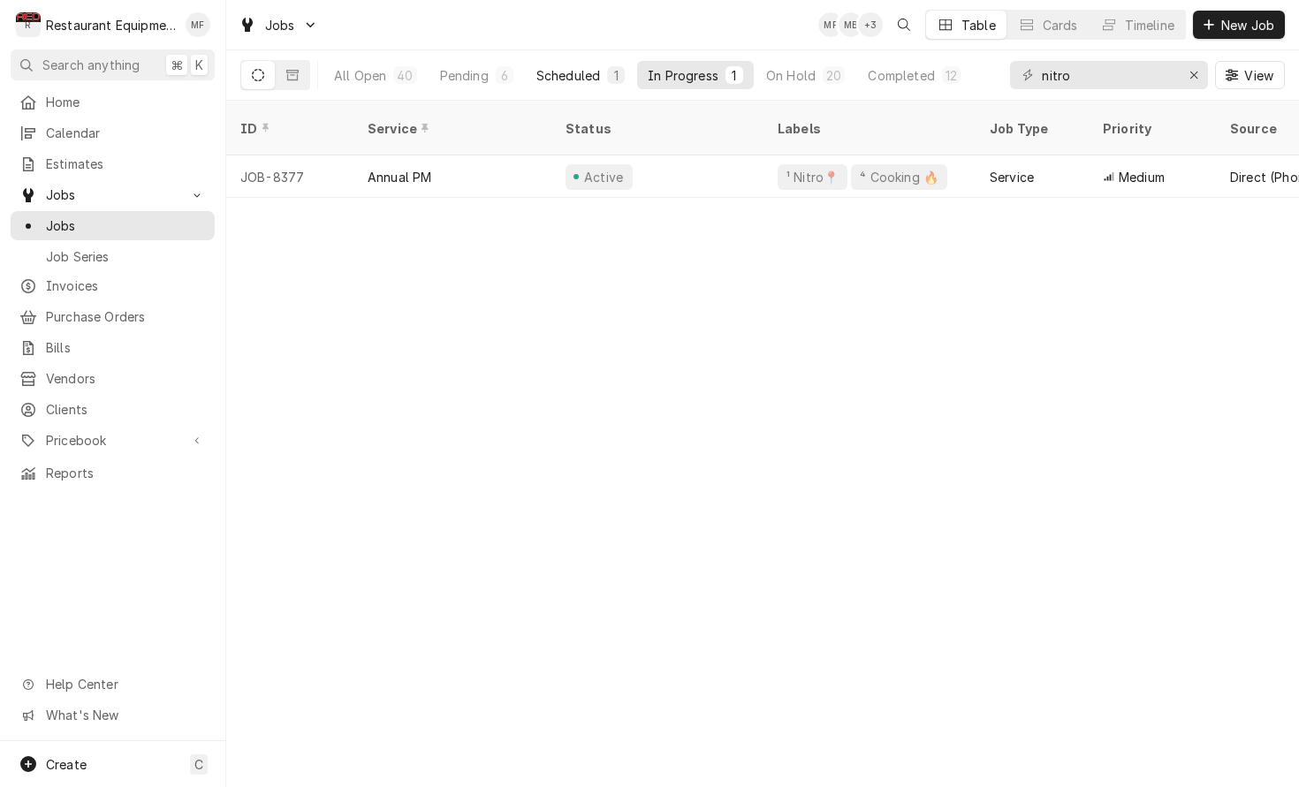
click at [579, 75] on div "Scheduled" at bounding box center [568, 75] width 64 height 19
click at [465, 78] on div "Pending" at bounding box center [464, 75] width 49 height 19
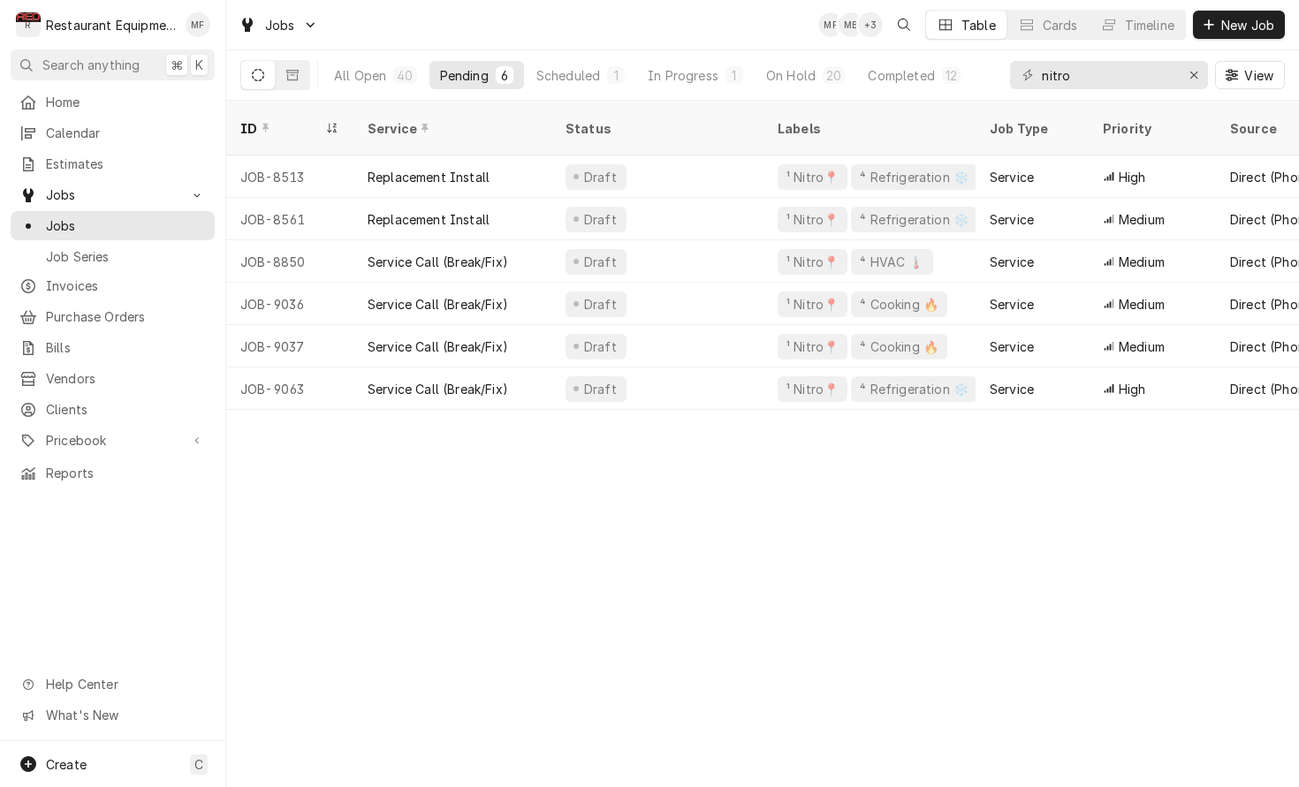
click at [598, 42] on div "Jobs MF MB + 3 Table Cards Timeline New Job" at bounding box center [762, 24] width 1073 height 49
click at [1119, 73] on input "nitro" at bounding box center [1108, 75] width 133 height 28
click at [803, 31] on div "Jobs MF MB + 3 Table Cards Timeline New Job" at bounding box center [762, 24] width 1073 height 49
click at [816, 62] on button "On Hold 20" at bounding box center [805, 75] width 100 height 28
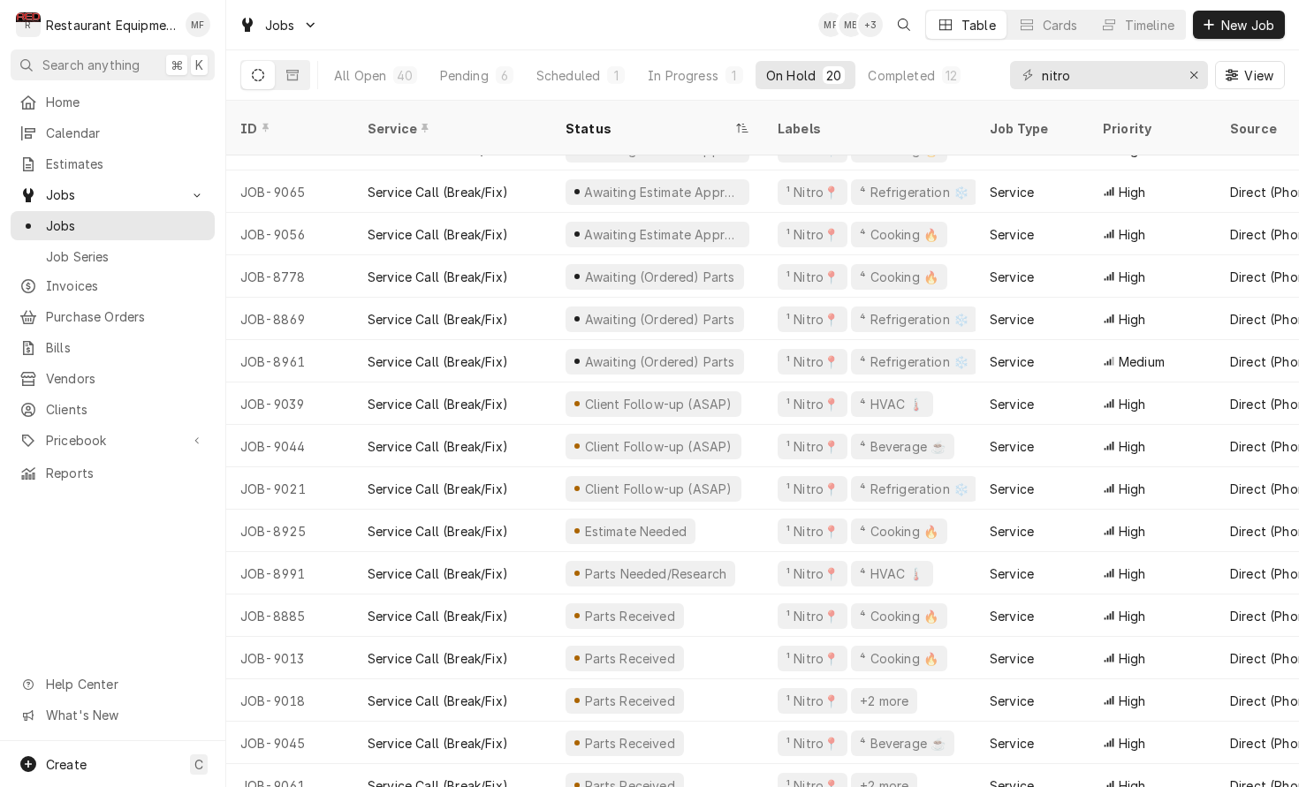
scroll to position [195, 0]
click at [1238, 25] on span "New Job" at bounding box center [1247, 25] width 60 height 19
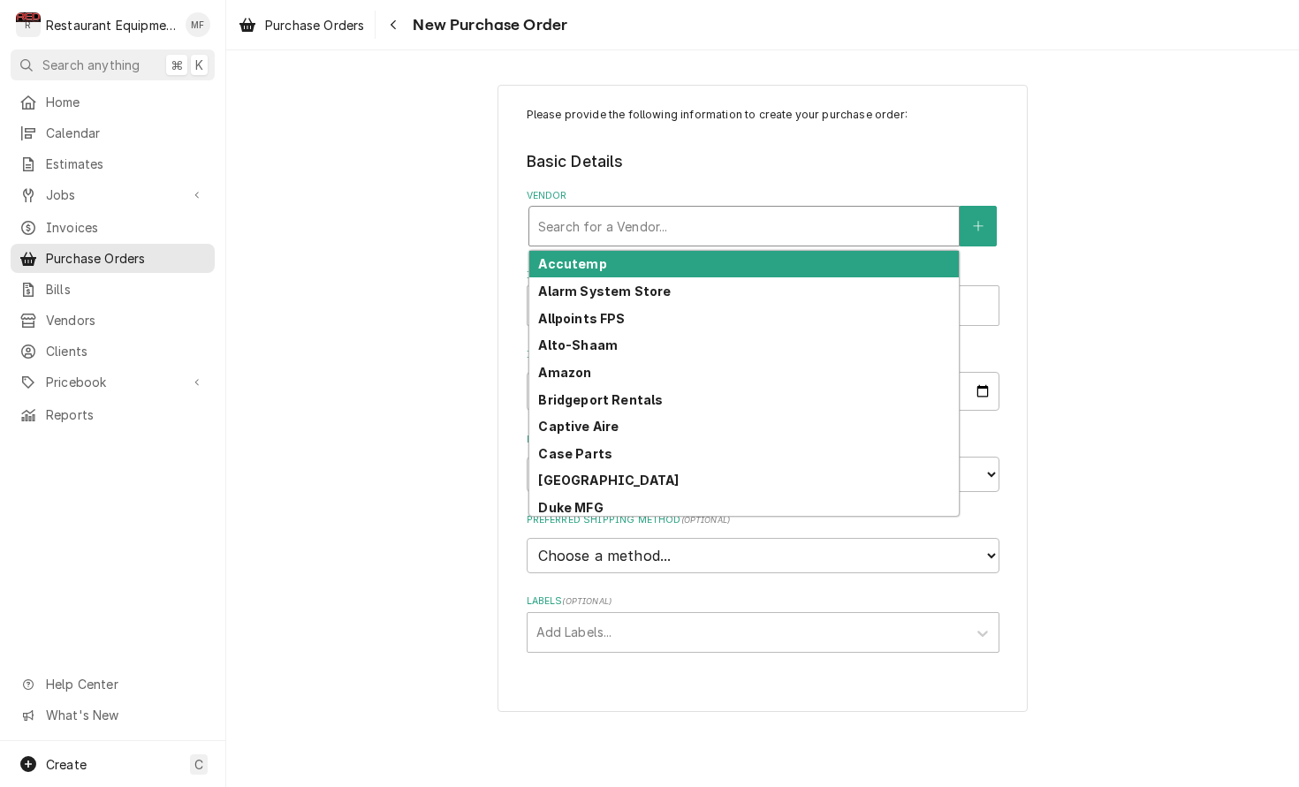
click at [709, 229] on div "Vendor" at bounding box center [744, 226] width 412 height 32
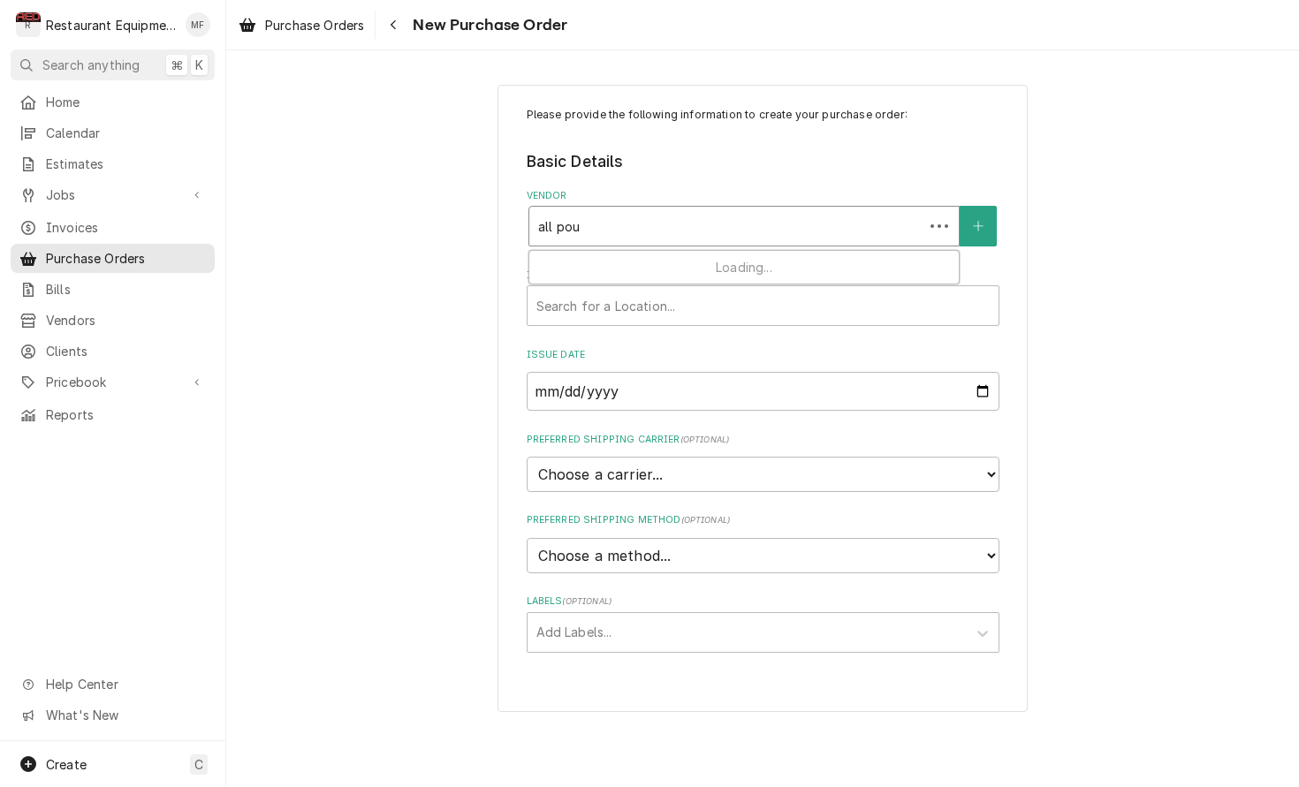
type input "all po"
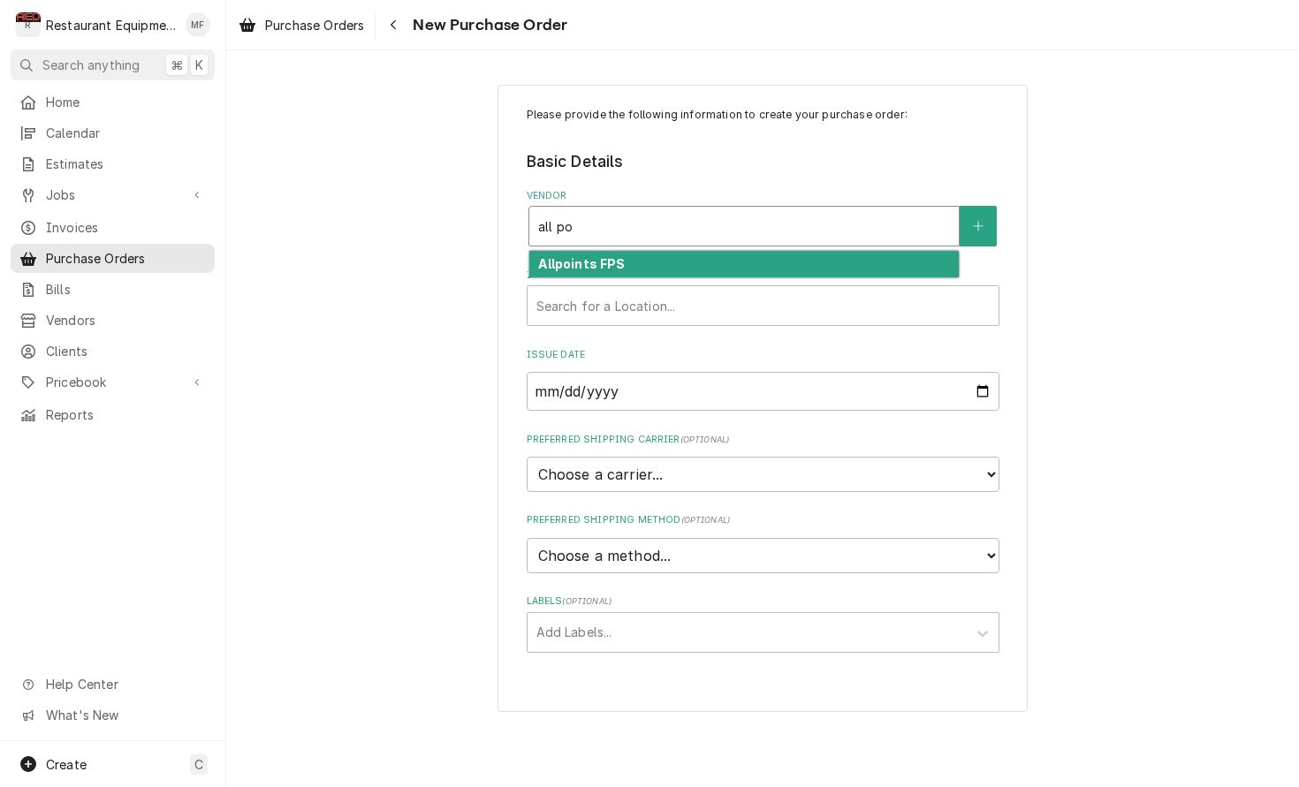
click at [732, 267] on div "Allpoints FPS" at bounding box center [743, 264] width 429 height 27
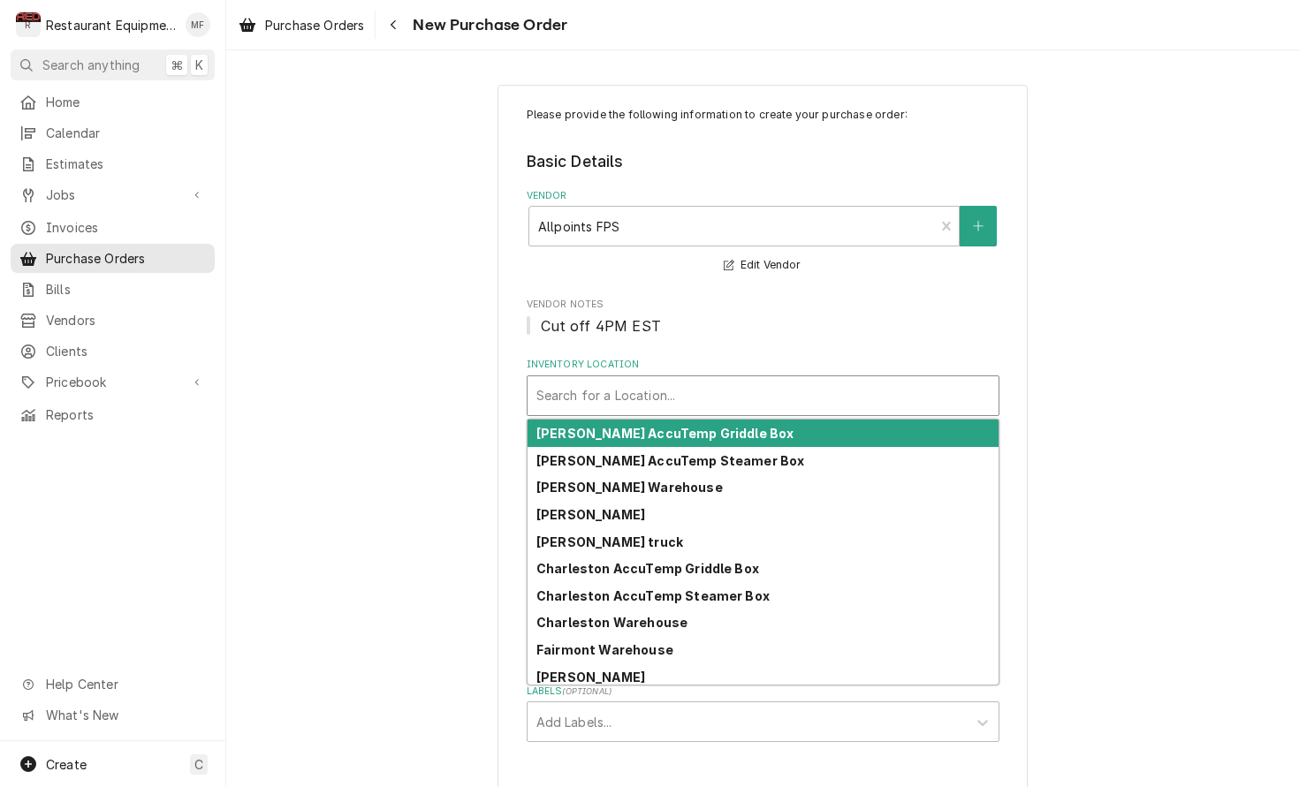
click at [755, 384] on div "Inventory Location" at bounding box center [762, 396] width 453 height 32
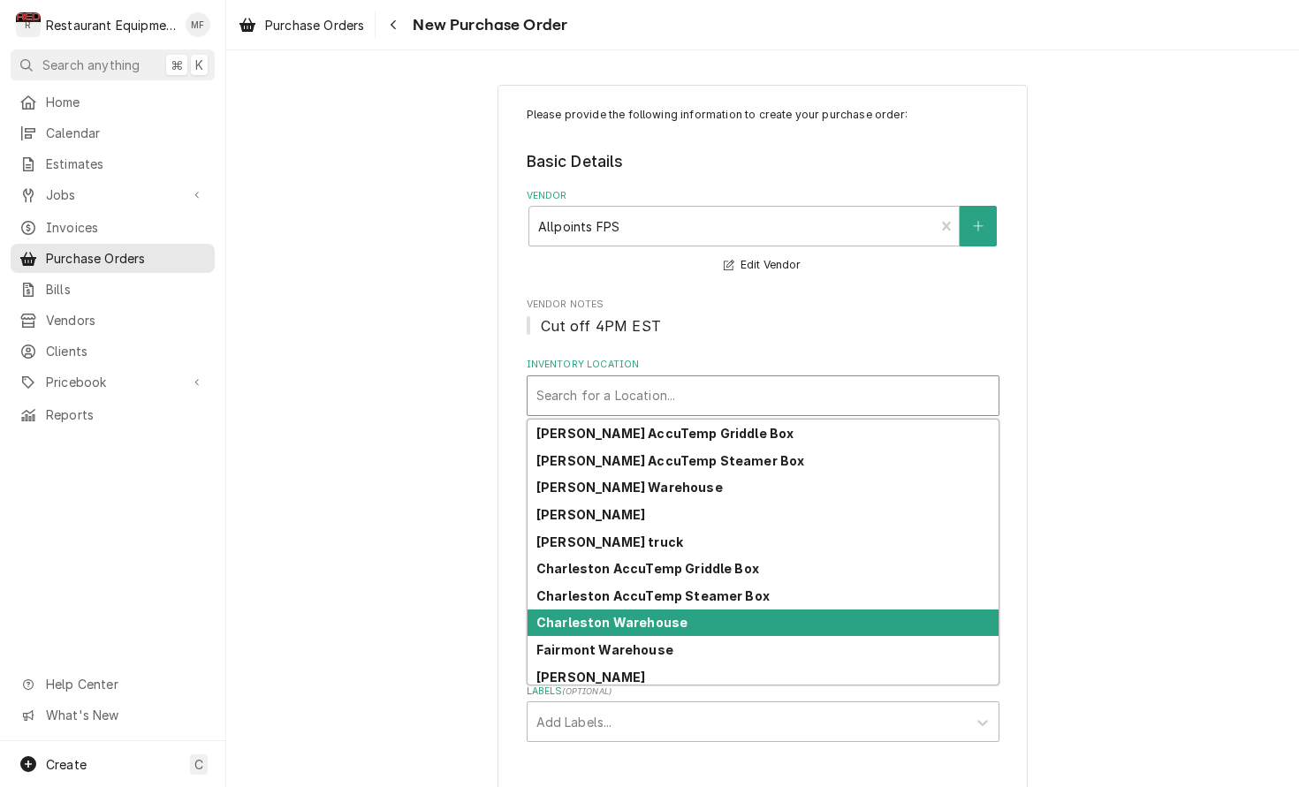
click at [811, 621] on div "Charleston Warehouse" at bounding box center [762, 623] width 471 height 27
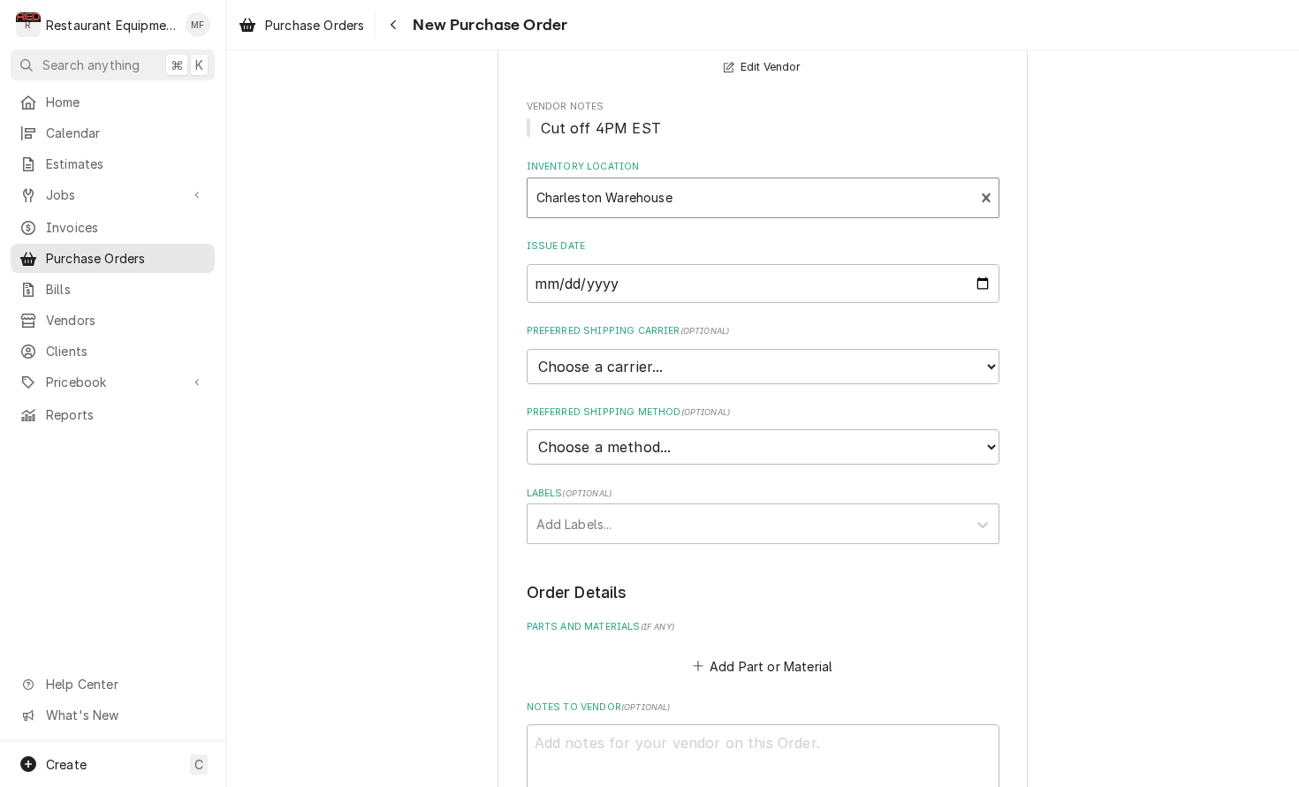
scroll to position [199, 0]
select select "4"
type textarea "x"
select select "3"
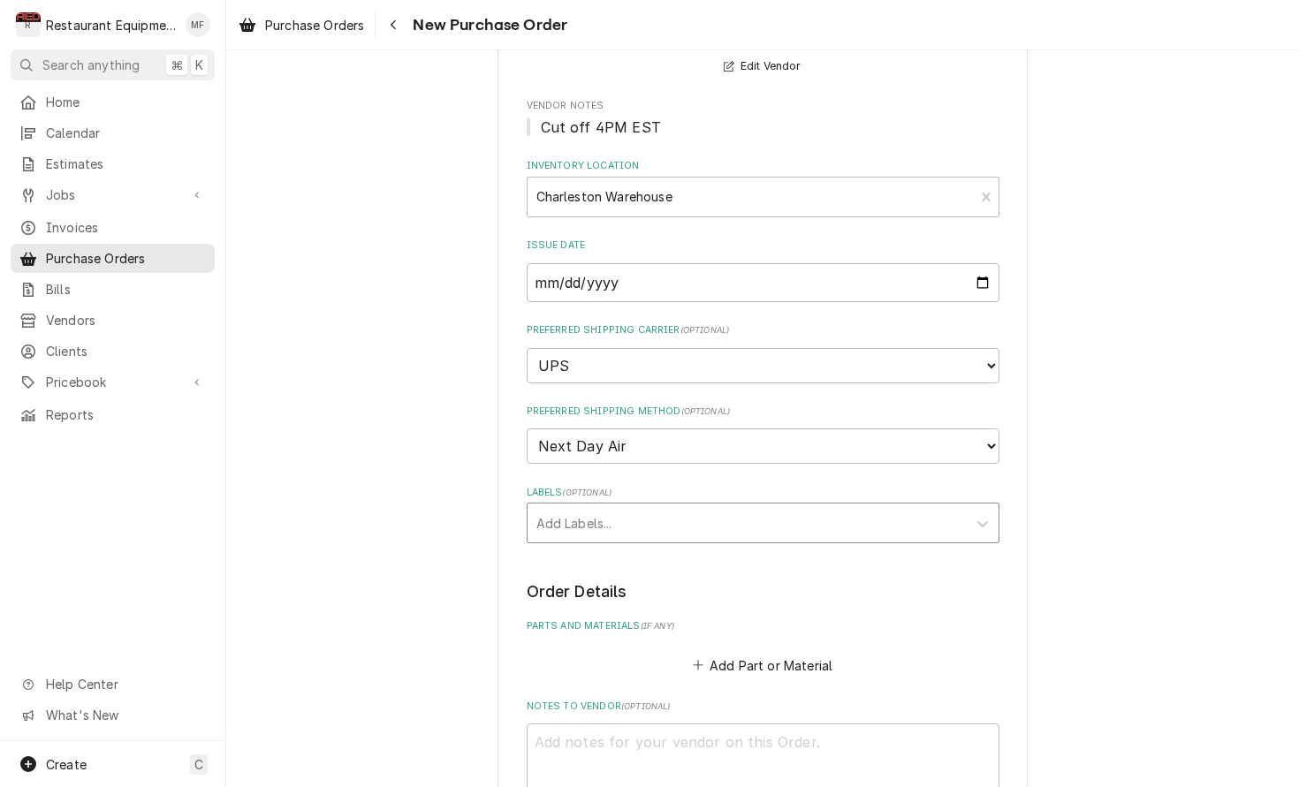
click at [776, 507] on div "Labels" at bounding box center [746, 523] width 421 height 32
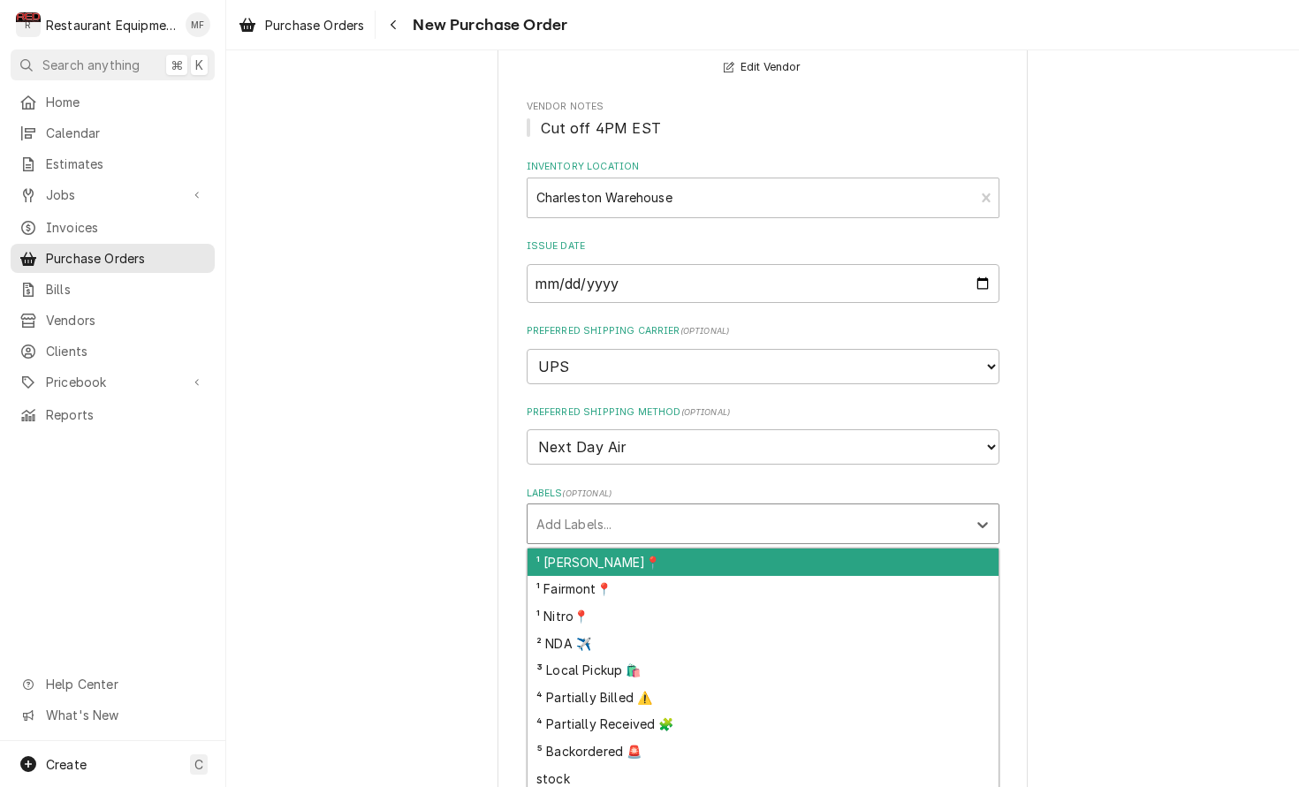
scroll to position [0, 0]
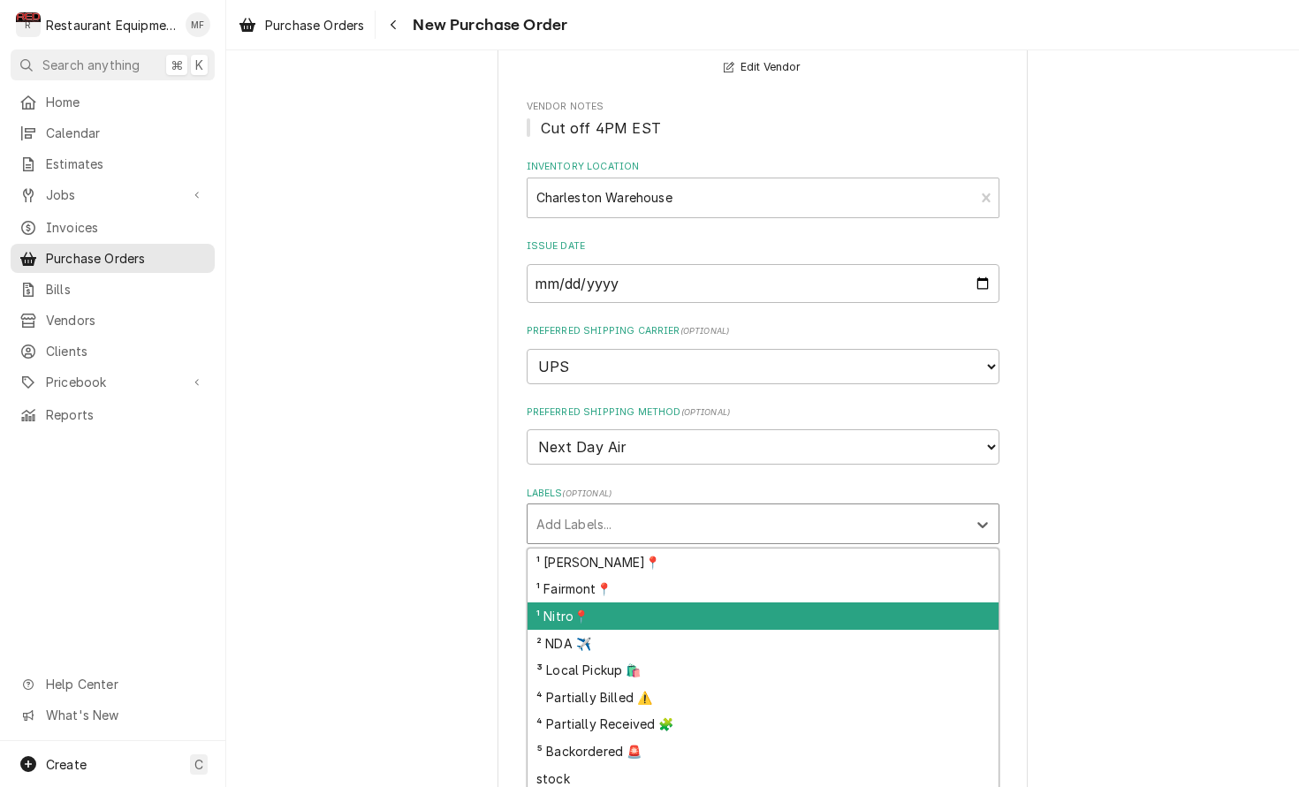
click at [809, 603] on div "¹ Nitro📍" at bounding box center [762, 616] width 471 height 27
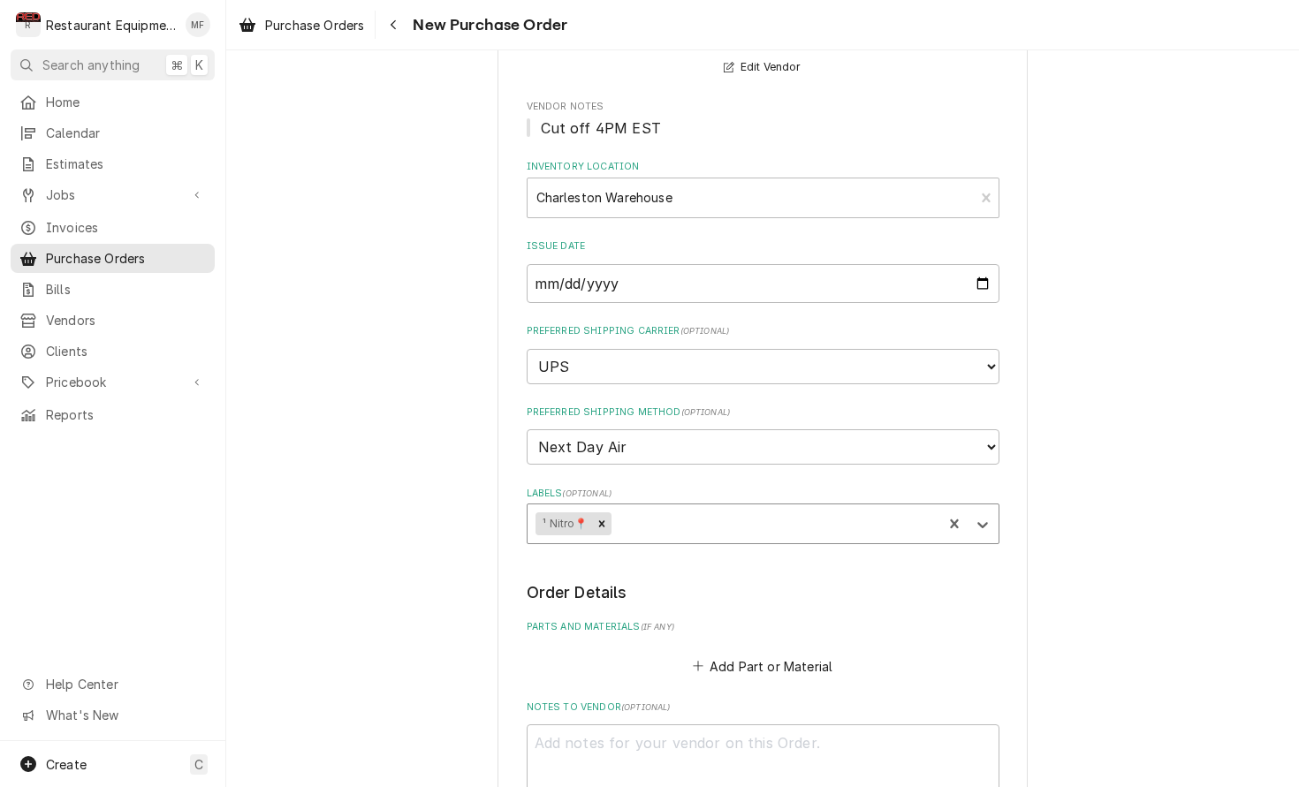
click at [780, 508] on div "Labels" at bounding box center [773, 524] width 319 height 32
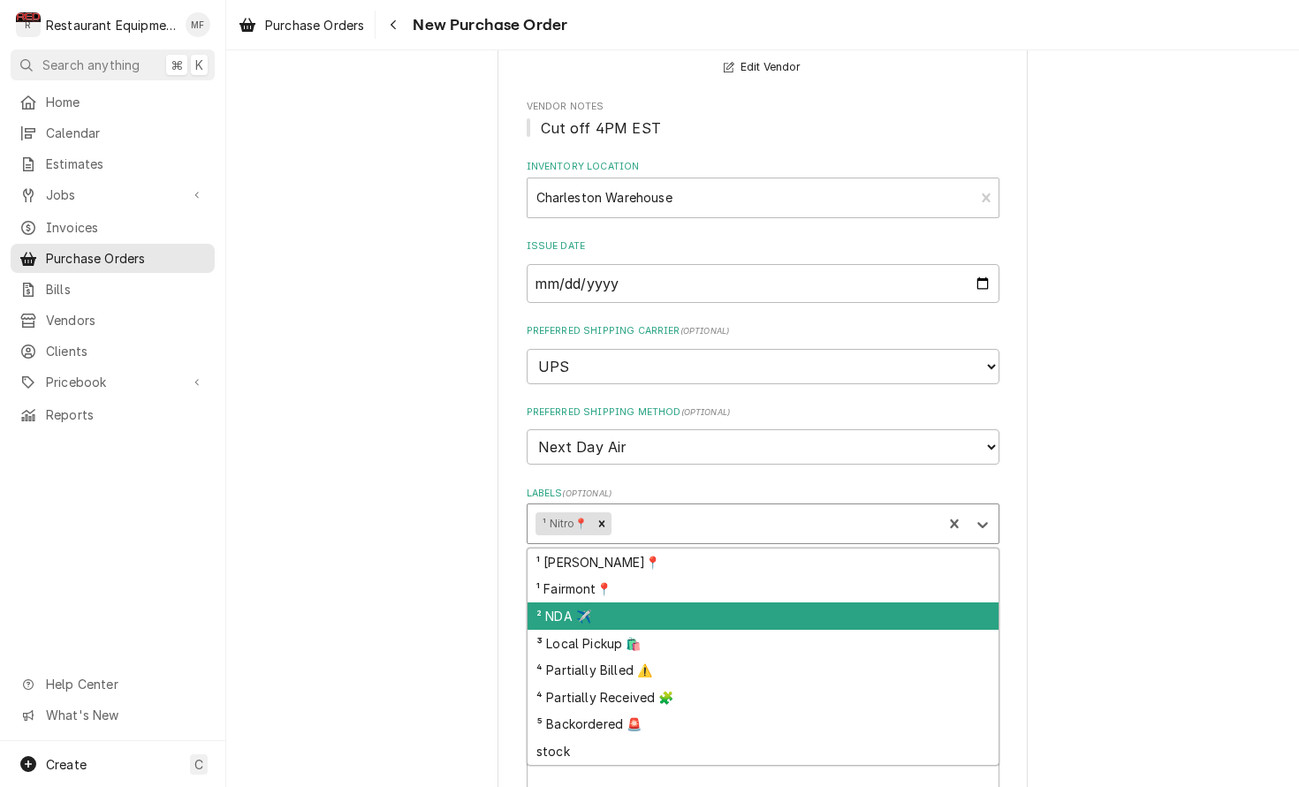
click at [799, 603] on div "² NDA ✈️" at bounding box center [762, 616] width 471 height 27
type textarea "x"
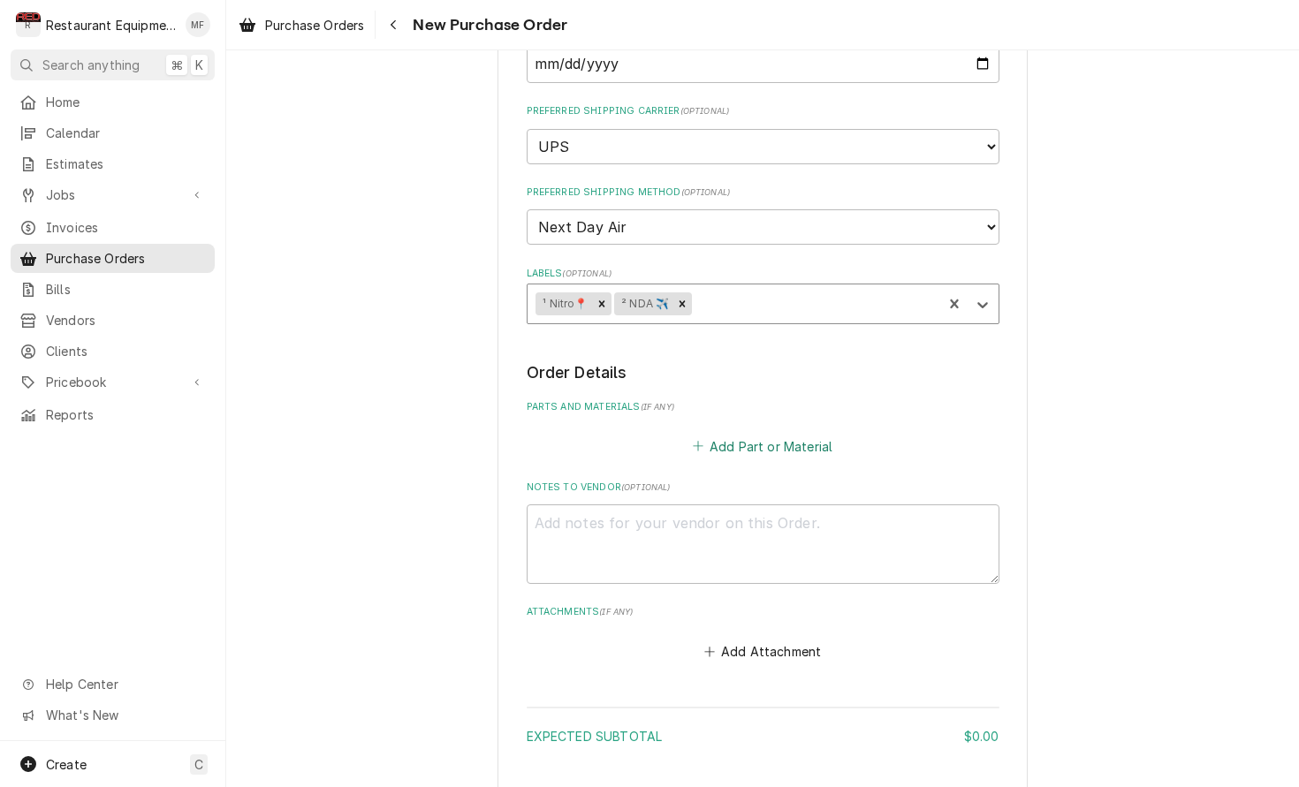
scroll to position [419, 0]
click at [777, 433] on button "Add Part or Material" at bounding box center [762, 445] width 146 height 25
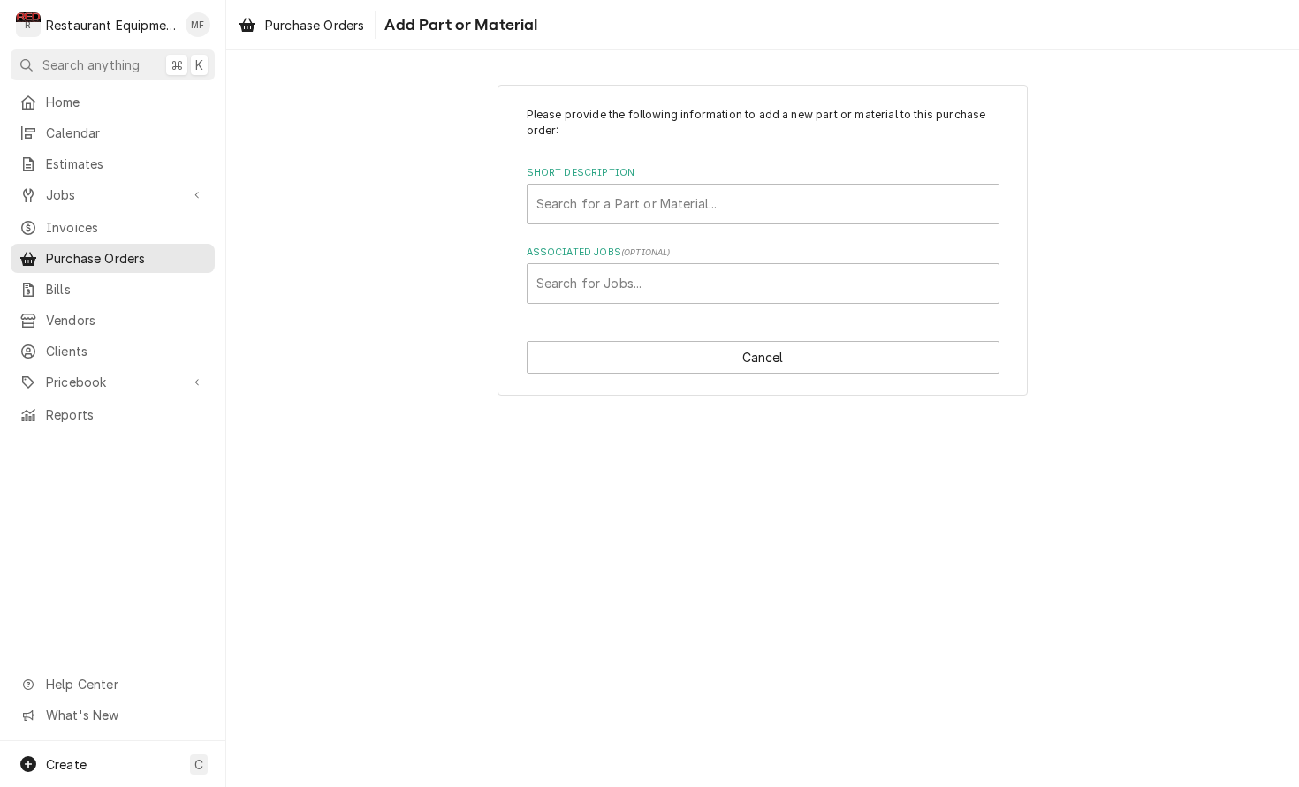
click at [830, 231] on div "Please provide the following information to add a new part or material to this …" at bounding box center [763, 205] width 473 height 197
click at [830, 217] on div "Short Description" at bounding box center [762, 204] width 453 height 32
type input "Mavrik DOOR"
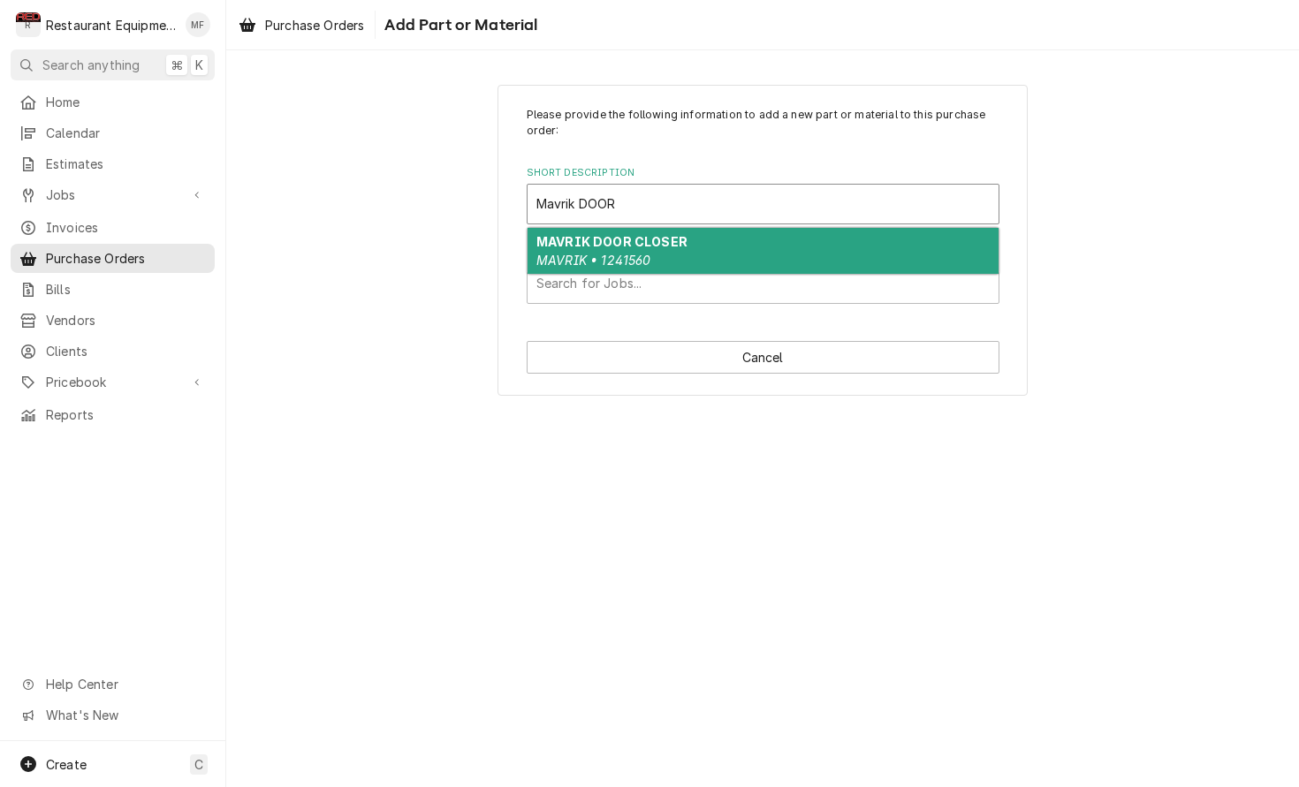
click at [777, 237] on div "MAVRIK DOOR CLOSER MAVRIK • 1241560" at bounding box center [762, 251] width 471 height 46
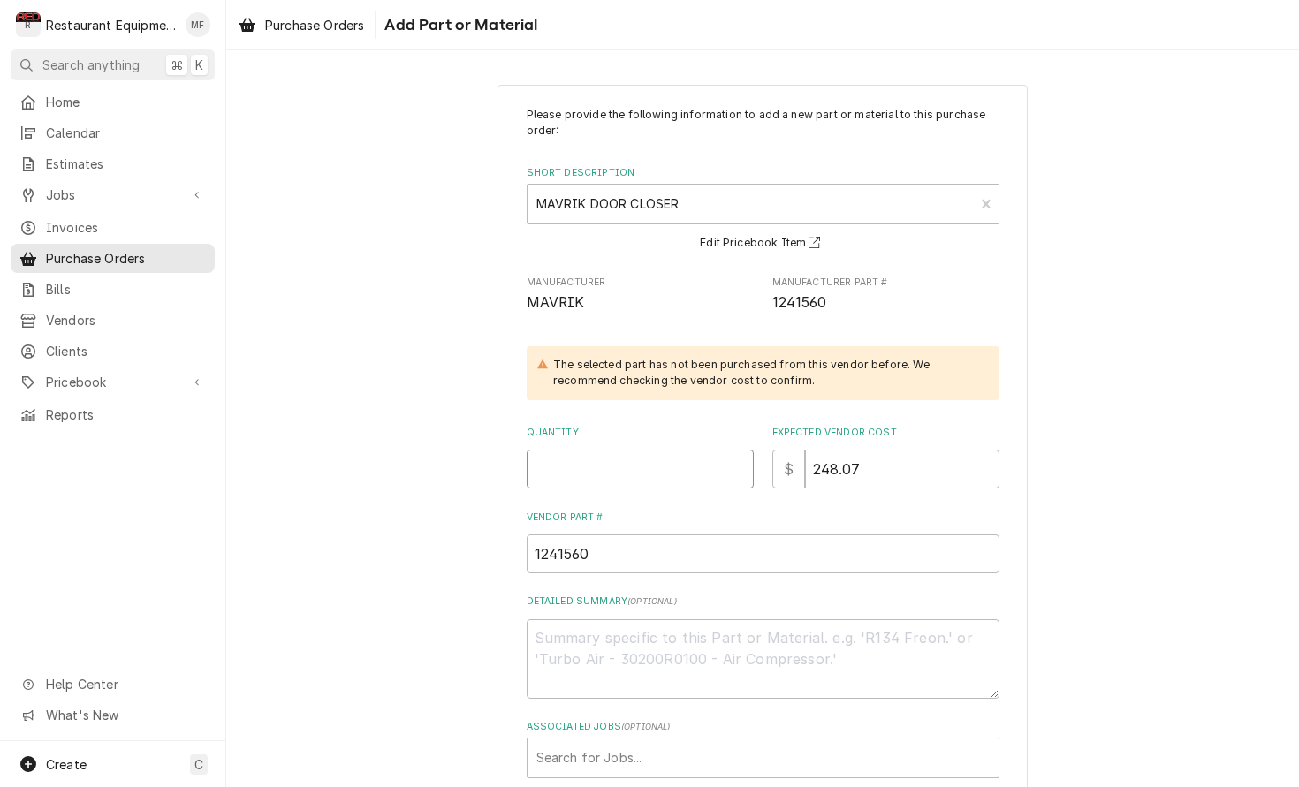
click at [674, 450] on input "Quantity" at bounding box center [640, 469] width 227 height 39
type textarea "x"
type input "1"
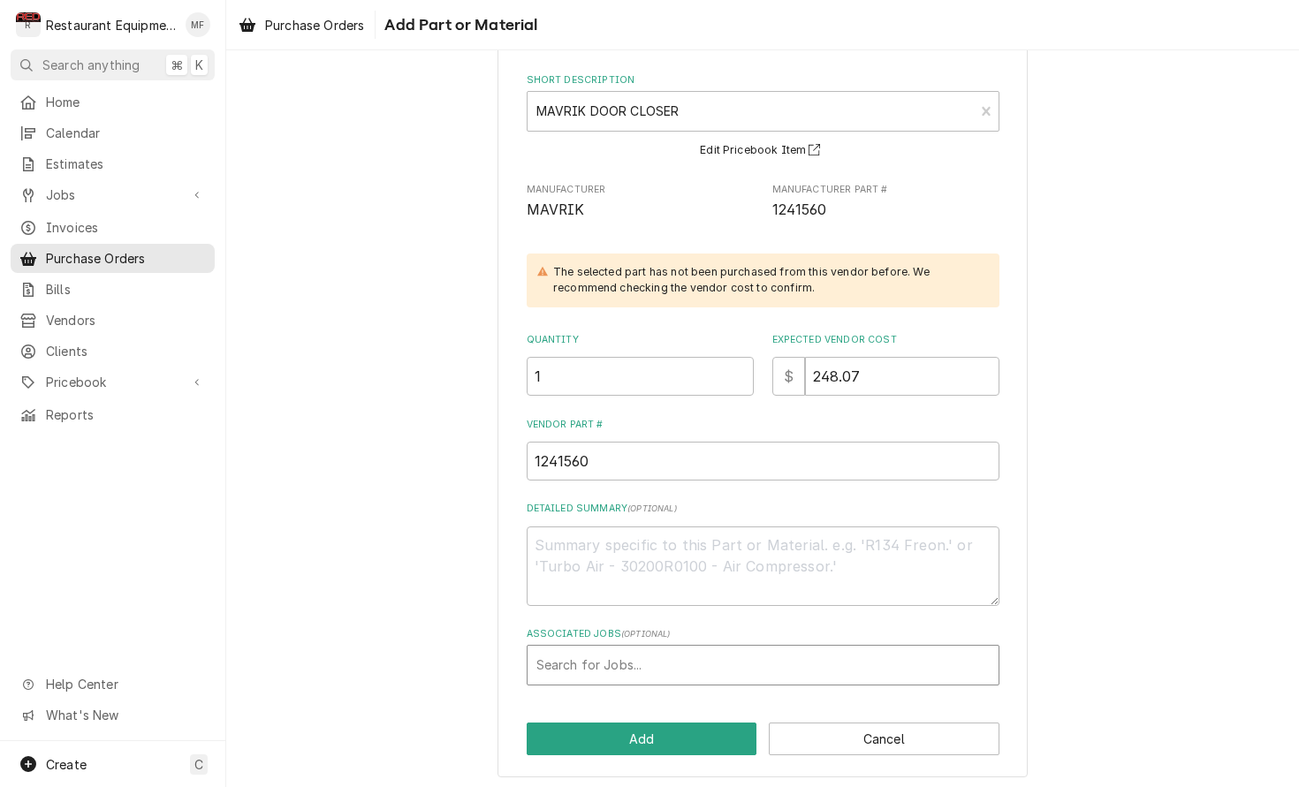
click at [791, 656] on div "Associated Jobs" at bounding box center [762, 665] width 453 height 32
click at [767, 652] on div "Associated Jobs" at bounding box center [762, 665] width 453 height 32
type input "8991"
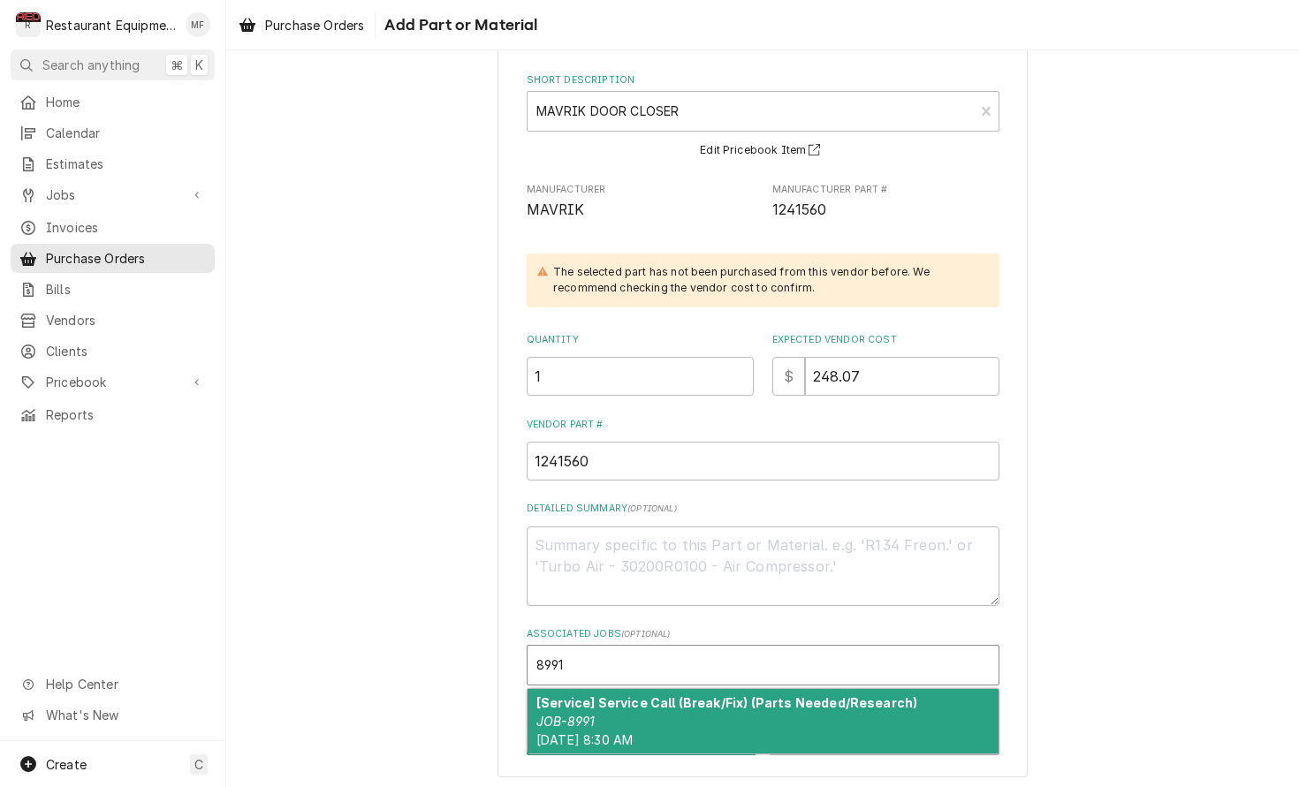
click at [894, 709] on div "[Service] Service Call (Break/Fix) (Parts Needed/Research) JOB-8991 Wed, Sep 24…" at bounding box center [762, 721] width 471 height 64
type textarea "x"
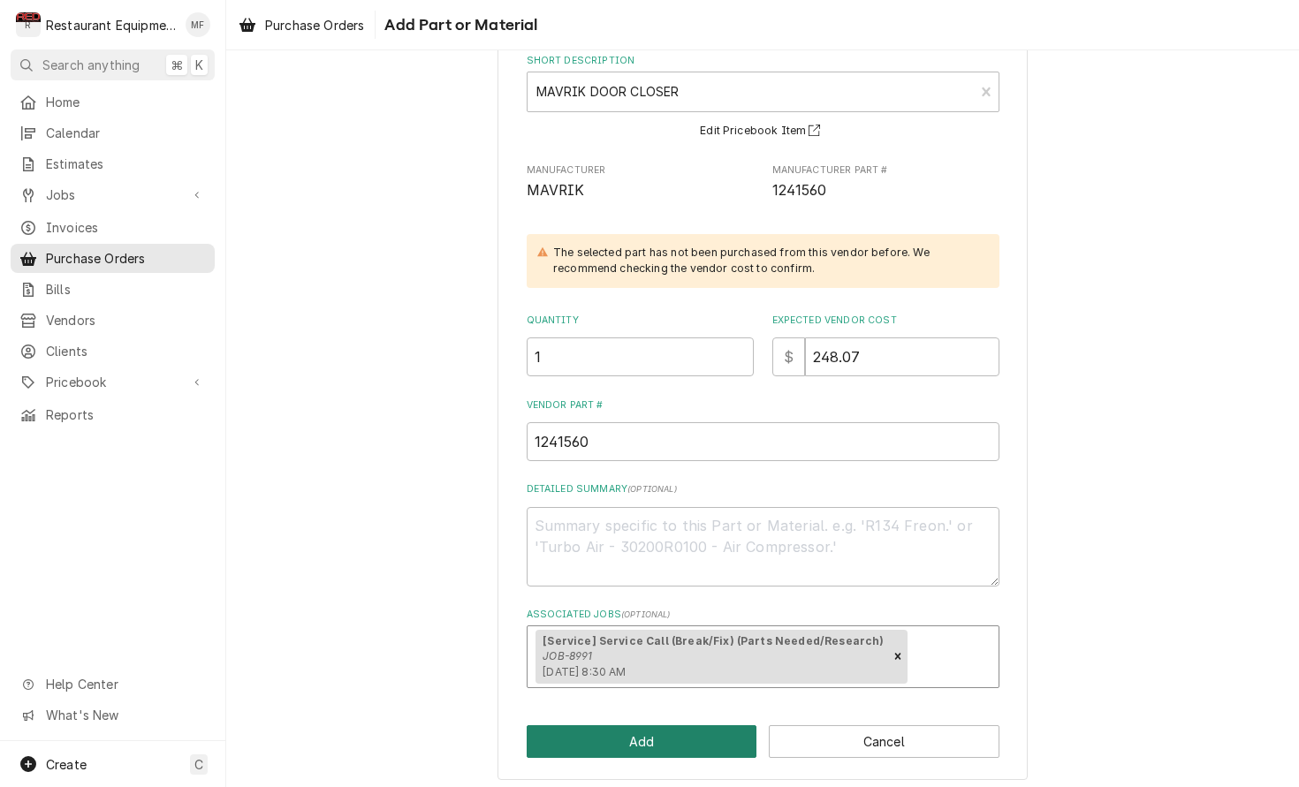
click at [702, 731] on button "Add" at bounding box center [642, 741] width 231 height 33
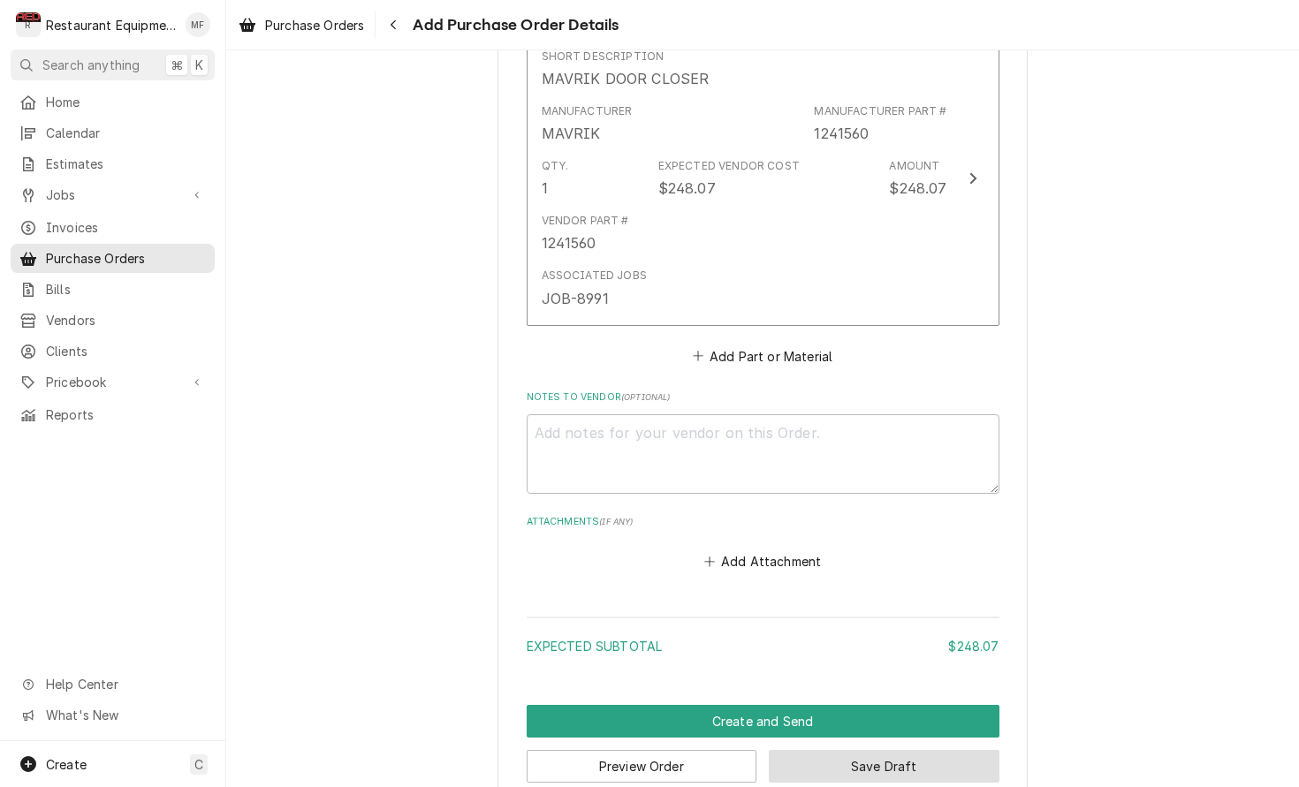
scroll to position [1, 0]
click at [902, 750] on button "Save Draft" at bounding box center [884, 766] width 231 height 33
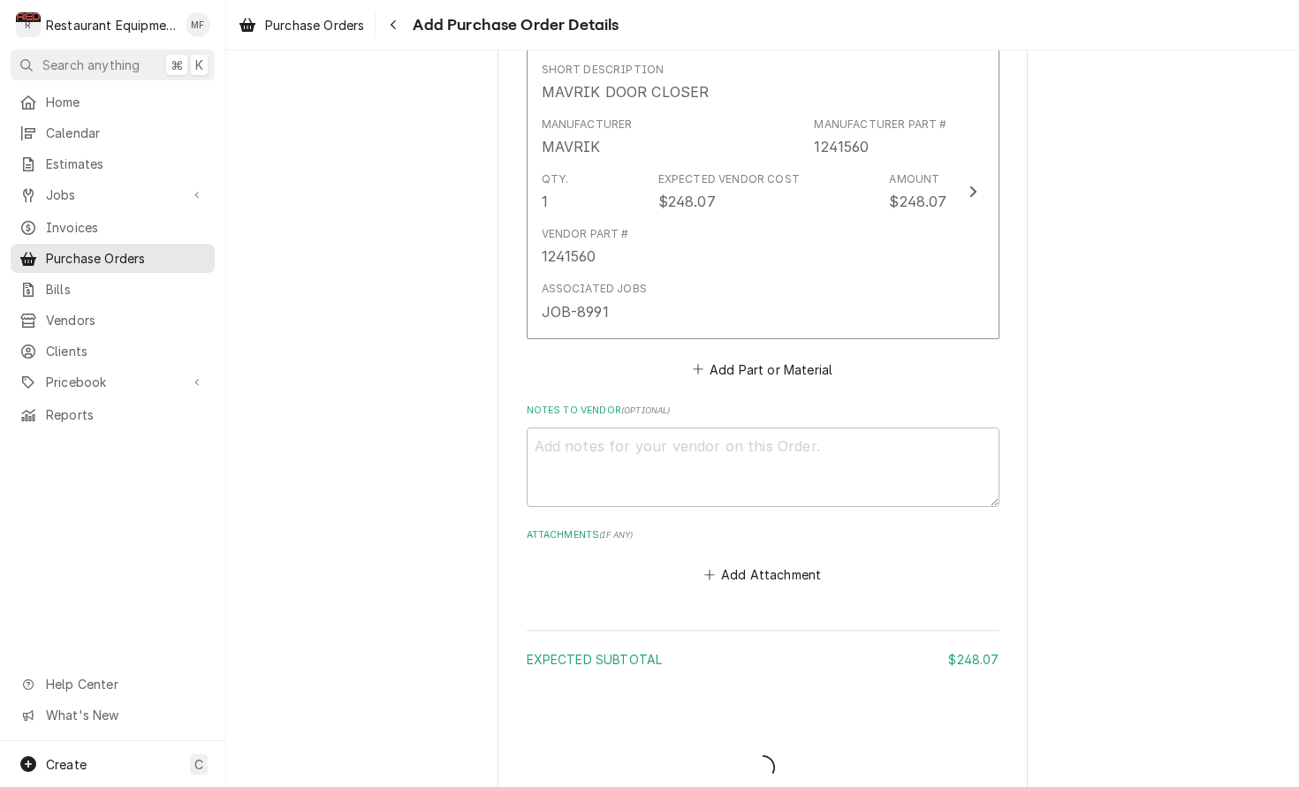
scroll to position [0, 0]
type textarea "x"
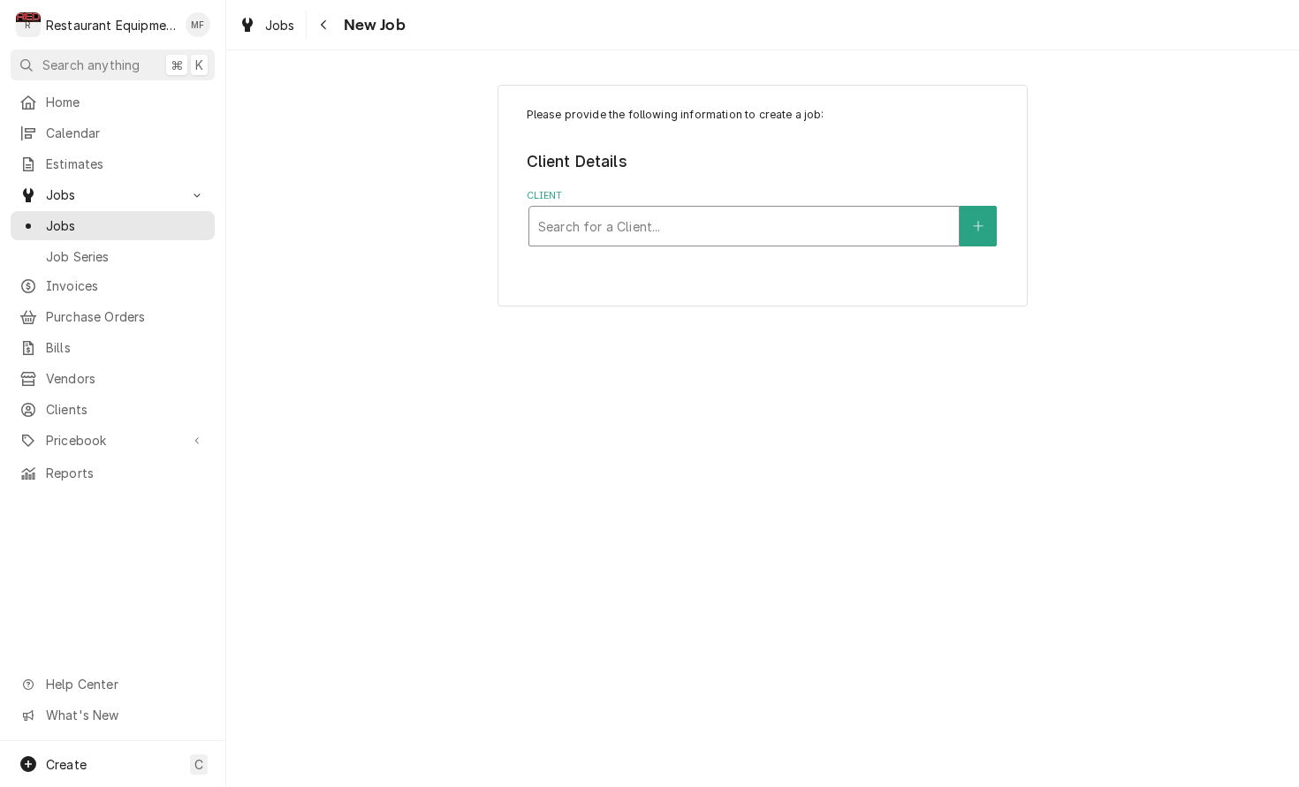
click at [852, 236] on div "Client" at bounding box center [744, 226] width 412 height 32
type input "mcdonalds"
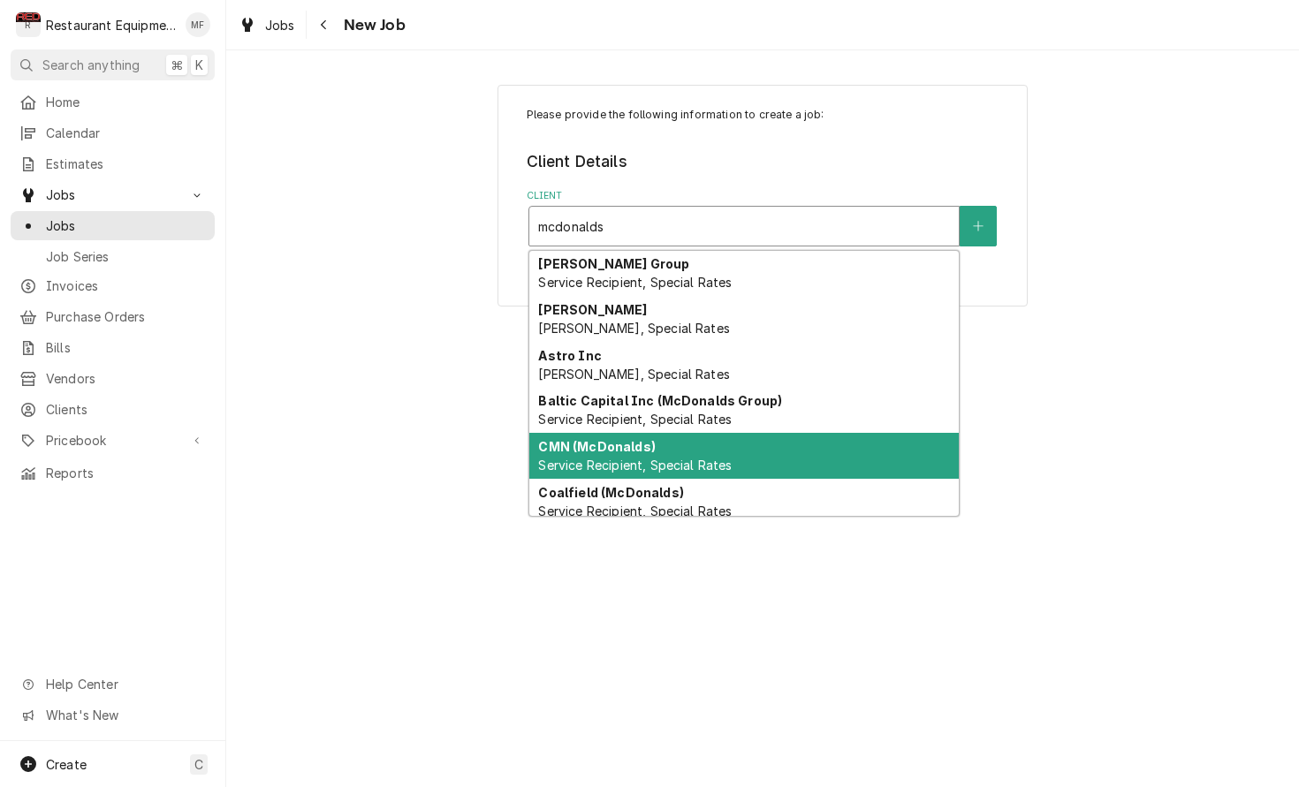
click at [875, 450] on div "CMN (McDonalds) Service Recipient, Special Rates" at bounding box center [743, 456] width 429 height 46
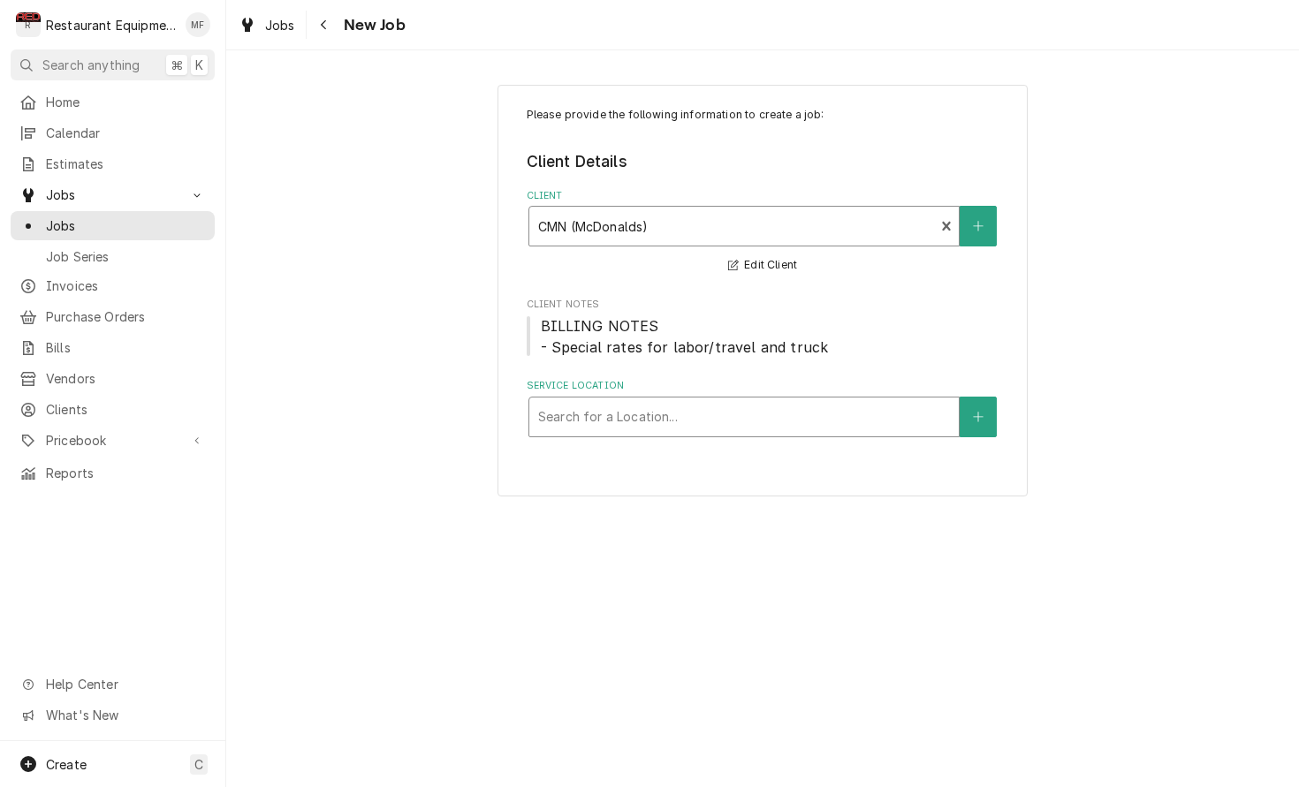
click at [759, 417] on div "Service Location" at bounding box center [744, 417] width 412 height 32
type input "l"
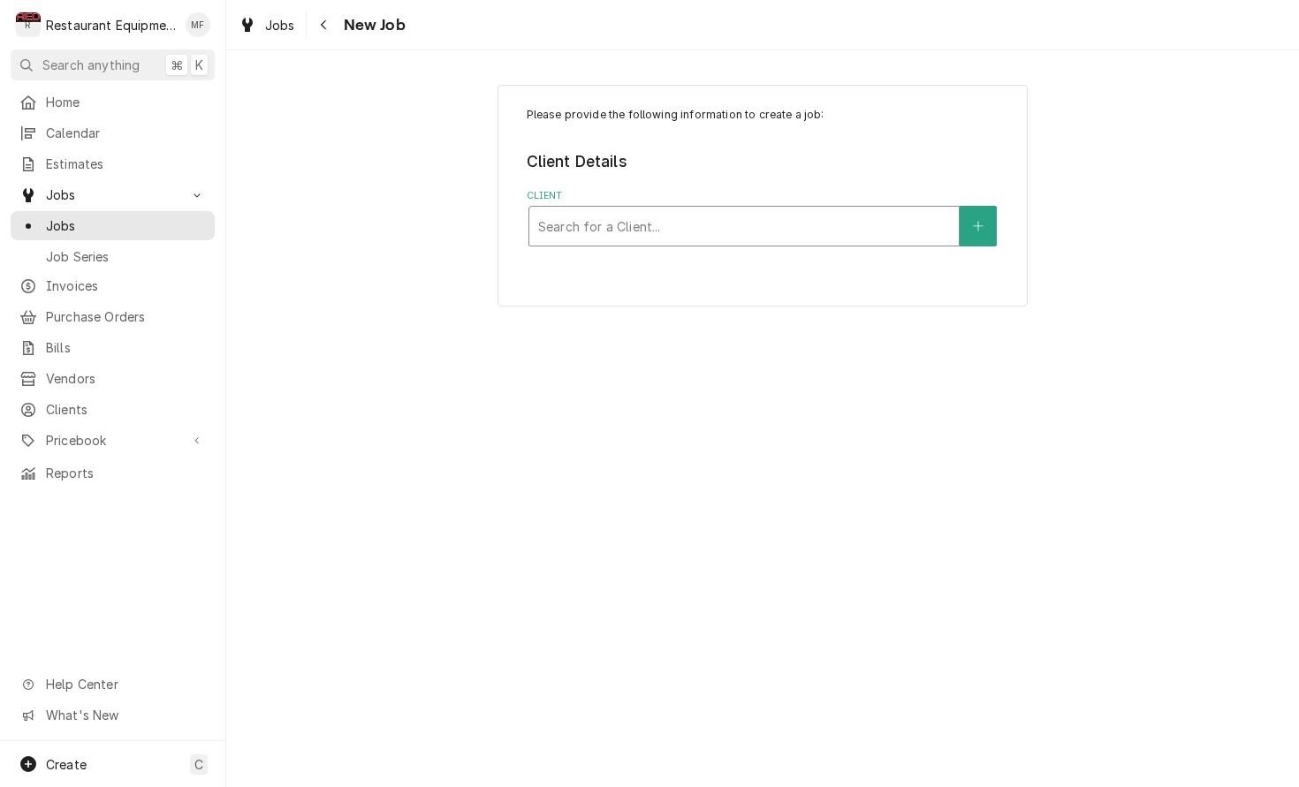
click at [862, 227] on div "Client" at bounding box center [744, 226] width 412 height 32
type input "coal"
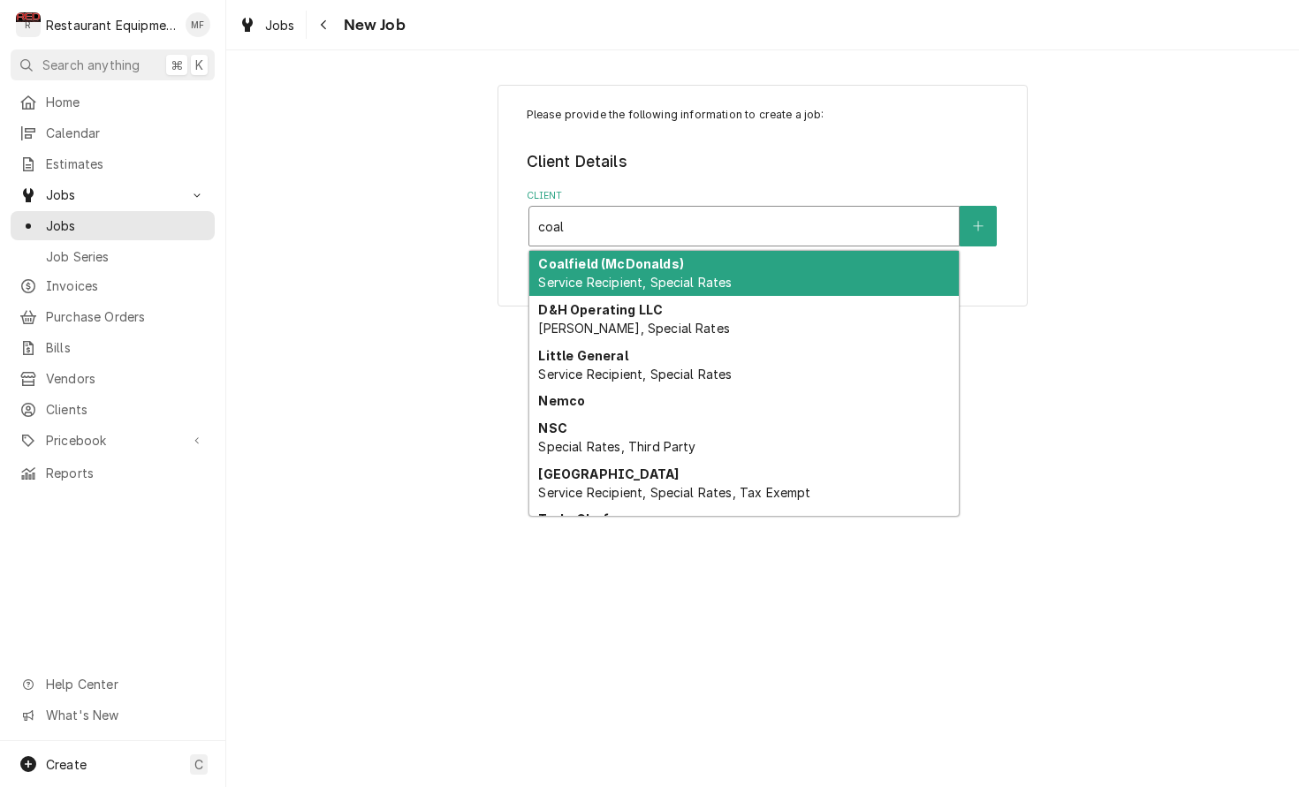
click at [856, 262] on div "Coalfield (McDonalds) Service Recipient, Special Rates" at bounding box center [743, 274] width 429 height 46
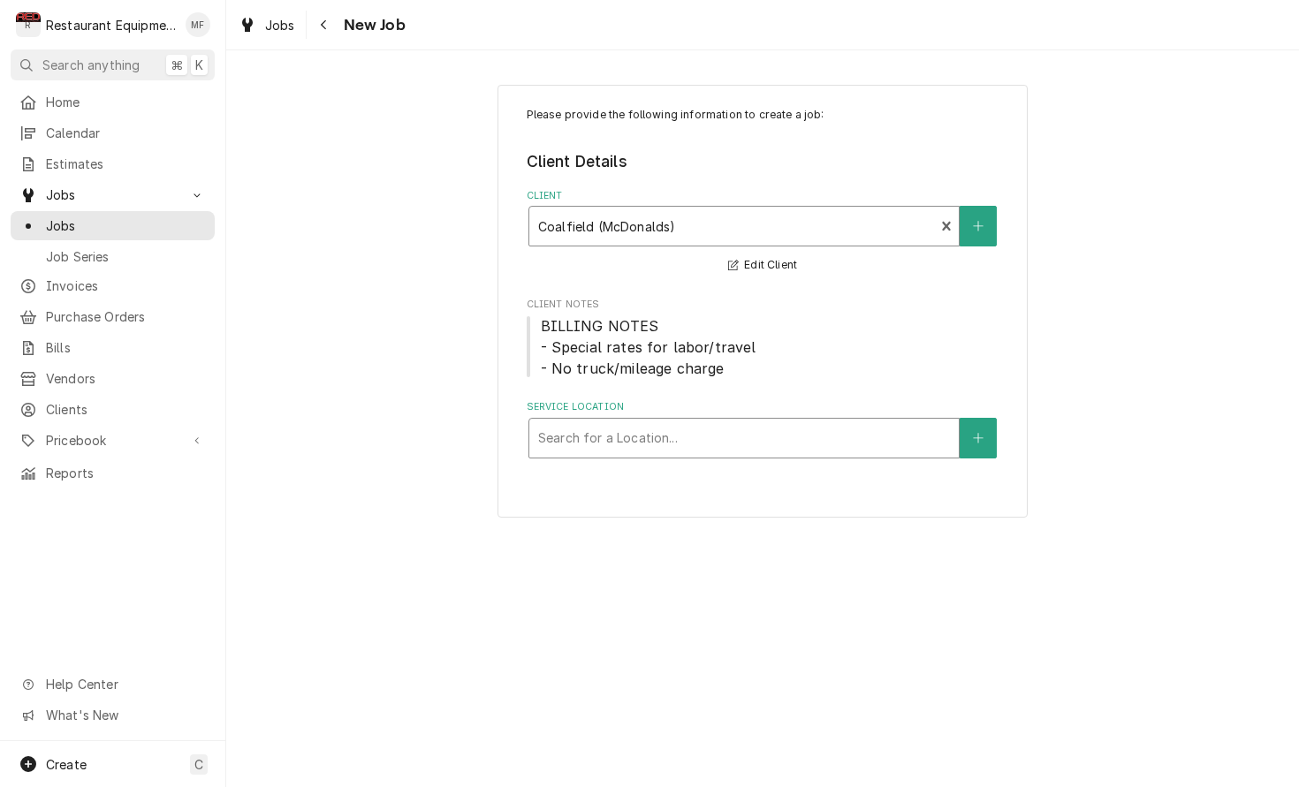
click at [781, 441] on div "Service Location" at bounding box center [744, 438] width 412 height 32
type input "lo"
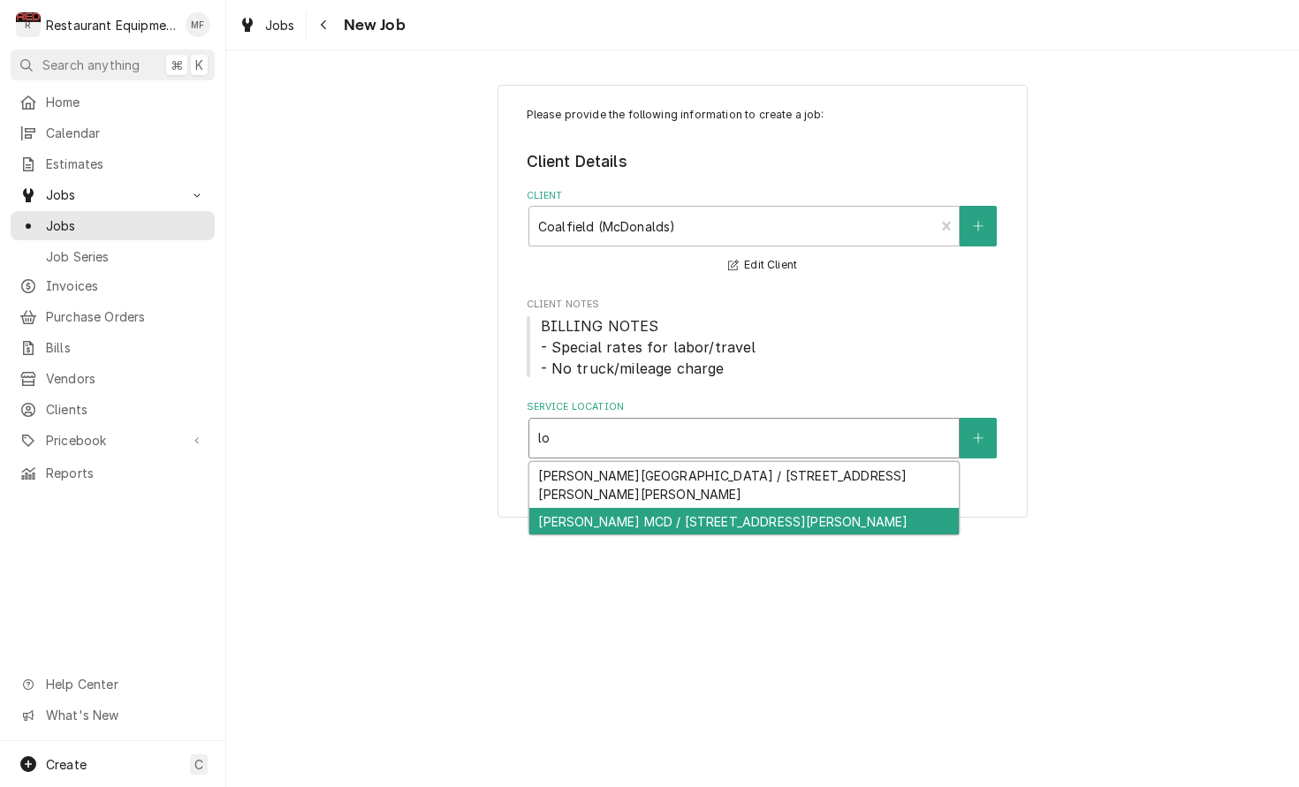
click at [785, 508] on div "[PERSON_NAME] MCD / [STREET_ADDRESS][PERSON_NAME]" at bounding box center [743, 521] width 429 height 27
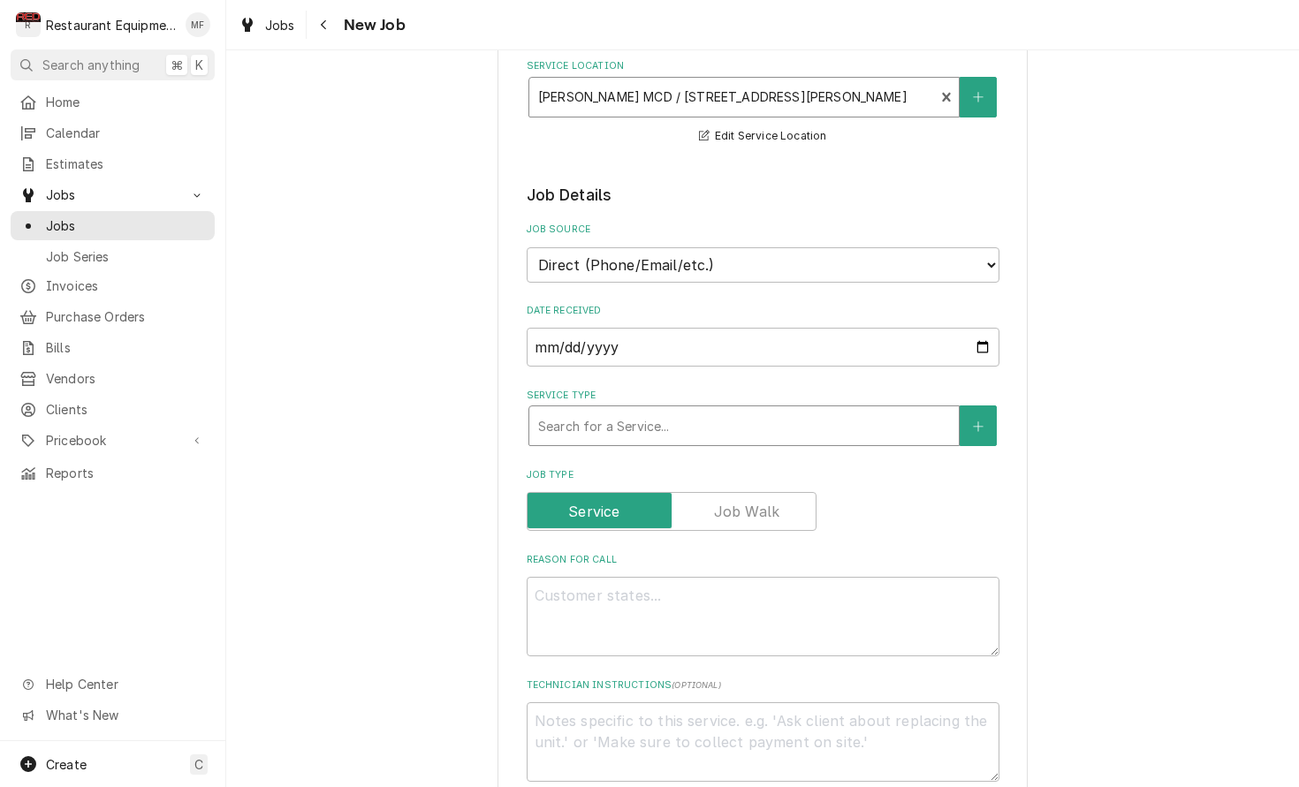
scroll to position [345, 0]
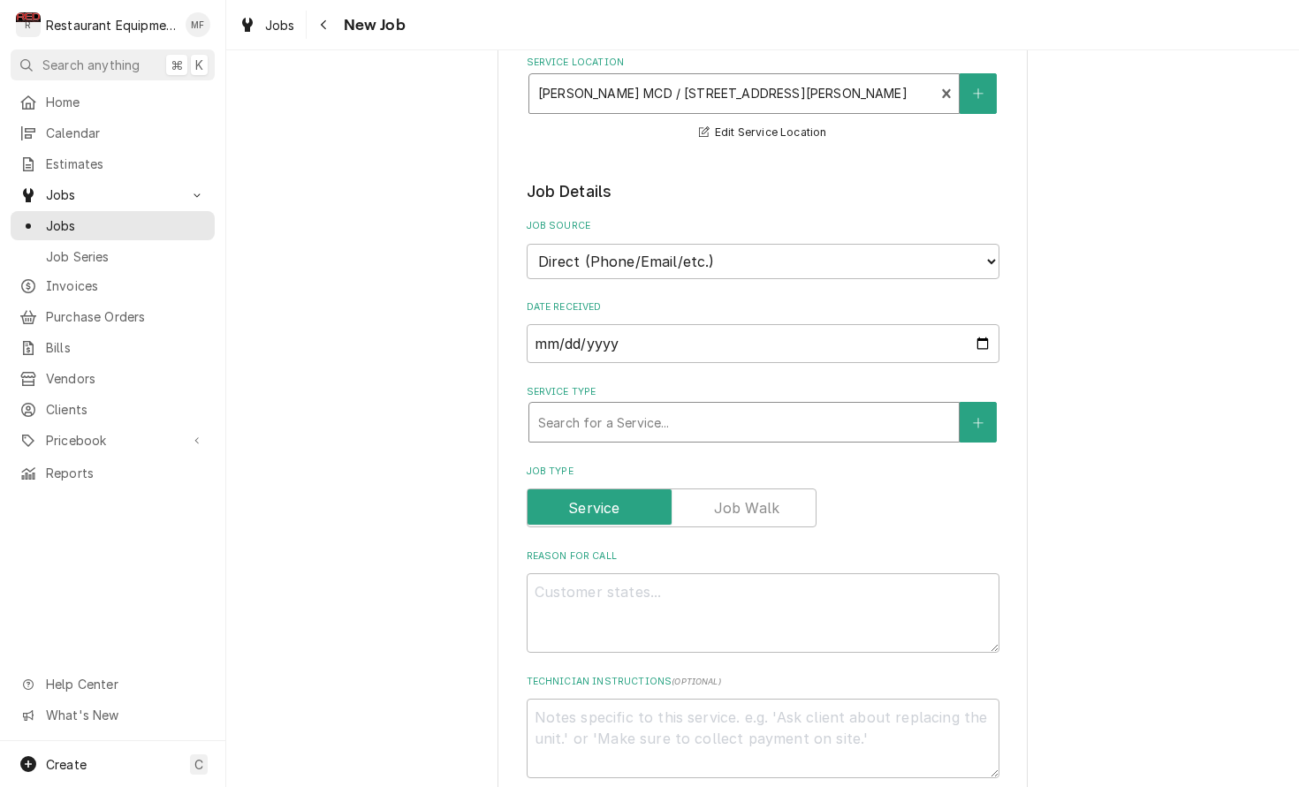
click at [757, 416] on div "Service Type" at bounding box center [744, 422] width 412 height 32
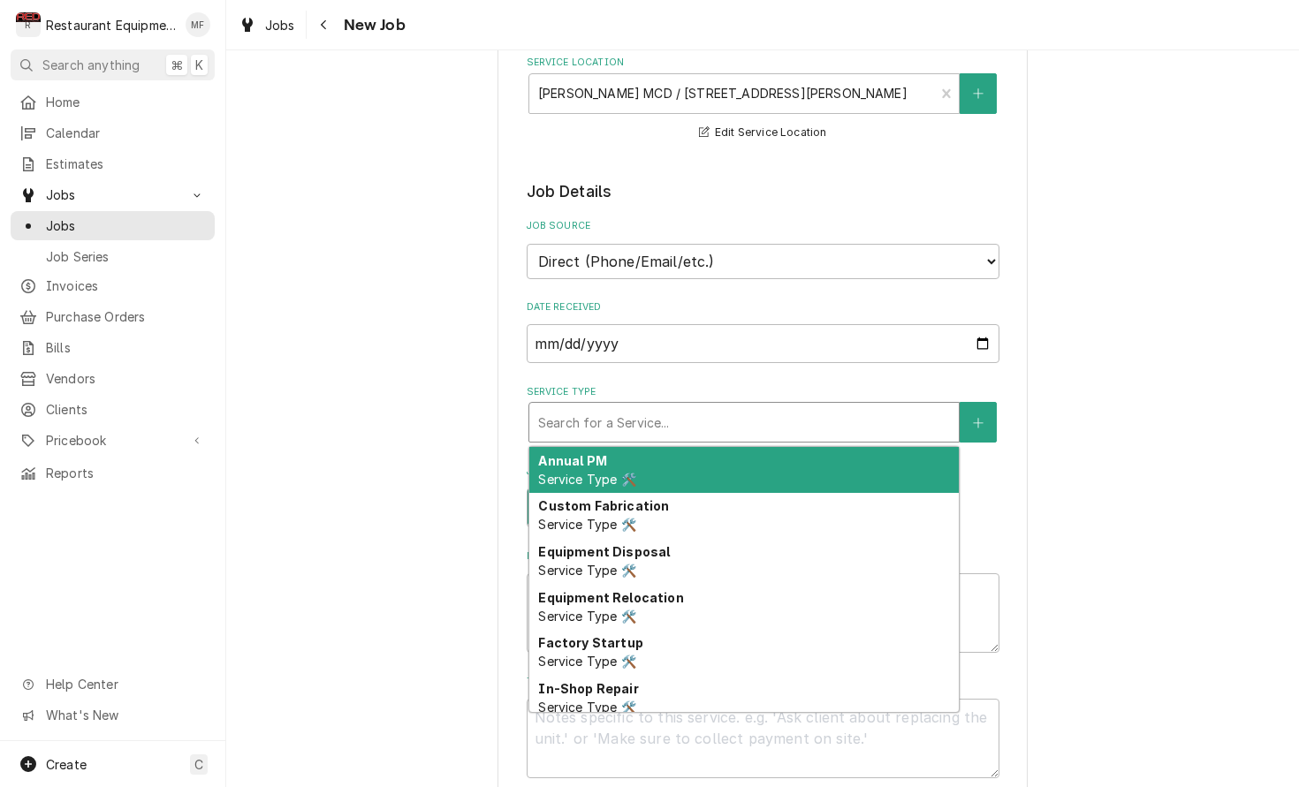
type textarea "x"
type input "b"
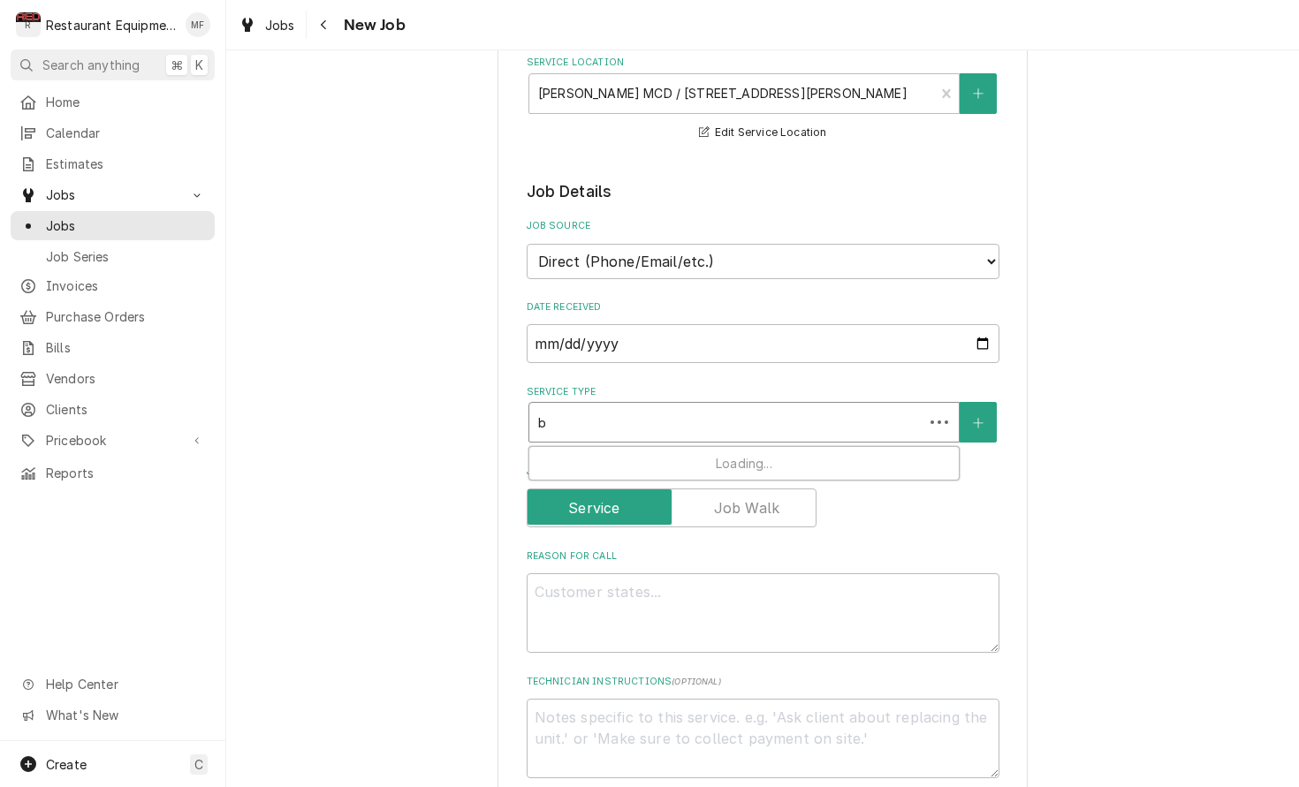
type textarea "x"
type input "br"
type textarea "x"
type input "bre"
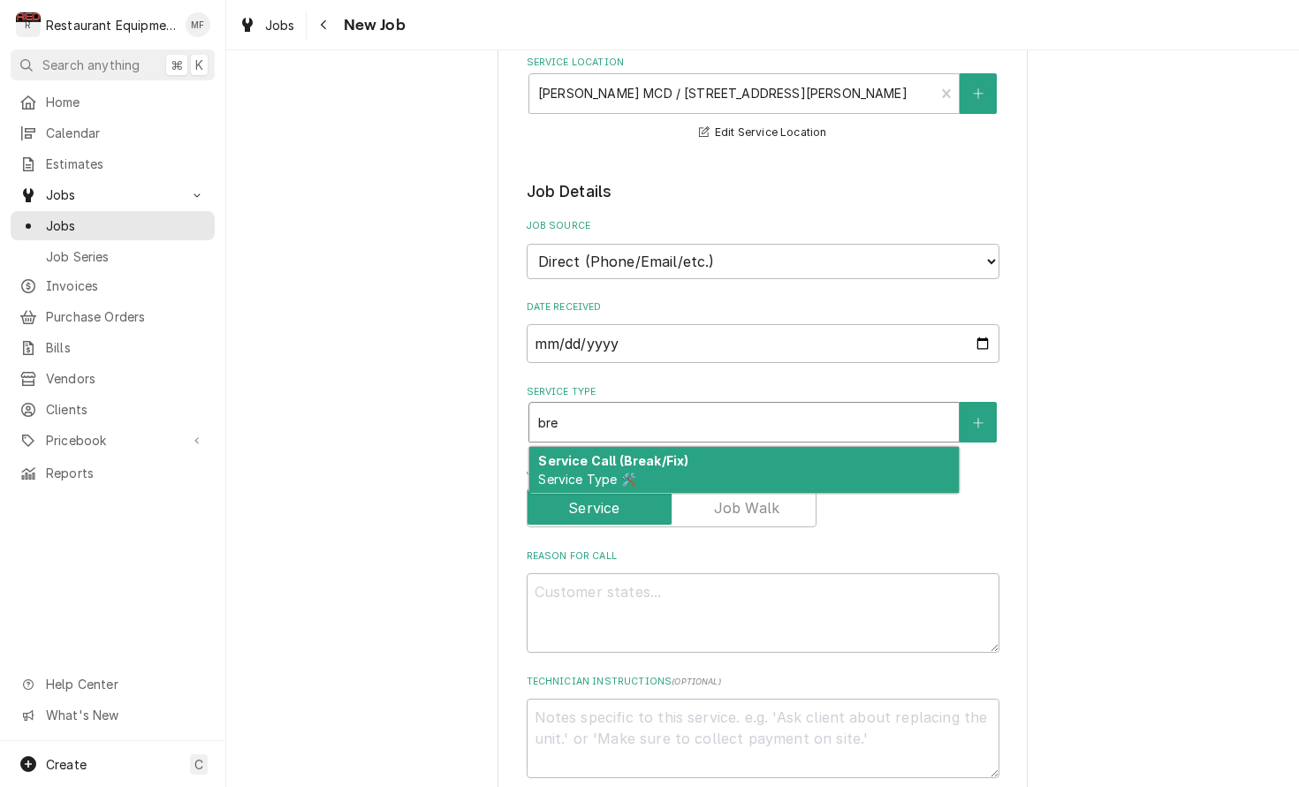
click at [764, 447] on div "Service Call (Break/Fix) Service Type 🛠️" at bounding box center [743, 470] width 429 height 46
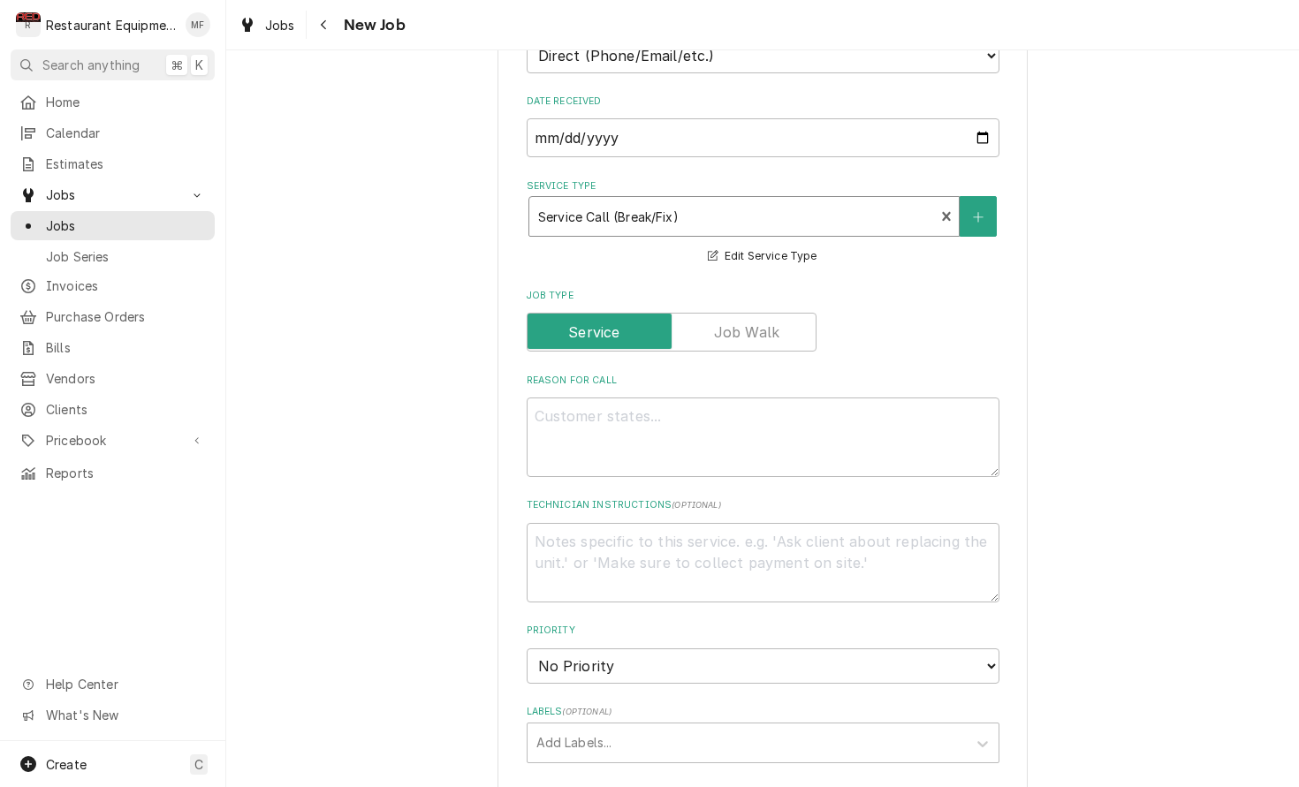
scroll to position [553, 0]
click at [863, 421] on textarea "Reason For Call" at bounding box center [763, 435] width 473 height 80
type textarea "x"
type textarea "F"
type textarea "x"
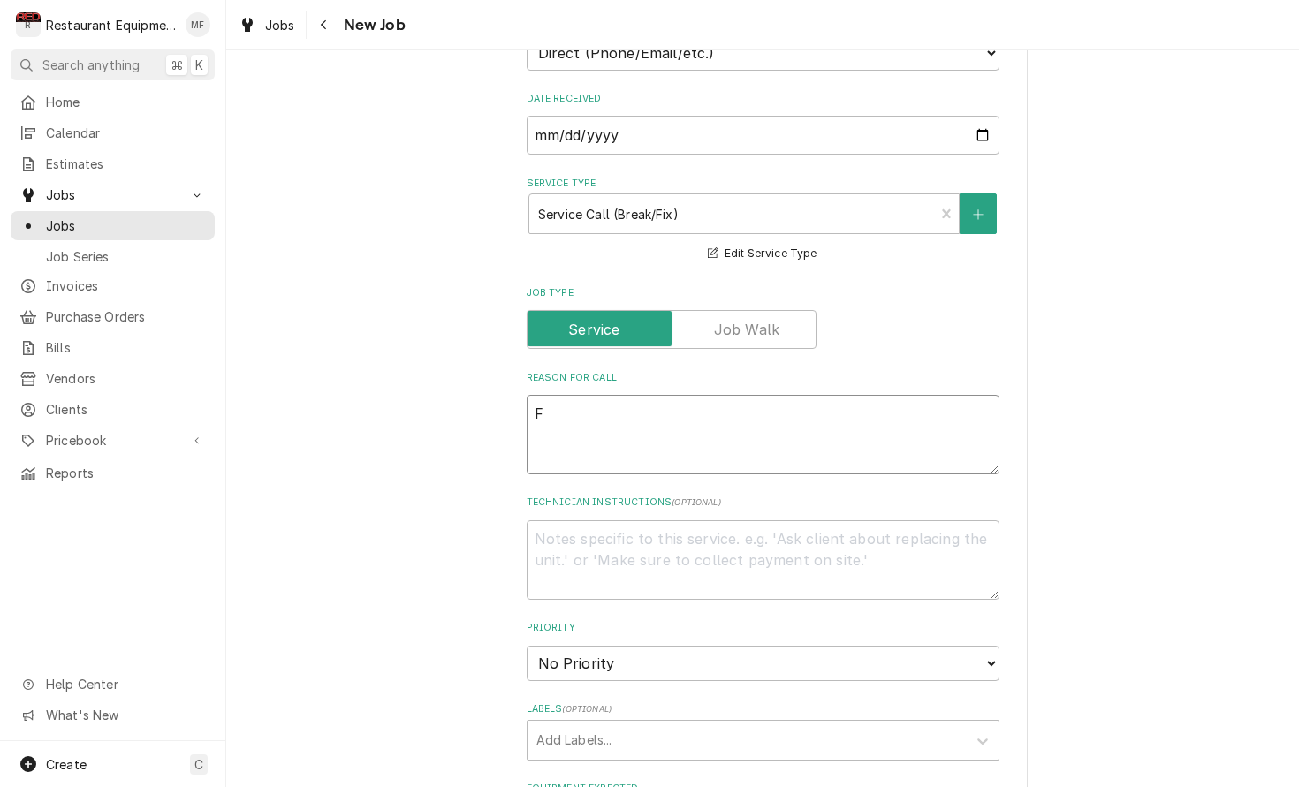
type textarea "Fr"
type textarea "x"
type textarea "Fra"
type textarea "x"
type textarea "Frap"
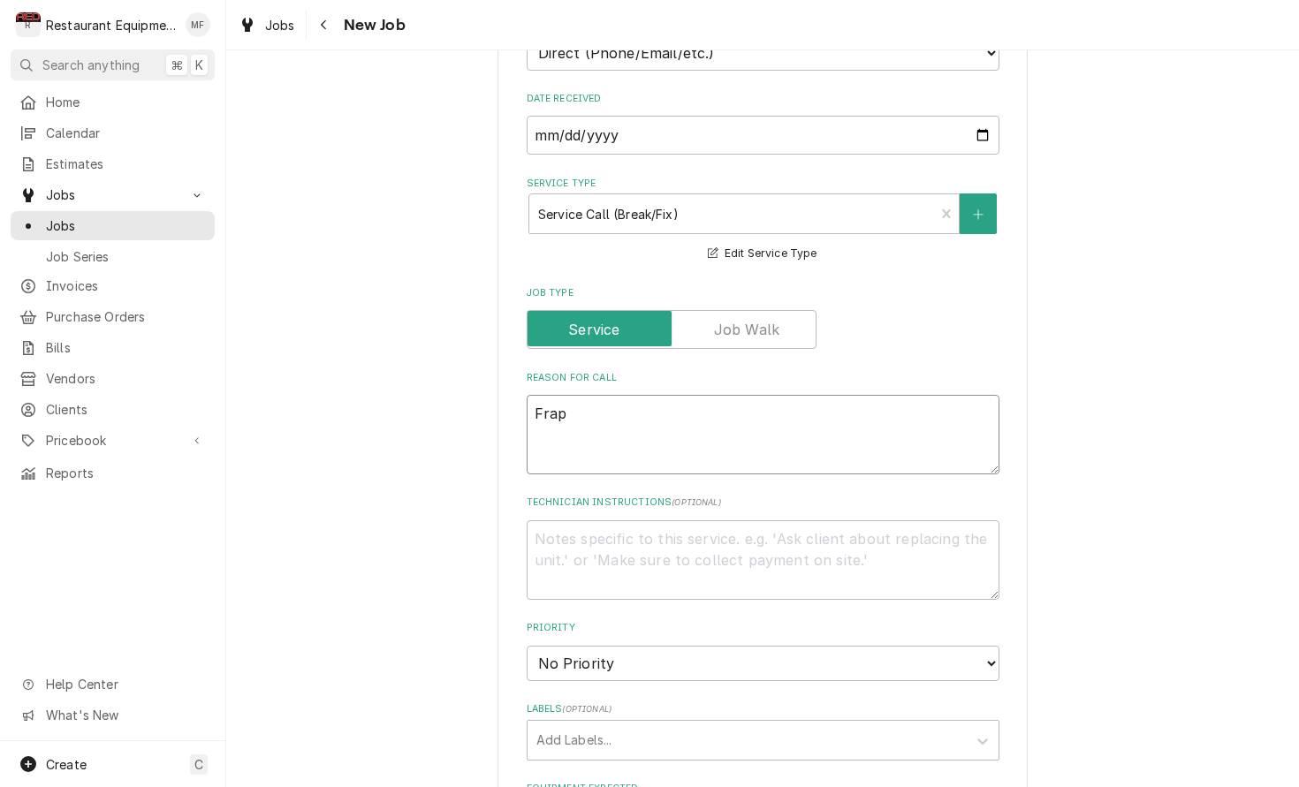
type textarea "x"
type textarea "Frapp"
type textarea "x"
type textarea "Frappe"
type textarea "x"
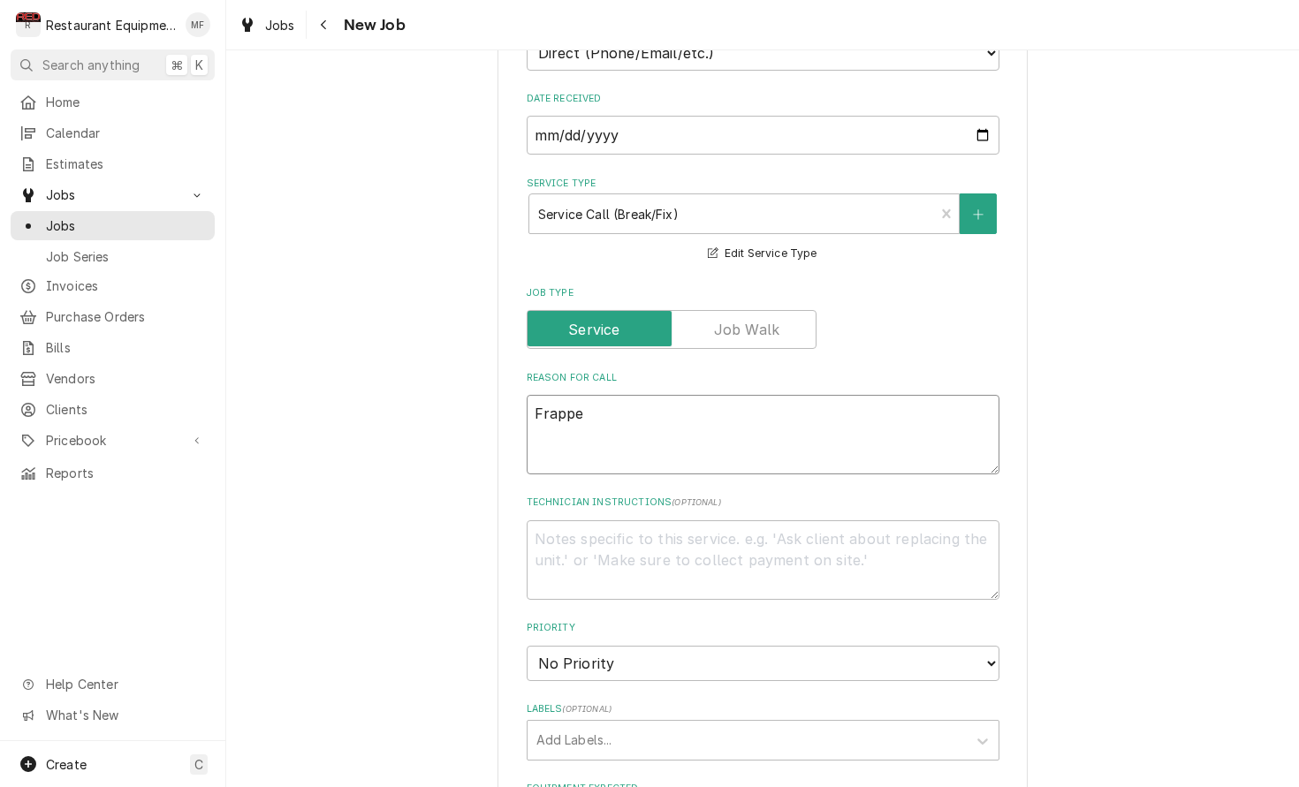
type textarea "Frappe"
type textarea "x"
type textarea "Frappe m"
type textarea "x"
type textarea "Frappe ma"
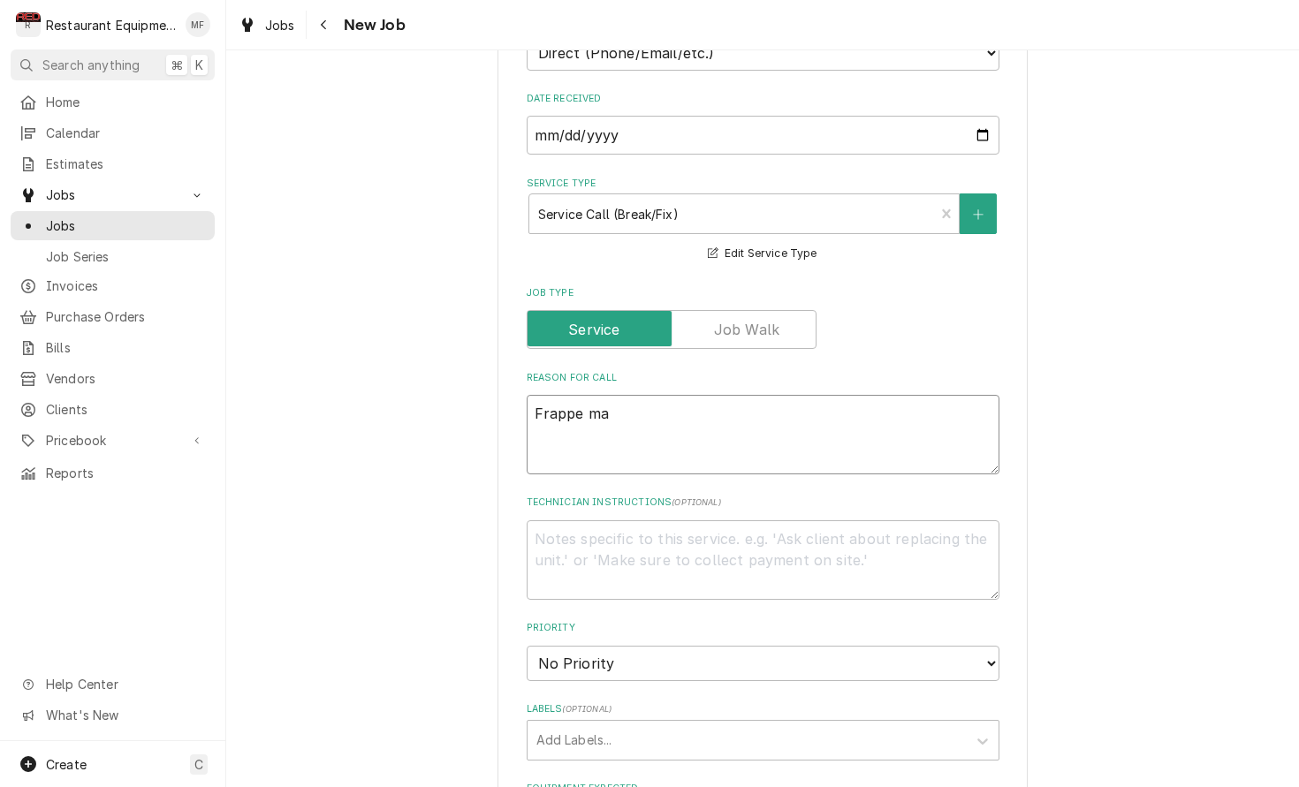
type textarea "x"
type textarea "Frappe mac"
type textarea "x"
type textarea "Frappe mach"
type textarea "x"
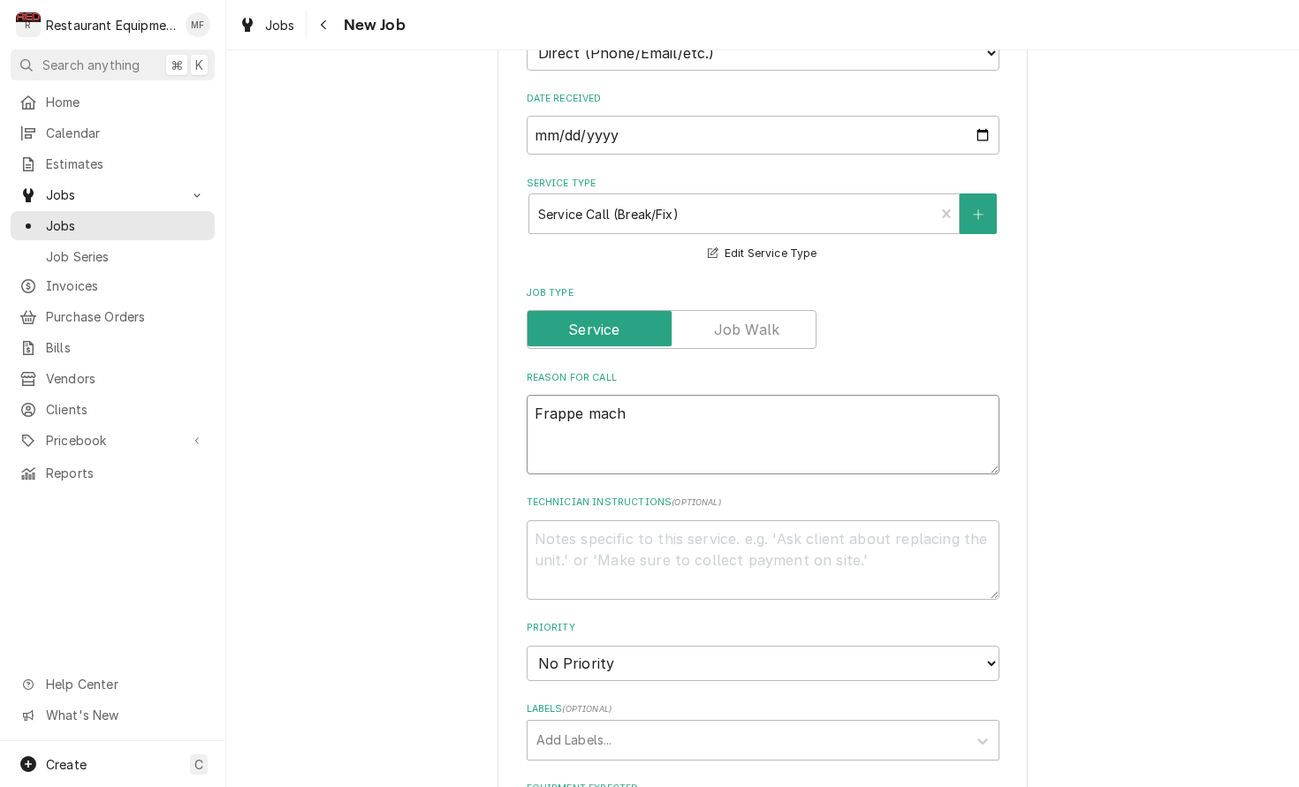
type textarea "Frappe machi"
type textarea "x"
type textarea "Frappe machin"
type textarea "x"
type textarea "Frappe machine"
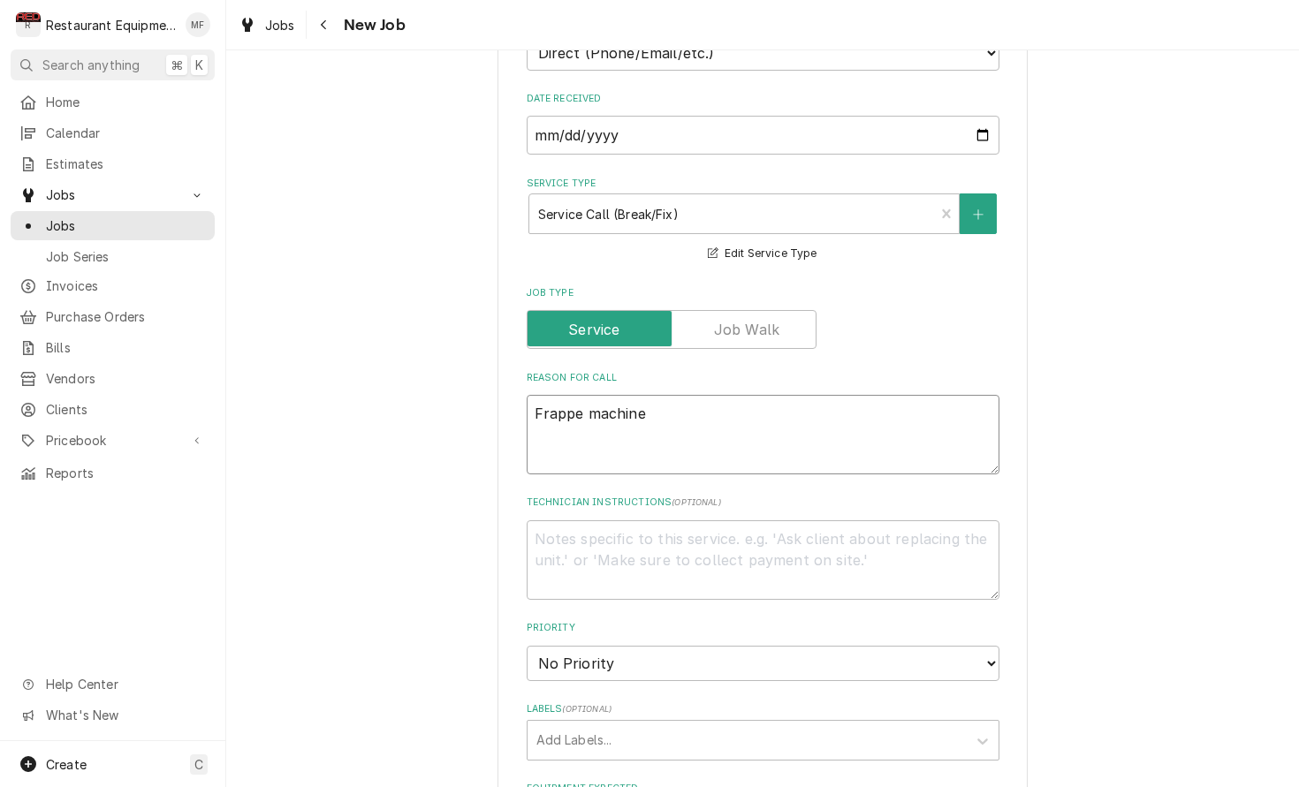
type textarea "x"
type textarea "Frappe machine"
type textarea "x"
type textarea "Frappe machine t"
type textarea "x"
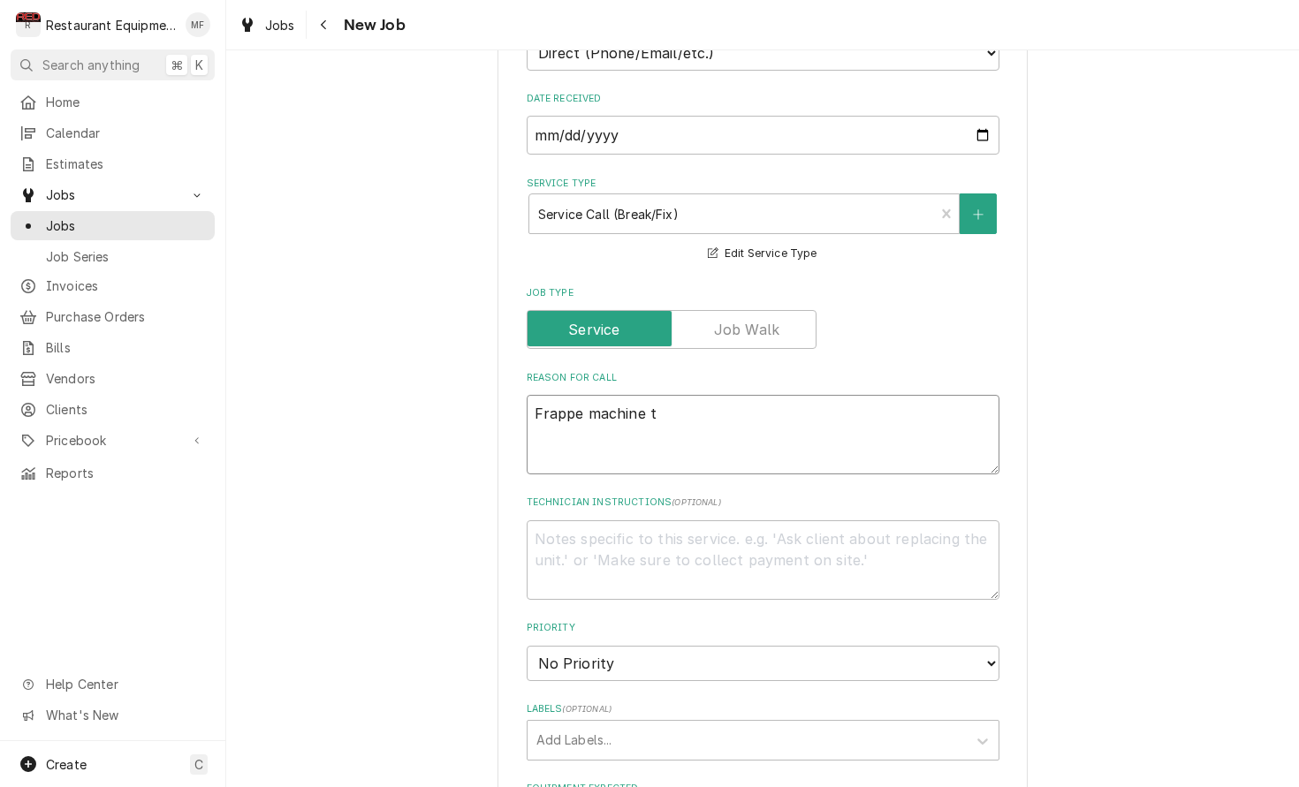
type textarea "Frappe machine th"
type textarea "x"
type textarea "Frappe machine the"
type textarea "x"
type textarea "Frappe machine they"
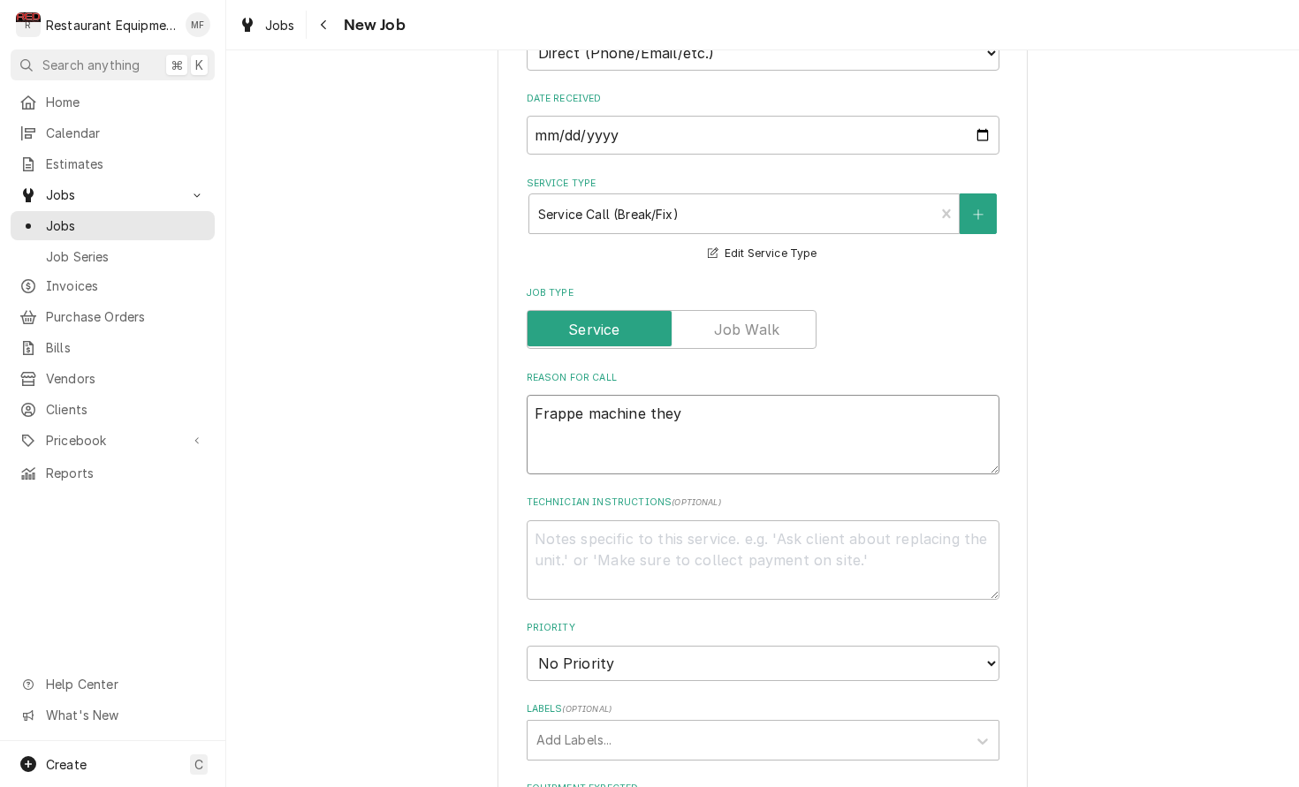
type textarea "x"
type textarea "Frappe machine they"
type textarea "x"
type textarea "Frappe machine they c"
type textarea "x"
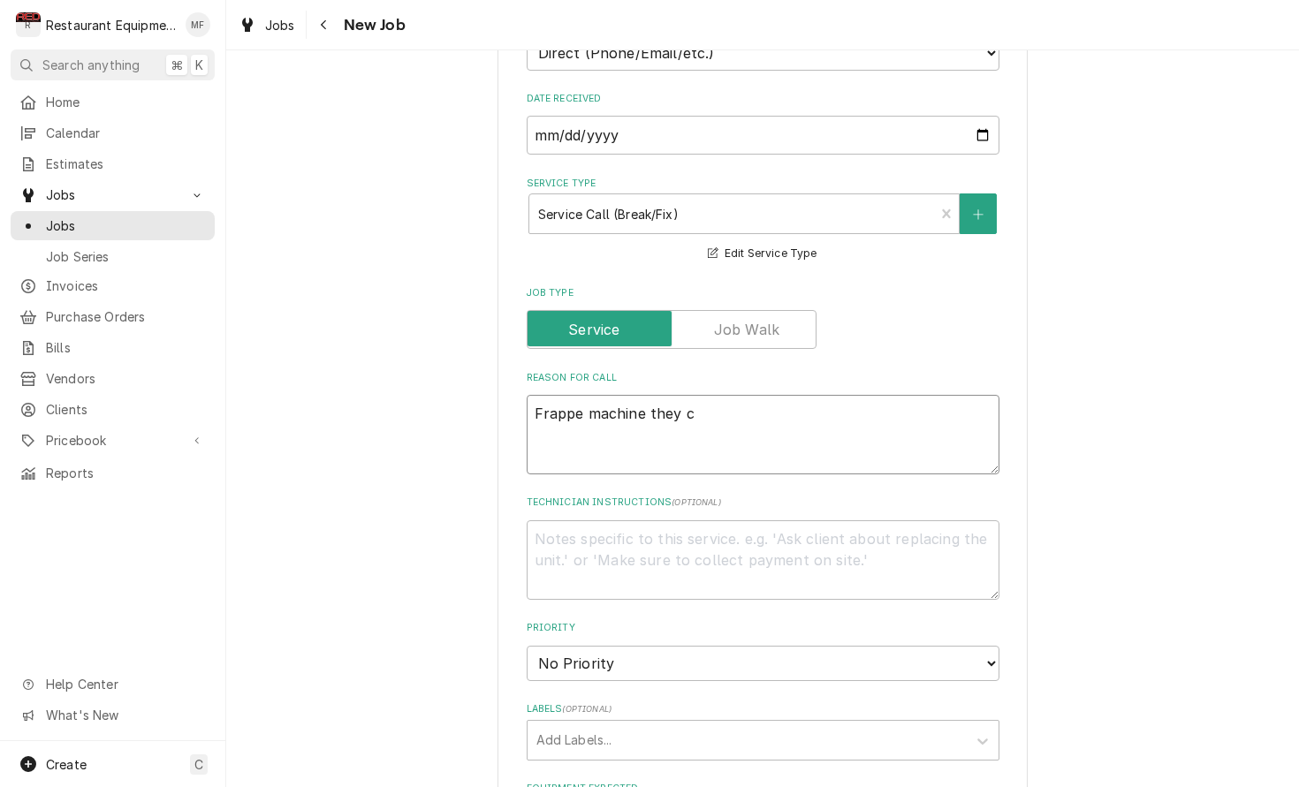
type textarea "Frappe machine they ca"
type textarea "x"
type textarea "Frappe machine they can"
type textarea "x"
type textarea "Frappe machine they can"
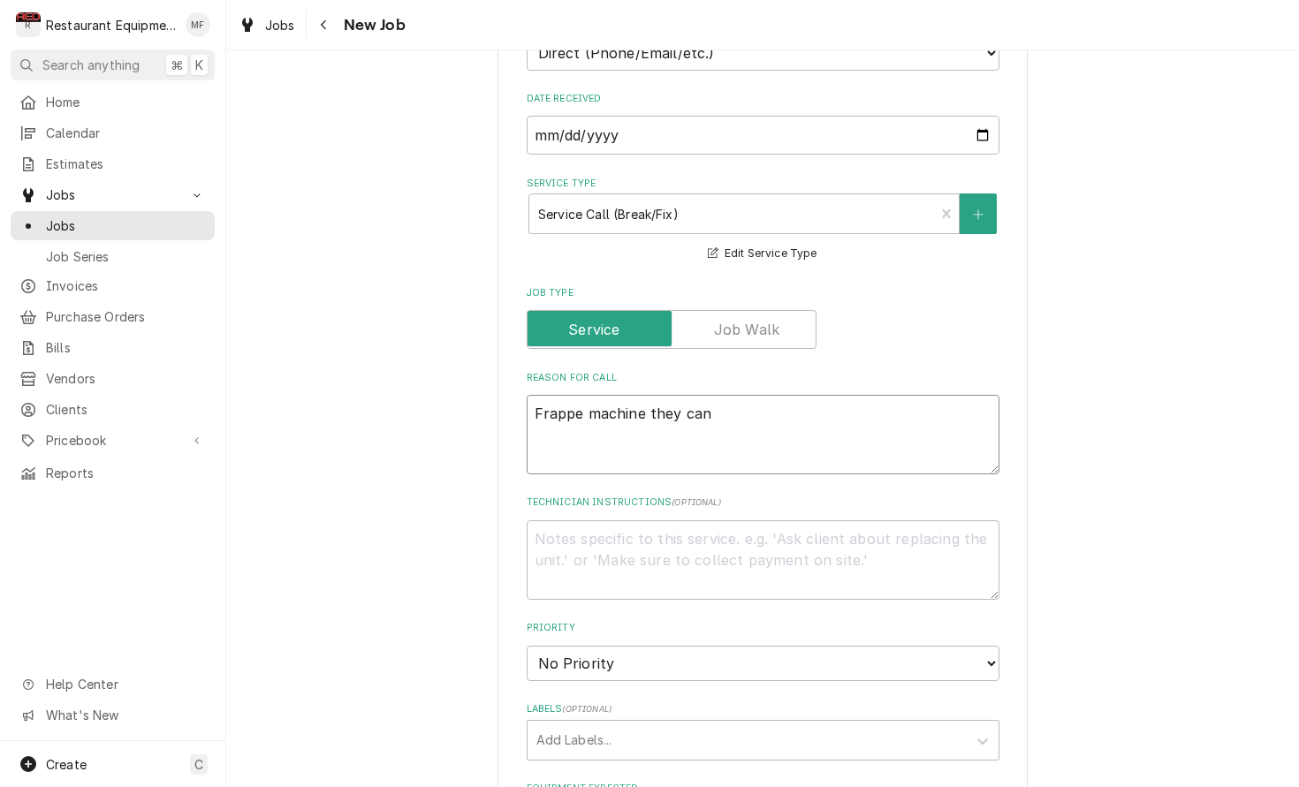
type textarea "x"
type textarea "Frappe machine they can h"
type textarea "x"
type textarea "Frappe machine they can he"
type textarea "x"
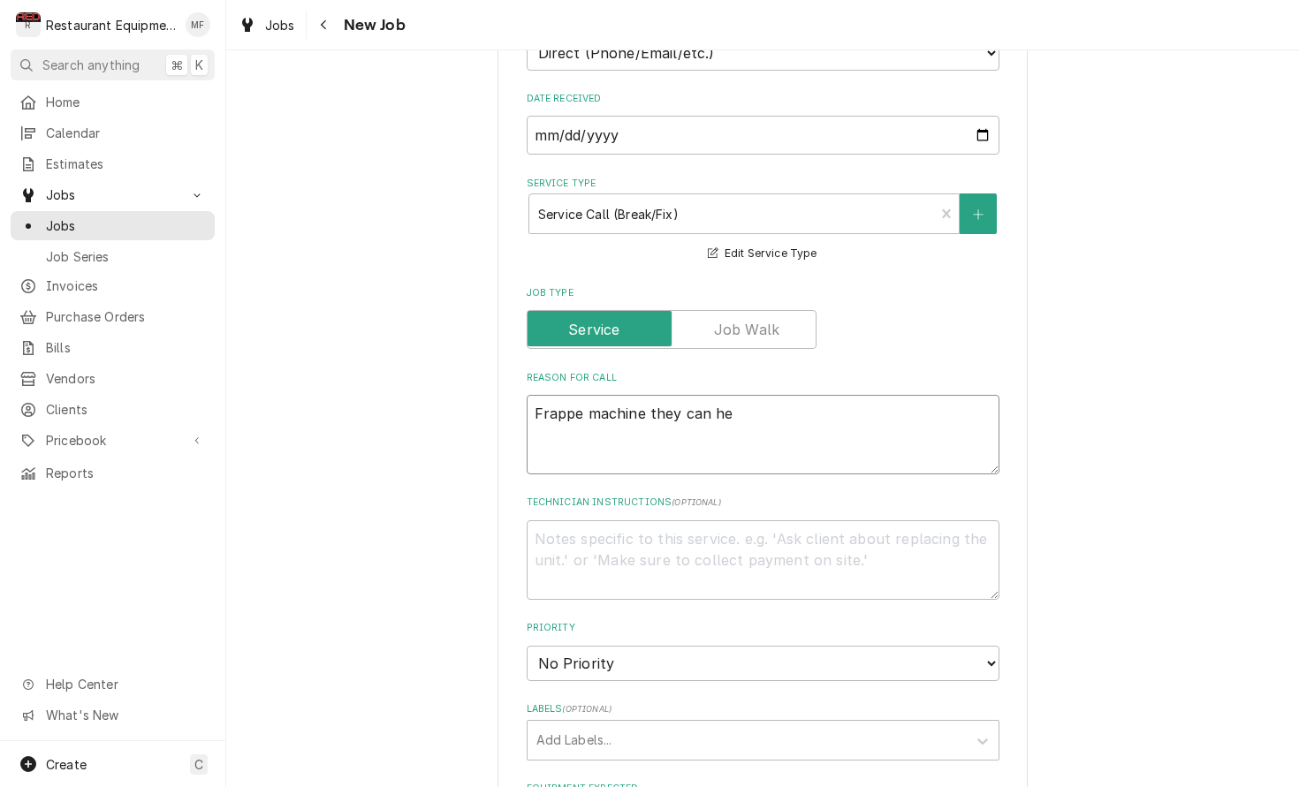
type textarea "Frappe machine they can hea"
type textarea "x"
type textarea "Frappe machine they can hear"
type textarea "x"
type textarea "Frappe machine they can hear"
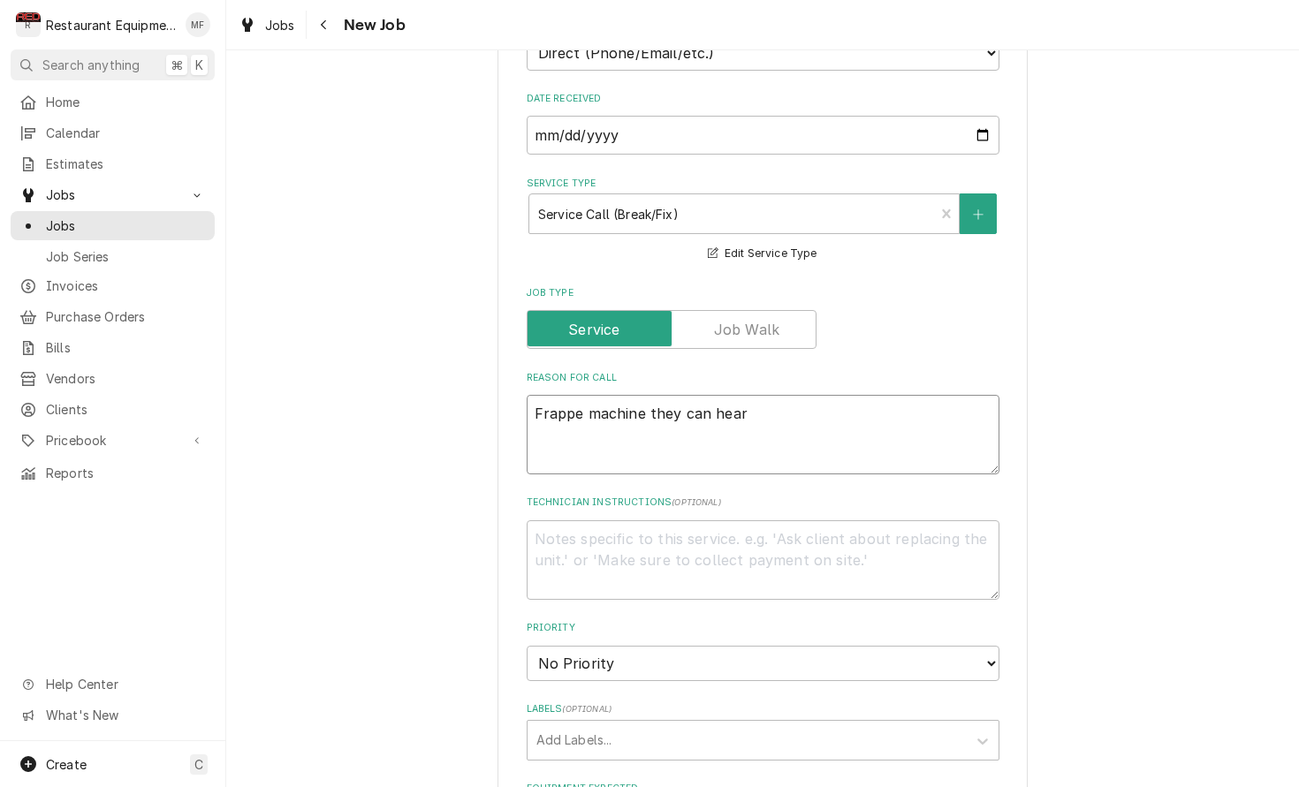
type textarea "x"
type textarea "Frappe machine they can hear i"
type textarea "x"
type textarea "Frappe machine they can hear it"
type textarea "x"
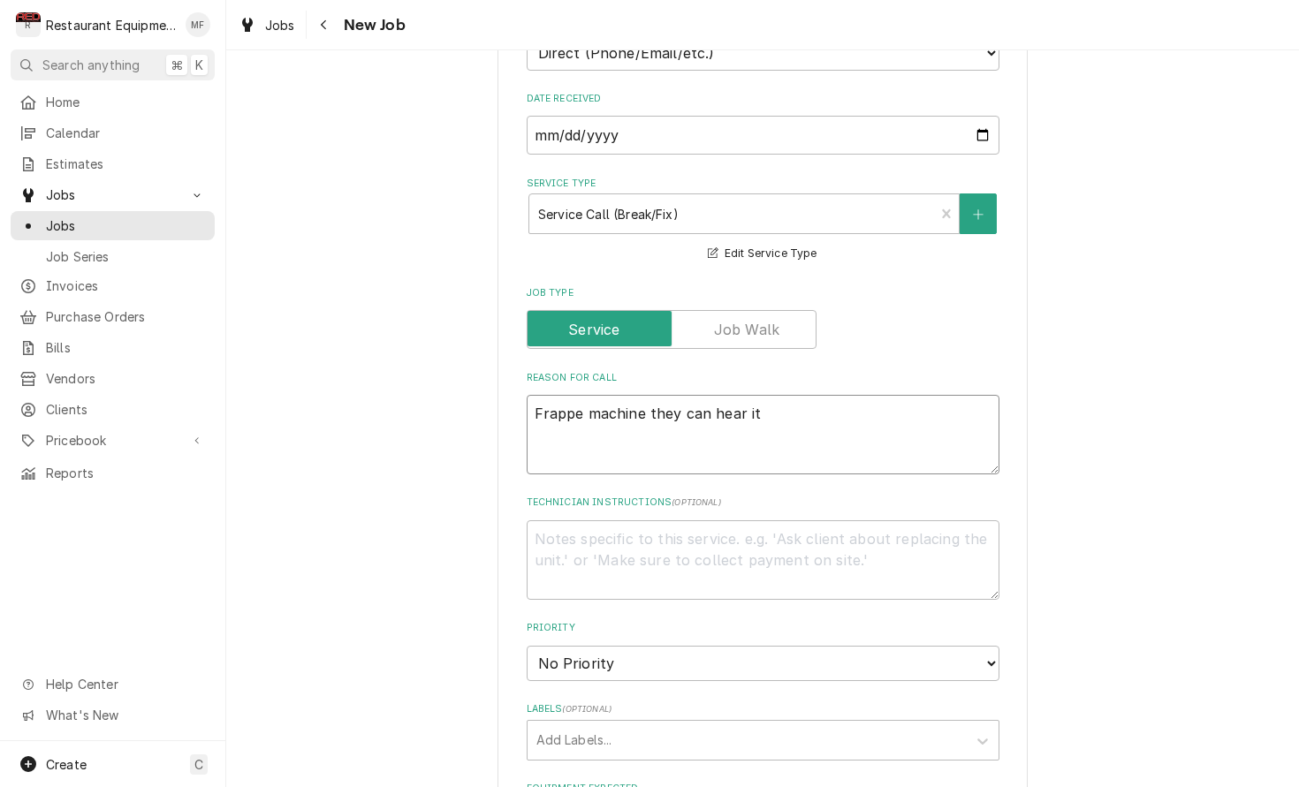
type textarea "Frappe machine they can hear it"
type textarea "x"
type textarea "Frappe machine they can hear it c"
type textarea "x"
type textarea "Frappe machine they can hear it cr"
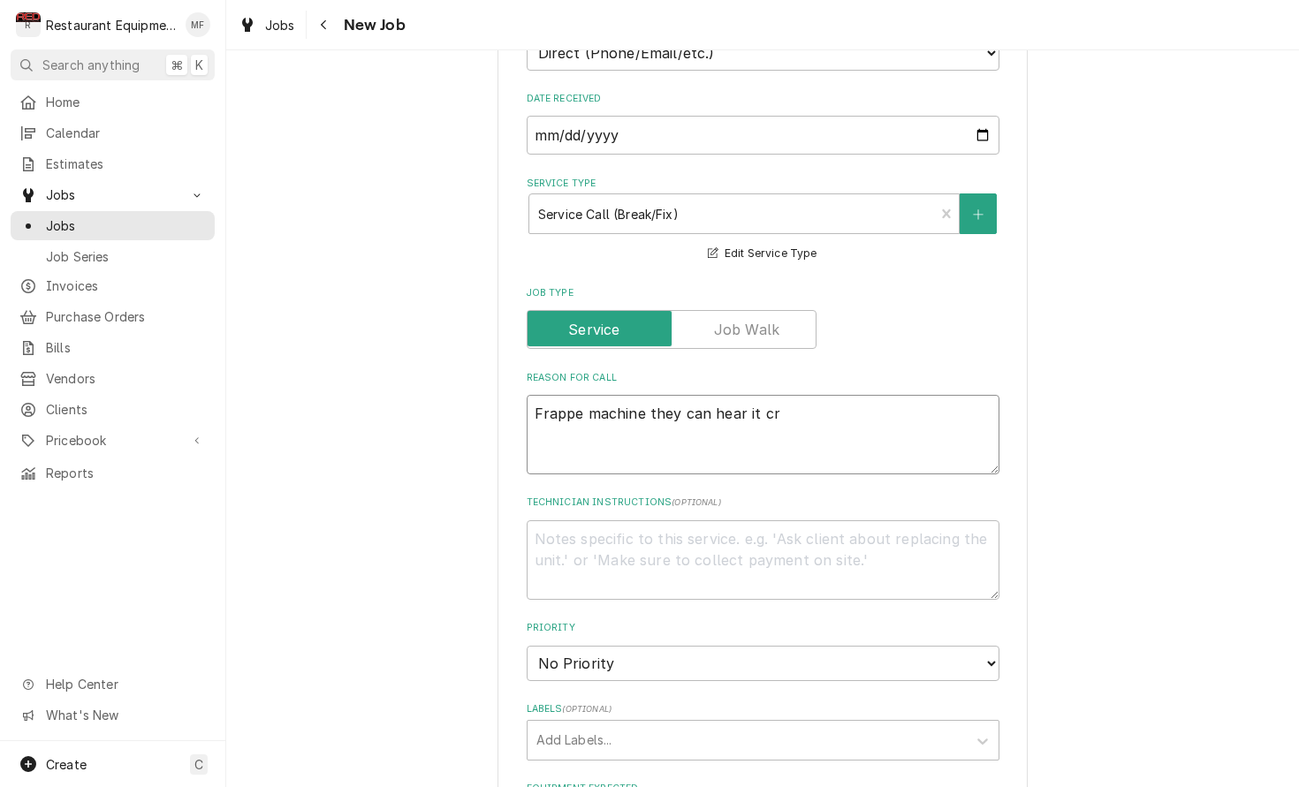
type textarea "x"
type textarea "Frappe machine they can hear it cru"
type textarea "x"
type textarea "Frappe machine they can hear it crus"
type textarea "x"
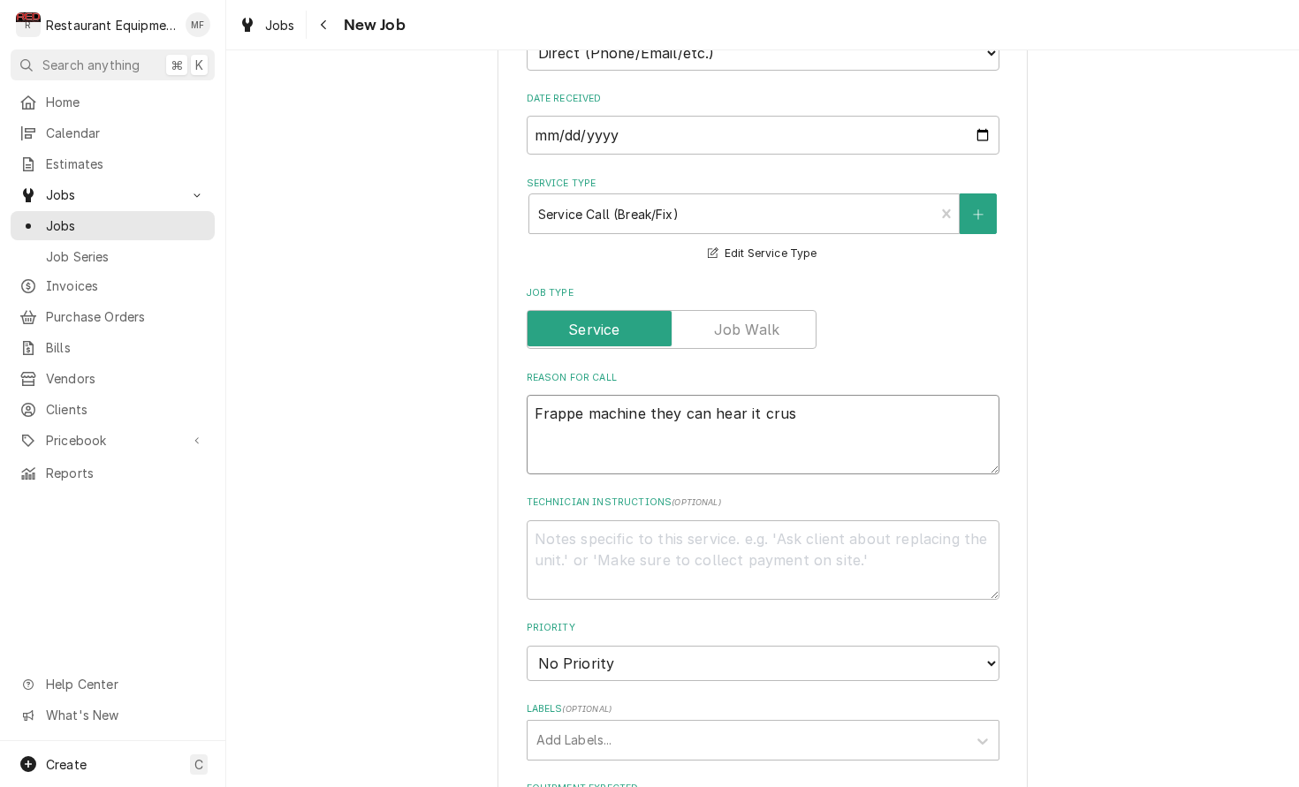
type textarea "Frappe machine they can hear it crush"
type textarea "x"
type textarea "Frappe machine they can hear it crush/"
type textarea "x"
type textarea "Frappe machine they can hear it crush/"
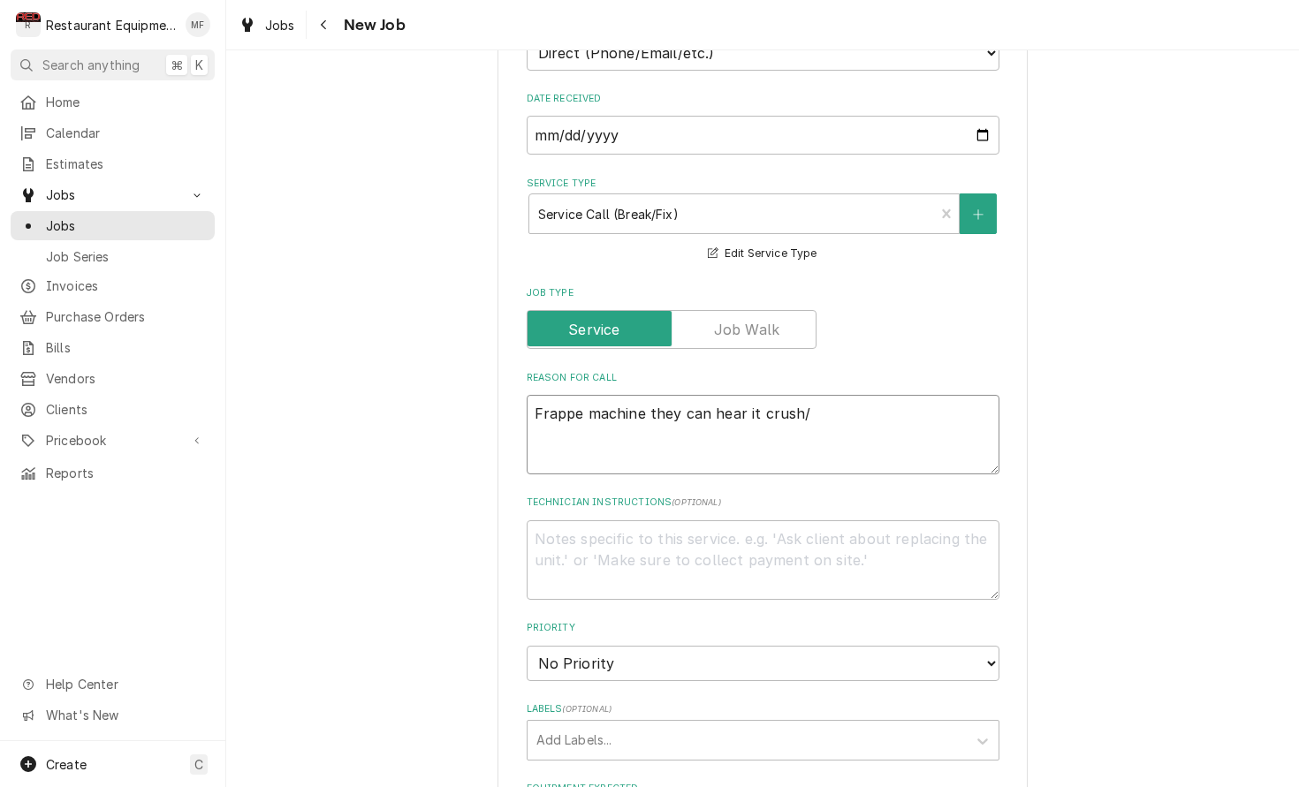
type textarea "x"
type textarea "Frappe machine they can hear it crush/"
type textarea "x"
type textarea "Frappe machine they can hear it crush/g"
type textarea "x"
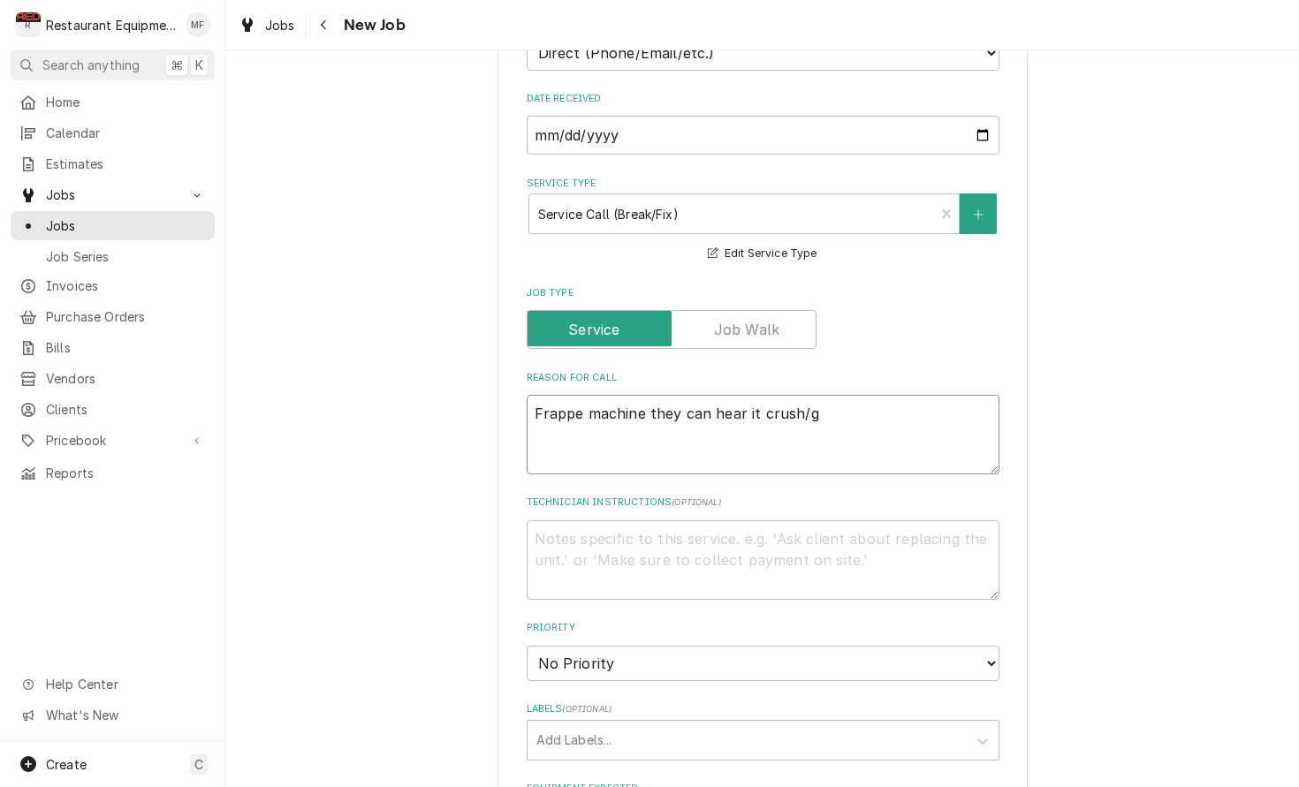
type textarea "Frappe machine they can hear it crush/gr"
type textarea "x"
type textarea "Frappe machine they can hear it crush/gri"
type textarea "x"
type textarea "Frappe machine they can hear it crush/grin"
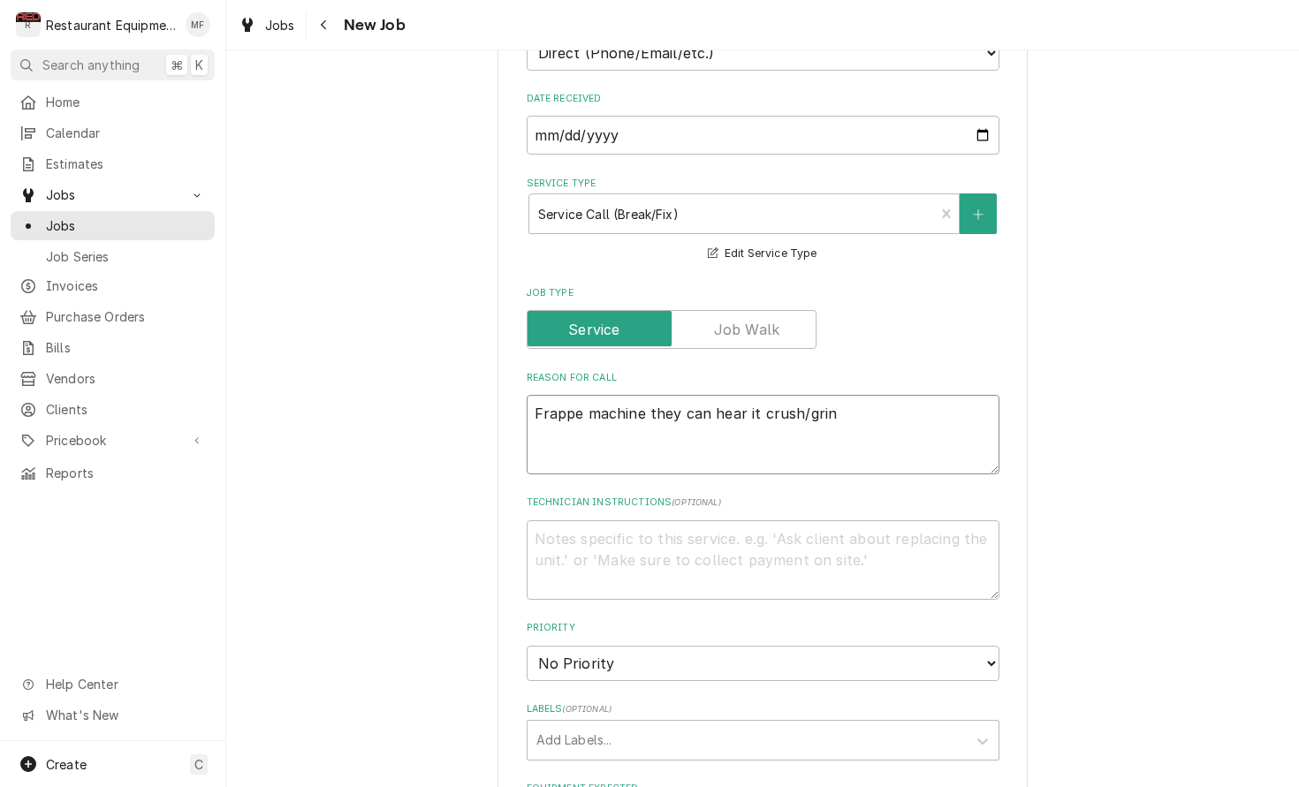
type textarea "x"
type textarea "Frappe machine they can hear it crush/grind"
type textarea "x"
type textarea "Frappe machine they can hear it crush/grind"
type textarea "x"
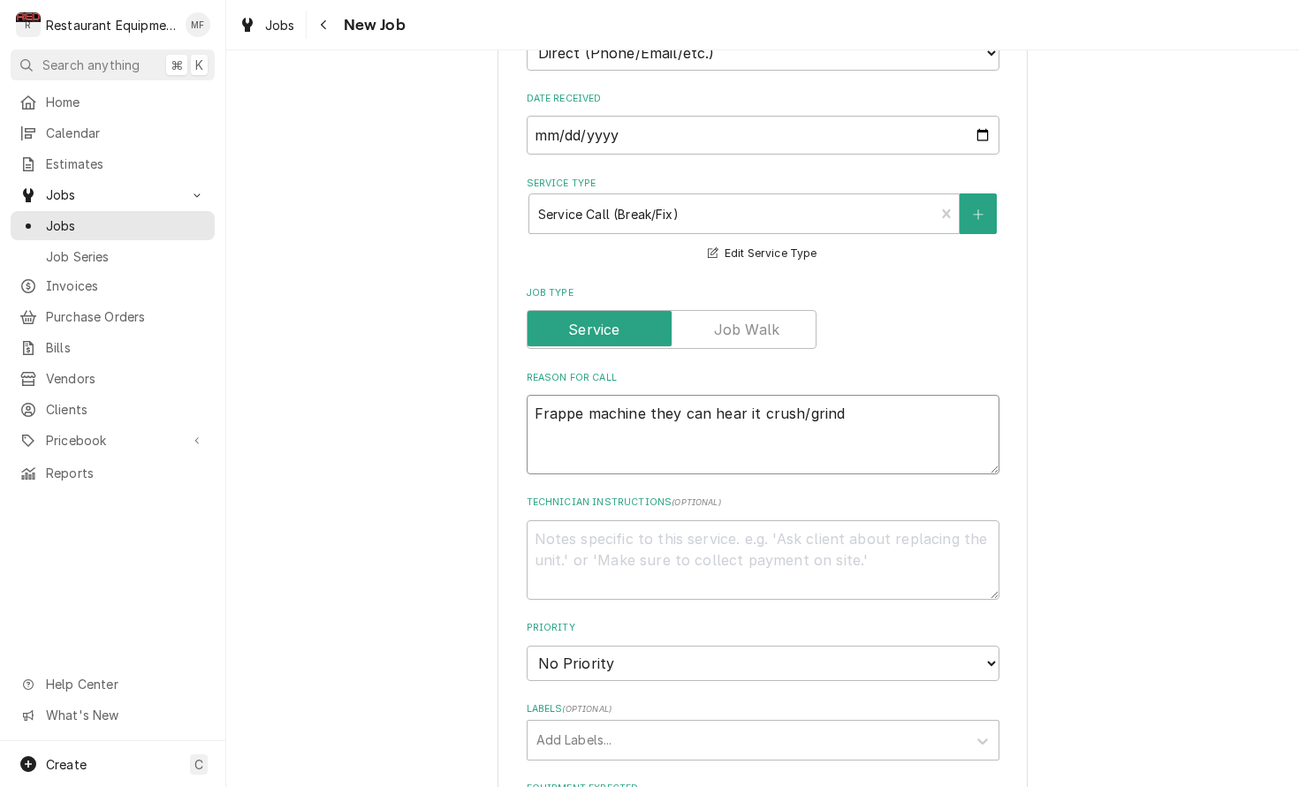
type textarea "Frappe machine they can hear it crush/grind i"
type textarea "x"
type textarea "Frappe machine they can hear it crush/grind ic"
type textarea "x"
type textarea "Frappe machine they can hear it crush/grind ice"
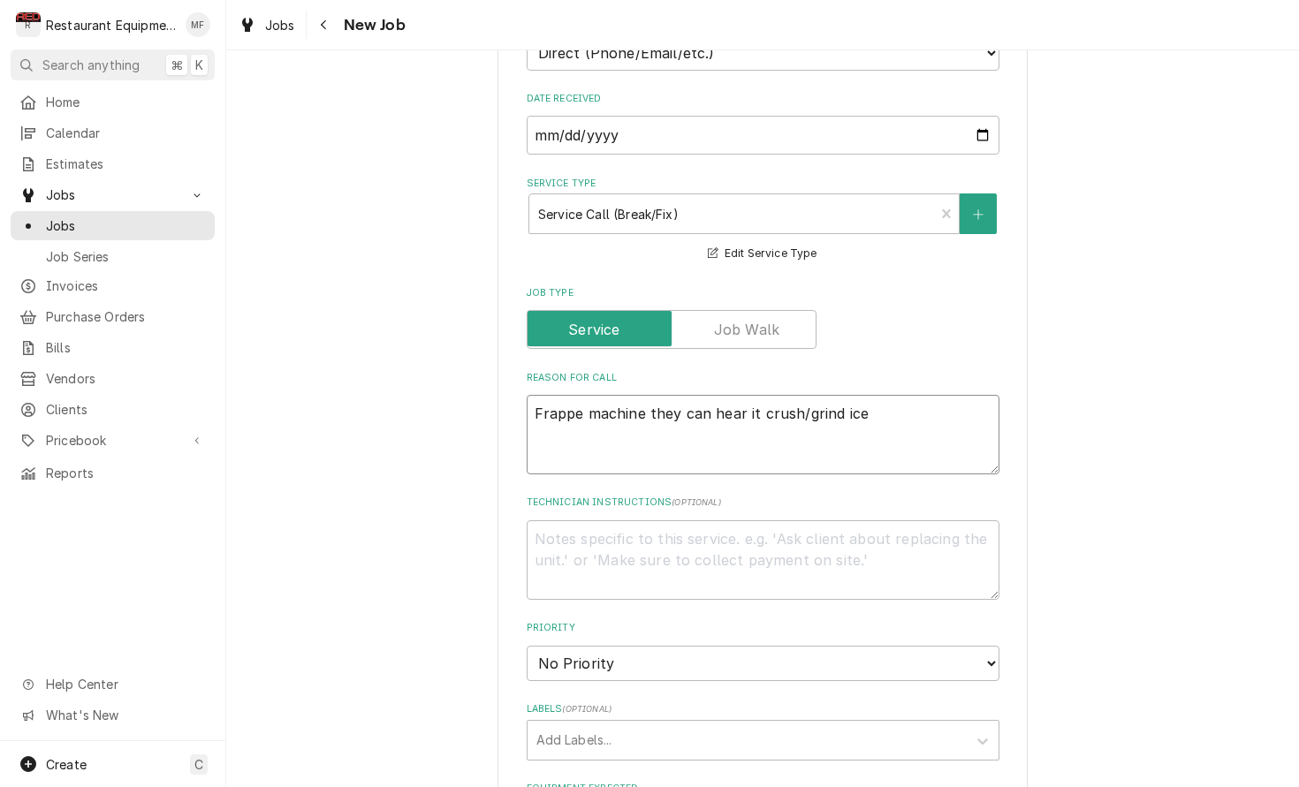
type textarea "x"
type textarea "Frappe machine they can hear it crush/grind ice"
type textarea "x"
type textarea "Frappe machine they can hear it crush/grind ice b"
type textarea "x"
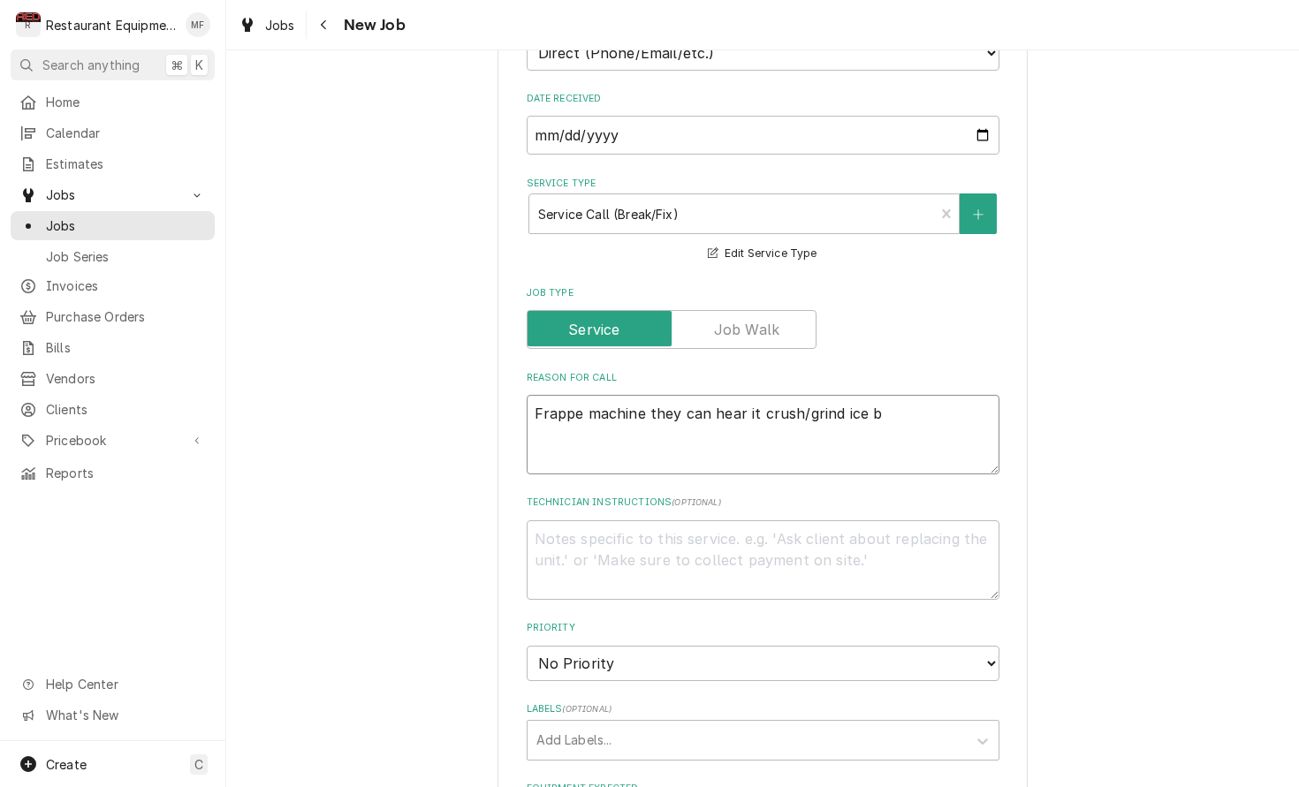
type textarea "Frappe machine they can hear it crush/grind ice bu"
type textarea "x"
type textarea "Frappe machine they can hear it crush/grind ice but"
type textarea "x"
type textarea "Frappe machine they can hear it crush/grind ice but"
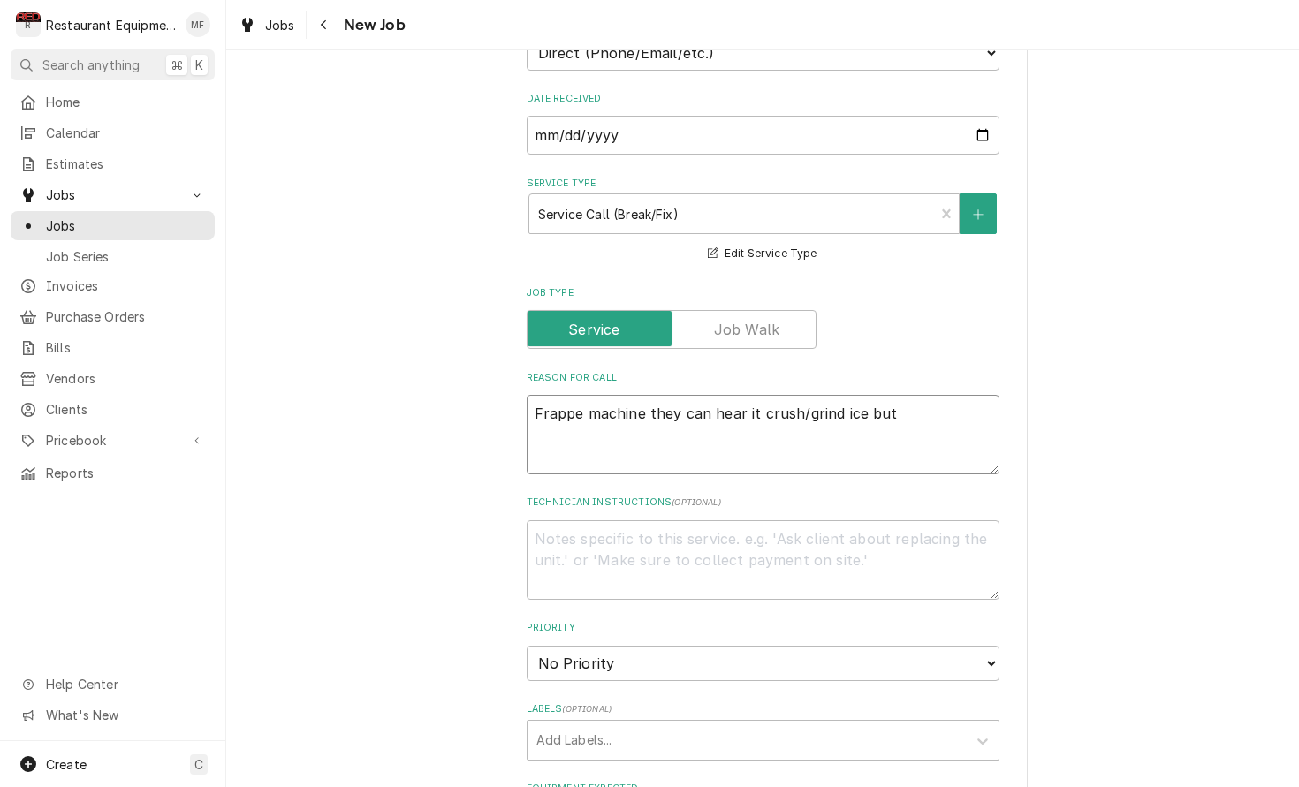
type textarea "x"
type textarea "Frappe machine they can hear it crush/grind ice but n"
type textarea "x"
type textarea "Frappe machine they can hear it crush/grind ice but no"
type textarea "x"
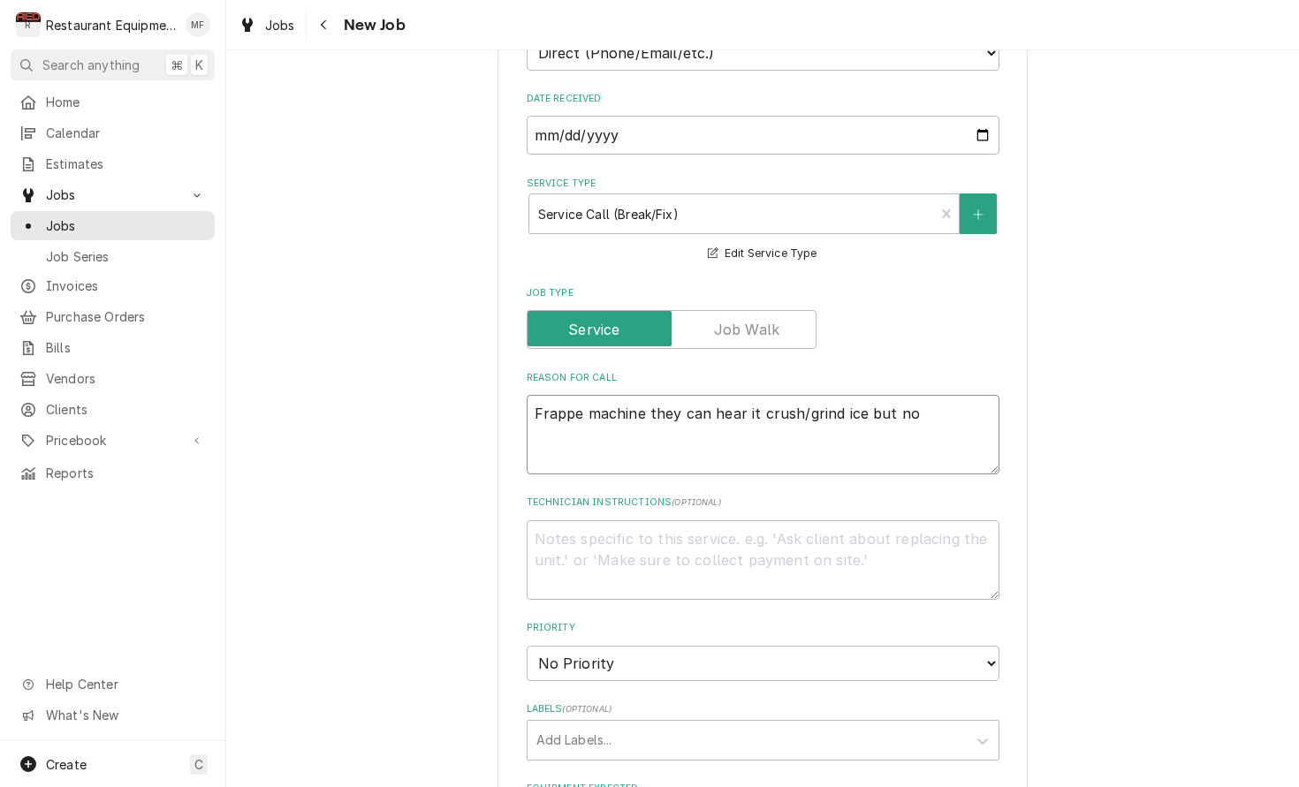
type textarea "Frappe machine they can hear it crush/grind ice but not"
type textarea "x"
type textarea "Frappe machine they can hear it crush/grind ice but noth"
type textarea "x"
type textarea "Frappe machine they can hear it crush/grind ice but nothi"
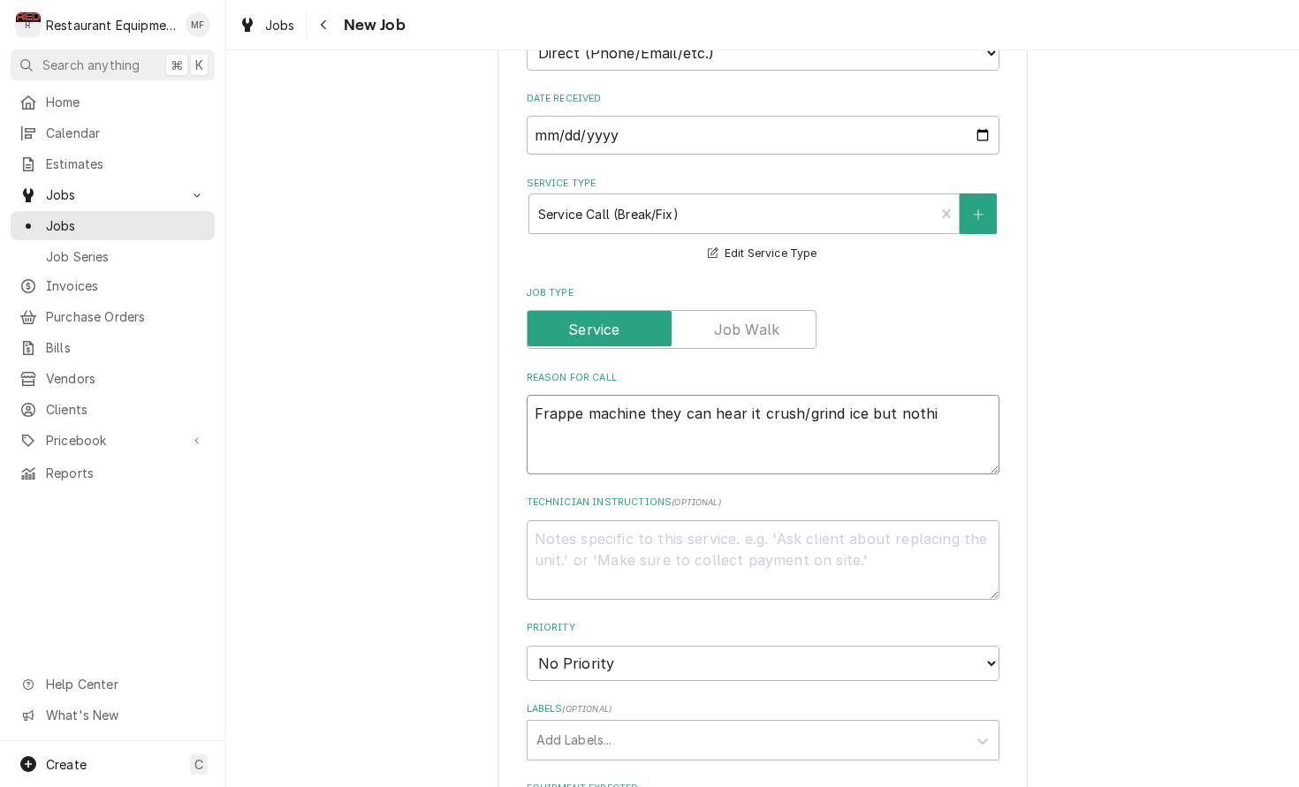
type textarea "x"
type textarea "Frappe machine they can hear it crush/grind ice but nothin"
type textarea "x"
type textarea "Frappe machine they can hear it crush/grind ice but nothing"
type textarea "x"
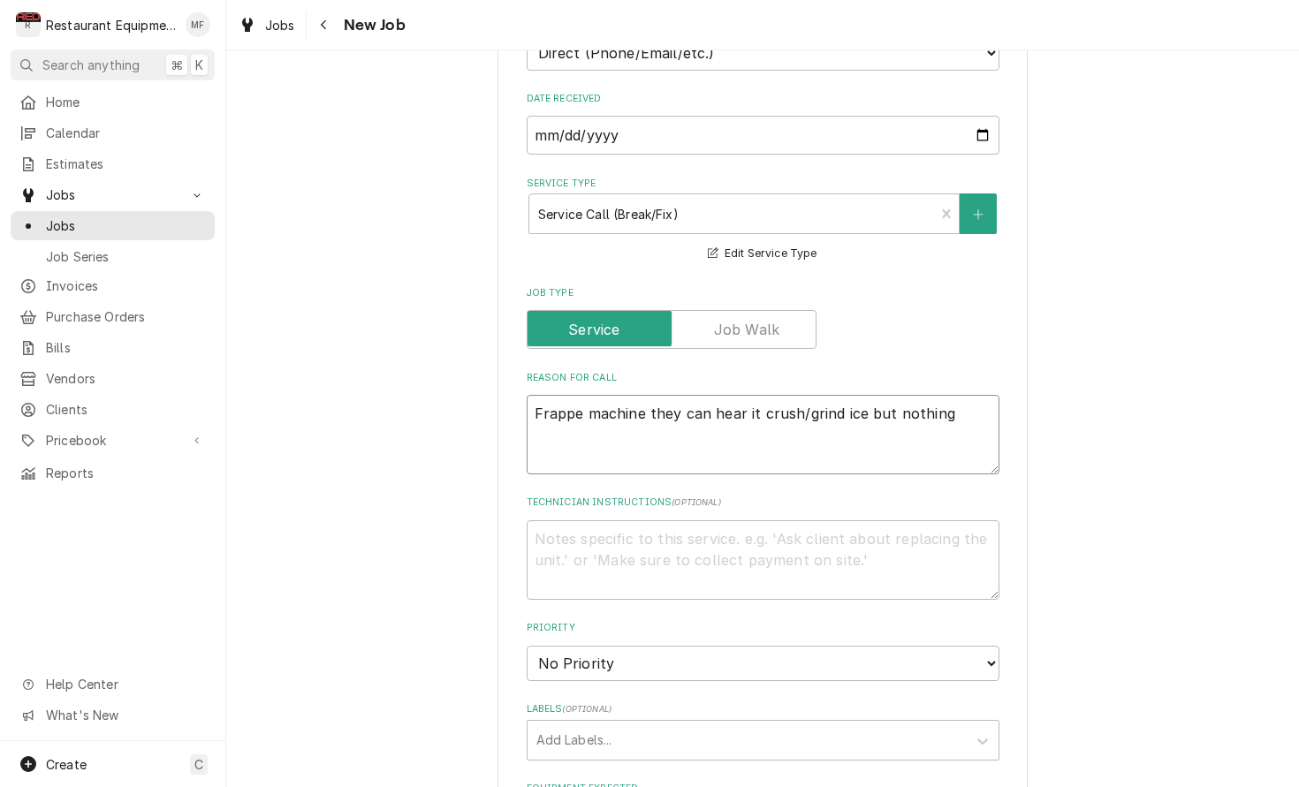
type textarea "Frappe machine they can hear it crush/grind ice but nothing"
type textarea "x"
type textarea "Frappe machine they can hear it crush/grind ice but nothing i"
type textarea "x"
type textarea "Frappe machine they can hear it crush/grind ice but nothing is"
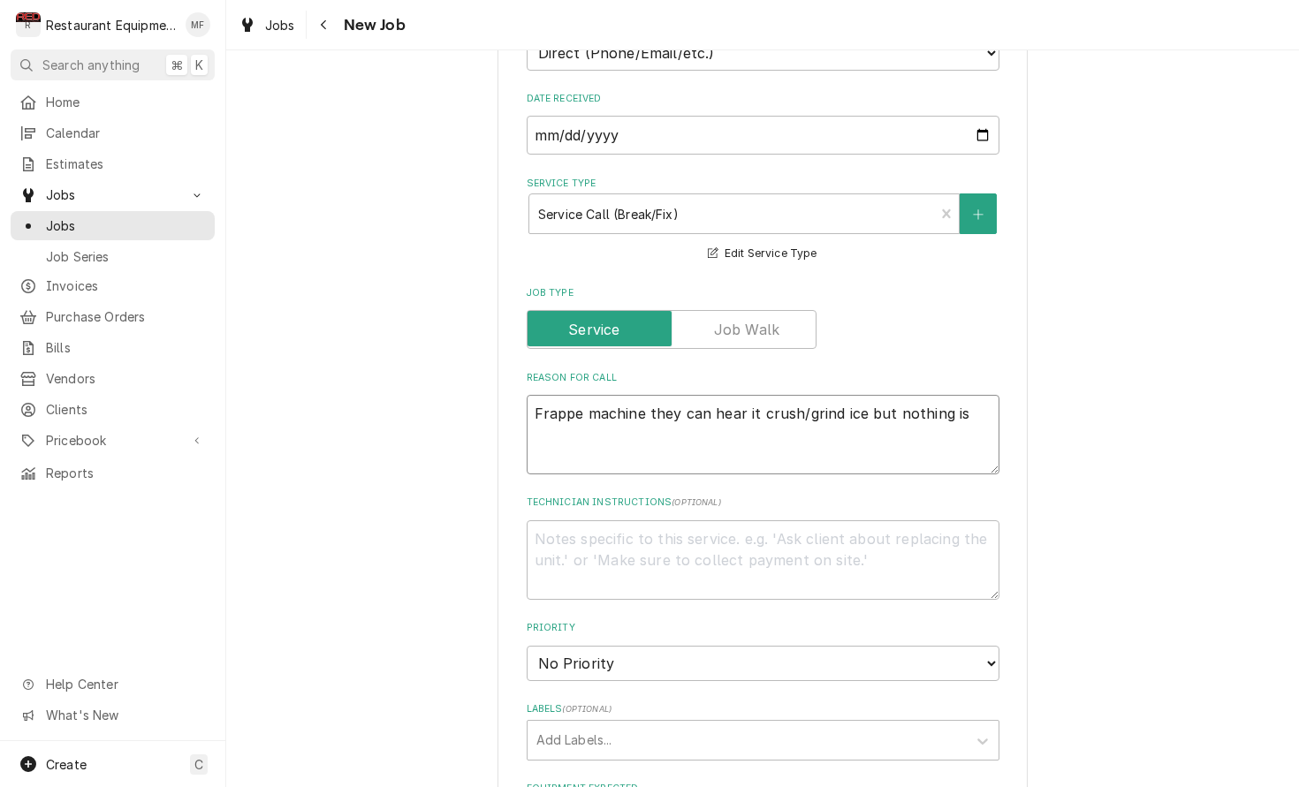
type textarea "x"
type textarea "Frappe machine they can hear it crush/grind ice but nothing is"
type textarea "x"
type textarea "Frappe machine they can hear it crush/grind ice but nothing is c"
type textarea "x"
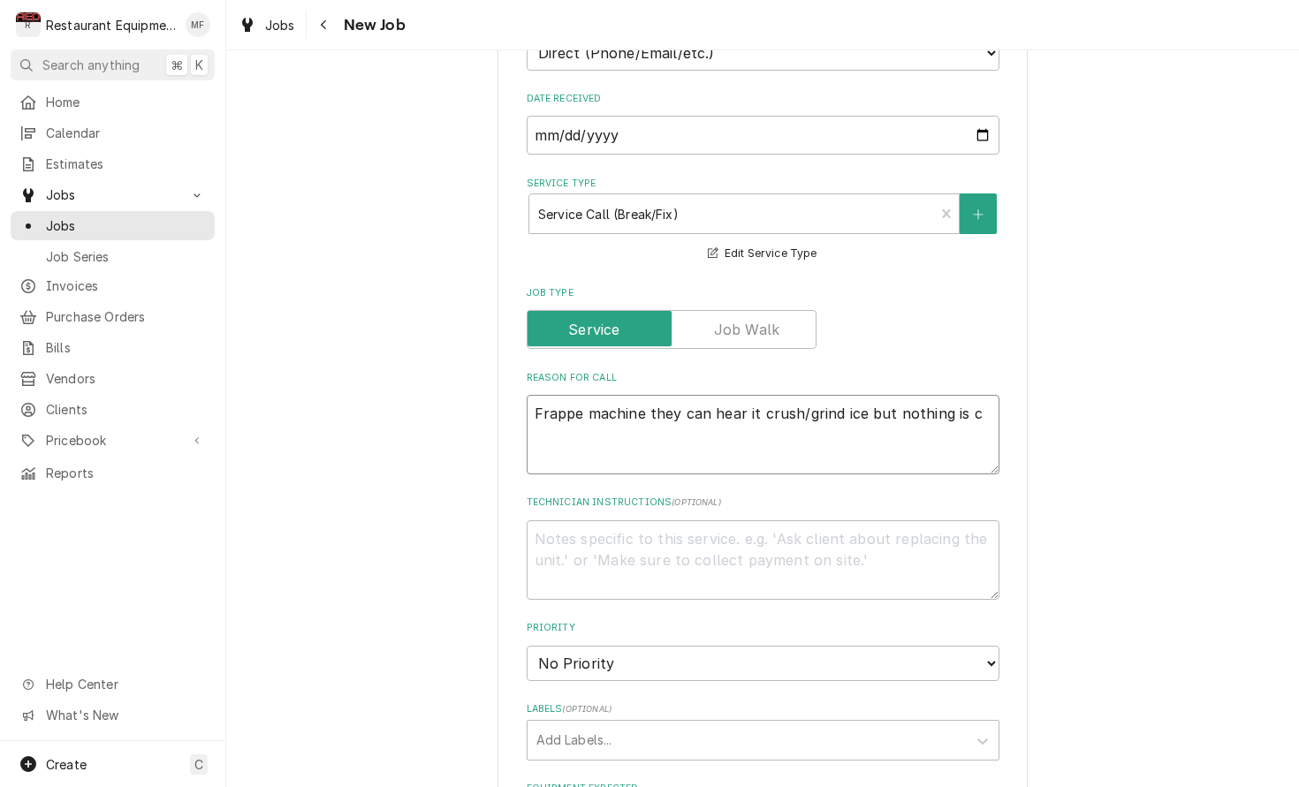
type textarea "Frappe machine they can hear it crush/grind ice but nothing is co"
type textarea "x"
type textarea "Frappe machine they can hear it crush/grind ice but nothing is coi"
type textarea "x"
type textarea "Frappe machine they can hear it crush/grind ice but nothing is co"
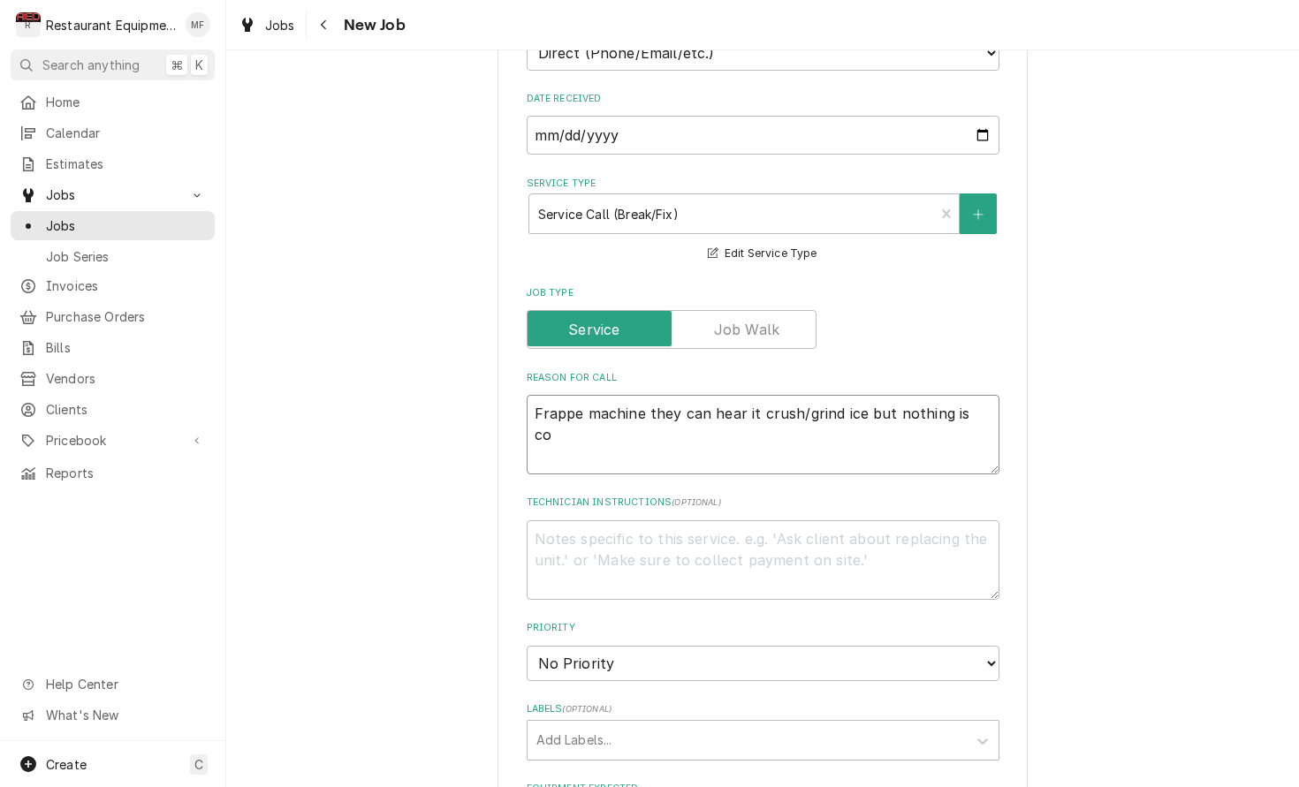
type textarea "x"
type textarea "Frappe machine they can hear it crush/grind ice but nothing is com"
type textarea "x"
type textarea "Frappe machine they can hear it crush/grind ice but nothing is comi"
type textarea "x"
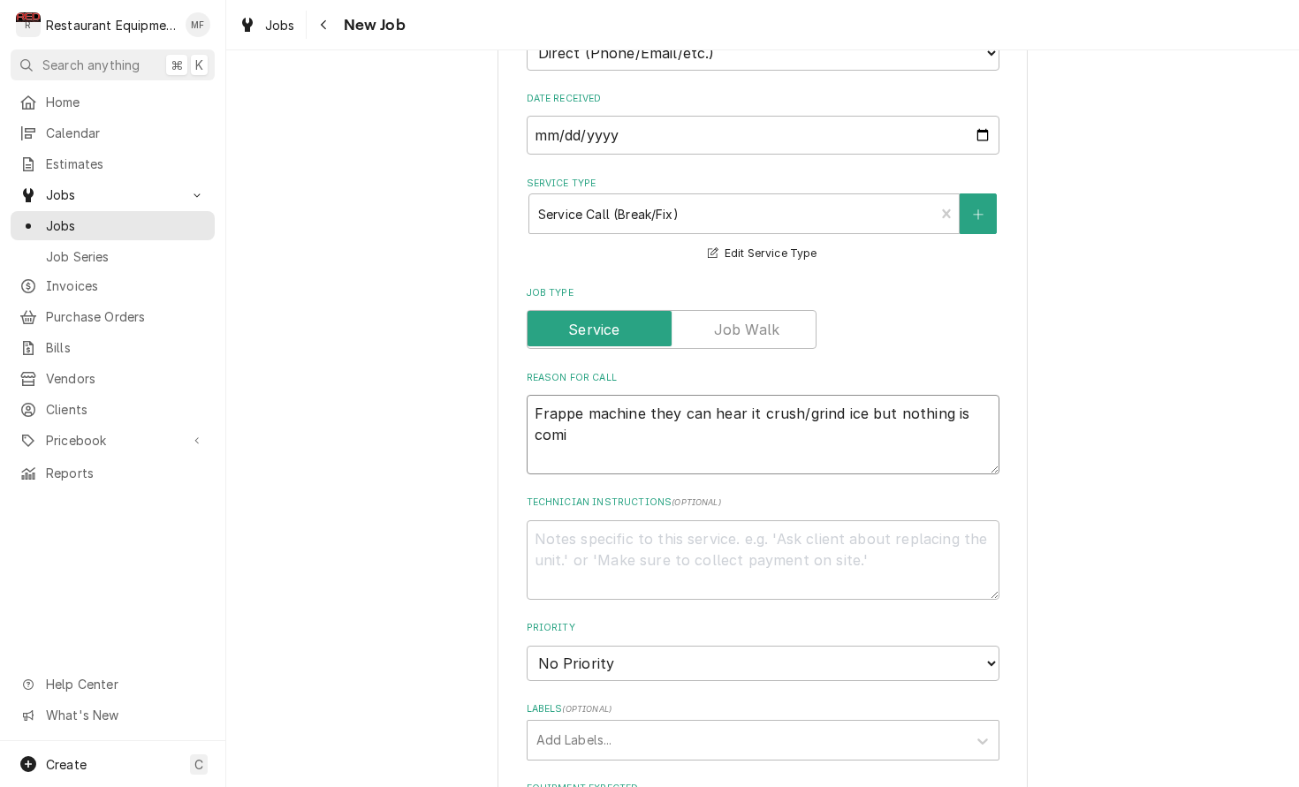
type textarea "Frappe machine they can hear it crush/grind ice but nothing is comin"
type textarea "x"
type textarea "Frappe machine they can hear it crush/grind ice but nothing is coming"
type textarea "x"
type textarea "Frappe machine they can hear it crush/grind ice but nothing is coming"
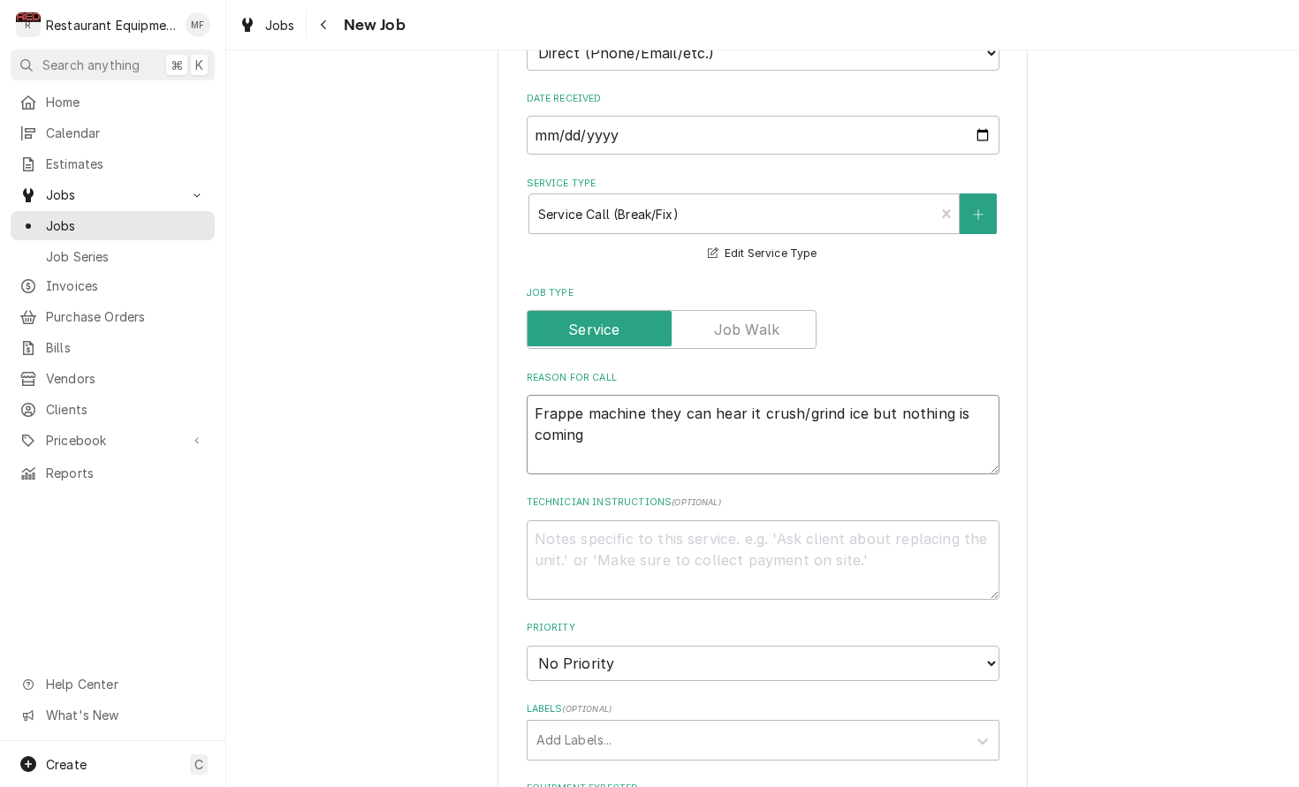
type textarea "x"
type textarea "Frappe machine they can hear it crush/grind ice but nothing is coming o"
type textarea "x"
type textarea "Frappe machine they can hear it crush/grind ice but nothing is coming ou"
type textarea "x"
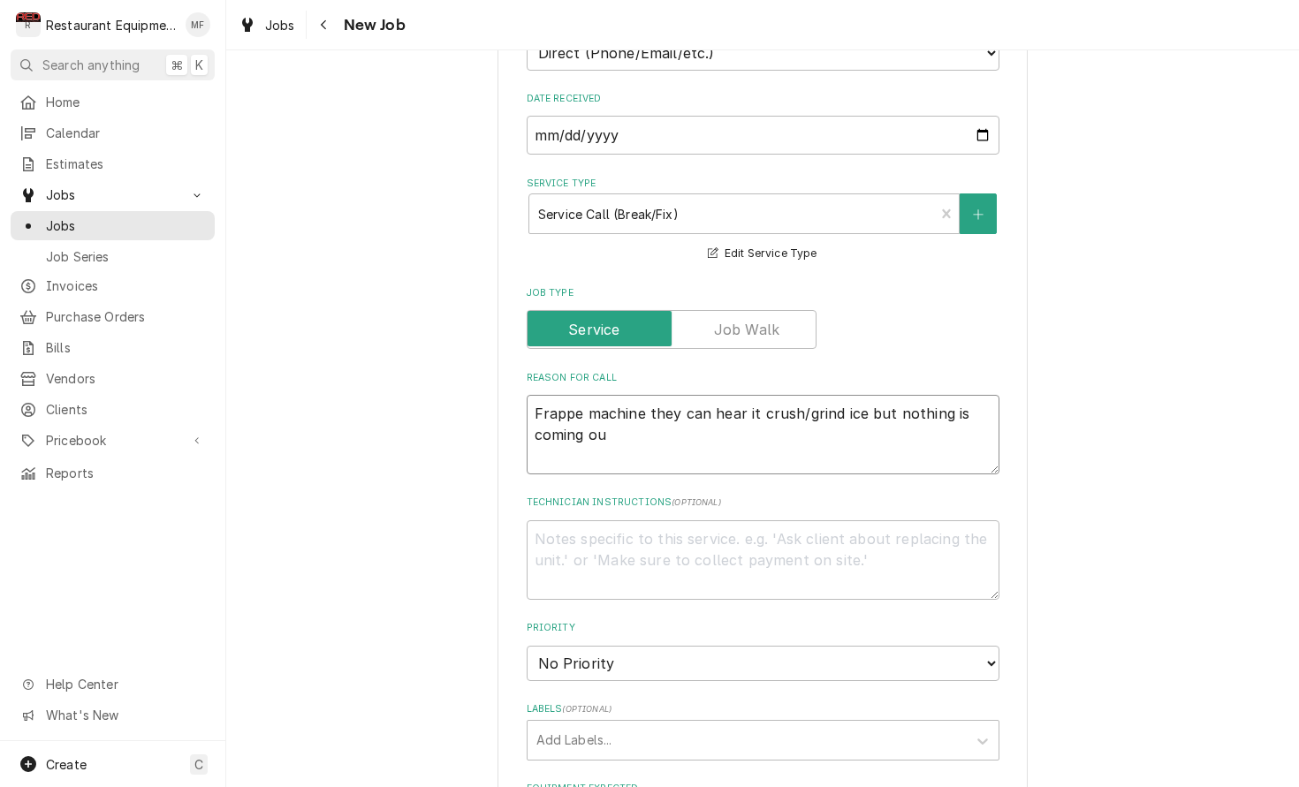
type textarea "Frappe machine they can hear it crush/grind ice but nothing is coming out"
type textarea "x"
type textarea "Frappe machine they can hear it crush/grind ice but nothing is coming out,"
type textarea "x"
type textarea "Frappe machine they can hear it crush/grind ice but nothing is coming out"
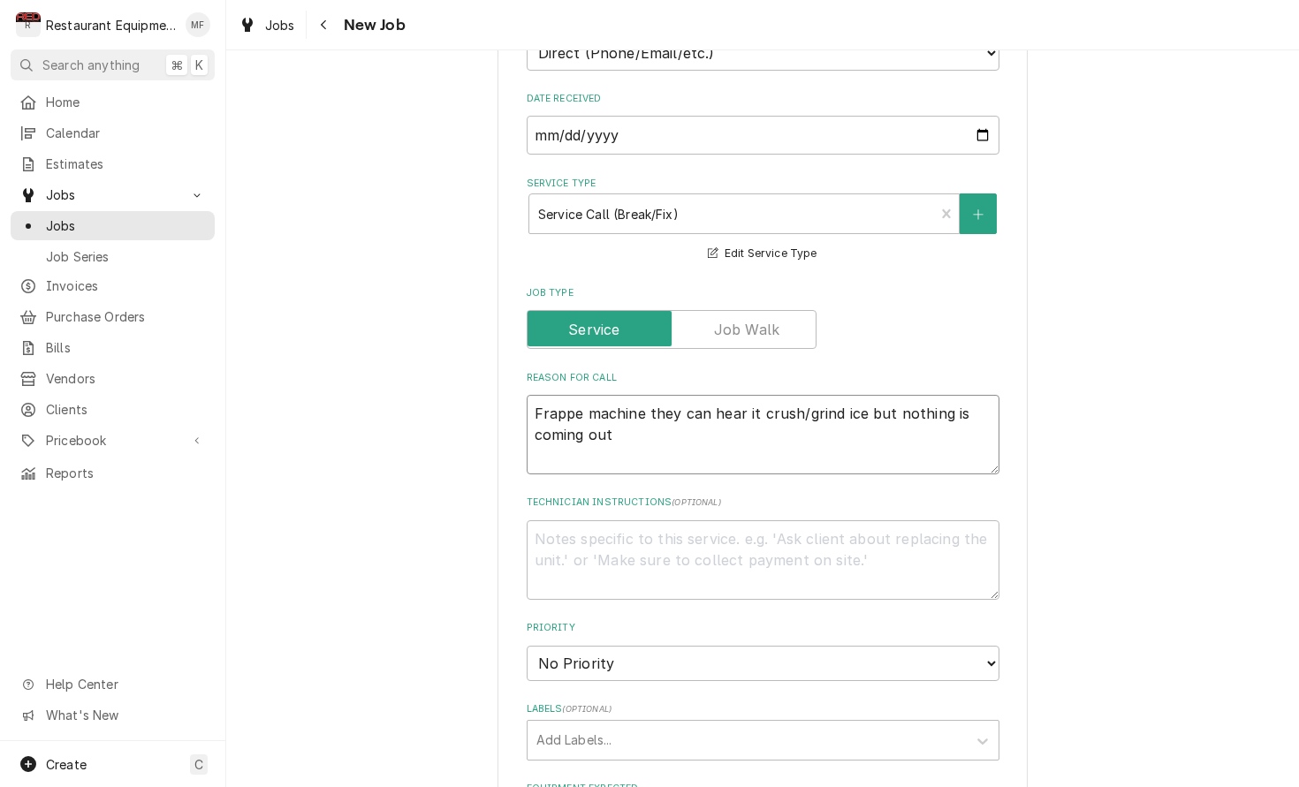
type textarea "x"
type textarea "Frappe machine they can hear it crush/grind ice but nothing is coming out"
type textarea "x"
type textarea "Frappe machine they can hear it crush/grind ice but nothing is coming out"
type textarea "x"
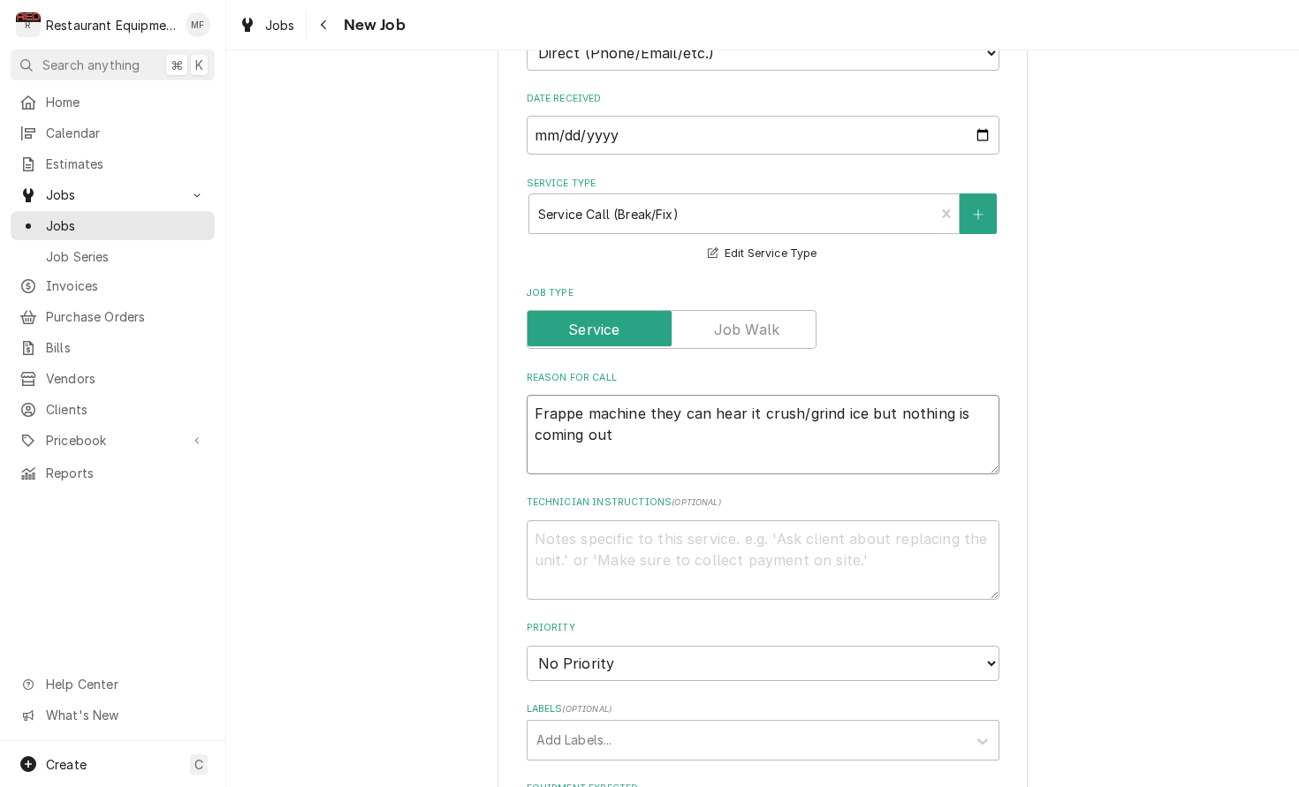
type textarea "Frappe machine they can hear it crush/grind ice but nothing is coming out,"
type textarea "x"
type textarea "Frappe machine they can hear it crush/grind ice but nothing is coming out,"
type textarea "x"
type textarea "Frappe machine they can hear it crush/grind ice but nothing is coming out, L"
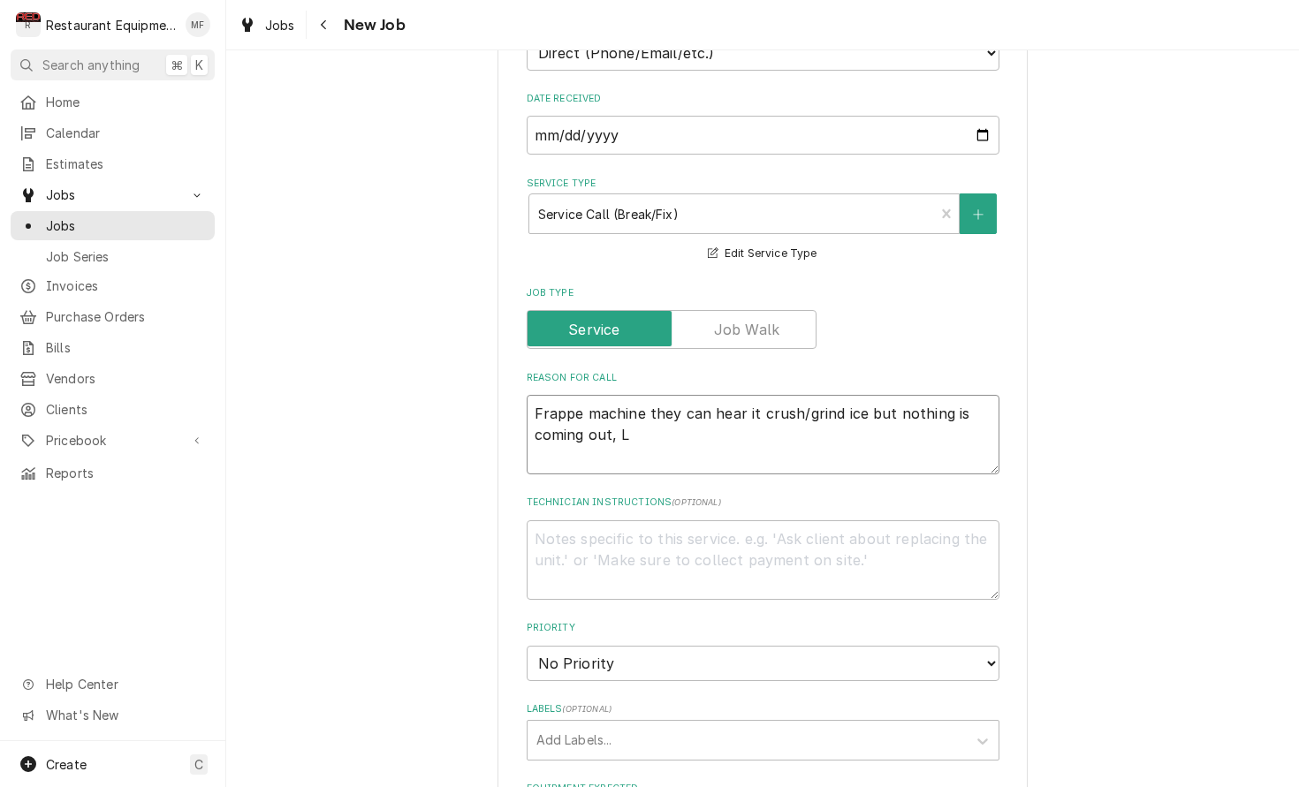
type textarea "x"
type textarea "Frappe machine they can hear it crush/grind ice but nothing is coming out, L"
type textarea "x"
type textarea "Frappe machine they can hear it crush/grind ice but nothing is coming out, L b"
type textarea "x"
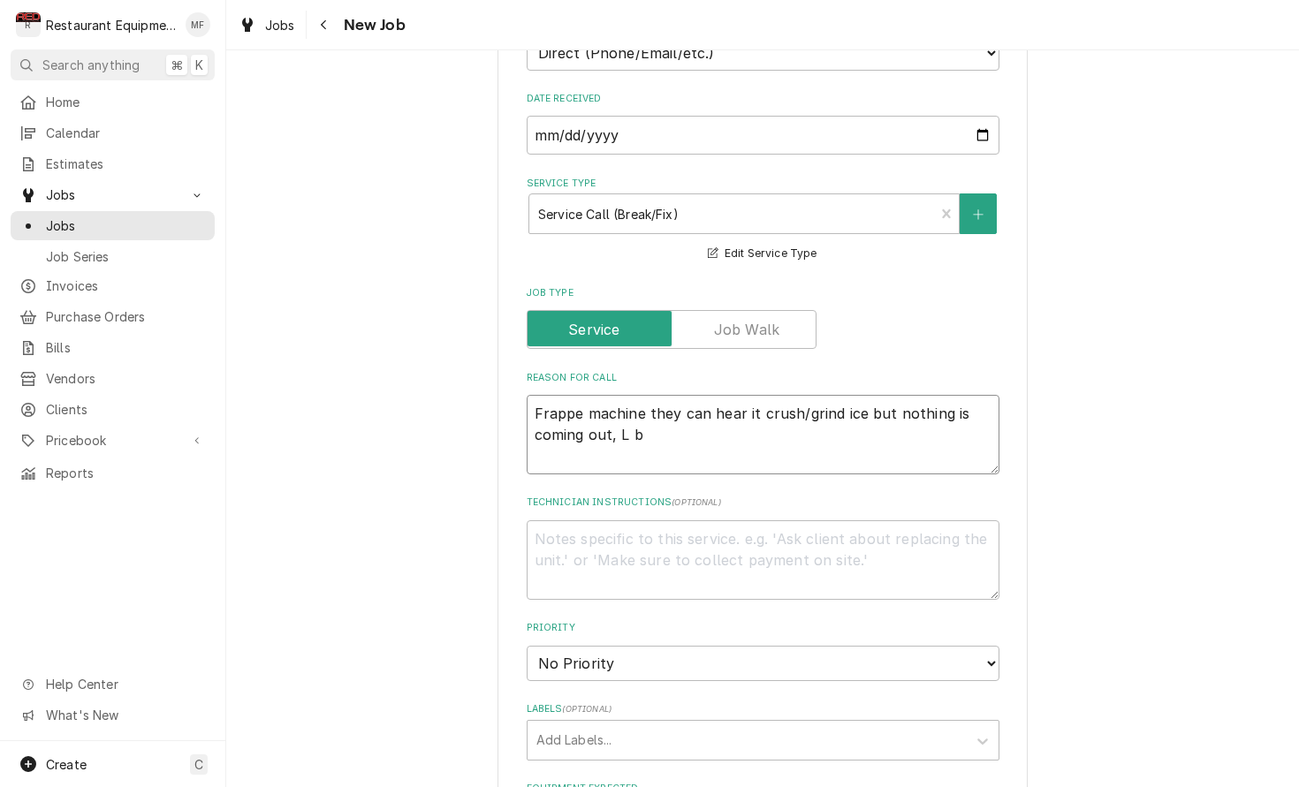
type textarea "Frappe machine they can hear it crush/grind ice but nothing is coming out, L bl"
type textarea "x"
type textarea "Frappe machine they can hear it crush/grind ice but nothing is coming out, L ble"
type textarea "x"
type textarea "Frappe machine they can hear it crush/grind ice but nothing is coming out, L bl…"
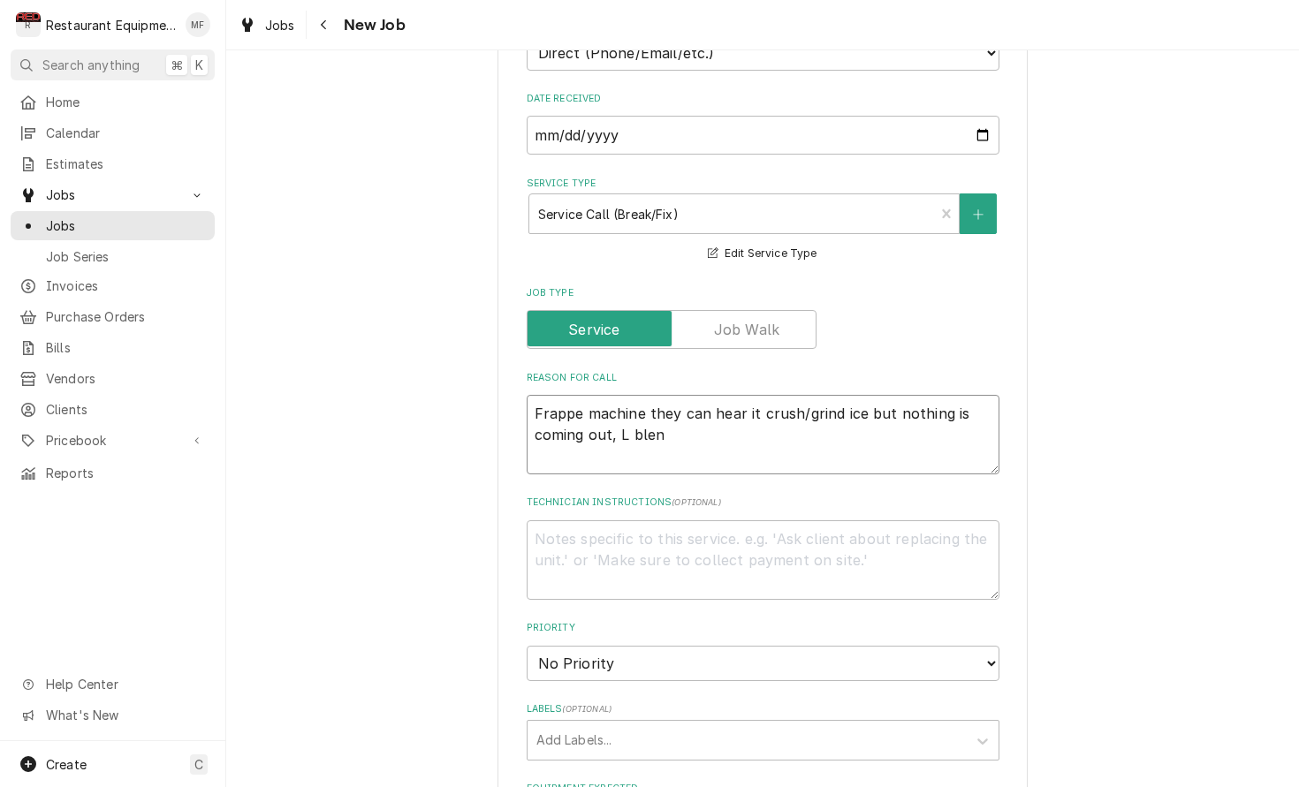
type textarea "x"
type textarea "Frappe machine they can hear it crush/grind ice but nothing is coming out, L bl…"
type textarea "x"
type textarea "Frappe machine they can hear it crush/grind ice but nothing is coming out, L bl…"
type textarea "x"
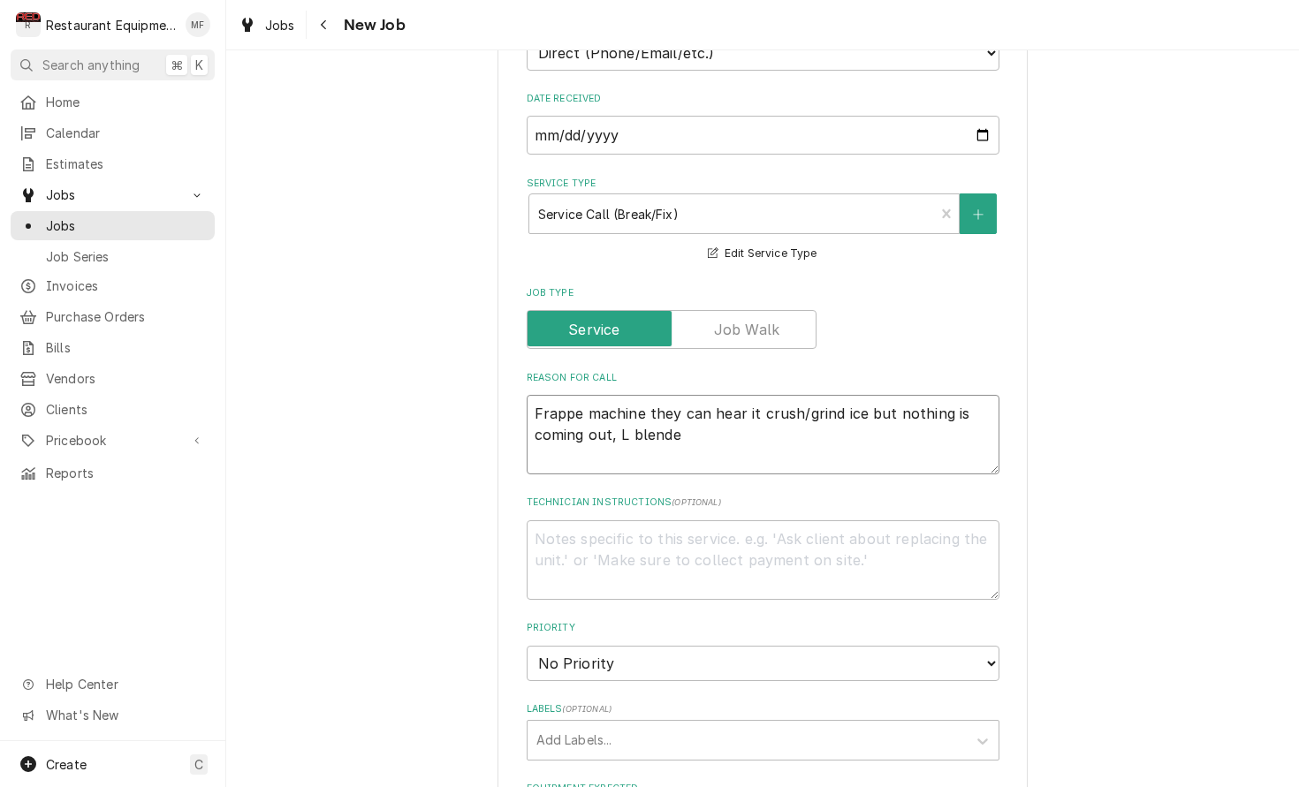
type textarea "Frappe machine they can hear it crush/grind ice but nothing is coming out, L bl…"
type textarea "x"
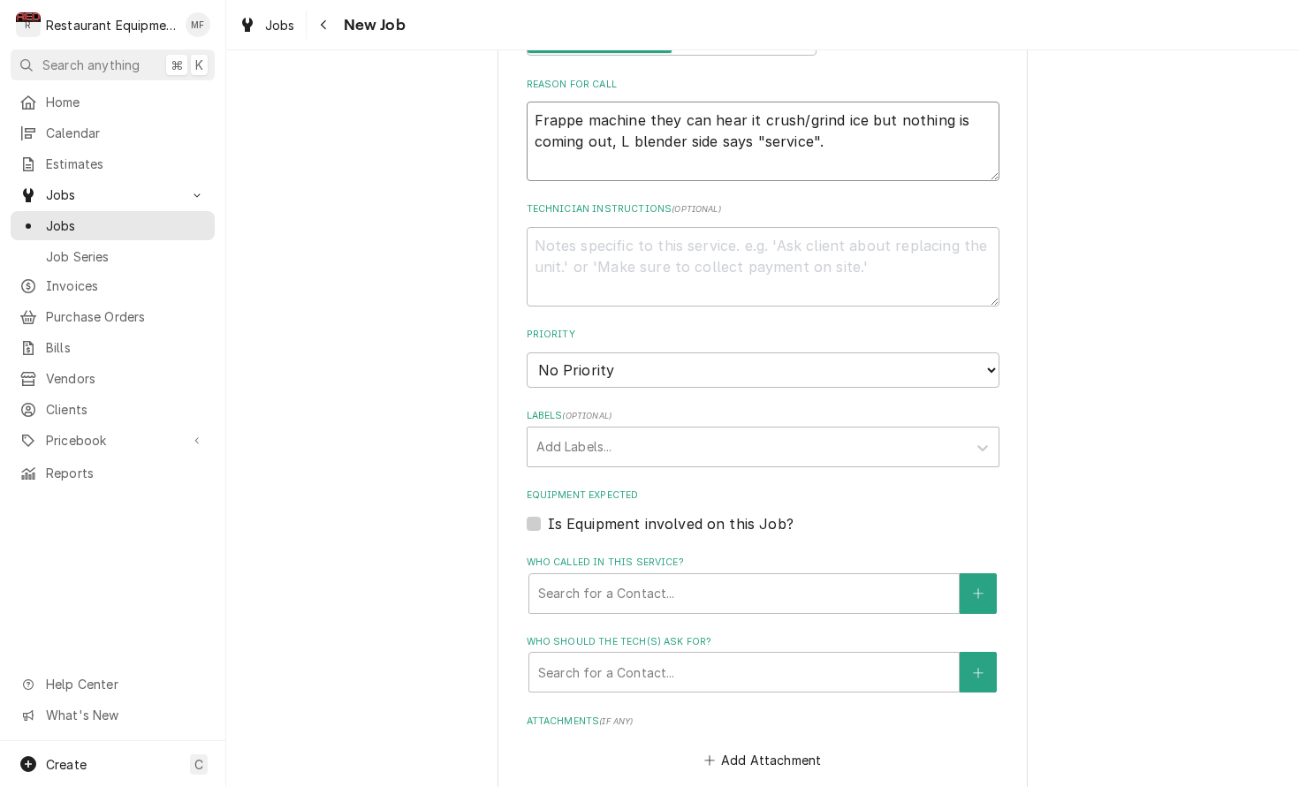
scroll to position [852, 0]
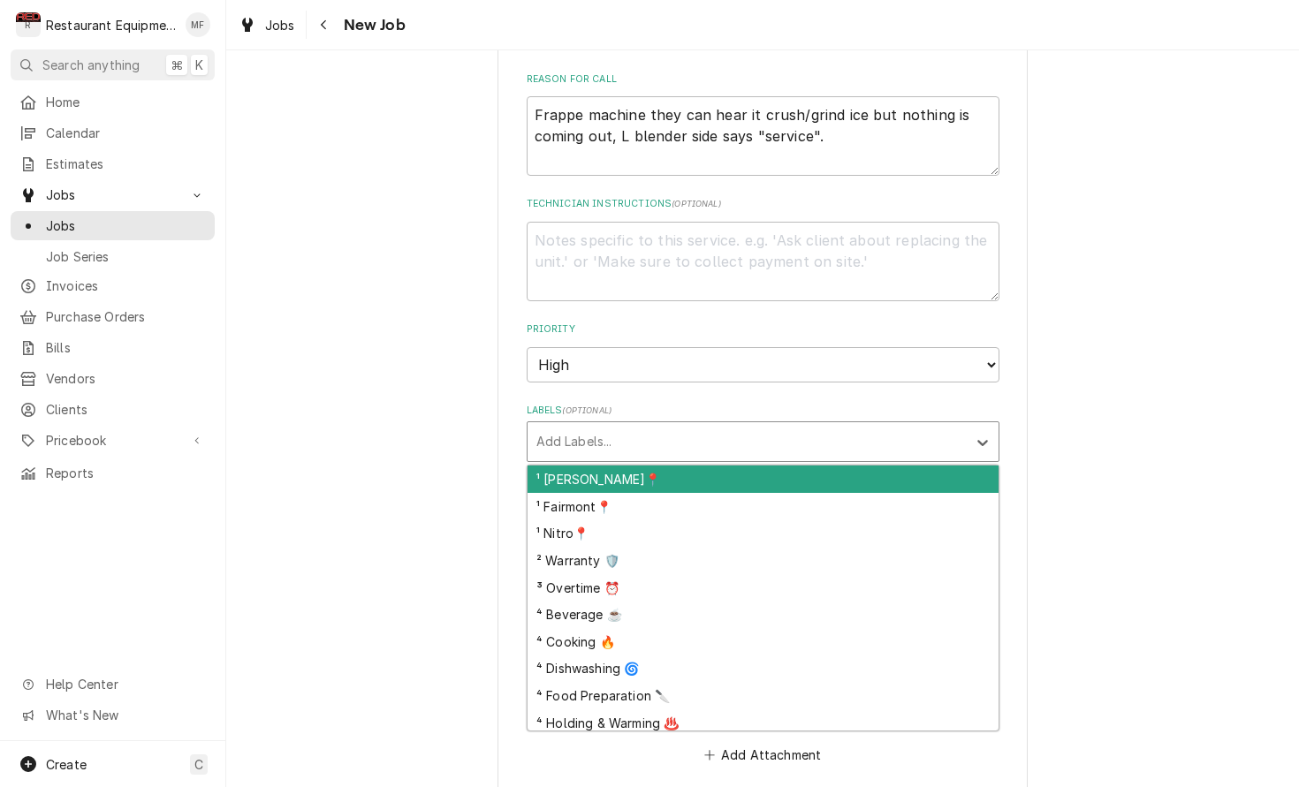
click at [786, 426] on div "Labels" at bounding box center [746, 442] width 421 height 32
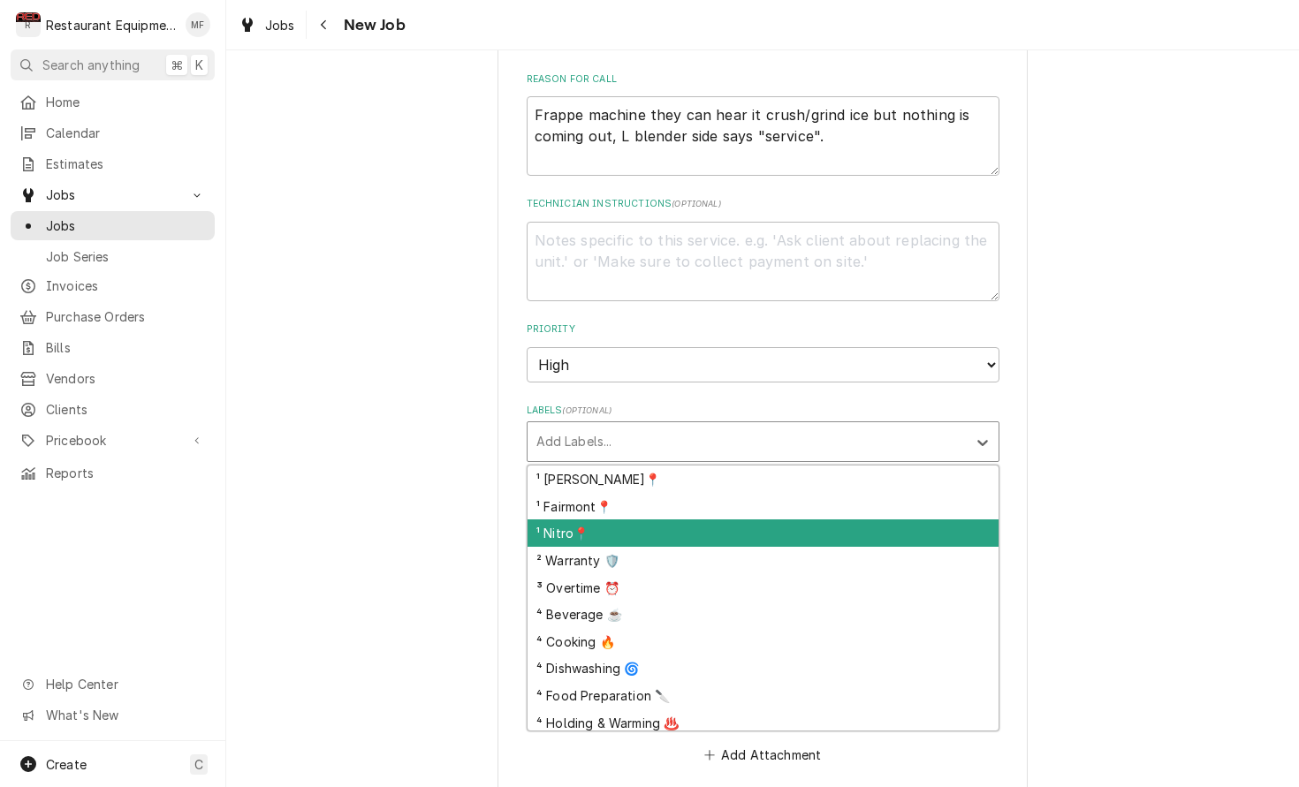
click at [815, 519] on div "¹ Nitro📍" at bounding box center [762, 532] width 471 height 27
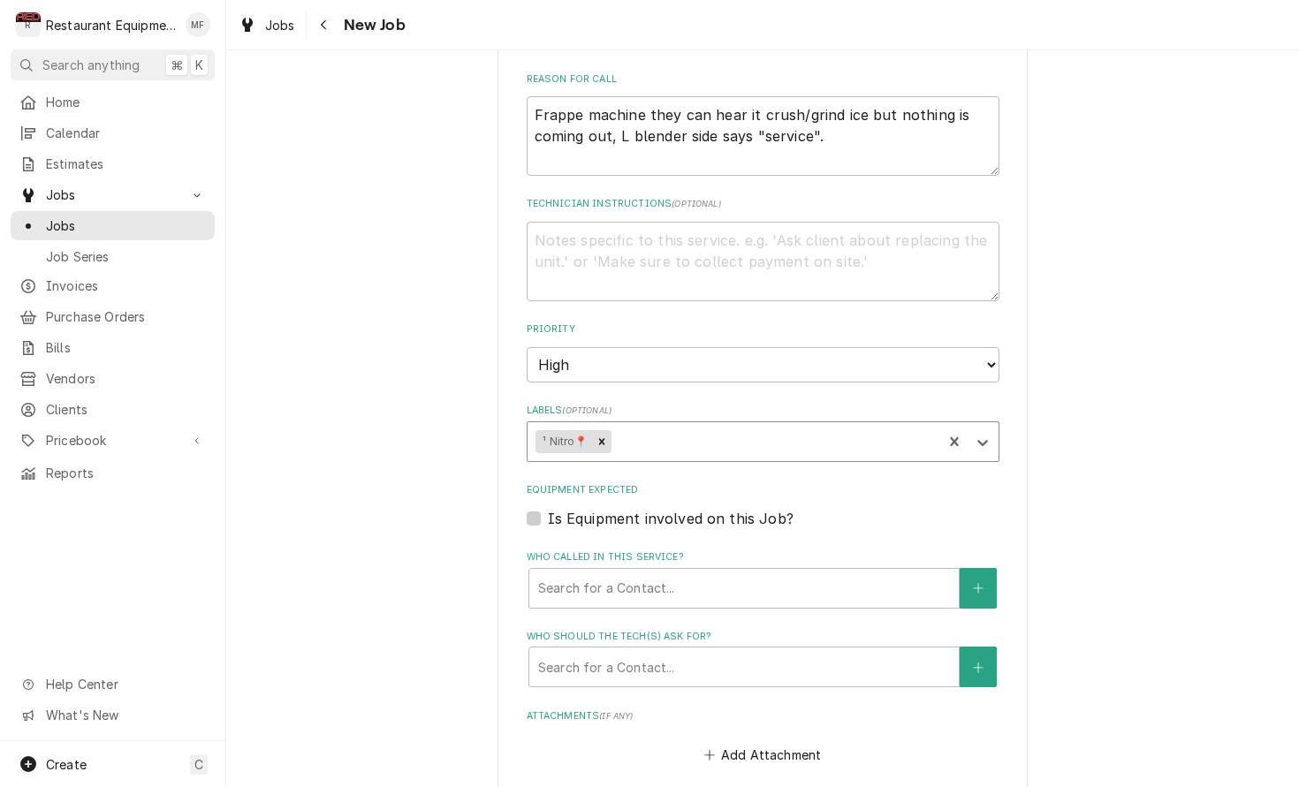
click at [788, 426] on div "Labels" at bounding box center [773, 442] width 319 height 32
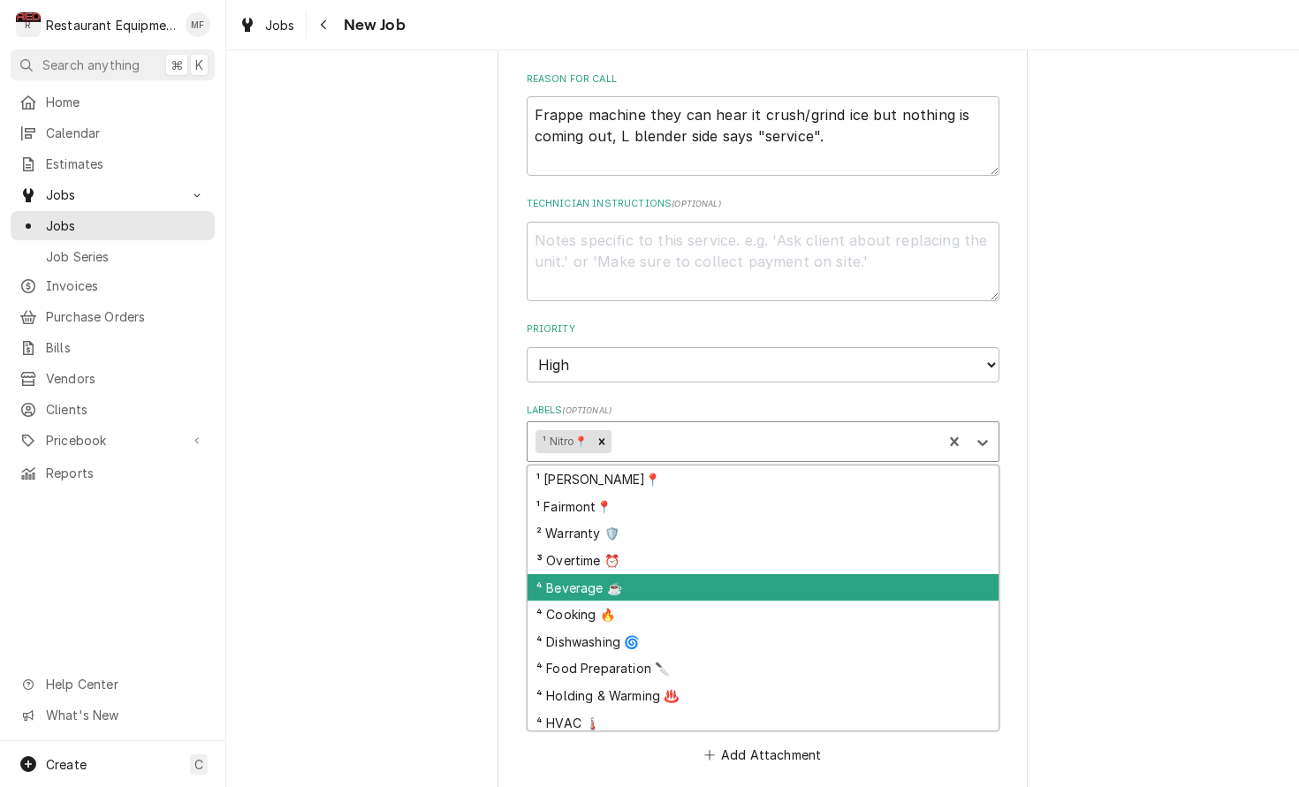
click at [790, 574] on div "⁴ Beverage ☕" at bounding box center [762, 587] width 471 height 27
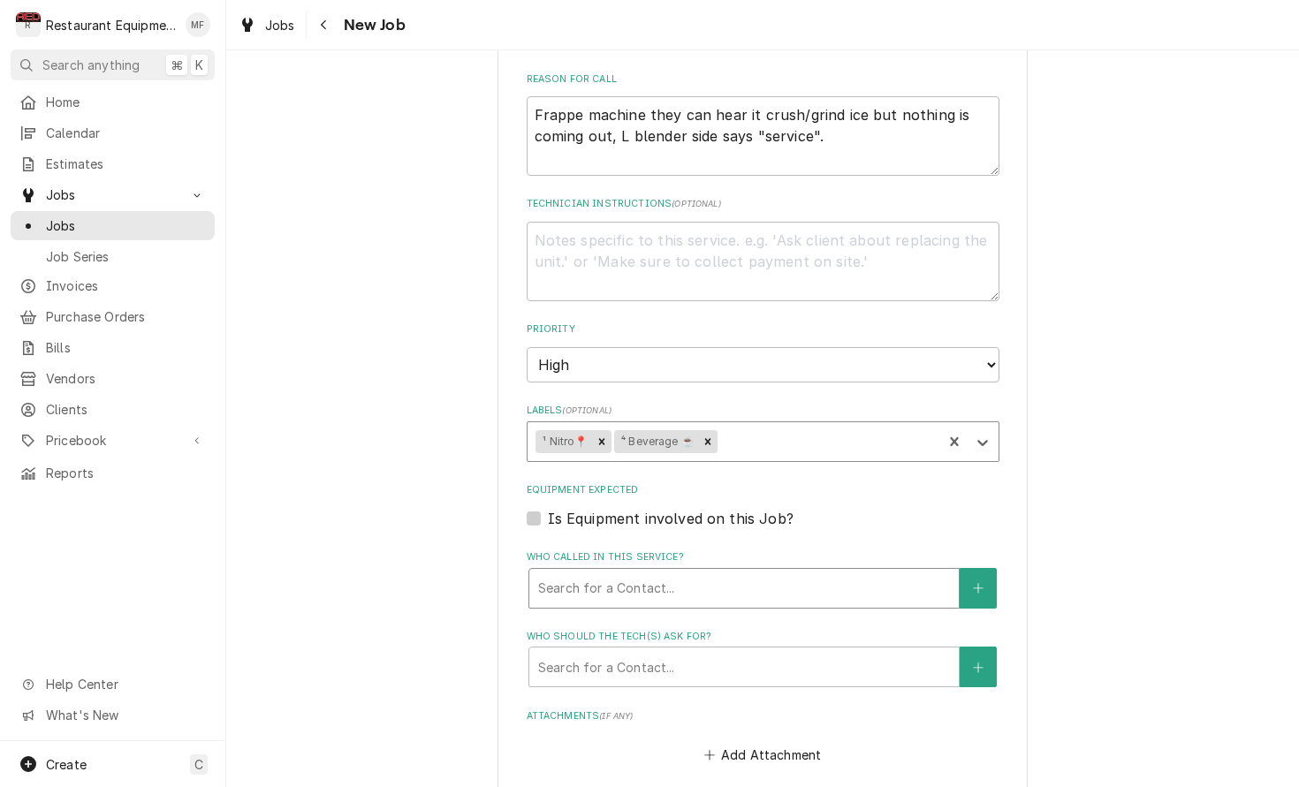
click at [790, 573] on div "Who called in this service?" at bounding box center [744, 589] width 412 height 32
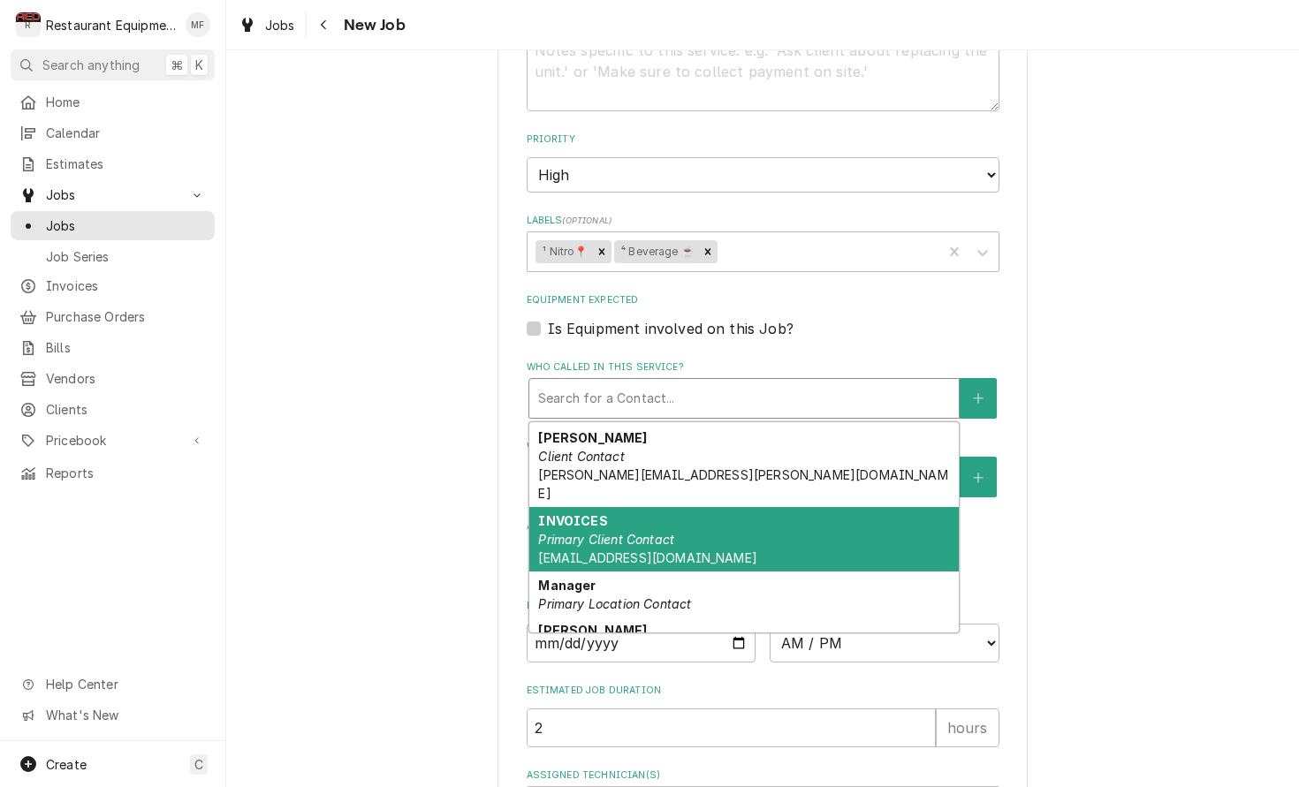
scroll to position [92, 0]
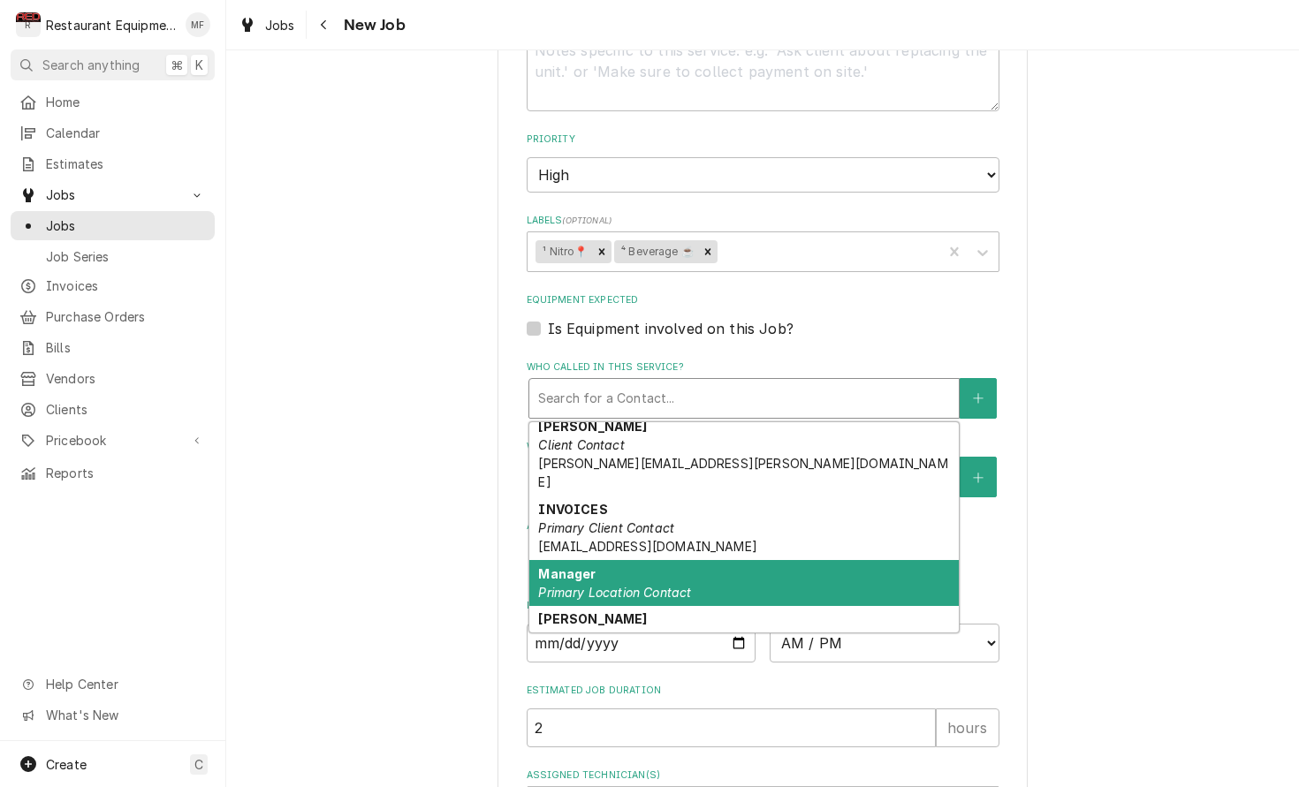
click at [766, 560] on div "Manager Primary Location Contact" at bounding box center [743, 583] width 429 height 46
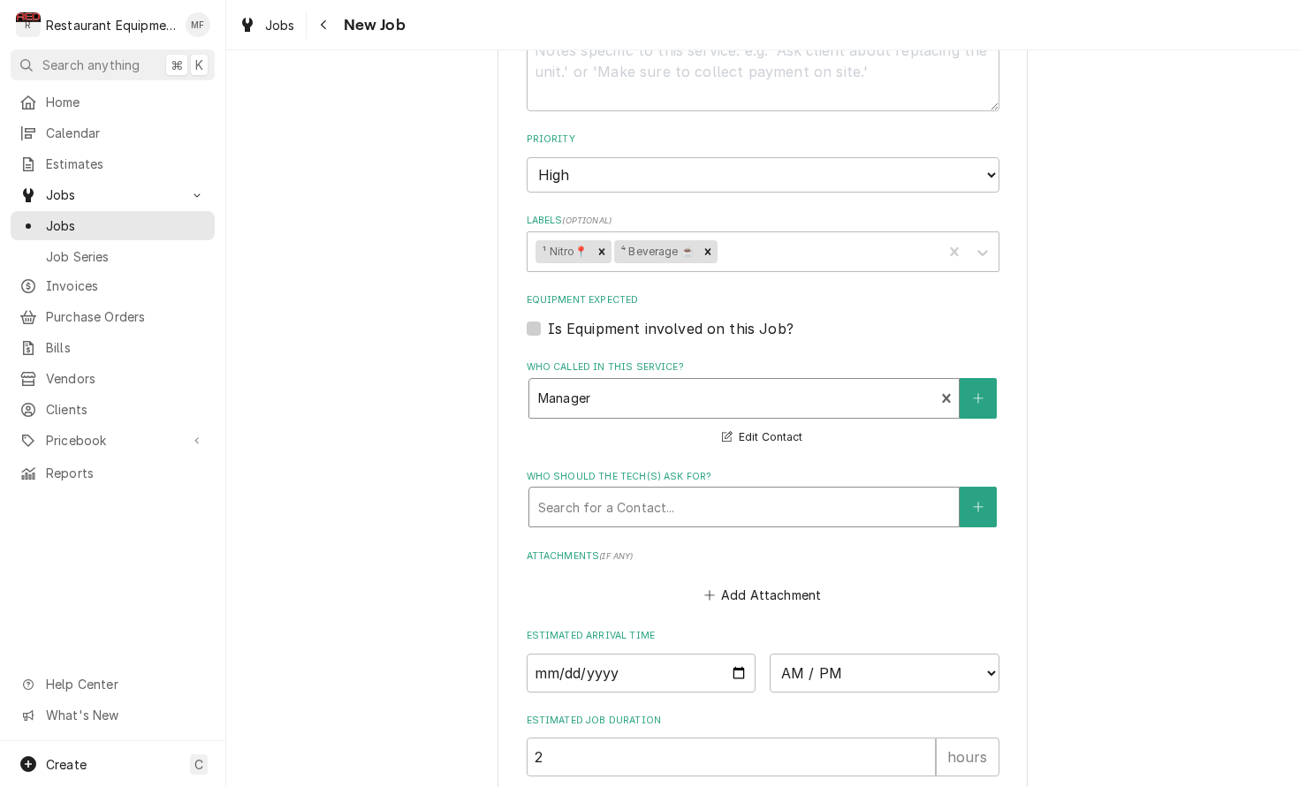
click at [785, 491] on div "Who should the tech(s) ask for?" at bounding box center [744, 507] width 412 height 32
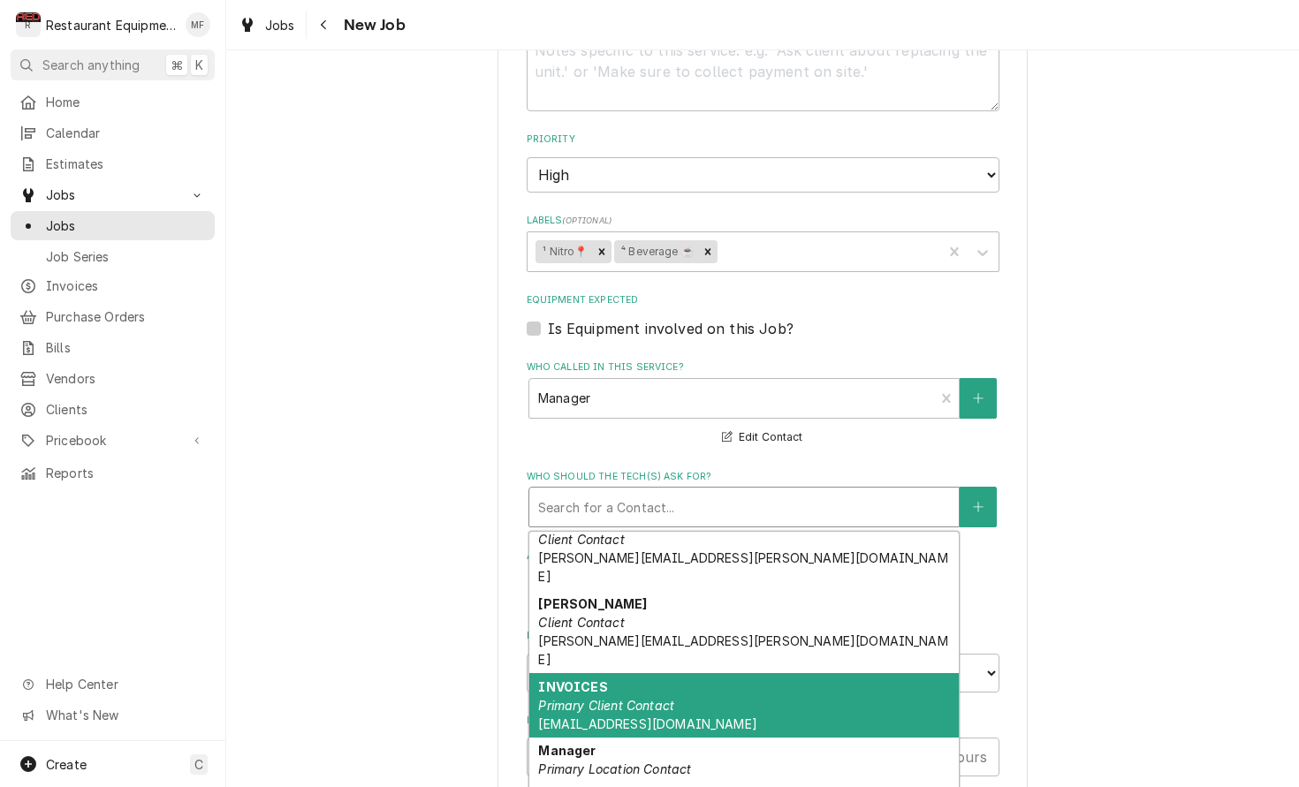
scroll to position [25, 0]
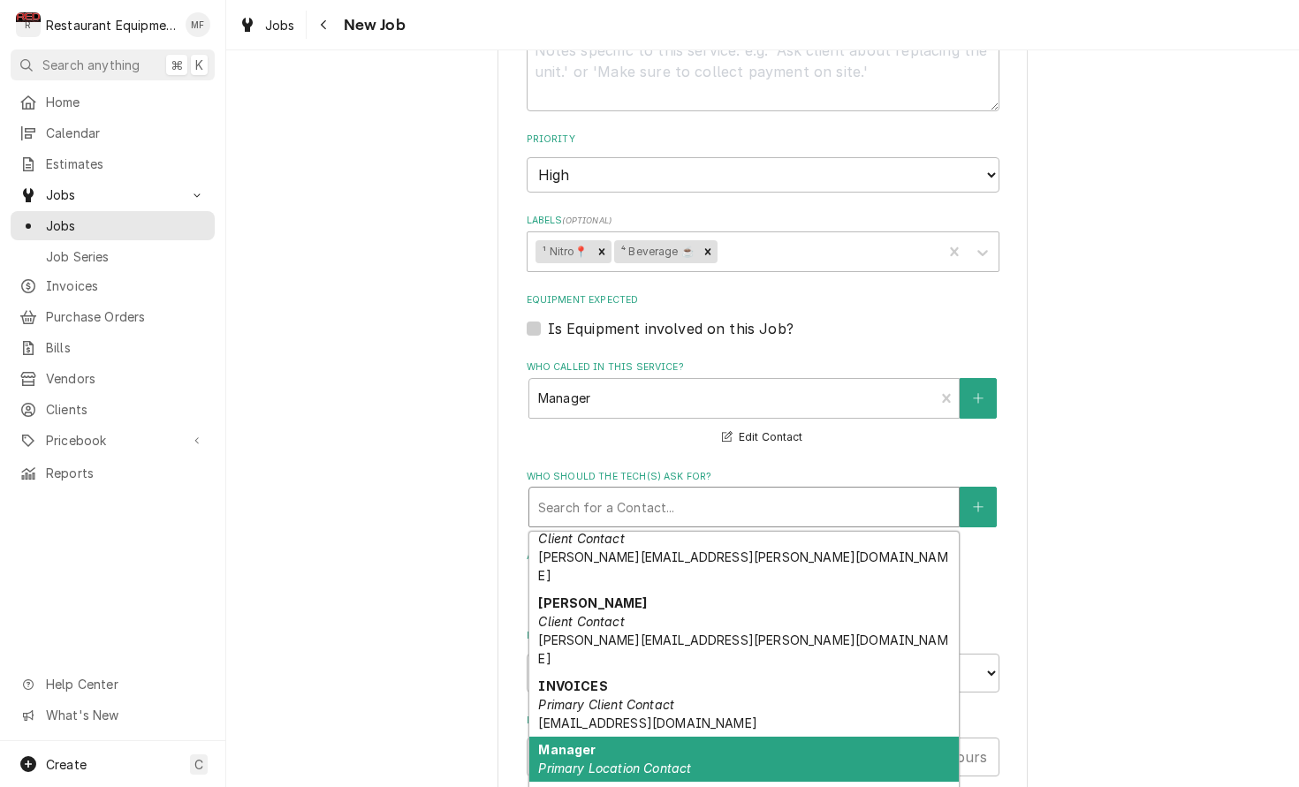
click at [907, 737] on div "Manager Primary Location Contact" at bounding box center [743, 760] width 429 height 46
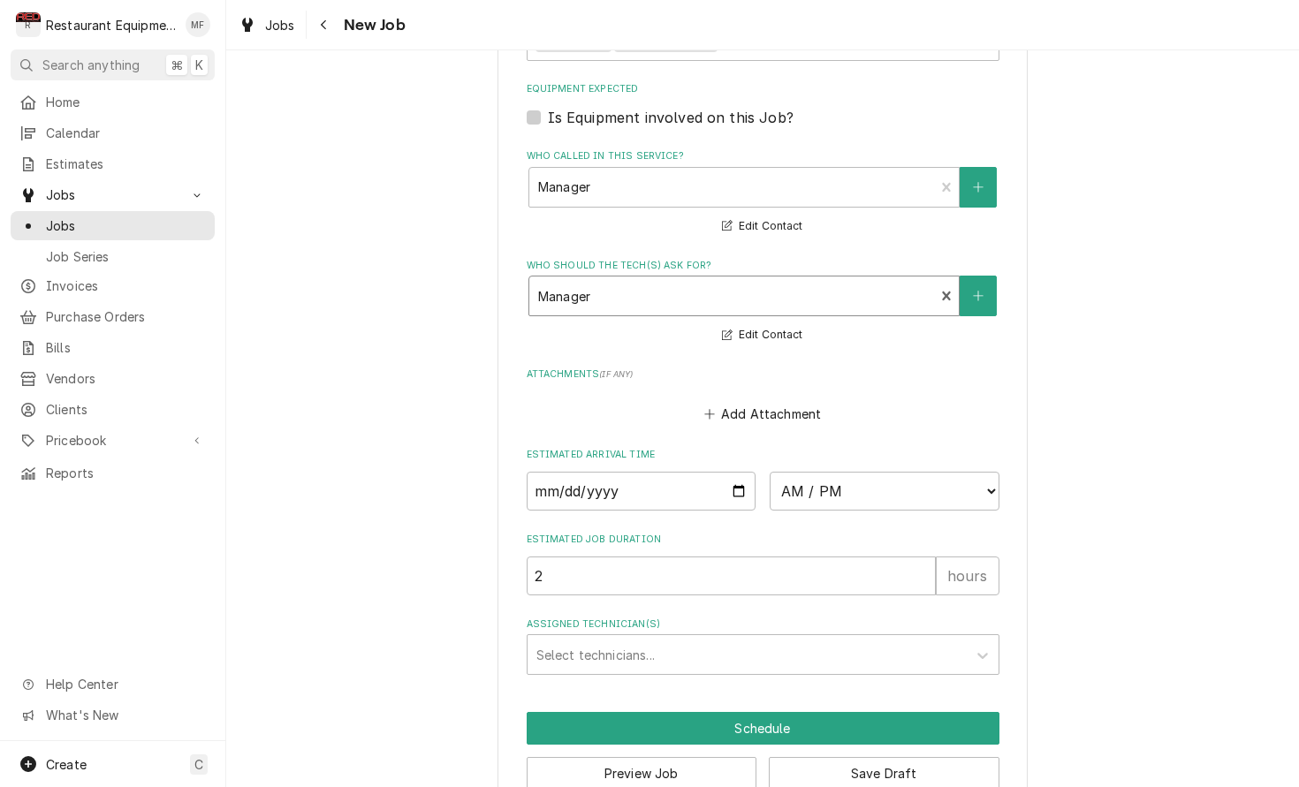
scroll to position [0, 0]
click at [721, 472] on input "Date" at bounding box center [642, 491] width 230 height 39
click at [827, 533] on div "Estimated Job Duration 2 hours" at bounding box center [763, 564] width 473 height 63
click at [956, 639] on div "Assigned Technician(s)" at bounding box center [746, 655] width 421 height 32
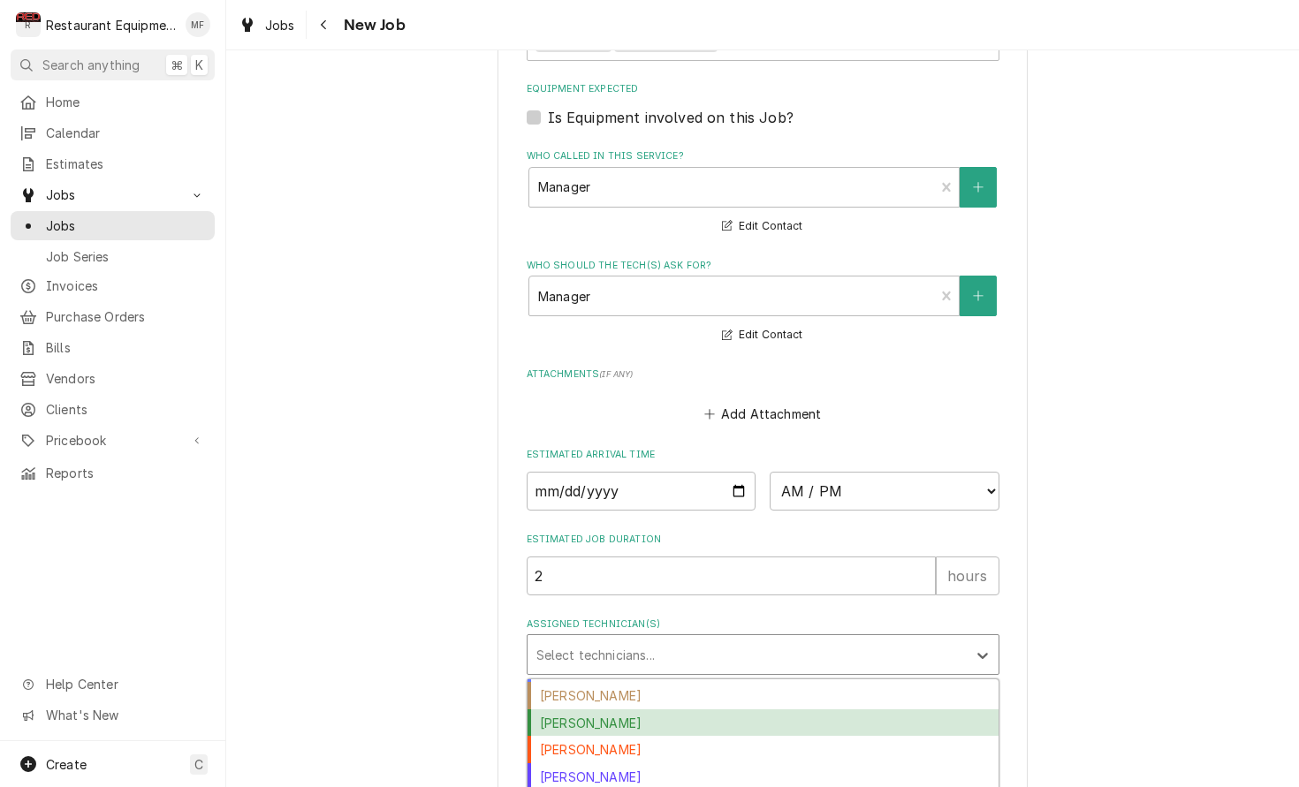
scroll to position [19, 0]
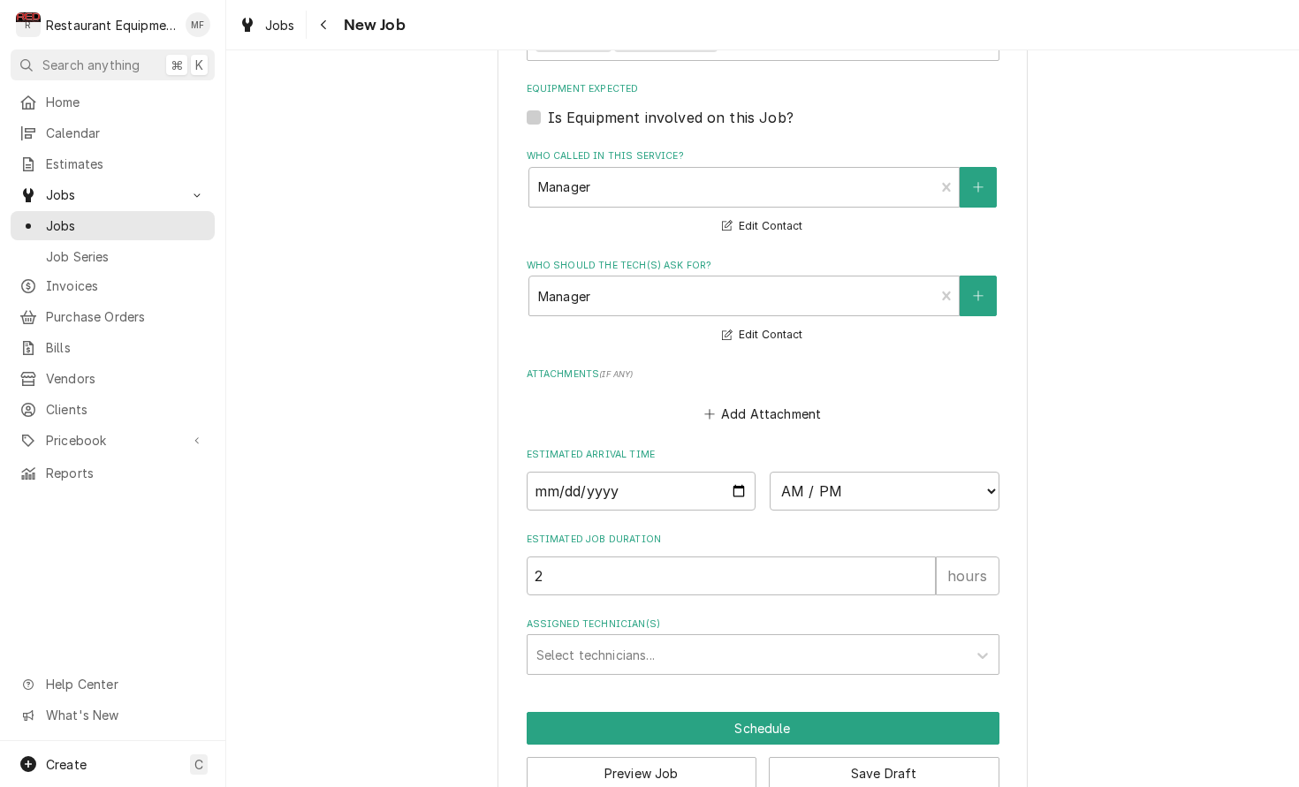
click at [868, 757] on button "Save Draft" at bounding box center [884, 773] width 231 height 33
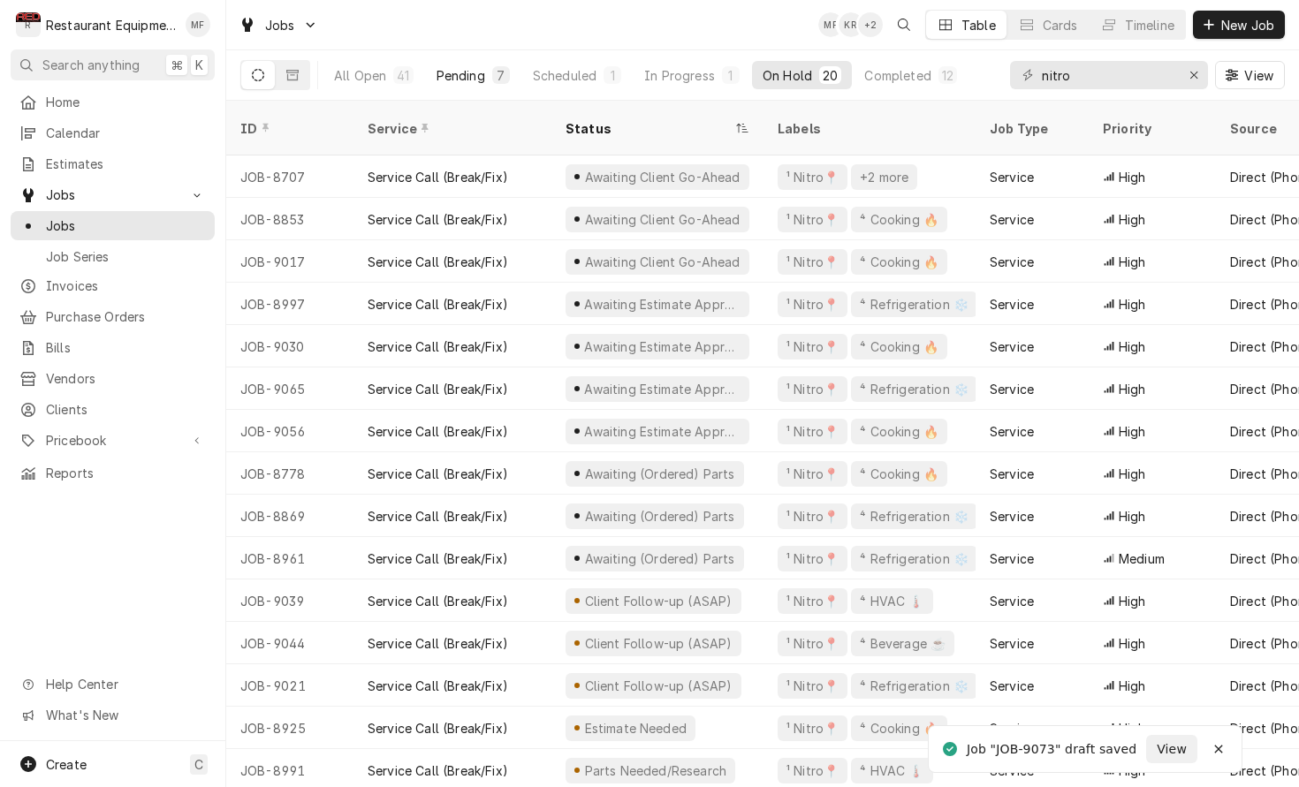
click at [459, 82] on div "Pending" at bounding box center [460, 75] width 49 height 19
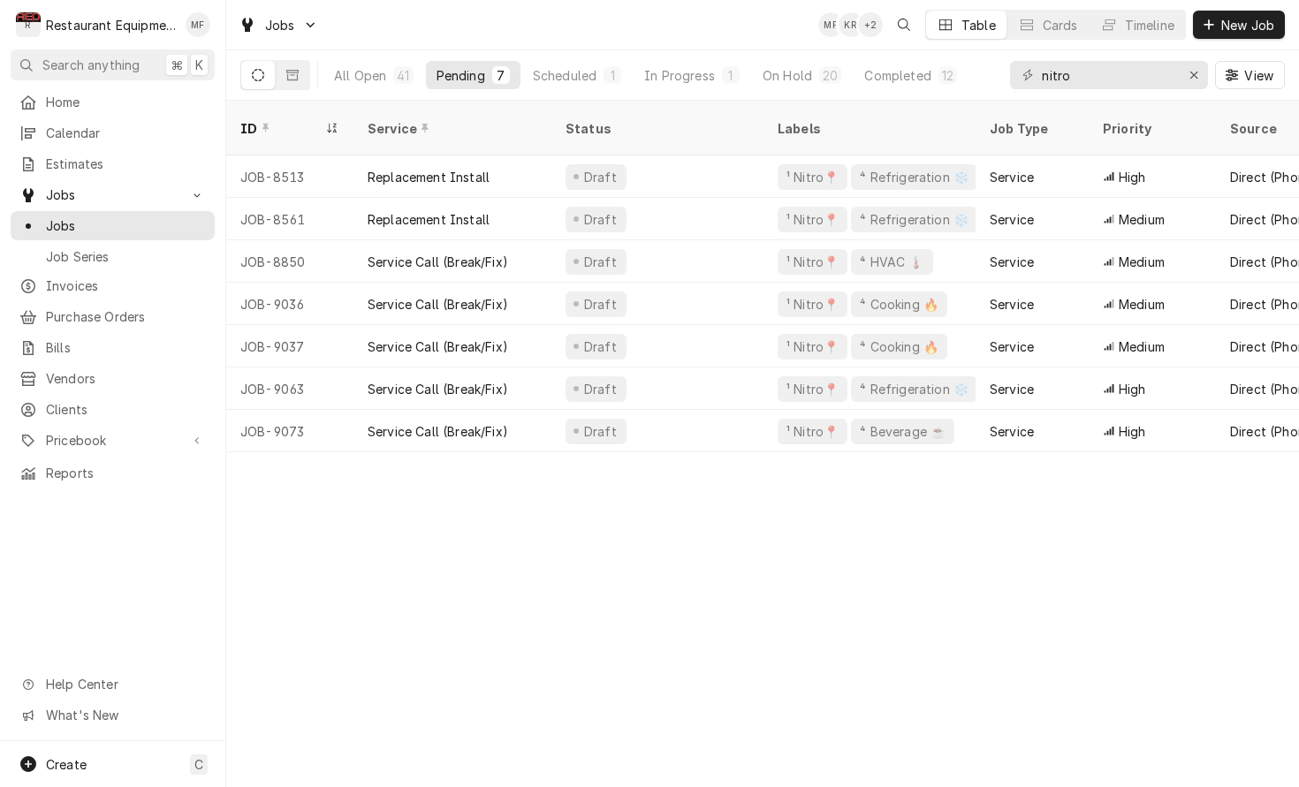
click at [1215, 519] on div "ID Service Status Labels Job Type Priority Source Source ID Techs Date Received…" at bounding box center [762, 444] width 1073 height 686
click at [1164, 564] on div "ID Service Status Labels Job Type Priority Source Source ID Techs Date Received…" at bounding box center [762, 444] width 1073 height 686
click at [1163, 564] on div "ID Service Status Labels Job Type Priority Source Source ID Techs Date Received…" at bounding box center [762, 444] width 1073 height 686
drag, startPoint x: 717, startPoint y: 35, endPoint x: 696, endPoint y: 51, distance: 25.8
click at [716, 36] on div "Jobs MF CA Table Cards Timeline New Job" at bounding box center [762, 24] width 1073 height 49
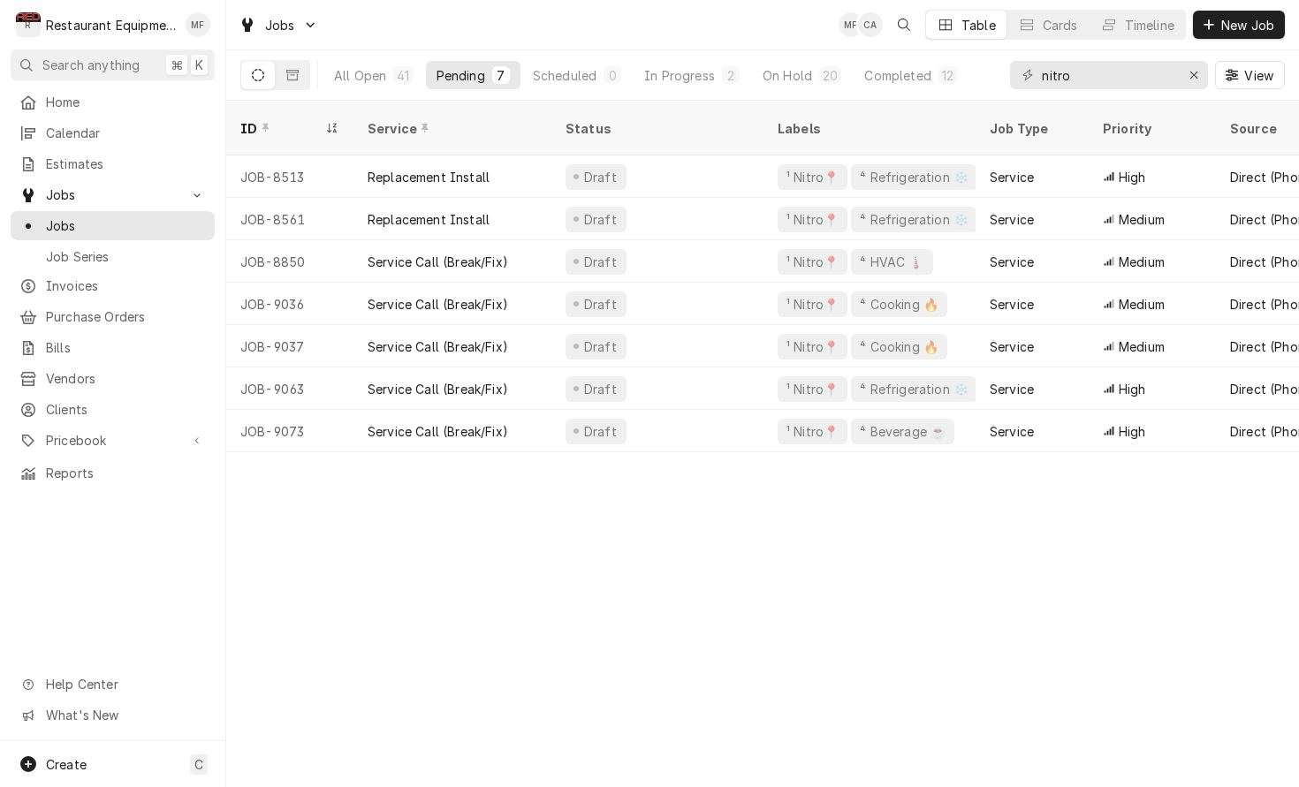
click at [776, 31] on div "Jobs MF CA Table Cards Timeline New Job" at bounding box center [762, 24] width 1073 height 49
click at [681, 64] on button "In Progress 2" at bounding box center [691, 75] width 117 height 28
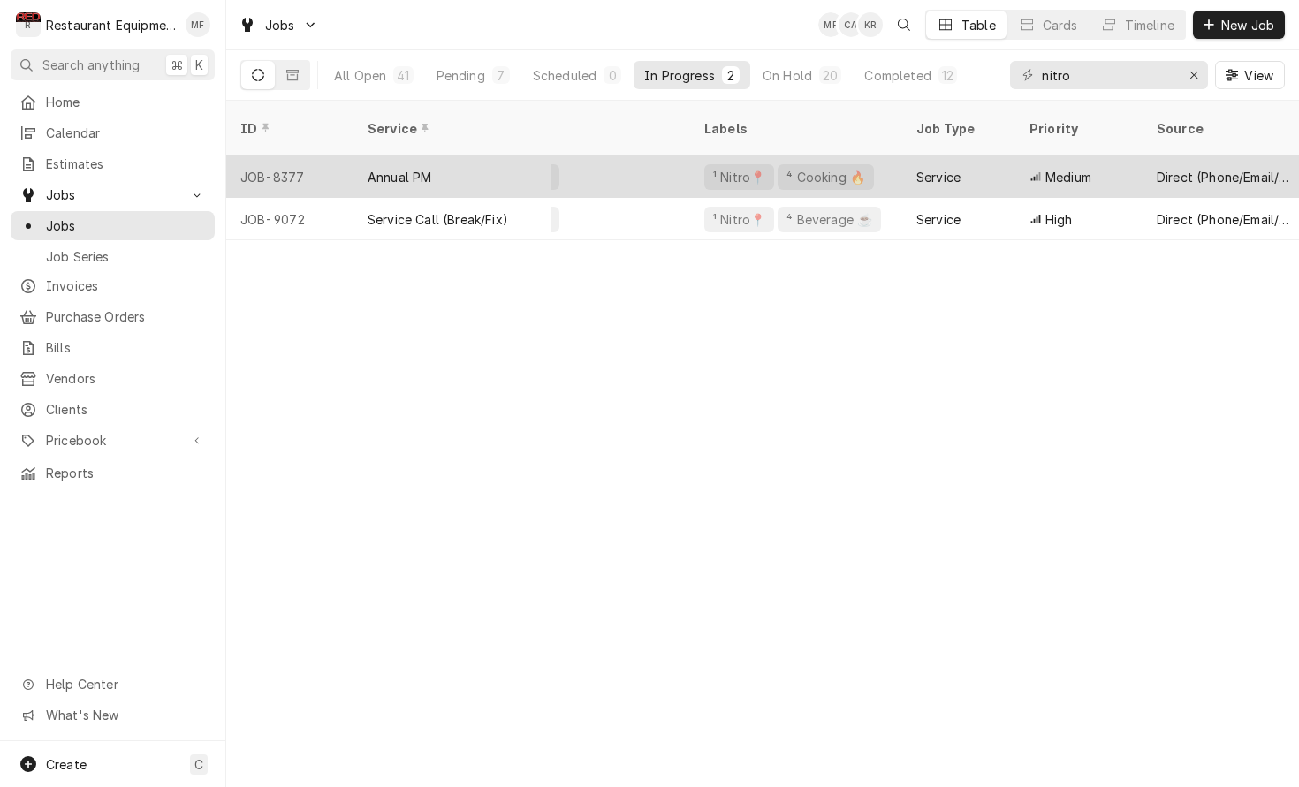
scroll to position [0, 81]
click at [913, 168] on div "Service" at bounding box center [950, 176] width 113 height 42
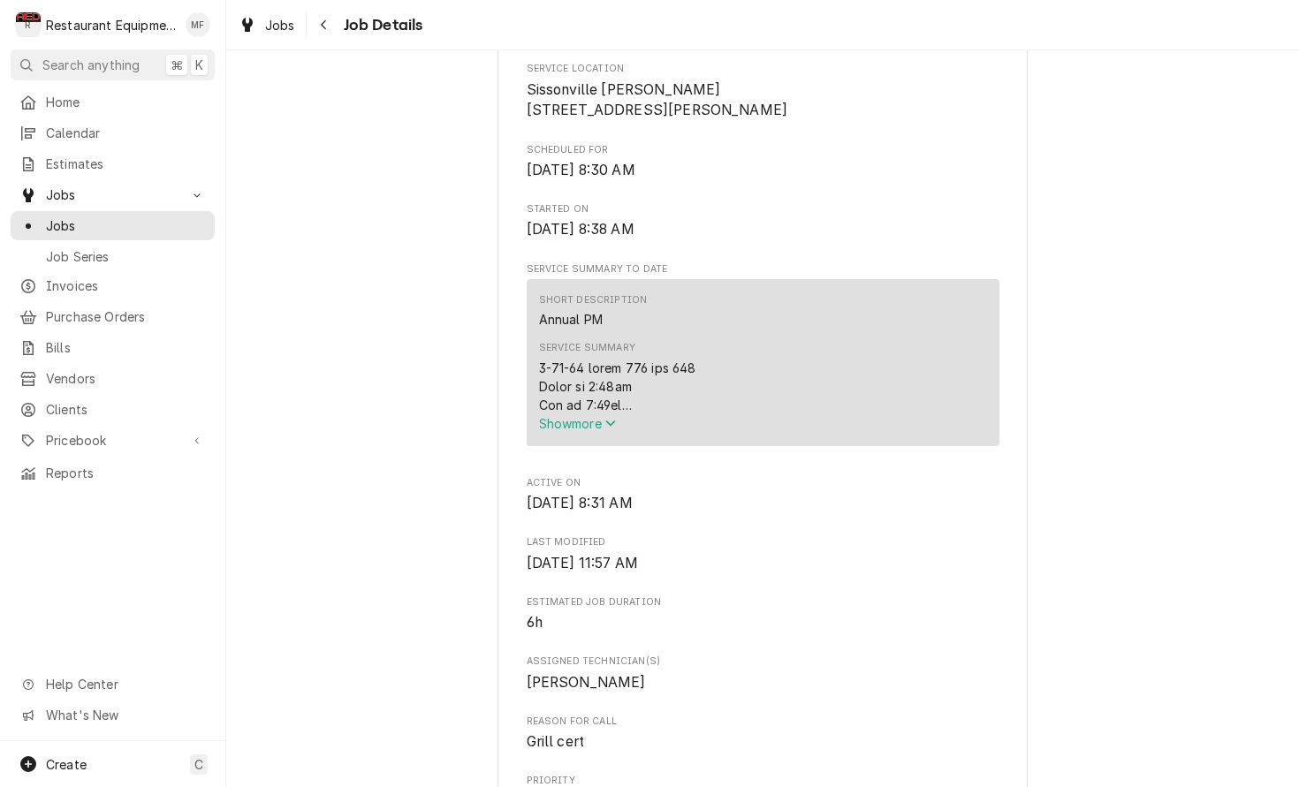
scroll to position [417, 0]
click at [592, 428] on span "Show more" at bounding box center [578, 420] width 78 height 15
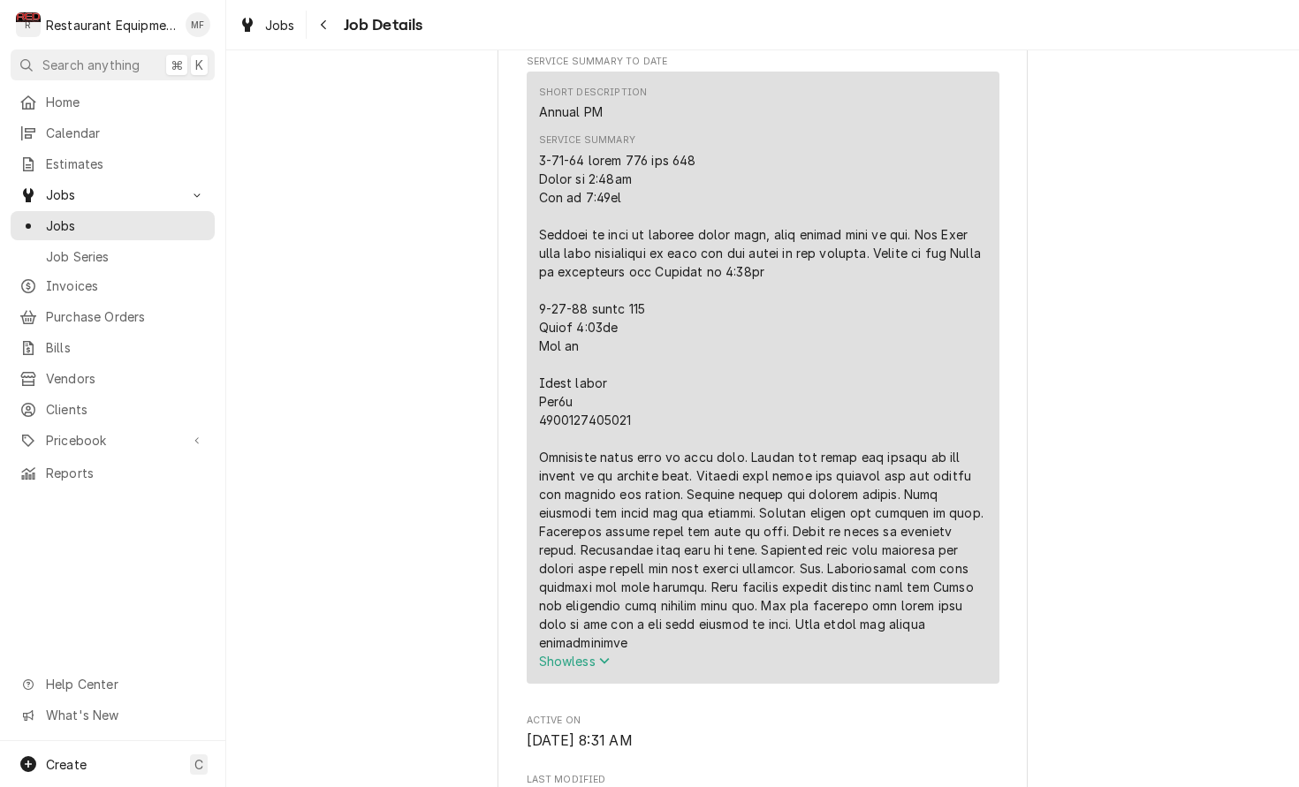
scroll to position [624, 0]
click at [330, 29] on div "Navigate back" at bounding box center [324, 25] width 18 height 18
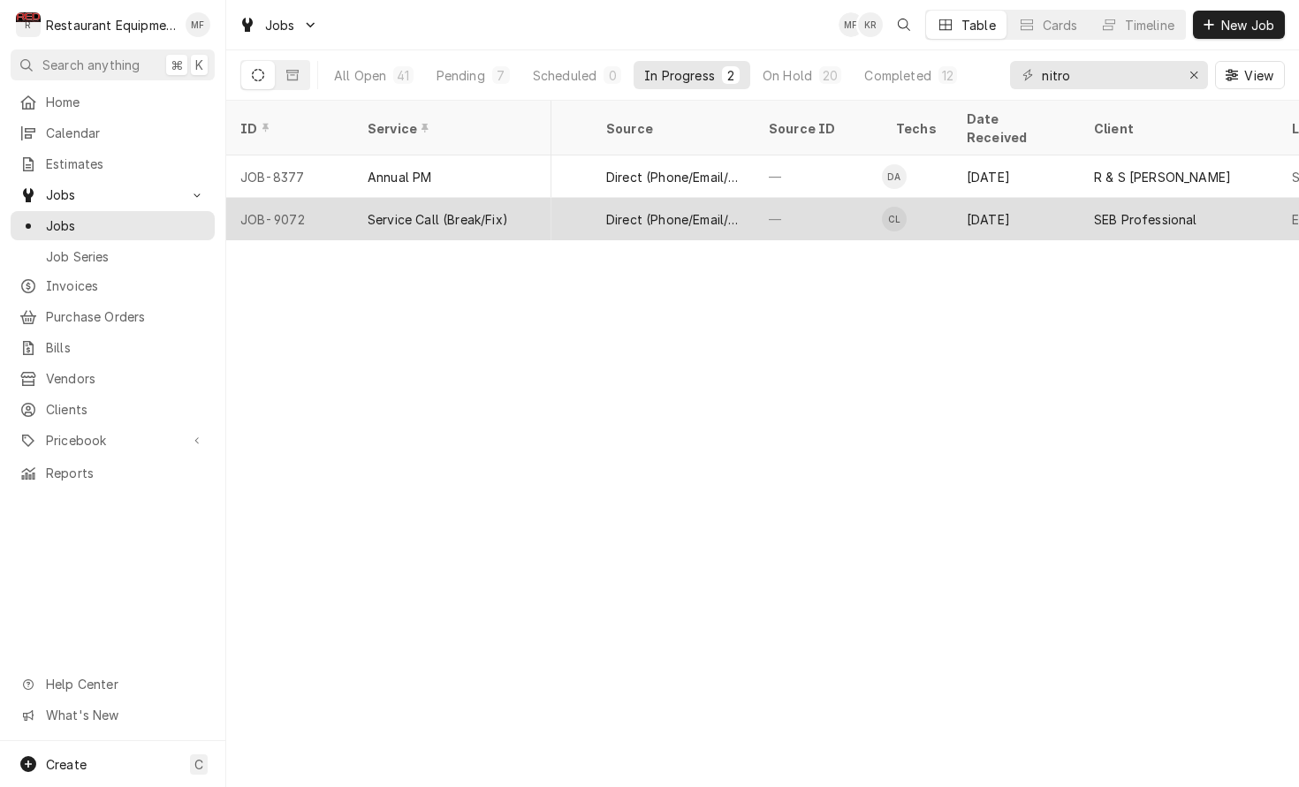
scroll to position [0, 625]
click at [1017, 199] on div "[DATE]" at bounding box center [1015, 219] width 127 height 42
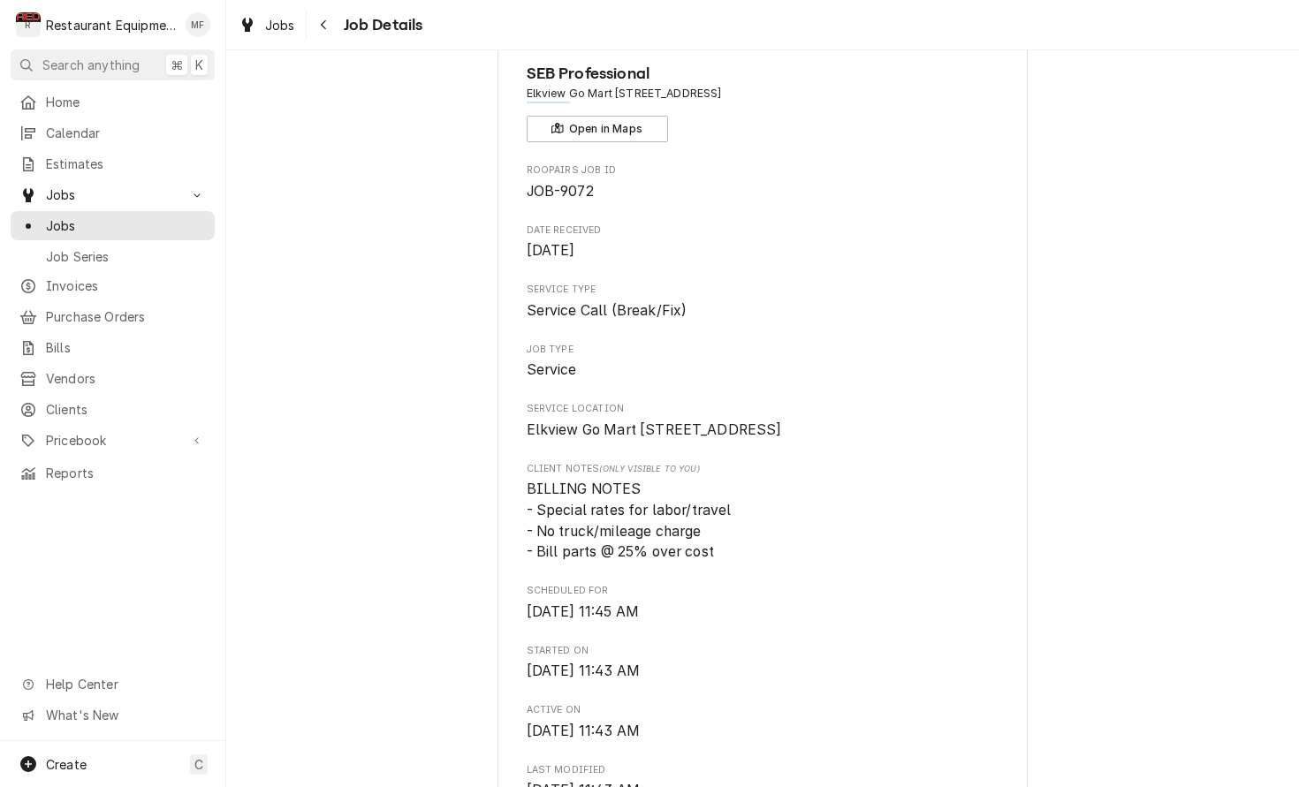
scroll to position [73, 0]
click at [326, 29] on icon "Navigate back" at bounding box center [324, 25] width 8 height 12
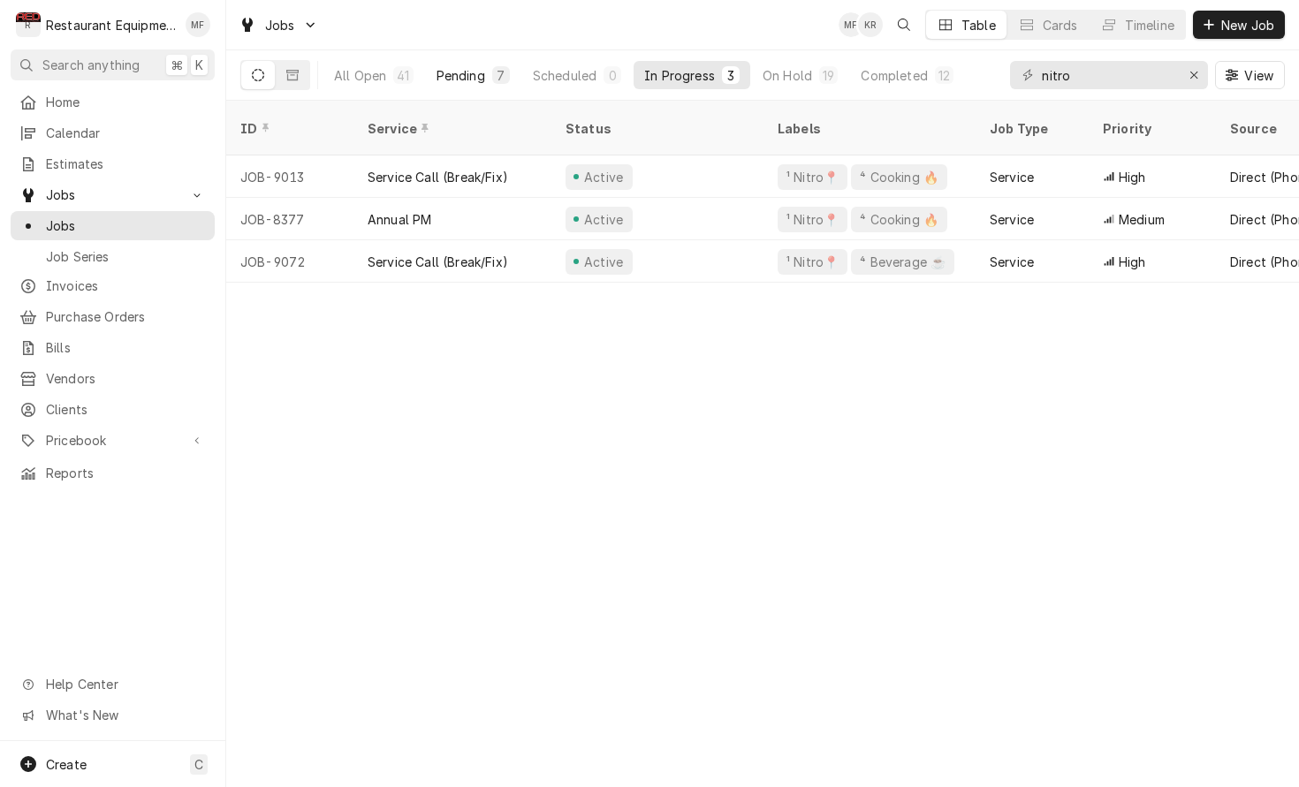
click at [496, 73] on div "7" at bounding box center [501, 75] width 11 height 19
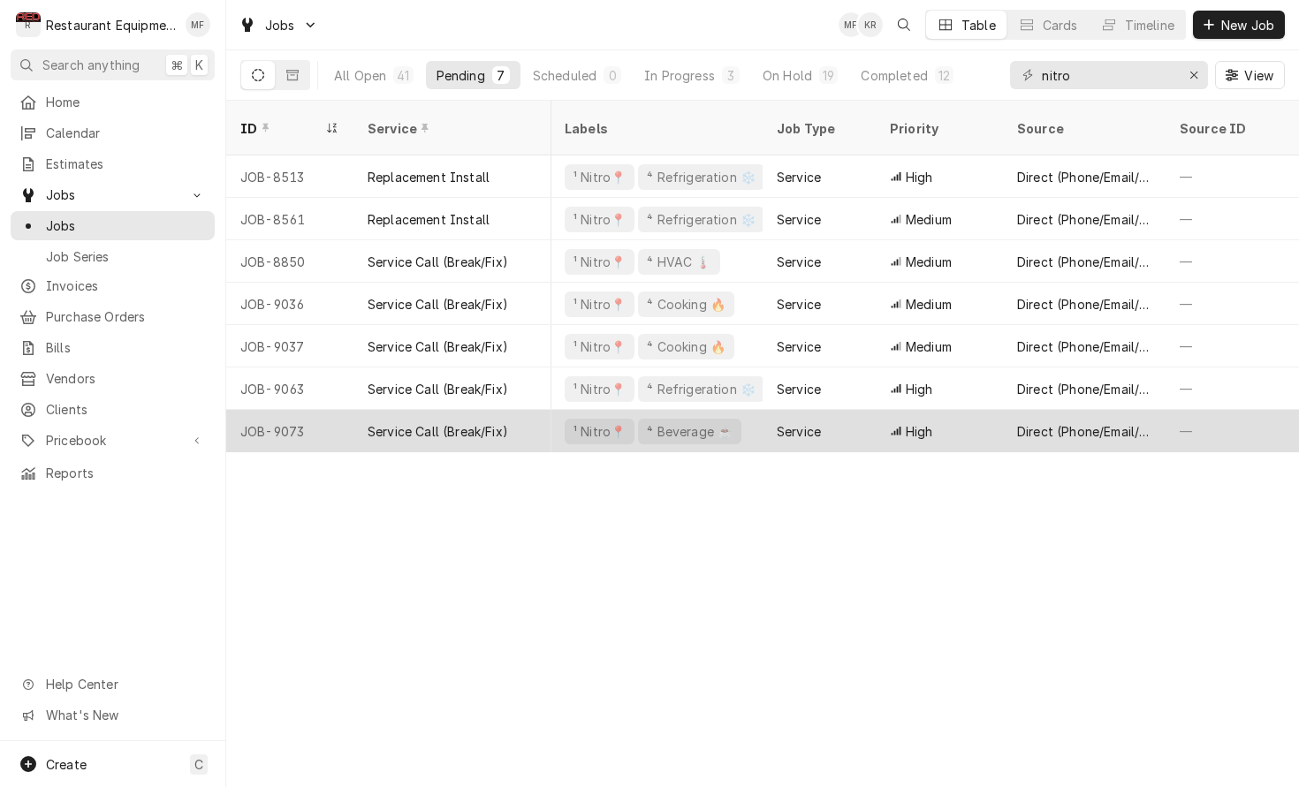
scroll to position [0, 214]
click at [1020, 422] on div "Direct (Phone/Email/etc.)" at bounding box center [1083, 431] width 134 height 19
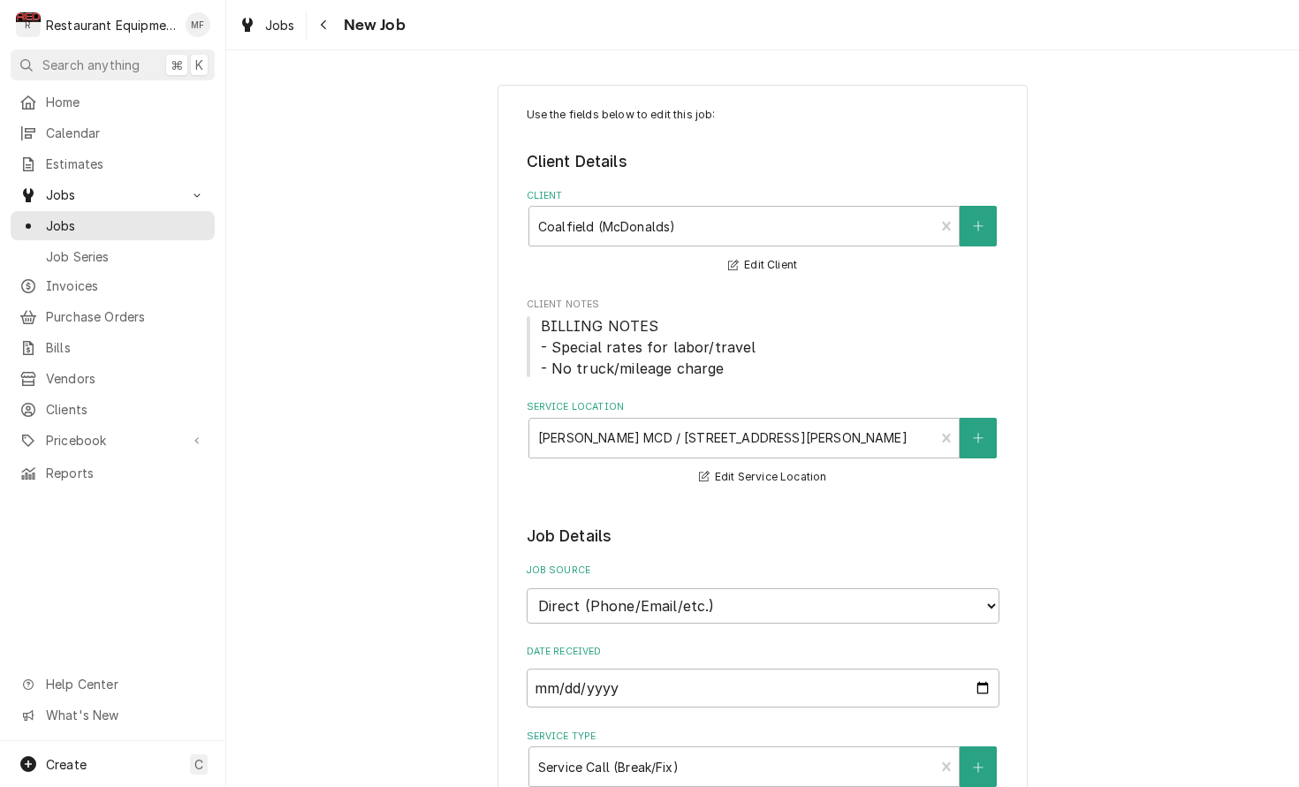
type textarea "x"
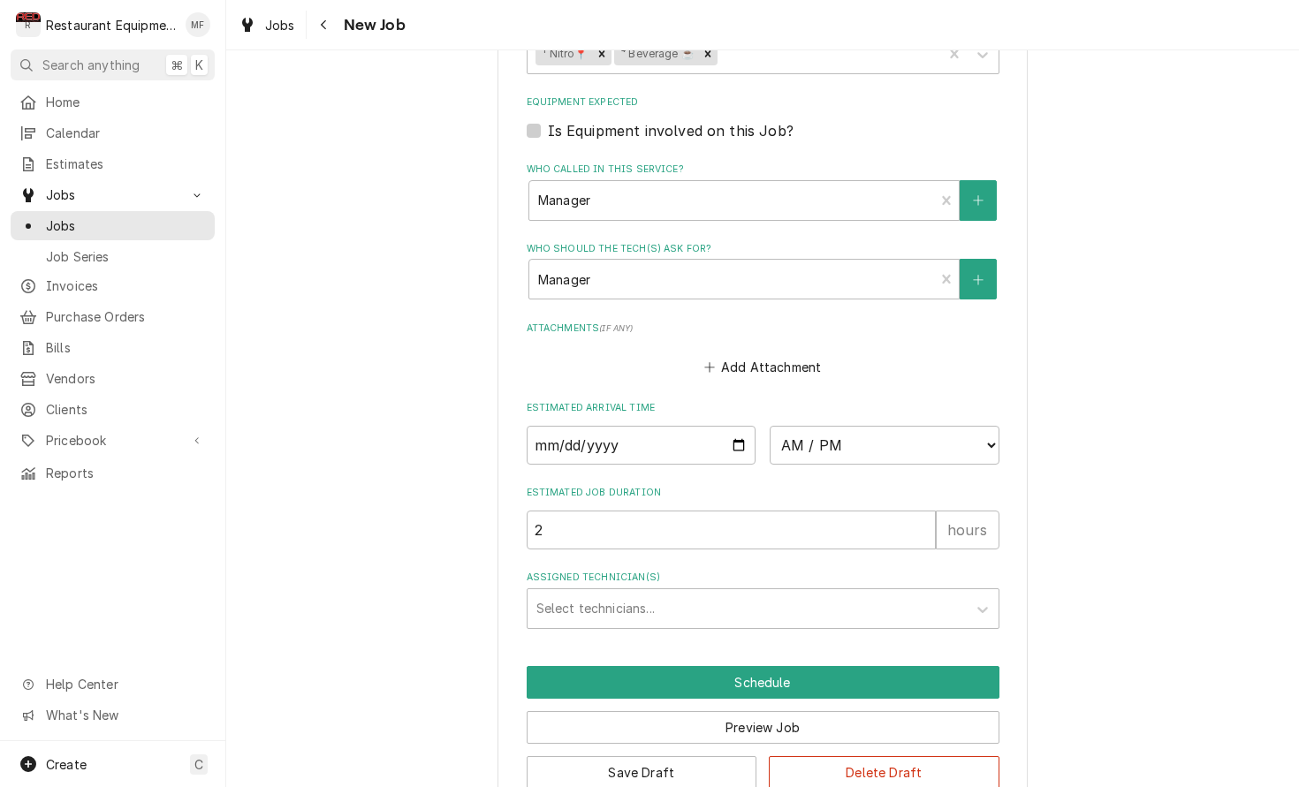
scroll to position [1239, 0]
click at [684, 427] on input "Date" at bounding box center [642, 446] width 230 height 39
type input "2025-09-30"
type textarea "x"
select select "15:00:00"
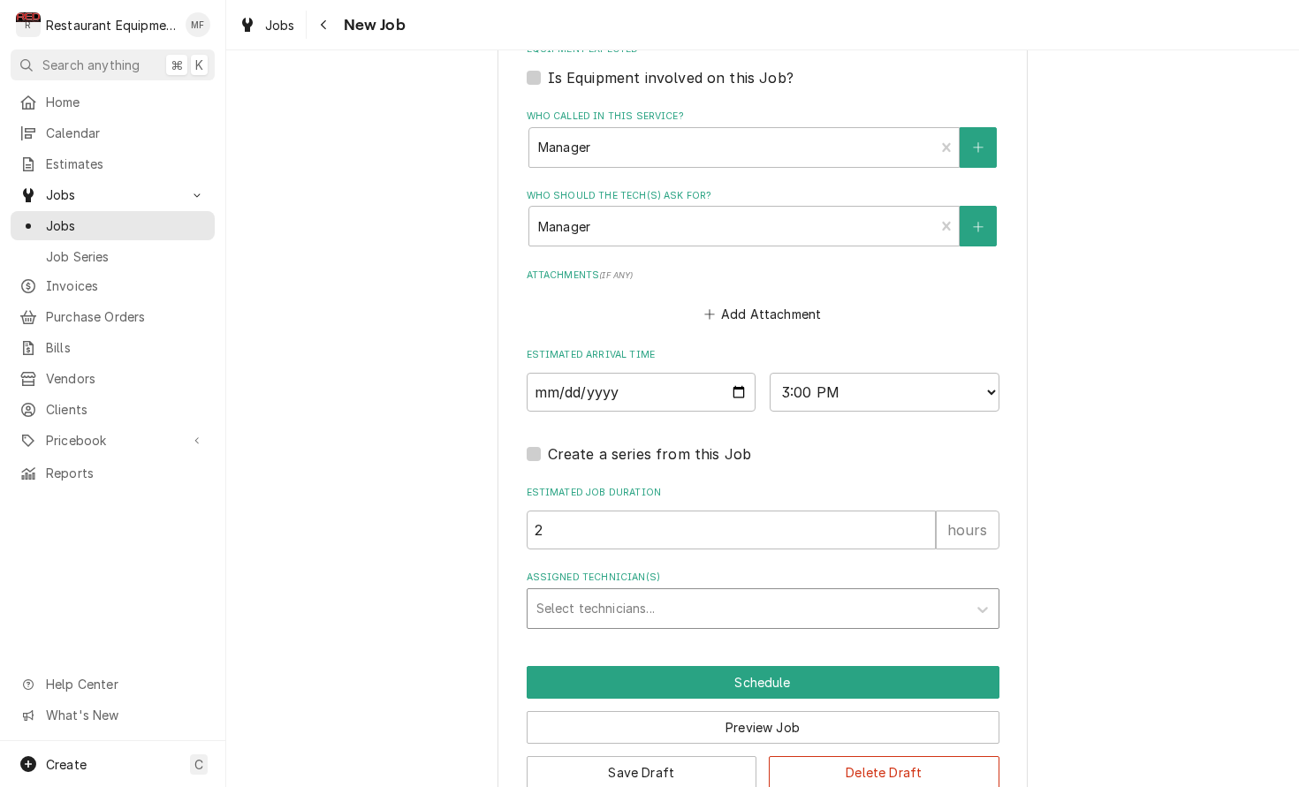
scroll to position [1292, 0]
click at [770, 594] on div "Assigned Technician(s)" at bounding box center [746, 610] width 421 height 32
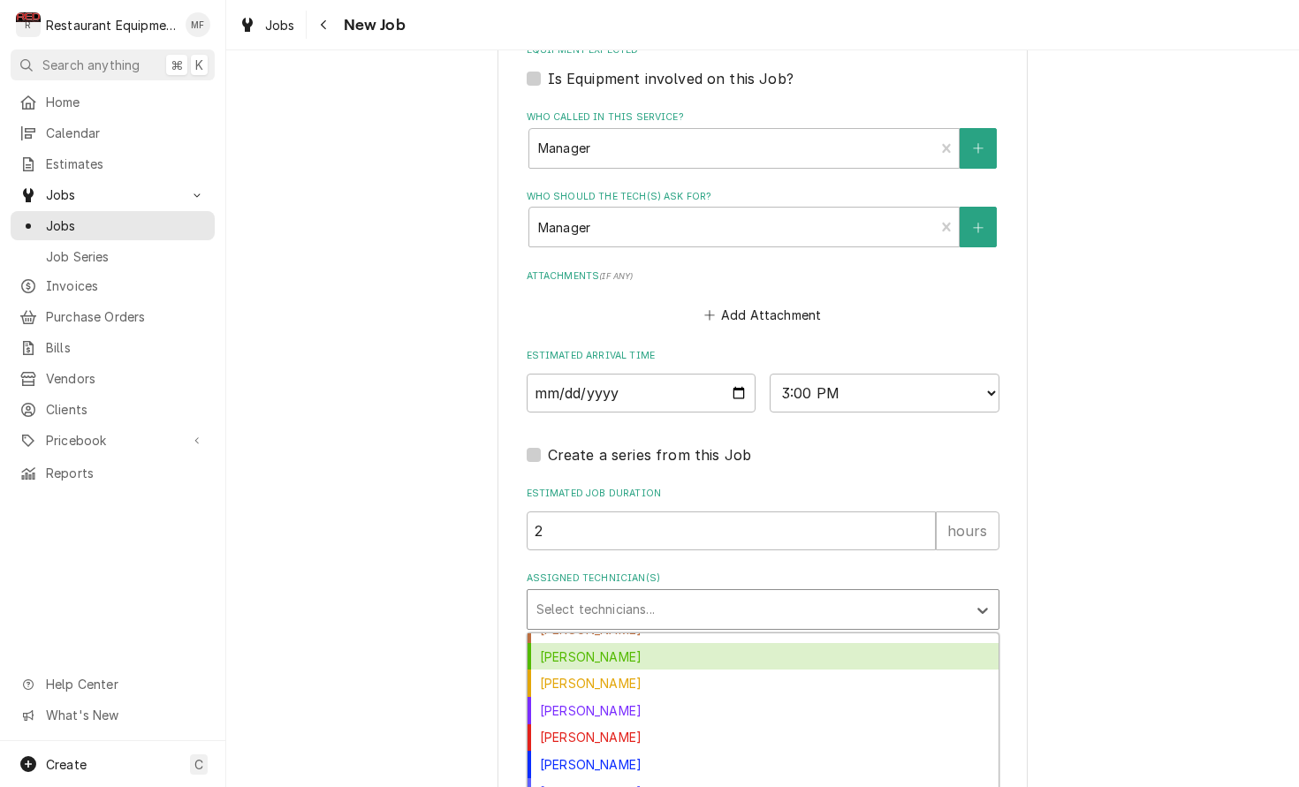
scroll to position [181, 0]
click at [758, 642] on div "Huston Lewis" at bounding box center [762, 655] width 471 height 27
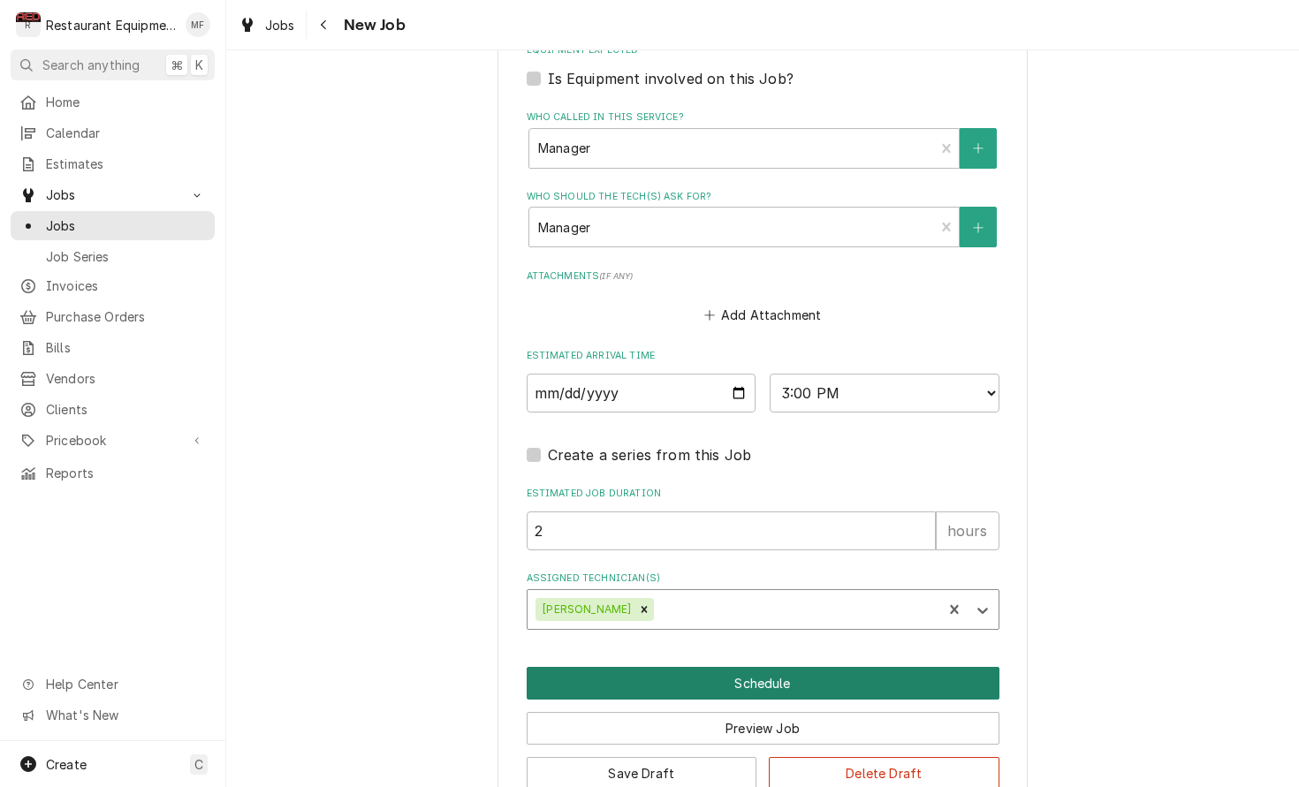
scroll to position [0, 0]
click at [771, 667] on button "Schedule" at bounding box center [763, 683] width 473 height 33
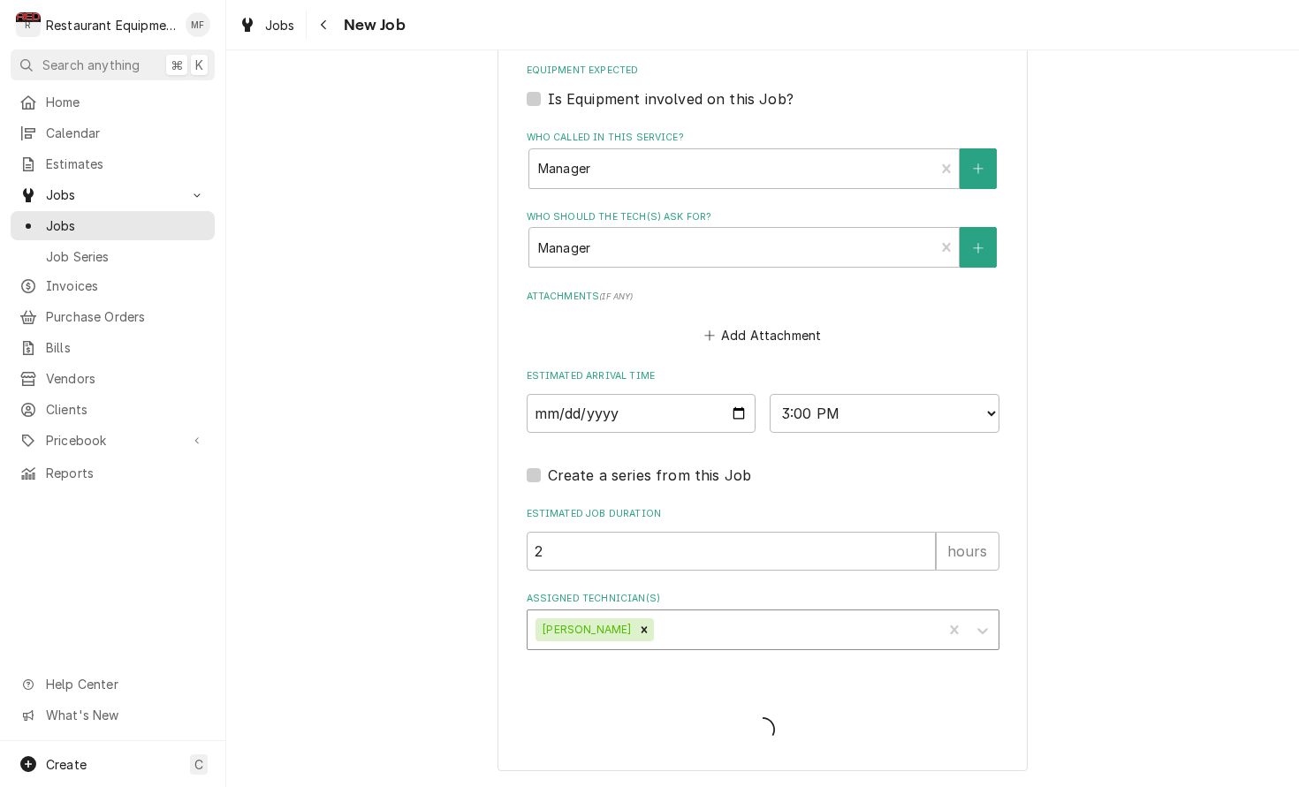
scroll to position [1231, 0]
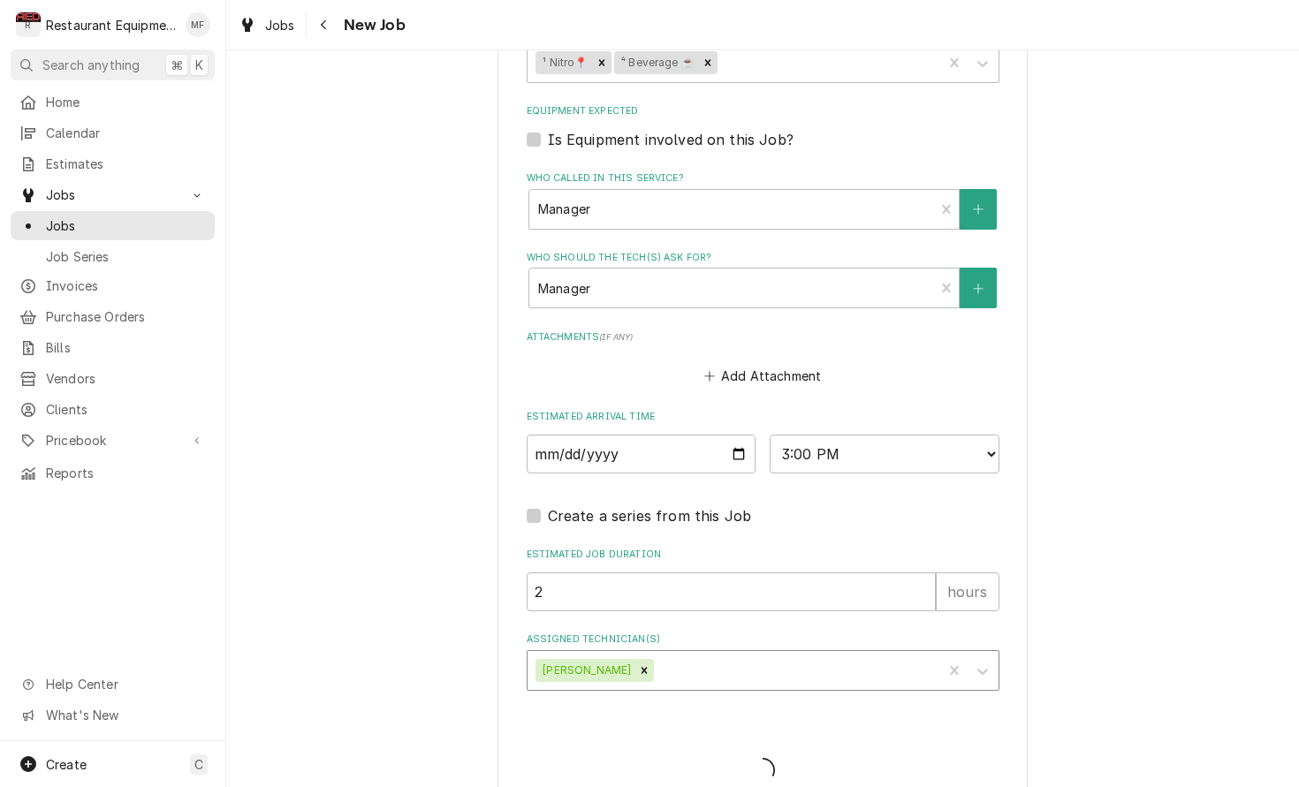
type textarea "x"
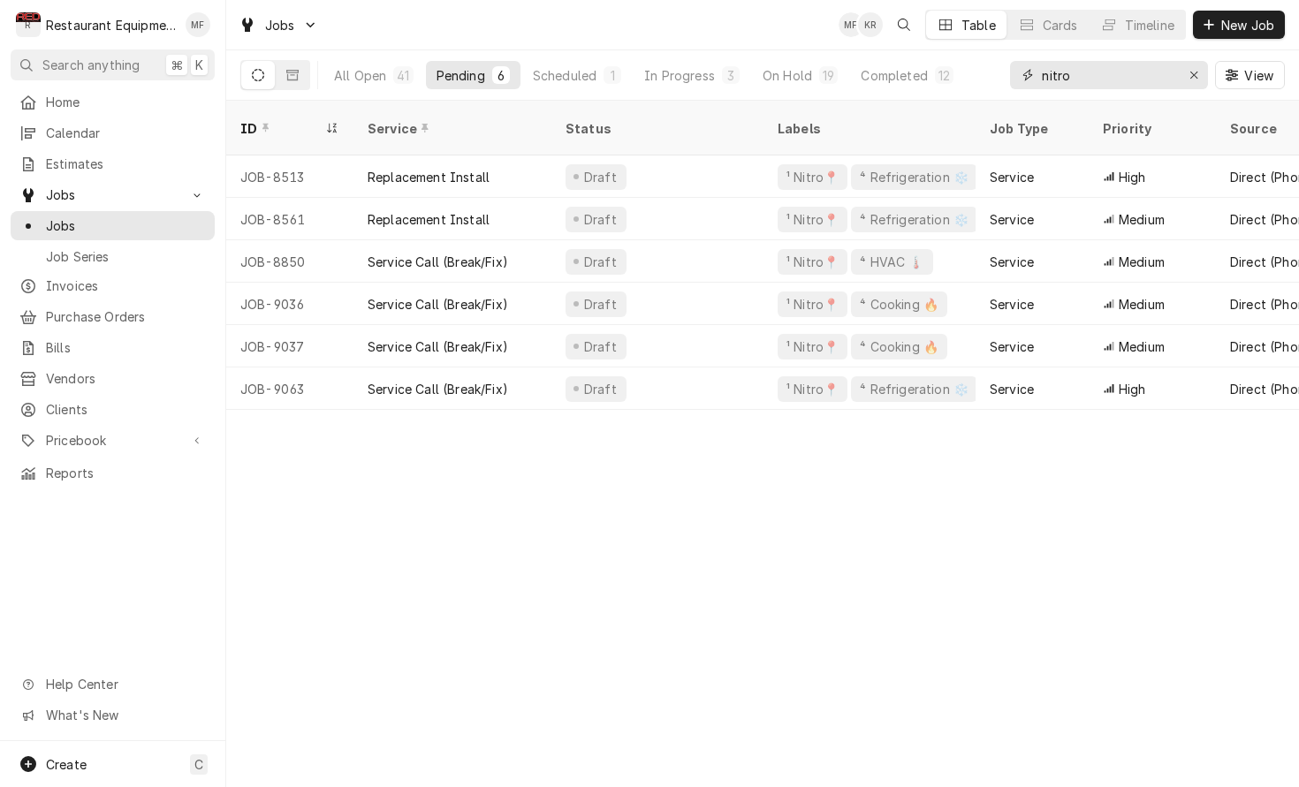
click at [1135, 82] on input "nitro" at bounding box center [1108, 75] width 133 height 28
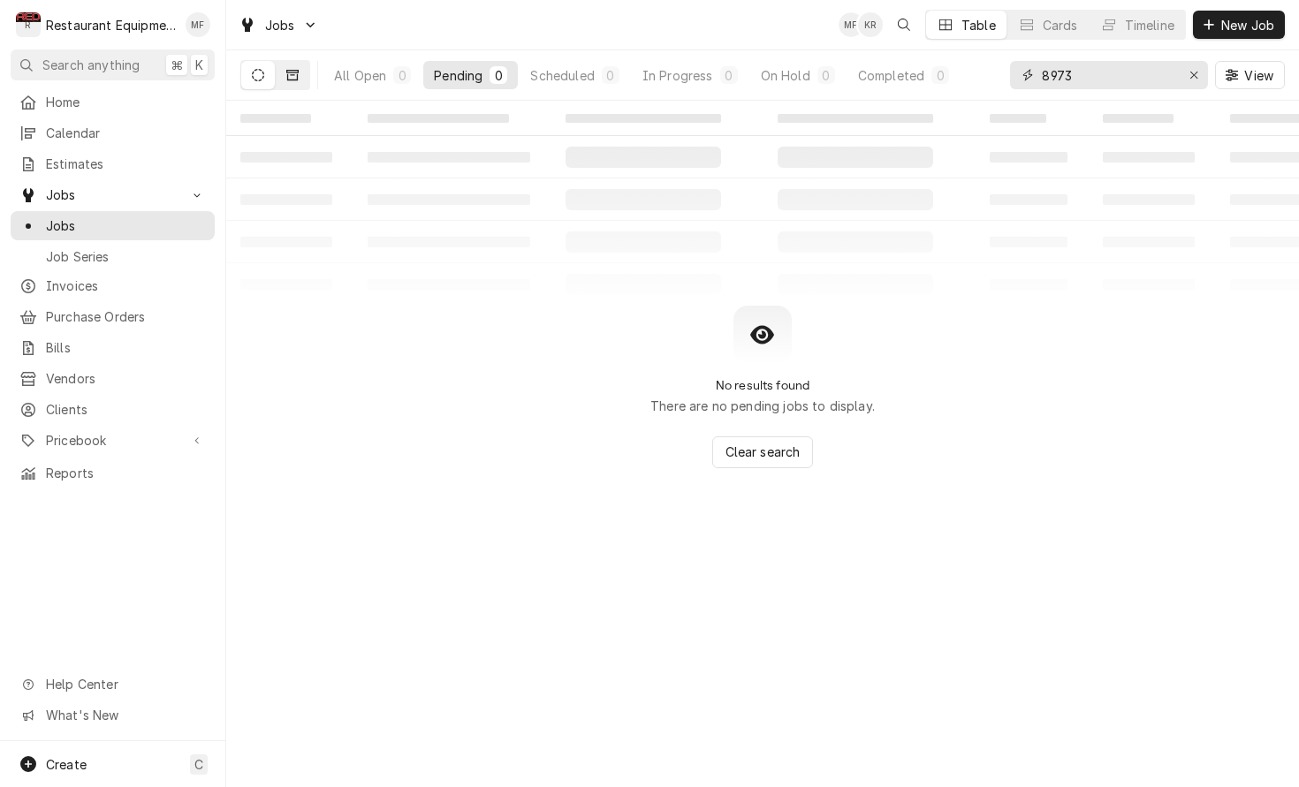
type input "8973"
click at [300, 72] on button "Dynamic Content Wrapper" at bounding box center [293, 75] width 34 height 28
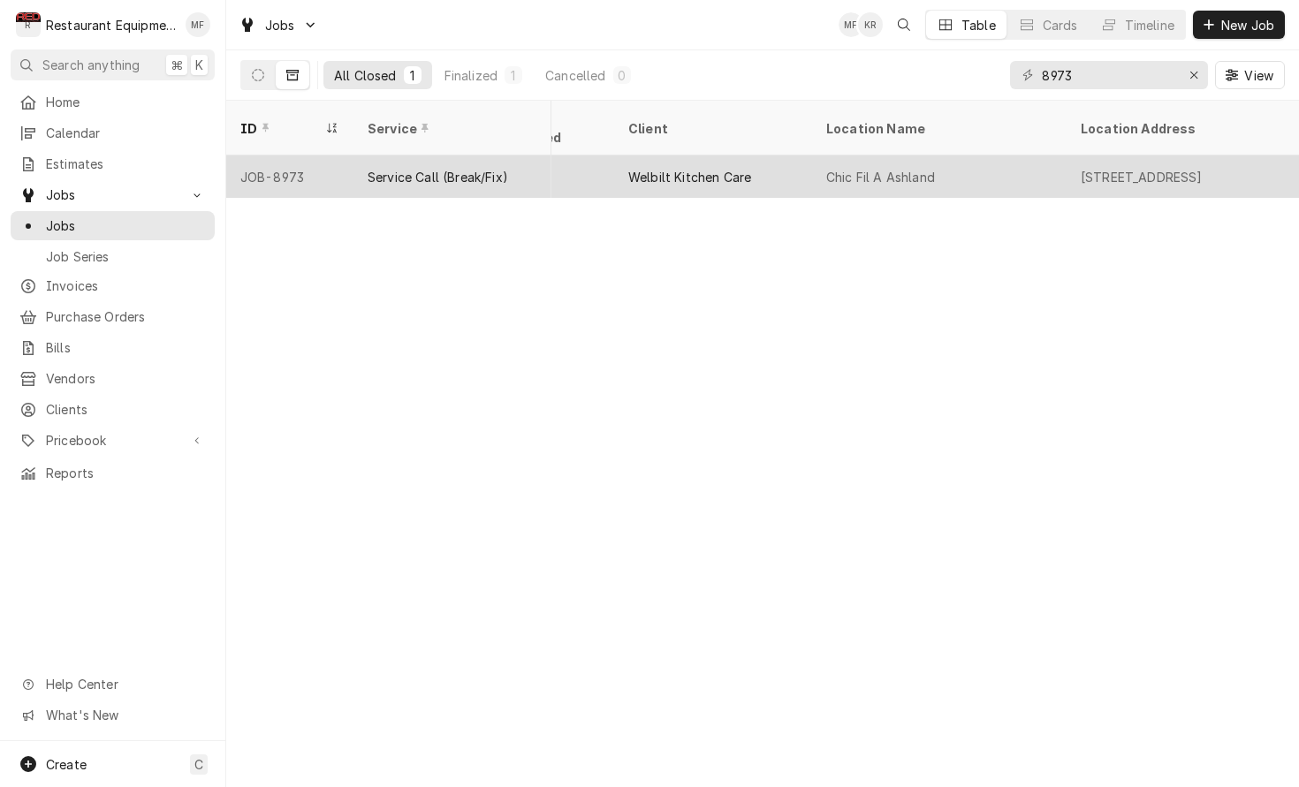
scroll to position [0, 993]
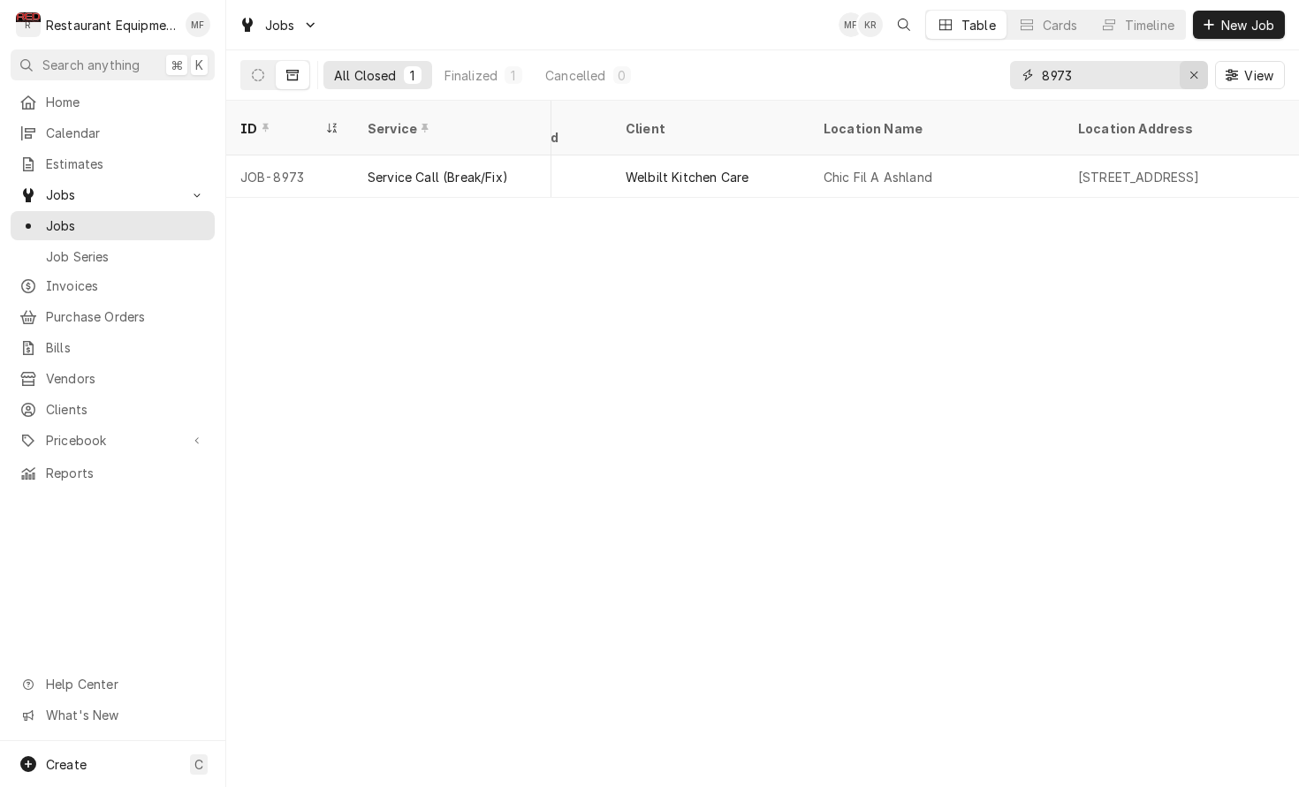
click at [1194, 80] on icon "Erase input" at bounding box center [1194, 75] width 10 height 12
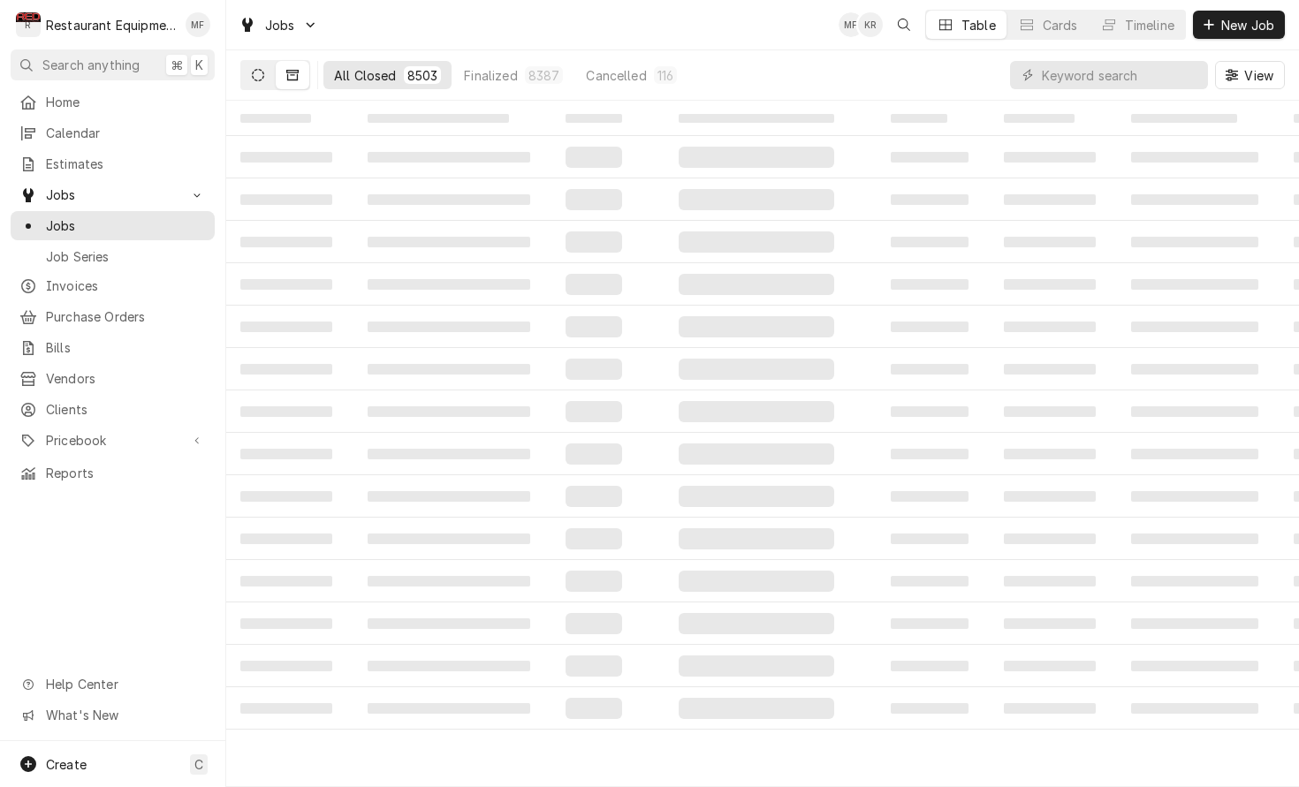
click at [249, 75] on button "Dynamic Content Wrapper" at bounding box center [258, 75] width 34 height 28
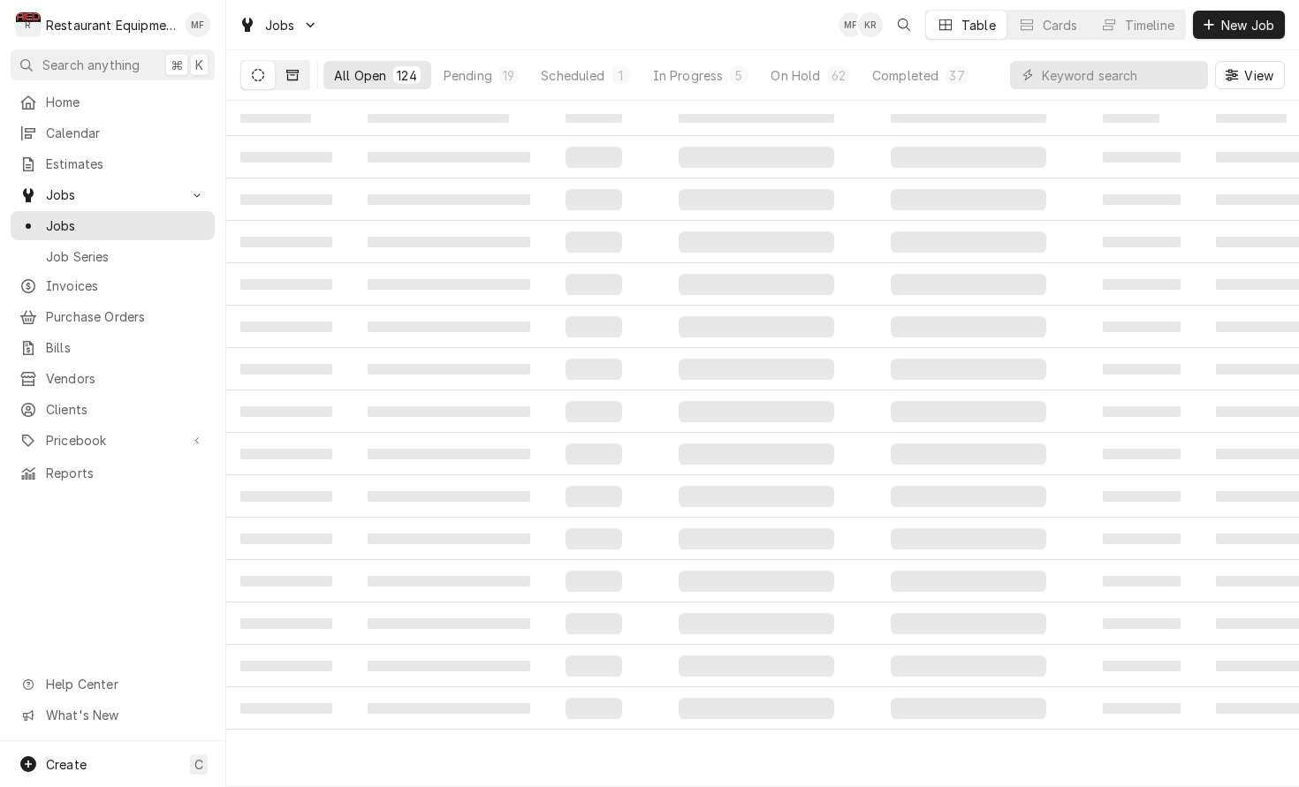
click at [291, 72] on icon "Dynamic Content Wrapper" at bounding box center [292, 75] width 12 height 12
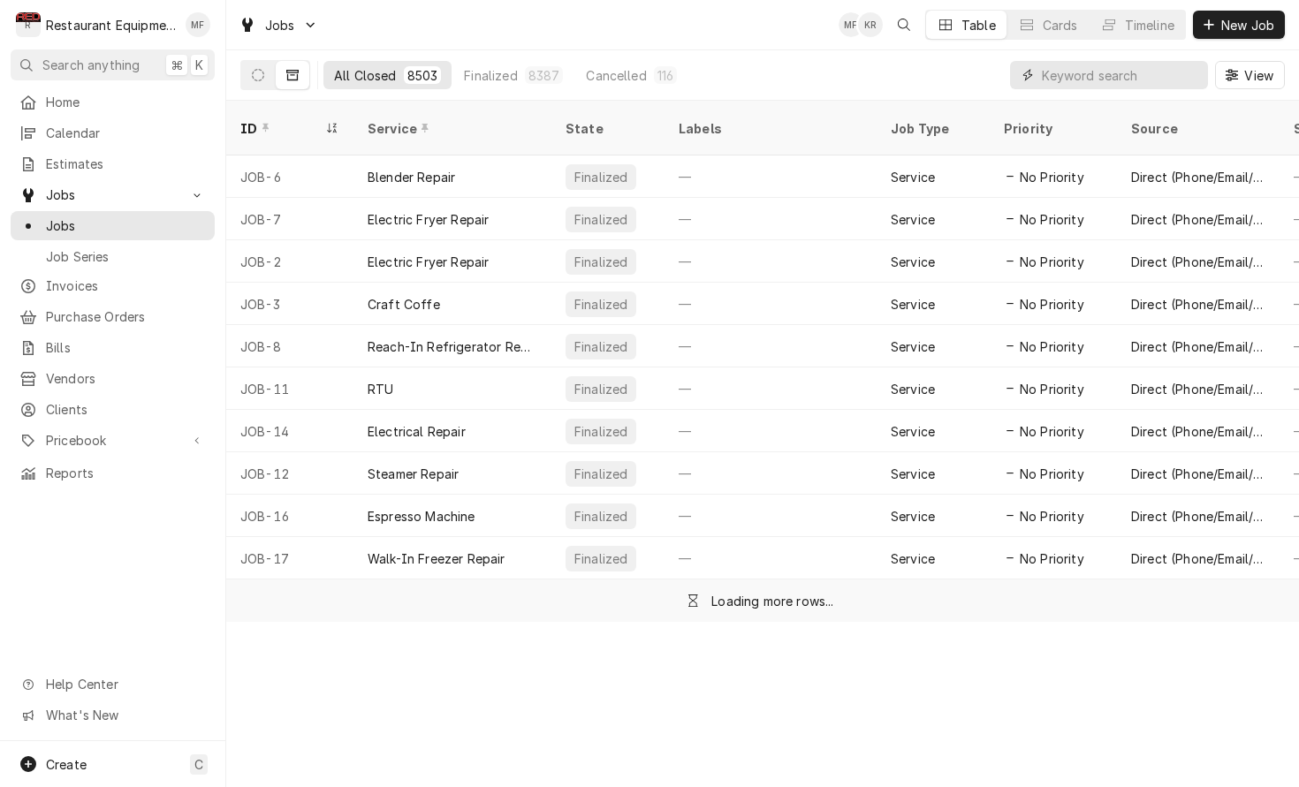
click at [1042, 75] on input "Dynamic Content Wrapper" at bounding box center [1120, 75] width 157 height 28
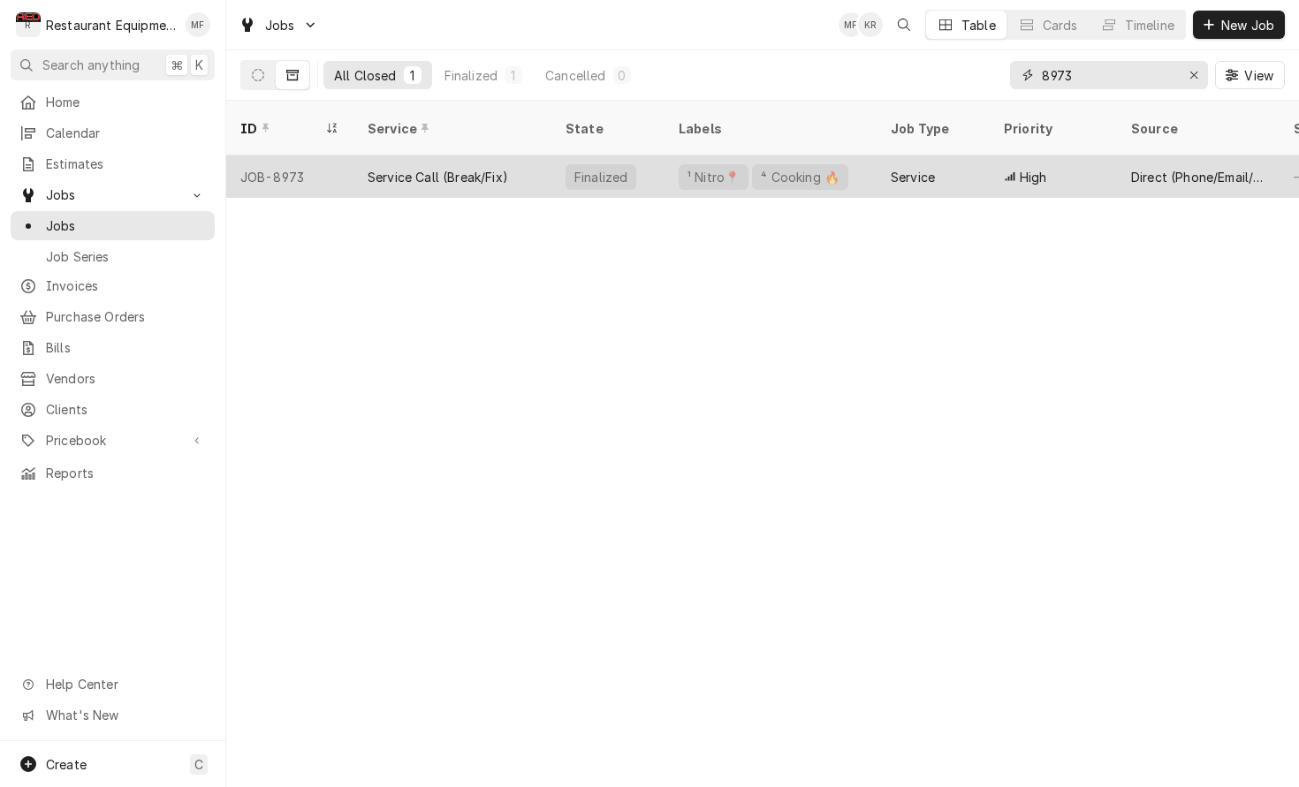
type input "8973"
click at [977, 159] on div "Service" at bounding box center [932, 176] width 113 height 42
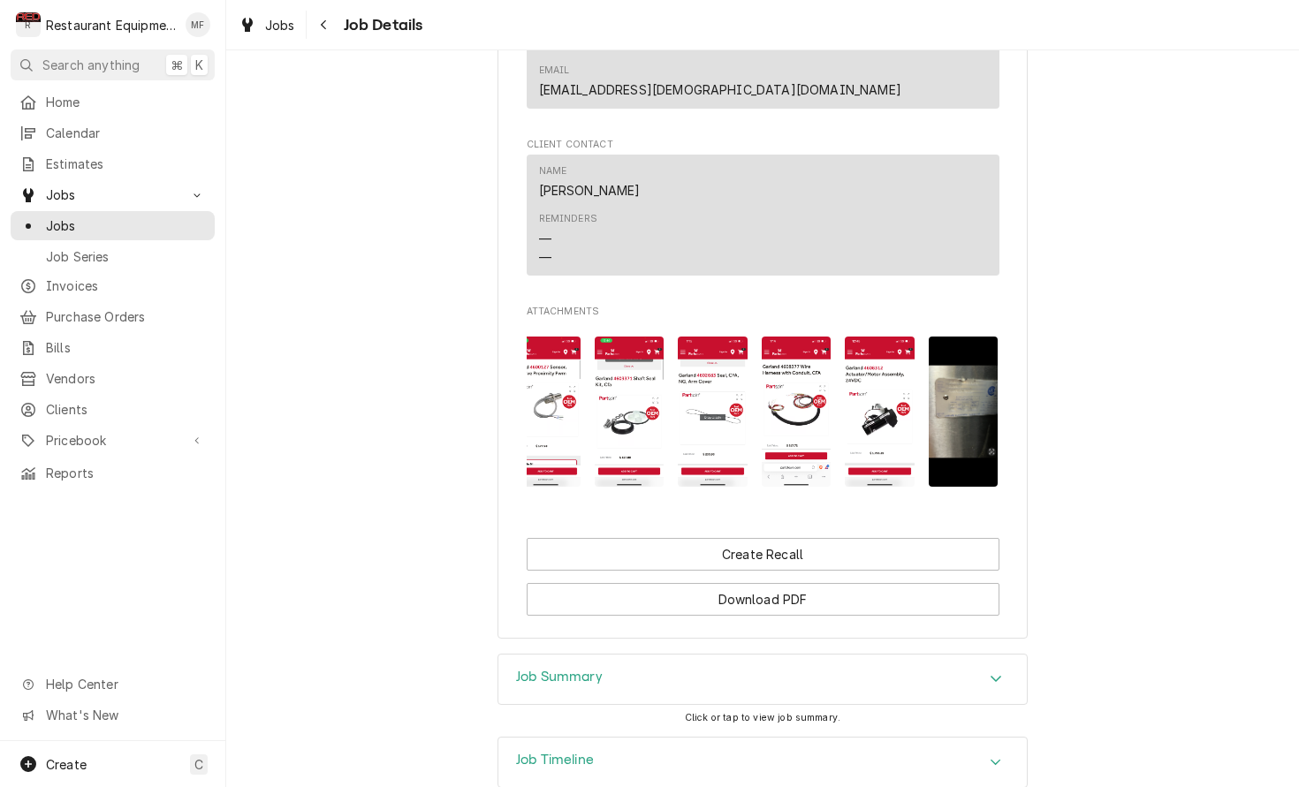
scroll to position [0, 599]
click at [320, 20] on icon "Navigate back" at bounding box center [324, 25] width 8 height 12
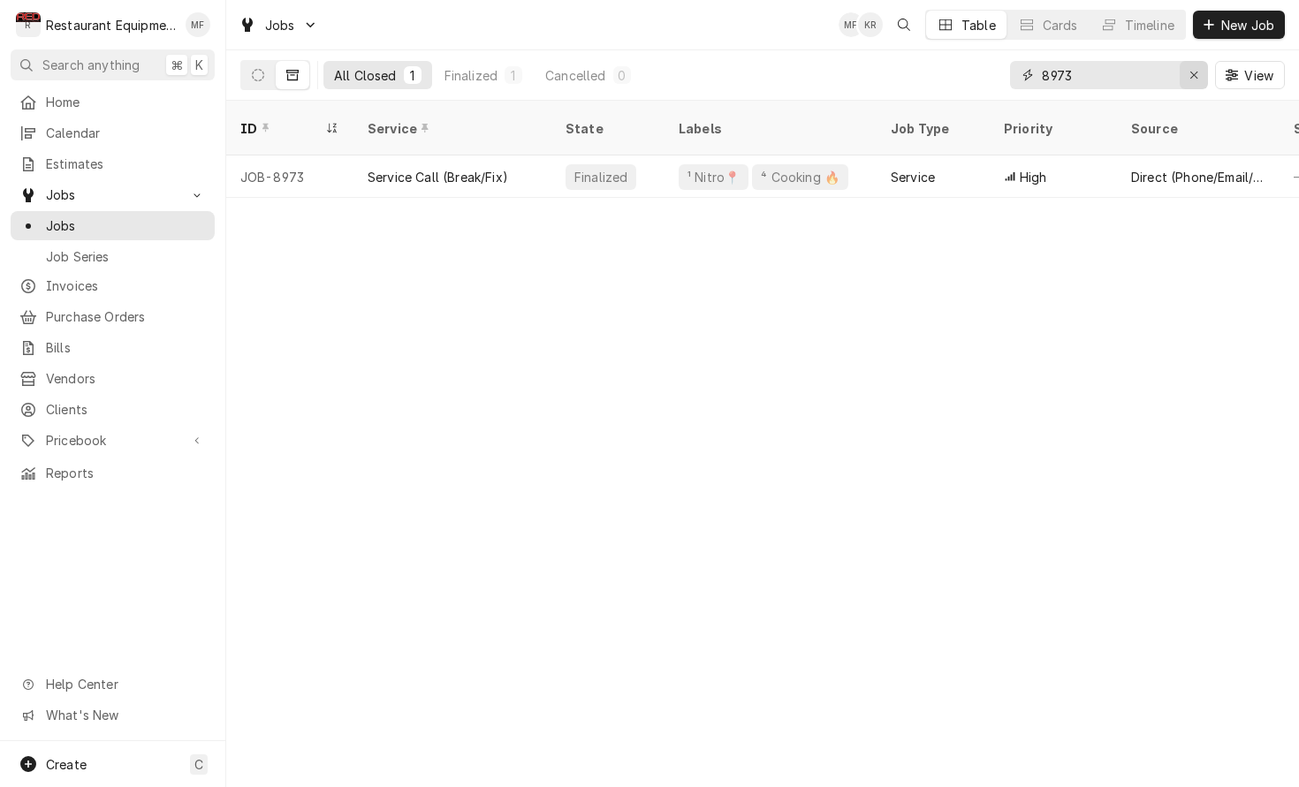
click at [1194, 79] on icon "Erase input" at bounding box center [1194, 75] width 10 height 12
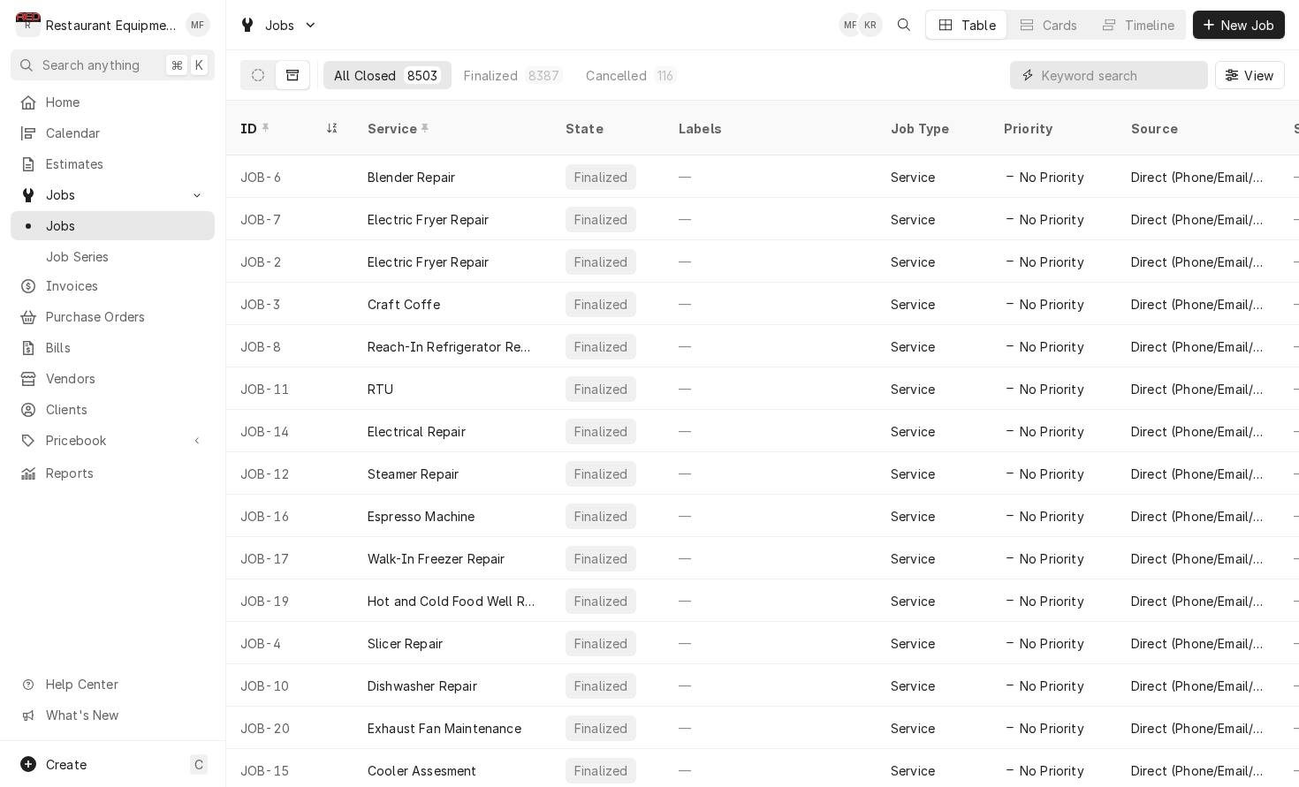
click at [1058, 84] on input "Dynamic Content Wrapper" at bounding box center [1120, 75] width 157 height 28
click at [1053, 68] on input "Dynamic Content Wrapper" at bounding box center [1120, 75] width 157 height 28
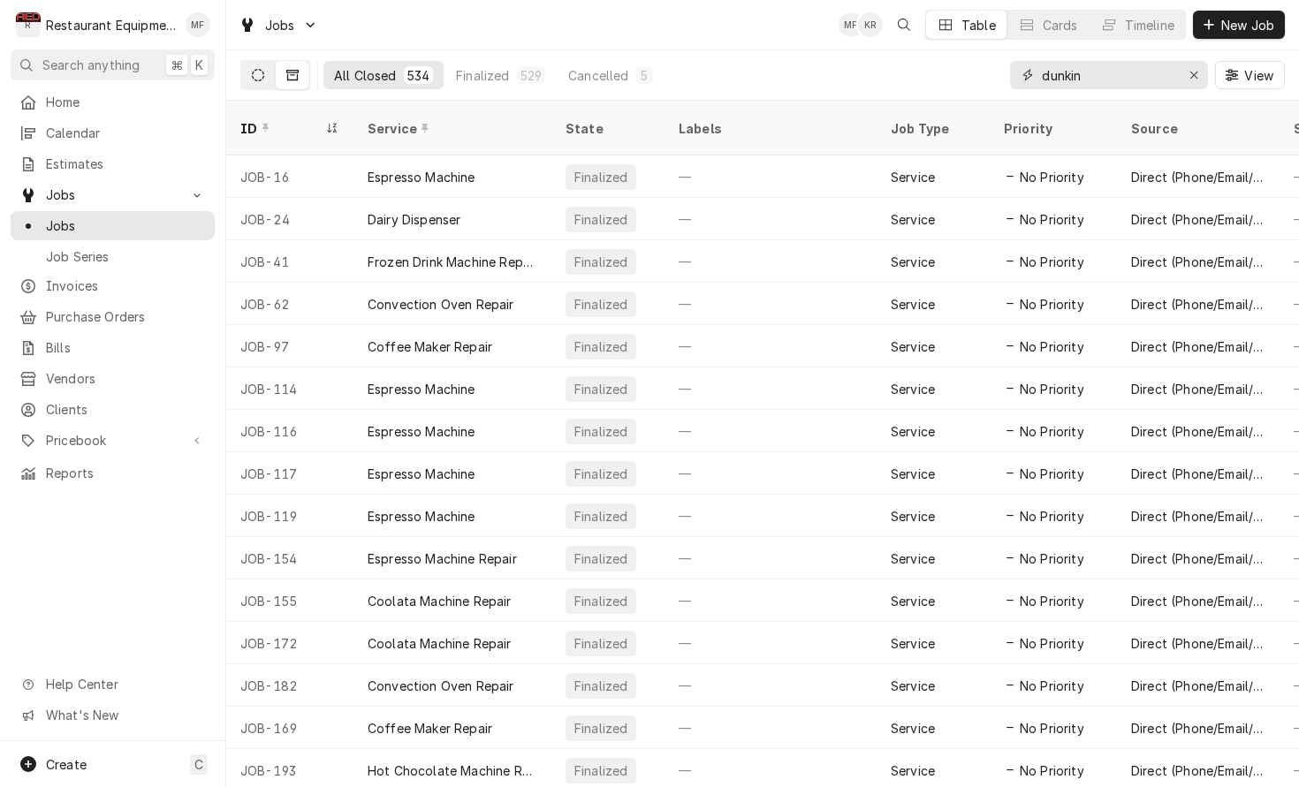
type input "dunkin"
click at [250, 76] on button "Dynamic Content Wrapper" at bounding box center [258, 75] width 34 height 28
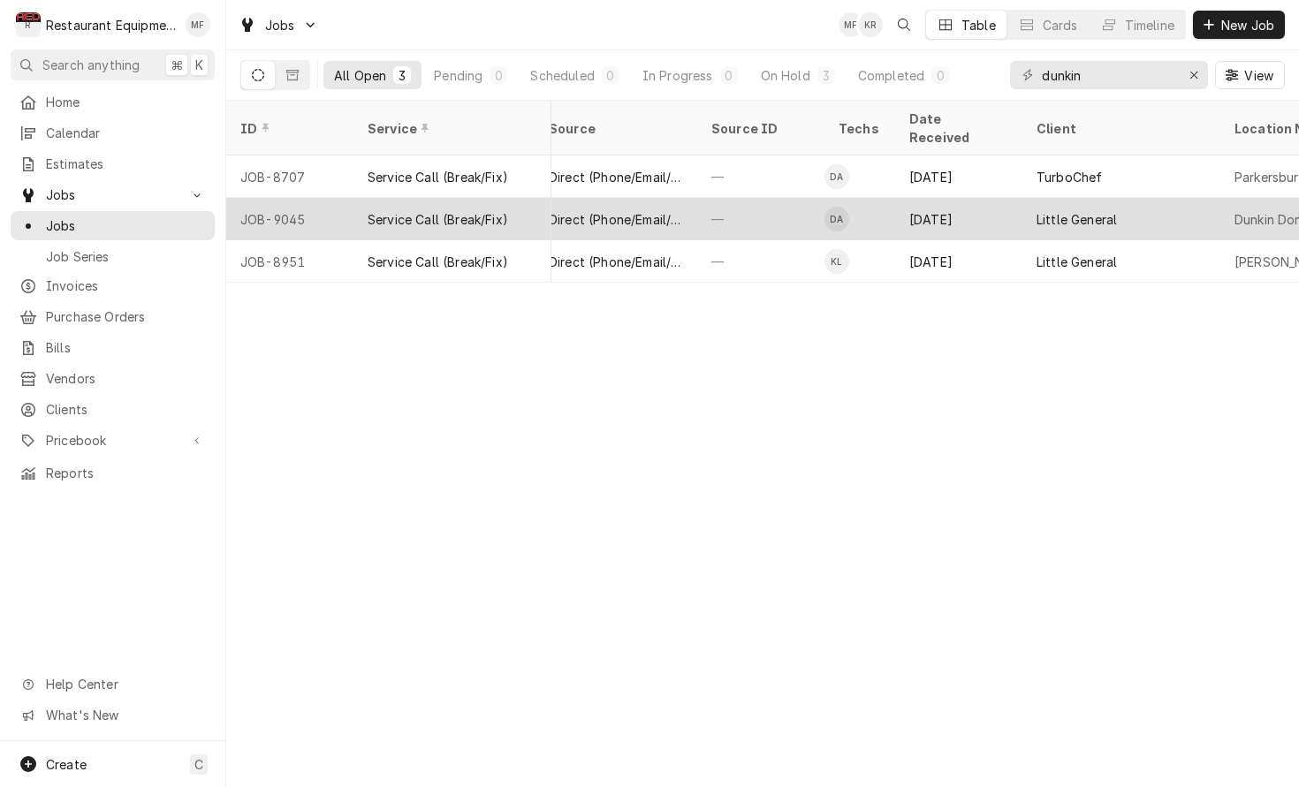
scroll to position [0, 824]
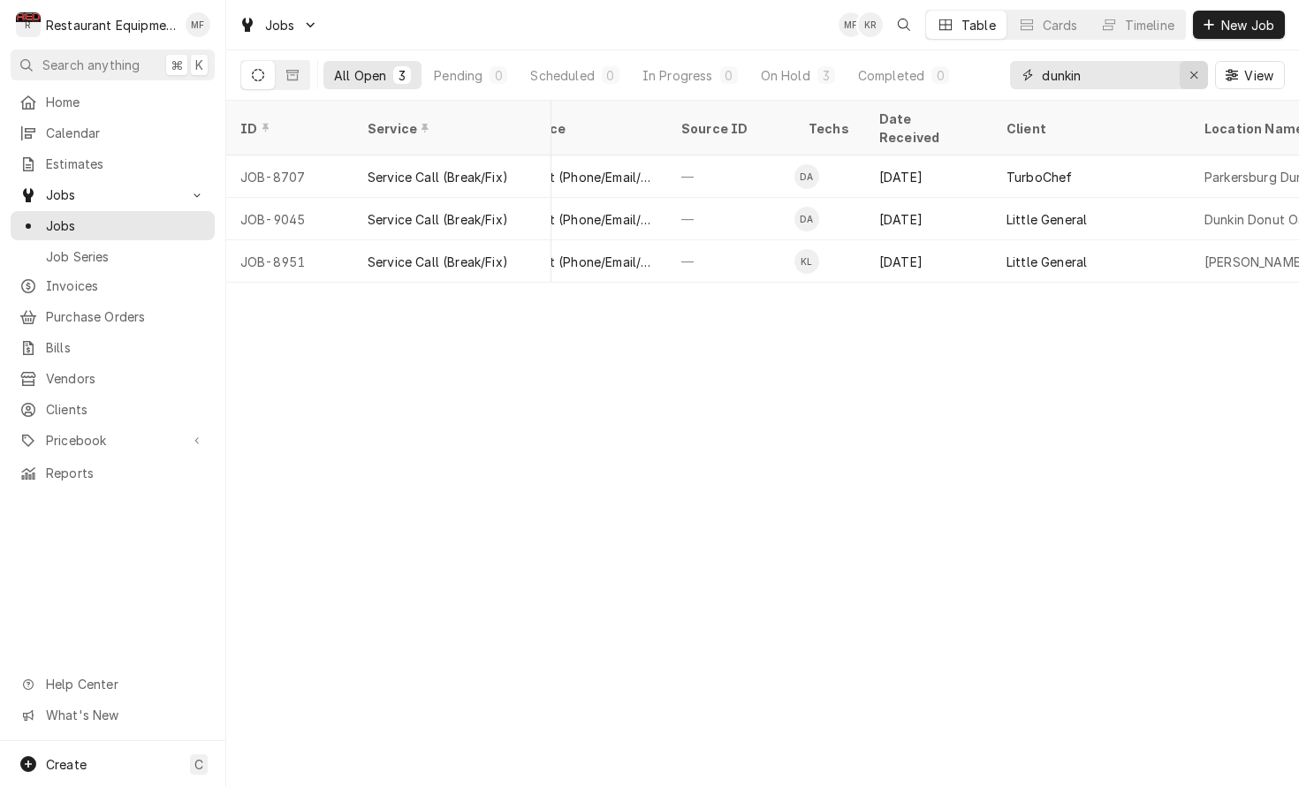
click at [1189, 82] on div "Erase input" at bounding box center [1194, 75] width 18 height 18
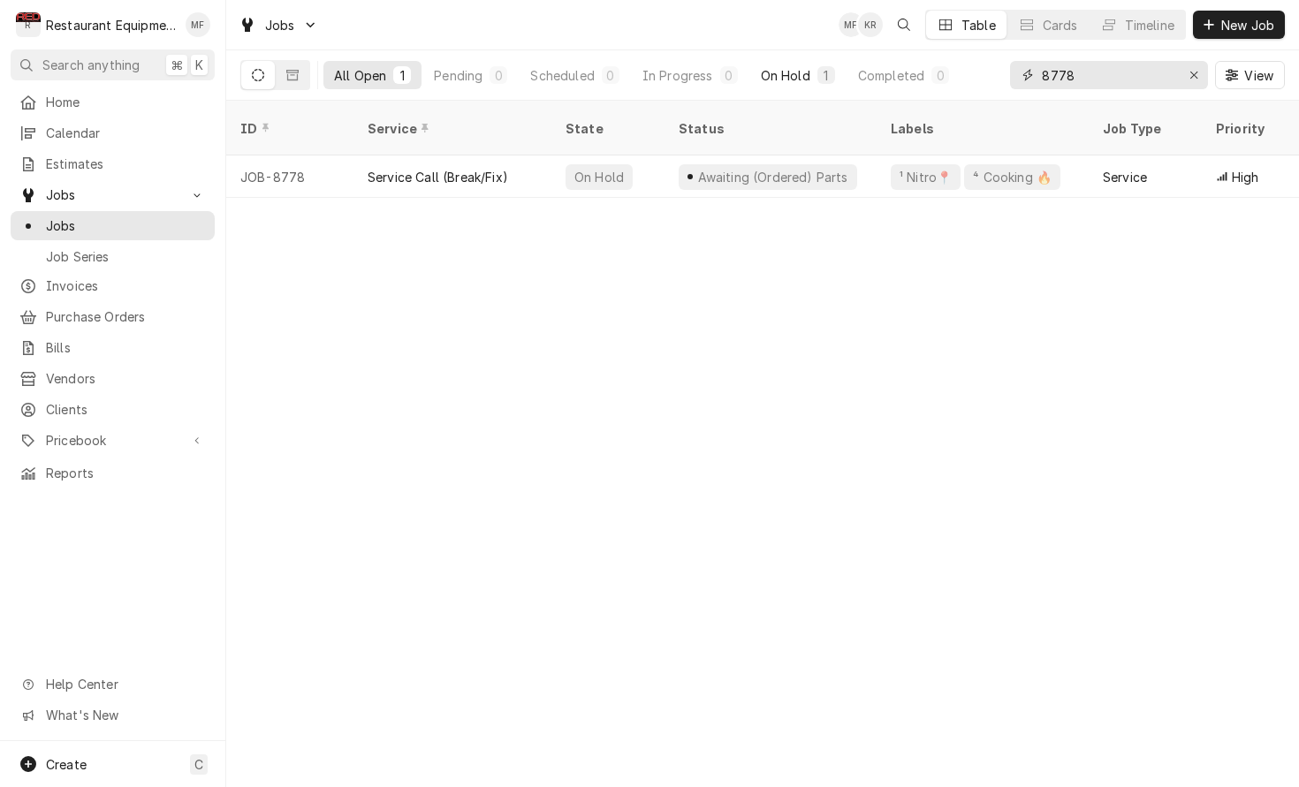
type input "8778"
click at [785, 74] on div "On Hold" at bounding box center [785, 75] width 49 height 19
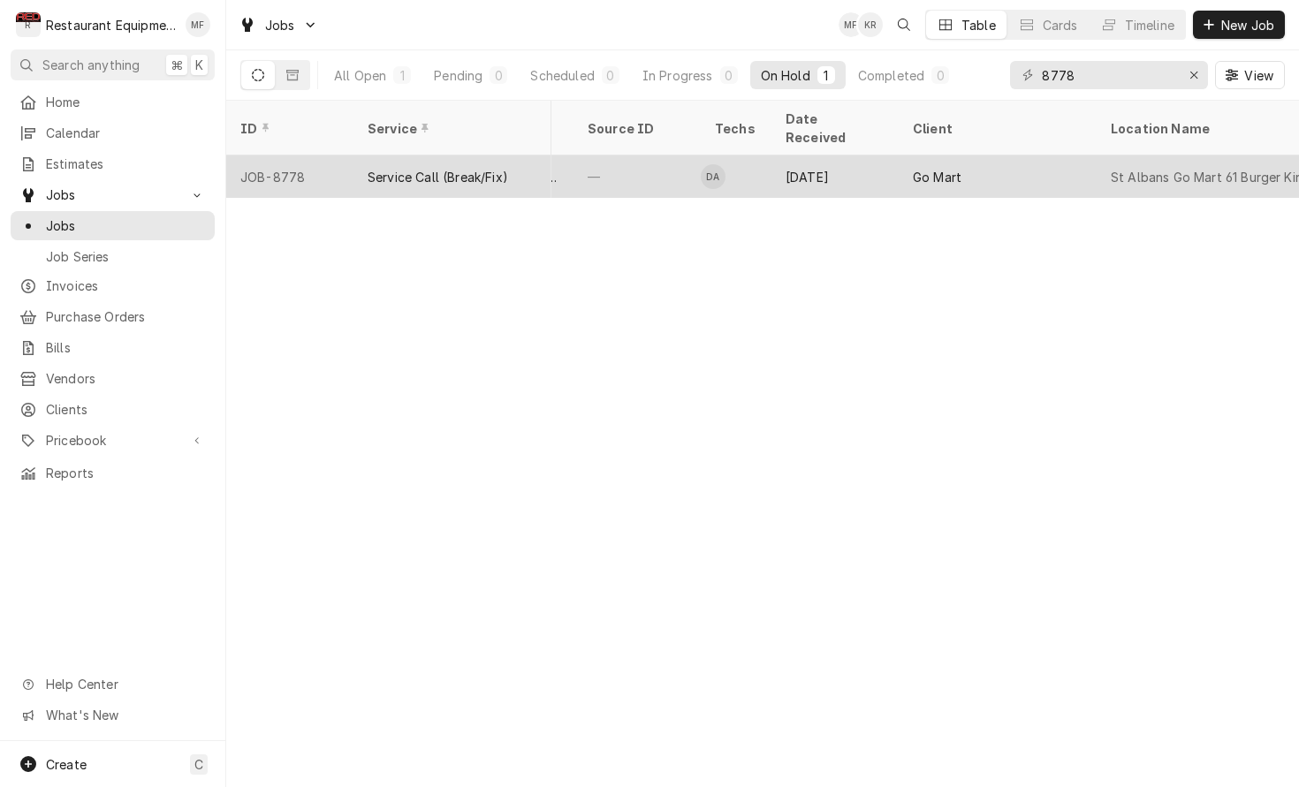
scroll to position [0, 195]
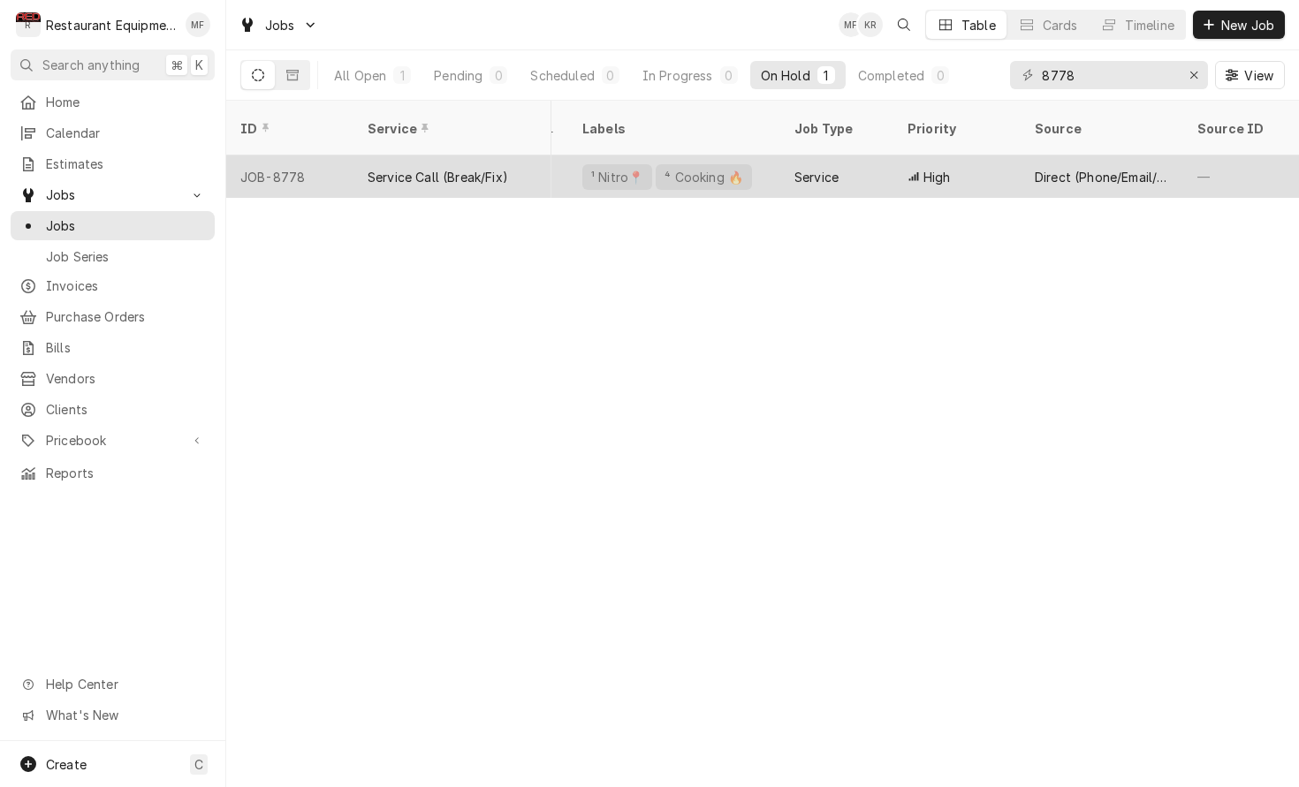
click at [851, 155] on div "Service" at bounding box center [836, 176] width 113 height 42
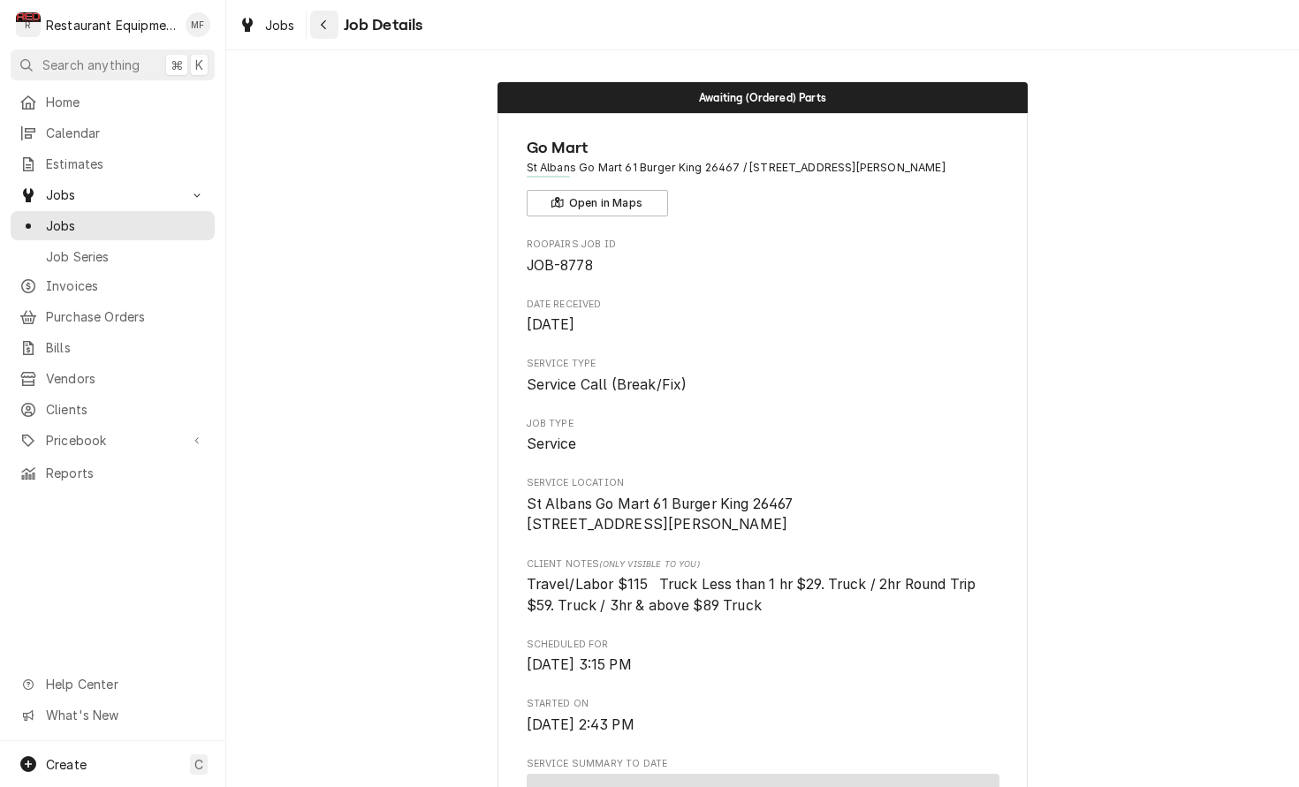
click at [337, 18] on button "Navigate back" at bounding box center [324, 25] width 28 height 28
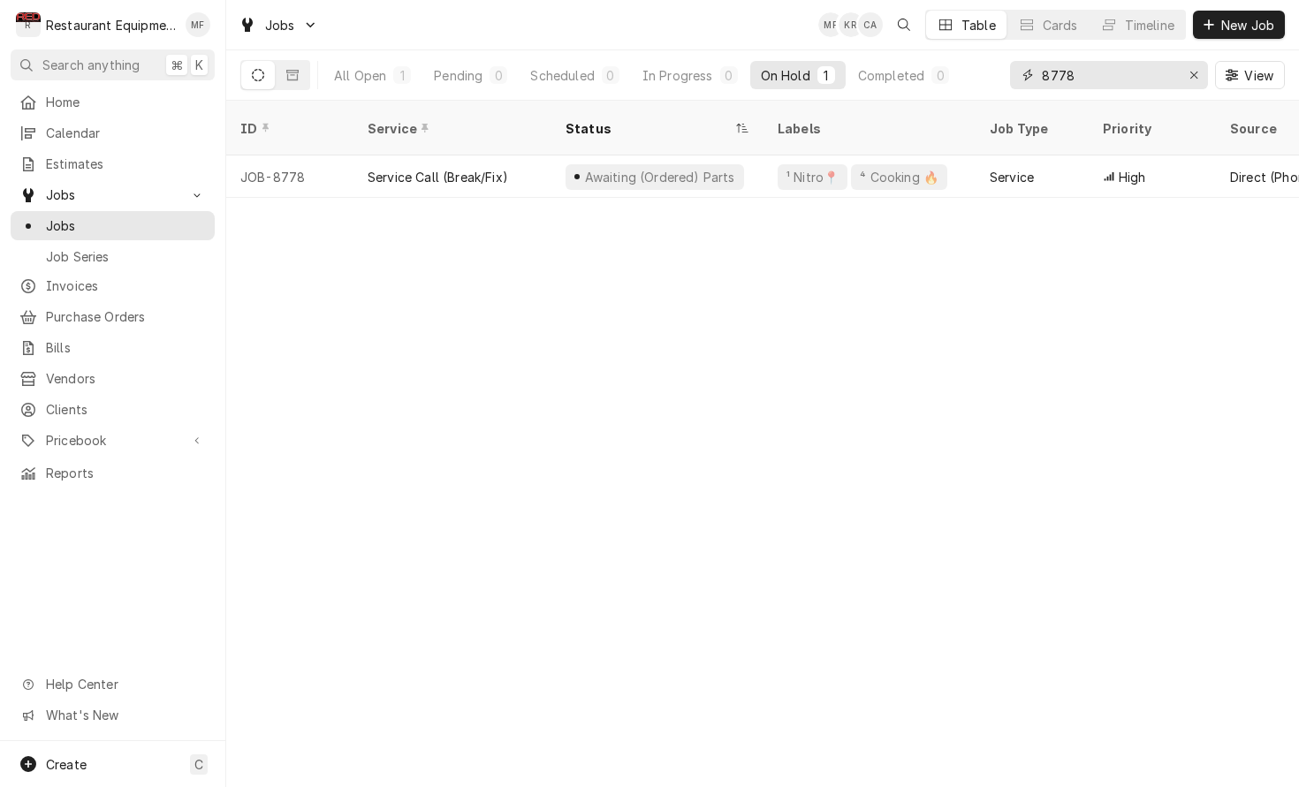
click at [1126, 69] on input "8778" at bounding box center [1108, 75] width 133 height 28
type input "Pomeroy"
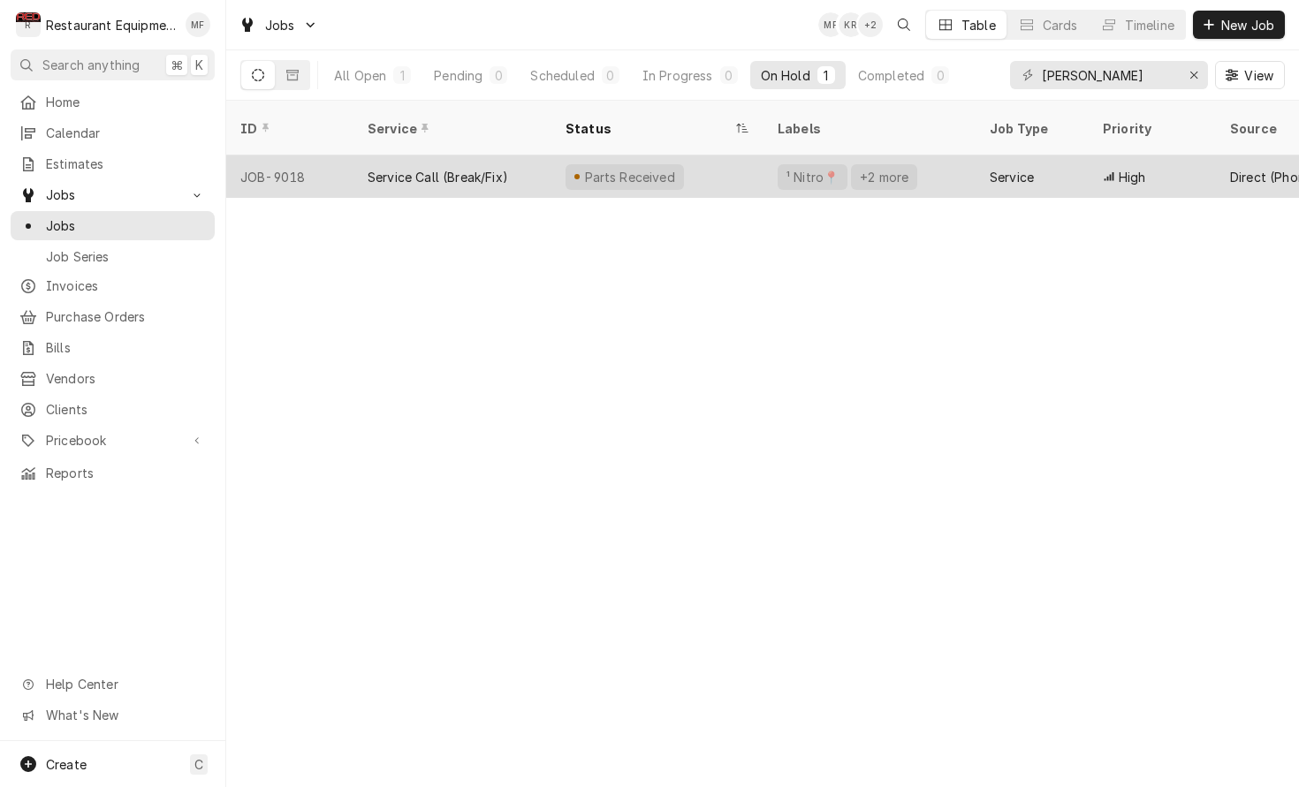
drag, startPoint x: 1072, startPoint y: 106, endPoint x: 972, endPoint y: 166, distance: 116.5
click at [972, 166] on div "¹ Nitro📍 +2 more" at bounding box center [869, 176] width 212 height 42
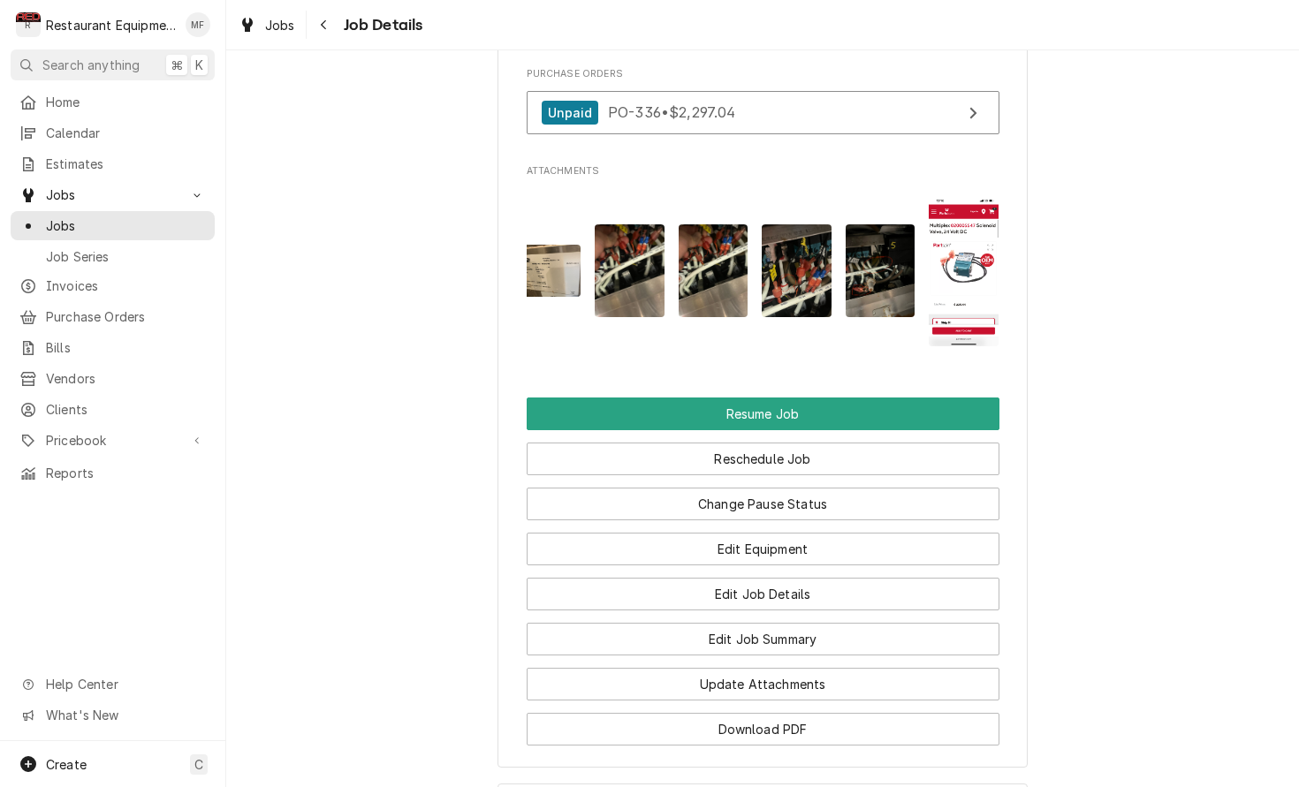
scroll to position [0, 515]
click at [956, 240] on img "Attachments" at bounding box center [964, 271] width 70 height 150
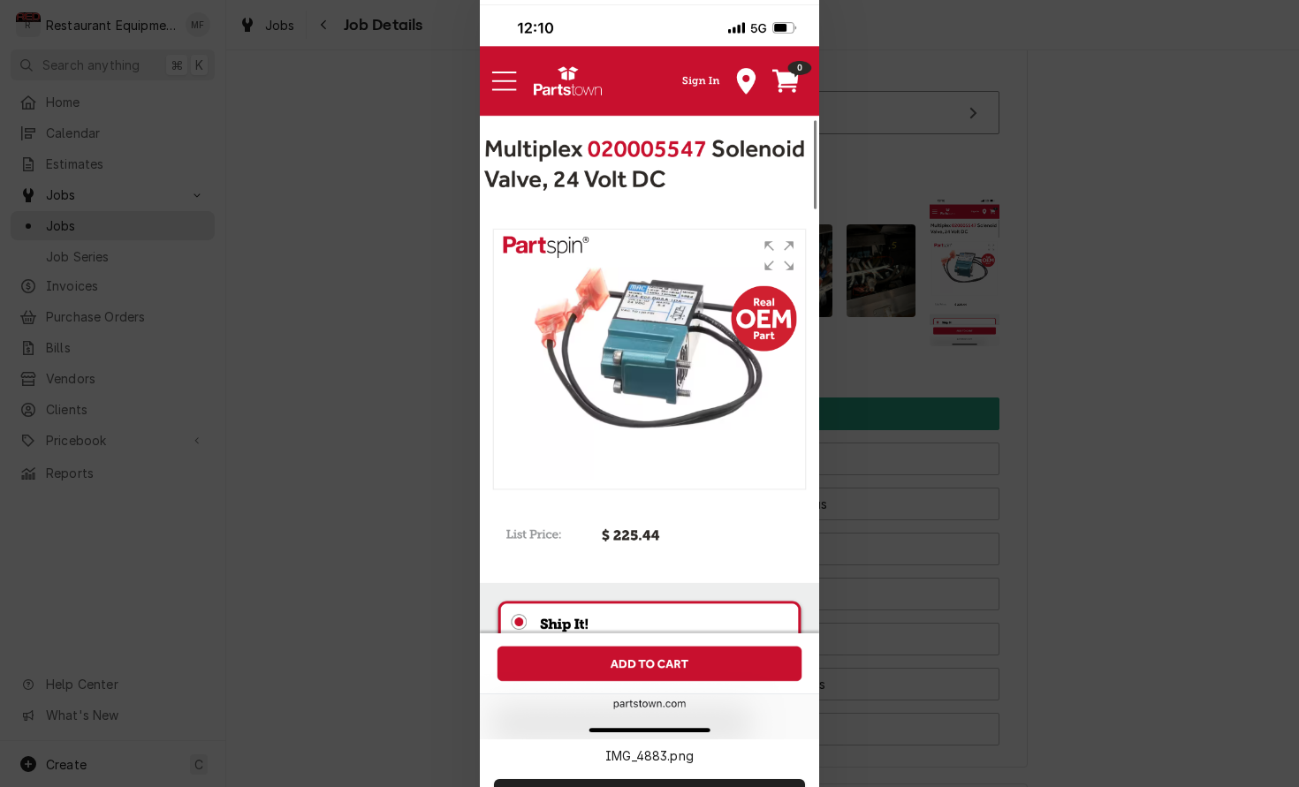
click at [1059, 209] on div at bounding box center [649, 393] width 1299 height 787
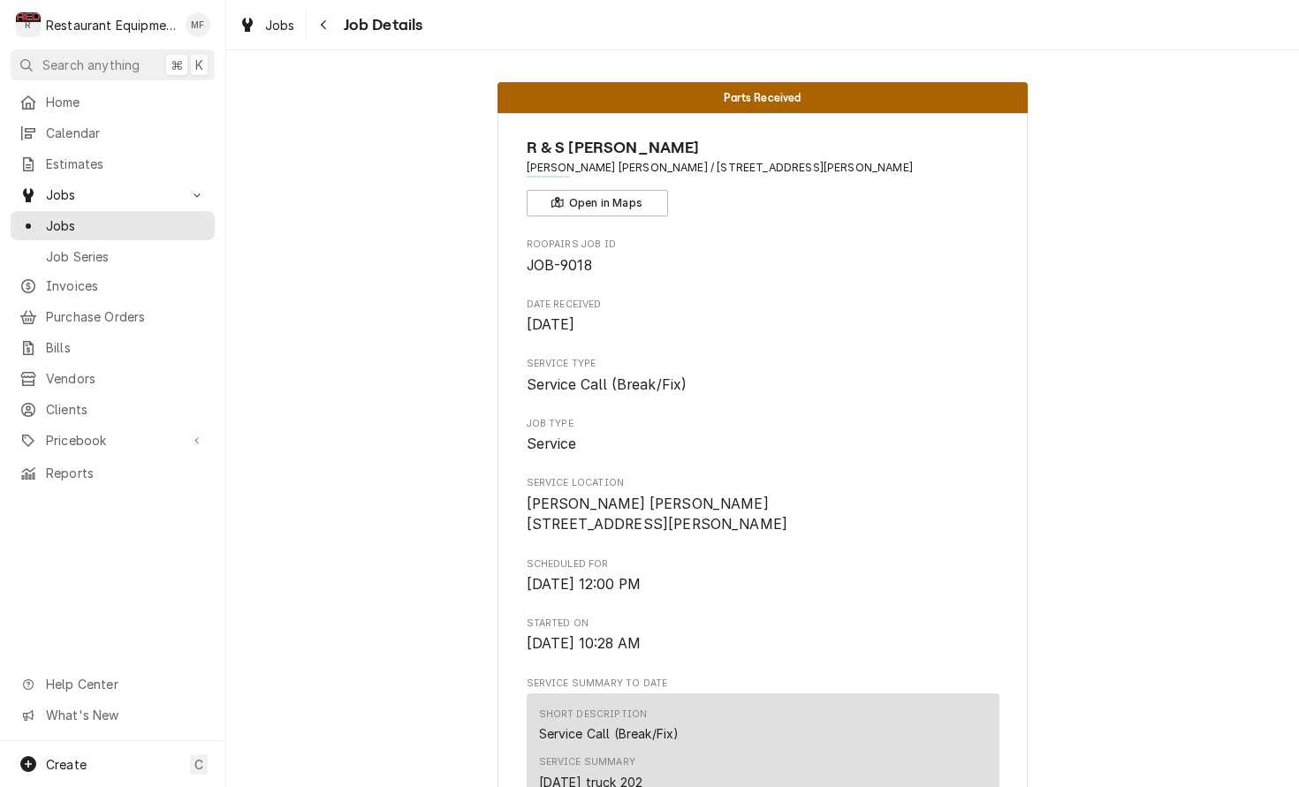
scroll to position [0, 0]
click at [324, 27] on icon "Navigate back" at bounding box center [323, 25] width 5 height 10
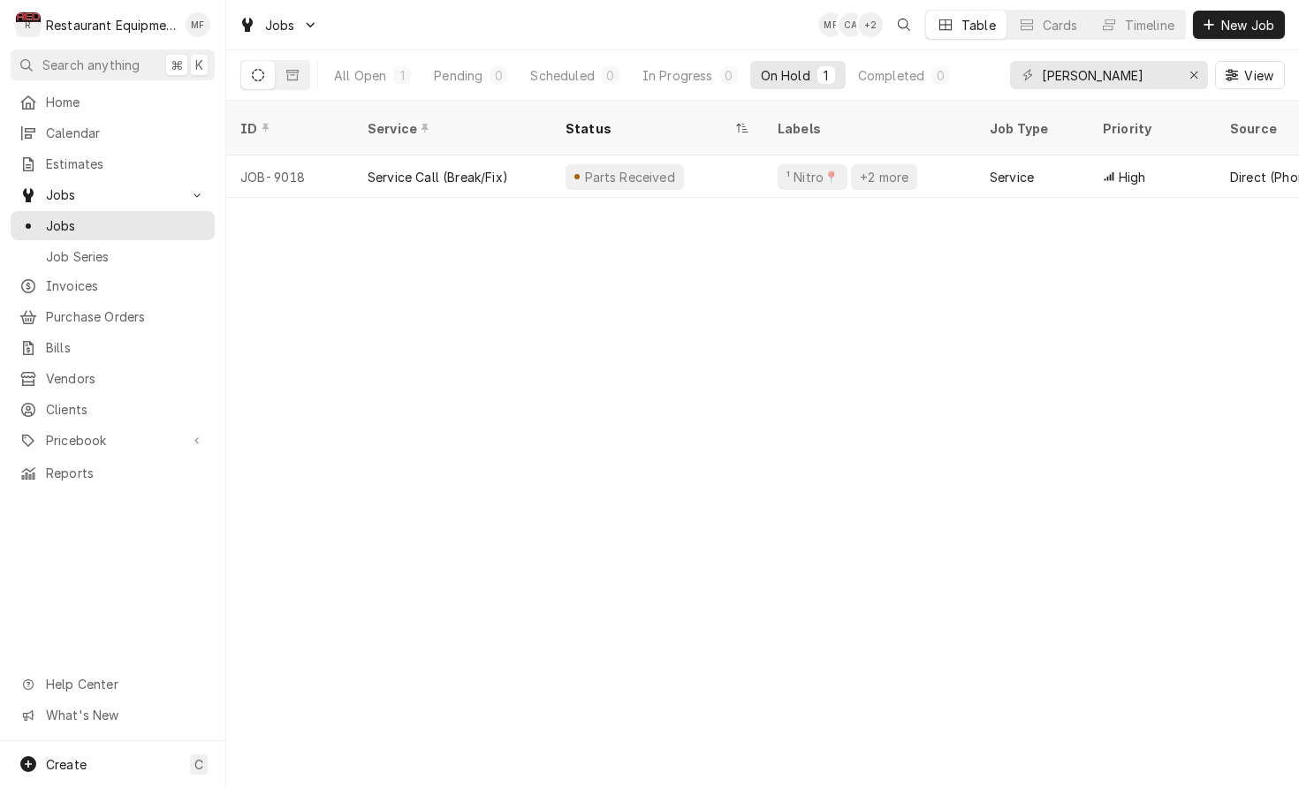
click at [1135, 89] on div "pomeroy View" at bounding box center [1147, 74] width 275 height 49
click at [1136, 81] on input "pomeroy" at bounding box center [1108, 75] width 133 height 28
click at [1136, 80] on input "pomeroy" at bounding box center [1108, 75] width 133 height 28
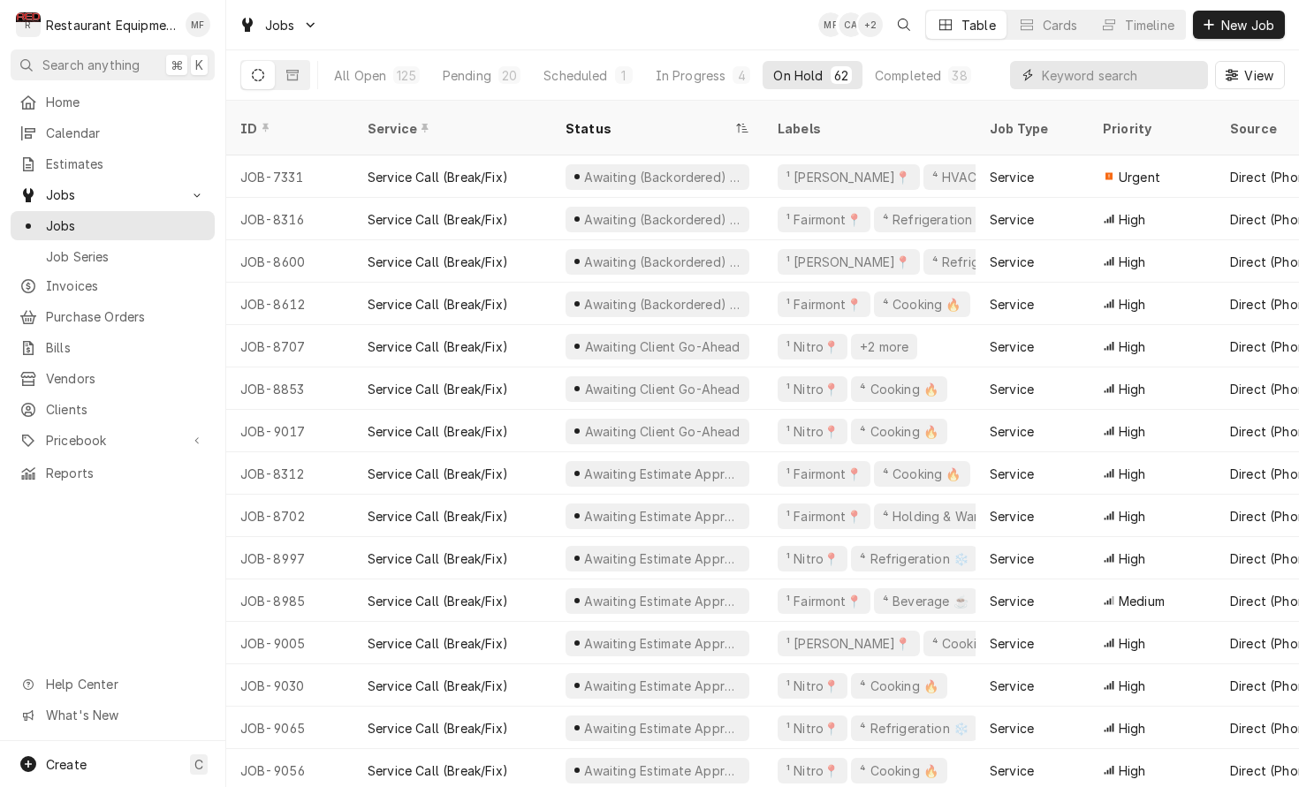
click at [1078, 82] on input "Dynamic Content Wrapper" at bounding box center [1120, 75] width 157 height 28
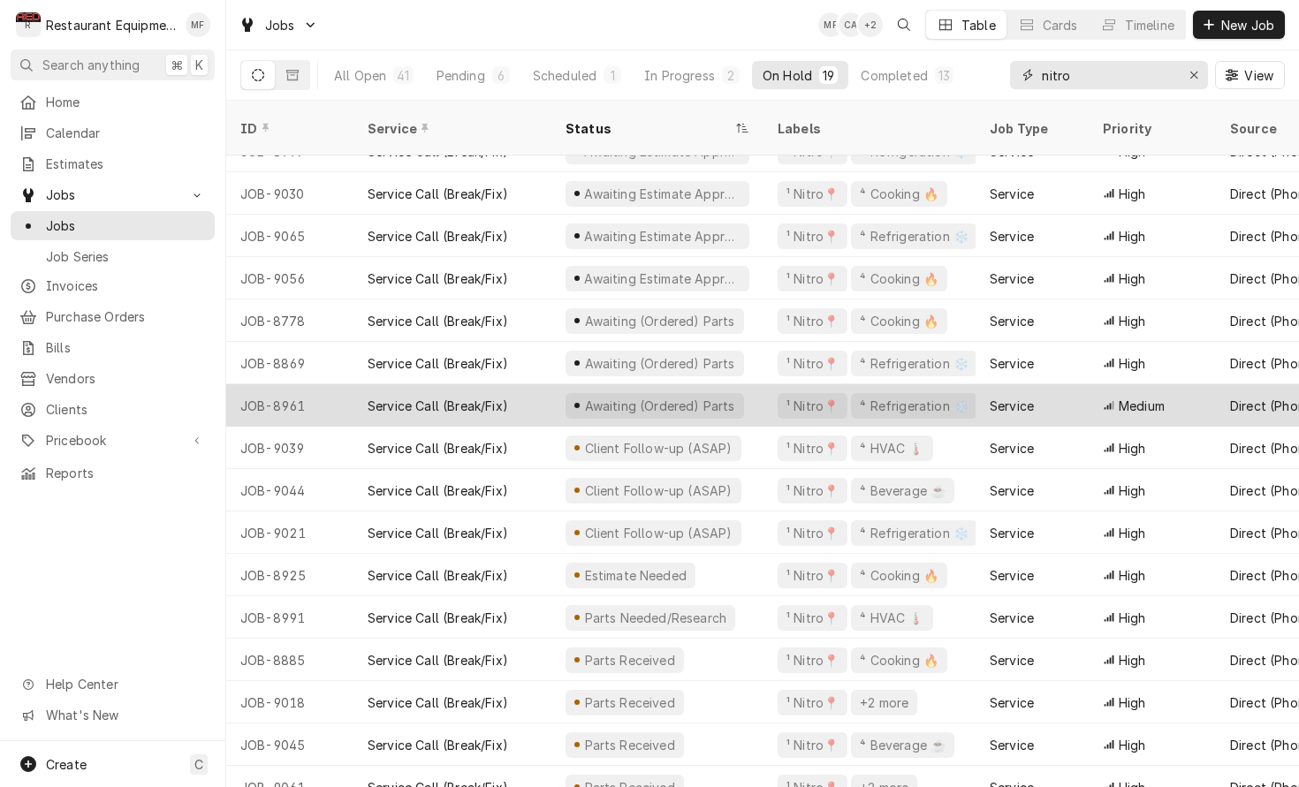
scroll to position [153, 0]
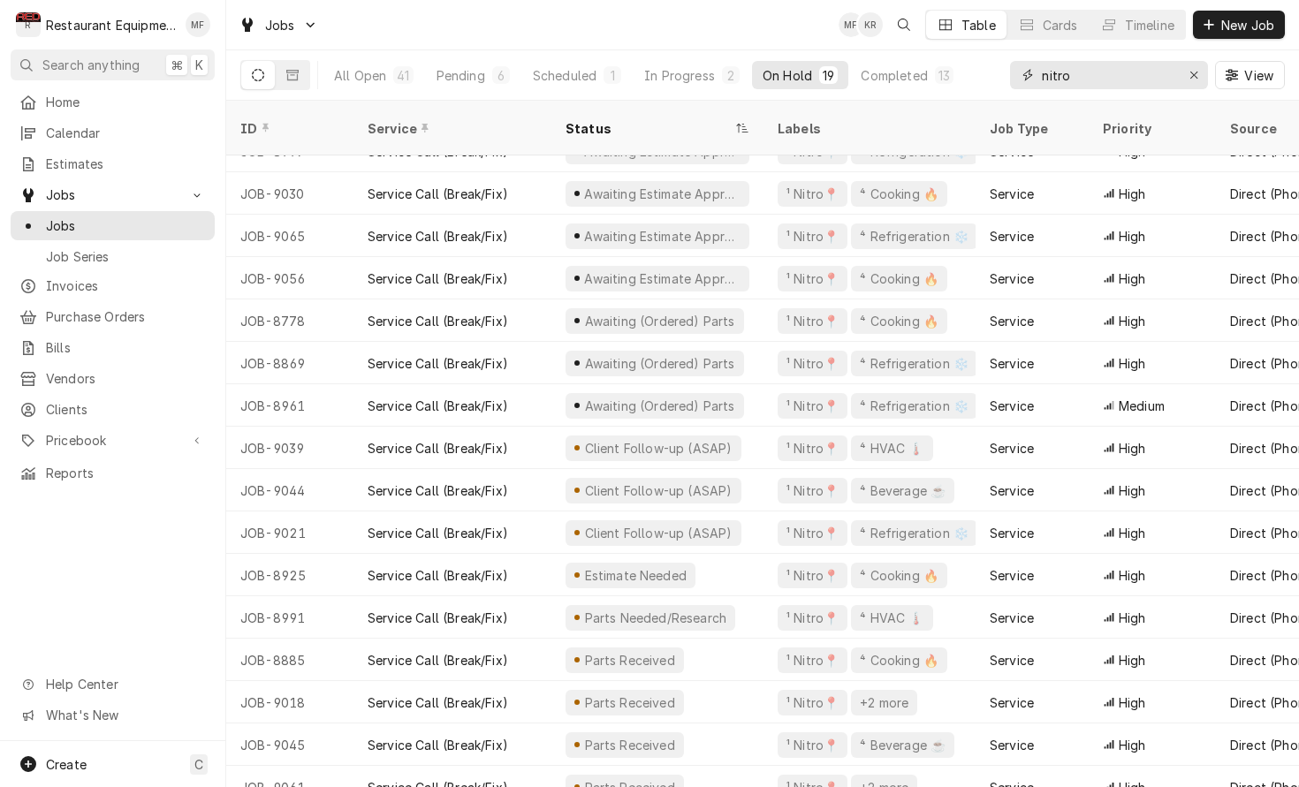
click at [1097, 85] on input "nitro" at bounding box center [1108, 75] width 133 height 28
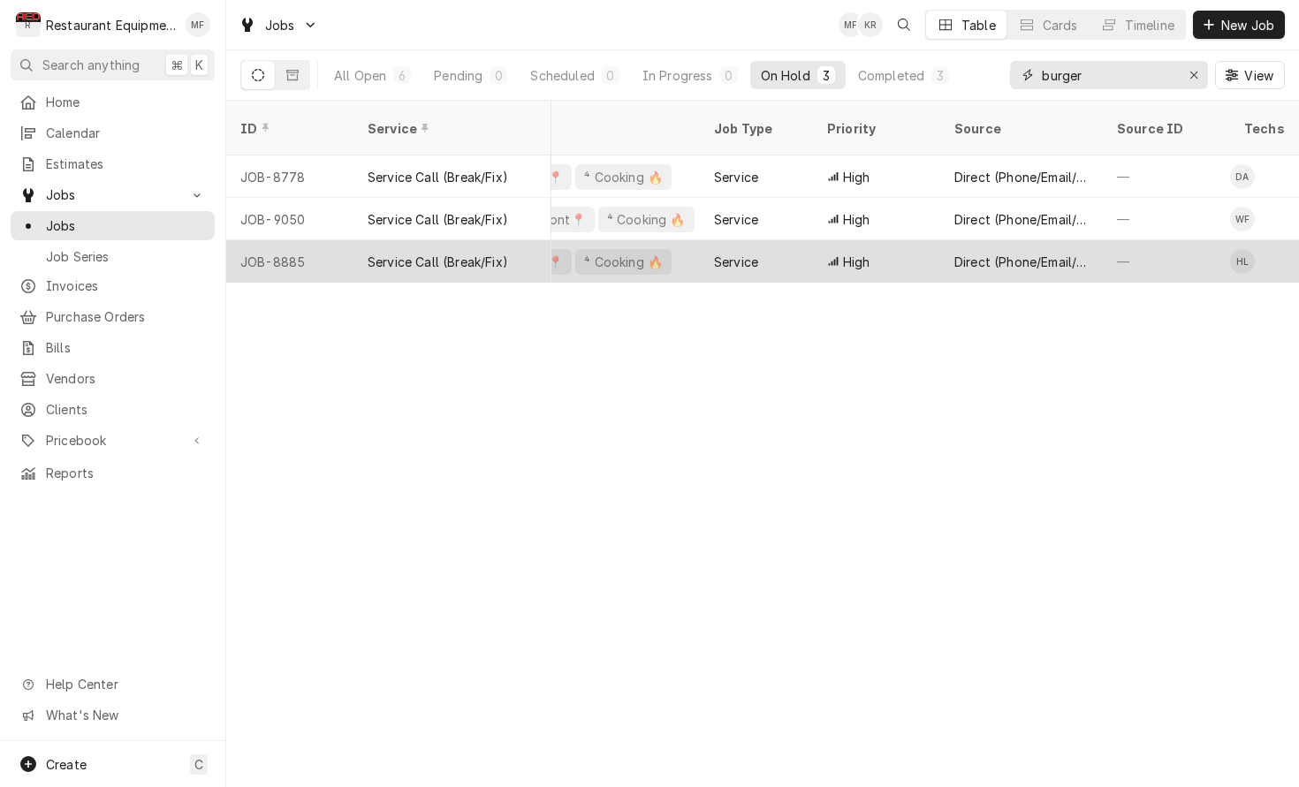
scroll to position [0, 287]
type input "burger"
click at [1078, 240] on div "Direct (Phone/Email/etc.)" at bounding box center [1010, 261] width 163 height 42
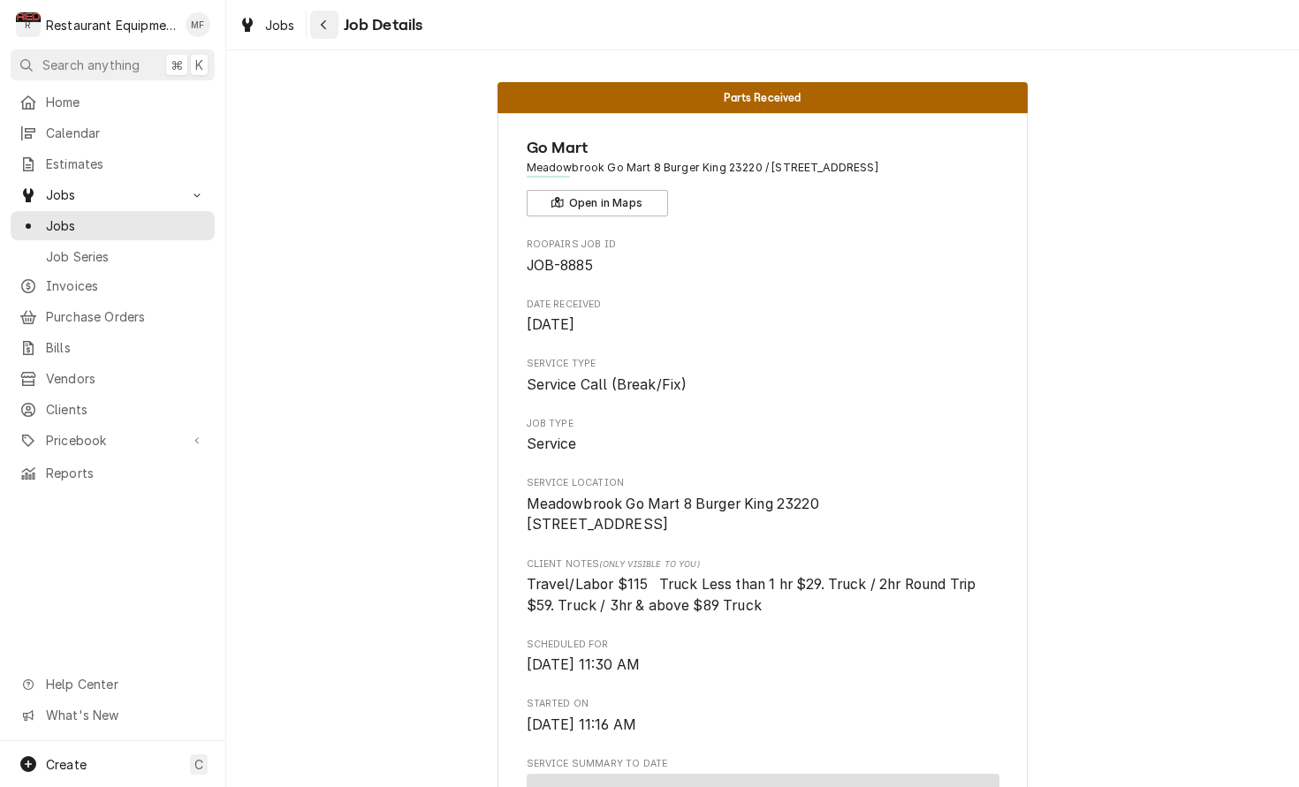
click at [320, 21] on icon "Navigate back" at bounding box center [324, 25] width 8 height 12
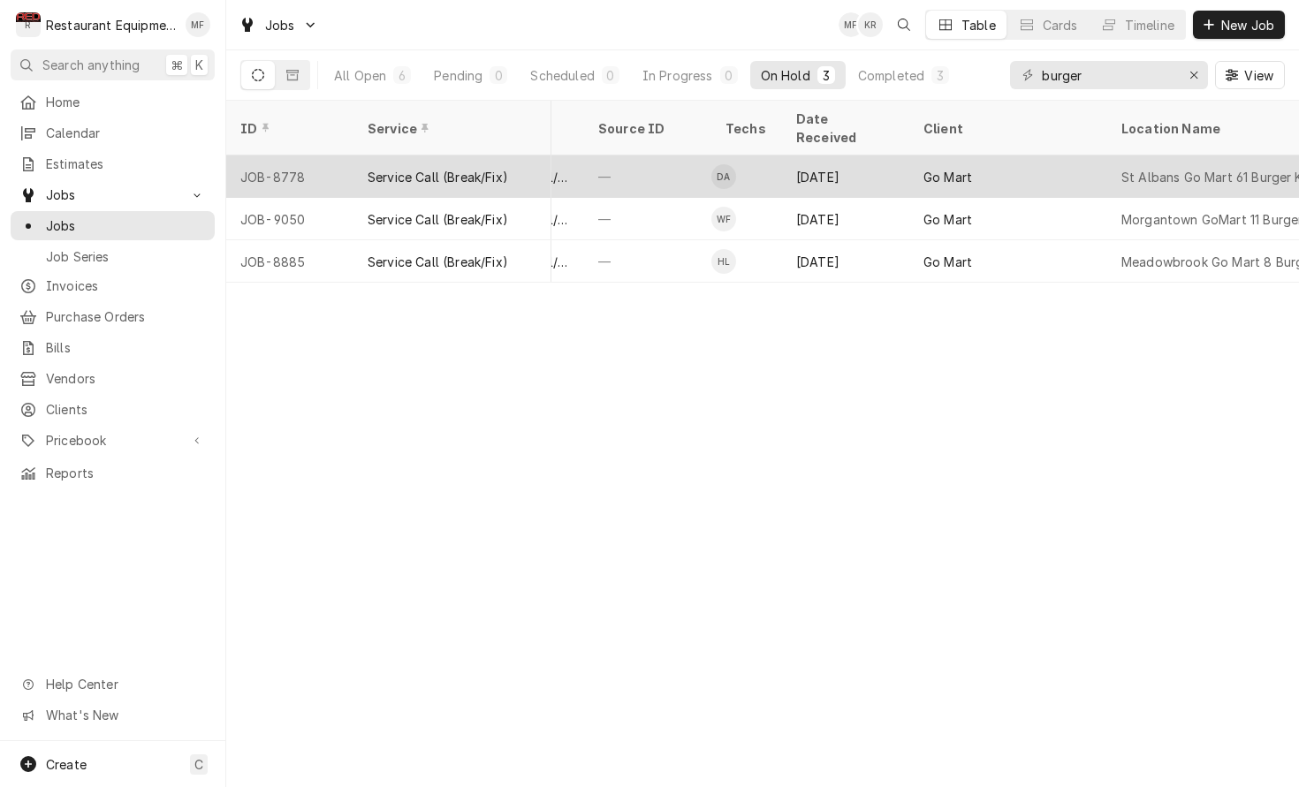
scroll to position [0, 795]
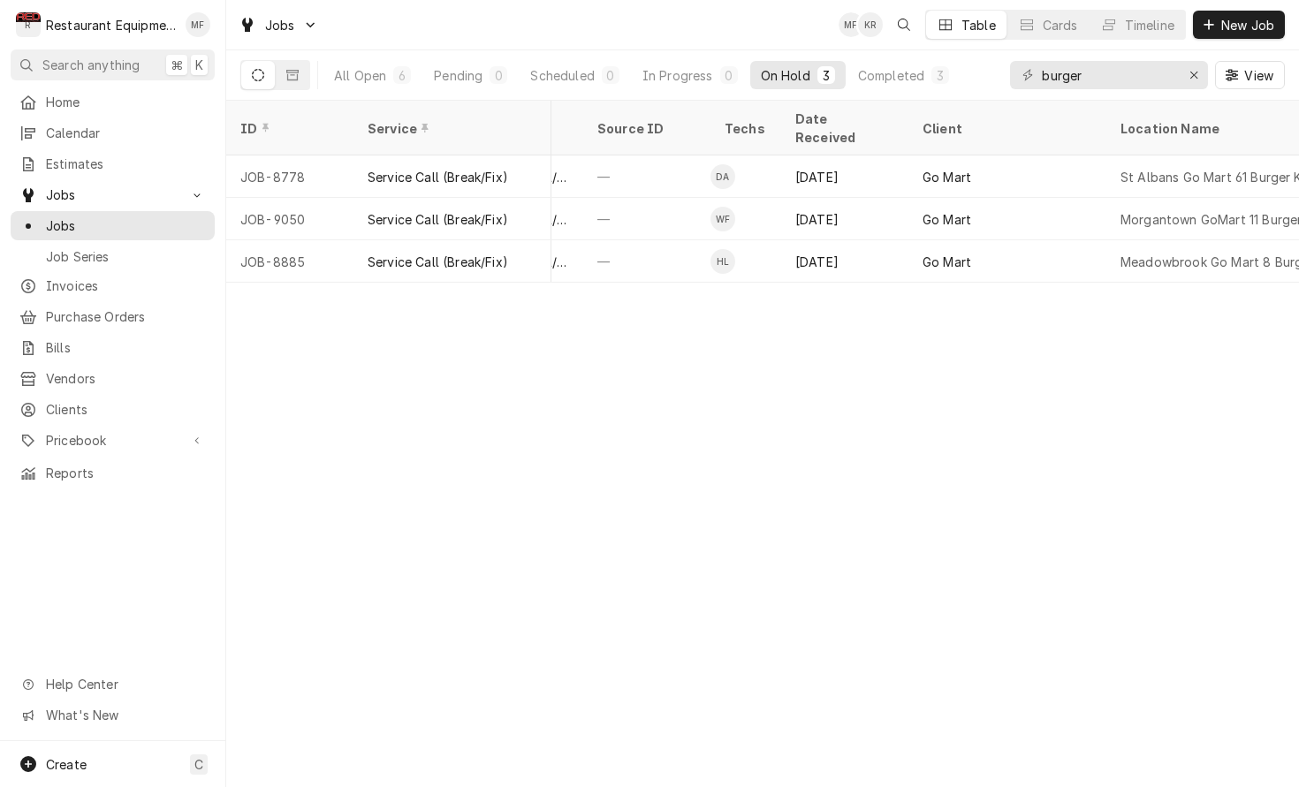
click at [892, 88] on button "Completed 3" at bounding box center [903, 75] width 112 height 28
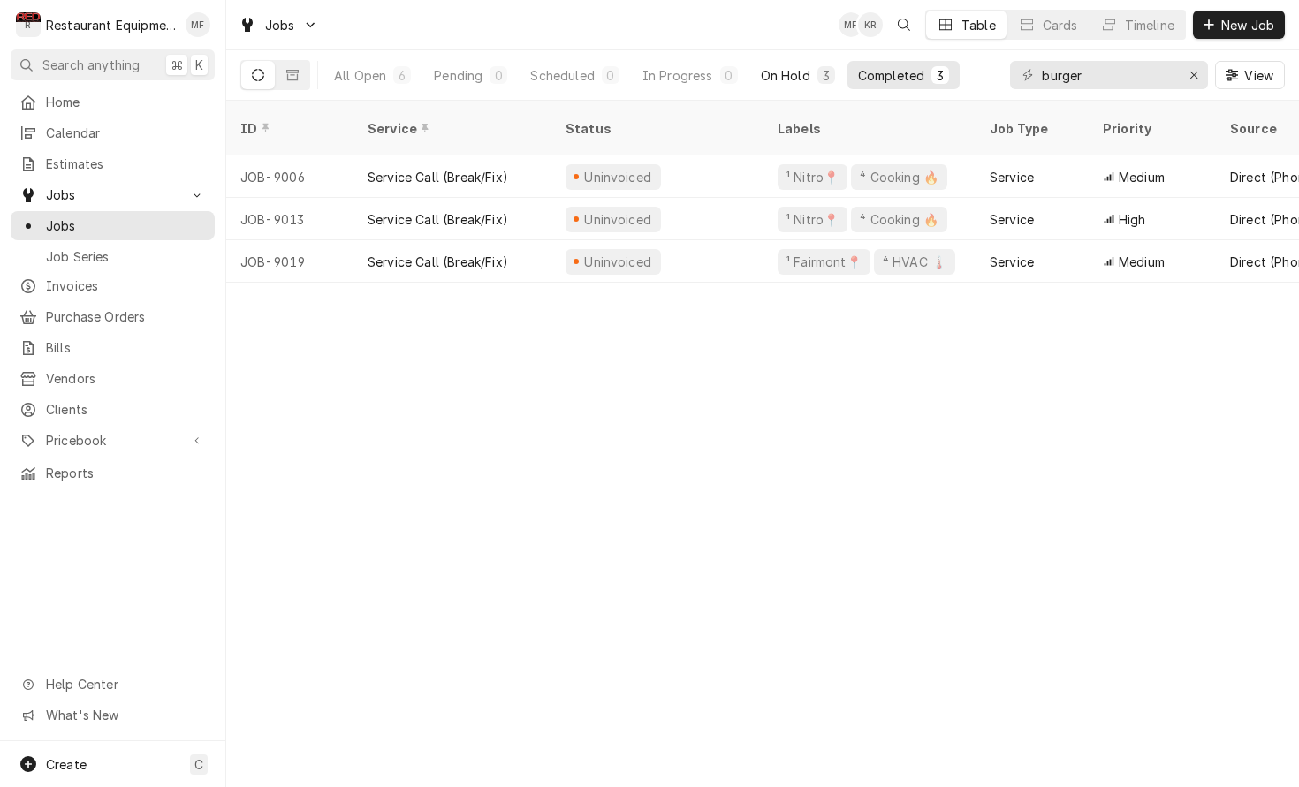
scroll to position [0, -1]
click at [794, 72] on div "On Hold" at bounding box center [785, 75] width 49 height 19
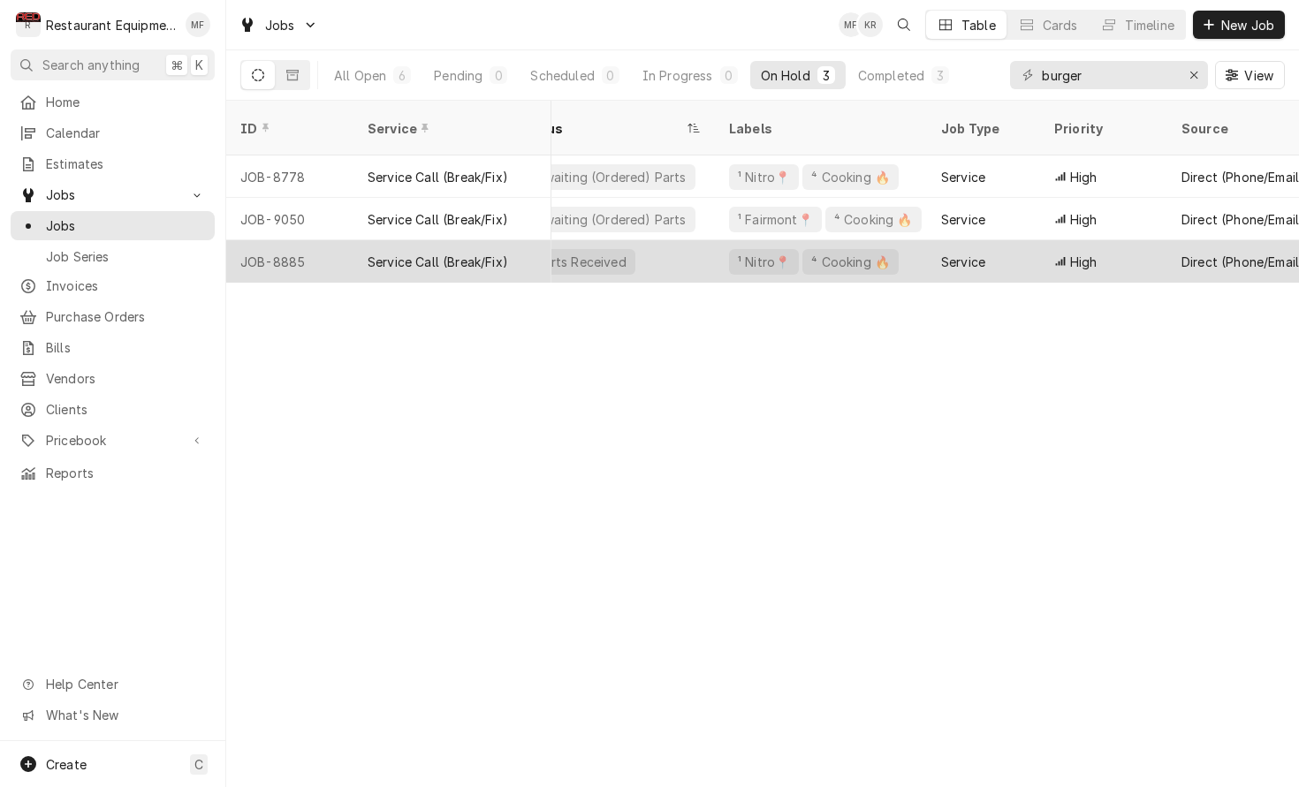
scroll to position [0, 53]
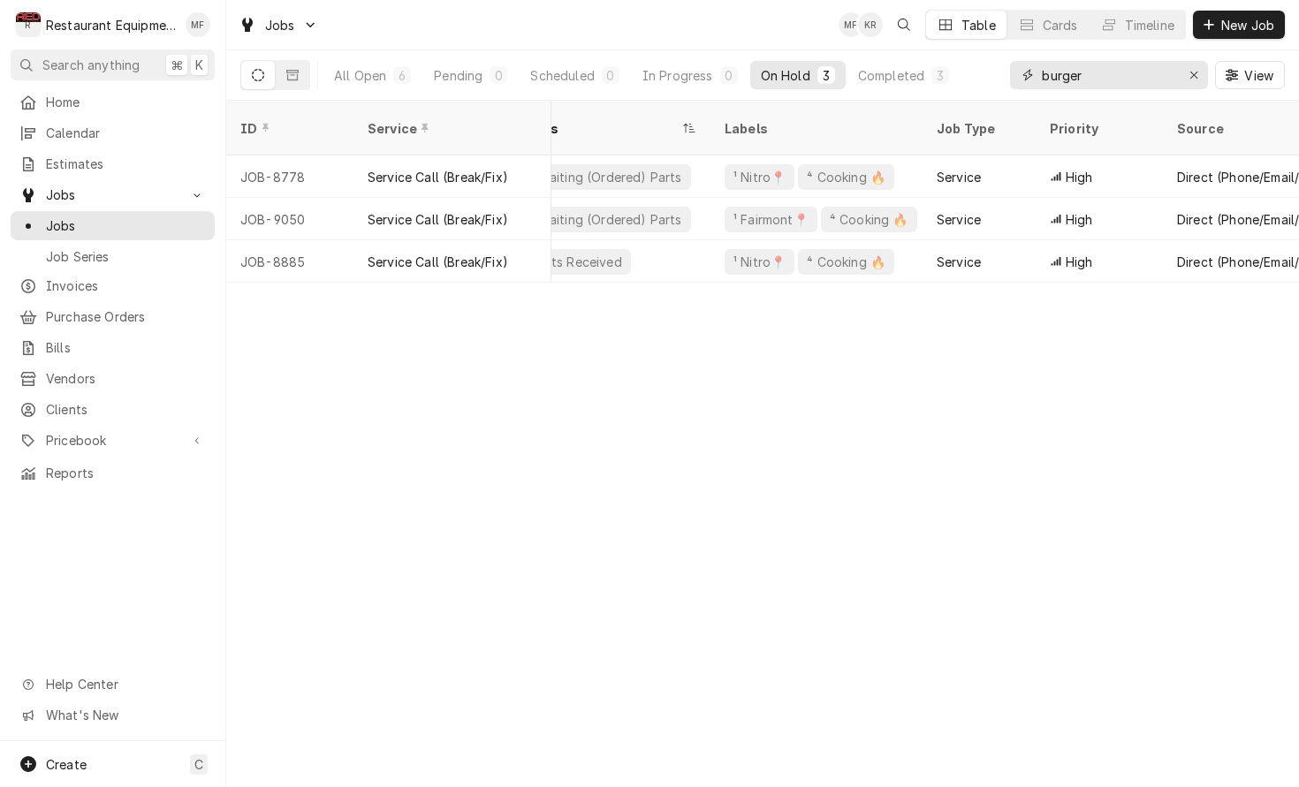
click at [1112, 81] on input "burger" at bounding box center [1108, 75] width 133 height 28
click at [1111, 81] on input "burger" at bounding box center [1108, 75] width 133 height 28
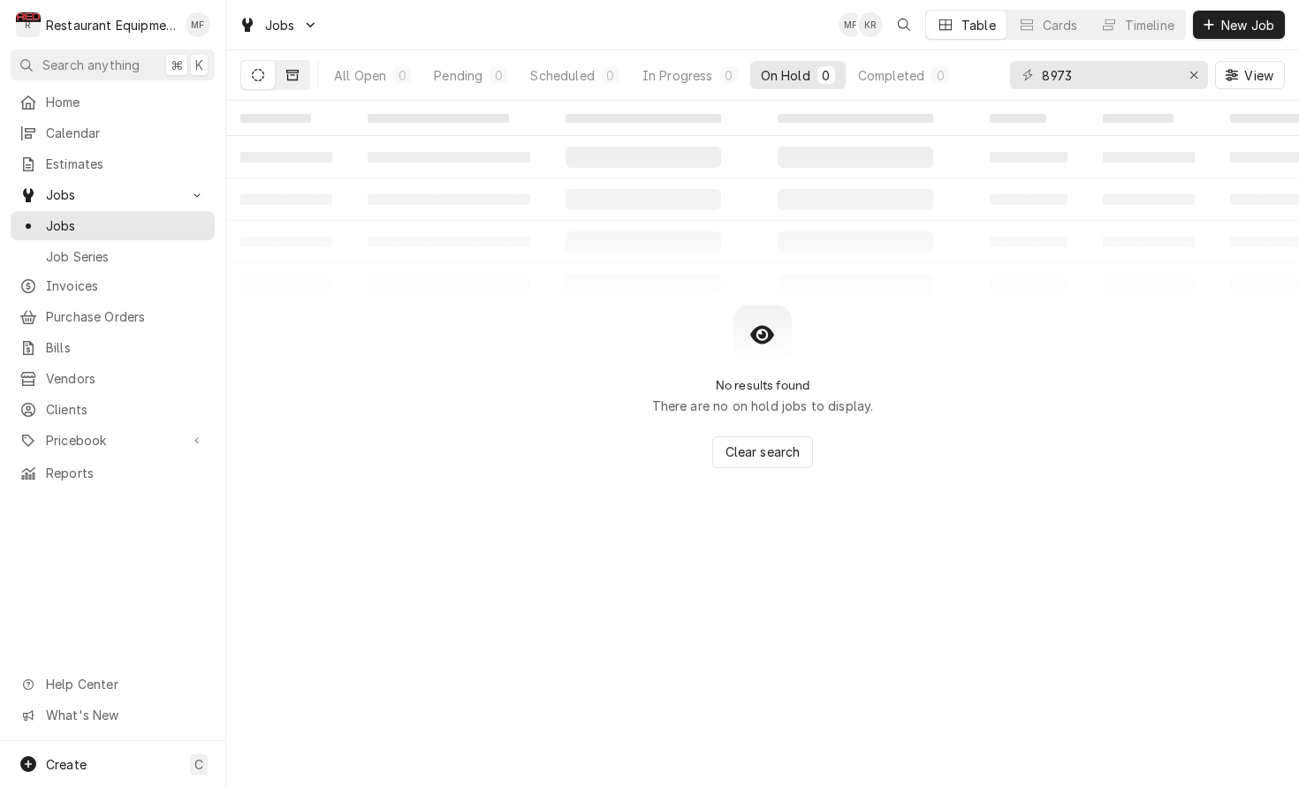
click at [306, 75] on button "Dynamic Content Wrapper" at bounding box center [293, 75] width 34 height 28
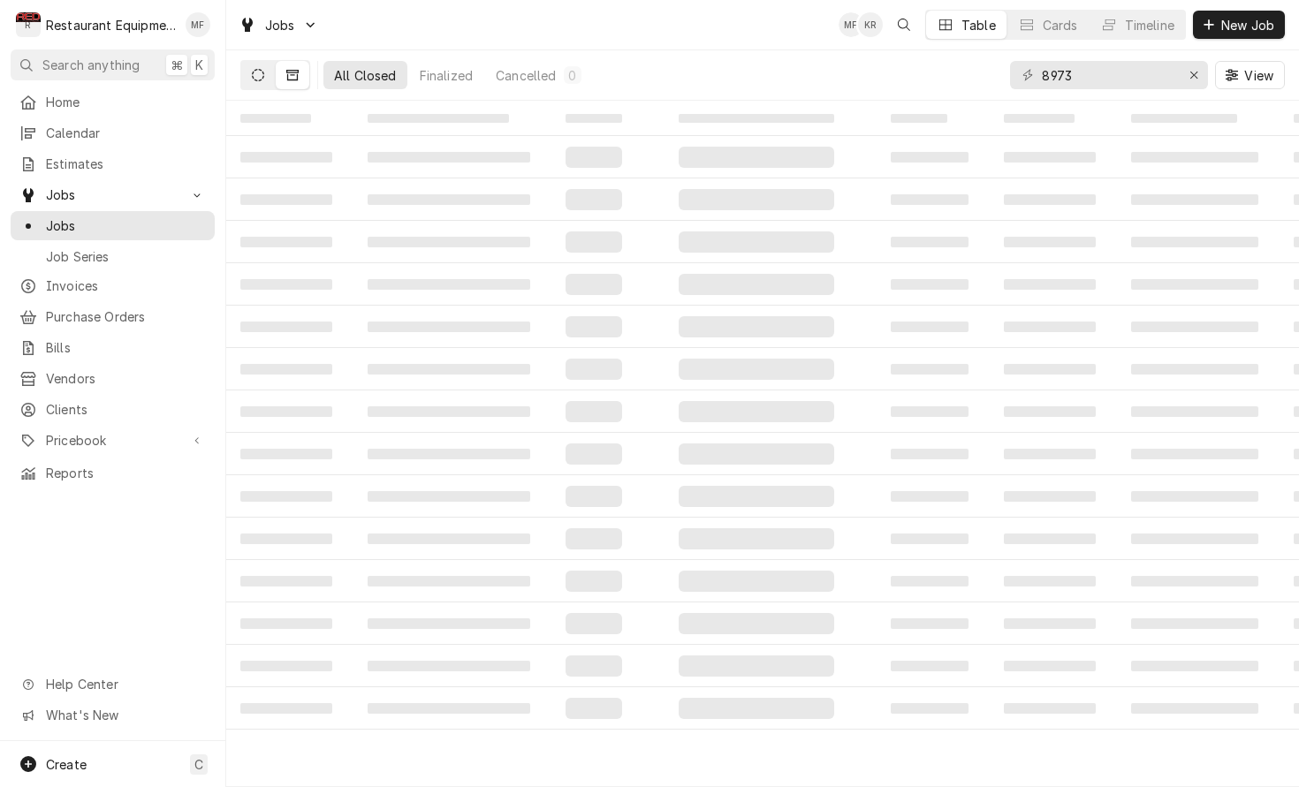
click at [255, 66] on button "Dynamic Content Wrapper" at bounding box center [258, 75] width 34 height 28
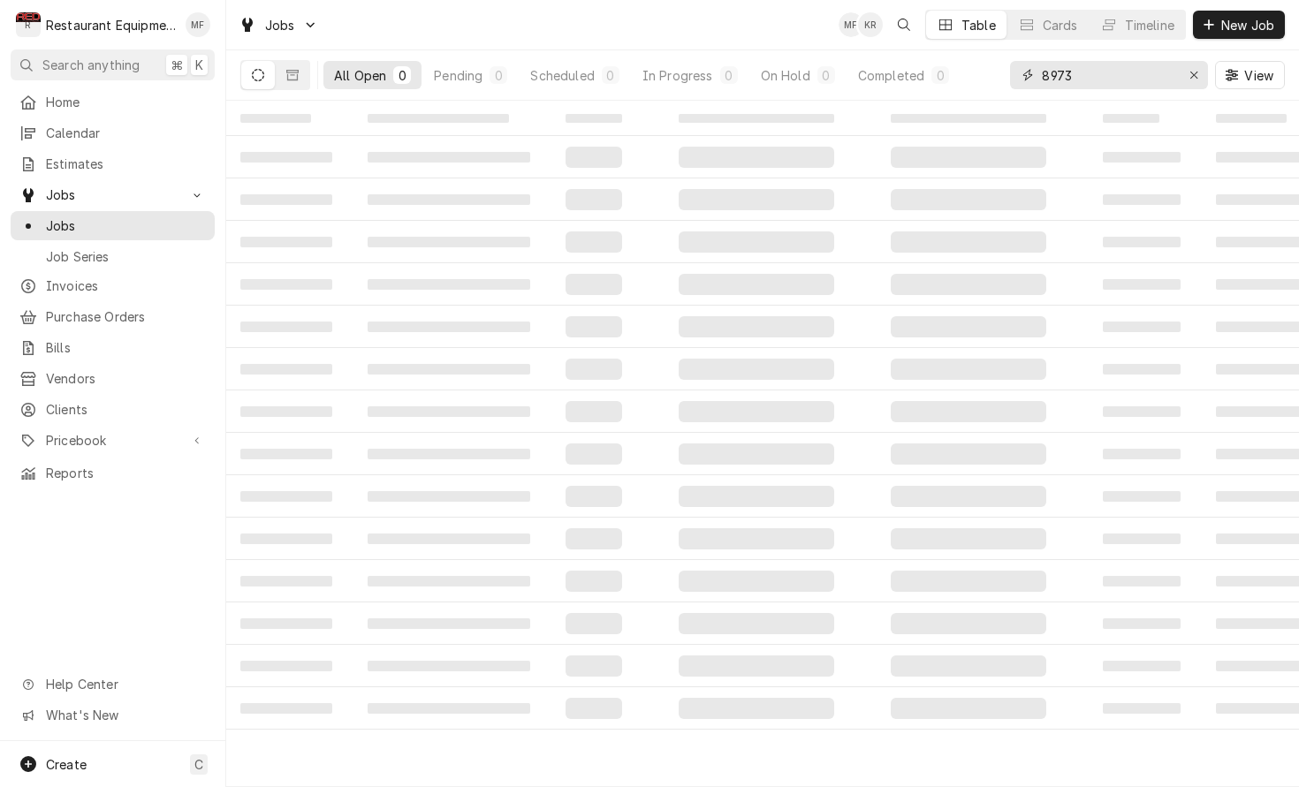
click at [1091, 61] on input "8973" at bounding box center [1108, 75] width 133 height 28
click at [1090, 66] on input "8973" at bounding box center [1108, 75] width 133 height 28
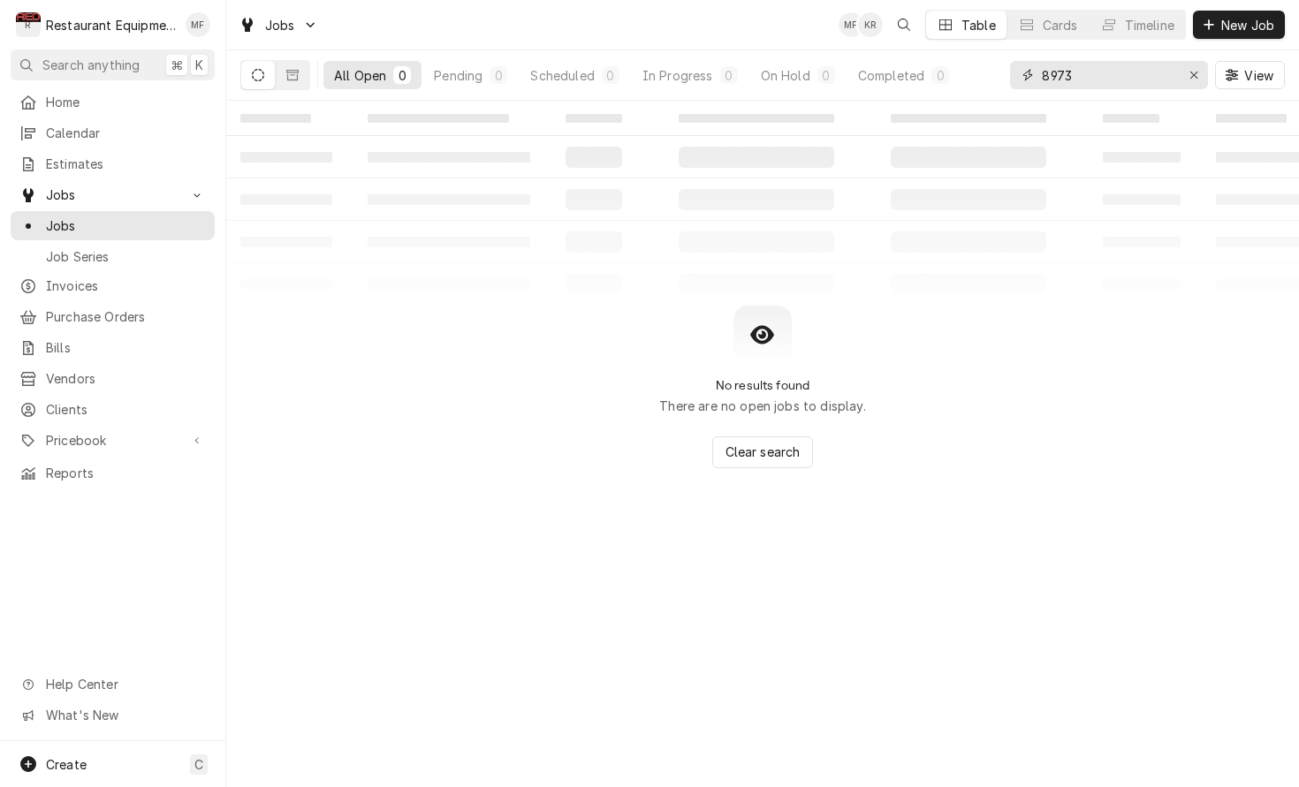
click at [1095, 72] on input "8973" at bounding box center [1108, 75] width 133 height 28
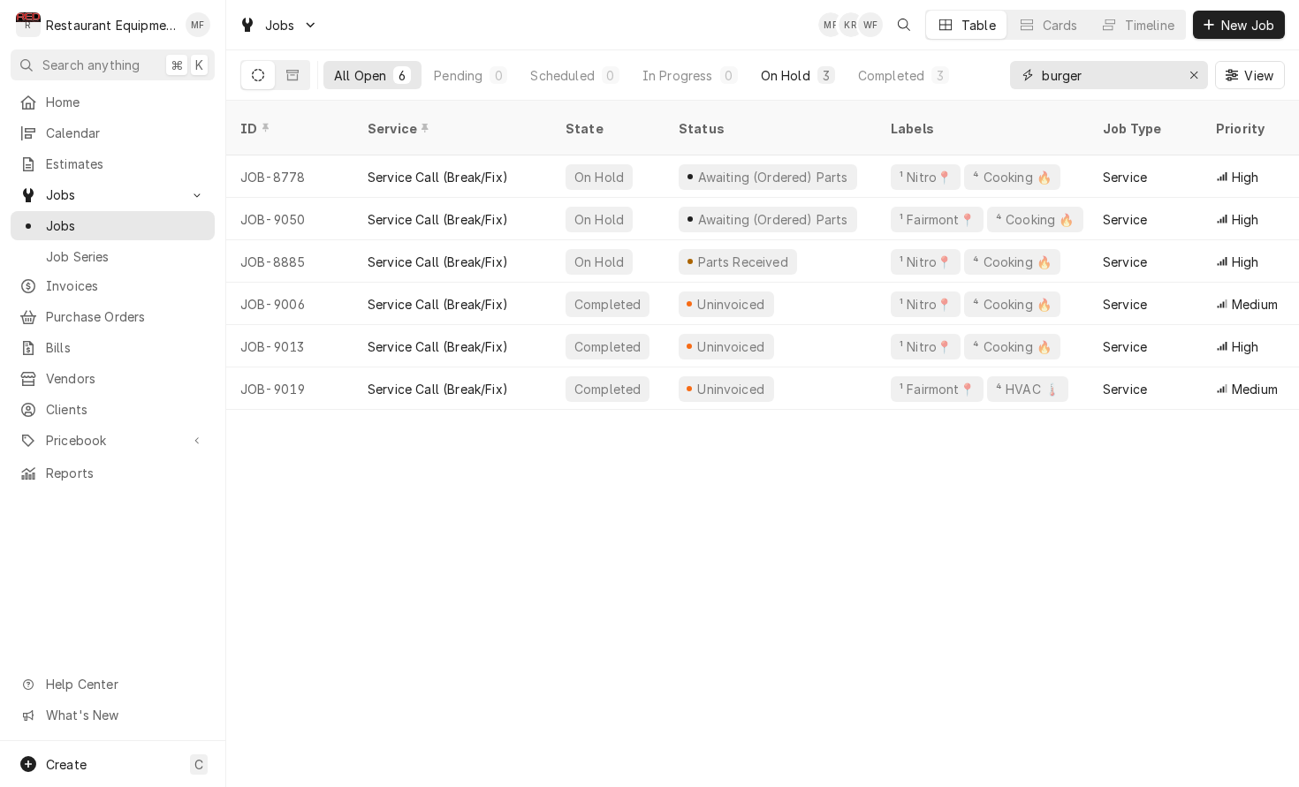
type input "burger"
click at [788, 76] on div "On Hold" at bounding box center [785, 75] width 49 height 19
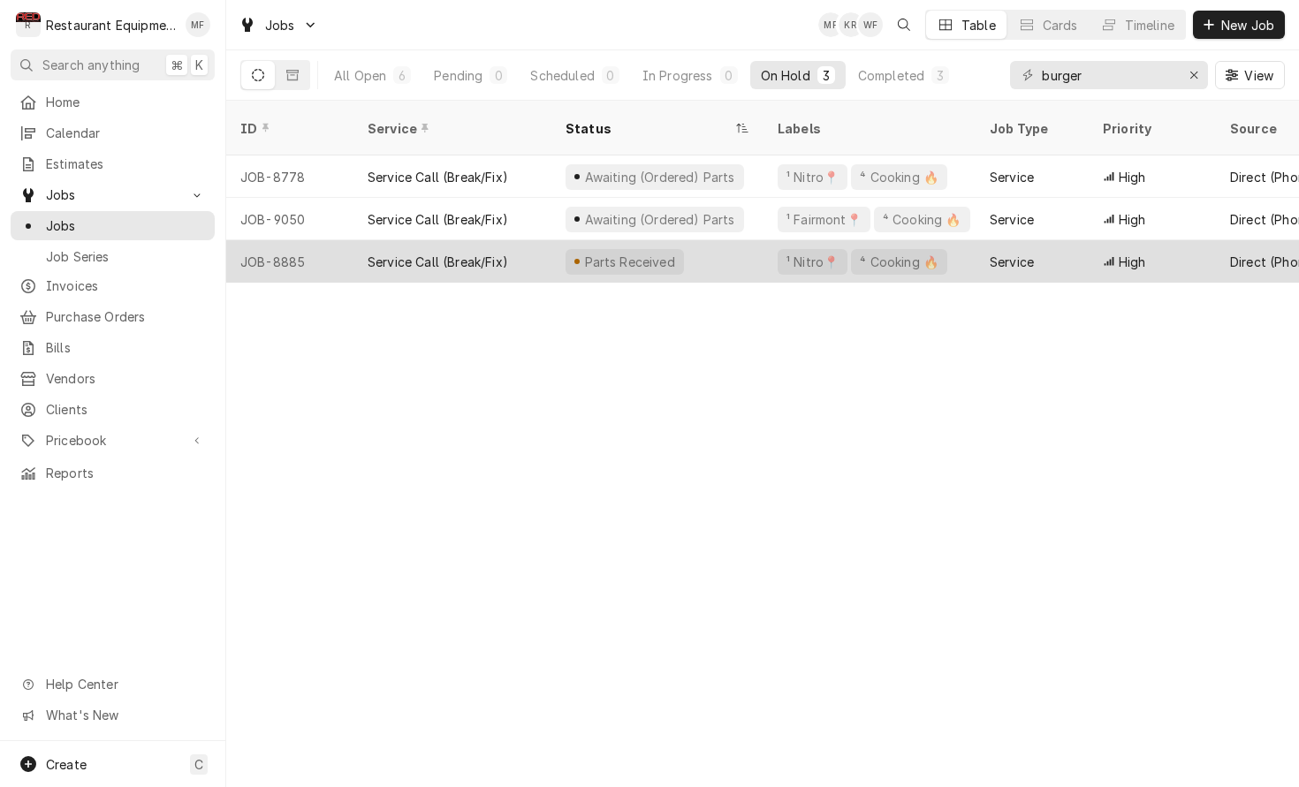
click at [1053, 248] on div "Service" at bounding box center [1031, 261] width 113 height 42
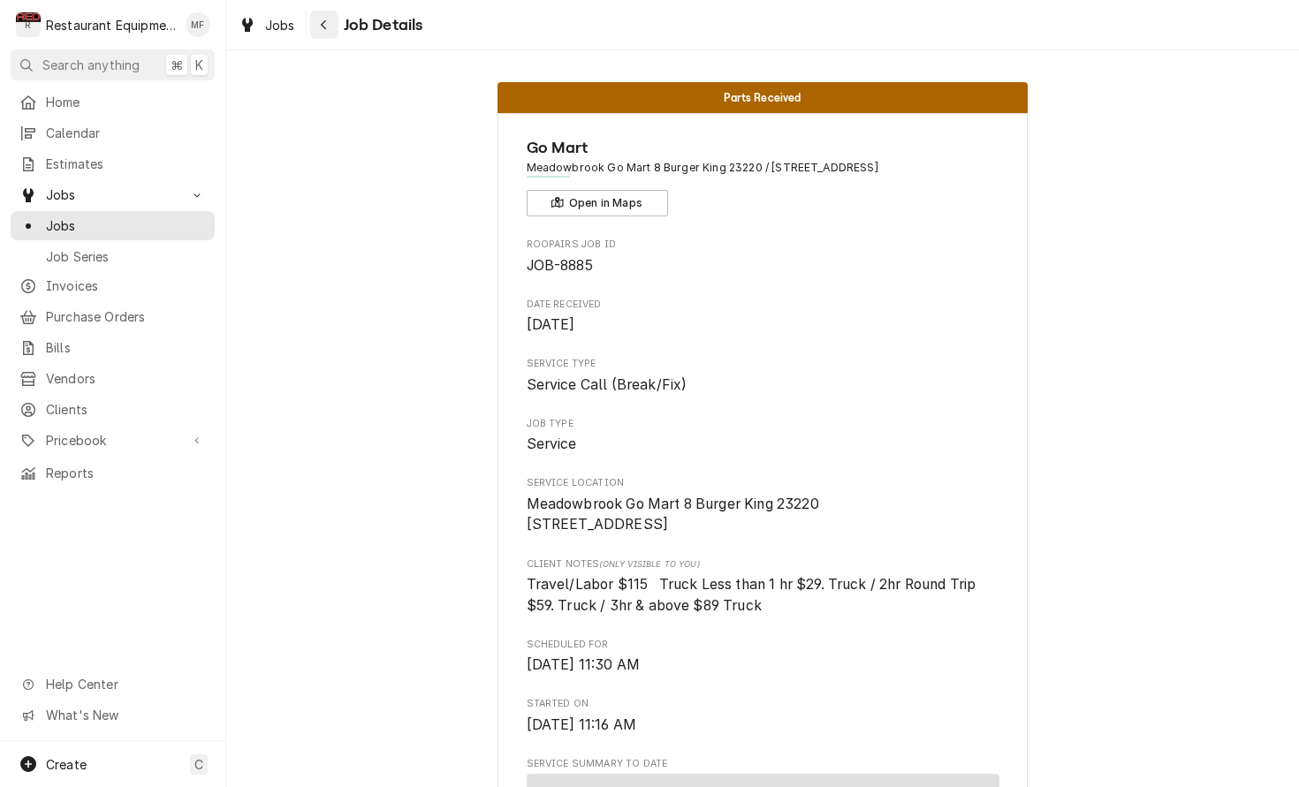
click at [332, 18] on div "Navigate back" at bounding box center [324, 25] width 18 height 18
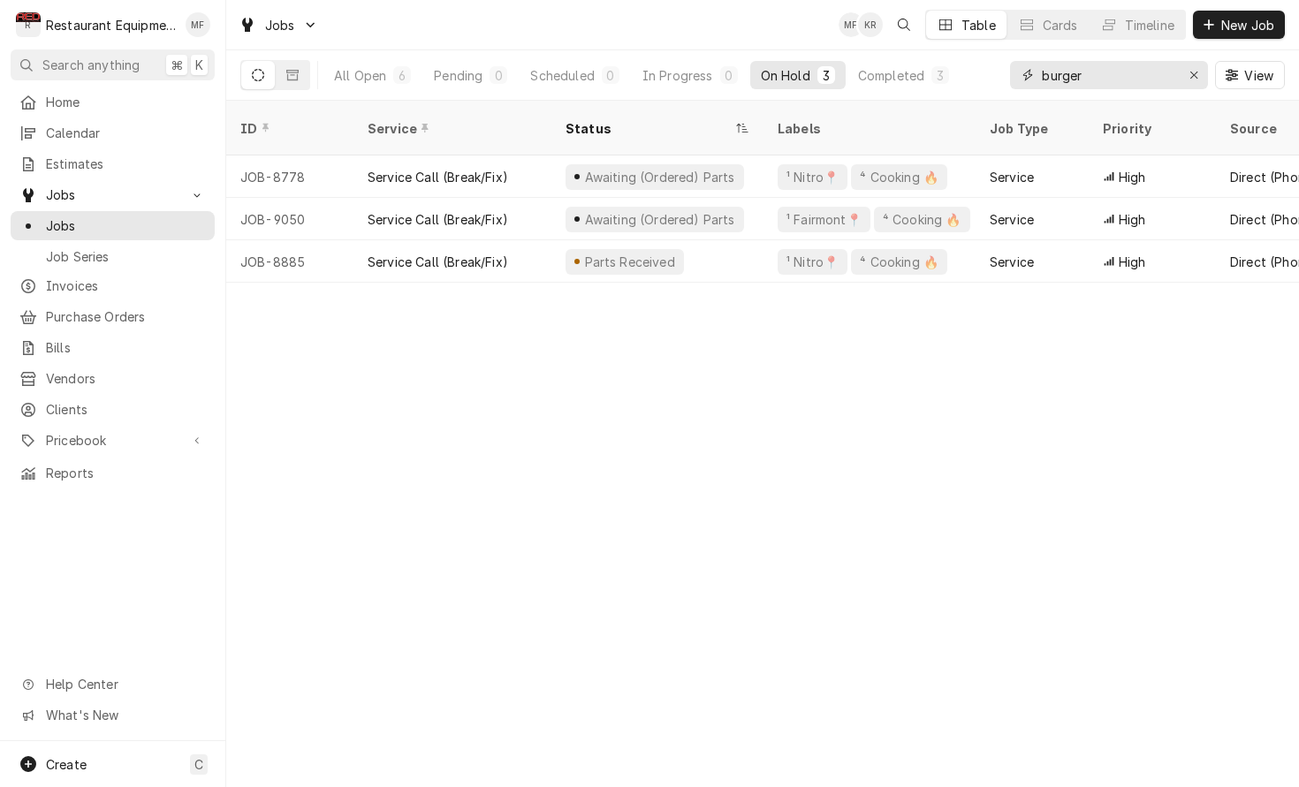
click at [1129, 82] on input "burger" at bounding box center [1108, 75] width 133 height 28
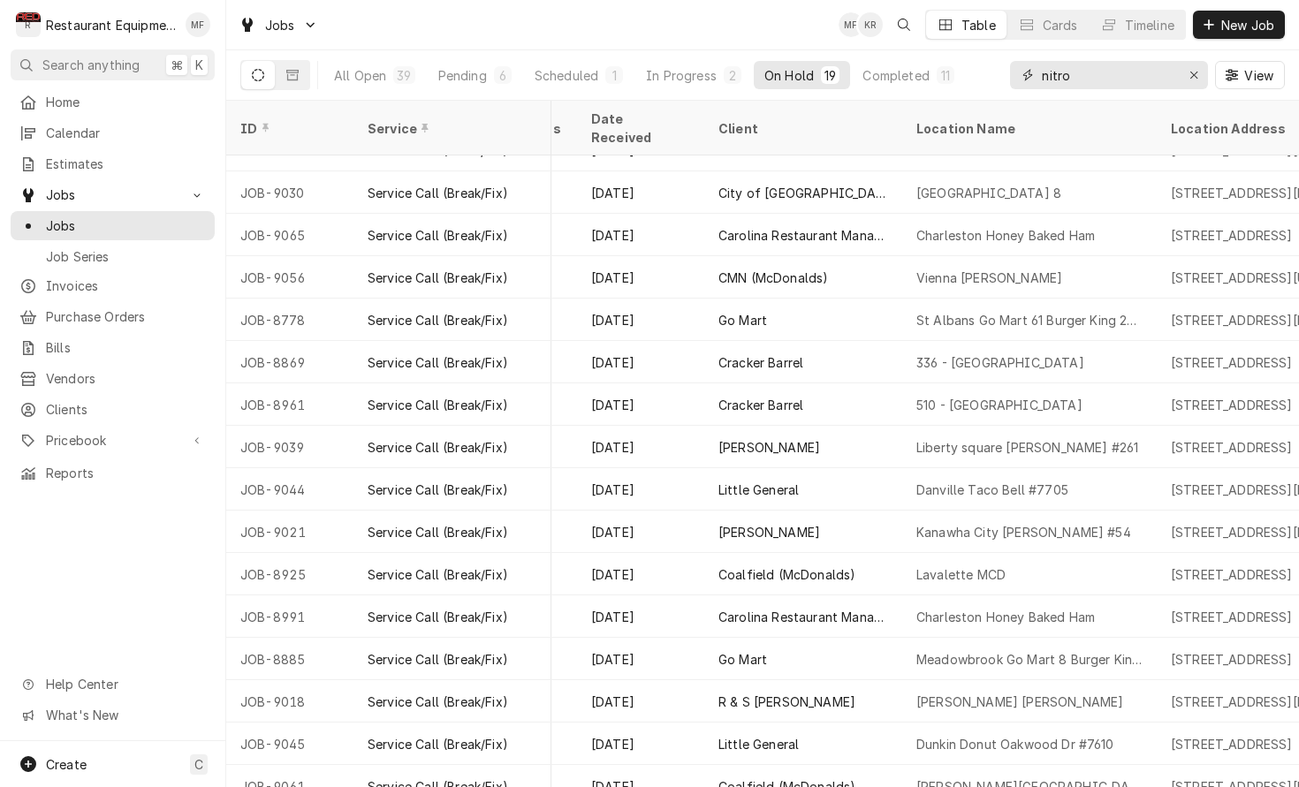
scroll to position [153, 999]
type input "nitro"
click at [1197, 70] on icon "Erase input" at bounding box center [1194, 75] width 10 height 12
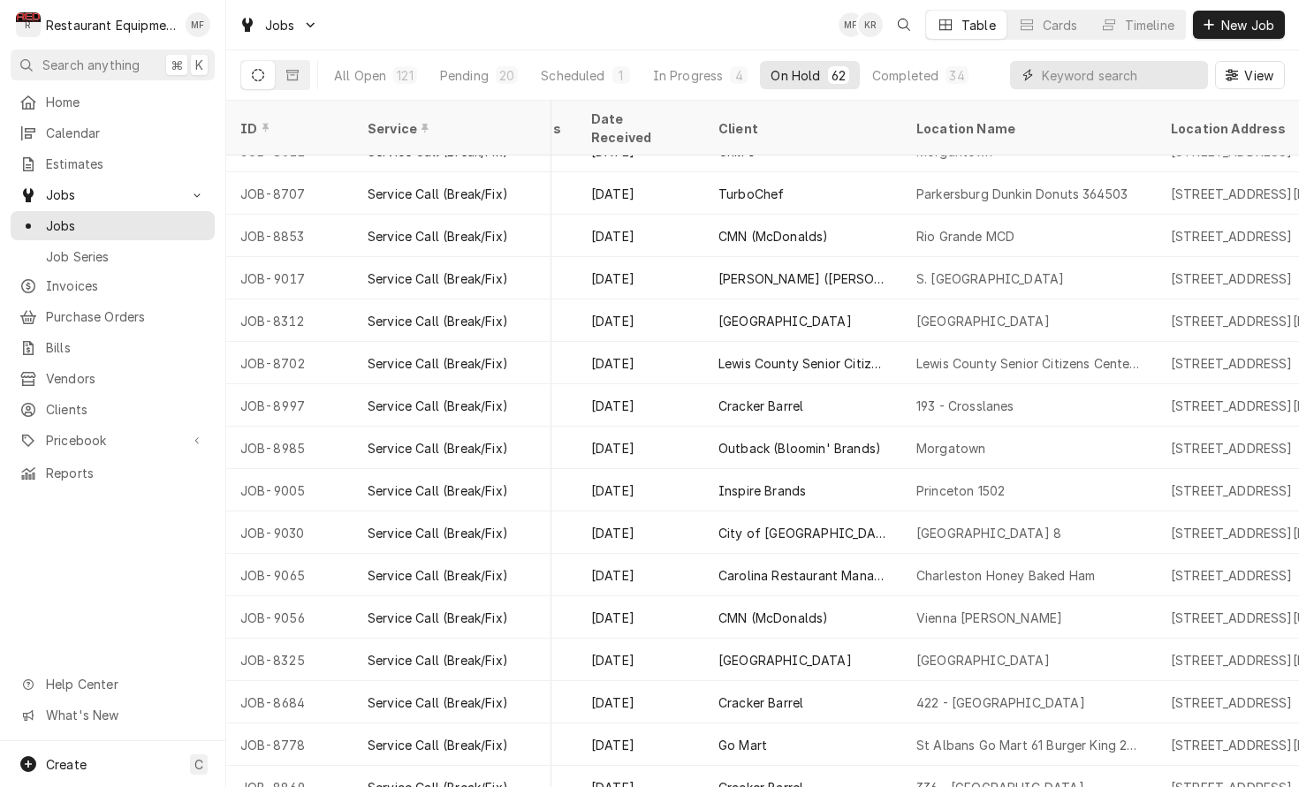
click at [1150, 87] on input "Dynamic Content Wrapper" at bounding box center [1120, 75] width 157 height 28
click at [1092, 79] on input "Dynamic Content Wrapper" at bounding box center [1120, 75] width 157 height 28
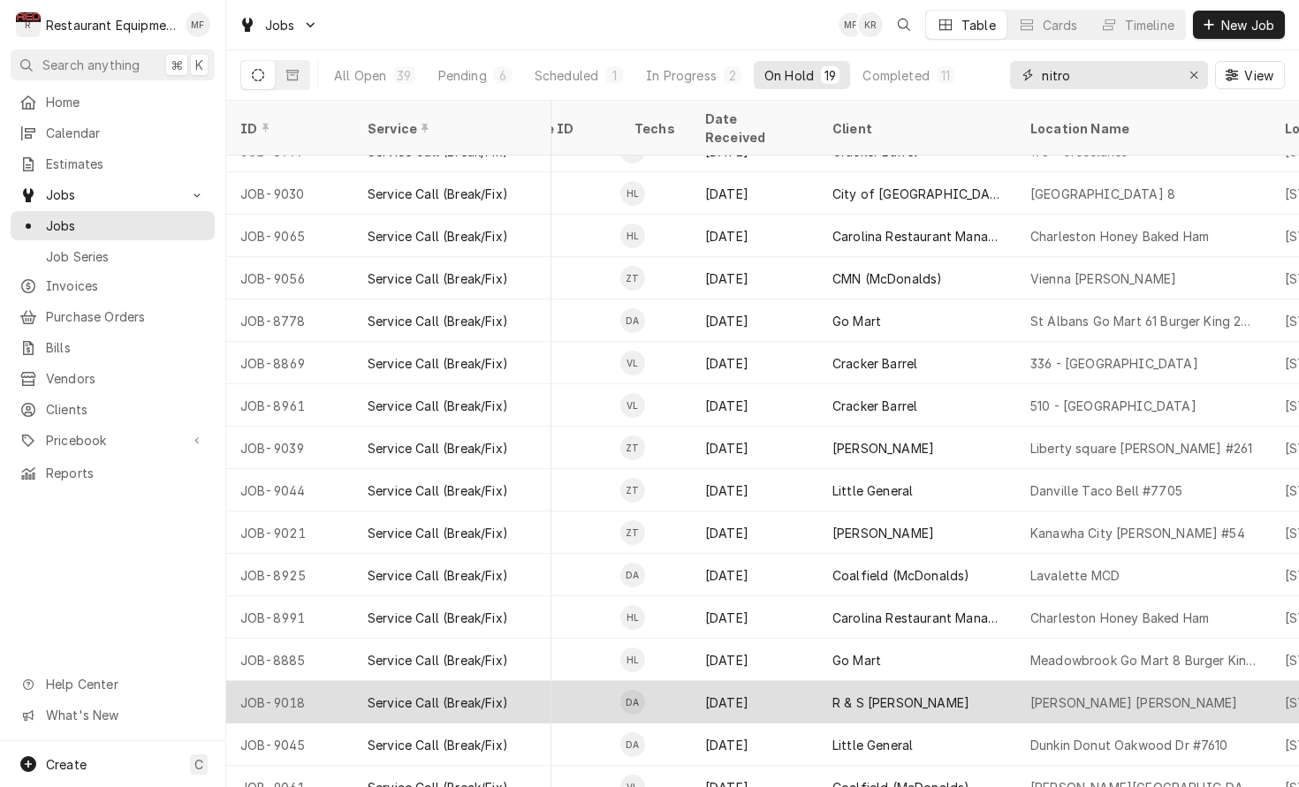
scroll to position [153, 892]
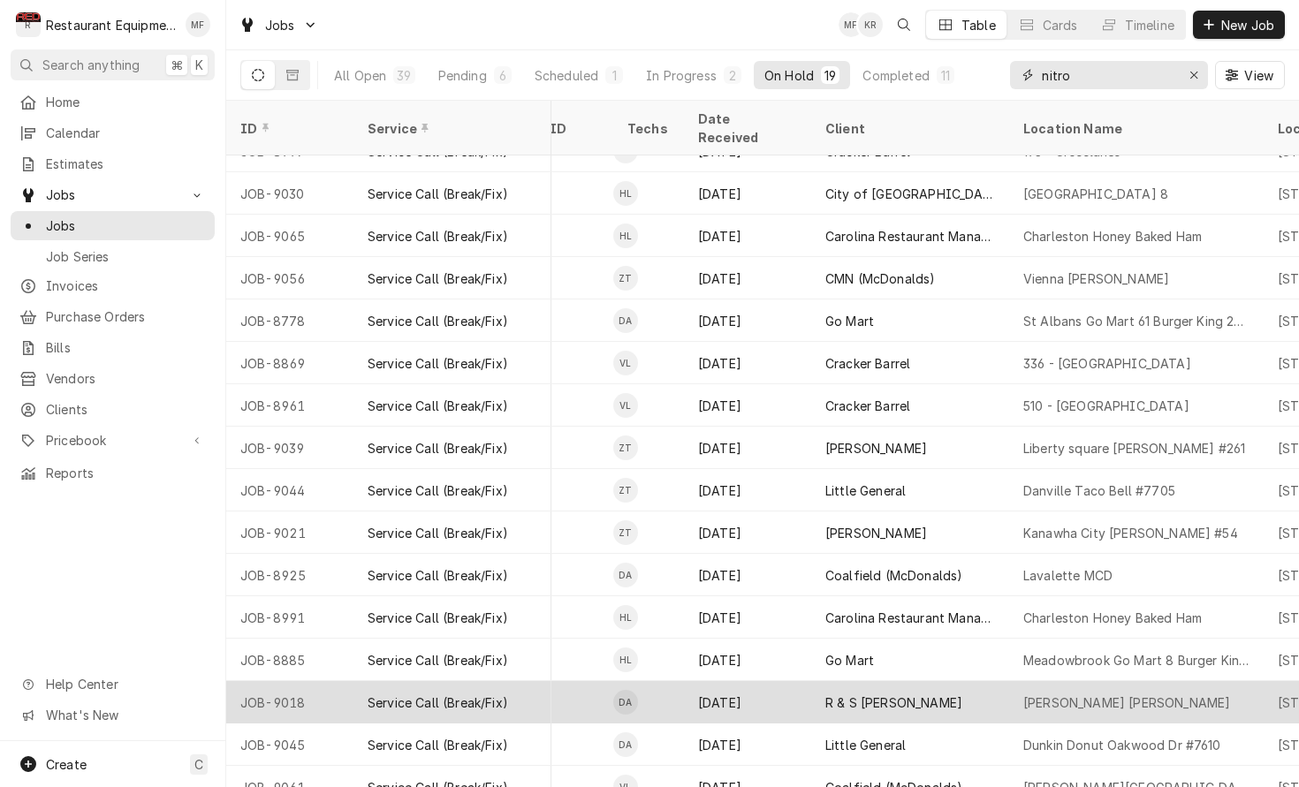
type input "nitro"
click at [933, 681] on div "R & S [PERSON_NAME]" at bounding box center [910, 702] width 198 height 42
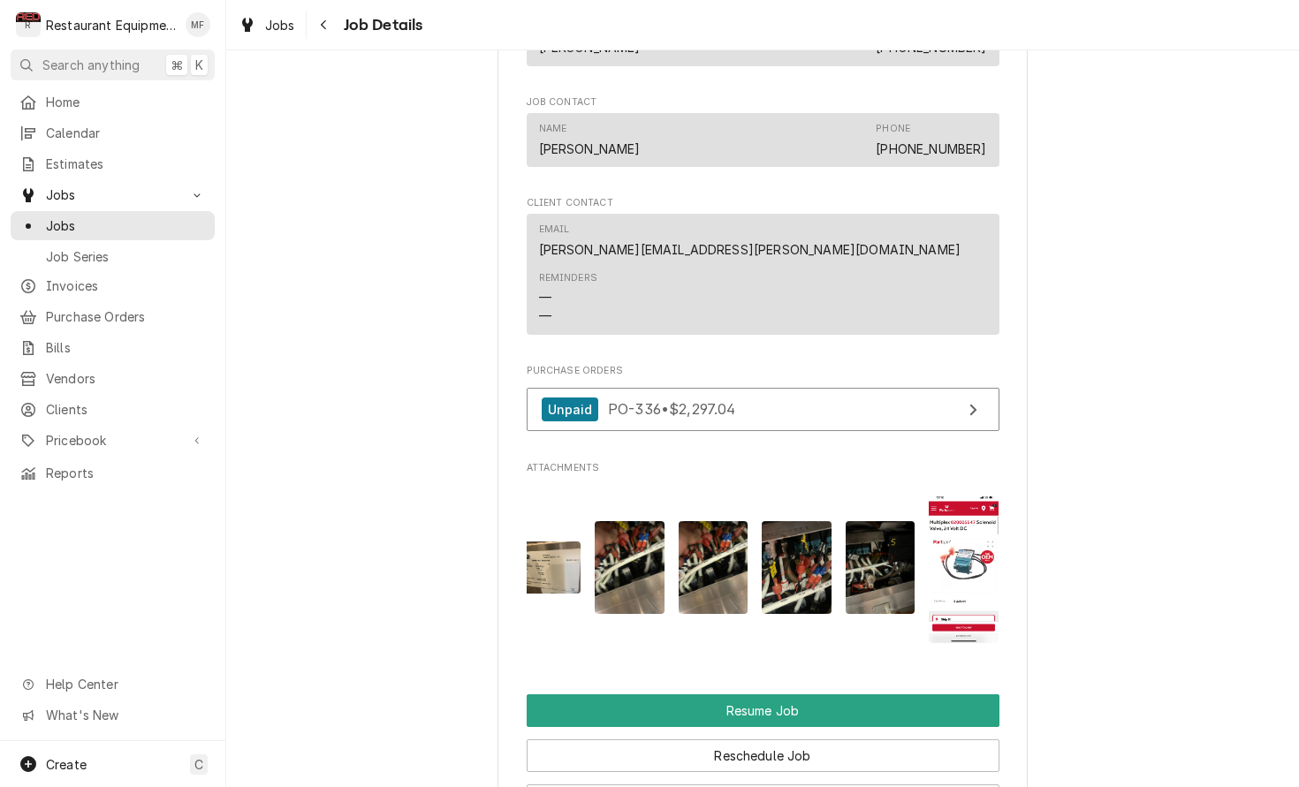
scroll to position [0, 515]
click at [960, 554] on img "Attachments" at bounding box center [964, 568] width 70 height 150
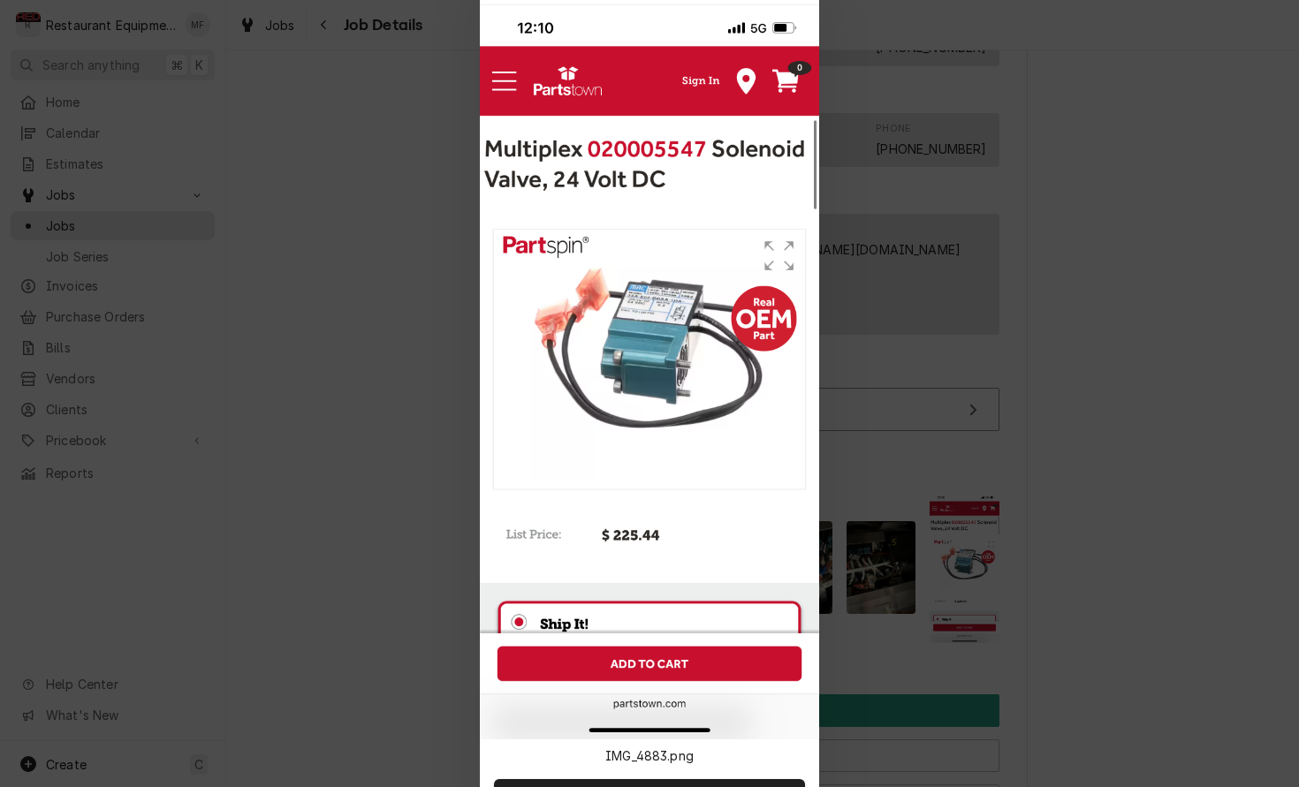
click at [1054, 526] on div at bounding box center [649, 393] width 1299 height 787
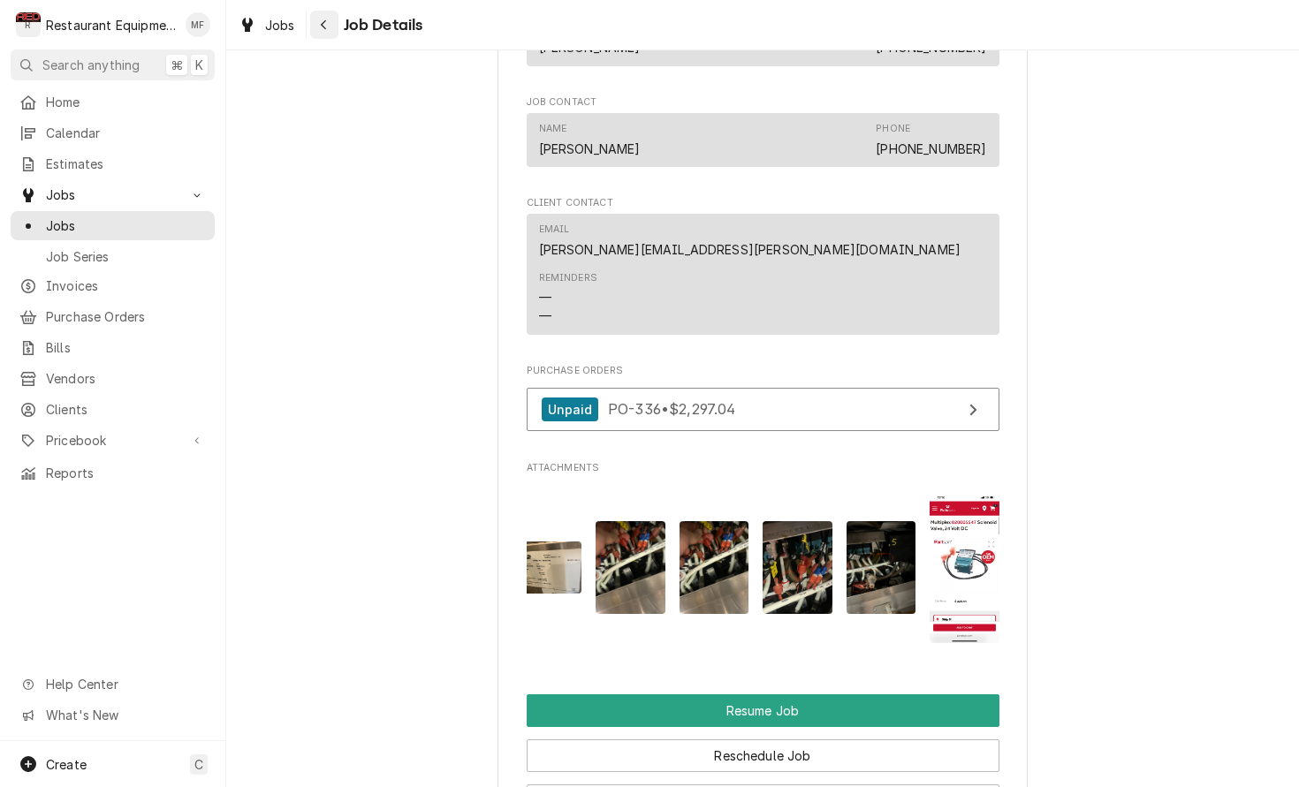
click at [326, 28] on icon "Navigate back" at bounding box center [323, 25] width 5 height 10
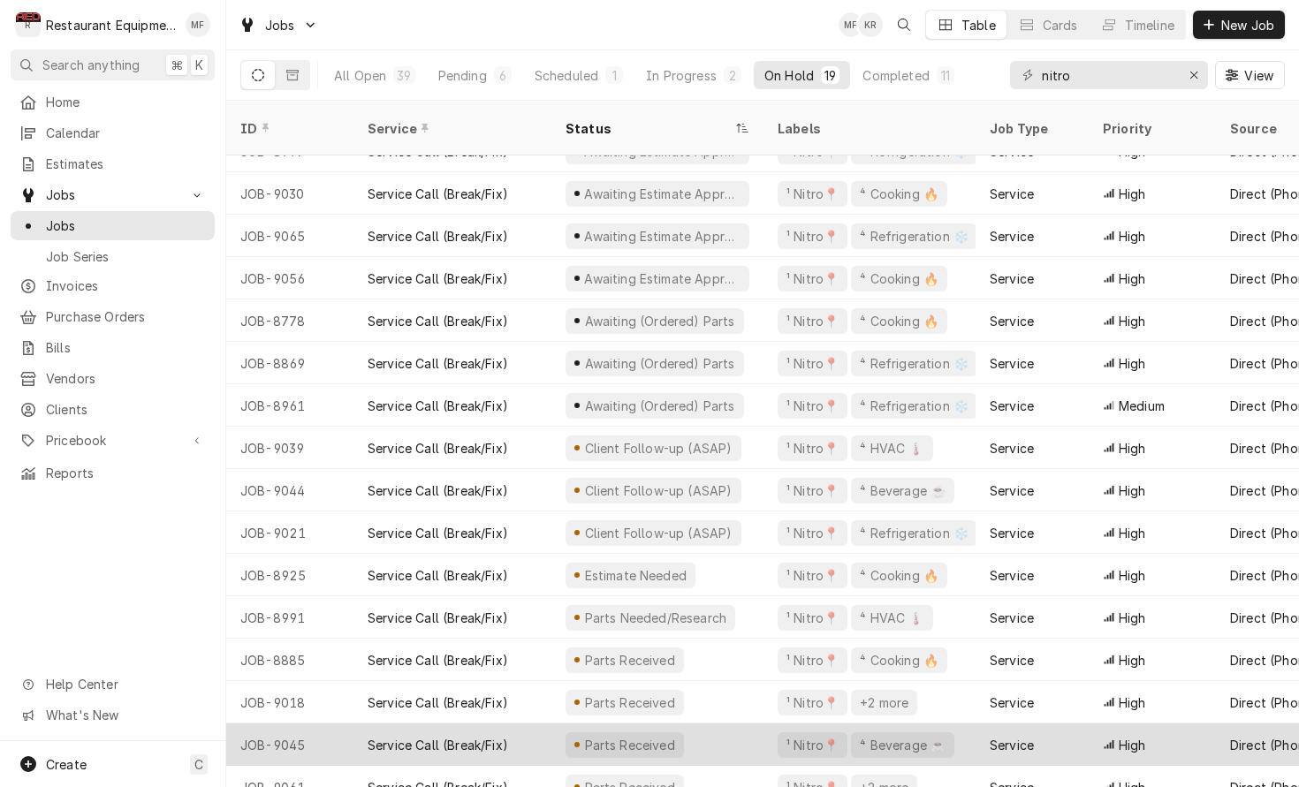
click at [1088, 727] on div "Service" at bounding box center [1031, 745] width 113 height 42
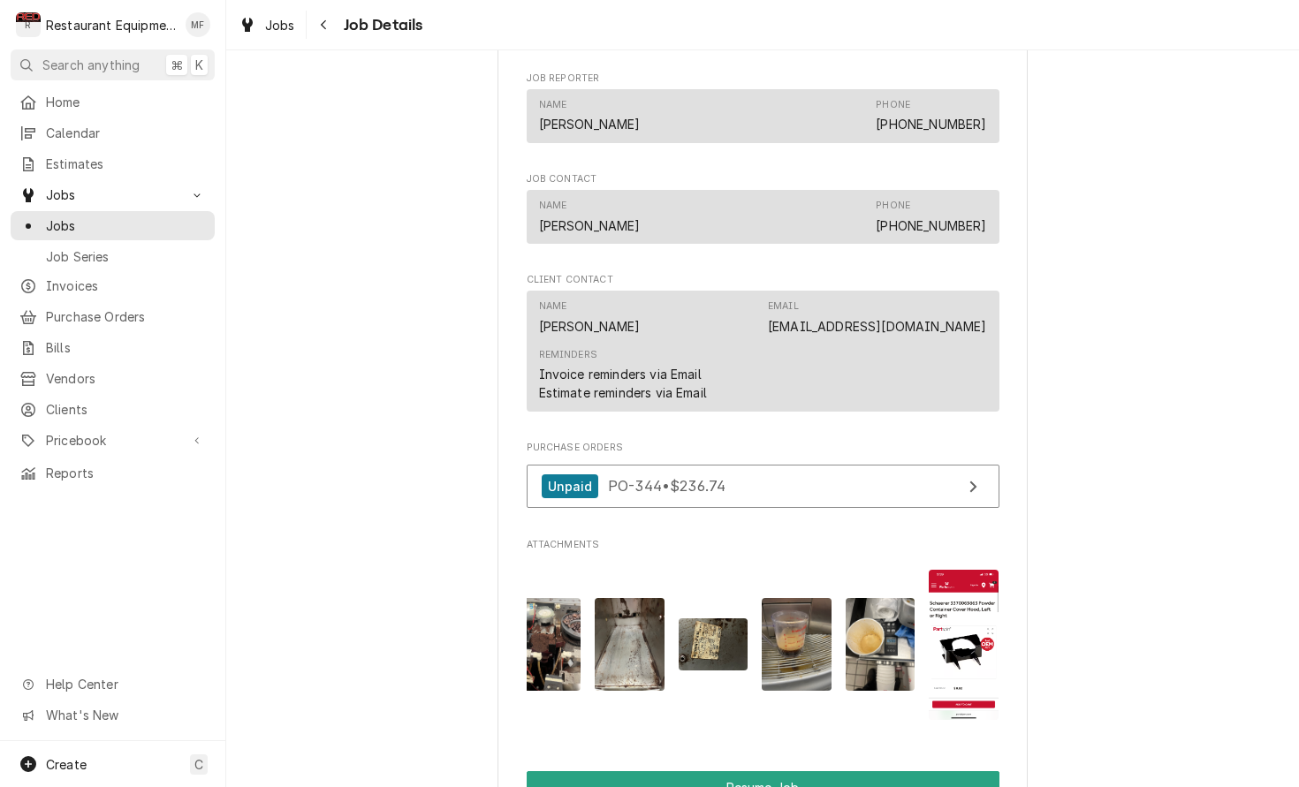
scroll to position [0, 515]
click at [881, 631] on img "Attachments" at bounding box center [881, 644] width 70 height 93
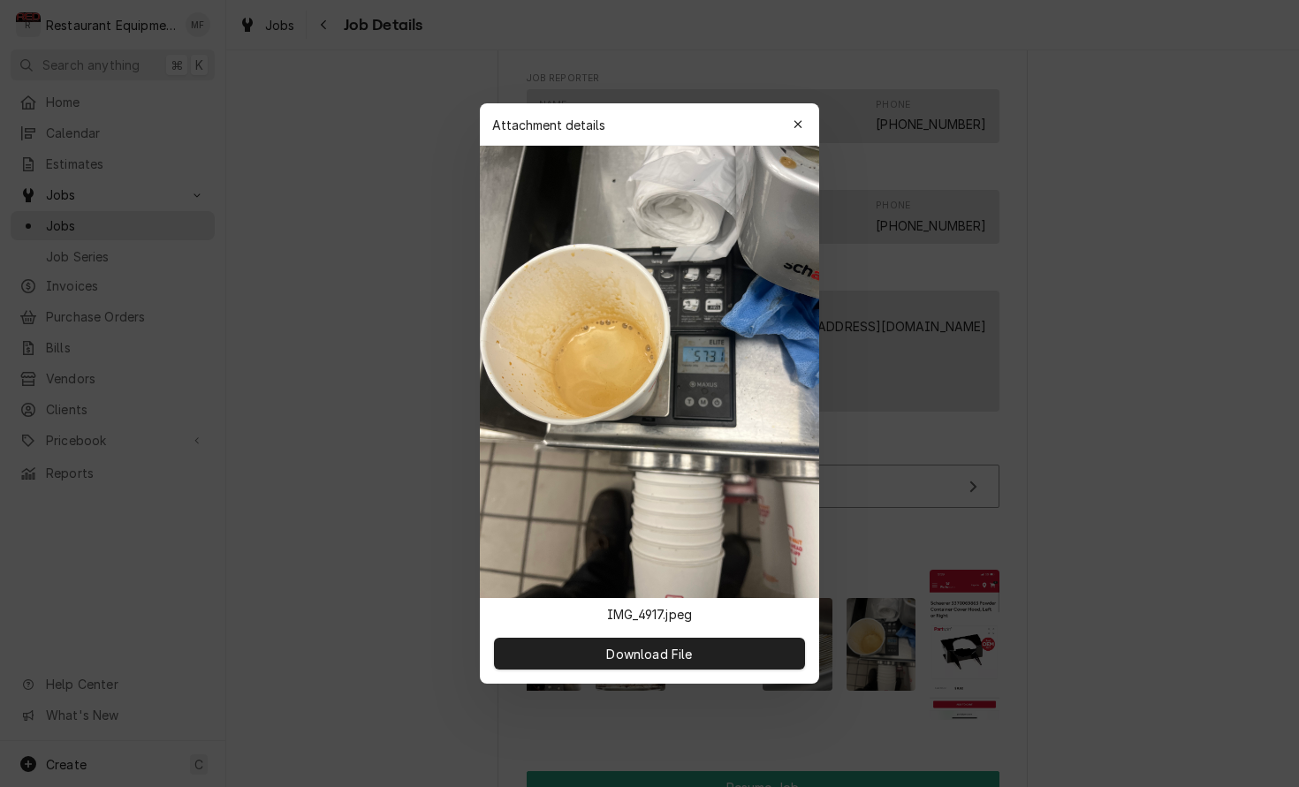
drag, startPoint x: 807, startPoint y: 135, endPoint x: 786, endPoint y: 196, distance: 64.3
click at [807, 136] on button "button" at bounding box center [798, 124] width 28 height 28
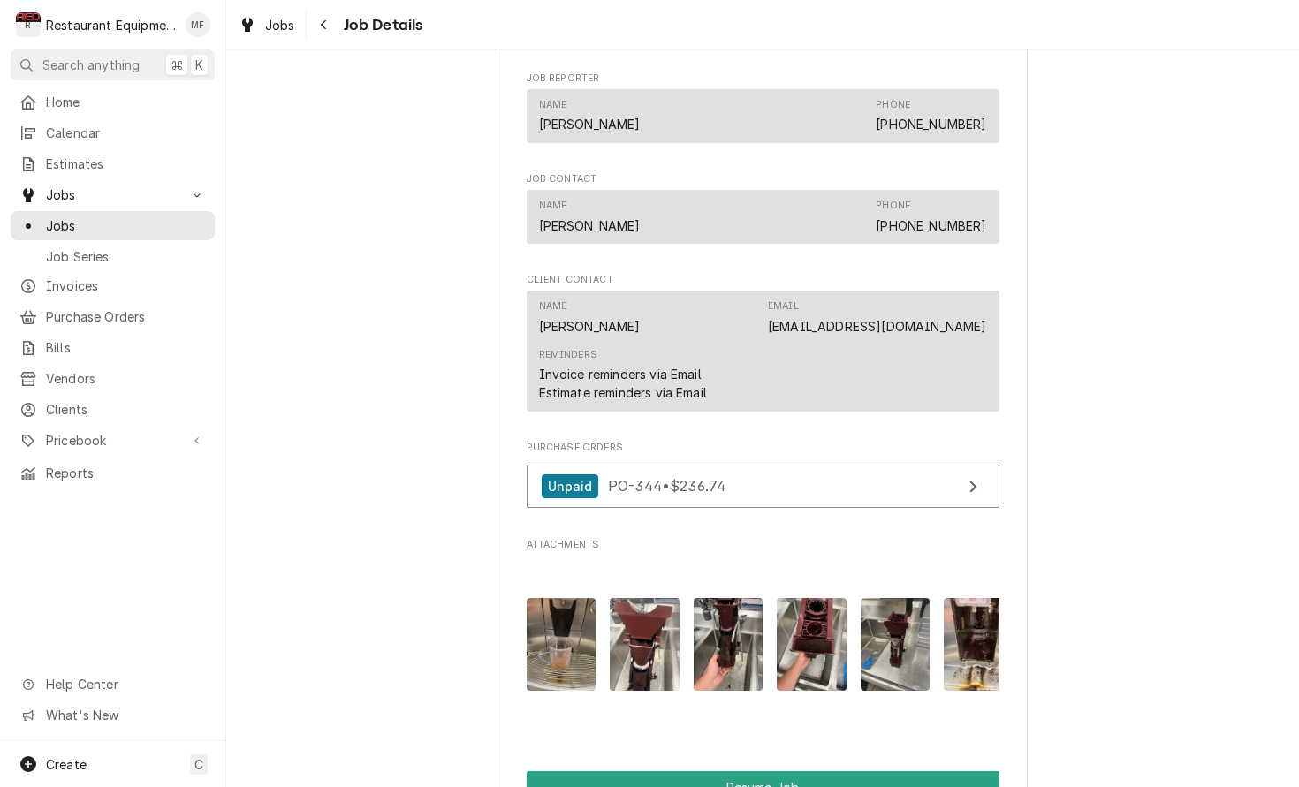
scroll to position [0, 0]
click at [573, 634] on img "Attachments" at bounding box center [562, 644] width 70 height 93
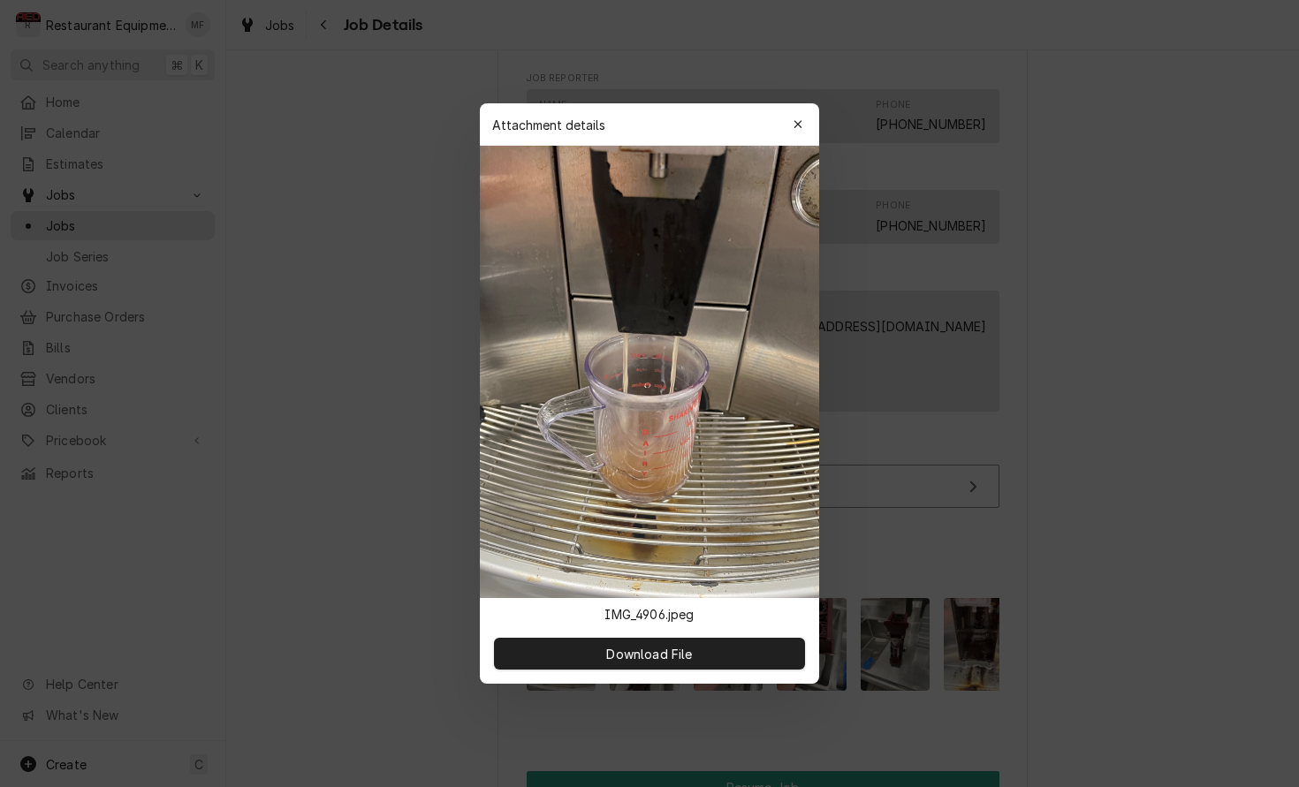
drag, startPoint x: 803, startPoint y: 127, endPoint x: 797, endPoint y: 155, distance: 28.1
click at [803, 127] on div "button" at bounding box center [798, 125] width 18 height 18
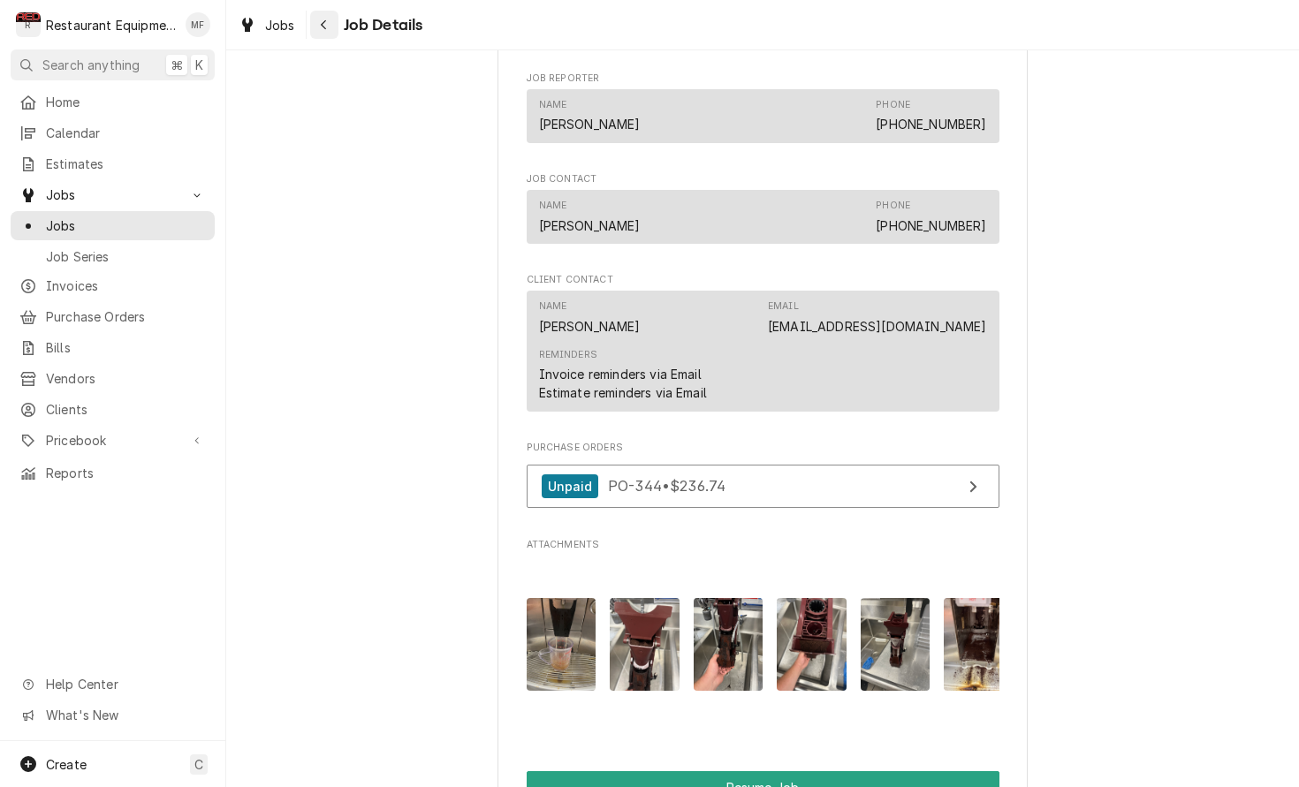
click at [328, 28] on div "Navigate back" at bounding box center [324, 25] width 18 height 18
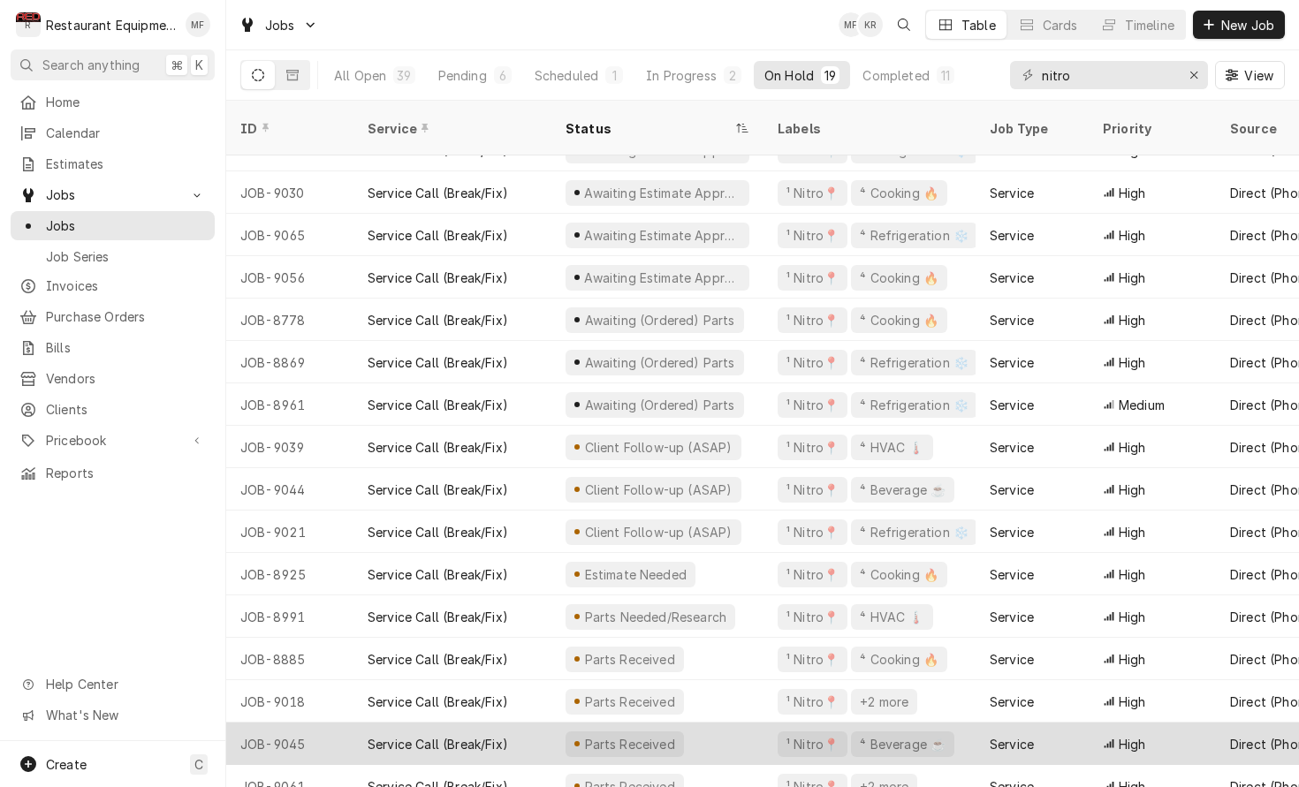
scroll to position [153, 0]
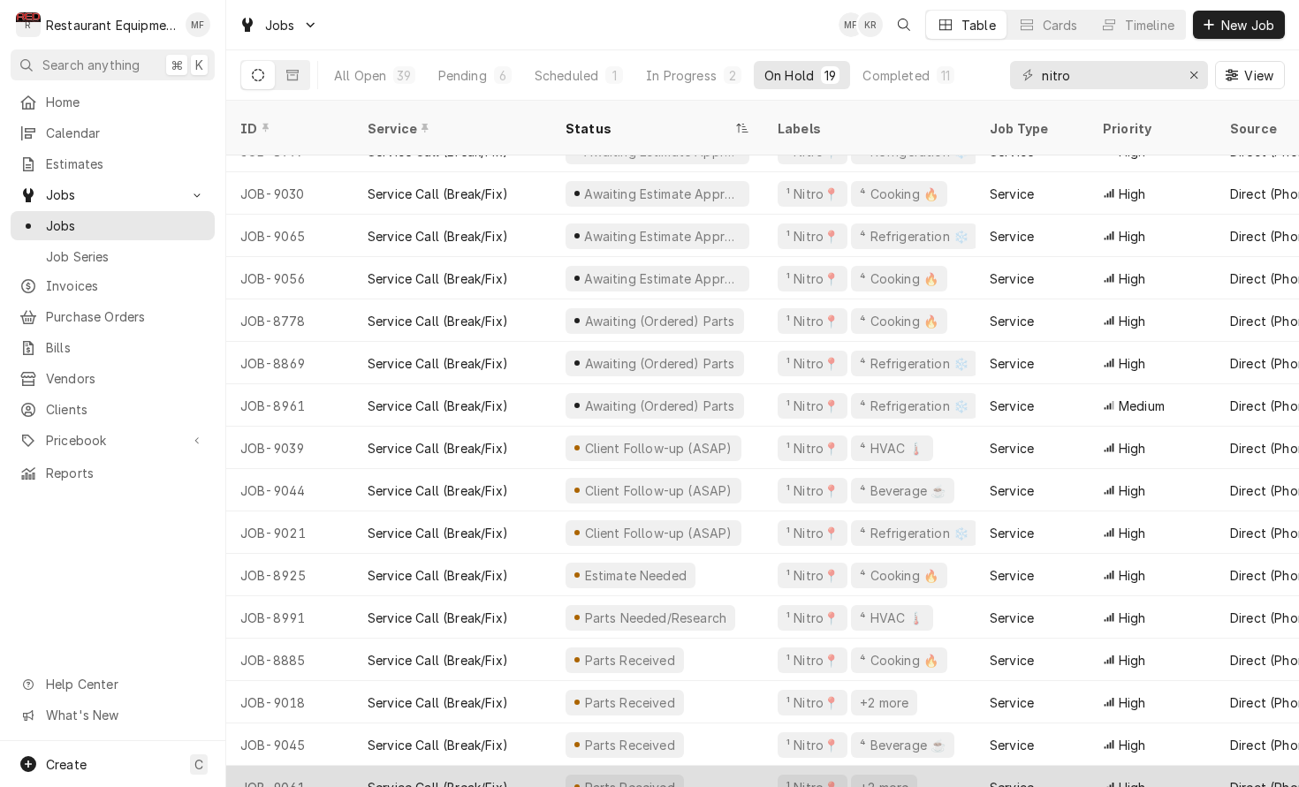
click at [990, 778] on div "Service" at bounding box center [1012, 787] width 44 height 19
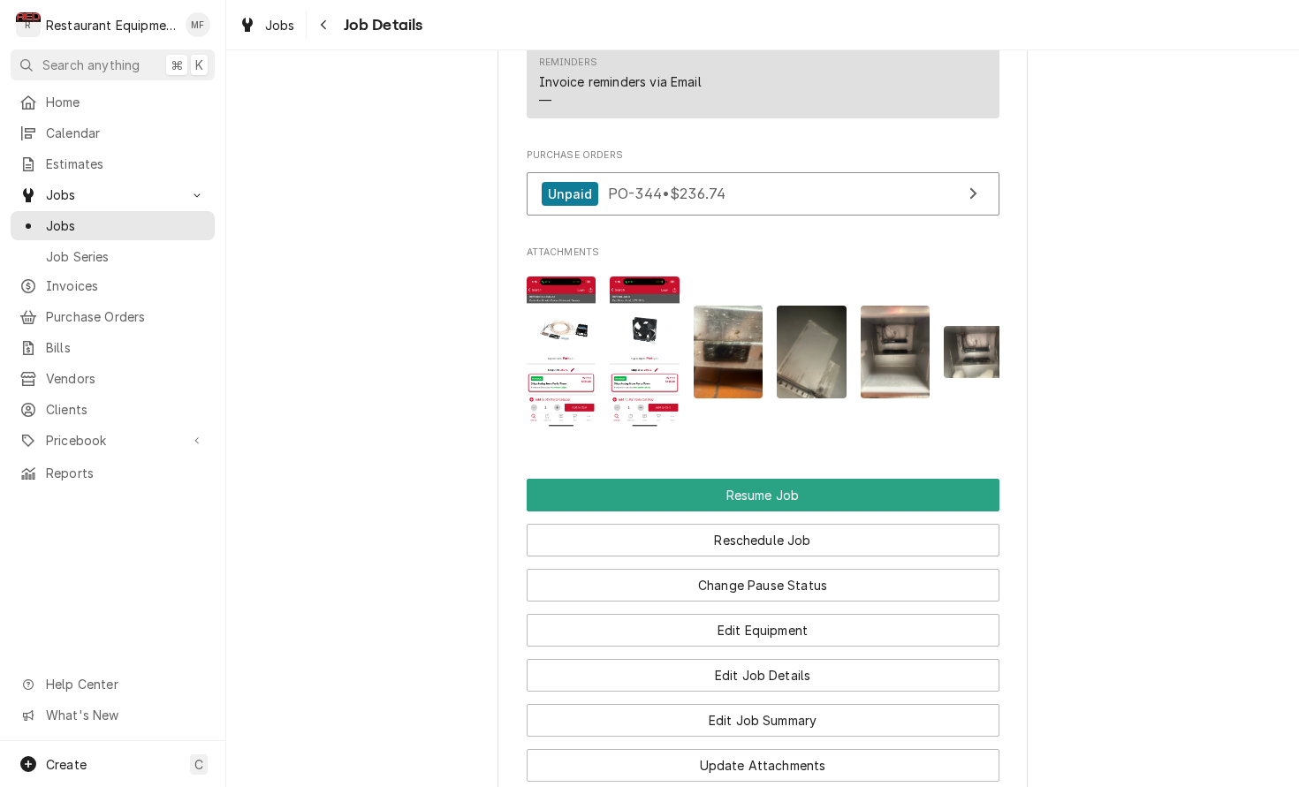
scroll to position [2007, 0]
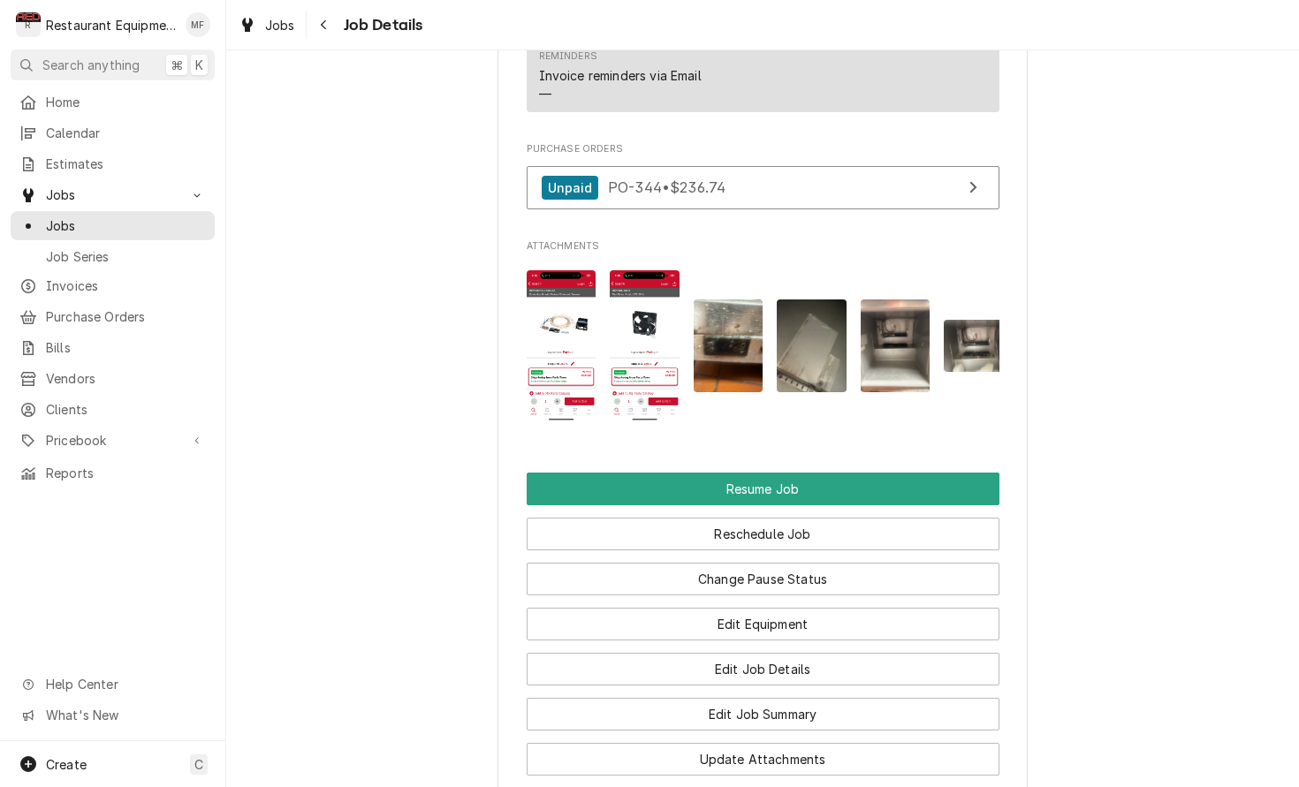
click at [630, 340] on img "Attachments" at bounding box center [645, 345] width 70 height 151
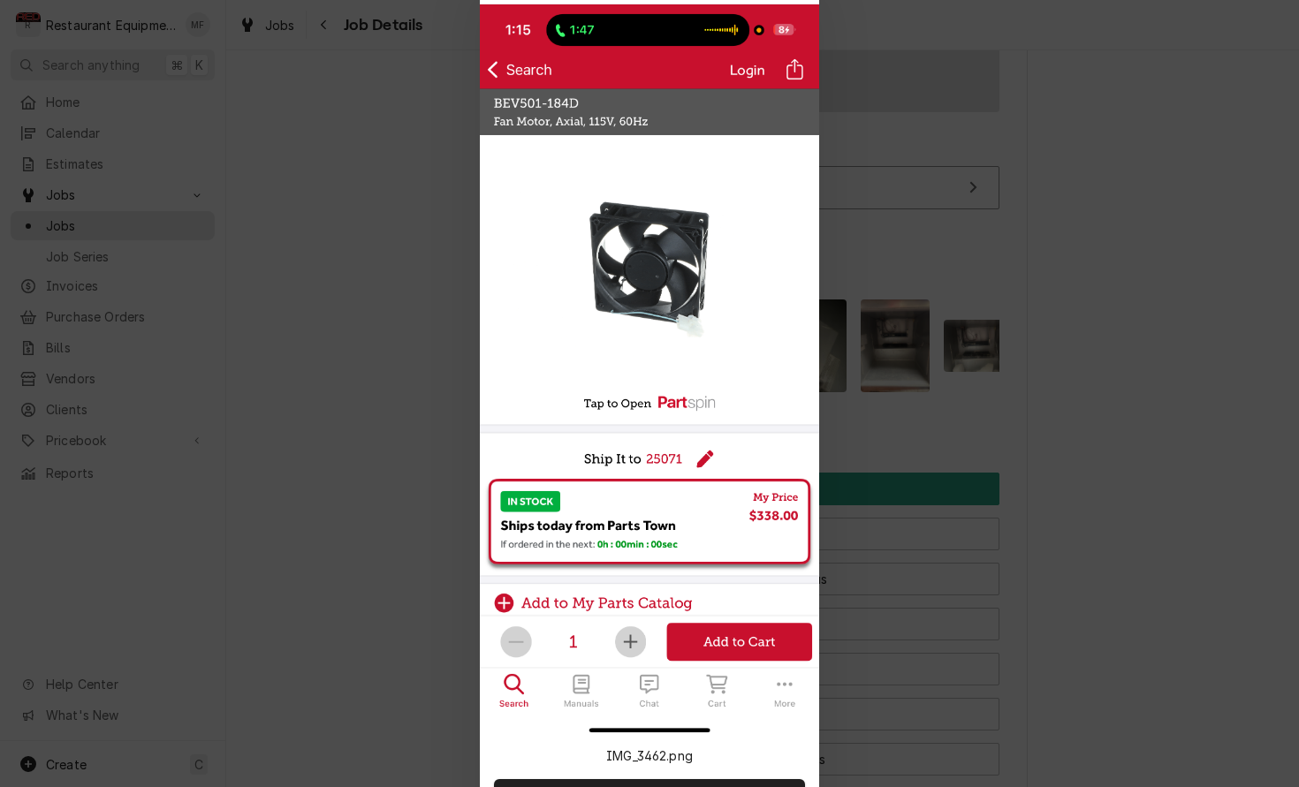
click at [446, 330] on div at bounding box center [649, 393] width 1299 height 787
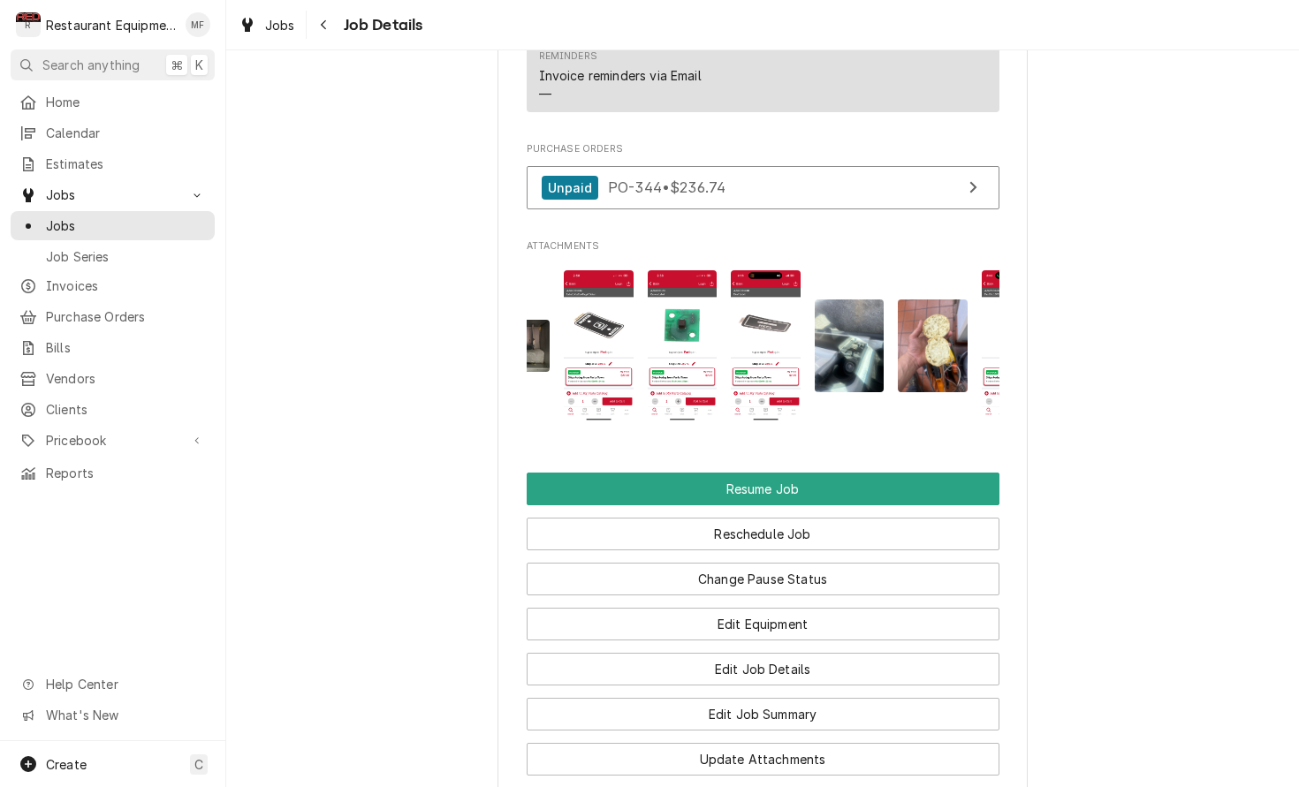
scroll to position [0, 704]
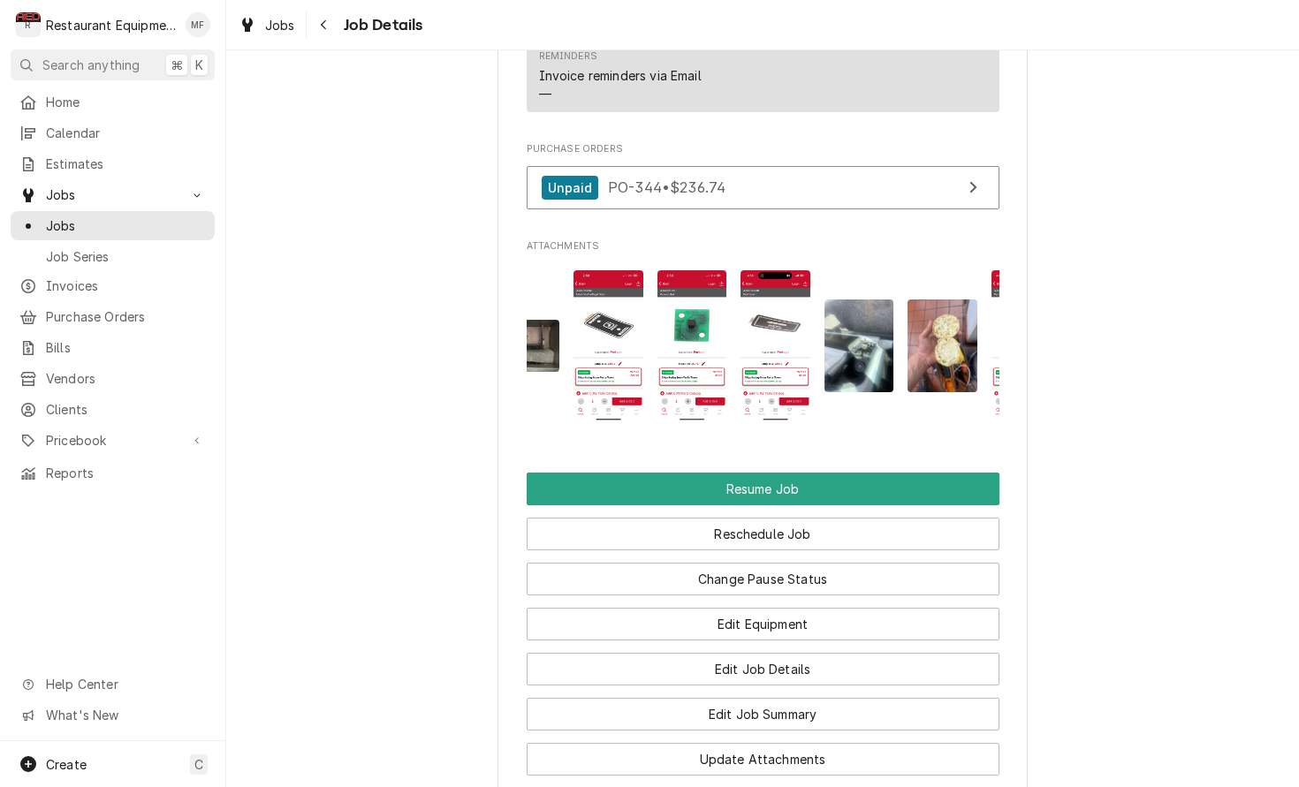
click at [610, 314] on img "Attachments" at bounding box center [608, 345] width 70 height 151
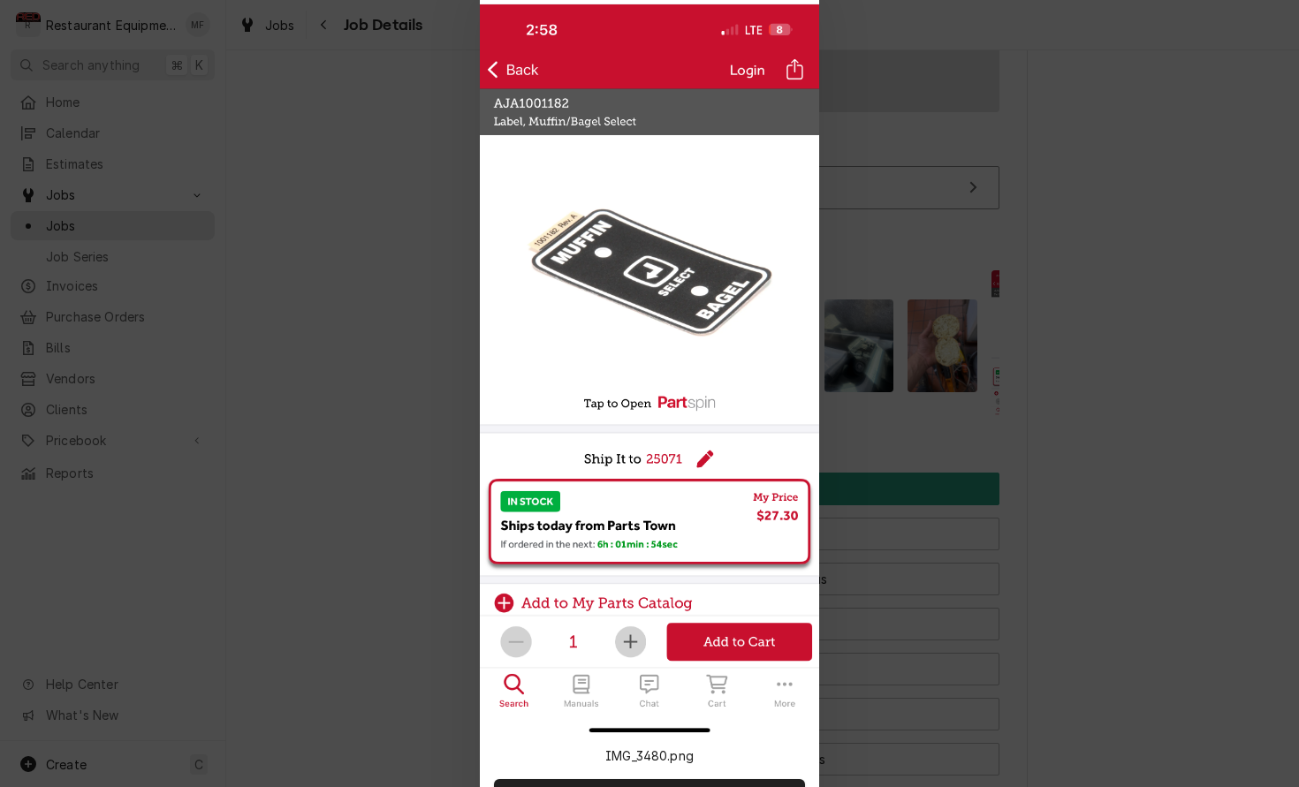
click at [861, 302] on div at bounding box center [649, 393] width 1299 height 787
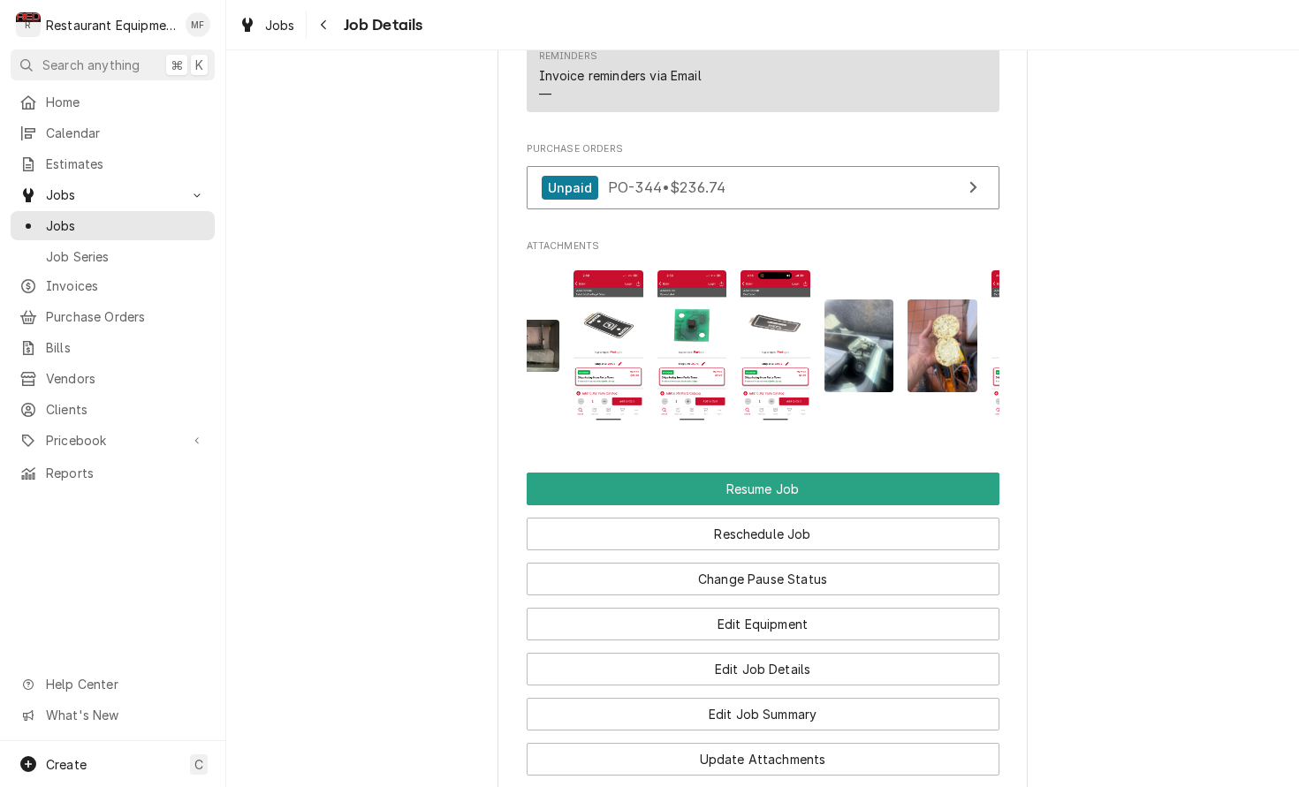
click at [669, 310] on img "Attachments" at bounding box center [692, 345] width 70 height 151
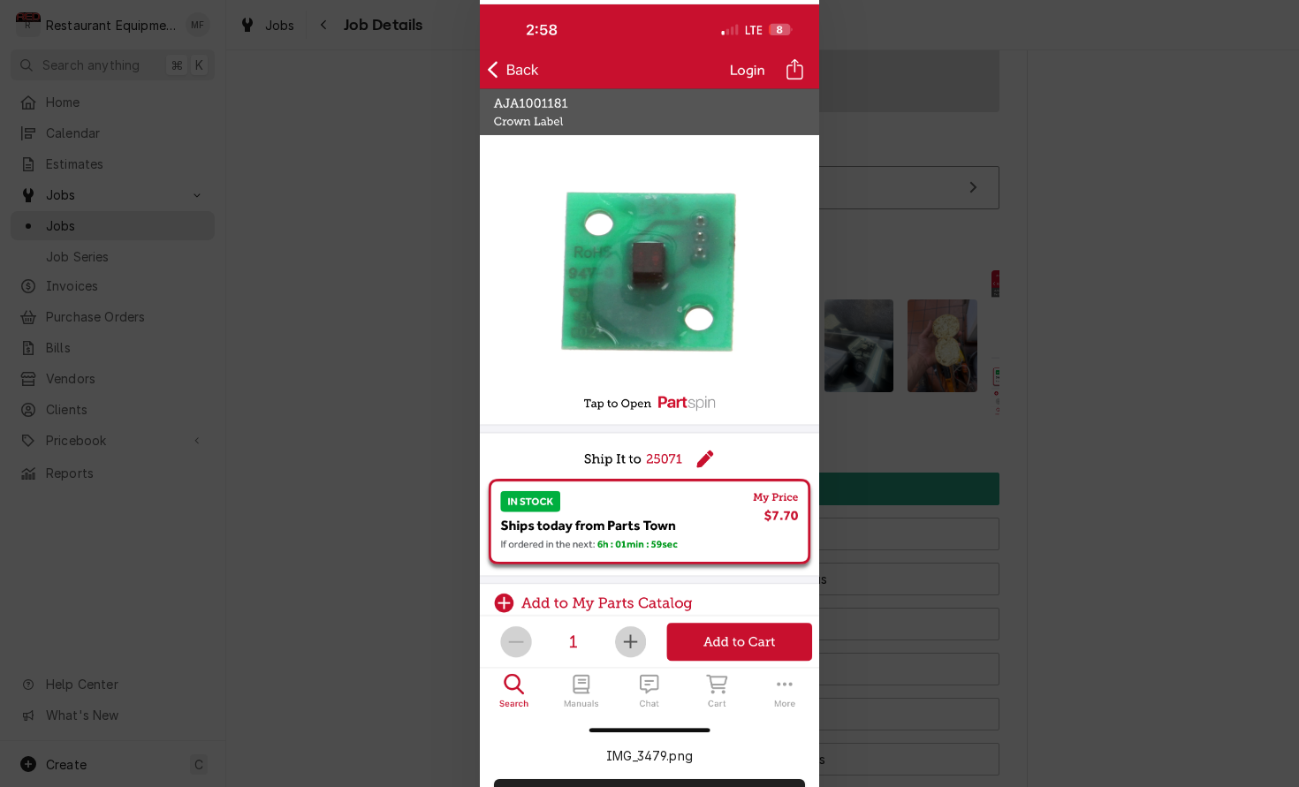
click at [922, 296] on div at bounding box center [649, 393] width 1299 height 787
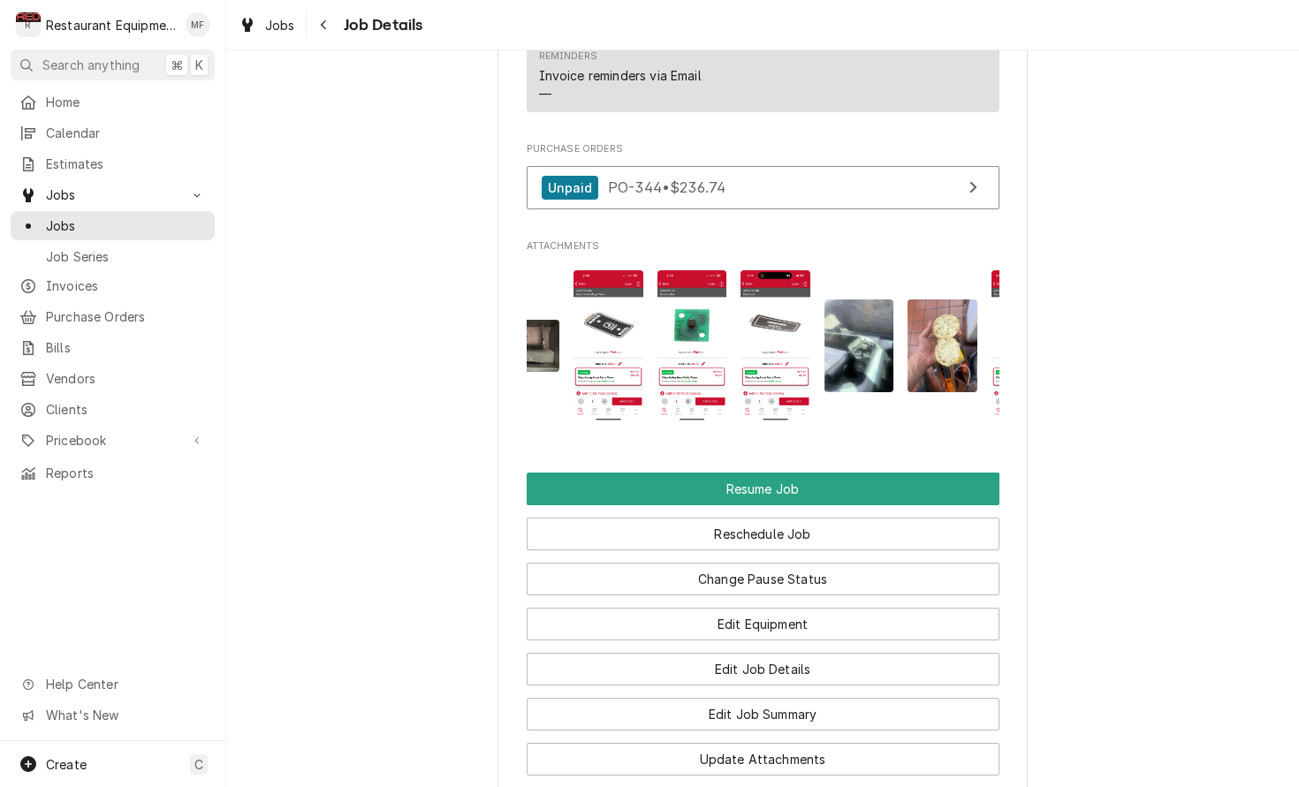
click at [804, 308] on img "Attachments" at bounding box center [775, 345] width 70 height 151
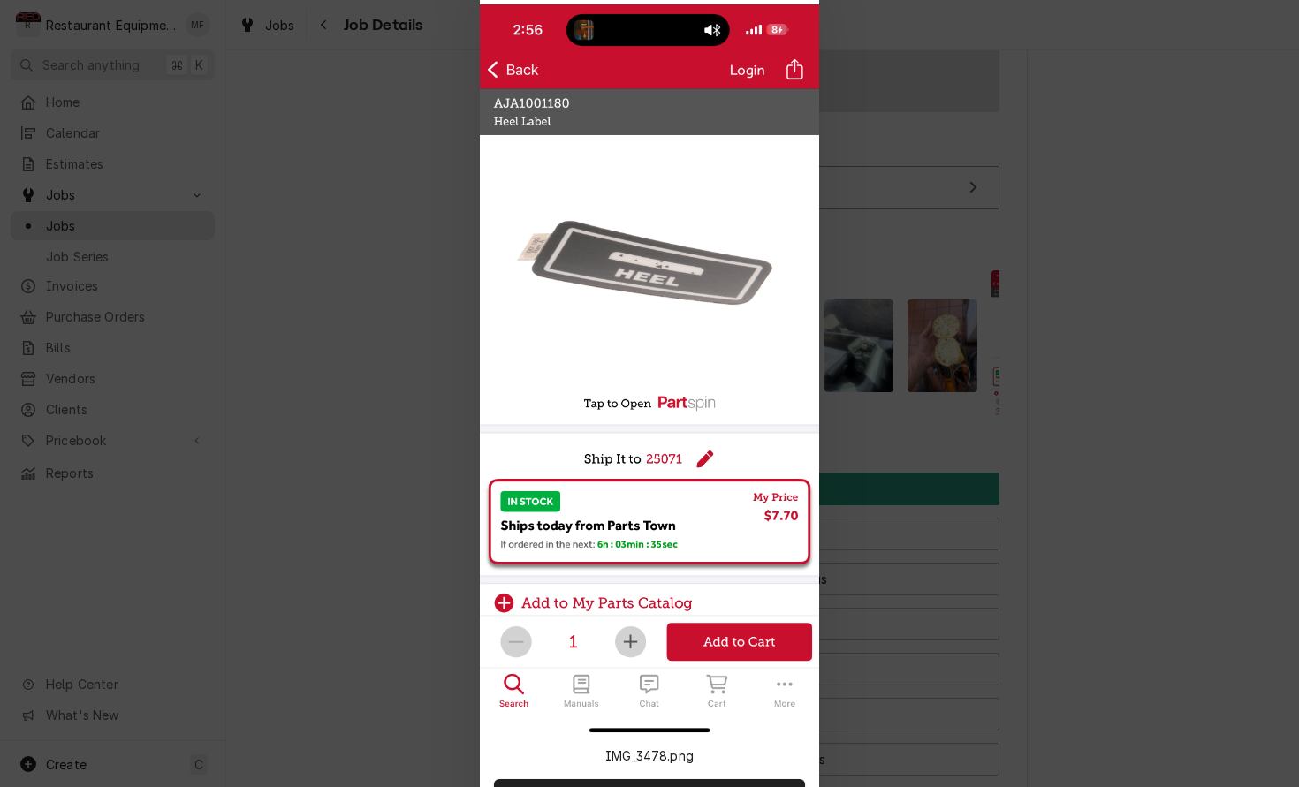
click at [962, 300] on div at bounding box center [649, 393] width 1299 height 787
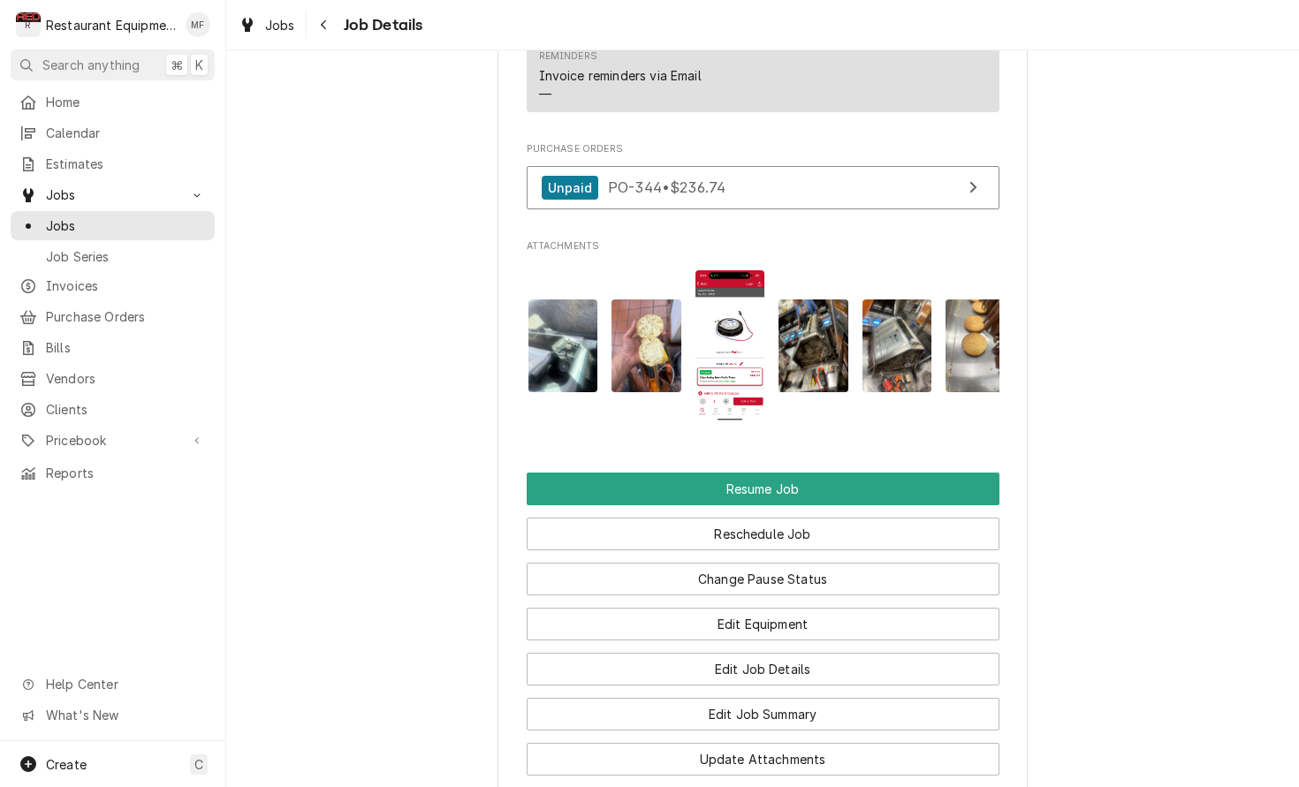
scroll to position [0, 1016]
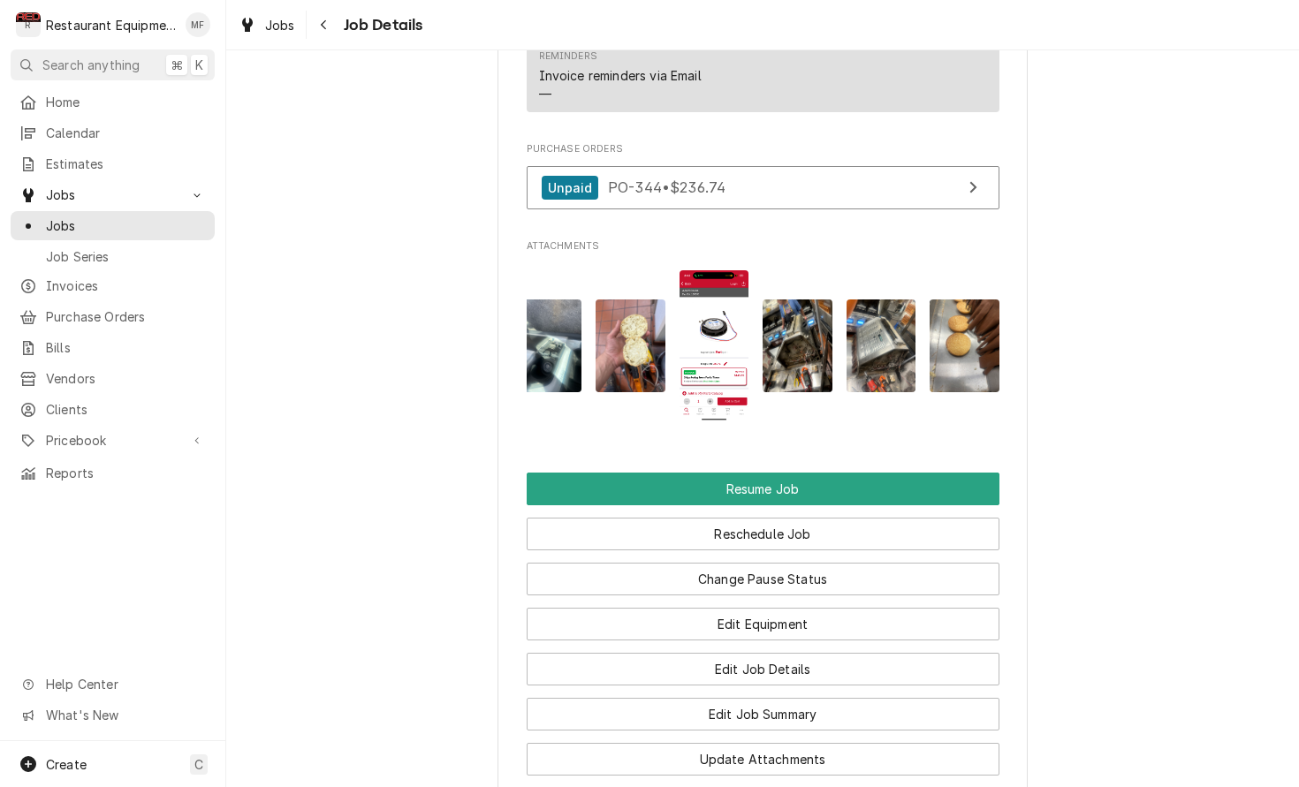
click at [717, 304] on img "Attachments" at bounding box center [714, 345] width 70 height 151
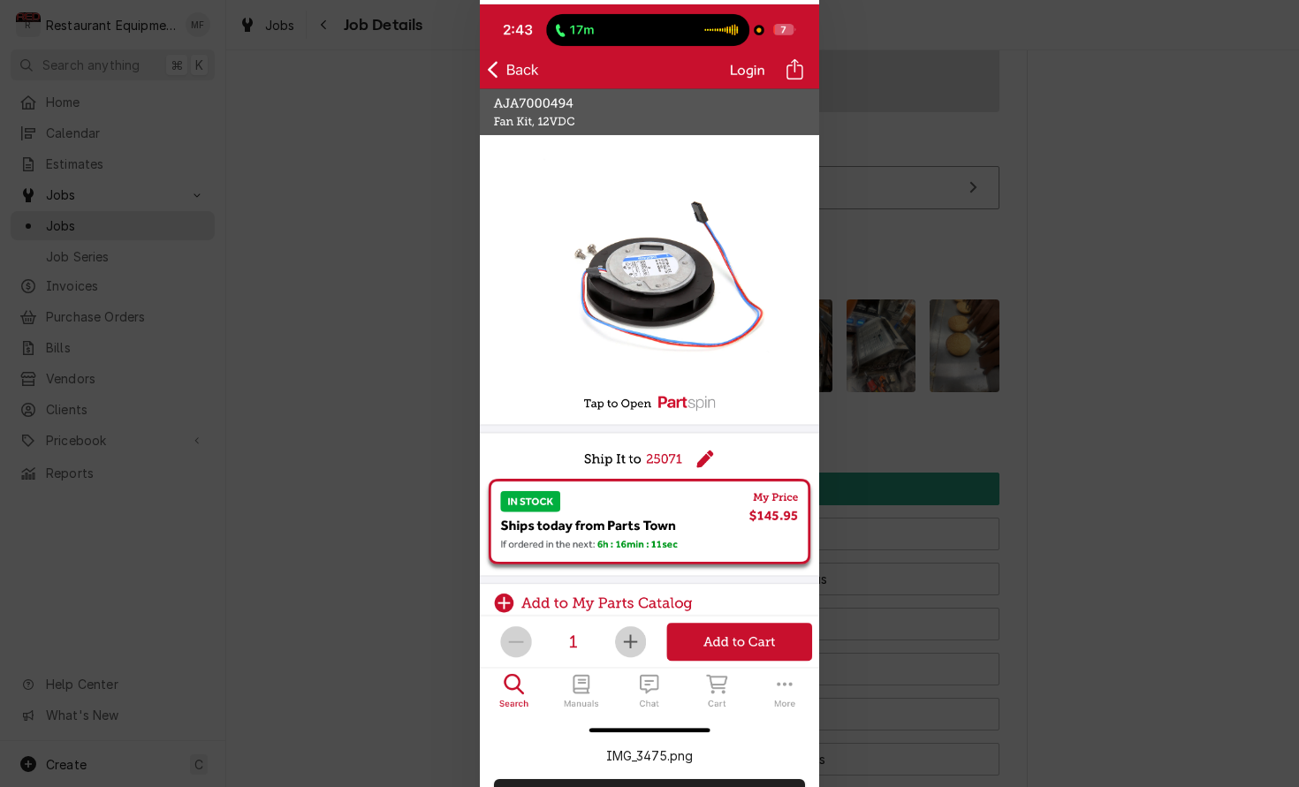
click at [926, 301] on div at bounding box center [649, 393] width 1299 height 787
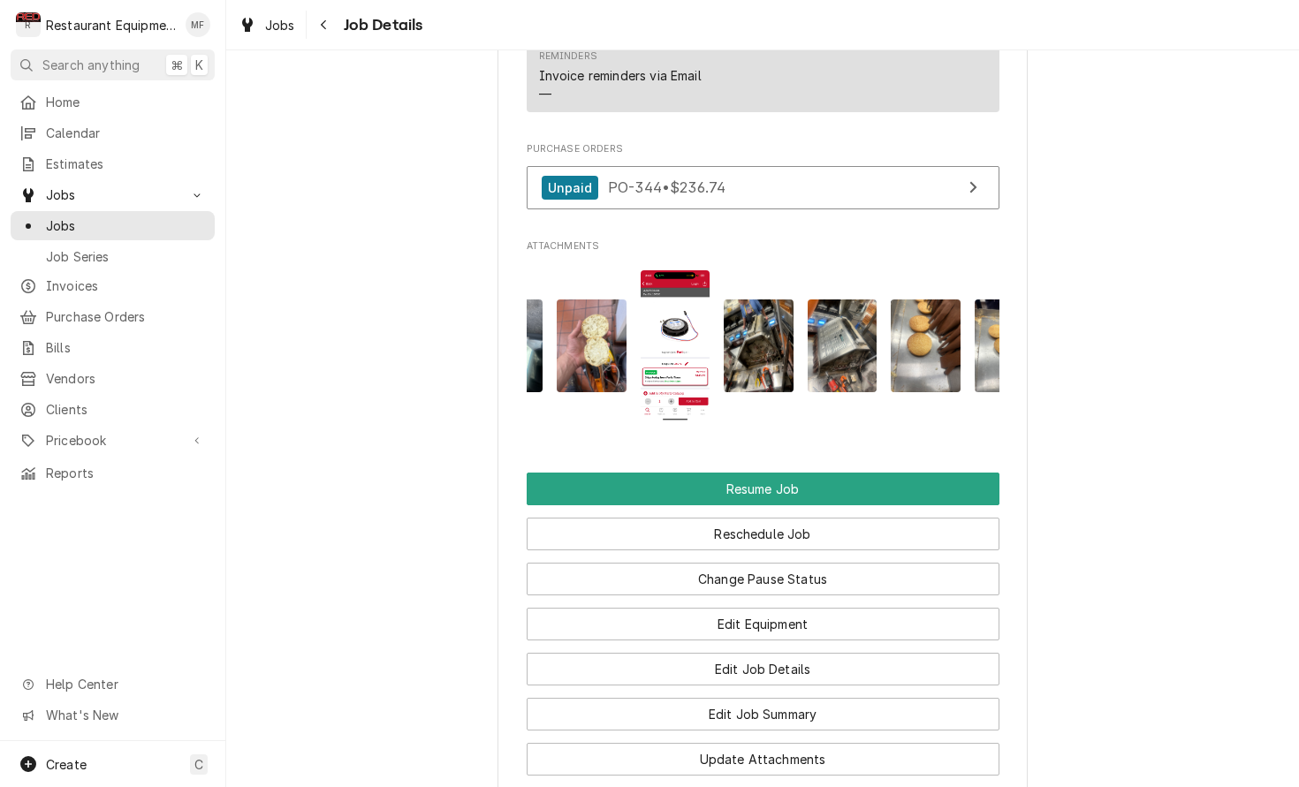
scroll to position [0, 1061]
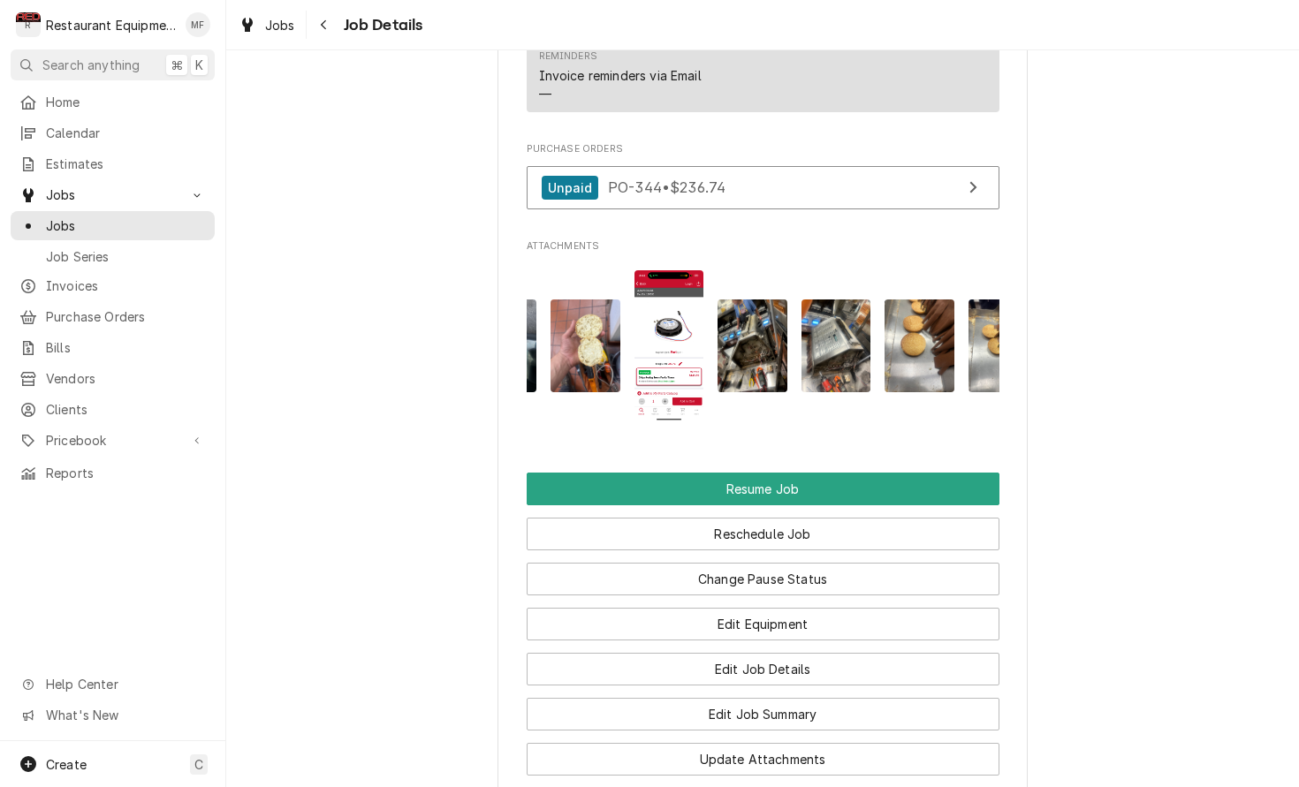
click at [914, 300] on img "Attachments" at bounding box center [919, 346] width 70 height 93
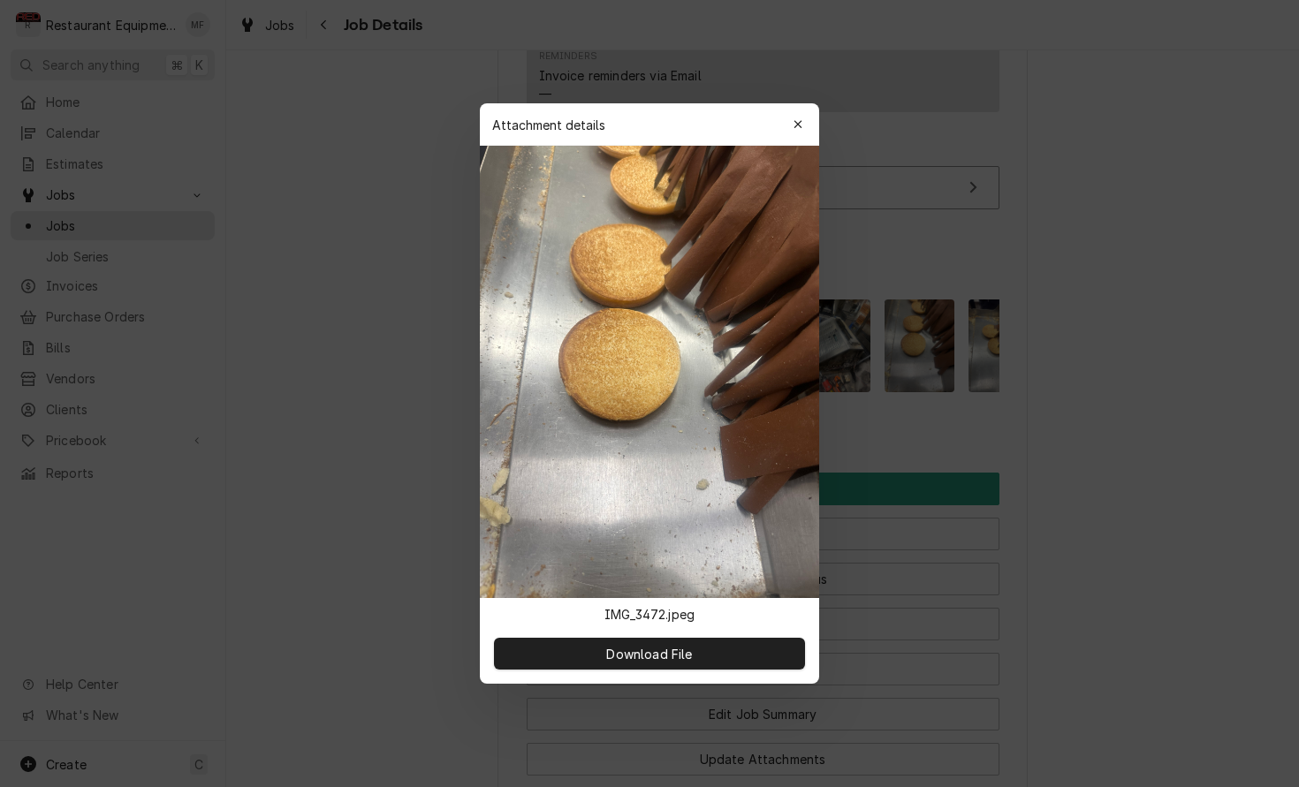
click at [899, 315] on div at bounding box center [649, 393] width 1299 height 787
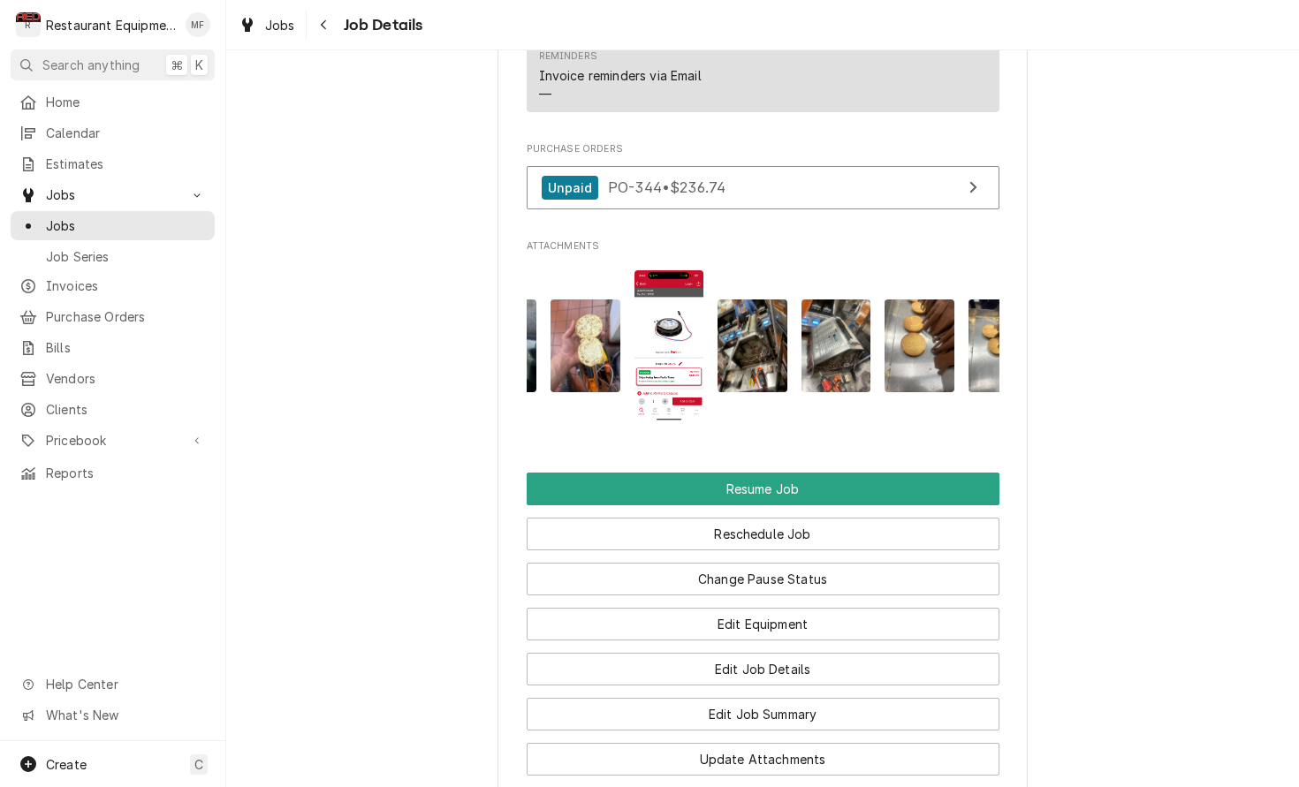
click at [605, 317] on img "Attachments" at bounding box center [585, 346] width 70 height 93
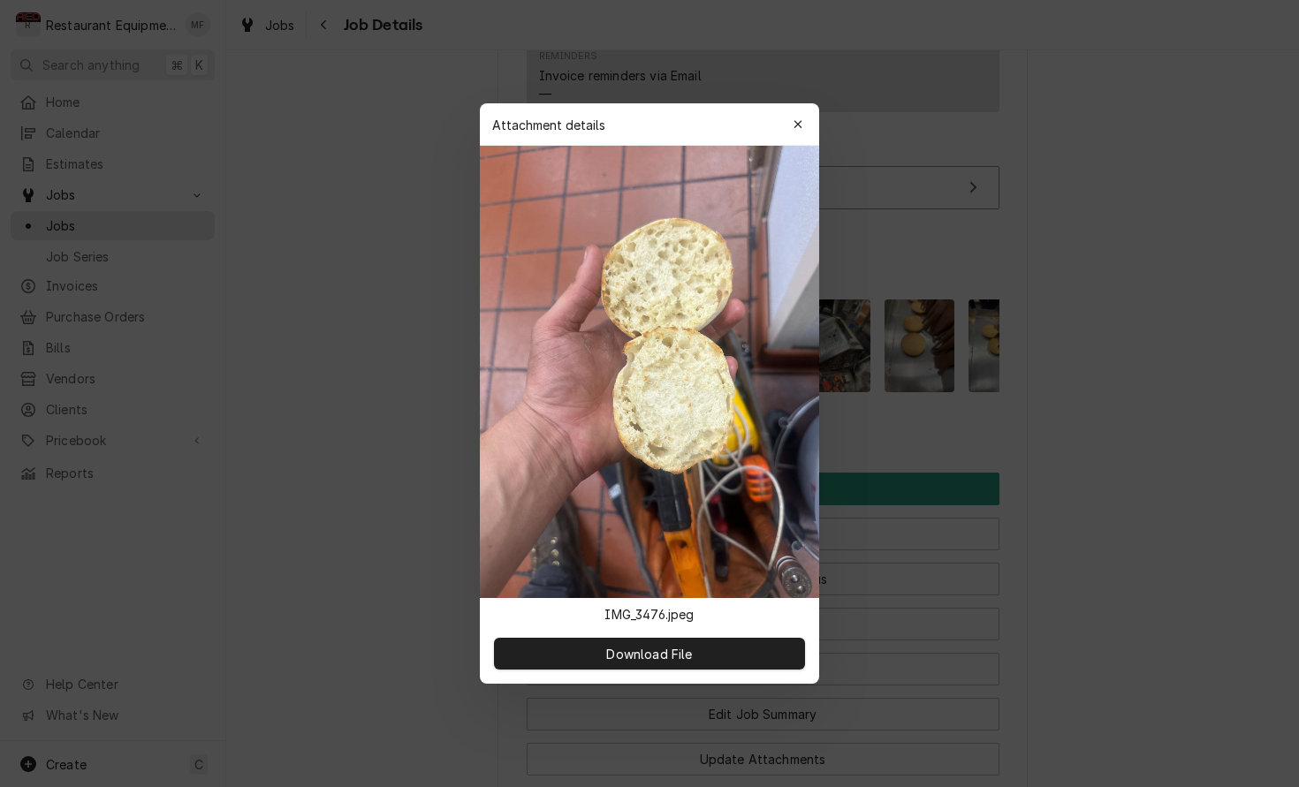
click at [898, 334] on div at bounding box center [649, 393] width 1299 height 787
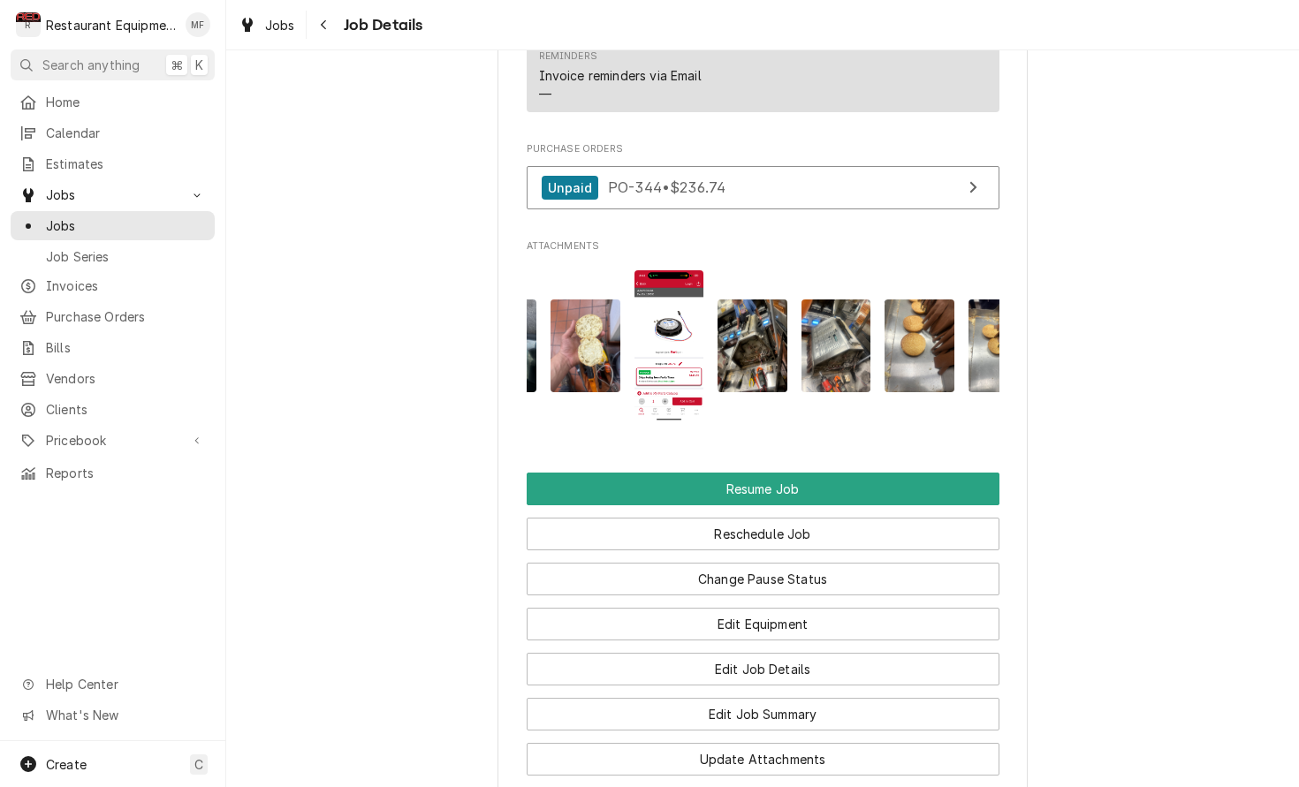
click at [920, 329] on img "Attachments" at bounding box center [919, 346] width 70 height 93
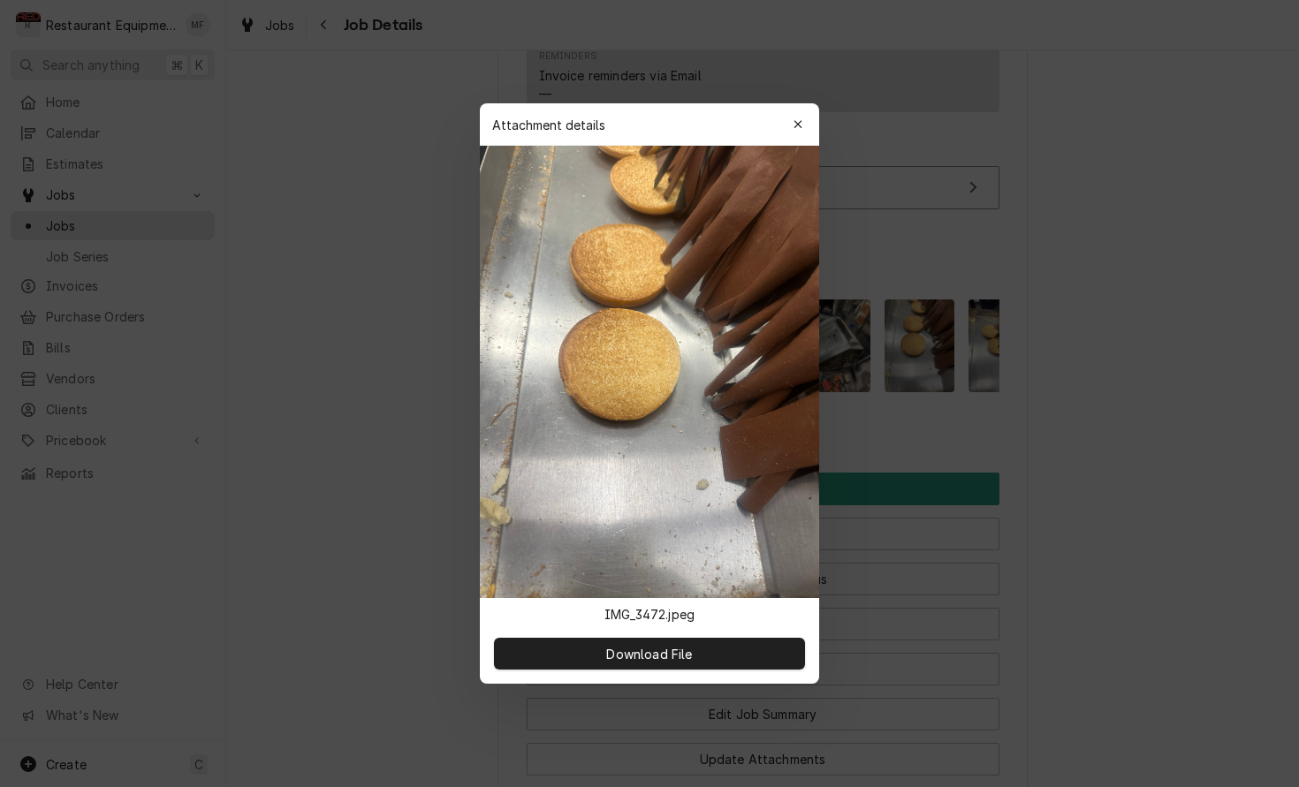
click at [923, 328] on div at bounding box center [649, 393] width 1299 height 787
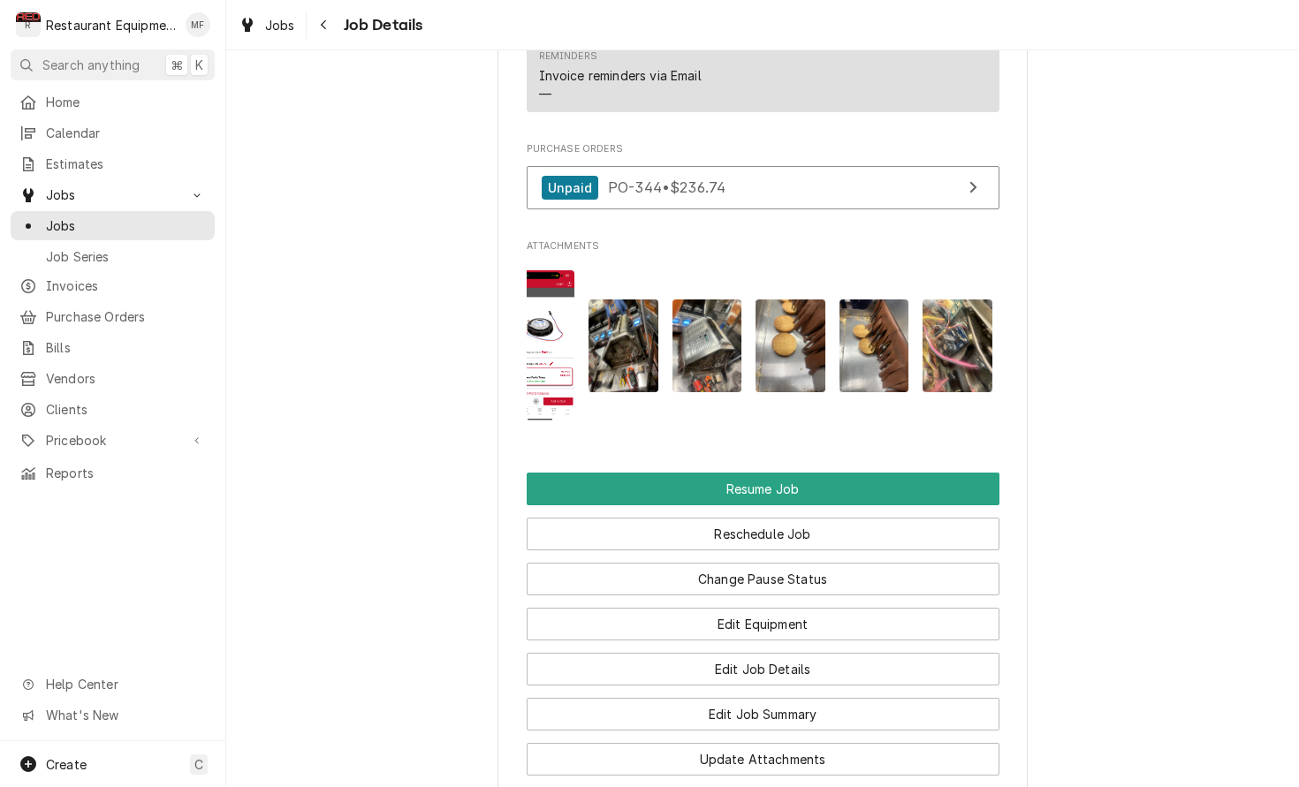
scroll to position [0, 1202]
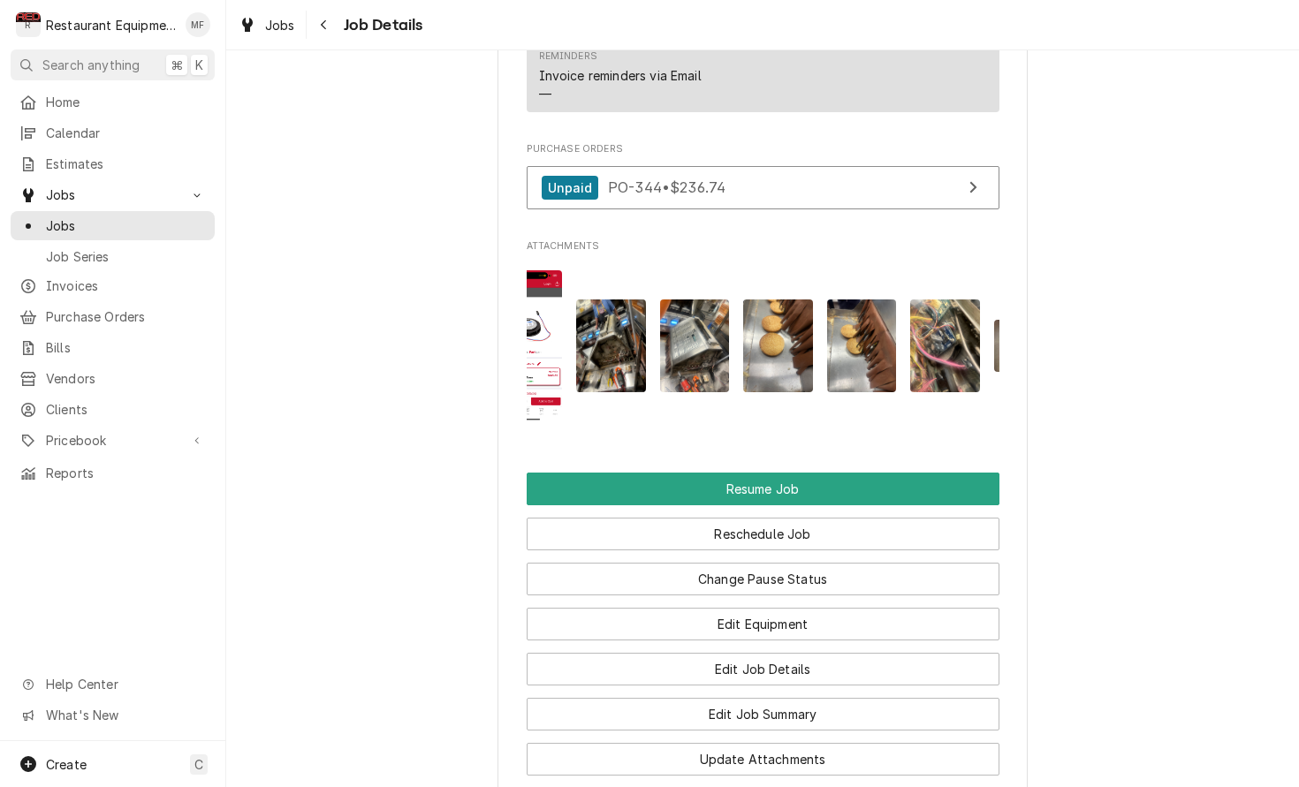
click at [861, 323] on img "Attachments" at bounding box center [862, 346] width 70 height 93
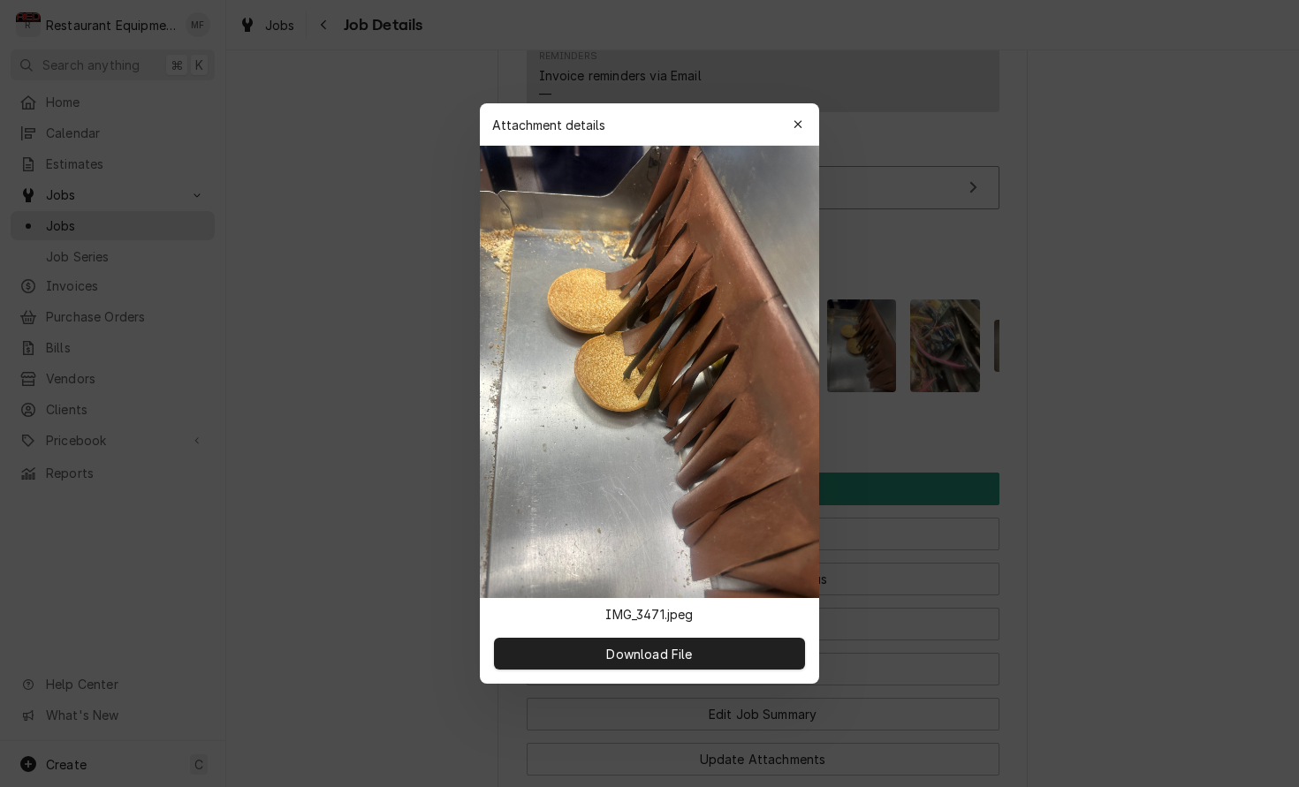
click at [889, 341] on div at bounding box center [649, 393] width 1299 height 787
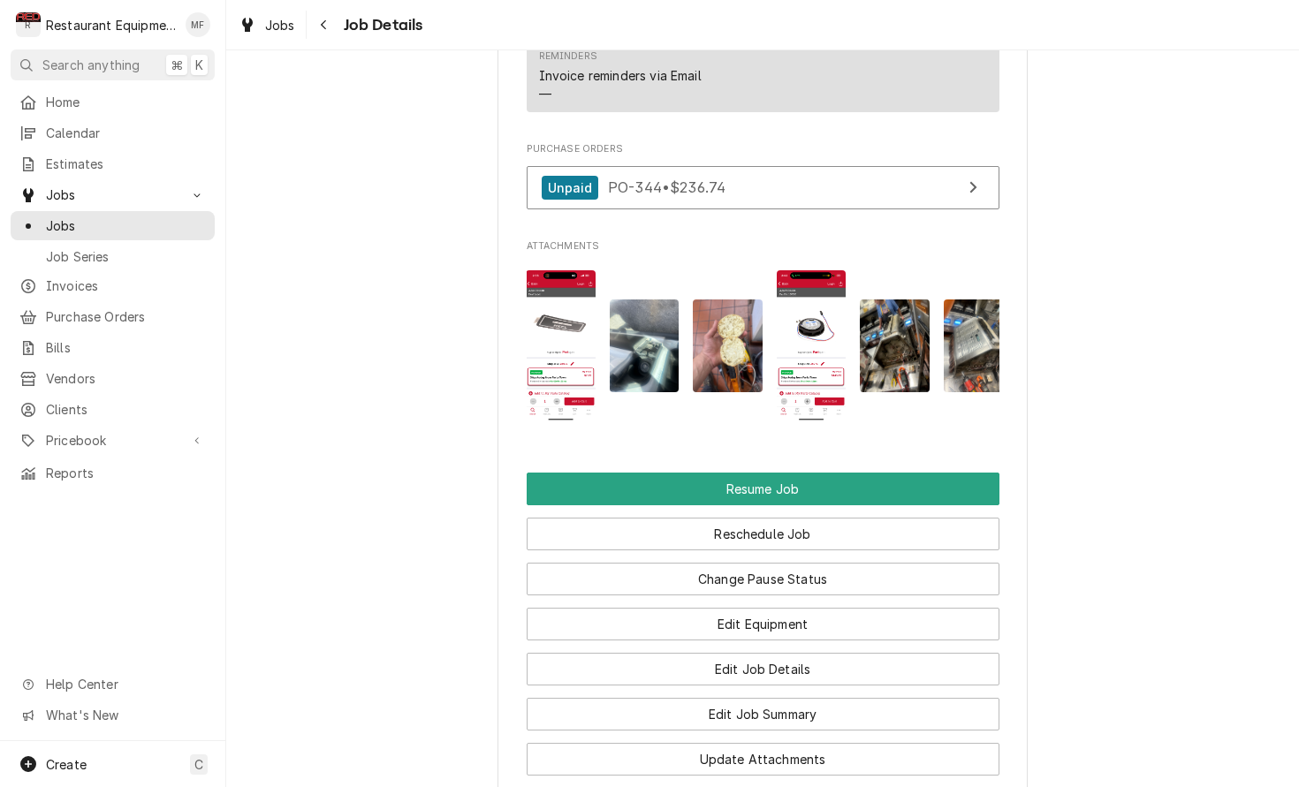
scroll to position [0, 916]
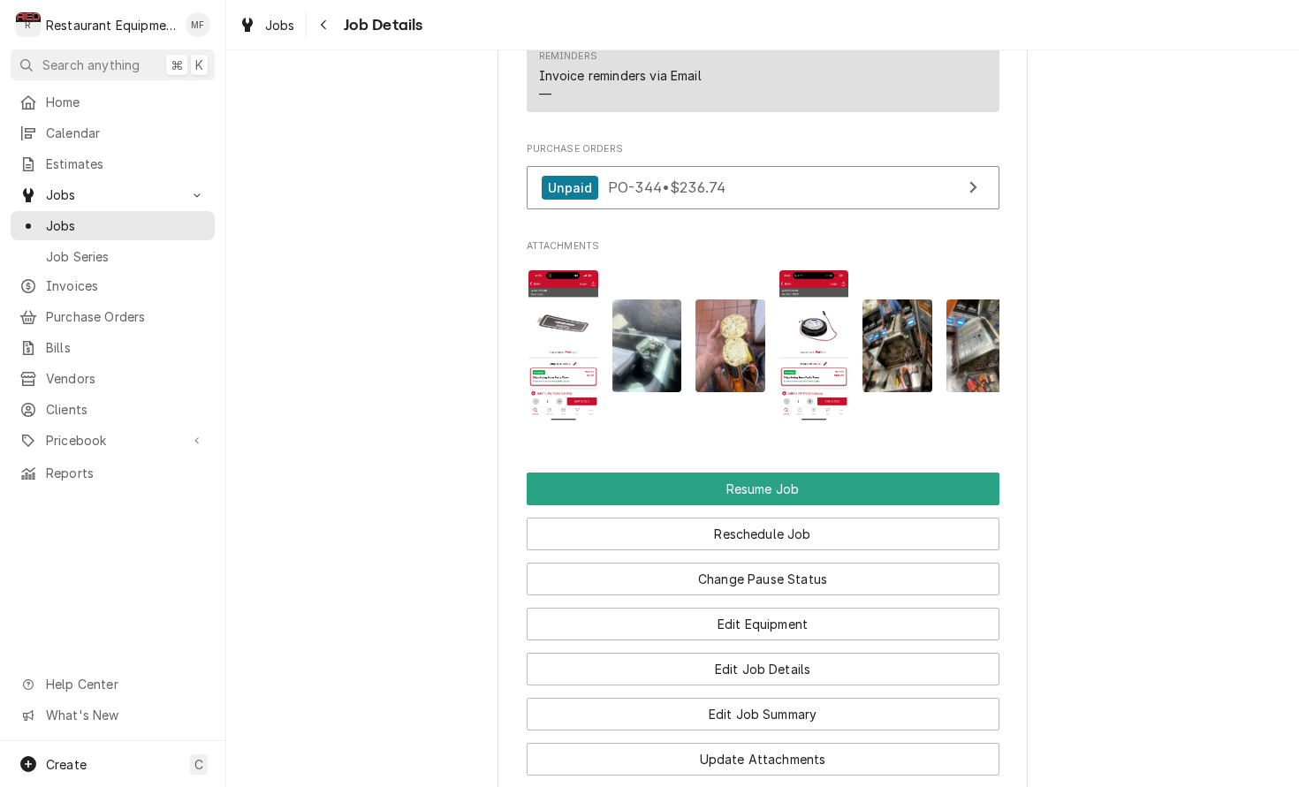
click at [734, 322] on img "Attachments" at bounding box center [730, 346] width 70 height 93
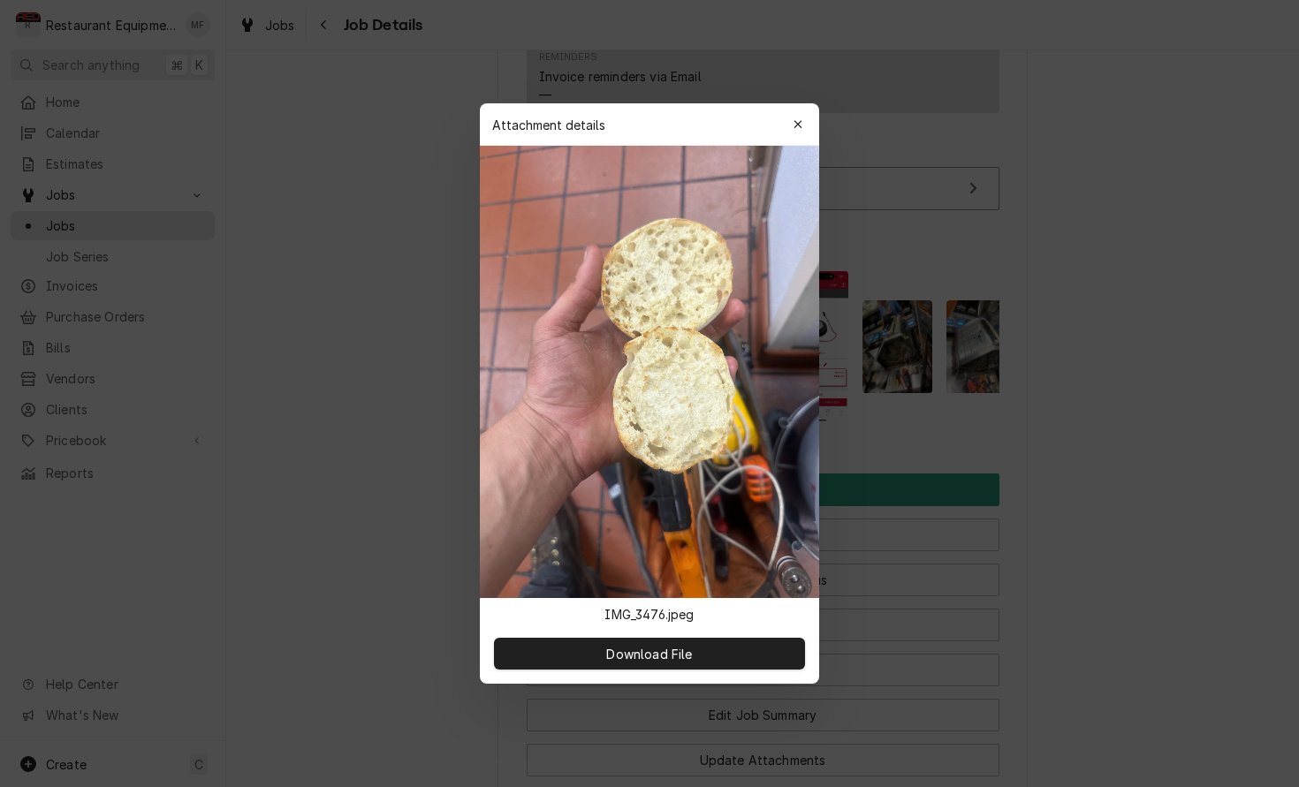
click at [876, 306] on div at bounding box center [649, 393] width 1299 height 787
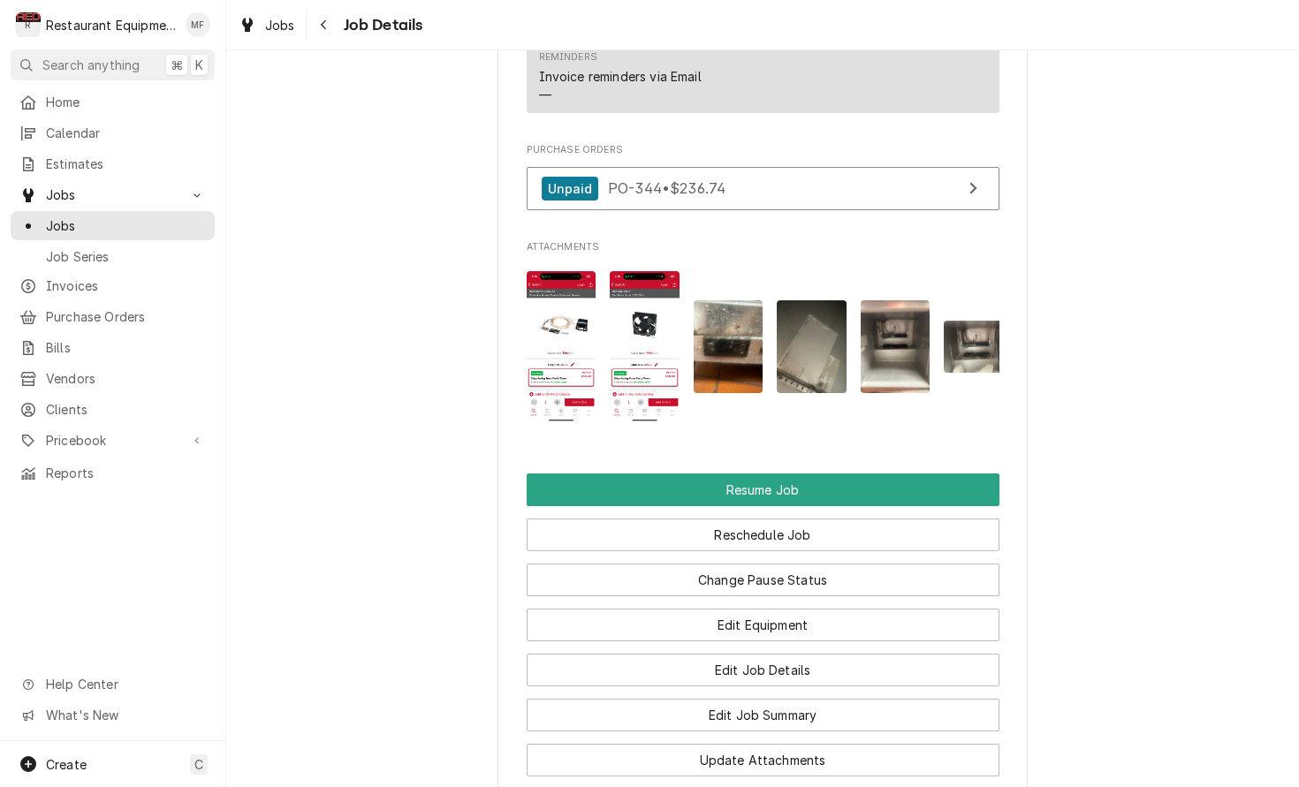
scroll to position [0, 0]
click at [325, 25] on icon "Navigate back" at bounding box center [324, 25] width 8 height 12
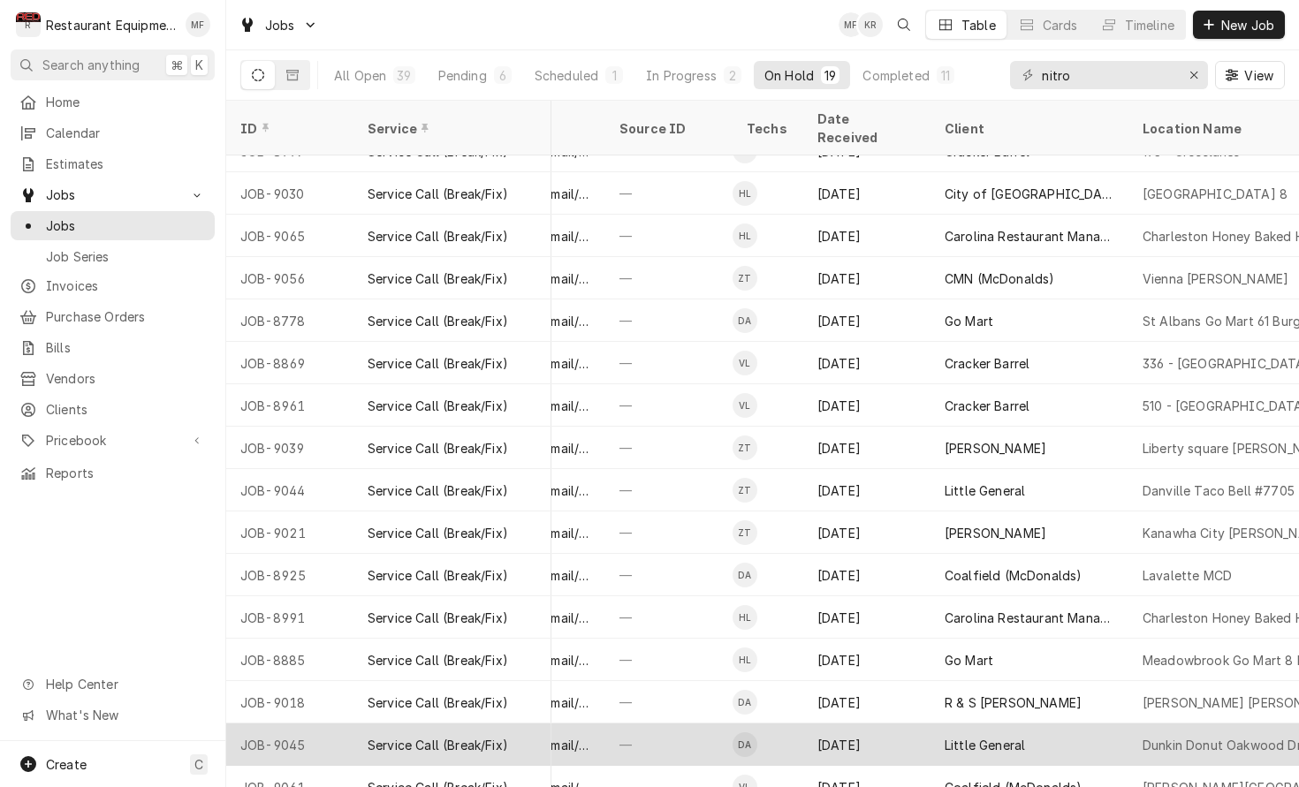
scroll to position [153, 791]
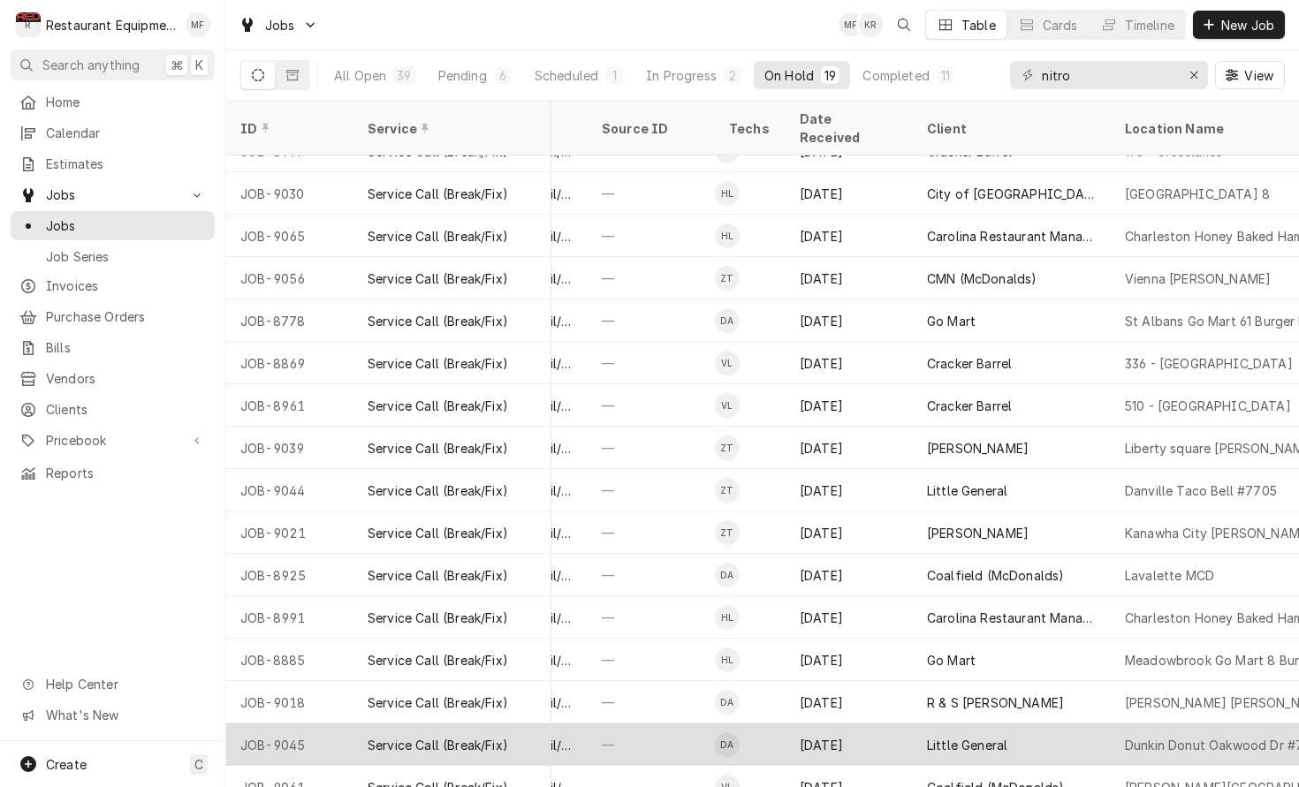
click at [1108, 724] on div "Little General" at bounding box center [1012, 745] width 198 height 42
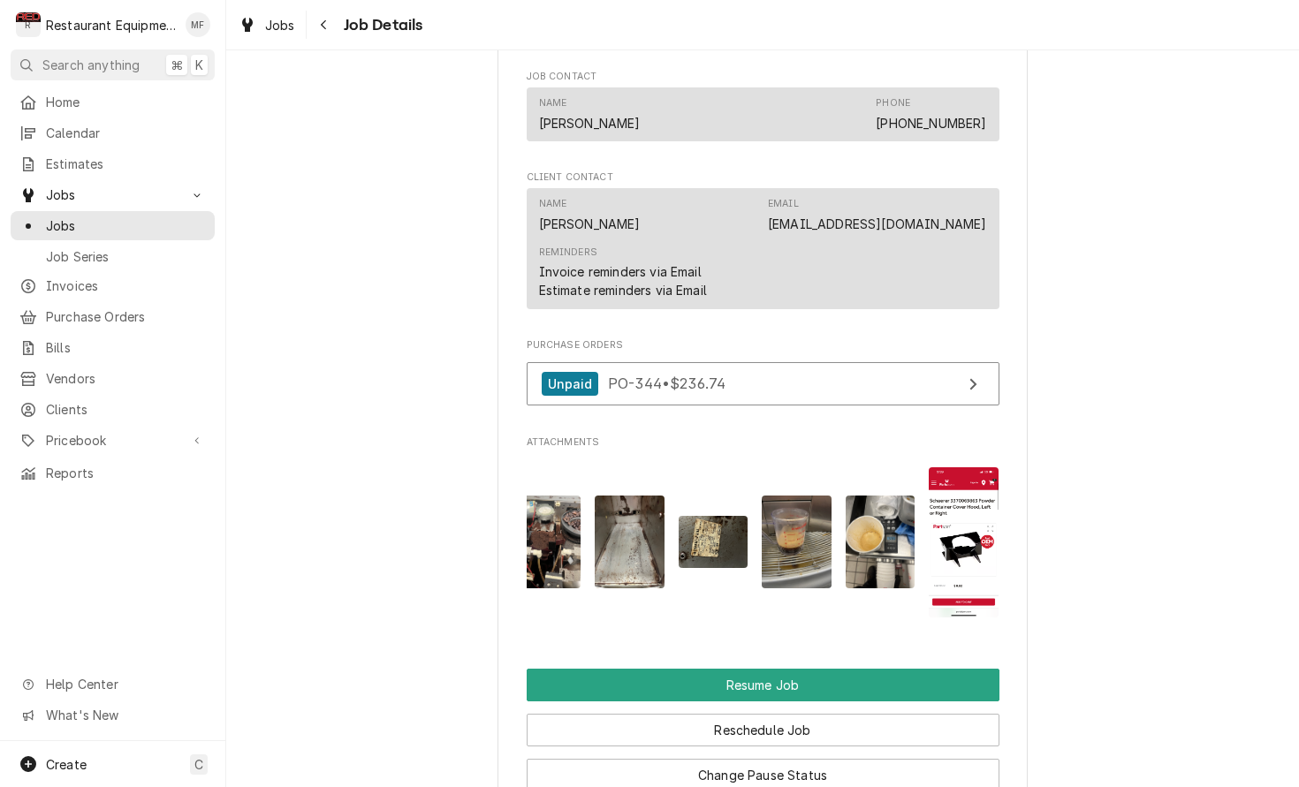
scroll to position [0, 515]
click at [973, 522] on img "Attachments" at bounding box center [964, 542] width 70 height 150
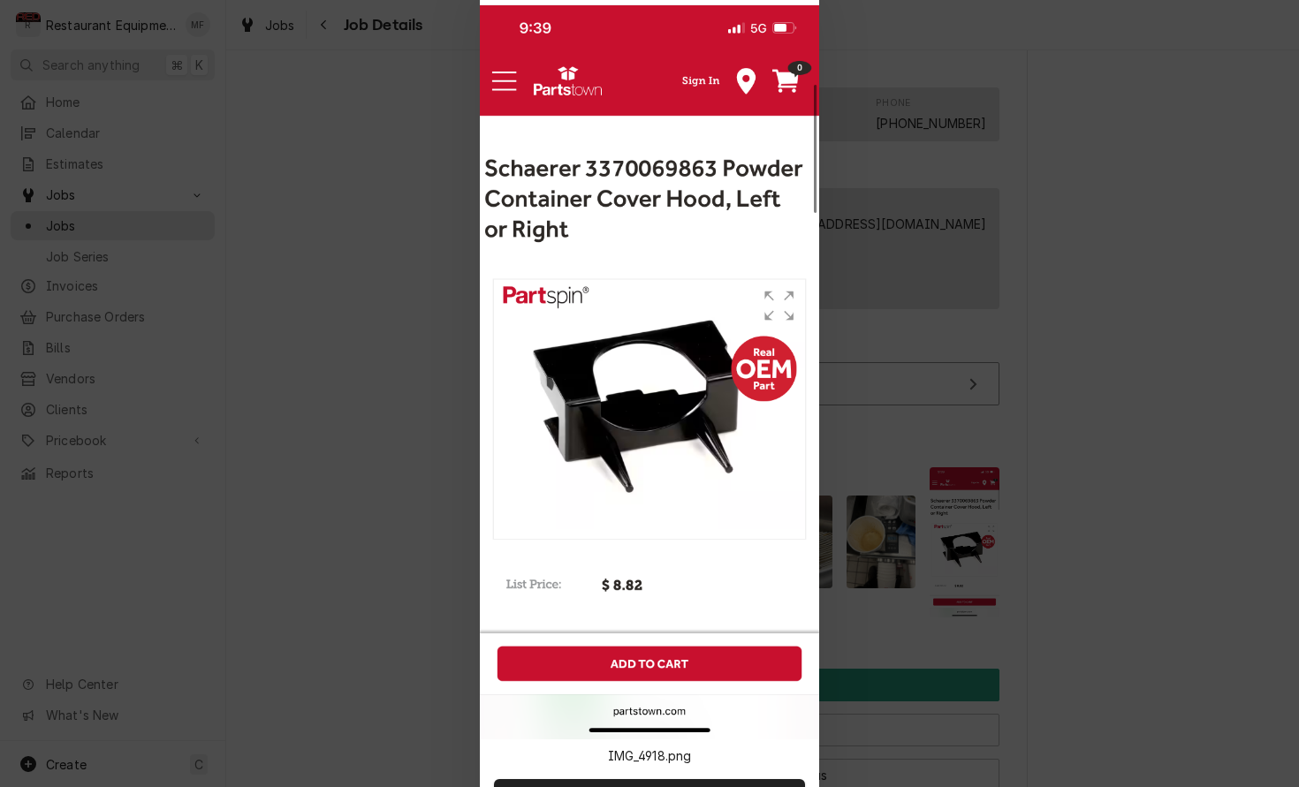
click at [967, 487] on div at bounding box center [649, 393] width 1299 height 787
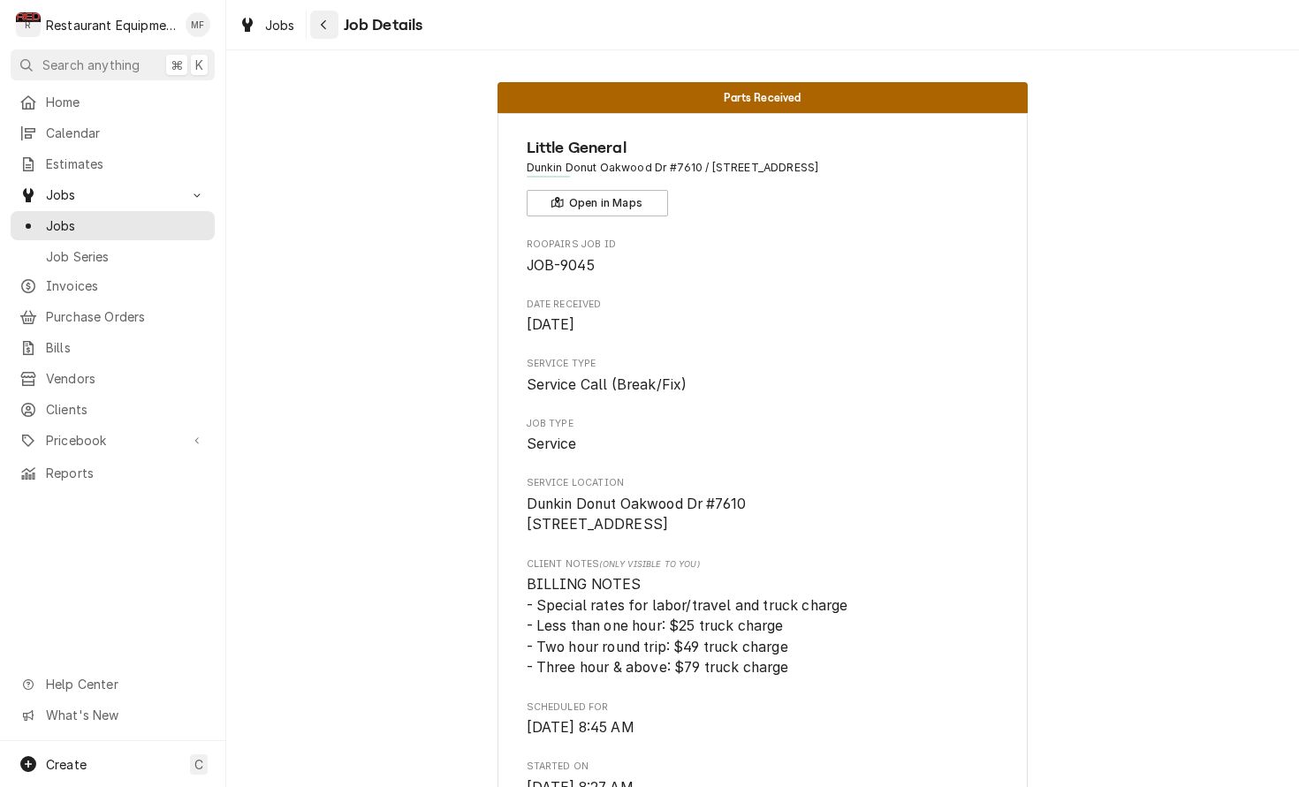
scroll to position [0, 0]
click at [315, 13] on button "Navigate back" at bounding box center [324, 25] width 28 height 28
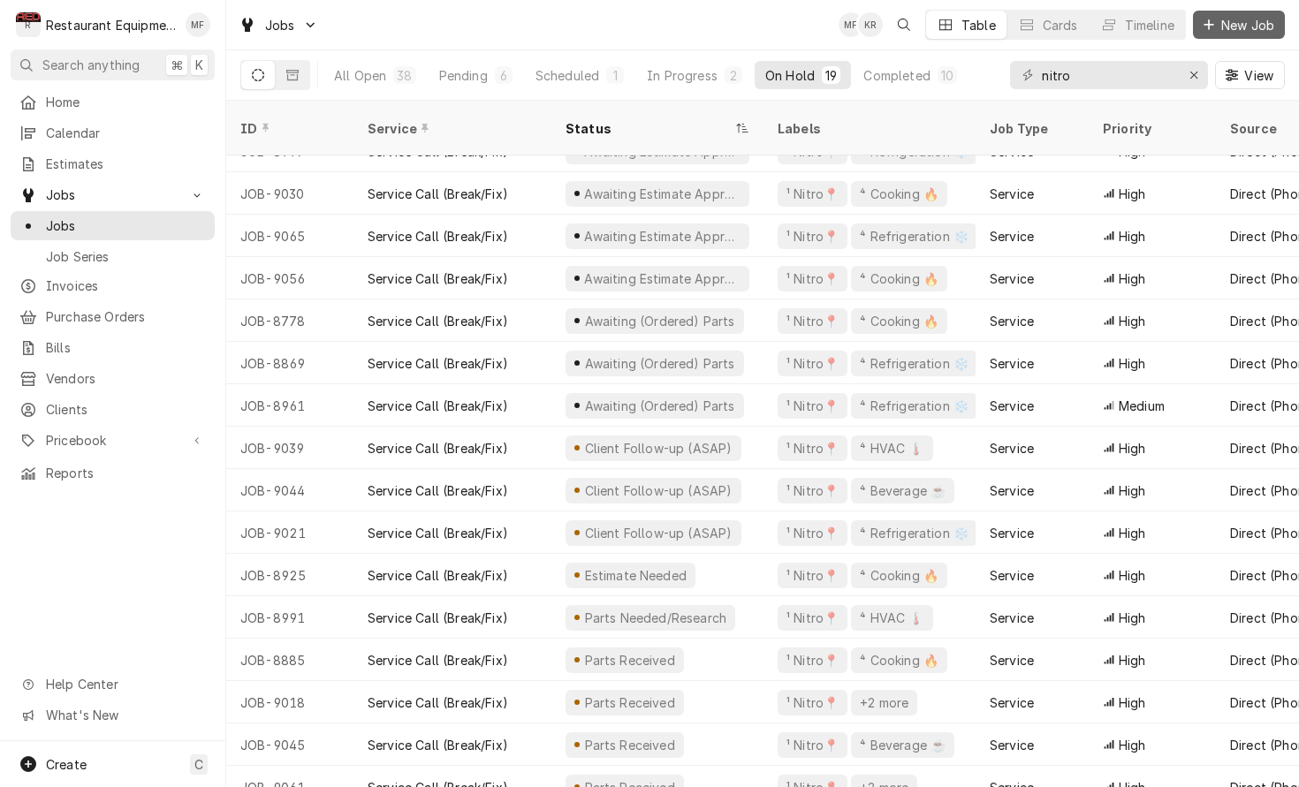
click at [1238, 27] on span "New Job" at bounding box center [1247, 25] width 60 height 19
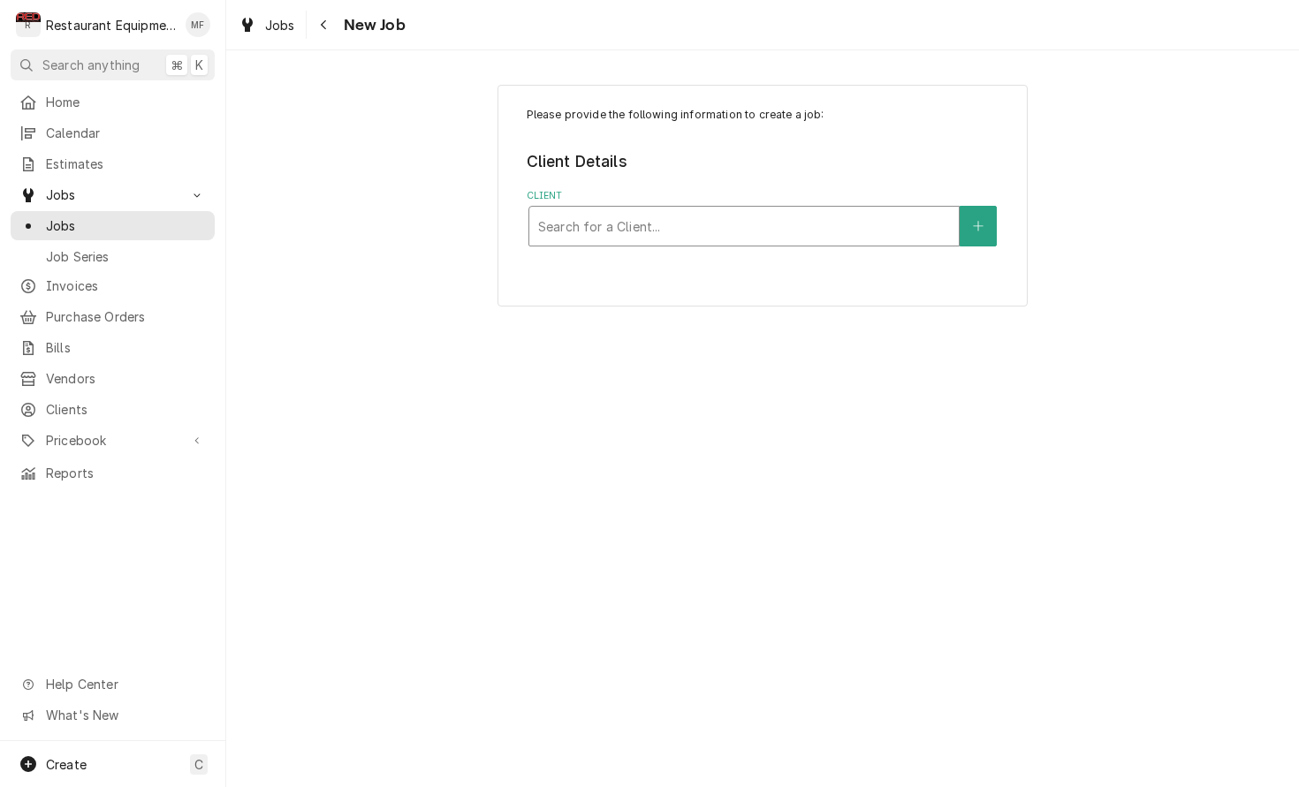
click at [837, 235] on div "Client" at bounding box center [744, 226] width 412 height 32
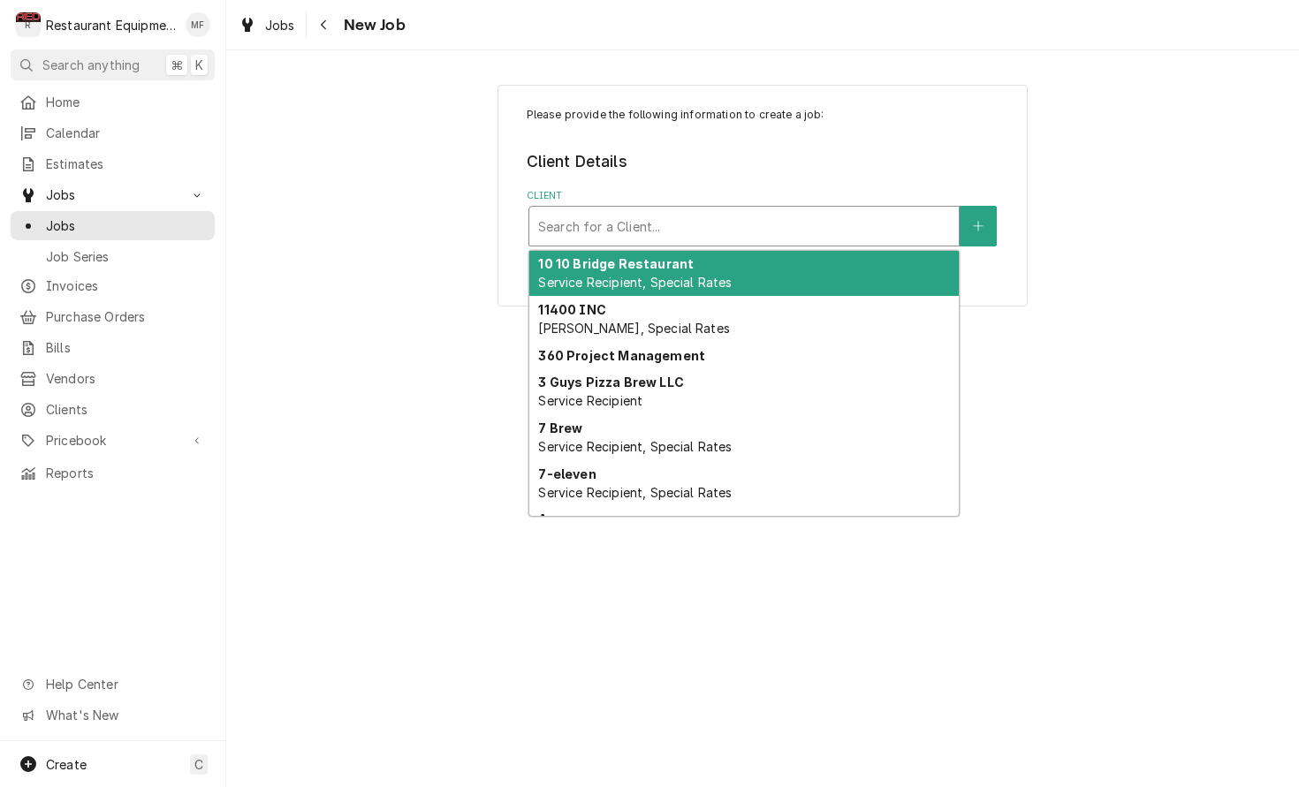
type input "d"
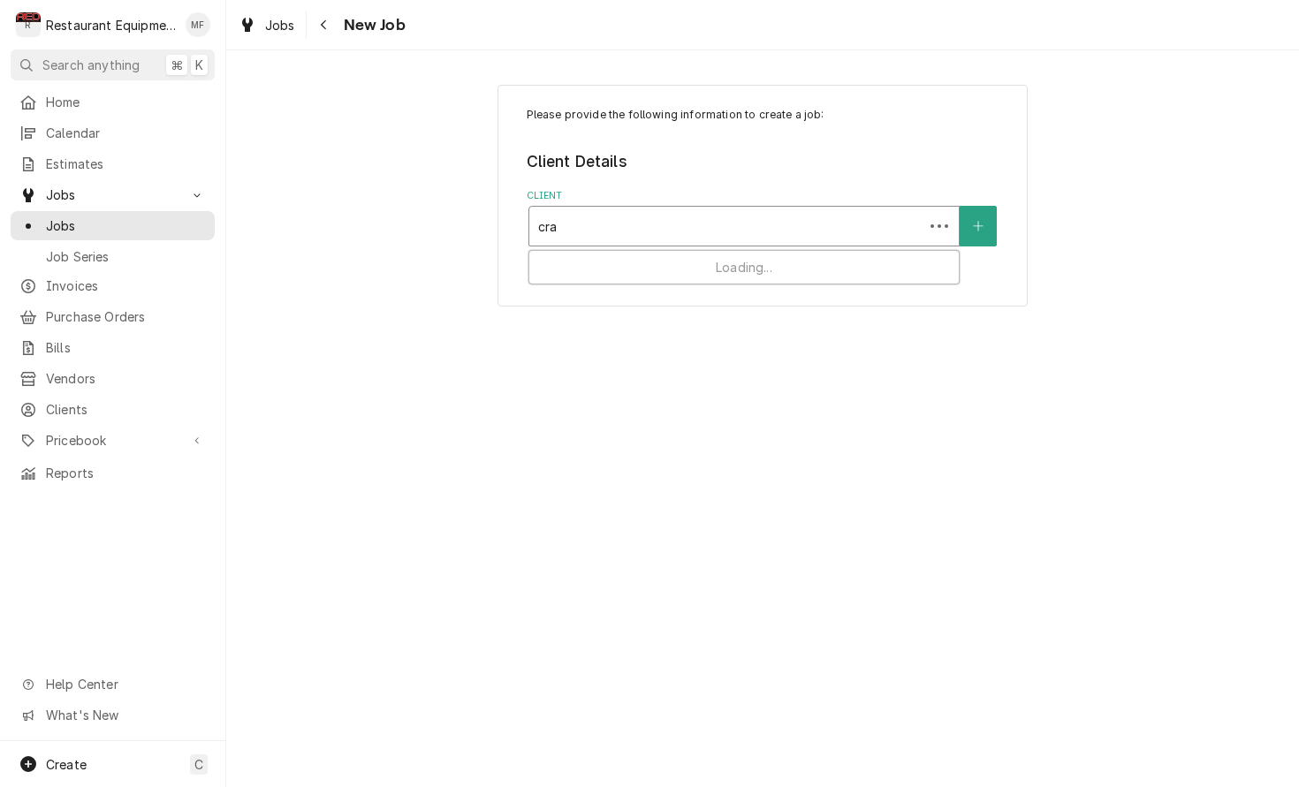
type input "crac"
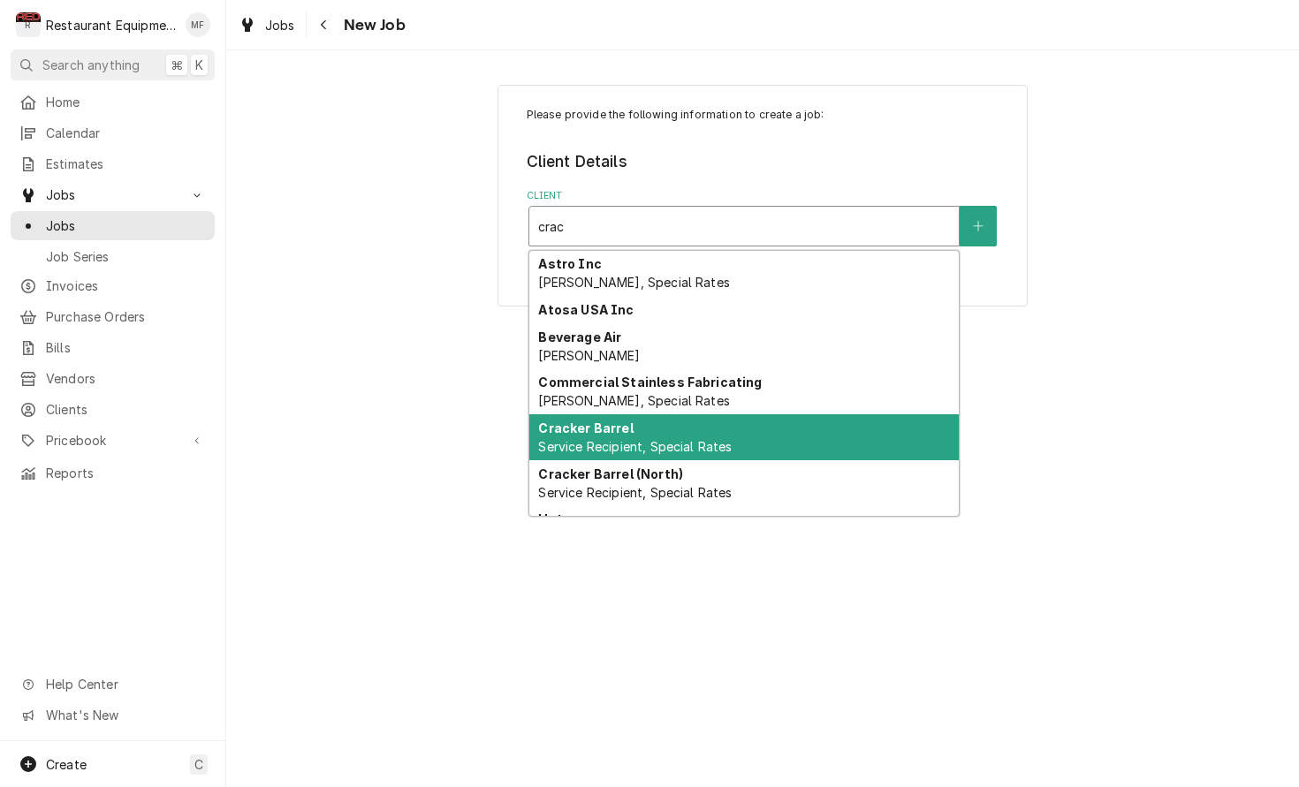
click at [876, 432] on div "Cracker Barrel Service Recipient, Special Rates" at bounding box center [743, 437] width 429 height 46
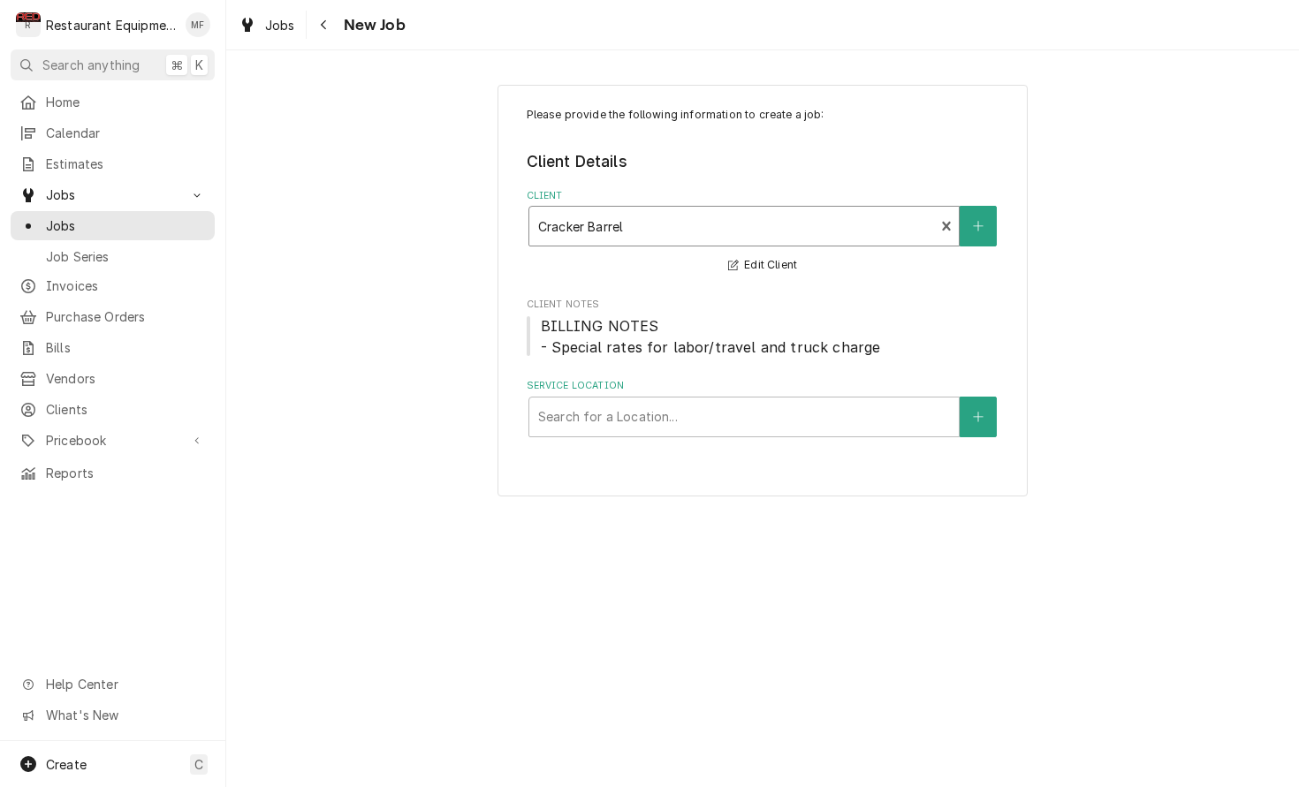
click at [757, 440] on div "Please provide the following information to create a job: Client Details Client…" at bounding box center [762, 291] width 530 height 413
click at [765, 427] on div "Service Location" at bounding box center [744, 417] width 412 height 32
type input "336"
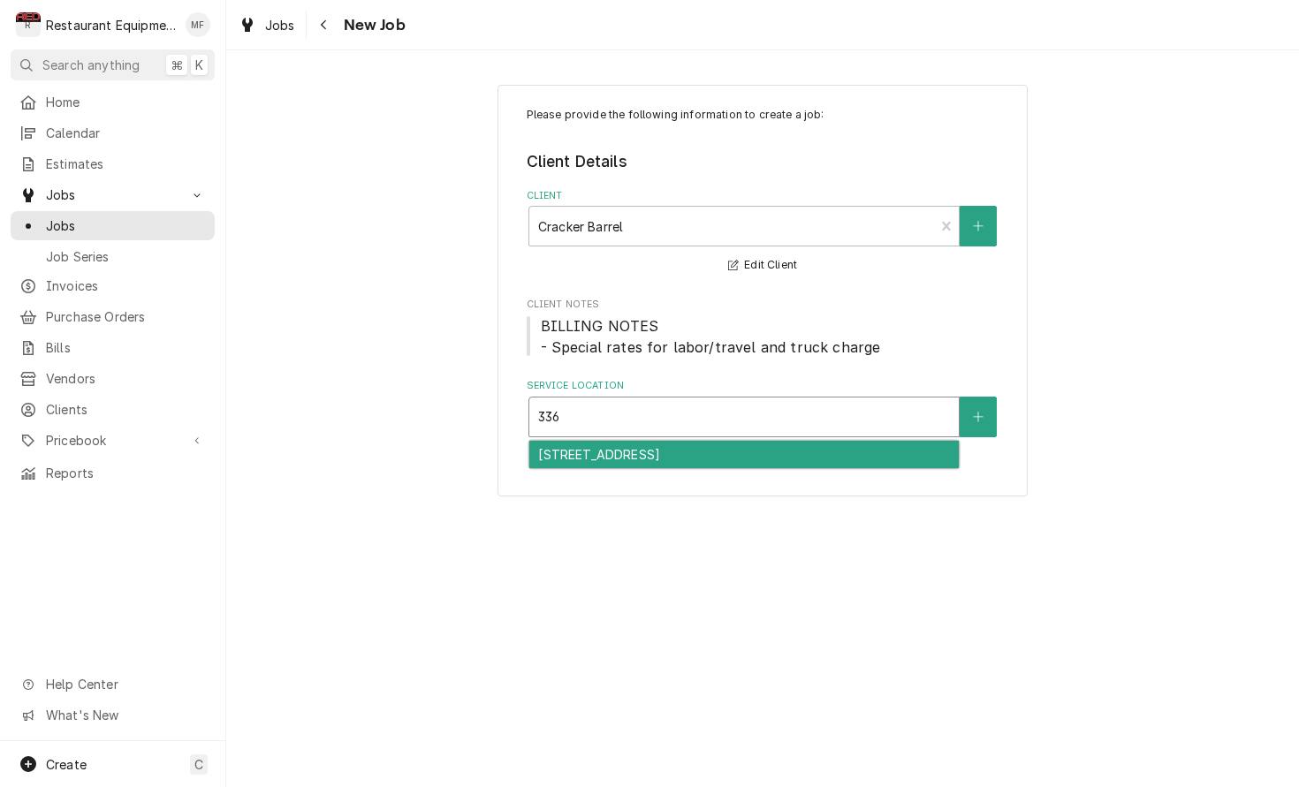
click at [758, 451] on div "336 - Barboursville / 3 Cracker Barrel Dr, Barboursville, WV 25504" at bounding box center [743, 454] width 429 height 27
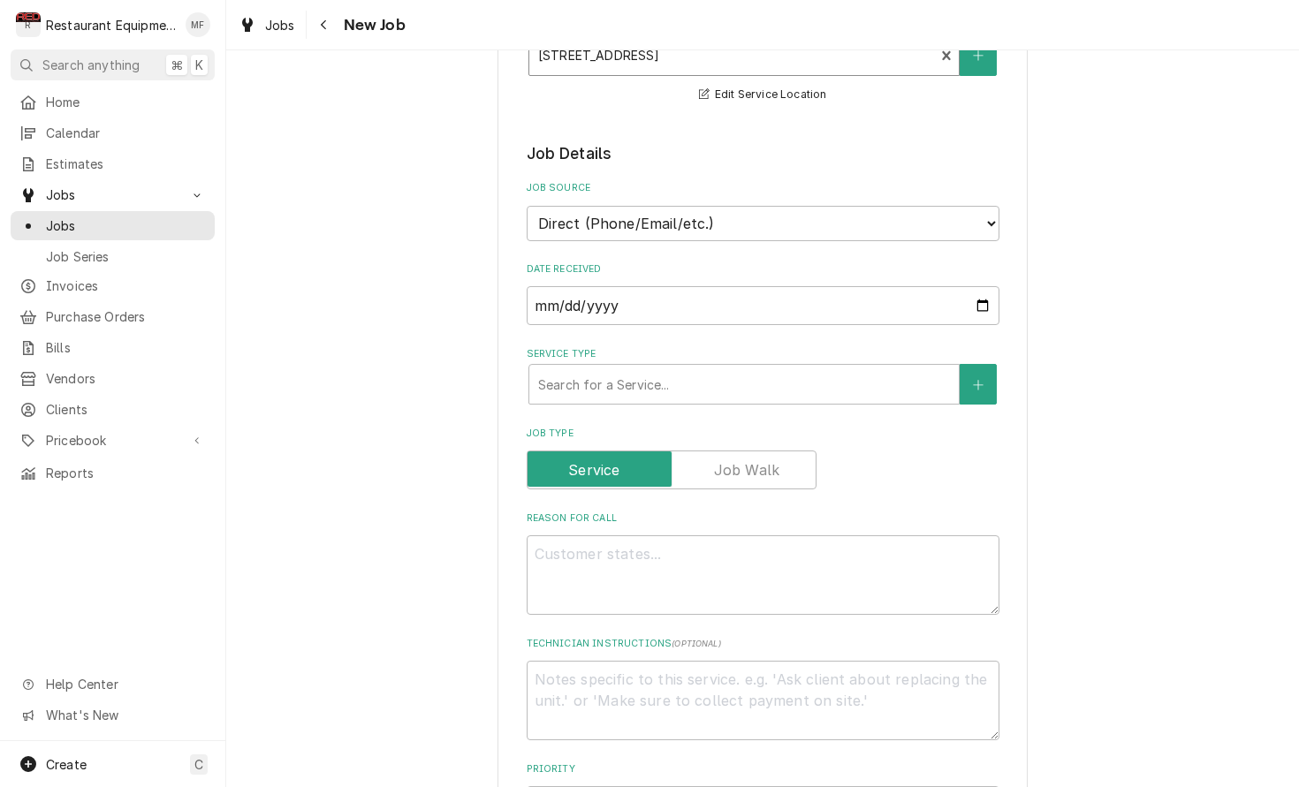
scroll to position [372, 0]
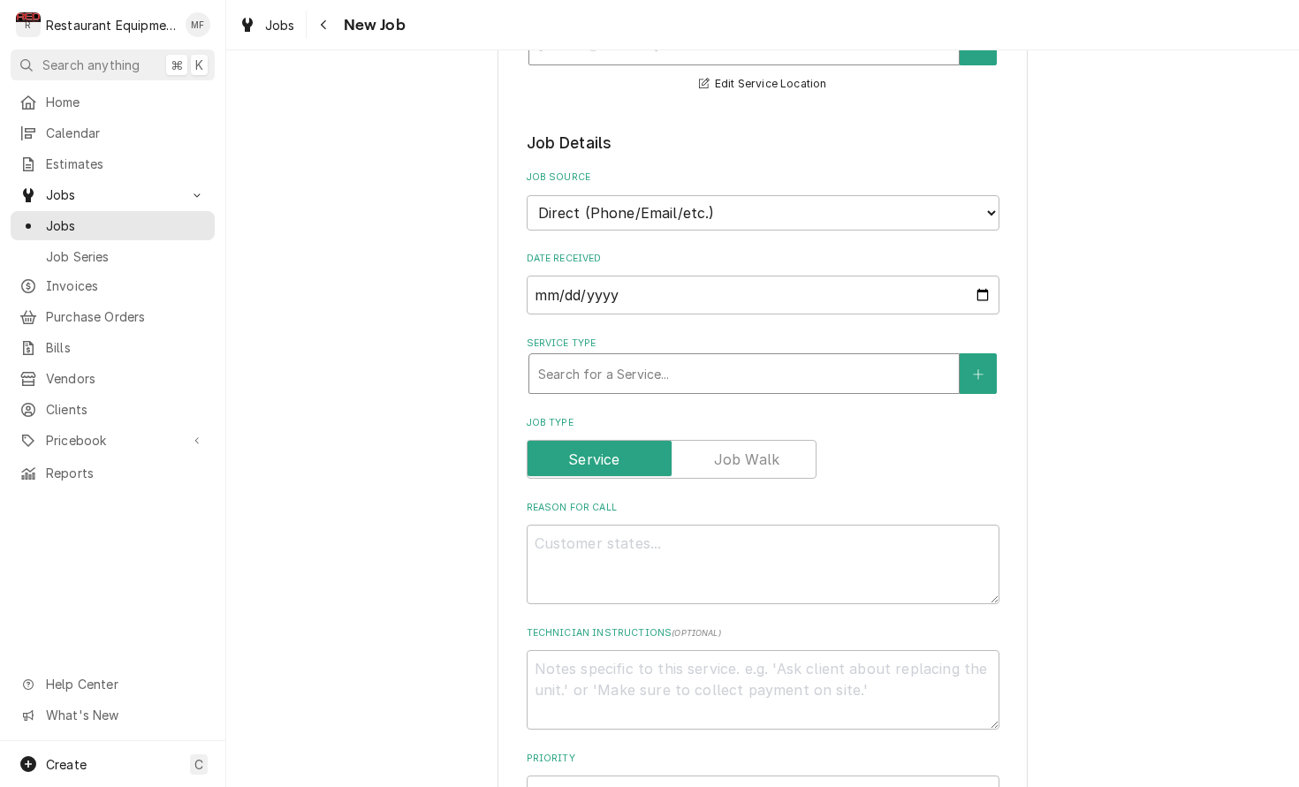
click at [802, 371] on div "Service Type" at bounding box center [744, 374] width 412 height 32
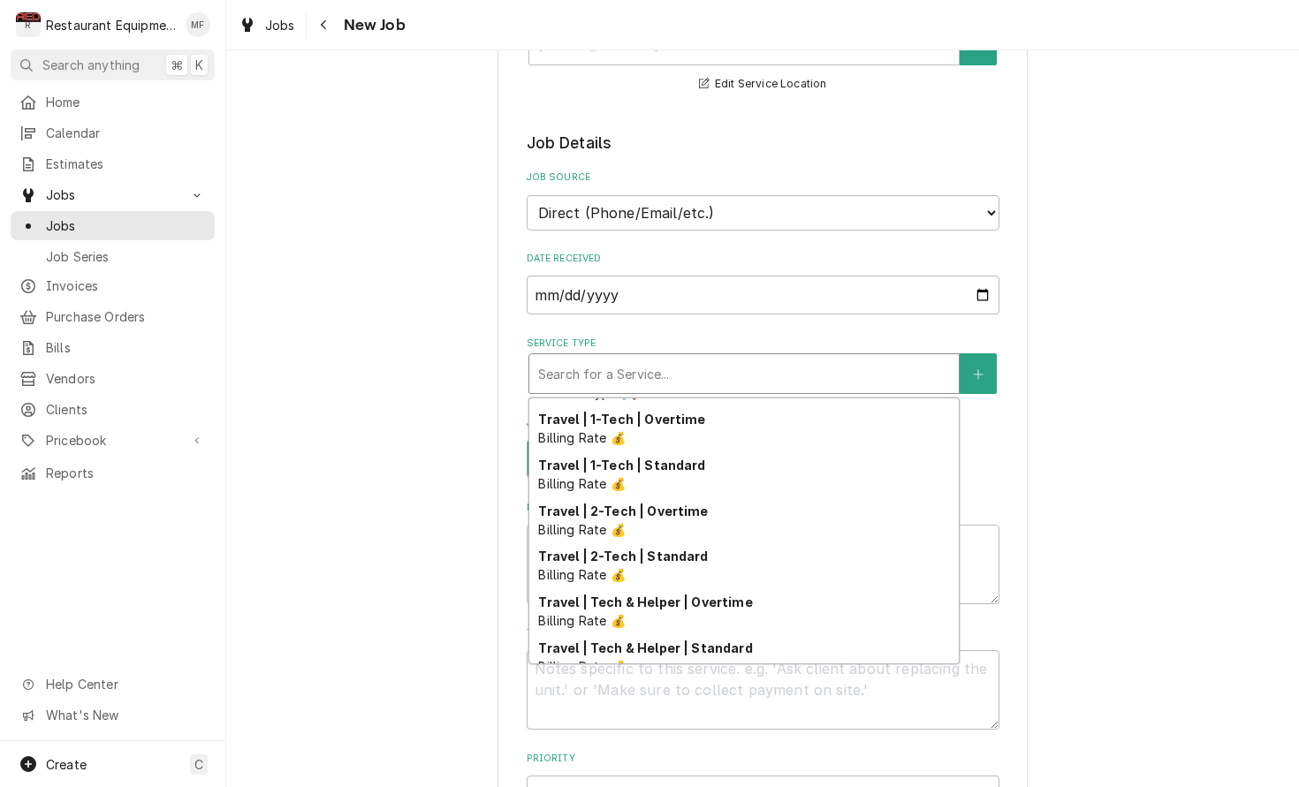
scroll to position [1742, 0]
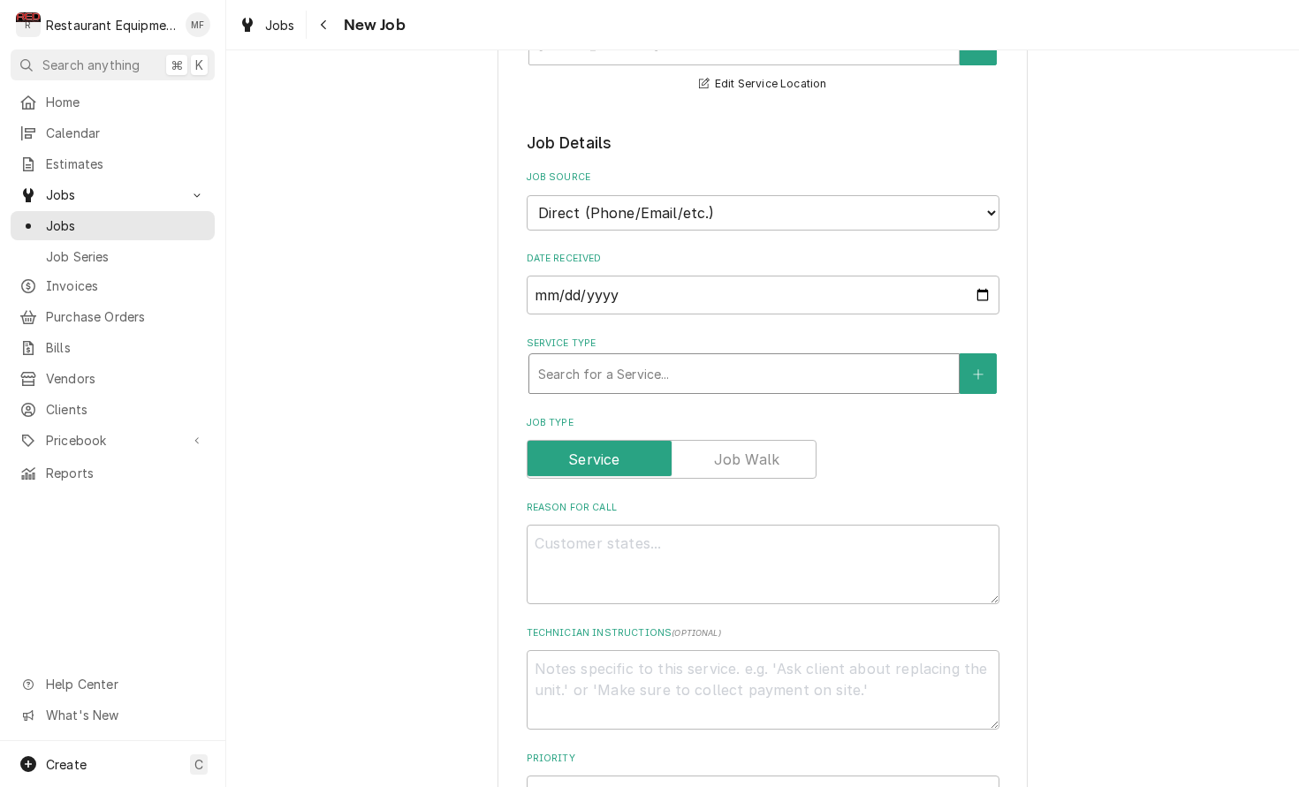
click at [795, 363] on div "Service Type" at bounding box center [744, 374] width 412 height 32
type textarea "x"
type input "c"
type textarea "x"
type input "ca"
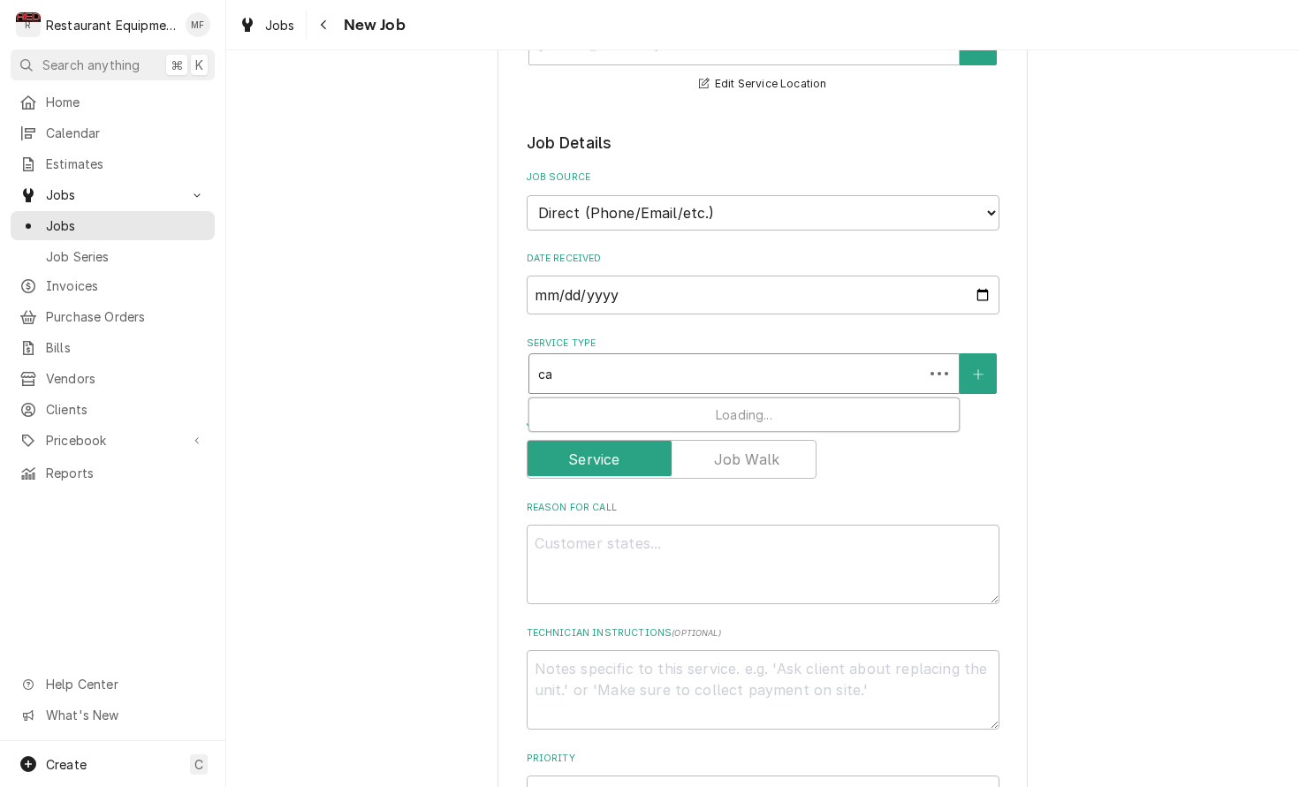
type textarea "x"
type input "cal"
type textarea "x"
type input "call"
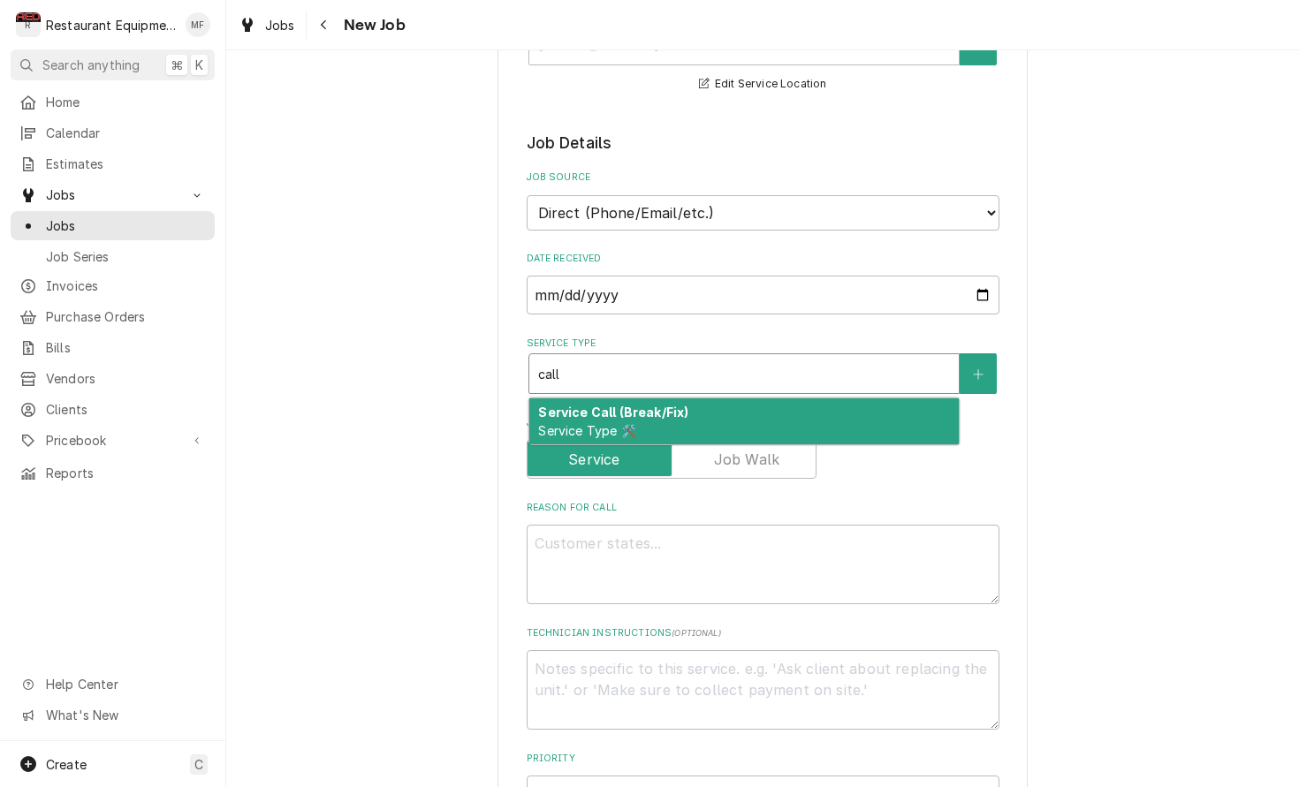
type textarea "x"
type input "cal"
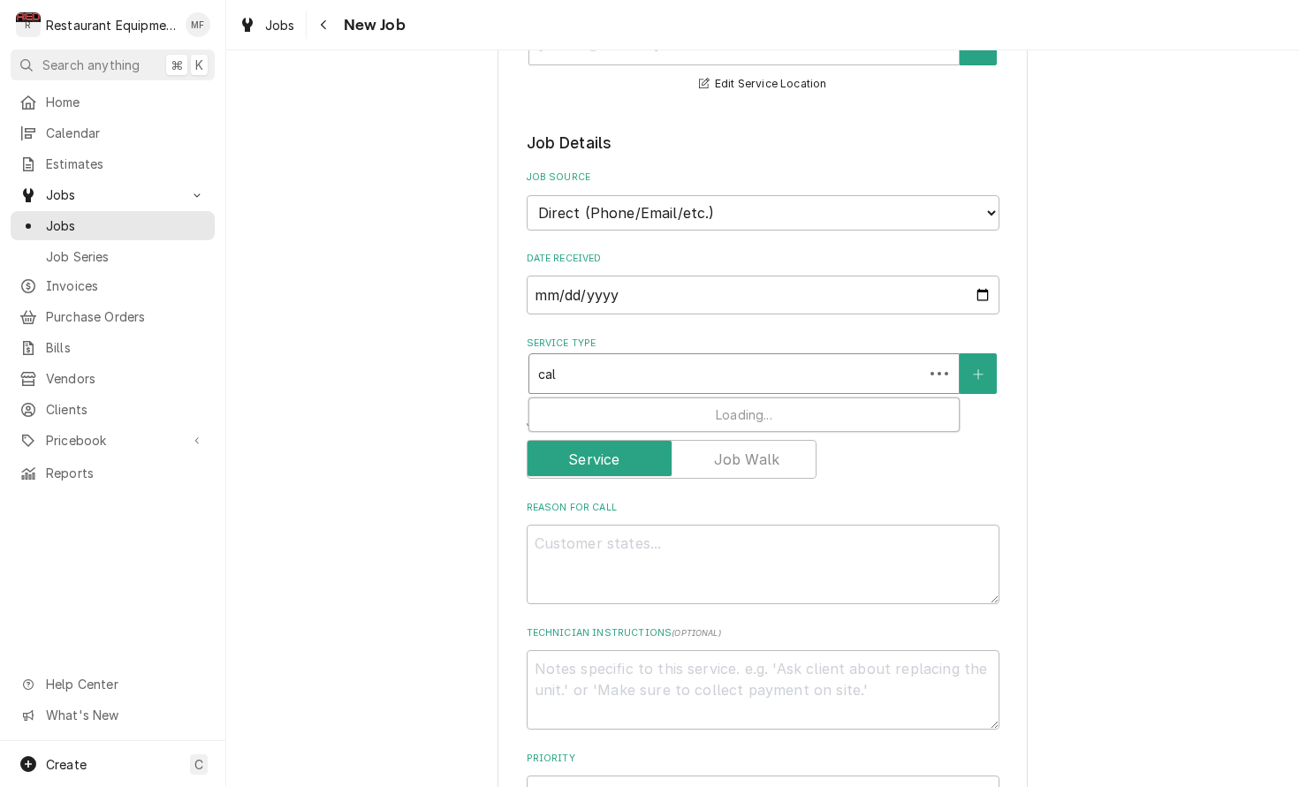
type textarea "x"
type input "ca"
type textarea "x"
type input "c"
type textarea "x"
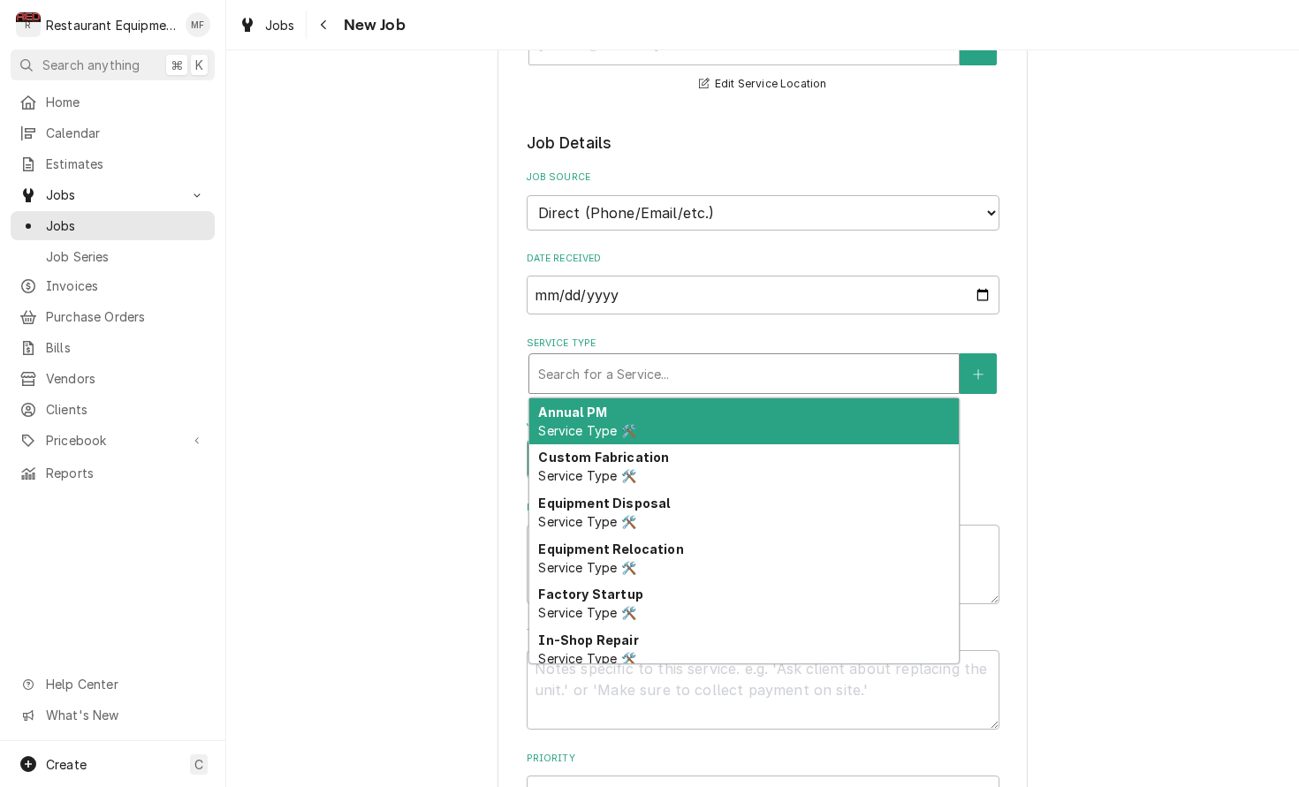
type textarea "x"
type input "b"
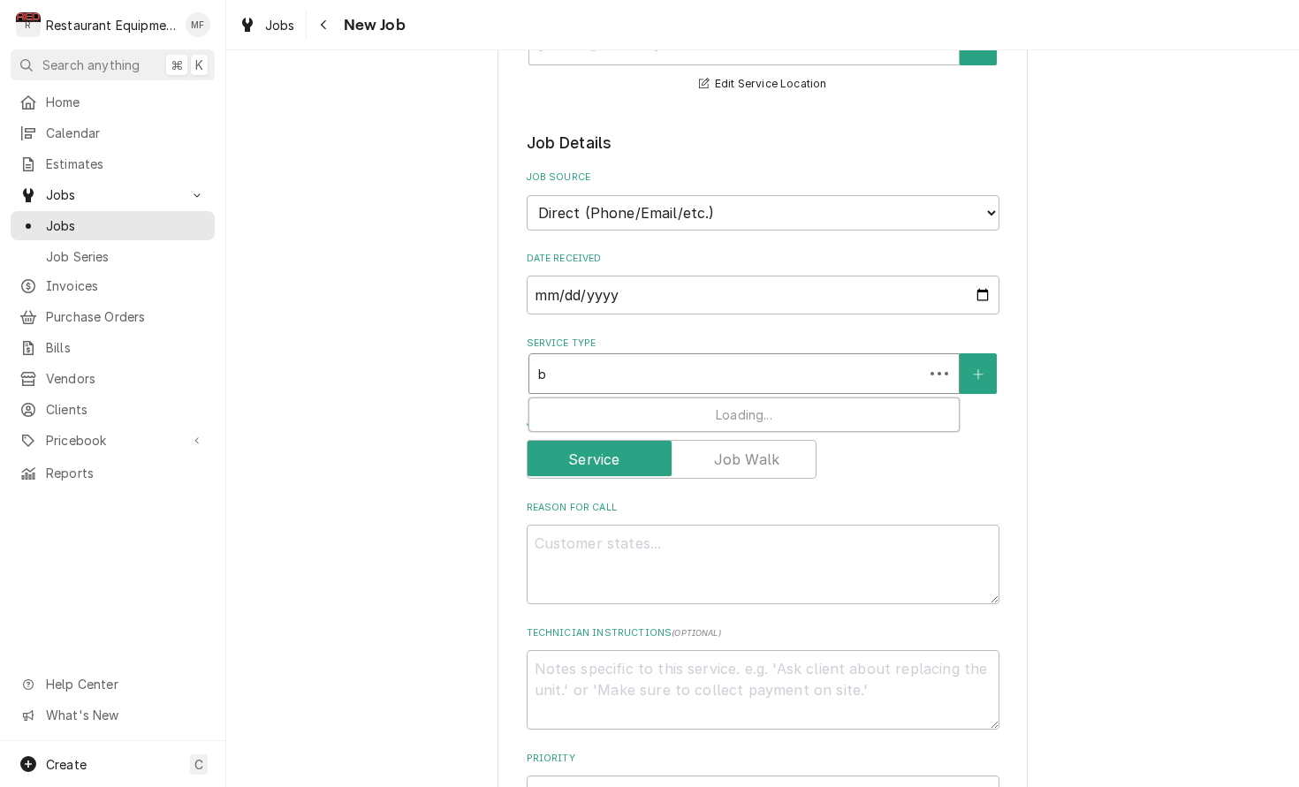
type textarea "x"
type input "br"
type textarea "x"
type input "bre"
type textarea "x"
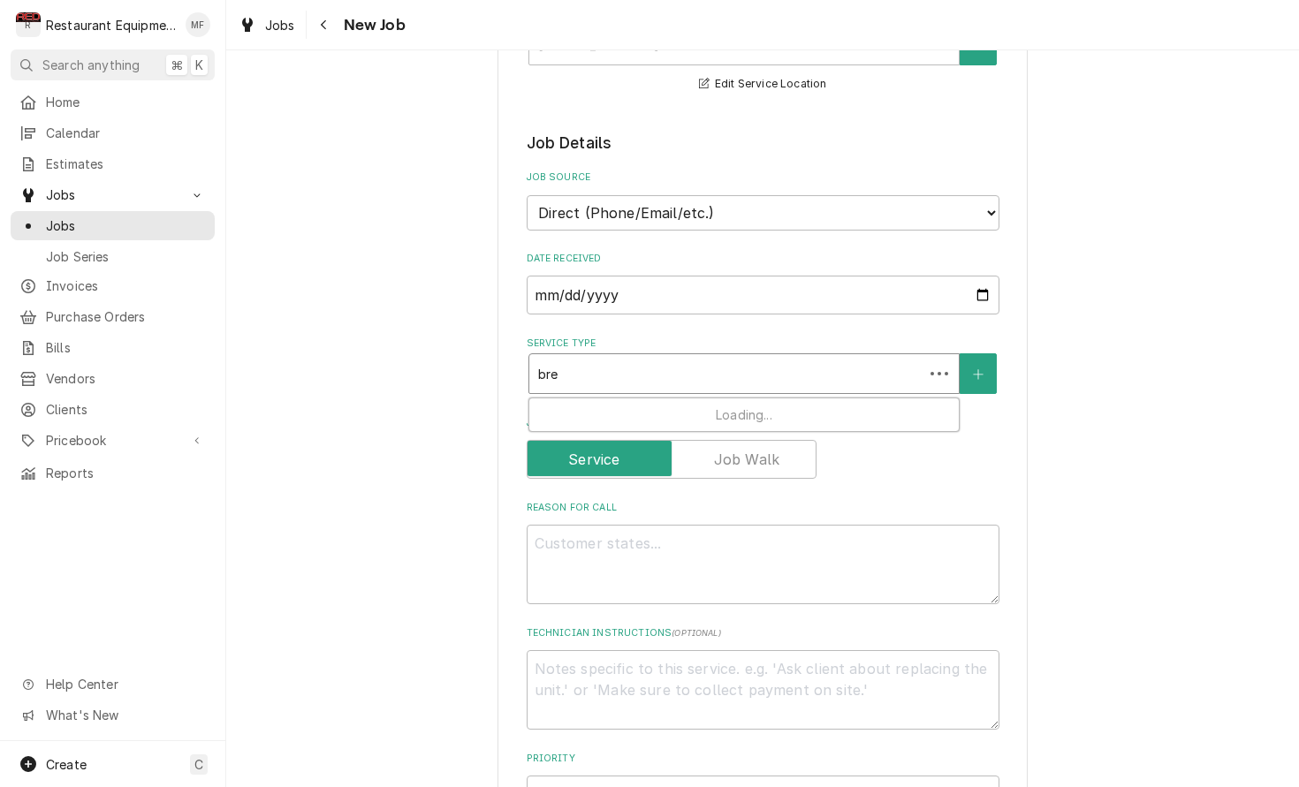
type input "brea"
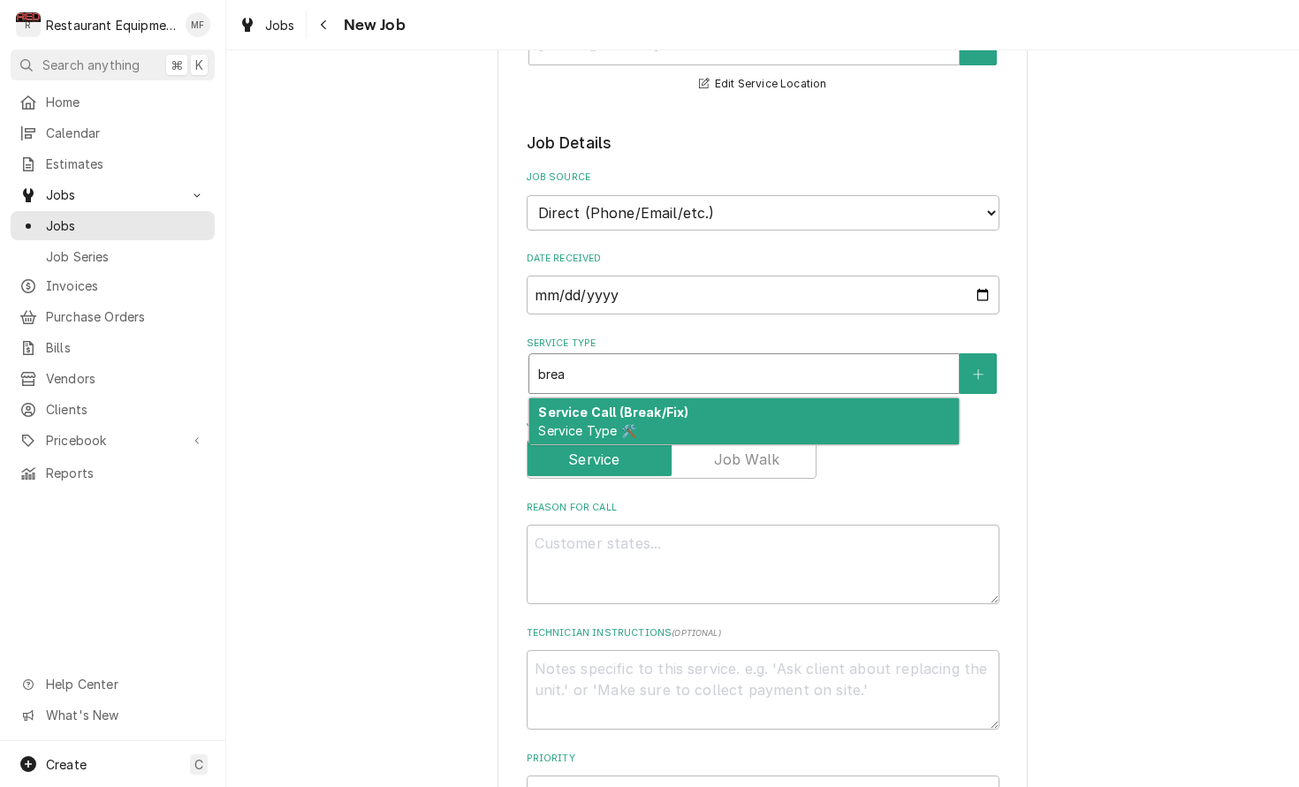
click at [824, 402] on div "Service Call (Break/Fix) Service Type 🛠️" at bounding box center [743, 421] width 429 height 46
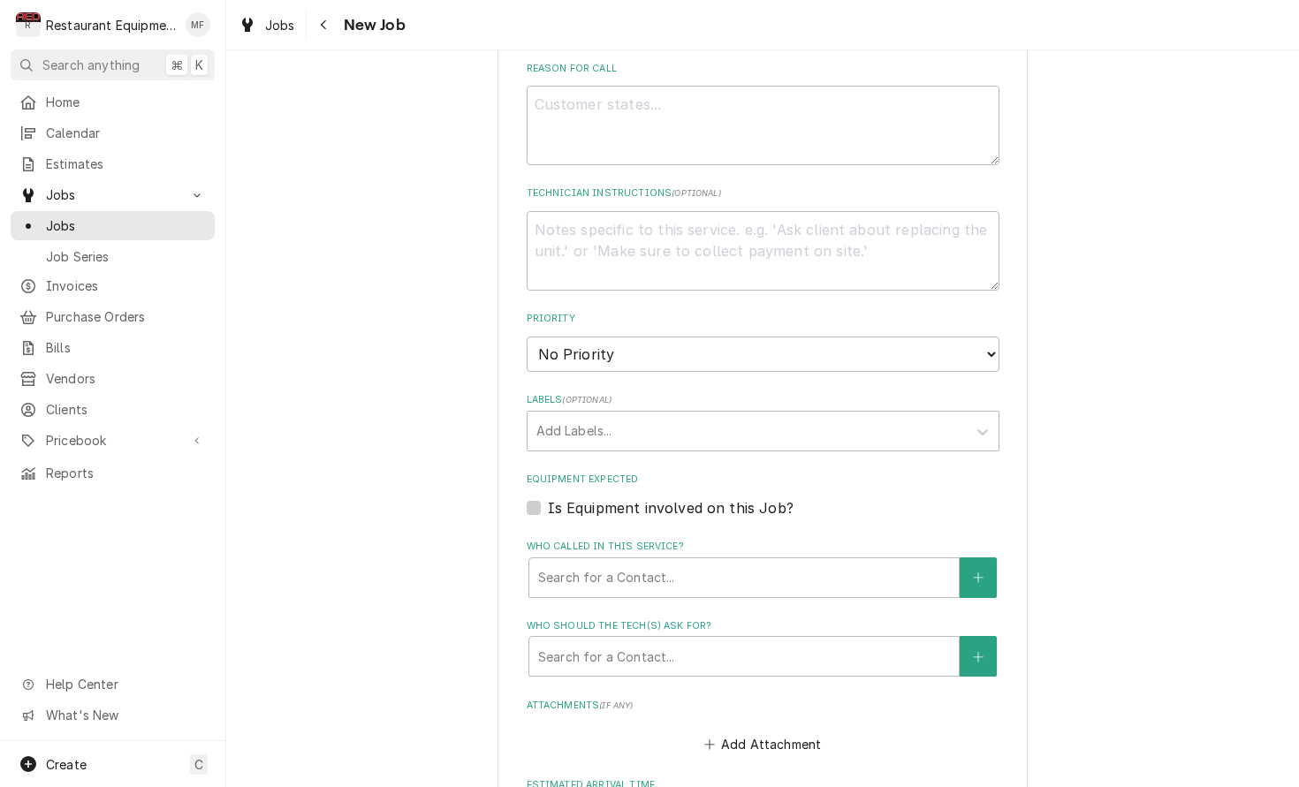
scroll to position [850, 0]
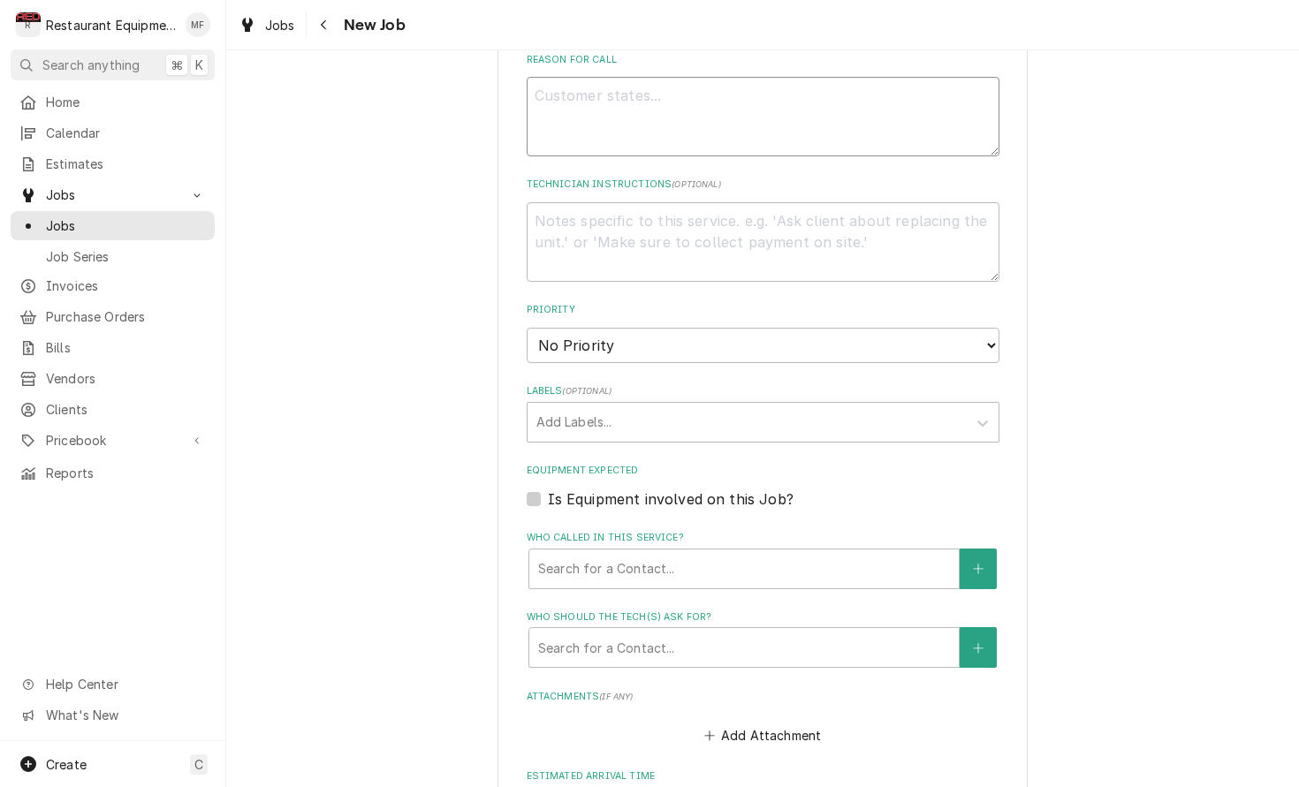
click at [653, 113] on textarea "Reason For Call" at bounding box center [763, 117] width 473 height 80
paste textarea "KITCHEN / KITCHEN EQUIPMENT / ICE MACHINE / NEEDS GENERAL REPAIR / Ice machine …"
type textarea "x"
type textarea "KITCHEN / KITCHEN EQUIPMENT / ICE MACHINE / NEEDS GENERAL REPAIR / Ice machine …"
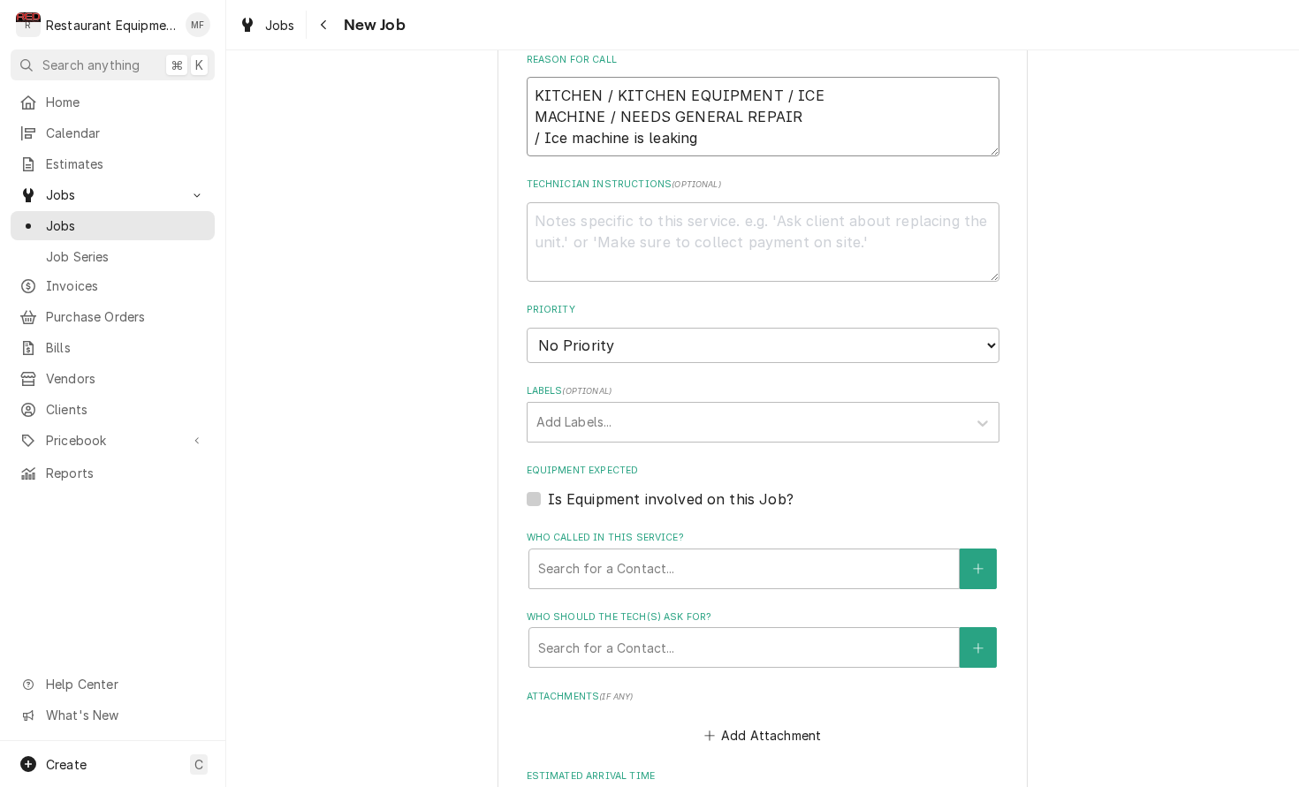
type textarea "x"
click at [914, 127] on textarea "KITCHEN / KITCHEN EQUIPMENT / ICE MACHINE / NEEDS GENERAL REPAIR / Ice machine …" at bounding box center [763, 117] width 473 height 80
type textarea "KITCHEN / KITCHEN EQUIPMENT / ICE MACHINE / NEEDS GENERAL REPAIR / Ice machine …"
select select "2"
click at [743, 406] on div "Labels" at bounding box center [746, 422] width 421 height 32
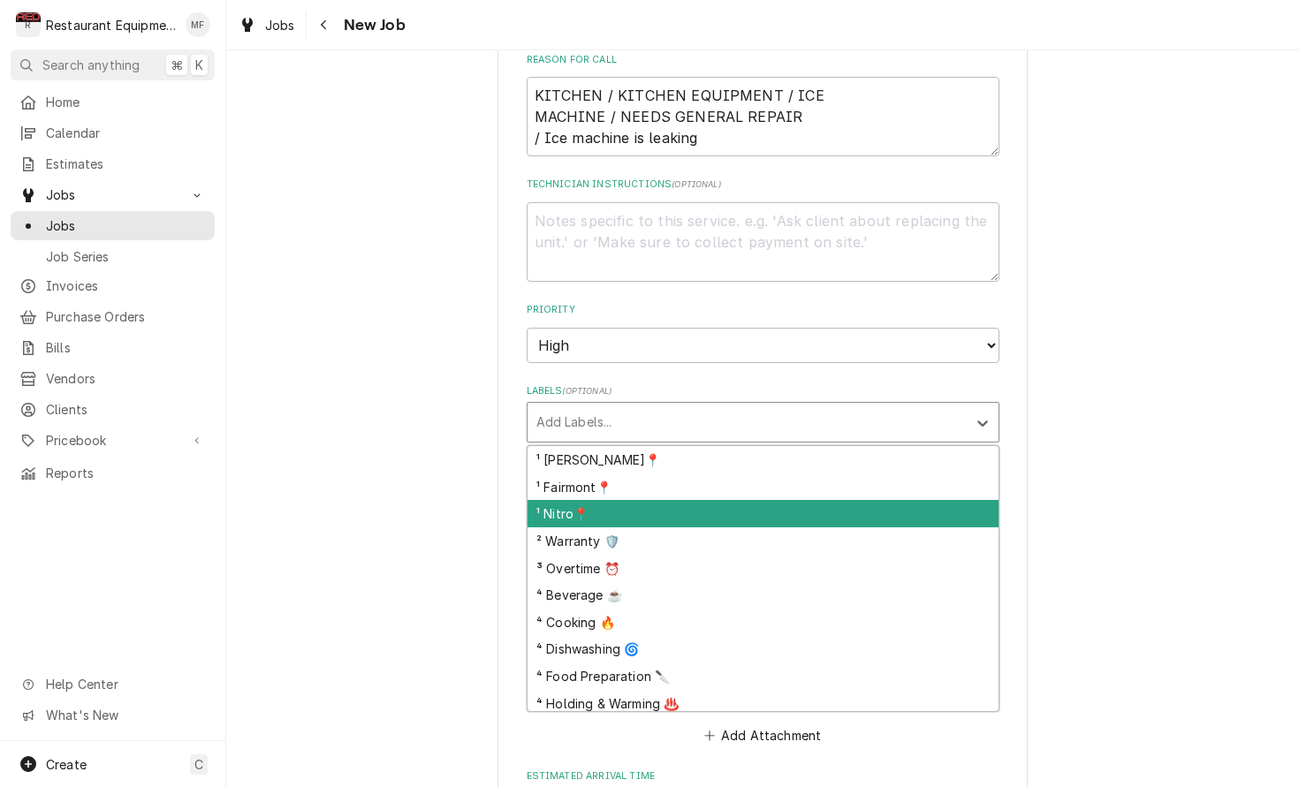
click at [758, 500] on div "¹ Nitro📍" at bounding box center [762, 513] width 471 height 27
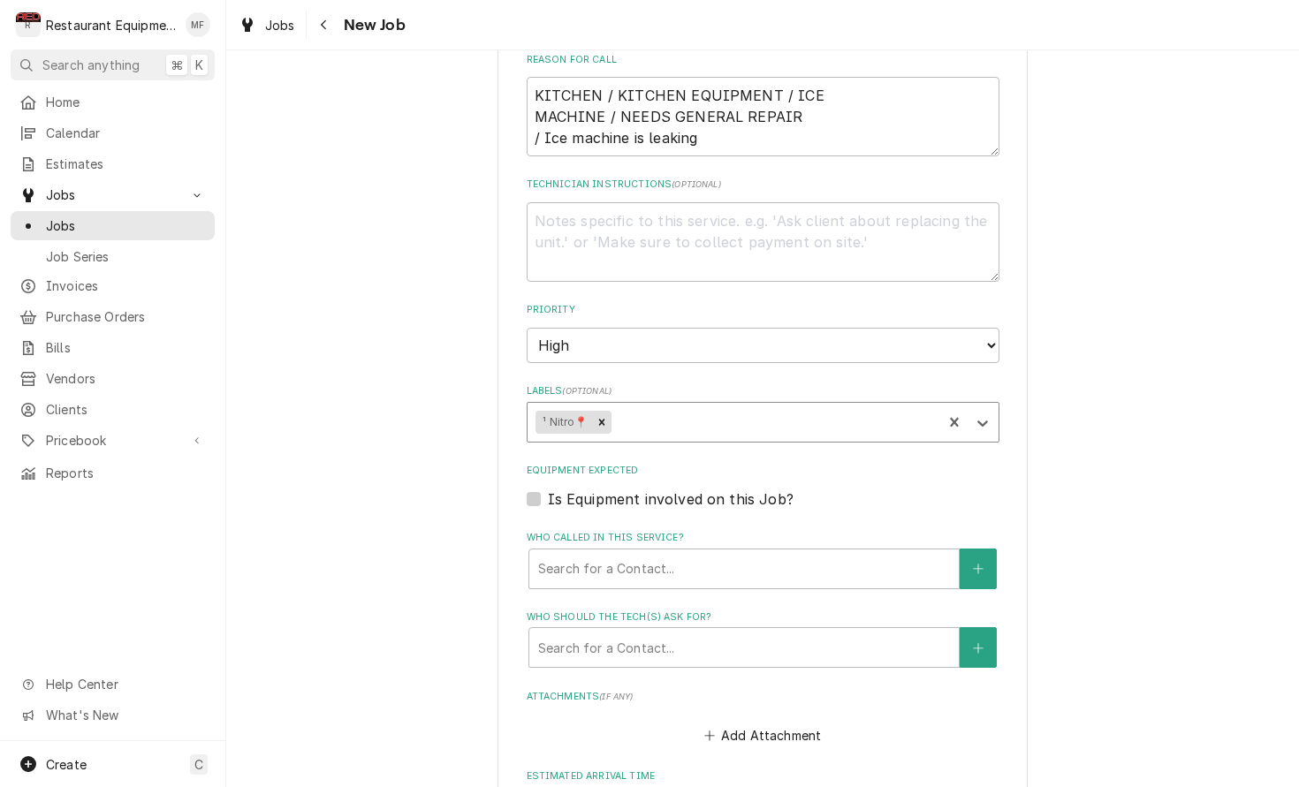
click at [734, 406] on div "Labels" at bounding box center [773, 422] width 319 height 32
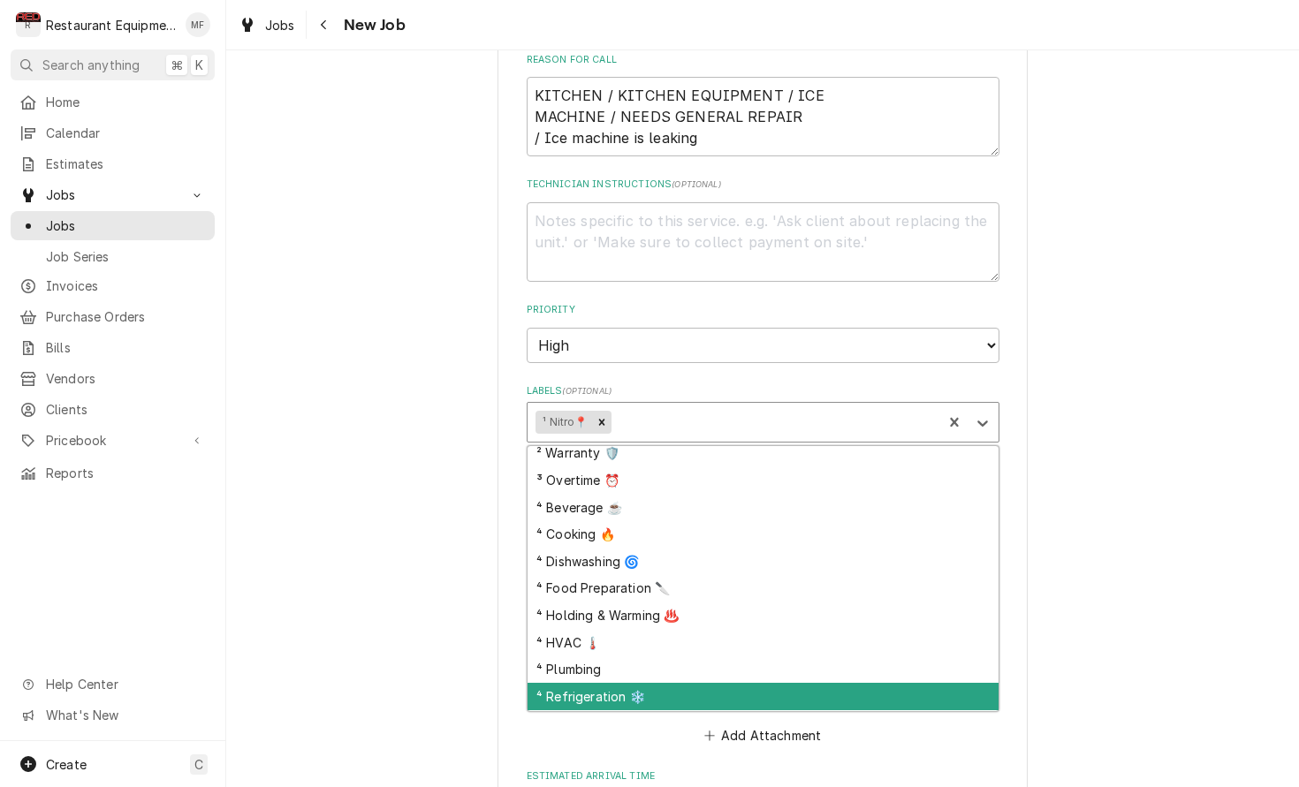
scroll to position [59, 0]
click at [777, 685] on div "⁴ Refrigeration ❄️" at bounding box center [762, 698] width 471 height 27
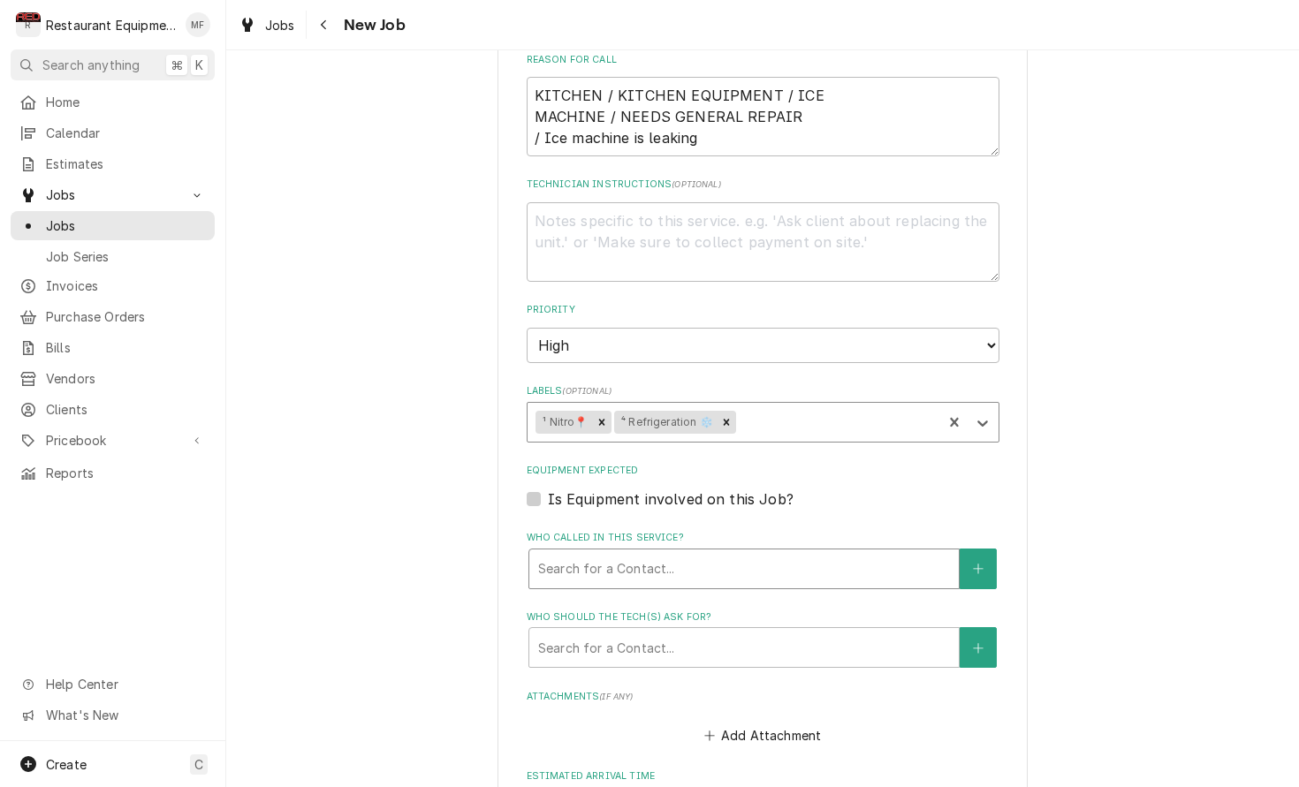
click at [775, 553] on div "Who called in this service?" at bounding box center [744, 569] width 412 height 32
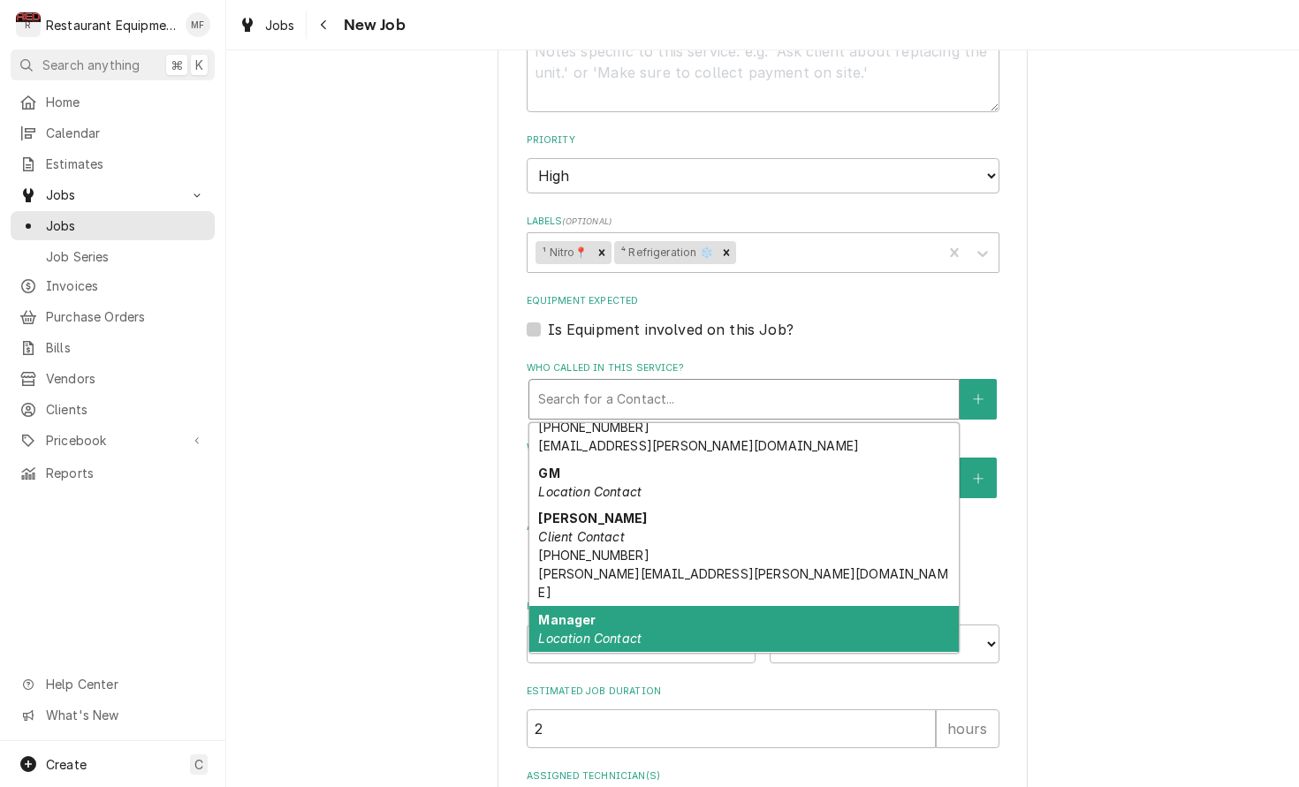
scroll to position [386, 0]
click at [787, 606] on div "Manager Location Contact" at bounding box center [743, 629] width 429 height 46
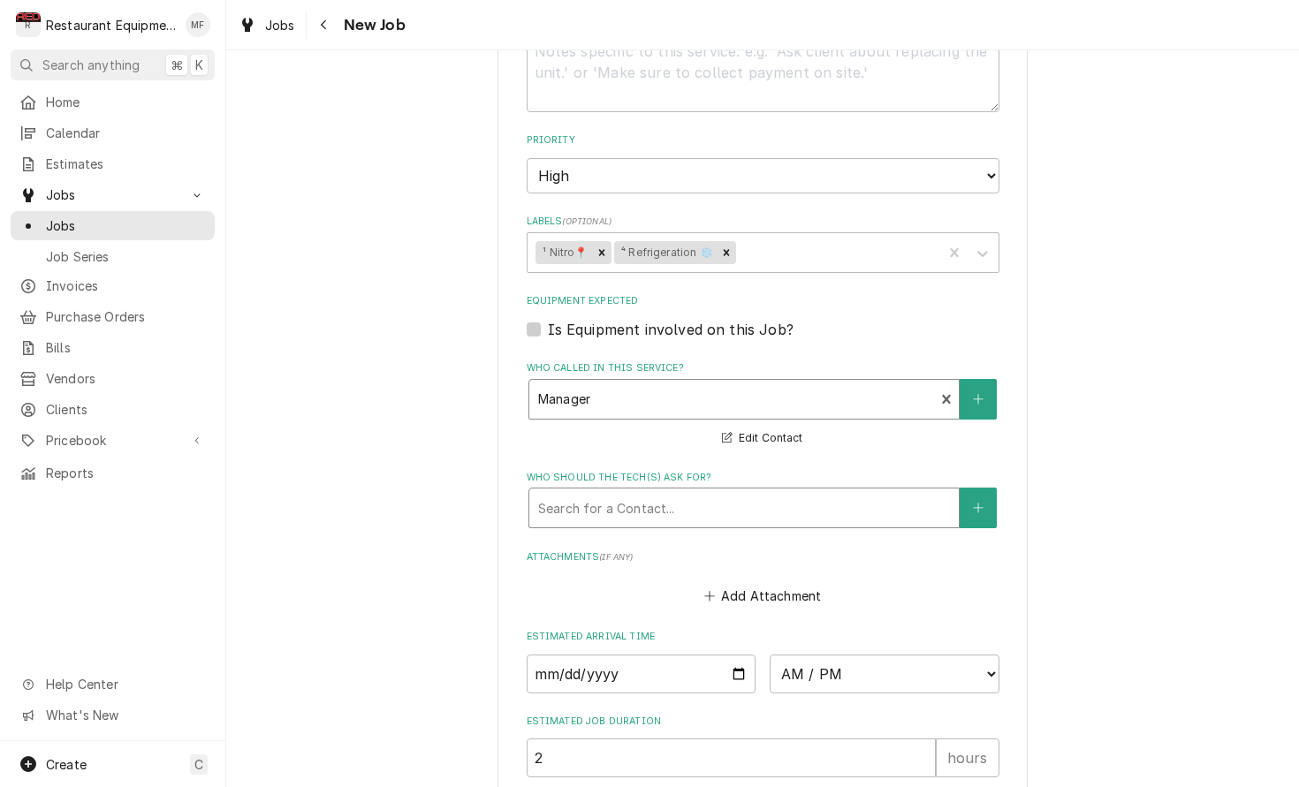
click at [777, 492] on div "Who should the tech(s) ask for?" at bounding box center [744, 508] width 412 height 32
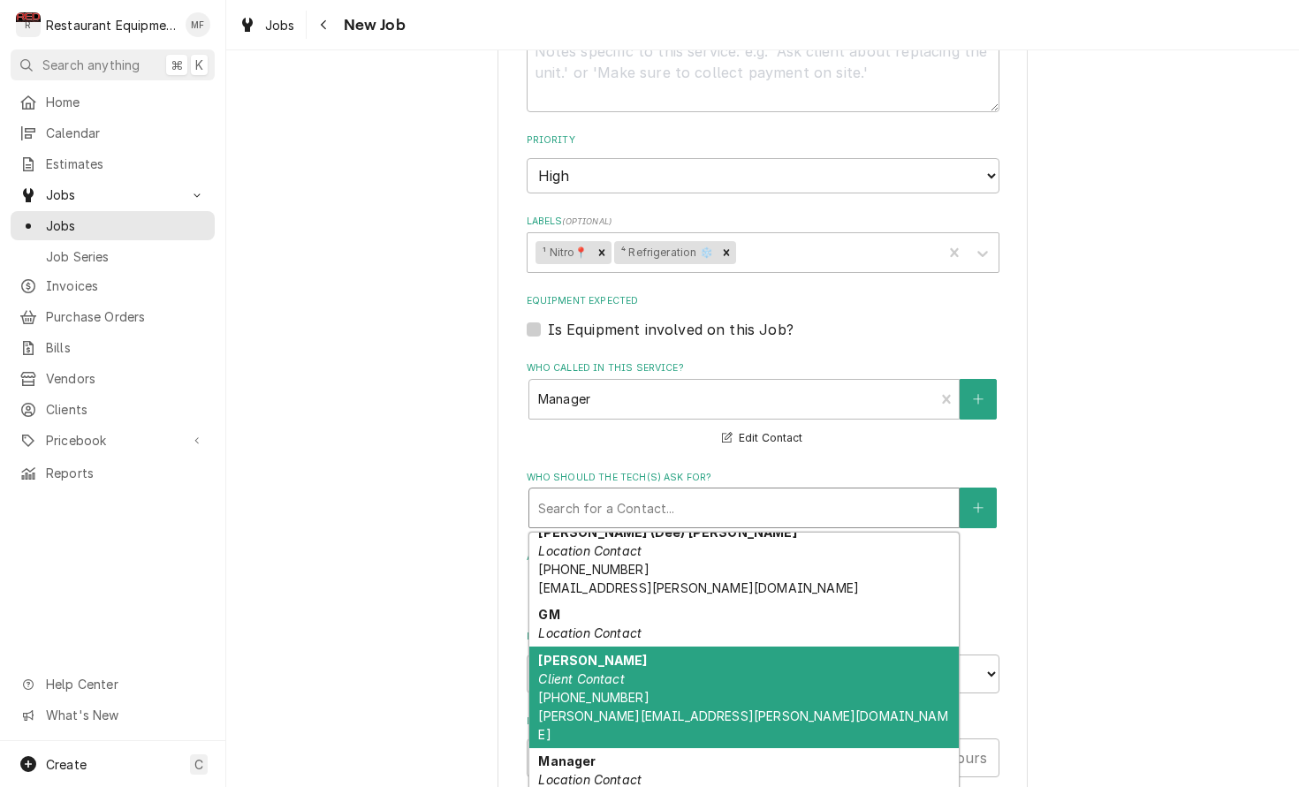
scroll to position [354, 0]
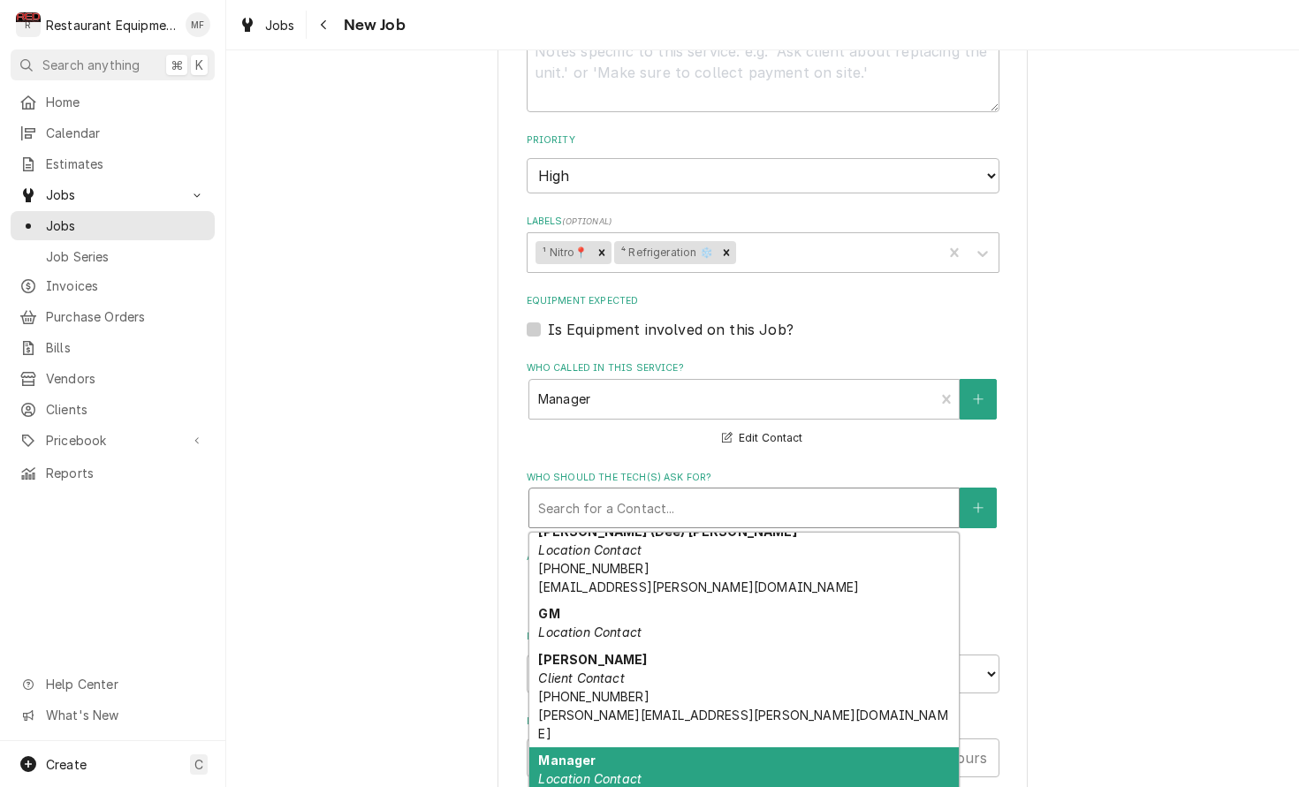
click at [813, 747] on div "Manager Location Contact" at bounding box center [743, 770] width 429 height 46
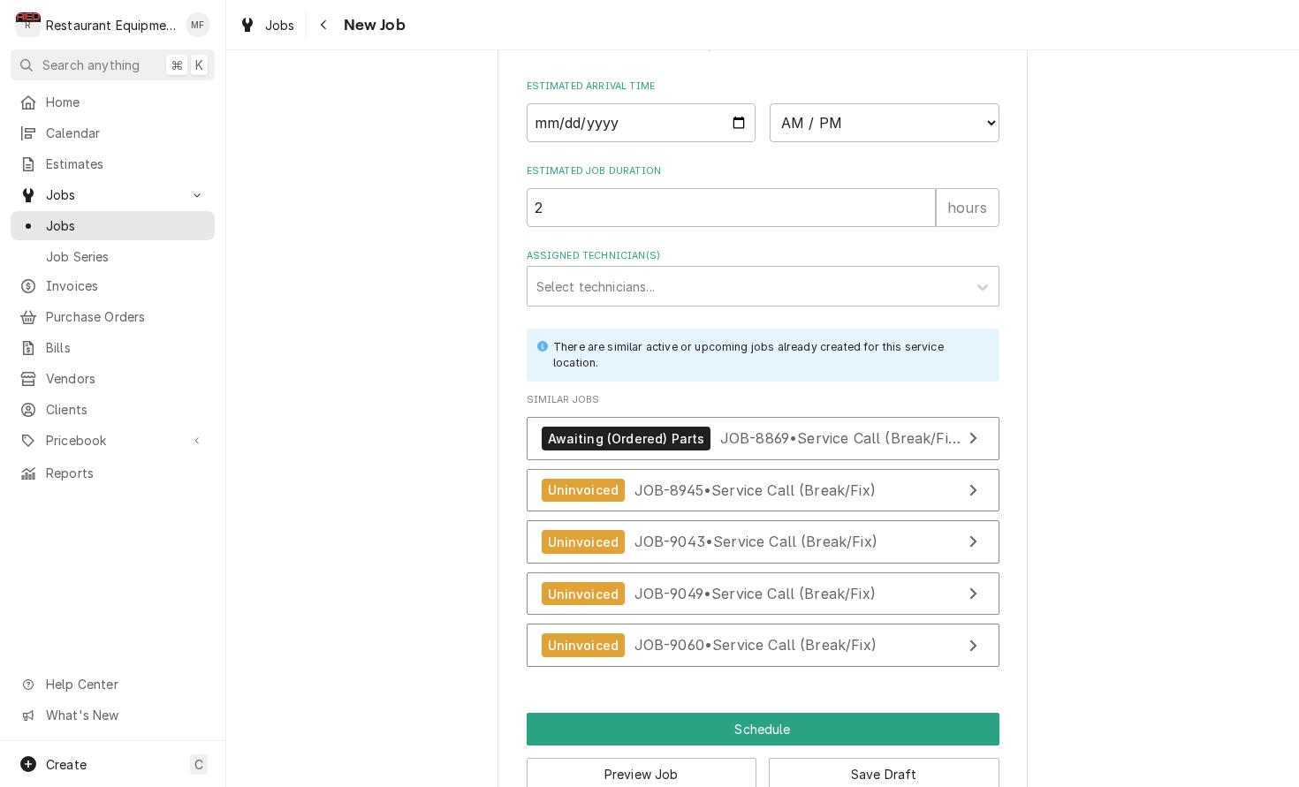
scroll to position [1599, 0]
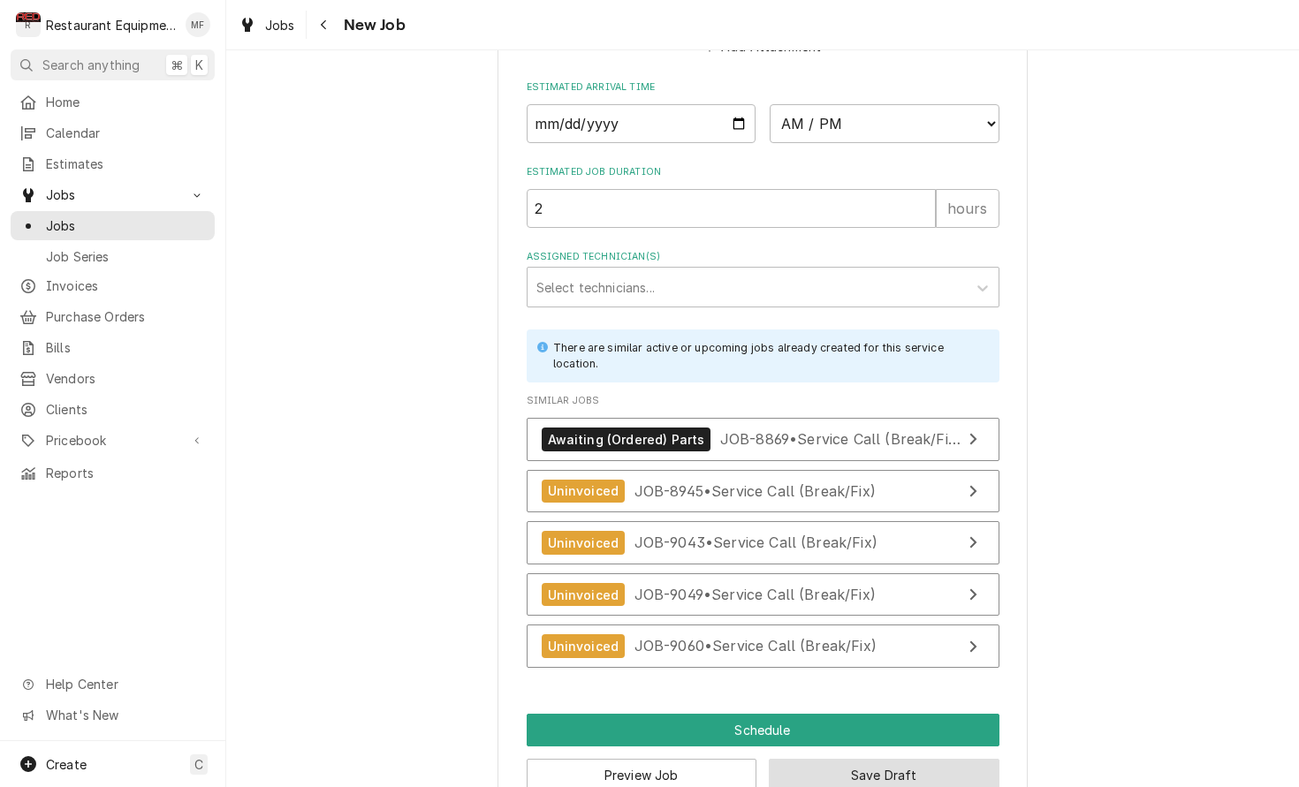
click at [953, 759] on button "Save Draft" at bounding box center [884, 775] width 231 height 33
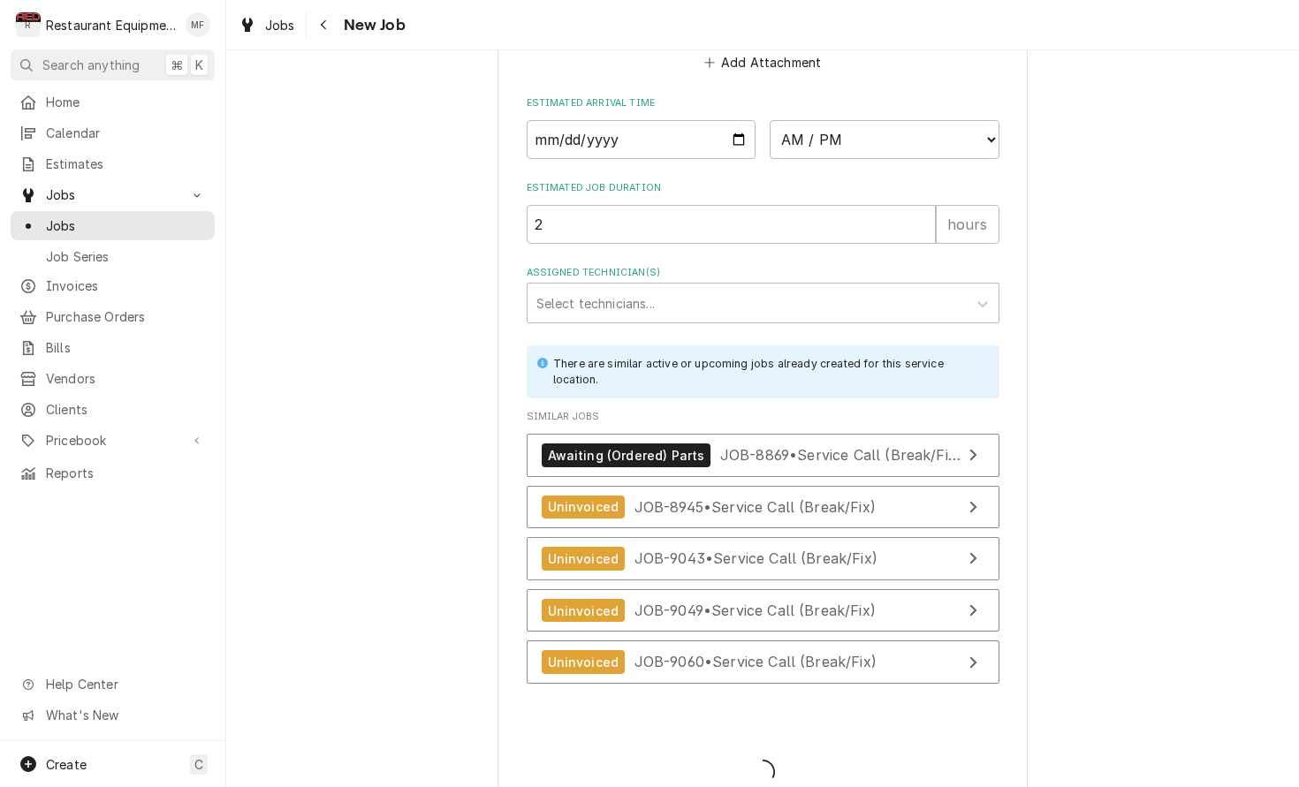
type textarea "x"
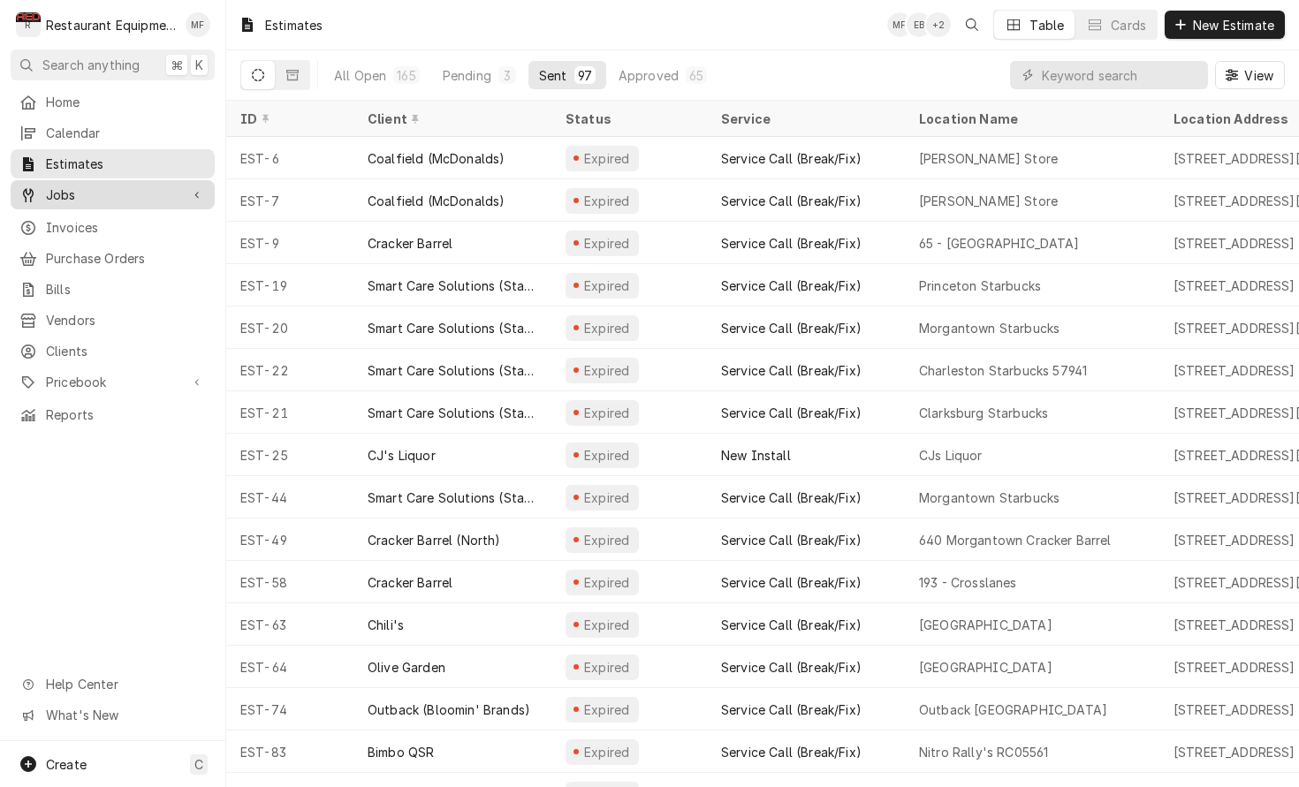
click at [173, 191] on span "Jobs" at bounding box center [112, 195] width 133 height 19
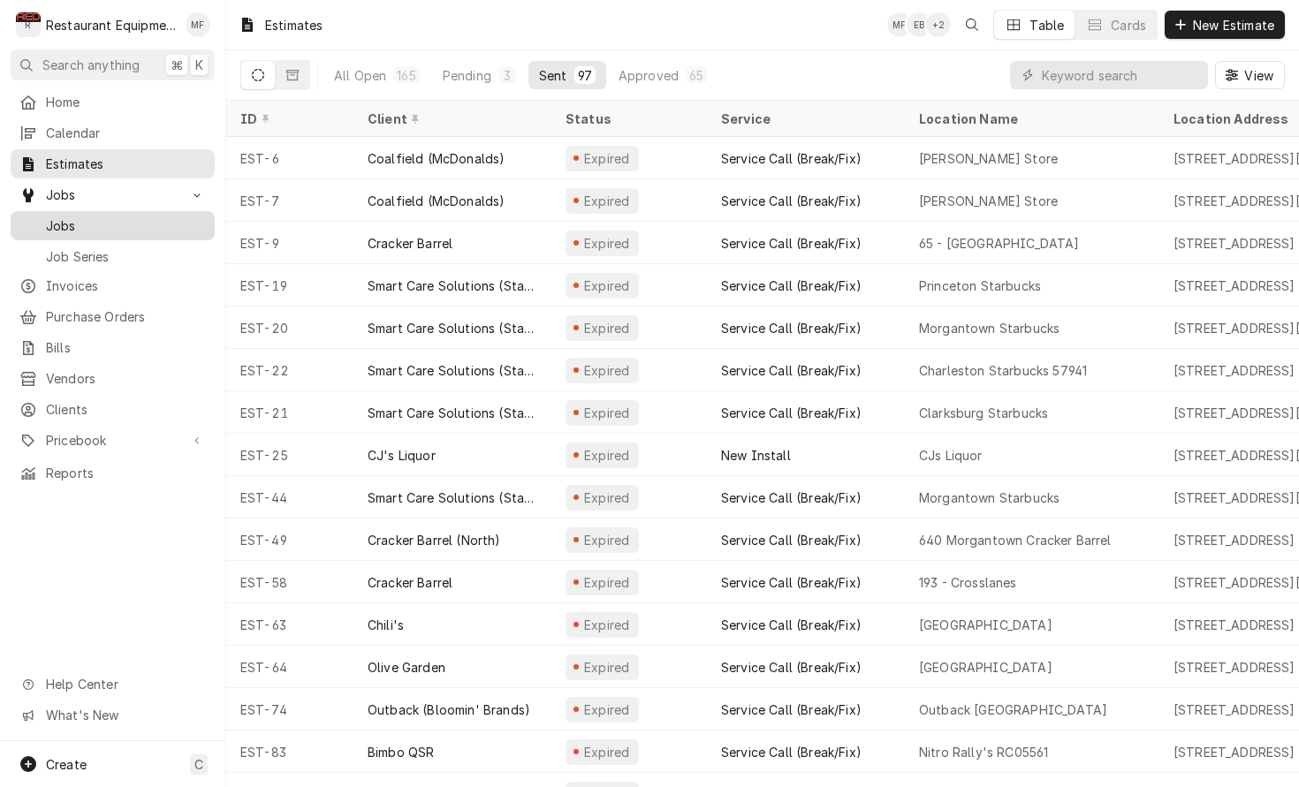
click at [148, 219] on span "Jobs" at bounding box center [126, 225] width 160 height 19
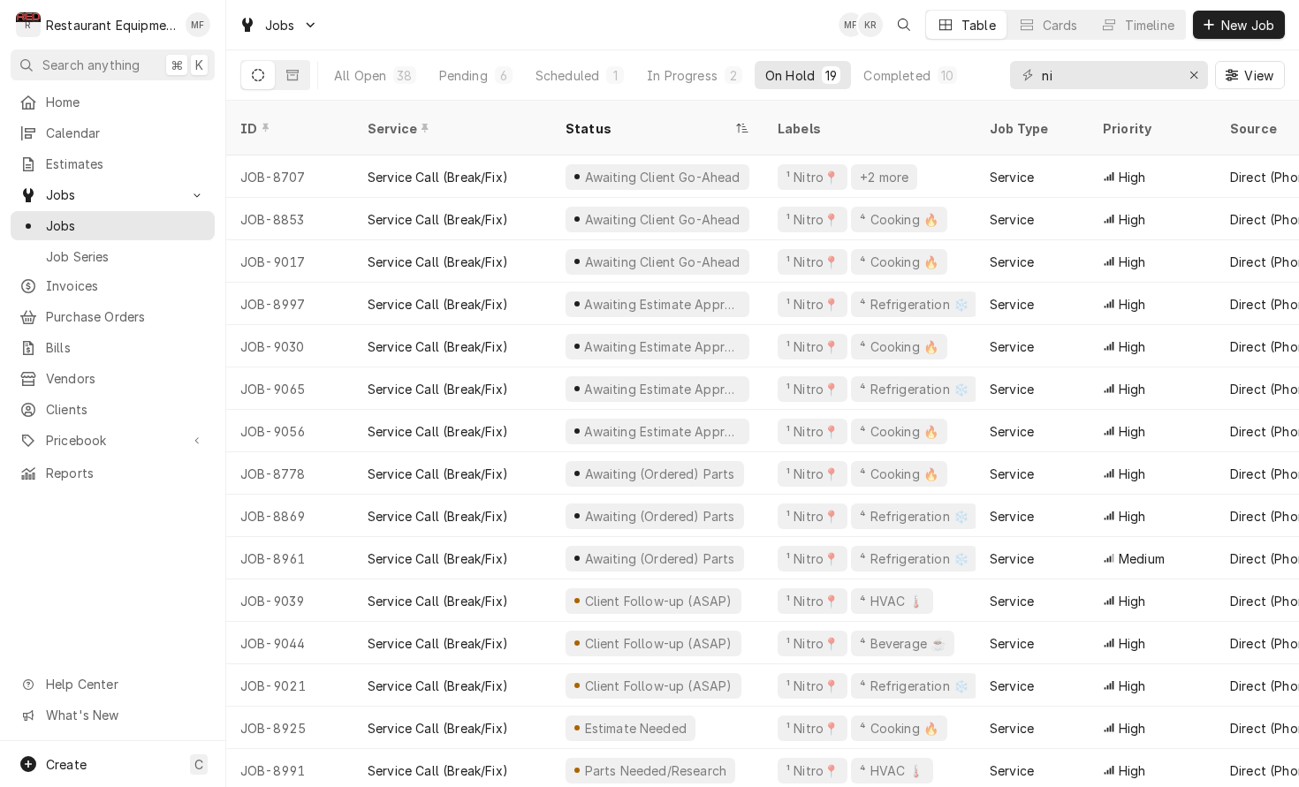
type input "n"
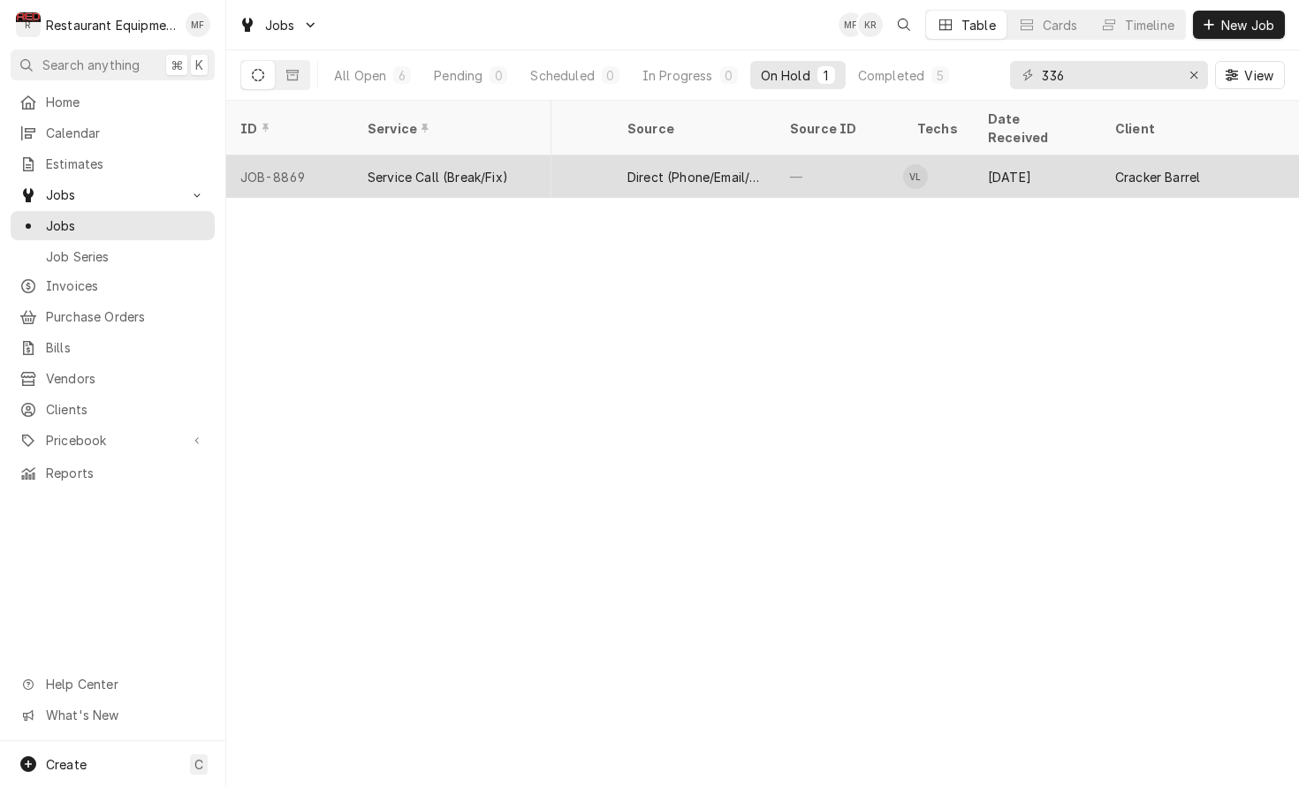
scroll to position [0, 619]
type input "336"
click at [997, 155] on div "[DATE]" at bounding box center [1020, 176] width 127 height 42
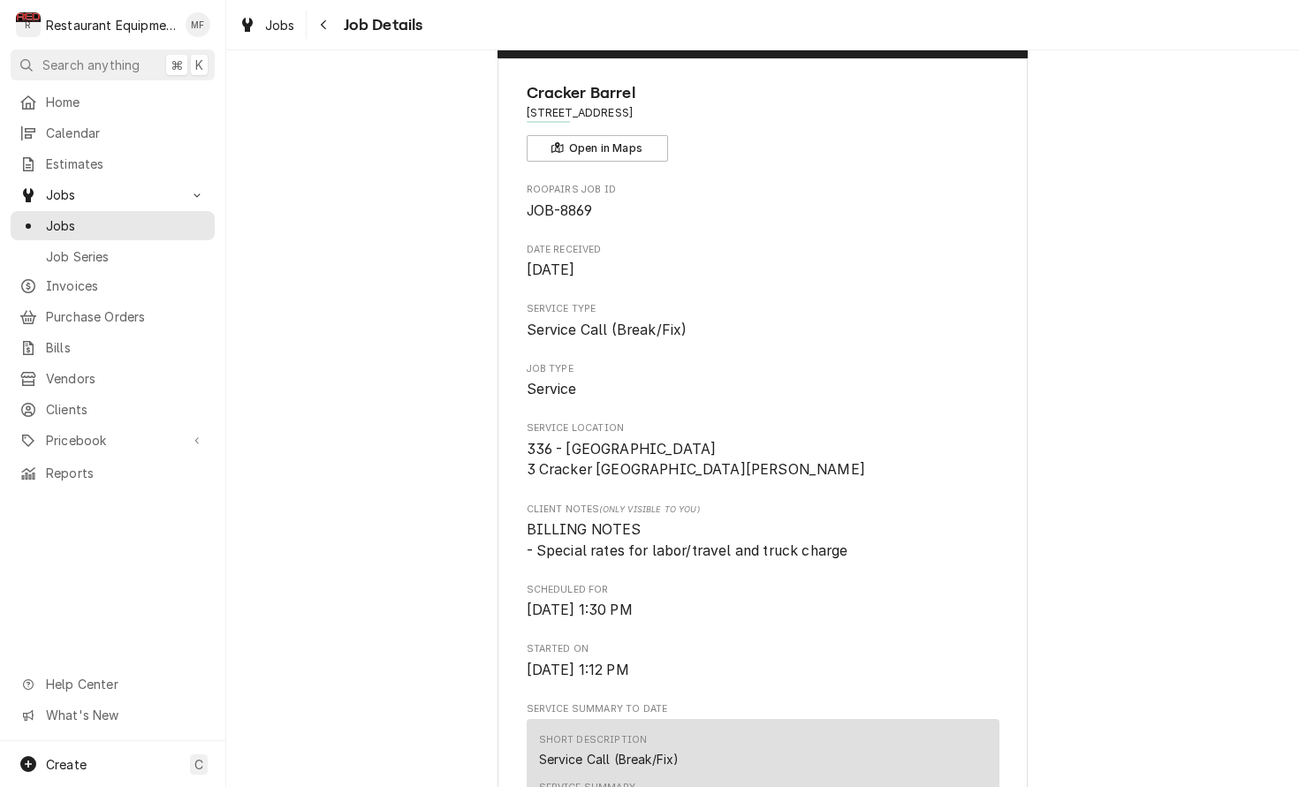
scroll to position [46, 0]
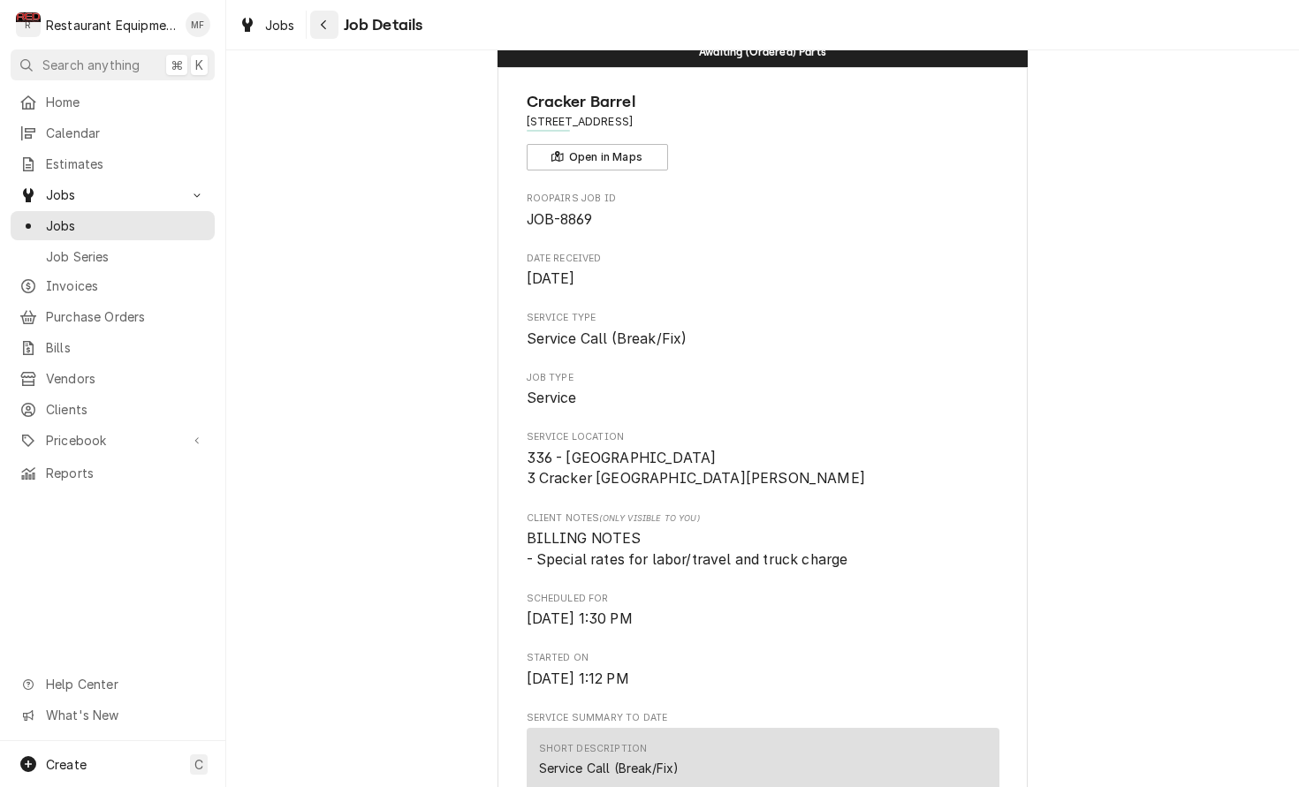
click at [325, 19] on icon "Navigate back" at bounding box center [324, 25] width 8 height 12
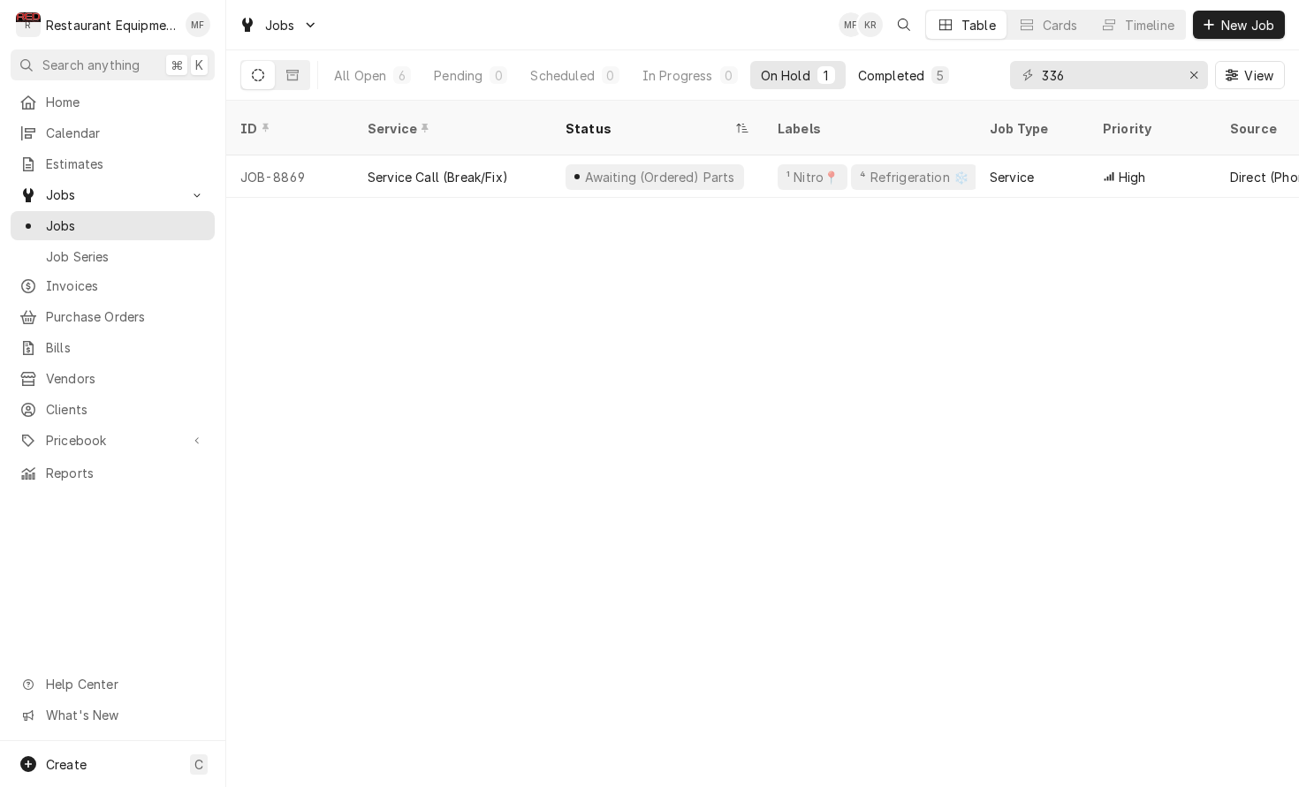
click at [883, 83] on div "Completed" at bounding box center [891, 75] width 66 height 19
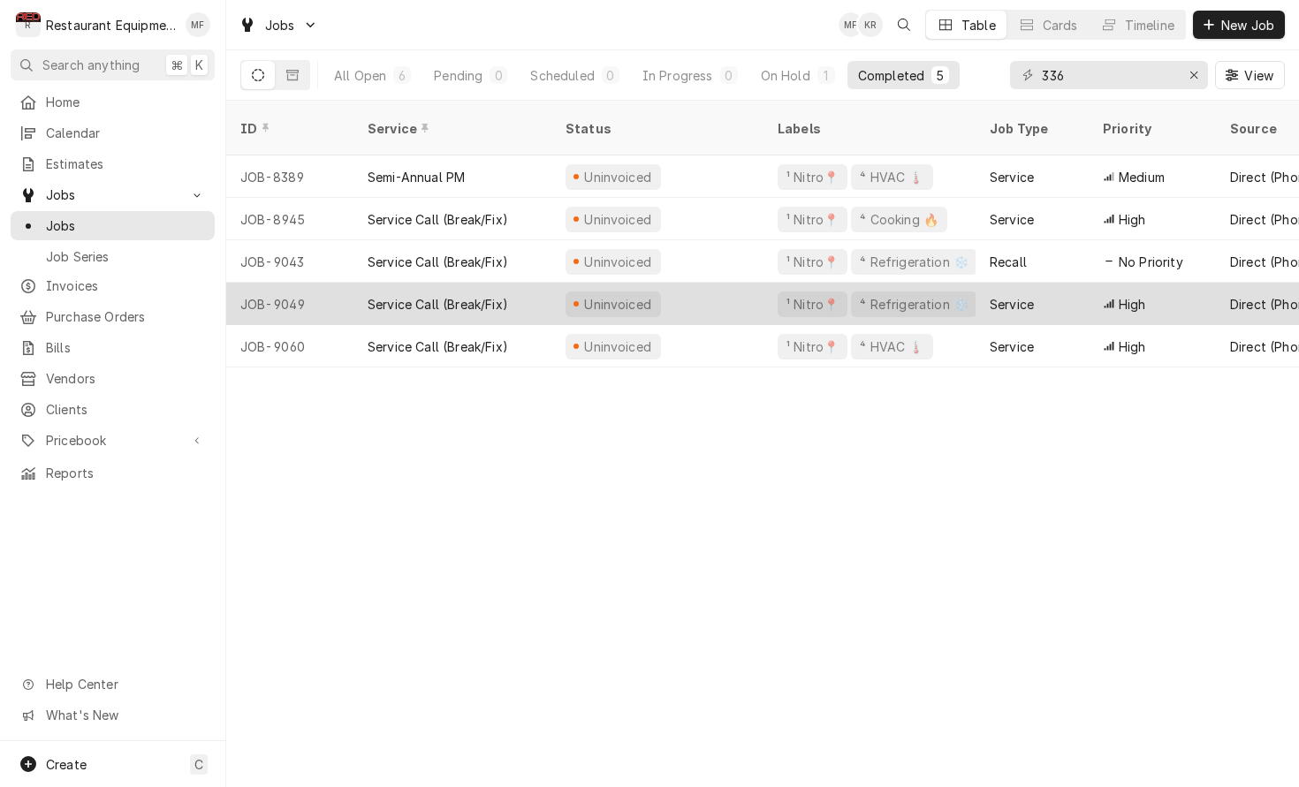
click at [1071, 291] on div "Service" at bounding box center [1031, 304] width 113 height 42
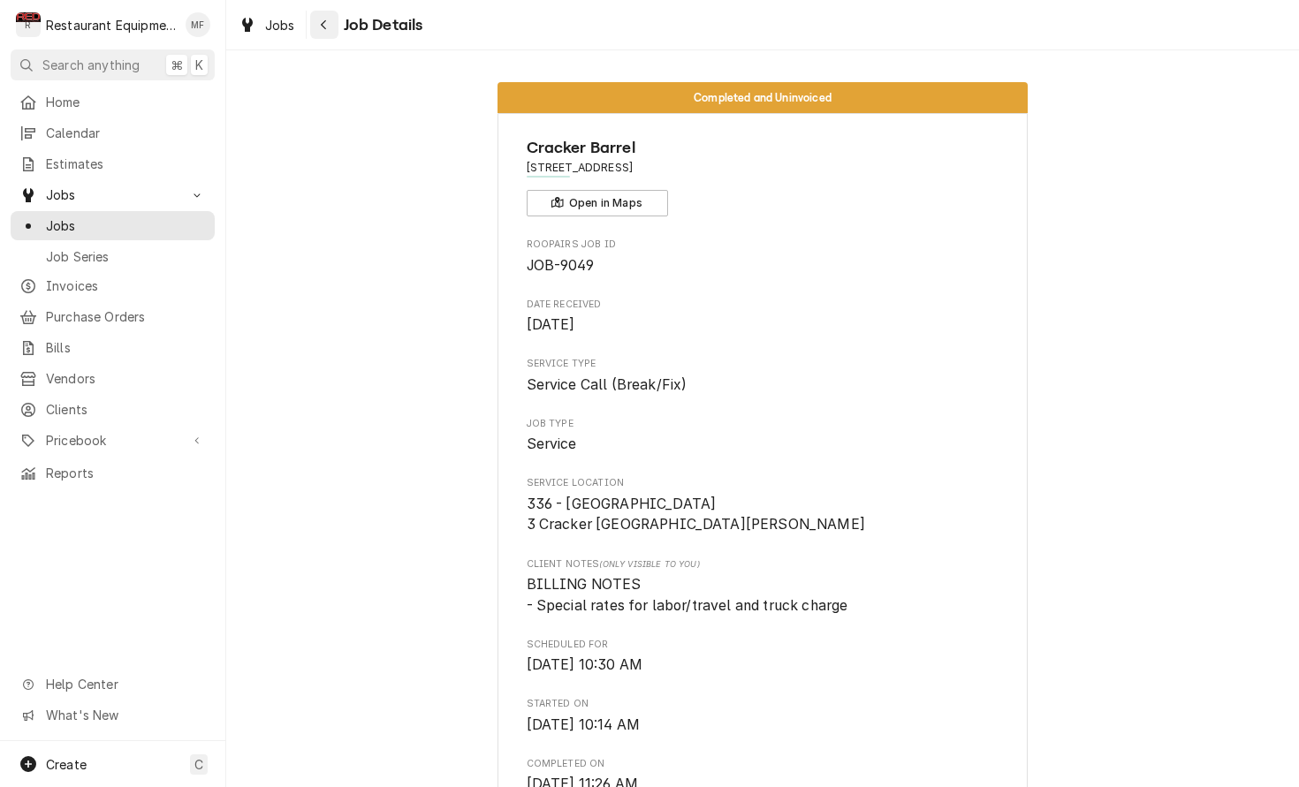
click at [322, 22] on icon "Navigate back" at bounding box center [324, 25] width 8 height 12
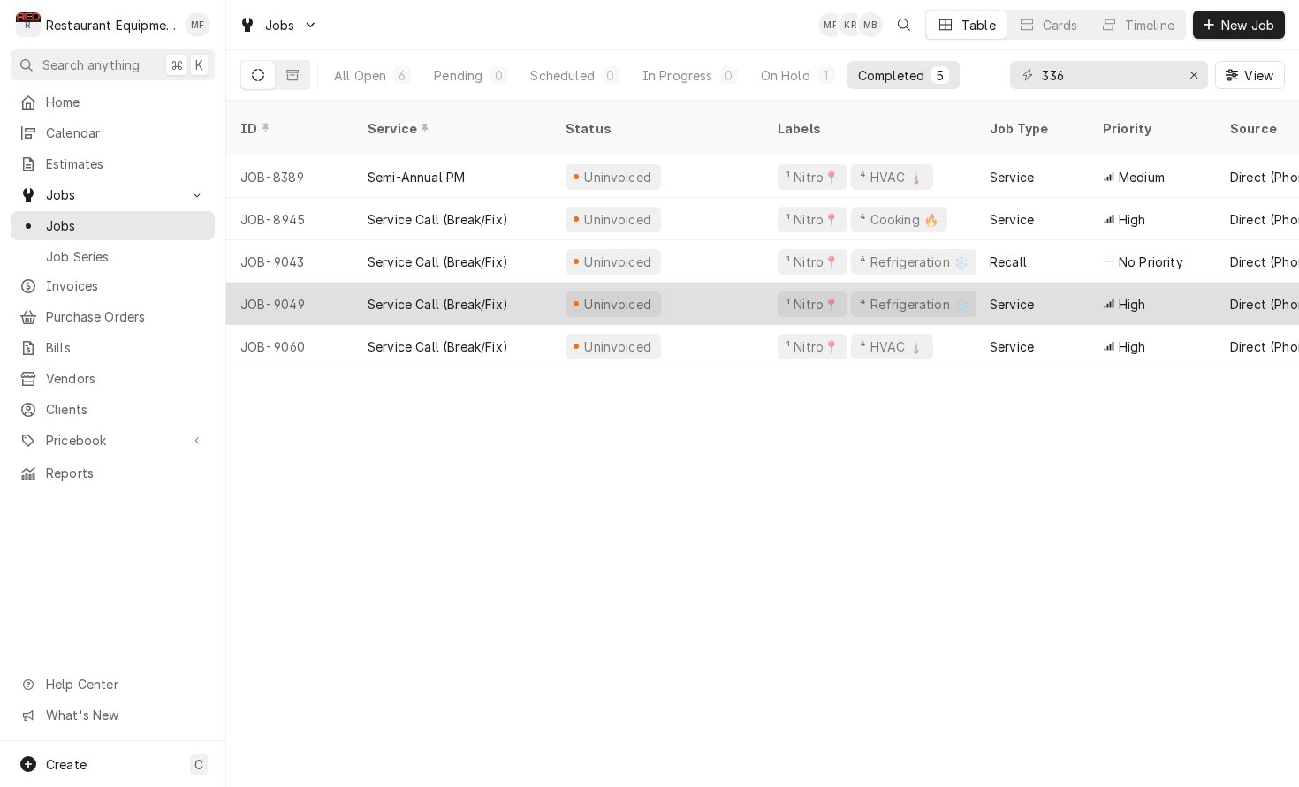
click at [1010, 295] on div "Service" at bounding box center [1012, 304] width 44 height 19
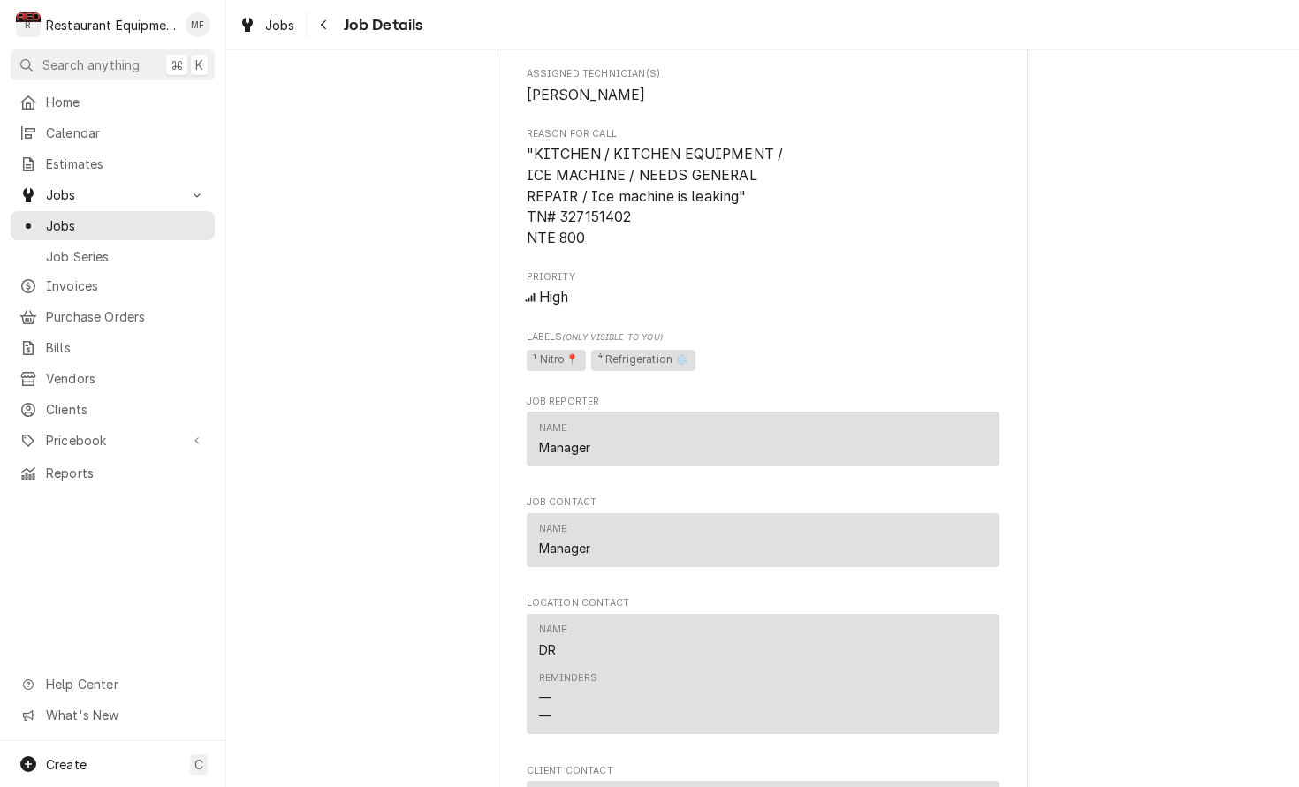
scroll to position [898, 0]
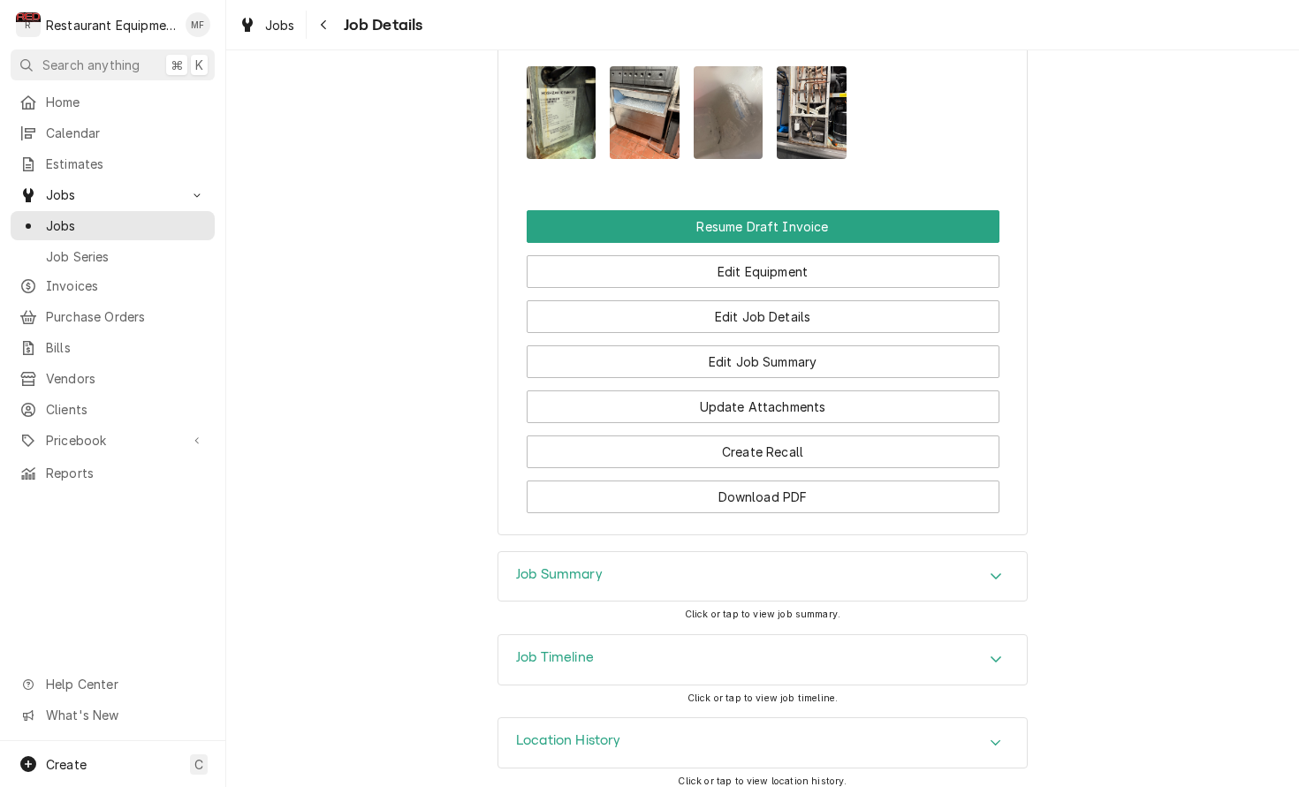
click at [998, 577] on div "Job Summary" at bounding box center [762, 576] width 528 height 49
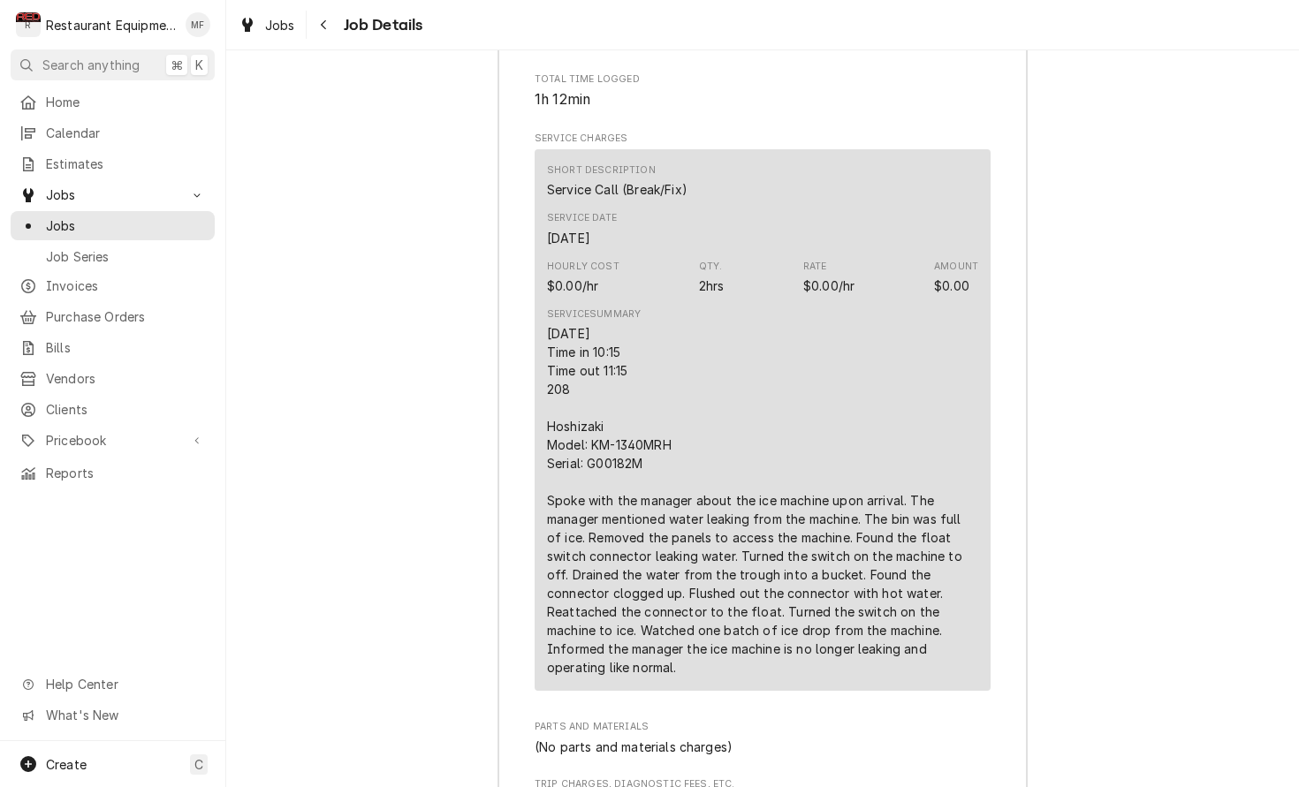
scroll to position [2615, 0]
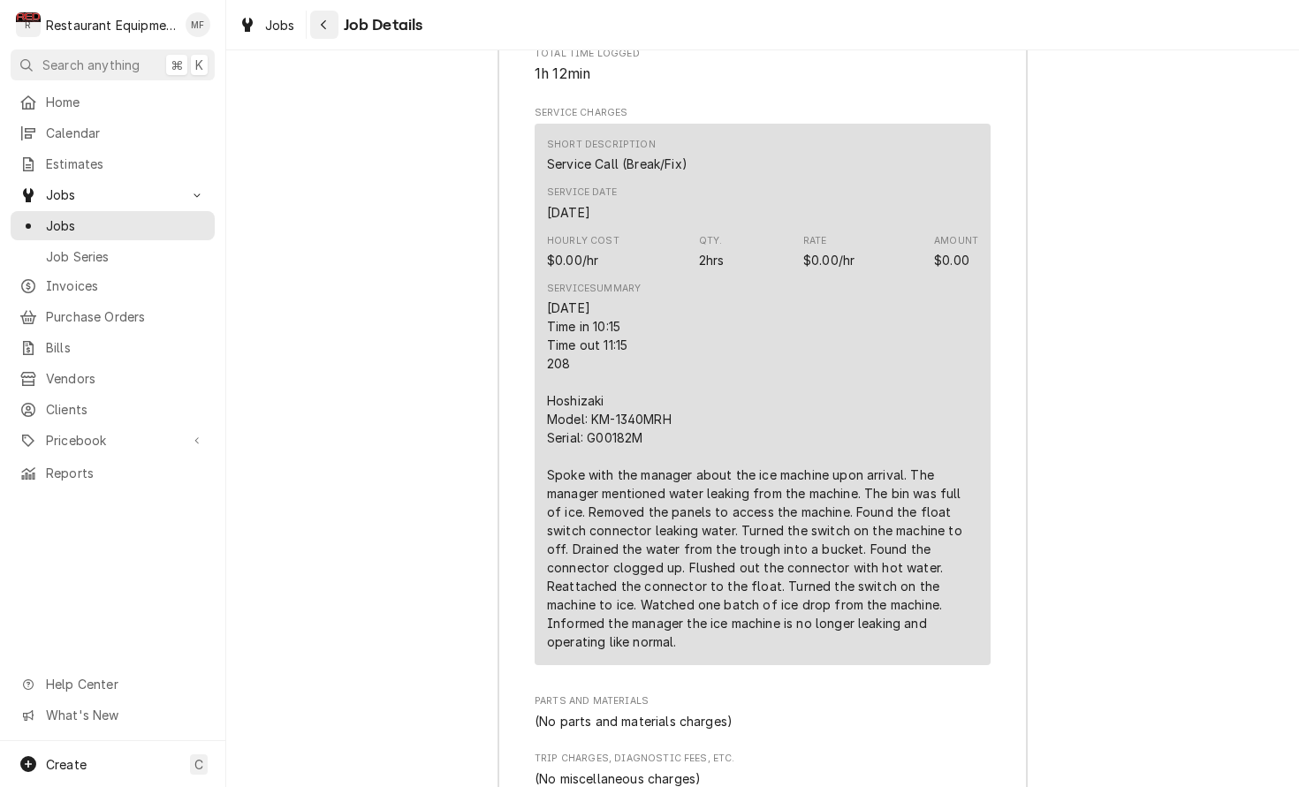
click at [330, 31] on div "Navigate back" at bounding box center [324, 25] width 18 height 18
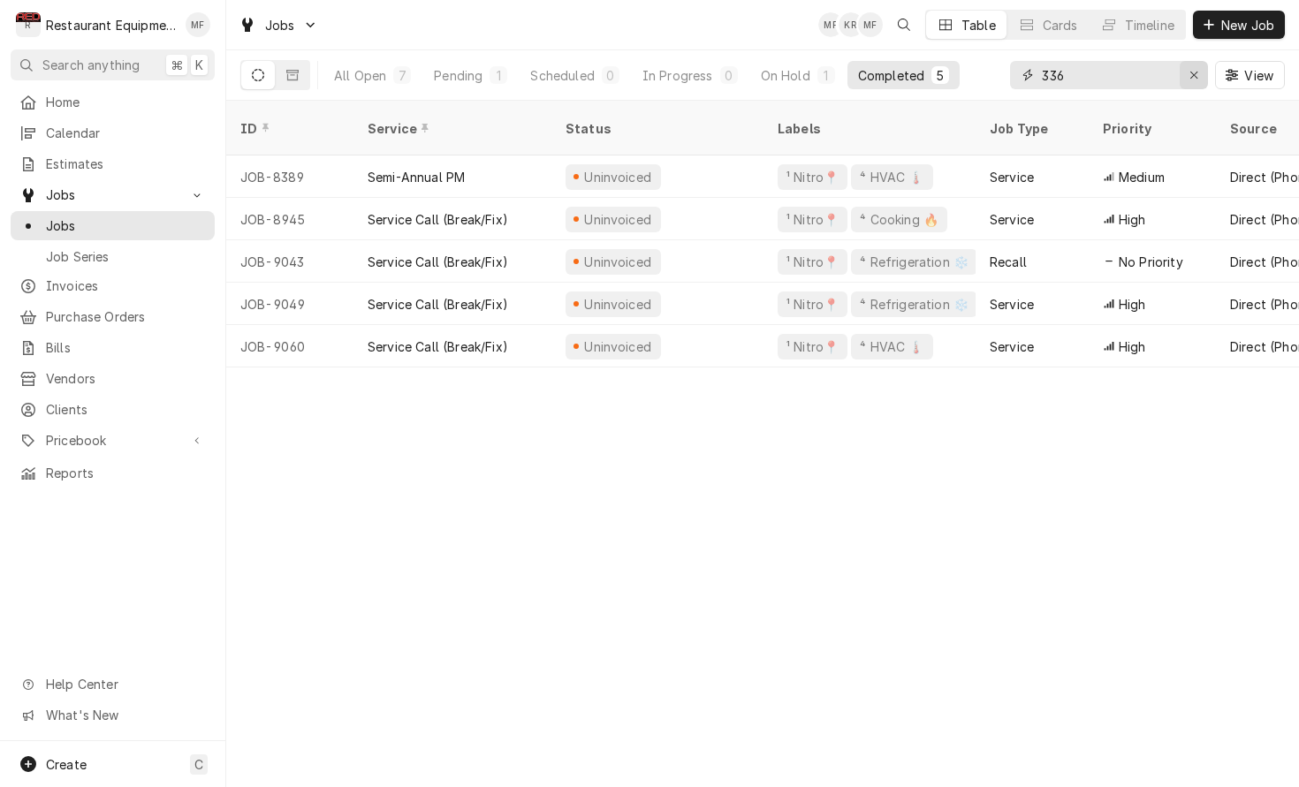
click at [1198, 75] on div "Erase input" at bounding box center [1194, 75] width 18 height 18
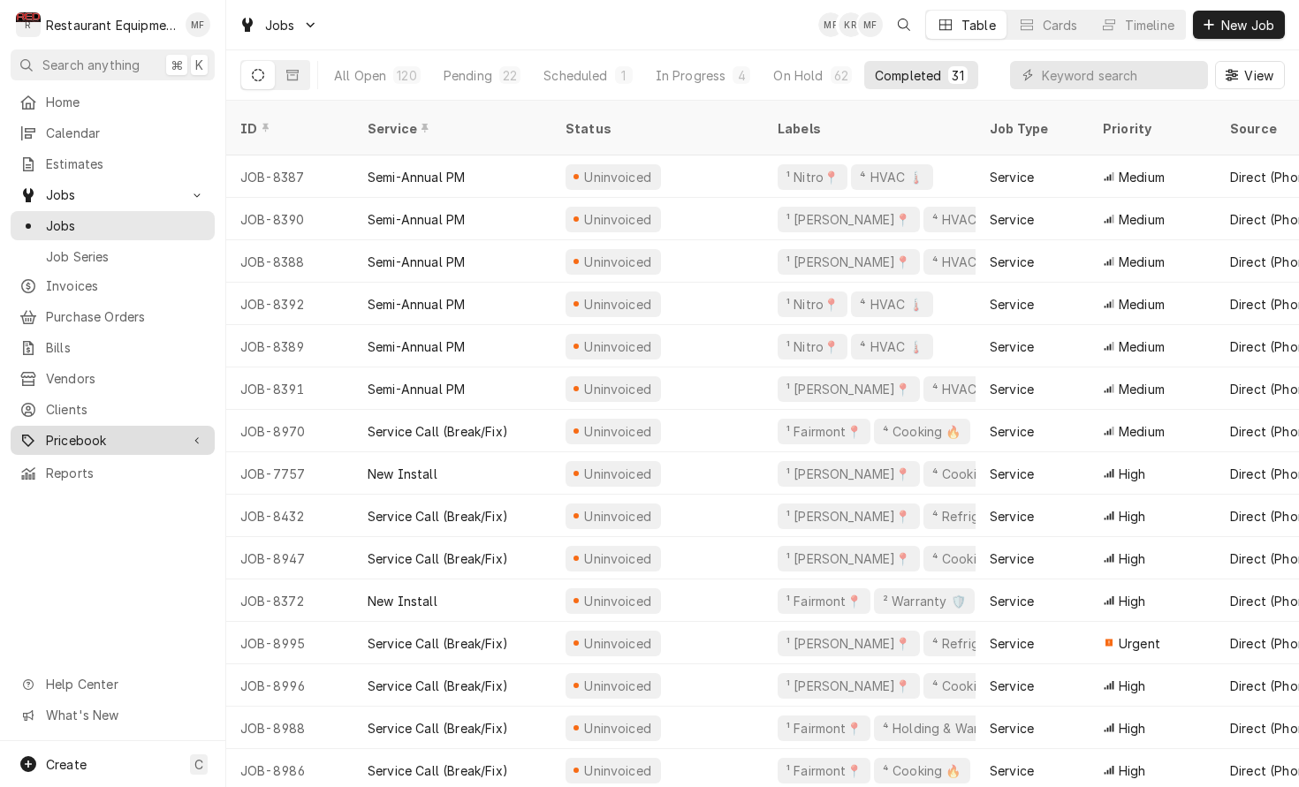
click at [154, 431] on span "Pricebook" at bounding box center [112, 440] width 133 height 19
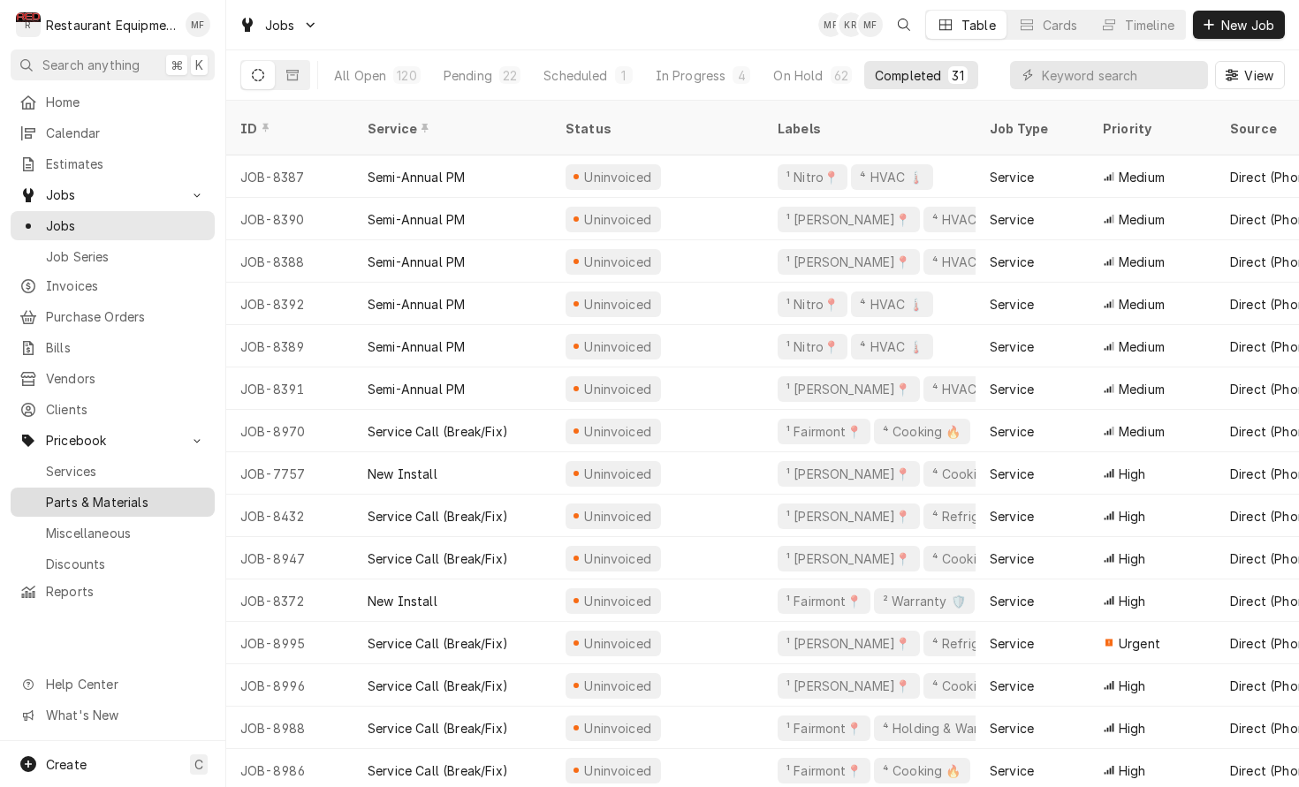
click at [181, 493] on span "Parts & Materials" at bounding box center [126, 502] width 160 height 19
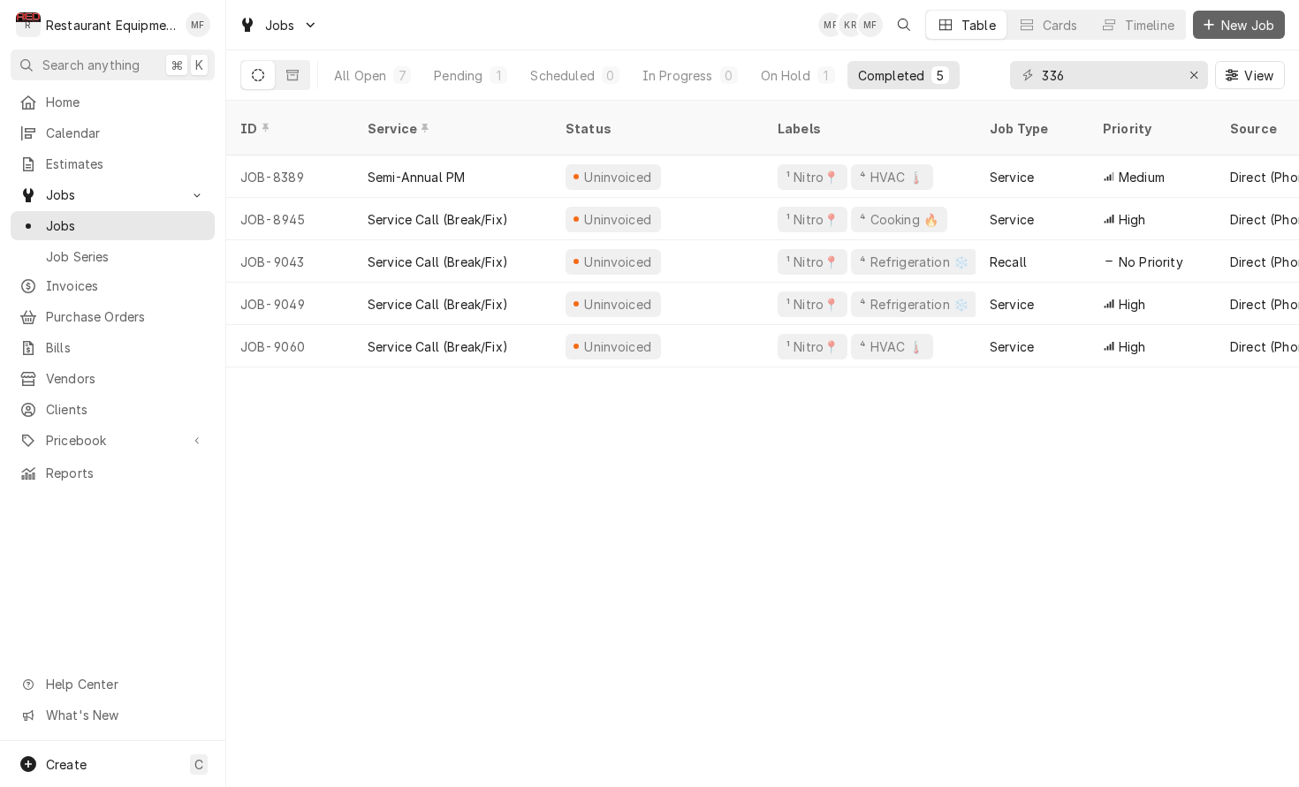
click at [1253, 24] on span "New Job" at bounding box center [1247, 25] width 60 height 19
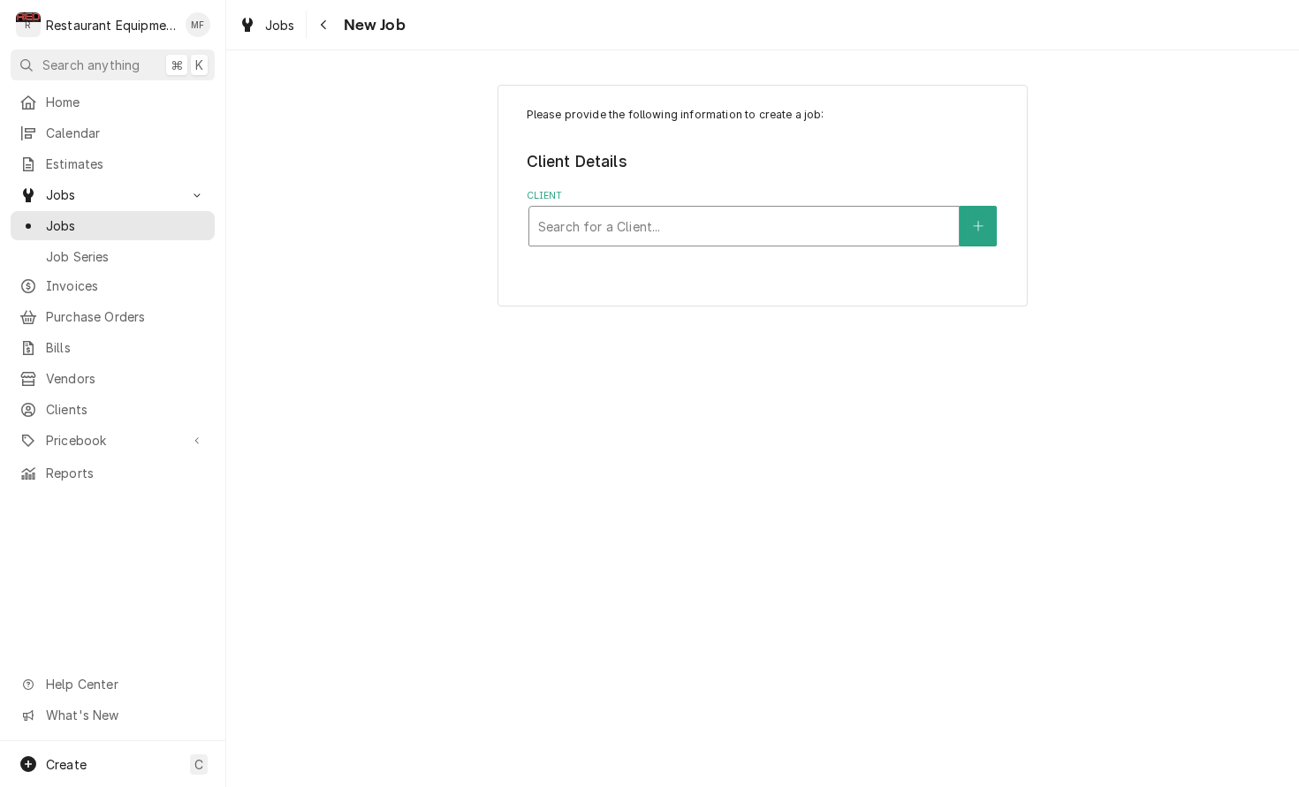
click at [651, 235] on div "Client" at bounding box center [744, 226] width 412 height 32
type input "little"
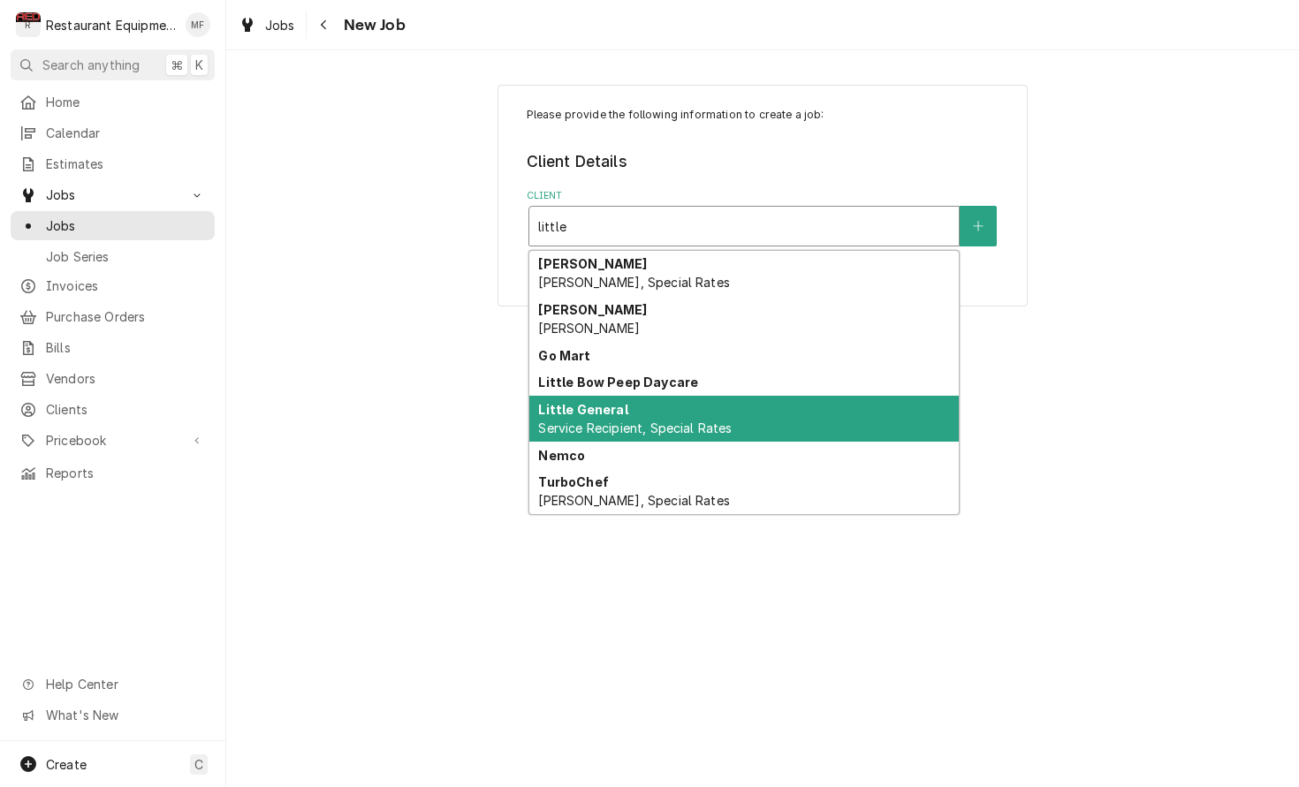
click at [762, 429] on div "Little General Service Recipient, Special Rates" at bounding box center [743, 419] width 429 height 46
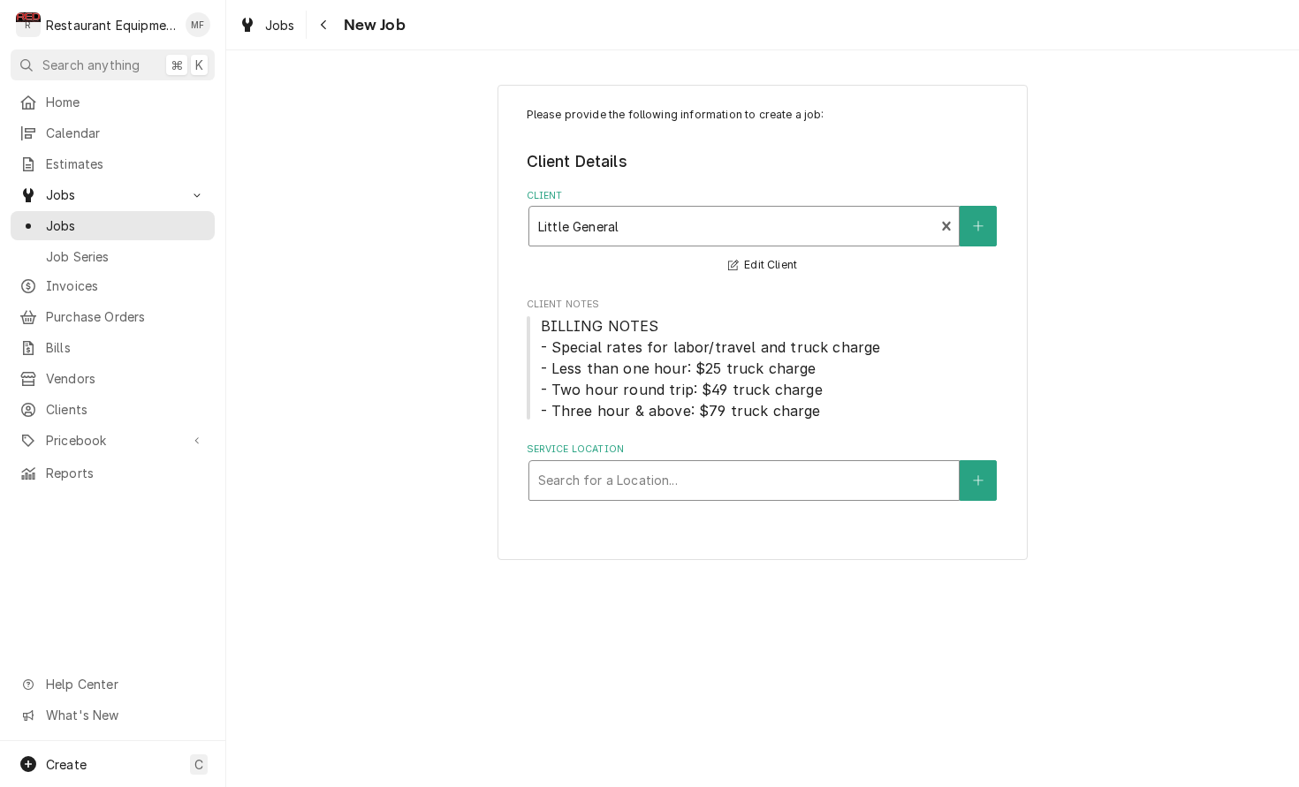
click at [695, 481] on div "Service Location" at bounding box center [744, 481] width 412 height 32
type input "kana"
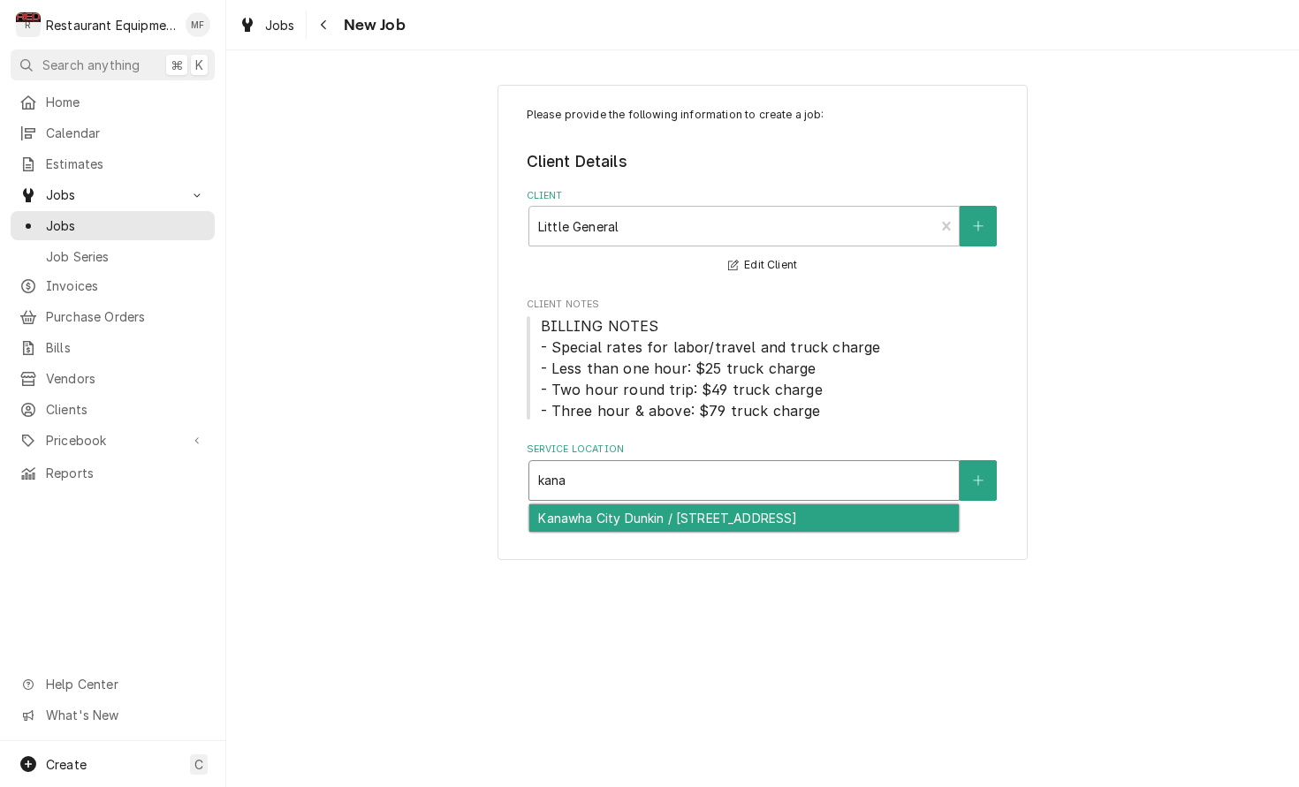
click at [742, 504] on div "Kanawha City Dunkin / [STREET_ADDRESS]" at bounding box center [743, 517] width 429 height 27
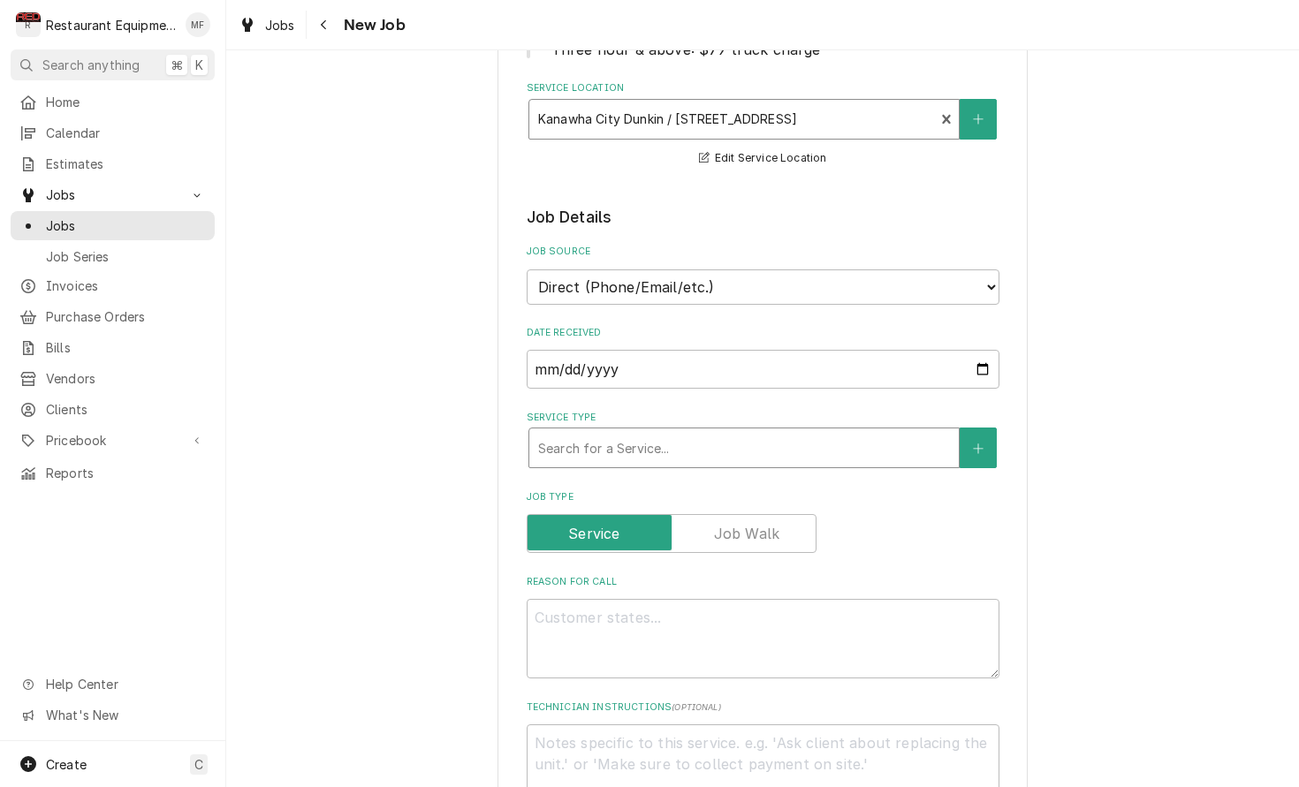
scroll to position [367, 0]
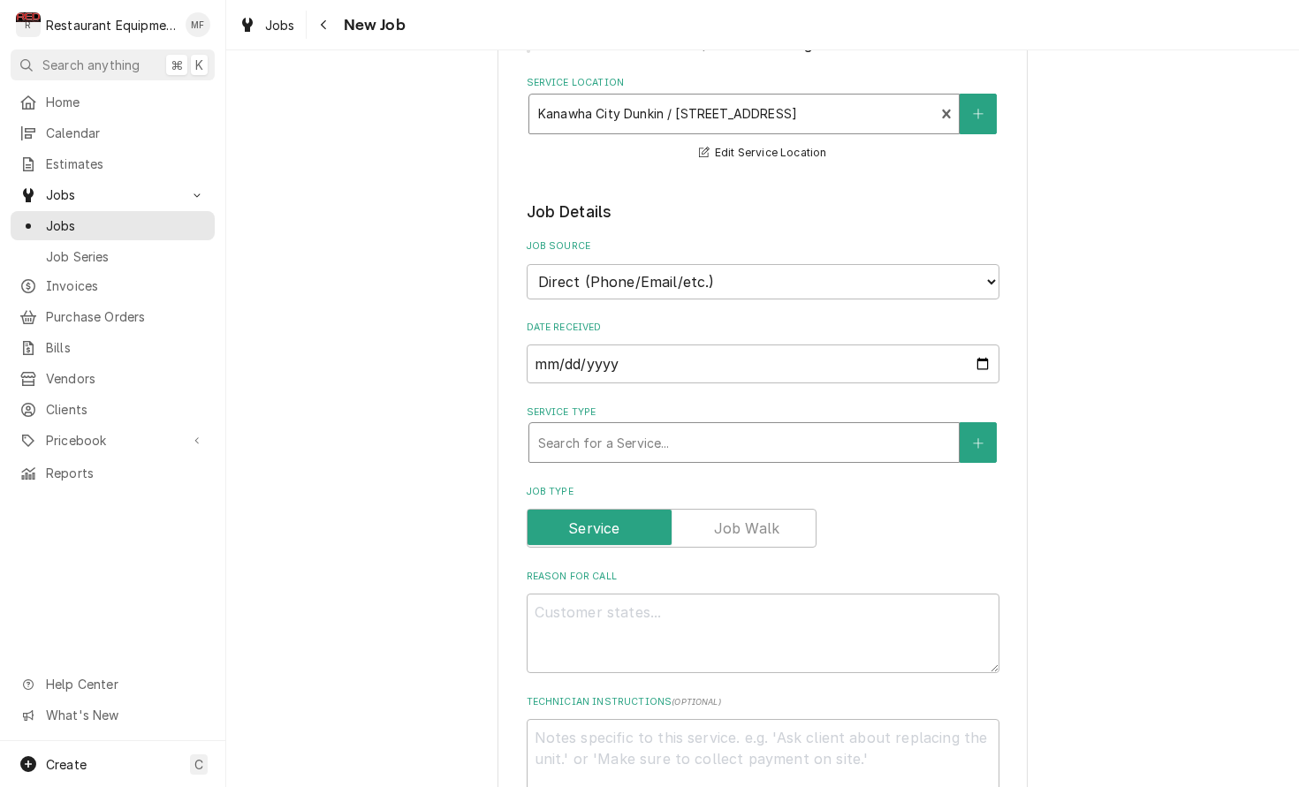
click at [748, 436] on div "Service Type" at bounding box center [744, 443] width 412 height 32
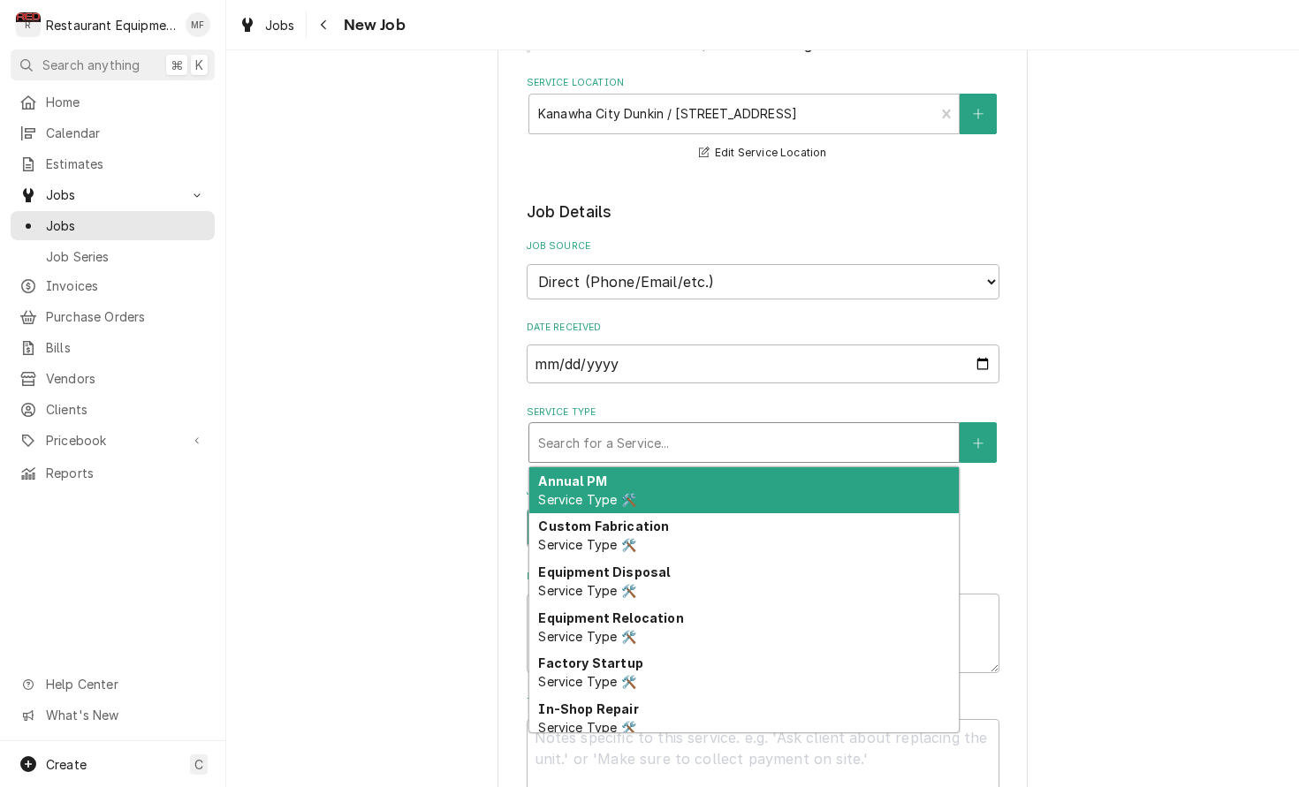
type textarea "x"
type input "b"
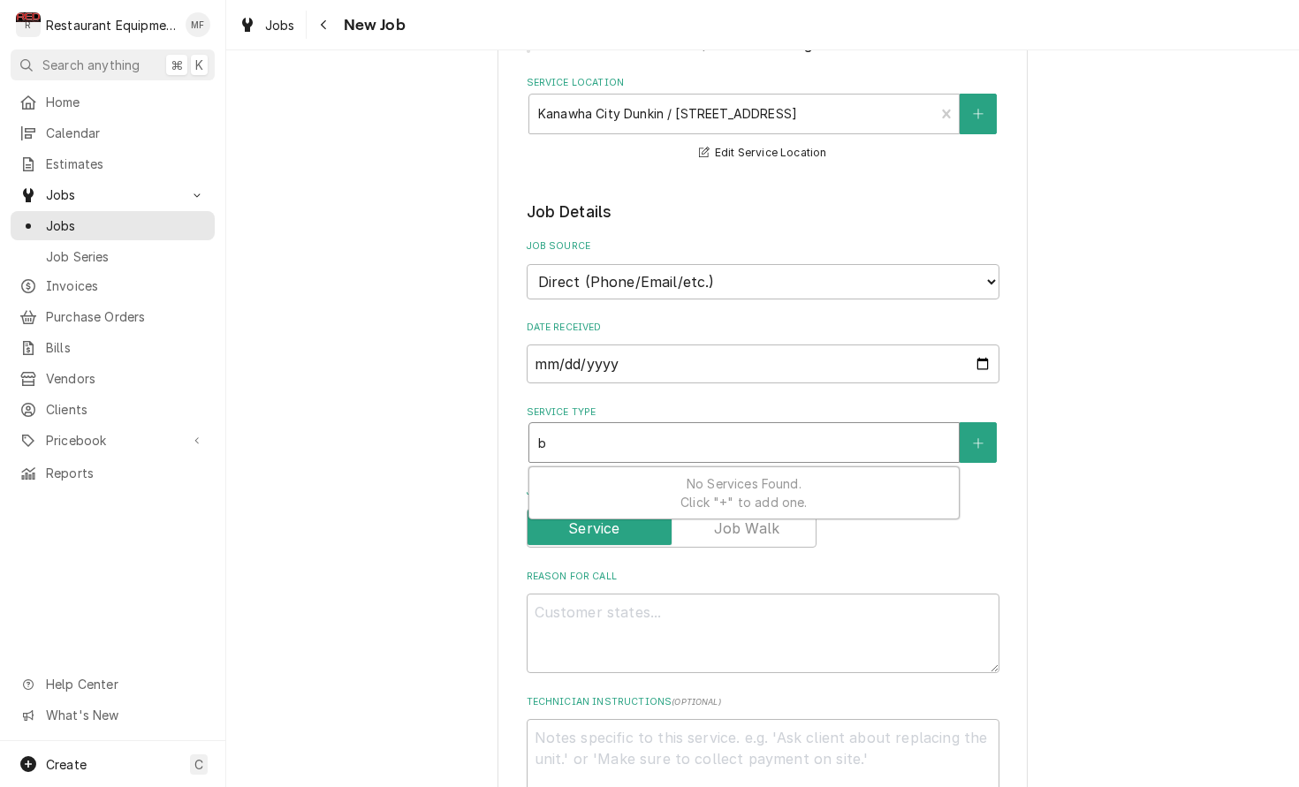
type textarea "x"
type input "br"
type textarea "x"
type input "bre"
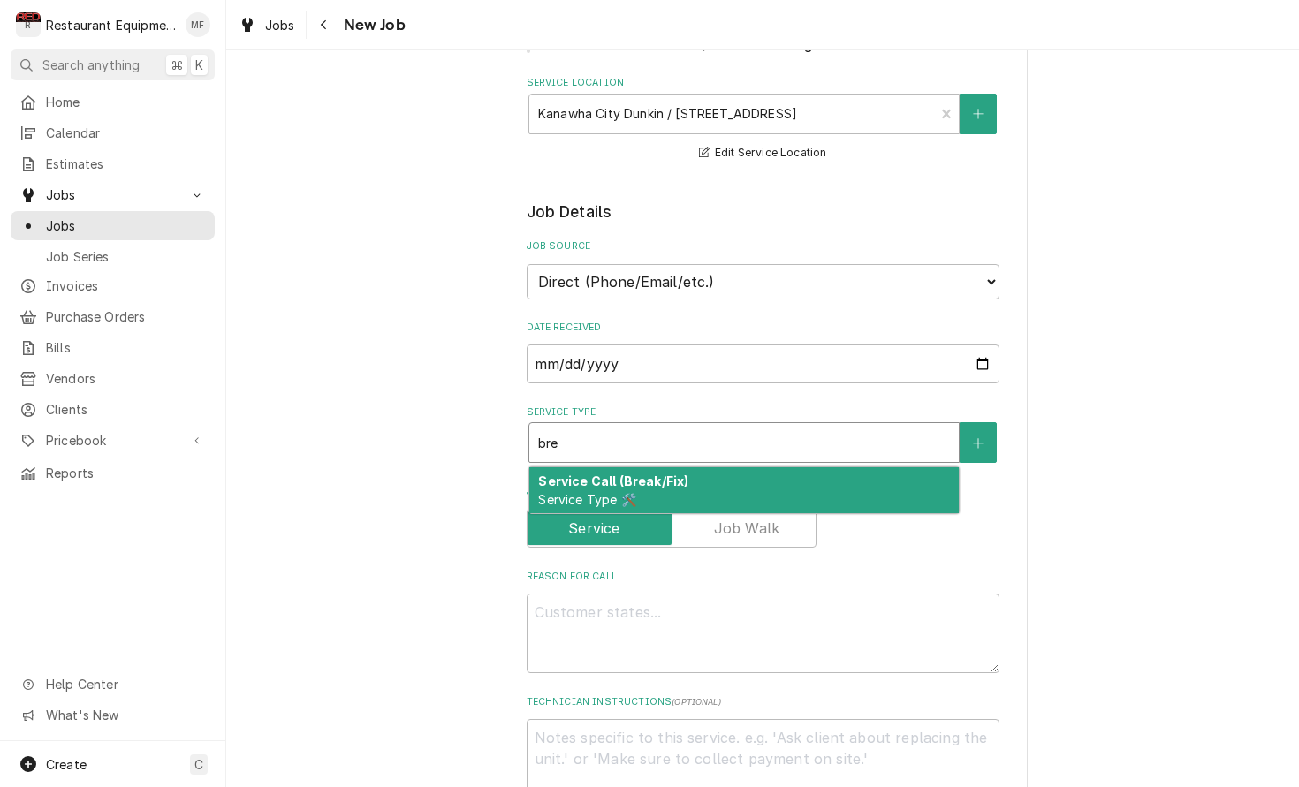
type textarea "x"
type input "brea"
type textarea "x"
type input "break"
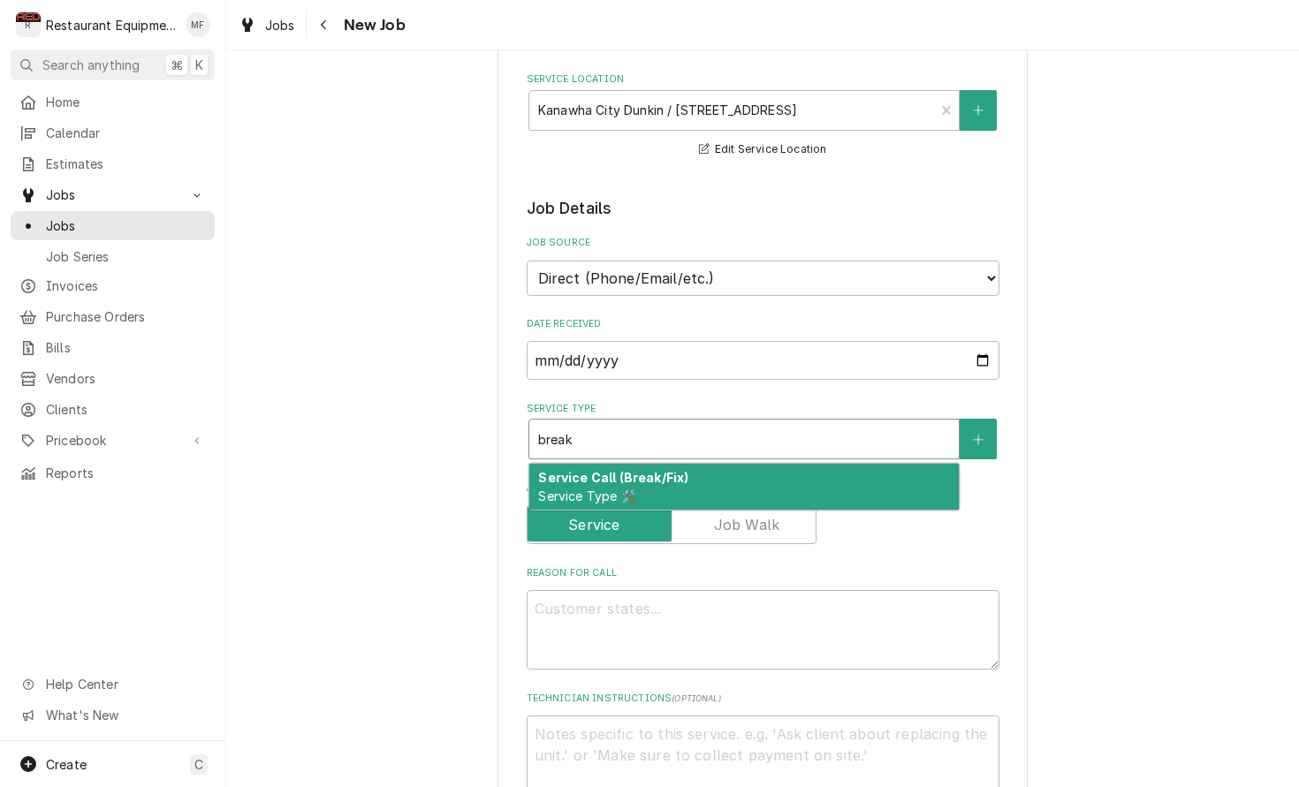
click at [759, 464] on div "Service Call (Break/Fix) Service Type 🛠️" at bounding box center [743, 487] width 429 height 46
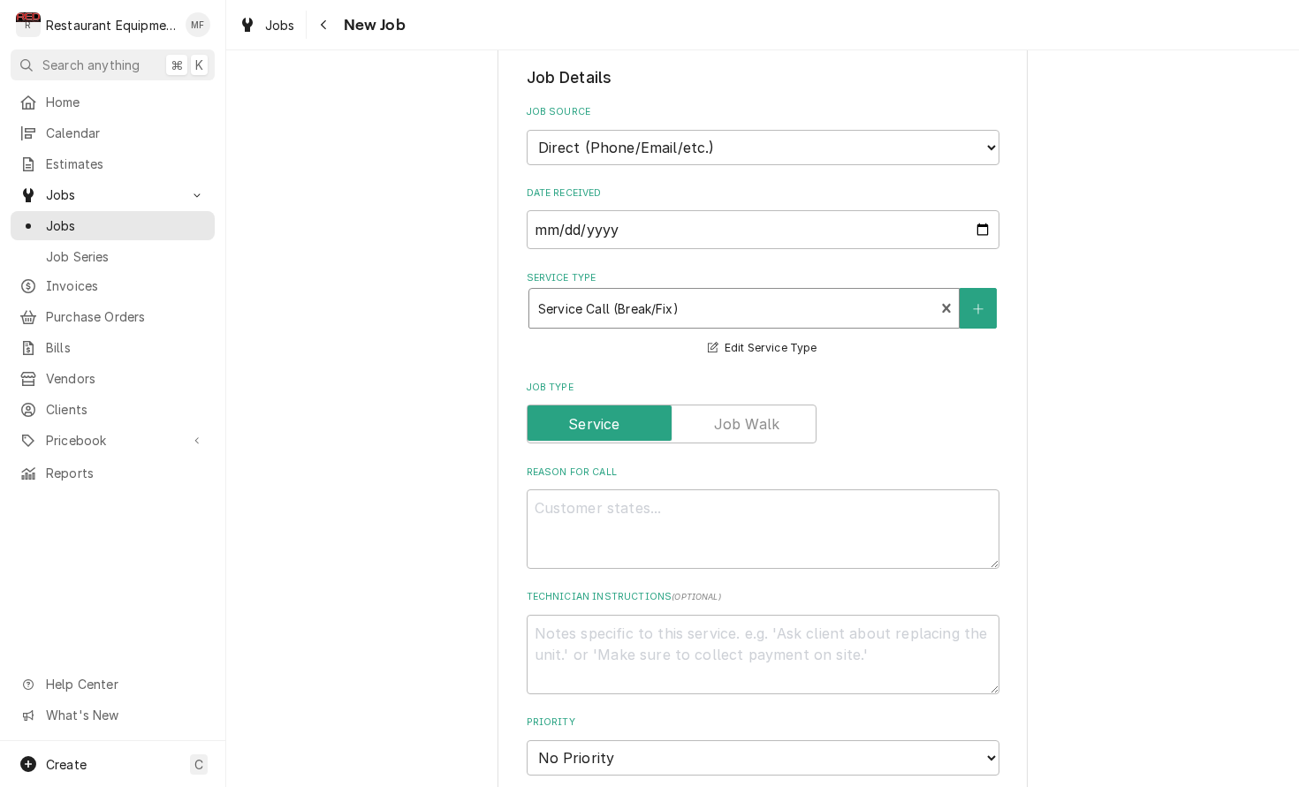
scroll to position [512, 0]
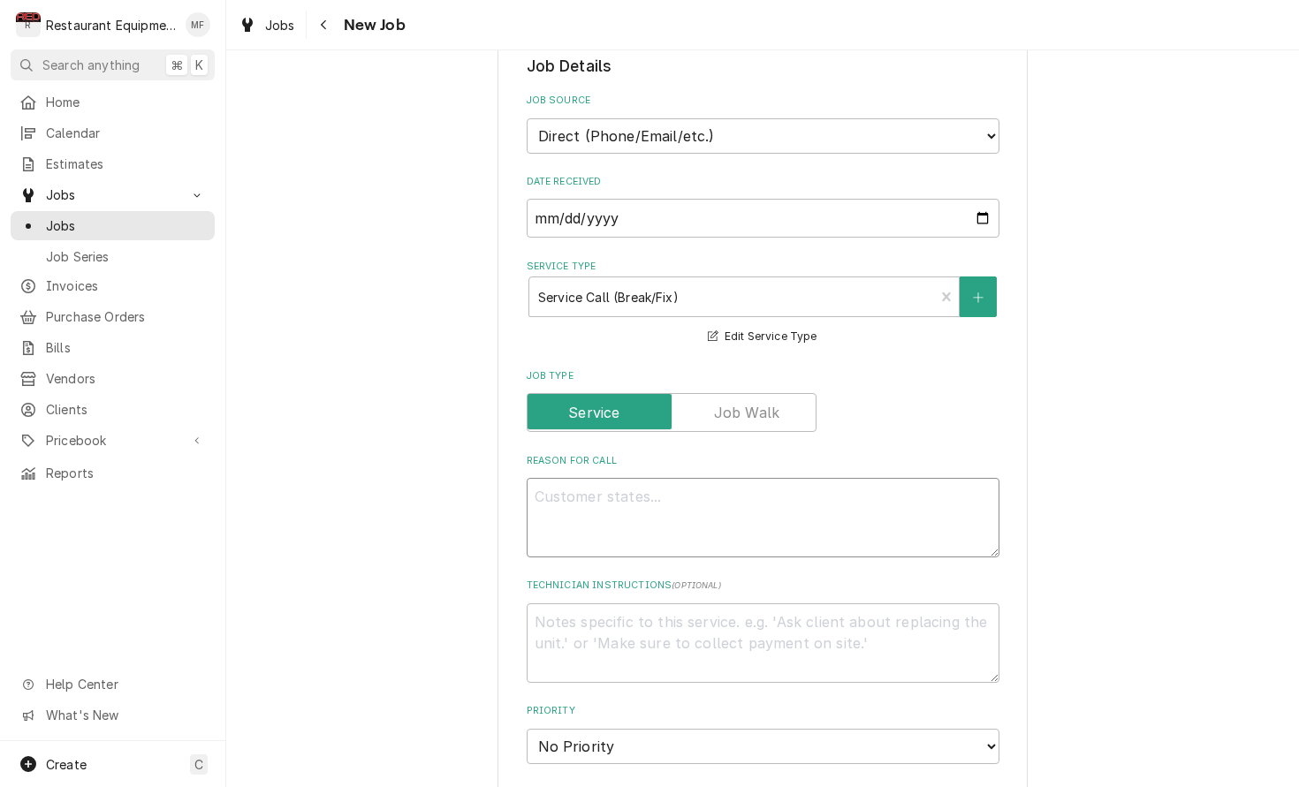
click at [868, 492] on textarea "Reason For Call" at bounding box center [763, 518] width 473 height 80
paste textarea "Work Order #: 88949 Request number: 113560 Espresso Machine Water flow error es…"
type textarea "x"
type textarea "Work Order #: 88949 Request number: 113560 Espresso Machine Water flow error es…"
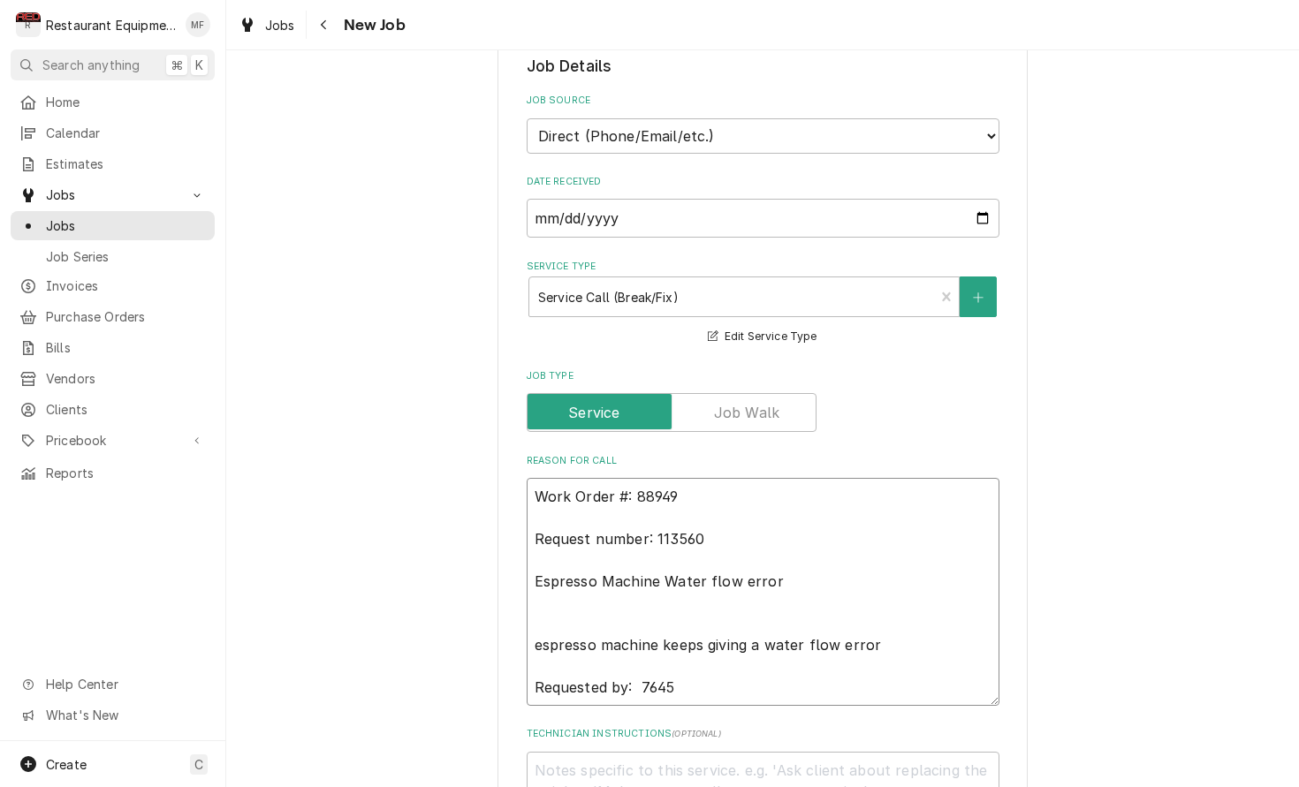
type textarea "x"
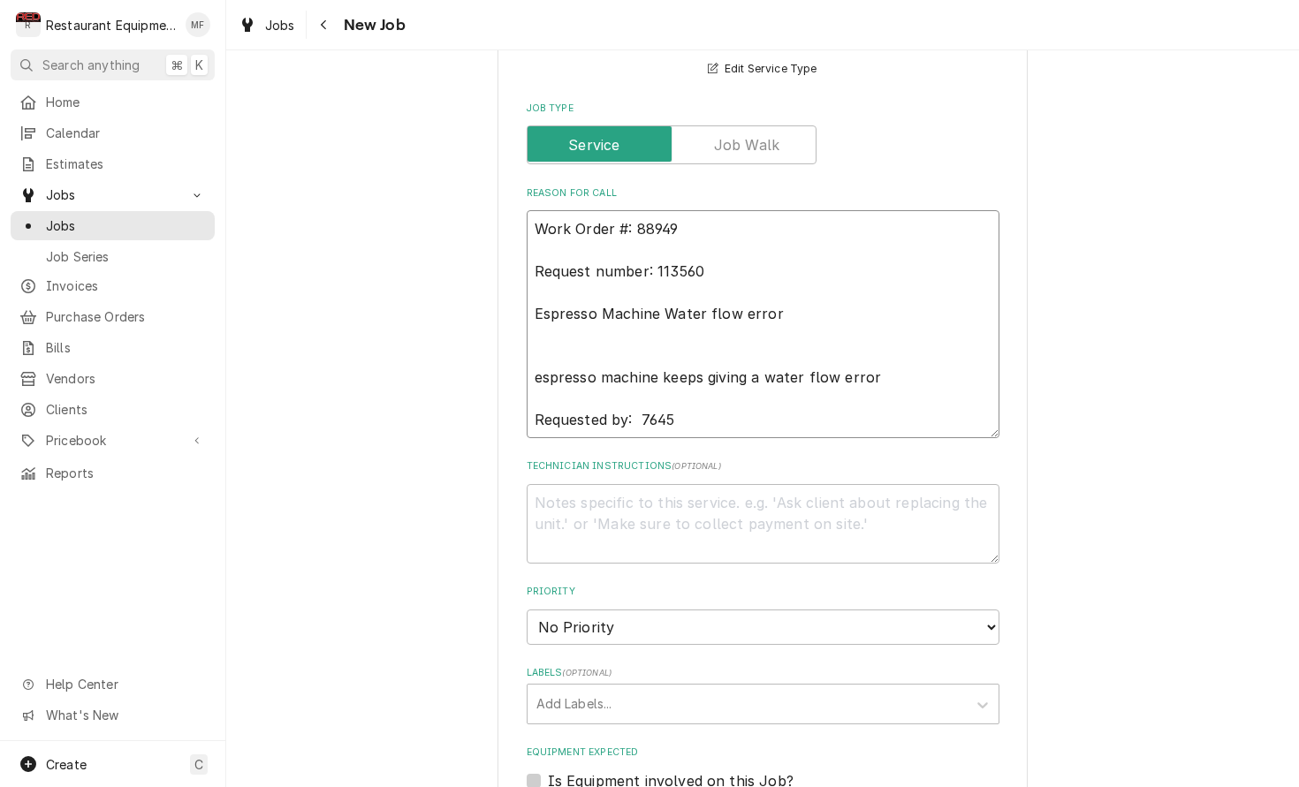
scroll to position [782, 0]
type textarea "Work Order #: 88949 Request number: 113560 Espresso Machine Water flow error es…"
select select "2"
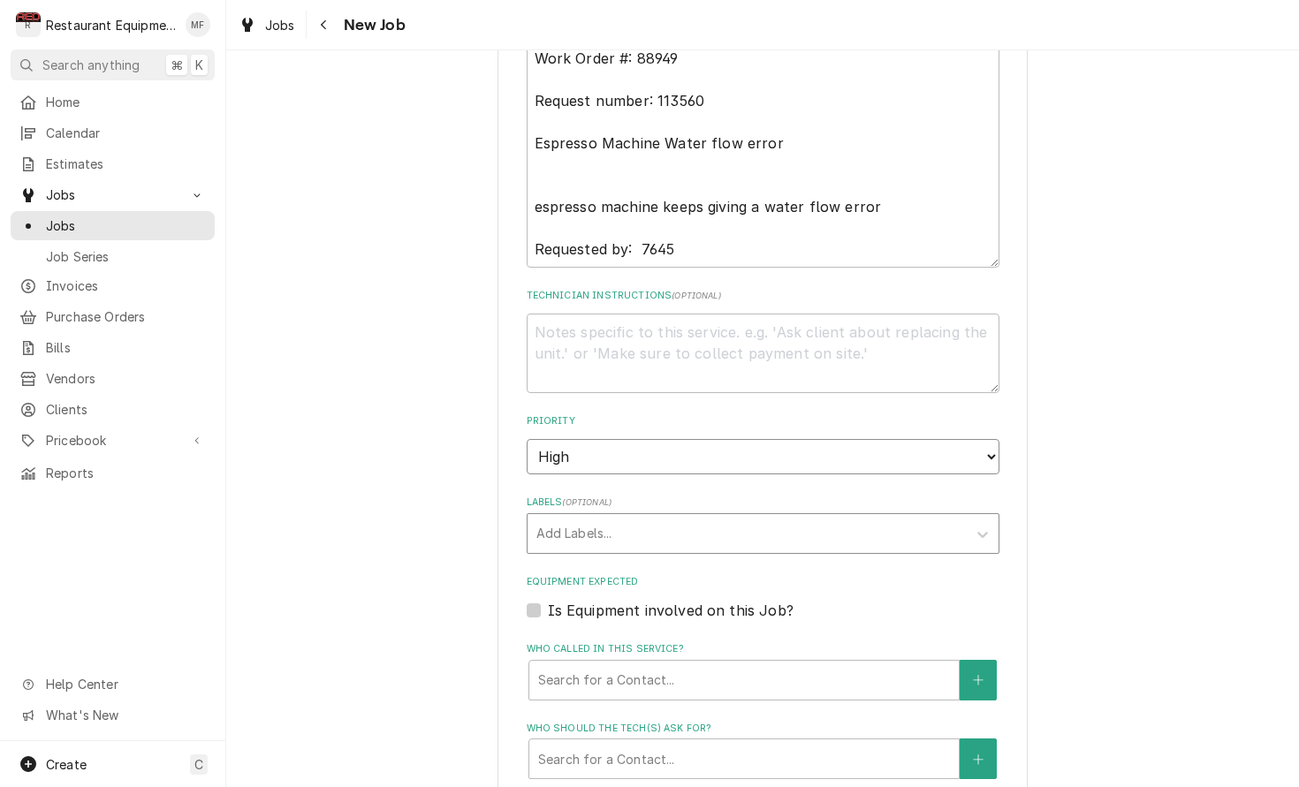
scroll to position [956, 0]
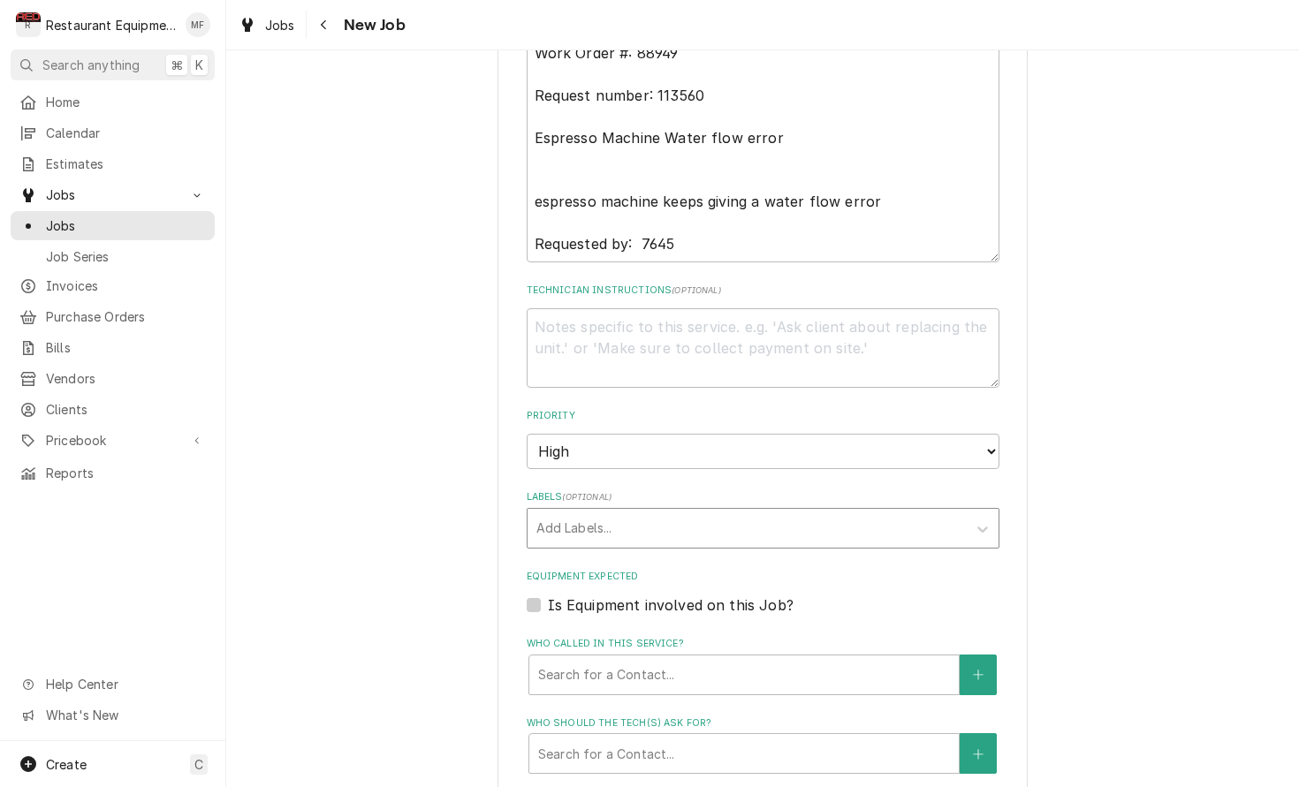
click at [937, 512] on div "Labels" at bounding box center [746, 528] width 421 height 32
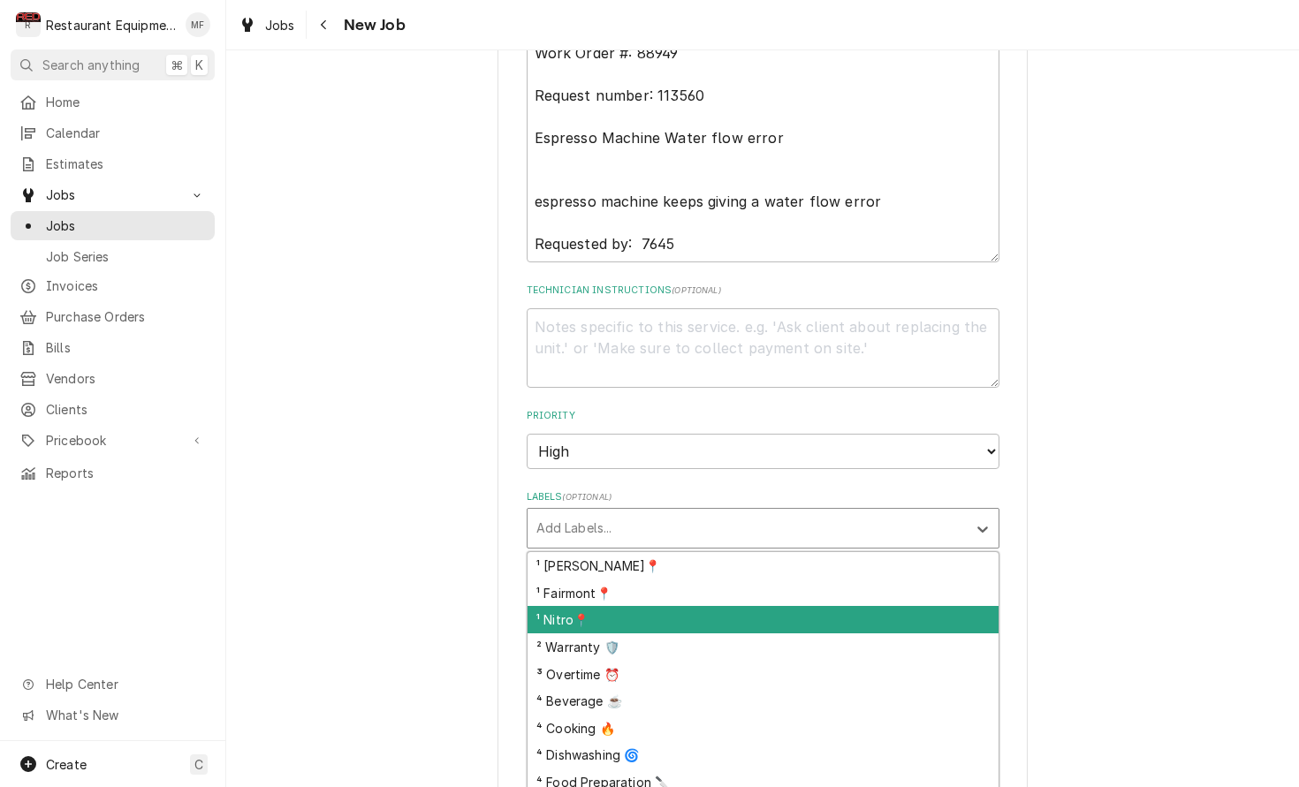
click at [920, 606] on div "¹ Nitro📍" at bounding box center [762, 619] width 471 height 27
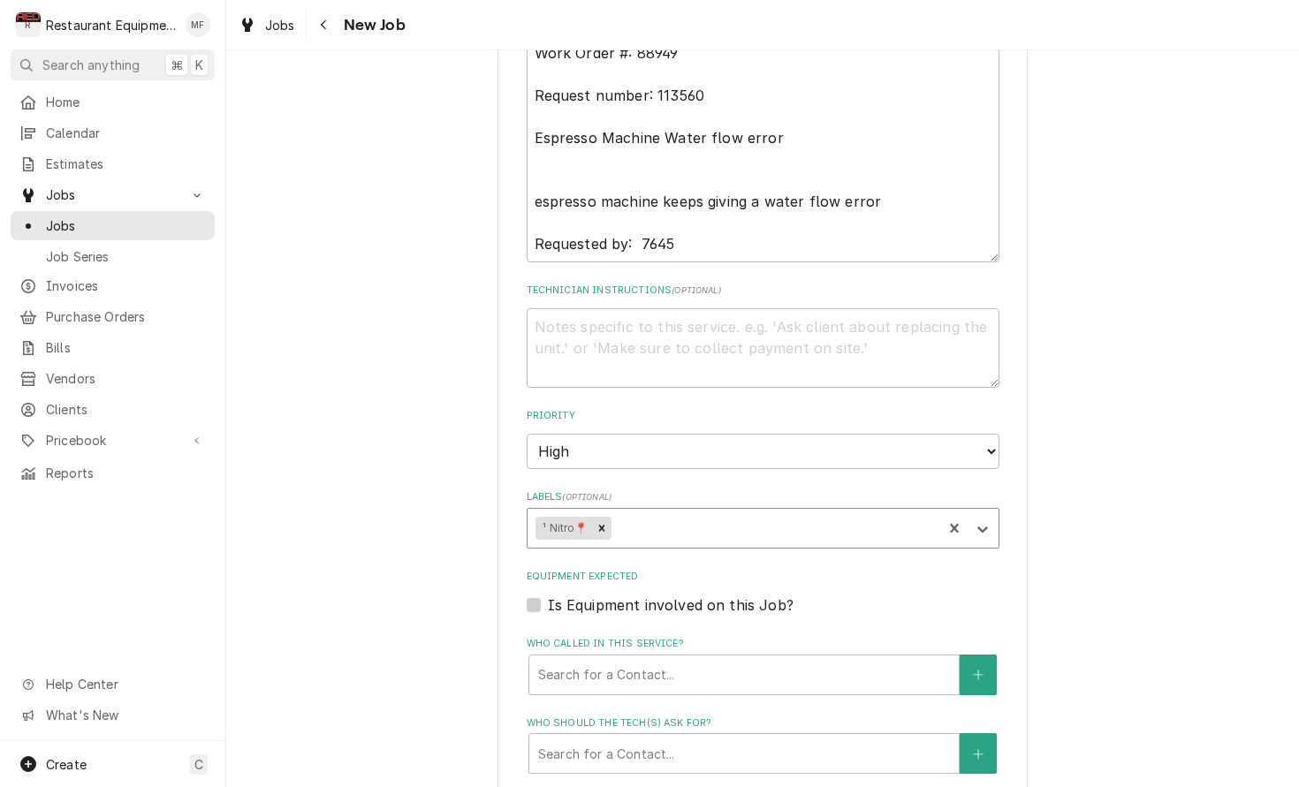
click at [910, 512] on div "Labels" at bounding box center [773, 528] width 319 height 32
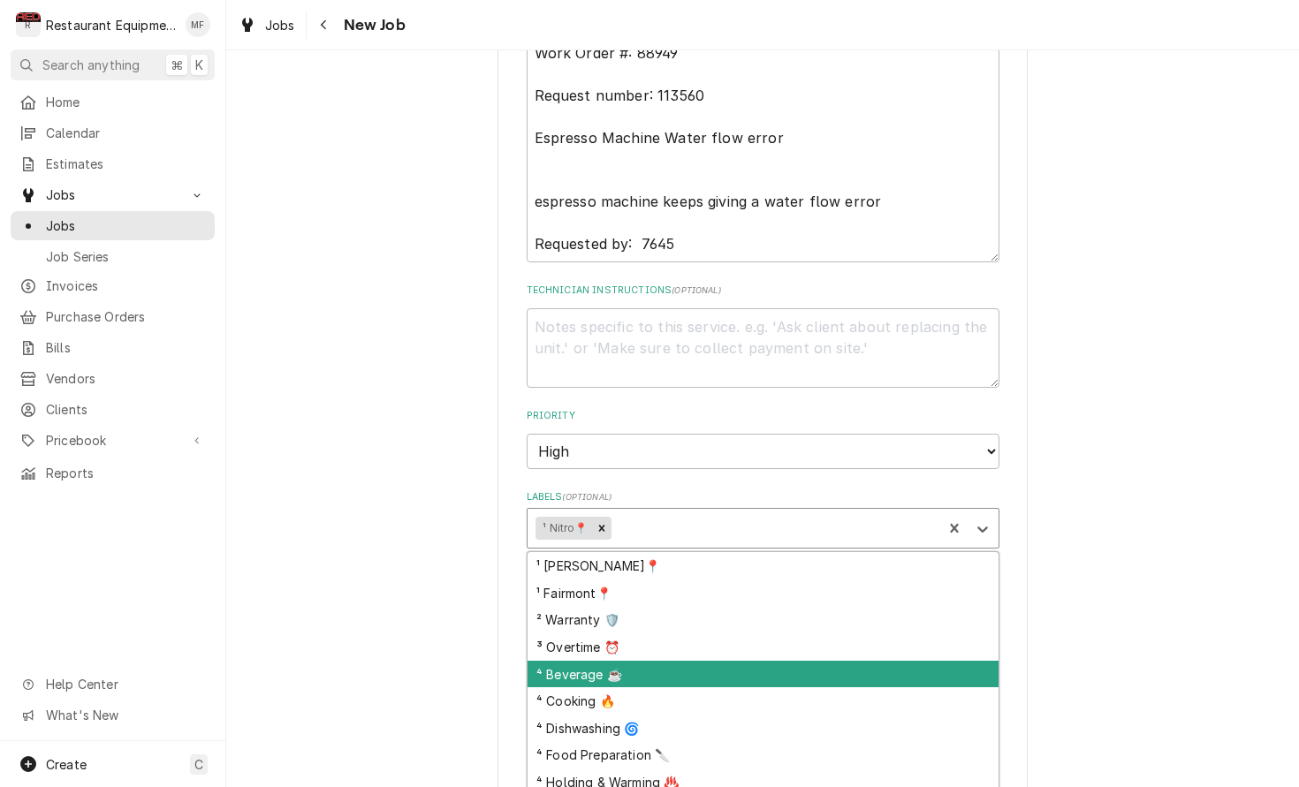
click at [899, 661] on div "⁴ Beverage ☕" at bounding box center [762, 674] width 471 height 27
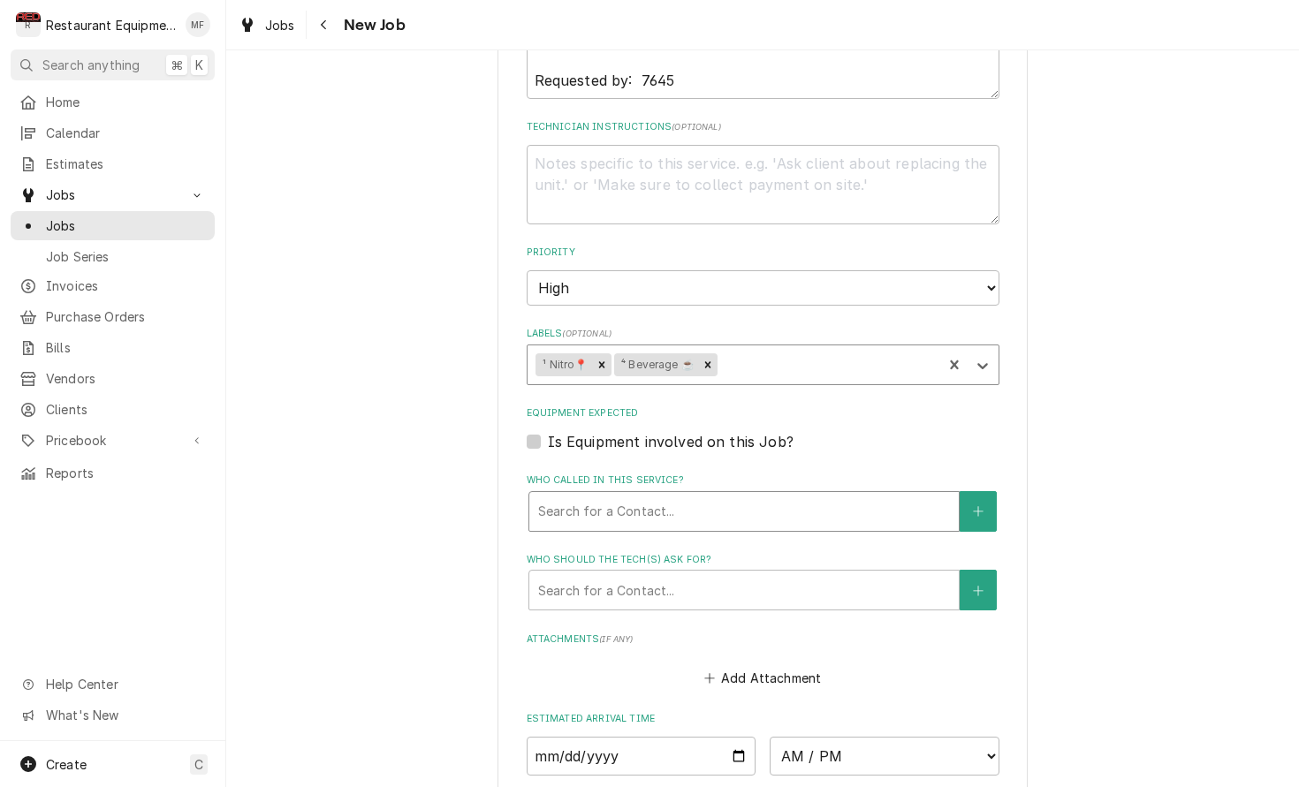
scroll to position [1133, 0]
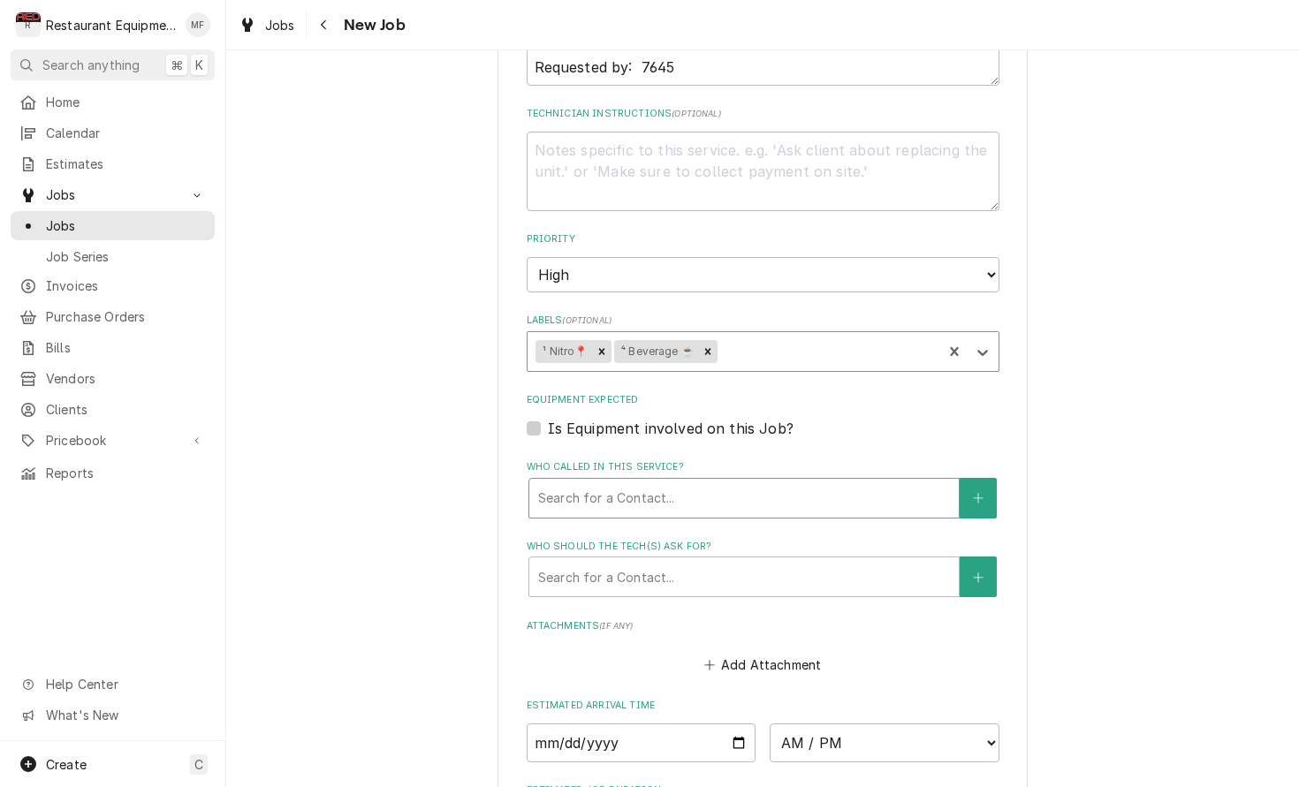
click at [811, 482] on div "Who called in this service?" at bounding box center [744, 498] width 412 height 32
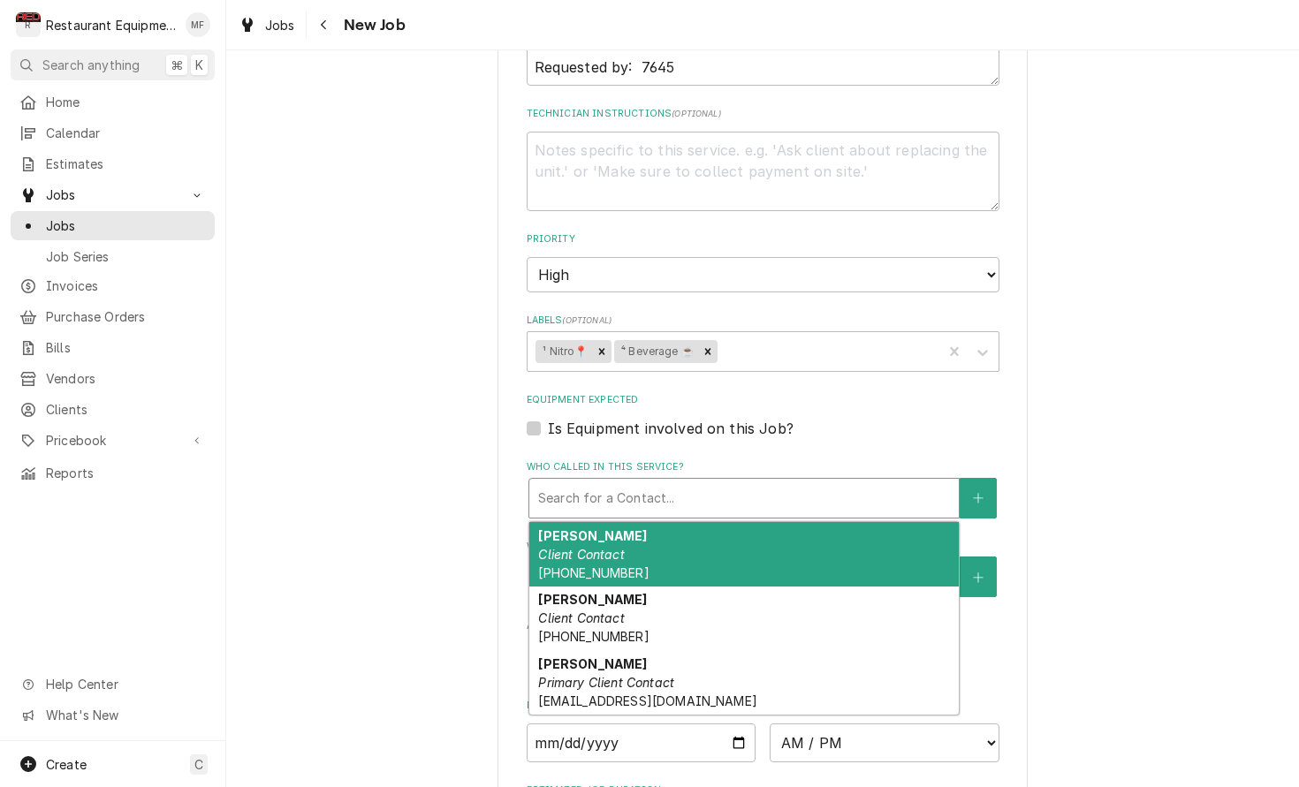
click at [1158, 489] on div "Please provide the following information to create a job: Client Details Client…" at bounding box center [762, 7] width 1073 height 2143
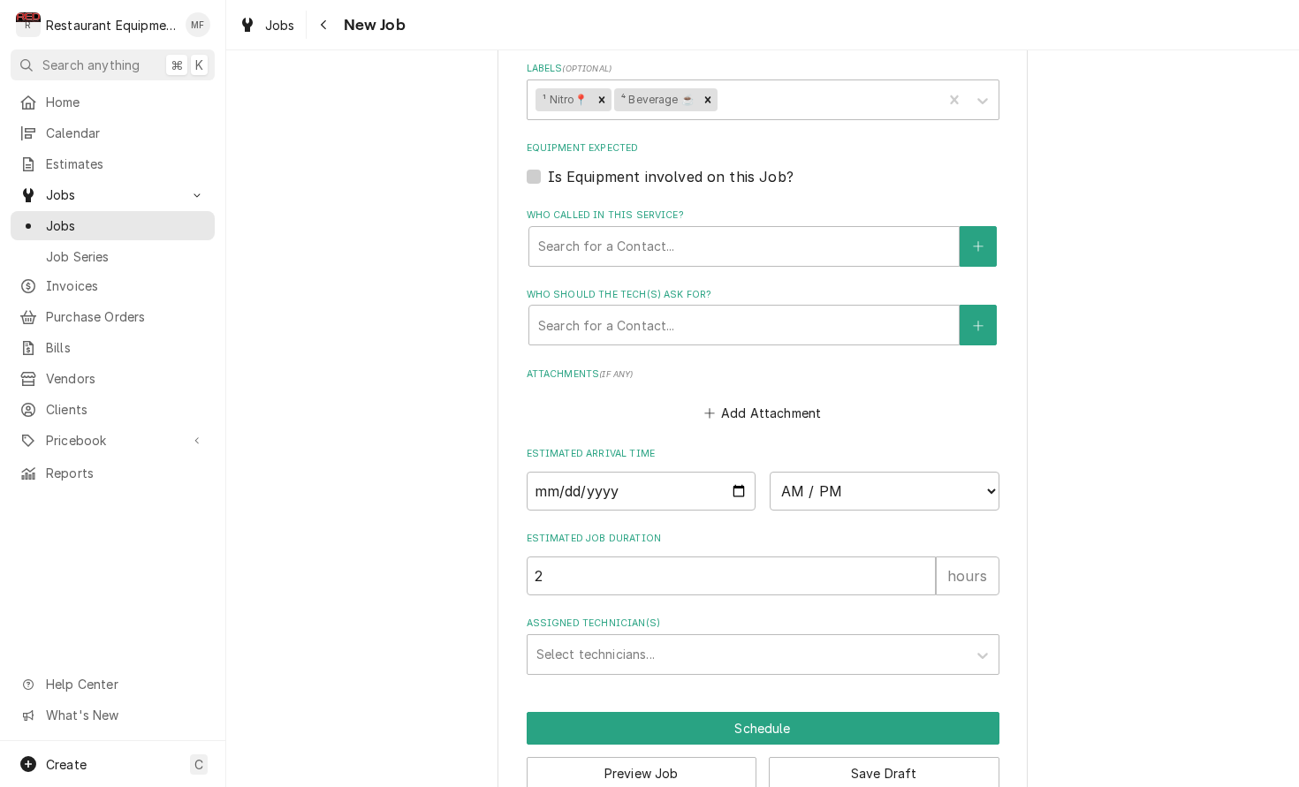
scroll to position [0, 0]
click at [929, 757] on button "Save Draft" at bounding box center [884, 773] width 231 height 33
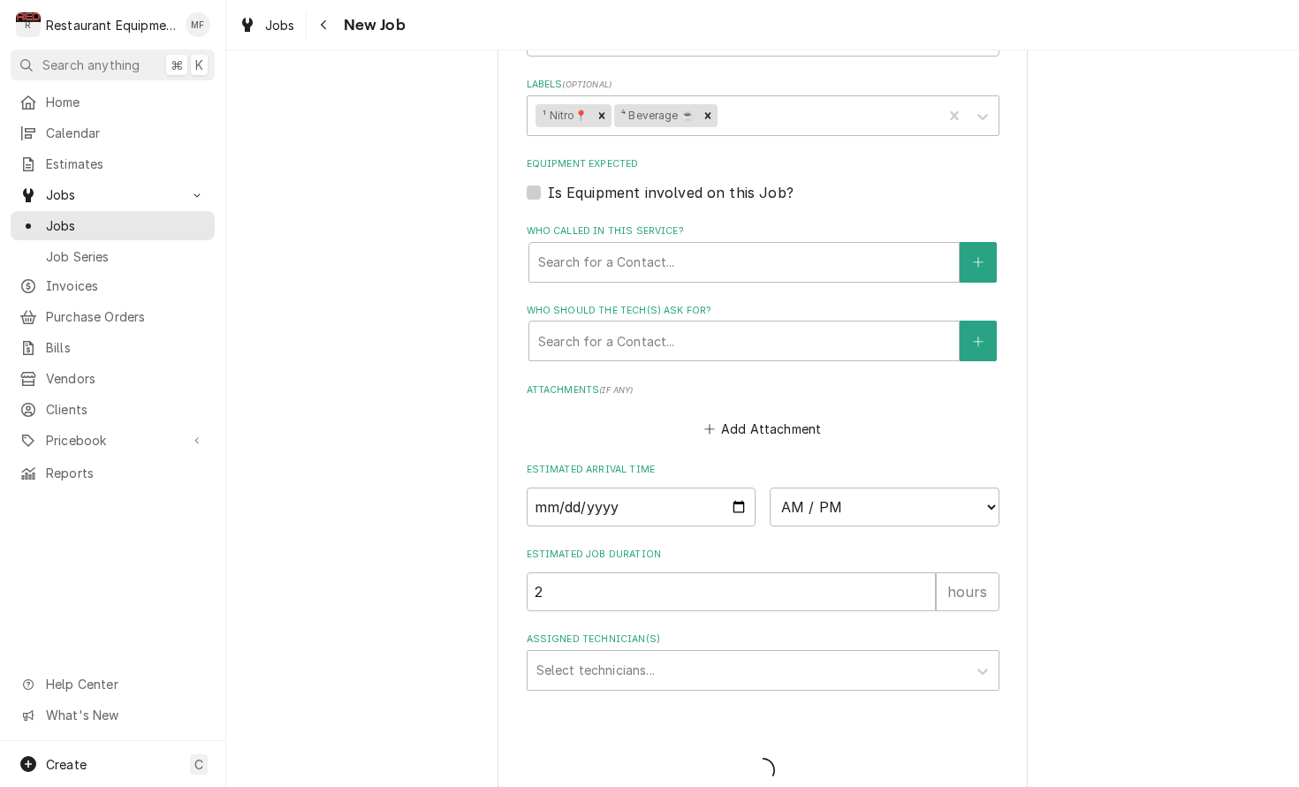
type textarea "x"
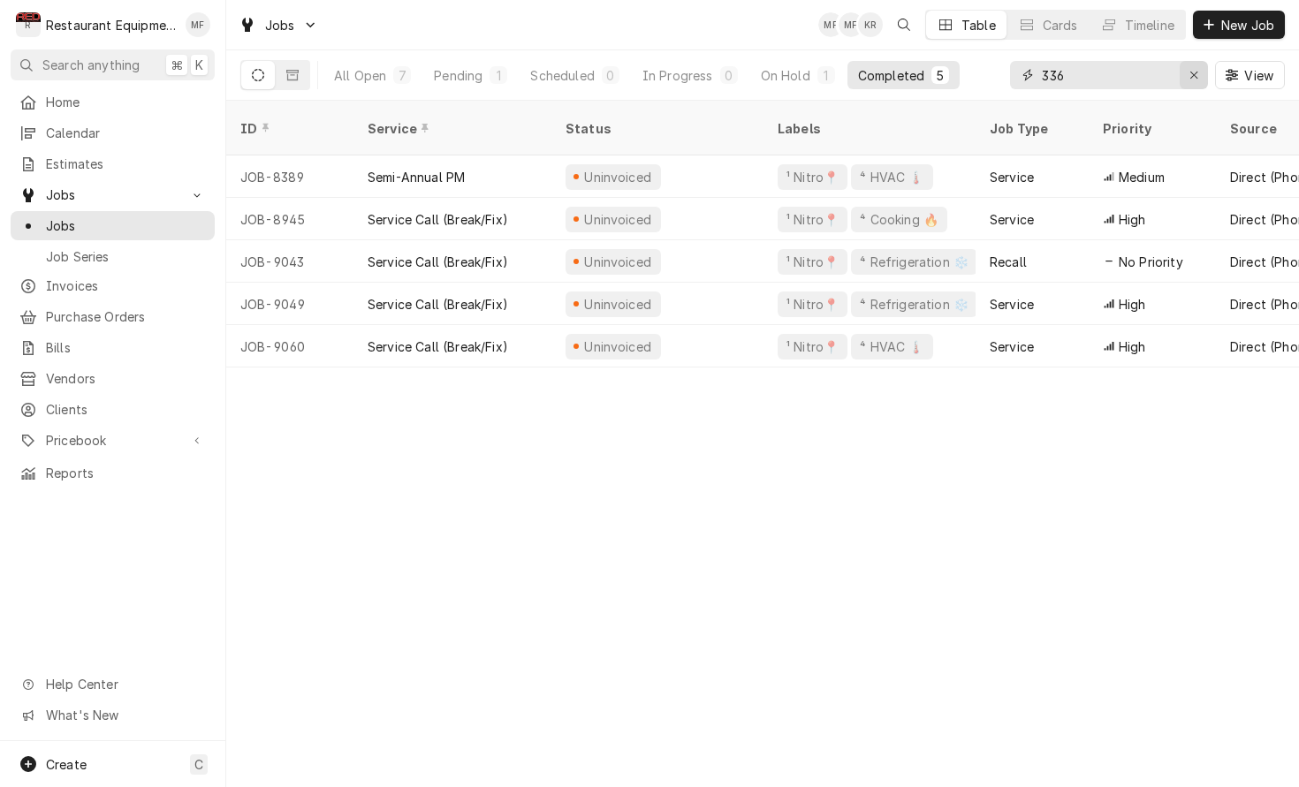
click at [1197, 76] on icon "Erase input" at bounding box center [1194, 75] width 10 height 12
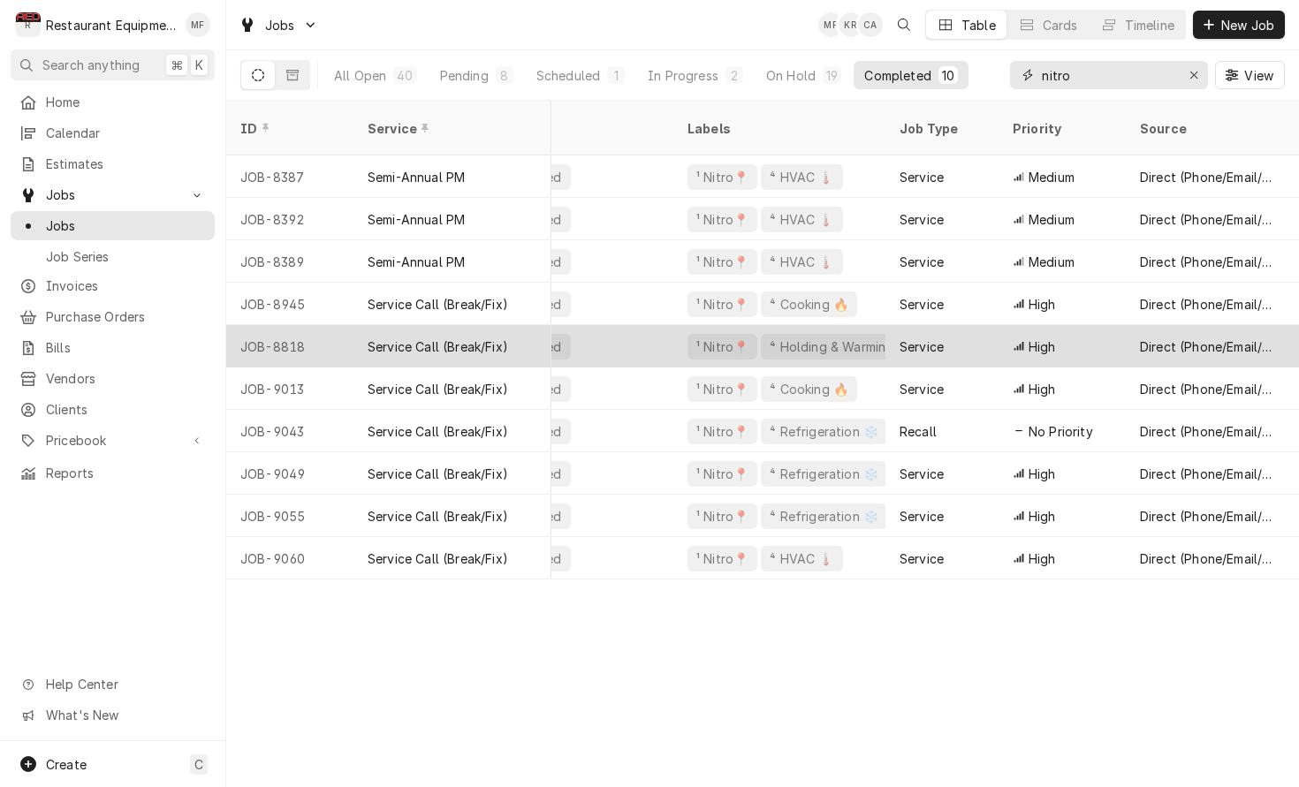
scroll to position [0, 158]
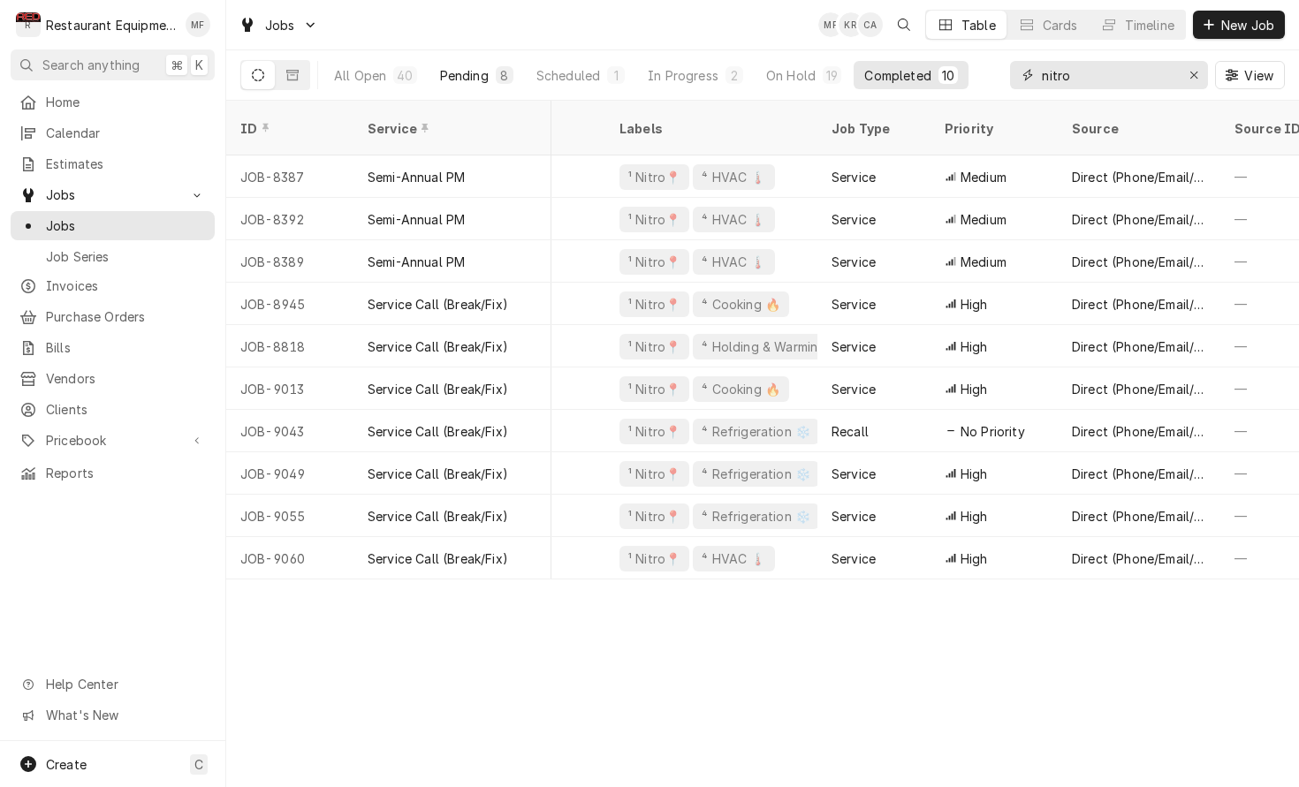
type input "nitro"
drag, startPoint x: 484, startPoint y: 78, endPoint x: 629, endPoint y: 131, distance: 154.3
click at [484, 78] on div "Pending" at bounding box center [464, 75] width 49 height 19
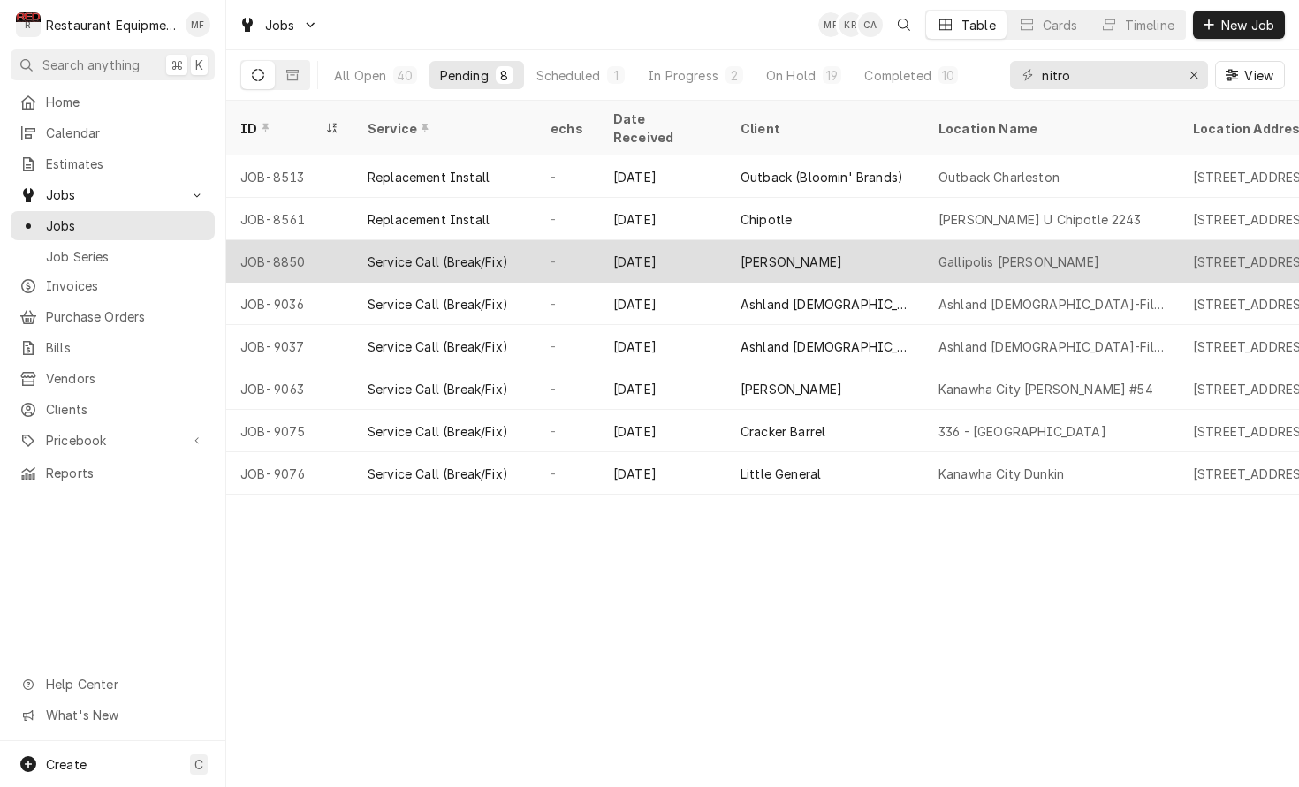
scroll to position [0, 981]
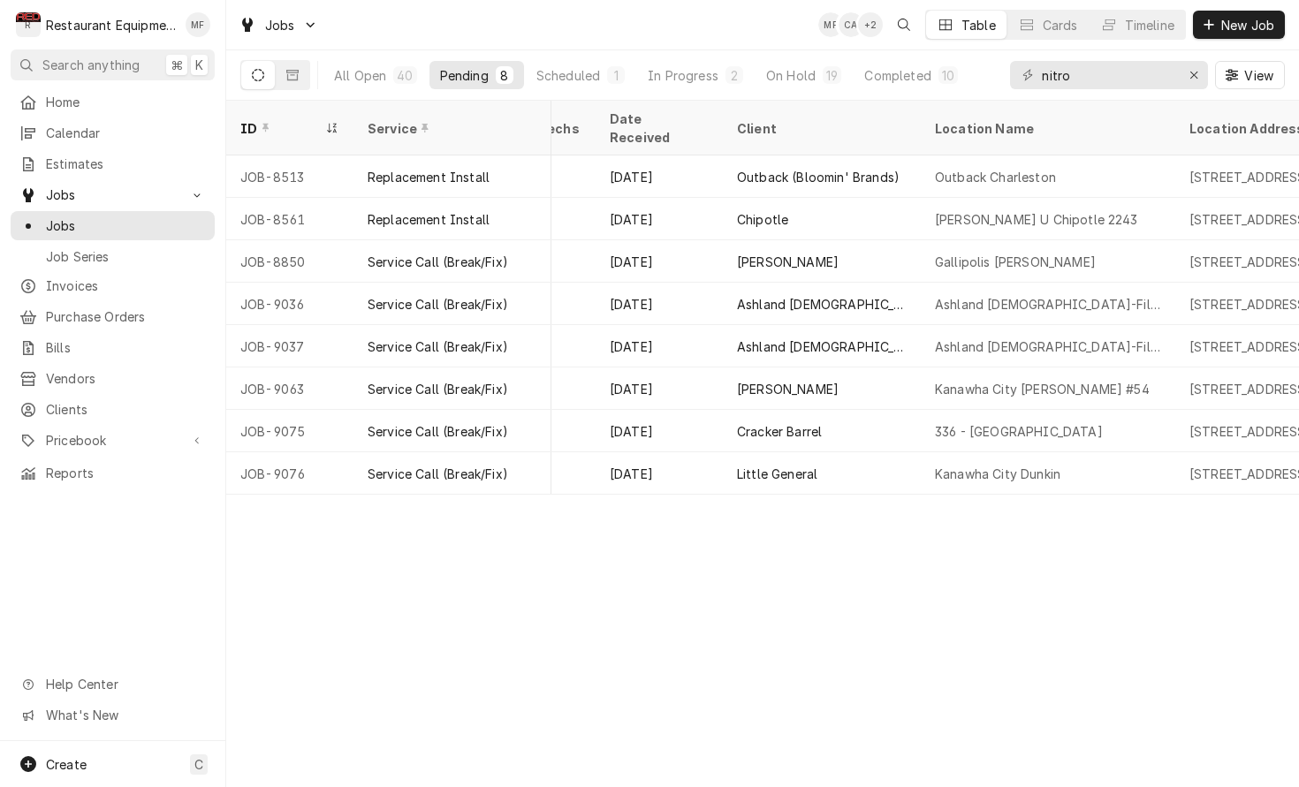
drag, startPoint x: 699, startPoint y: 86, endPoint x: 717, endPoint y: 122, distance: 40.3
click at [699, 87] on button "In Progress 2" at bounding box center [695, 75] width 117 height 28
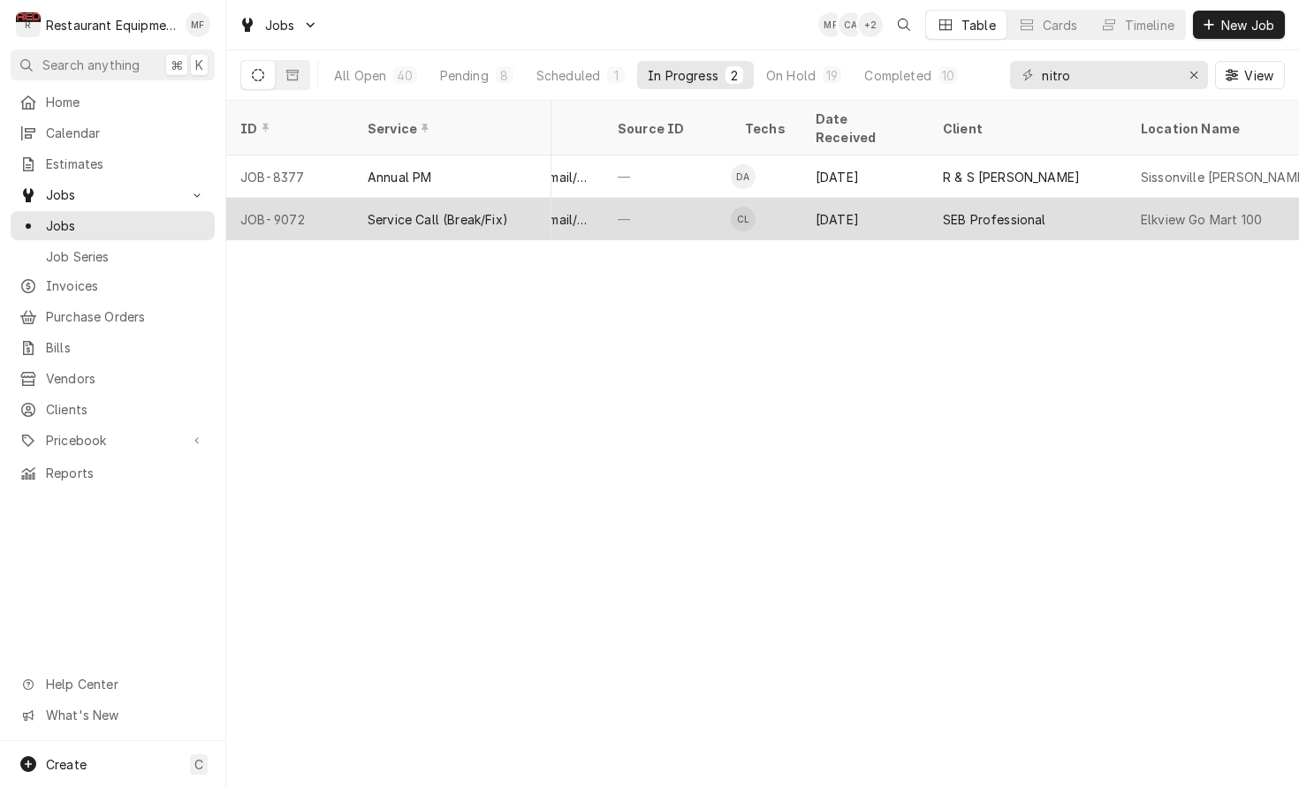
scroll to position [0, 776]
click at [1018, 210] on div "SEB Professional" at bounding box center [993, 219] width 103 height 19
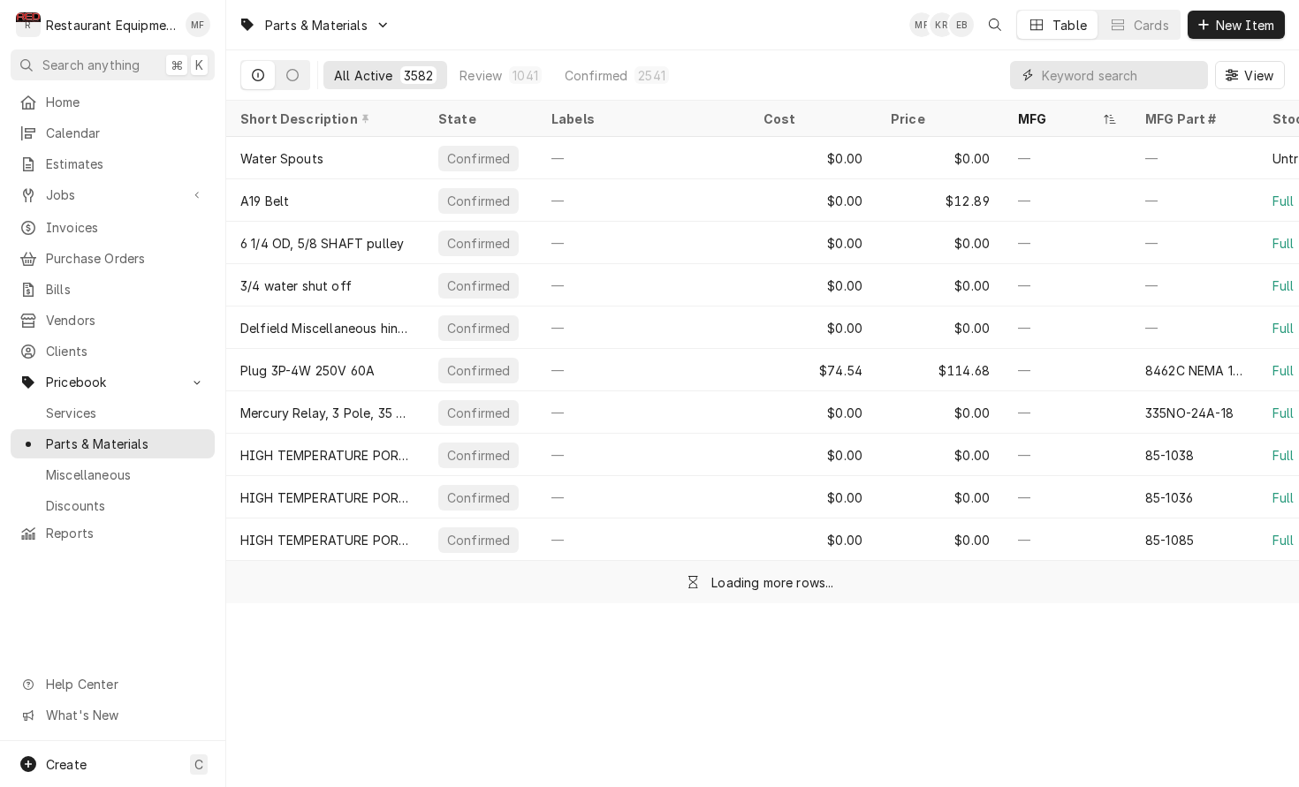
click at [1101, 76] on input "Dynamic Content Wrapper" at bounding box center [1120, 75] width 157 height 28
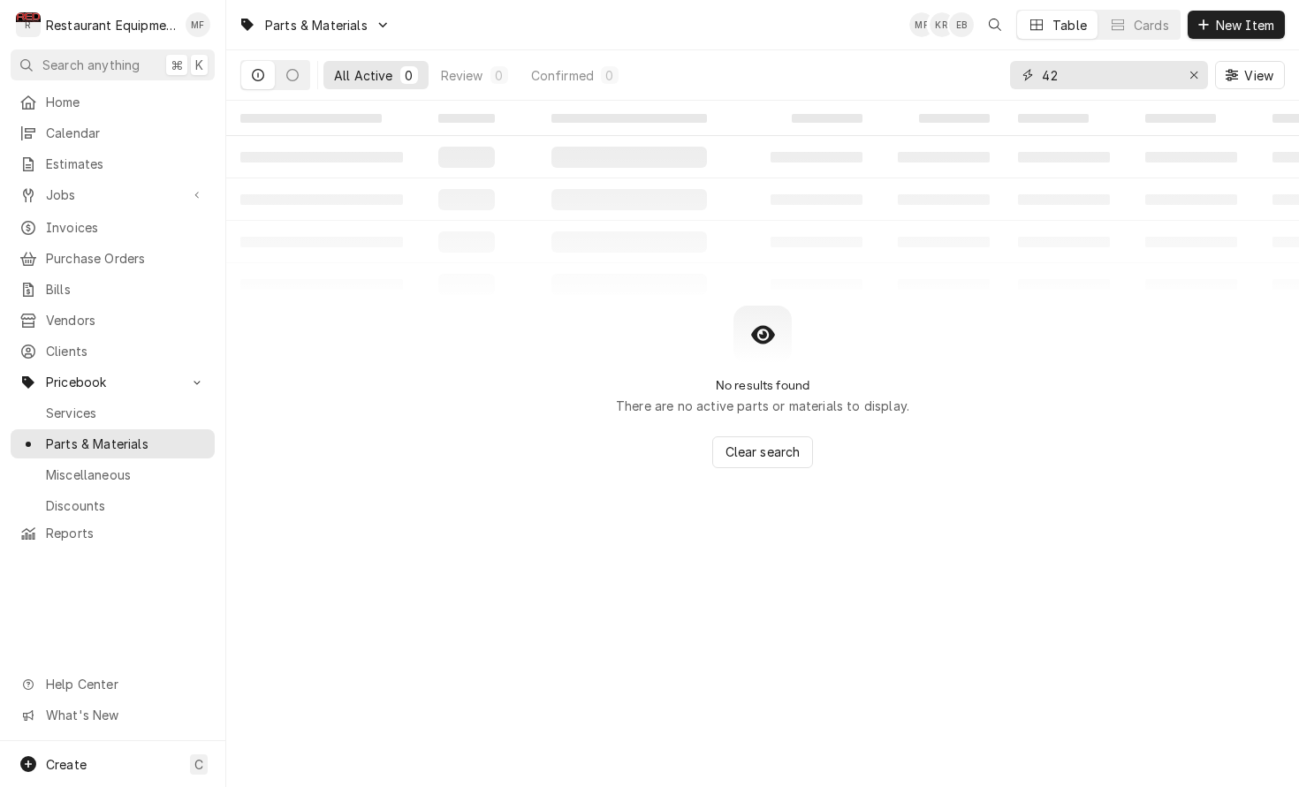
type input "4"
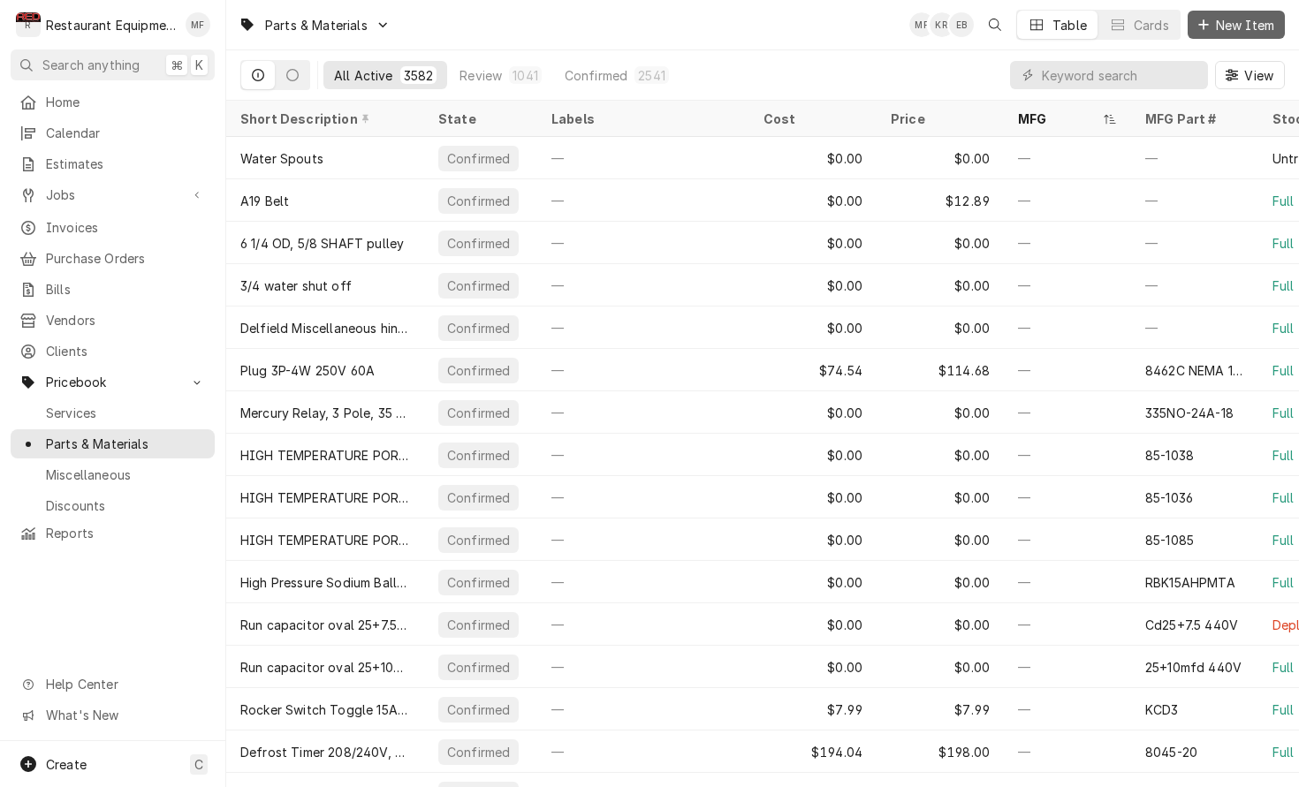
click at [1225, 30] on span "New Item" at bounding box center [1244, 25] width 65 height 19
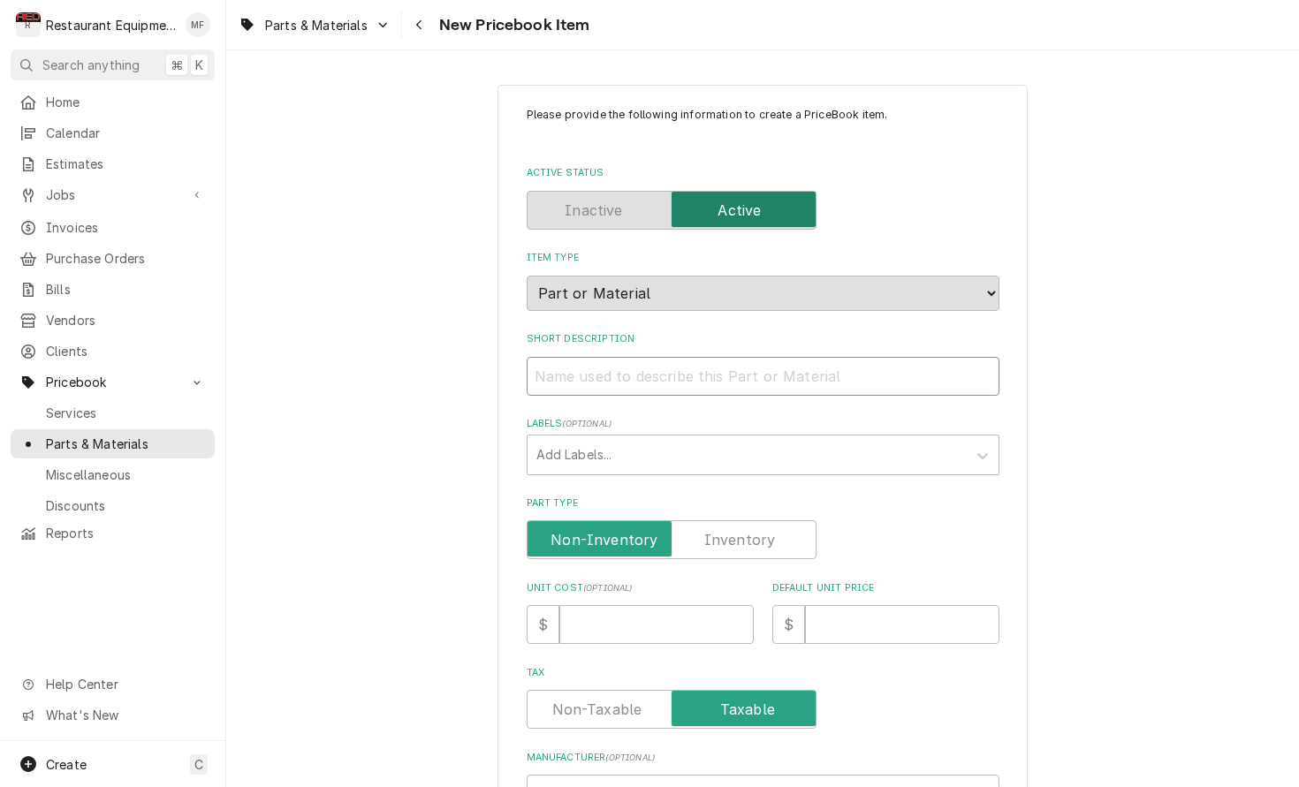
click at [857, 372] on input "Short Description" at bounding box center [763, 376] width 473 height 39
paste input "Hoshizaki 426799-01 Connector, Float Switch"
type textarea "x"
type input "Hoshizaki 426799-01 Connector, Float Switch"
drag, startPoint x: 676, startPoint y: 356, endPoint x: 531, endPoint y: 365, distance: 145.2
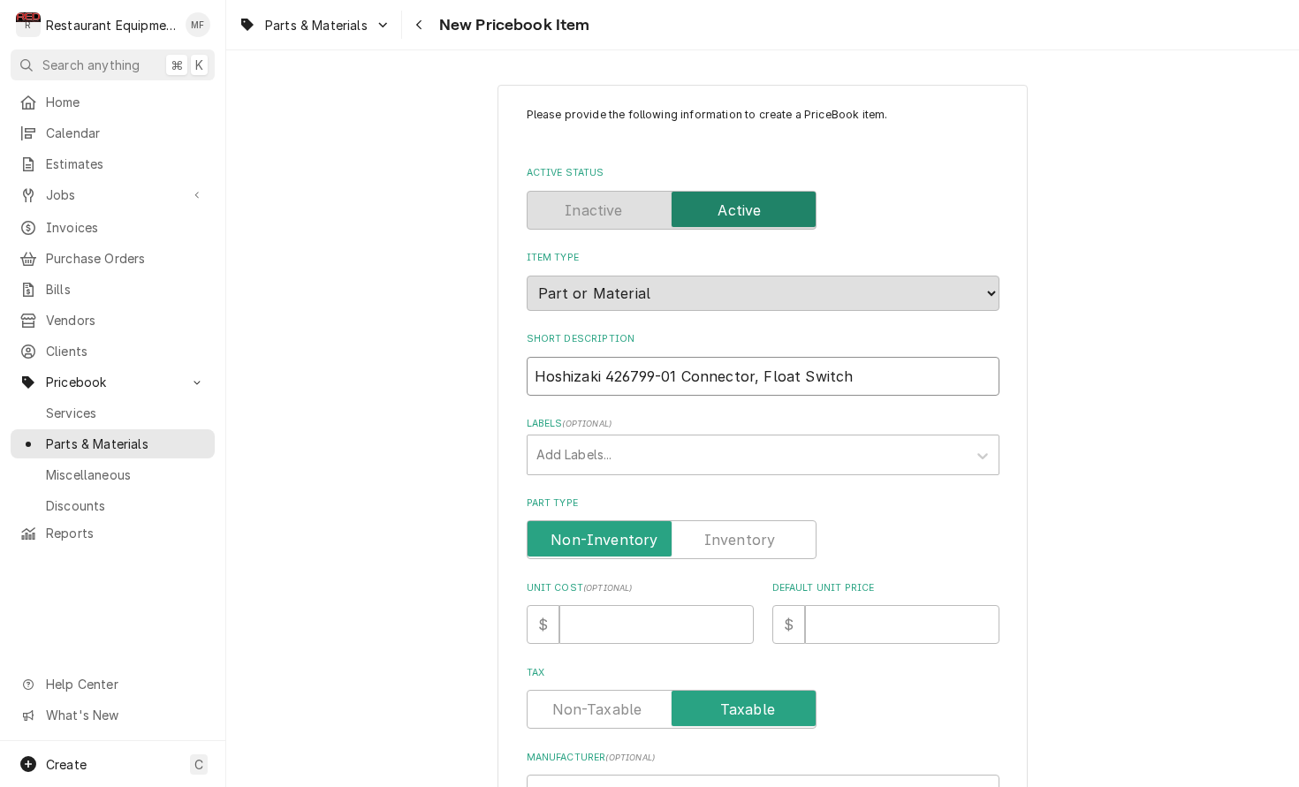
click at [530, 365] on input "Hoshizaki 426799-01 Connector, Float Switch" at bounding box center [763, 376] width 473 height 39
type textarea "x"
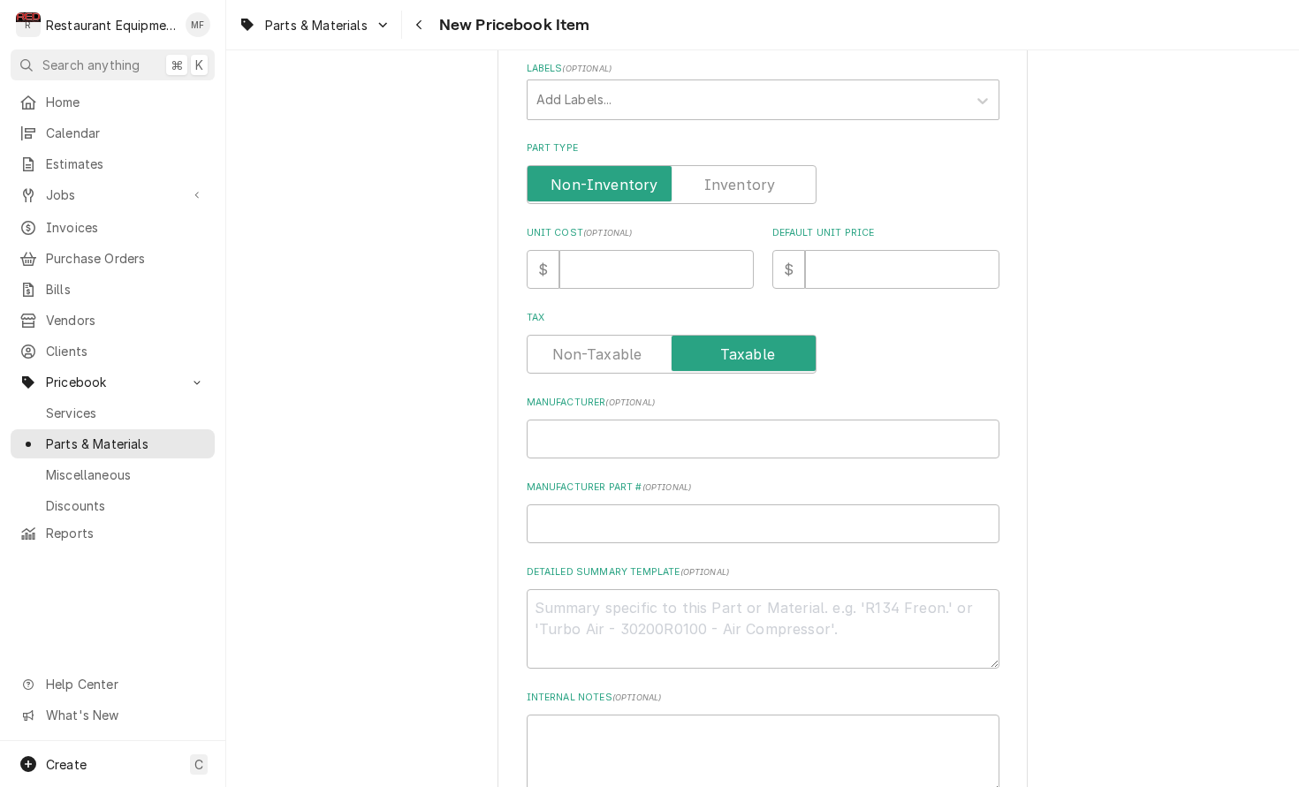
scroll to position [365, 0]
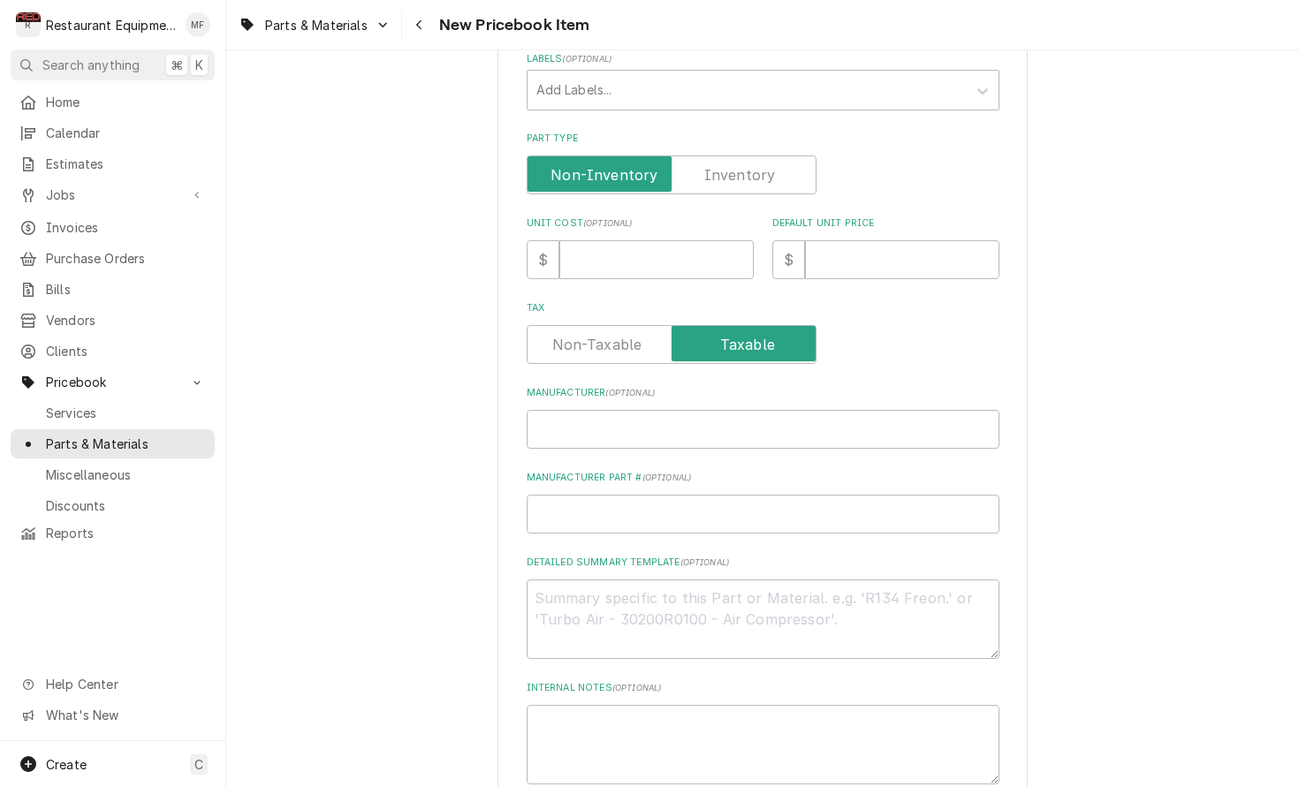
type input "Connector, Float Switch"
click at [679, 421] on input "Manufacturer ( optional )" at bounding box center [763, 429] width 473 height 39
paste input "Hoshizaki 426799-01"
type textarea "x"
type input "Hoshizaki 426799-01"
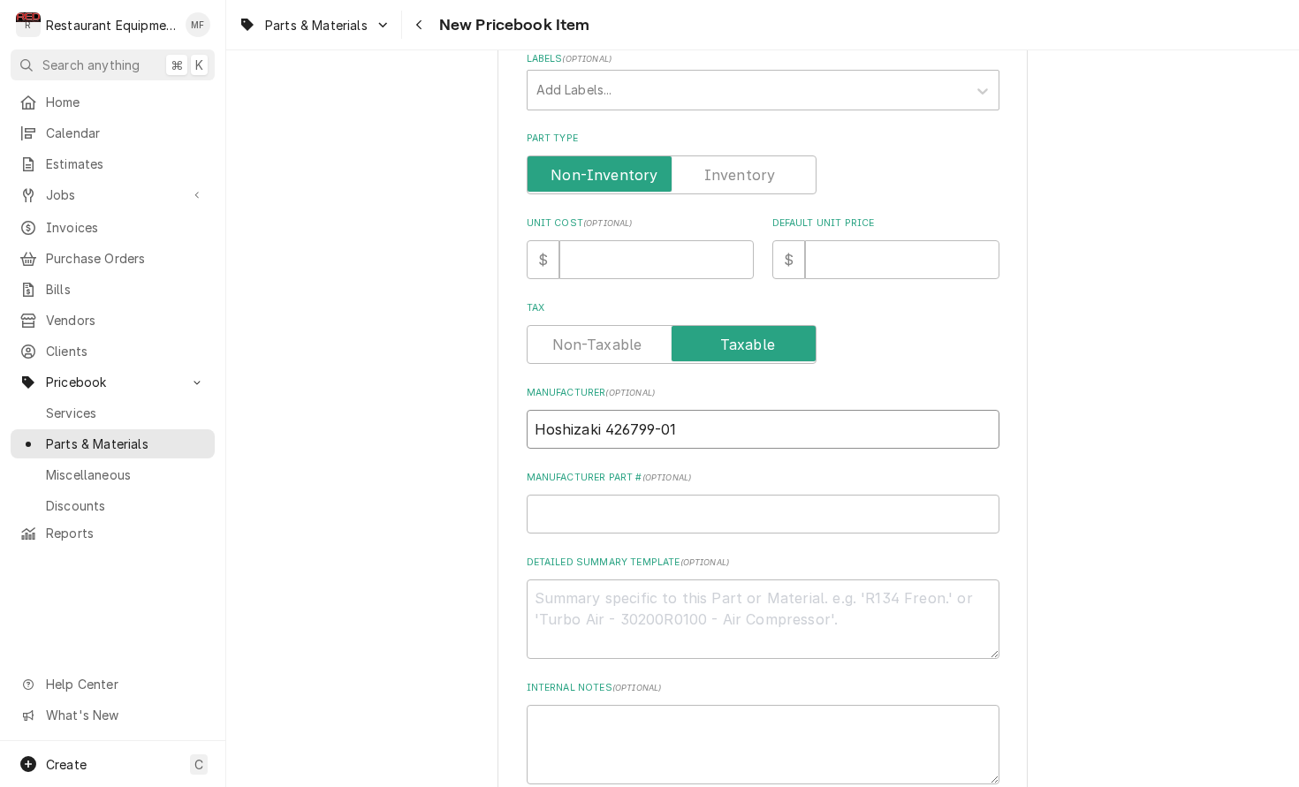
drag, startPoint x: 675, startPoint y: 414, endPoint x: 624, endPoint y: 413, distance: 51.3
click at [607, 416] on input "Hoshizaki 426799-01" at bounding box center [763, 429] width 473 height 39
type textarea "x"
type input "Hoshizaki"
click at [677, 497] on input "Manufacturer Part # ( optional )" at bounding box center [763, 514] width 473 height 39
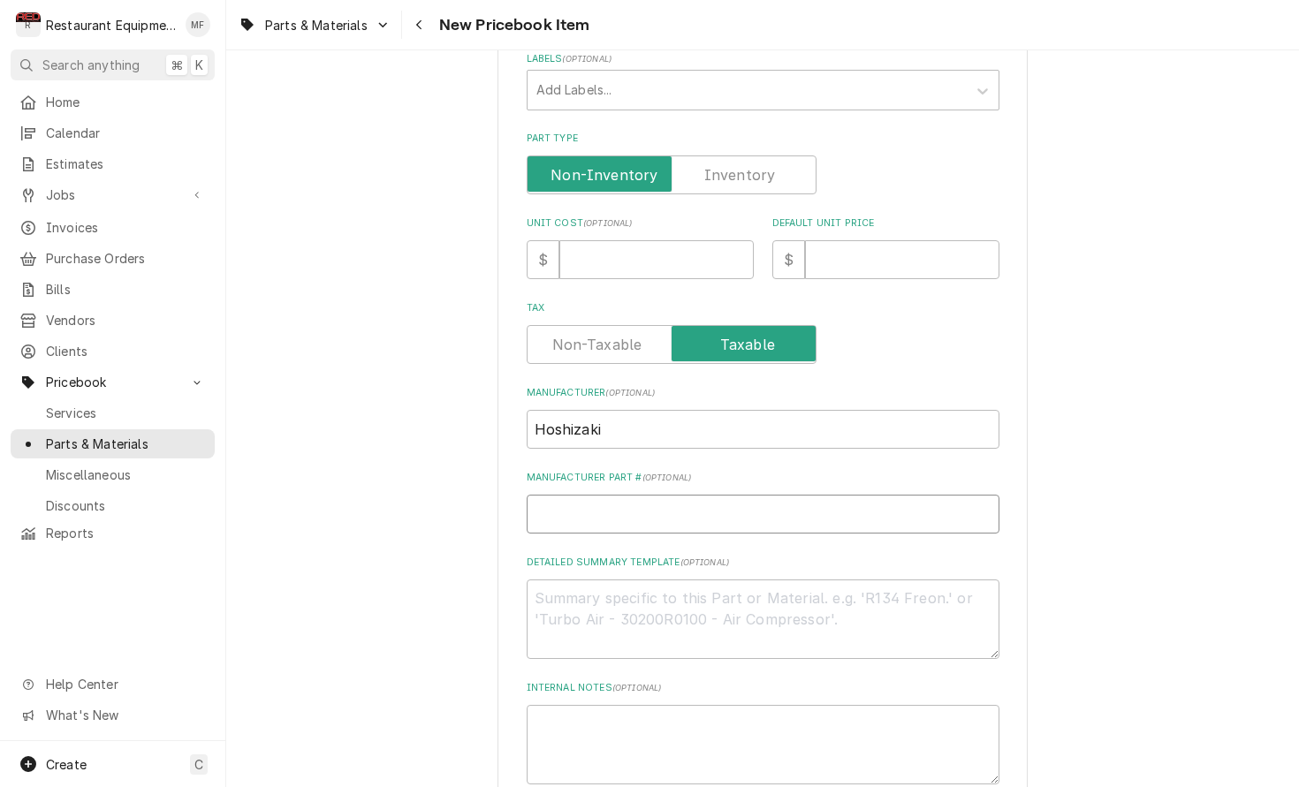
paste input "426799-01"
type textarea "x"
type input "426799-01"
drag, startPoint x: 624, startPoint y: 206, endPoint x: 627, endPoint y: 219, distance: 13.7
click at [624, 218] on span "( optional )" at bounding box center [607, 223] width 49 height 10
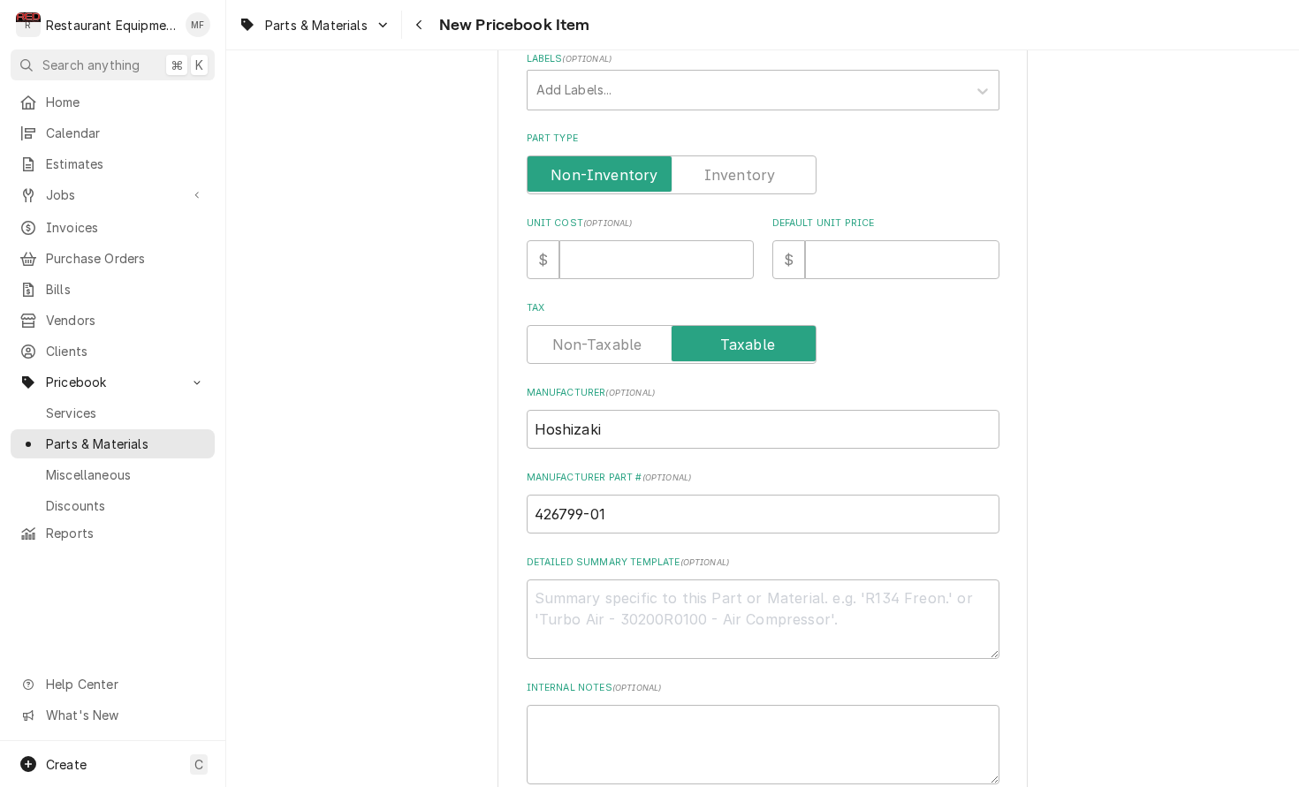
click at [624, 240] on input "Unit Cost ( optional )" at bounding box center [656, 259] width 194 height 39
type textarea "x"
type input "1"
type textarea "x"
type input "18"
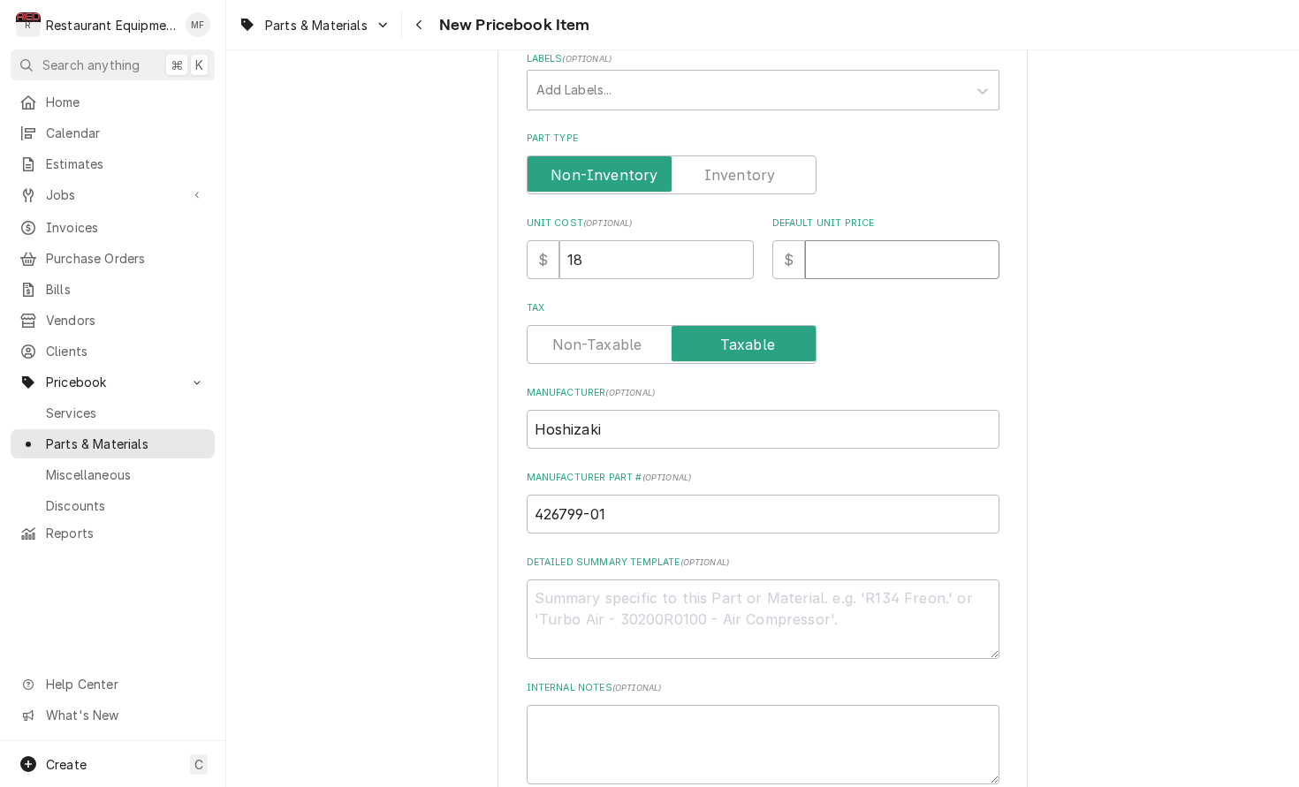
type textarea "x"
type input "2"
type textarea "x"
type input "22"
type textarea "x"
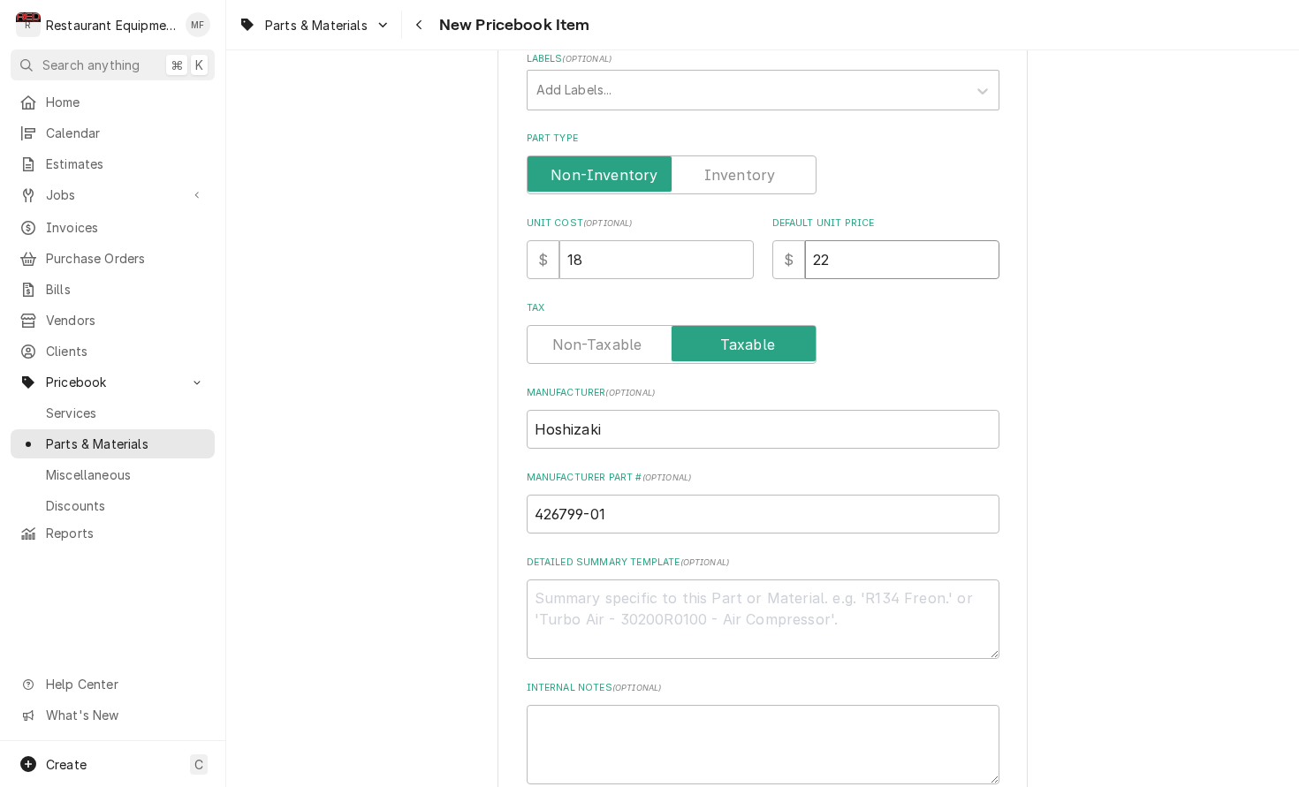
type input "22.5"
type textarea "x"
type input "22.50"
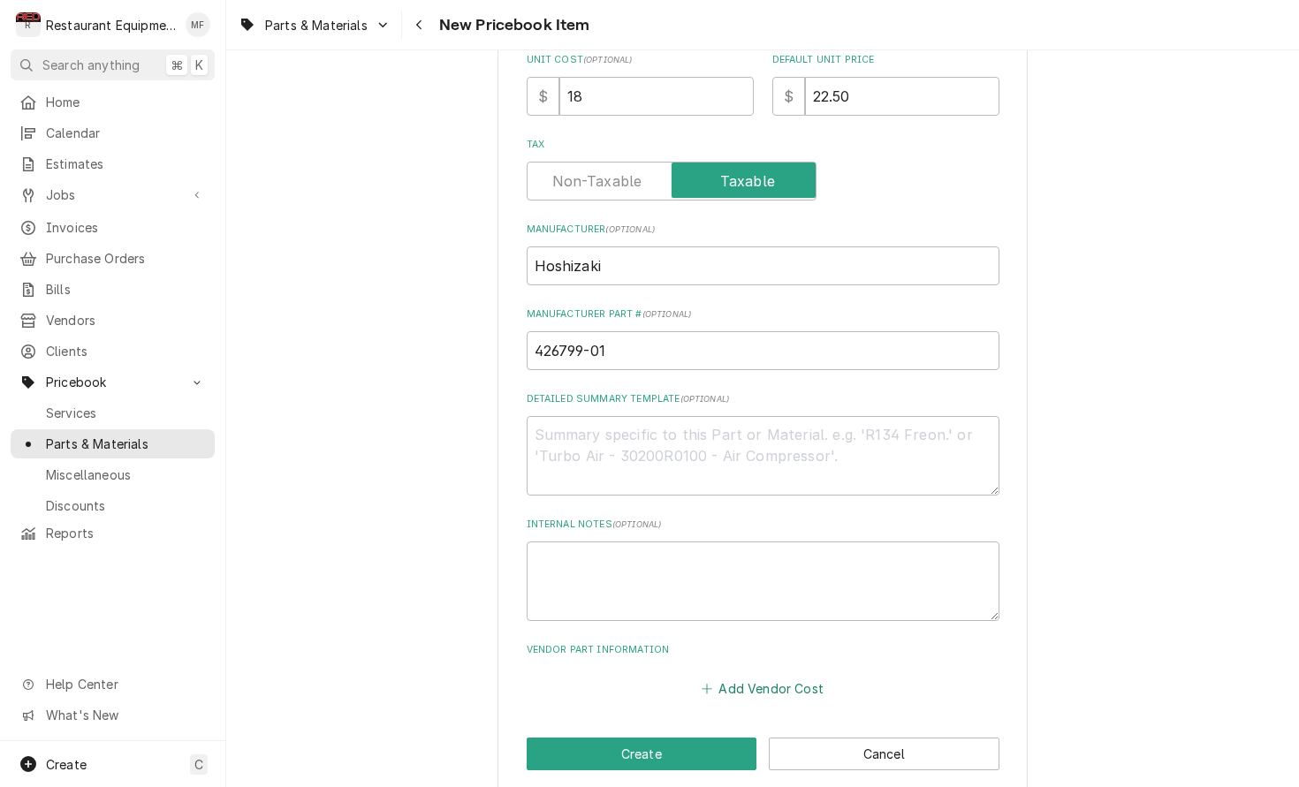
click at [763, 676] on button "Add Vendor Cost" at bounding box center [763, 688] width 128 height 25
type textarea "x"
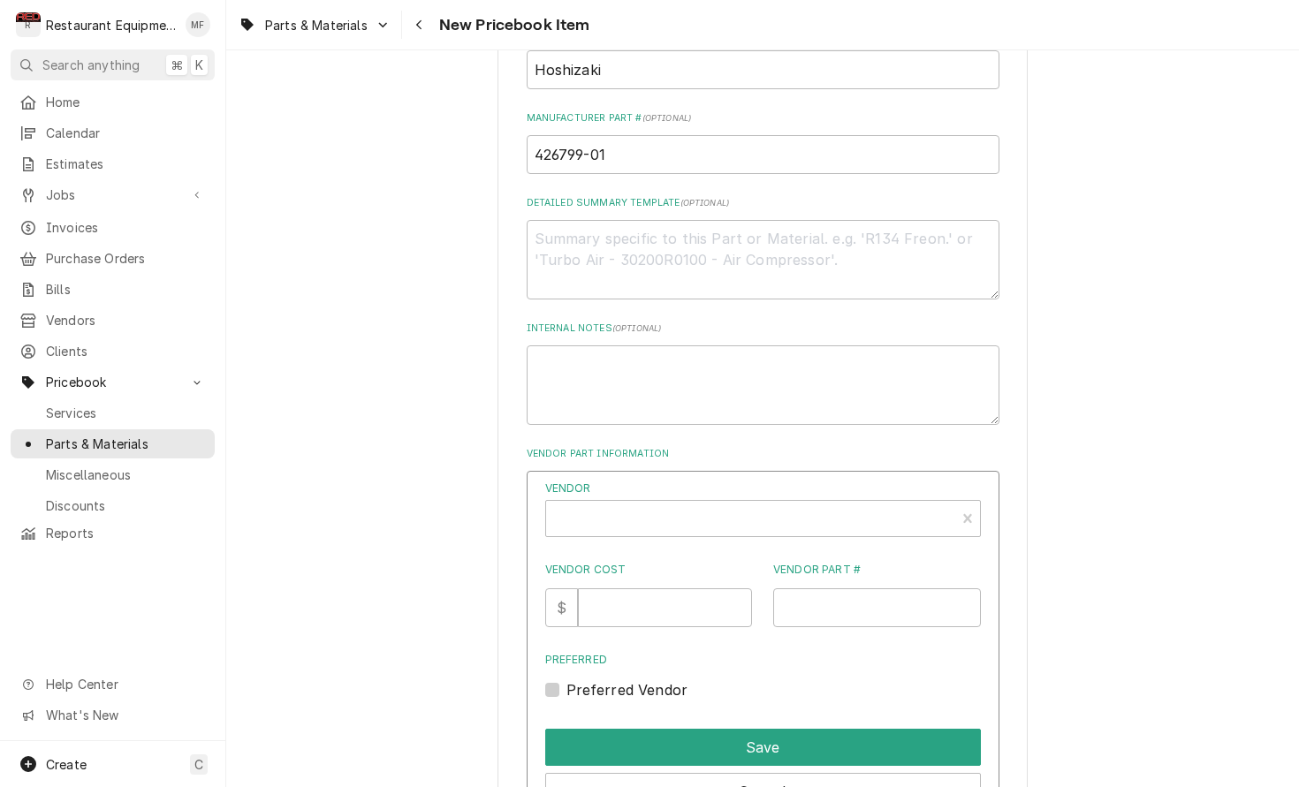
scroll to position [757, 0]
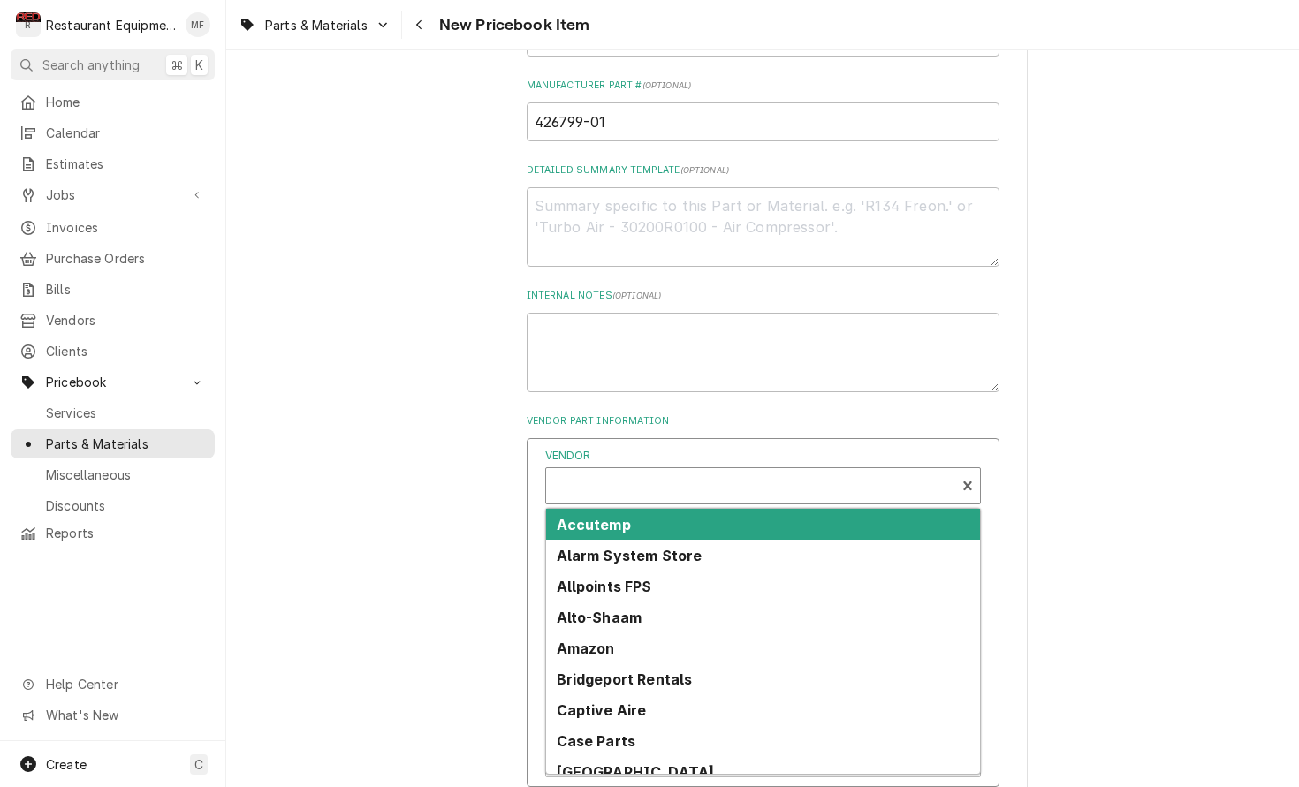
click at [646, 472] on div "Vendor" at bounding box center [750, 493] width 391 height 42
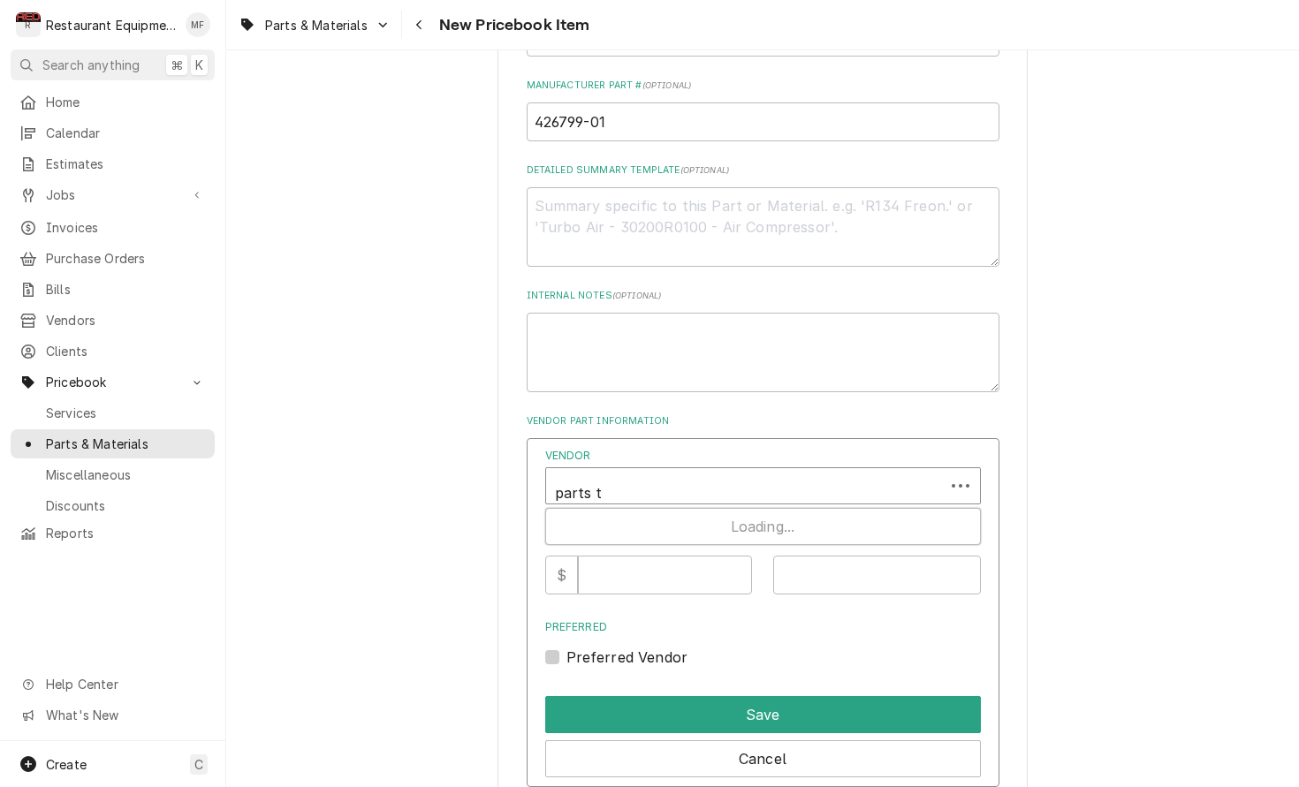
type input "parts to"
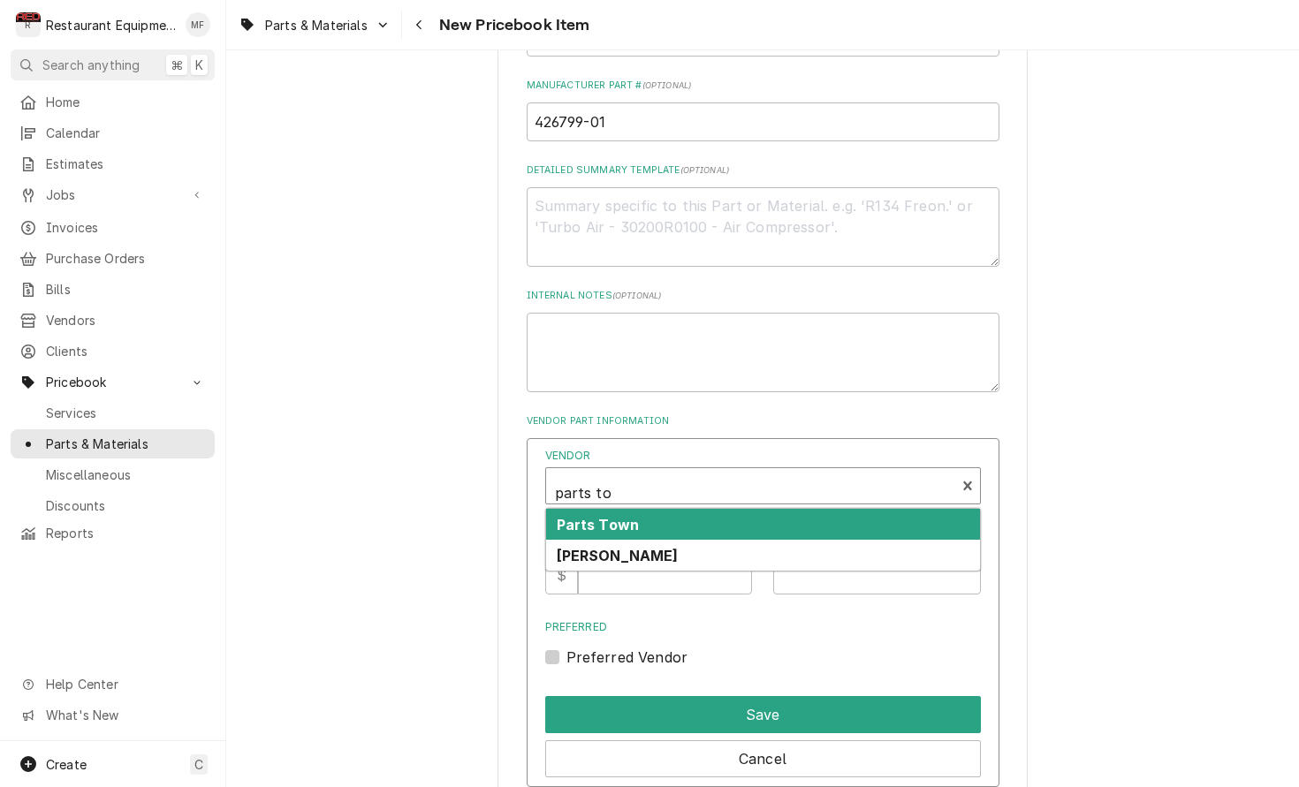
click at [666, 509] on div "Parts Town" at bounding box center [763, 524] width 434 height 31
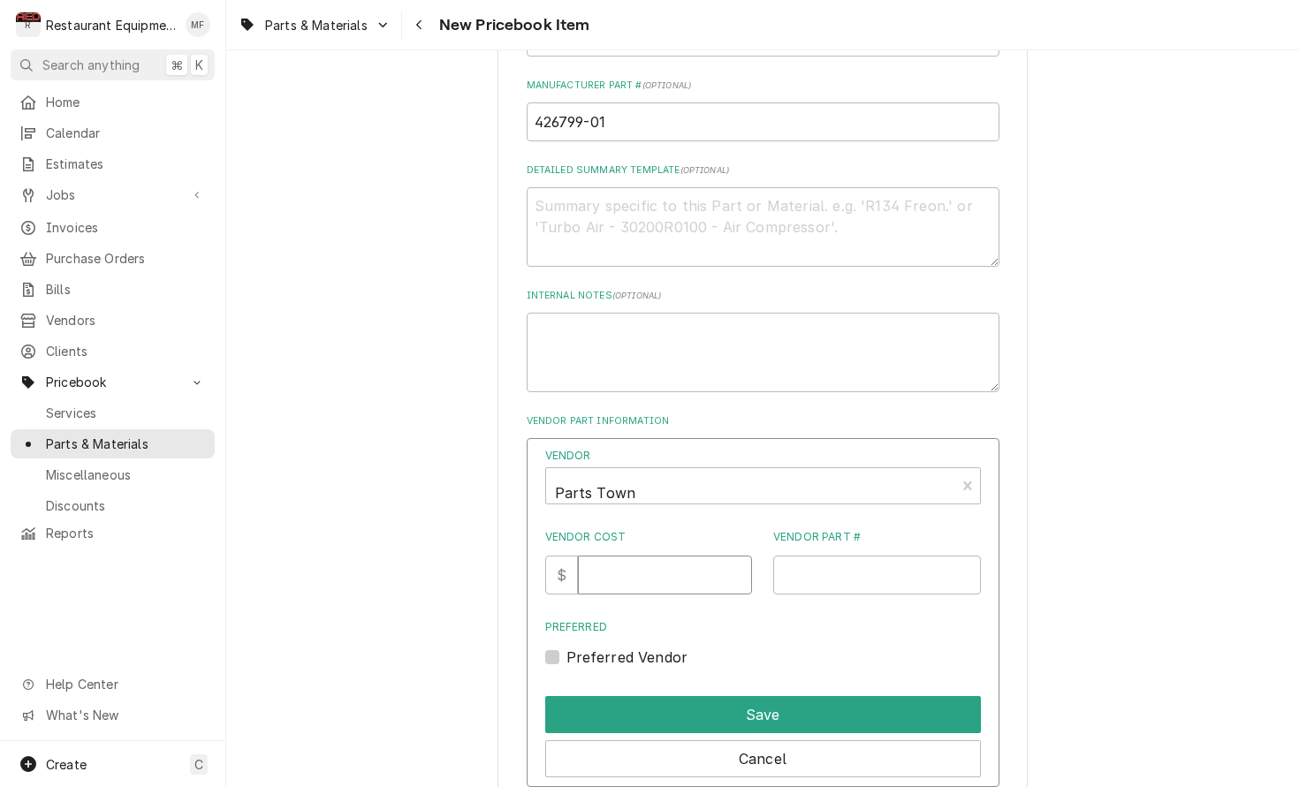
click at [628, 562] on input "Vendor Cost" at bounding box center [665, 575] width 174 height 39
type input "18"
click at [790, 566] on input "Vendor Part #" at bounding box center [877, 575] width 208 height 39
paste input "HOS426799-01"
type input "HOS426799-01"
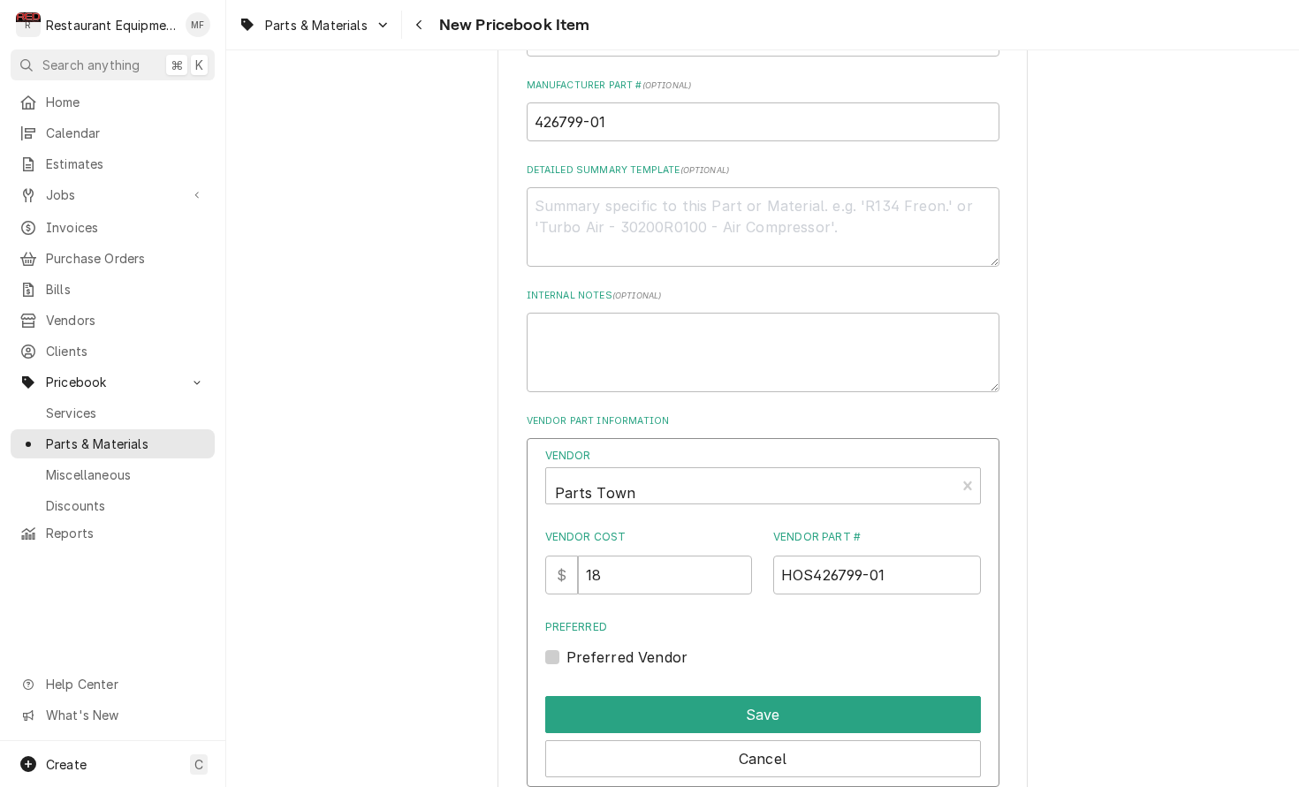
click at [566, 647] on label "Preferred Vendor" at bounding box center [627, 657] width 122 height 21
click at [566, 647] on input "Preferred" at bounding box center [784, 666] width 436 height 39
checkbox input "true"
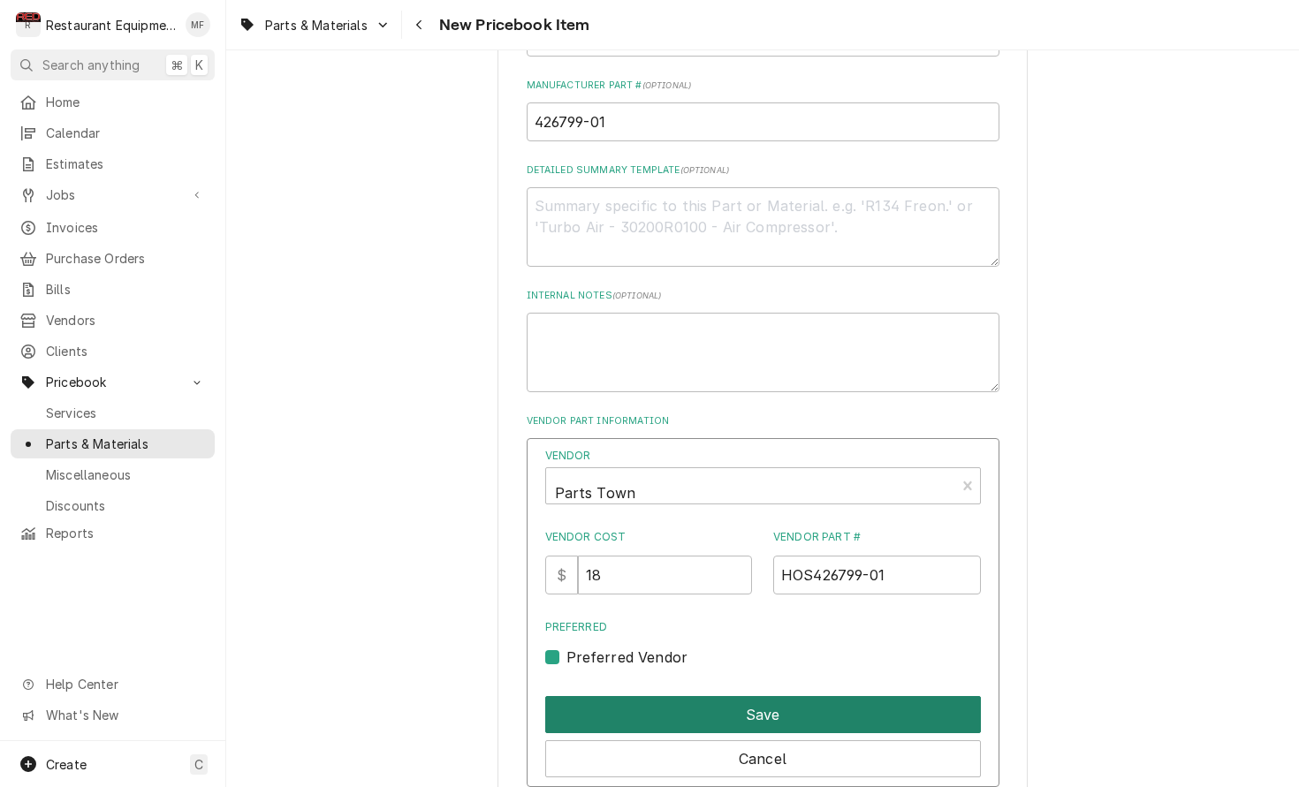
click at [741, 696] on button "Save" at bounding box center [763, 714] width 436 height 37
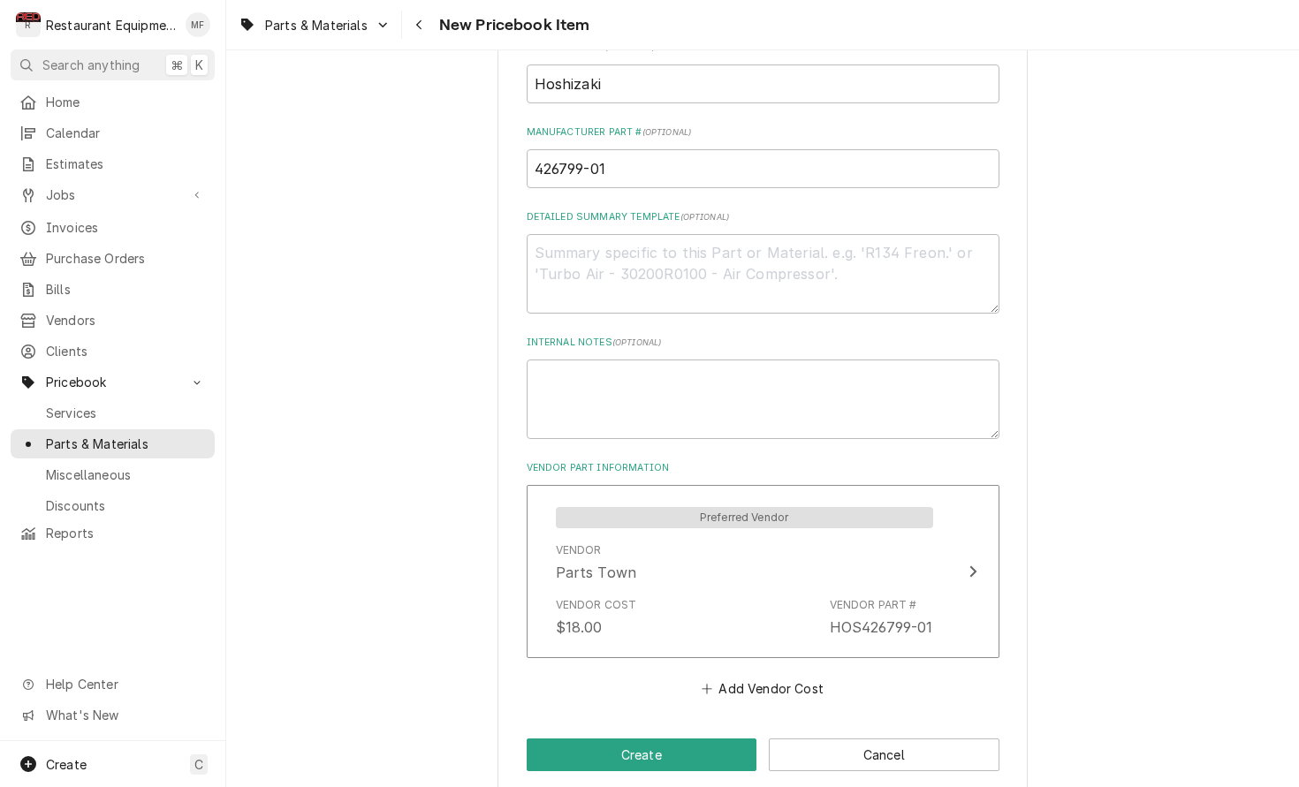
scroll to position [0, 0]
click at [713, 739] on button "Create" at bounding box center [642, 755] width 231 height 33
type textarea "x"
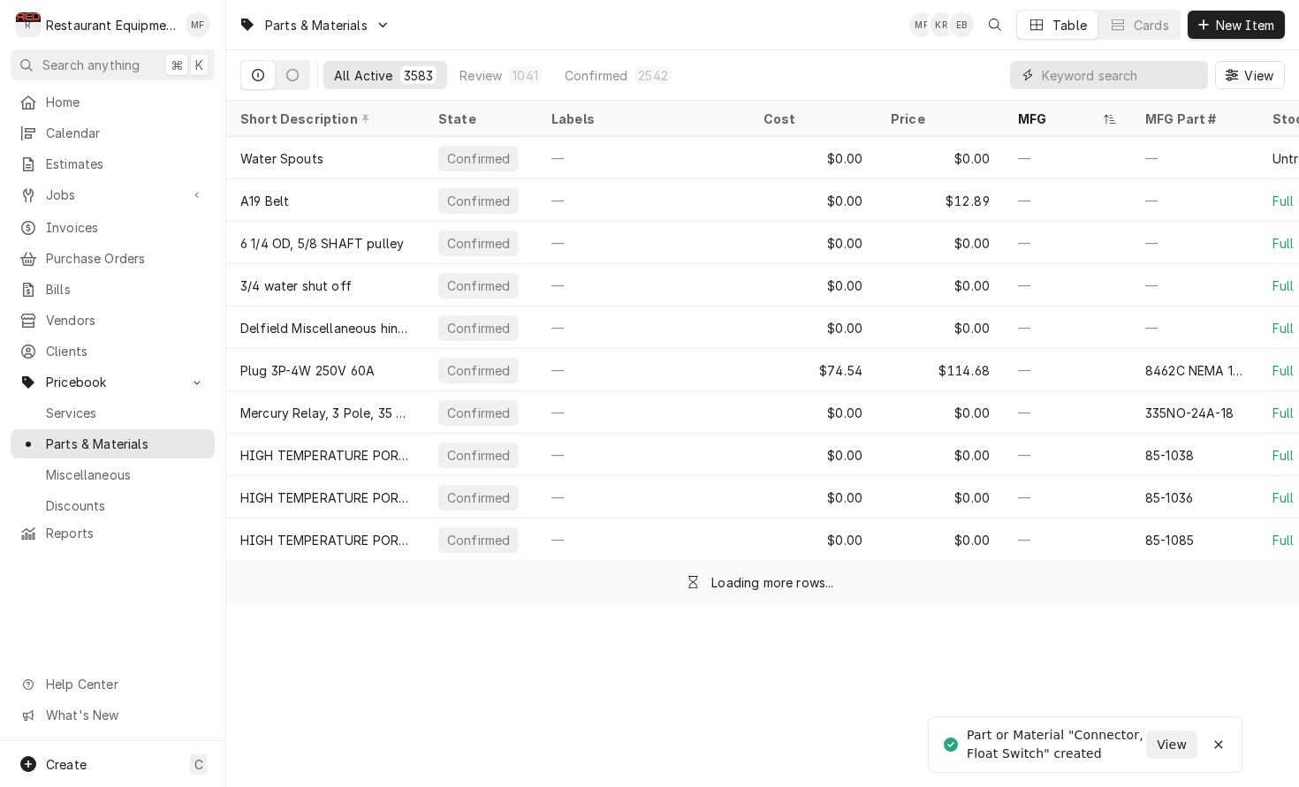
click at [1158, 70] on input "Dynamic Content Wrapper" at bounding box center [1120, 75] width 157 height 28
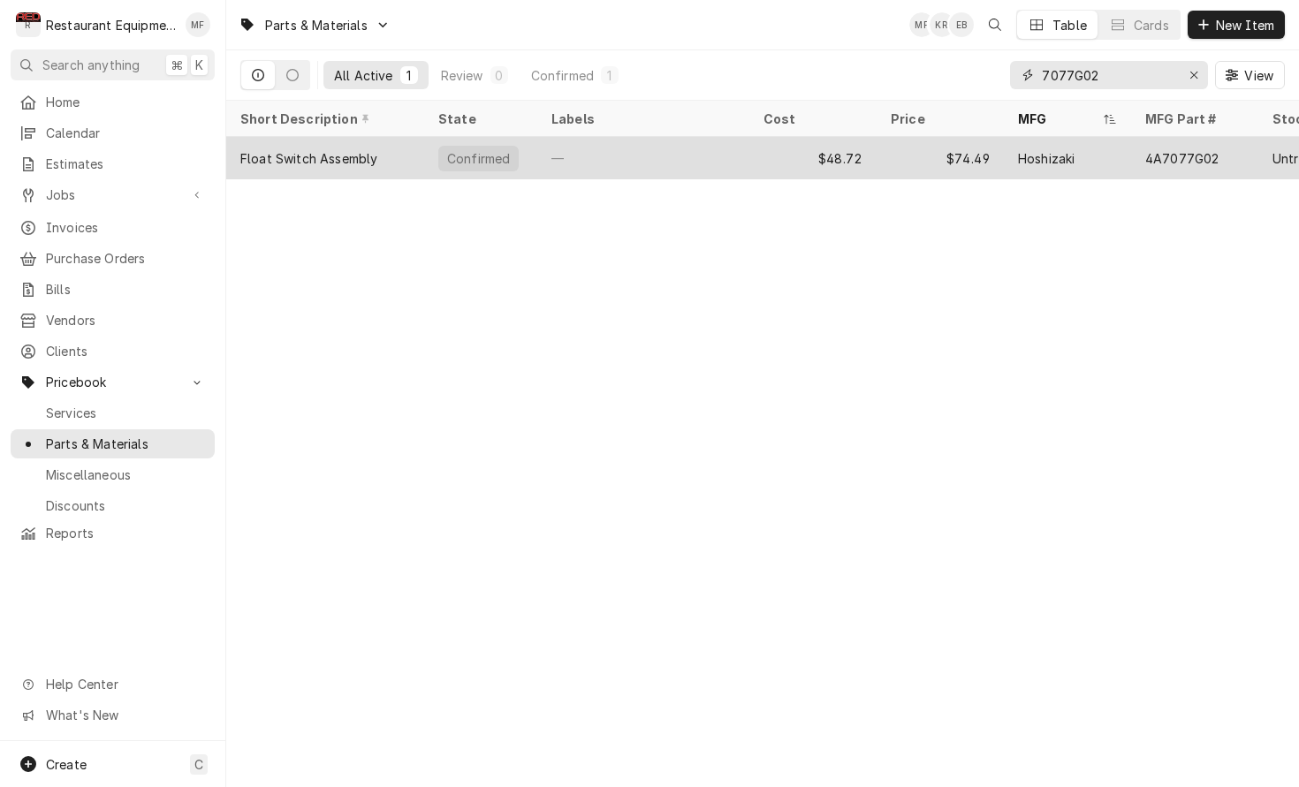
type input "7077G02"
click at [1120, 150] on div "Hoshizaki" at bounding box center [1067, 158] width 127 height 42
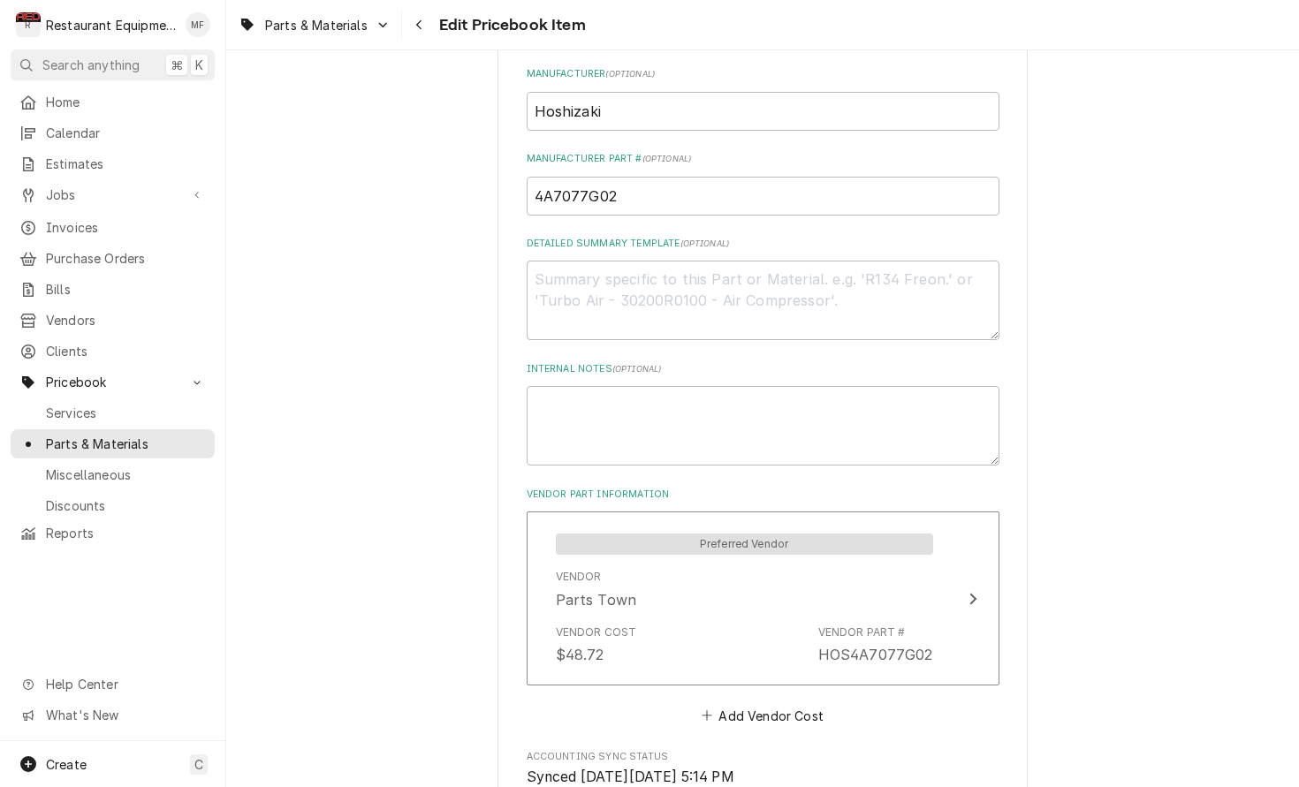
scroll to position [710, 0]
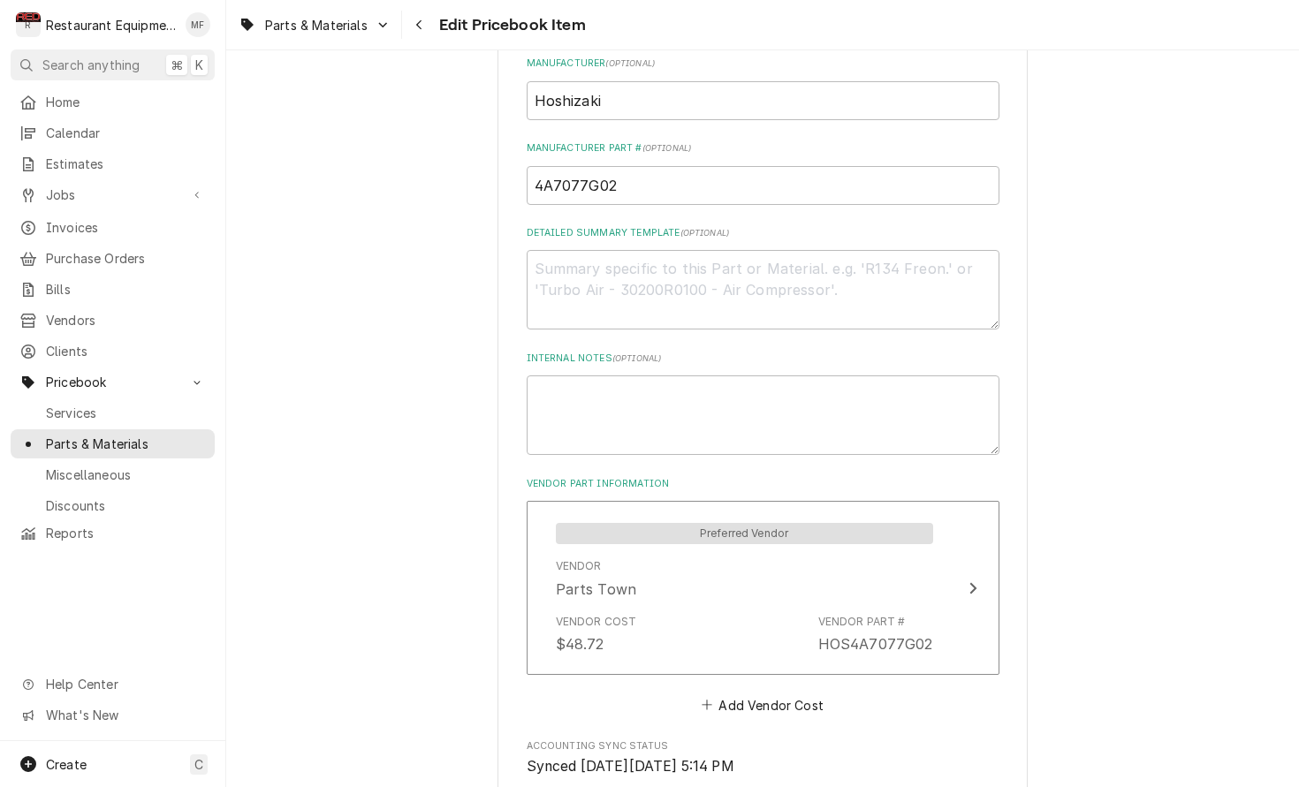
type textarea "x"
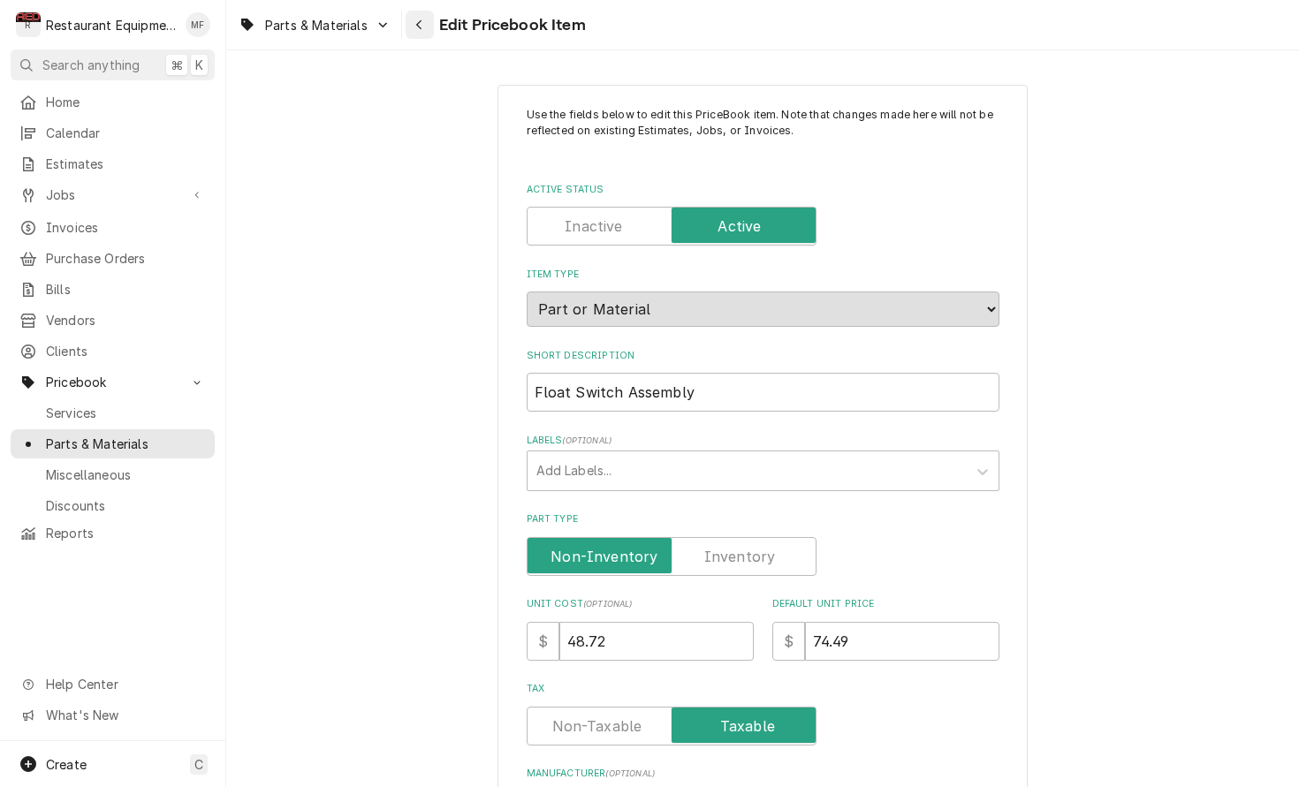
scroll to position [0, 0]
click at [418, 31] on div "Navigate back" at bounding box center [420, 25] width 18 height 18
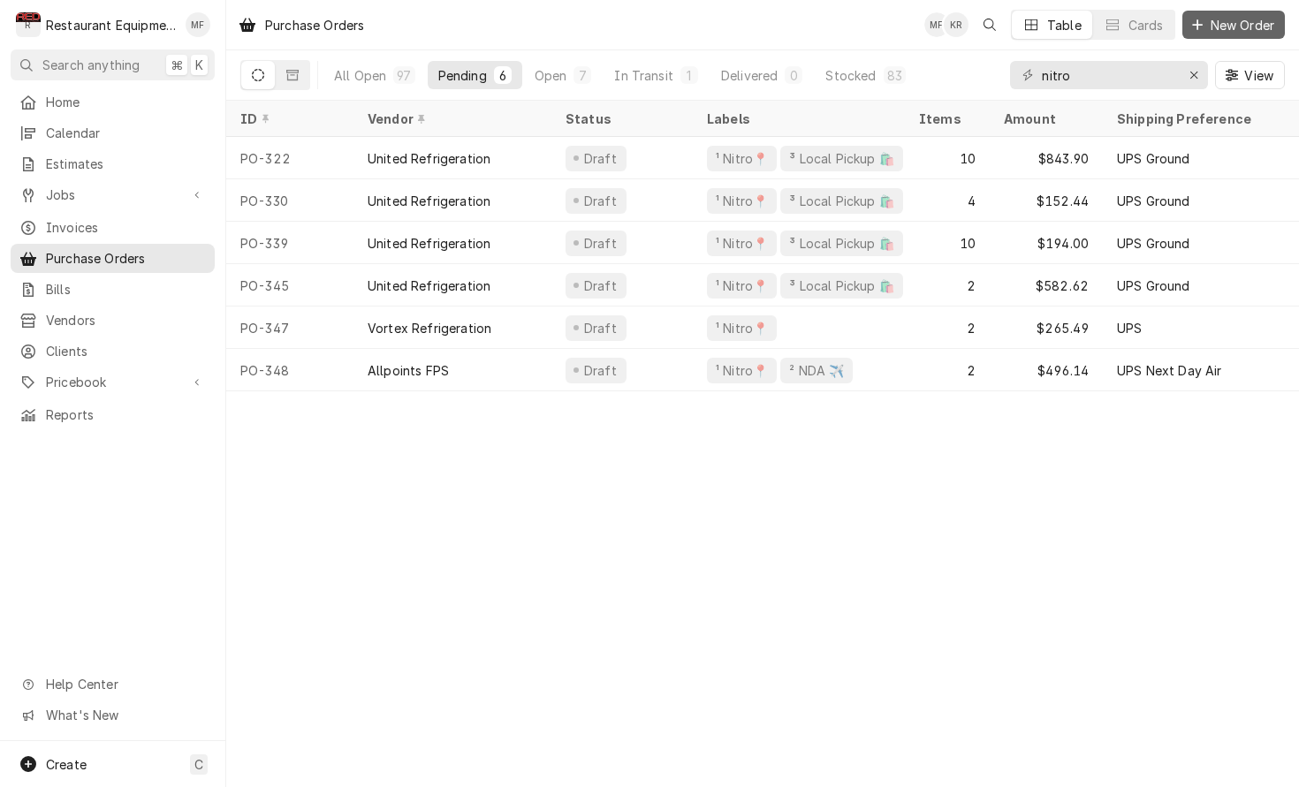
click at [1244, 26] on span "New Order" at bounding box center [1242, 25] width 71 height 19
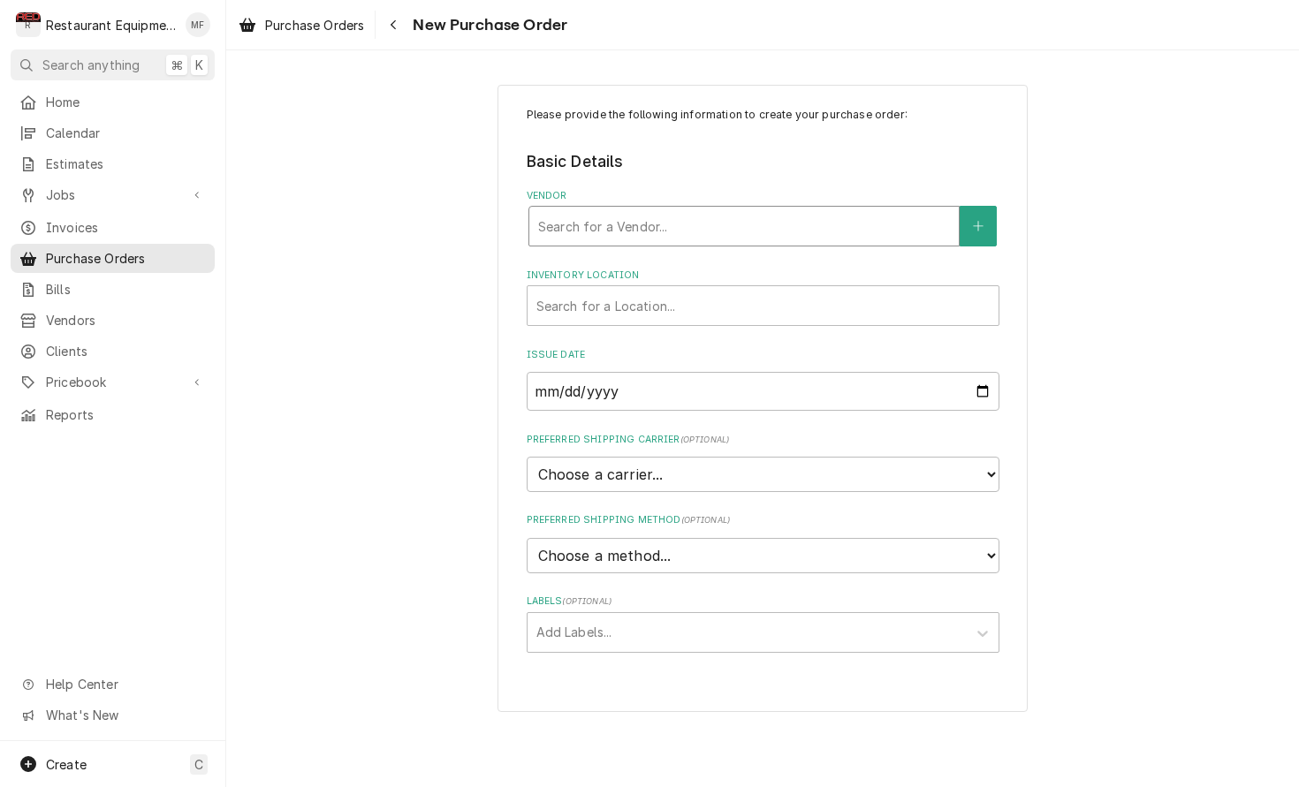
click at [716, 236] on div "Vendor" at bounding box center [744, 226] width 412 height 32
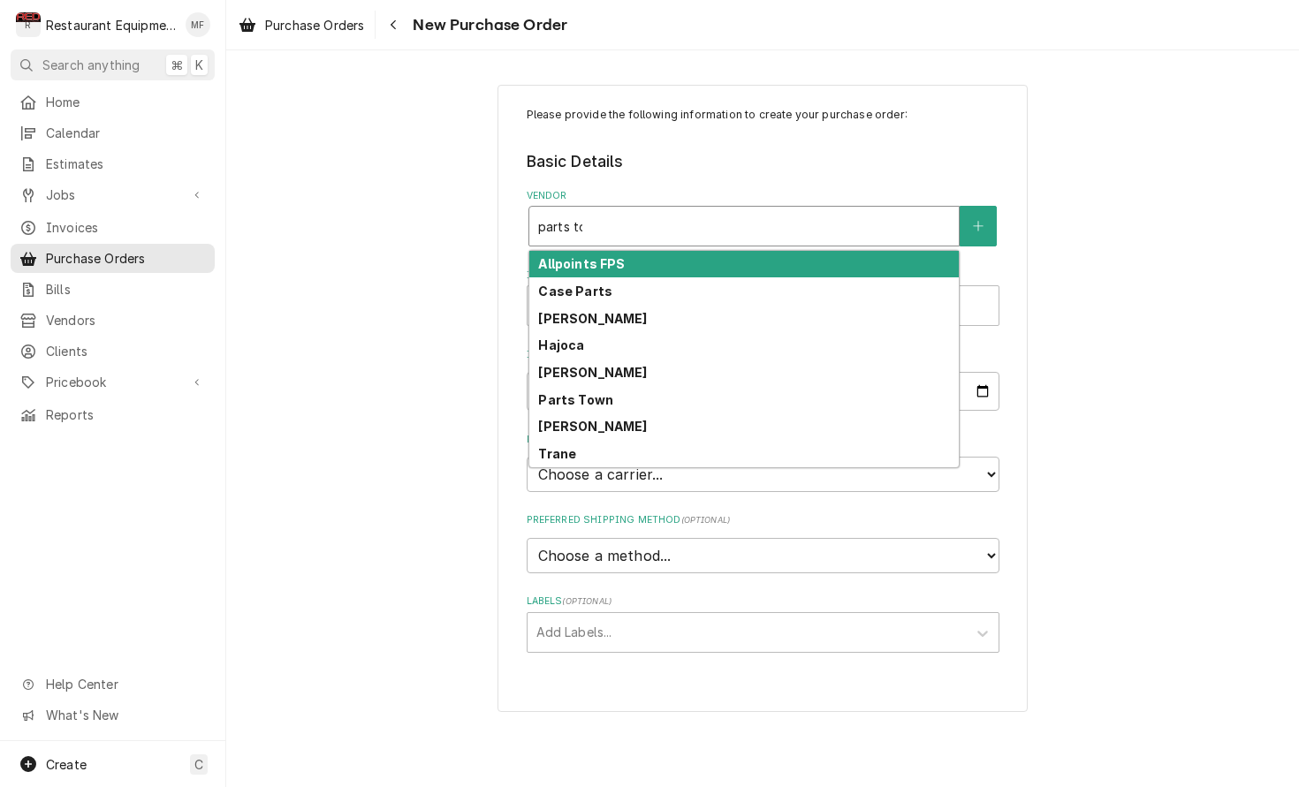
type input "parts tow"
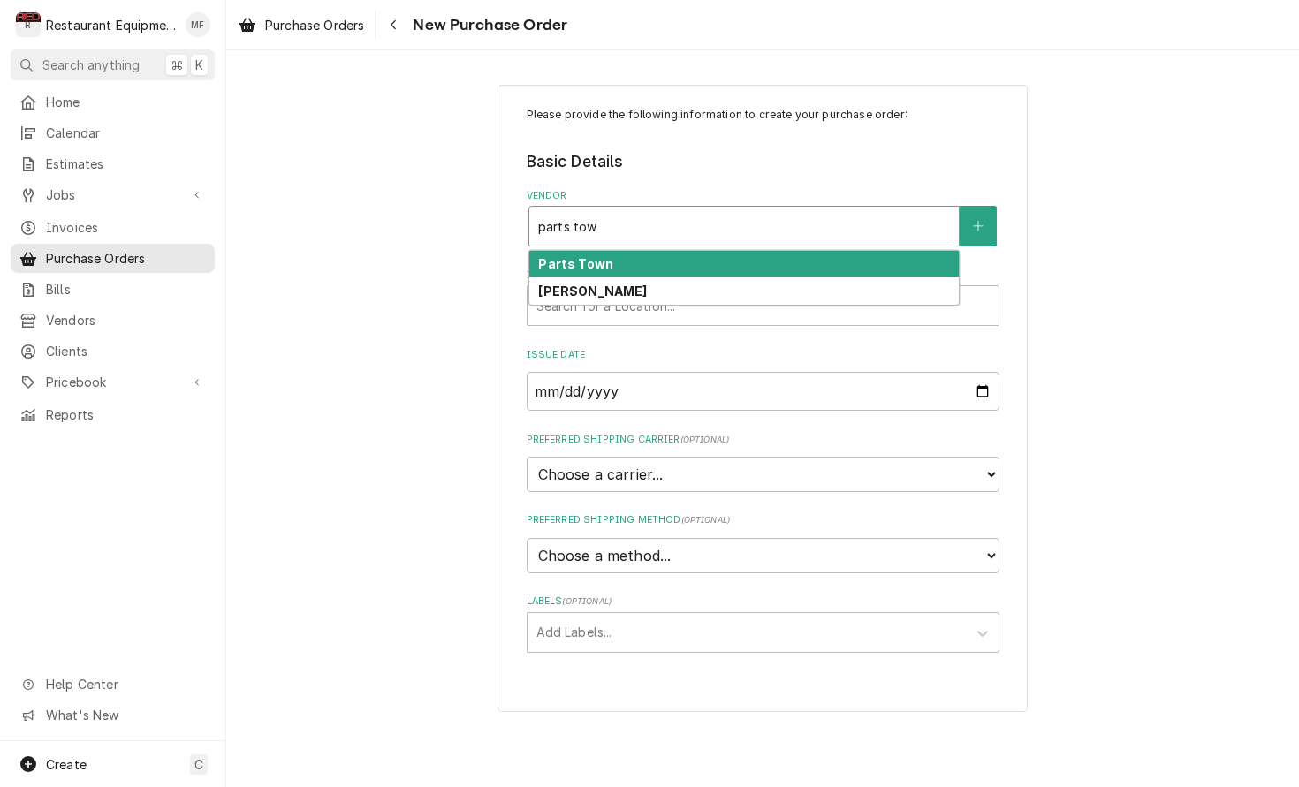
click at [651, 260] on div "Parts Town" at bounding box center [743, 264] width 429 height 27
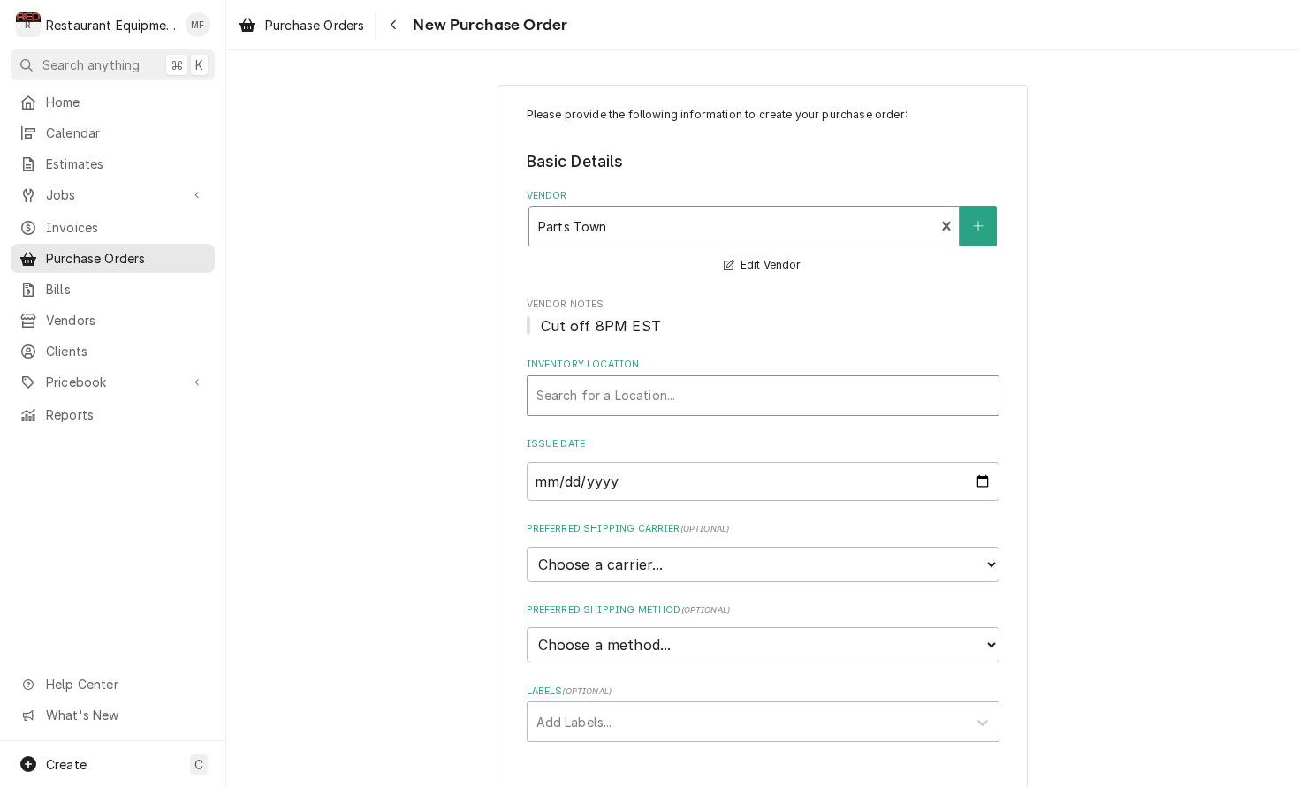
click at [635, 396] on div "Search for a Location..." at bounding box center [762, 395] width 453 height 19
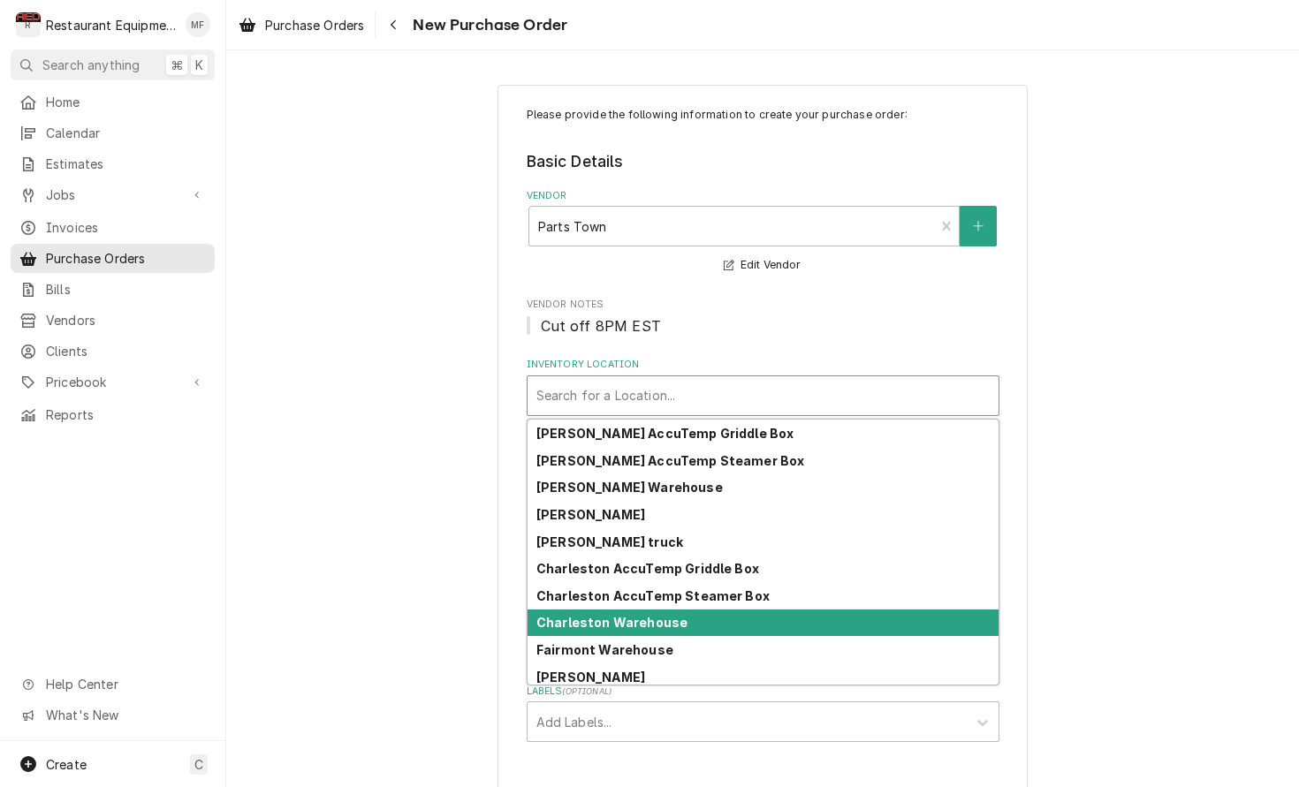
click at [686, 620] on div "Charleston Warehouse" at bounding box center [762, 623] width 471 height 27
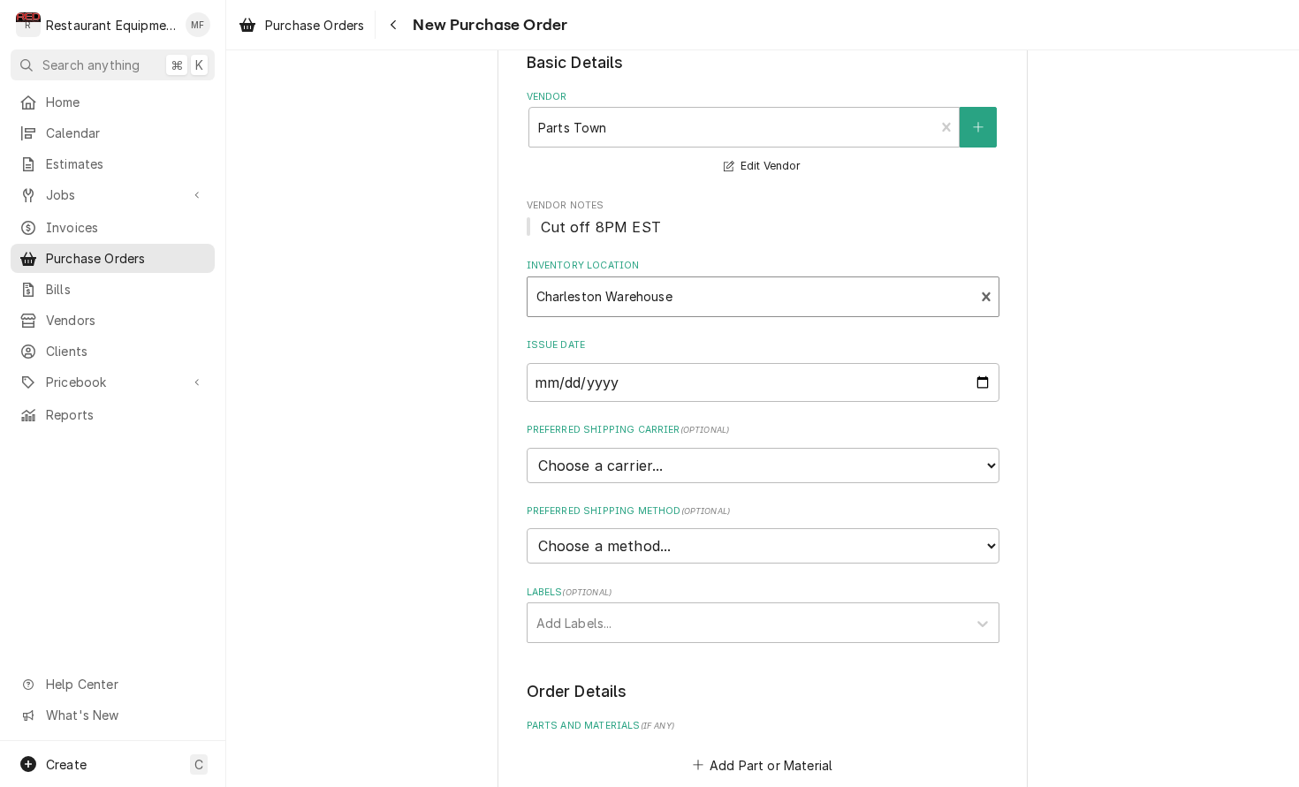
scroll to position [105, 0]
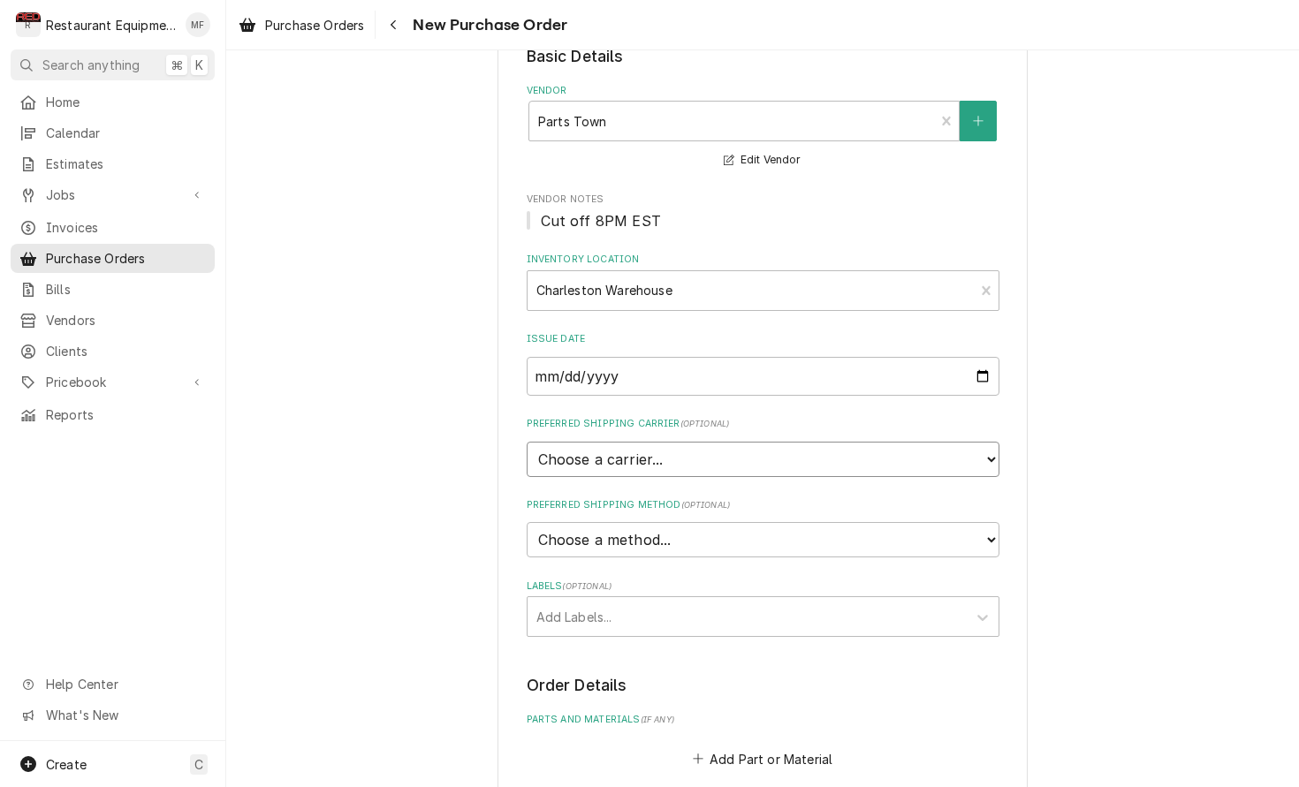
select select "4"
type textarea "x"
select select "3"
click at [687, 601] on div "Labels" at bounding box center [746, 617] width 421 height 32
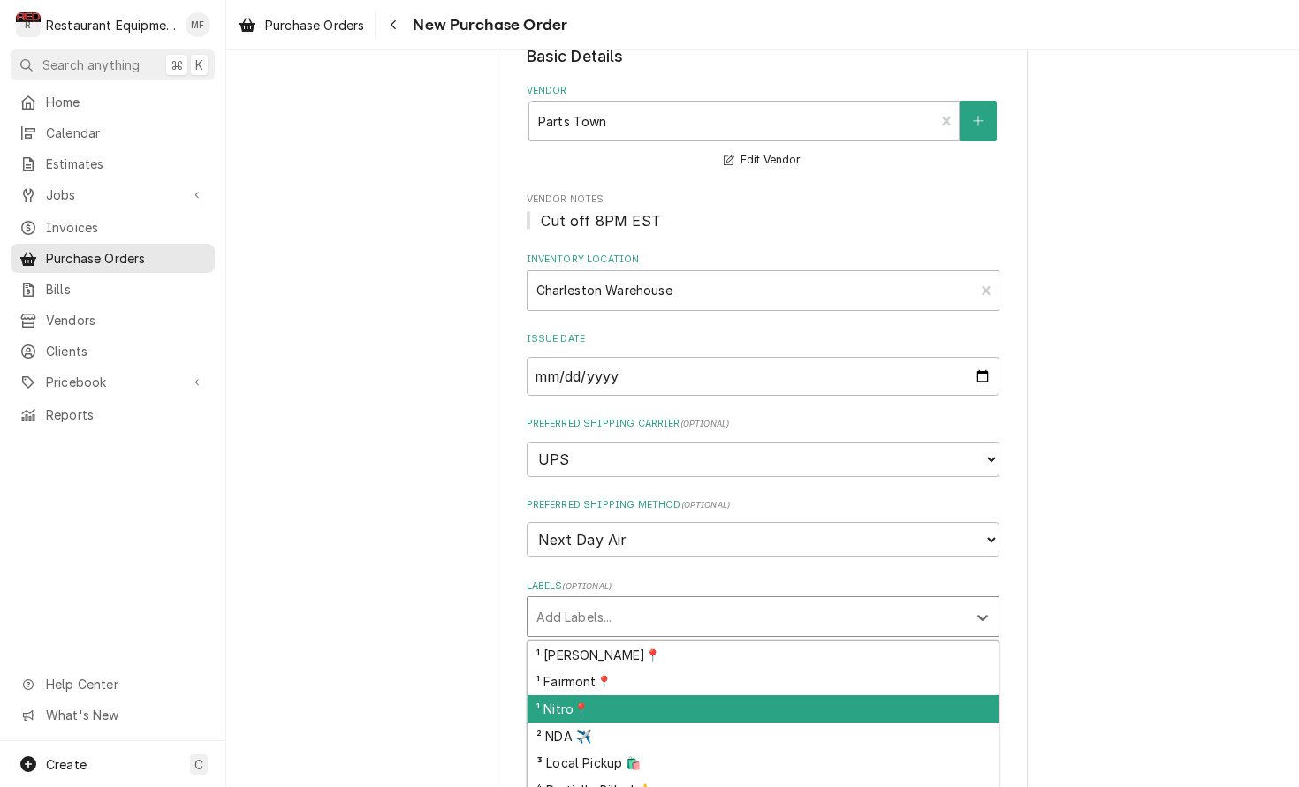
drag, startPoint x: 707, startPoint y: 684, endPoint x: 707, endPoint y: 665, distance: 18.6
click at [707, 695] on div "¹ Nitro📍" at bounding box center [762, 708] width 471 height 27
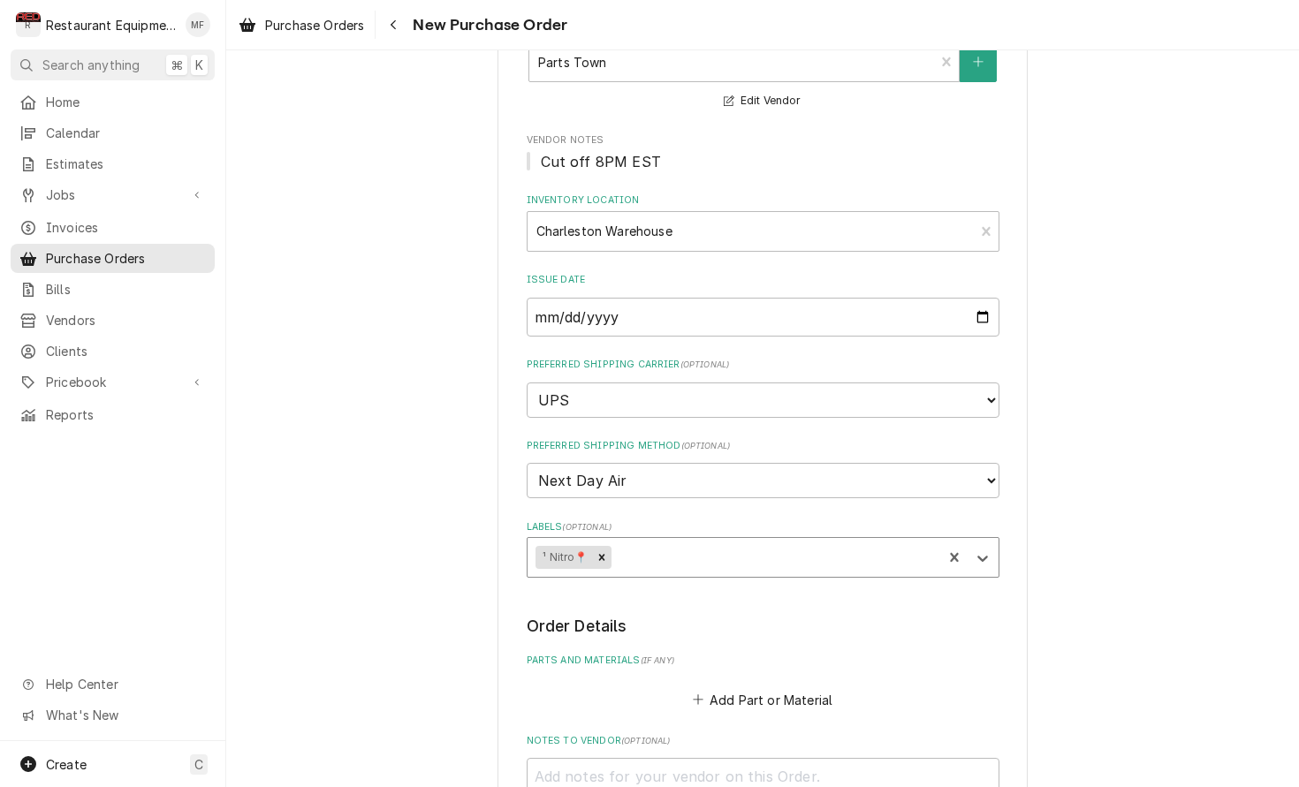
scroll to position [169, 0]
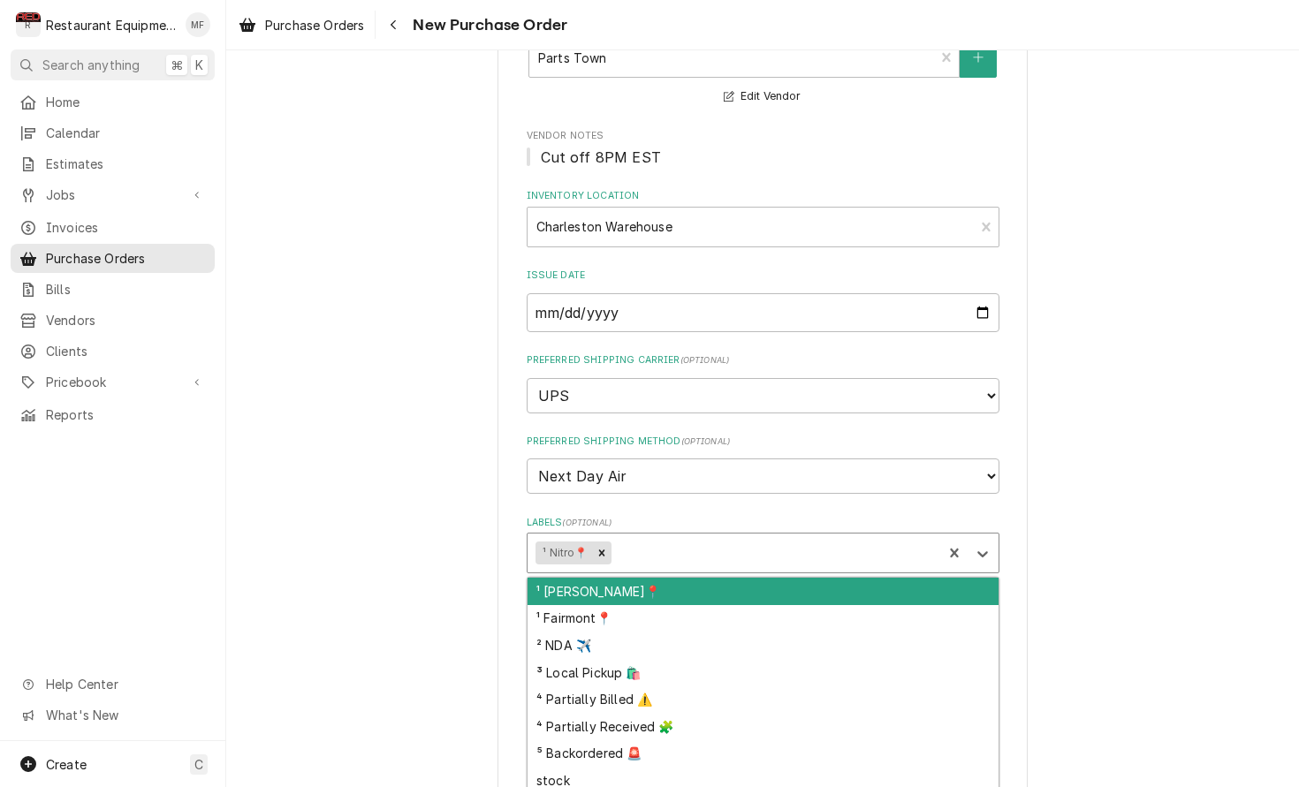
drag, startPoint x: 671, startPoint y: 514, endPoint x: 655, endPoint y: 587, distance: 74.2
click at [671, 537] on div "Labels" at bounding box center [773, 553] width 319 height 32
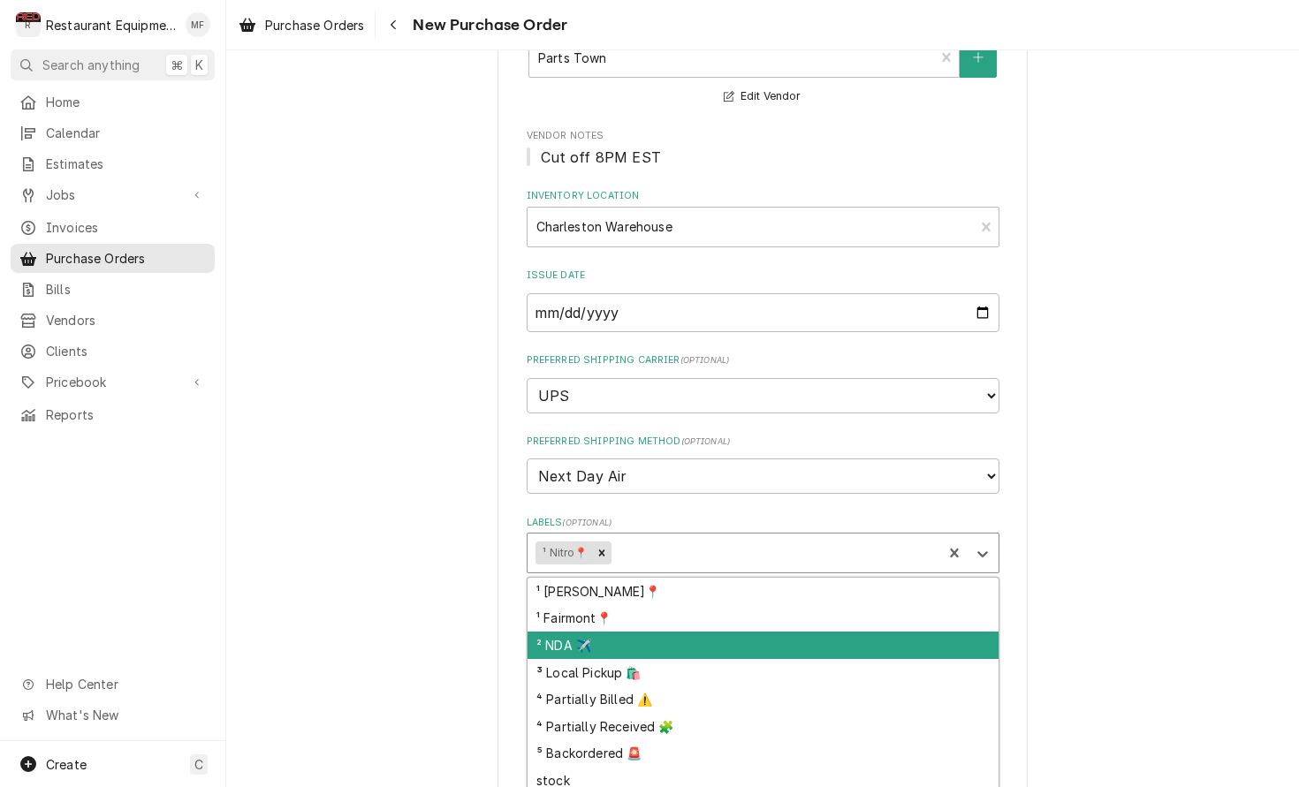
drag, startPoint x: 660, startPoint y: 620, endPoint x: 666, endPoint y: 573, distance: 47.2
click at [660, 632] on div "² NDA ✈️" at bounding box center [762, 645] width 471 height 27
type textarea "x"
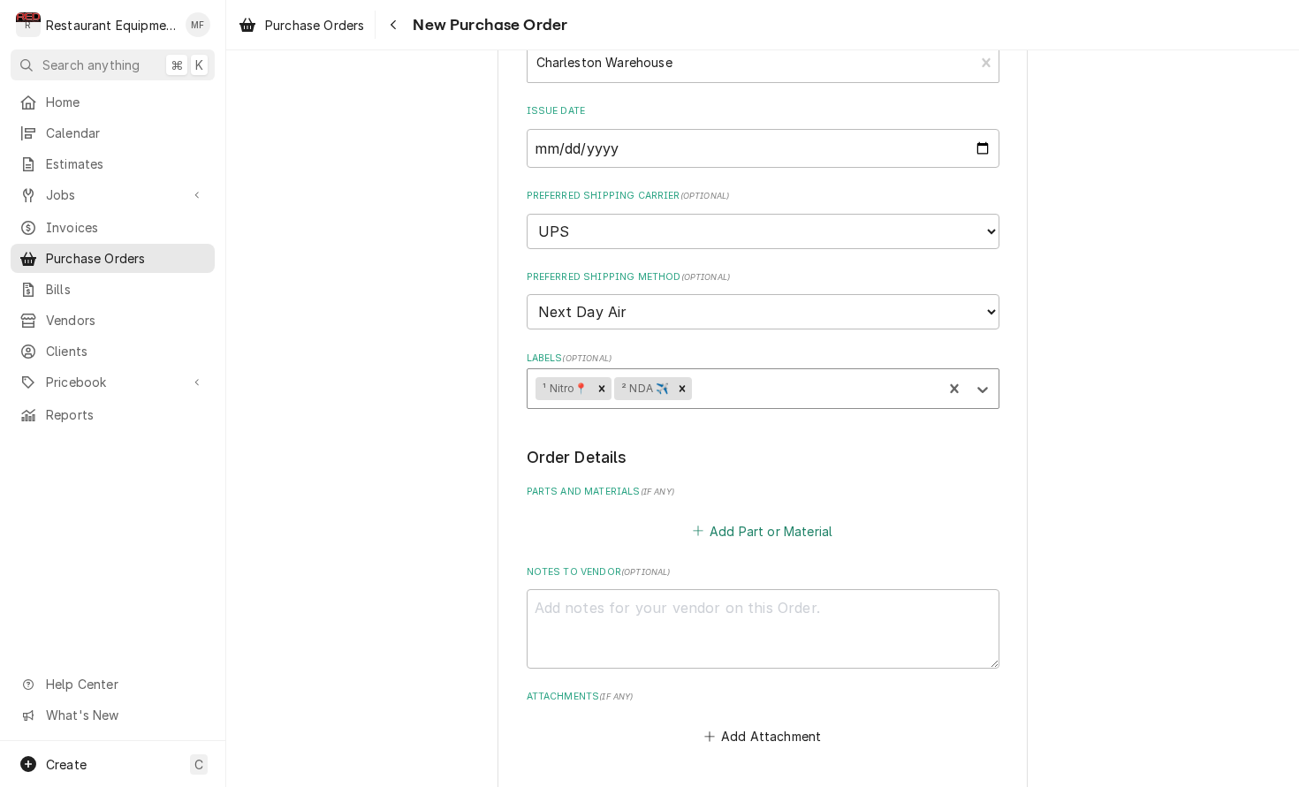
scroll to position [337, 0]
click at [737, 515] on button "Add Part or Material" at bounding box center [762, 527] width 146 height 25
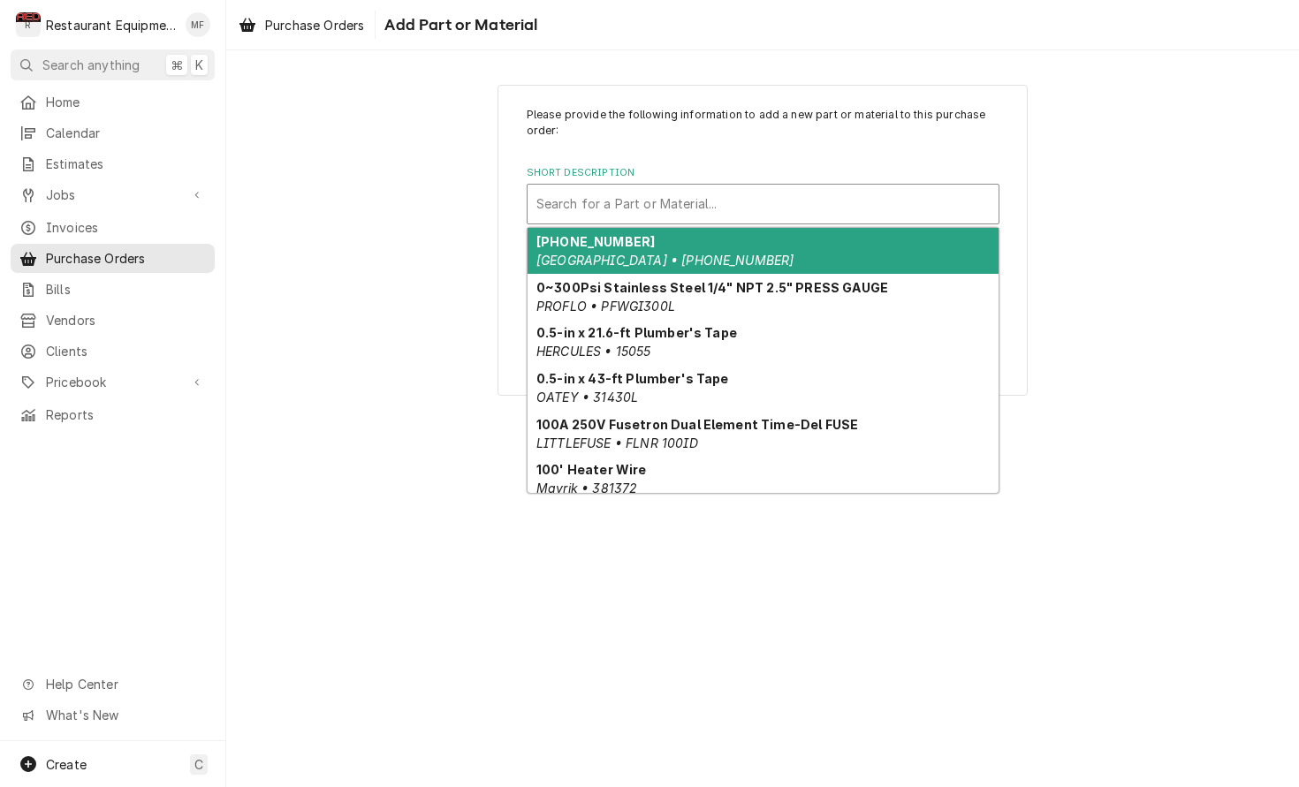
click at [853, 193] on div "Short Description" at bounding box center [762, 204] width 453 height 32
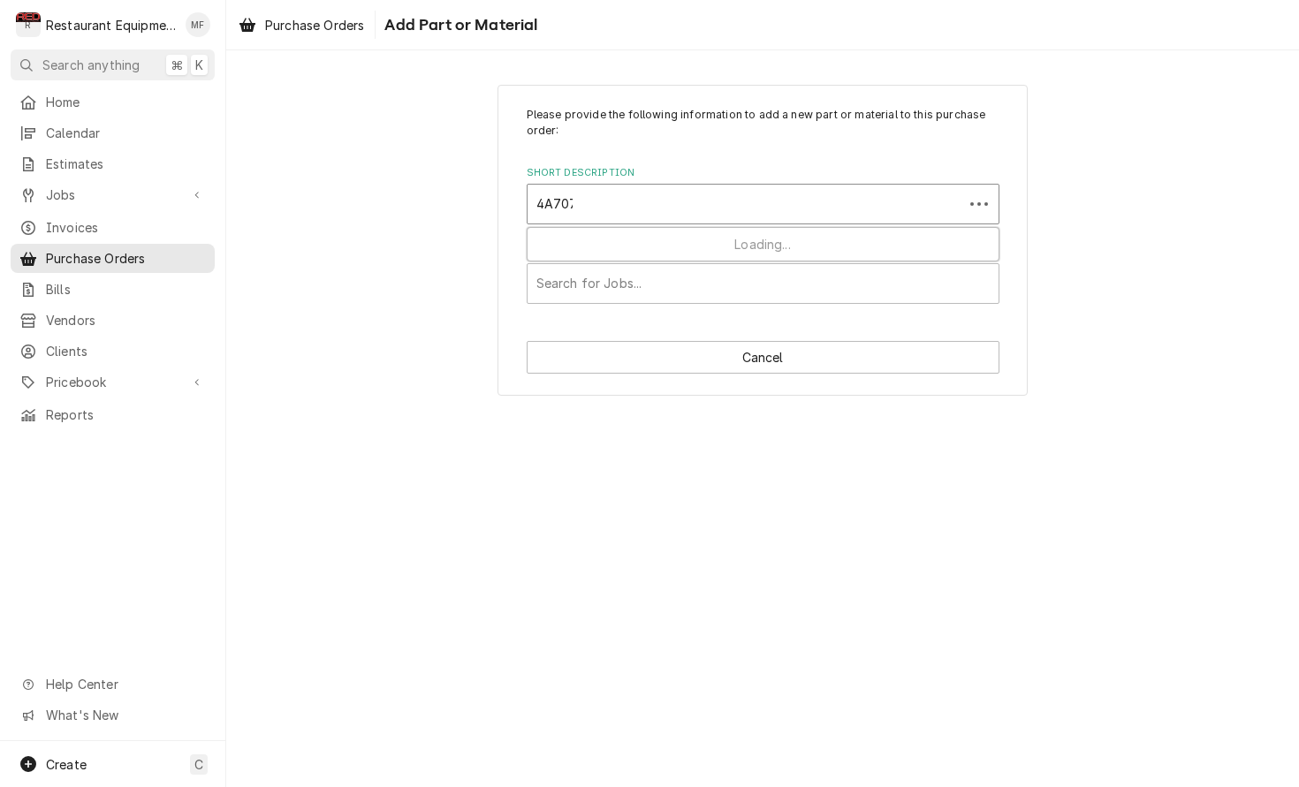
type input "4A7077"
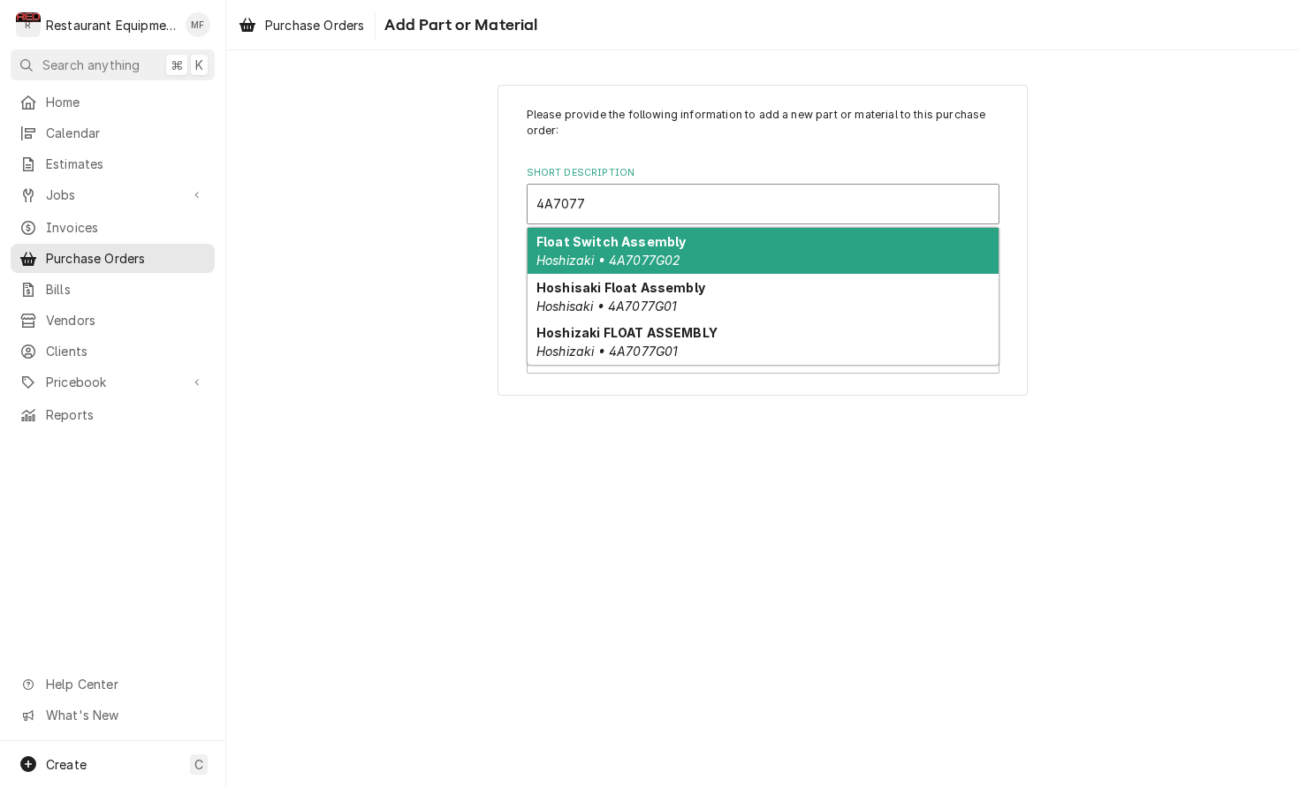
click at [821, 240] on div "Float Switch Assembly Hoshizaki • 4A7077G02" at bounding box center [762, 251] width 471 height 46
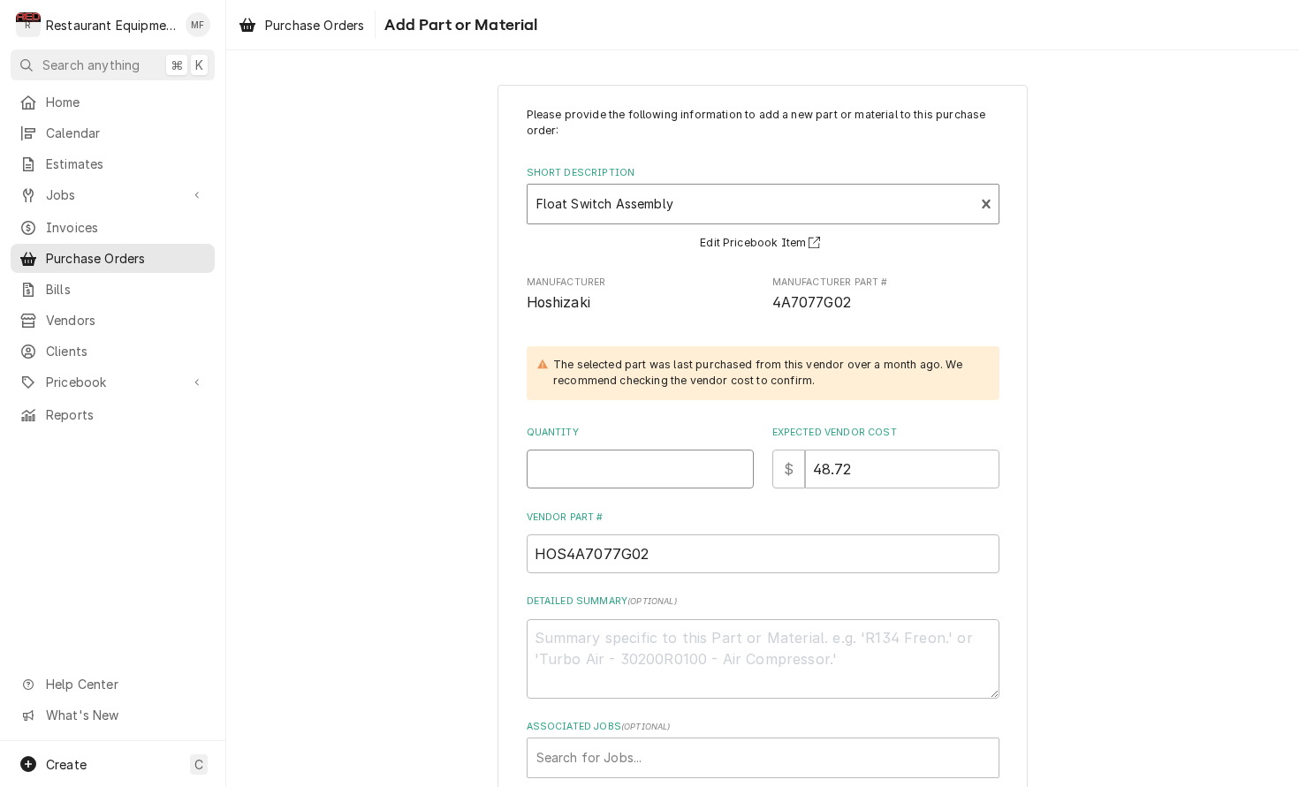
click at [663, 450] on input "Quantity" at bounding box center [640, 469] width 227 height 39
type textarea "x"
type input "1"
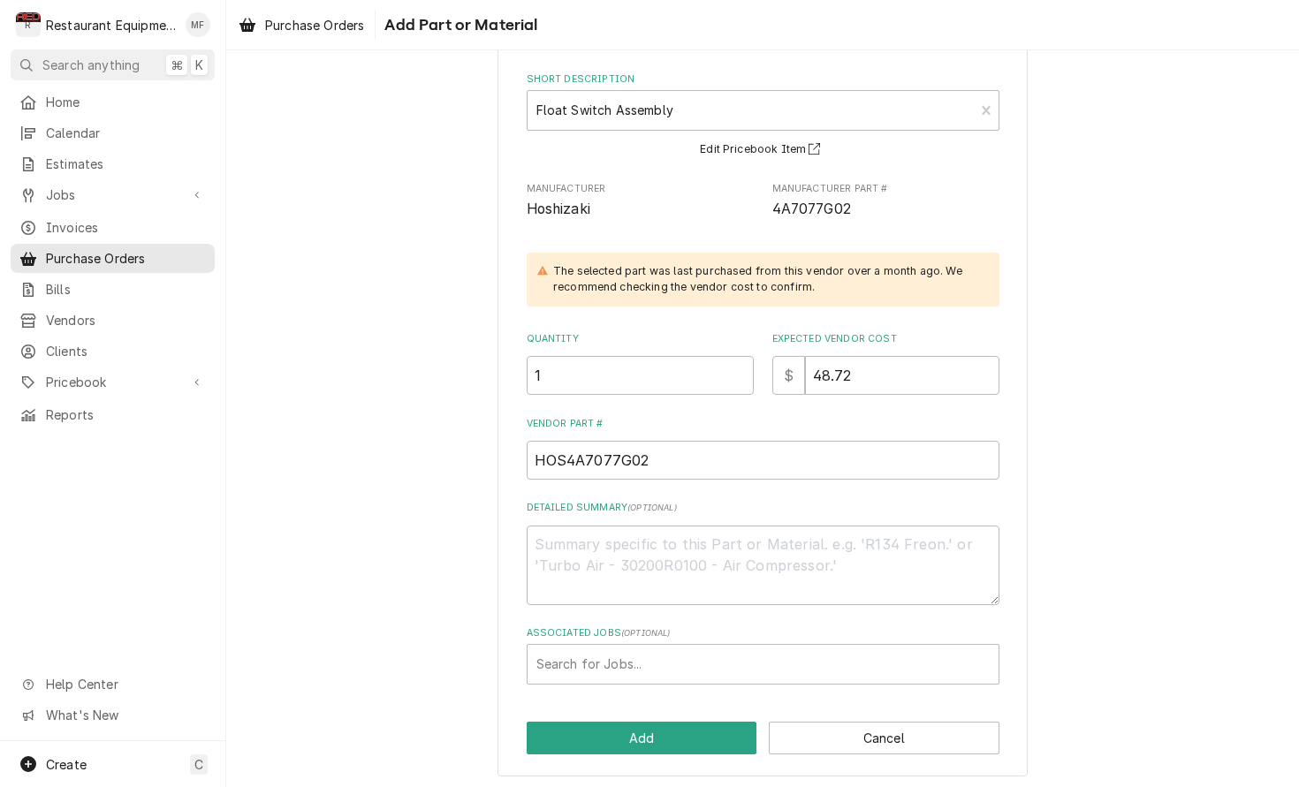
scroll to position [93, 0]
click at [761, 650] on div "Associated Jobs" at bounding box center [762, 665] width 453 height 32
type input "907"
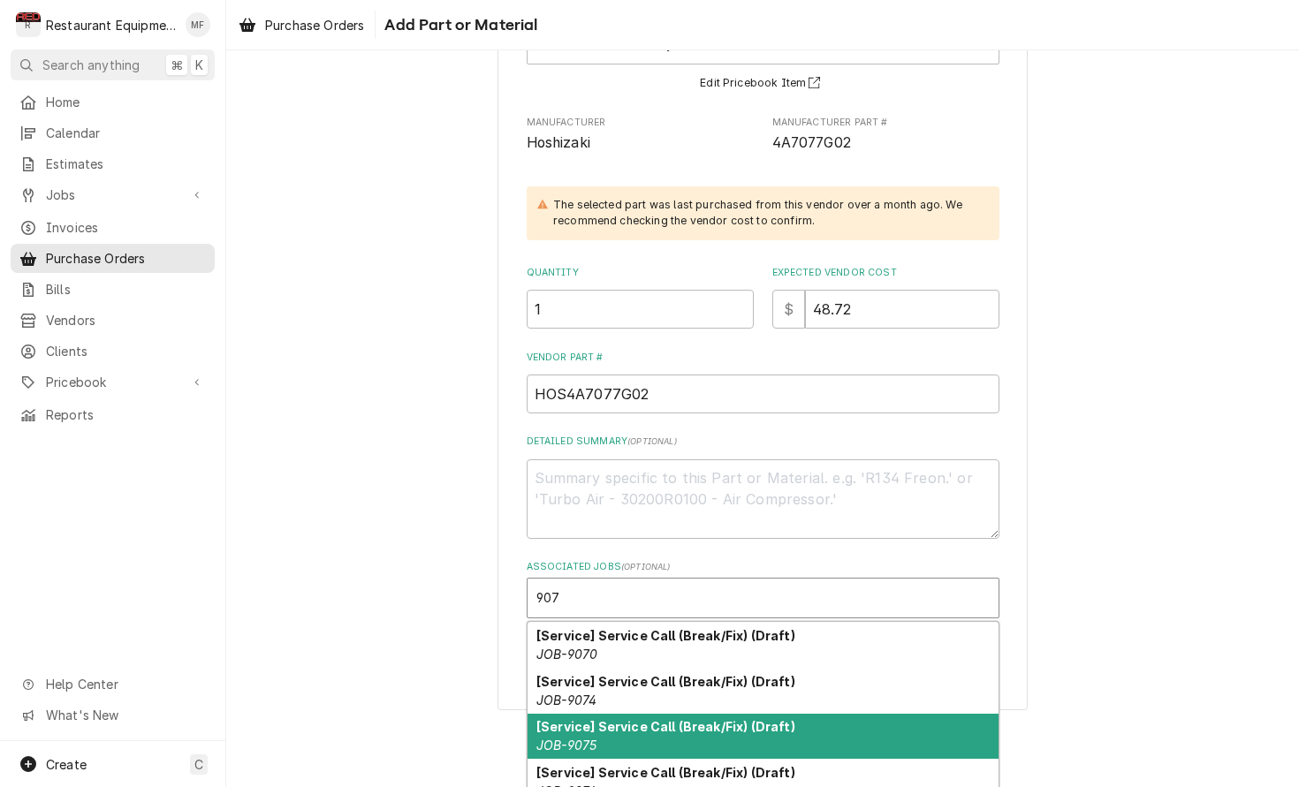
click at [802, 734] on div "[Service] Service Call (Break/Fix) (Draft) JOB-9075" at bounding box center [762, 737] width 471 height 46
type textarea "x"
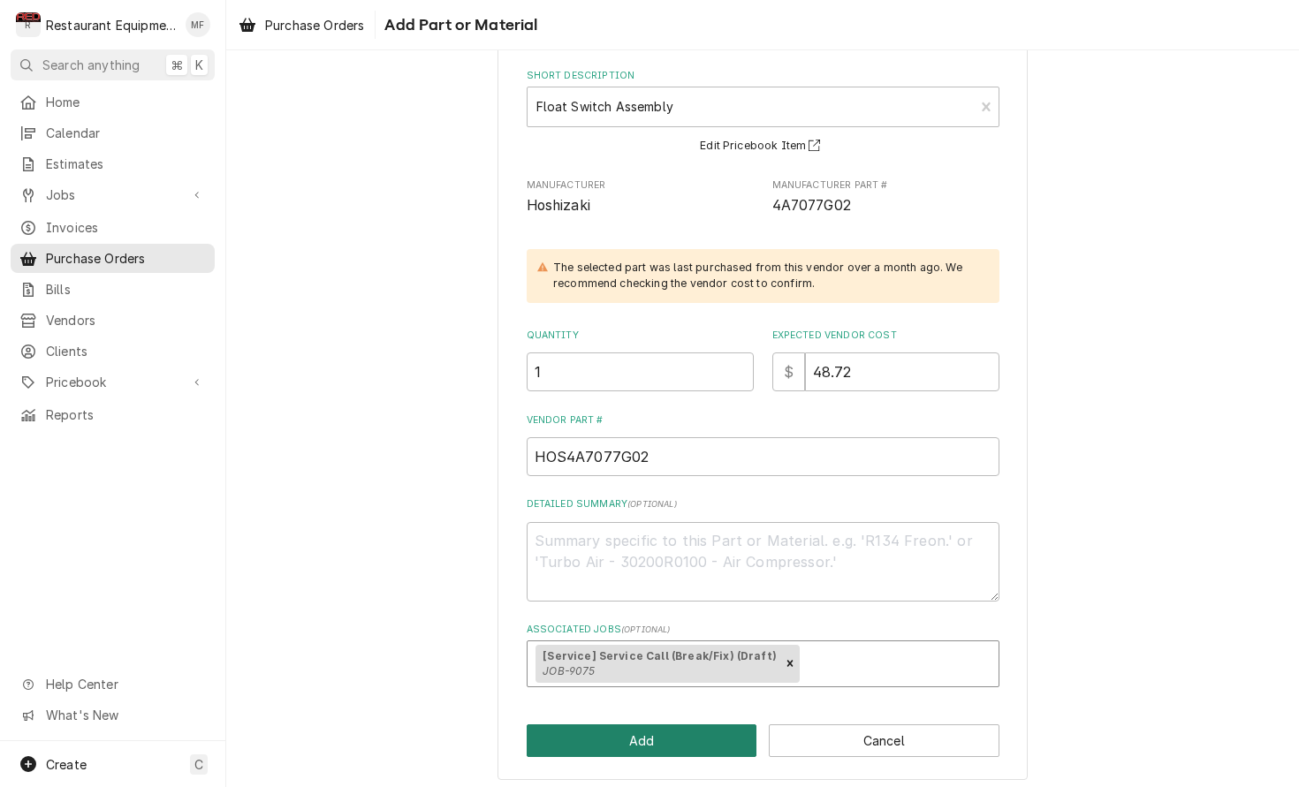
click at [732, 733] on button "Add" at bounding box center [642, 740] width 231 height 33
type textarea "x"
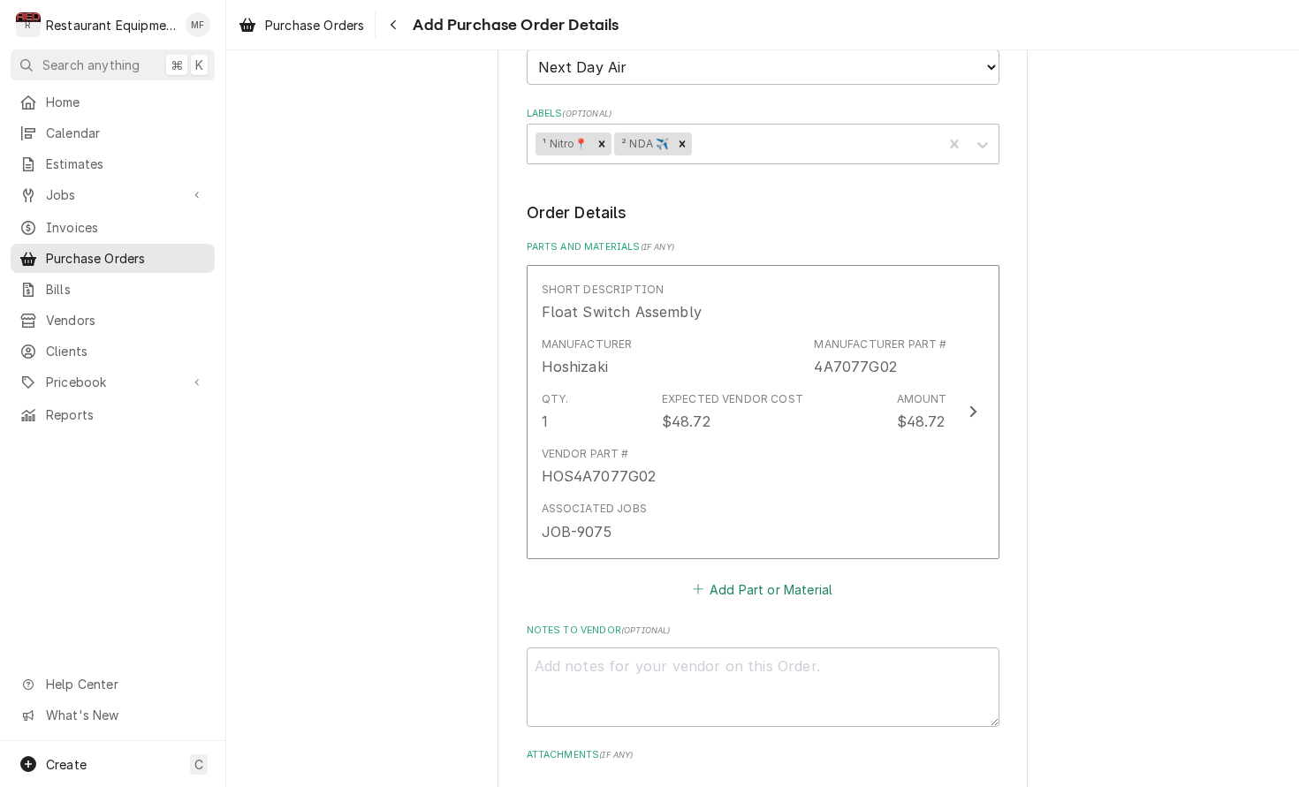
scroll to position [588, 0]
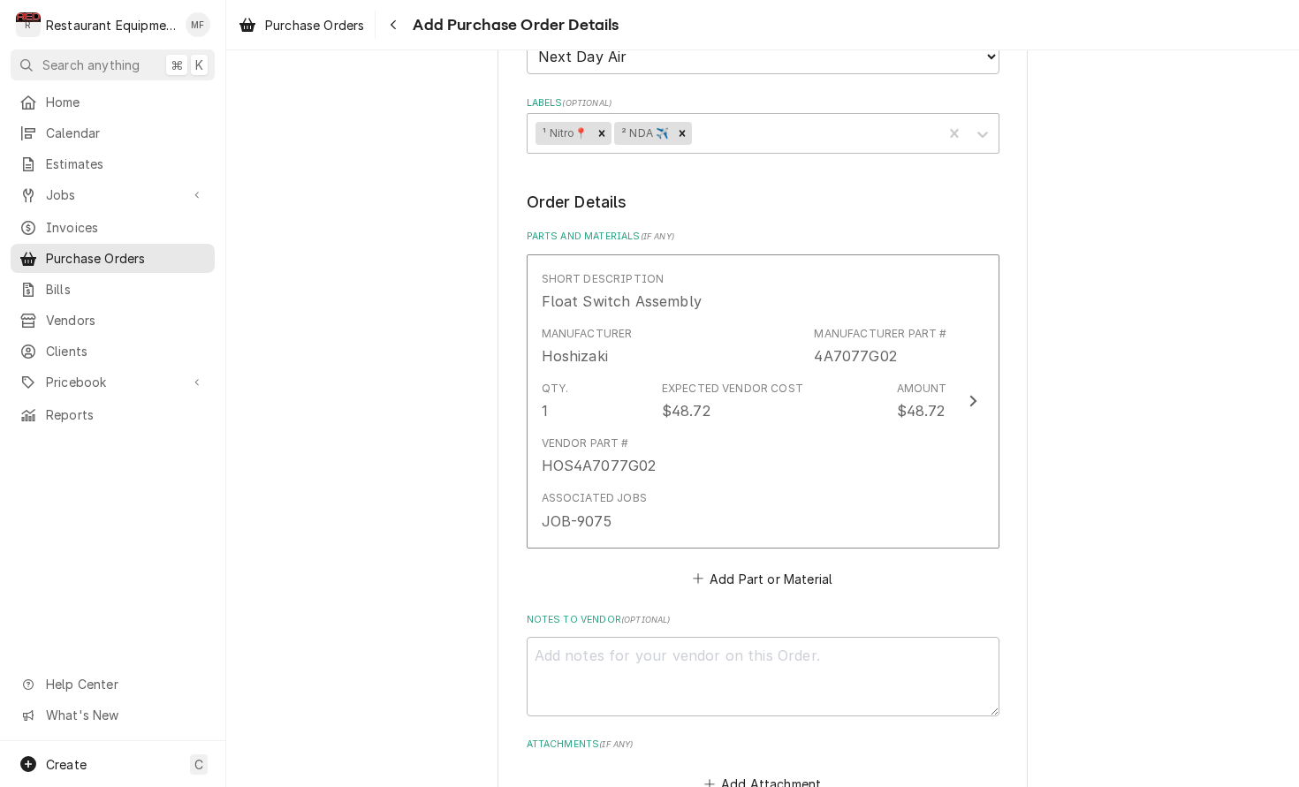
click at [810, 566] on button "Add Part or Material" at bounding box center [762, 578] width 146 height 25
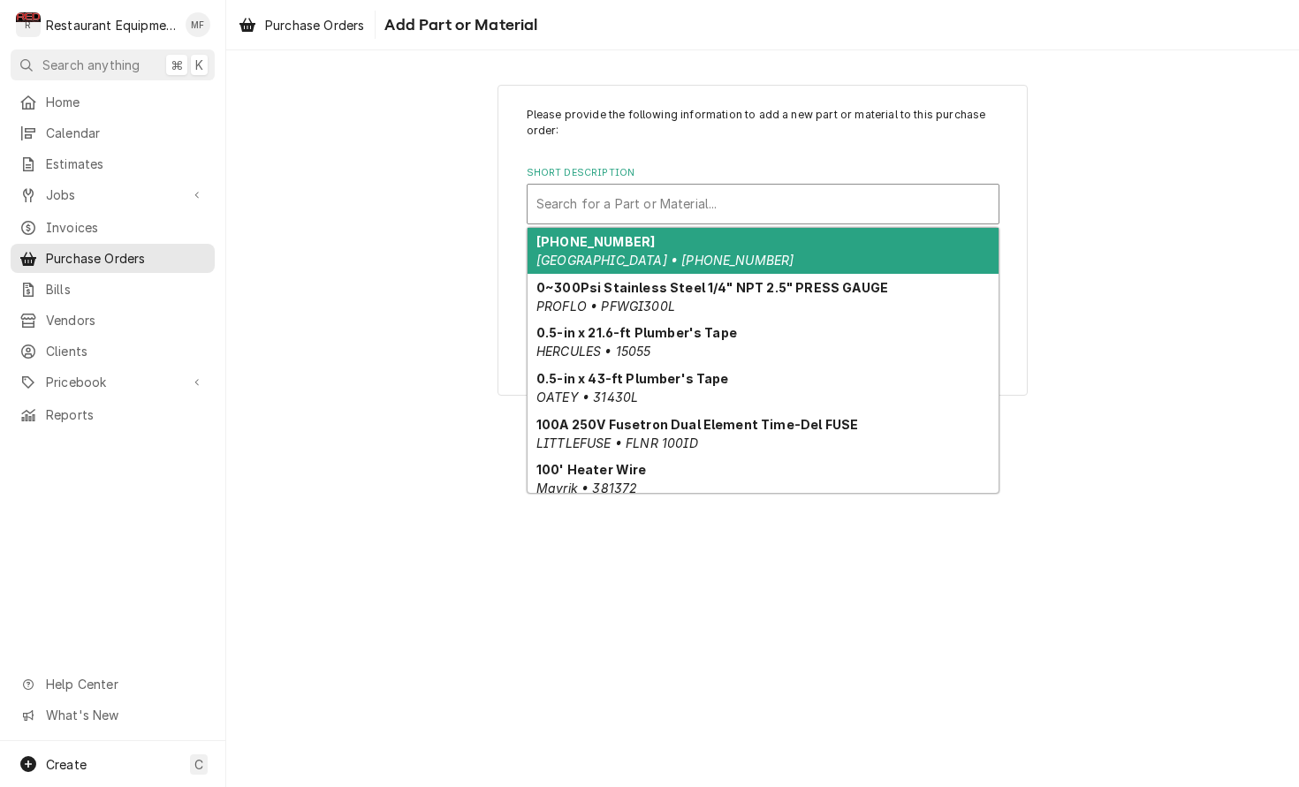
click at [702, 216] on div "Short Description" at bounding box center [762, 204] width 453 height 32
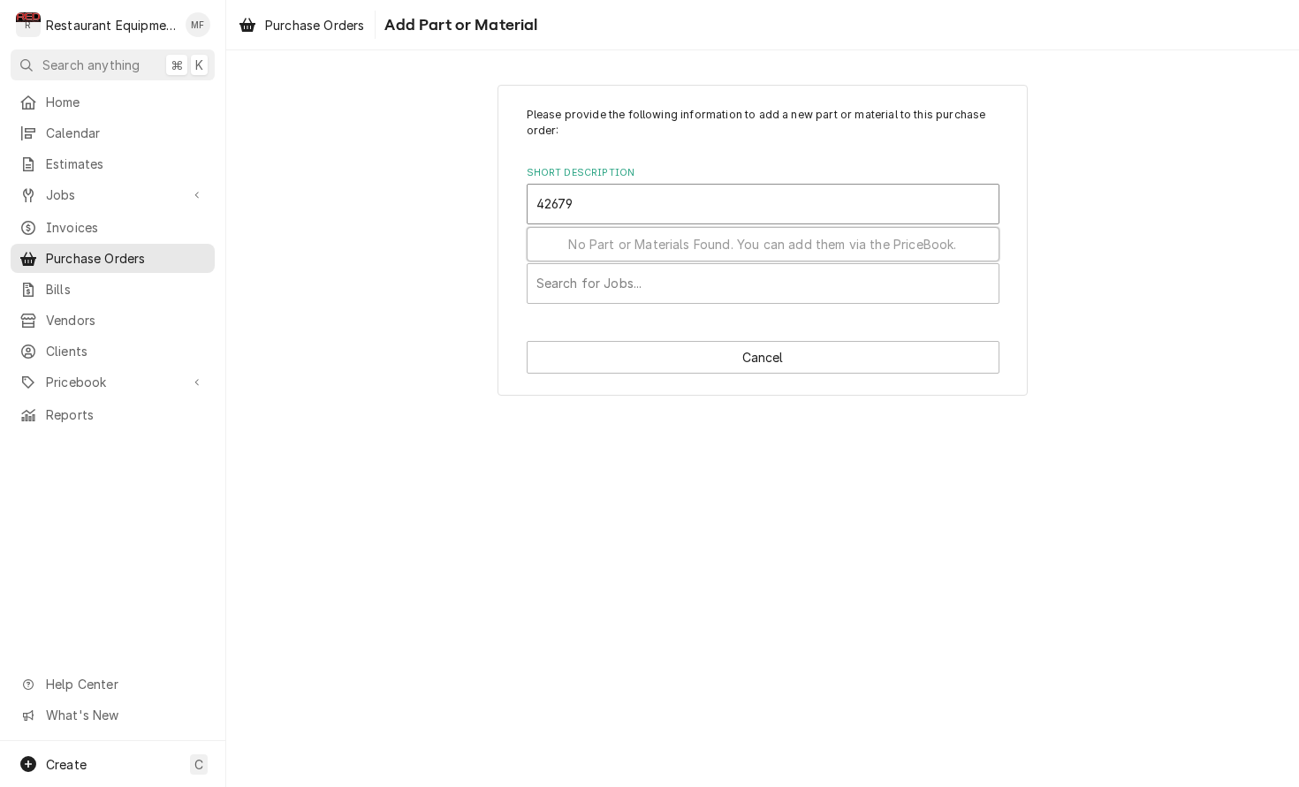
type input "426799"
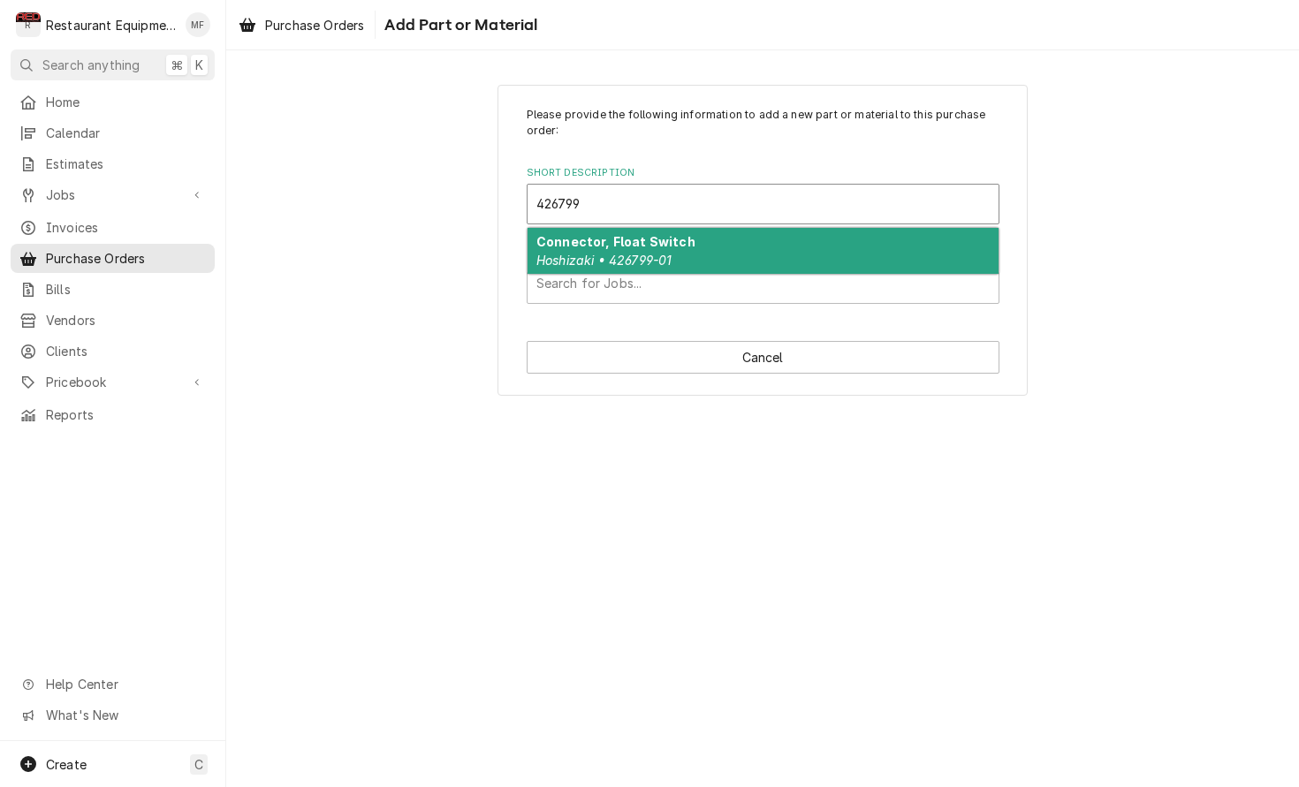
click at [698, 237] on div "Connector, Float Switch Hoshizaki • 426799-01" at bounding box center [762, 251] width 471 height 46
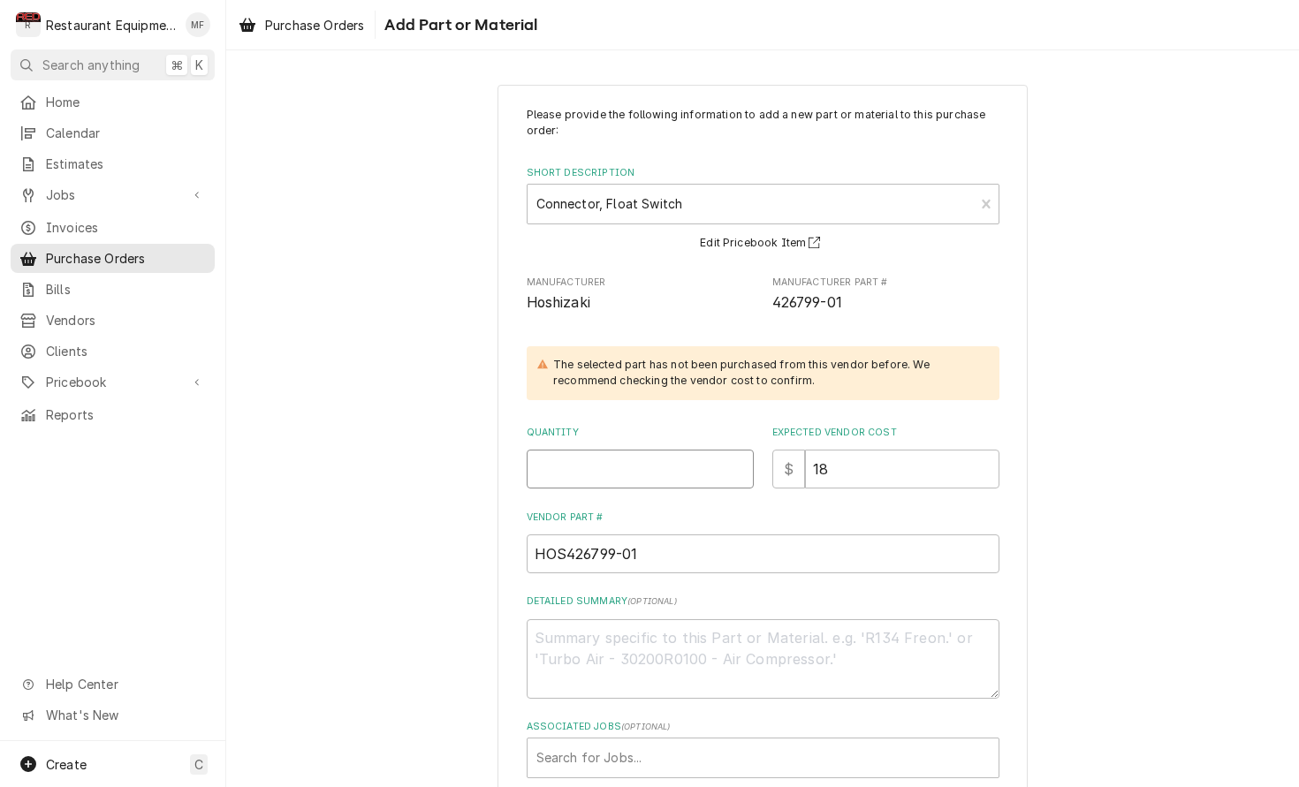
click at [686, 457] on input "Quantity" at bounding box center [640, 469] width 227 height 39
type textarea "x"
type input "1"
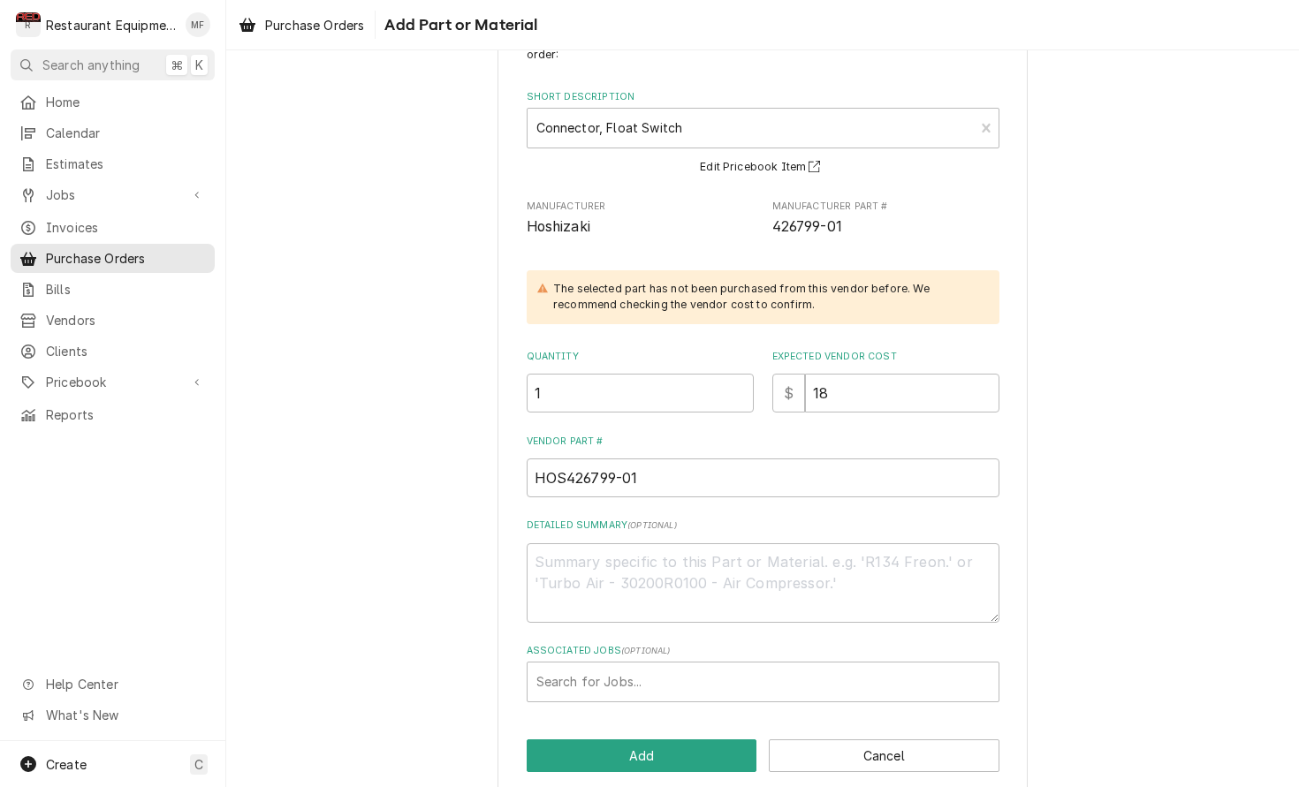
scroll to position [93, 0]
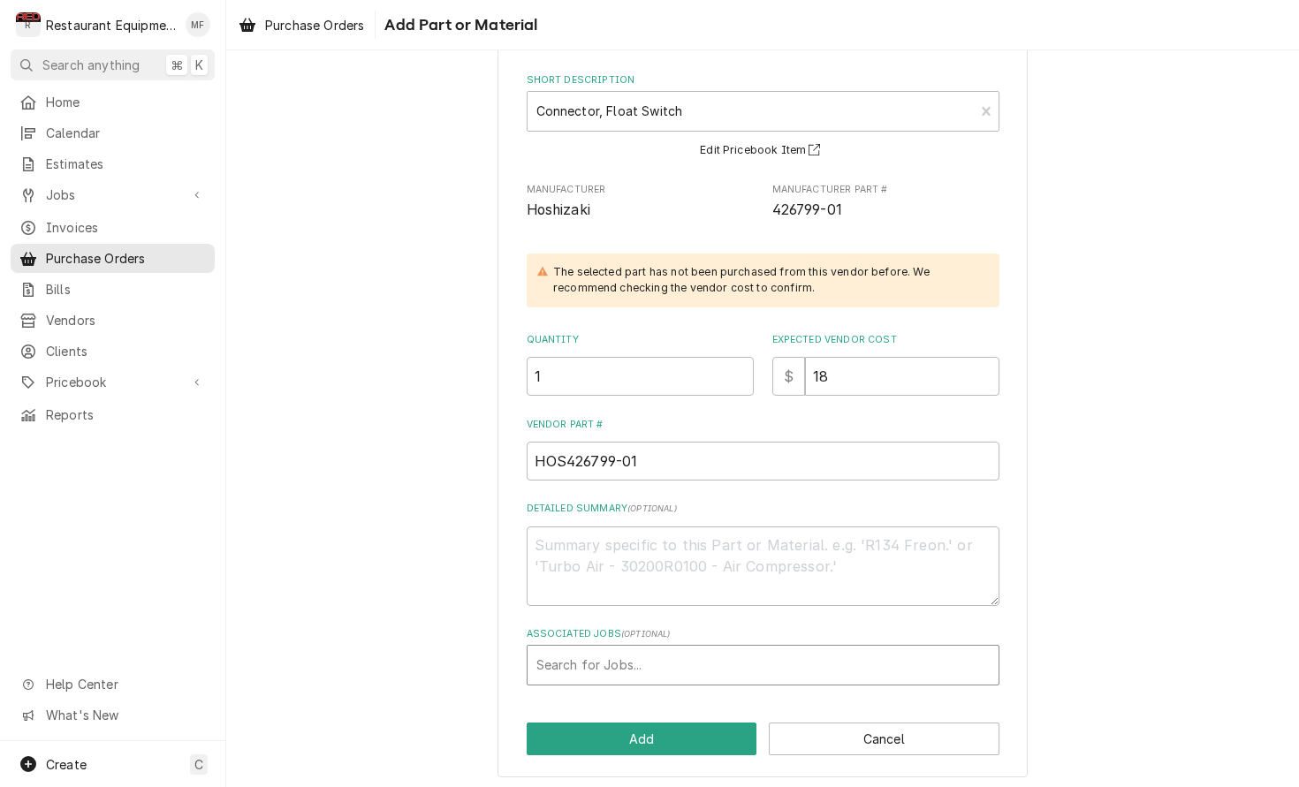
click at [701, 652] on div "Associated Jobs" at bounding box center [762, 665] width 453 height 32
type input "9075"
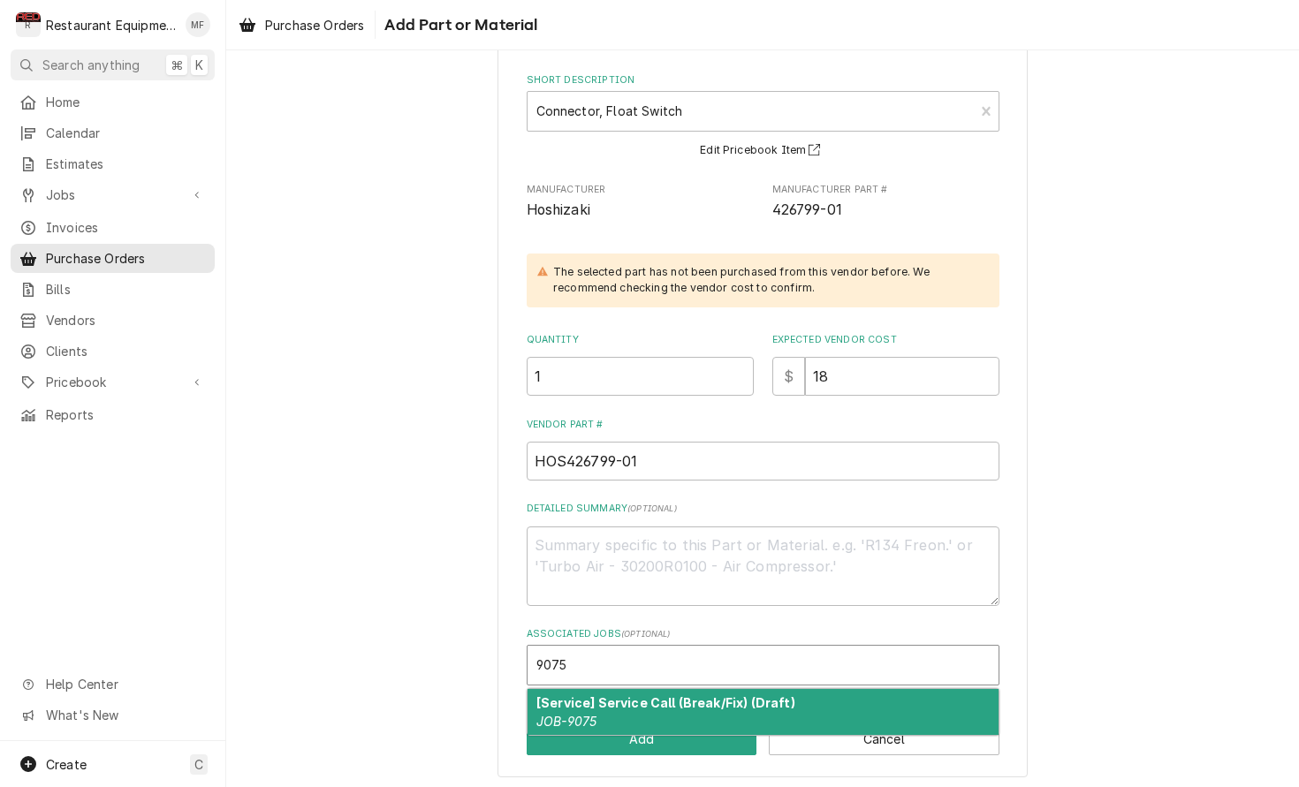
click at [713, 706] on div "[Service] Service Call (Break/Fix) (Draft) JOB-9075" at bounding box center [762, 712] width 471 height 46
type textarea "x"
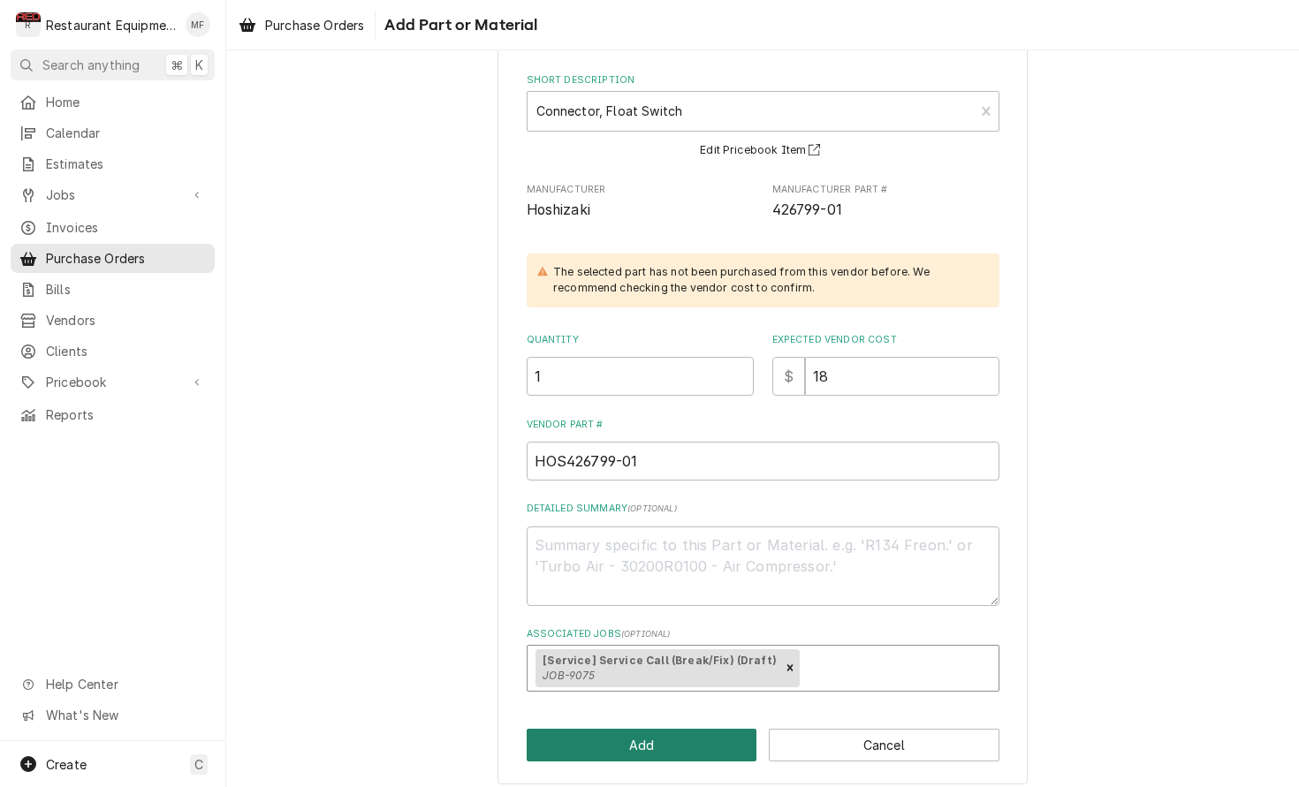
click at [698, 729] on button "Add" at bounding box center [642, 745] width 231 height 33
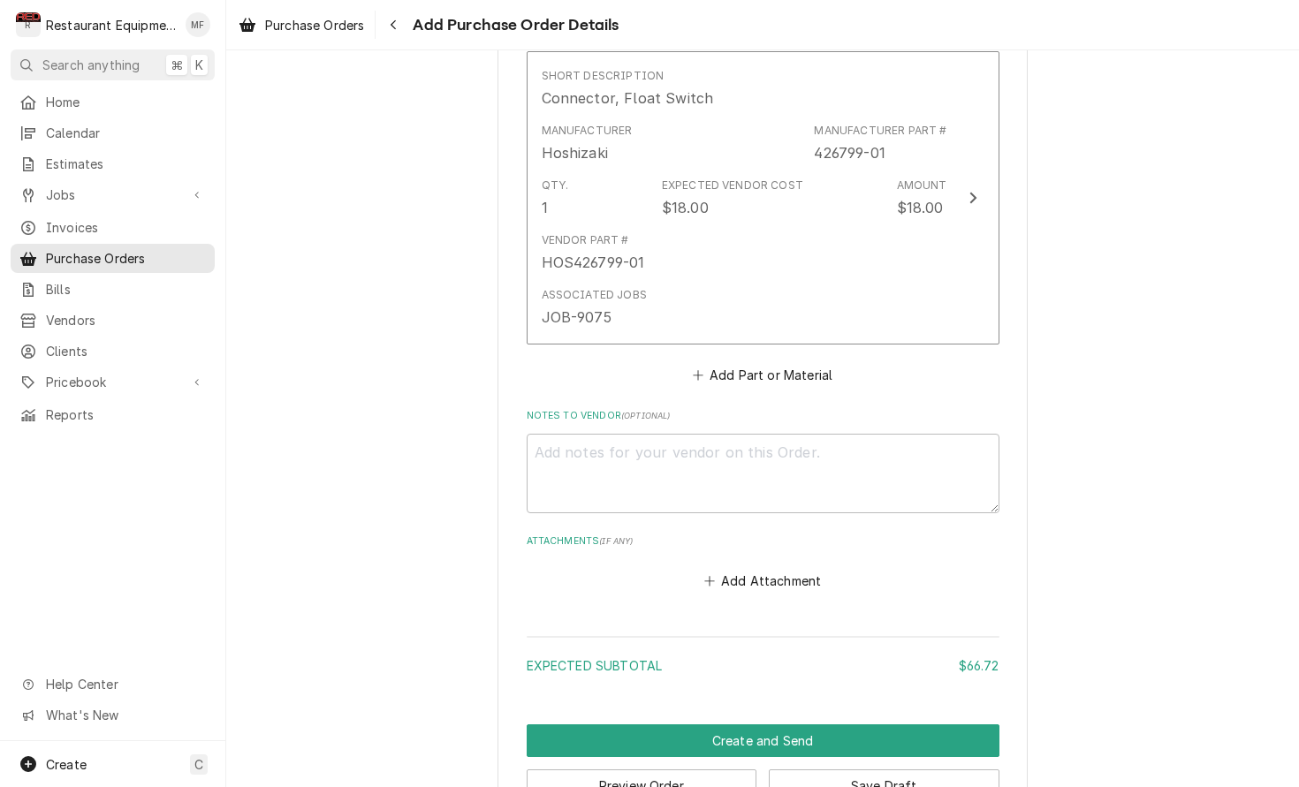
scroll to position [1114, 0]
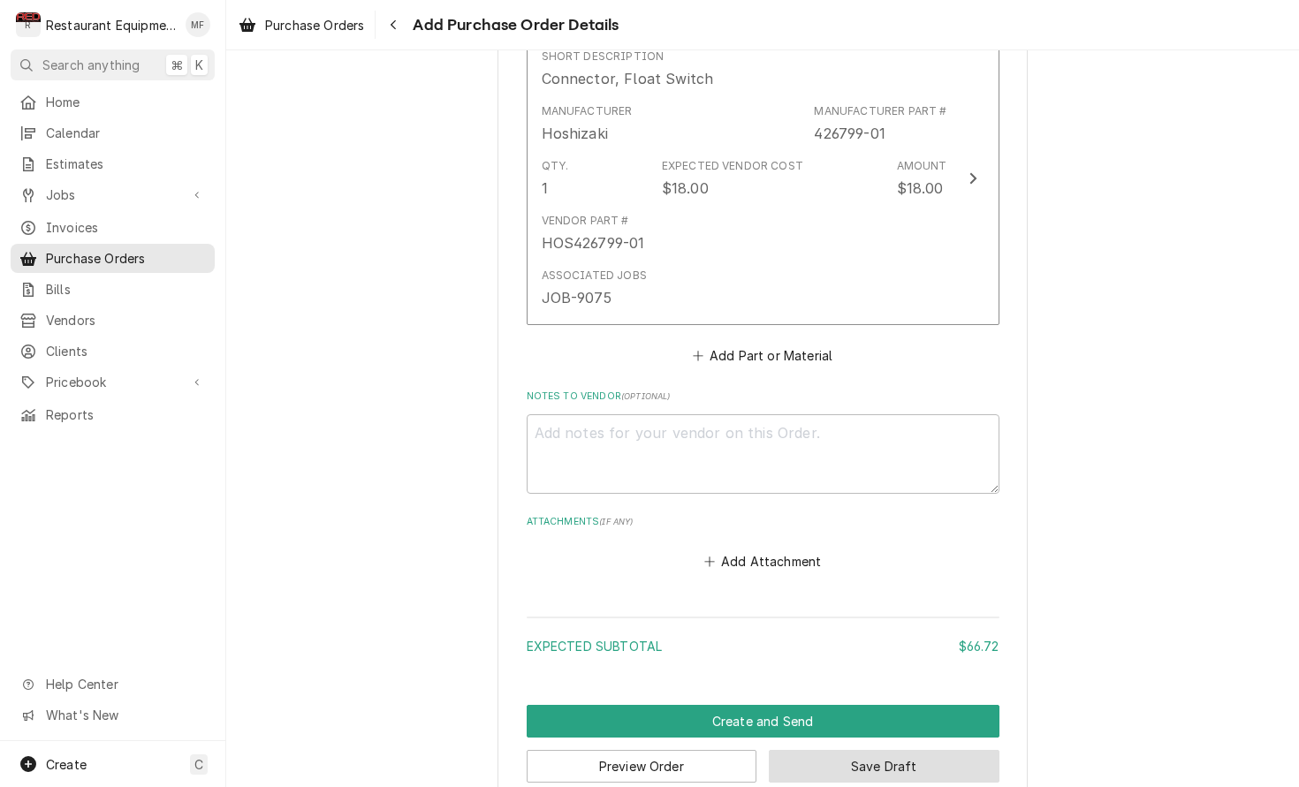
click at [963, 750] on button "Save Draft" at bounding box center [884, 766] width 231 height 33
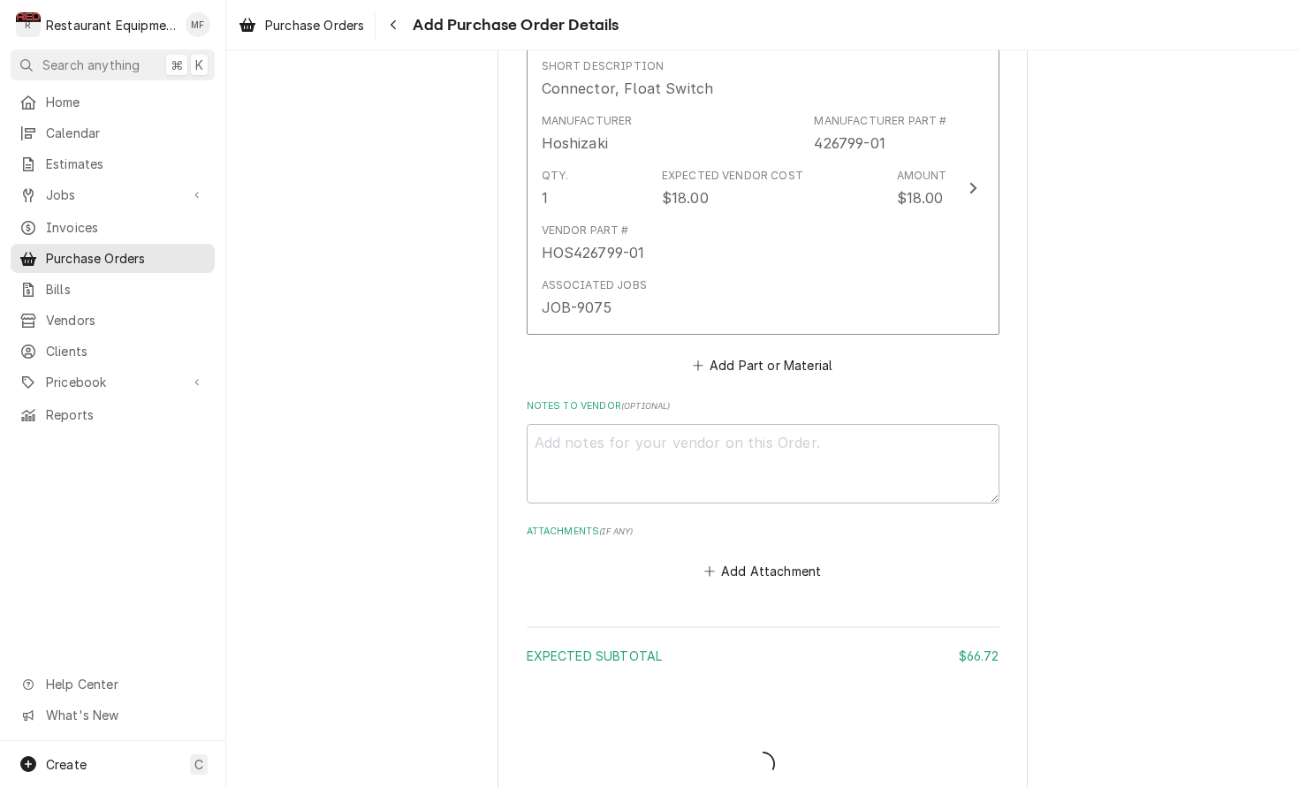
type textarea "x"
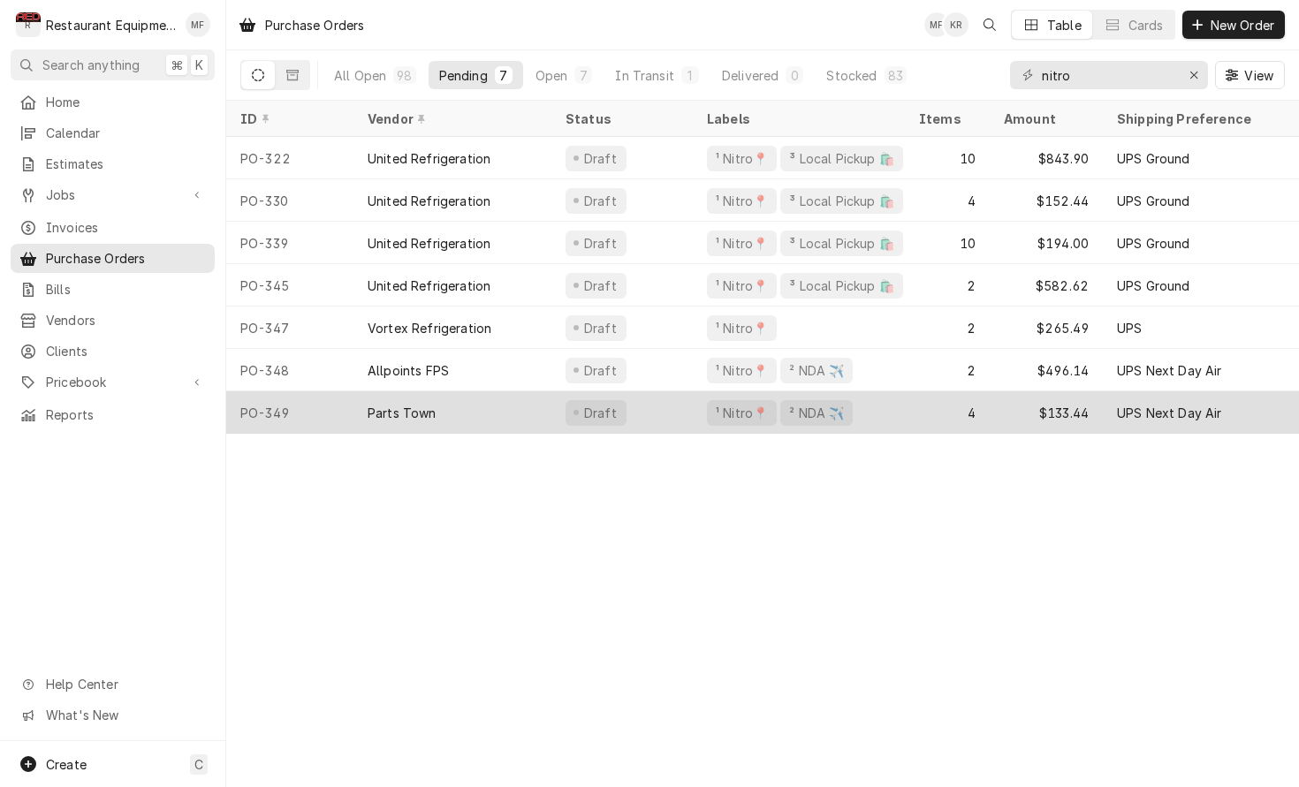
click at [1170, 411] on div "UPS Next Day Air" at bounding box center [1169, 413] width 105 height 19
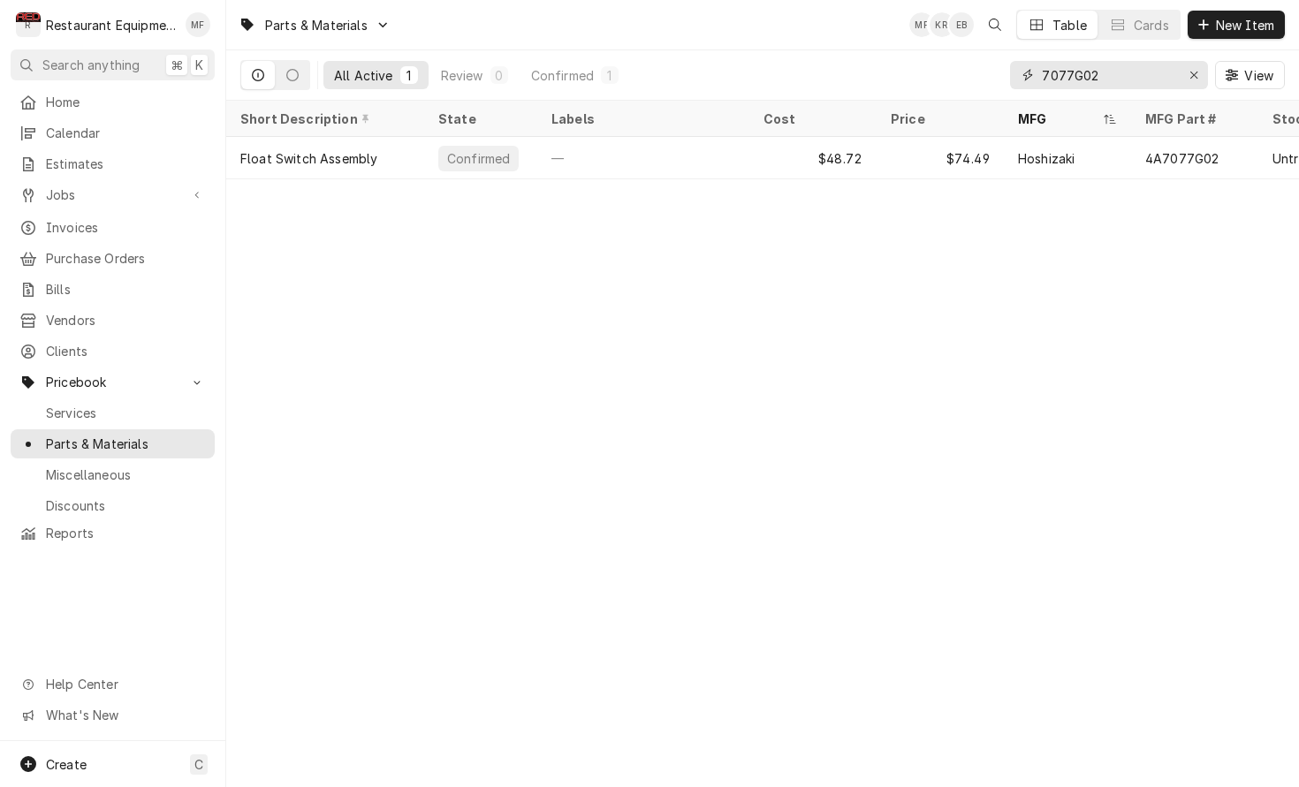
click at [1162, 81] on input "7077G02" at bounding box center [1108, 75] width 133 height 28
click at [1162, 82] on input "7077G02" at bounding box center [1108, 75] width 133 height 28
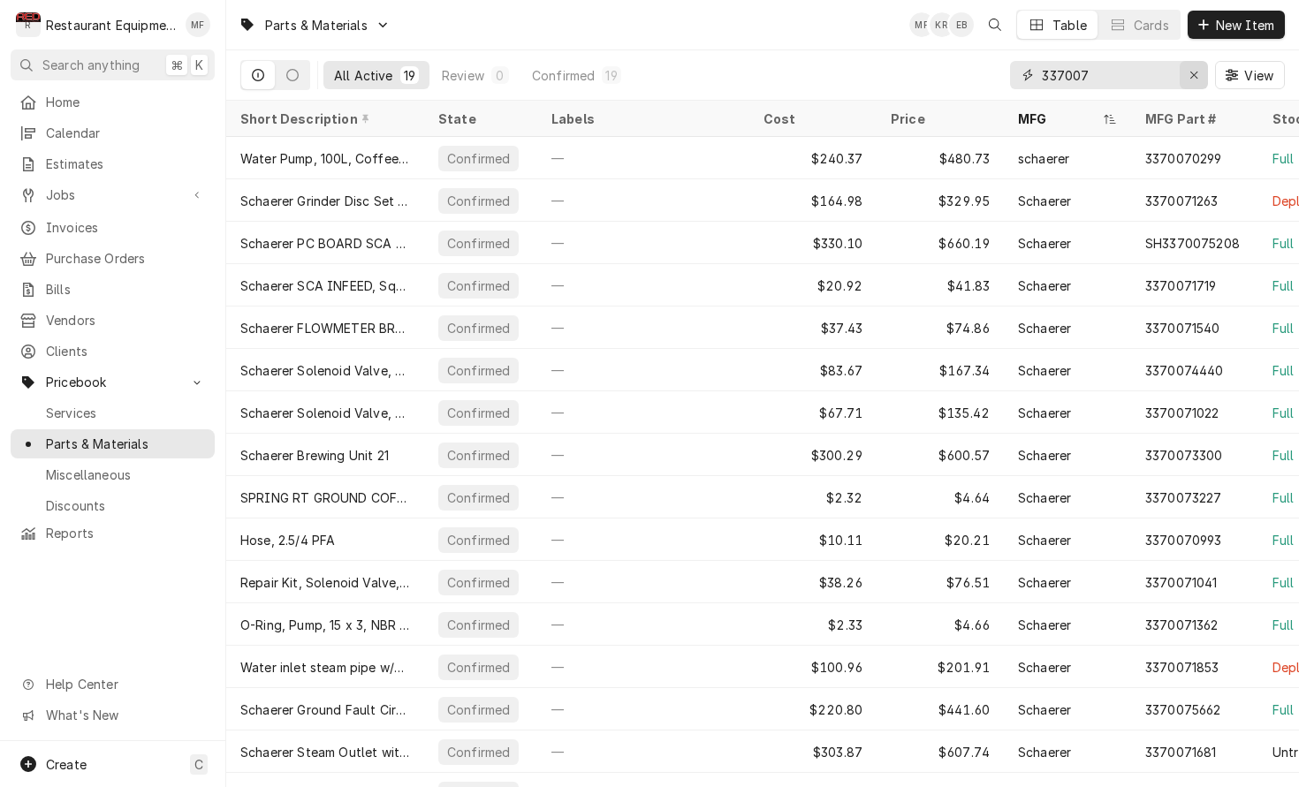
type input "337007"
click at [1191, 80] on icon "Erase input" at bounding box center [1194, 75] width 10 height 12
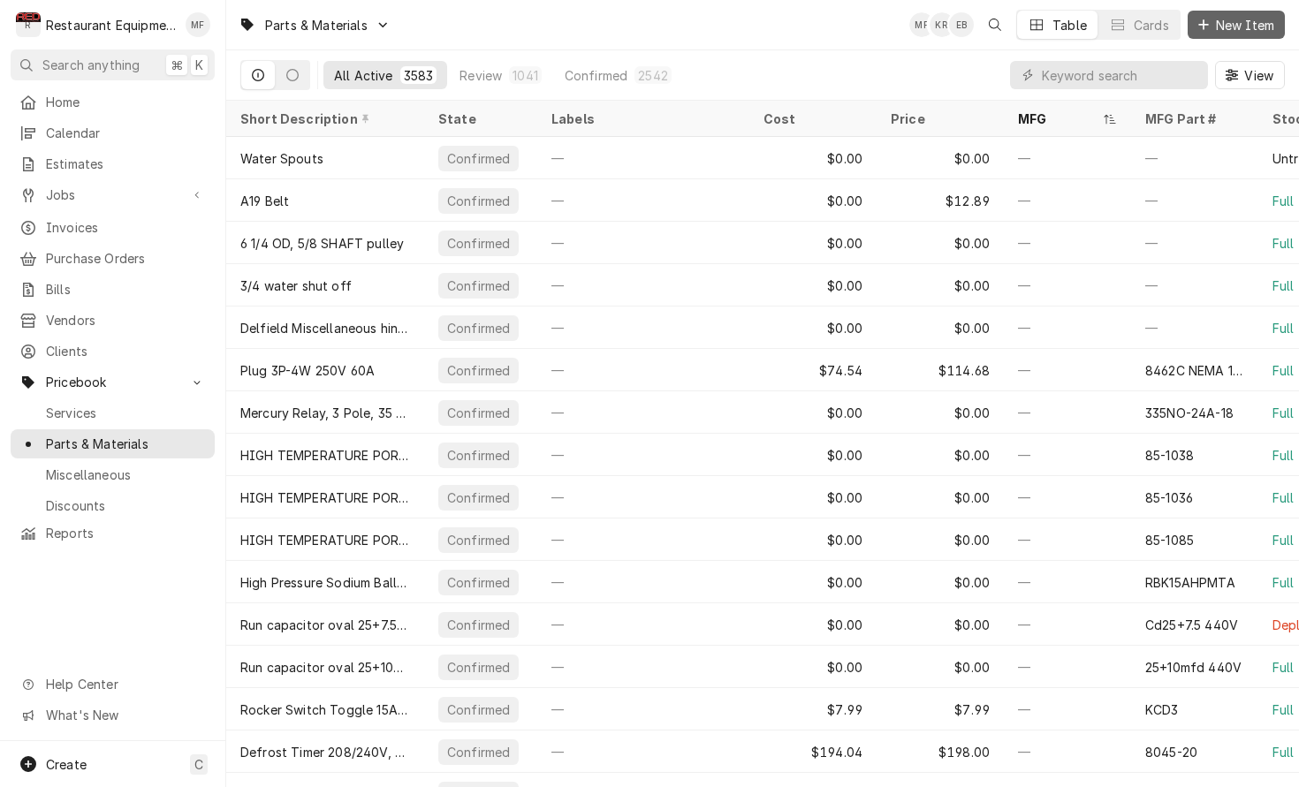
click at [1240, 23] on span "New Item" at bounding box center [1244, 25] width 65 height 19
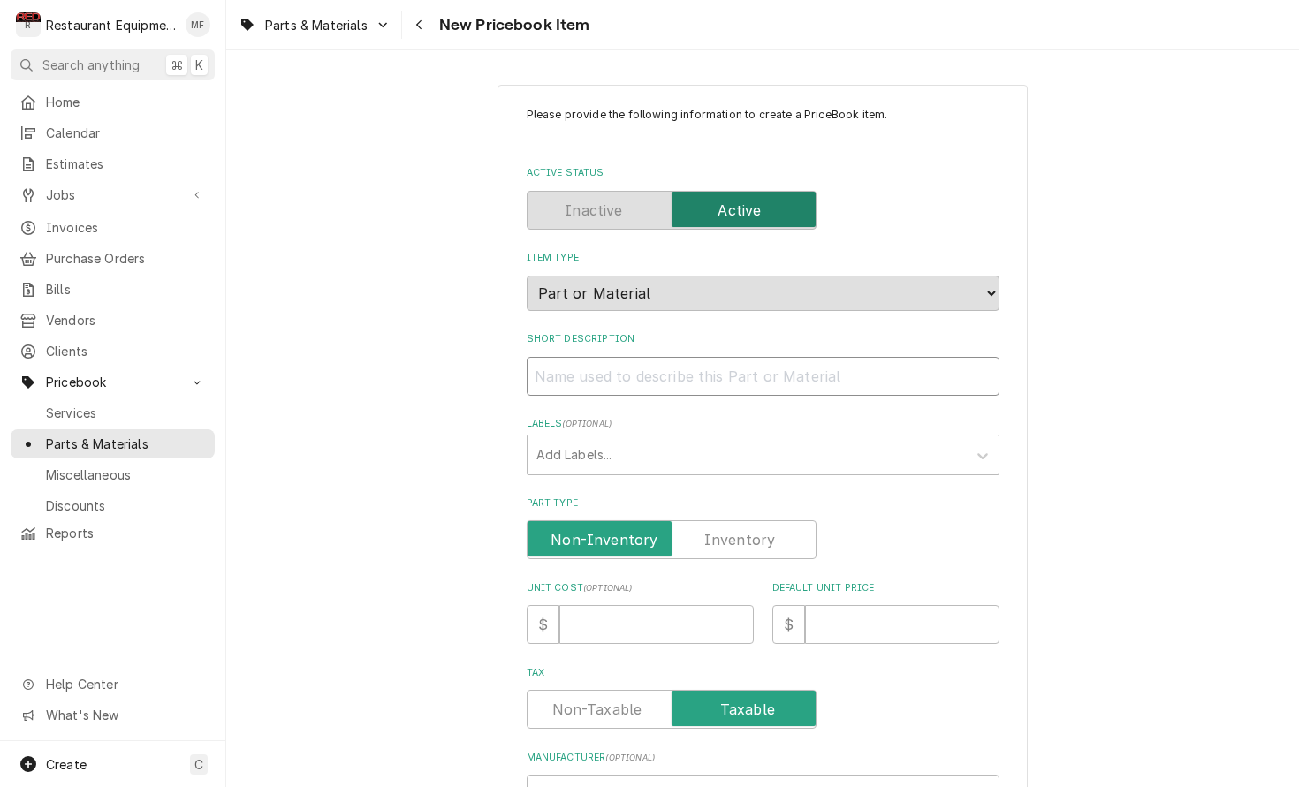
click at [792, 368] on input "Short Description" at bounding box center [763, 376] width 473 height 39
paste input "Schaerer 3370075636 Connector, Screw-Fit, 8-G1/4, Inox"
type input "Schaerer 3370075636 Connector, Screw-Fit, 8-G1/4, Inox"
type textarea "x"
drag, startPoint x: 688, startPoint y: 360, endPoint x: 580, endPoint y: 372, distance: 108.4
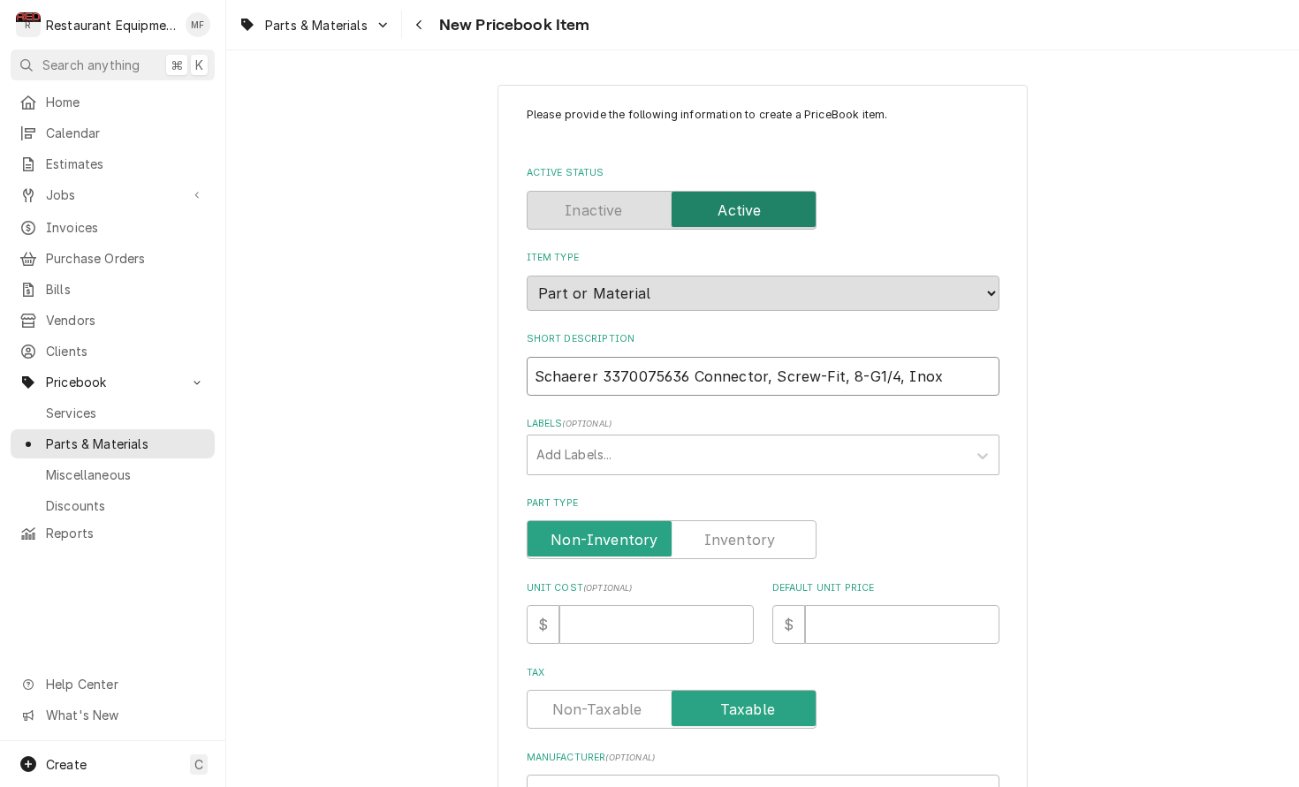
click at [517, 368] on div "Please provide the following information to create a PriceBook item. Active Sta…" at bounding box center [762, 703] width 530 height 1237
type input "Connector, Screw-Fit, 8-G1/4, Inox"
type textarea "x"
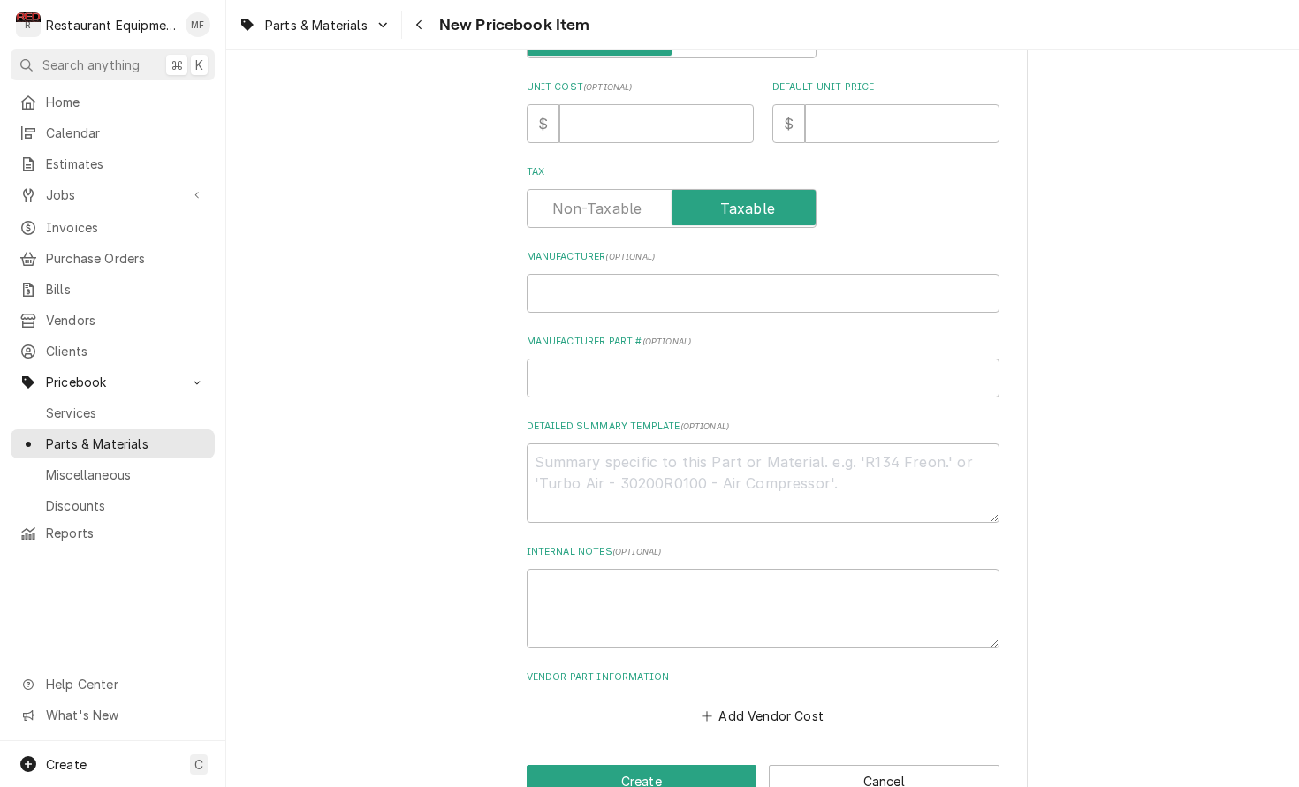
scroll to position [502, 0]
type input "Connector, Screw-Fit, 8-G1/4, Inox"
click at [693, 277] on input "Manufacturer ( optional )" at bounding box center [763, 292] width 473 height 39
paste input "Schaerer 3370075636"
type input "Schaerer 3370075636"
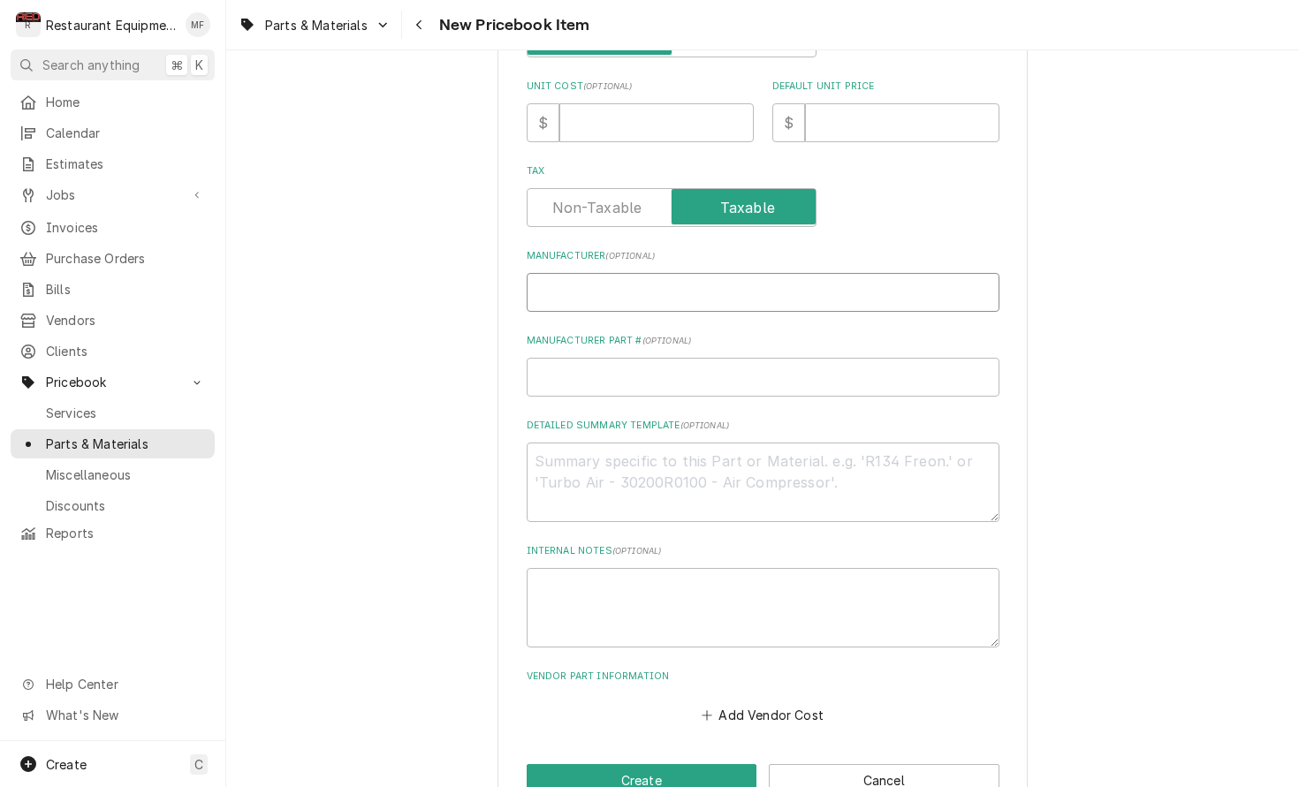
type textarea "x"
drag, startPoint x: 687, startPoint y: 274, endPoint x: 603, endPoint y: 276, distance: 84.0
click at [603, 276] on input "Schaerer 3370075636" at bounding box center [763, 292] width 473 height 39
type input "Schaerer"
type textarea "x"
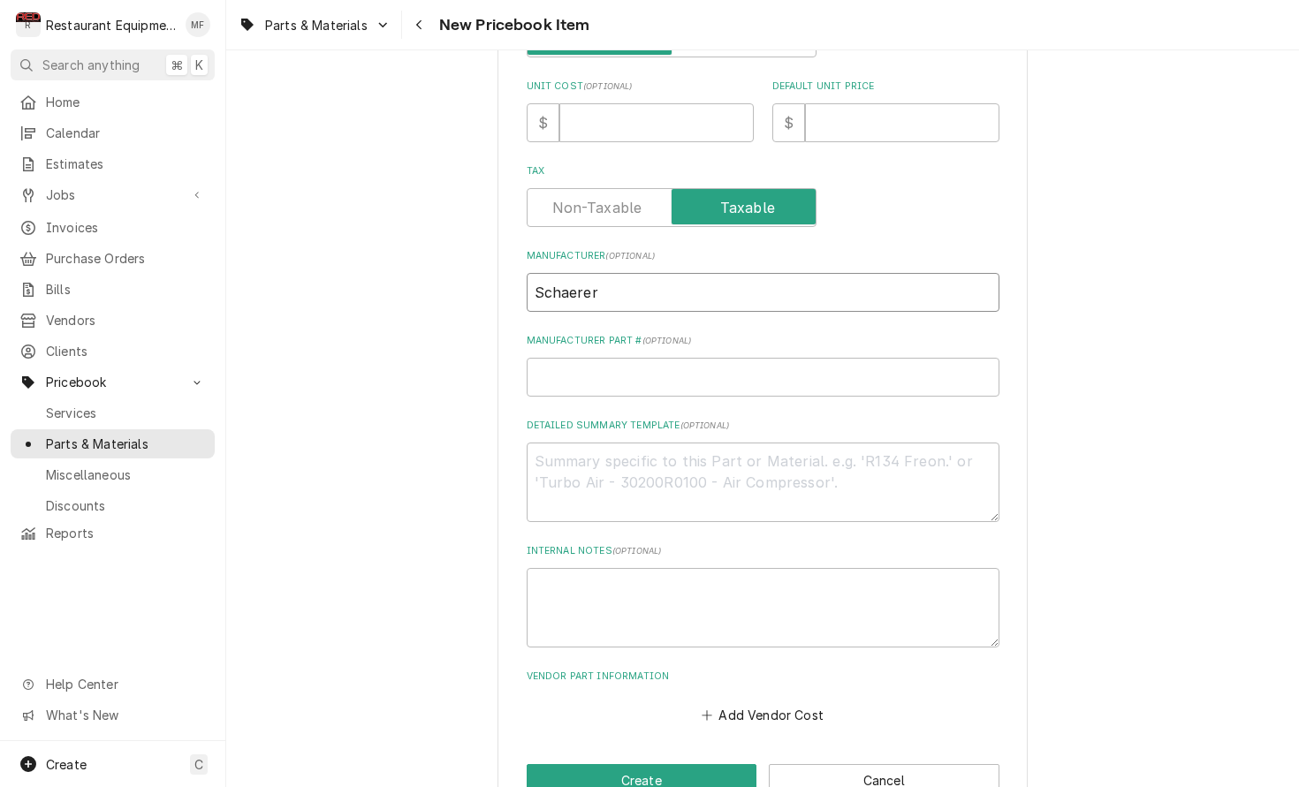
type input "Schaerer"
click at [683, 358] on input "Manufacturer Part # ( optional )" at bounding box center [763, 377] width 473 height 39
paste input "3370075636"
type input "3370075636"
type textarea "x"
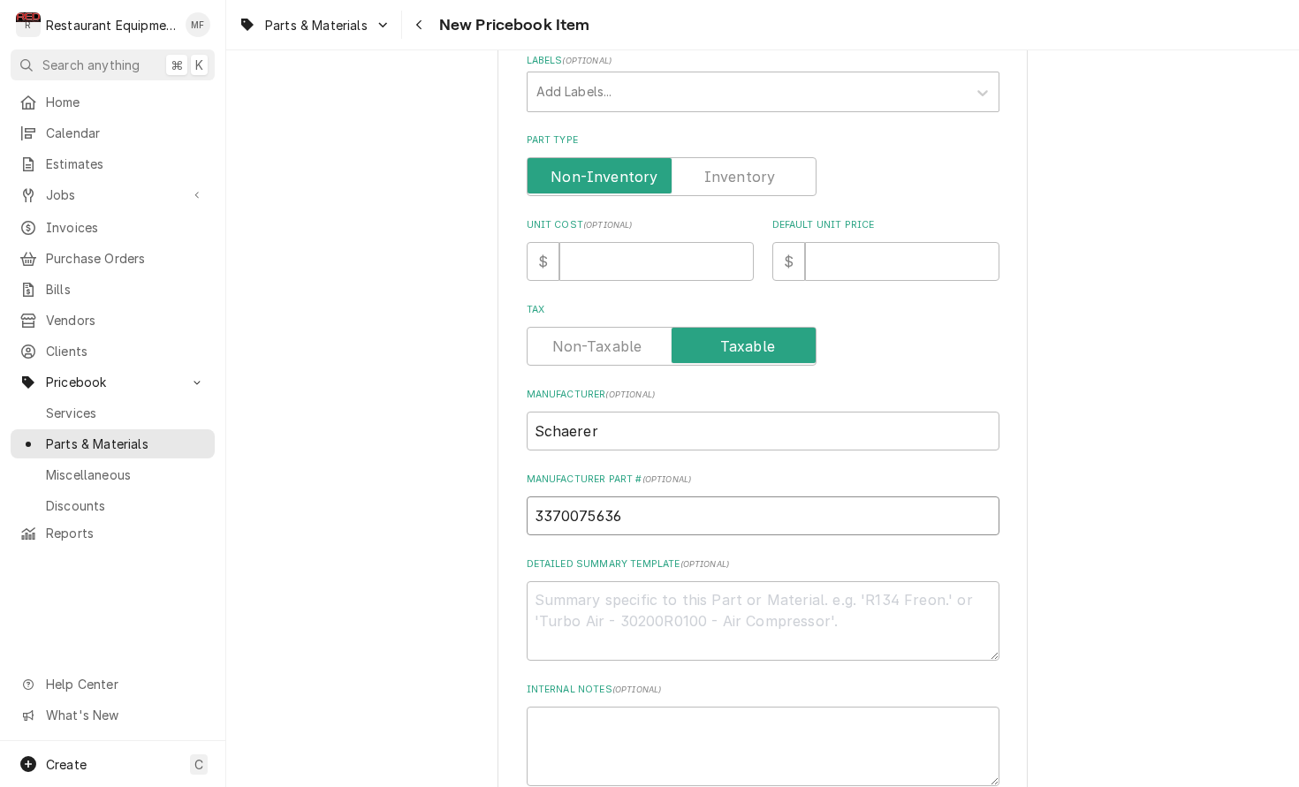
scroll to position [362, 0]
type input "3370075636"
click at [620, 243] on input "Unit Cost ( optional )" at bounding box center [656, 262] width 194 height 39
type input "1"
type textarea "x"
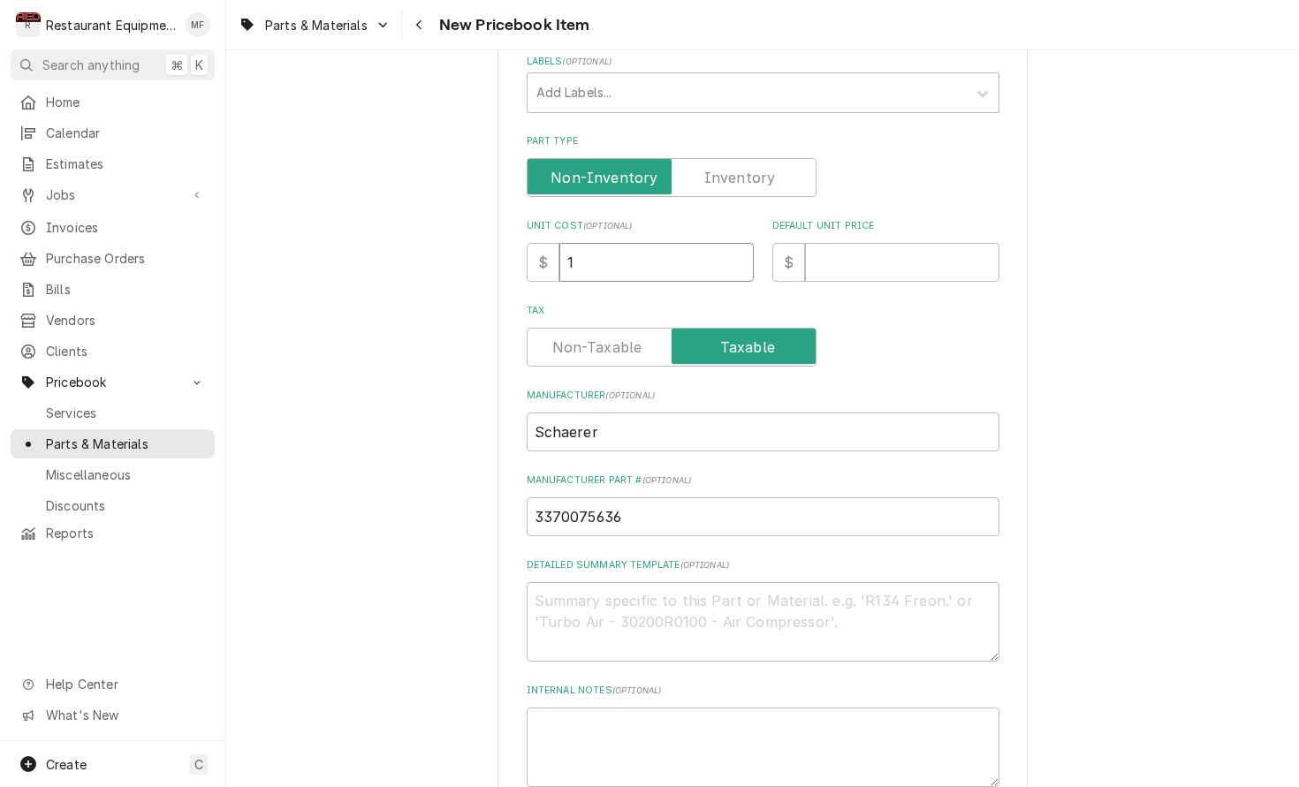
type input "12"
type textarea "x"
type input "12.5"
type textarea "x"
type input "12.59"
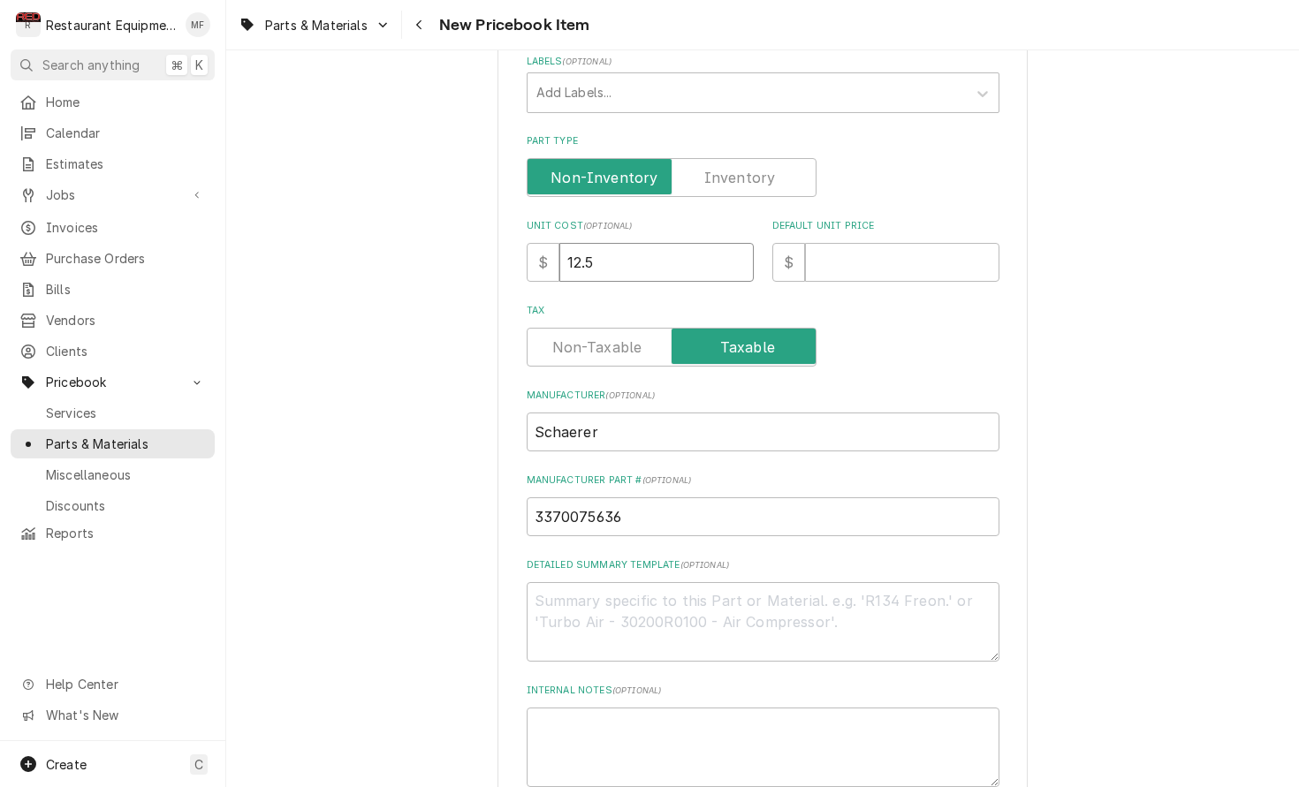
type textarea "x"
type input "12.59"
click at [866, 243] on input "Default Unit Price" at bounding box center [902, 262] width 194 height 39
click at [890, 243] on input "Default Unit Price" at bounding box center [902, 262] width 194 height 39
type input "2"
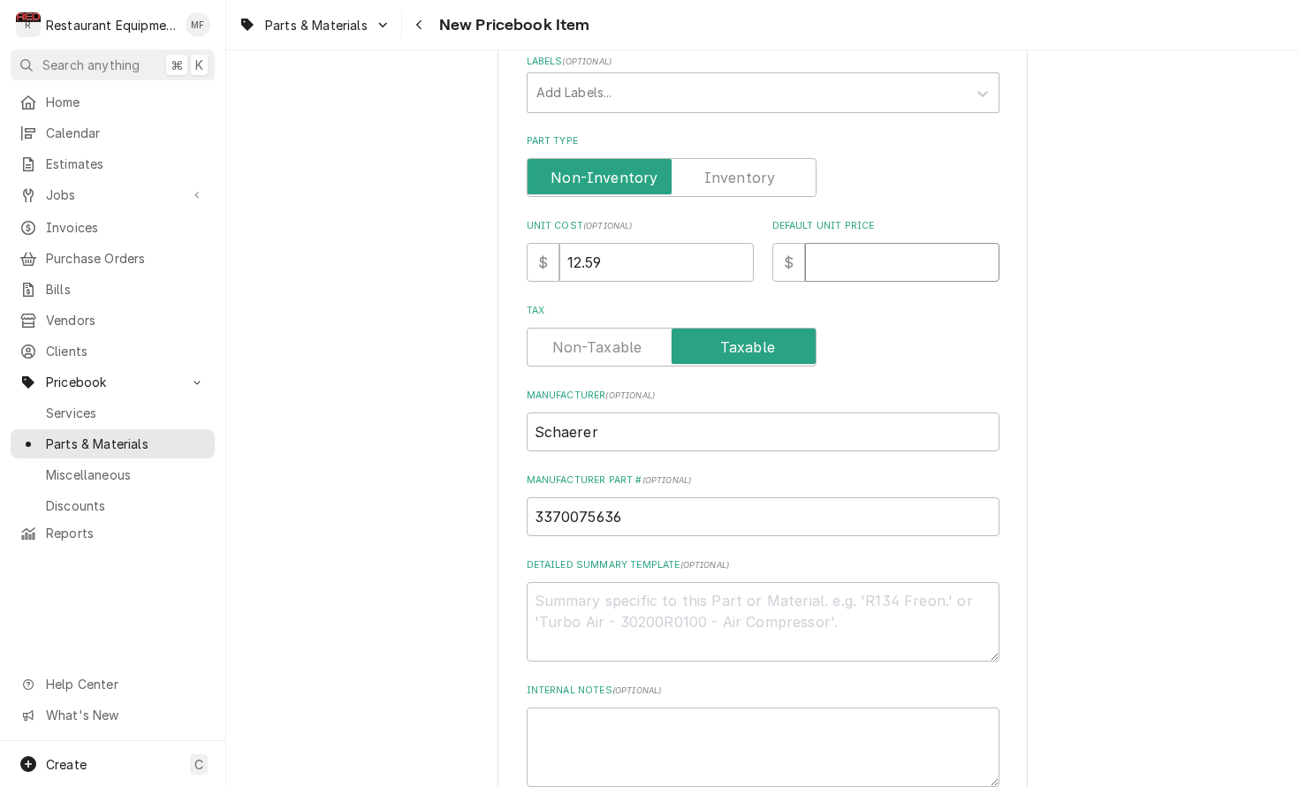
type textarea "x"
type input "25"
type textarea "x"
type input "25.1"
type textarea "x"
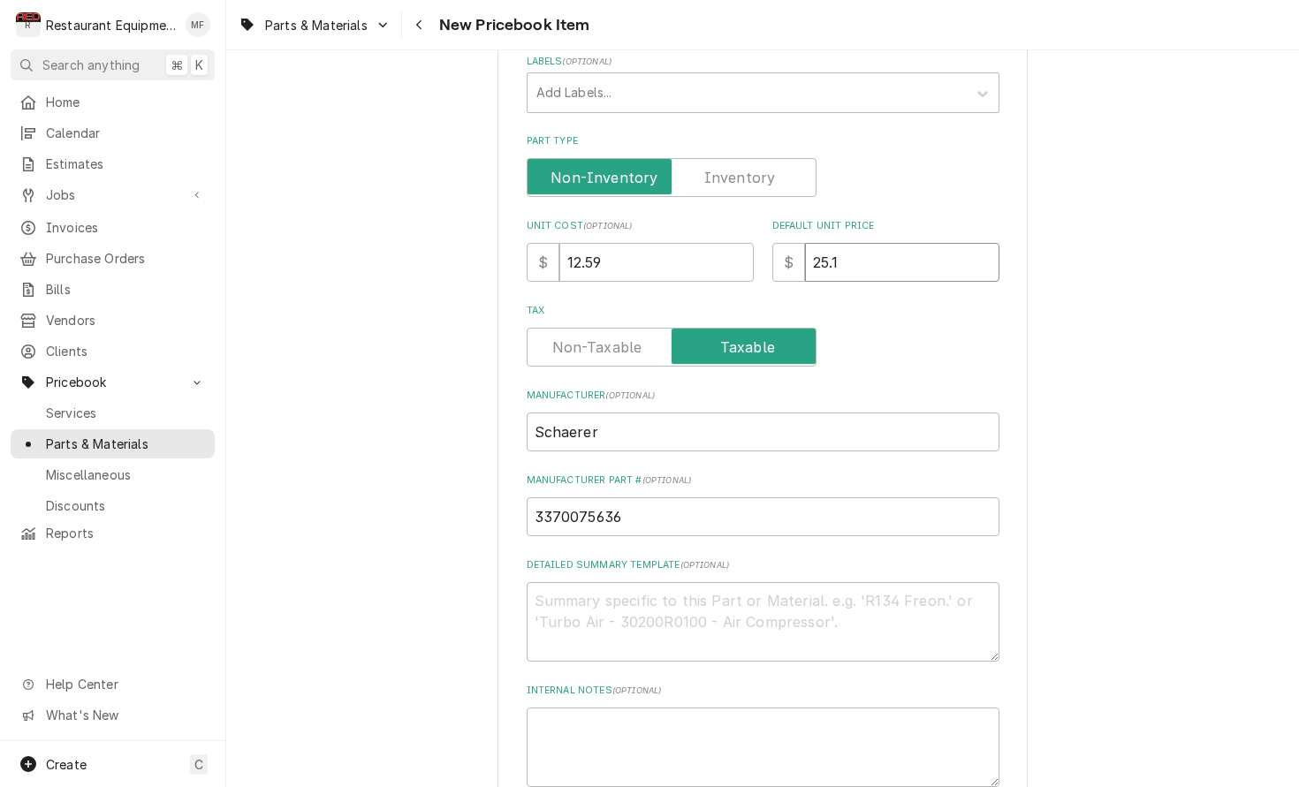
type input "25.17"
type textarea "x"
type input "25.17"
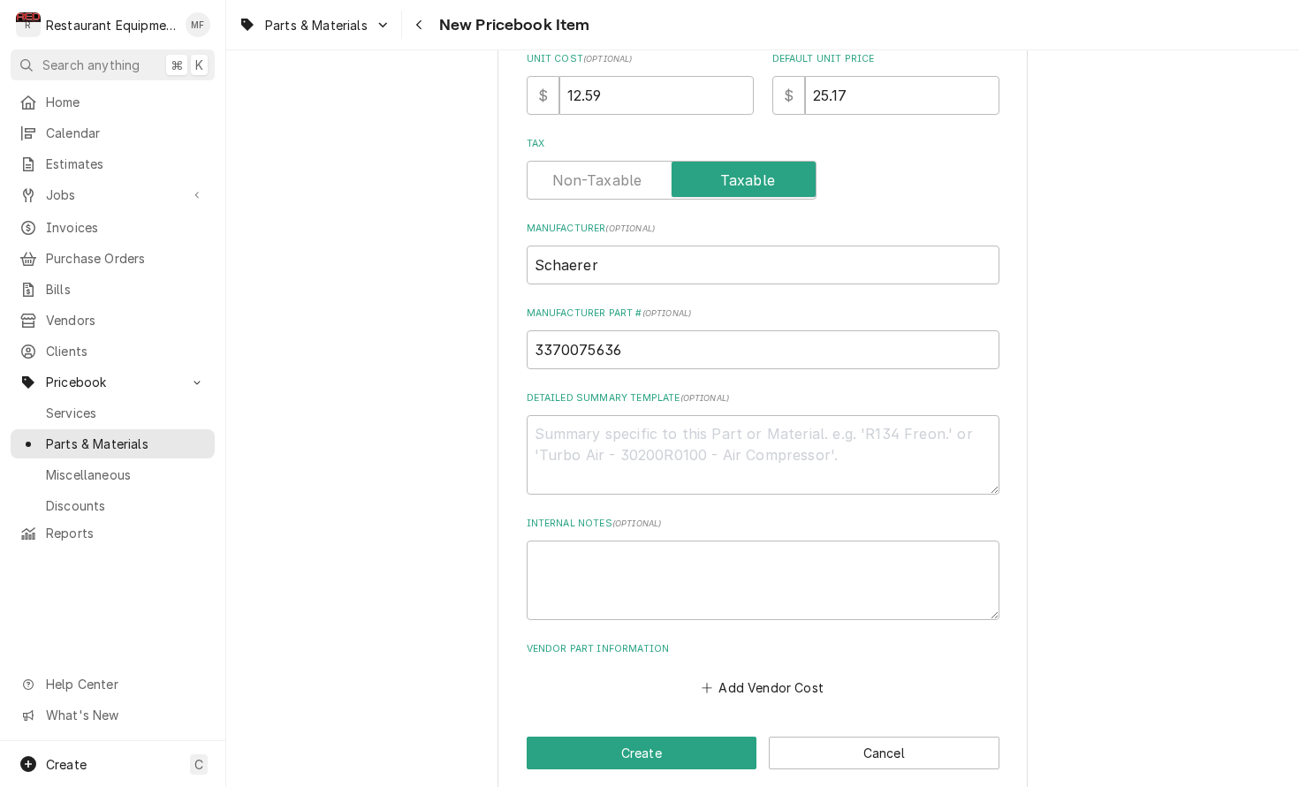
scroll to position [528, 0]
click at [763, 676] on button "Add Vendor Cost" at bounding box center [763, 688] width 128 height 25
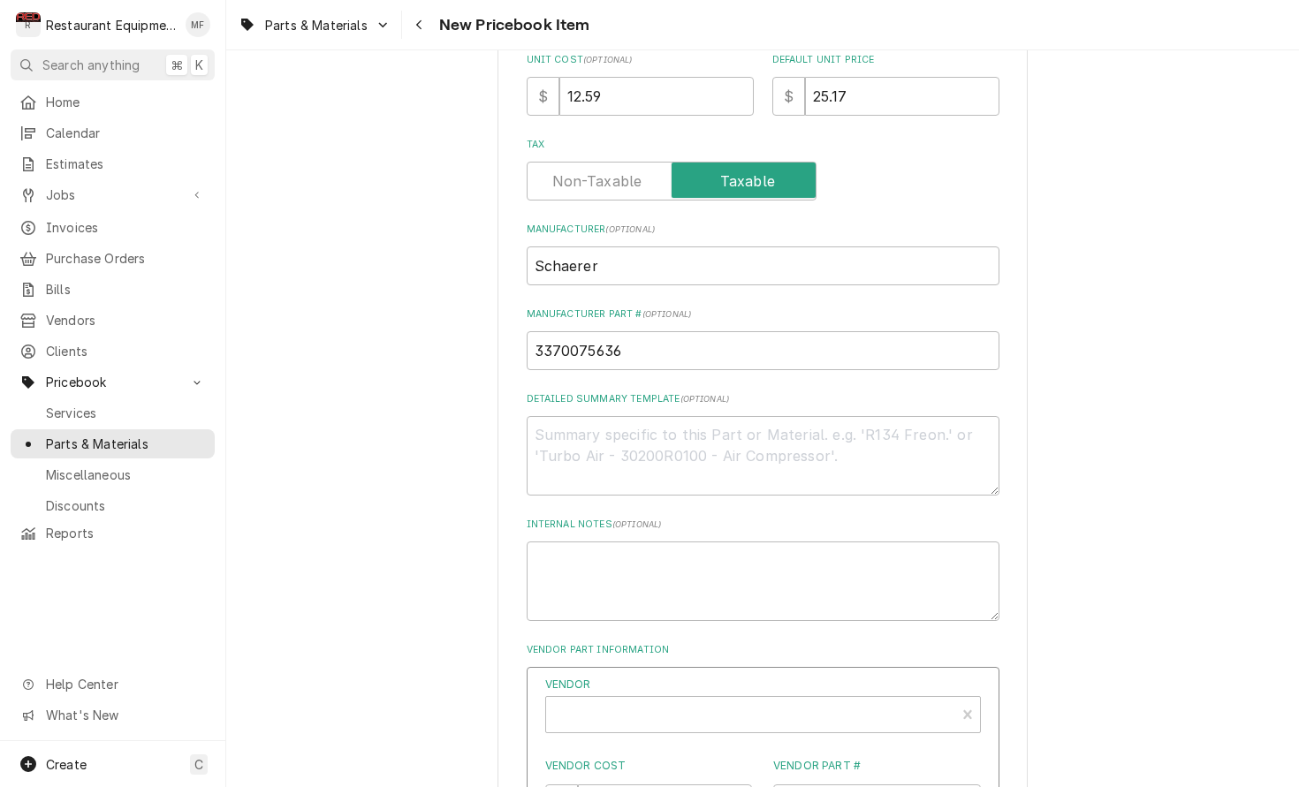
type textarea "x"
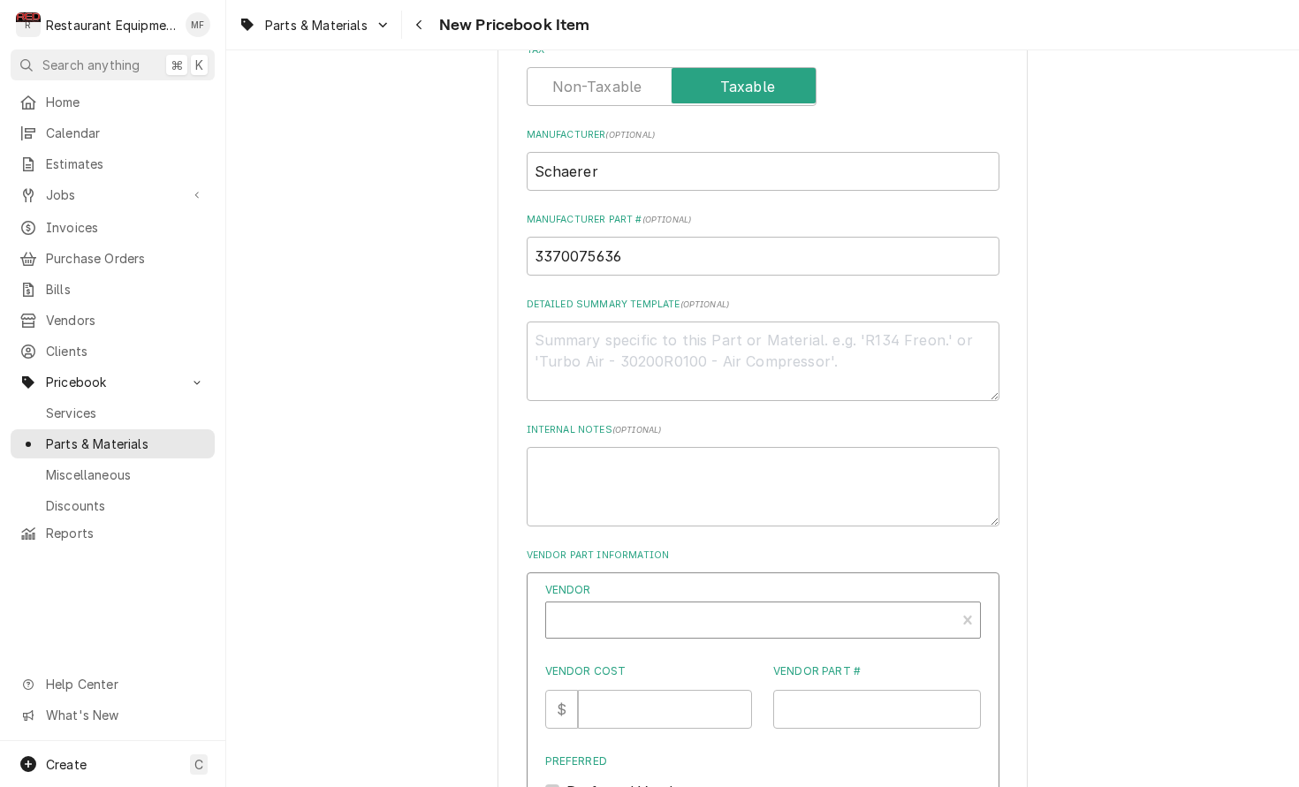
click at [648, 606] on div "Vendor" at bounding box center [750, 627] width 391 height 42
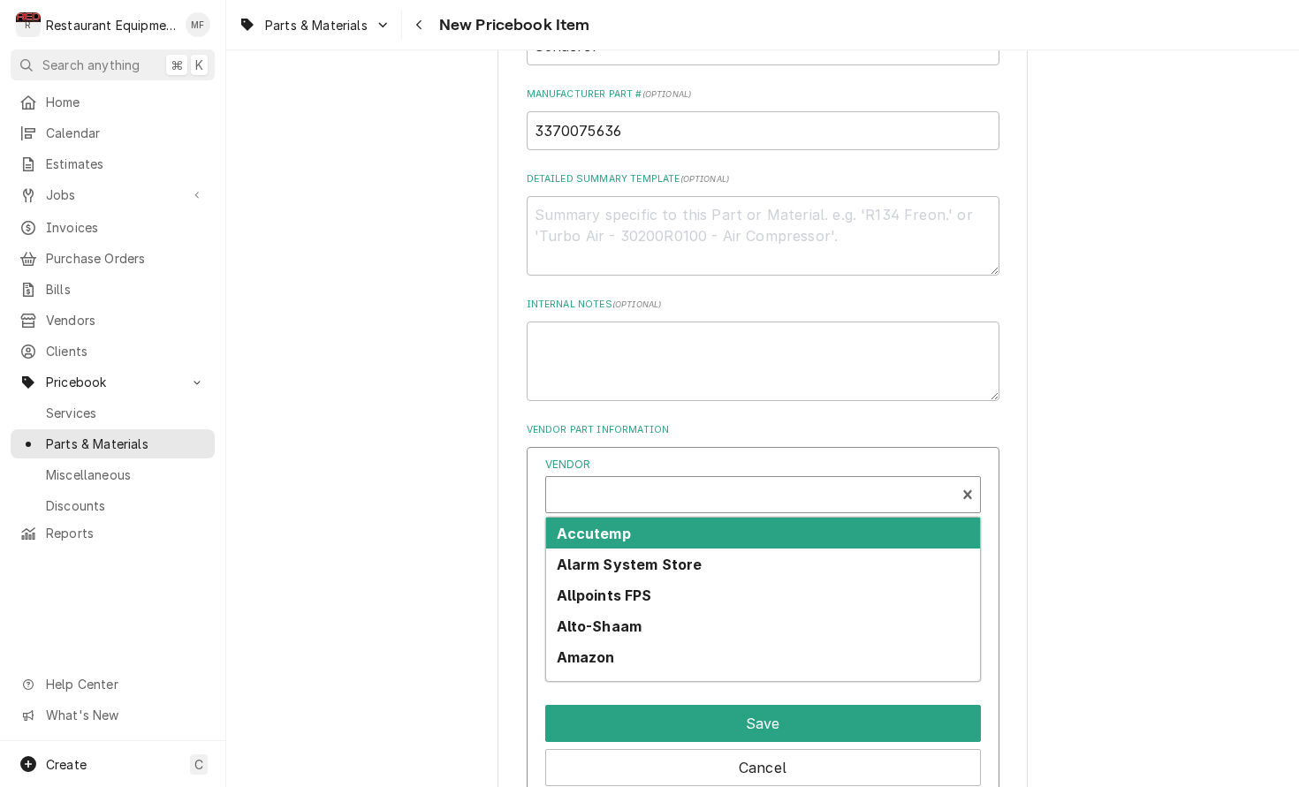
scroll to position [749, 0]
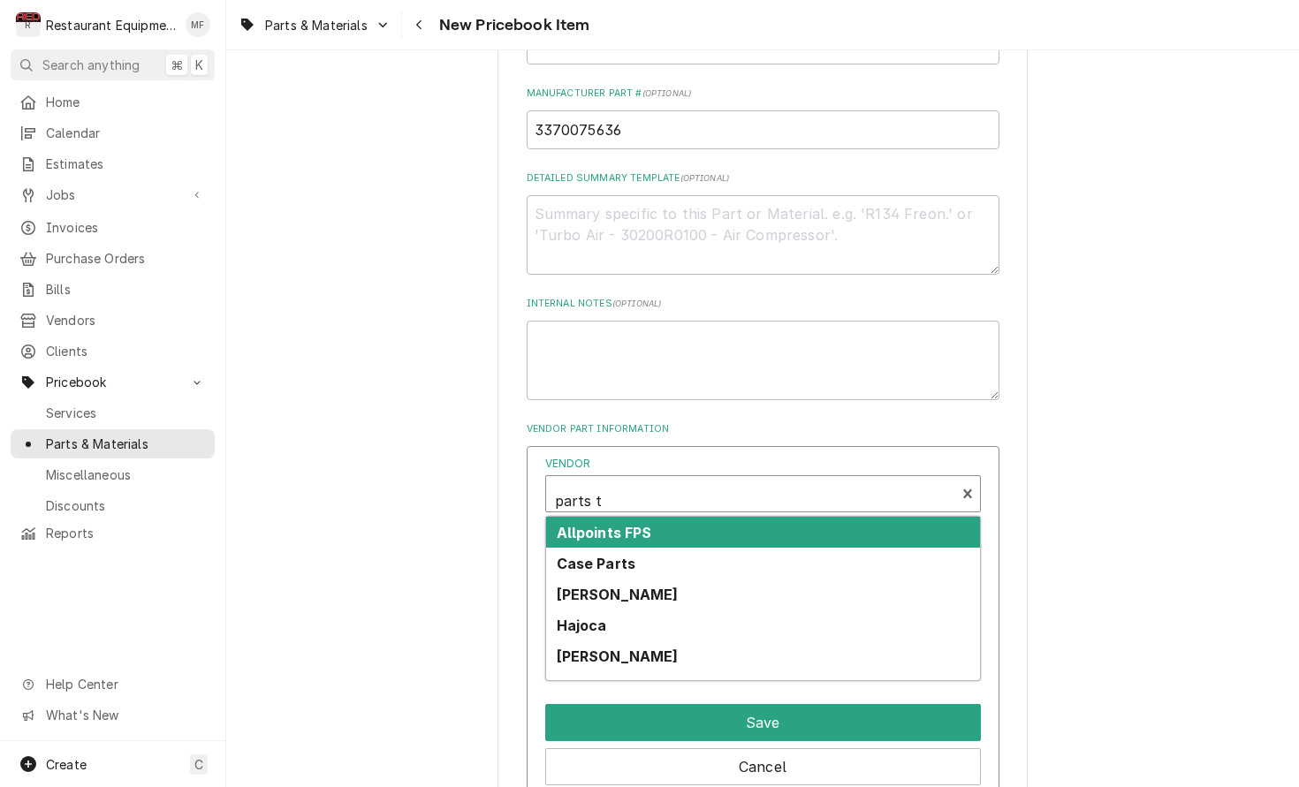
type input "parts to"
click at [707, 517] on div "Parts Town" at bounding box center [763, 532] width 434 height 31
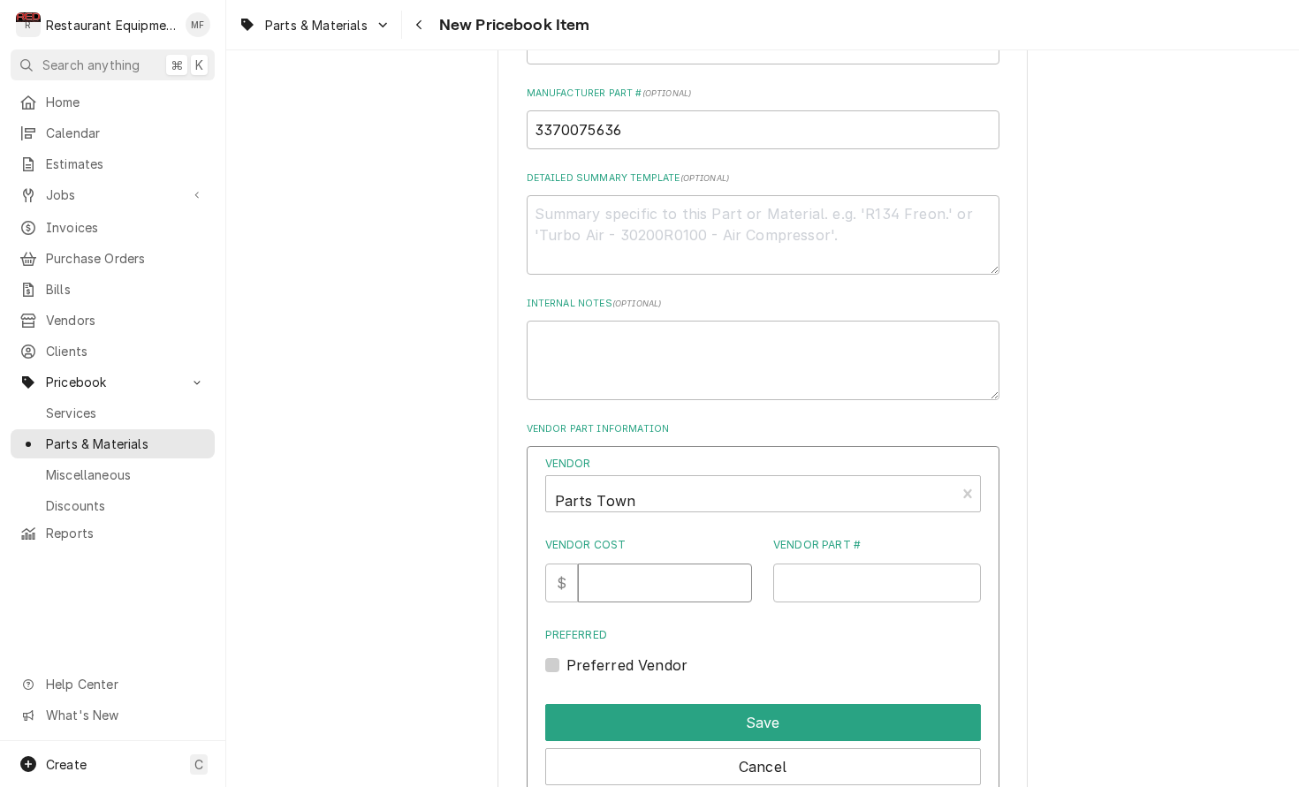
click at [666, 573] on input "Vendor Cost" at bounding box center [665, 583] width 174 height 39
type input "12.59"
click at [842, 564] on input "Vendor Part #" at bounding box center [877, 583] width 208 height 39
paste input "SH3370075636"
type input "SH3370075636"
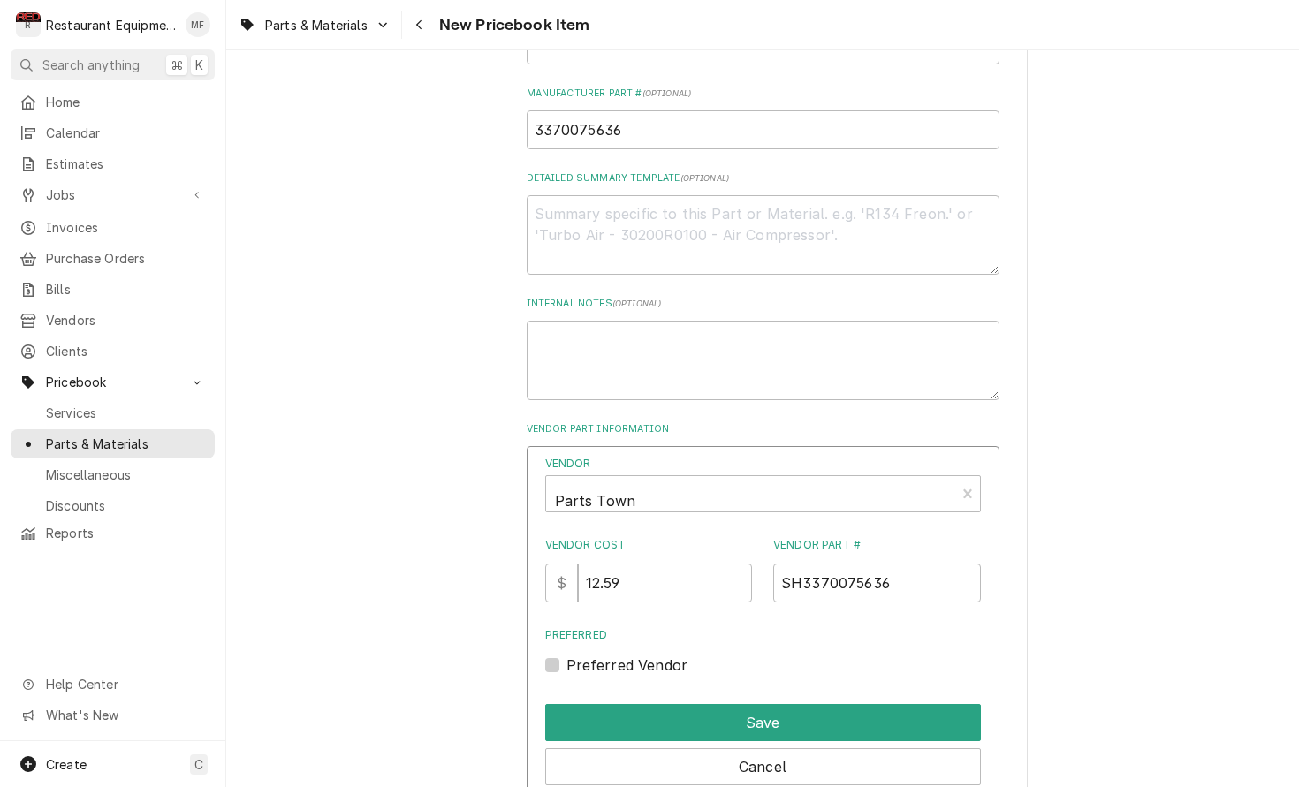
click at [566, 655] on label "Preferred Vendor" at bounding box center [627, 665] width 122 height 21
click at [566, 655] on input "Preferred" at bounding box center [784, 674] width 436 height 39
checkbox input "true"
click at [808, 704] on button "Save" at bounding box center [763, 722] width 436 height 37
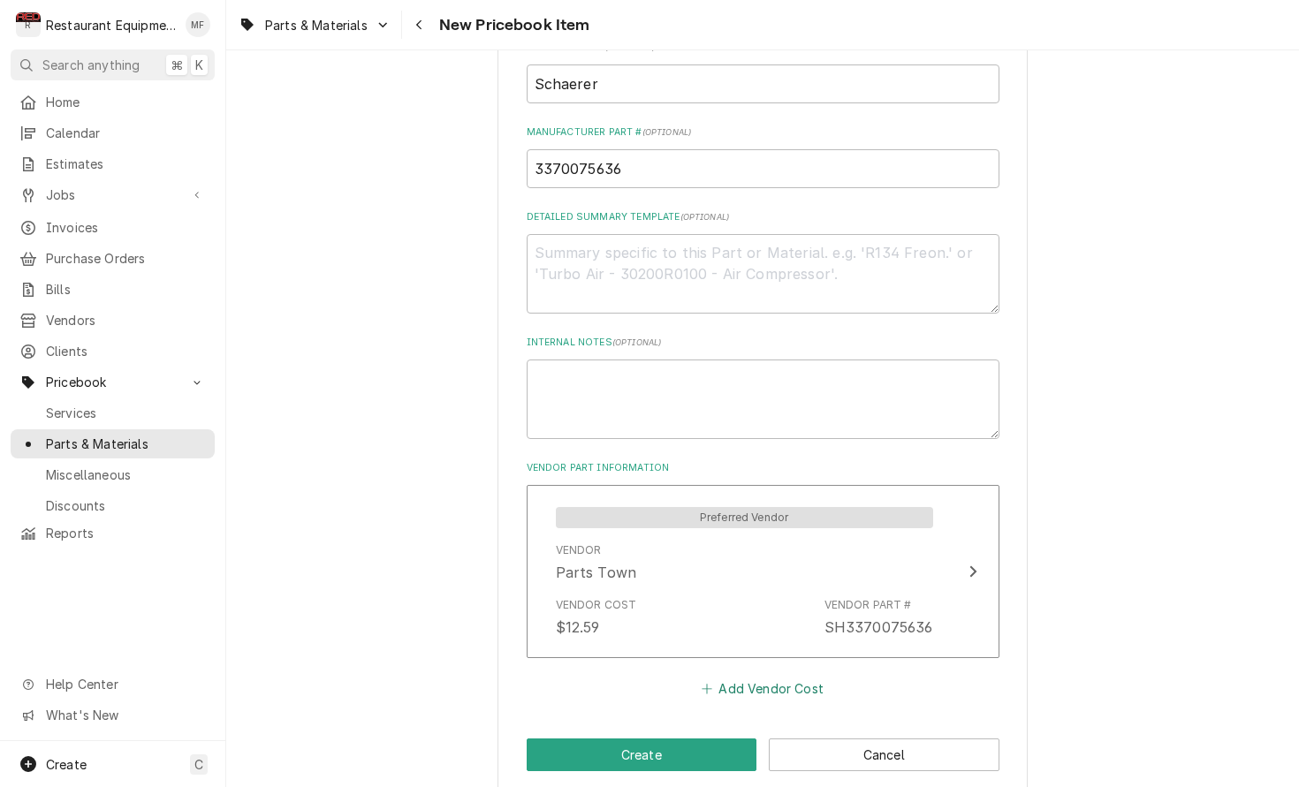
scroll to position [0, 0]
click at [722, 739] on button "Create" at bounding box center [642, 755] width 231 height 33
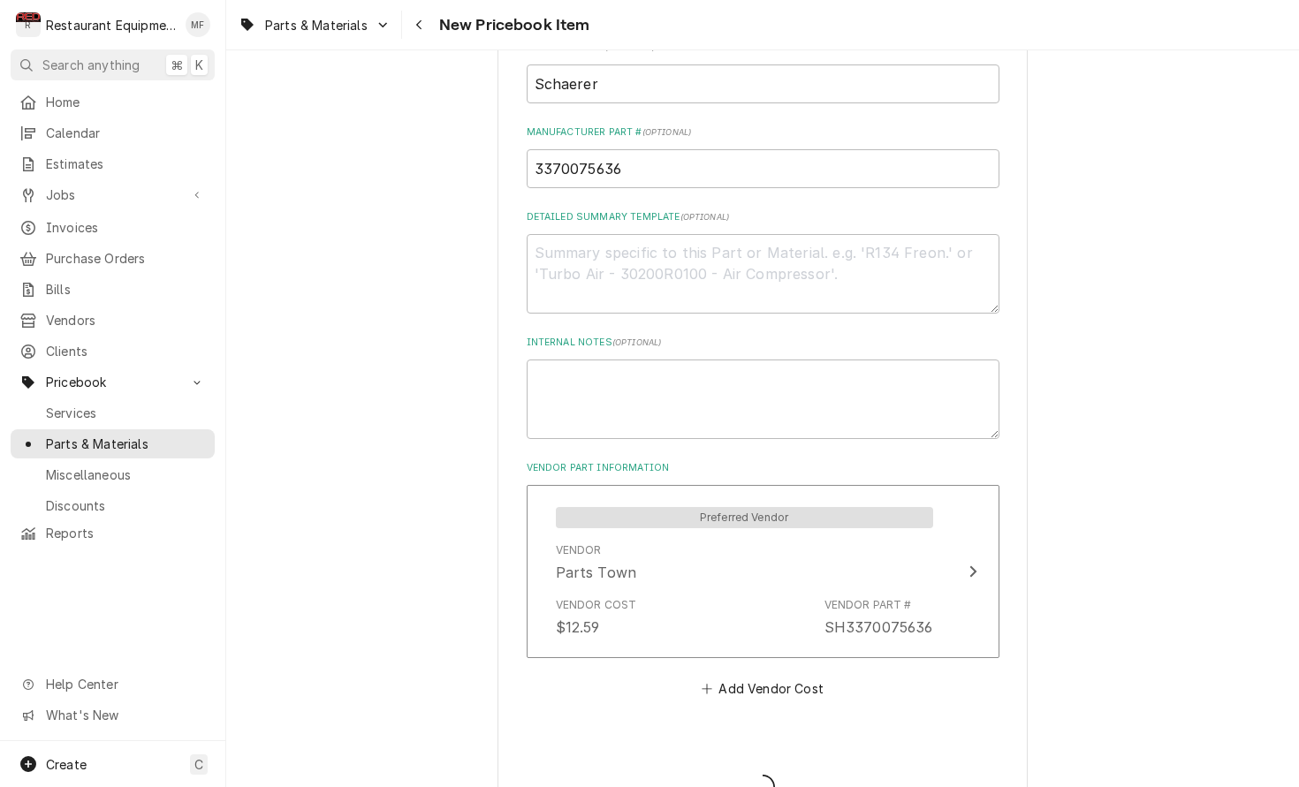
type textarea "x"
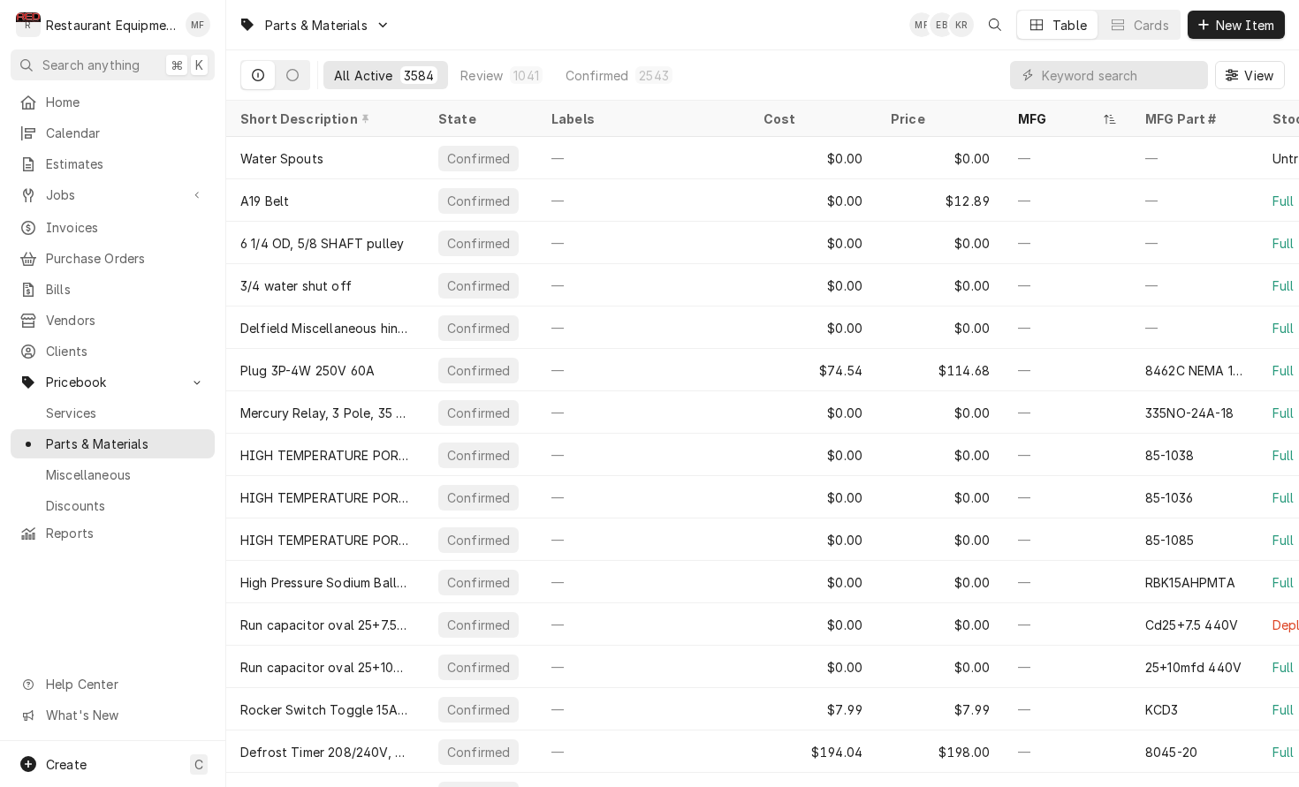
click at [964, 67] on div "All Active 3584 Review 1041 Confirmed 2543 View" at bounding box center [762, 74] width 1044 height 49
click at [1081, 75] on input "Dynamic Content Wrapper" at bounding box center [1120, 75] width 157 height 28
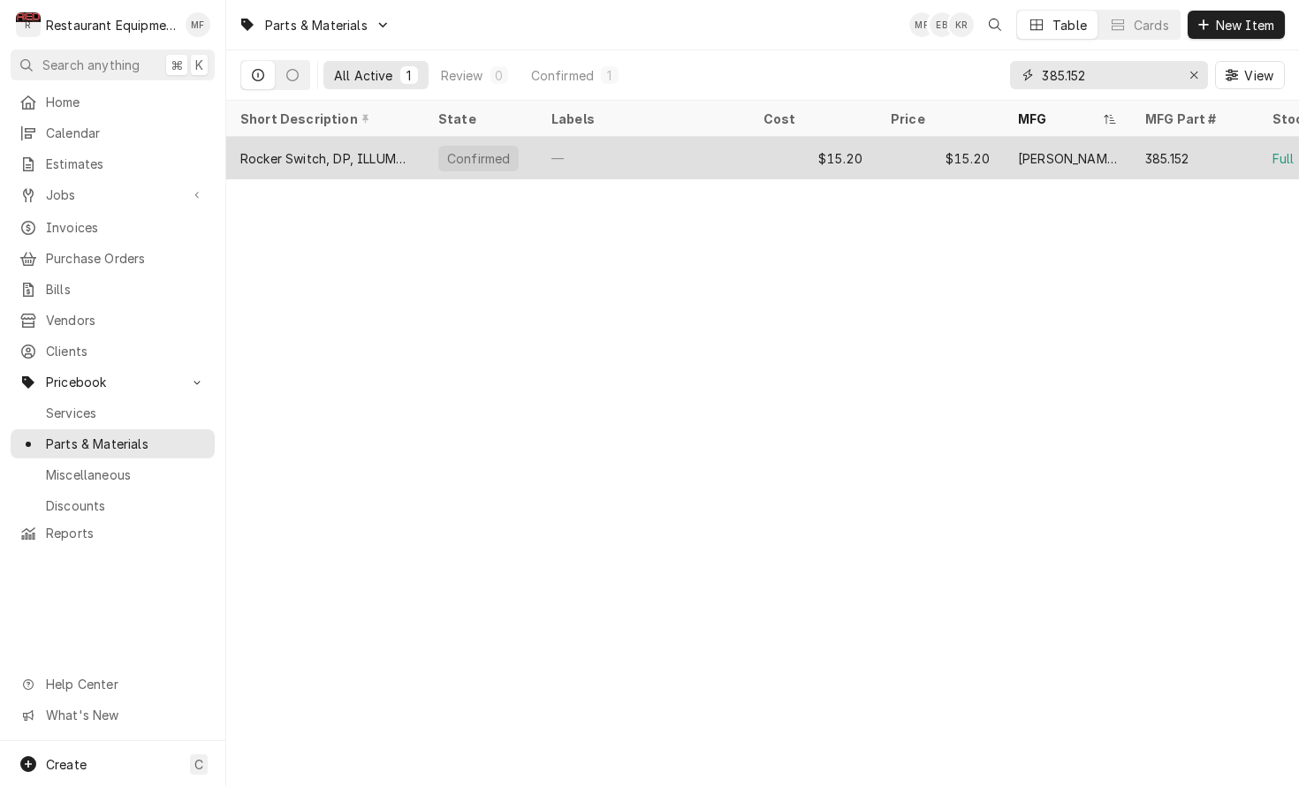
type input "385.152"
click at [846, 167] on div "$15.20" at bounding box center [812, 158] width 127 height 42
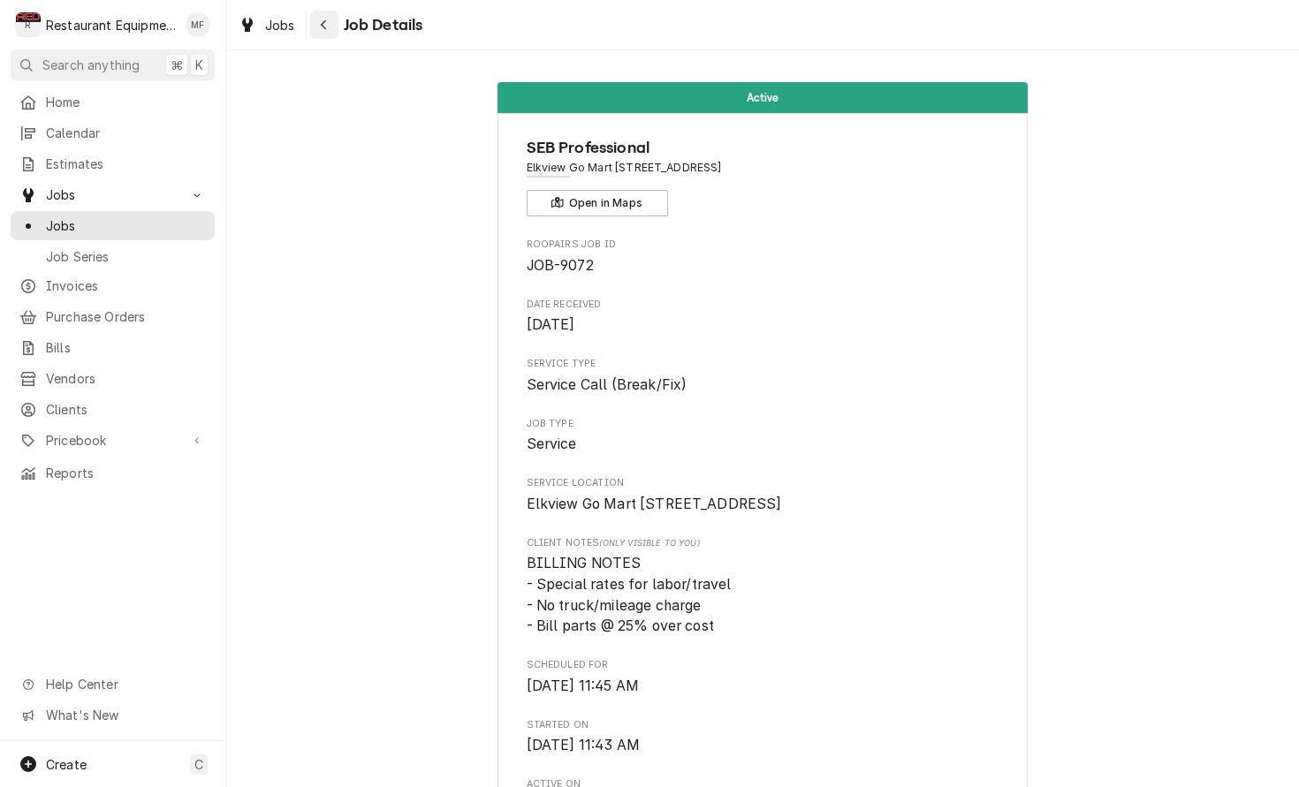
click at [317, 26] on div "Navigate back" at bounding box center [324, 25] width 18 height 18
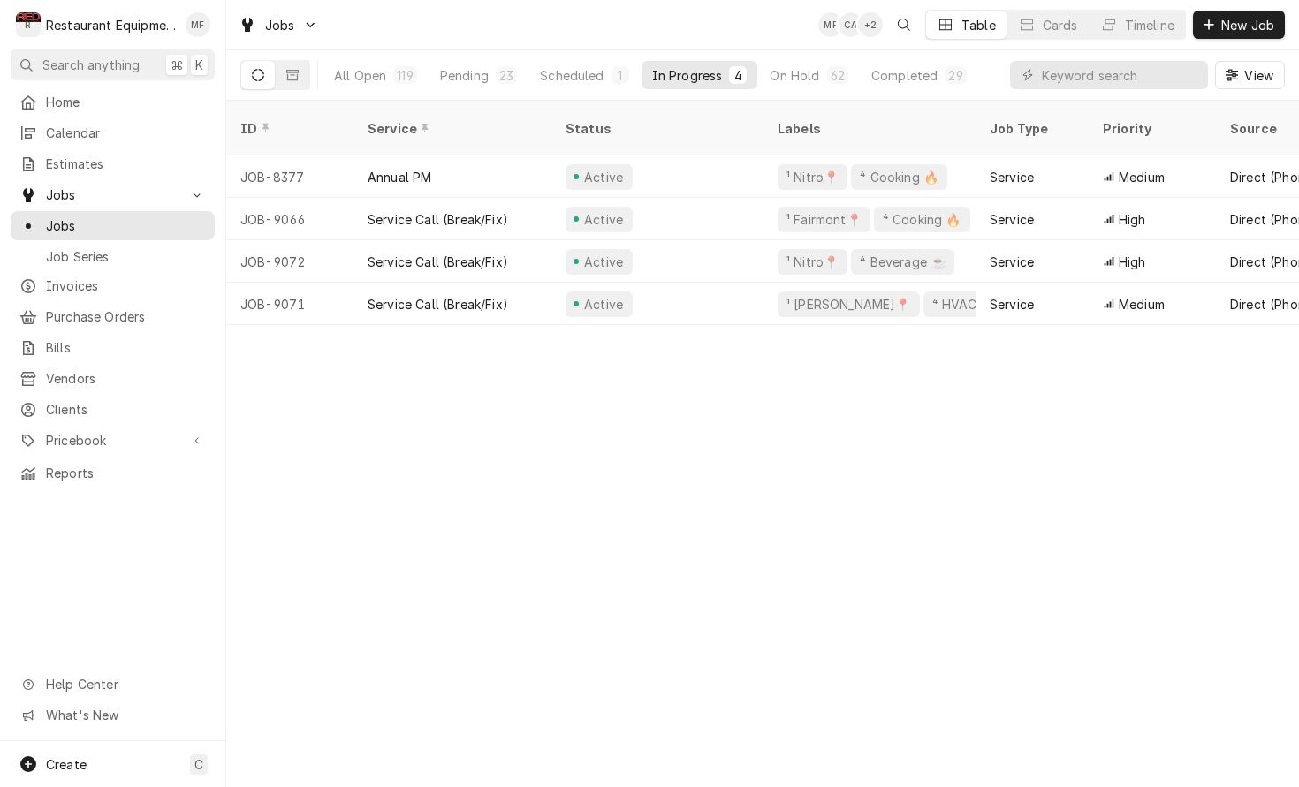
click at [972, 374] on div "ID Service Status Labels Job Type Priority Source Source ID Techs Date Received…" at bounding box center [762, 444] width 1073 height 686
click at [1081, 70] on input "Dynamic Content Wrapper" at bounding box center [1120, 75] width 157 height 28
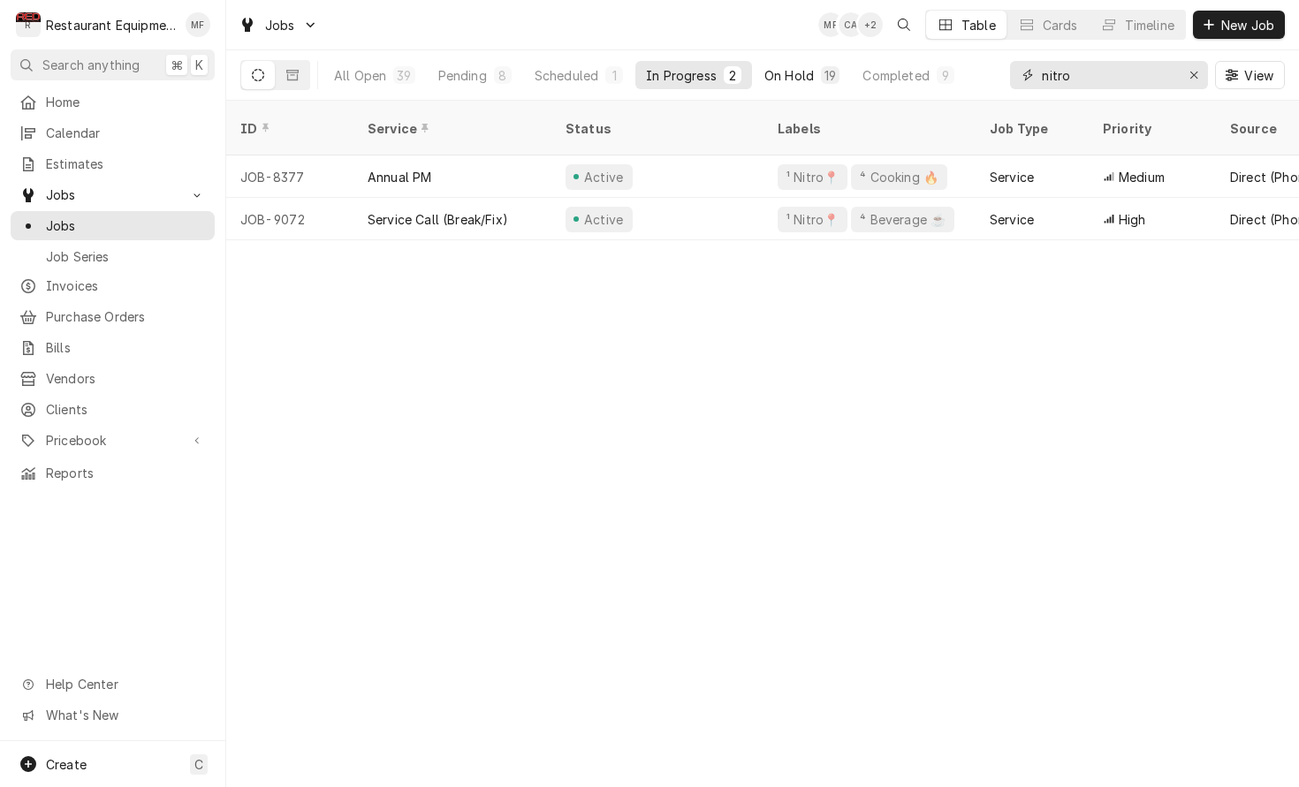
type input "nitro"
drag, startPoint x: 788, startPoint y: 72, endPoint x: 802, endPoint y: 99, distance: 30.0
click at [788, 73] on div "On Hold" at bounding box center [788, 75] width 49 height 19
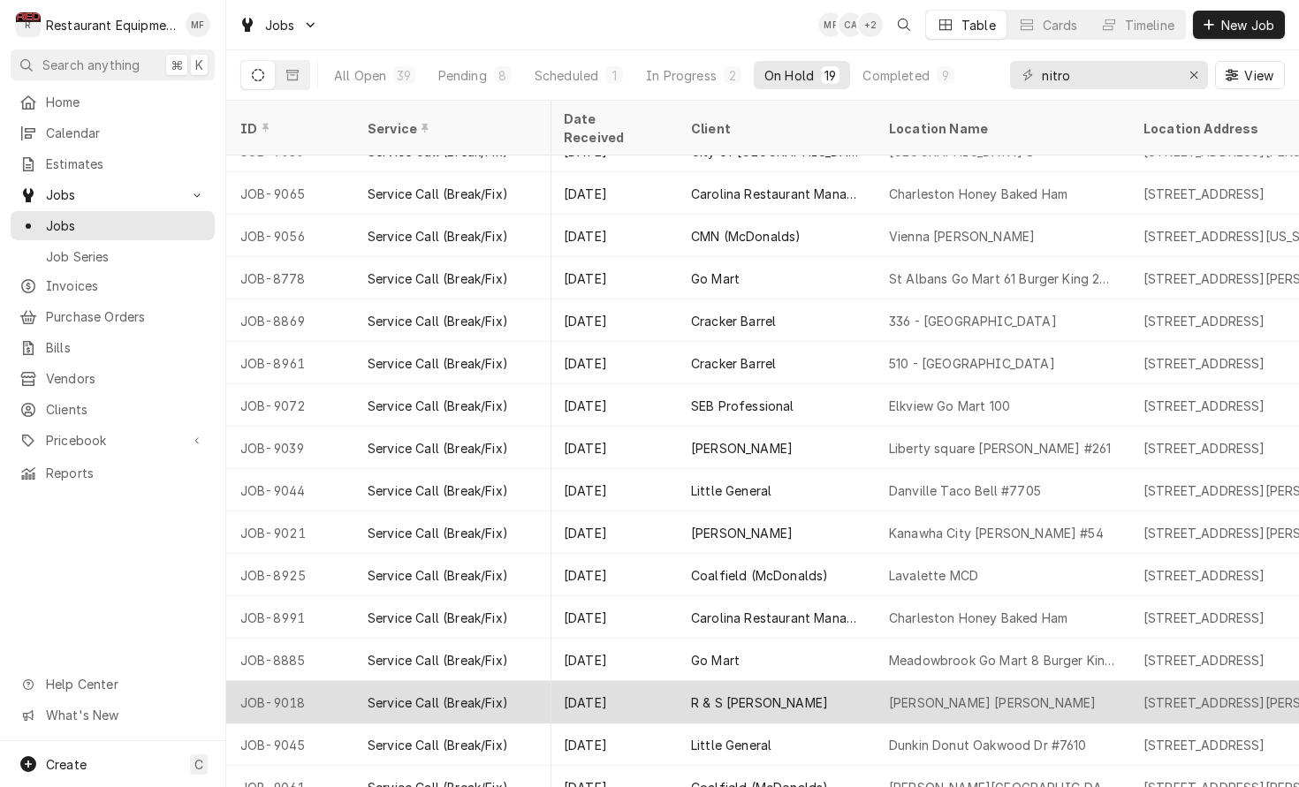
scroll to position [195, 1028]
click at [1071, 681] on div "Pomeroy McDonald's" at bounding box center [1000, 702] width 254 height 42
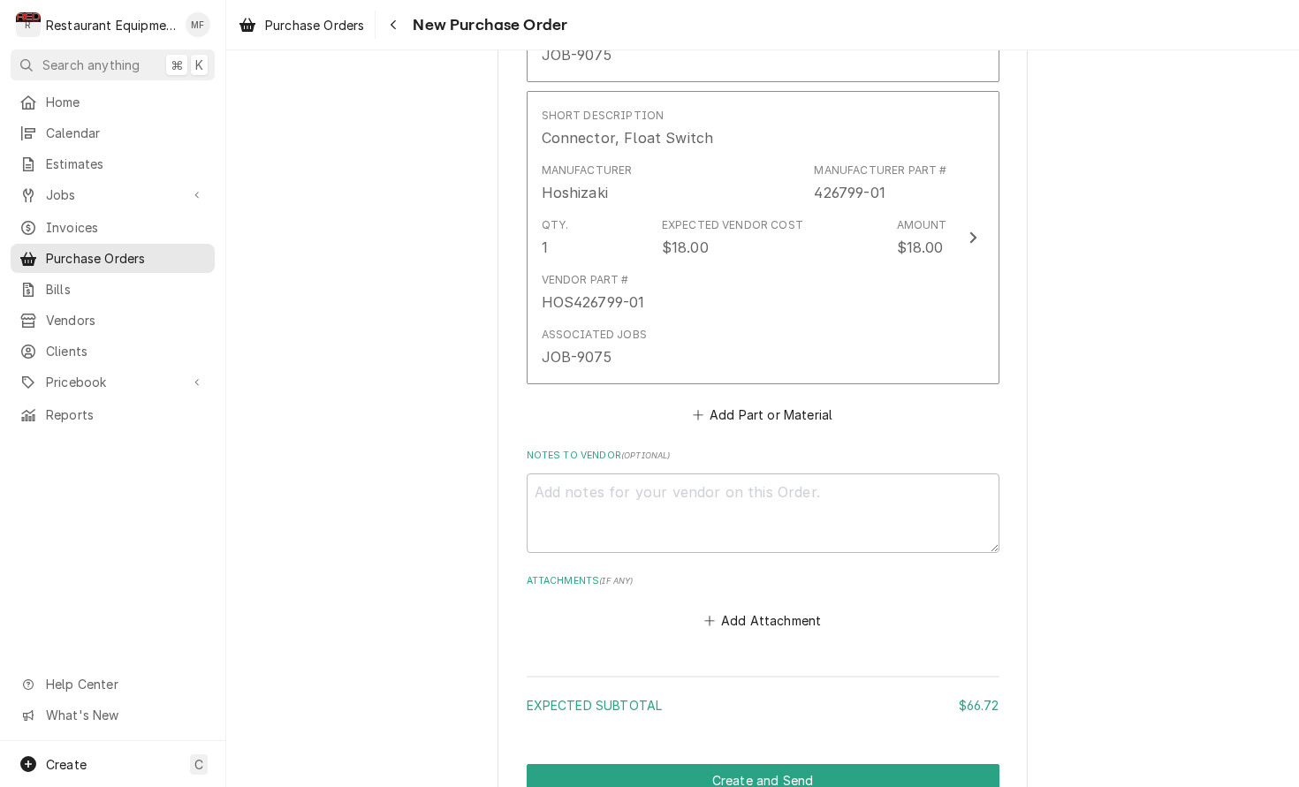
scroll to position [1065, 0]
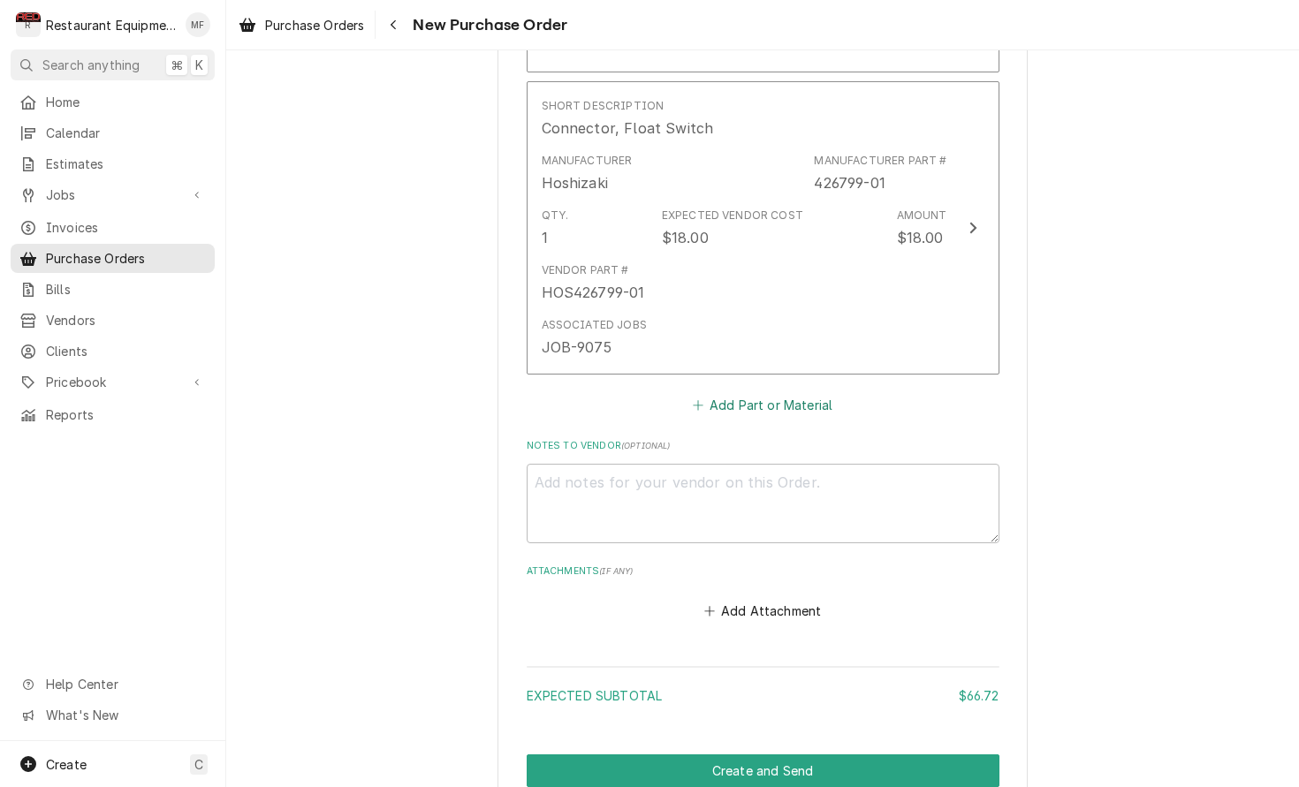
click at [795, 393] on button "Add Part or Material" at bounding box center [762, 405] width 146 height 25
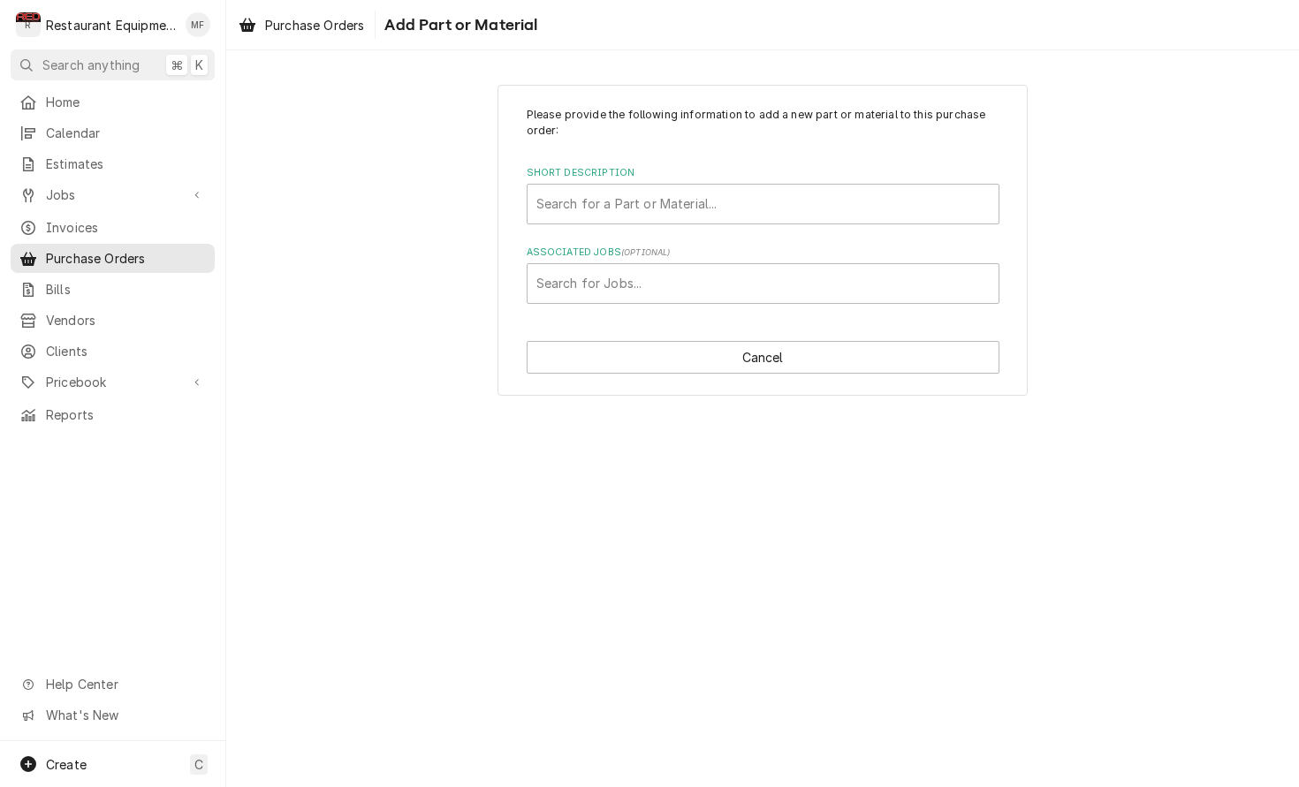
click at [815, 178] on label "Short Description" at bounding box center [763, 173] width 473 height 14
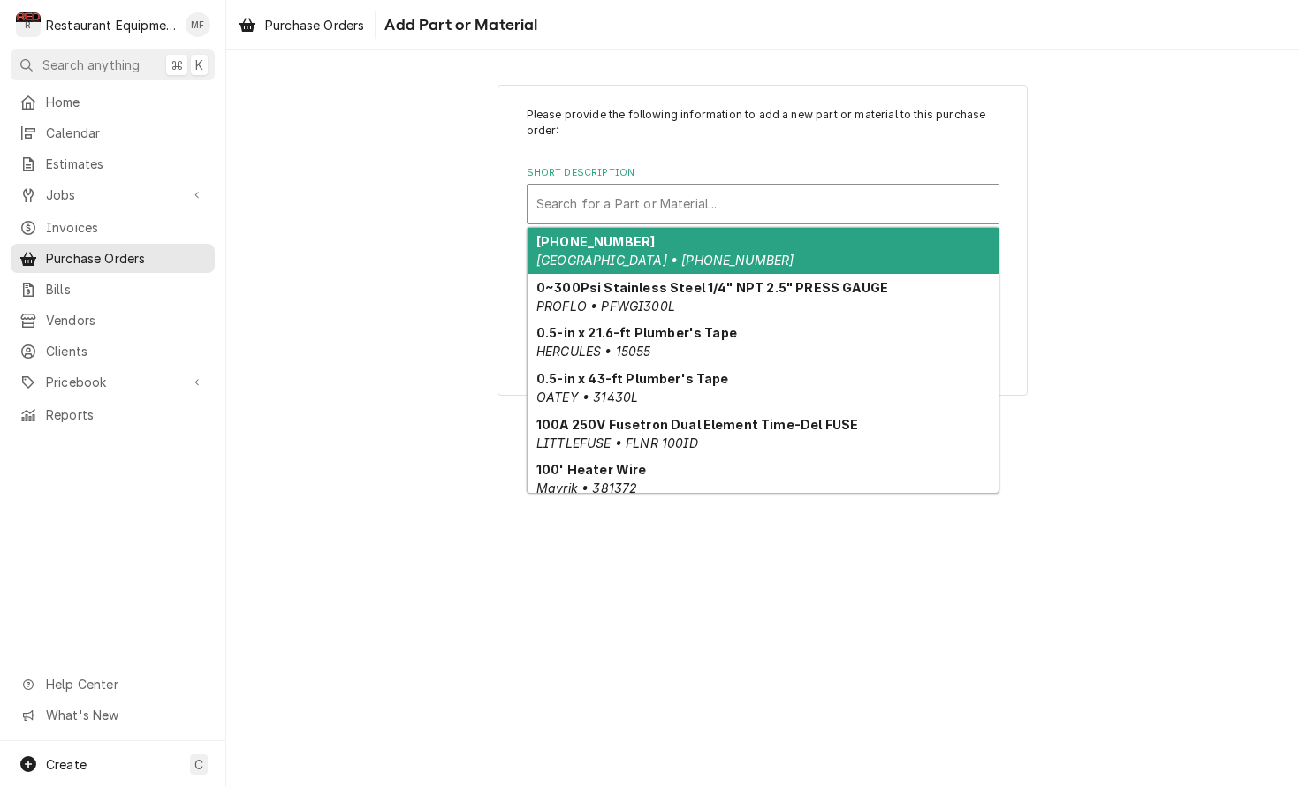
click at [818, 194] on div "Short Description" at bounding box center [762, 204] width 453 height 32
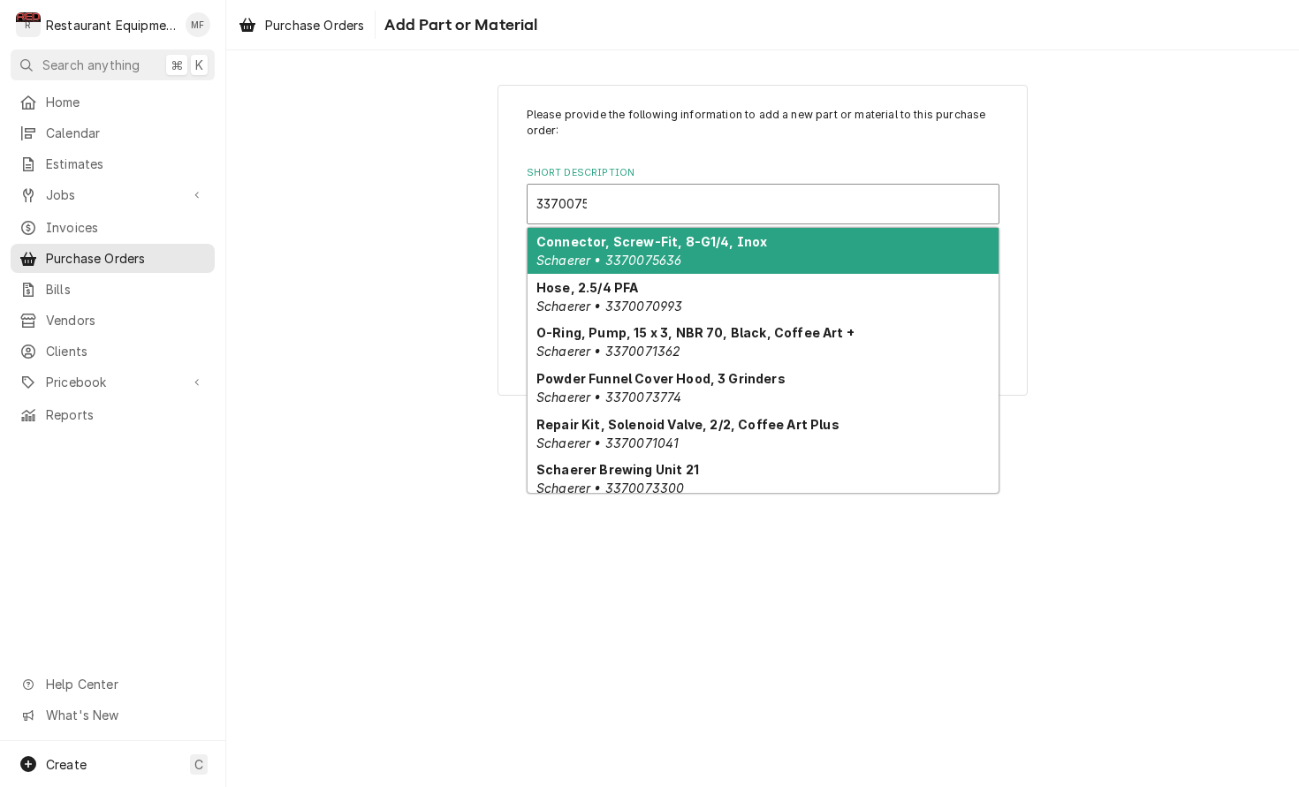
type input "33700756"
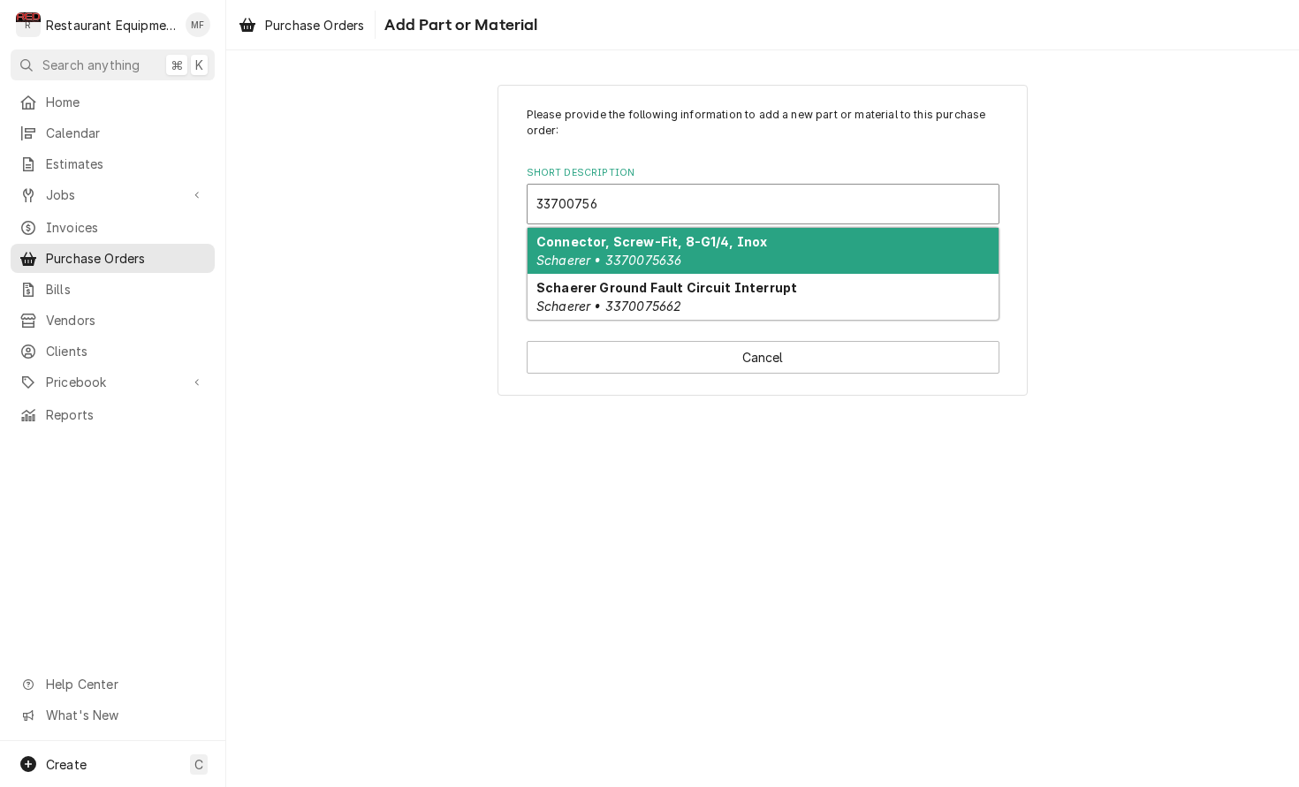
click at [890, 246] on div "Connector, Screw-Fit, 8-G1/4, Inox Schaerer • 3370075636" at bounding box center [762, 251] width 471 height 46
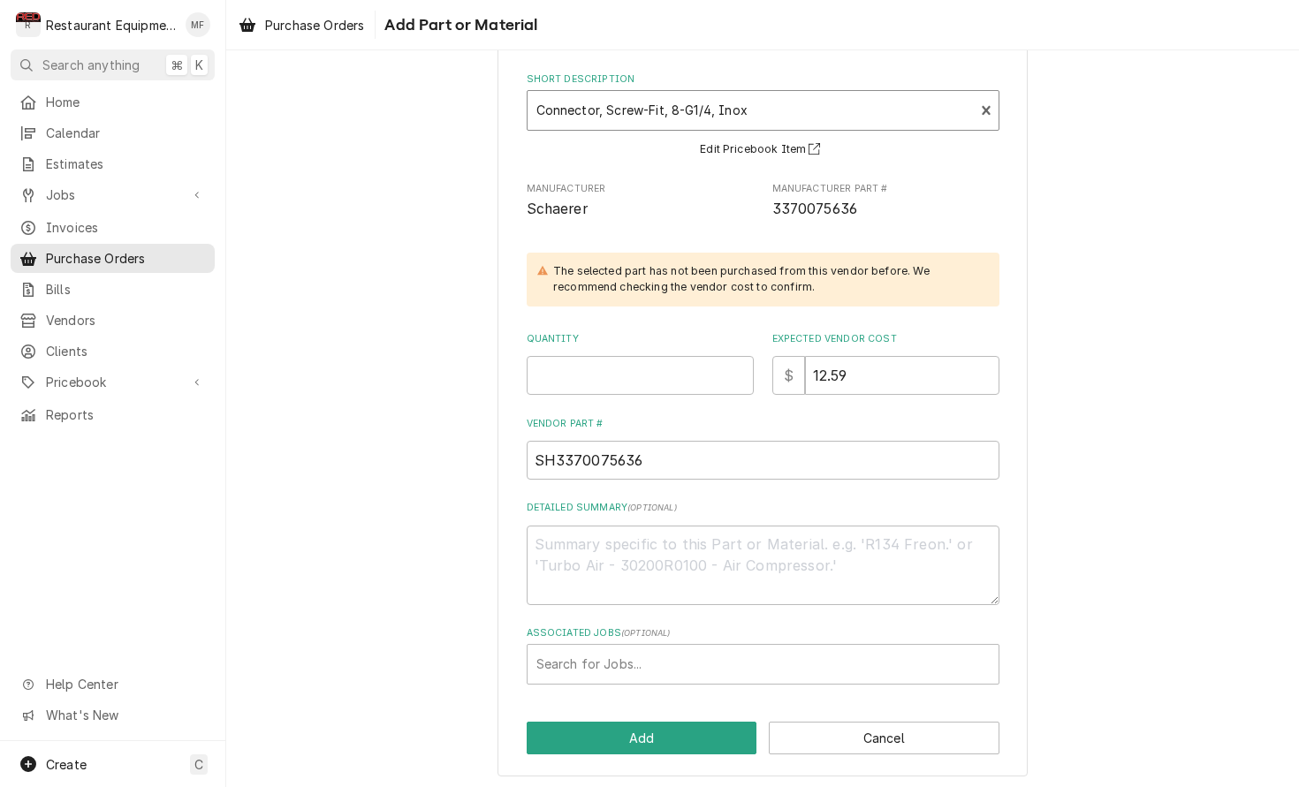
scroll to position [93, 0]
click at [660, 358] on input "Quantity" at bounding box center [640, 376] width 227 height 39
type textarea "x"
type input "1"
click at [861, 636] on div "Associated Jobs ( optional ) Search for Jobs..." at bounding box center [763, 655] width 473 height 57
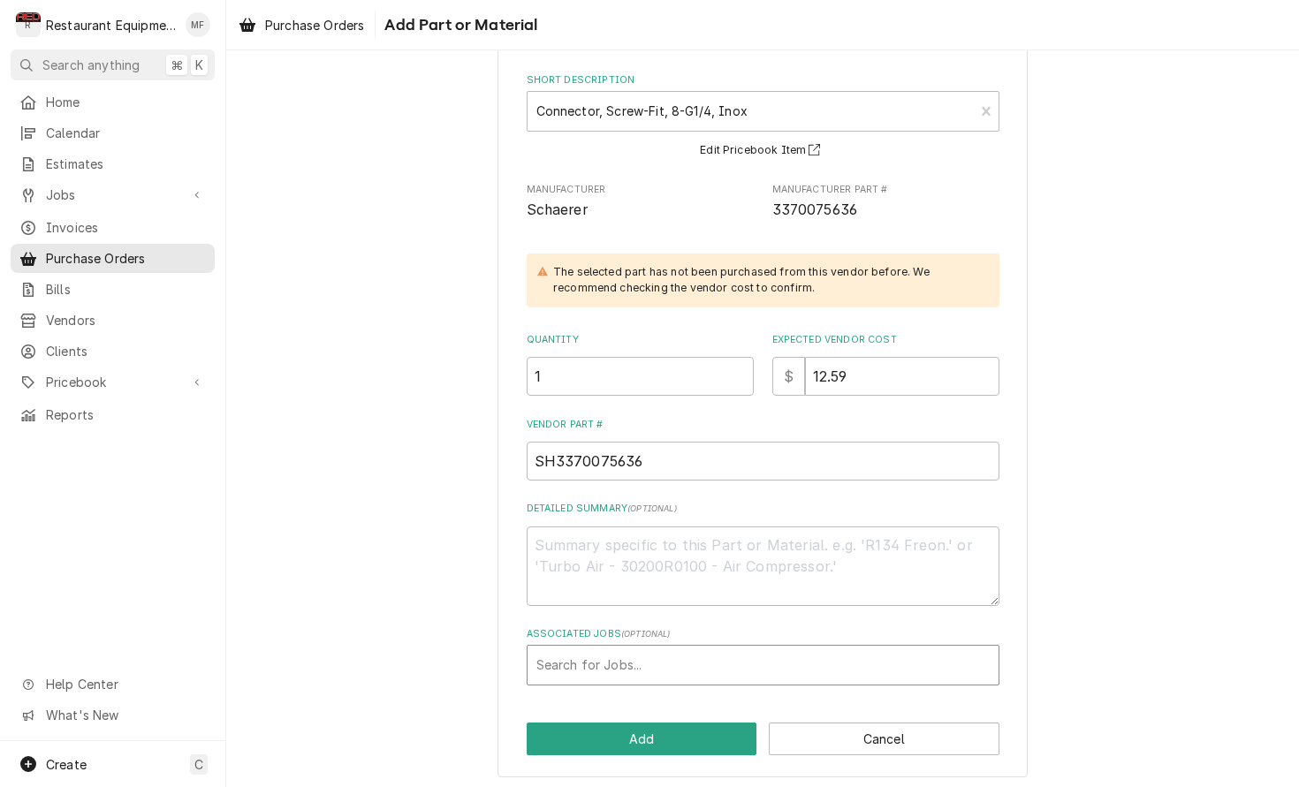
click at [865, 649] on div "Associated Jobs" at bounding box center [762, 665] width 453 height 32
type input "9072"
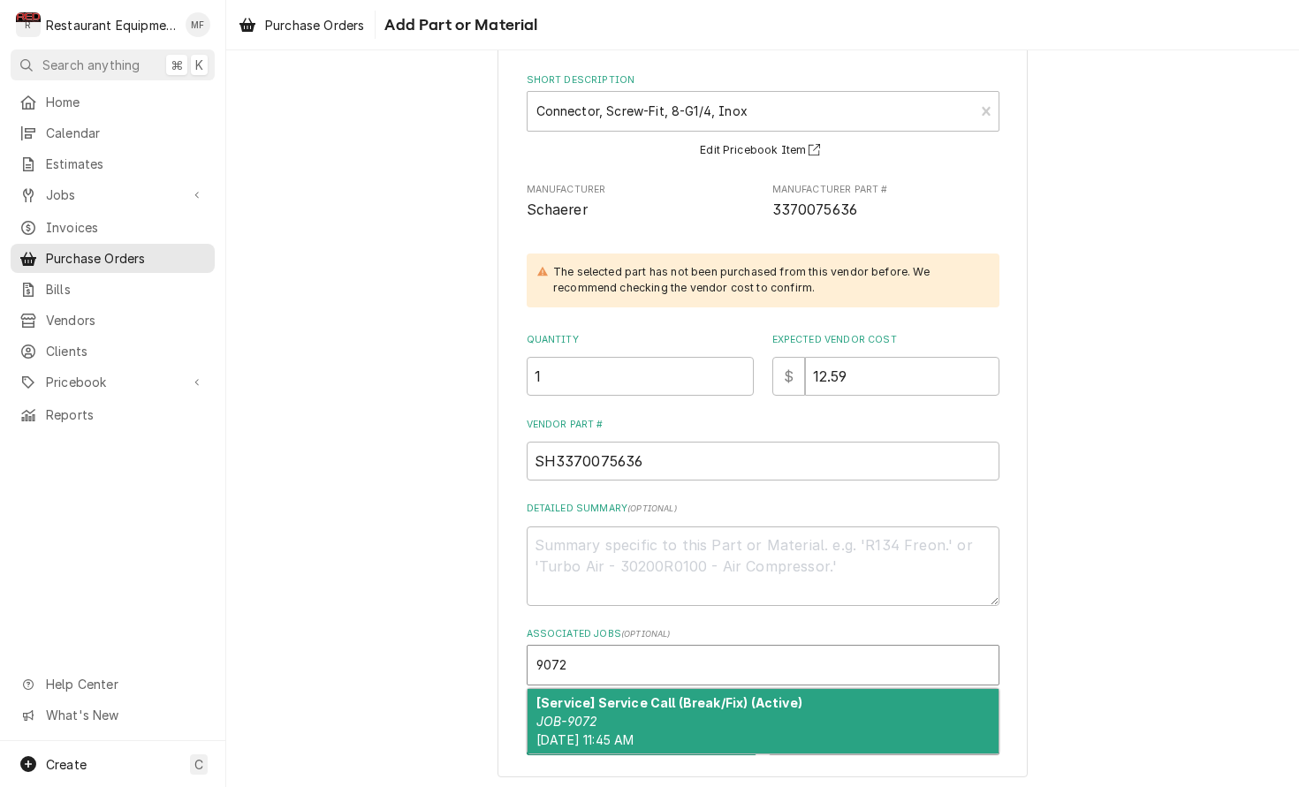
click at [861, 712] on div "[Service] Service Call (Break/Fix) (Active) JOB-9072 Tue, Sep 30th, 2025 - 11:4…" at bounding box center [762, 721] width 471 height 64
type textarea "x"
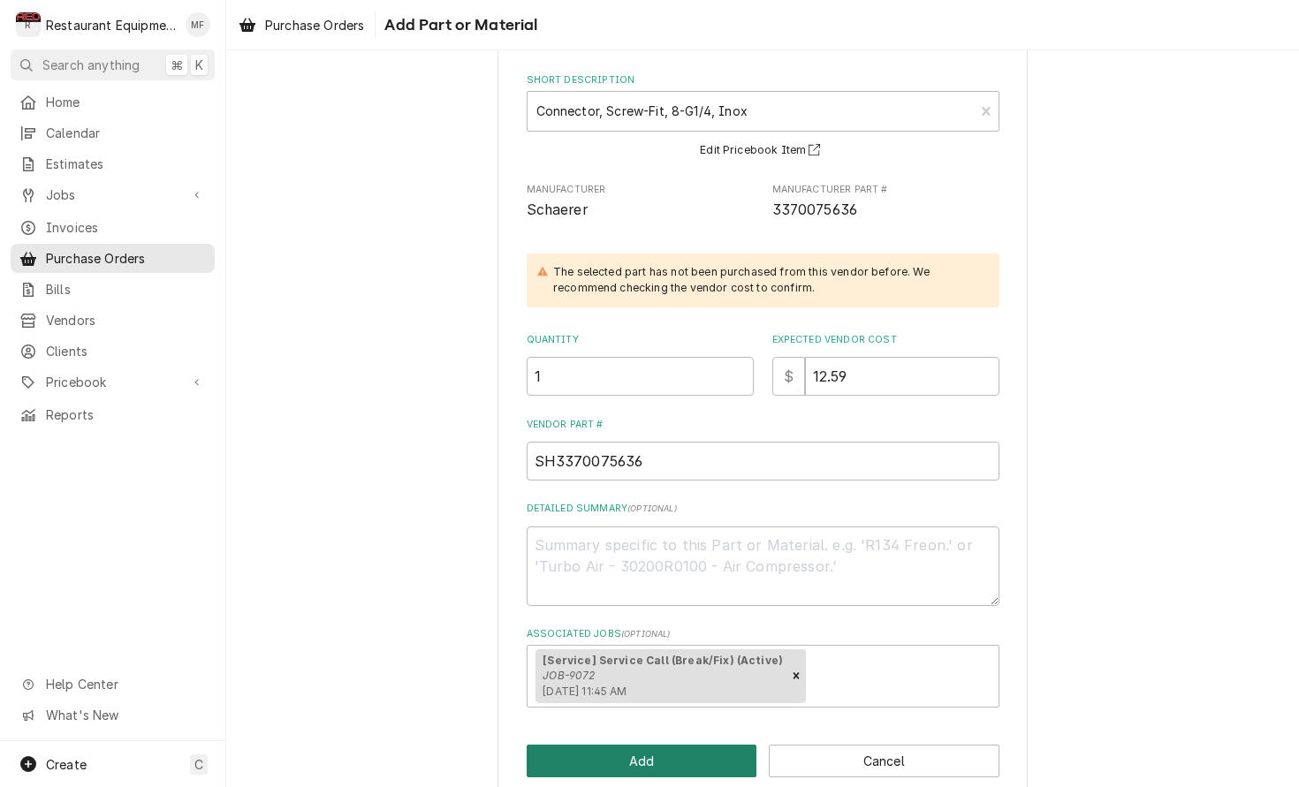
click at [670, 754] on button "Add" at bounding box center [642, 761] width 231 height 33
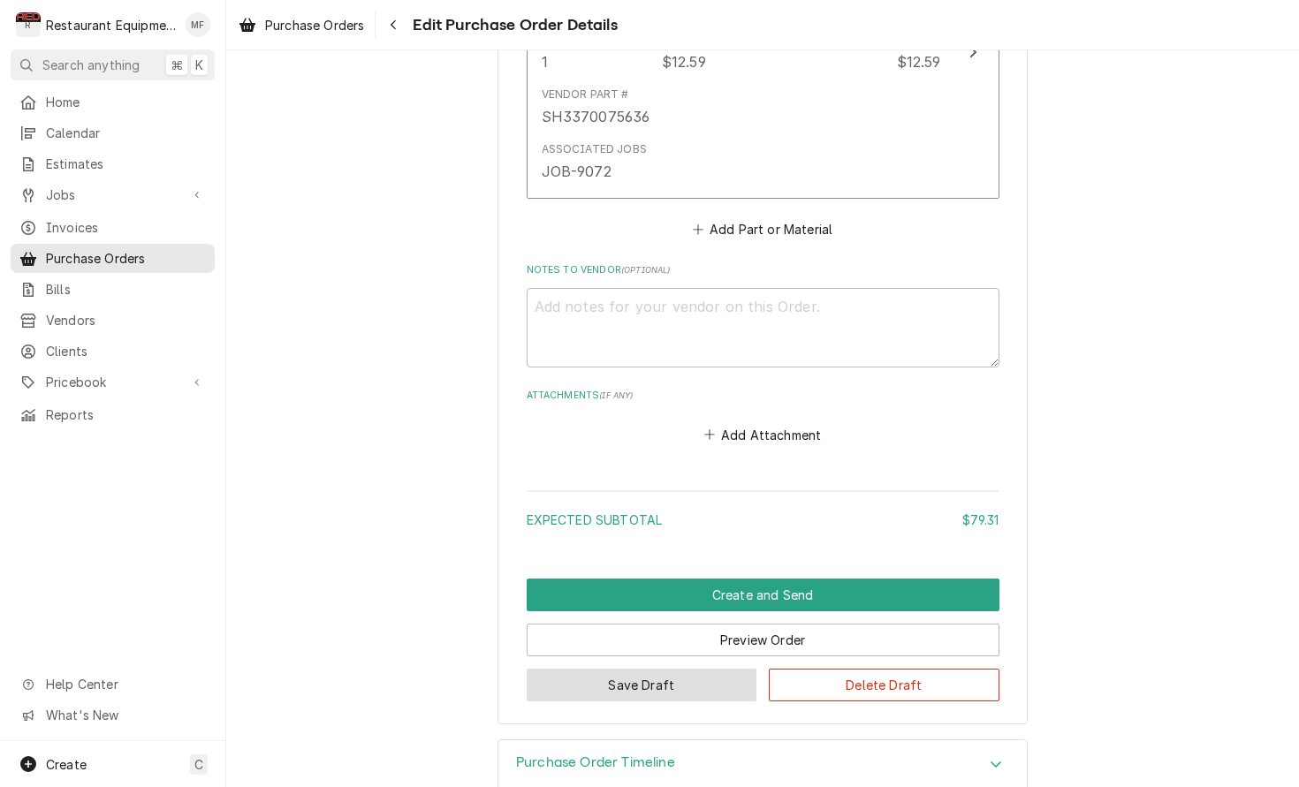
click at [714, 669] on button "Save Draft" at bounding box center [642, 685] width 231 height 33
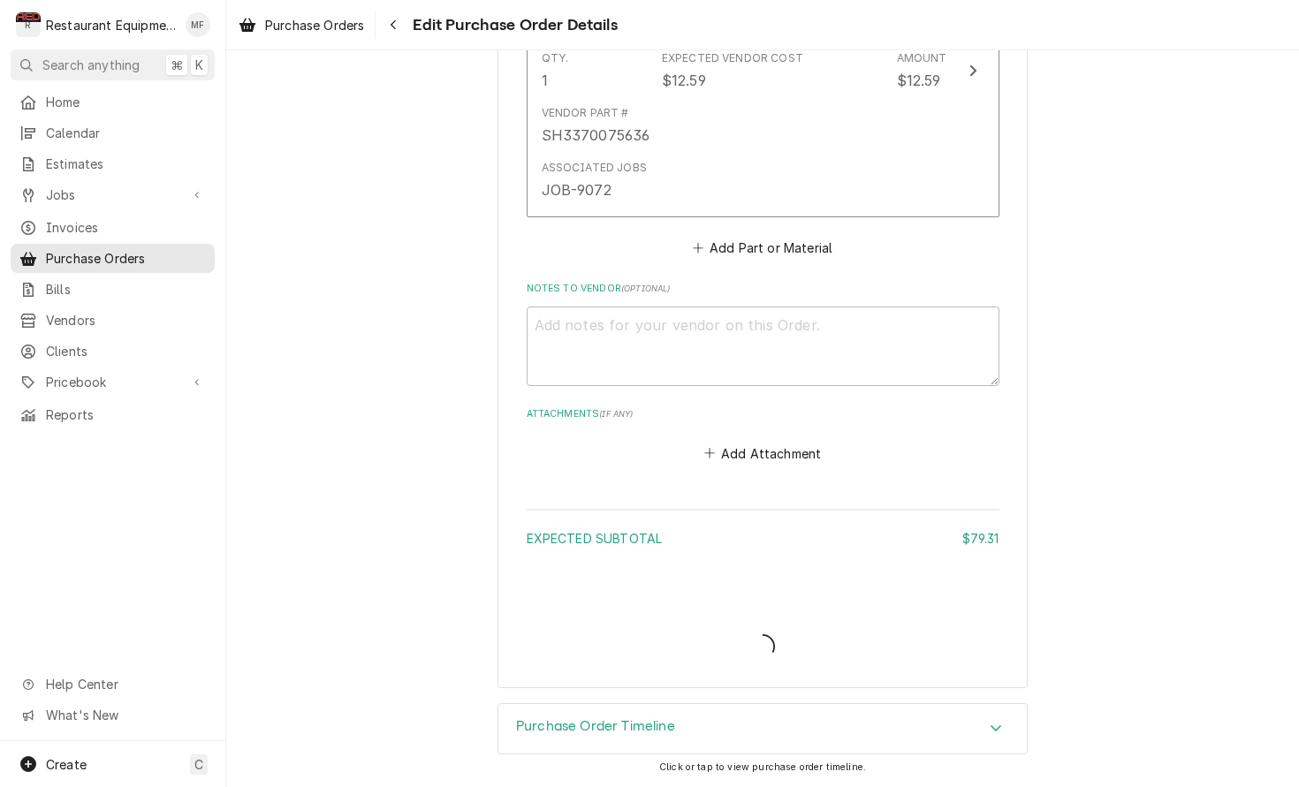
scroll to position [1489, 0]
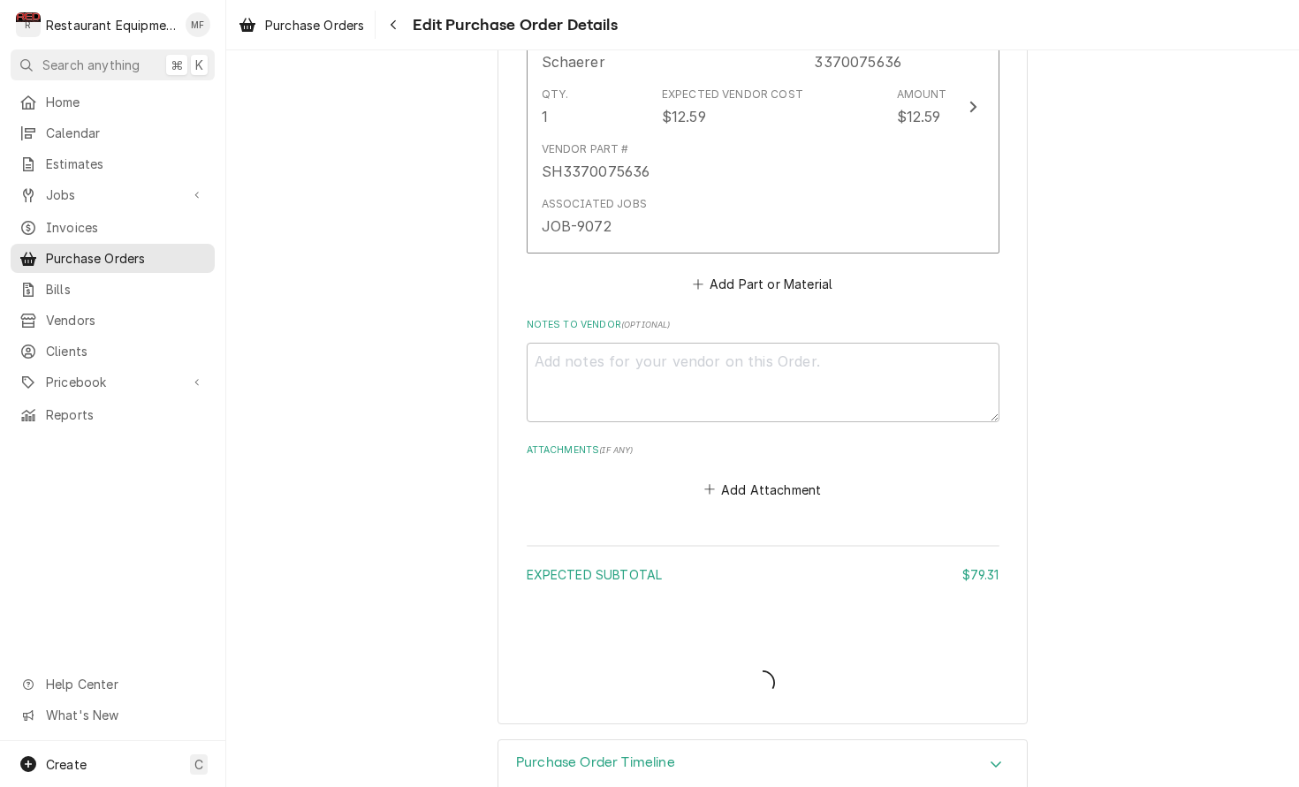
type textarea "x"
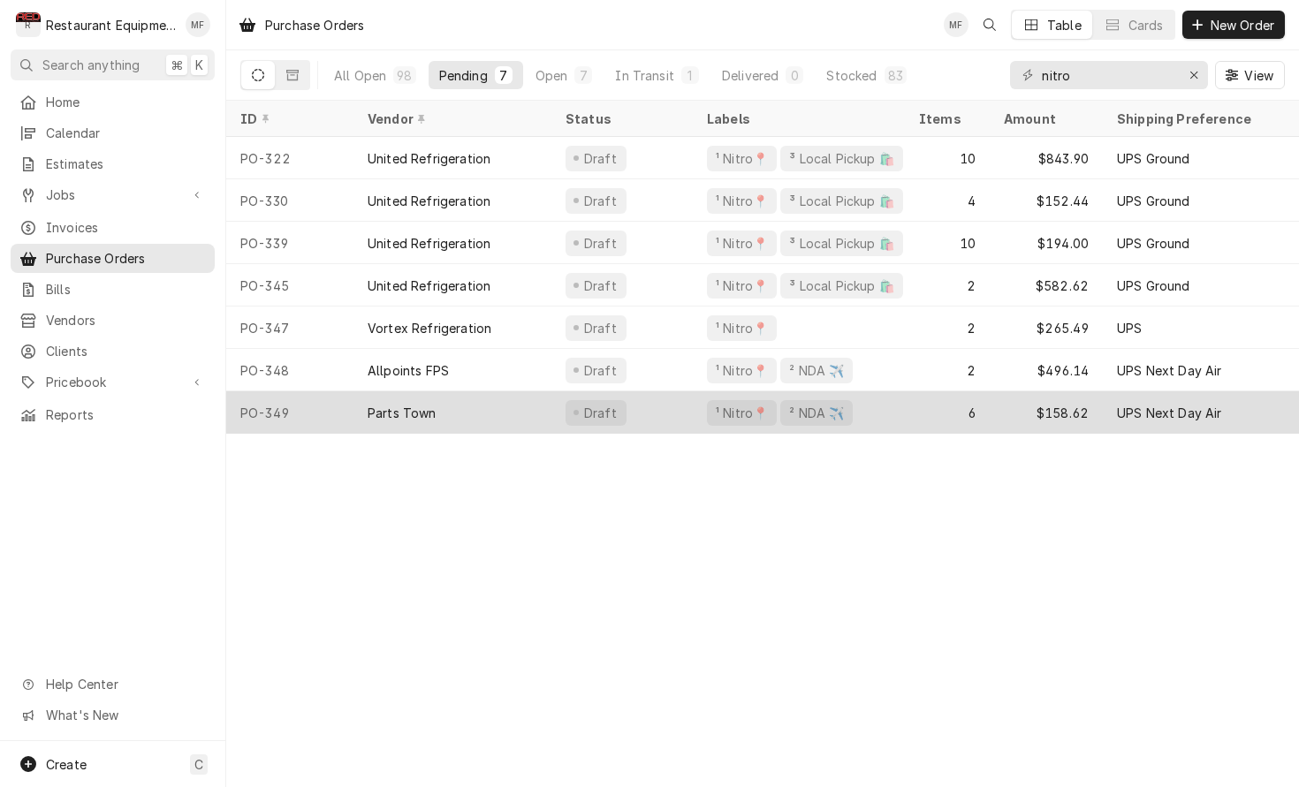
click at [689, 421] on div "Draft" at bounding box center [621, 412] width 141 height 42
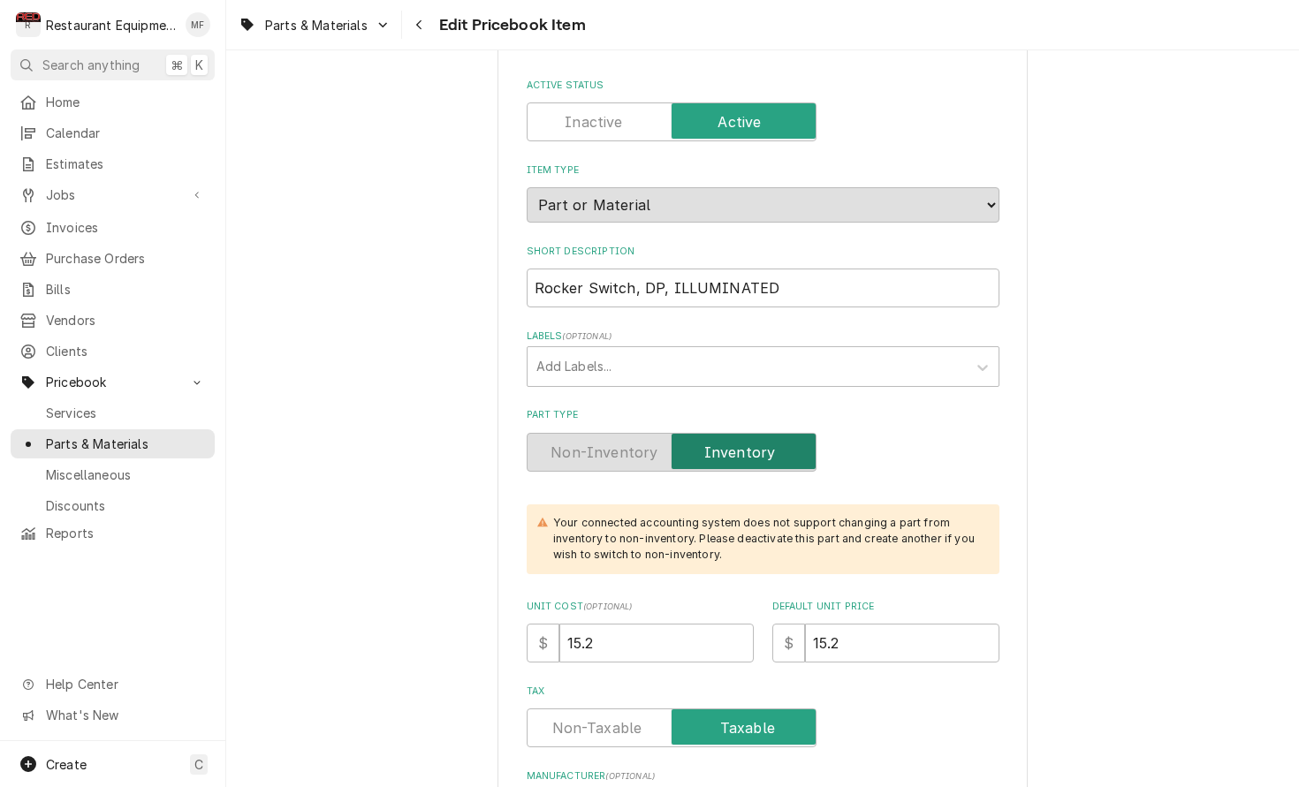
scroll to position [105, 0]
type textarea "x"
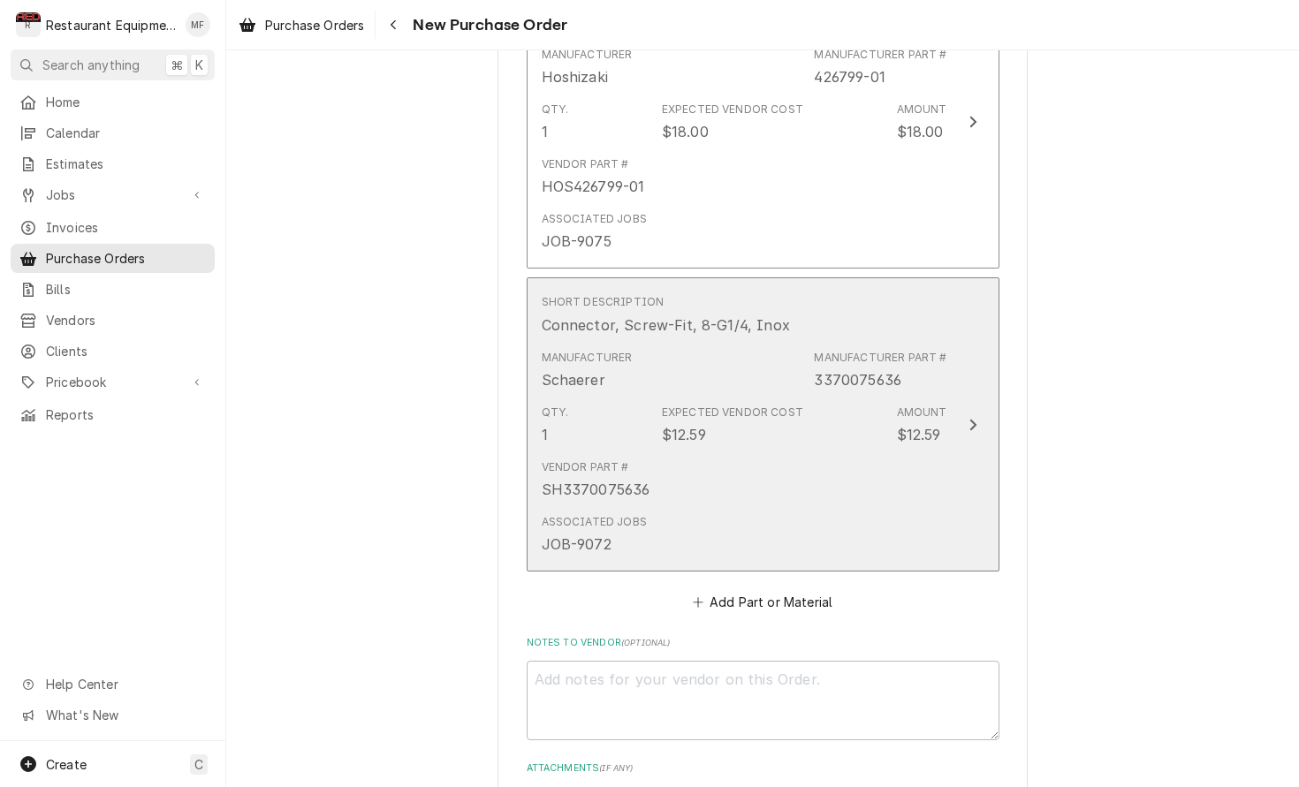
scroll to position [1191, 0]
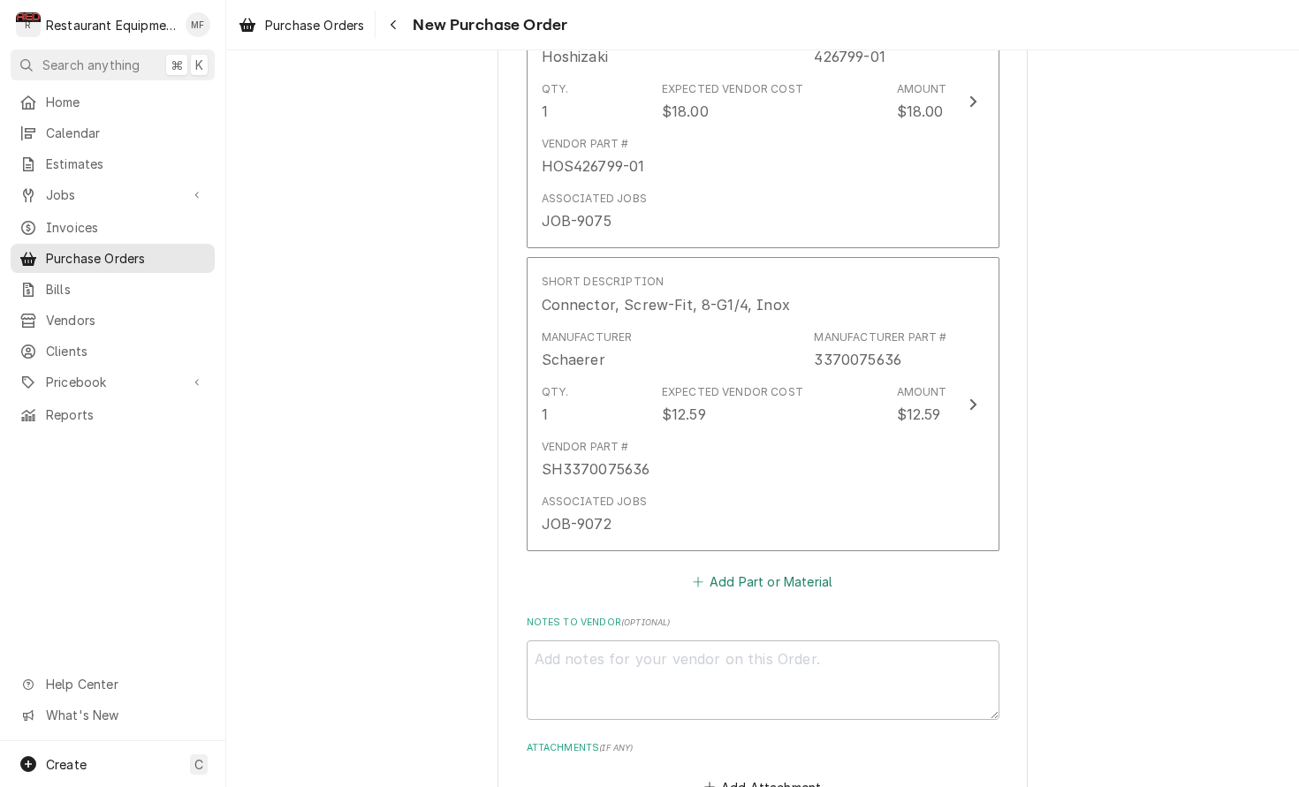
click at [794, 570] on button "Add Part or Material" at bounding box center [762, 582] width 146 height 25
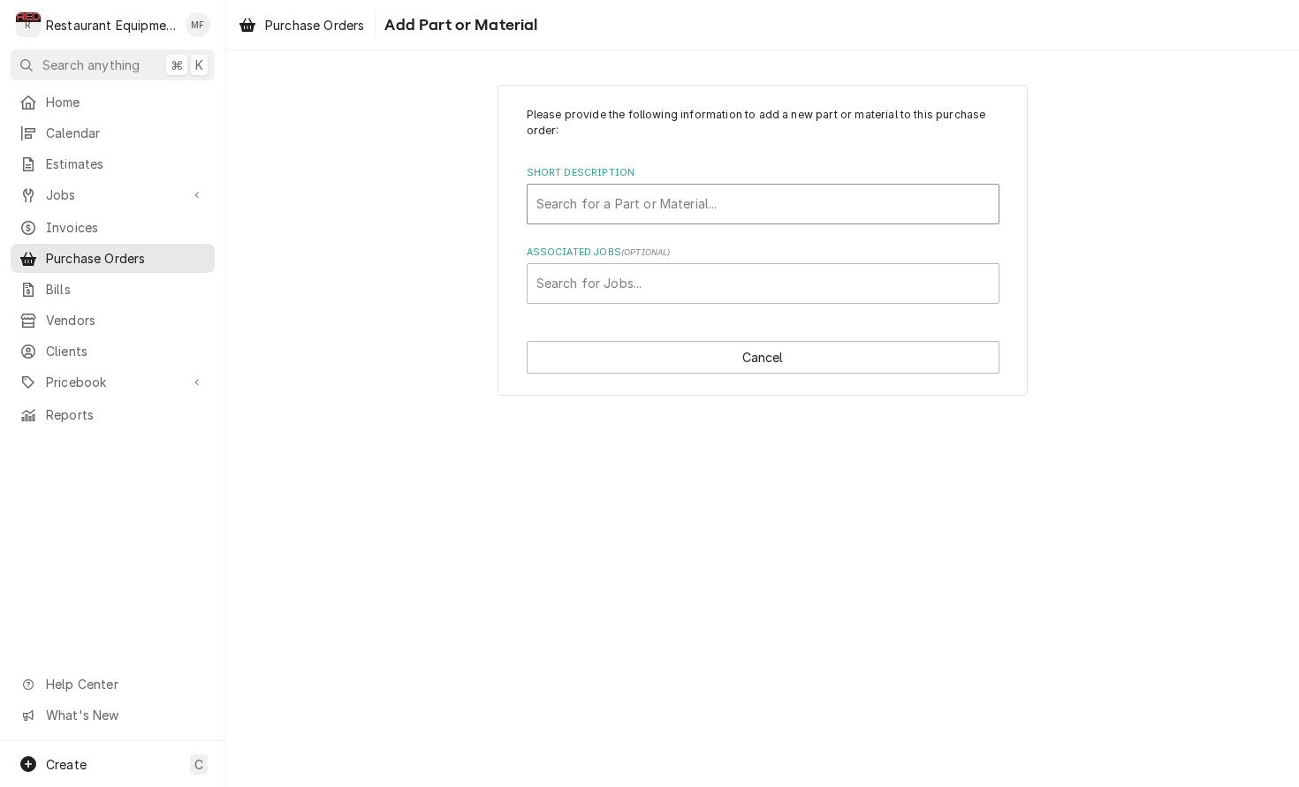
click at [659, 208] on div "Search for a Part or Material..." at bounding box center [762, 203] width 453 height 19
type input "385.15"
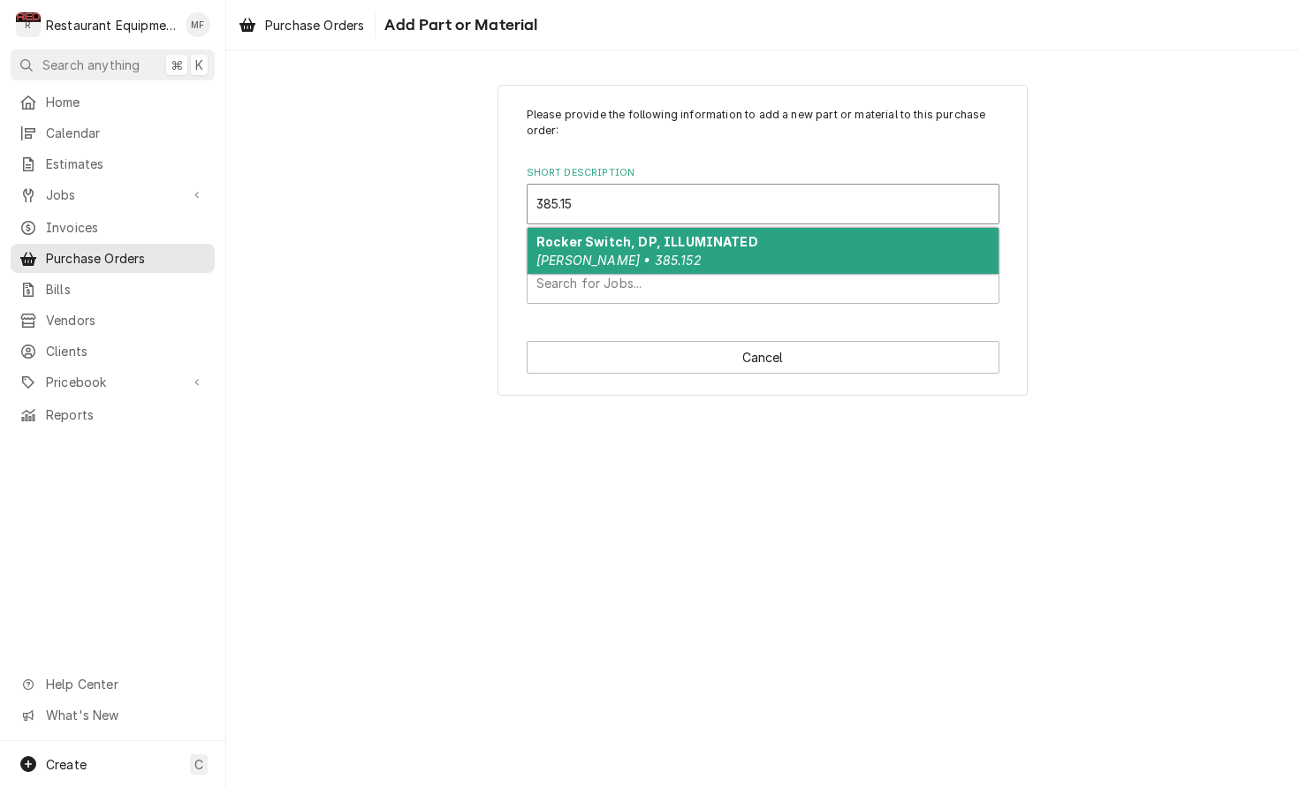
click at [669, 256] on div "Rocker Switch, DP, ILLUMINATED Franke • 385.152" at bounding box center [762, 251] width 471 height 46
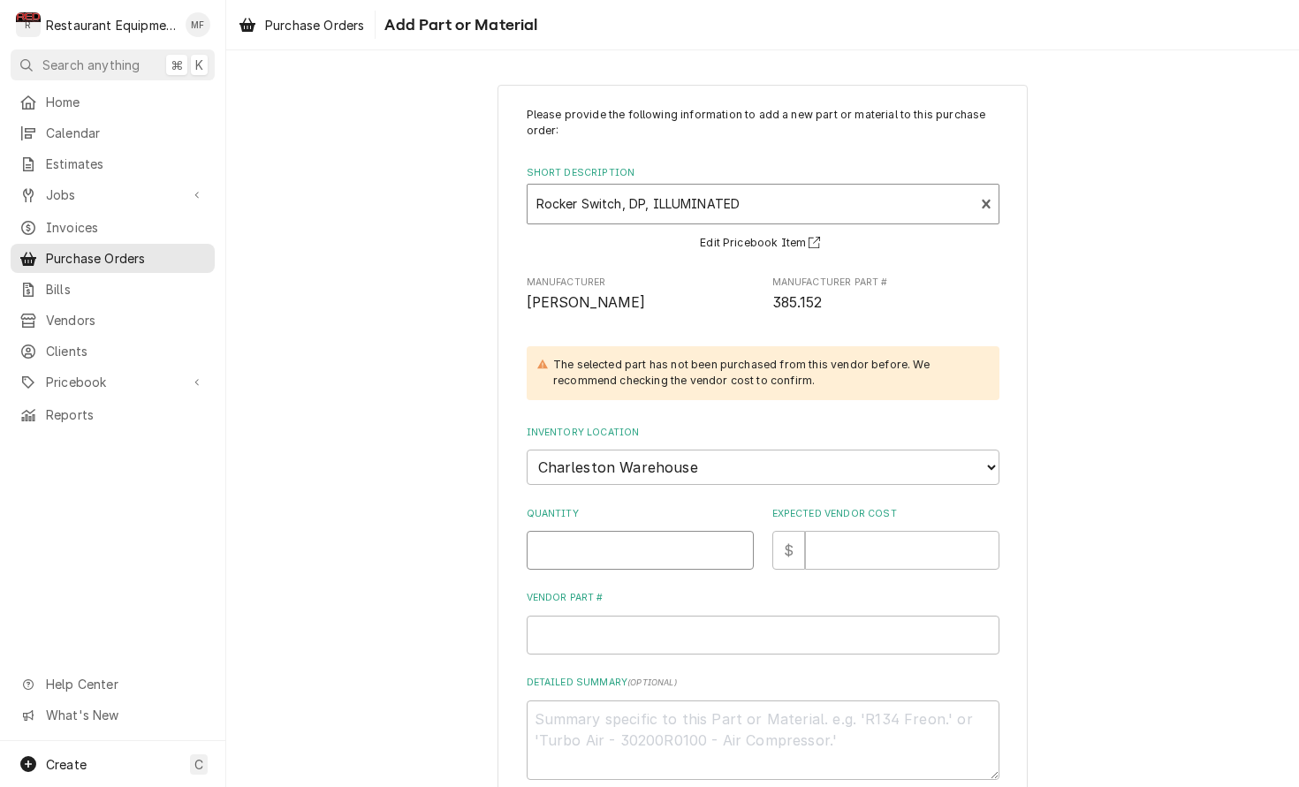
click at [635, 531] on input "Quantity" at bounding box center [640, 550] width 227 height 39
type textarea "x"
type input "1"
click at [824, 538] on input "Expected Vendor Cost" at bounding box center [902, 550] width 194 height 39
type textarea "x"
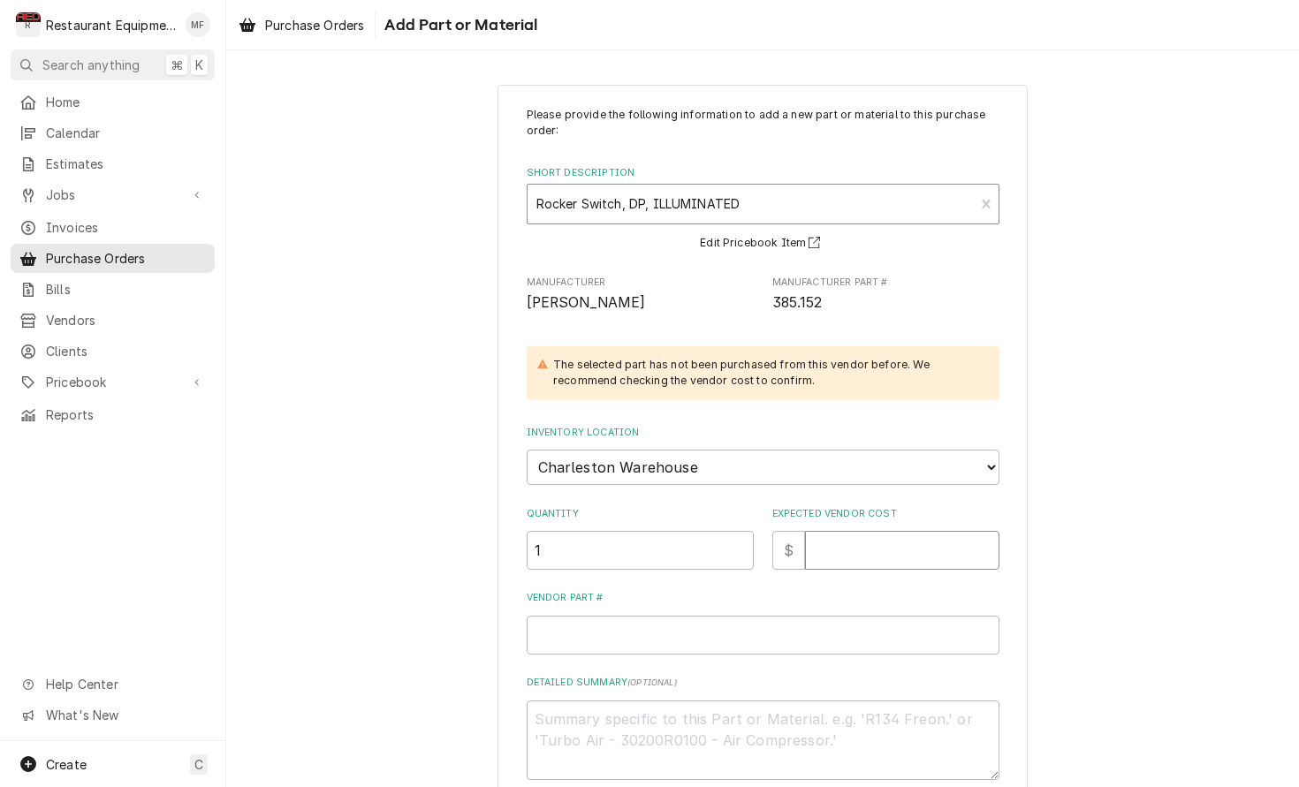
type input "1"
type textarea "x"
type input "15"
type textarea "x"
type input "152"
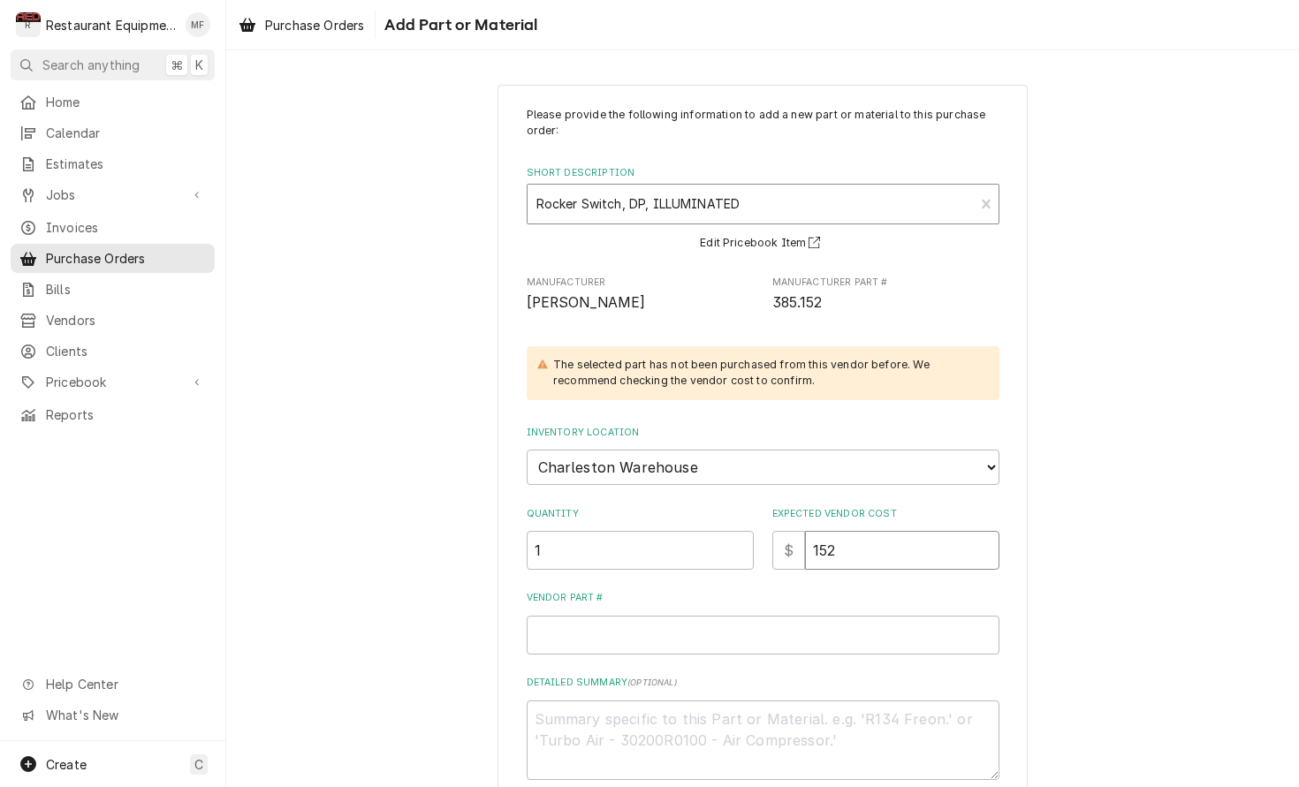
type textarea "x"
type input "1520"
type textarea "x"
type input "152"
type textarea "x"
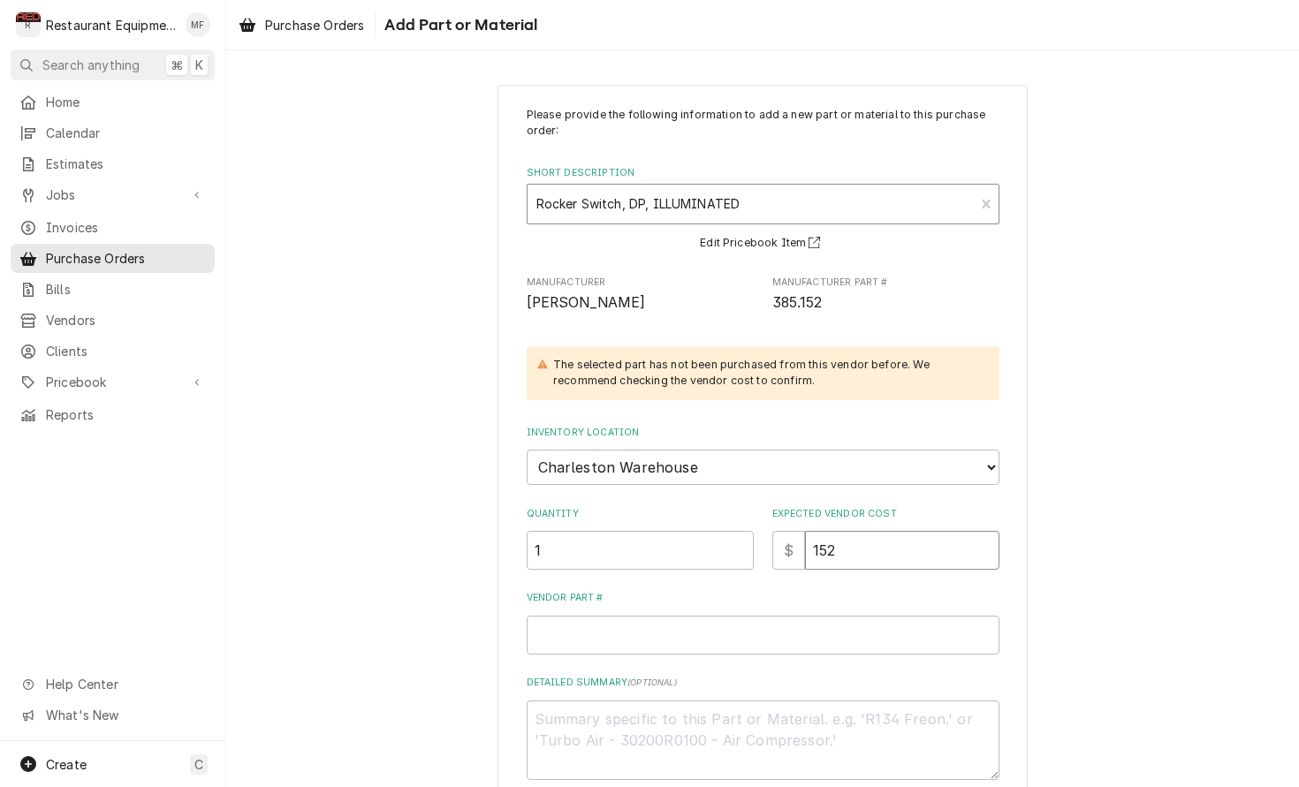
type input "15"
type textarea "x"
type input "15.2"
type textarea "x"
type input "15.20"
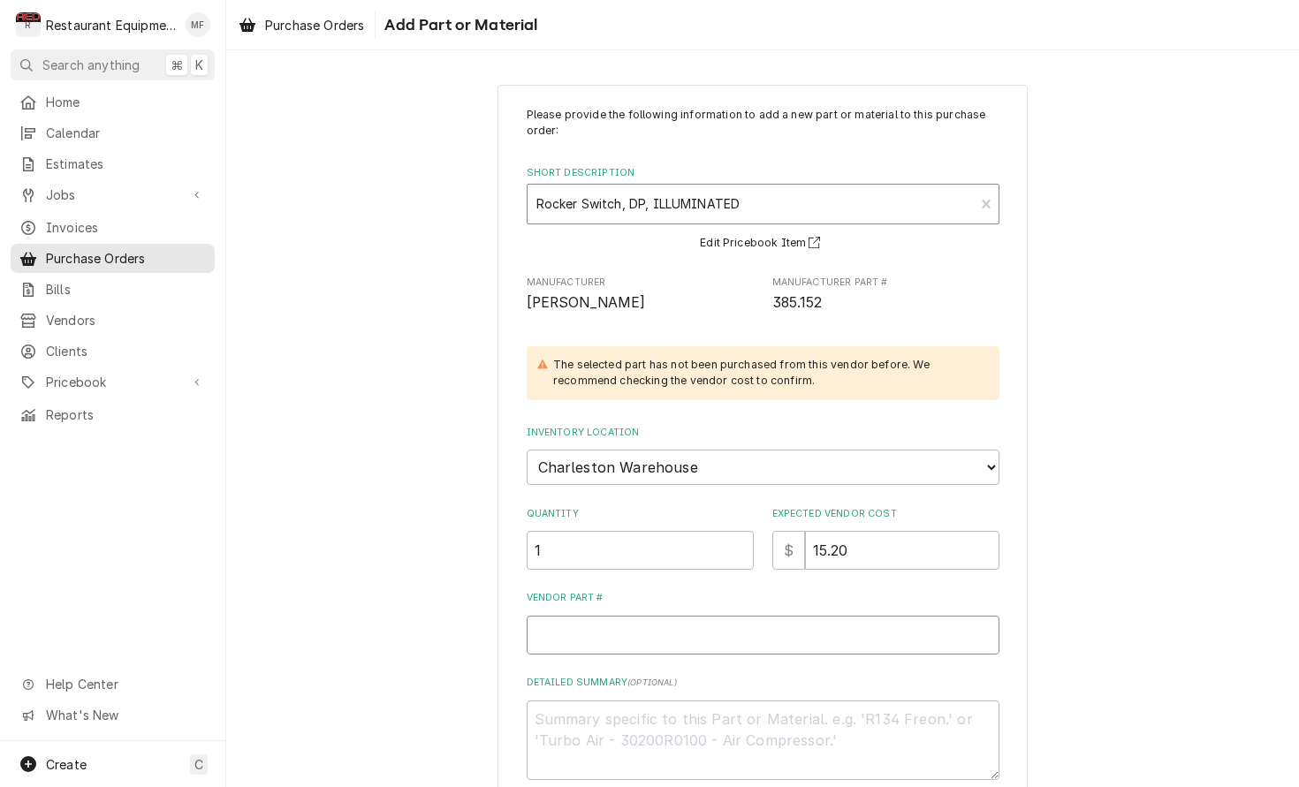
click at [898, 616] on input "Vendor Part #" at bounding box center [763, 635] width 473 height 39
paste input "FFS385.152"
type textarea "x"
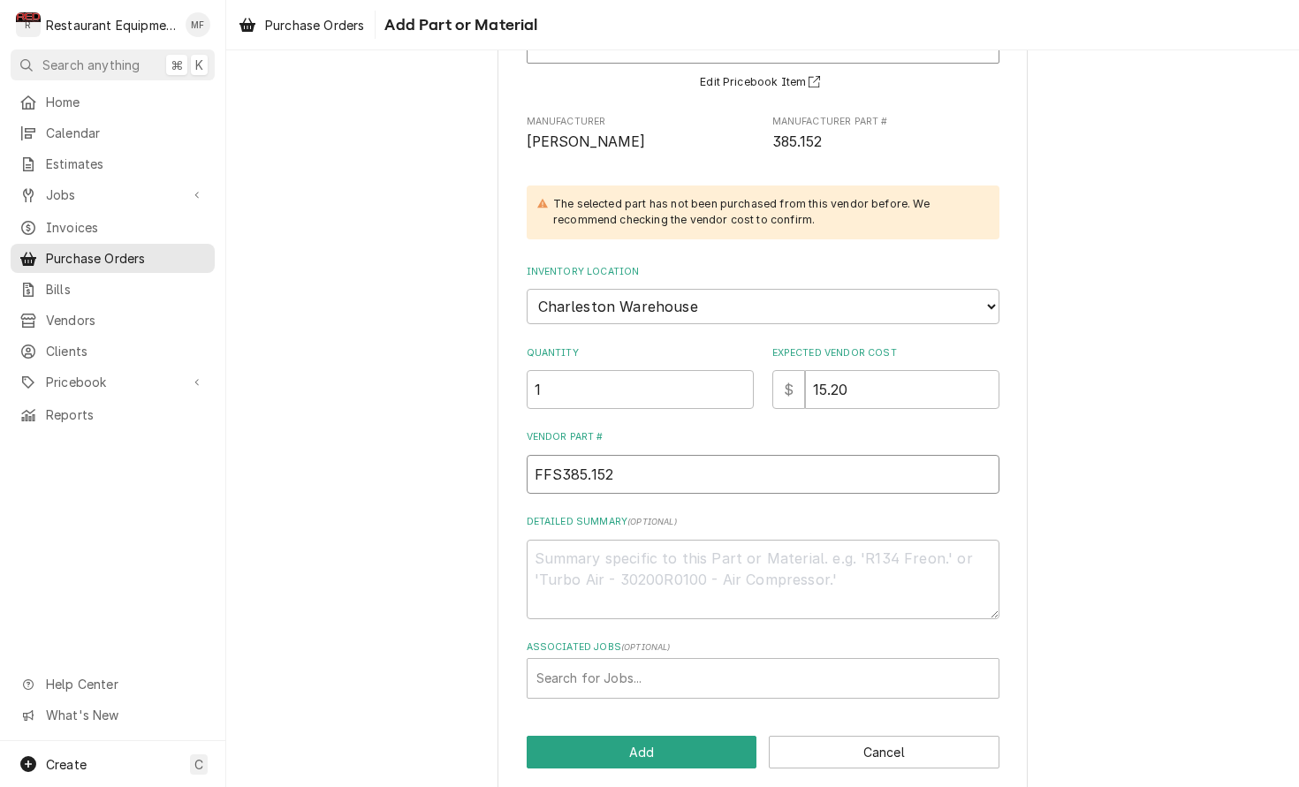
scroll to position [160, 0]
type input "FFS385.152"
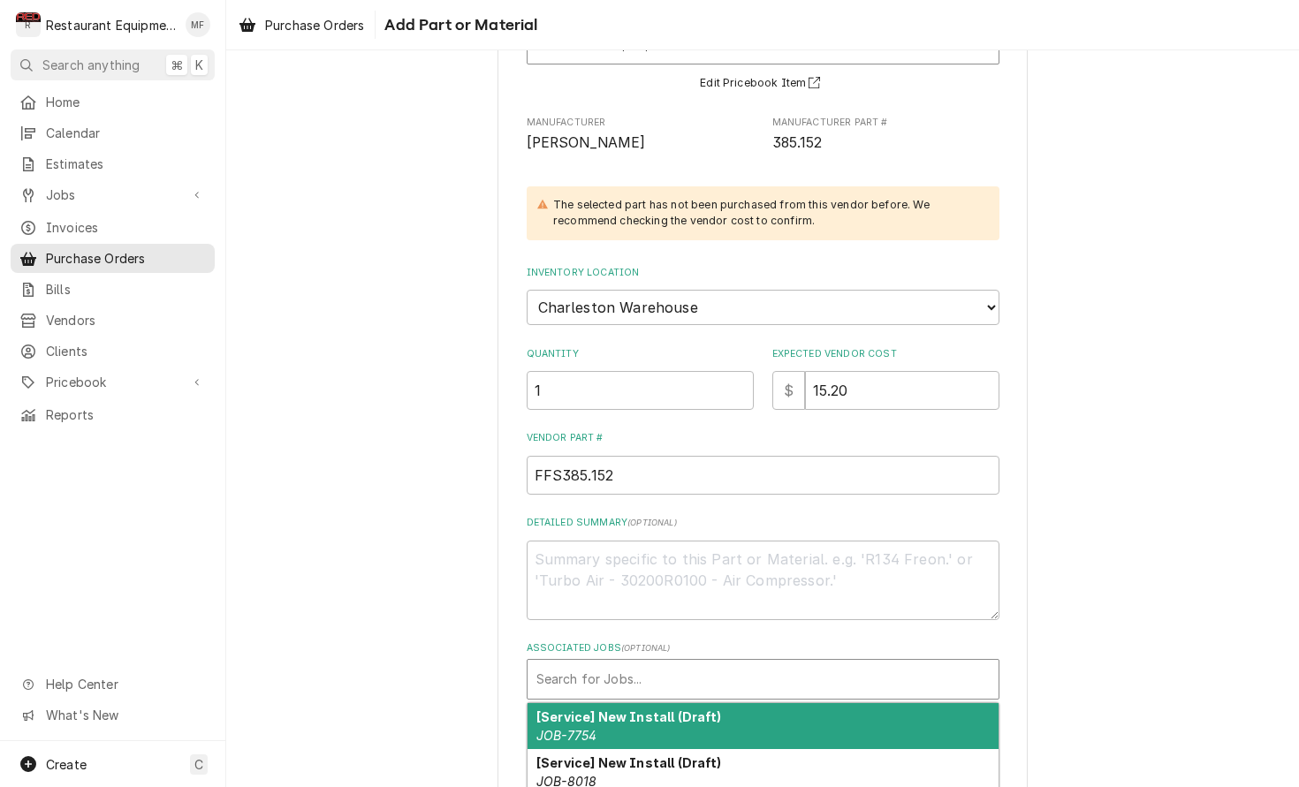
click at [720, 664] on div "Associated Jobs" at bounding box center [762, 680] width 453 height 32
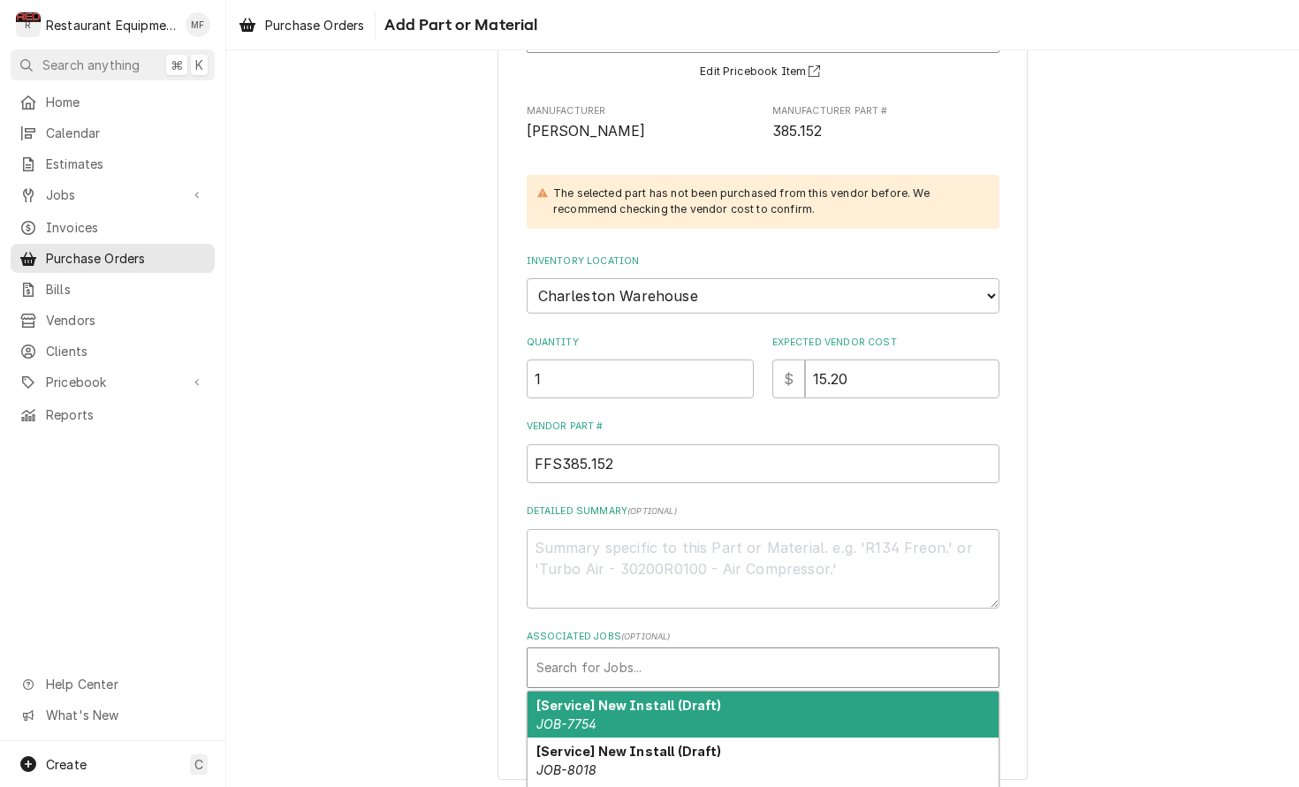
click at [1094, 161] on div "Please provide the following information to add a new part or material to this …" at bounding box center [762, 347] width 1073 height 899
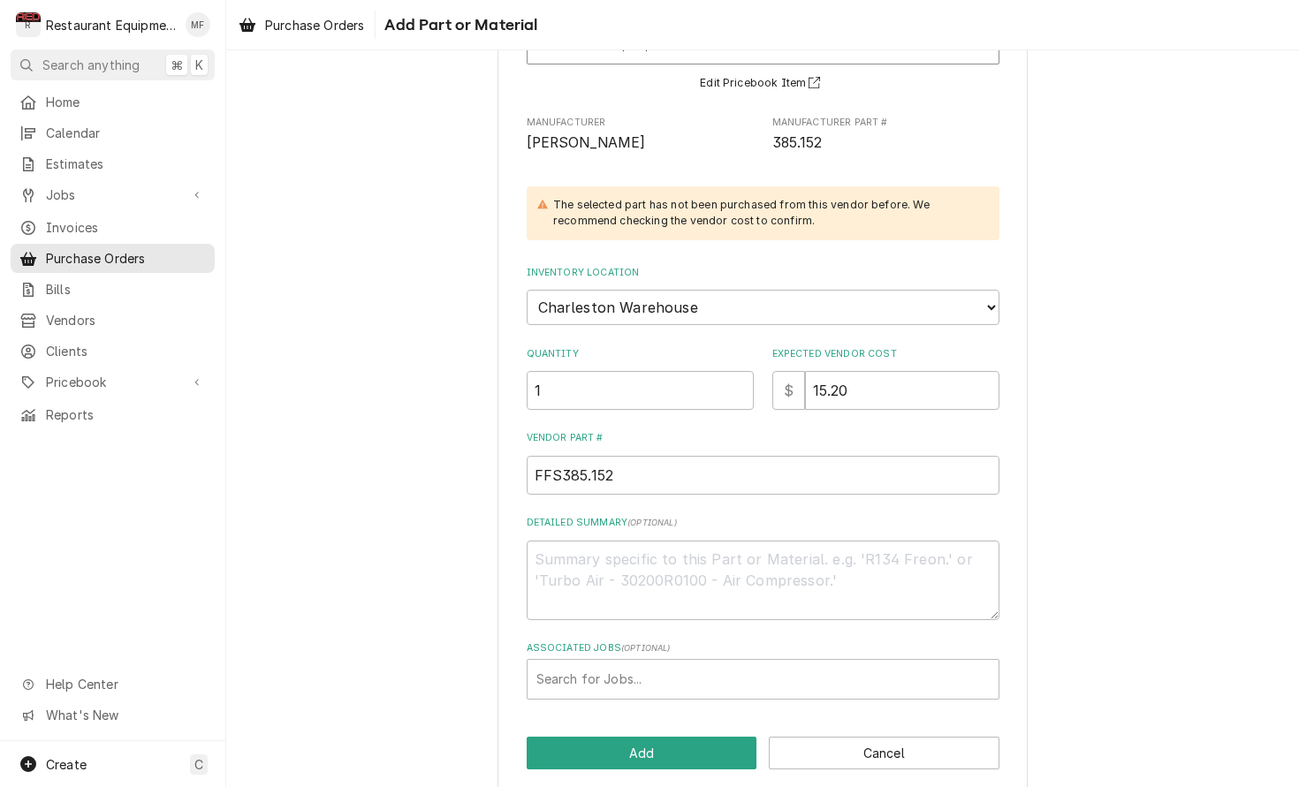
scroll to position [0, 0]
click at [686, 740] on button "Add" at bounding box center [642, 753] width 231 height 33
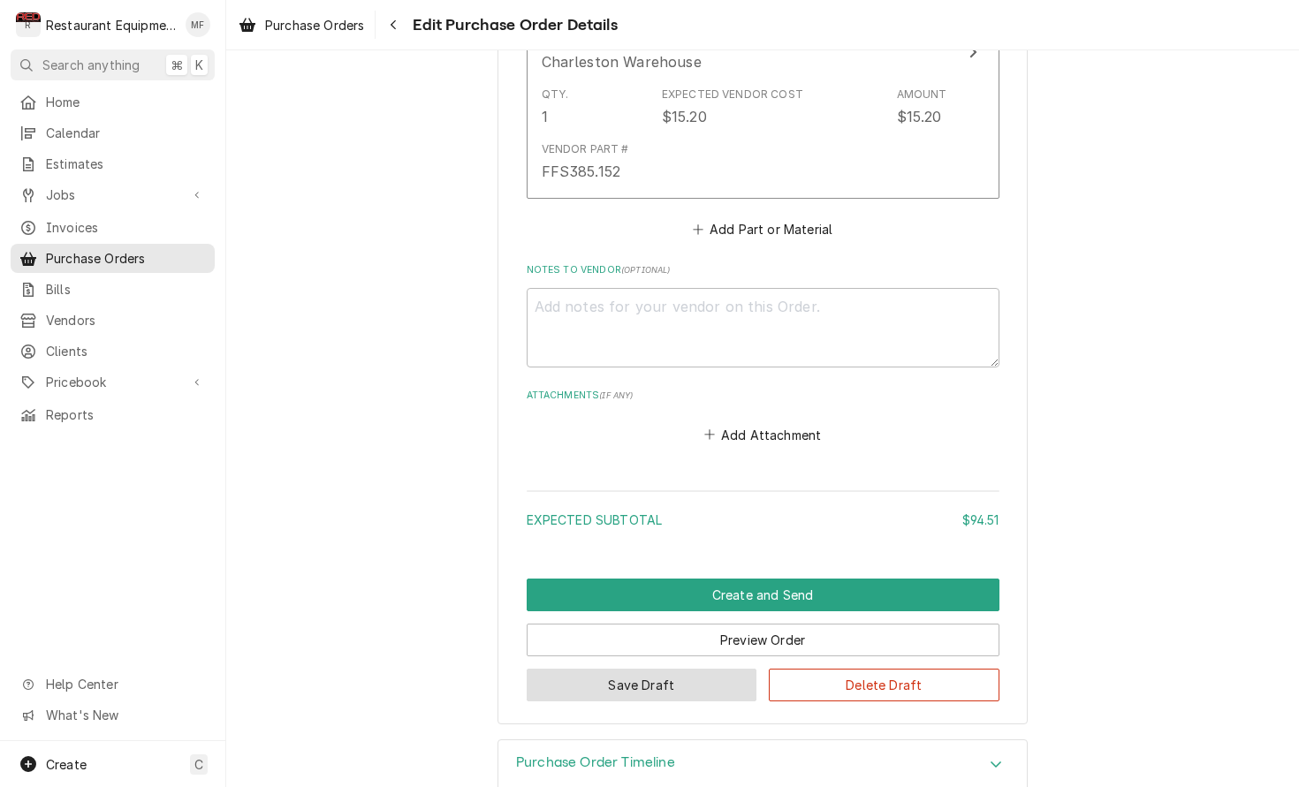
click at [713, 669] on button "Save Draft" at bounding box center [642, 685] width 231 height 33
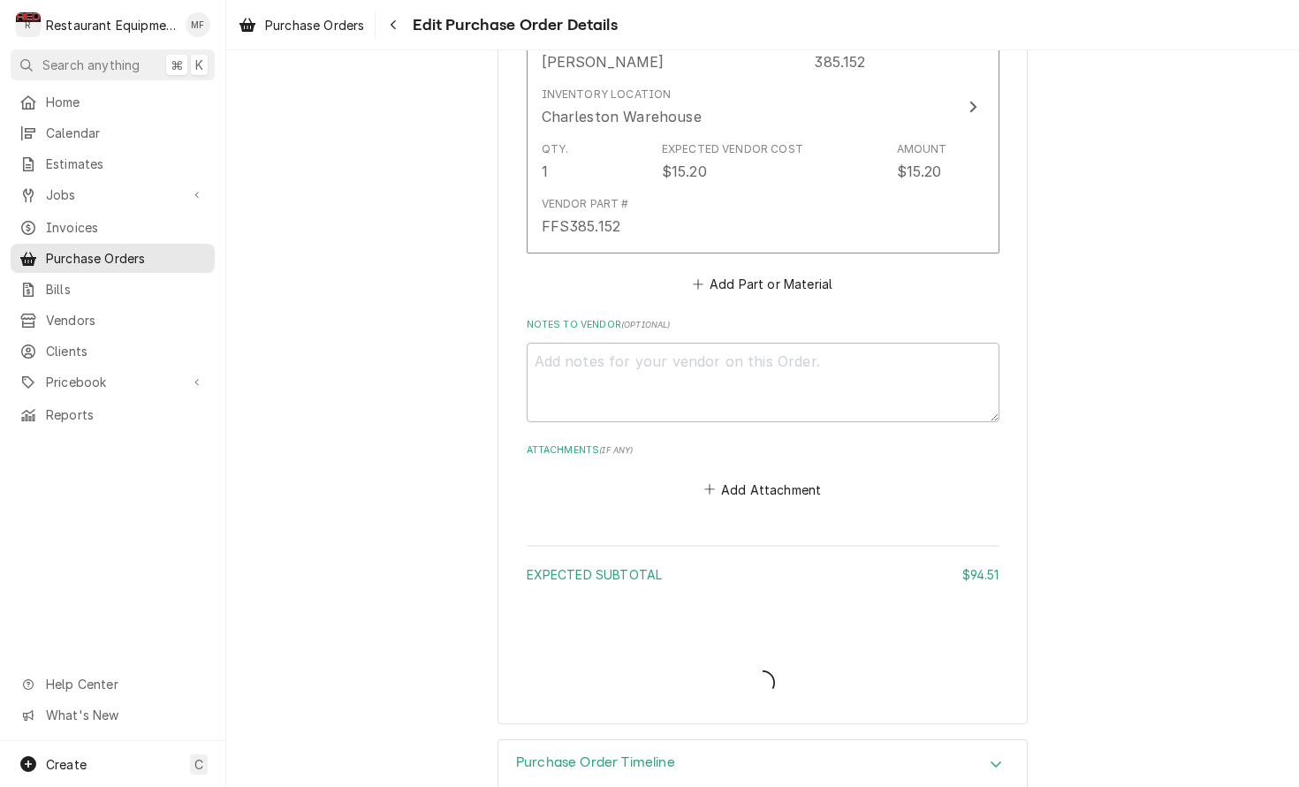
type textarea "x"
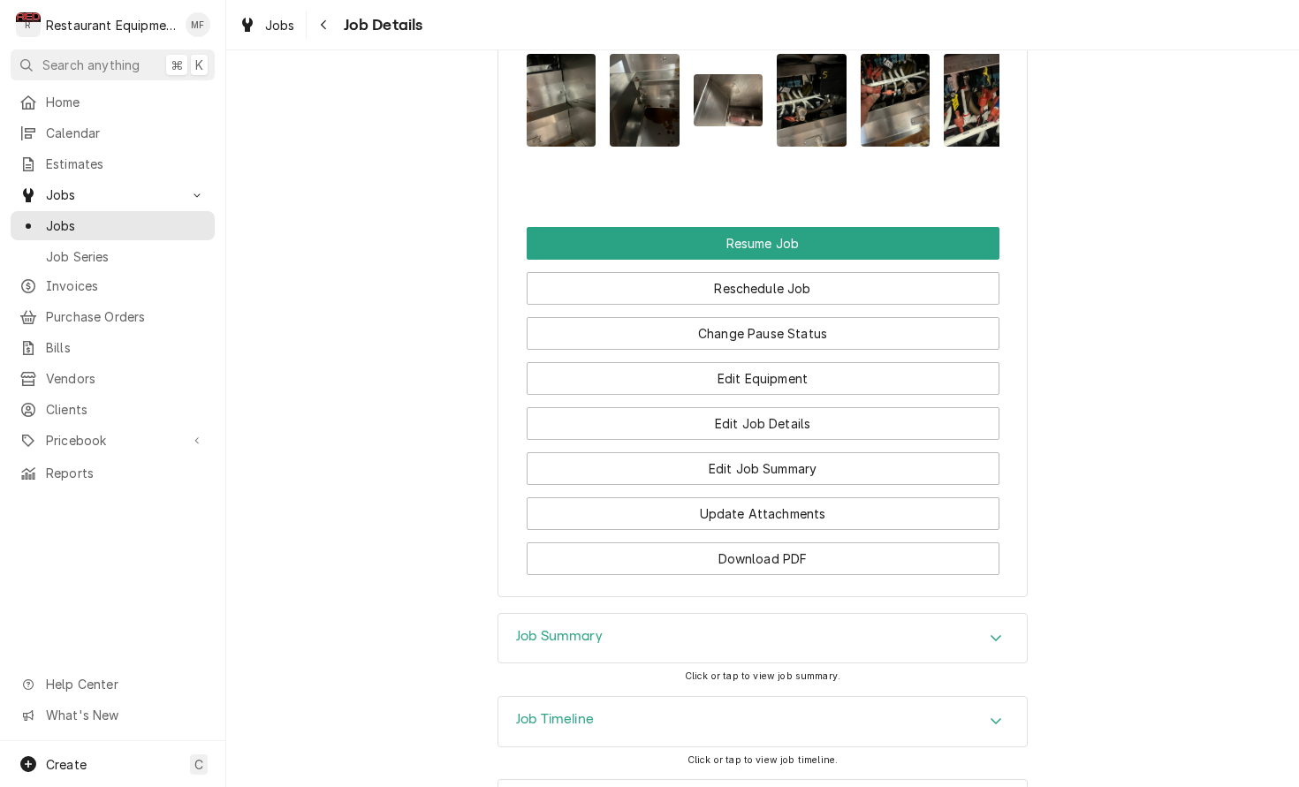
scroll to position [2237, 0]
click at [1005, 627] on div "Accordion Header" at bounding box center [995, 637] width 27 height 21
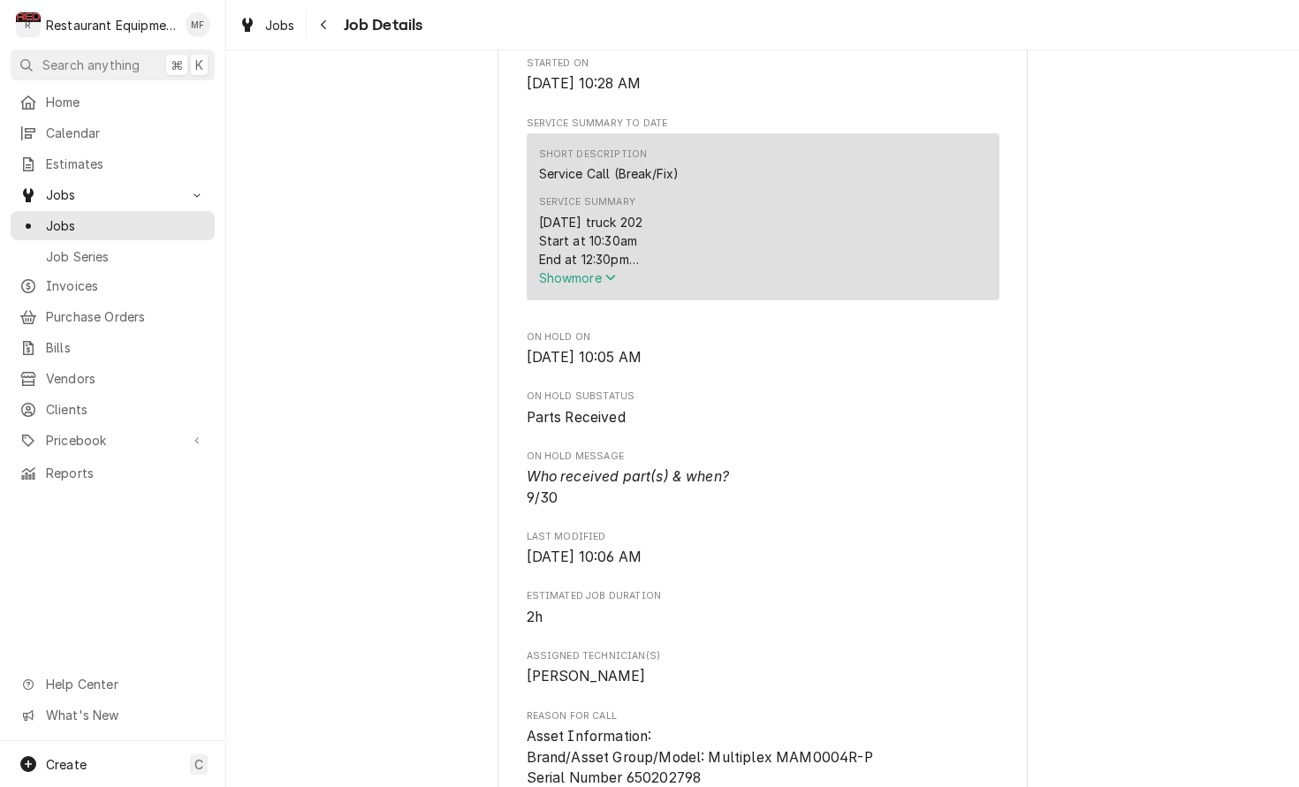
scroll to position [557, 0]
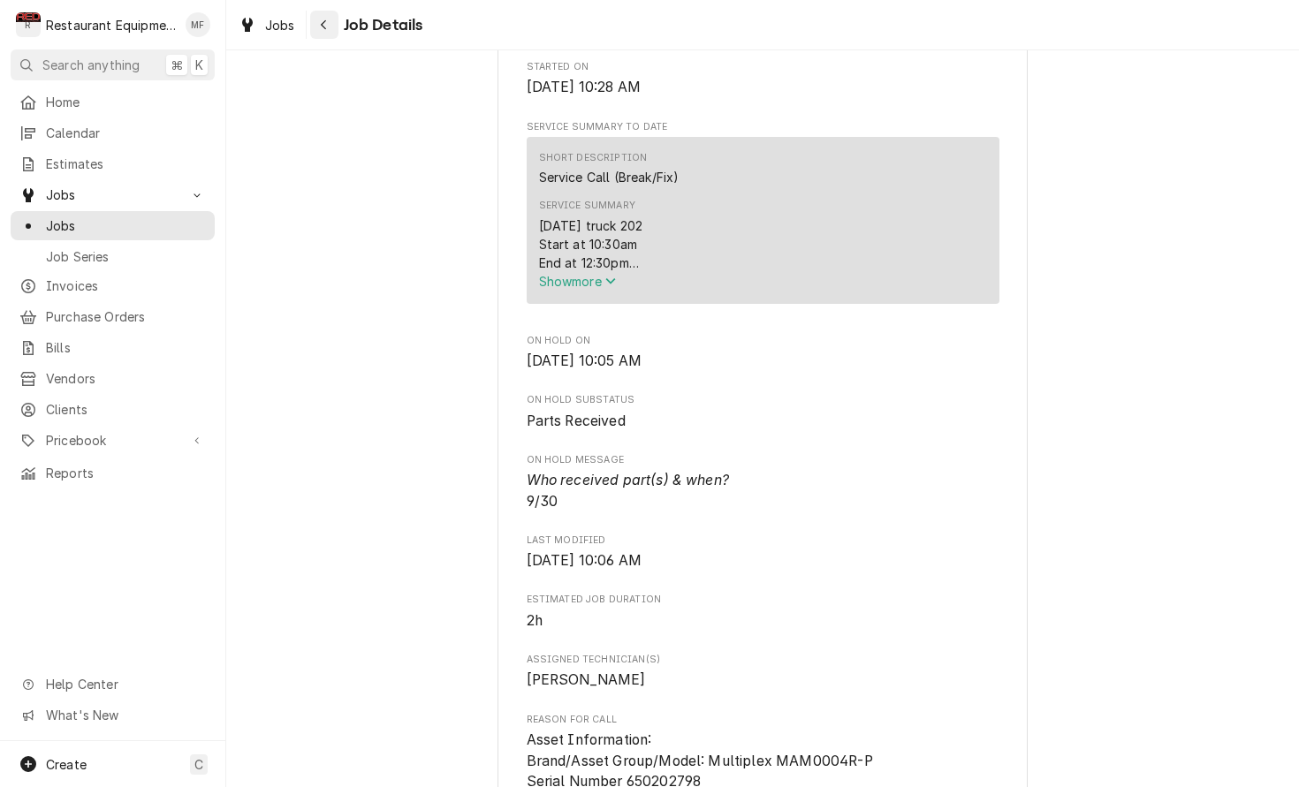
click at [325, 22] on icon "Navigate back" at bounding box center [323, 25] width 5 height 10
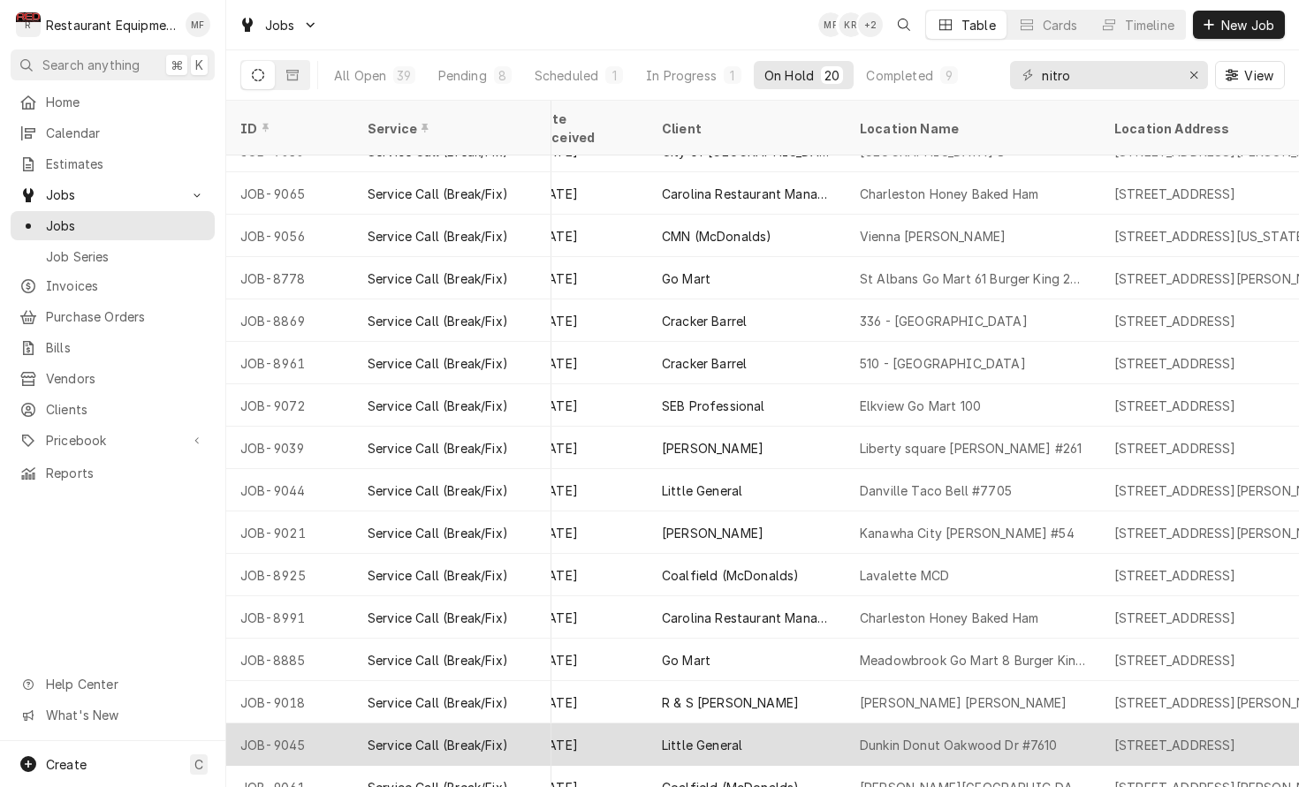
scroll to position [195, 1160]
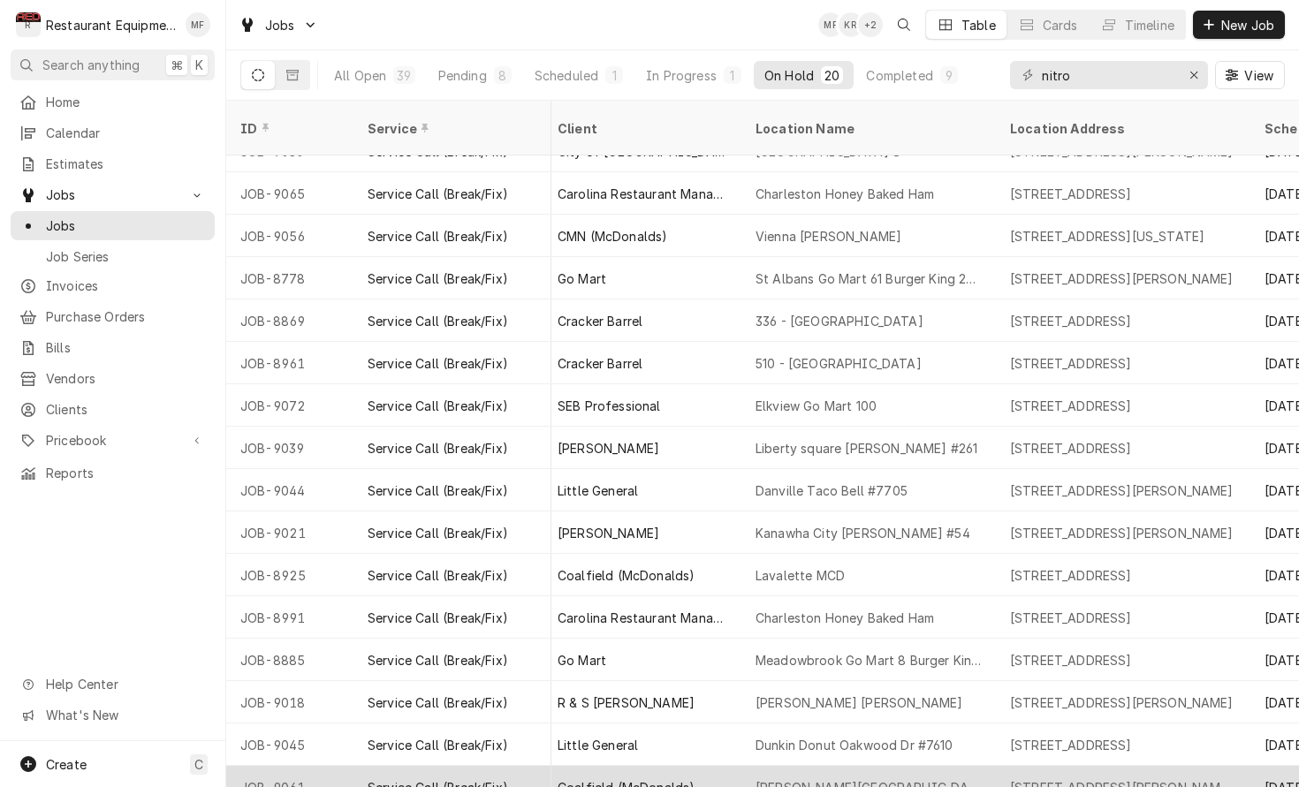
click at [1123, 778] on div "75 Norman Morgan Blvd, Logan, WV 25601" at bounding box center [1123, 787] width 226 height 19
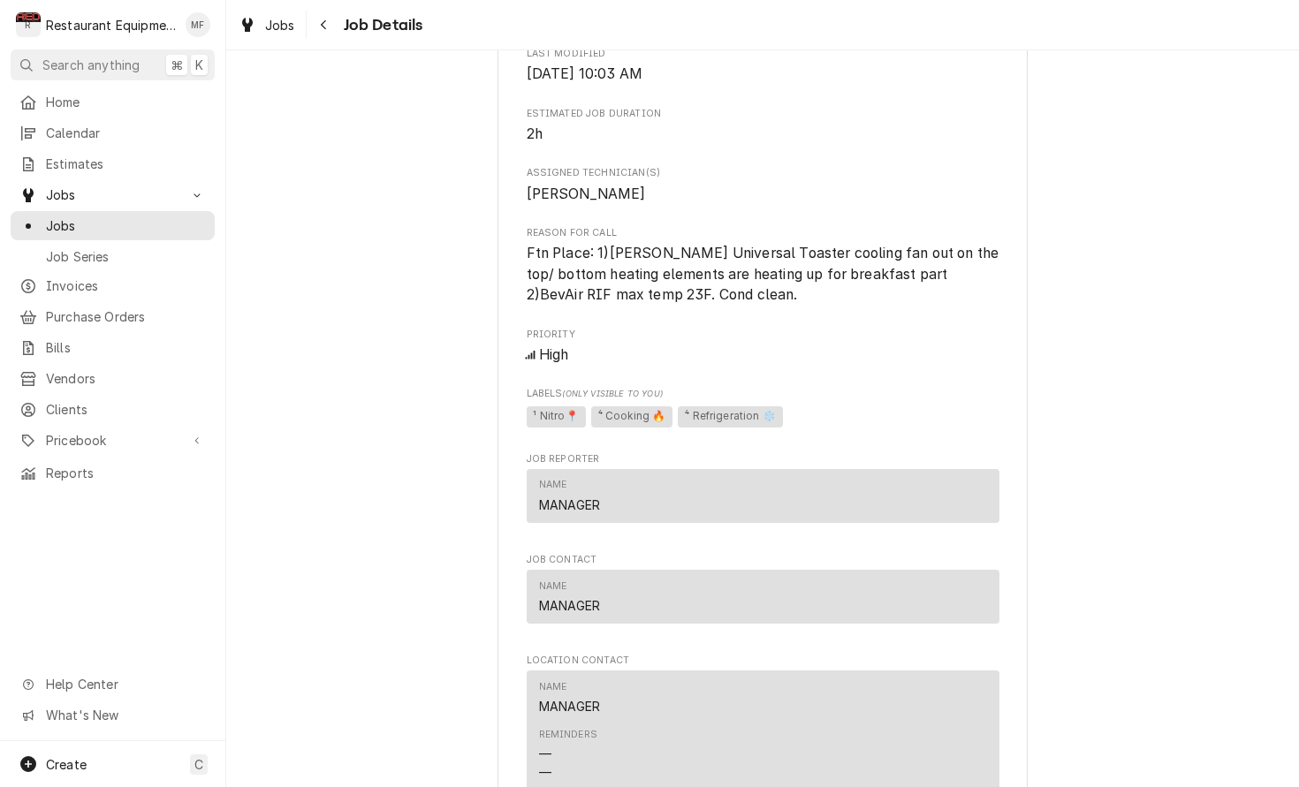
scroll to position [1171, 0]
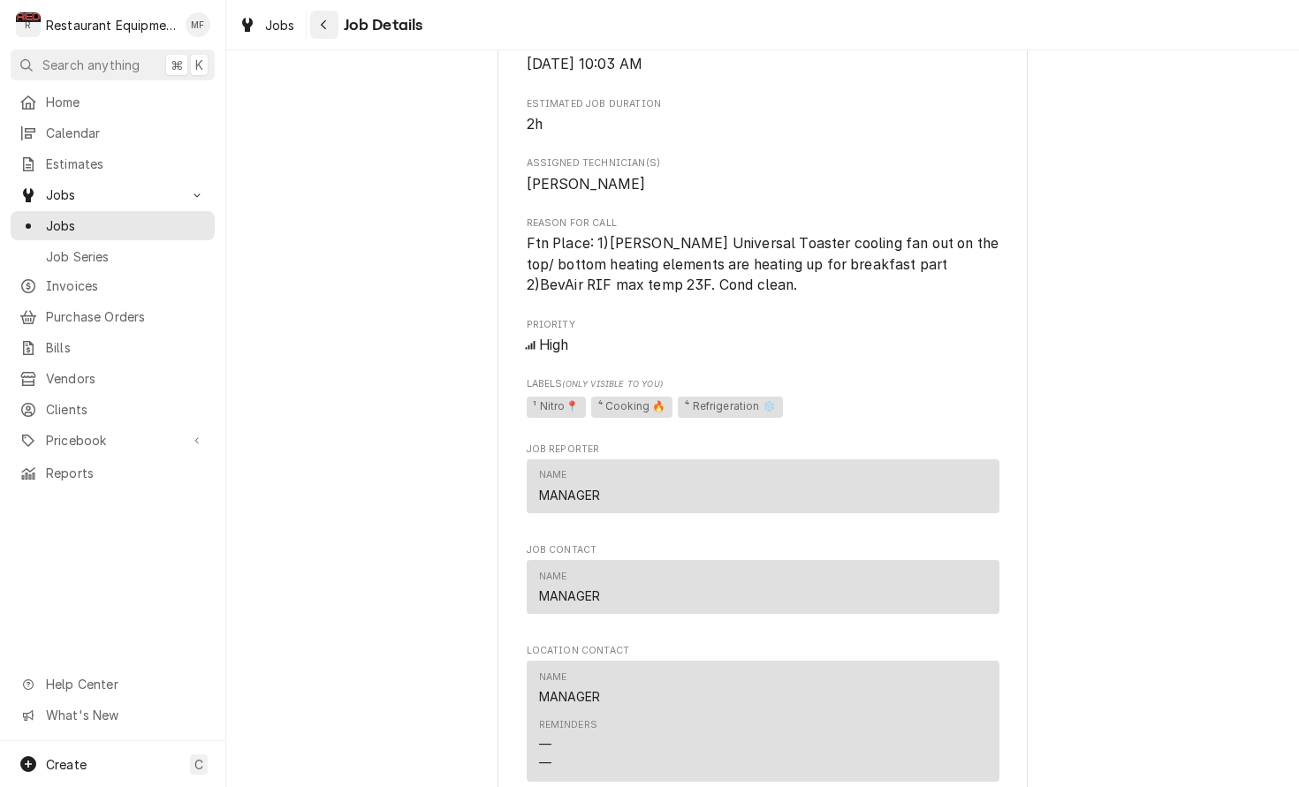
click at [327, 19] on div "Navigate back" at bounding box center [324, 25] width 18 height 18
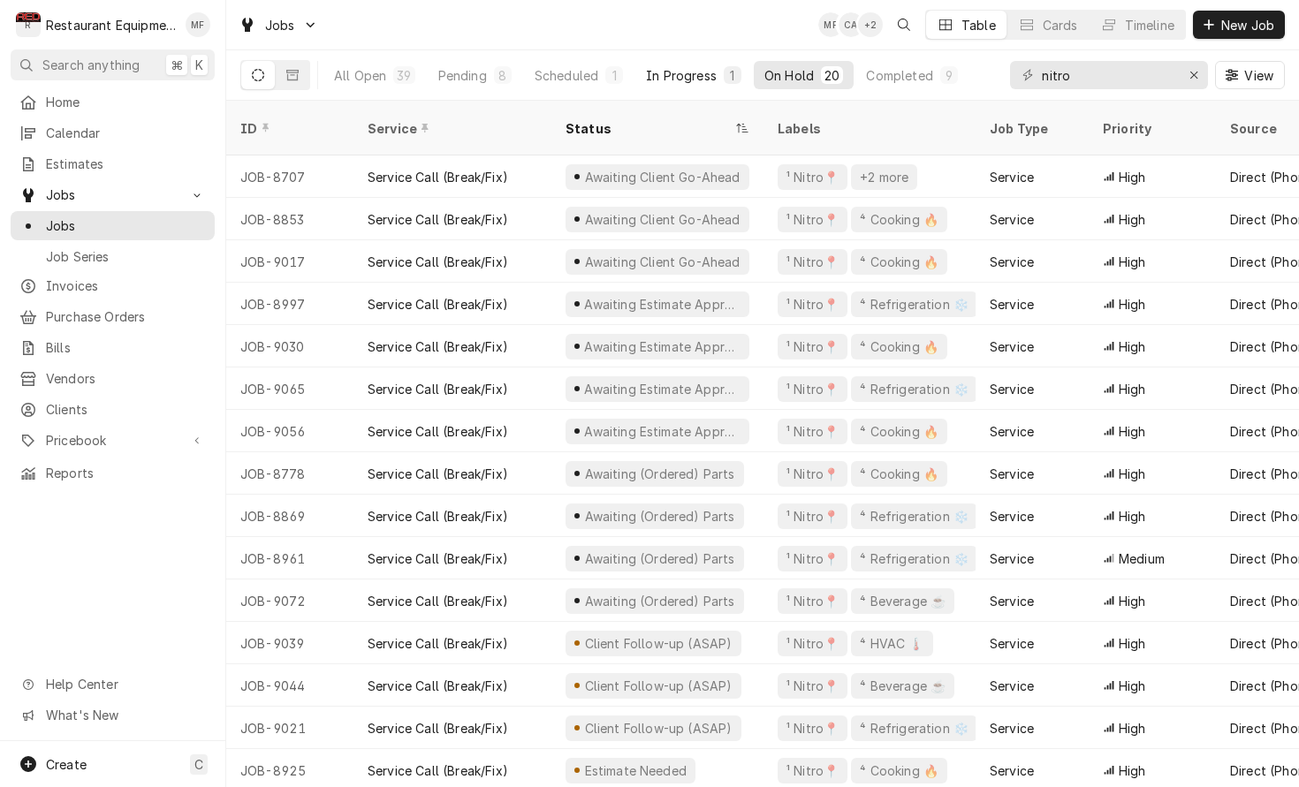
click at [700, 80] on div "In Progress" at bounding box center [681, 75] width 71 height 19
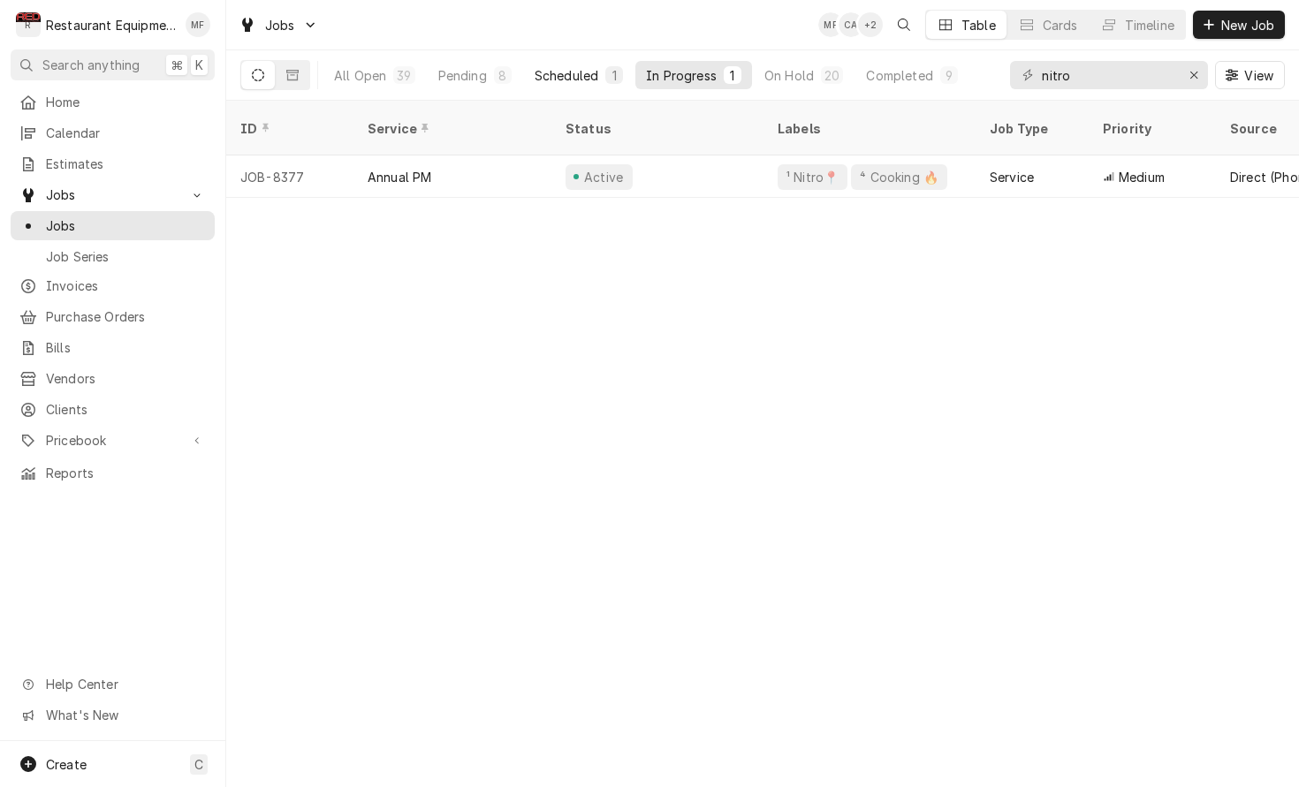
click at [568, 74] on div "Scheduled" at bounding box center [567, 75] width 64 height 19
click at [475, 79] on div "Pending" at bounding box center [462, 75] width 49 height 19
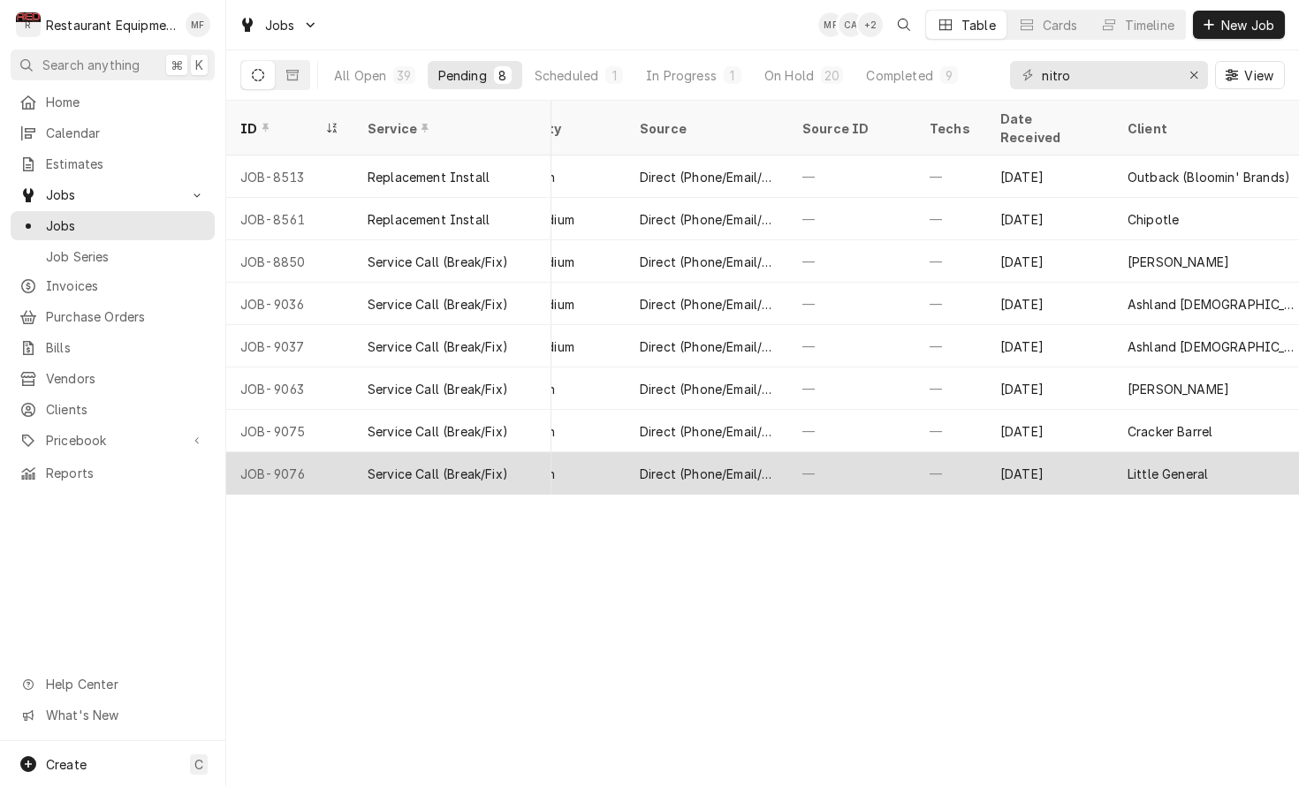
scroll to position [0, 610]
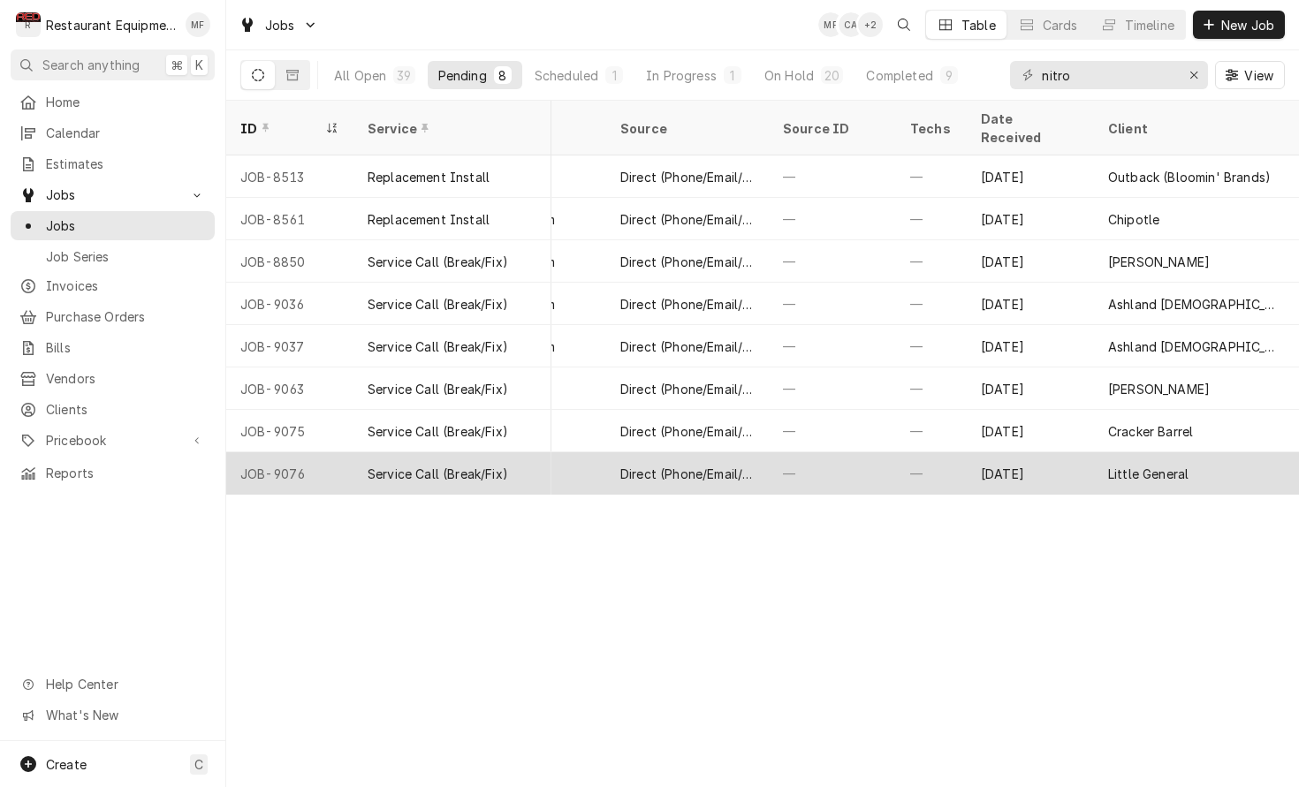
click at [1011, 452] on div "[DATE]" at bounding box center [1030, 473] width 127 height 42
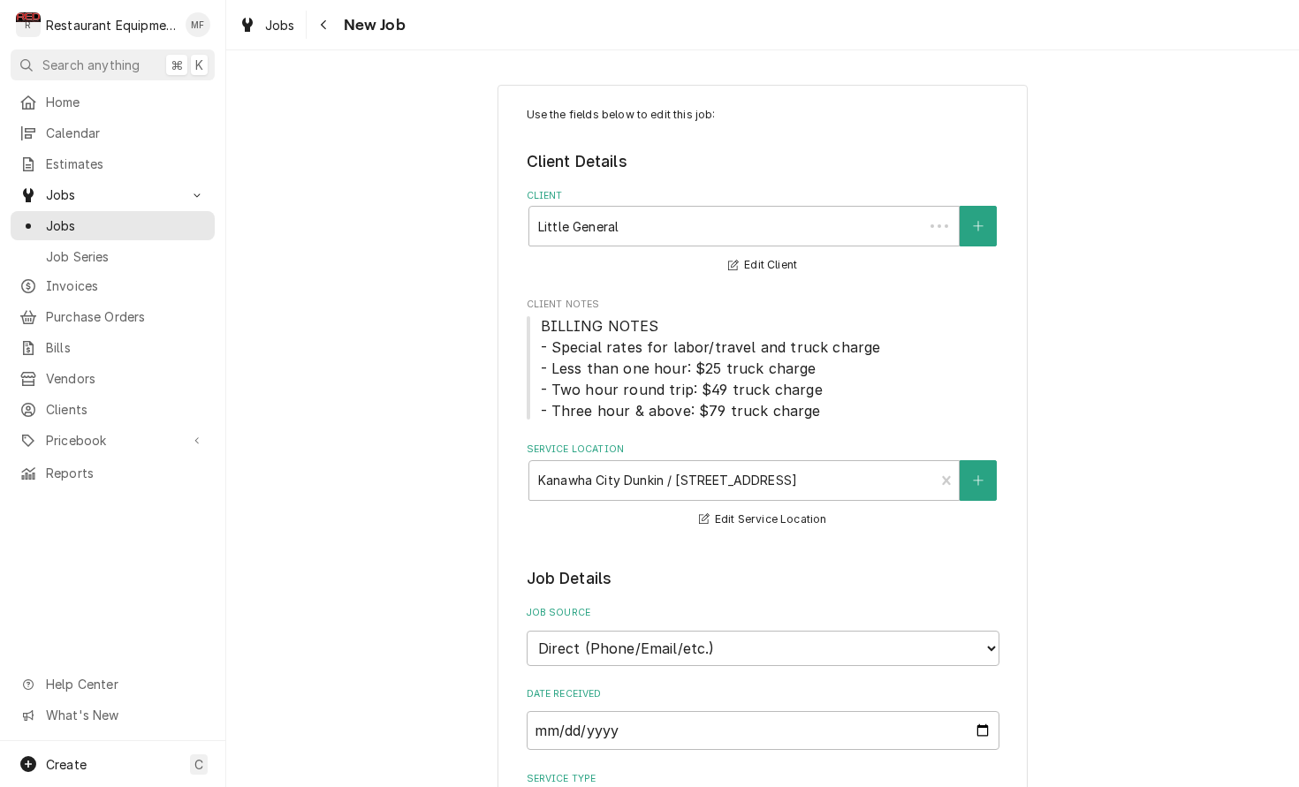
type textarea "x"
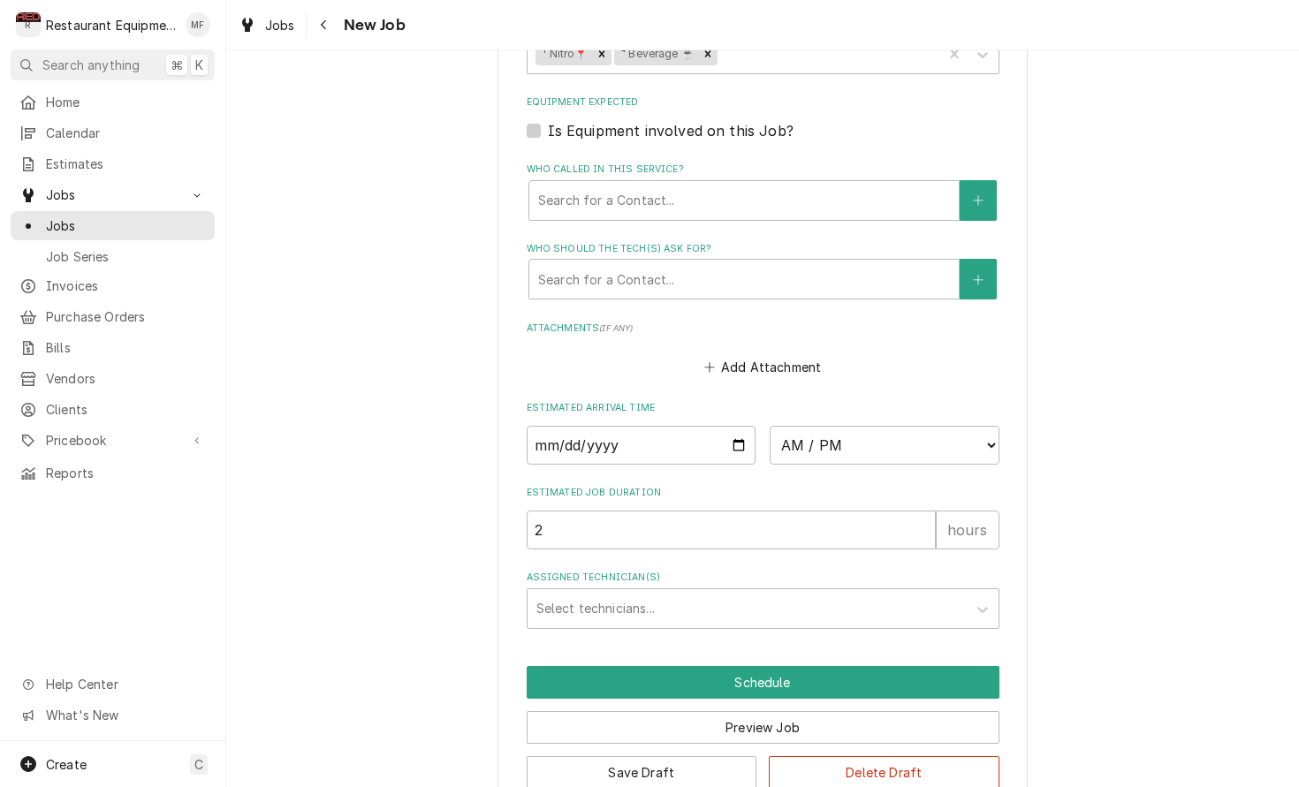
scroll to position [1429, 0]
click at [710, 427] on input "Date" at bounding box center [642, 446] width 230 height 39
type input "[DATE]"
type textarea "x"
select select "15:00:00"
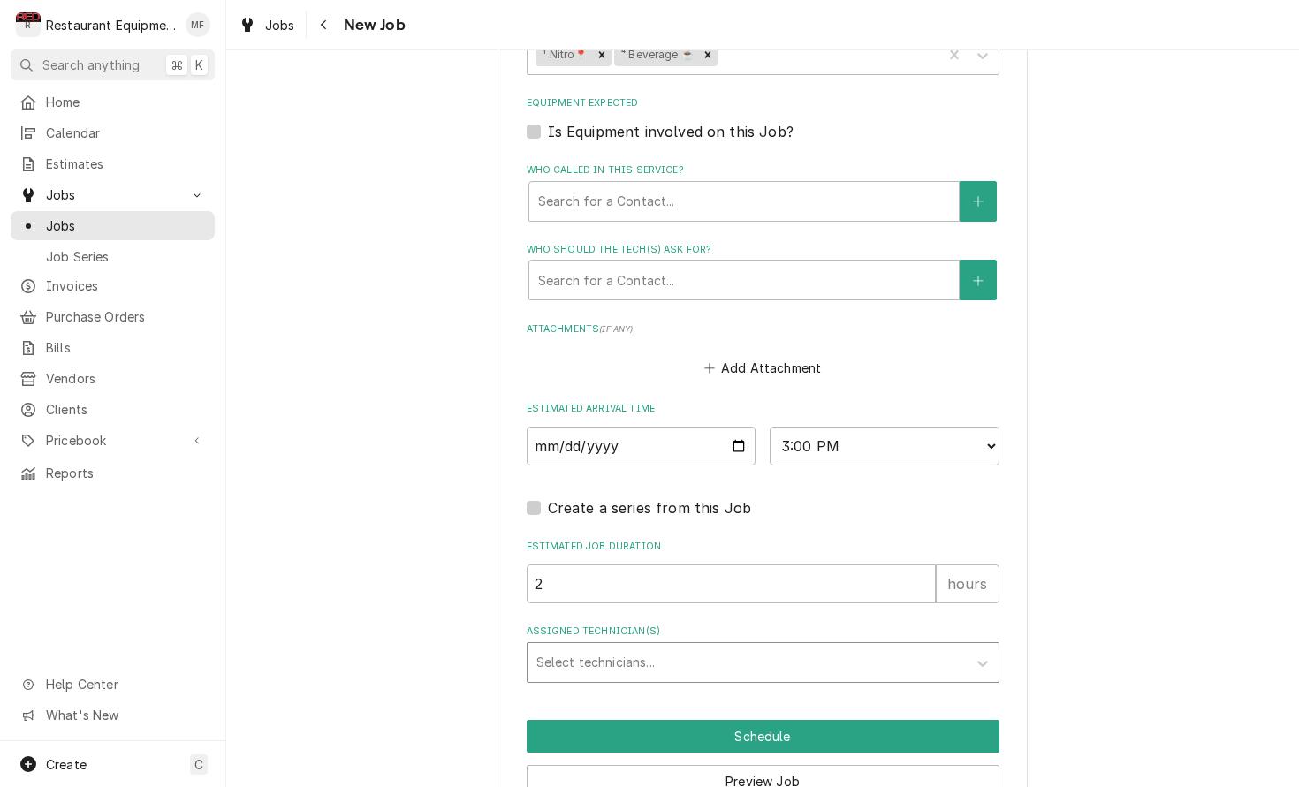
click at [726, 647] on div "Assigned Technician(s)" at bounding box center [746, 663] width 421 height 32
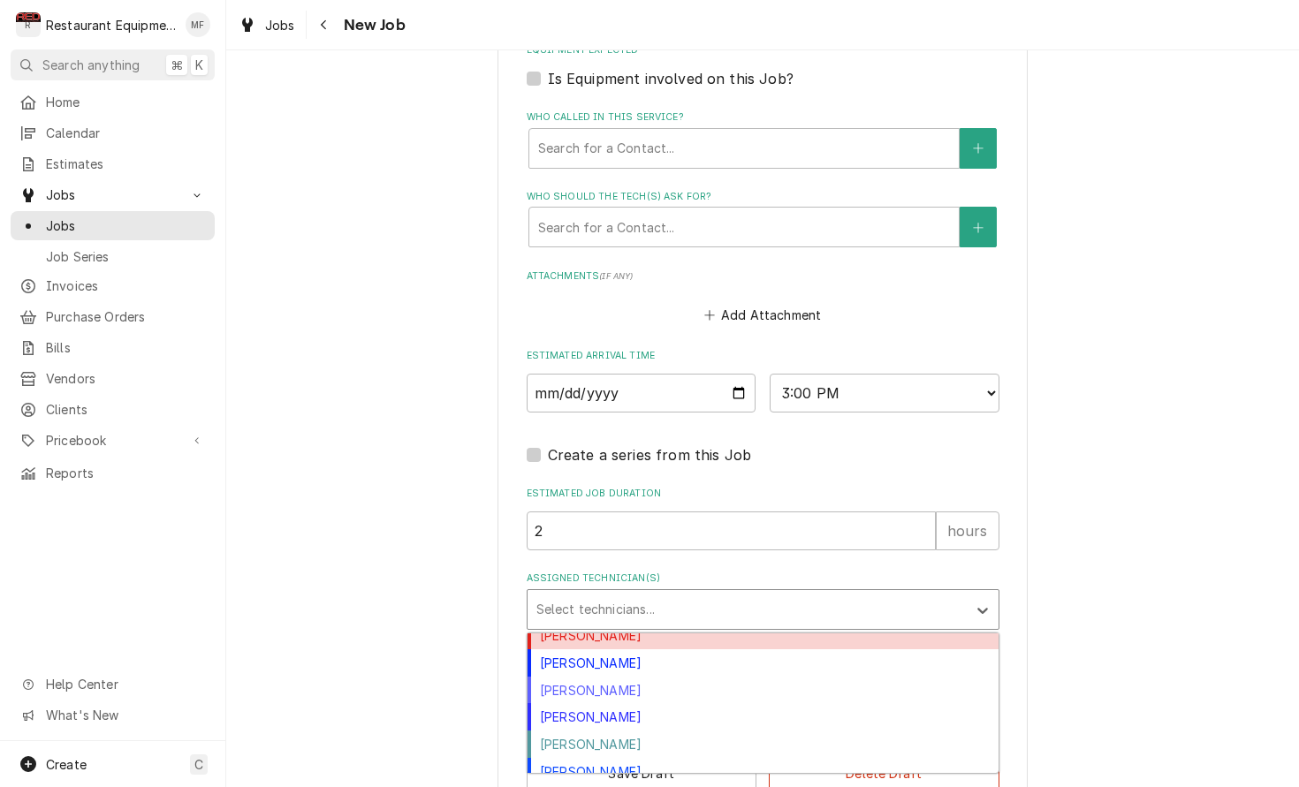
scroll to position [291, 0]
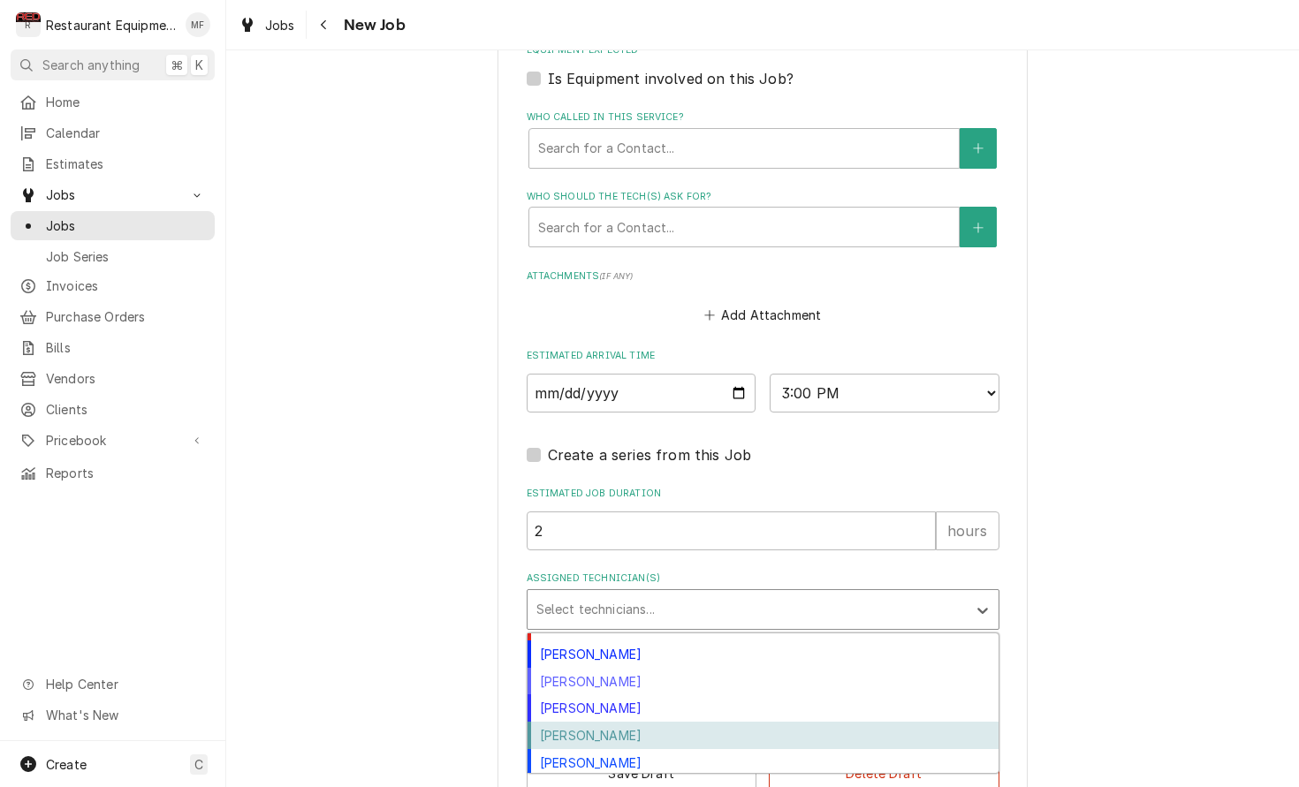
click at [728, 722] on div "Van Lucas" at bounding box center [762, 735] width 471 height 27
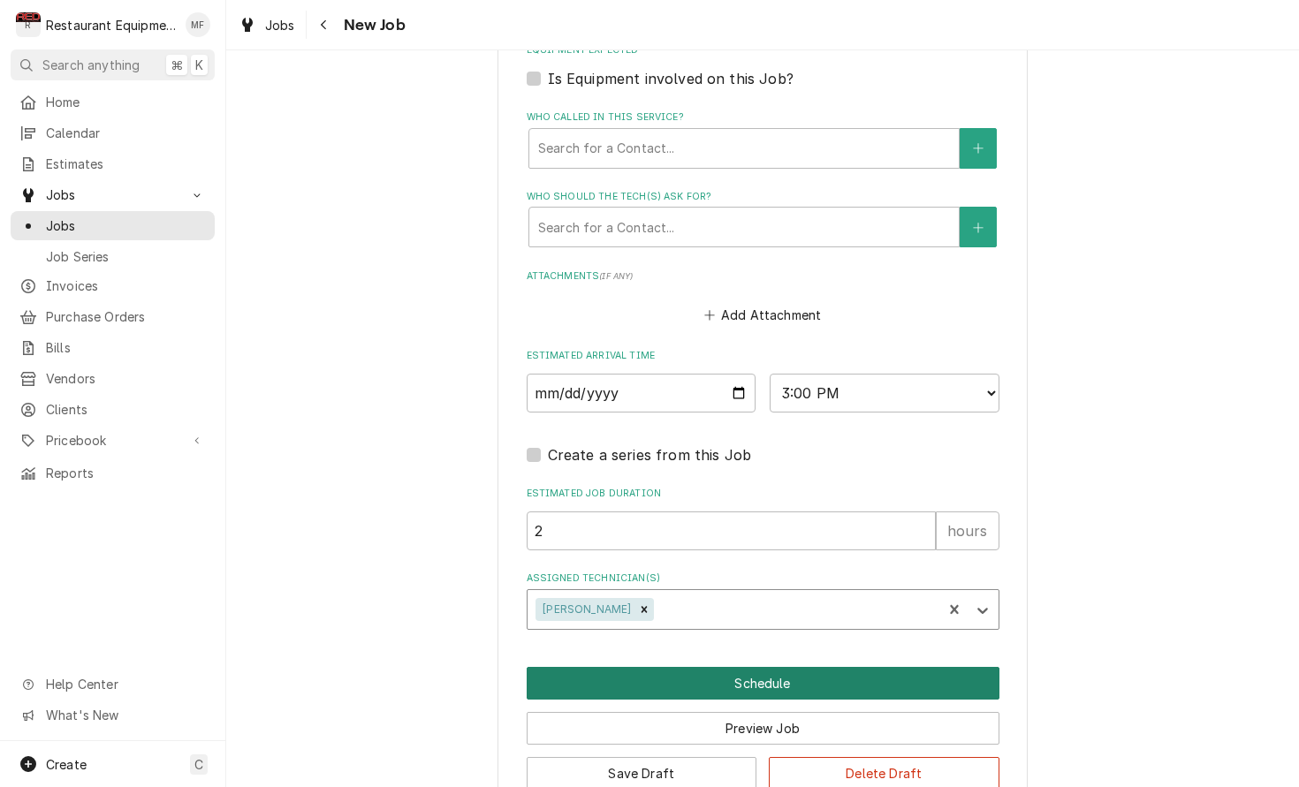
click at [724, 667] on button "Schedule" at bounding box center [763, 683] width 473 height 33
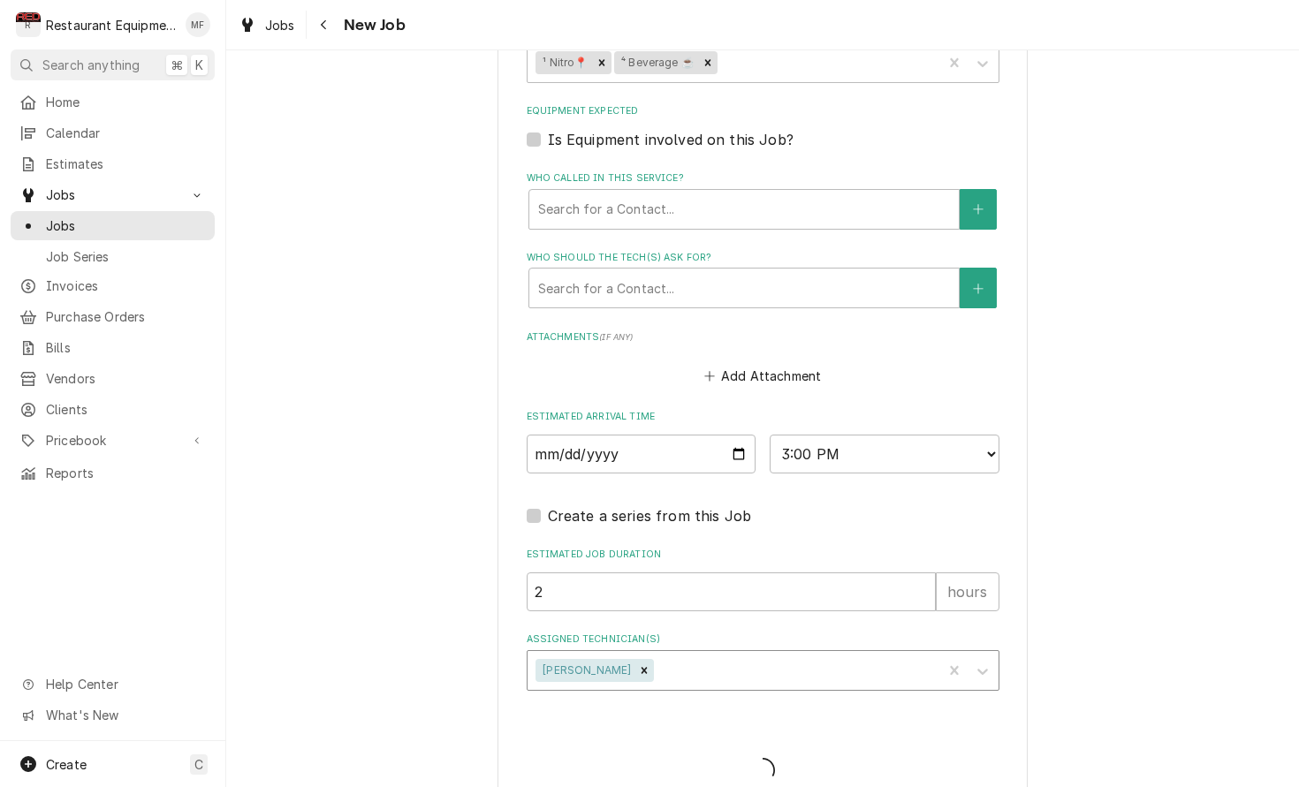
type textarea "x"
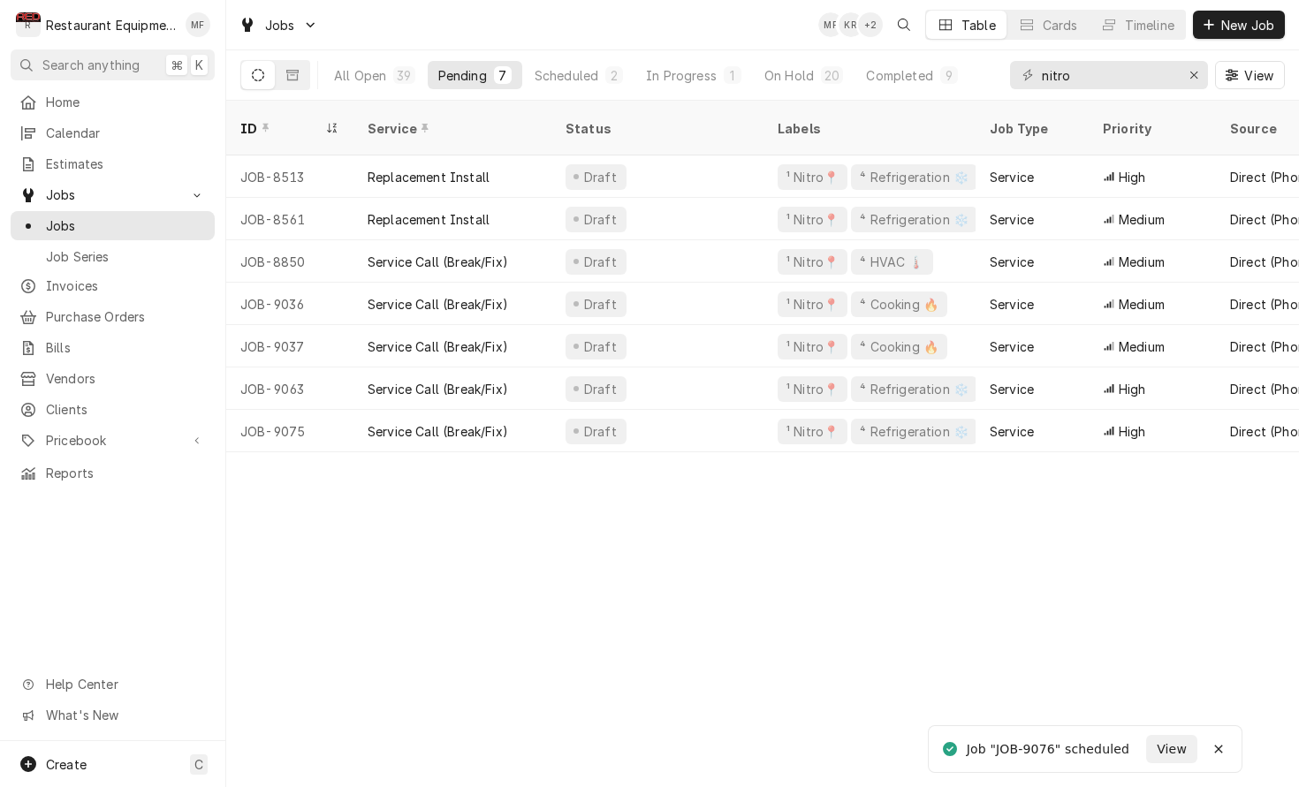
click at [1218, 549] on div "ID Service Status Labels Job Type Priority Source Source ID Techs Date Received…" at bounding box center [762, 444] width 1073 height 686
